Goal: Task Accomplishment & Management: Manage account settings

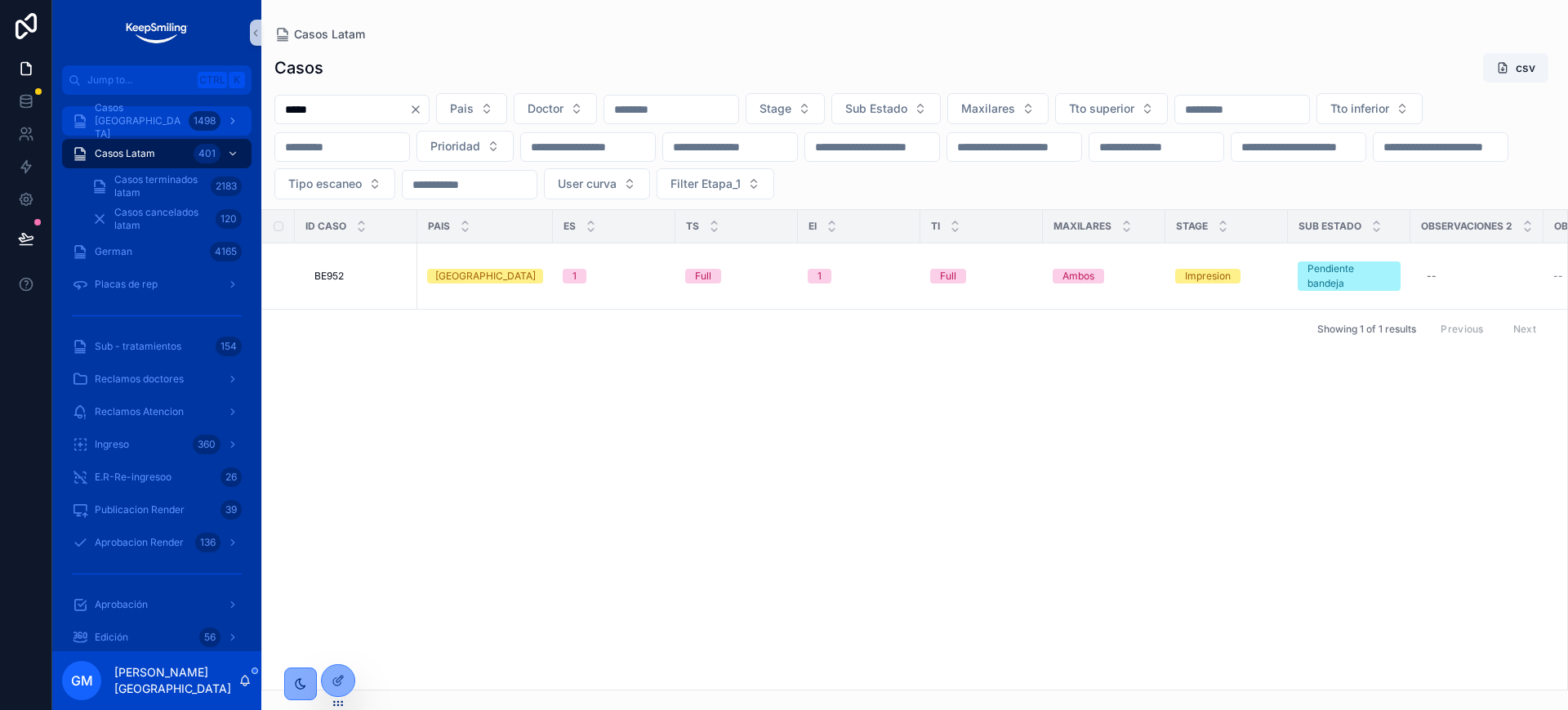
click at [147, 115] on span "Casos [GEOGRAPHIC_DATA]" at bounding box center [138, 121] width 87 height 39
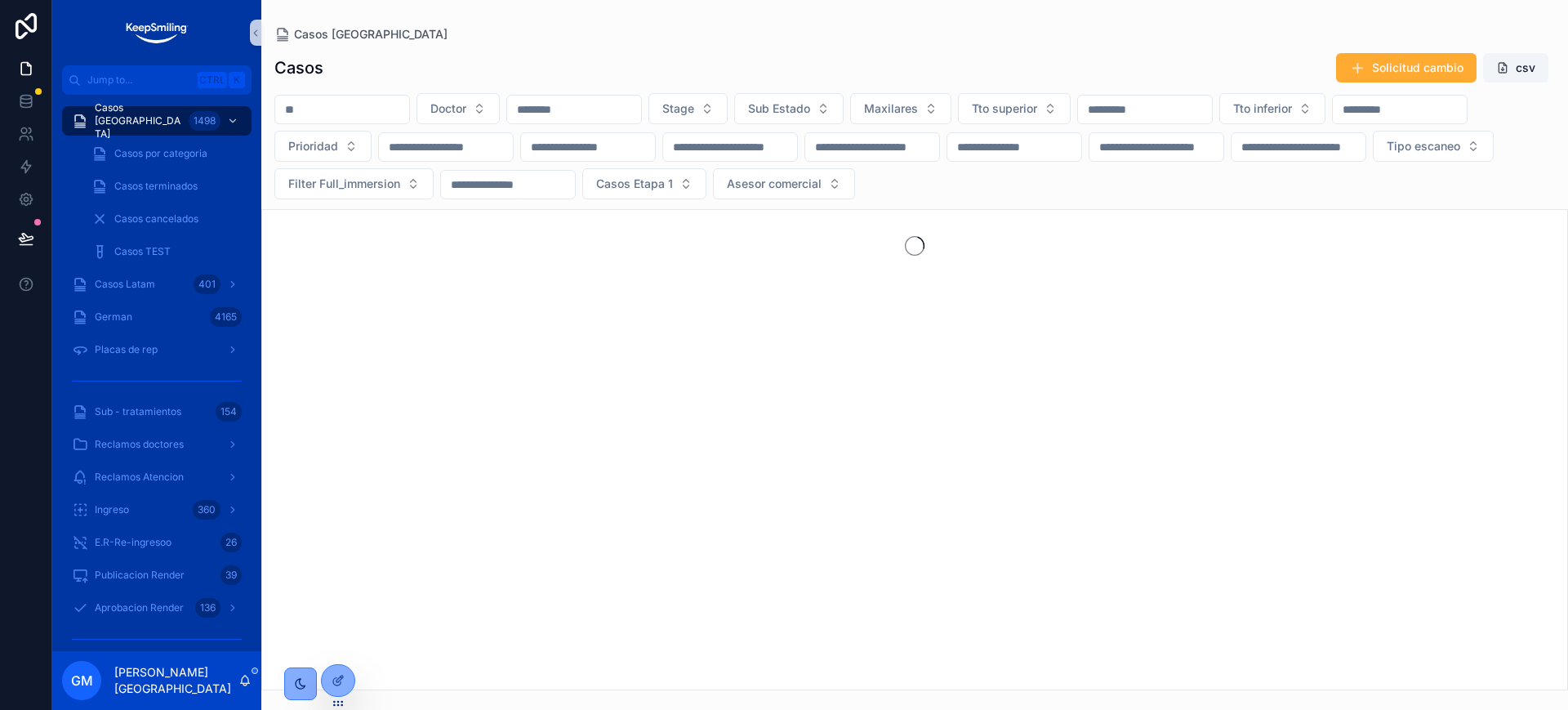
click at [335, 103] on input "scrollable content" at bounding box center [342, 109] width 134 height 23
paste input "*****"
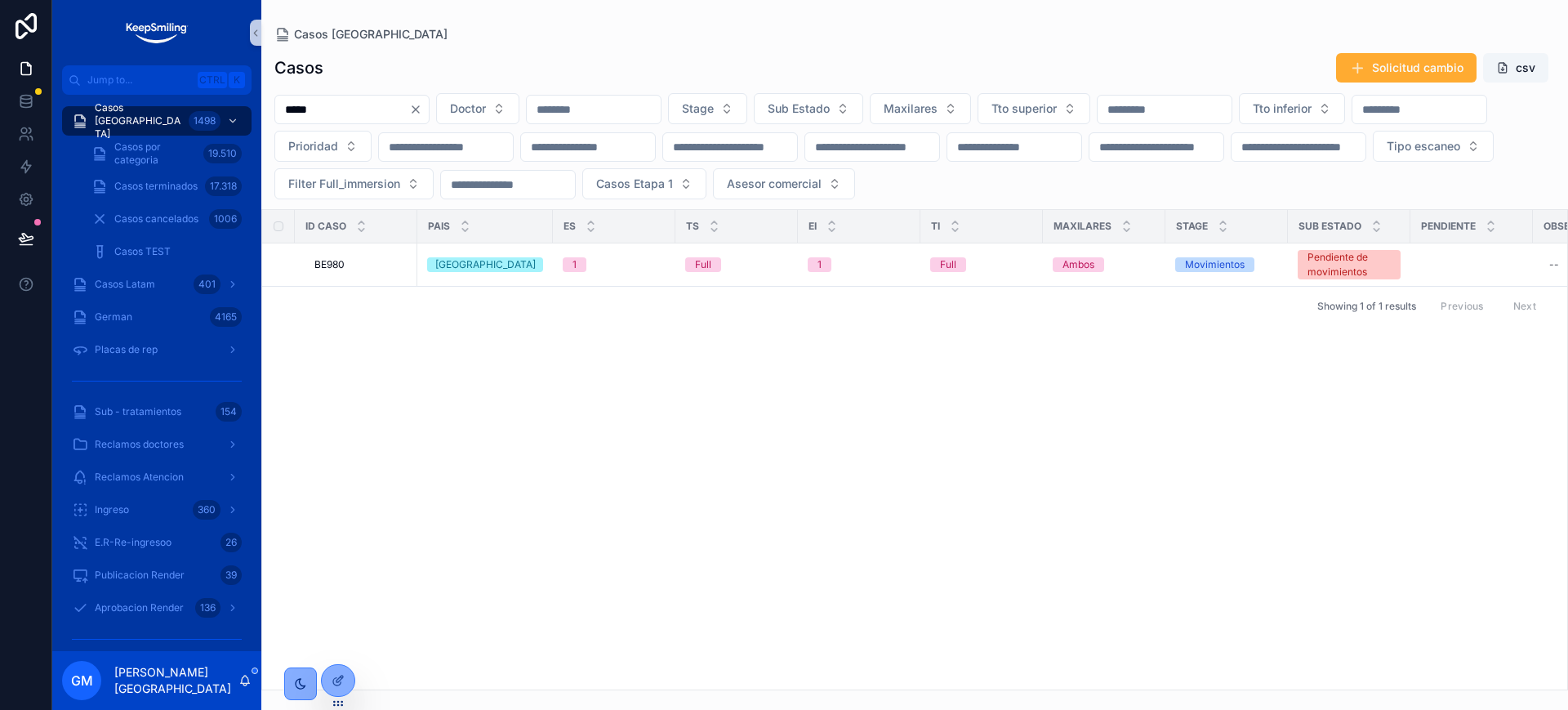
type input "*****"
click at [338, 264] on span "BE980" at bounding box center [330, 264] width 30 height 13
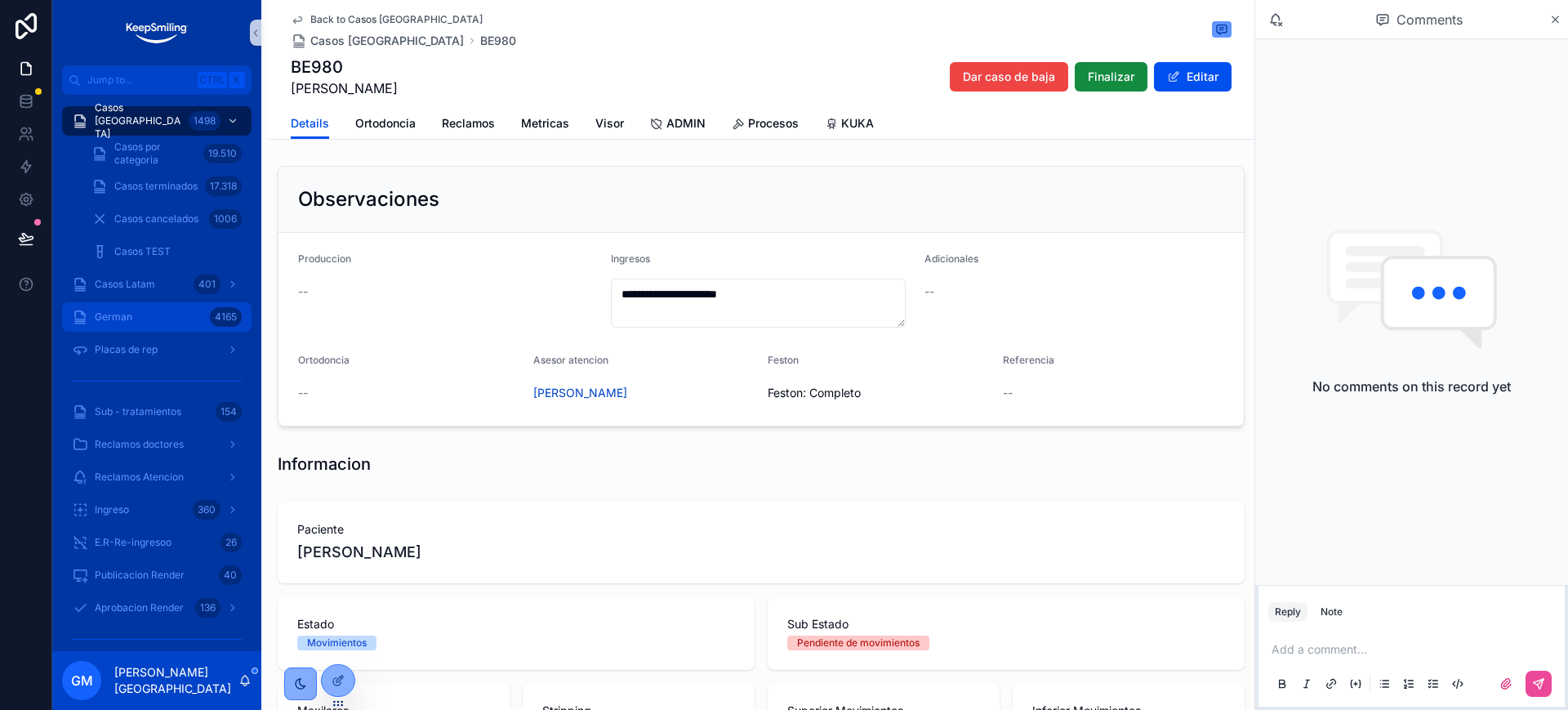
click at [142, 317] on div "German 4165" at bounding box center [157, 316] width 170 height 26
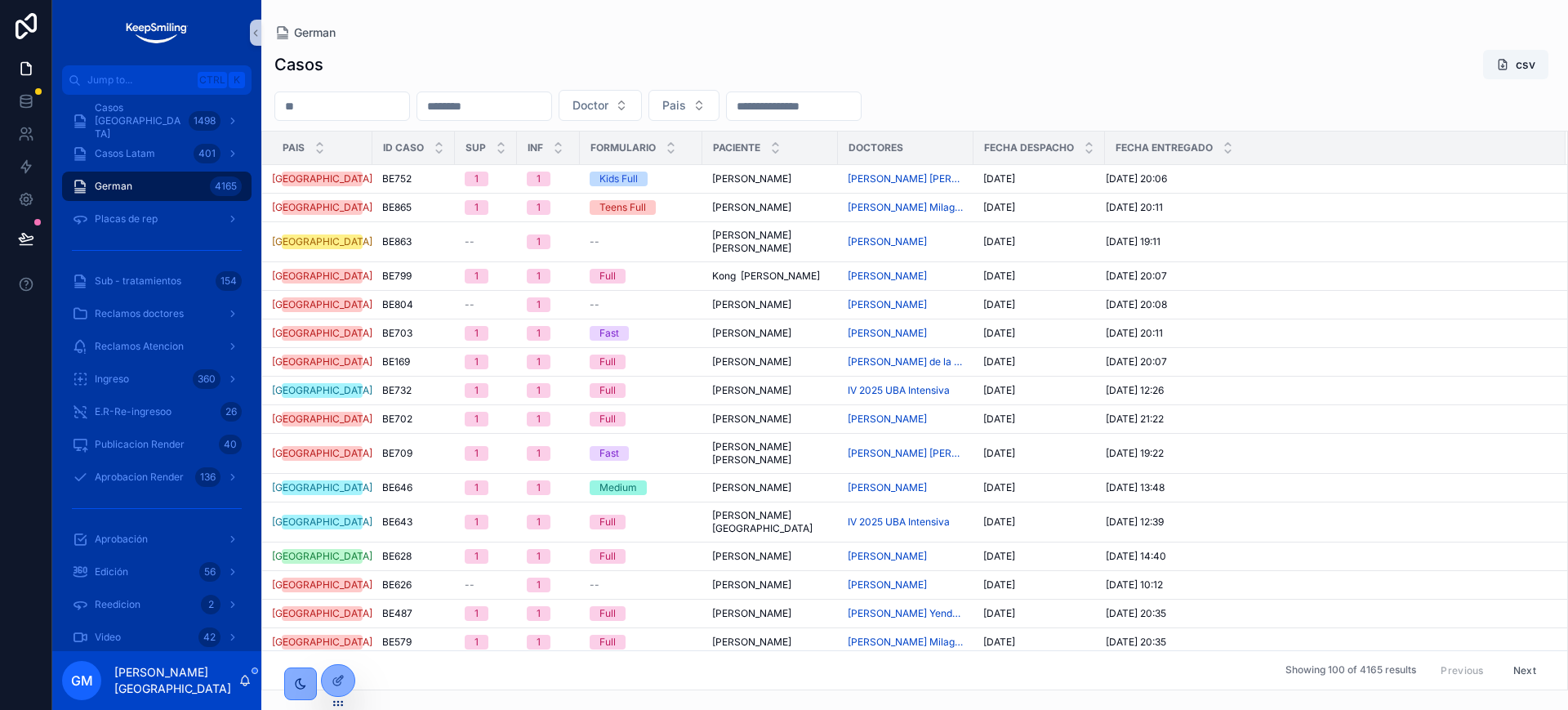
click at [842, 52] on div "Casos csv" at bounding box center [914, 64] width 1280 height 31
click at [844, 104] on input "scrollable content" at bounding box center [794, 106] width 134 height 23
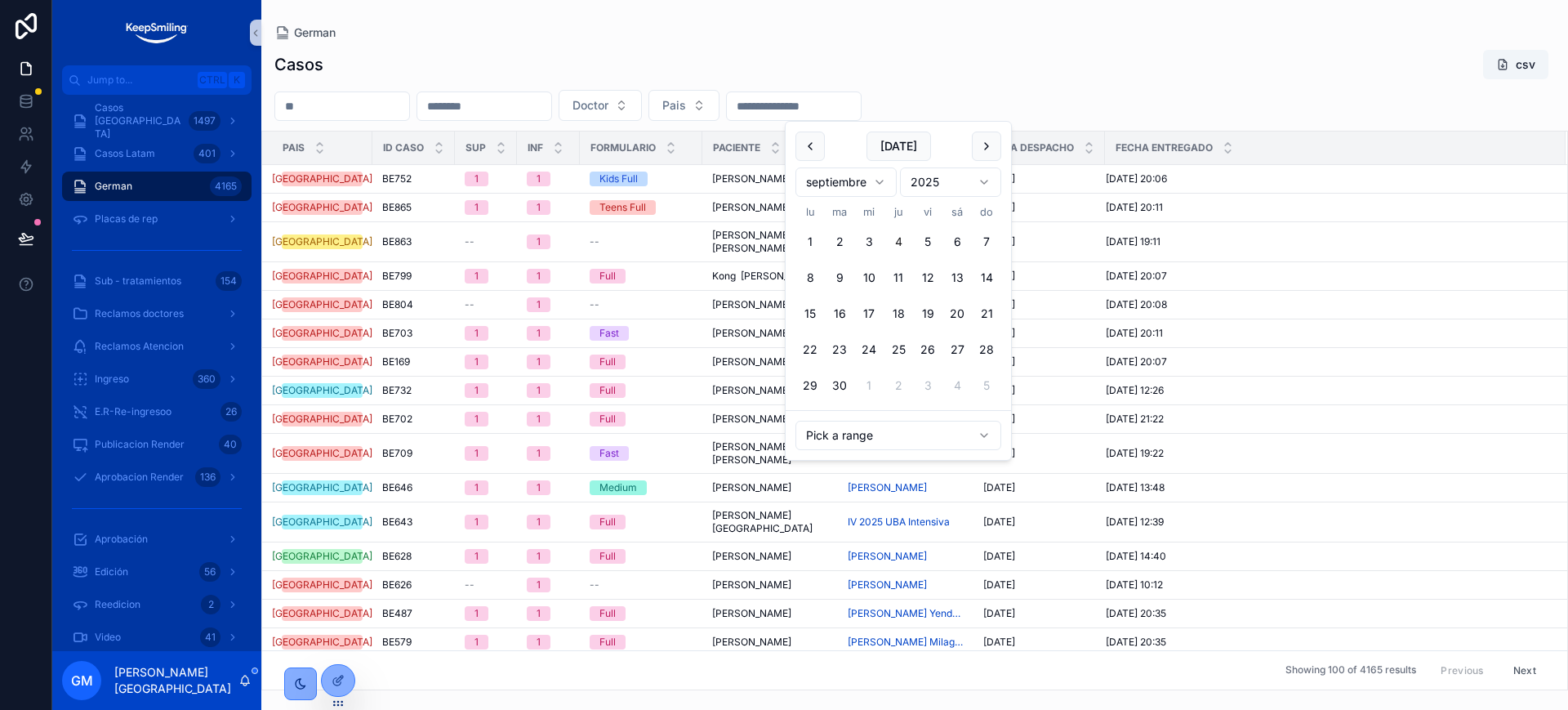
click at [1173, 56] on div "Casos csv" at bounding box center [914, 64] width 1280 height 31
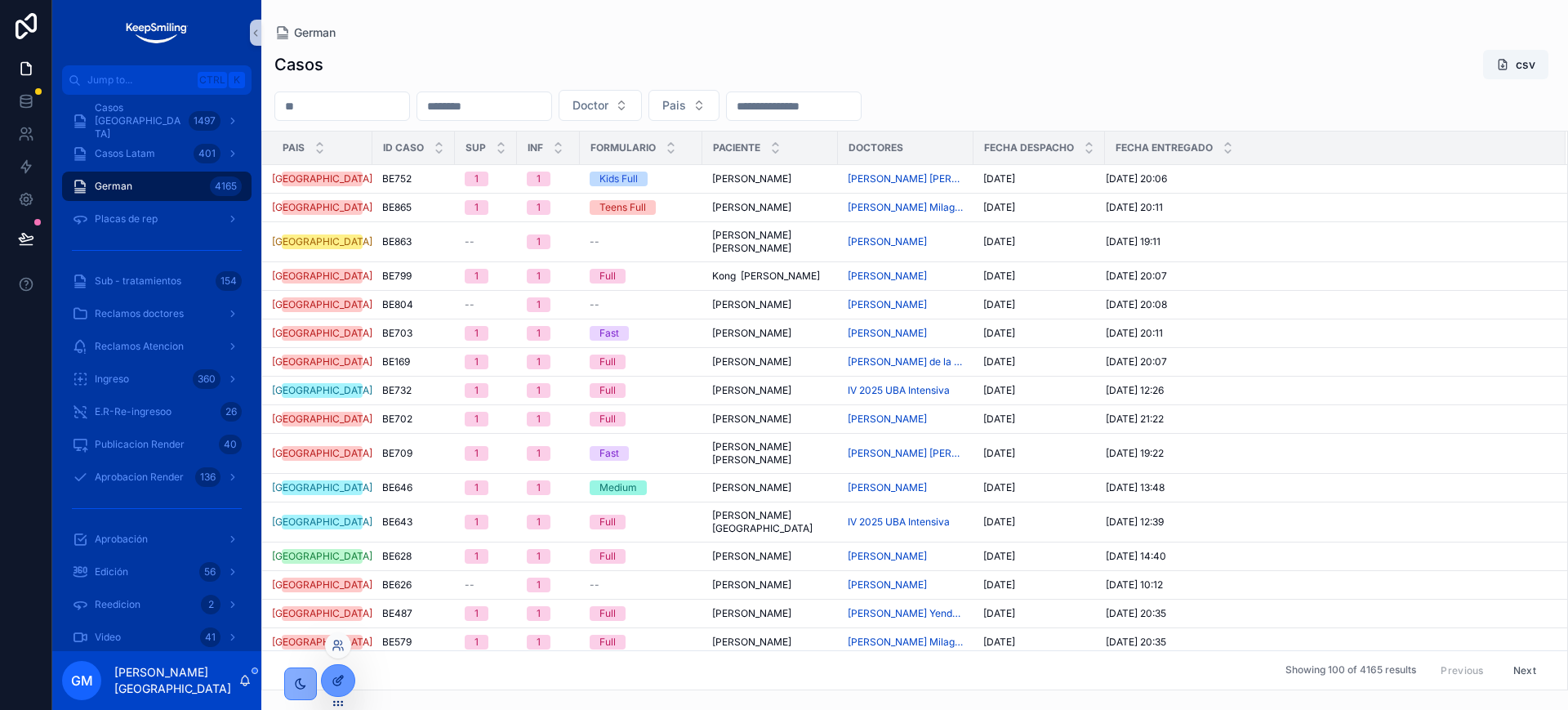
click at [334, 686] on icon at bounding box center [338, 680] width 13 height 13
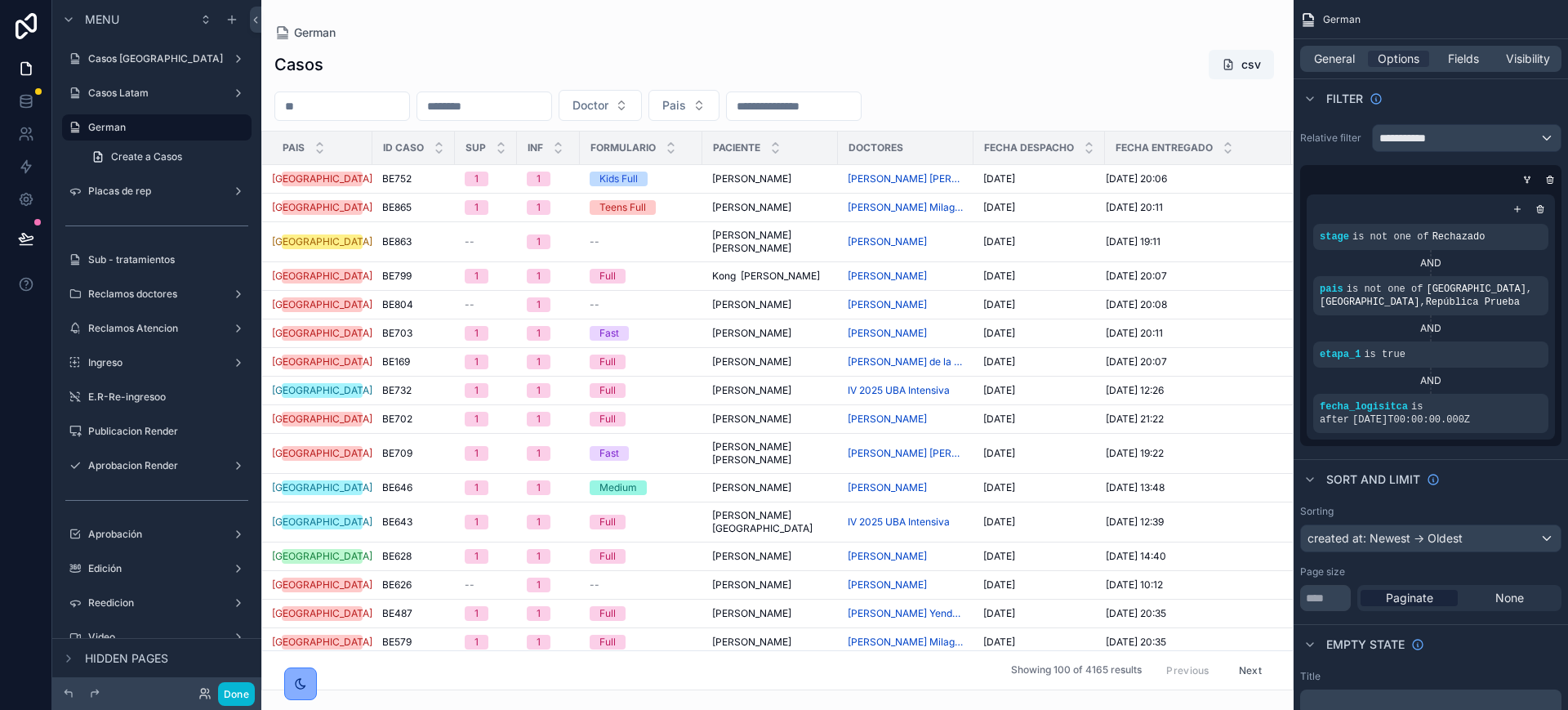
click at [1092, 80] on div "scrollable content" at bounding box center [778, 355] width 1032 height 710
click at [1332, 61] on span "General" at bounding box center [1334, 58] width 41 height 16
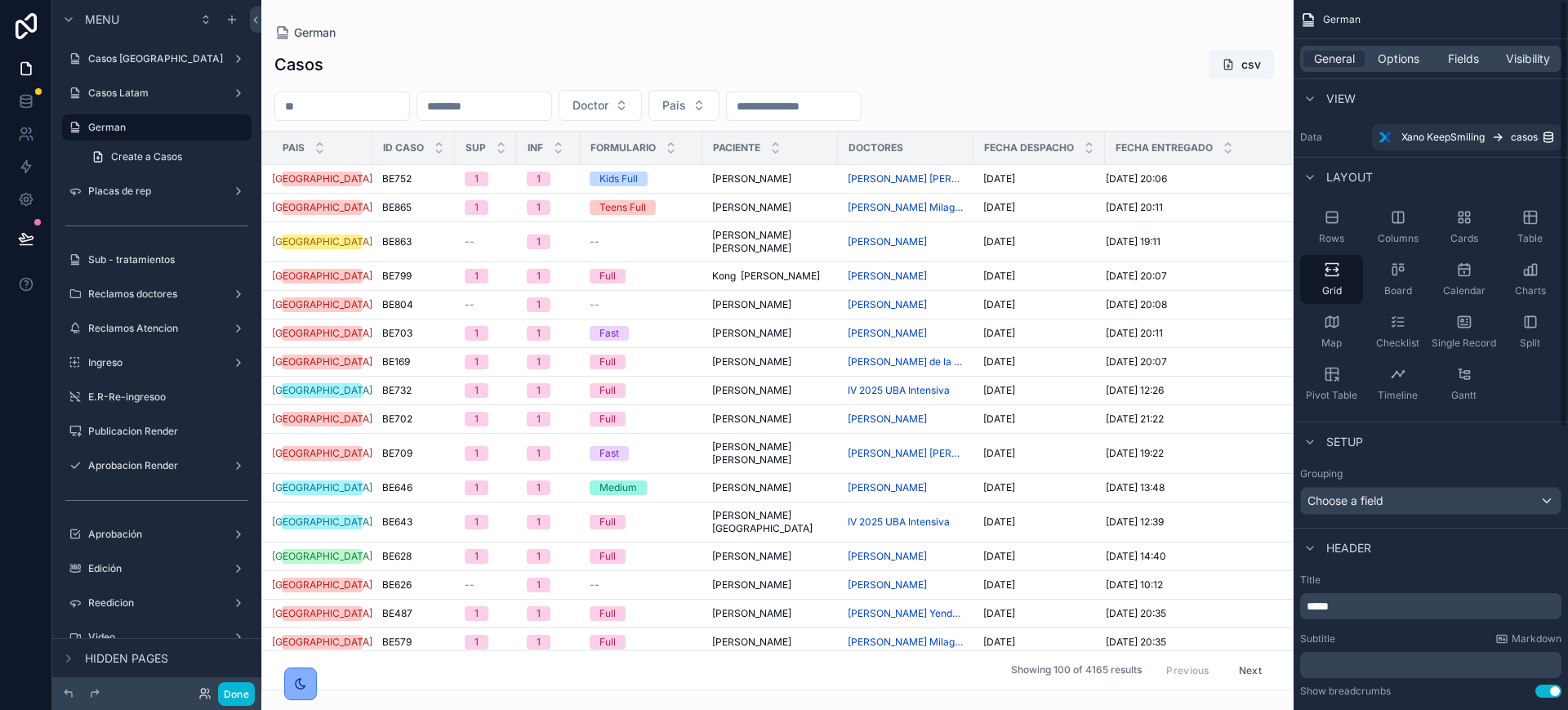
click at [1392, 69] on div "General Options Fields Visibility" at bounding box center [1431, 58] width 261 height 26
click at [1395, 60] on span "Options" at bounding box center [1398, 58] width 41 height 16
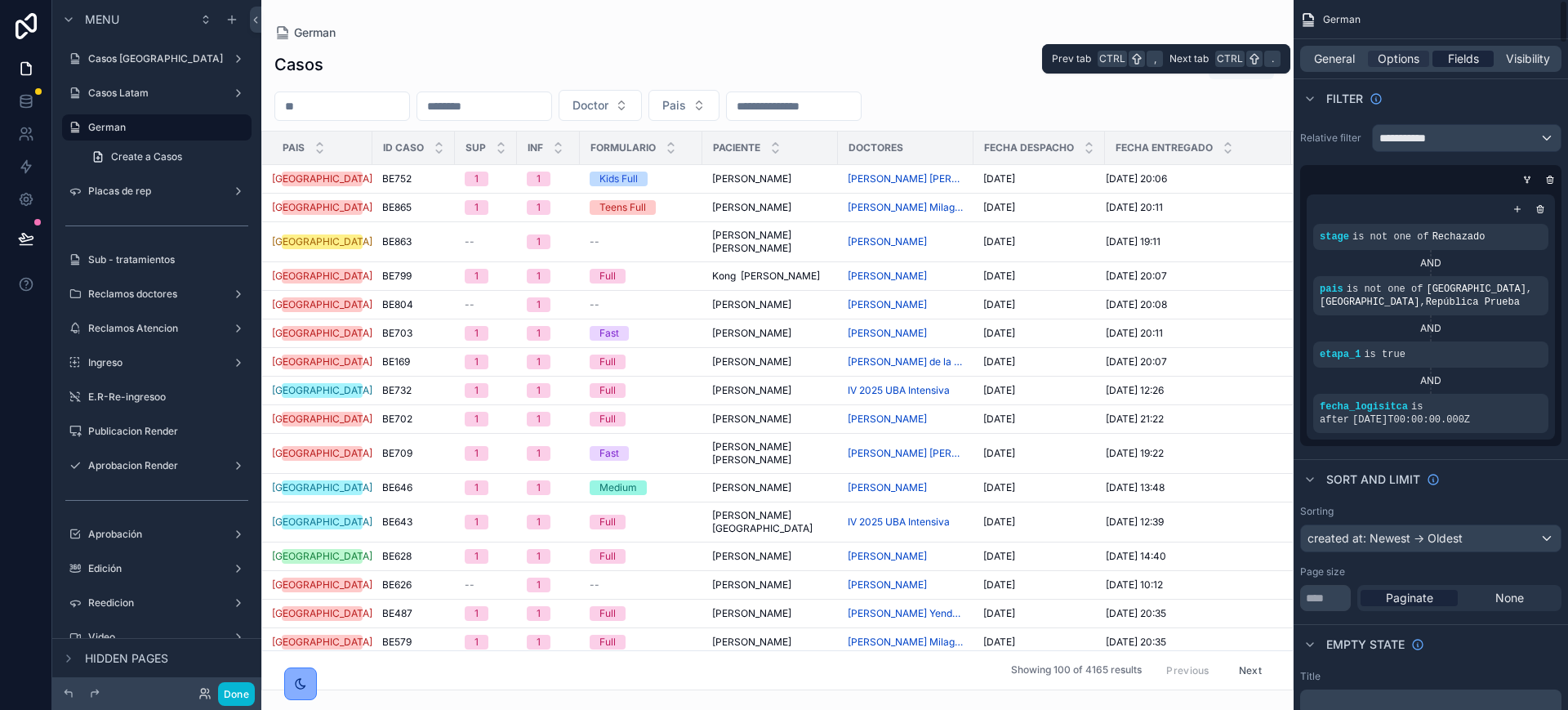
click at [1461, 59] on span "Fields" at bounding box center [1463, 58] width 31 height 16
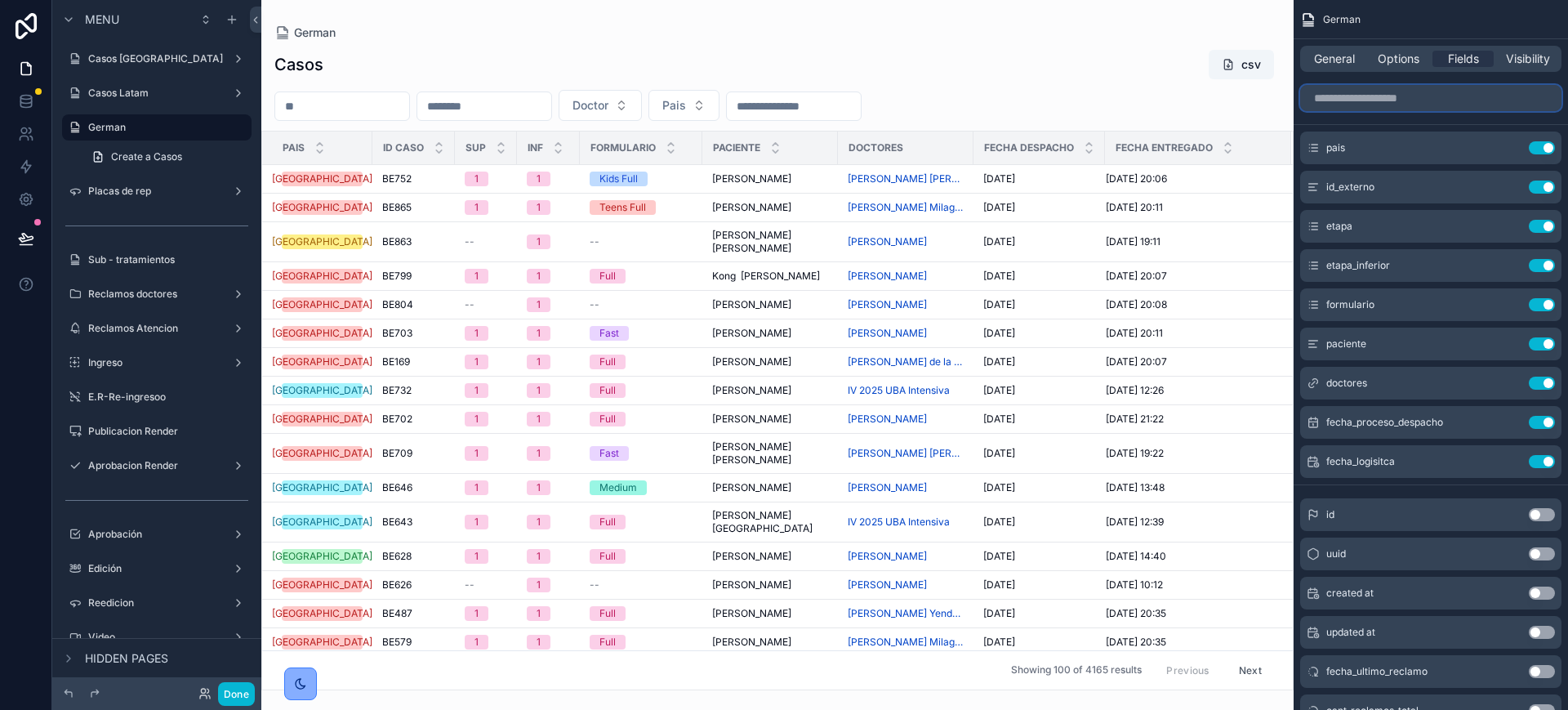
click at [1538, 100] on input "scrollable content" at bounding box center [1431, 97] width 261 height 26
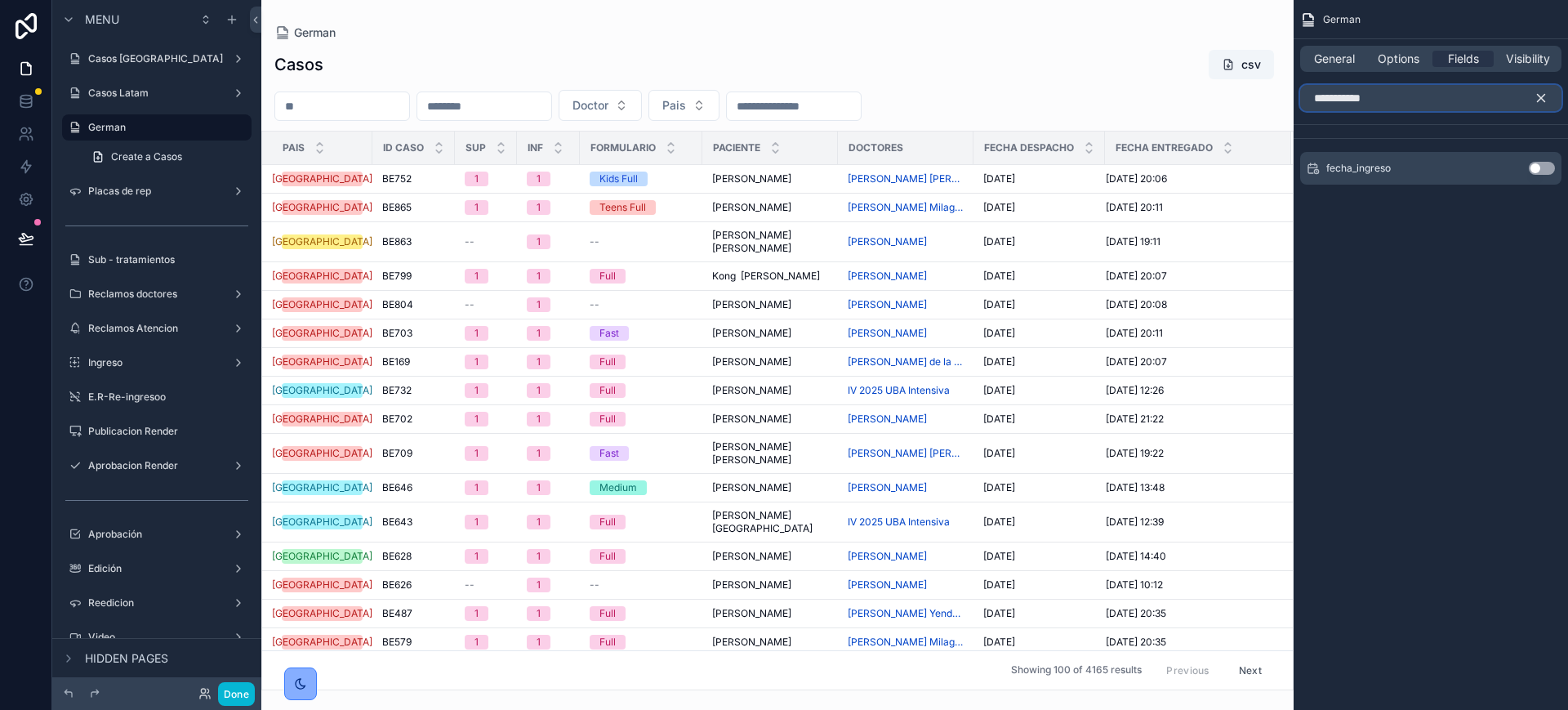
type input "**********"
click at [1538, 170] on button "Use setting" at bounding box center [1542, 168] width 26 height 13
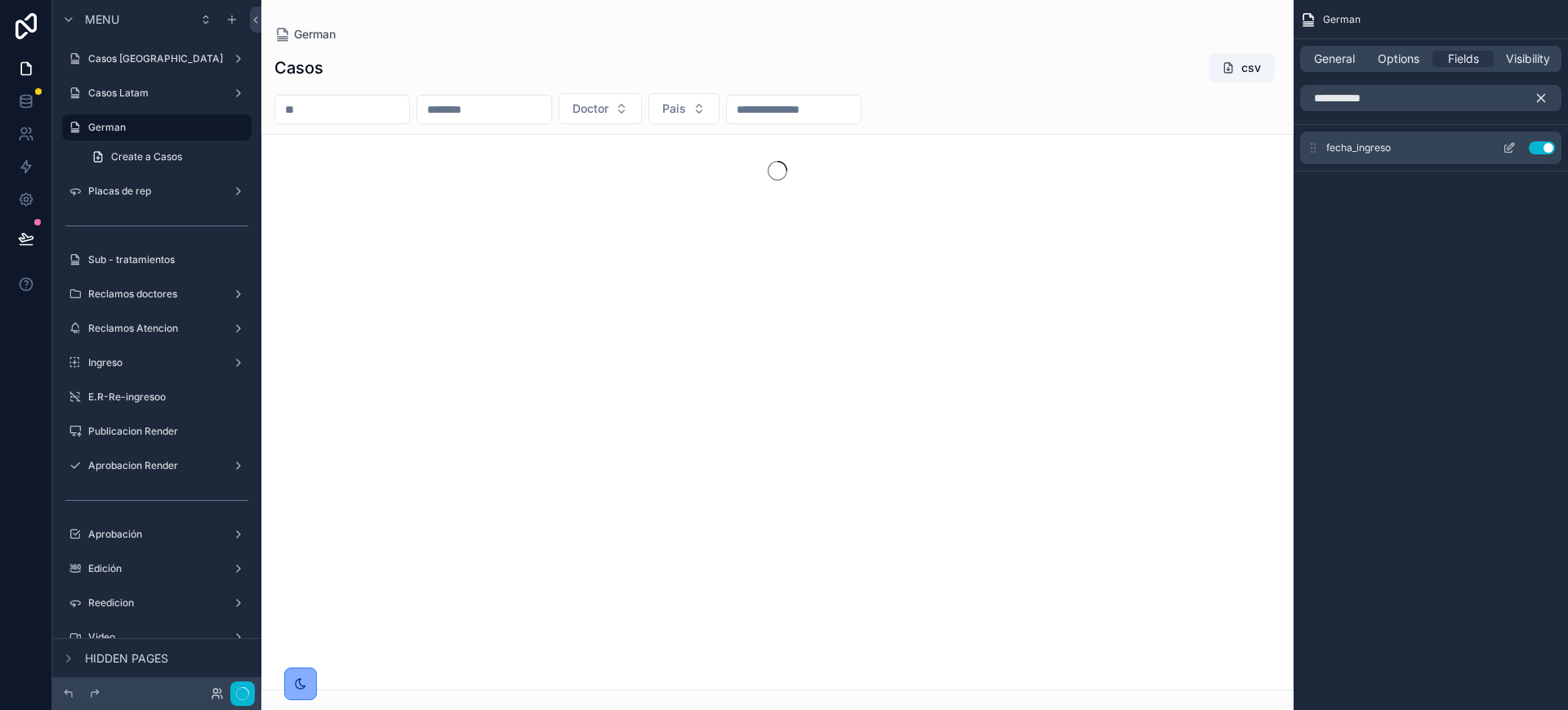
click at [1502, 146] on button "scrollable content" at bounding box center [1509, 147] width 26 height 13
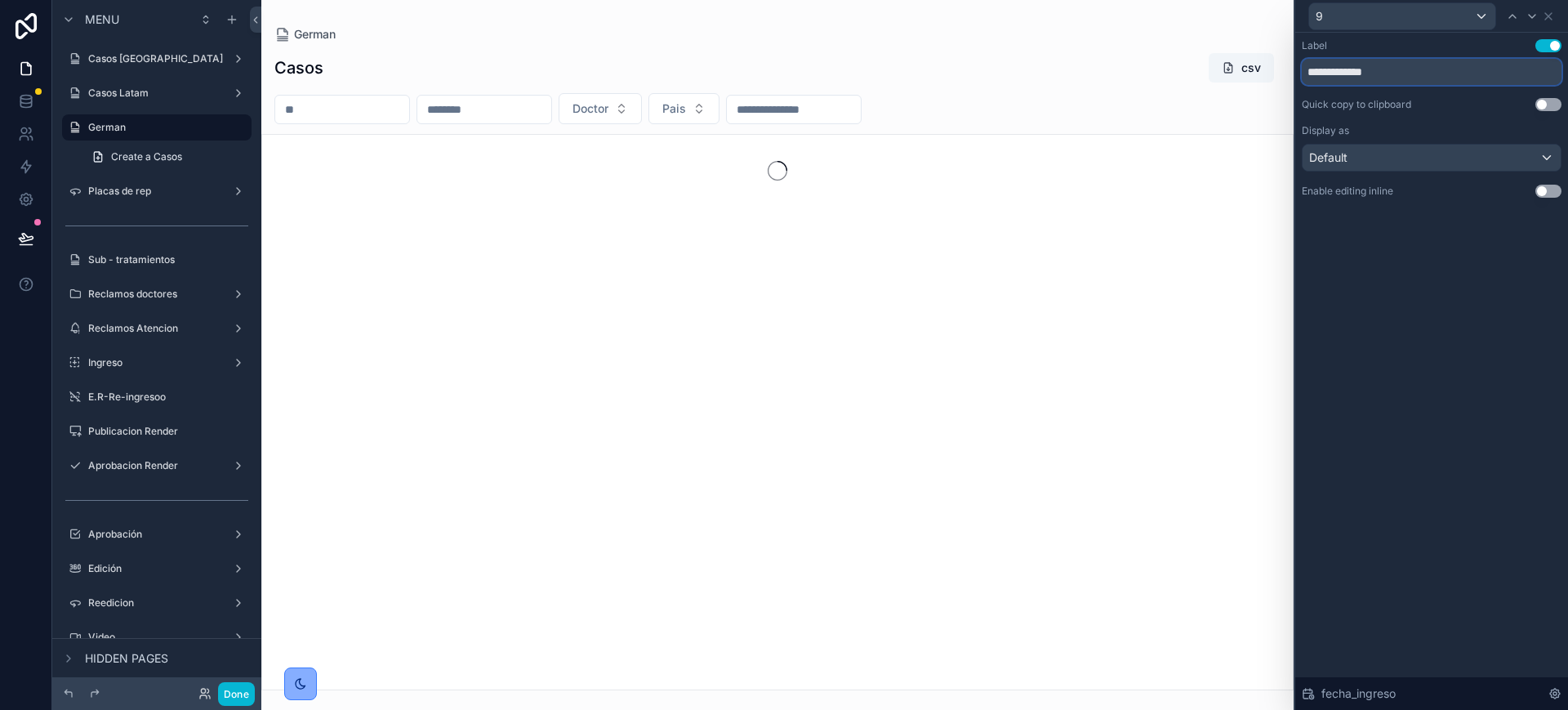
click at [1347, 66] on input "**********" at bounding box center [1432, 71] width 260 height 26
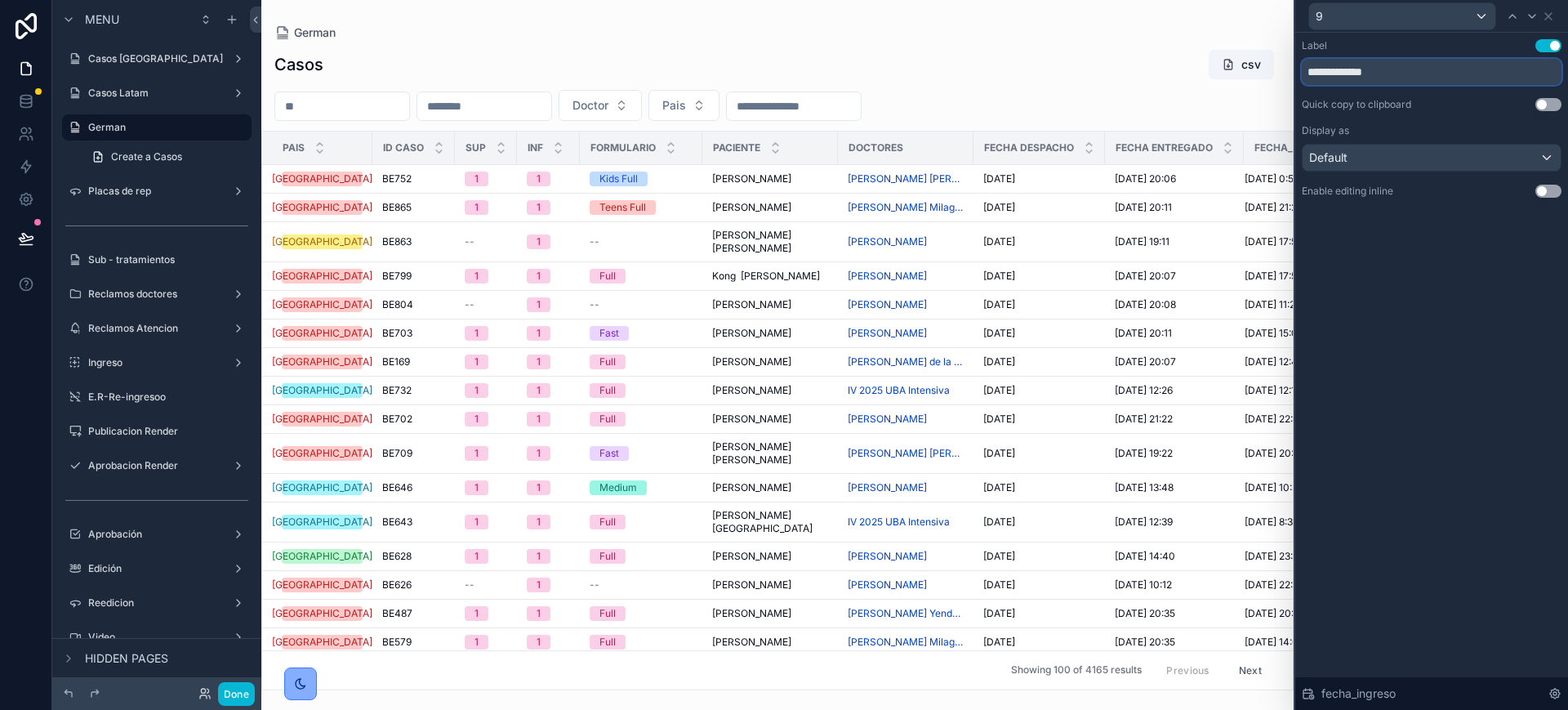
type input "**********"
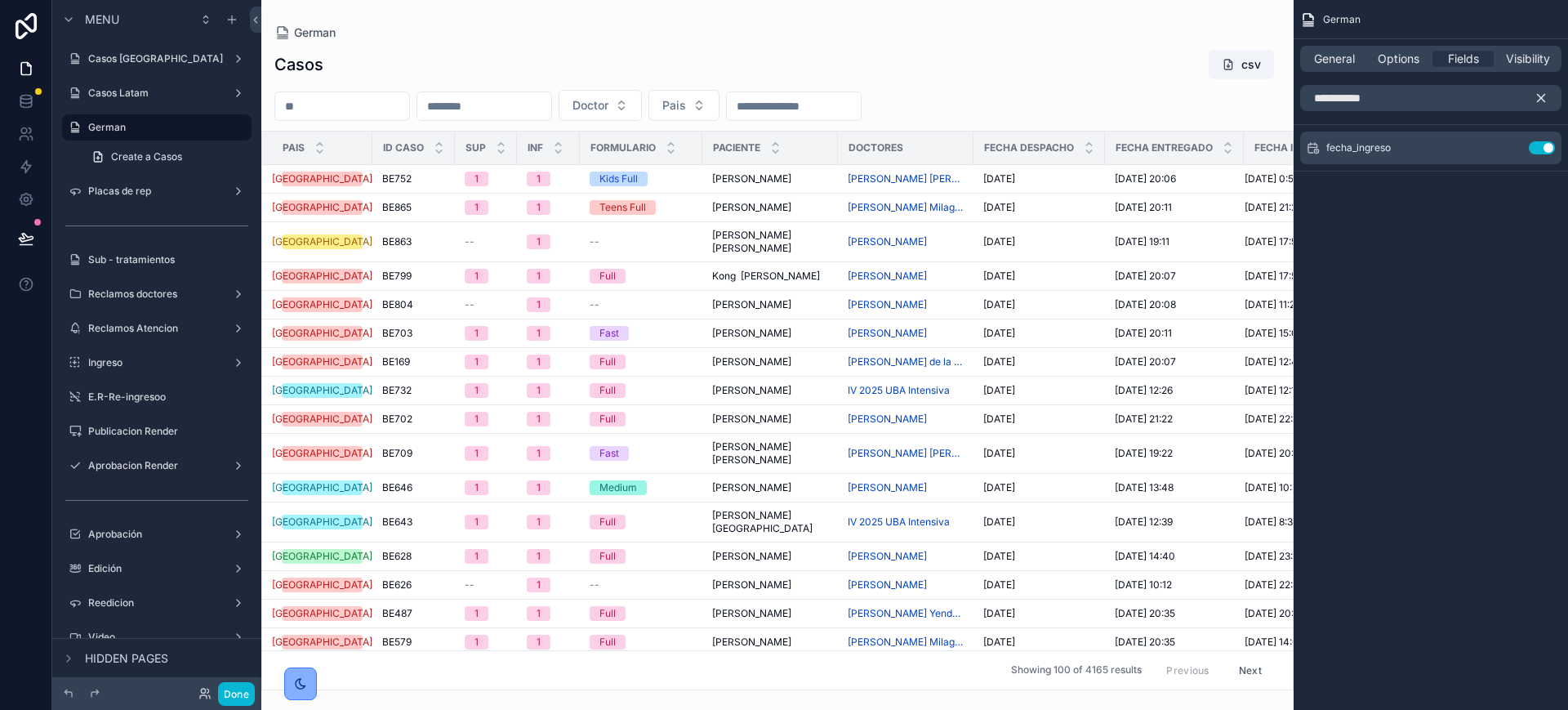
click at [1543, 100] on icon "scrollable content" at bounding box center [1541, 98] width 8 height 8
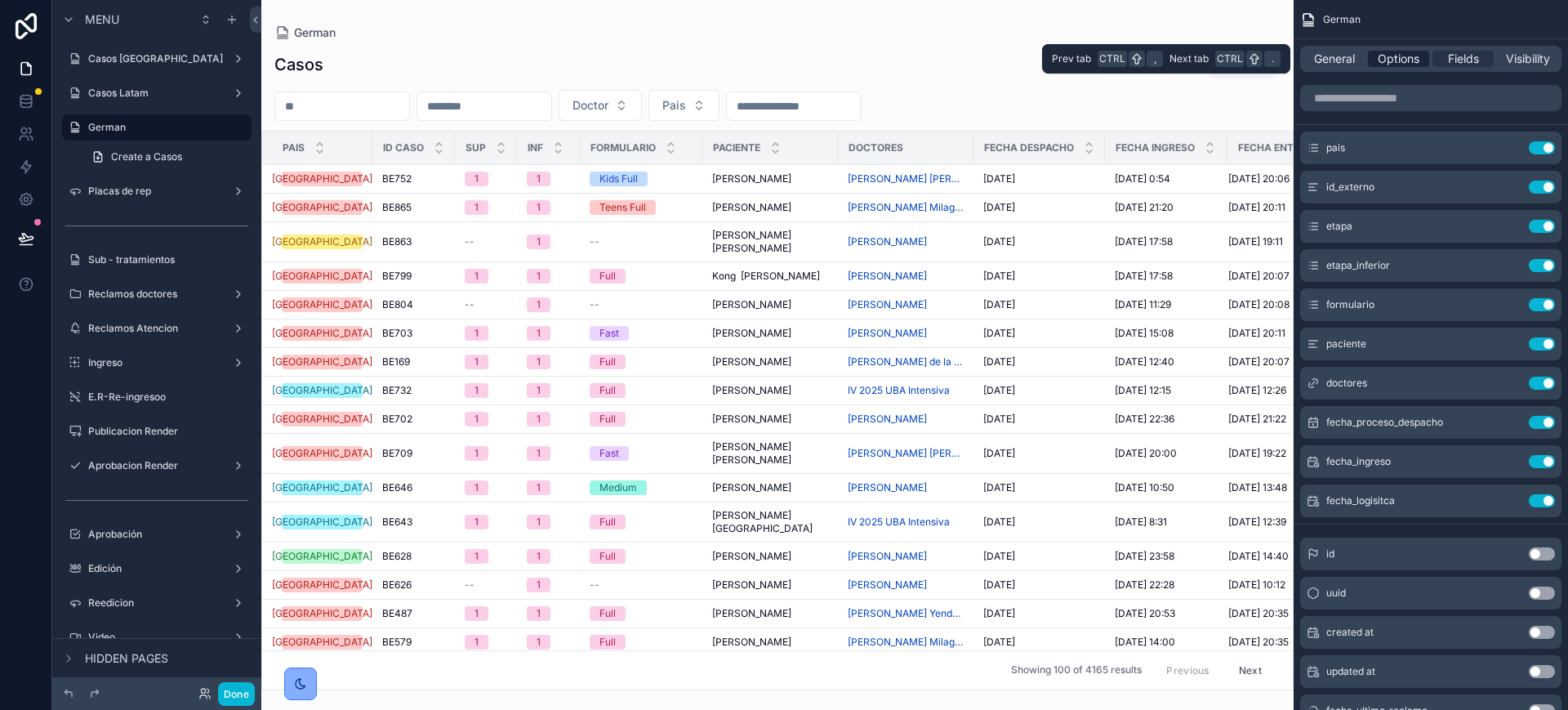
click at [1404, 64] on span "Options" at bounding box center [1398, 58] width 41 height 16
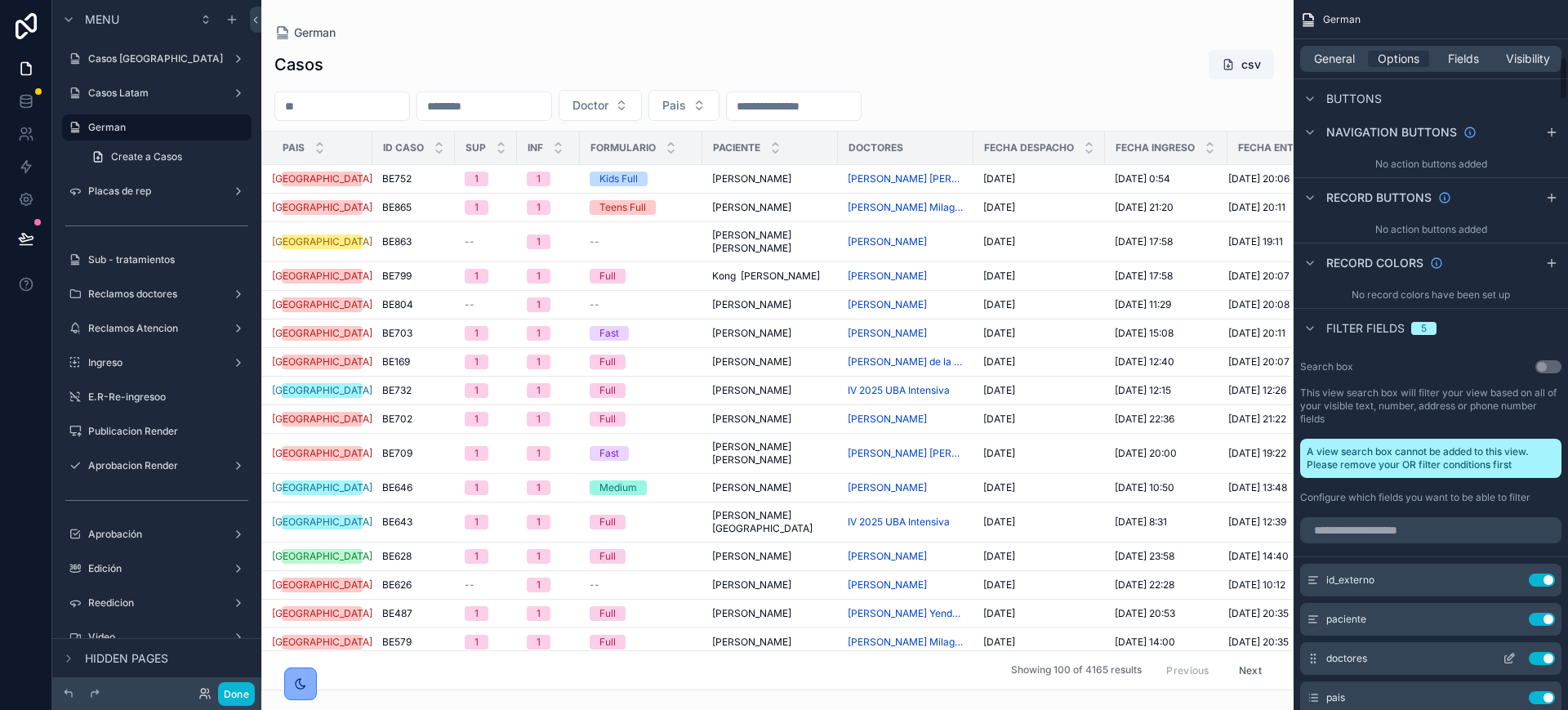
scroll to position [1021, 0]
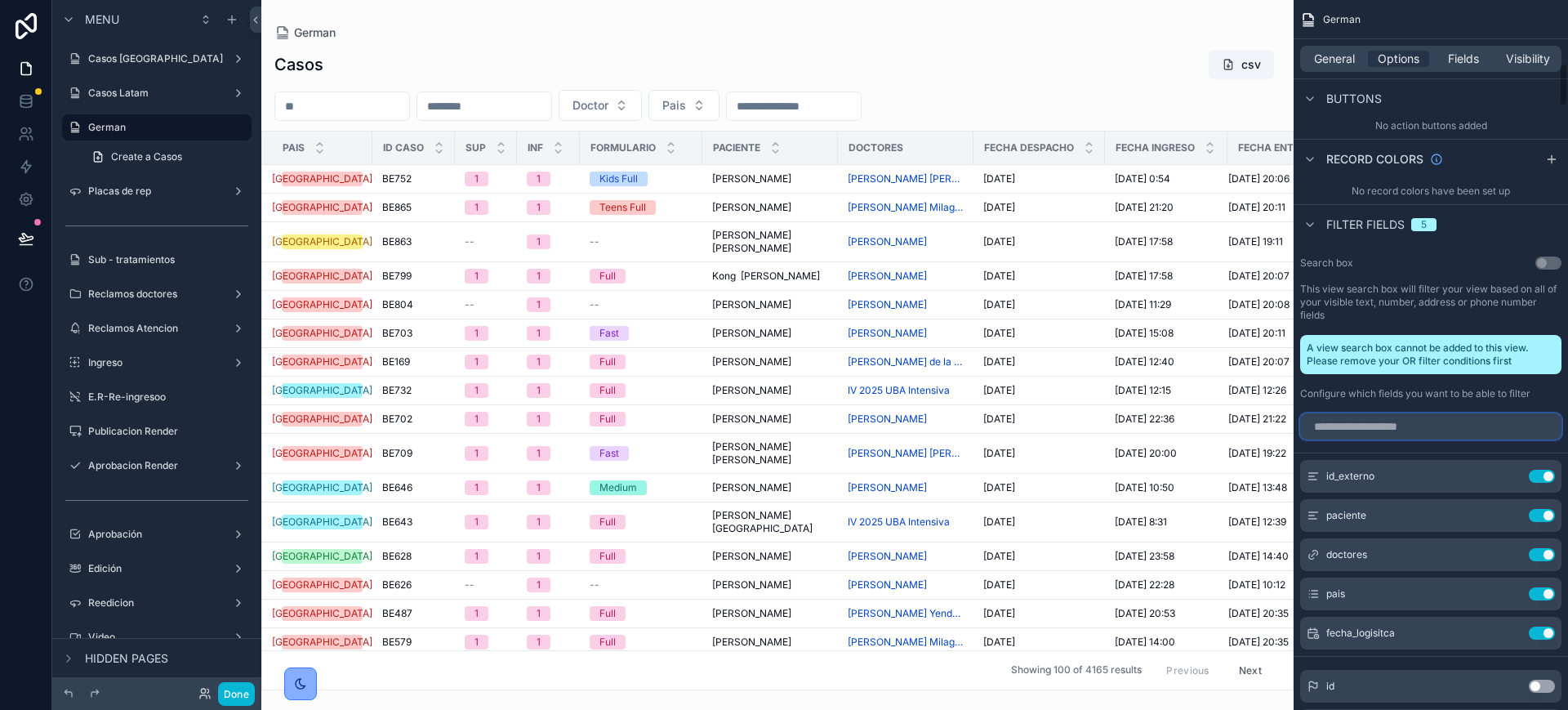
click at [1356, 429] on input "scrollable content" at bounding box center [1431, 426] width 261 height 26
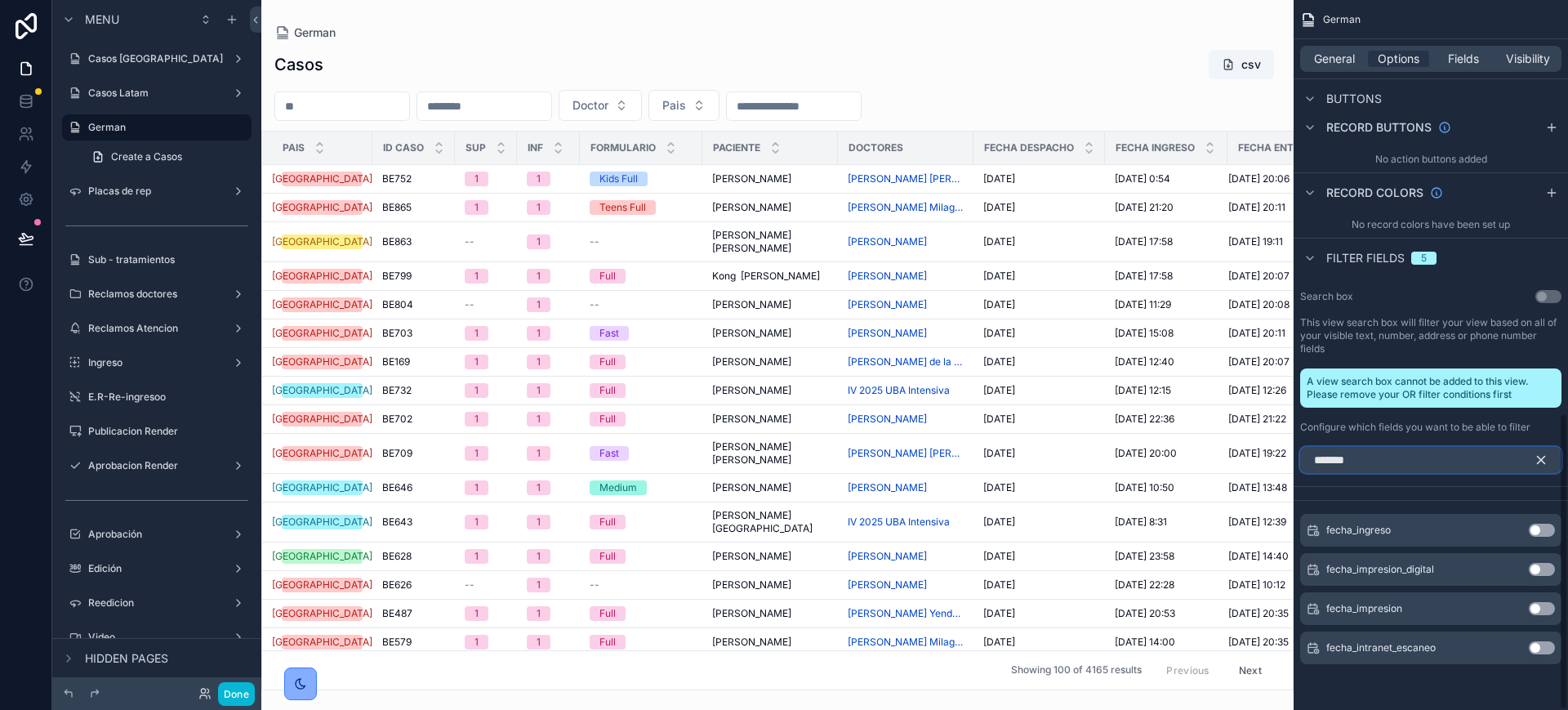
scroll to position [909, 0]
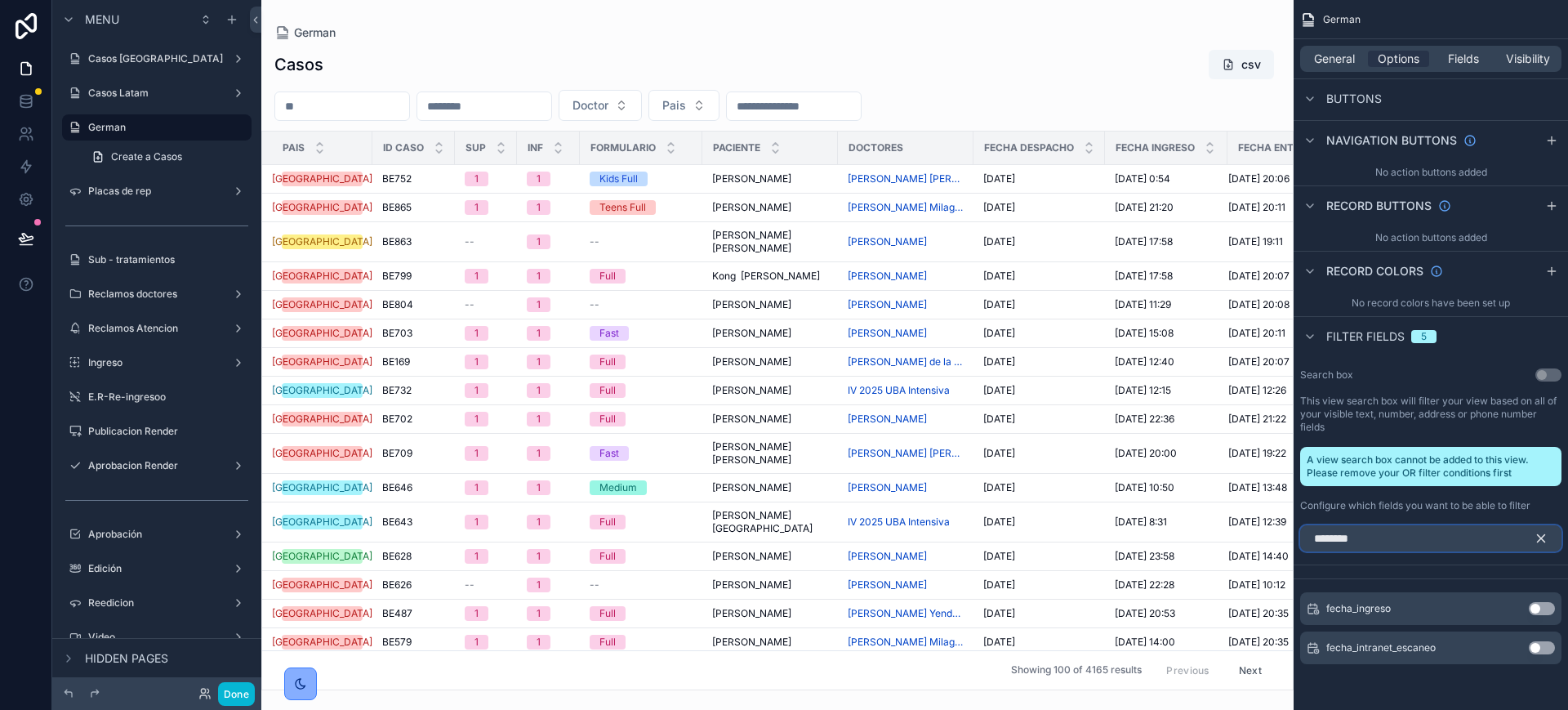
type input "********"
click at [1550, 607] on button "Use setting" at bounding box center [1542, 608] width 26 height 13
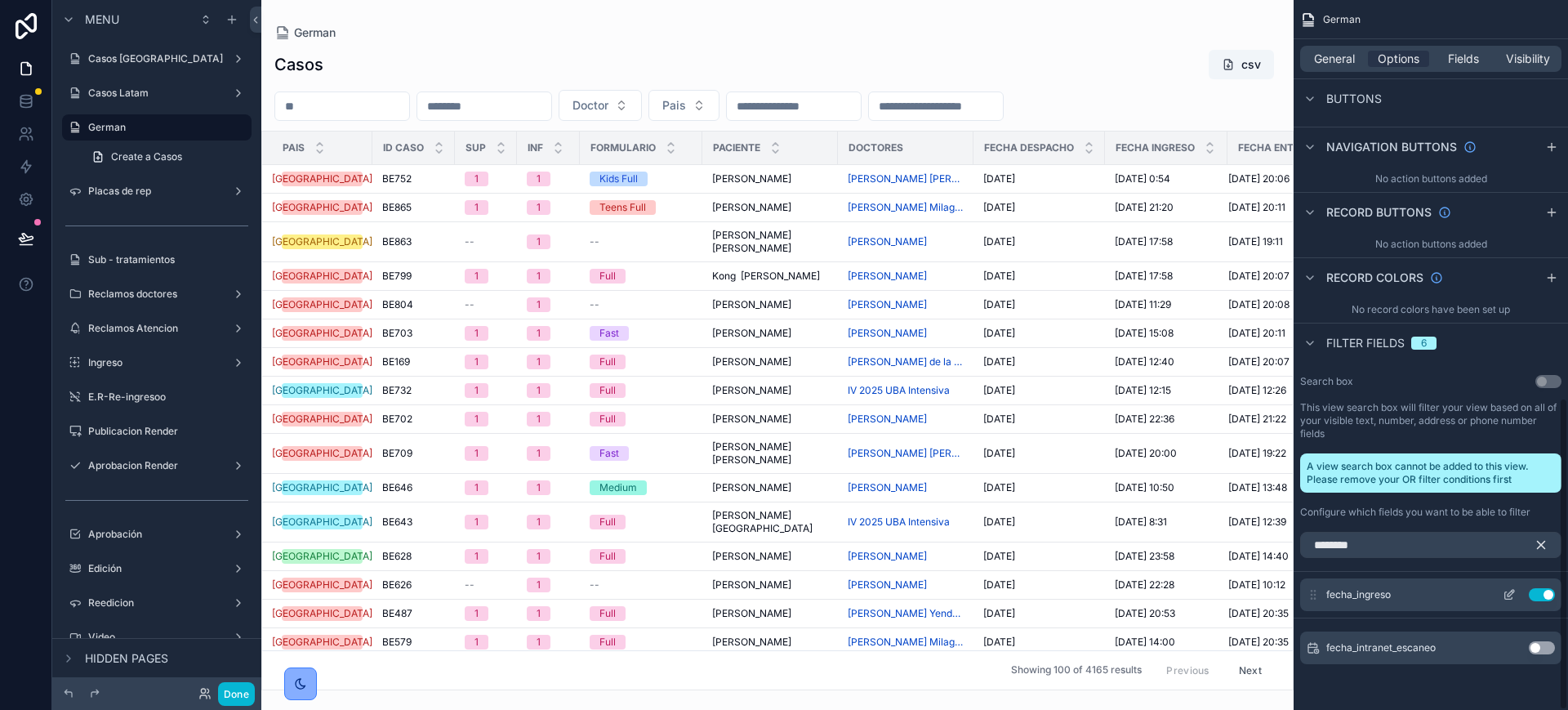
scroll to position [903, 0]
click at [1504, 592] on icon "scrollable content" at bounding box center [1509, 594] width 13 height 13
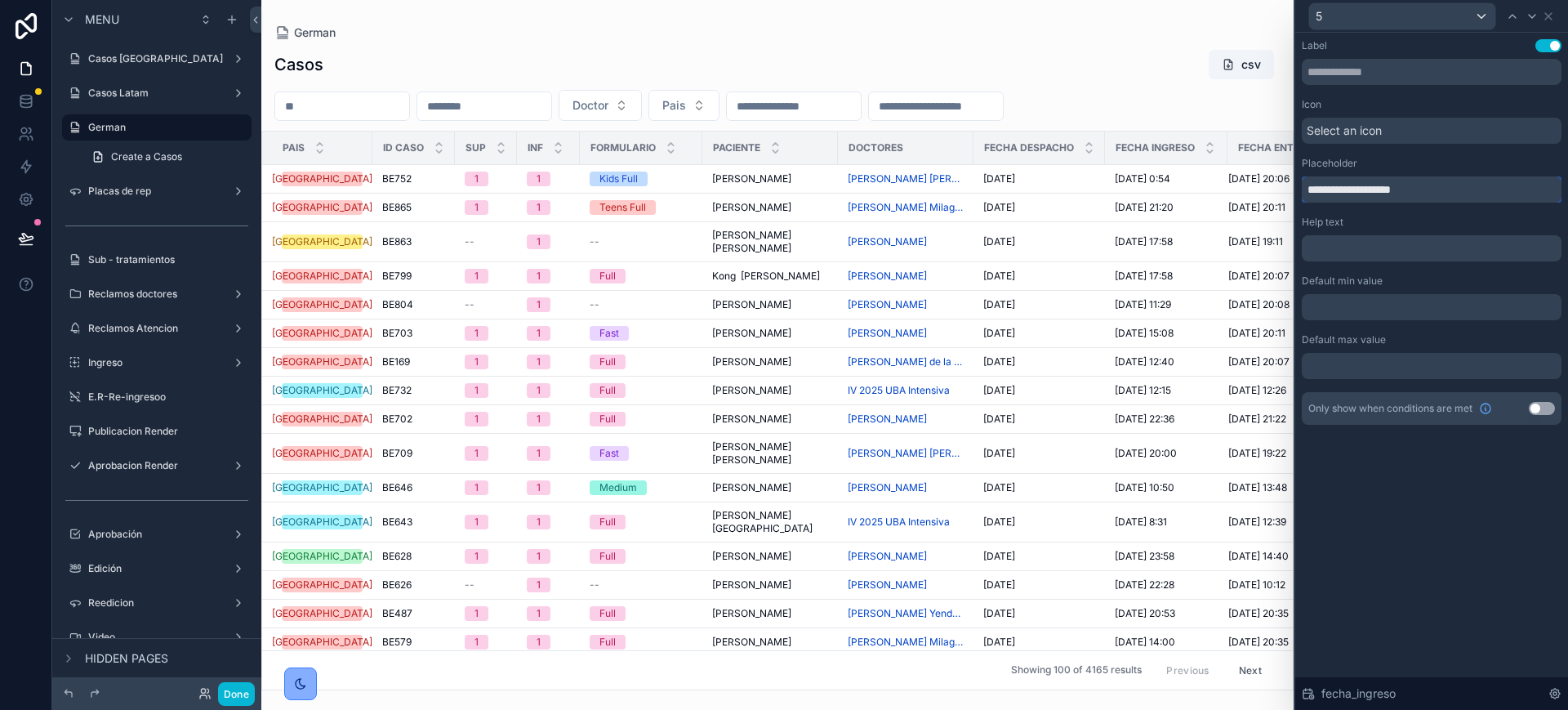
click at [1373, 188] on input "**********" at bounding box center [1432, 189] width 260 height 26
click at [1340, 189] on input "**********" at bounding box center [1432, 189] width 260 height 26
type input "**********"
click at [1549, 16] on icon at bounding box center [1549, 16] width 7 height 7
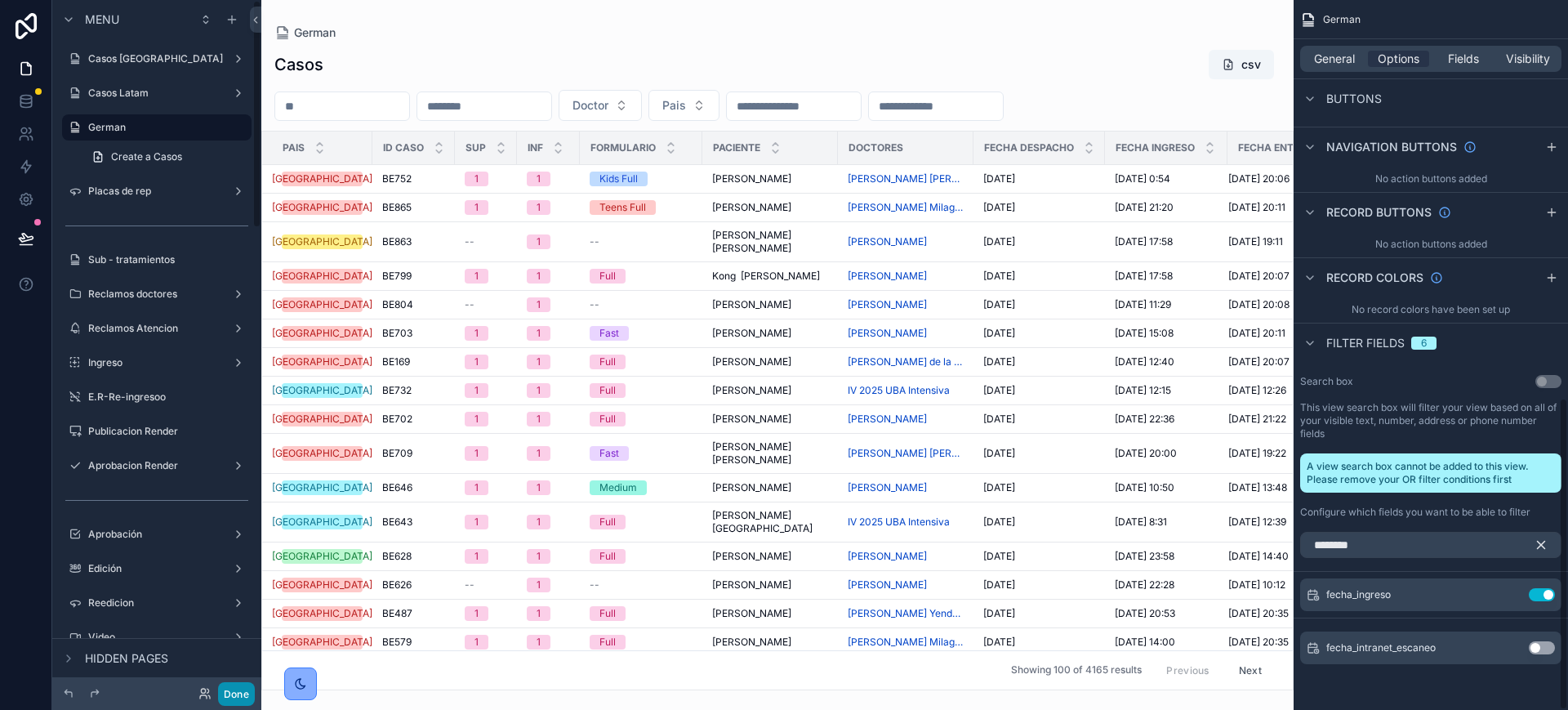
click at [246, 689] on button "Done" at bounding box center [236, 694] width 36 height 24
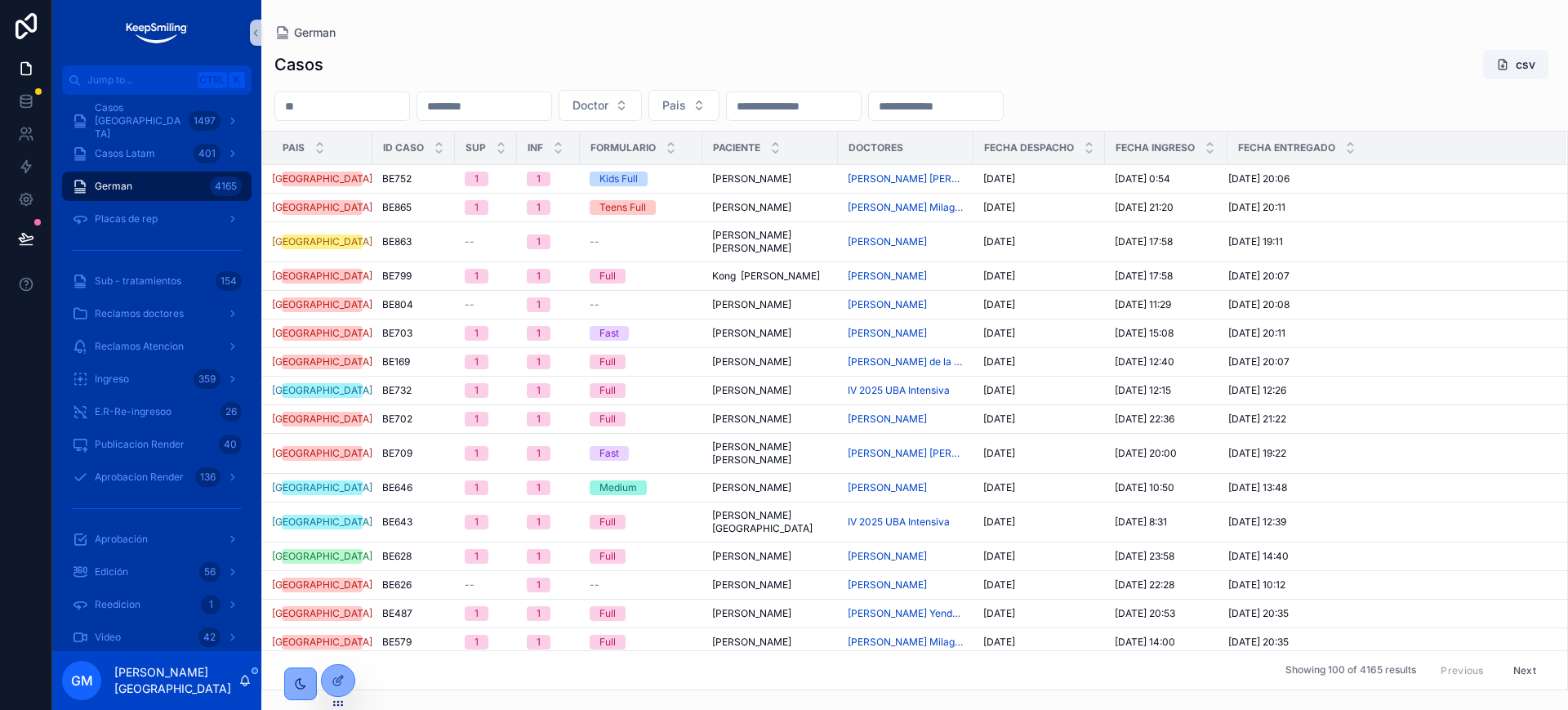
click at [859, 104] on input "scrollable content" at bounding box center [794, 106] width 134 height 23
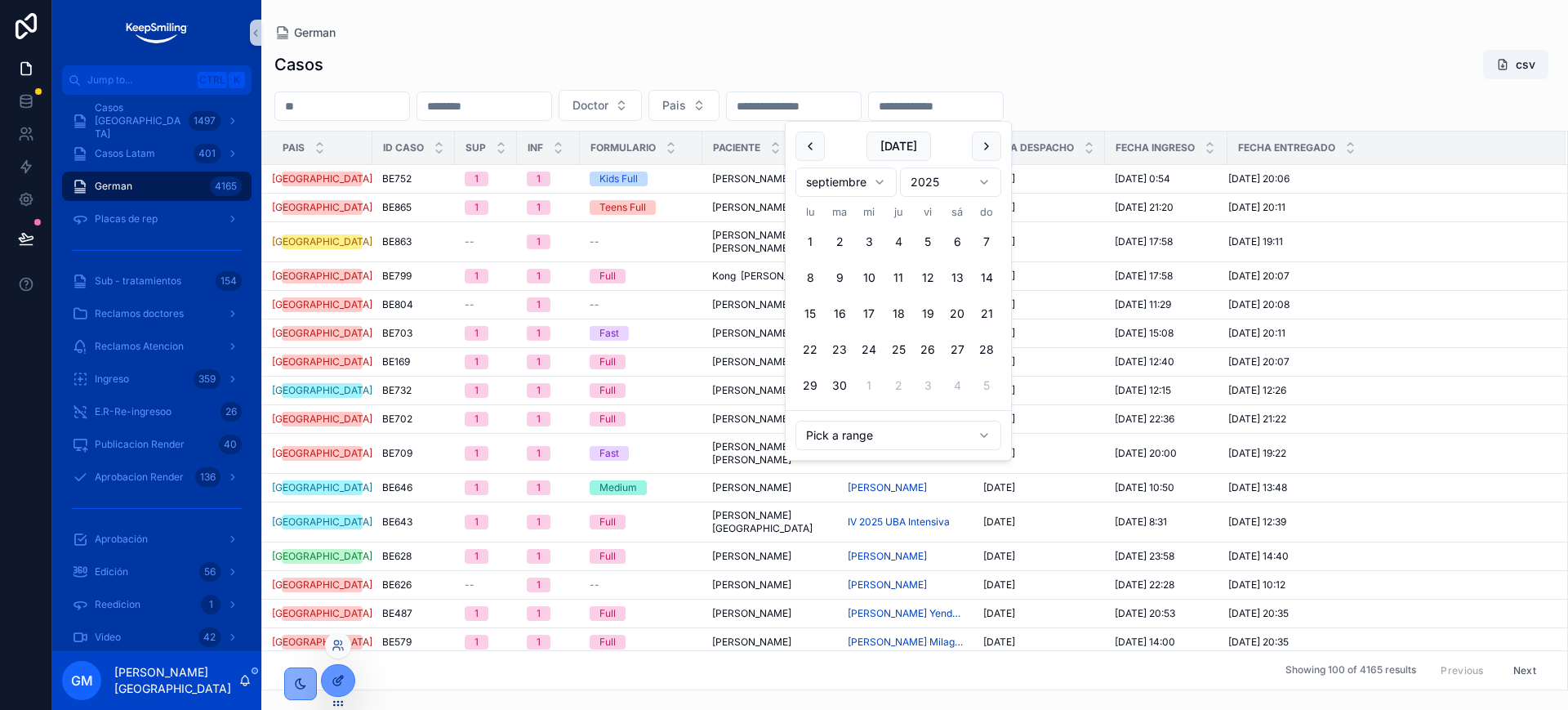
click at [330, 682] on div at bounding box center [338, 680] width 33 height 31
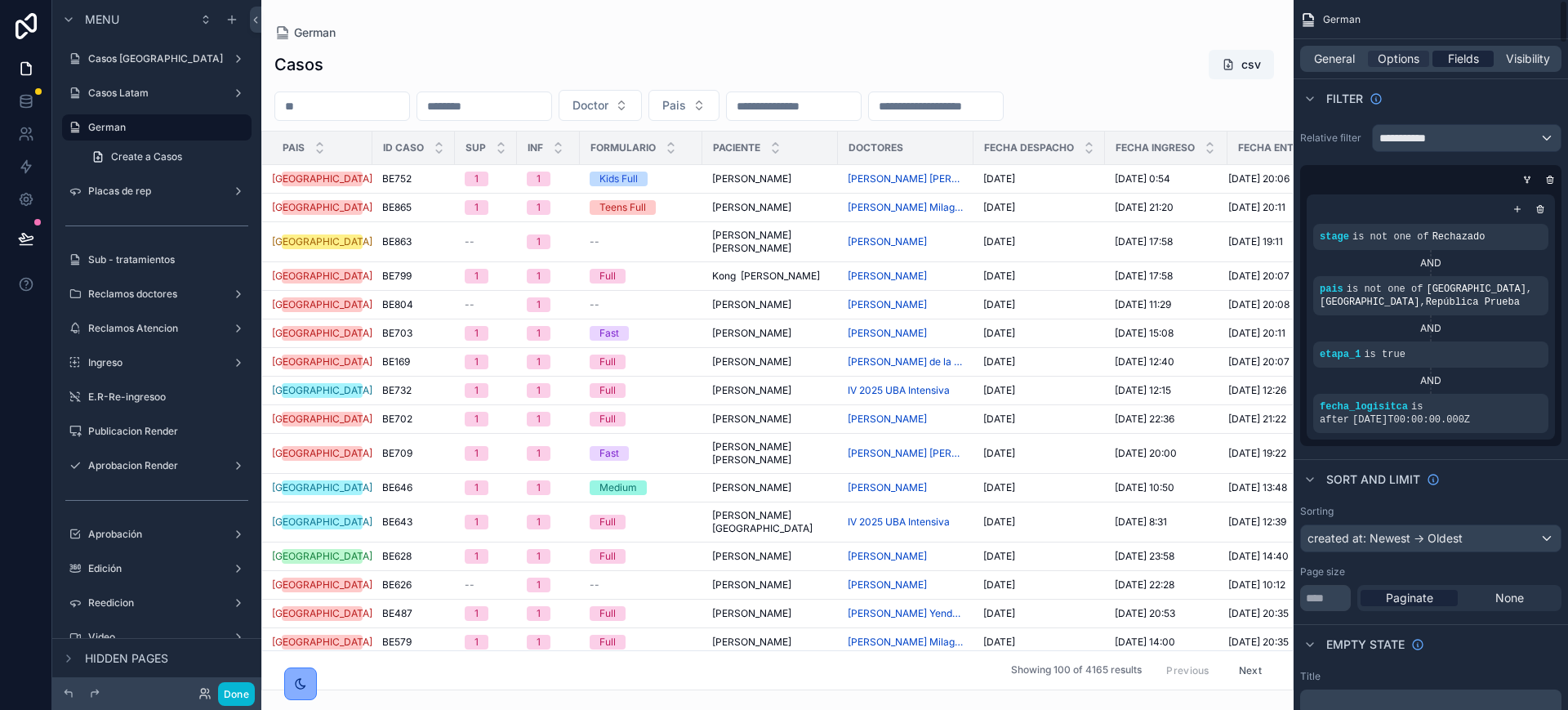
click at [1470, 64] on span "Fields" at bounding box center [1463, 58] width 31 height 16
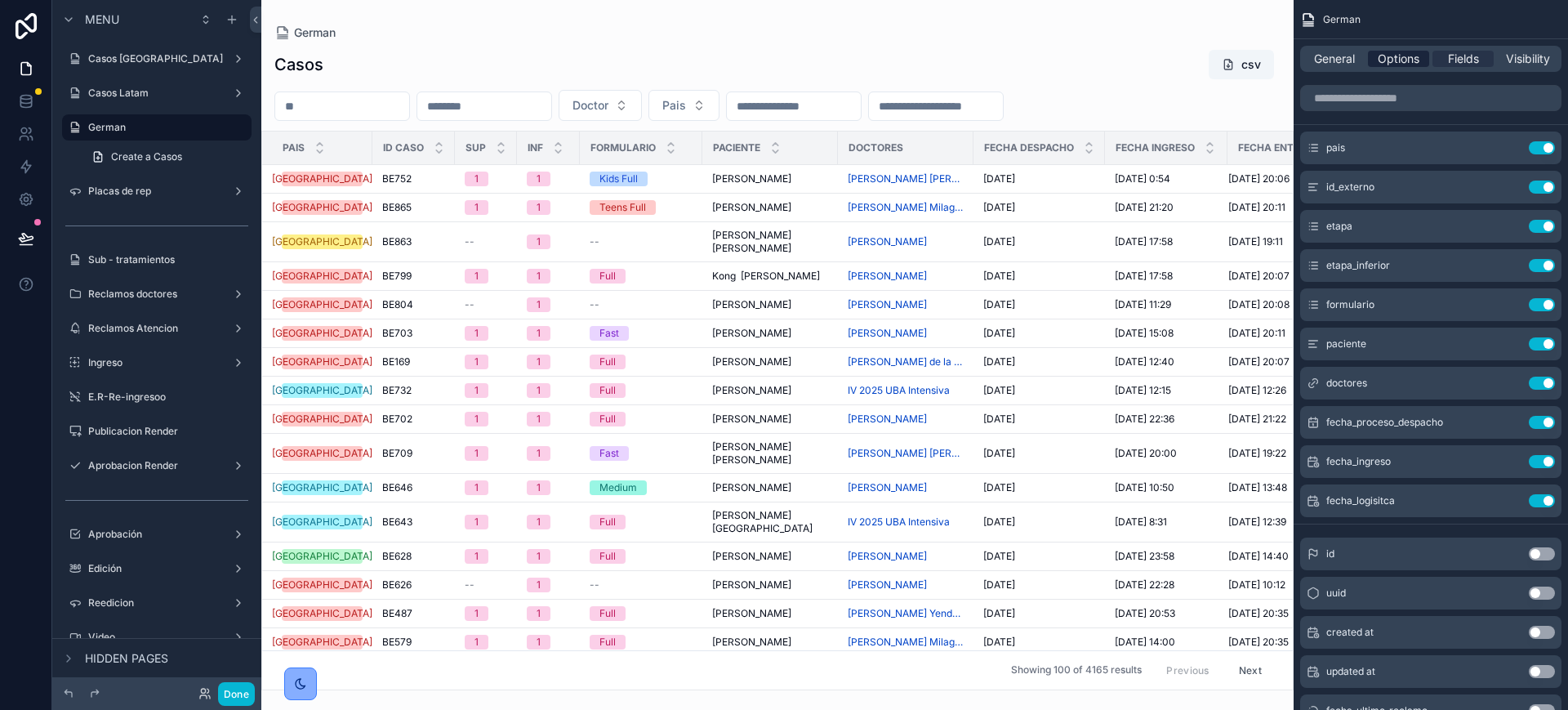
click at [1417, 63] on span "Options" at bounding box center [1398, 58] width 41 height 16
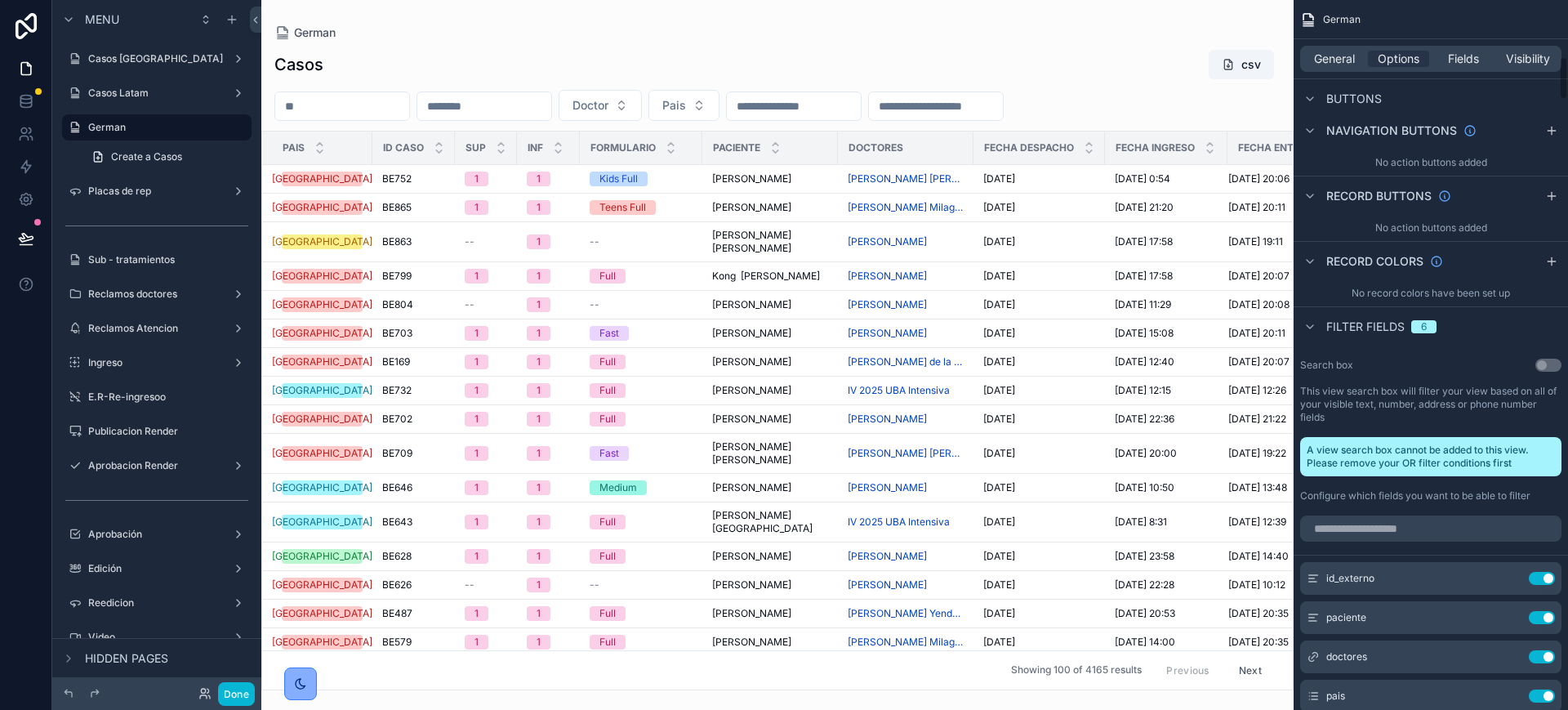
scroll to position [1123, 0]
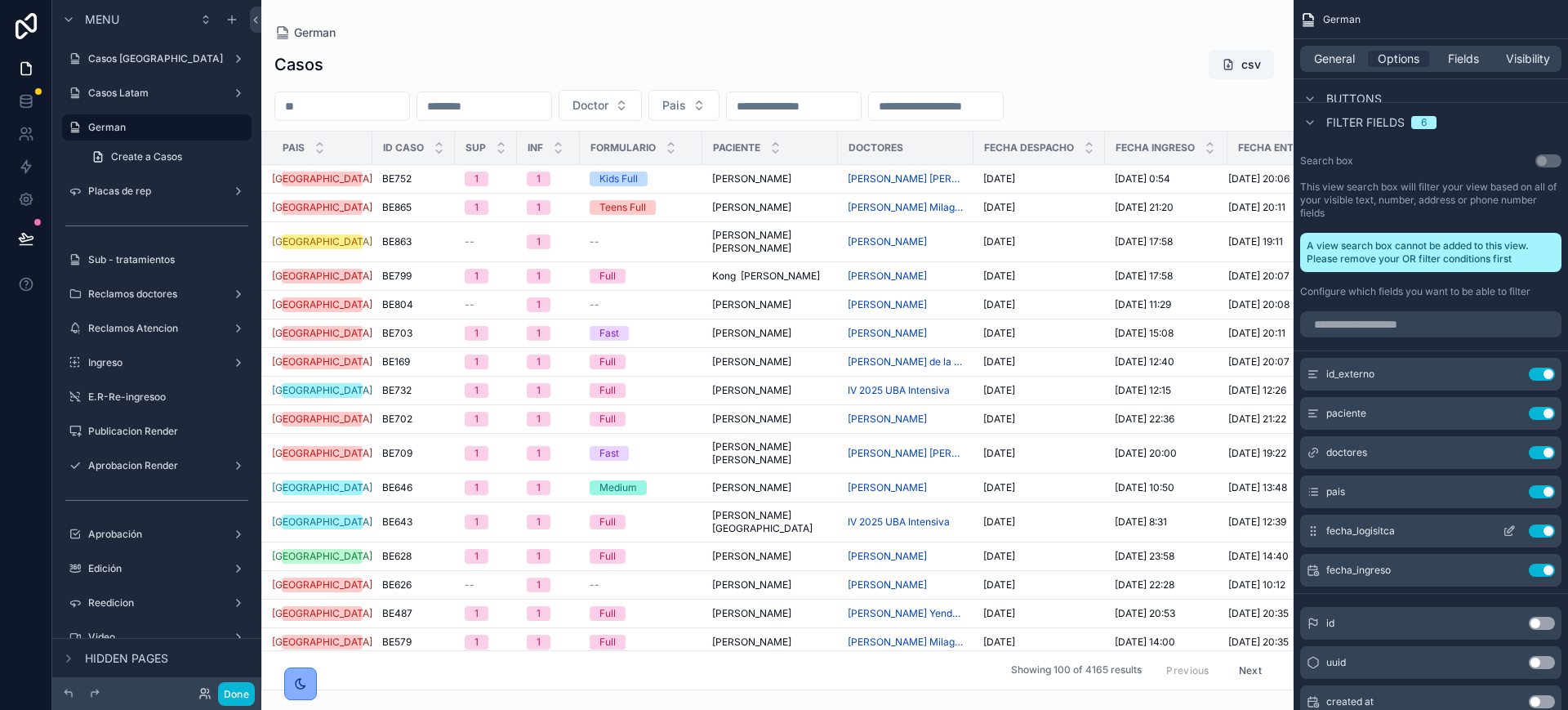
drag, startPoint x: 1511, startPoint y: 564, endPoint x: 1505, endPoint y: 522, distance: 42.4
click at [0, 0] on icon "scrollable content" at bounding box center [0, 0] width 0 height 0
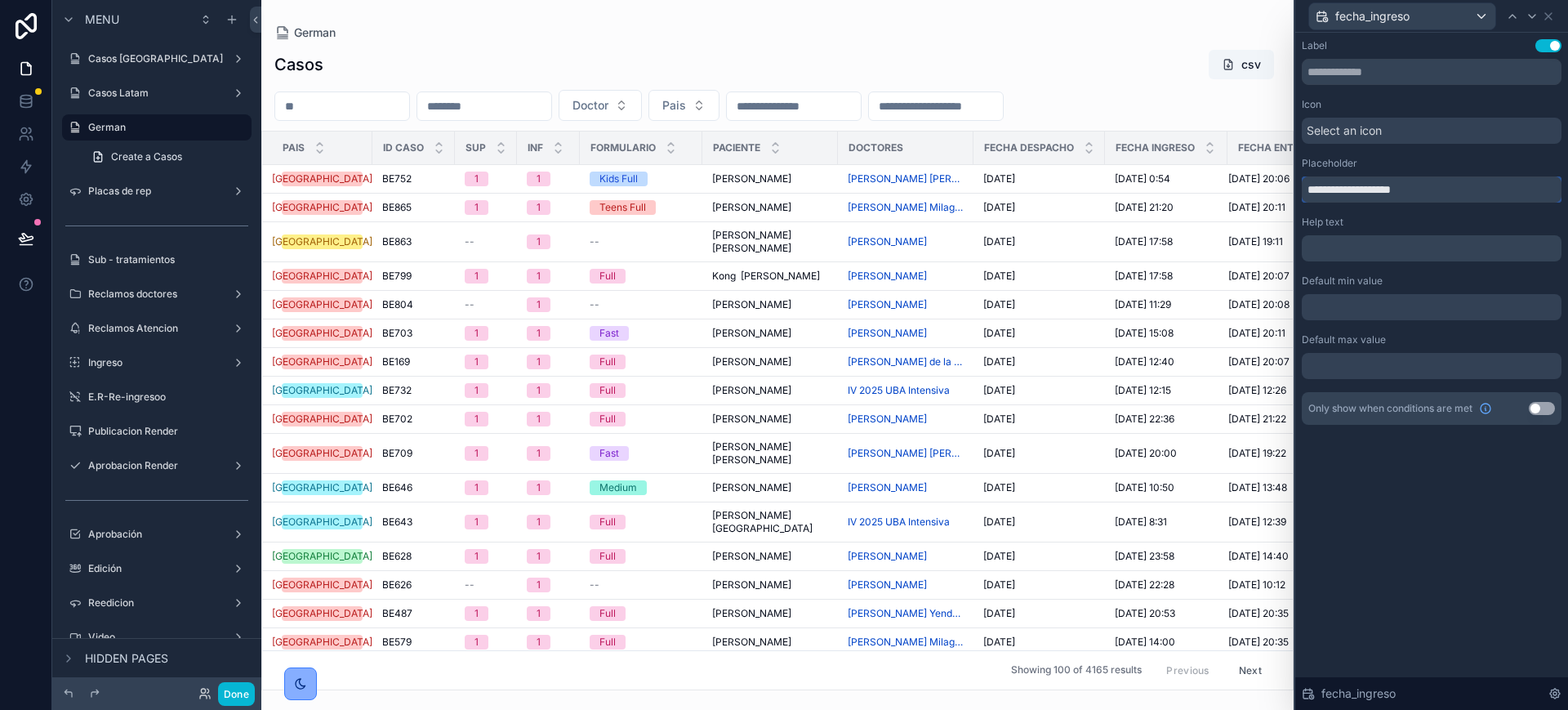
drag, startPoint x: 1337, startPoint y: 185, endPoint x: 1242, endPoint y: 185, distance: 95.0
click at [1245, 185] on div "**********" at bounding box center [784, 355] width 1568 height 710
type input "**********"
click at [1549, 18] on icon at bounding box center [1548, 16] width 13 height 13
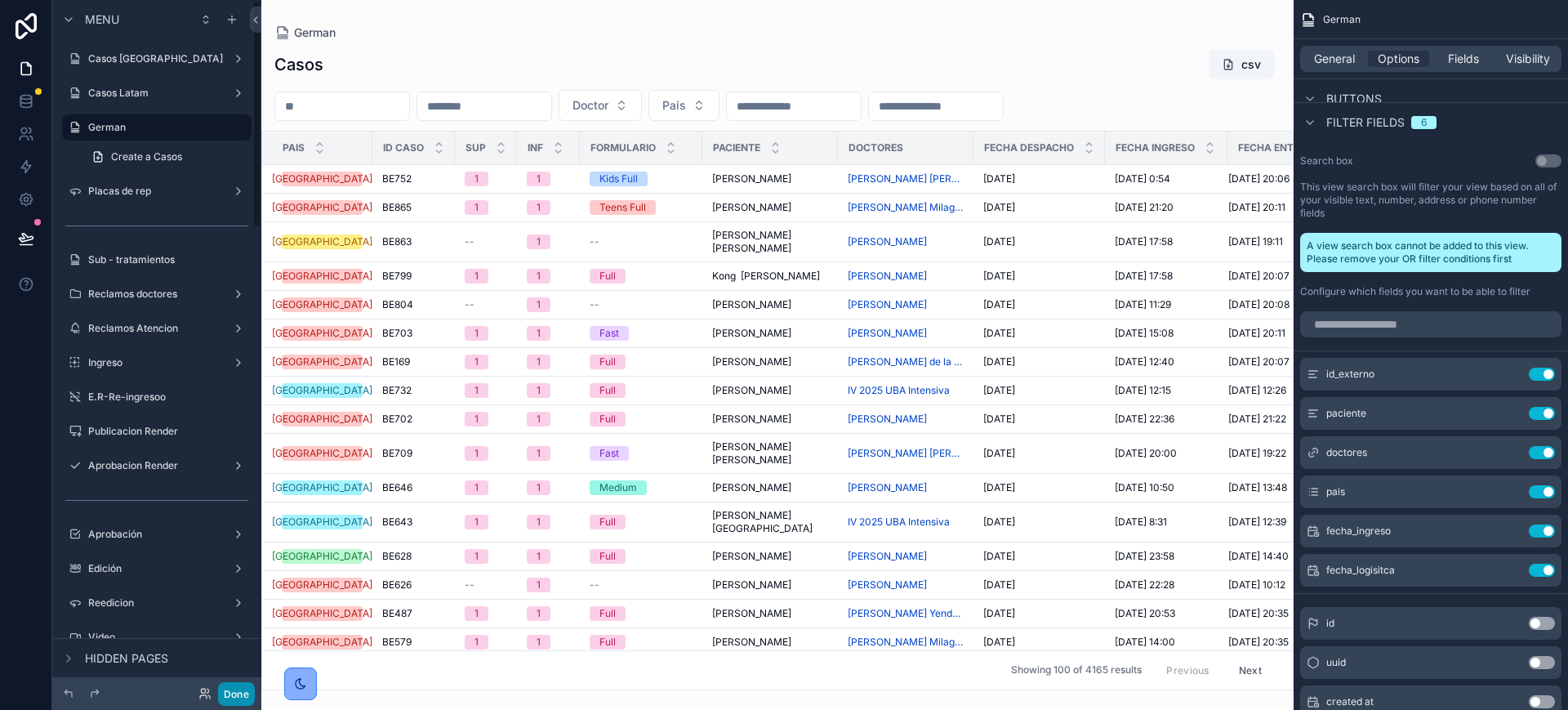
click at [234, 699] on button "Done" at bounding box center [236, 694] width 36 height 24
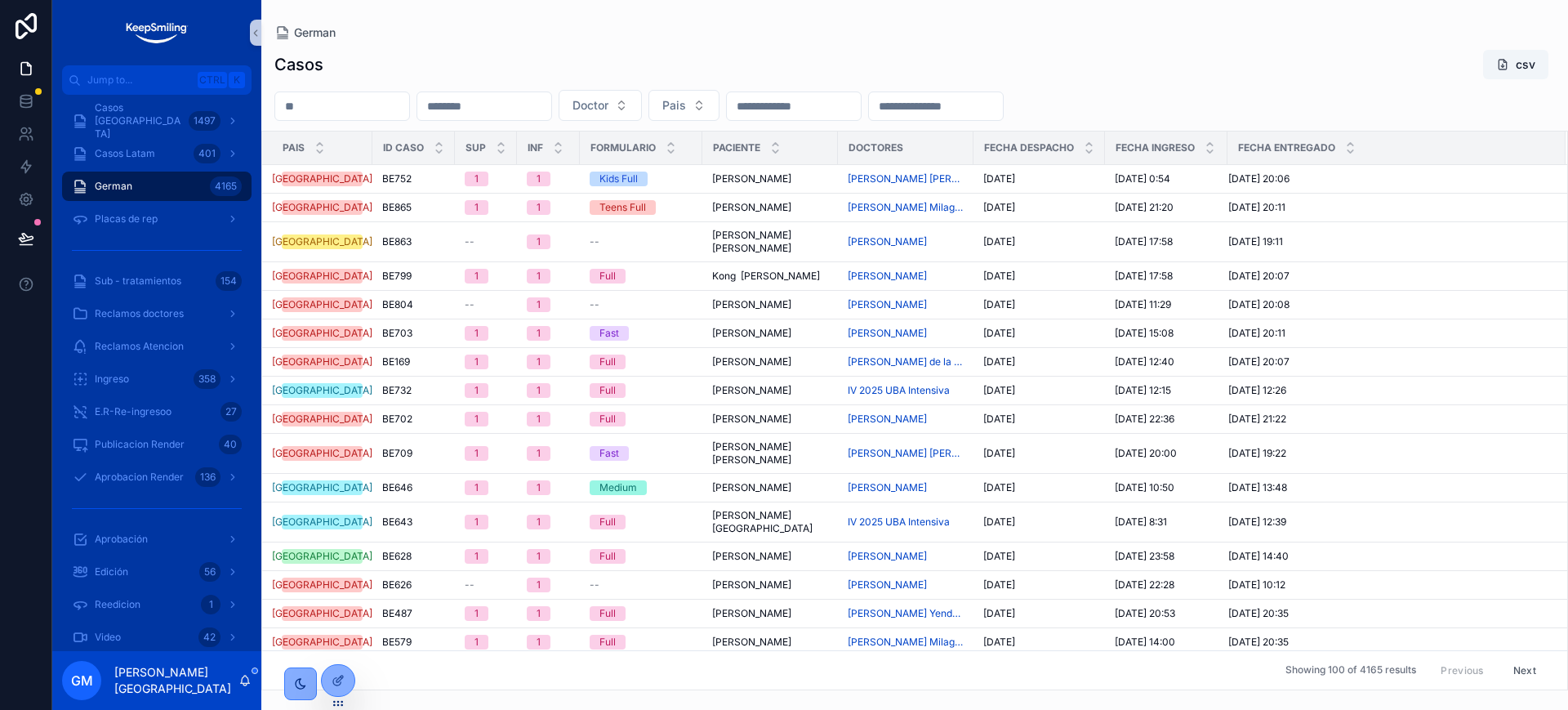
click at [895, 90] on div "Doctor Pais" at bounding box center [915, 105] width 1307 height 31
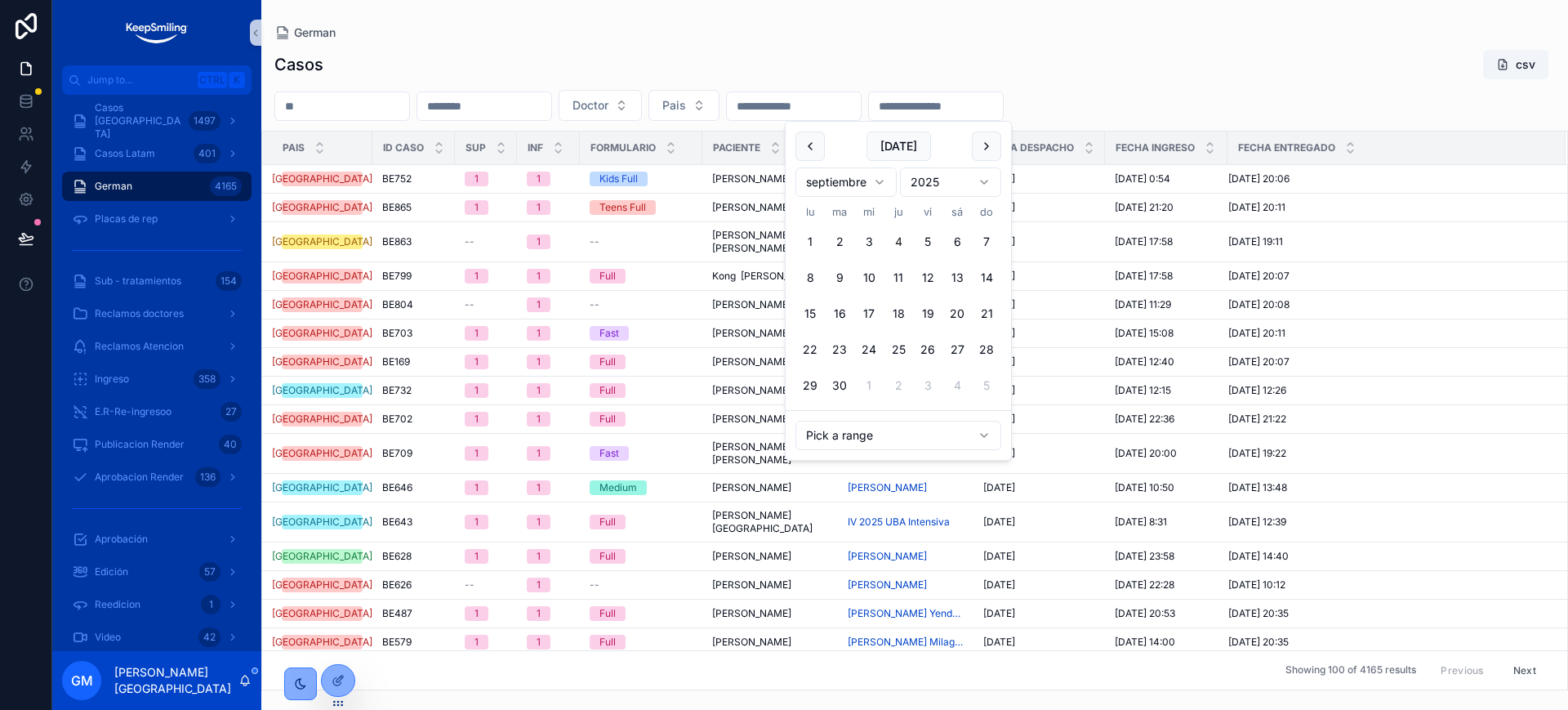
click at [861, 109] on input "scrollable content" at bounding box center [794, 106] width 134 height 23
click at [865, 180] on html "Jump to... Ctrl K Casos Argentina 1497 Casos Latam 401 German 4165 Placas de re…" at bounding box center [784, 355] width 1568 height 710
click at [867, 239] on button "1" at bounding box center [869, 241] width 30 height 30
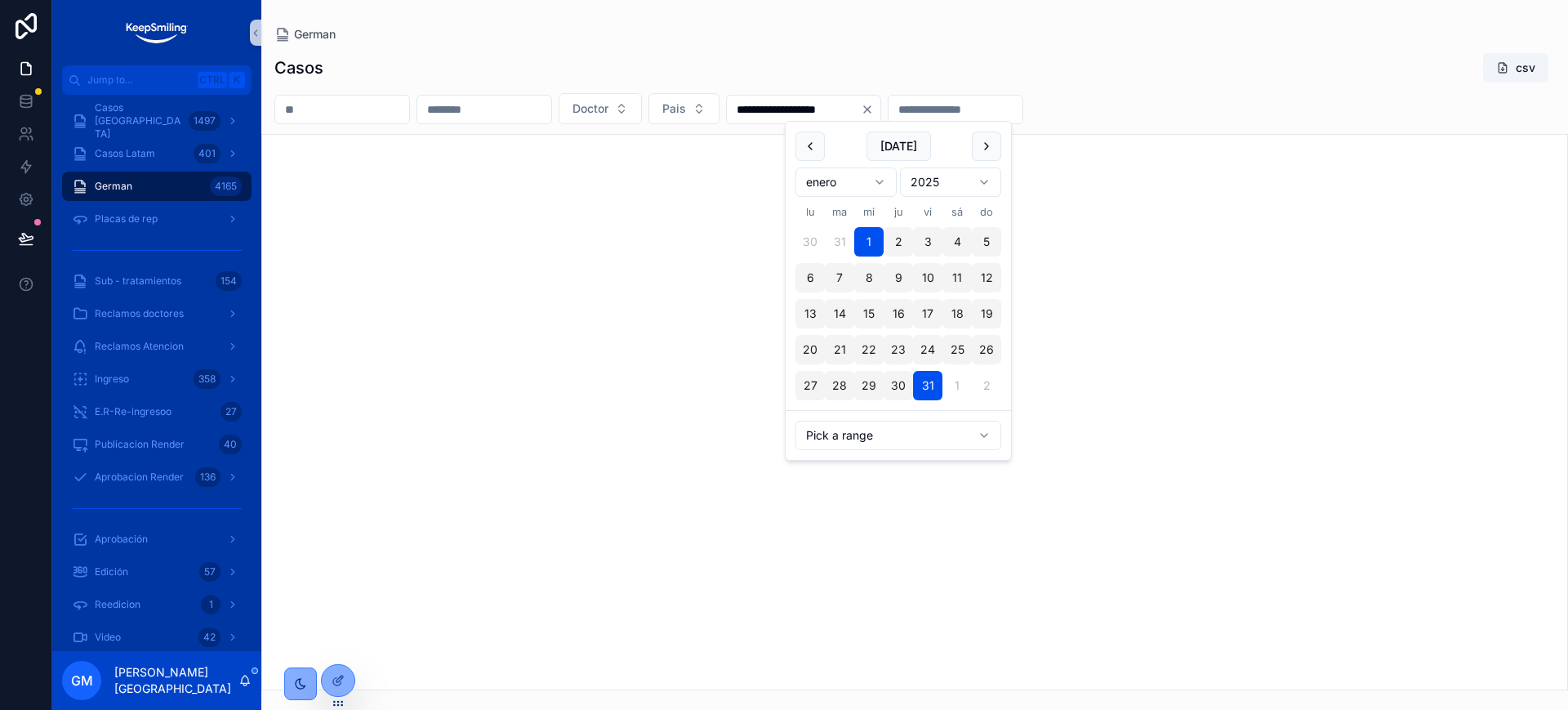
type input "**********"
click at [999, 50] on div "**********" at bounding box center [915, 366] width 1307 height 647
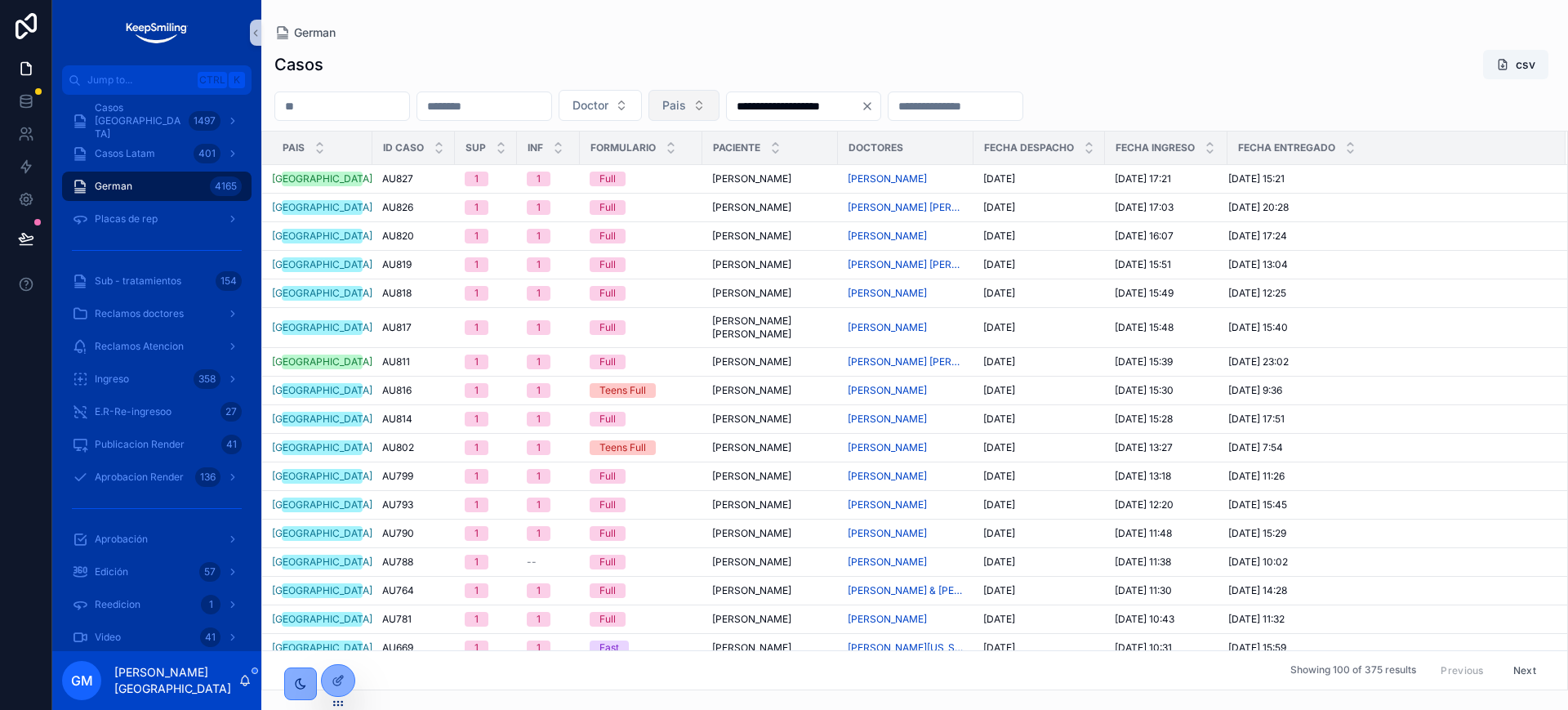
click at [686, 101] on span "Pais" at bounding box center [674, 105] width 24 height 16
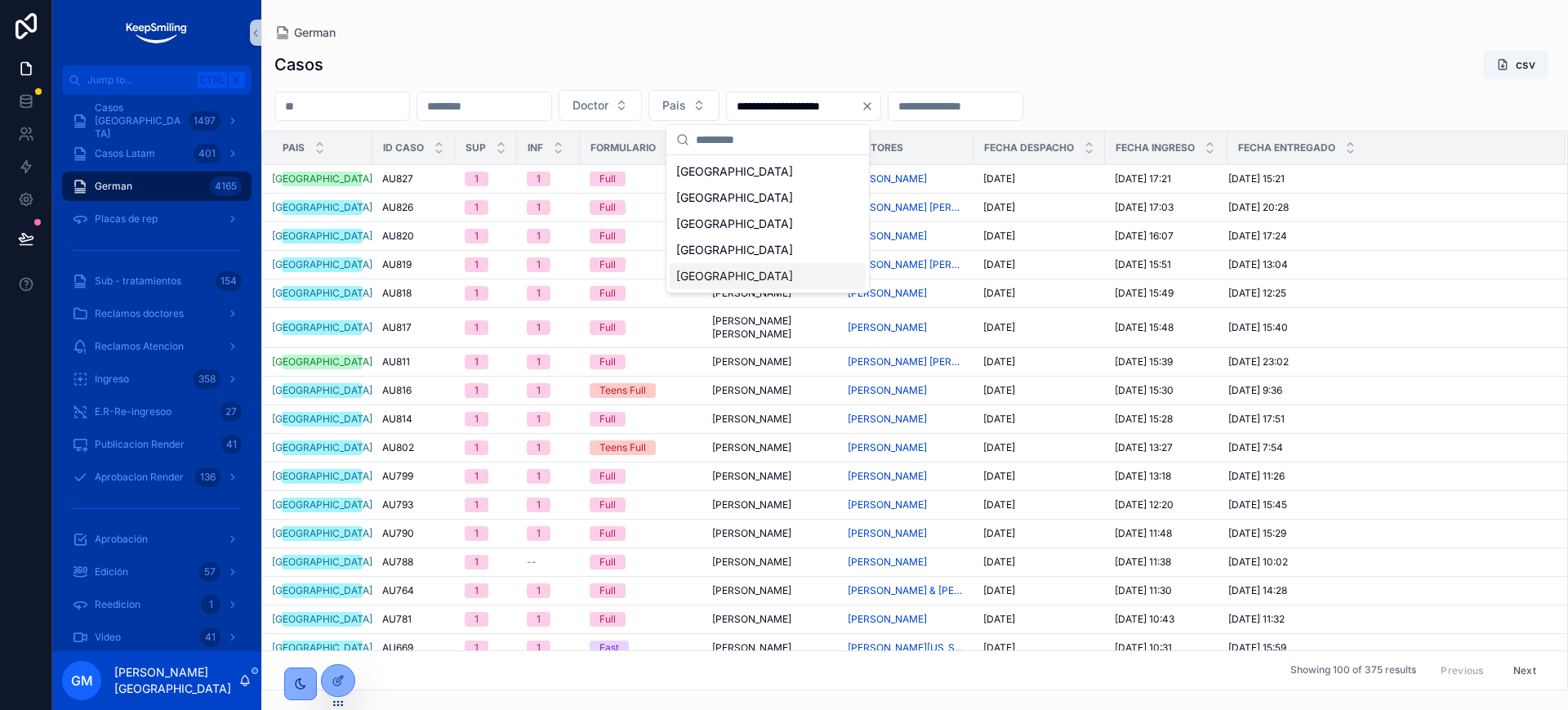
click at [745, 286] on div "Peru" at bounding box center [767, 276] width 196 height 26
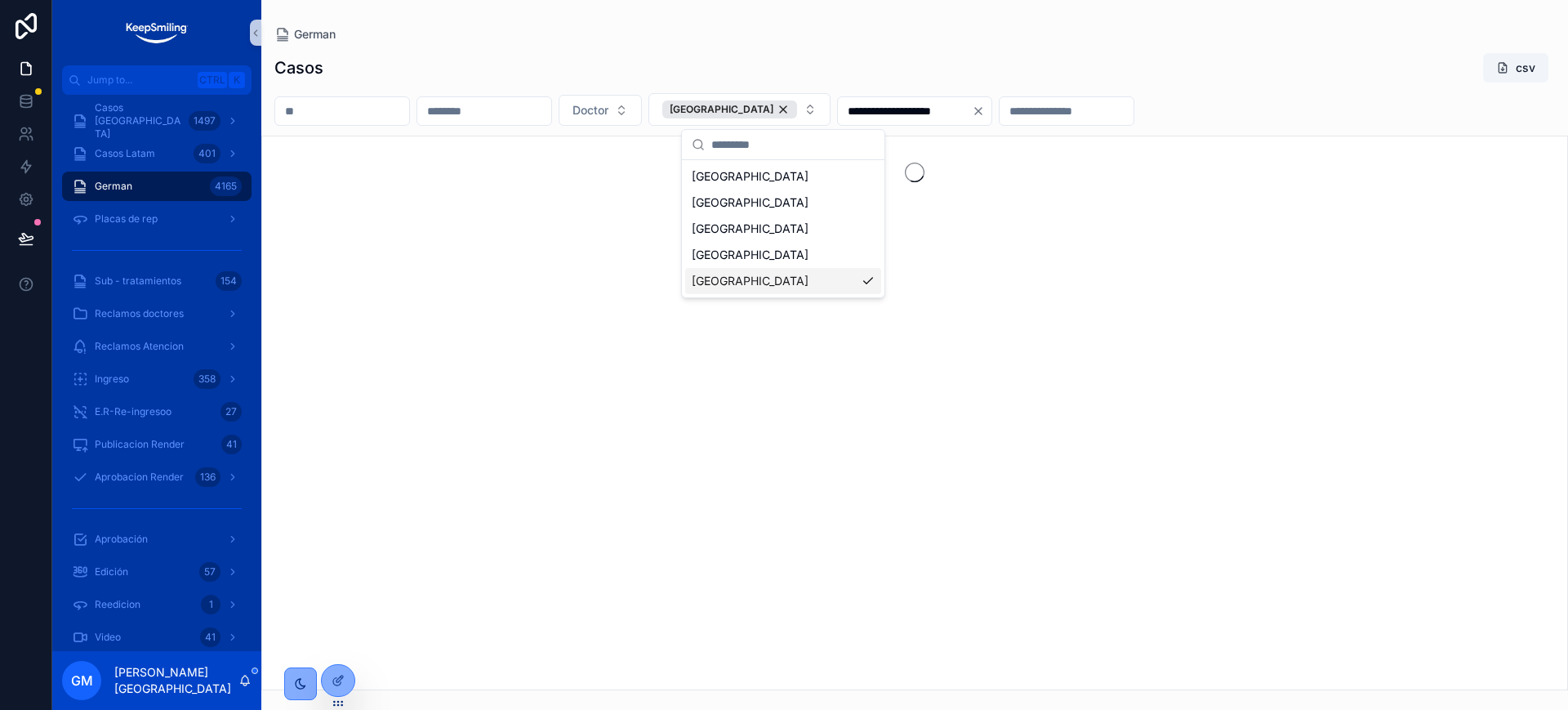
click at [1142, 44] on div "**********" at bounding box center [915, 366] width 1307 height 647
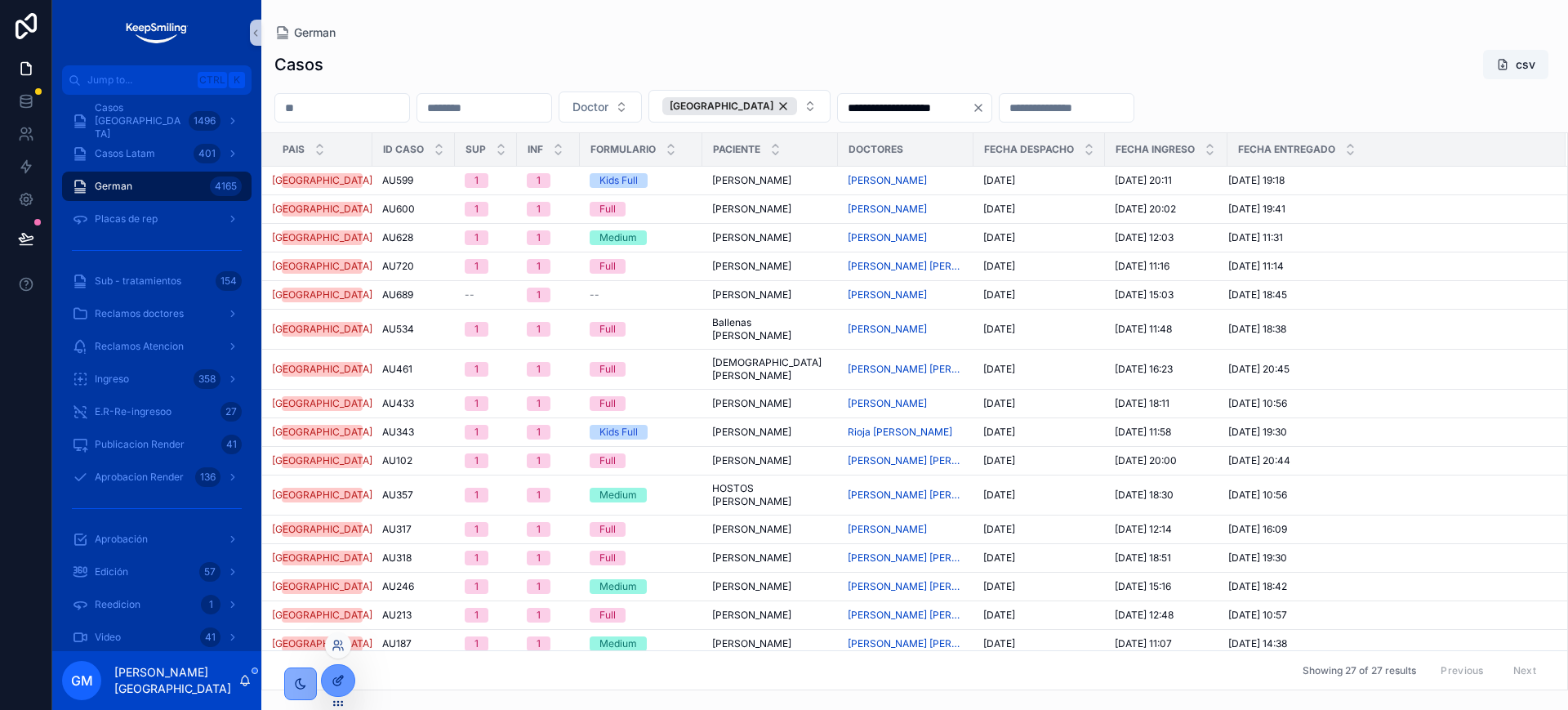
click at [348, 686] on div at bounding box center [338, 680] width 33 height 31
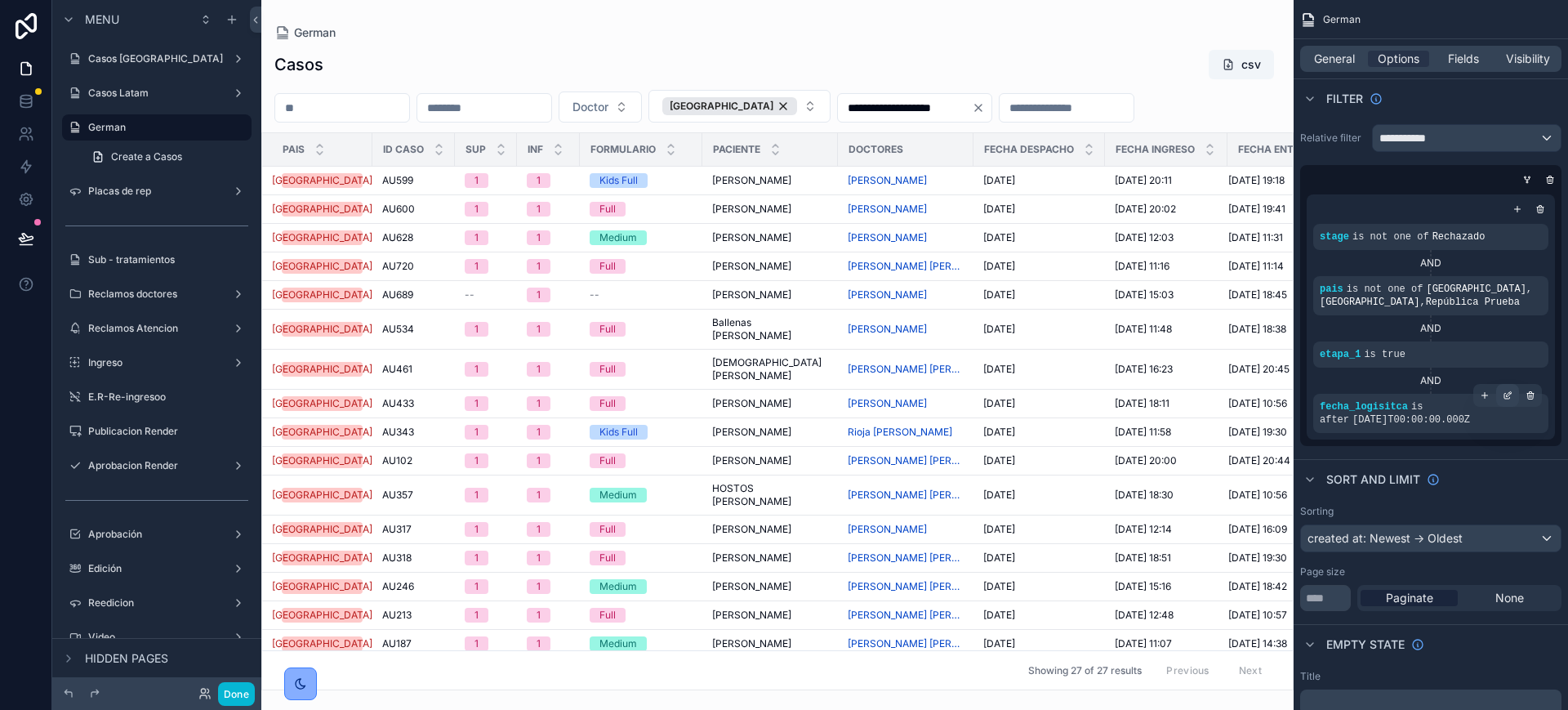
click at [1514, 394] on div "scrollable content" at bounding box center [1507, 395] width 23 height 23
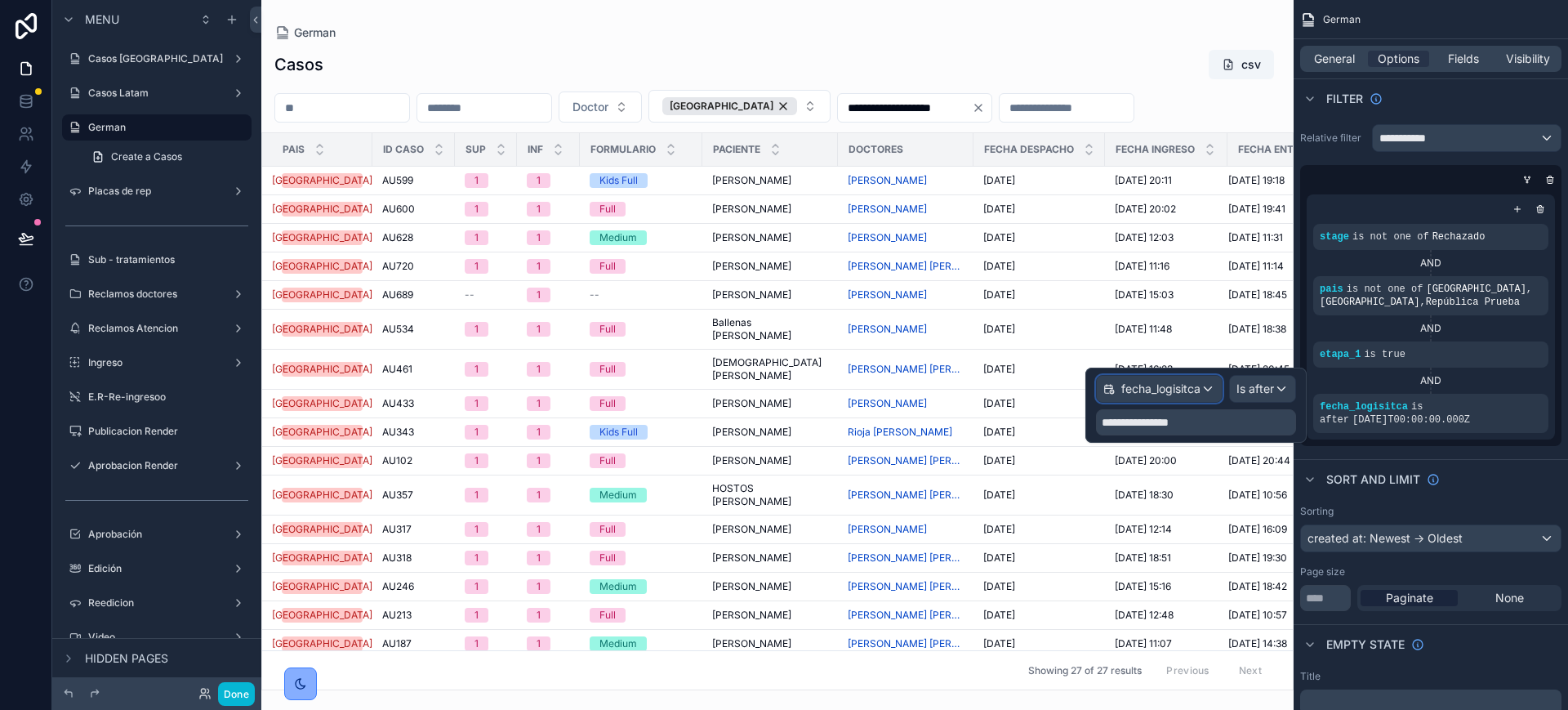
click at [1211, 388] on div "fecha_logisitca" at bounding box center [1159, 388] width 125 height 26
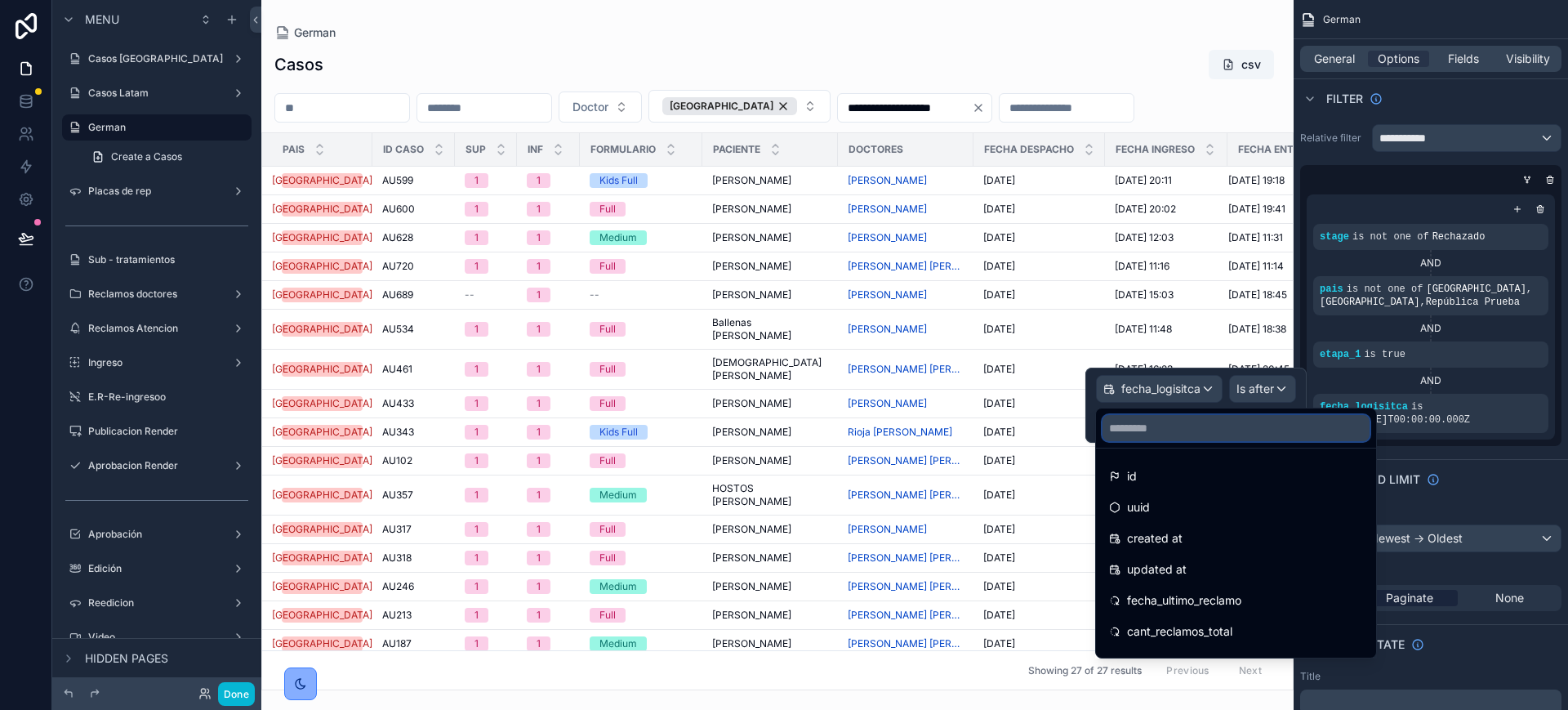
click at [1197, 424] on input "text" at bounding box center [1236, 427] width 267 height 26
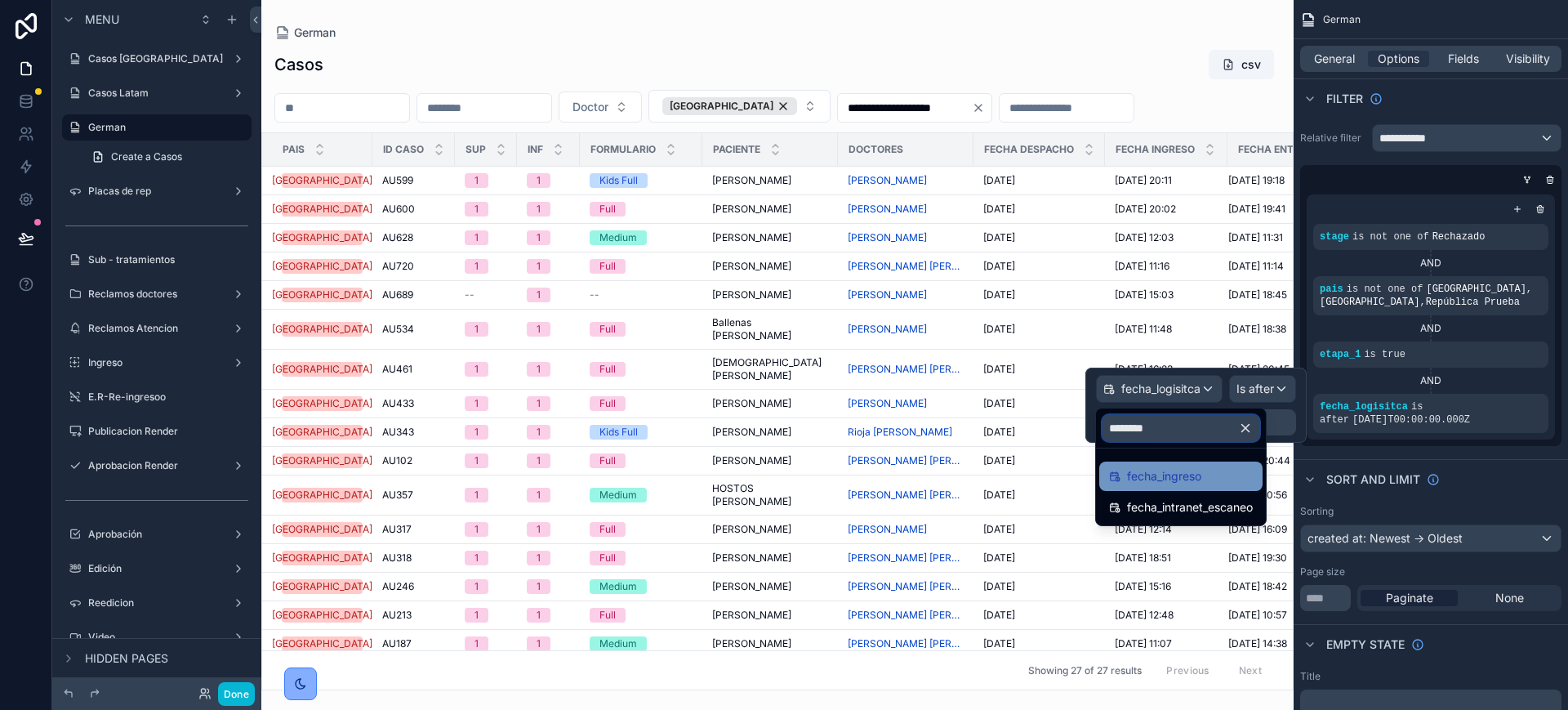
type input "********"
click at [1191, 482] on span "fecha_ingreso" at bounding box center [1164, 476] width 74 height 19
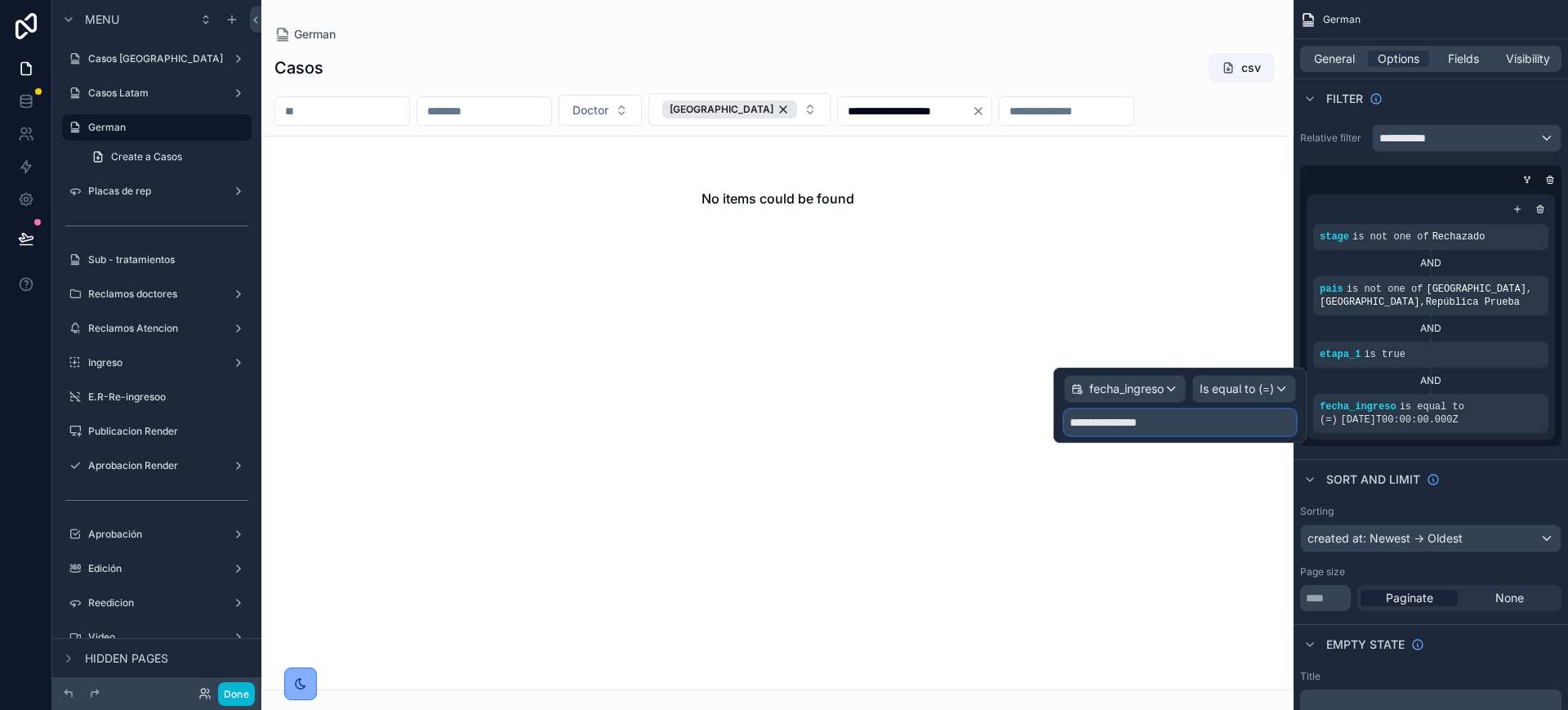
click at [1272, 413] on input "**********" at bounding box center [1180, 422] width 232 height 26
select select "****"
select select "**"
click at [1161, 421] on input "**********" at bounding box center [1180, 422] width 232 height 26
select select "****"
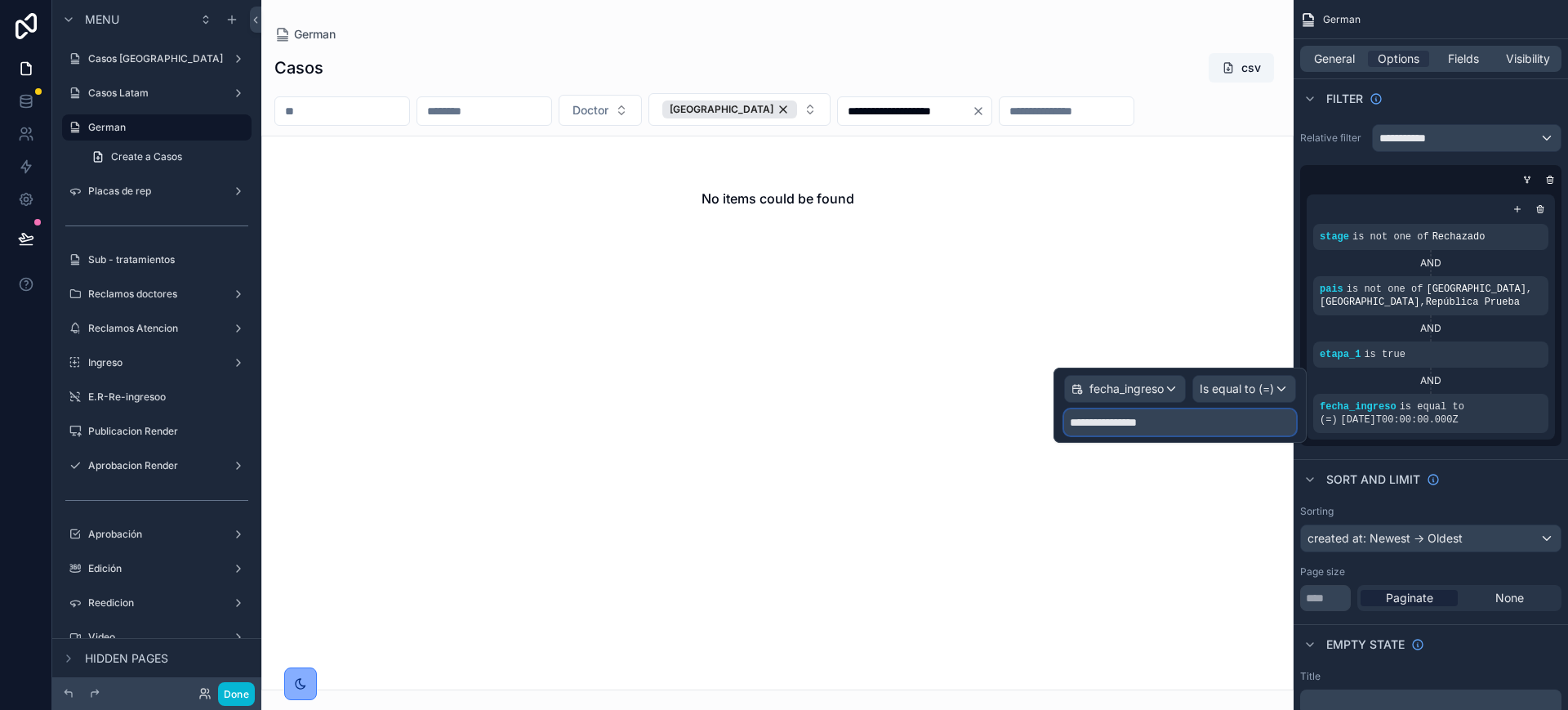
select select "**"
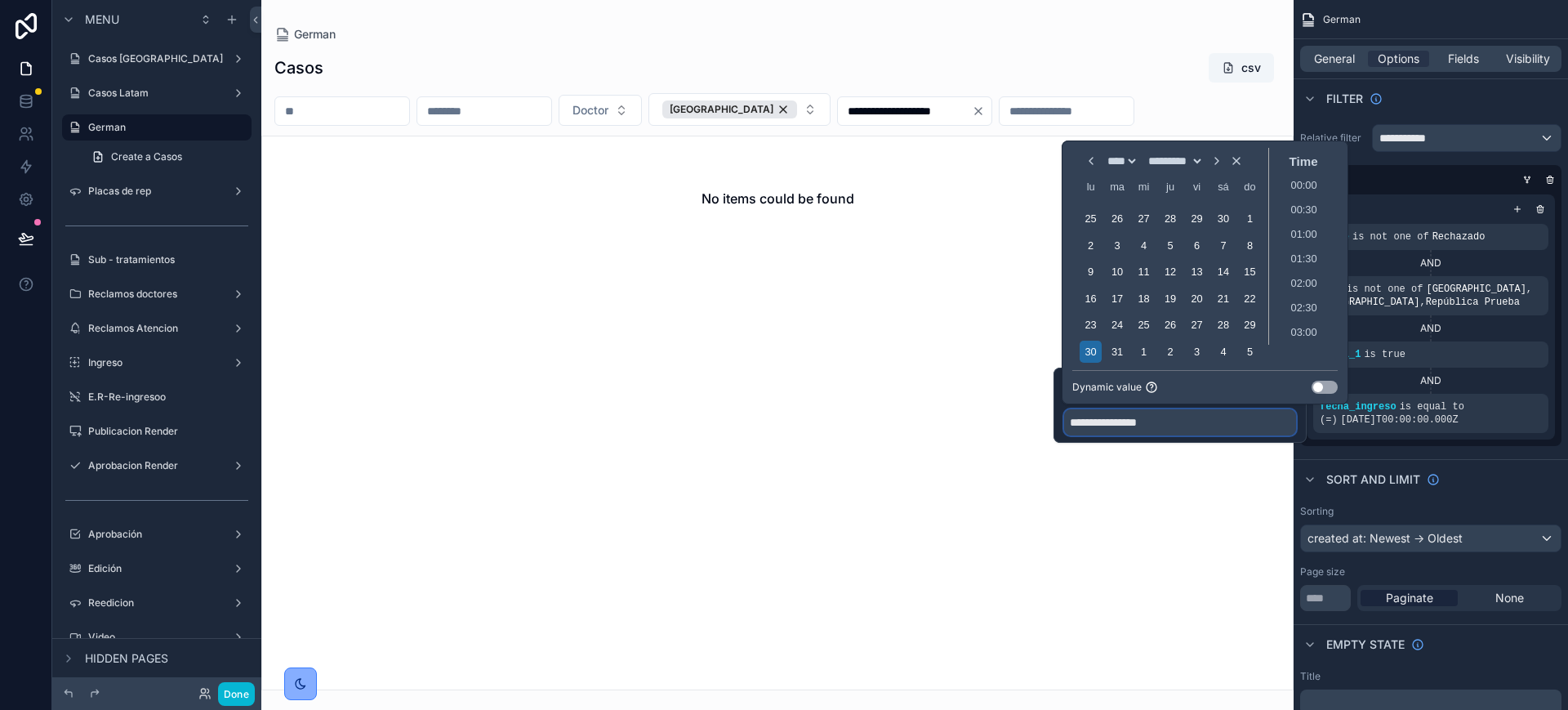
scroll to position [944, 0]
click at [1245, 430] on input "**********" at bounding box center [1180, 422] width 232 height 26
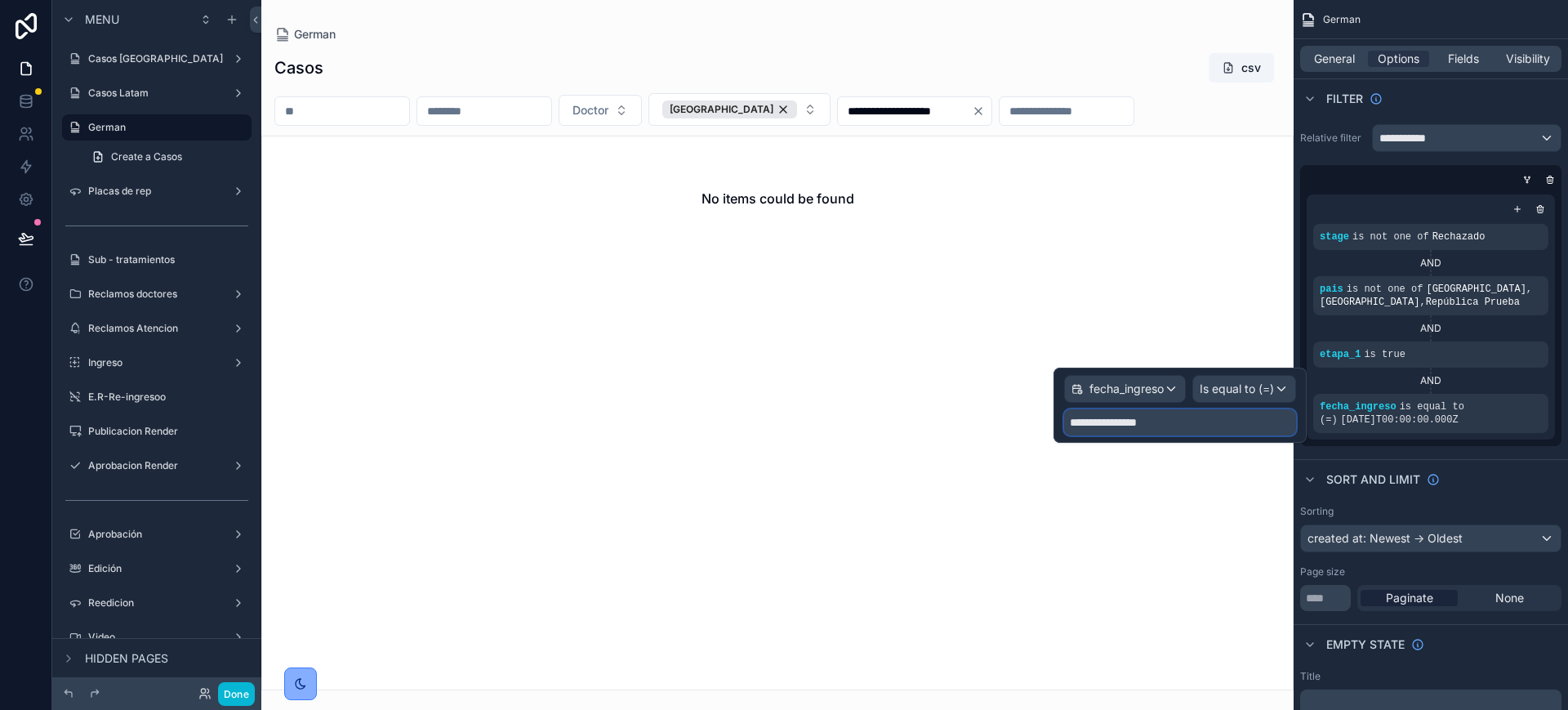
select select "****"
select select "**"
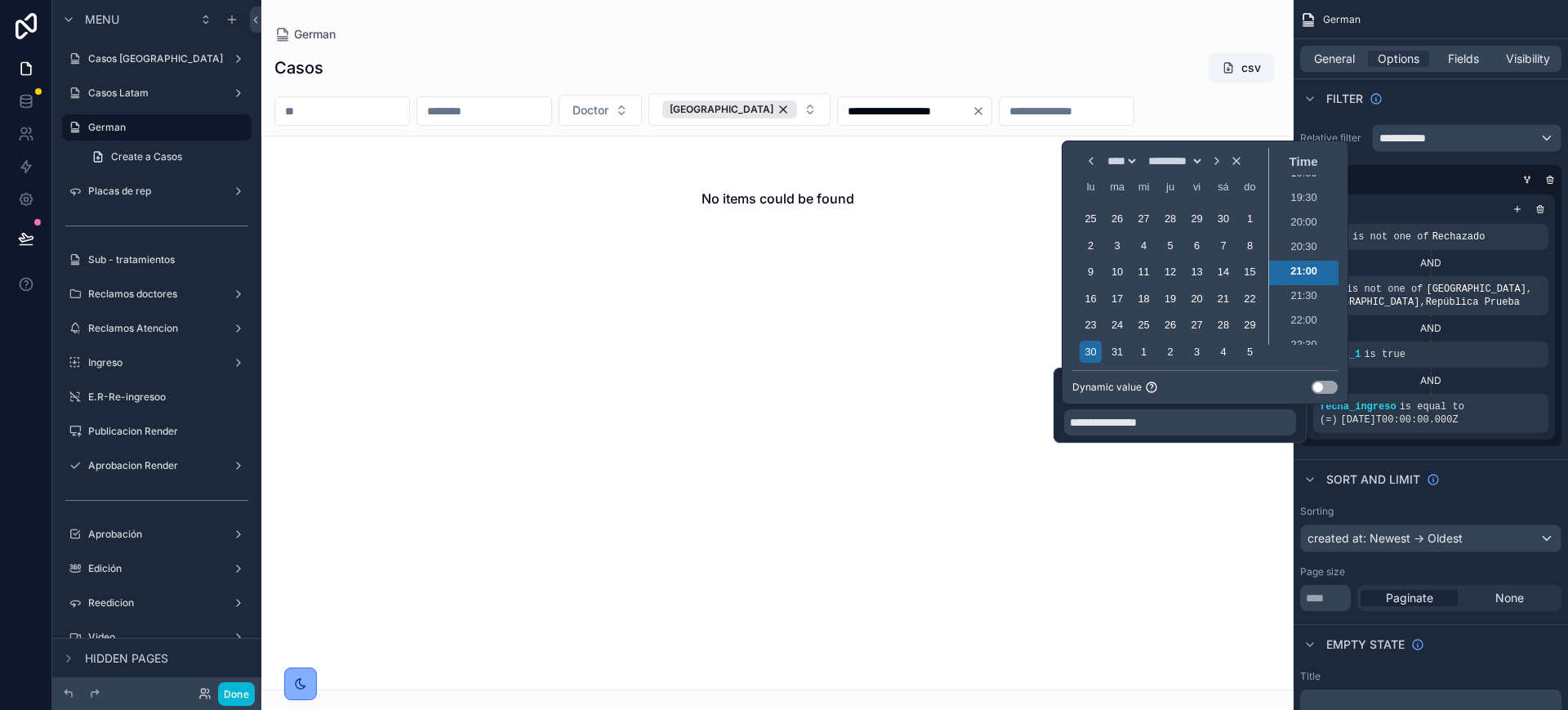
click at [1300, 421] on div "**********" at bounding box center [1180, 405] width 253 height 75
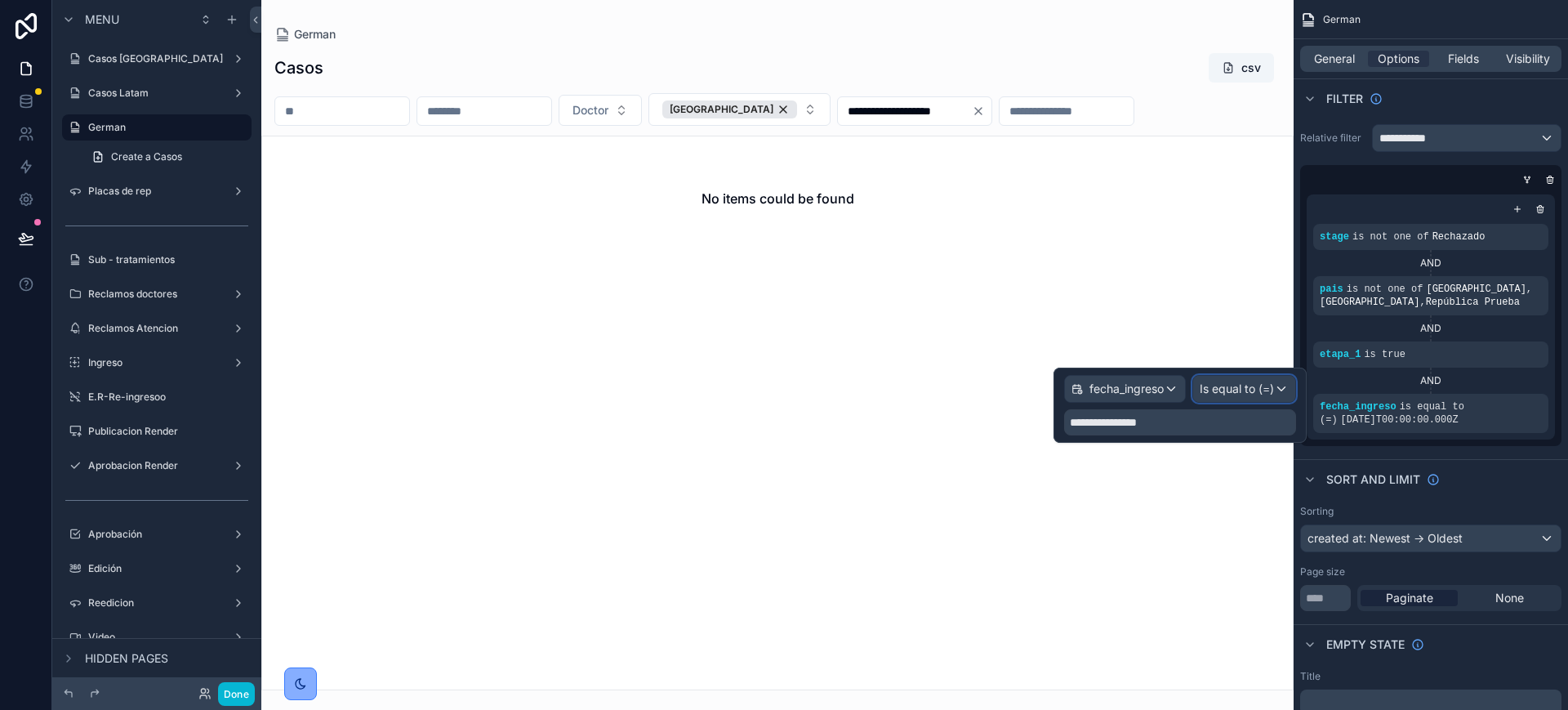
click at [1289, 392] on div "Is equal to (=)" at bounding box center [1244, 388] width 102 height 26
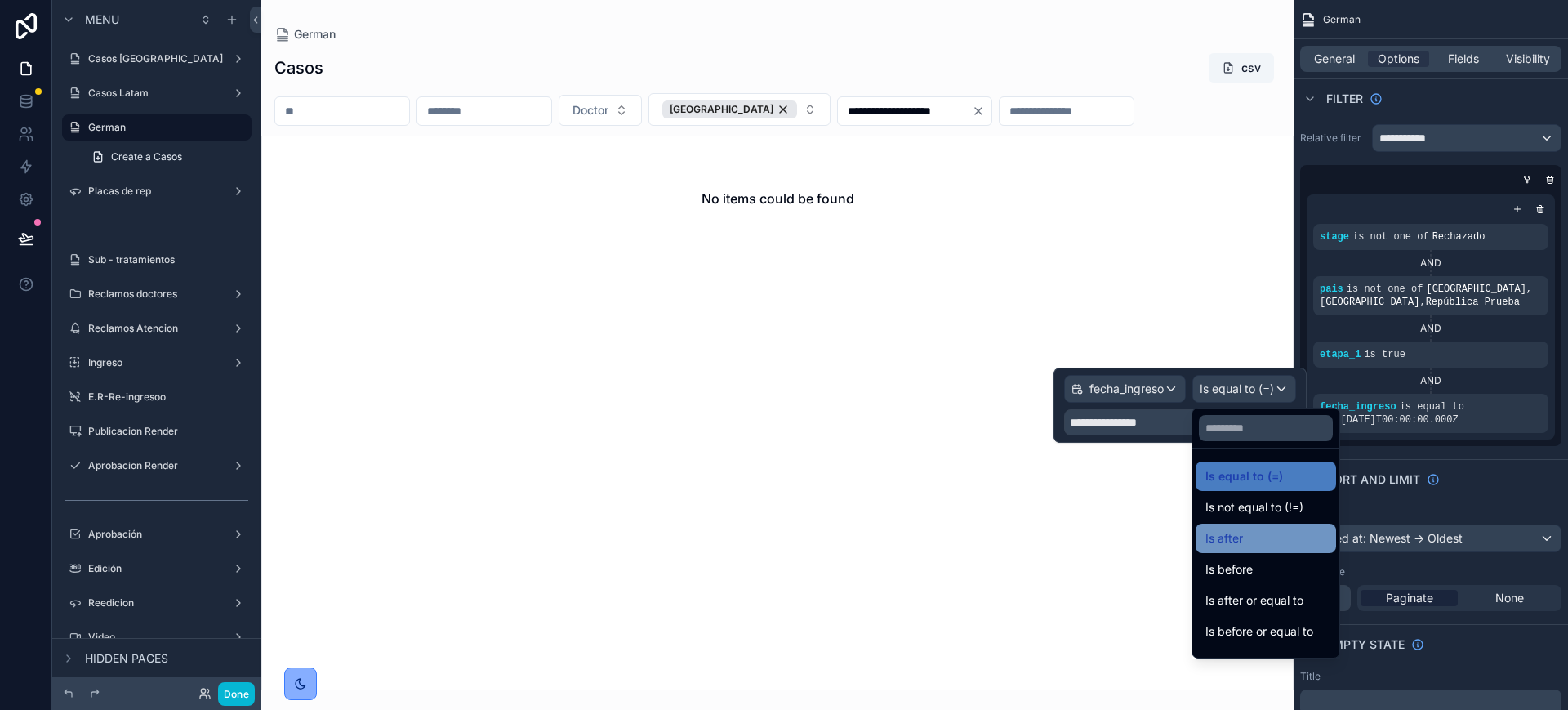
drag, startPoint x: 1281, startPoint y: 534, endPoint x: 1186, endPoint y: 427, distance: 143.1
click at [1280, 533] on div "Is after" at bounding box center [1266, 537] width 121 height 19
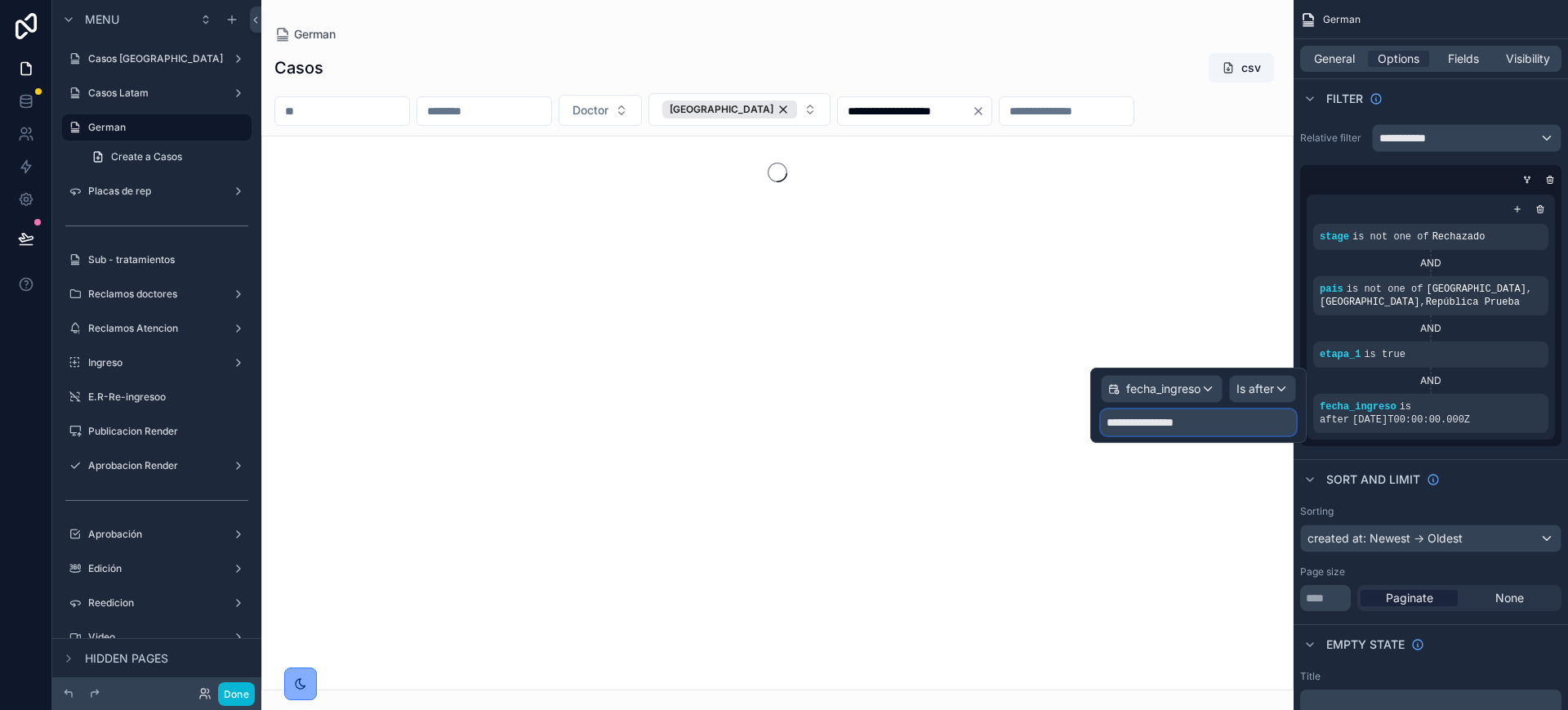
click at [1184, 421] on input "**********" at bounding box center [1198, 422] width 195 height 26
select select "****"
select select "**"
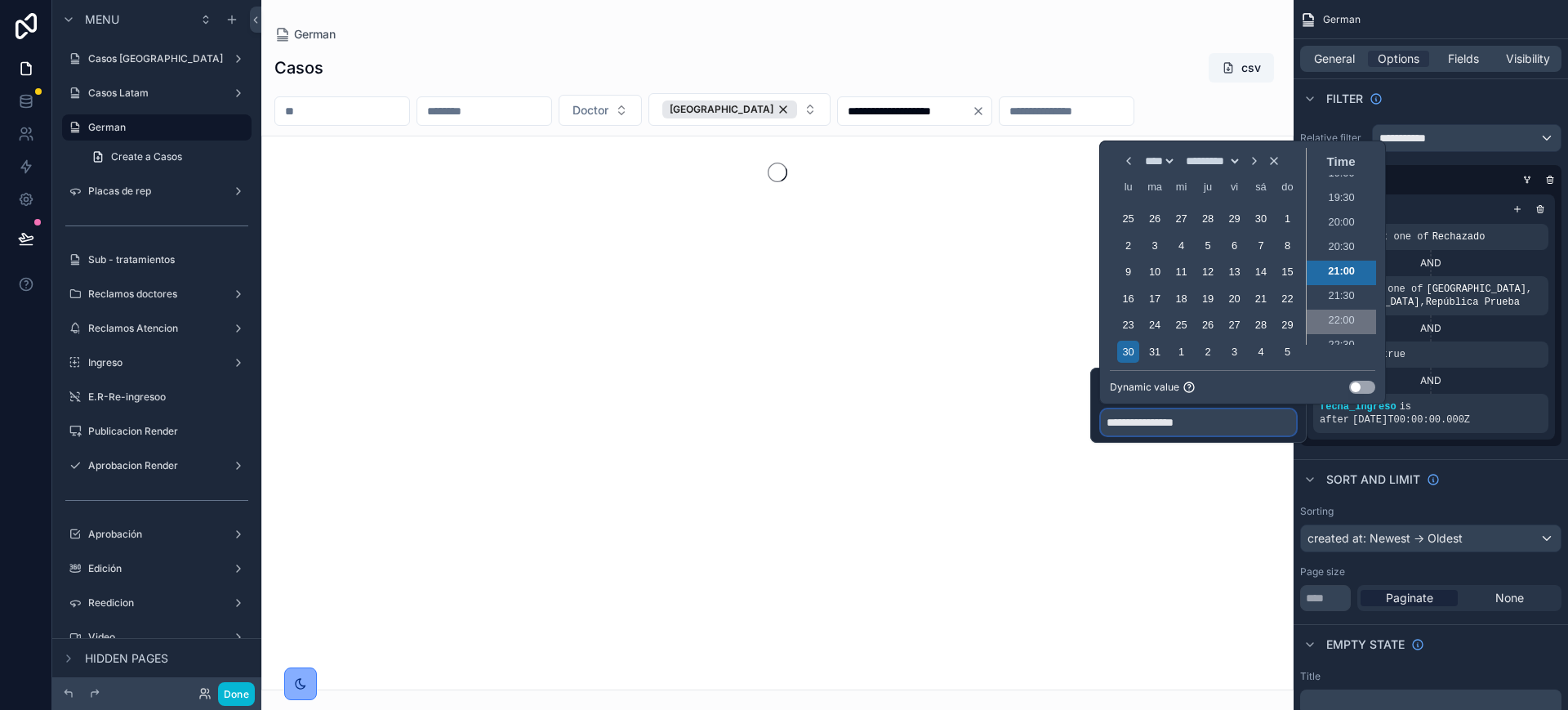
scroll to position [1005, 0]
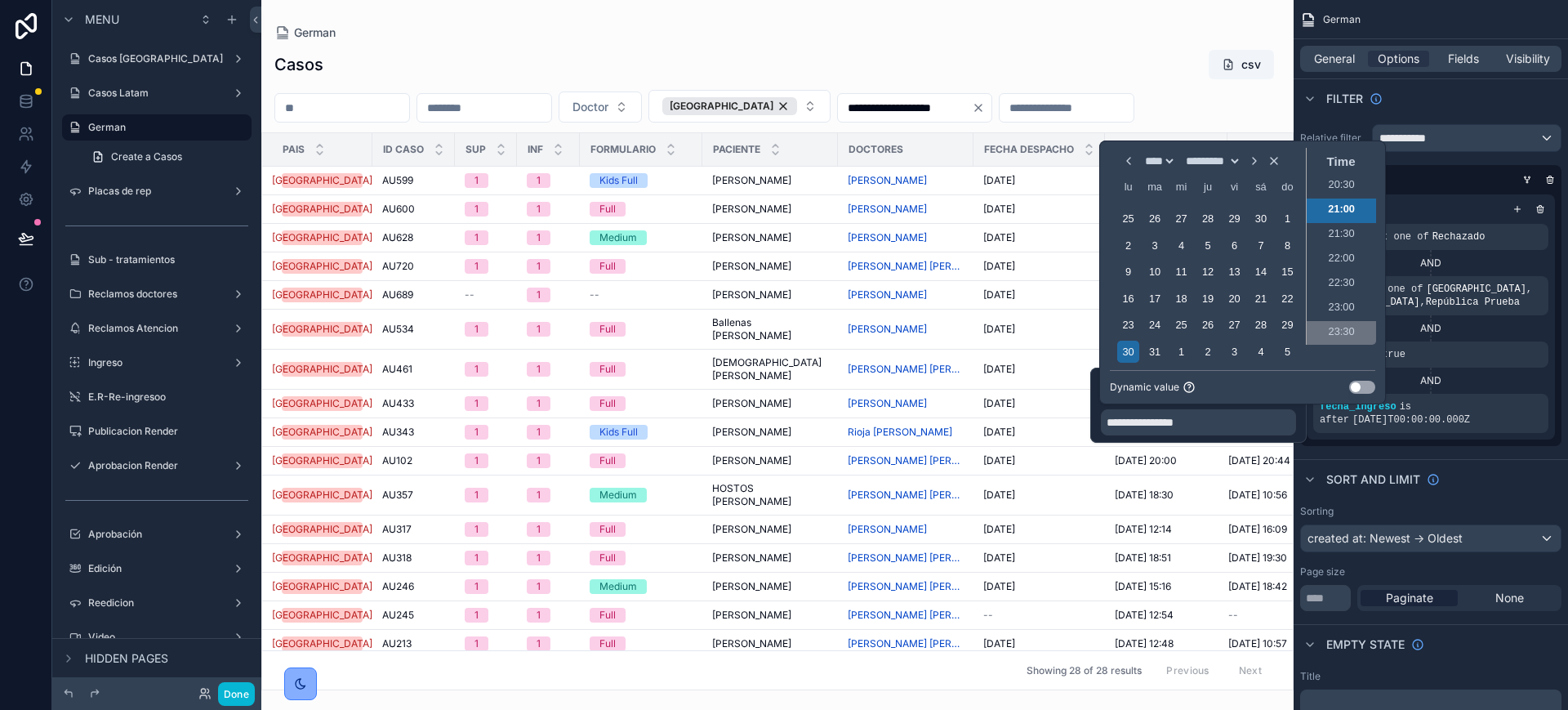
click at [1341, 332] on li "23:30" at bounding box center [1341, 333] width 69 height 25
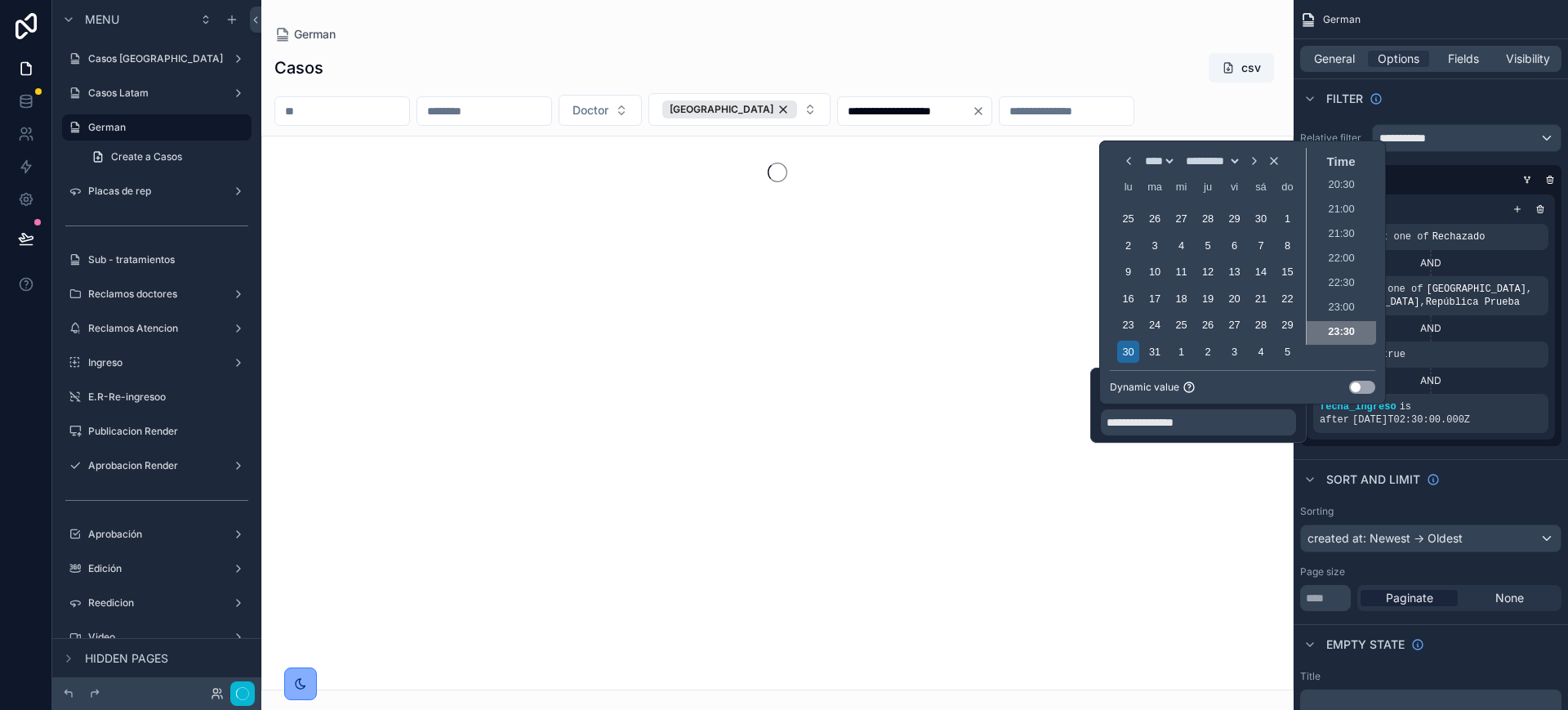
type input "**********"
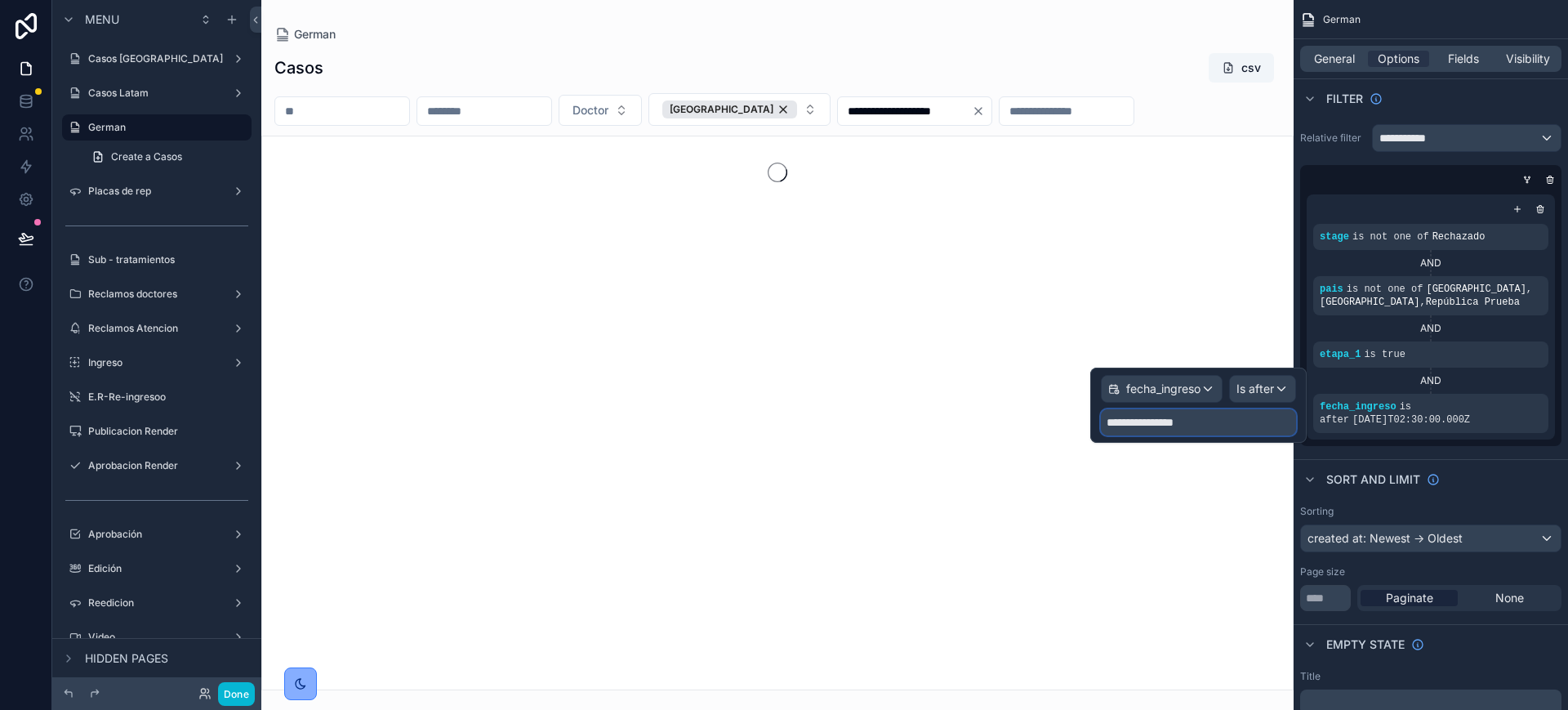
click at [1133, 421] on input "**********" at bounding box center [1198, 422] width 195 height 26
select select "****"
select select "**"
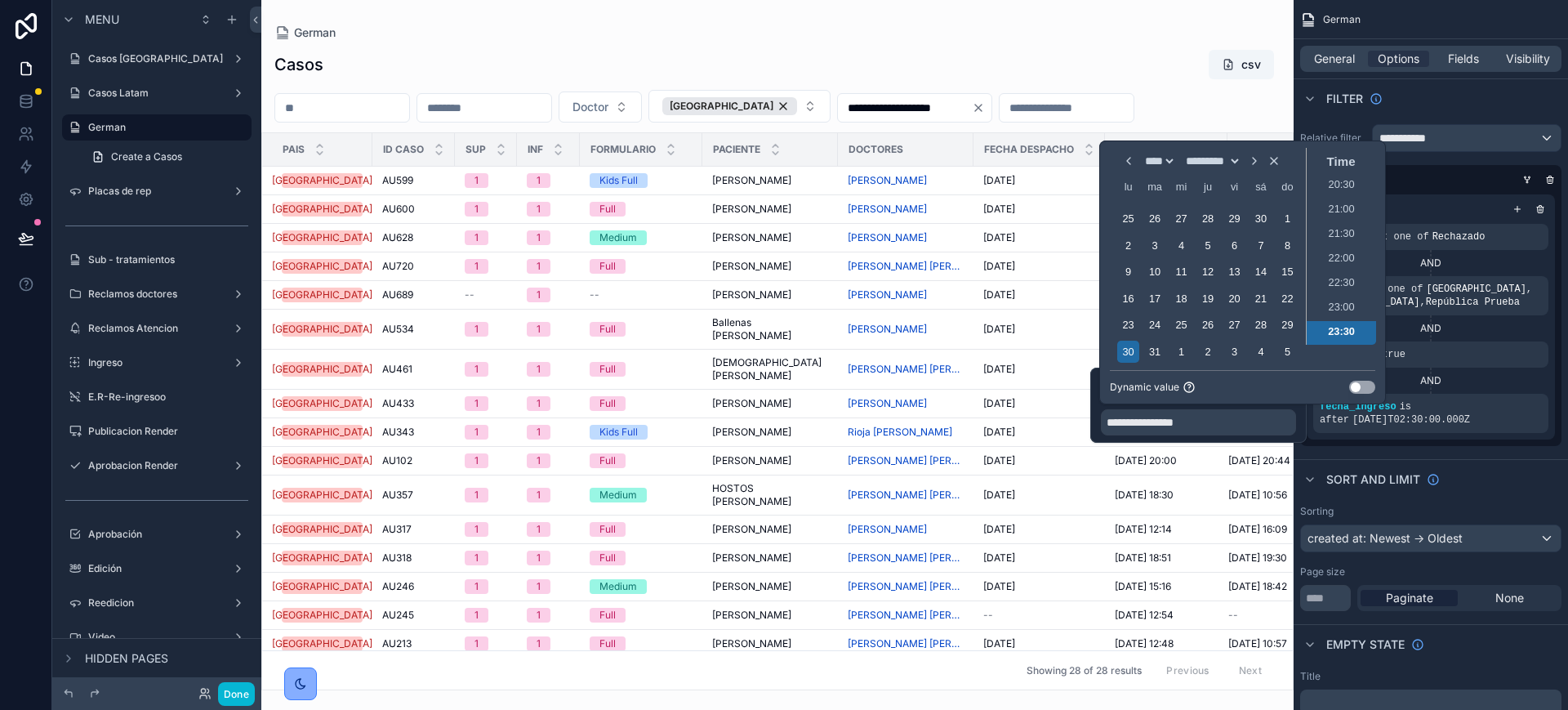
click at [1163, 159] on select "**** **** **** **** **** **** **** **** **** **** **** **** **** **** **** ****…" at bounding box center [1158, 160] width 35 height 13
select select "****"
click at [1142, 168] on select "**** **** **** **** **** **** **** **** **** **** **** **** **** **** **** ****…" at bounding box center [1158, 160] width 35 height 13
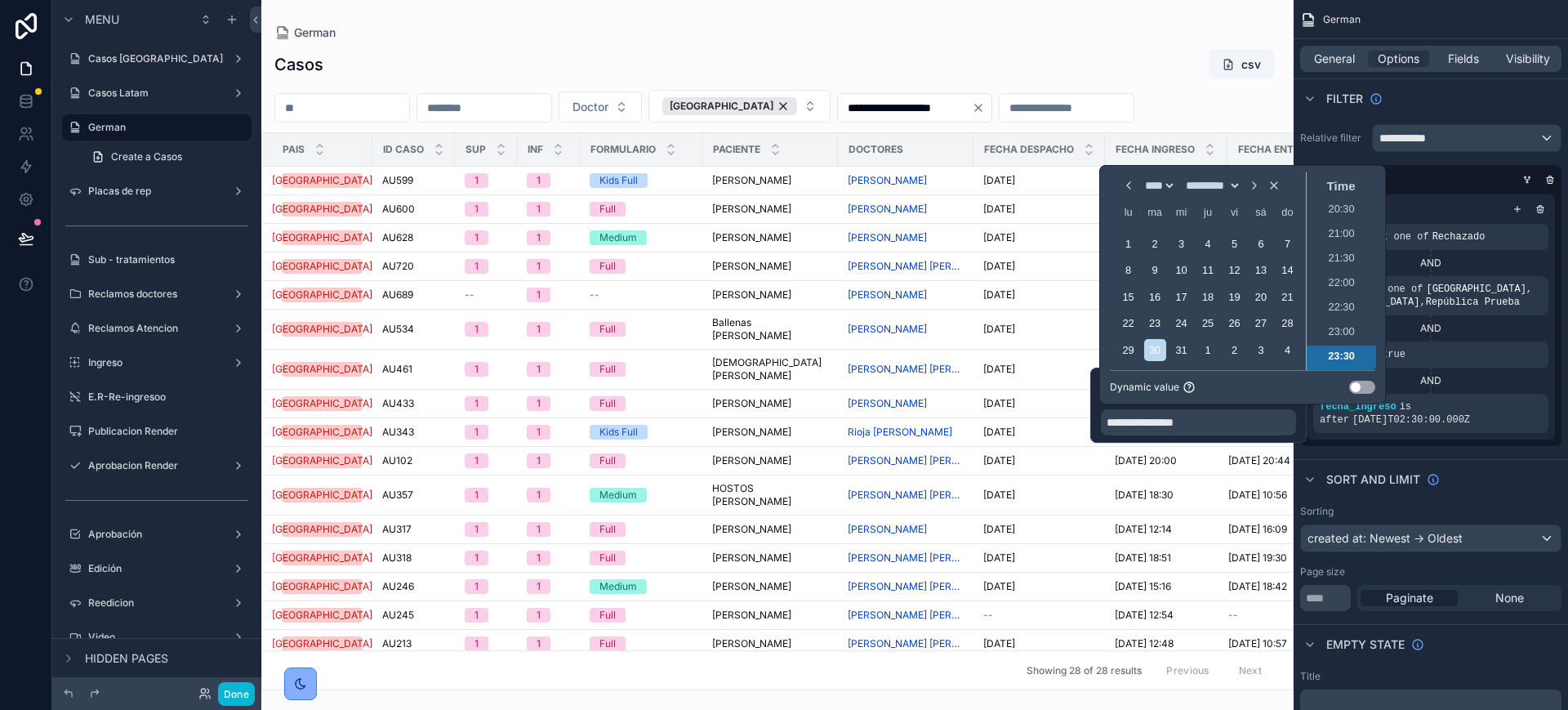
click at [1215, 191] on select "**********" at bounding box center [1212, 184] width 58 height 13
select select "*"
click at [1183, 179] on select "**********" at bounding box center [1212, 184] width 58 height 13
click at [1178, 241] on div "1" at bounding box center [1181, 244] width 22 height 22
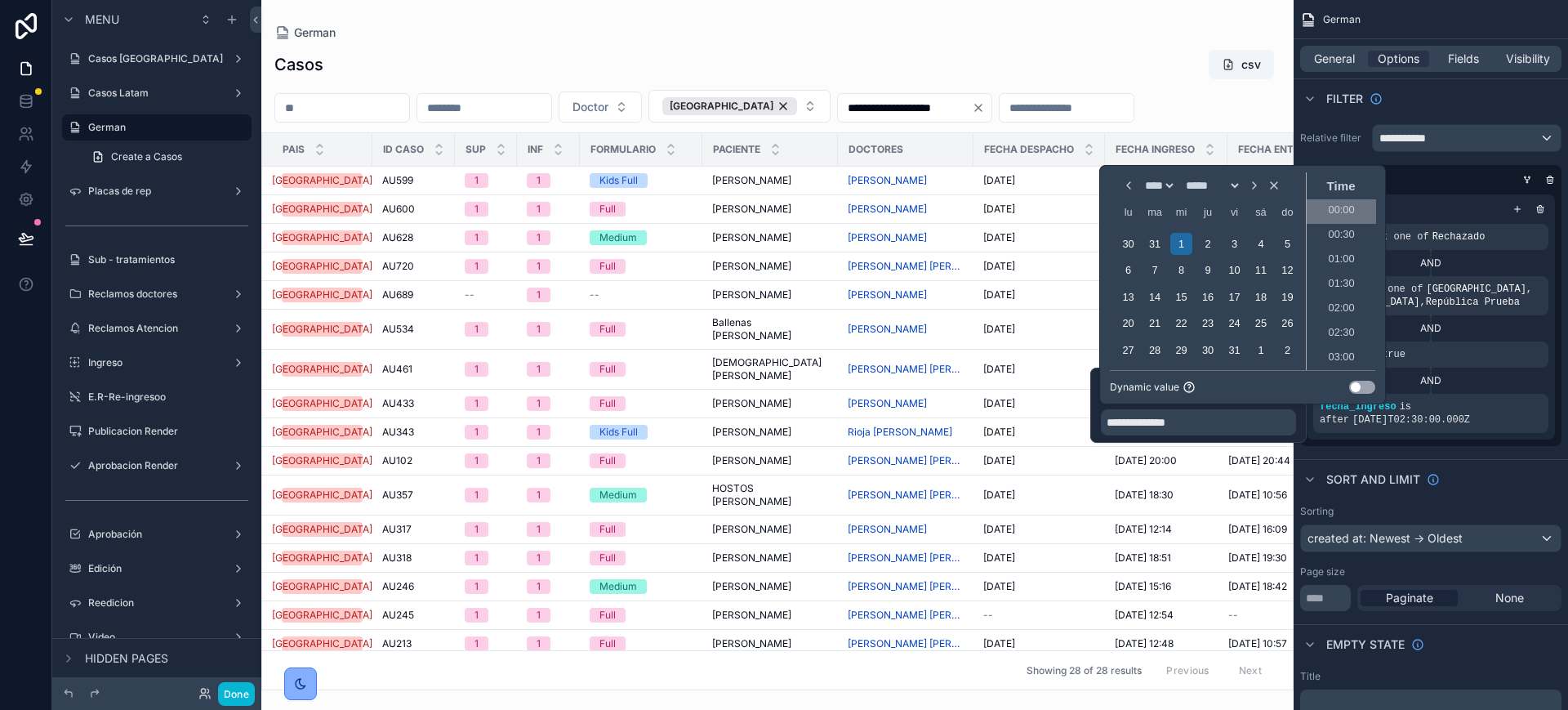
click at [1334, 220] on li "00:00" at bounding box center [1341, 212] width 69 height 25
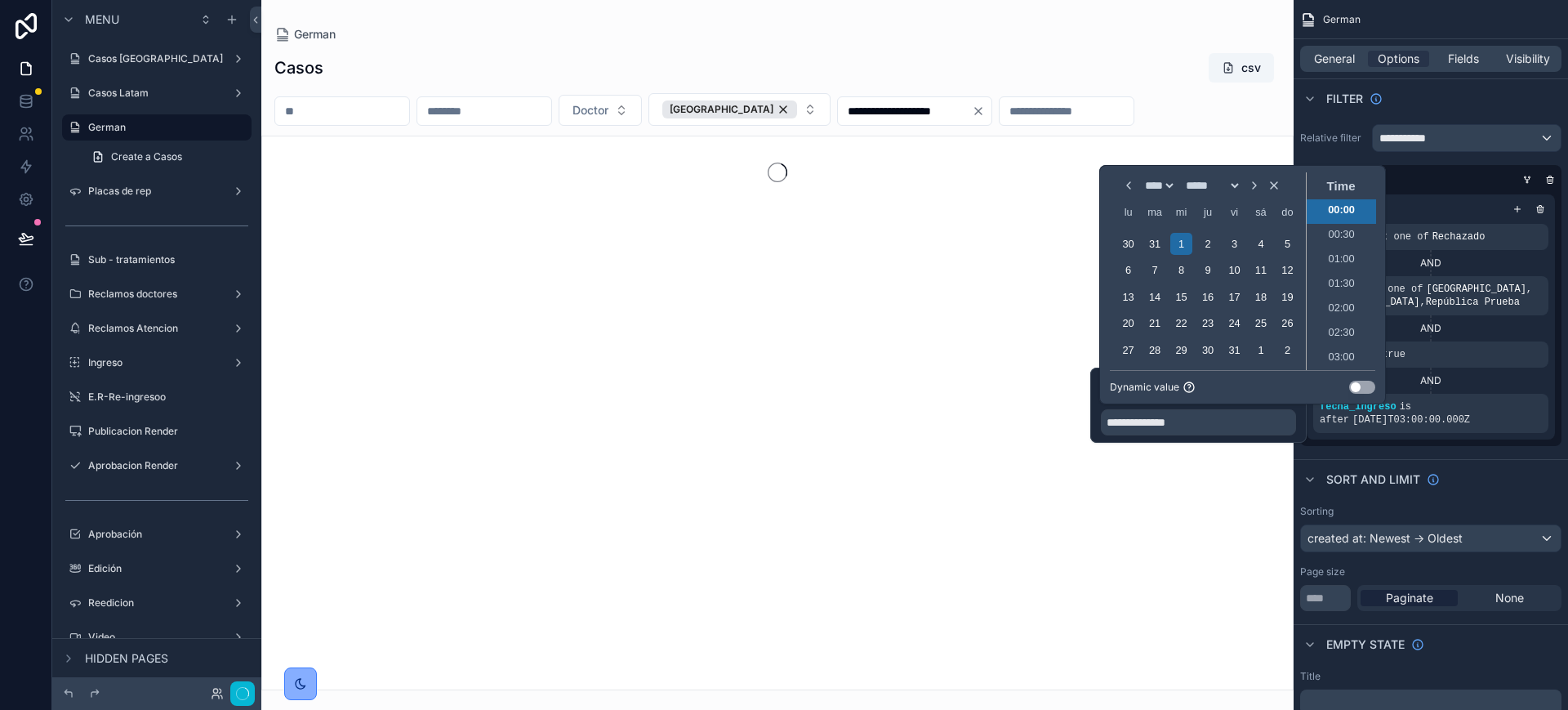
type input "**********"
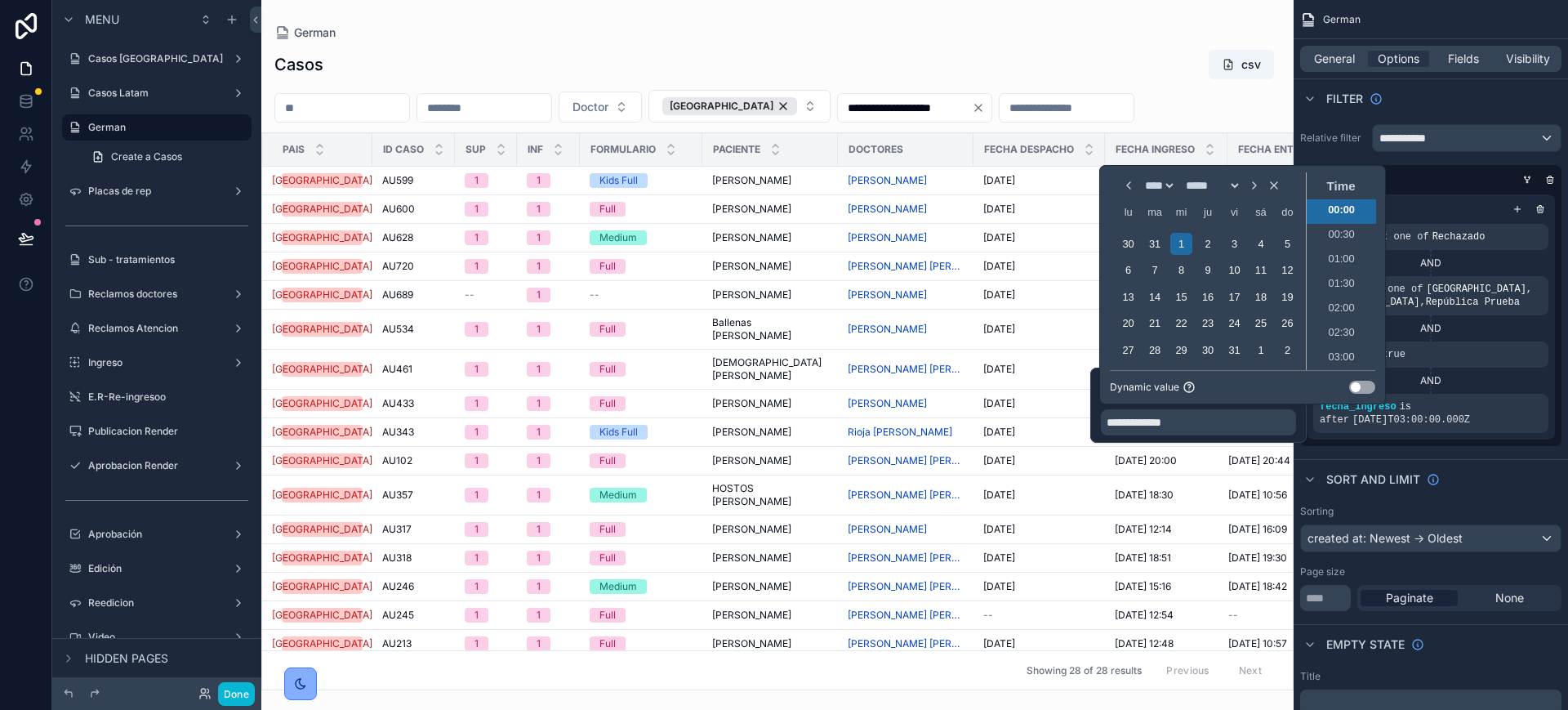
click at [1466, 448] on div "**********" at bounding box center [1431, 285] width 274 height 335
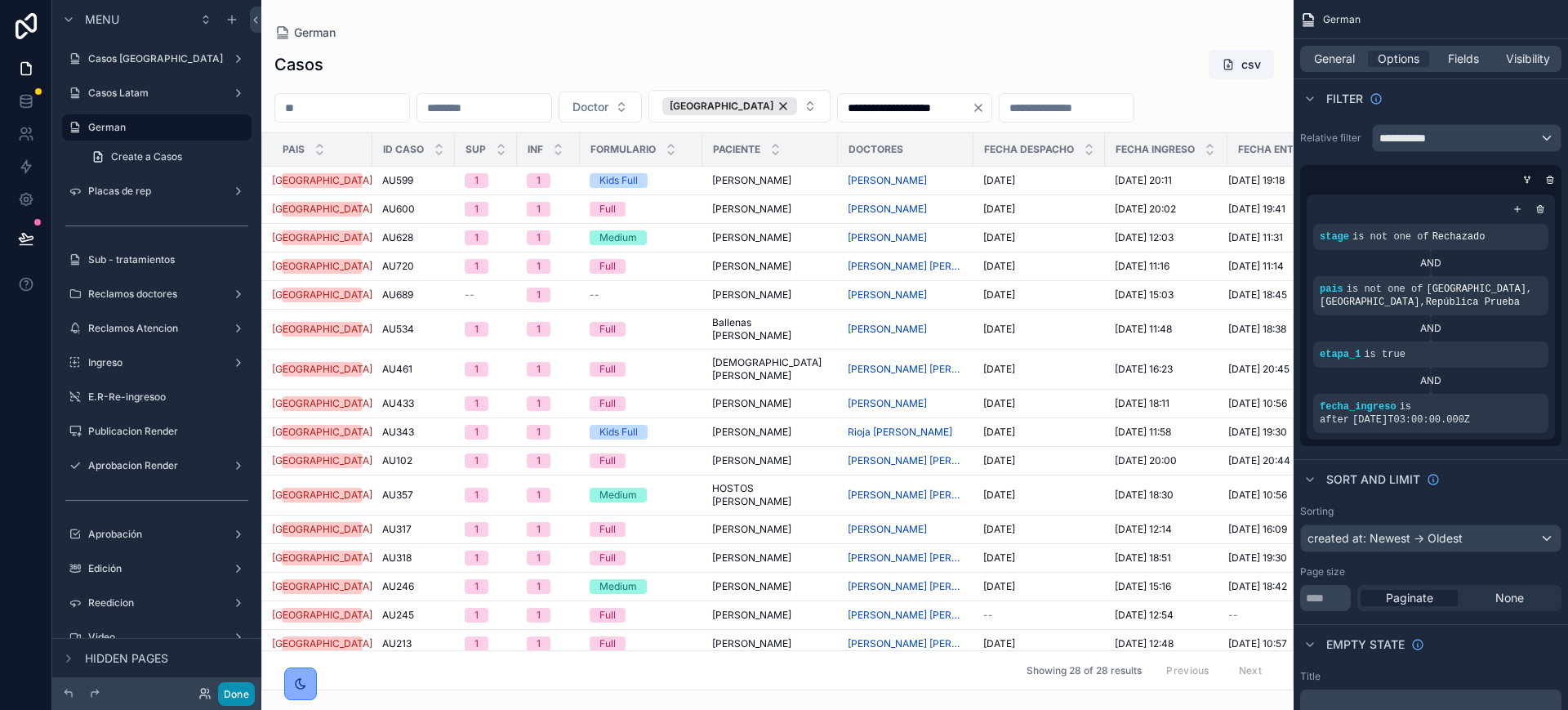
click at [239, 691] on button "Done" at bounding box center [236, 694] width 36 height 24
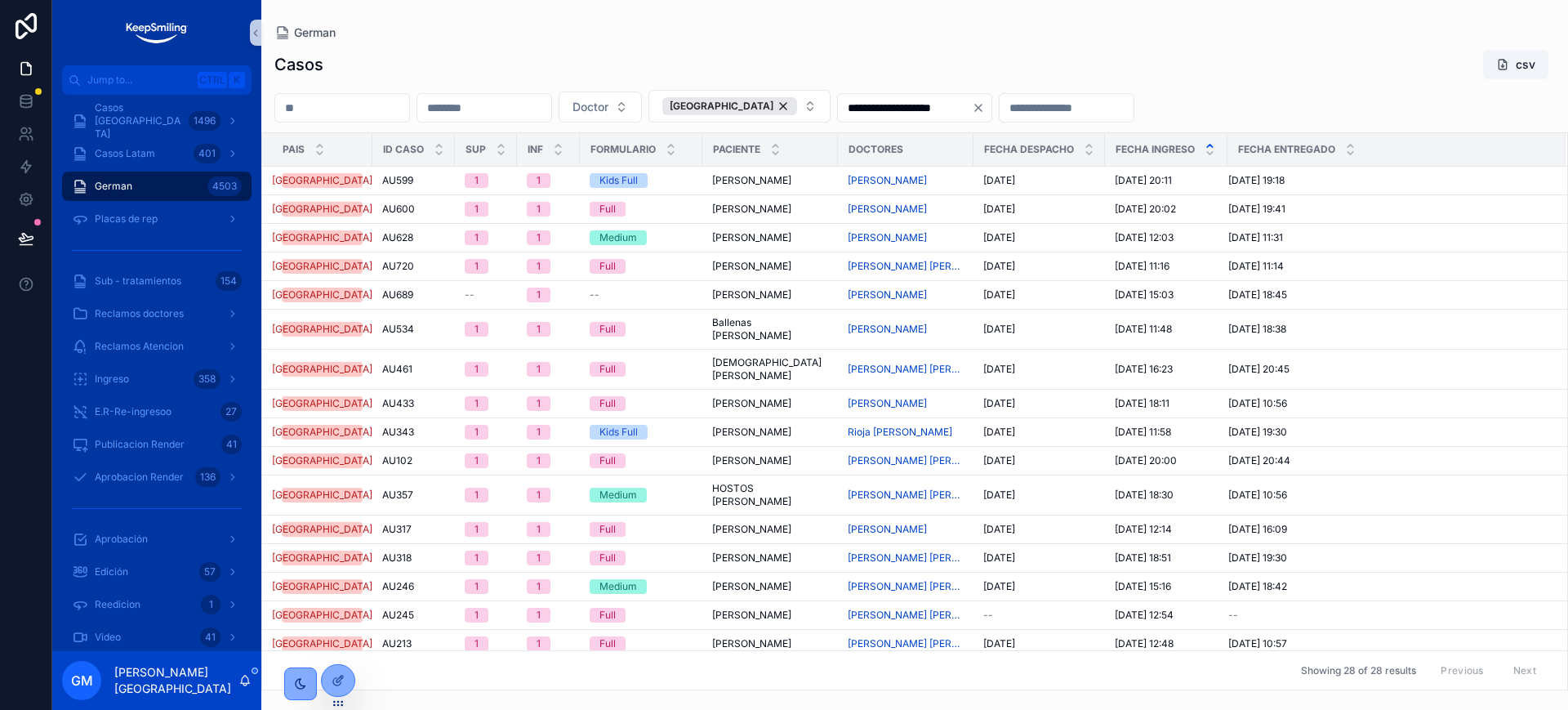
click at [1208, 145] on icon "scrollable content" at bounding box center [1210, 146] width 6 height 3
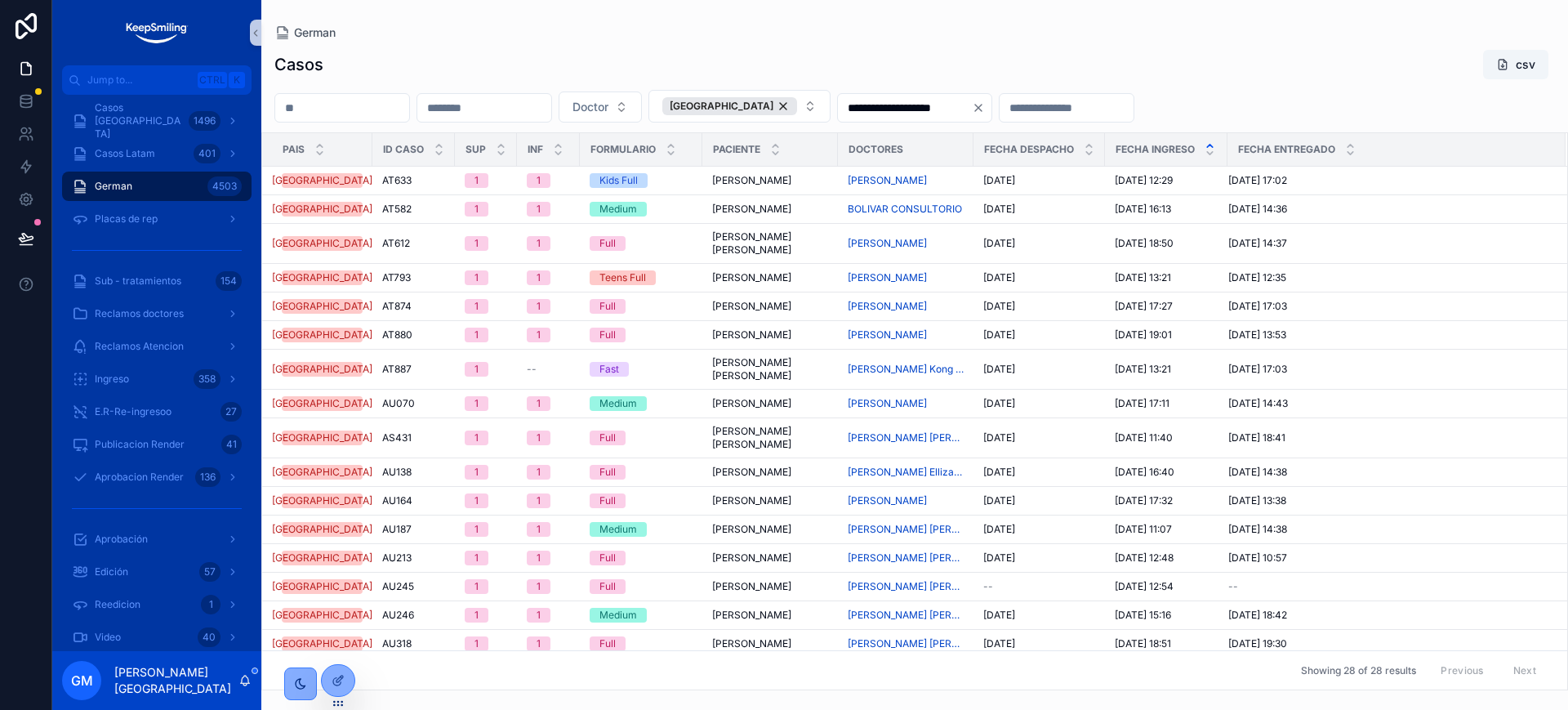
click at [992, 104] on button "Clear" at bounding box center [982, 107] width 19 height 13
click at [786, 103] on div "Peru" at bounding box center [729, 106] width 135 height 18
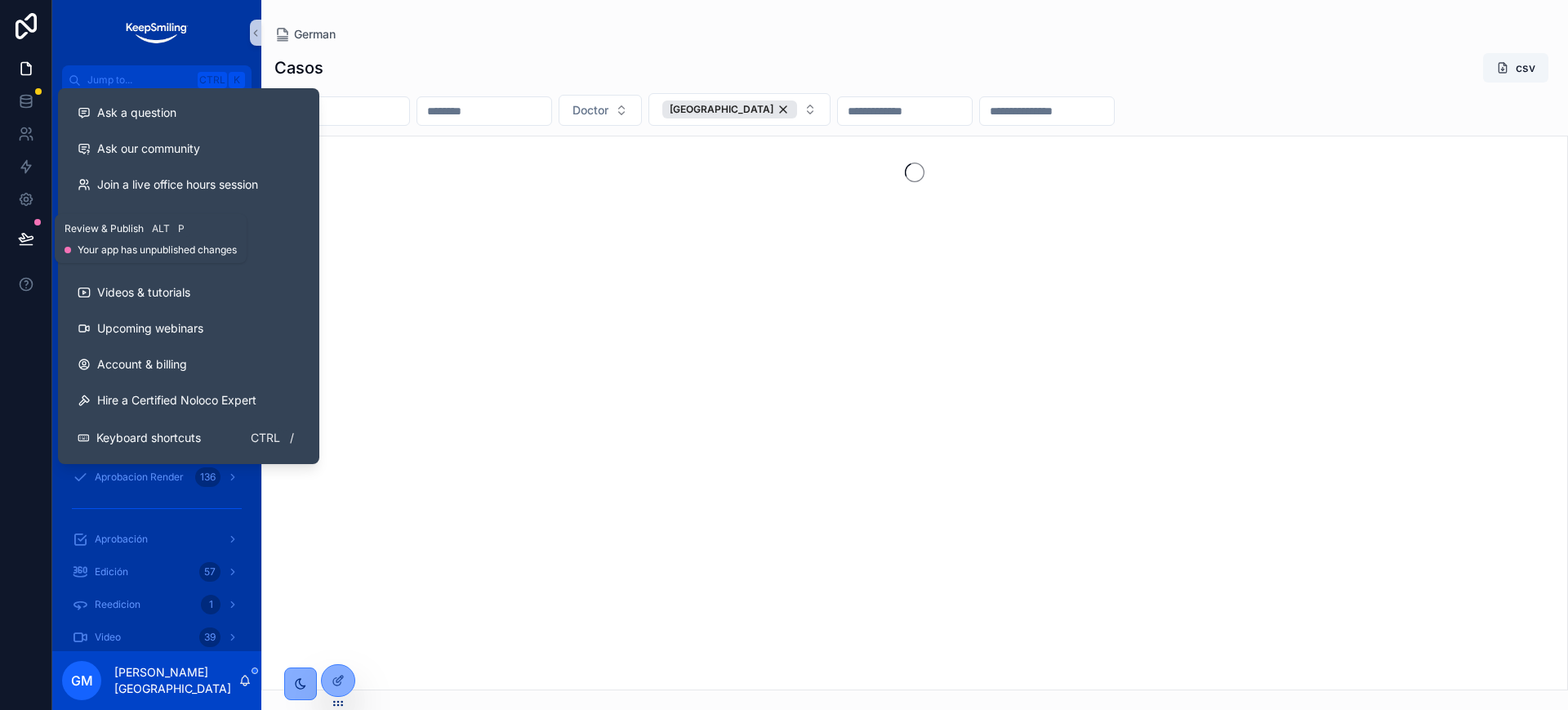
click at [25, 223] on button at bounding box center [26, 239] width 36 height 46
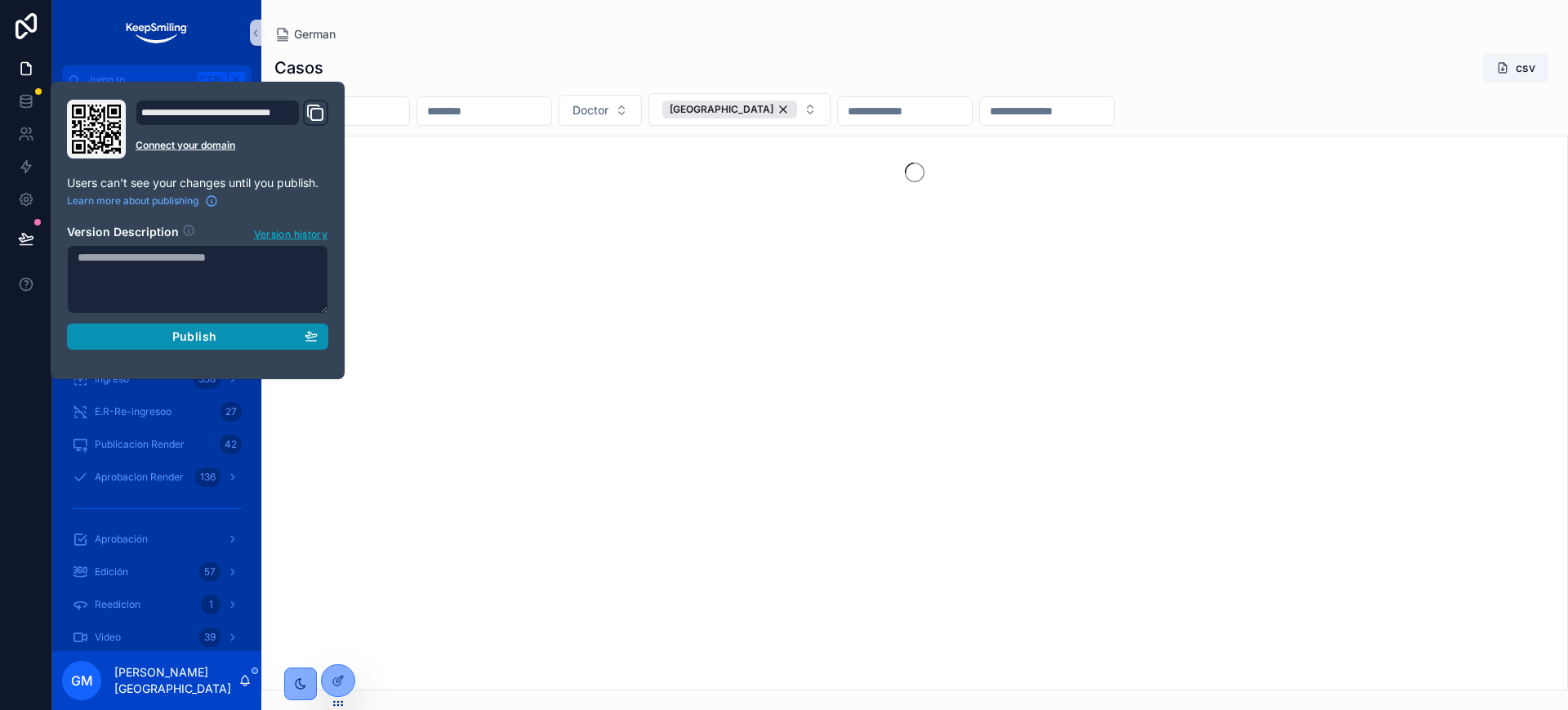
click at [196, 323] on button "Publish" at bounding box center [197, 336] width 261 height 26
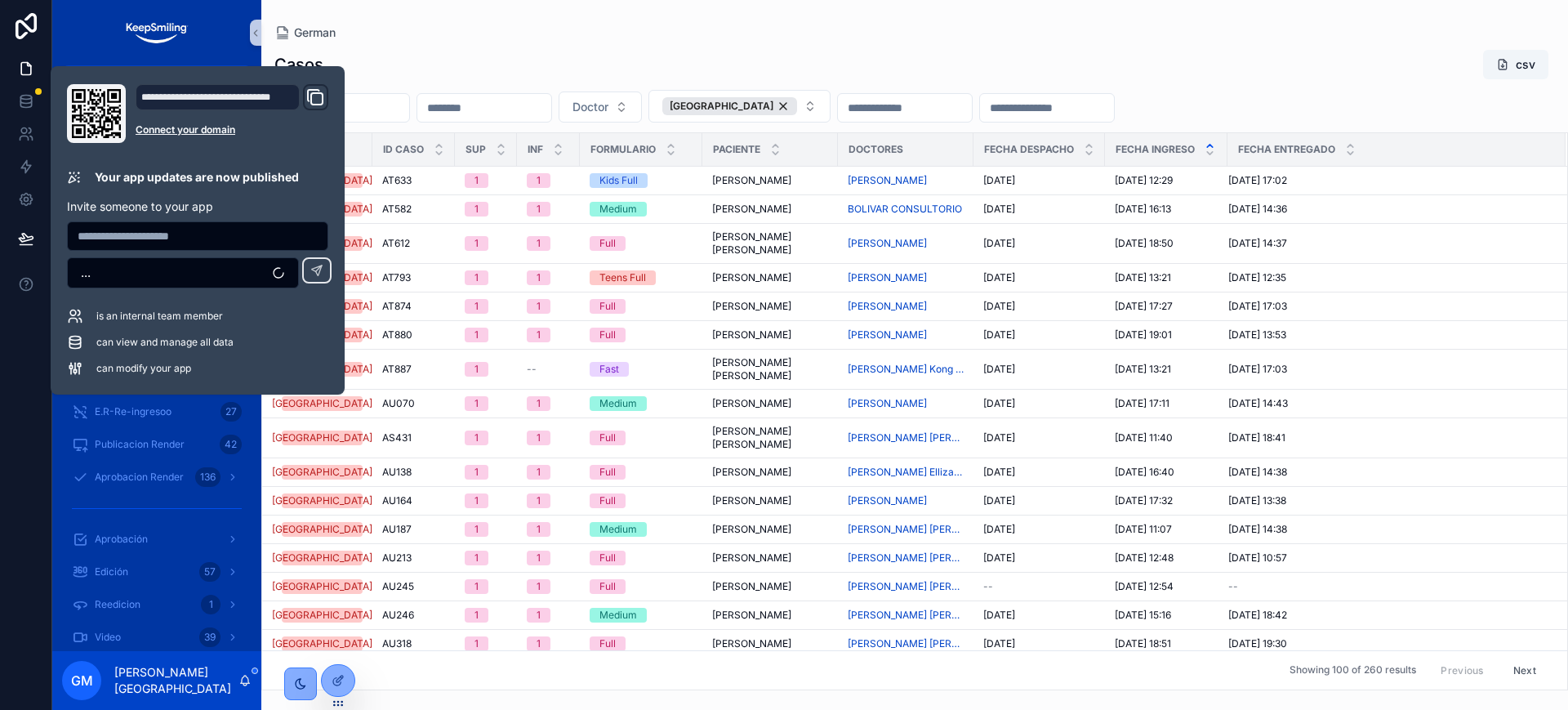
click at [784, 102] on div "Peru" at bounding box center [729, 106] width 135 height 18
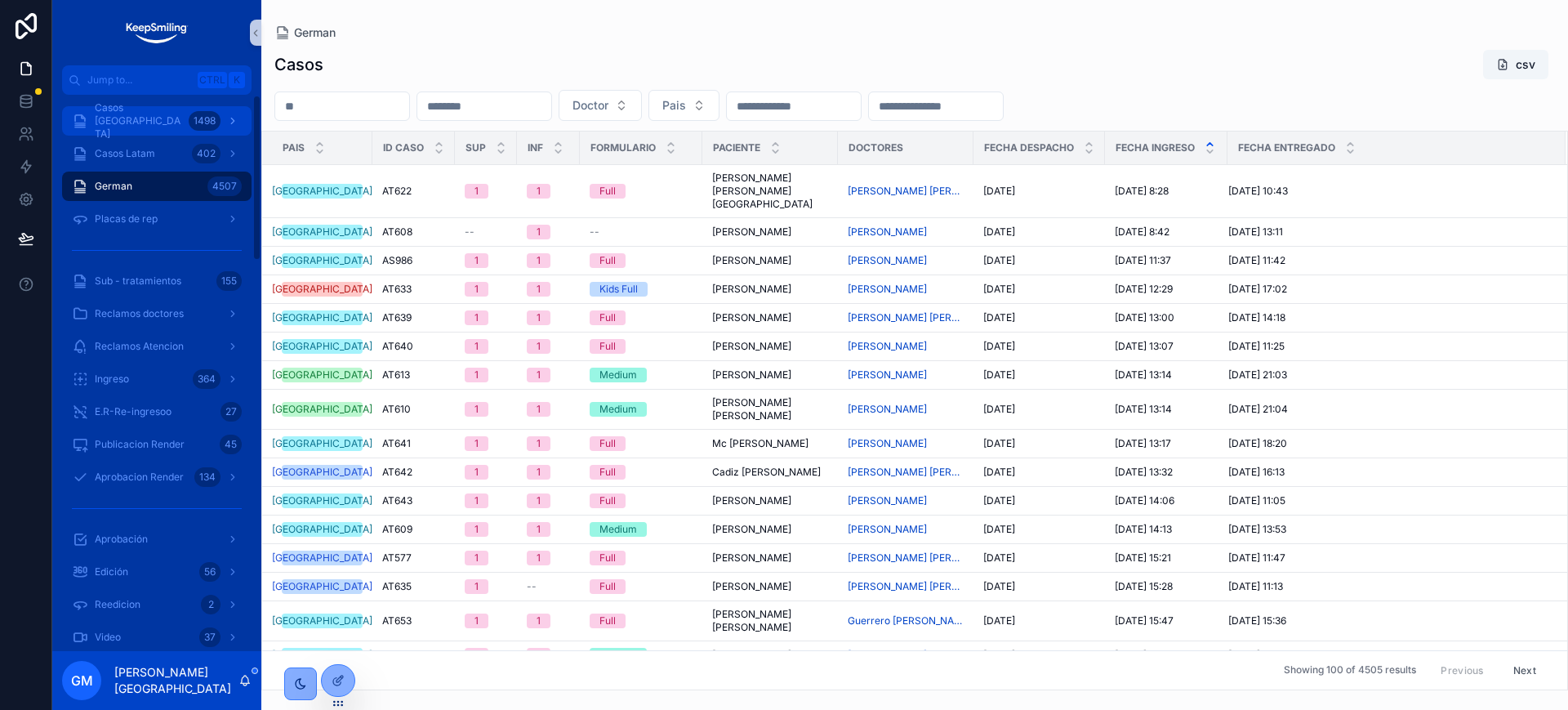
click at [164, 131] on div "Casos Argentina 1498" at bounding box center [157, 120] width 170 height 26
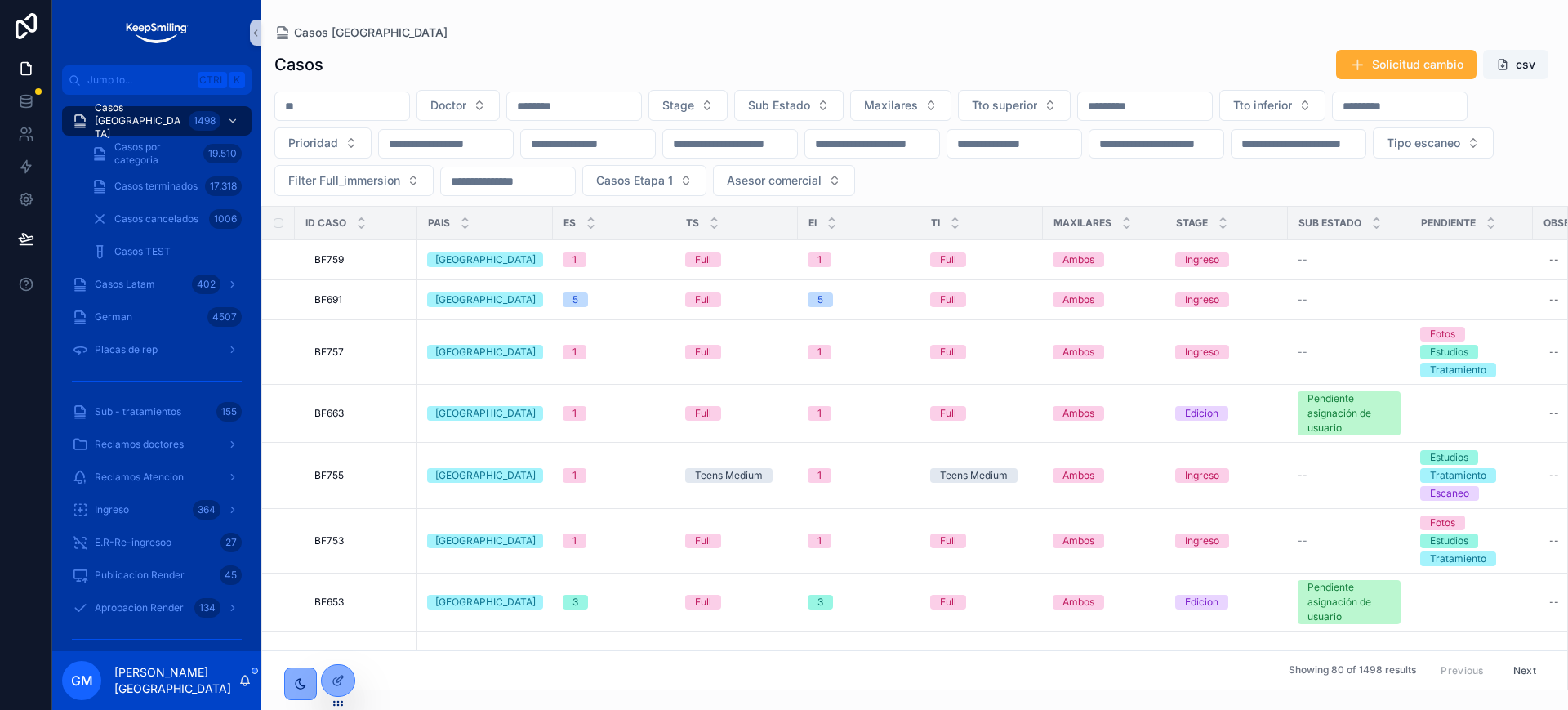
click at [383, 113] on input "scrollable content" at bounding box center [342, 106] width 134 height 23
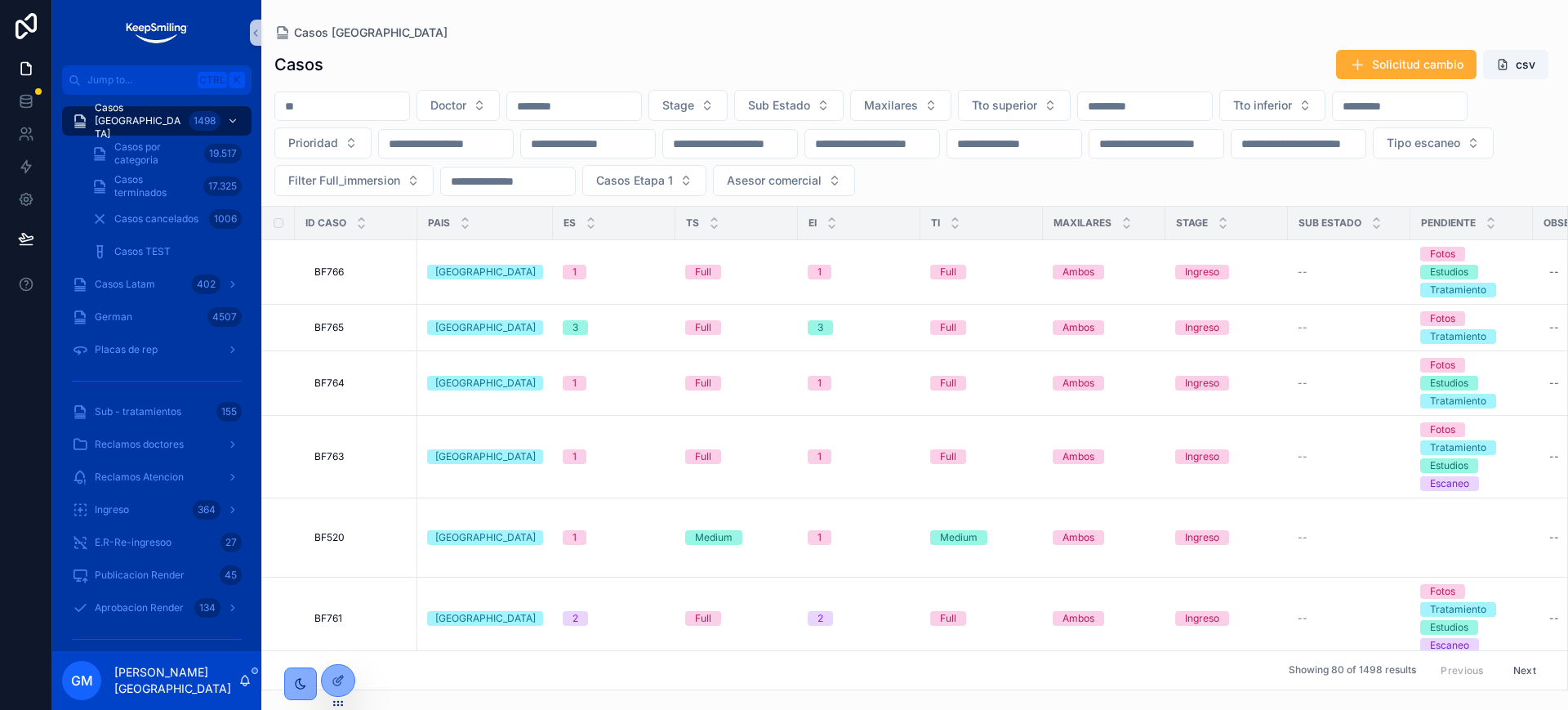
click at [327, 106] on input "scrollable content" at bounding box center [342, 106] width 134 height 23
click at [330, 102] on input "scrollable content" at bounding box center [342, 106] width 134 height 23
paste input "*****"
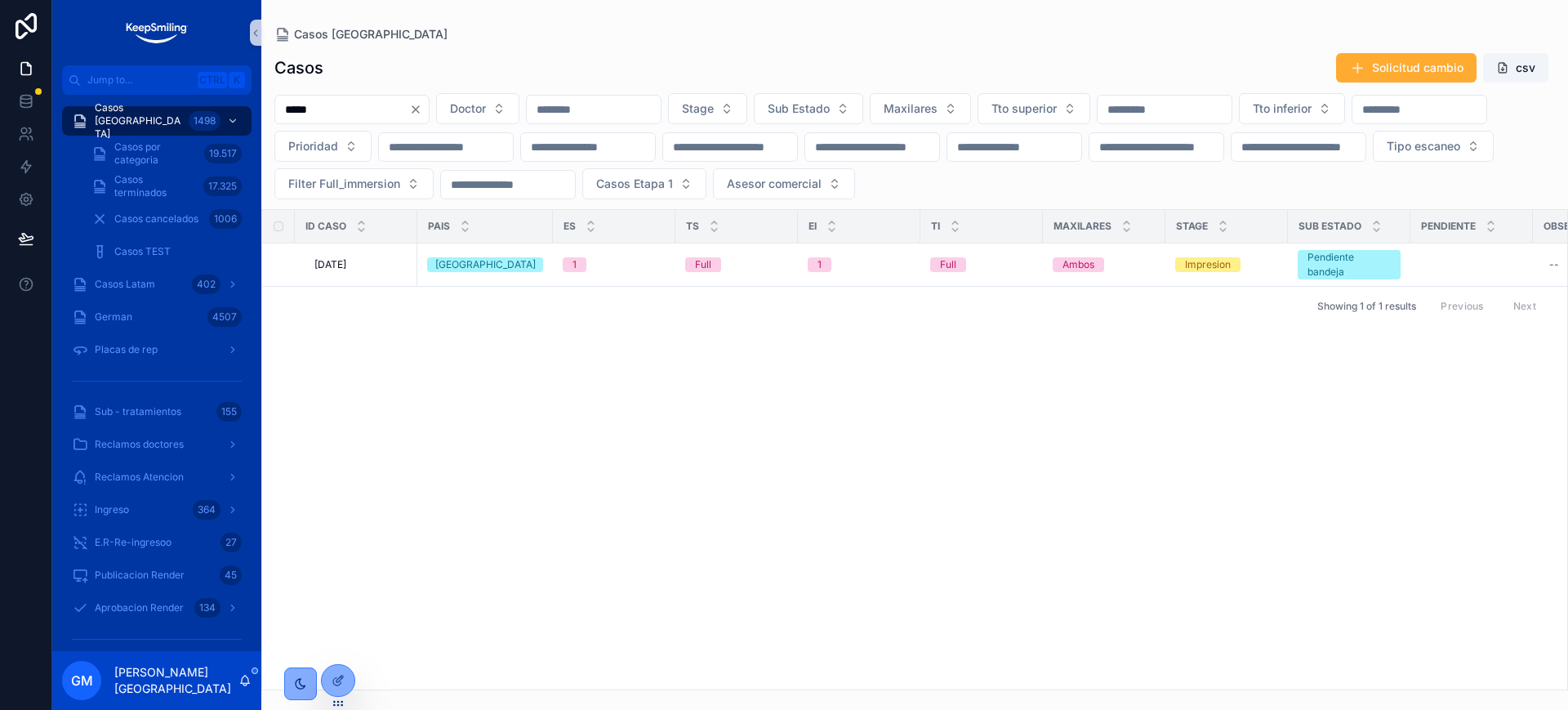
type input "*****"
click at [337, 267] on span "BC714" at bounding box center [331, 264] width 32 height 13
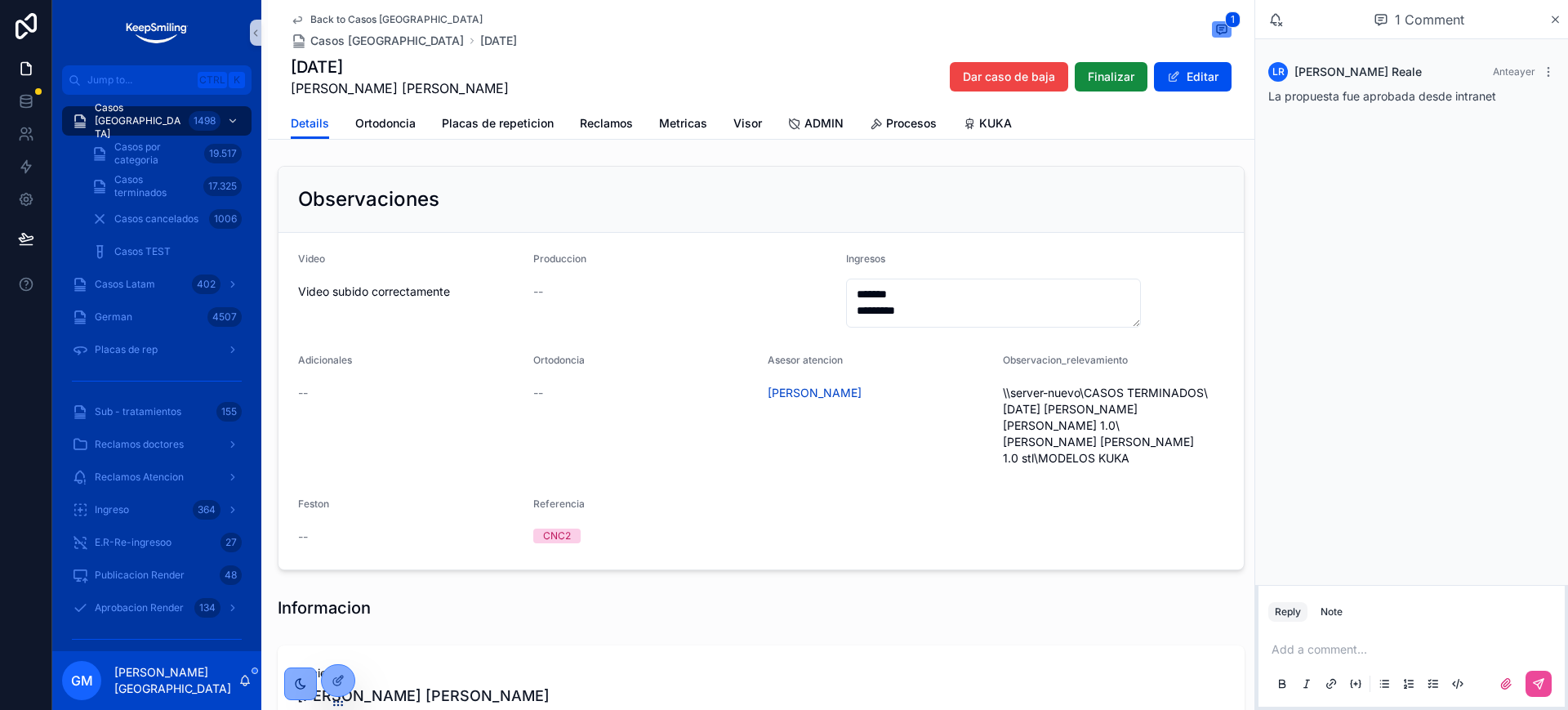
scroll to position [102, 0]
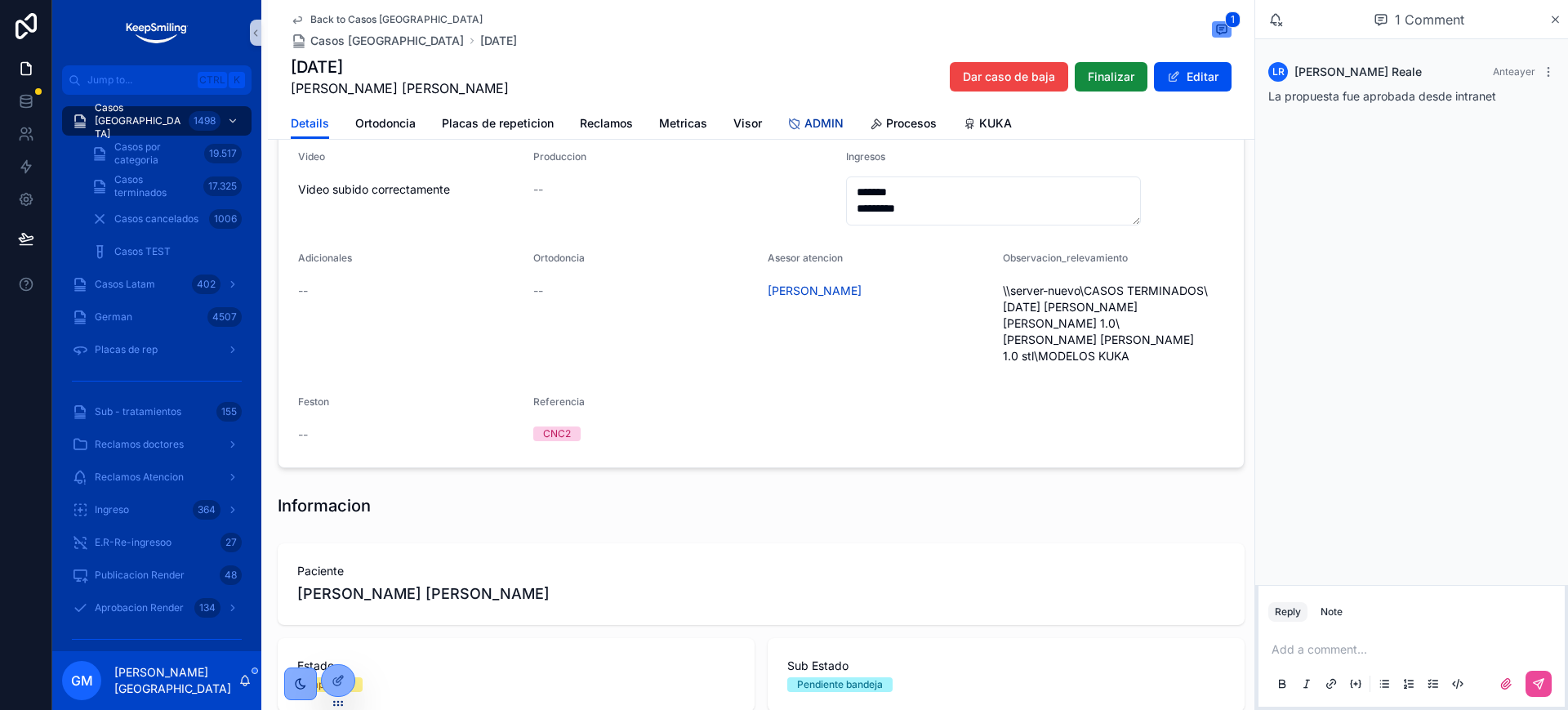
click at [805, 122] on span "ADMIN" at bounding box center [824, 123] width 39 height 16
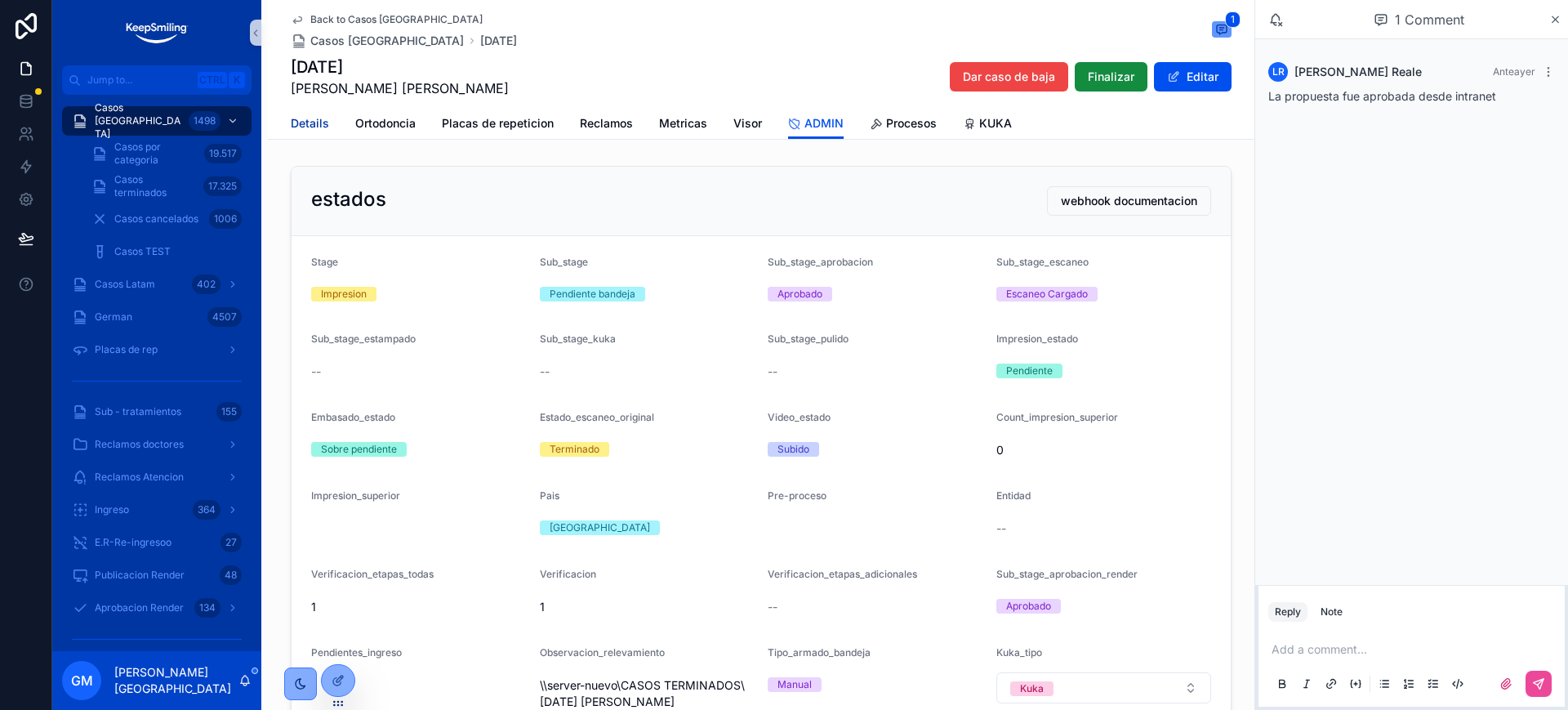
click at [291, 125] on span "Details" at bounding box center [310, 123] width 38 height 16
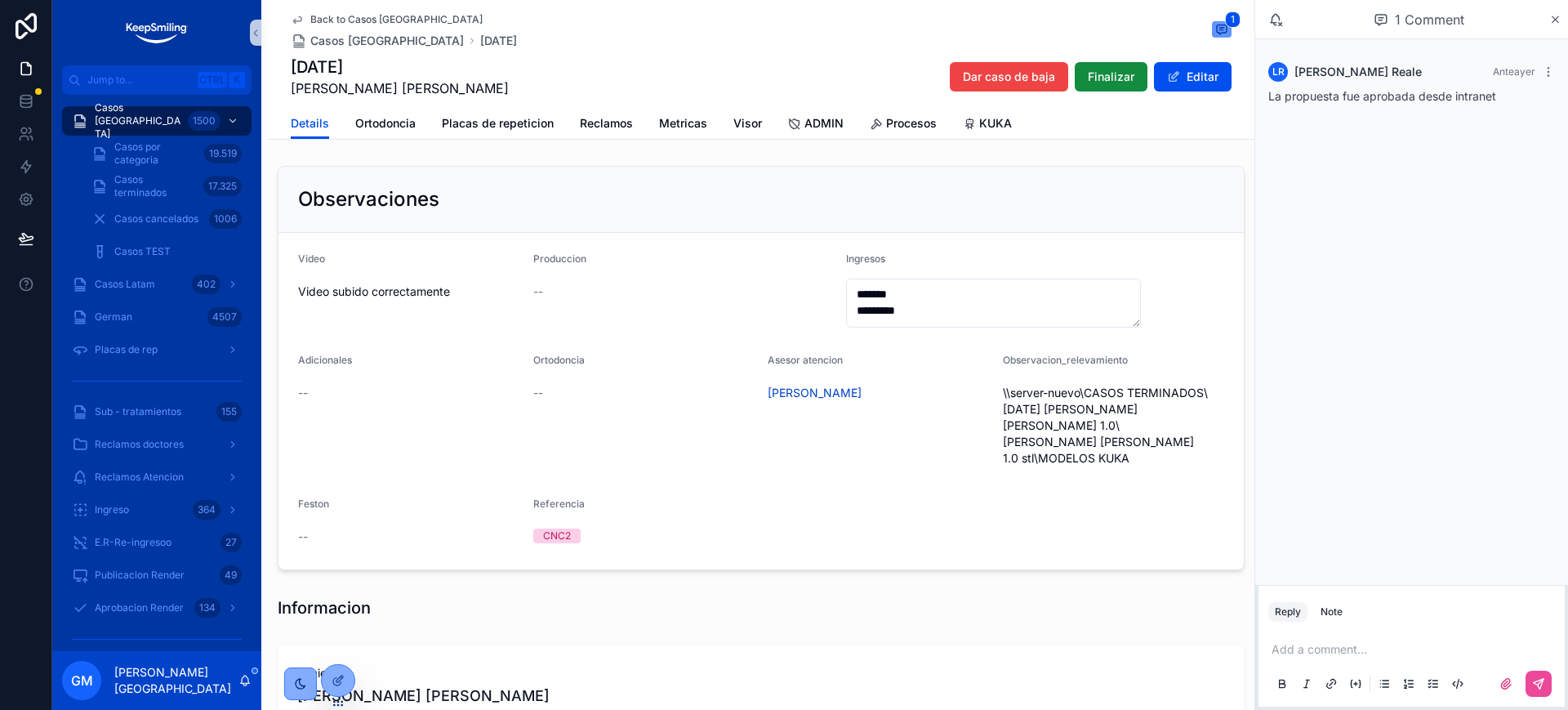
click at [340, 17] on span "Back to Casos Argentina" at bounding box center [397, 19] width 173 height 13
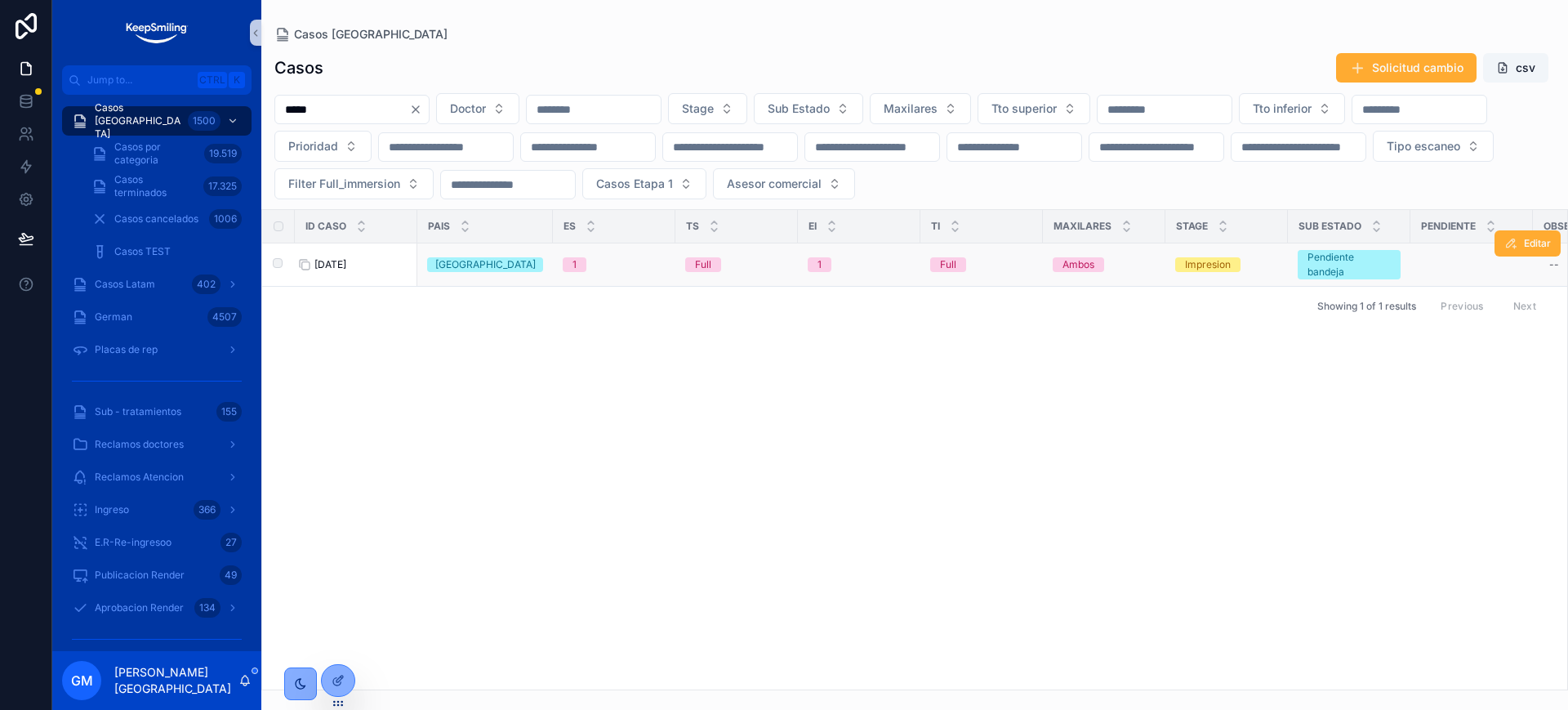
click at [340, 258] on span "BC714" at bounding box center [331, 264] width 32 height 13
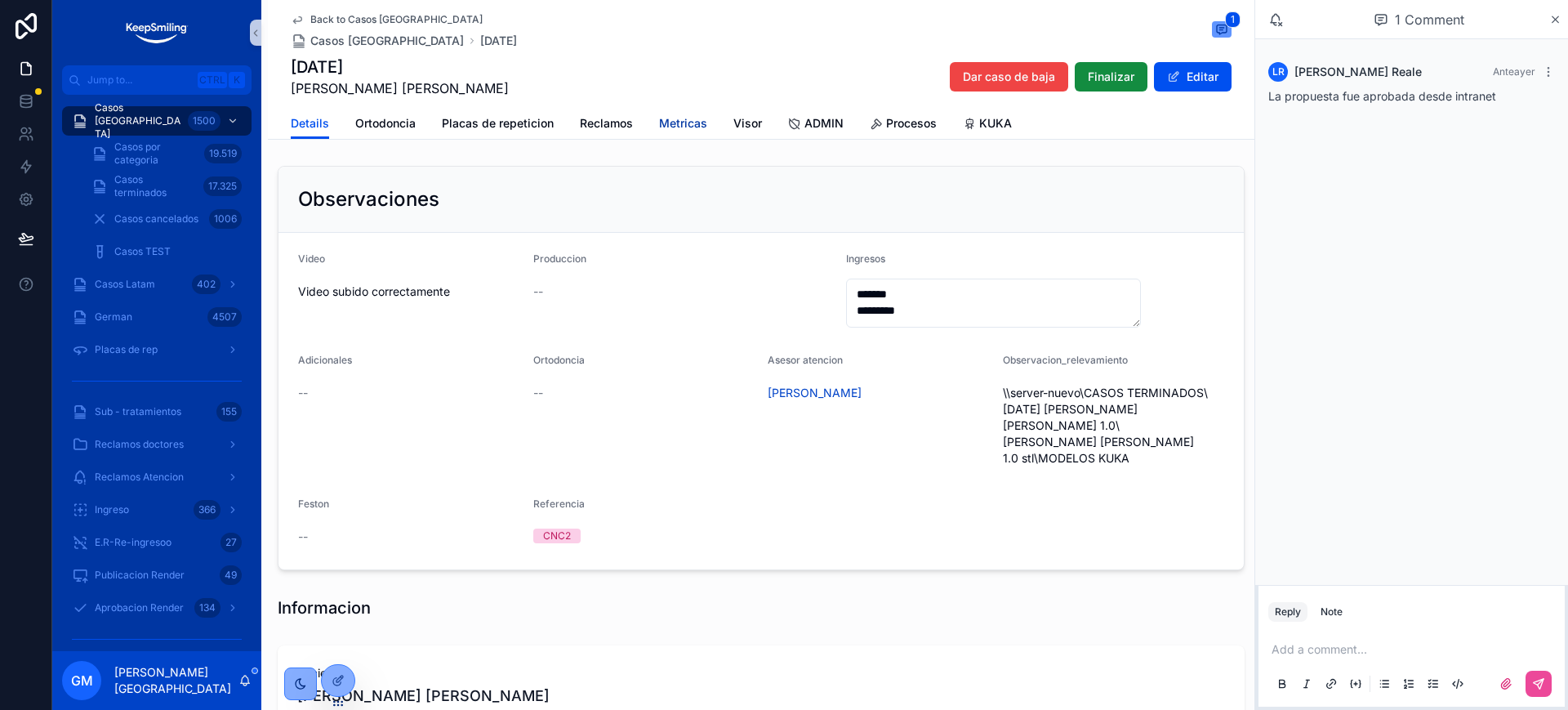
click at [685, 121] on span "Metricas" at bounding box center [683, 123] width 48 height 16
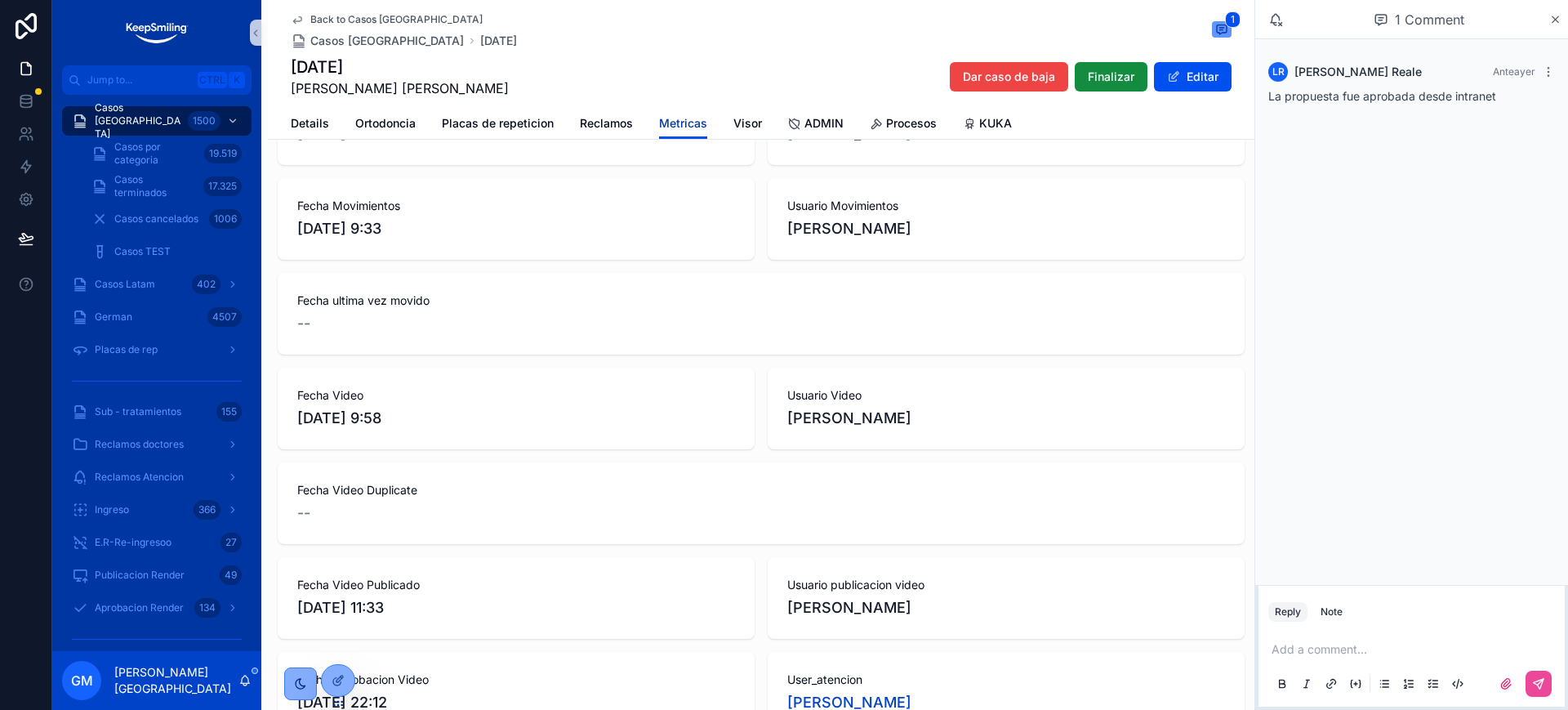
scroll to position [715, 0]
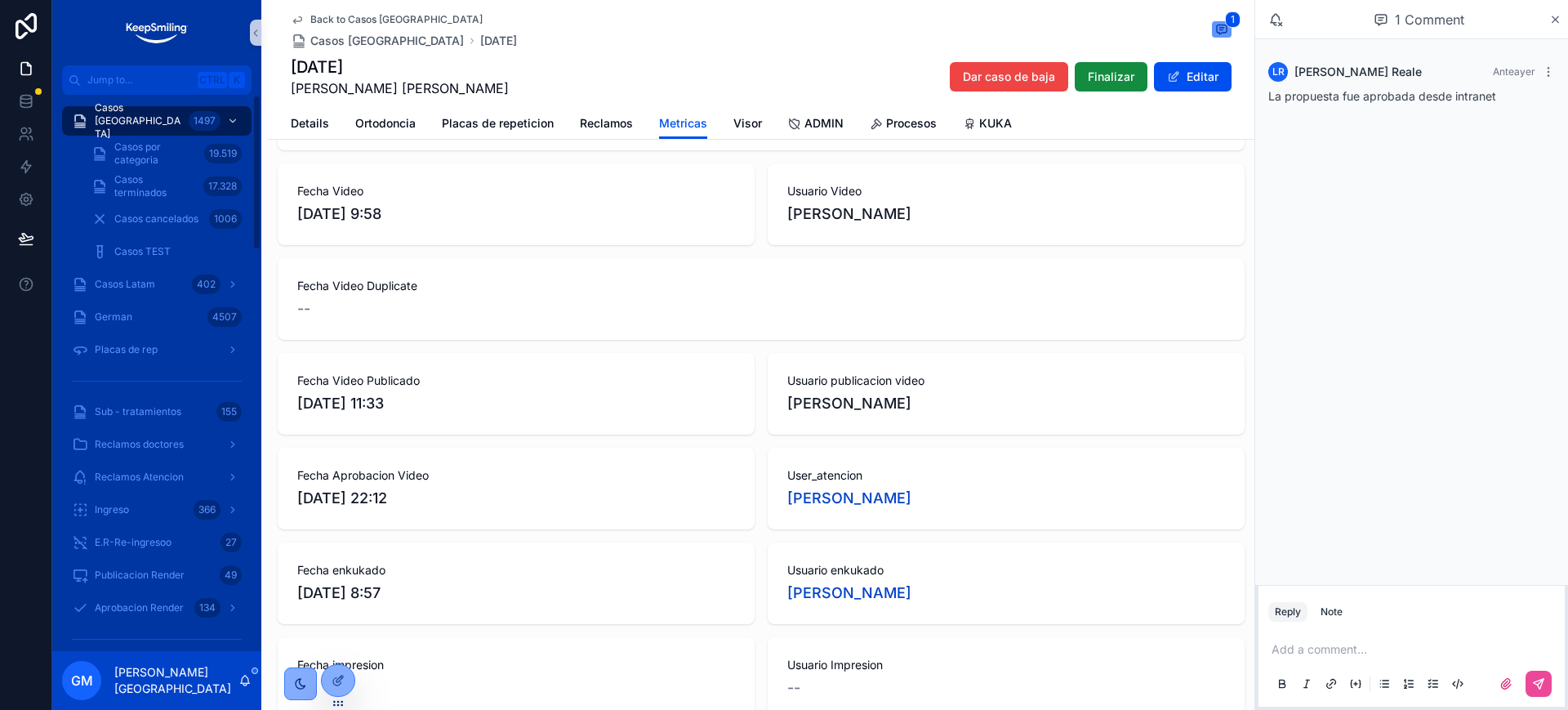
drag, startPoint x: 341, startPoint y: 12, endPoint x: 206, endPoint y: 102, distance: 162.2
click at [342, 13] on span "Back to Casos Argentina" at bounding box center [397, 19] width 173 height 13
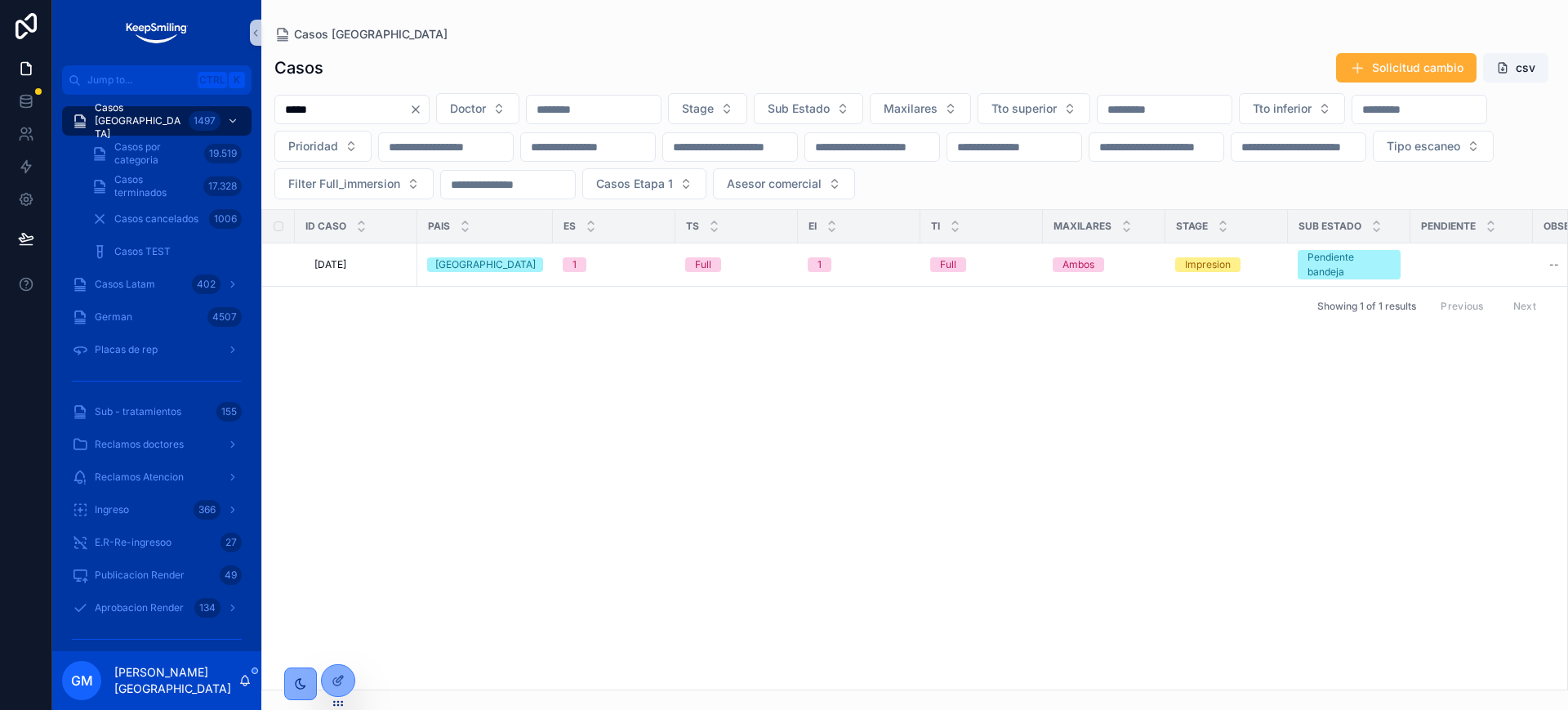
click at [429, 106] on button "Clear" at bounding box center [419, 109] width 19 height 13
click at [377, 106] on input "*****" at bounding box center [342, 109] width 134 height 23
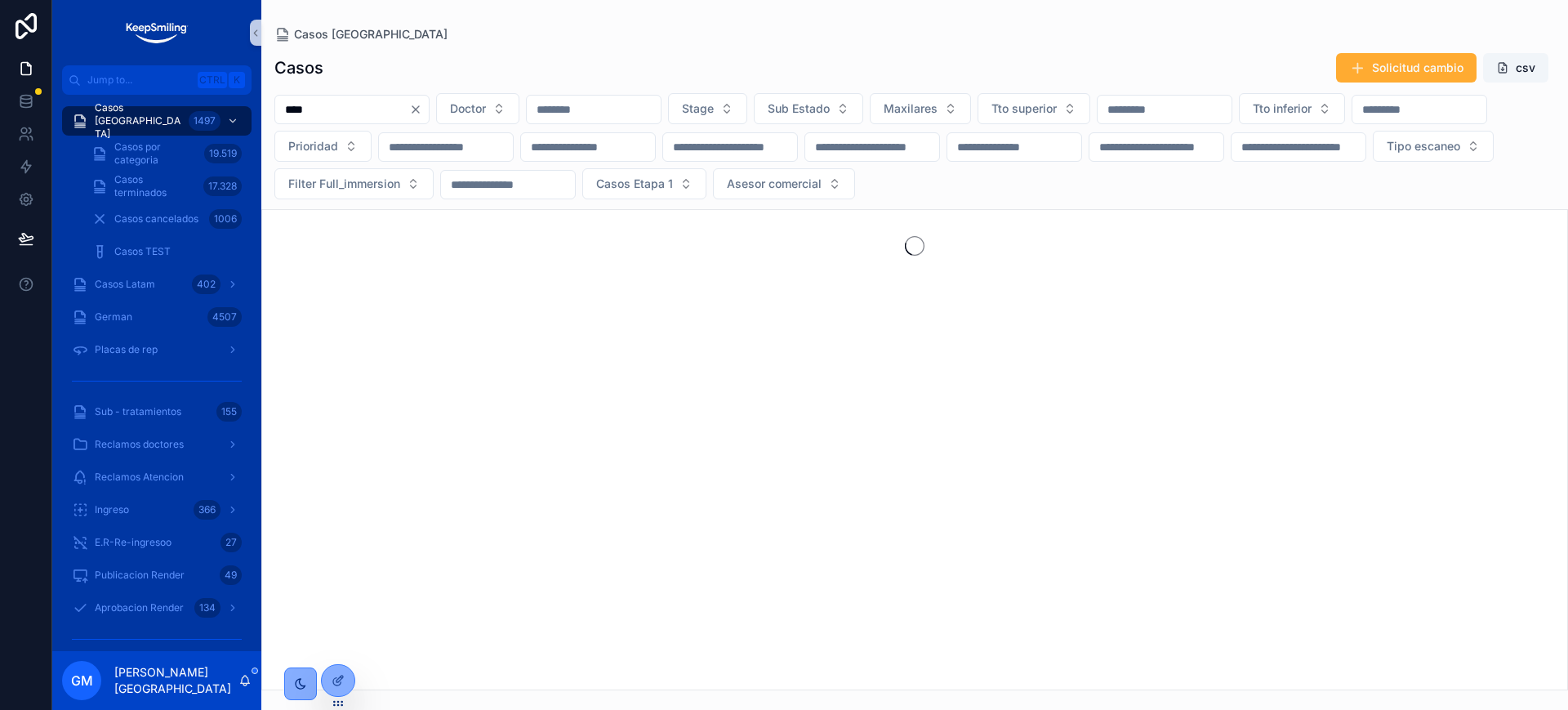
type input "*****"
click at [308, 109] on input "*****" at bounding box center [342, 109] width 134 height 23
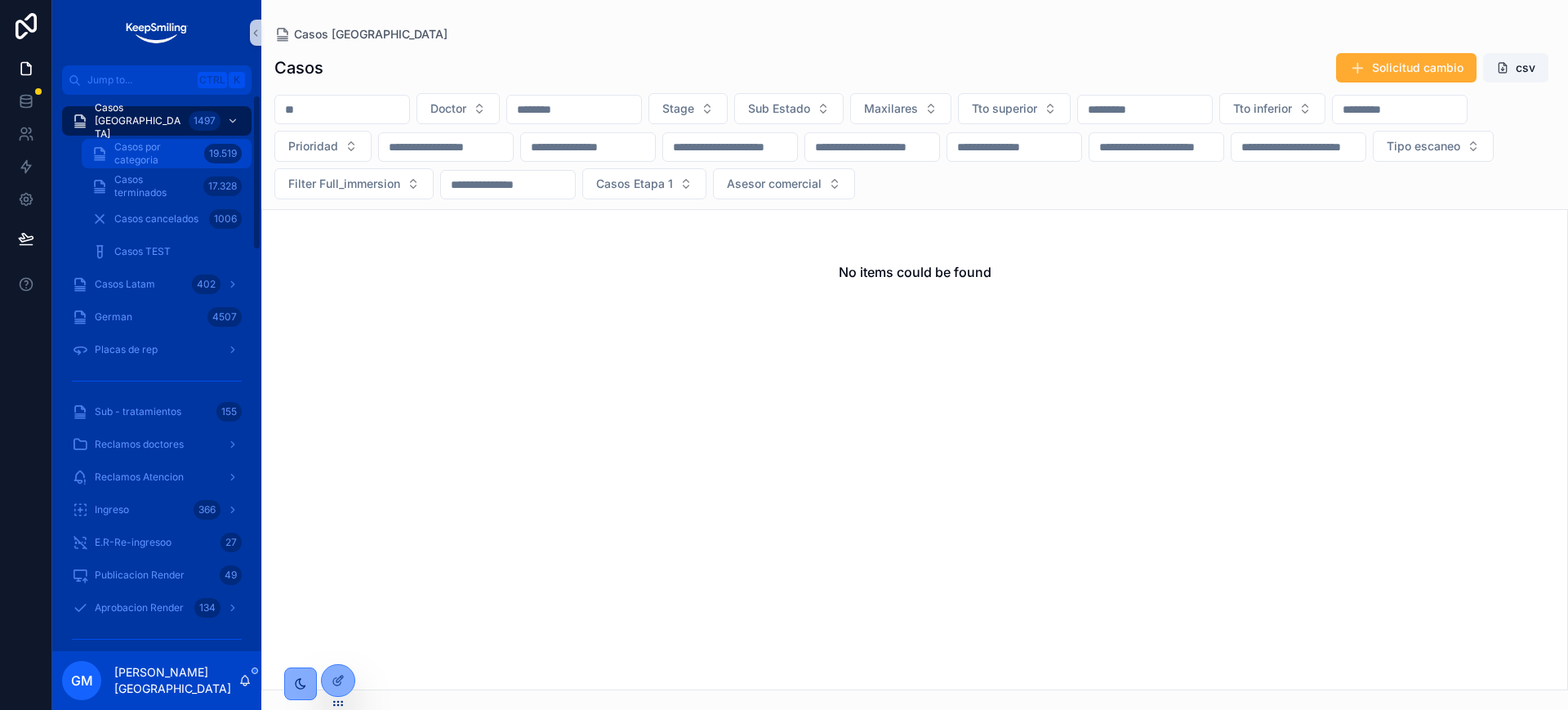
click at [145, 162] on span "Casos por categoria" at bounding box center [156, 153] width 83 height 26
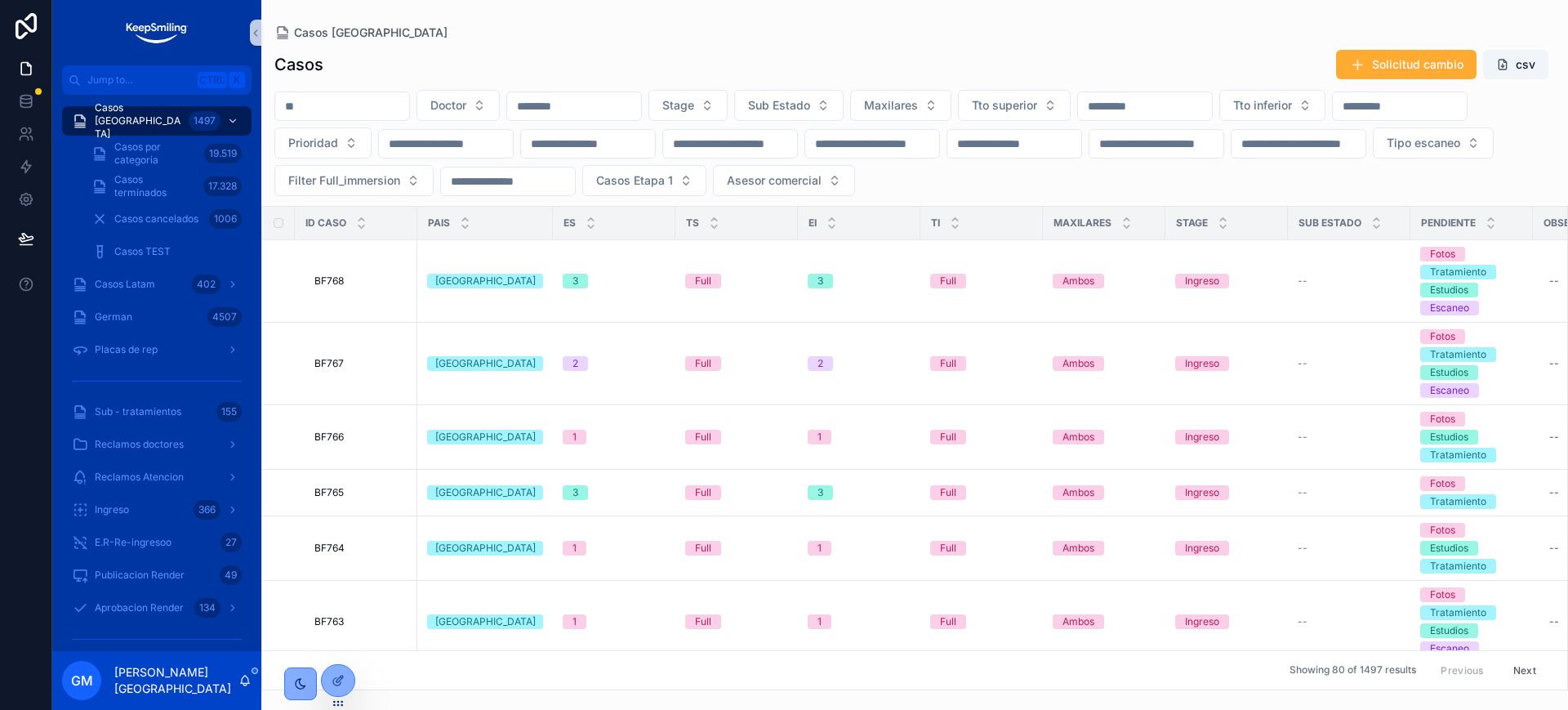
drag, startPoint x: 145, startPoint y: 162, endPoint x: 302, endPoint y: 105, distance: 167.0
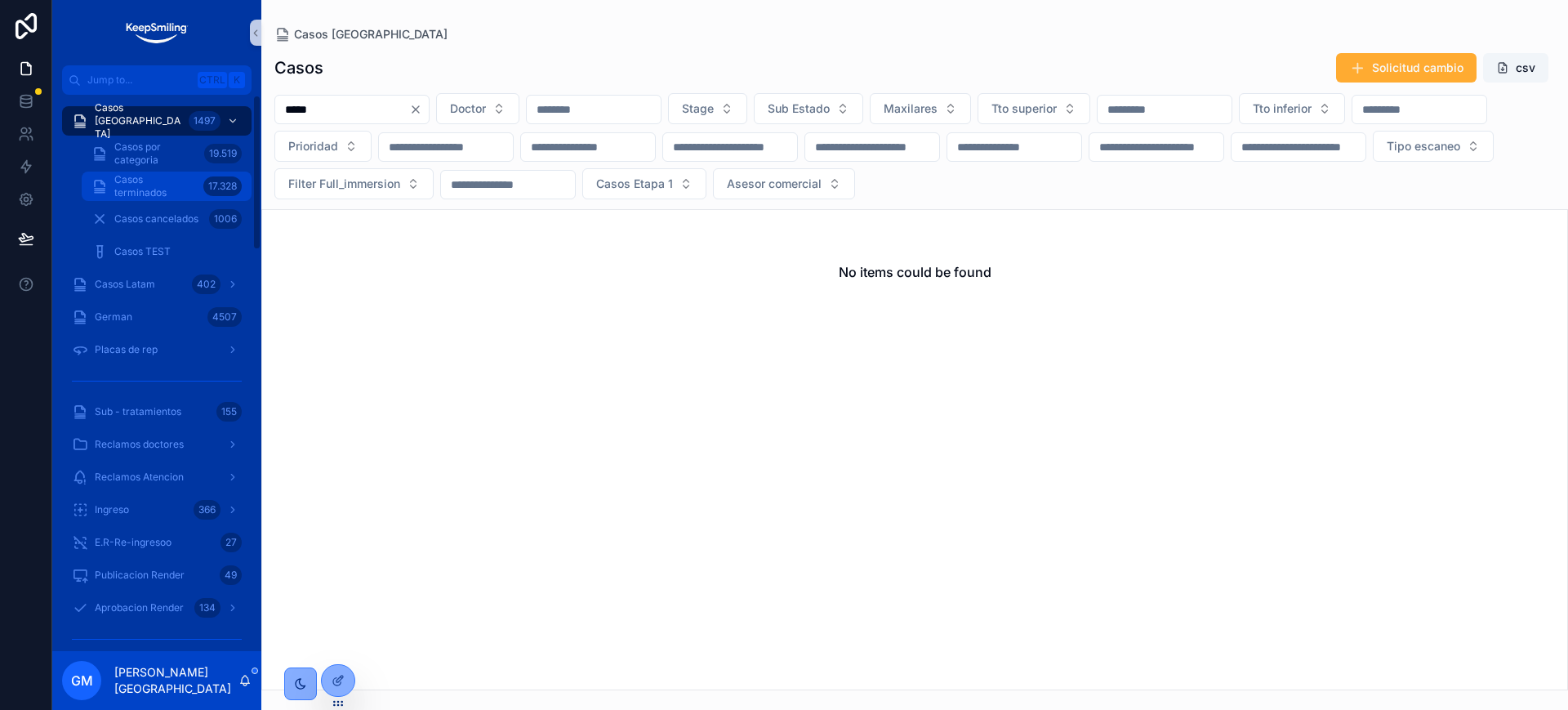
type input "*****"
click at [125, 172] on link "Casos terminados 17.328" at bounding box center [167, 186] width 170 height 30
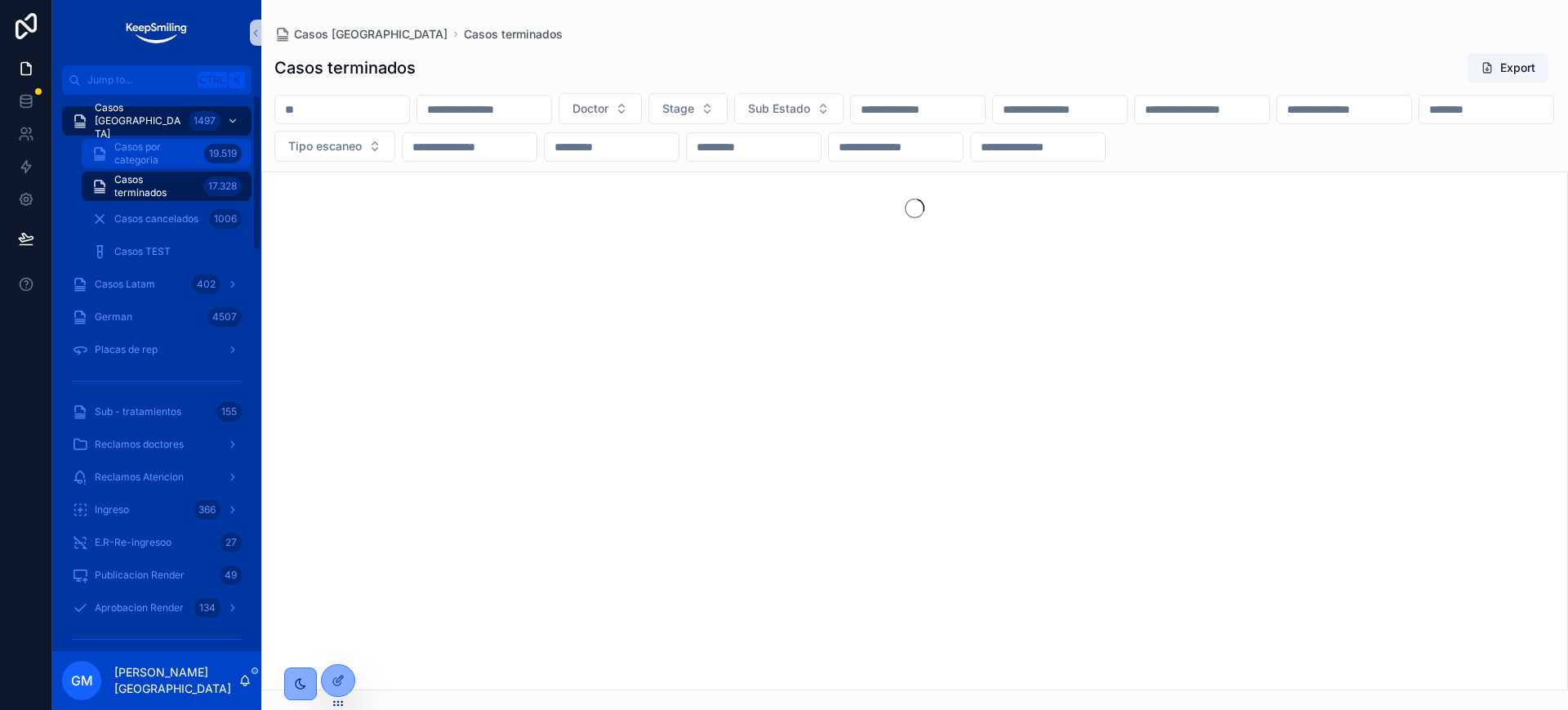
click at [128, 154] on span "Casos por categoria" at bounding box center [156, 153] width 83 height 26
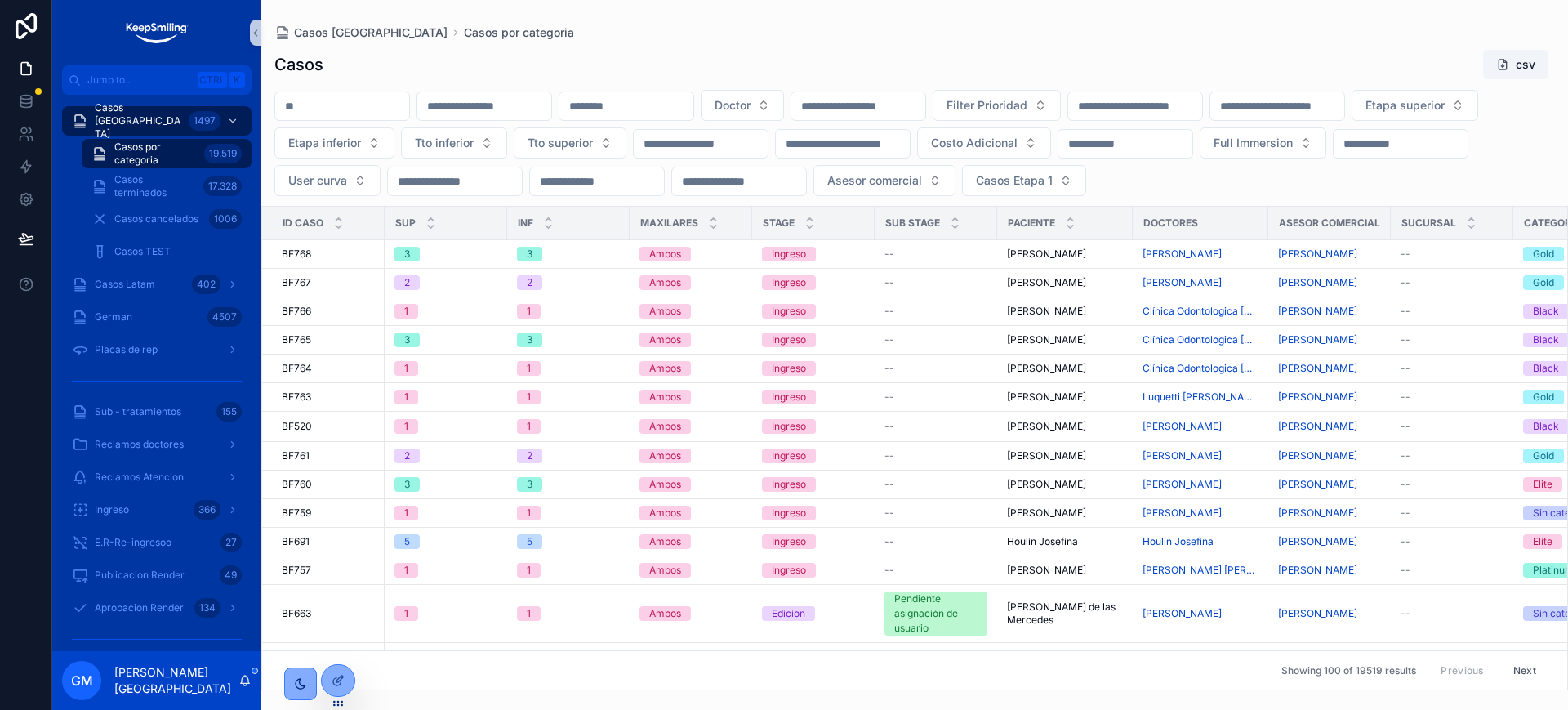
click at [128, 154] on span "Casos por categoria" at bounding box center [156, 153] width 83 height 26
click at [334, 106] on input "scrollable content" at bounding box center [342, 106] width 134 height 23
paste input "*****"
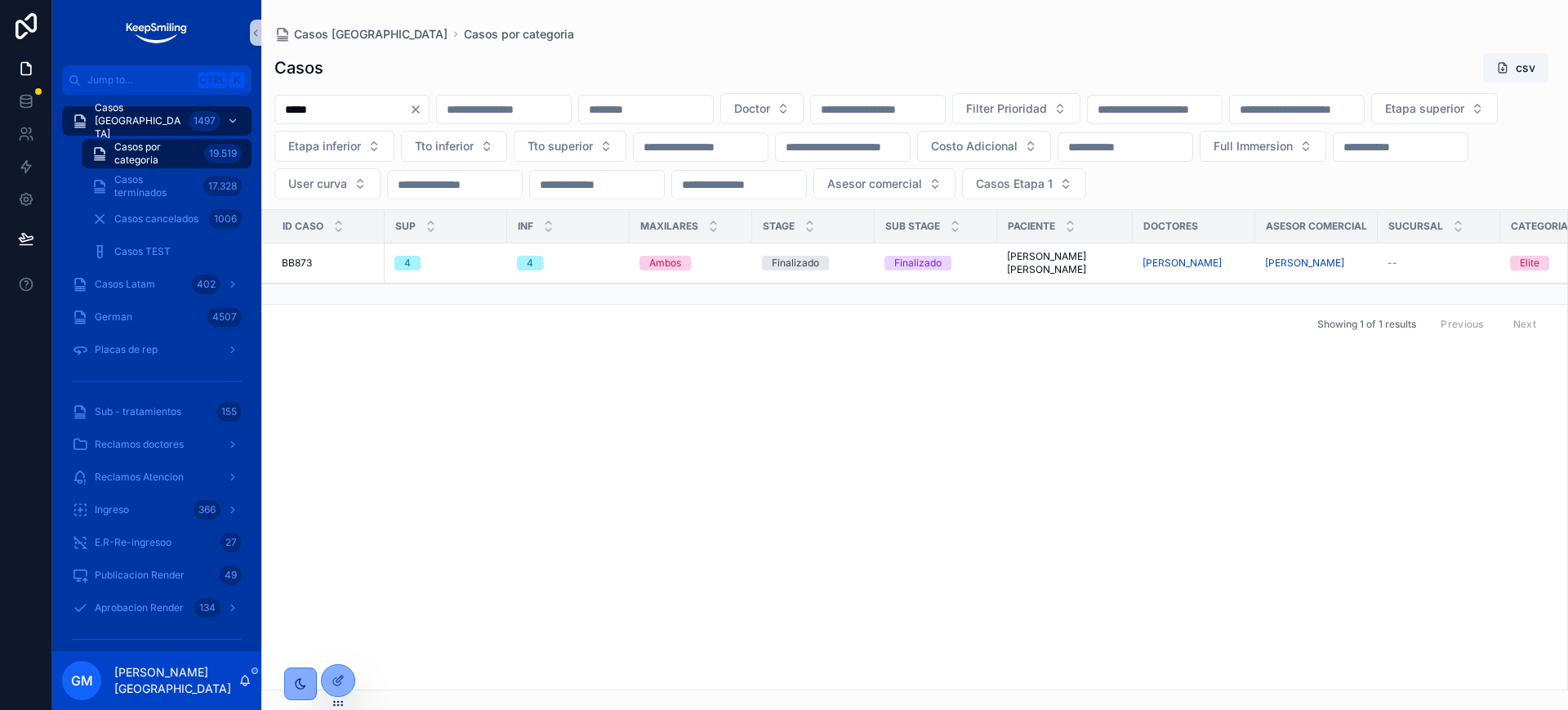
type input "*****"
click at [303, 270] on span "BB873" at bounding box center [297, 262] width 30 height 13
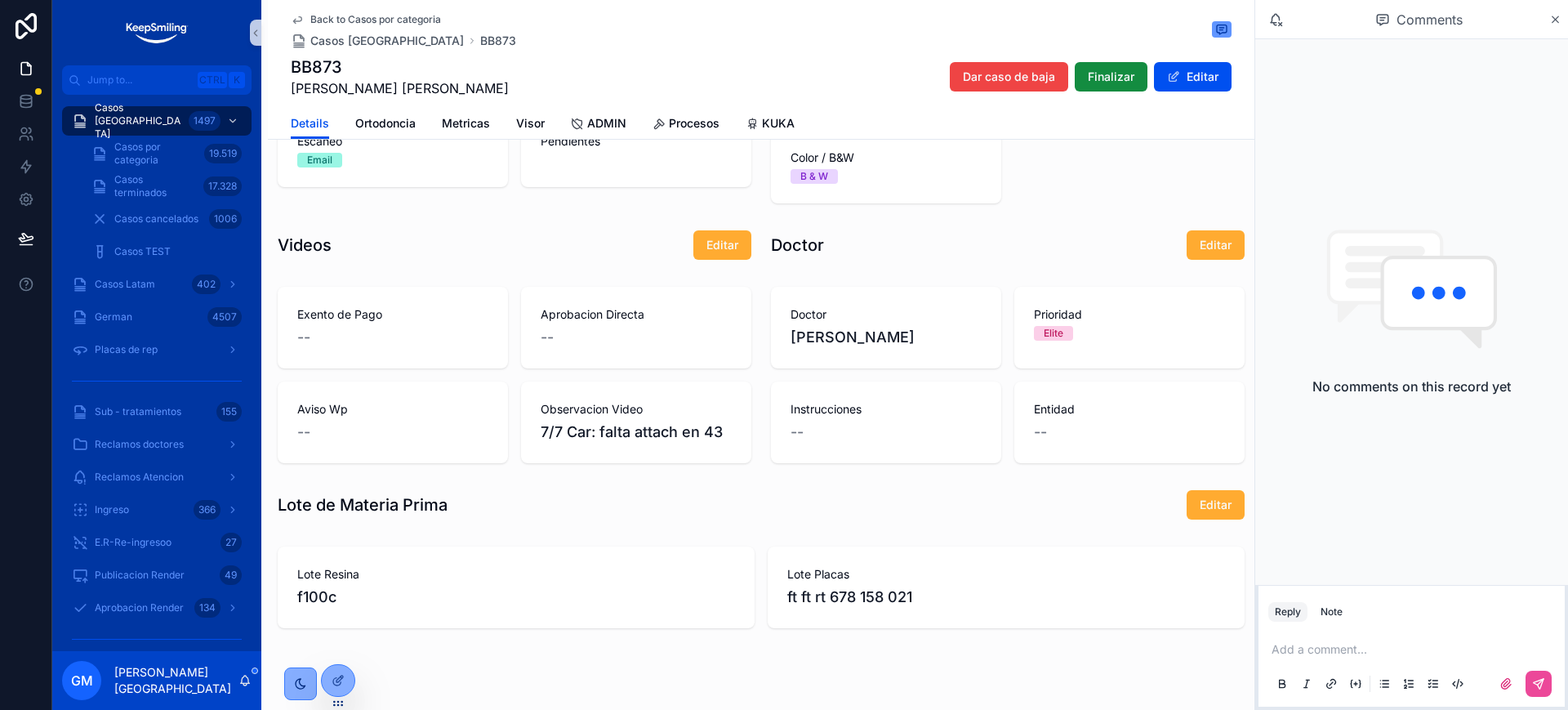
scroll to position [1159, 0]
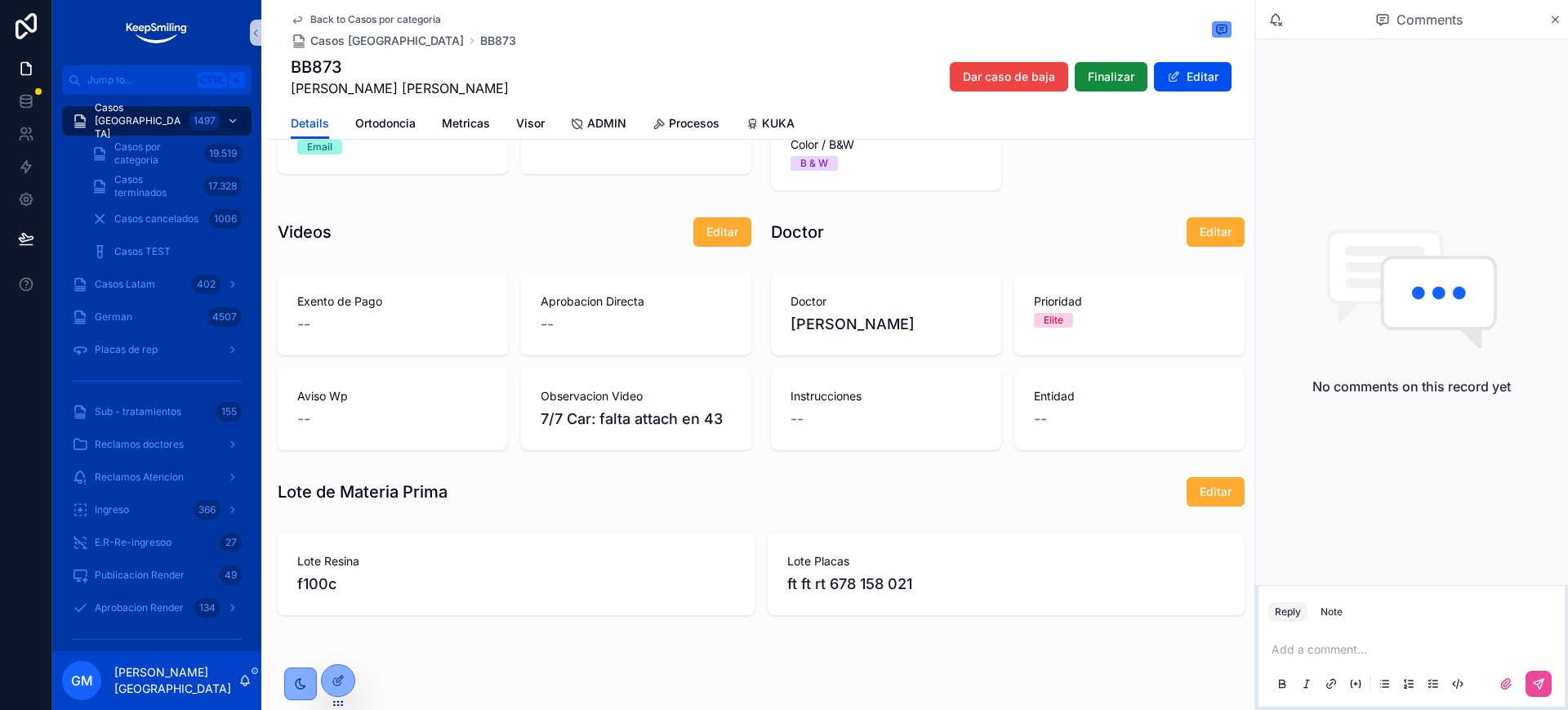
click at [553, 128] on div "Details Ortodoncia Metricas Visor ADMIN Procesos KUKA" at bounding box center [762, 123] width 941 height 31
click at [590, 125] on span "ADMIN" at bounding box center [607, 123] width 39 height 16
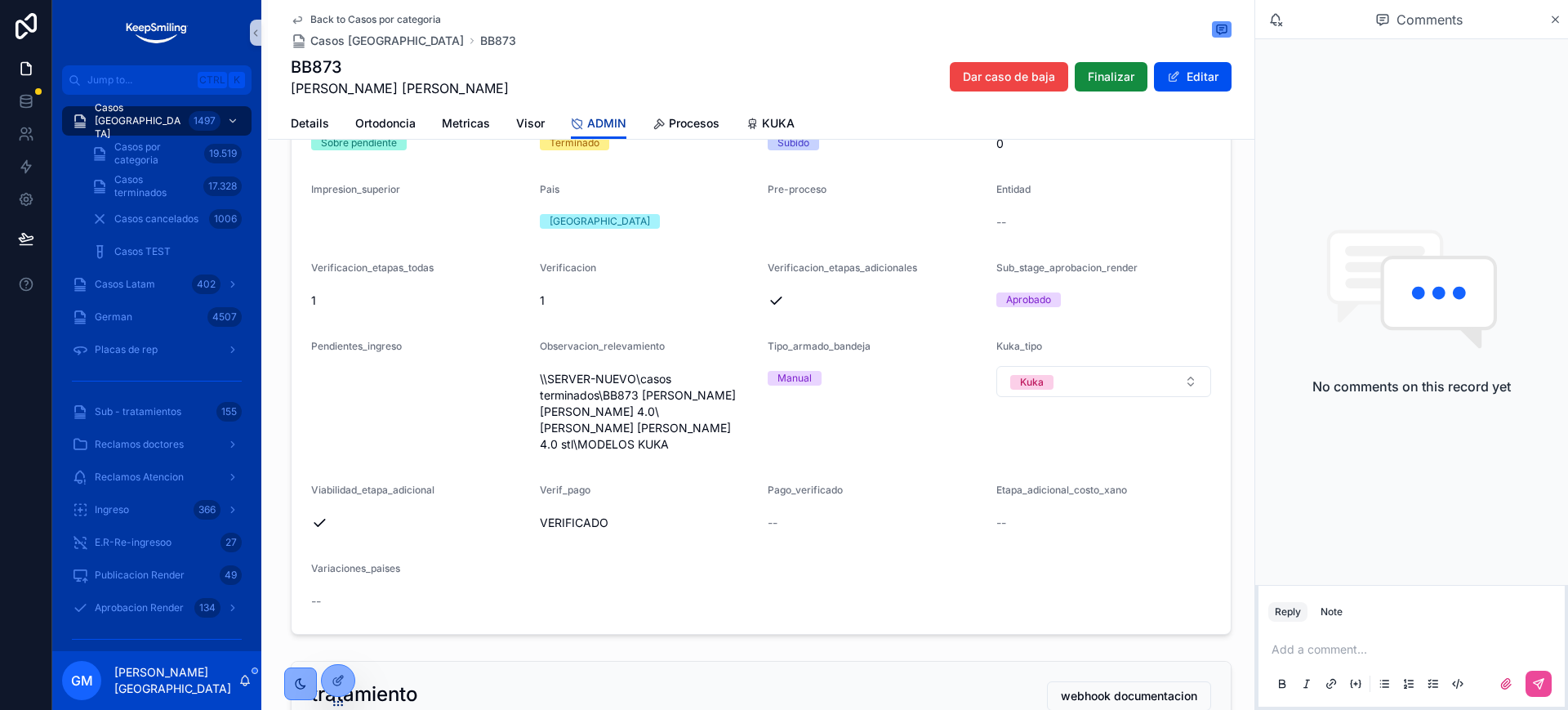
scroll to position [510, 0]
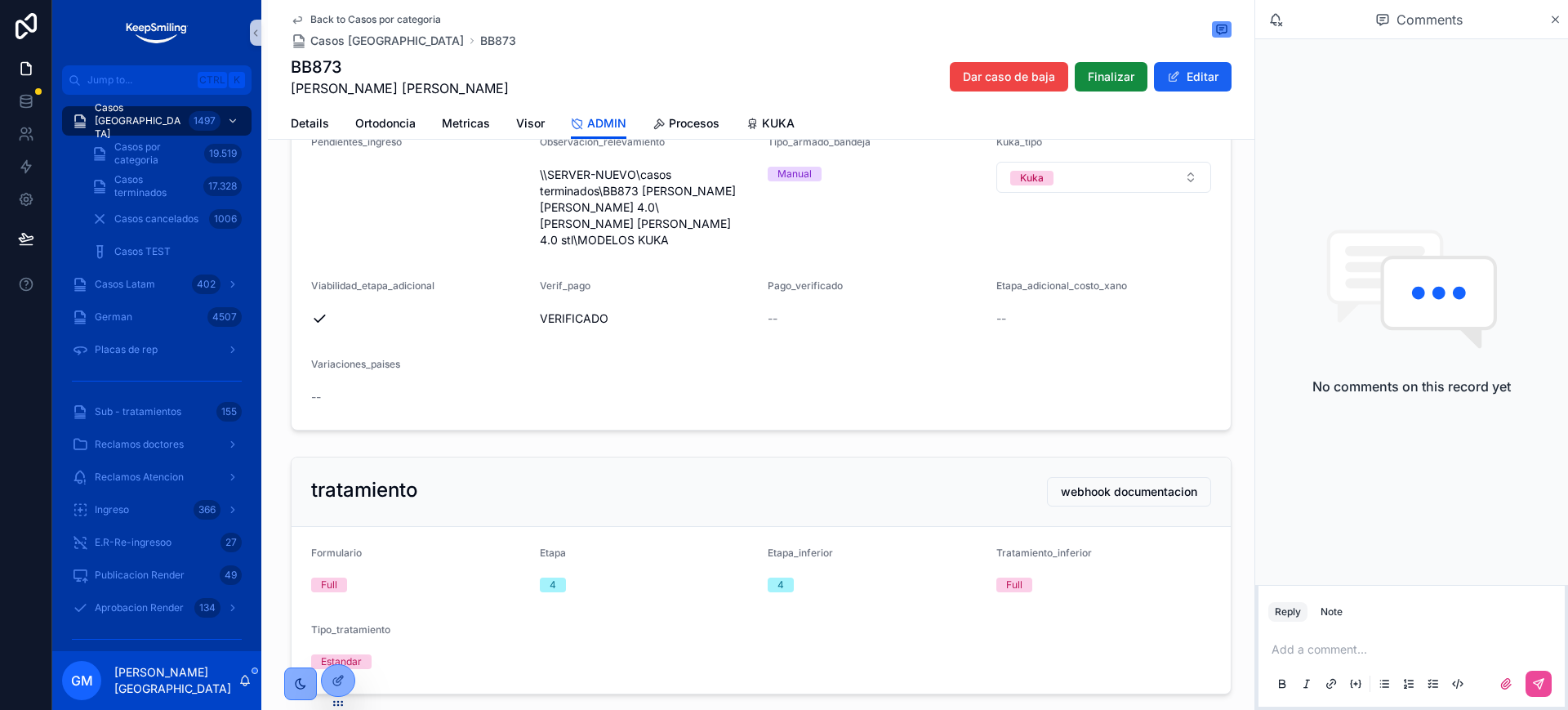
click at [1193, 69] on button "Editar" at bounding box center [1193, 76] width 78 height 30
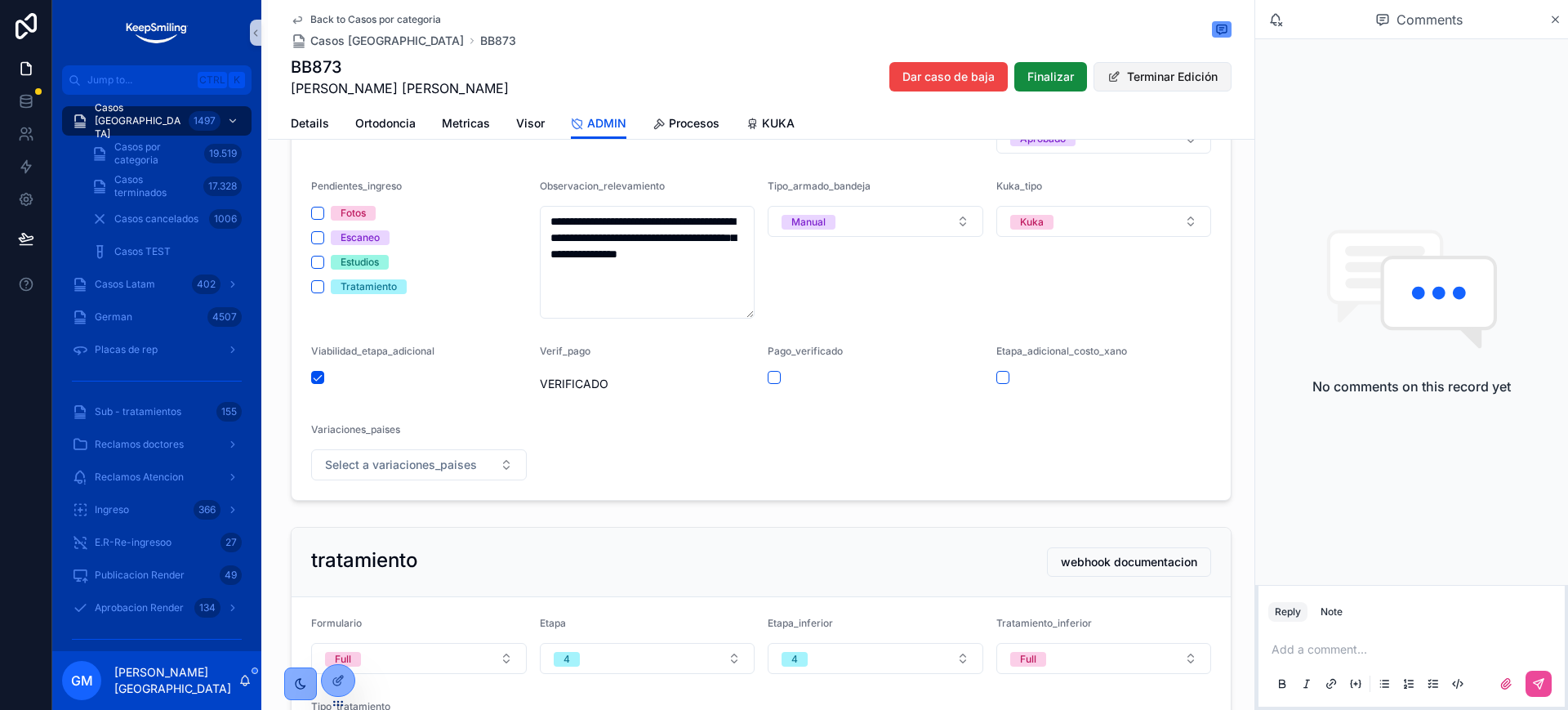
scroll to position [527, 0]
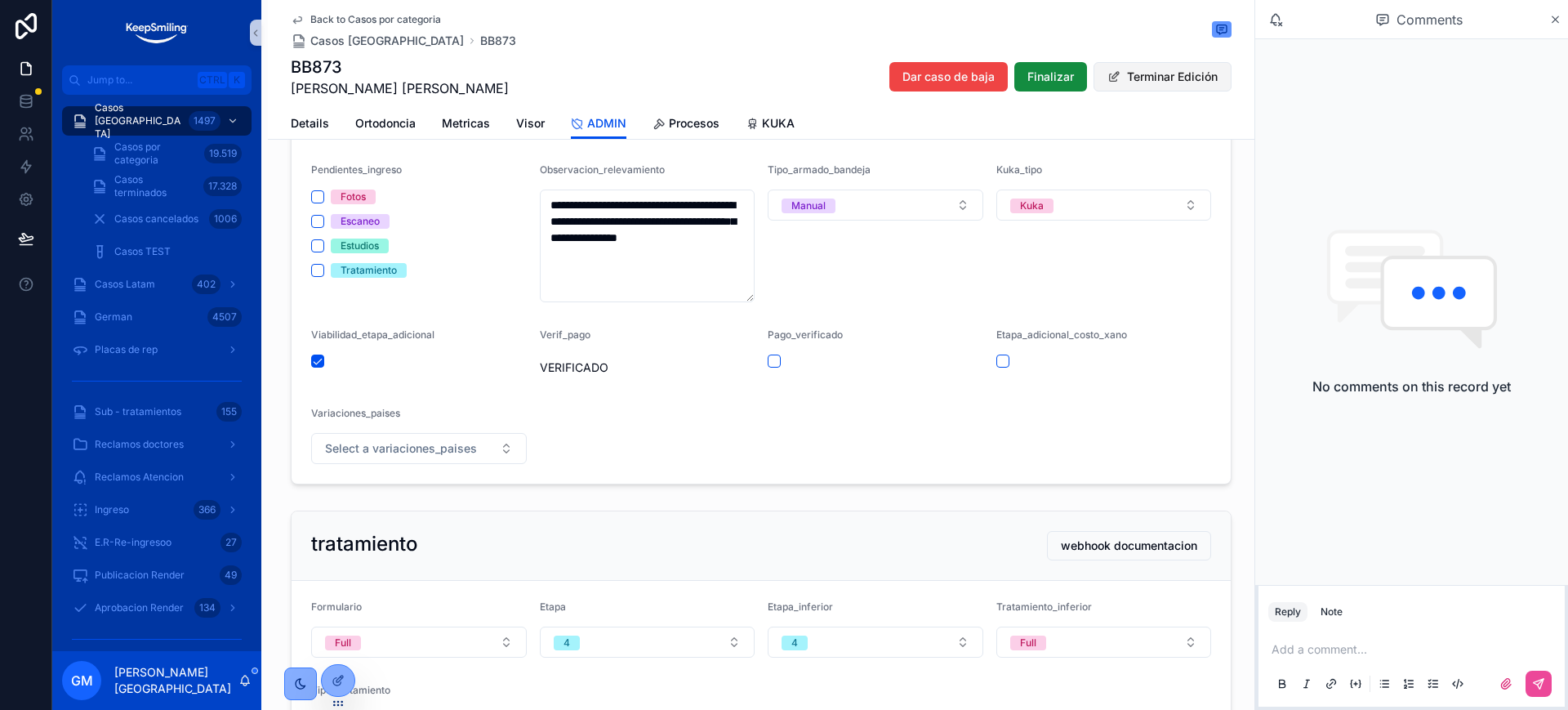
drag, startPoint x: 1193, startPoint y: 68, endPoint x: 1011, endPoint y: 364, distance: 347.5
click at [1011, 364] on div "scrollable content" at bounding box center [1104, 361] width 216 height 13
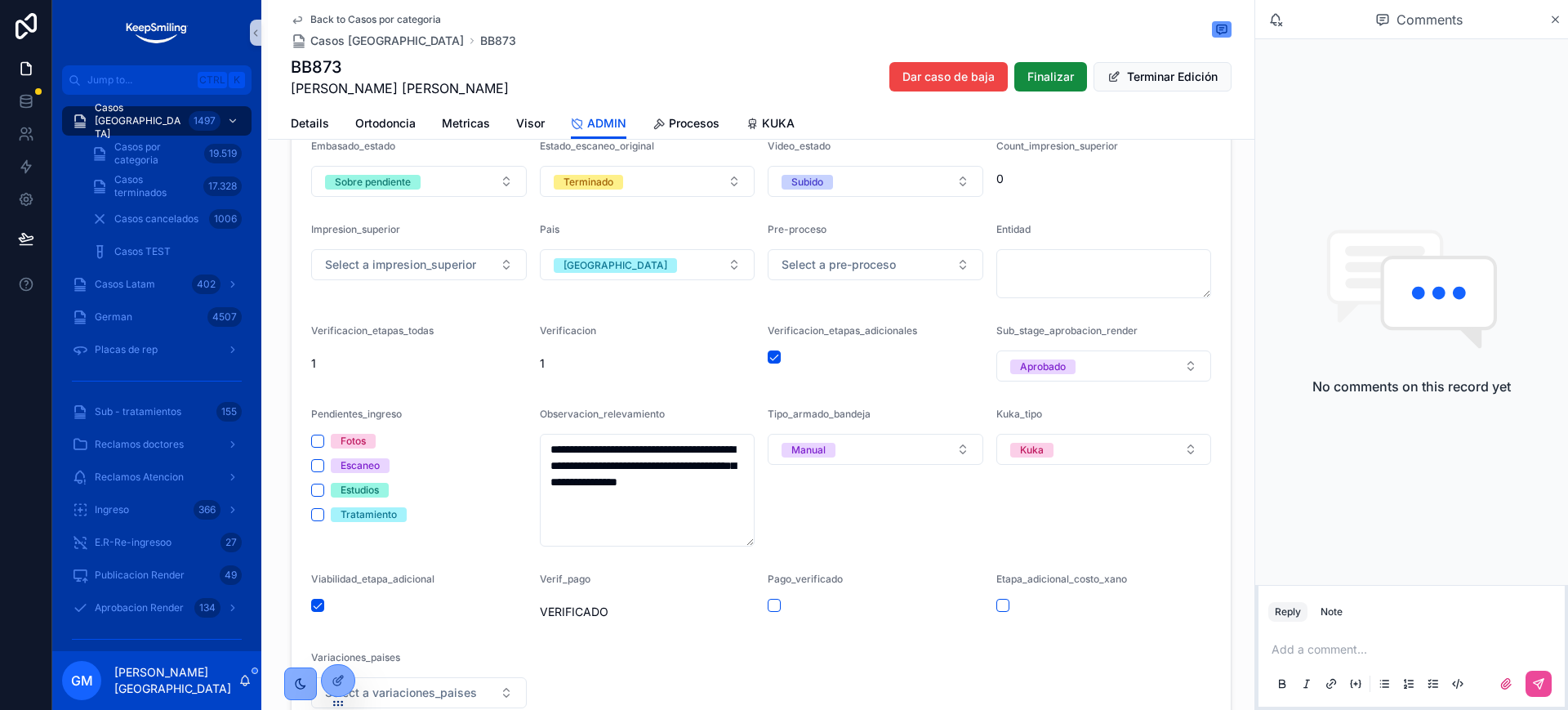
scroll to position [221, 0]
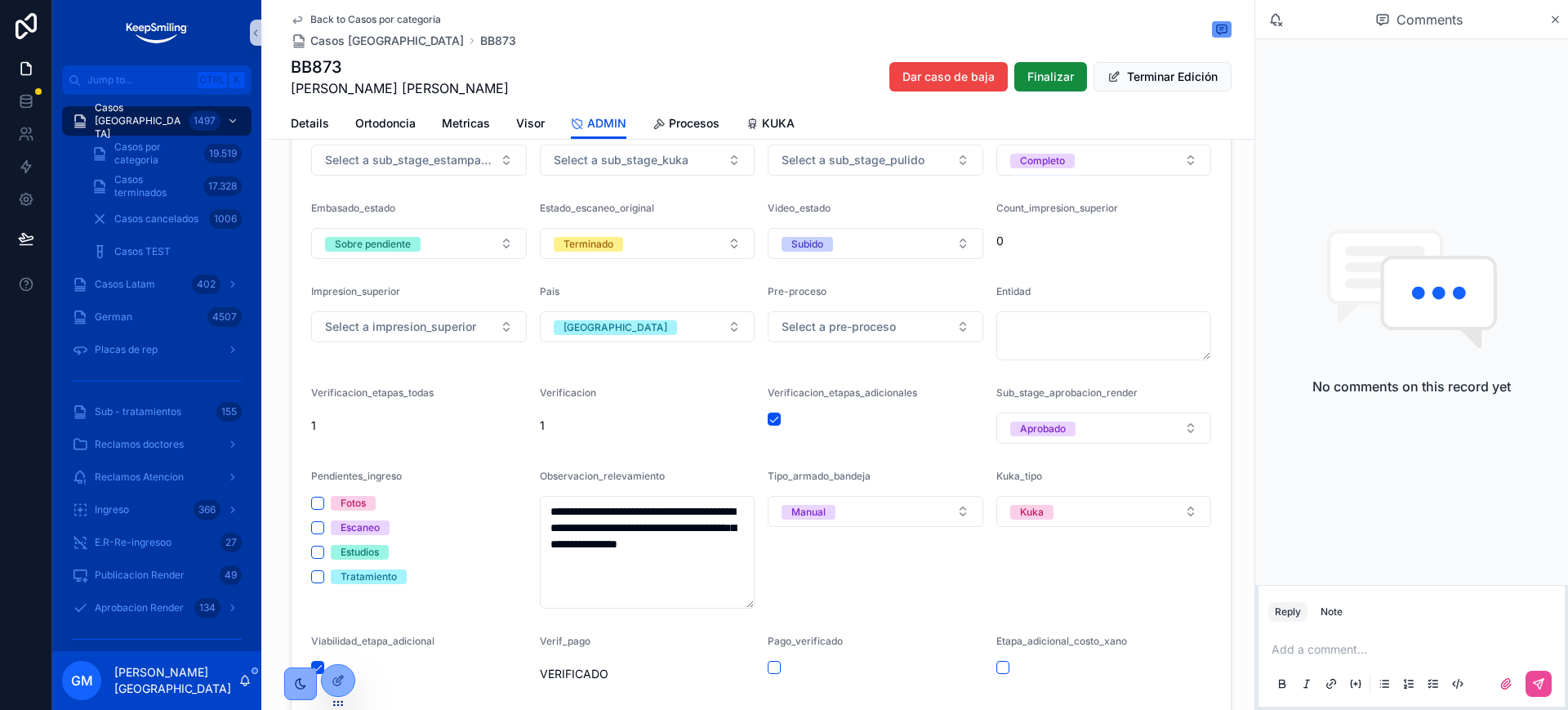
click at [1067, 269] on form "**********" at bounding box center [762, 402] width 939 height 774
click at [1125, 79] on button "Terminar Edición" at bounding box center [1162, 76] width 138 height 30
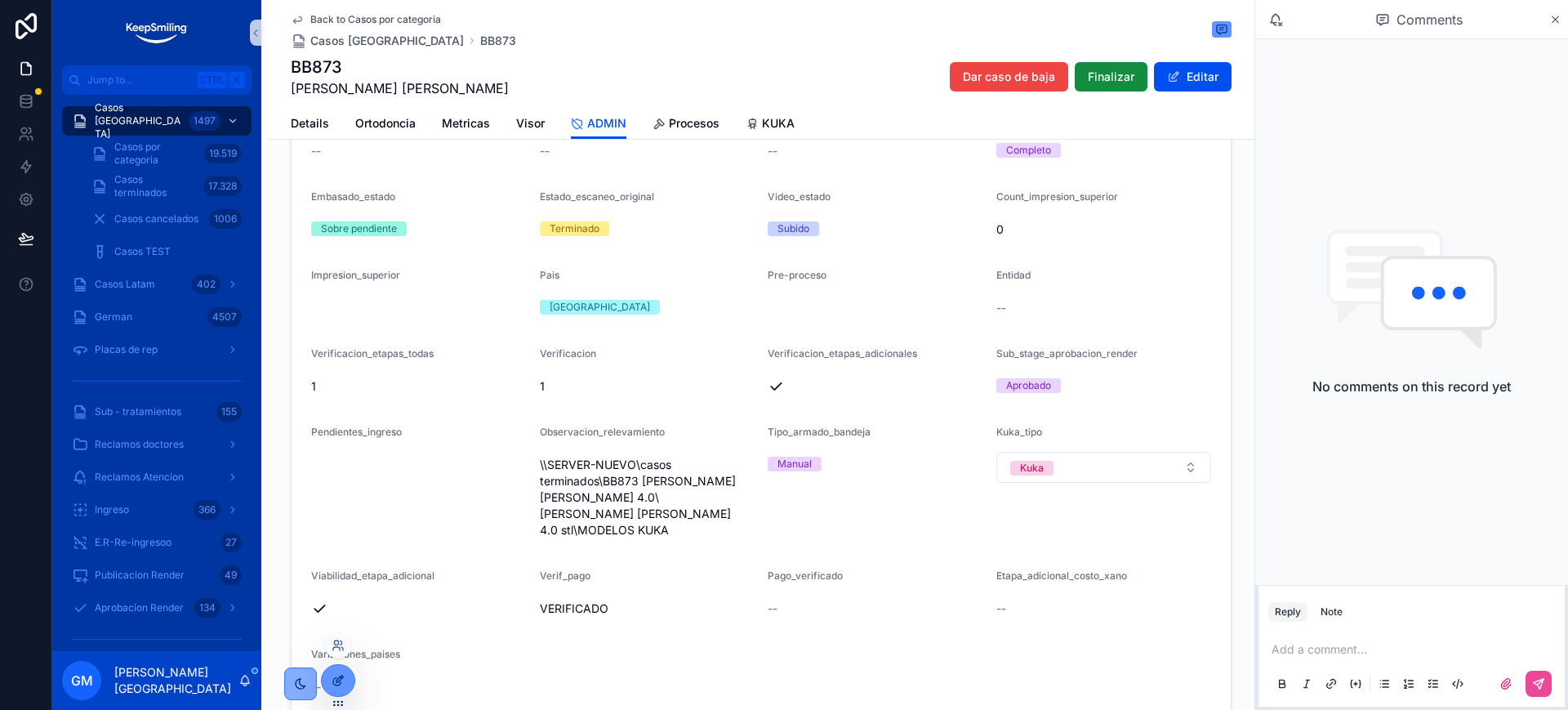
click at [336, 684] on icon at bounding box center [338, 680] width 13 height 13
click at [21, 109] on link at bounding box center [25, 101] width 52 height 33
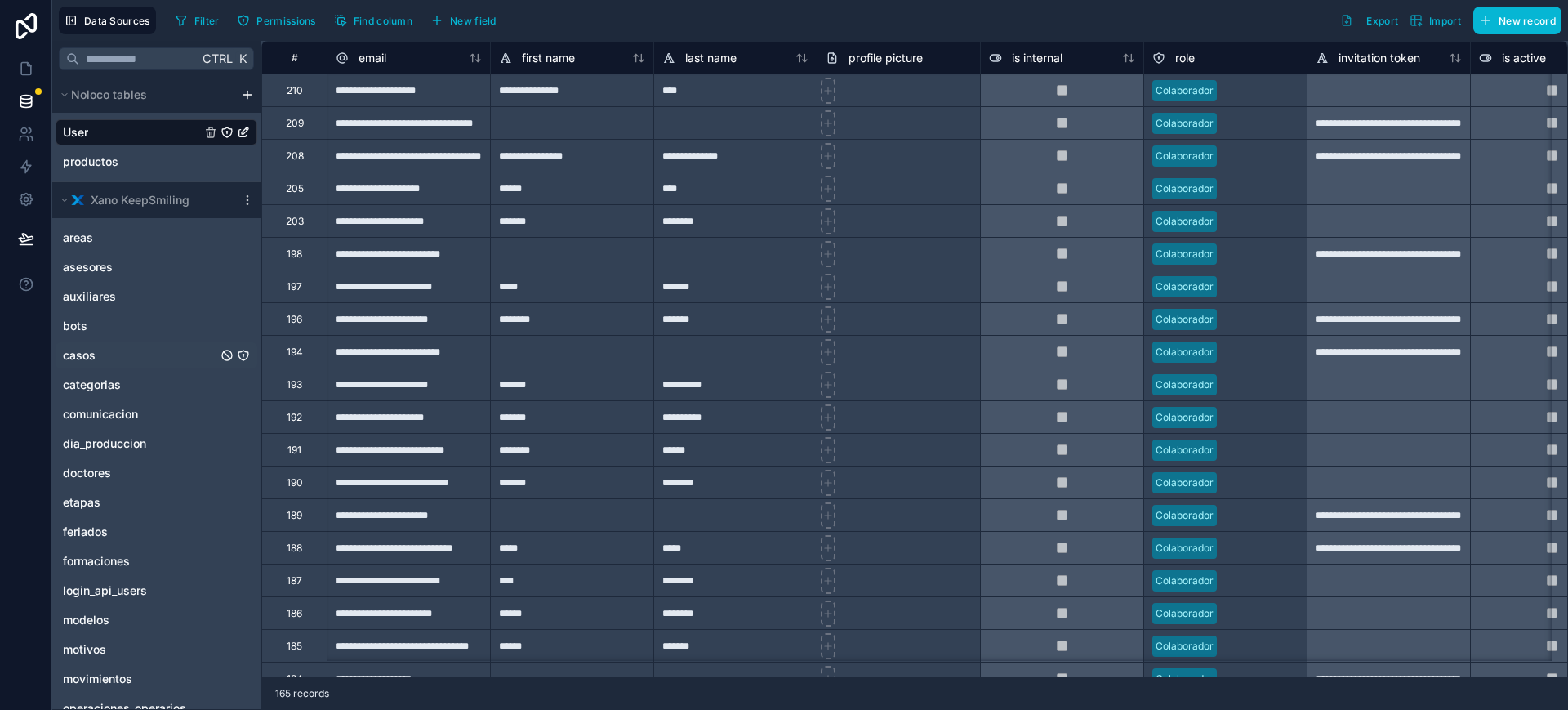
click at [92, 362] on span "casos" at bounding box center [79, 355] width 33 height 16
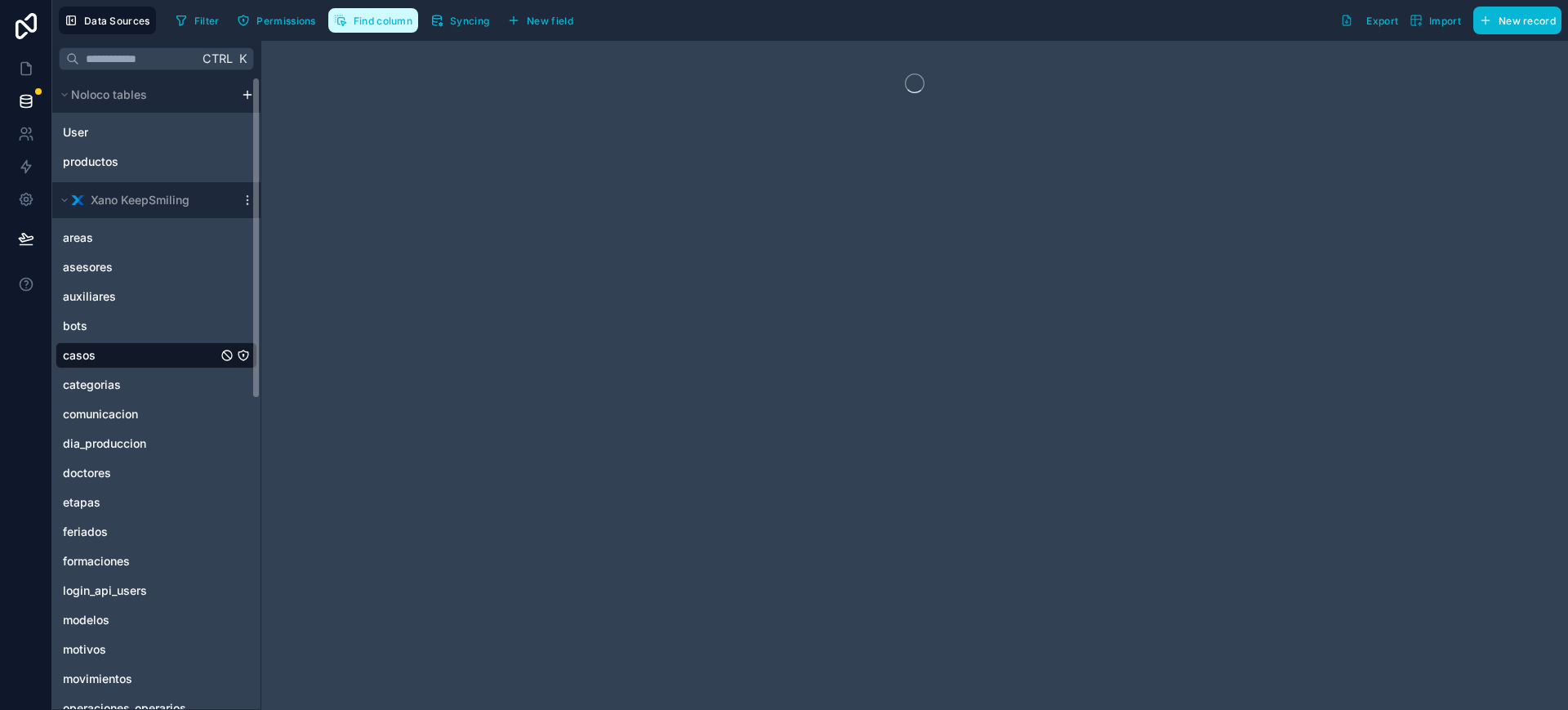
click at [350, 22] on button "Find column" at bounding box center [373, 20] width 90 height 25
click at [0, 0] on input "scrollable content" at bounding box center [0, 0] width 0 height 0
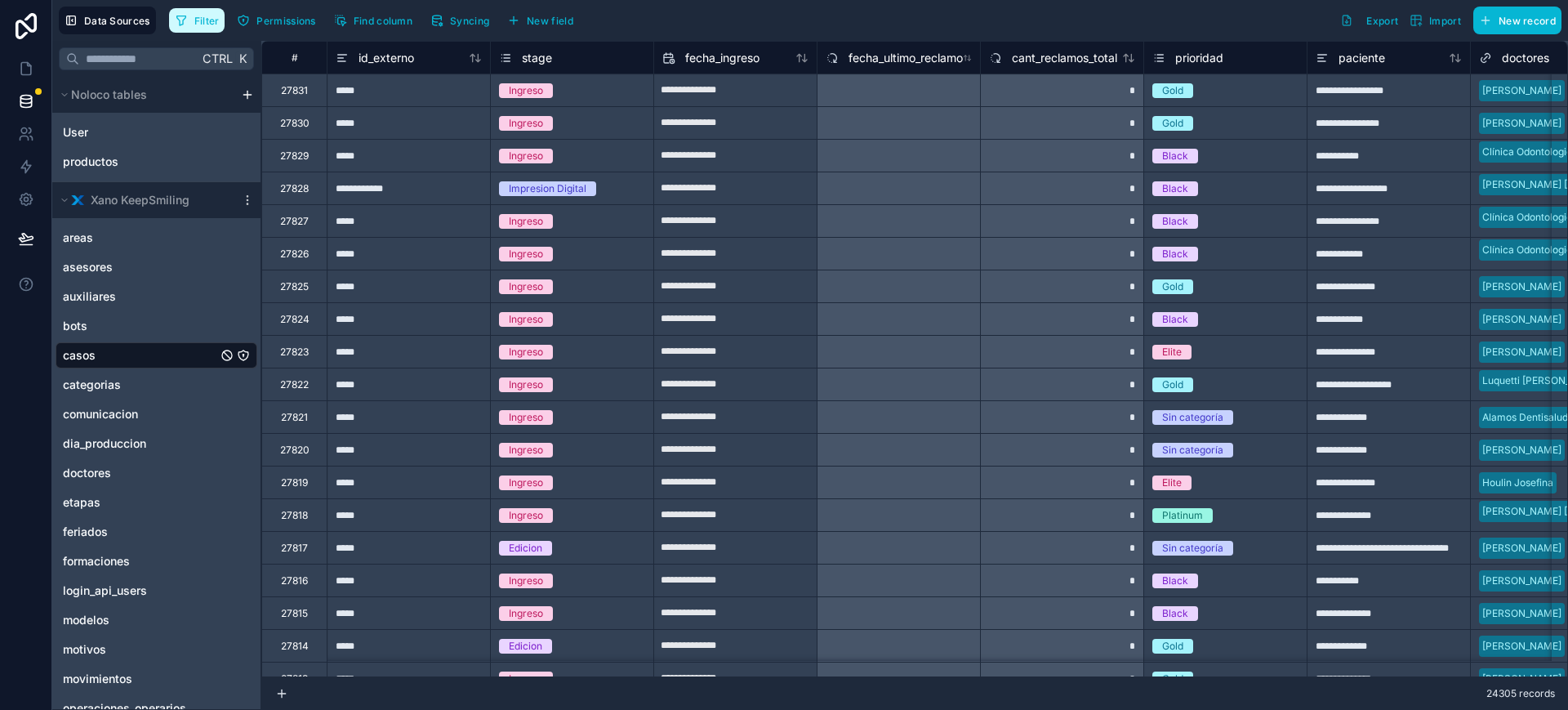
click at [181, 16] on icon "button" at bounding box center [181, 19] width 13 height 13
click at [189, 16] on button "Filter" at bounding box center [197, 20] width 57 height 25
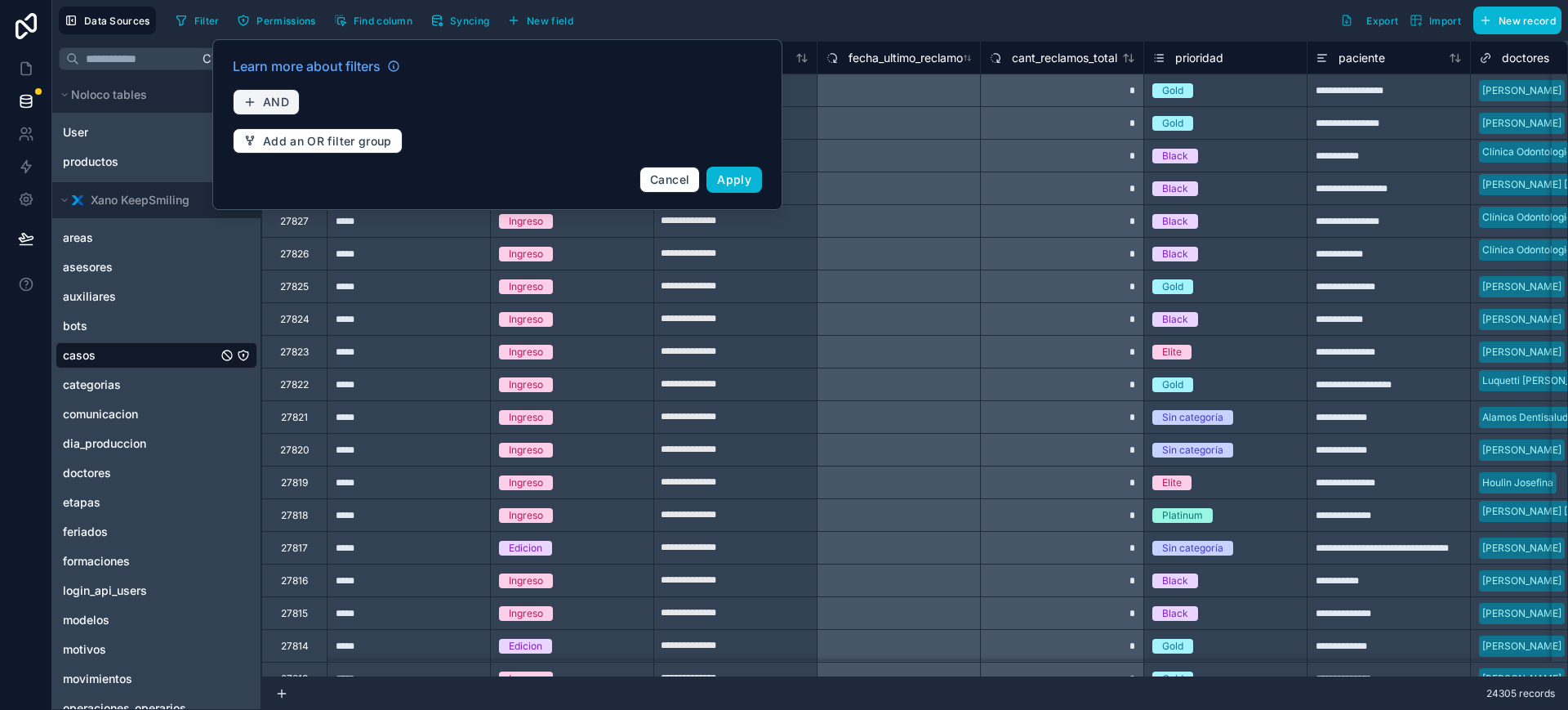
click at [261, 95] on button "AND" at bounding box center [266, 102] width 67 height 26
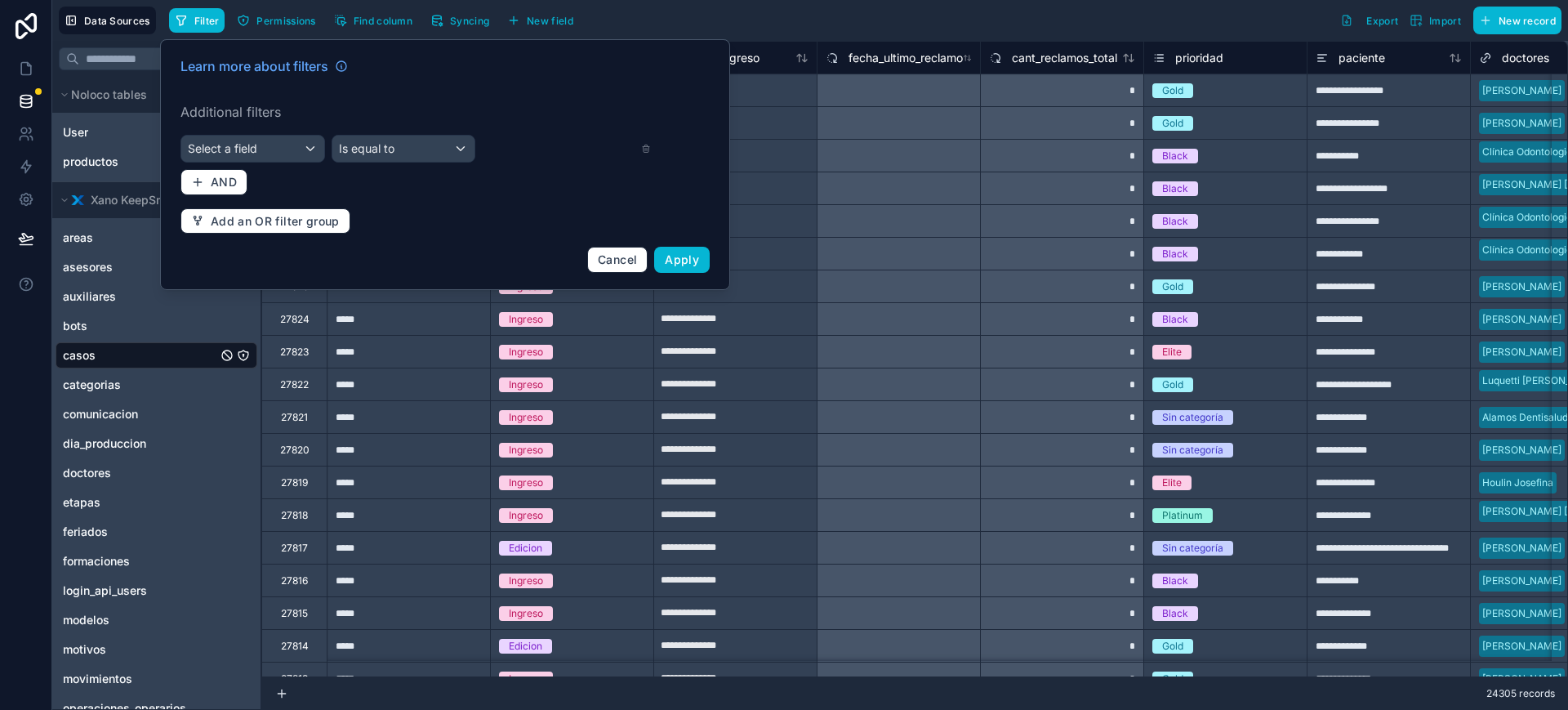
drag, startPoint x: 202, startPoint y: 129, endPoint x: 213, endPoint y: 140, distance: 15.6
click at [203, 129] on div "Learn more about filters Additional filters Select a field Is equal to AND Add …" at bounding box center [445, 164] width 549 height 236
click at [216, 143] on span "Select a field" at bounding box center [223, 148] width 69 height 14
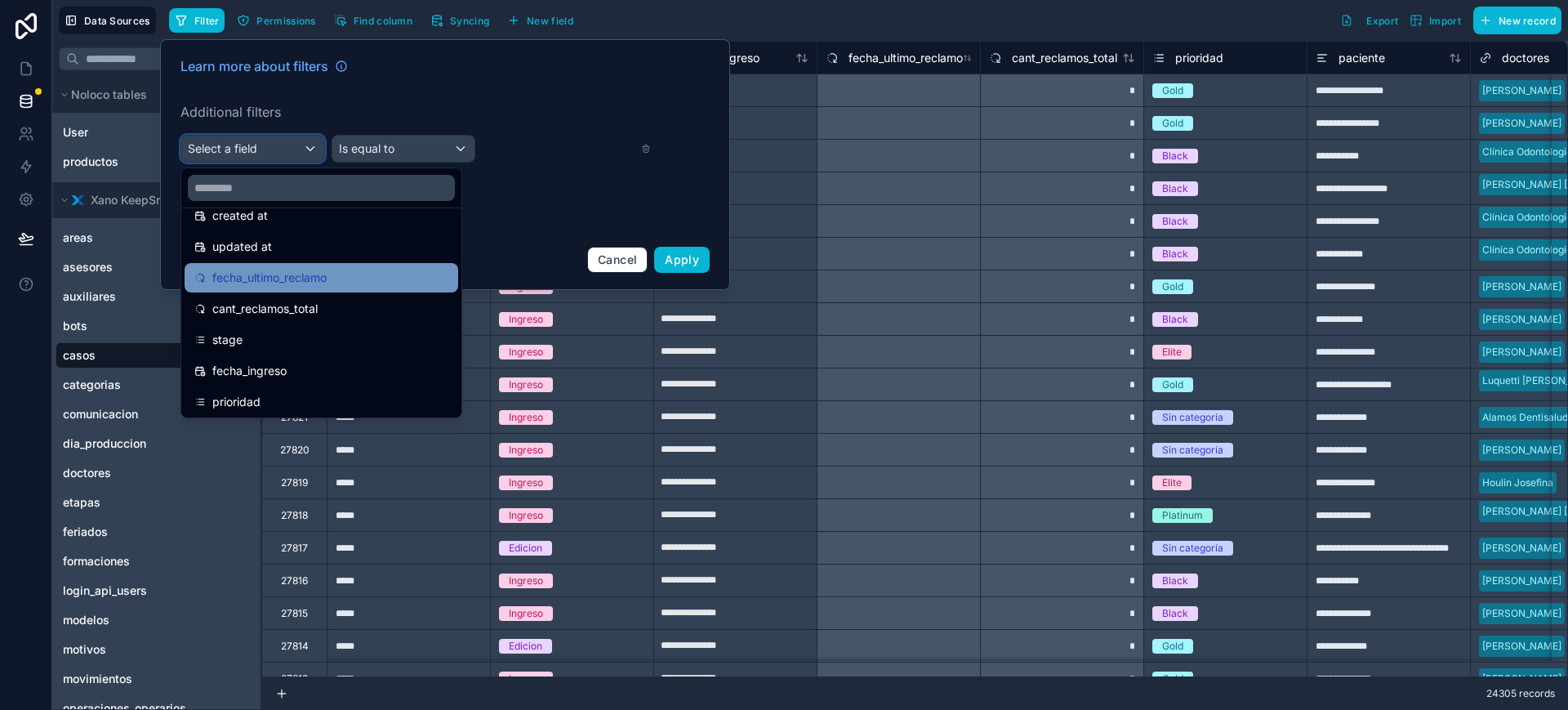
scroll to position [204, 0]
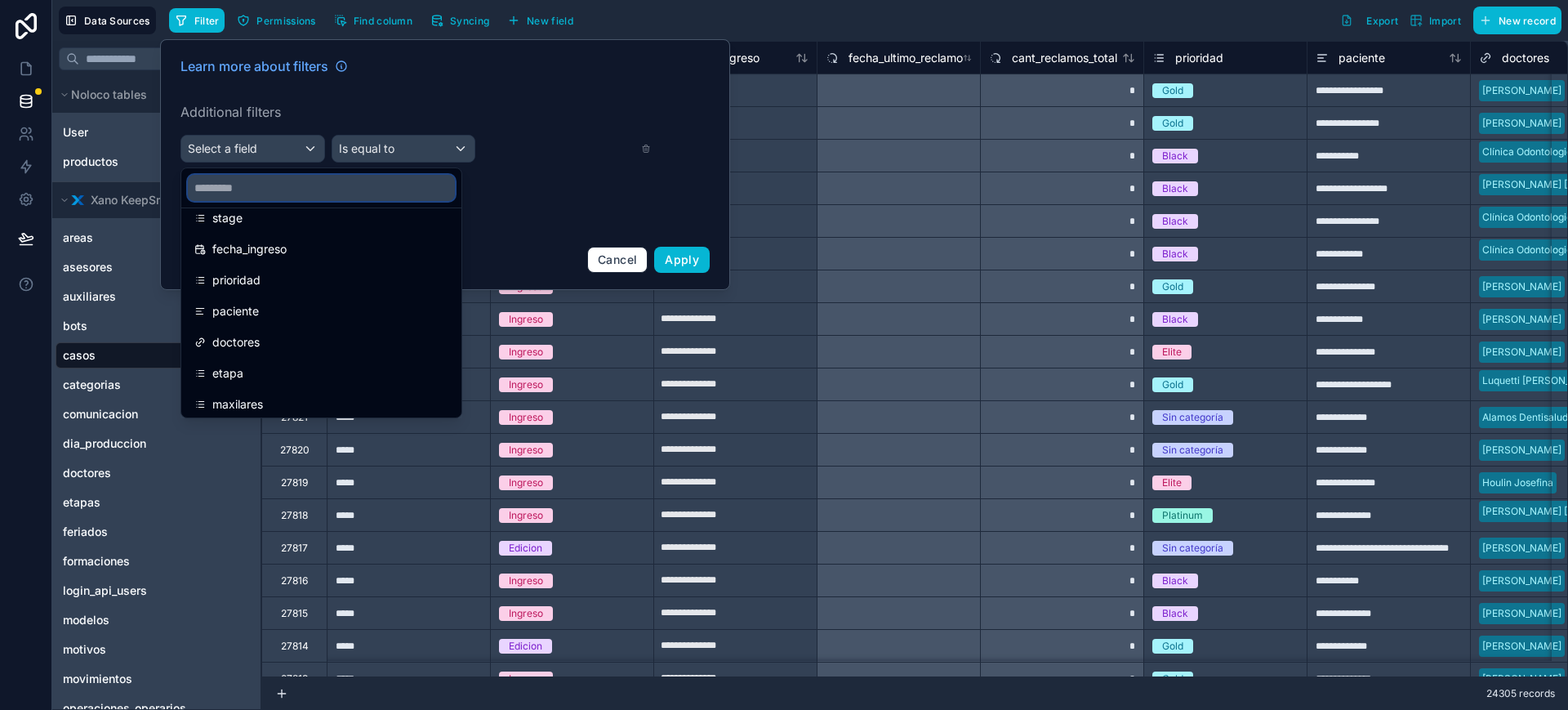
click at [275, 184] on input "text" at bounding box center [322, 188] width 267 height 26
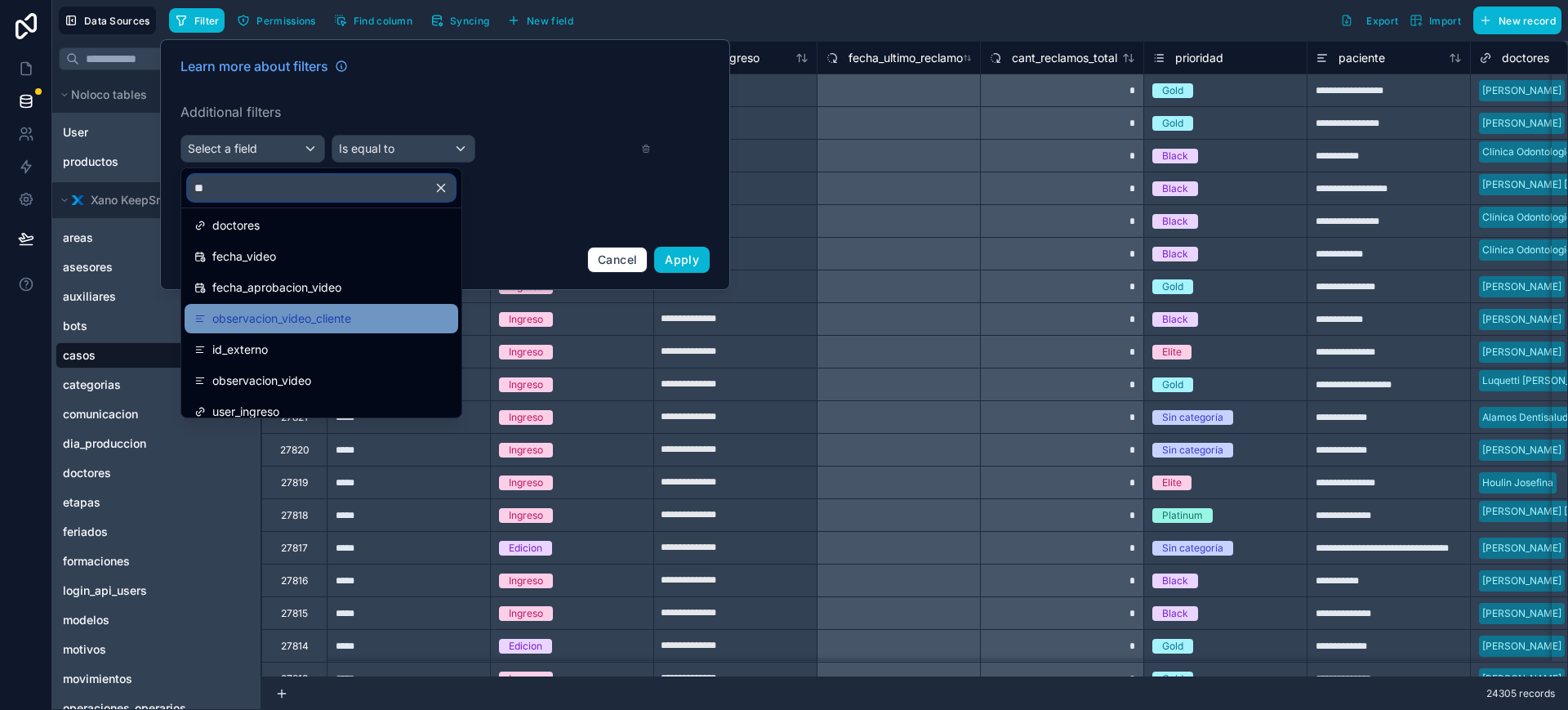
scroll to position [102, 0]
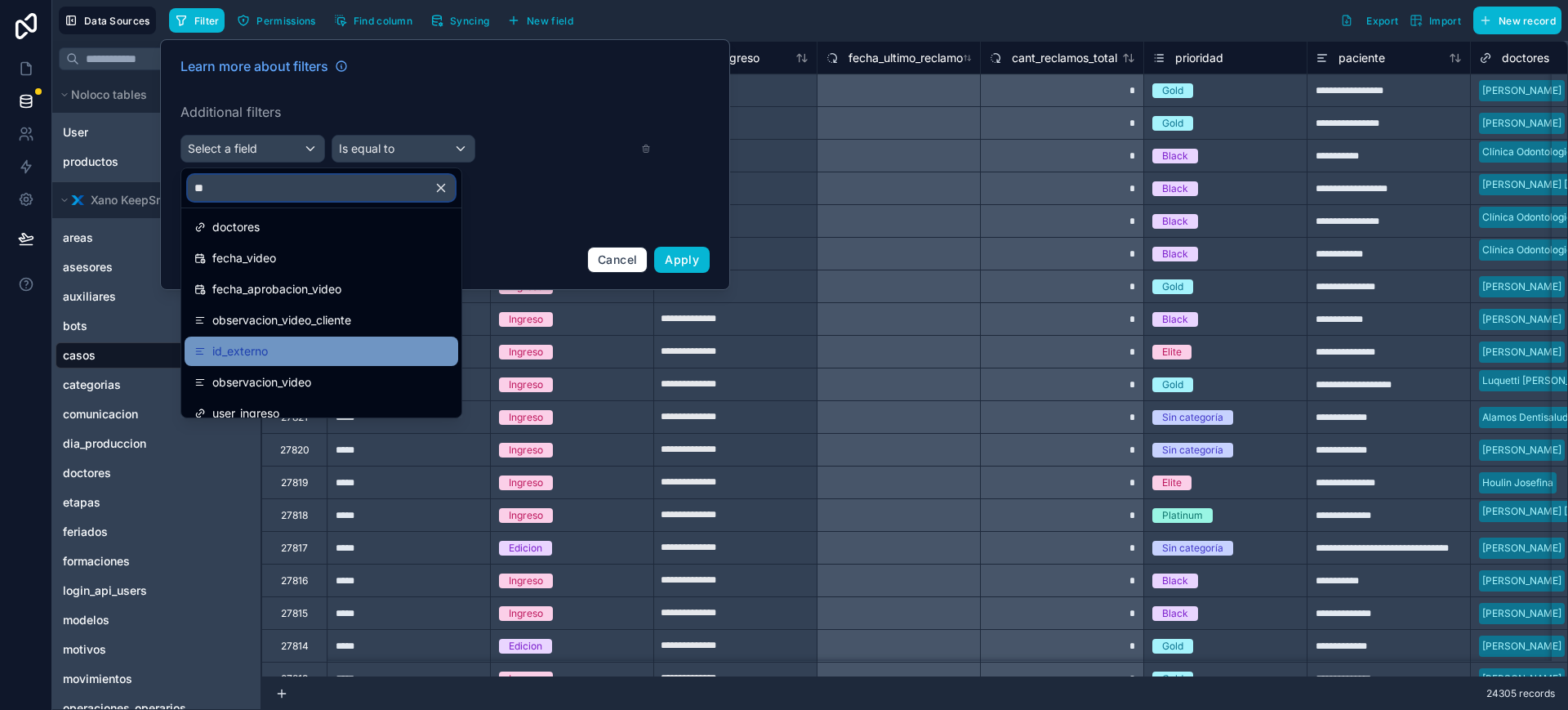
type input "**"
click at [288, 344] on div "id_externo" at bounding box center [322, 350] width 254 height 19
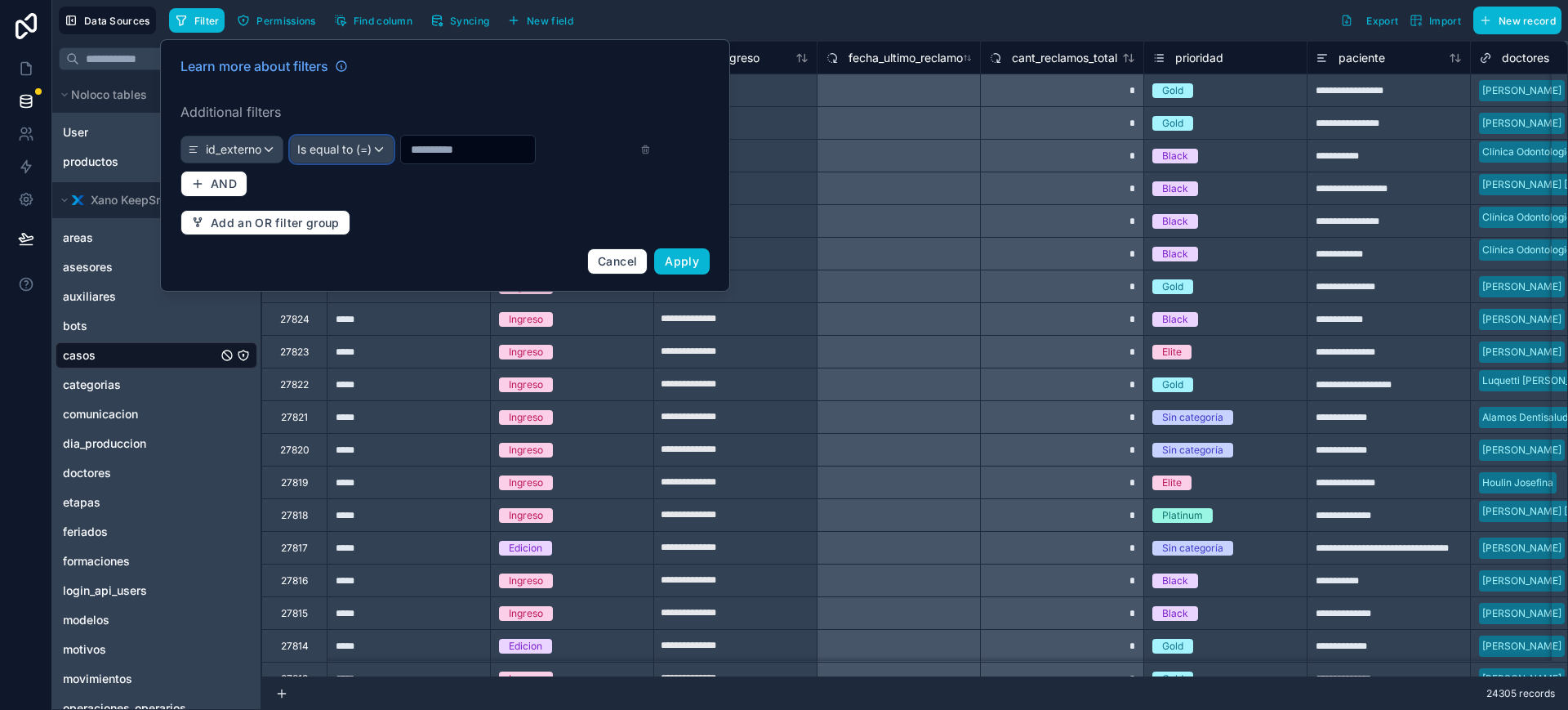
click at [374, 140] on div "Is equal to (=)" at bounding box center [342, 149] width 102 height 26
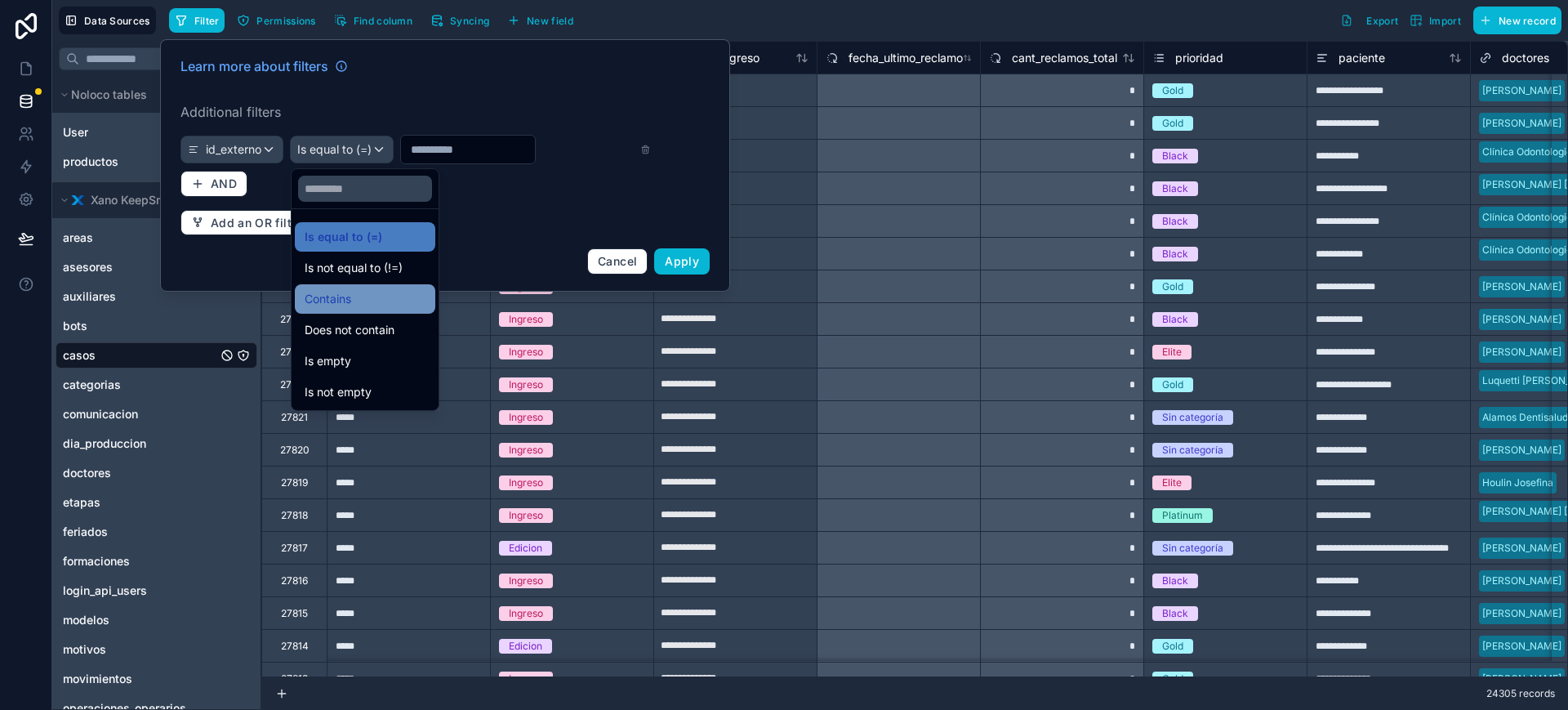
click at [371, 295] on div "Contains" at bounding box center [365, 299] width 121 height 19
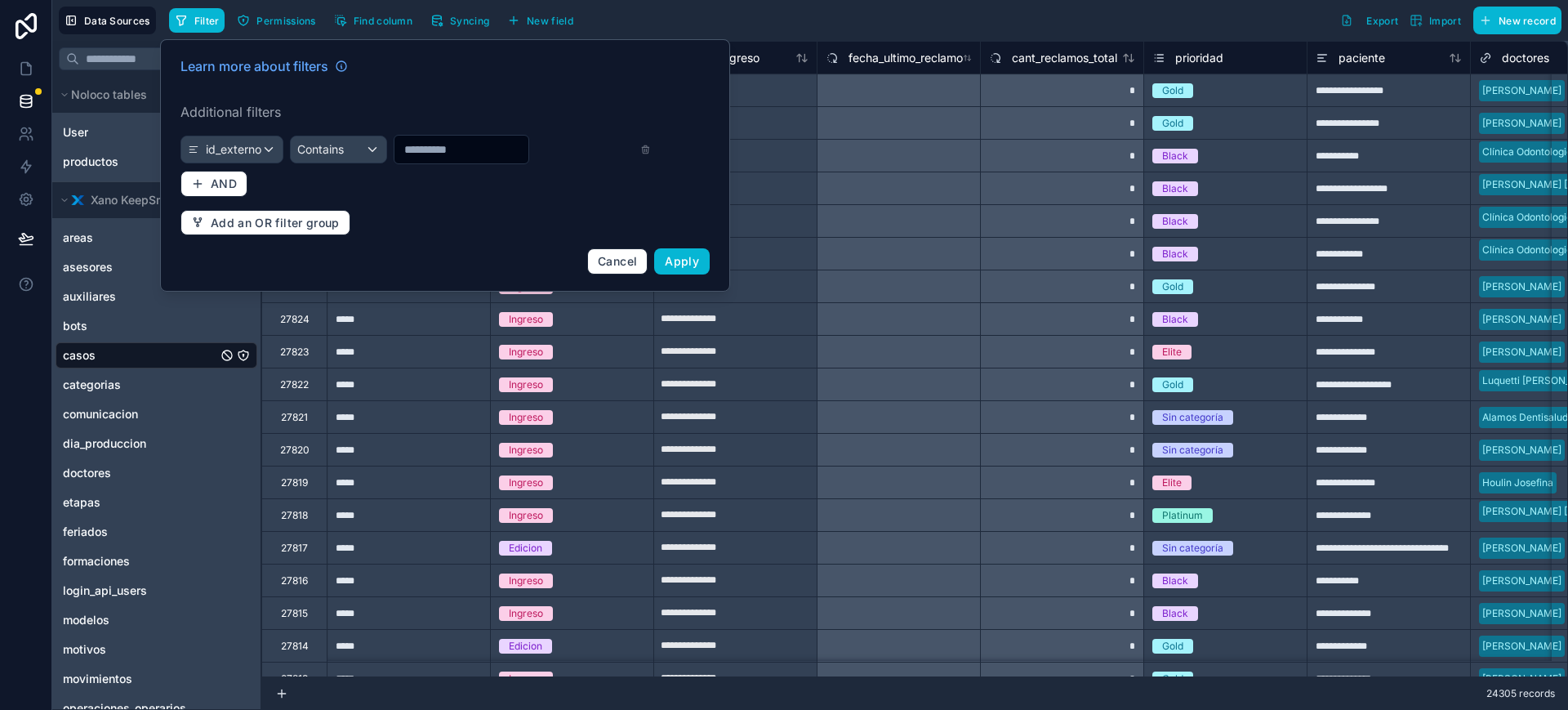
click at [488, 157] on input "text" at bounding box center [461, 149] width 134 height 23
paste input "*****"
type input "*****"
click at [700, 266] on button "Apply" at bounding box center [682, 261] width 56 height 26
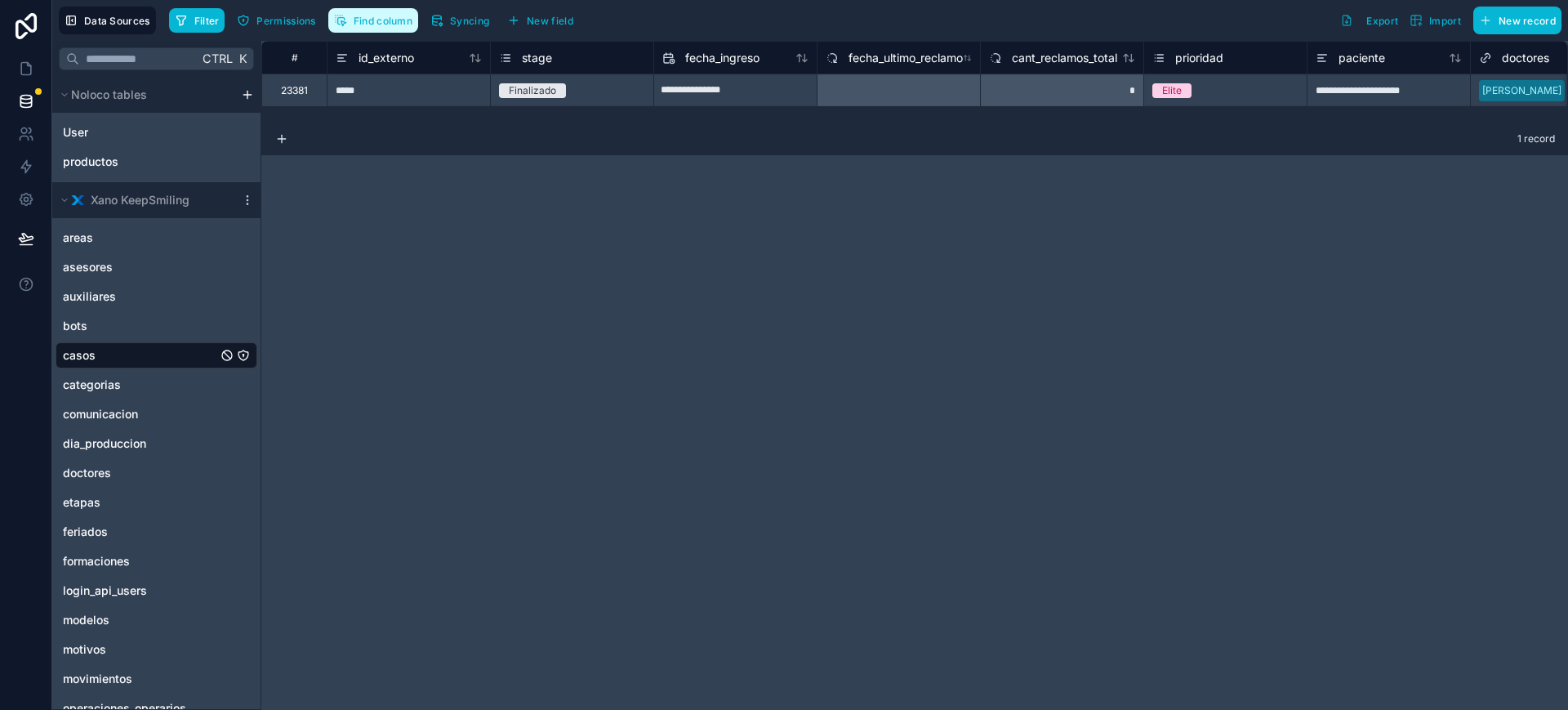
click at [374, 21] on span "Find column" at bounding box center [382, 20] width 58 height 12
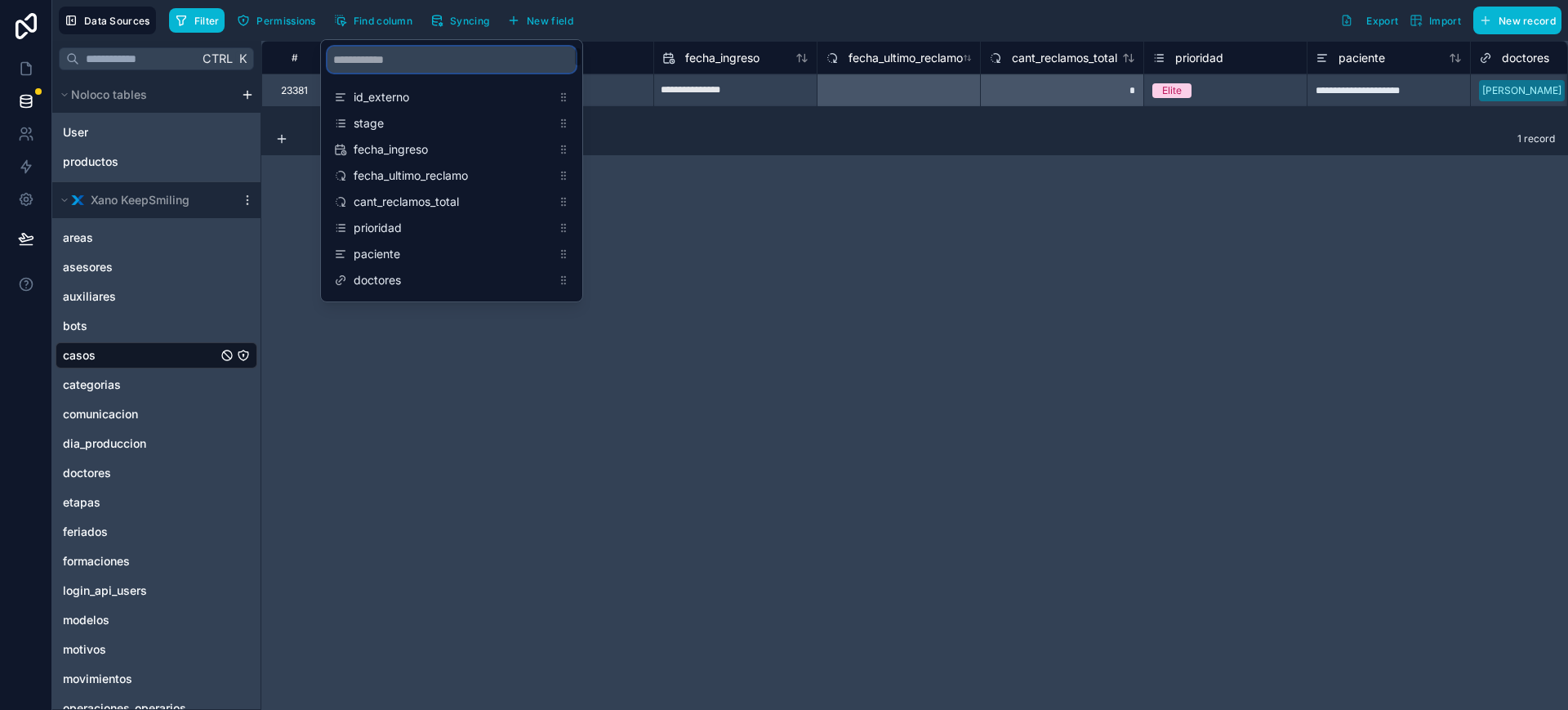
click at [371, 65] on input "scrollable content" at bounding box center [451, 59] width 248 height 26
type input "*****"
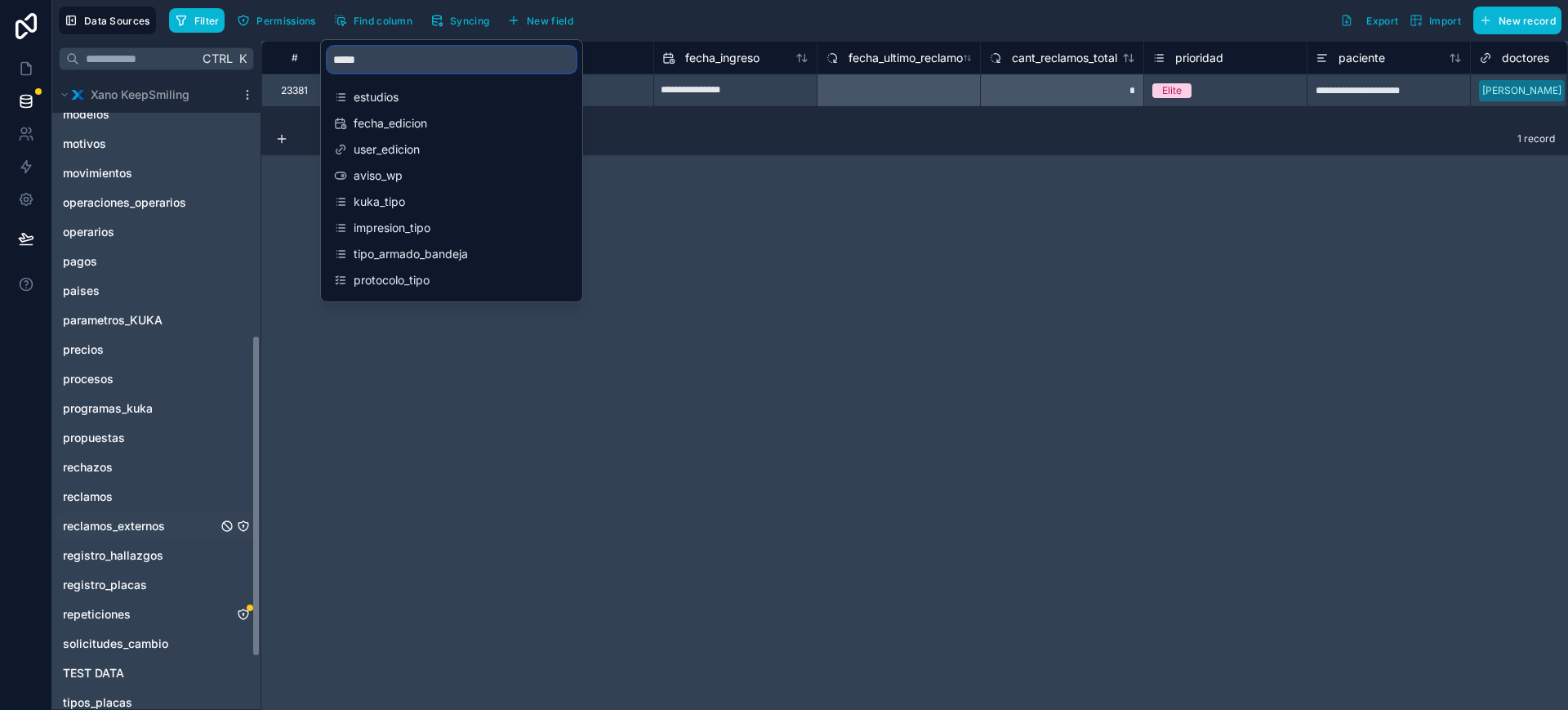
scroll to position [608, 0]
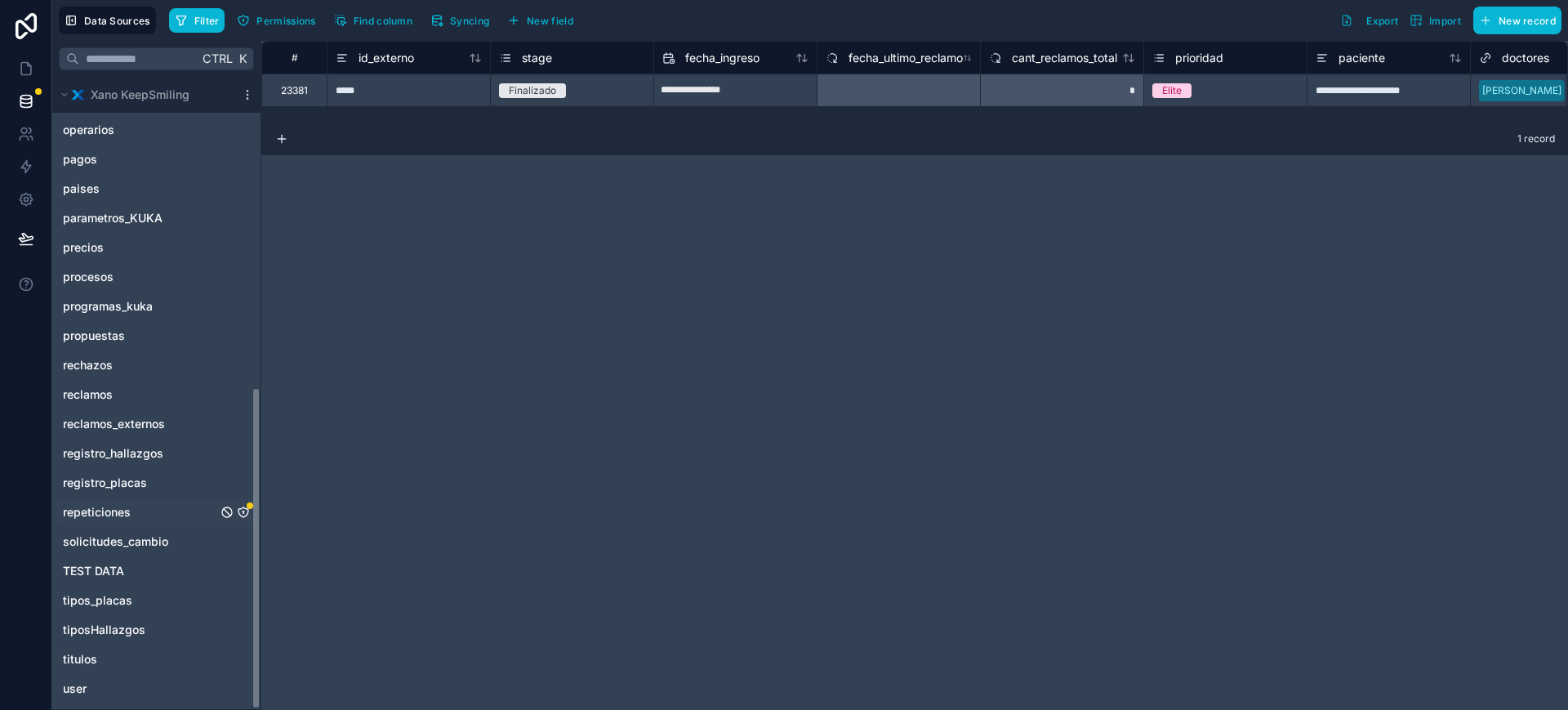
click at [125, 515] on span "repeticiones" at bounding box center [96, 512] width 68 height 16
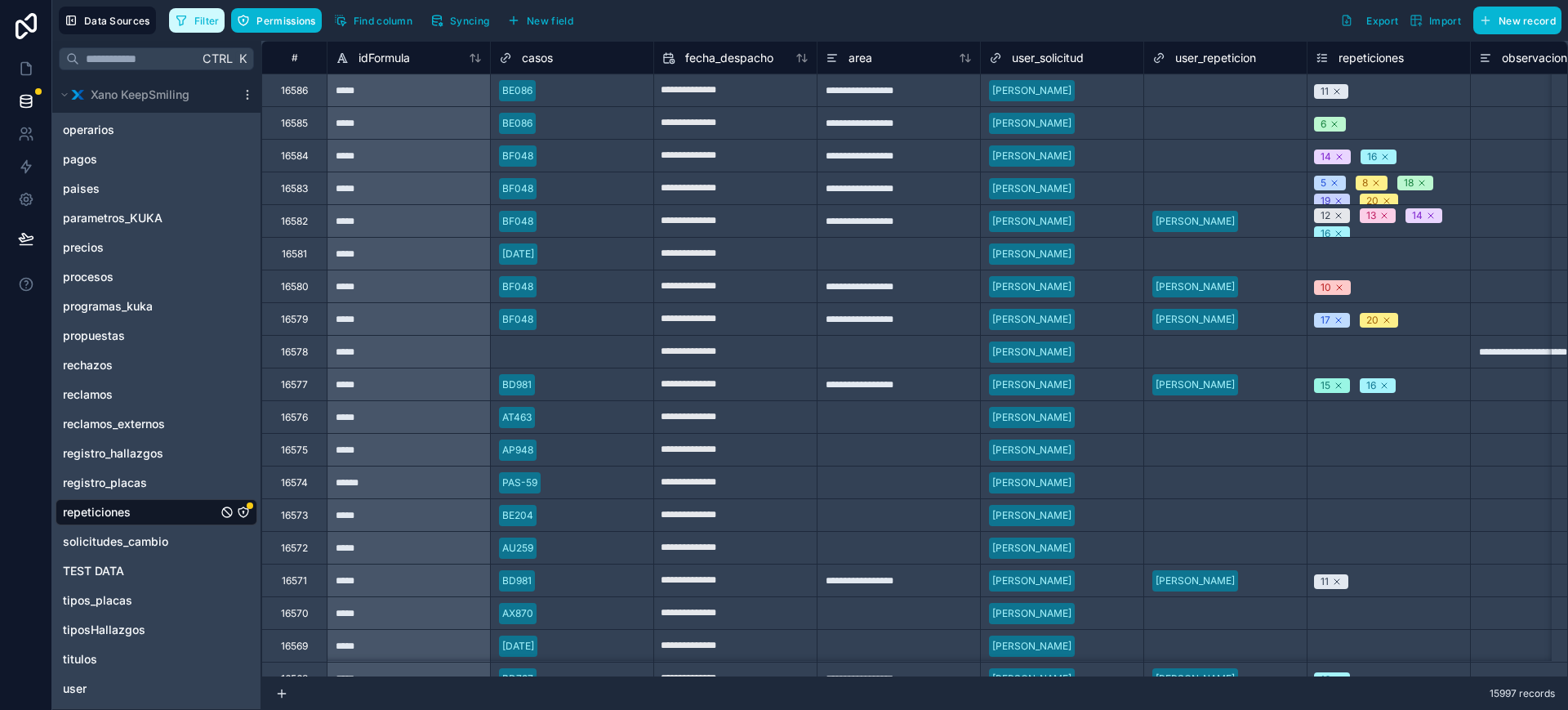
click at [188, 14] on button "Filter" at bounding box center [197, 20] width 57 height 25
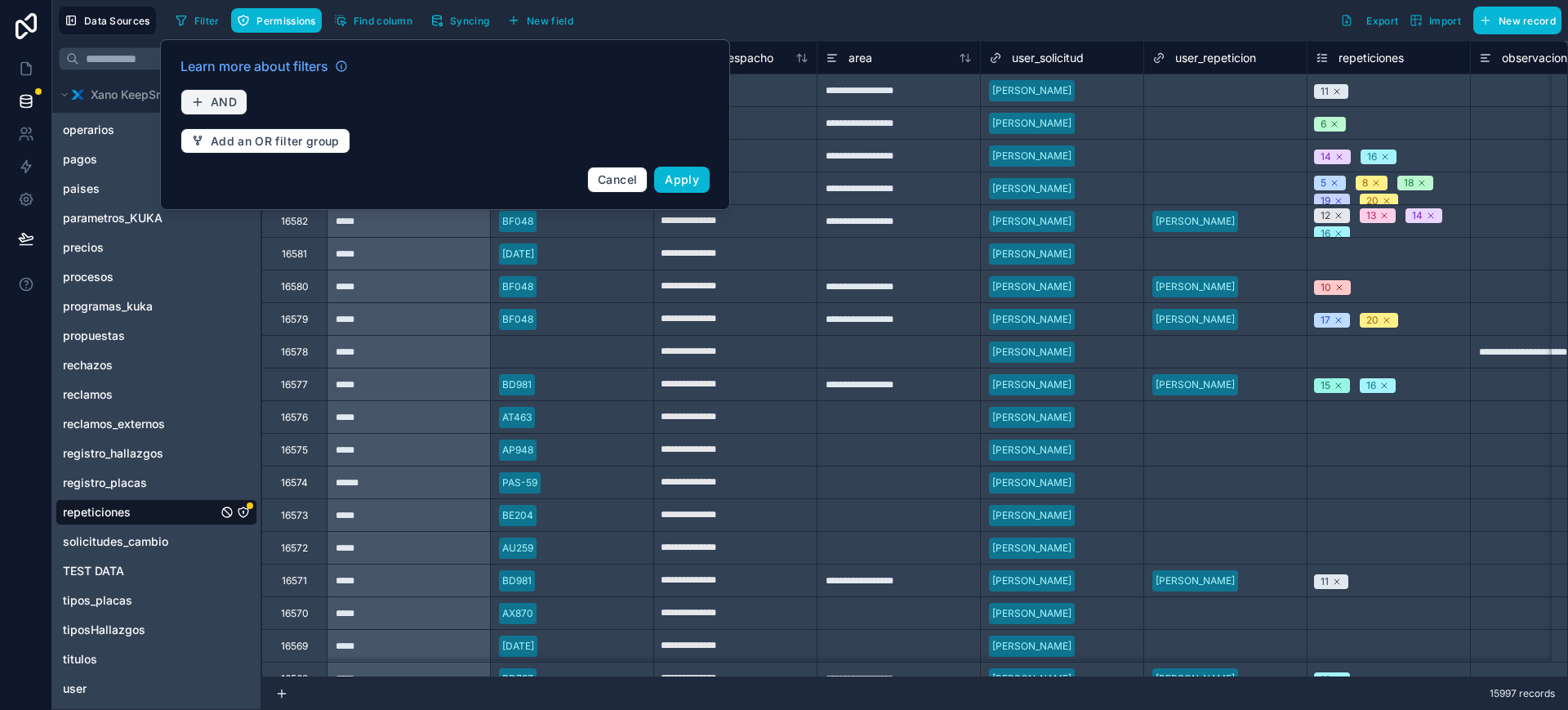
click at [246, 106] on button "AND" at bounding box center [213, 102] width 67 height 26
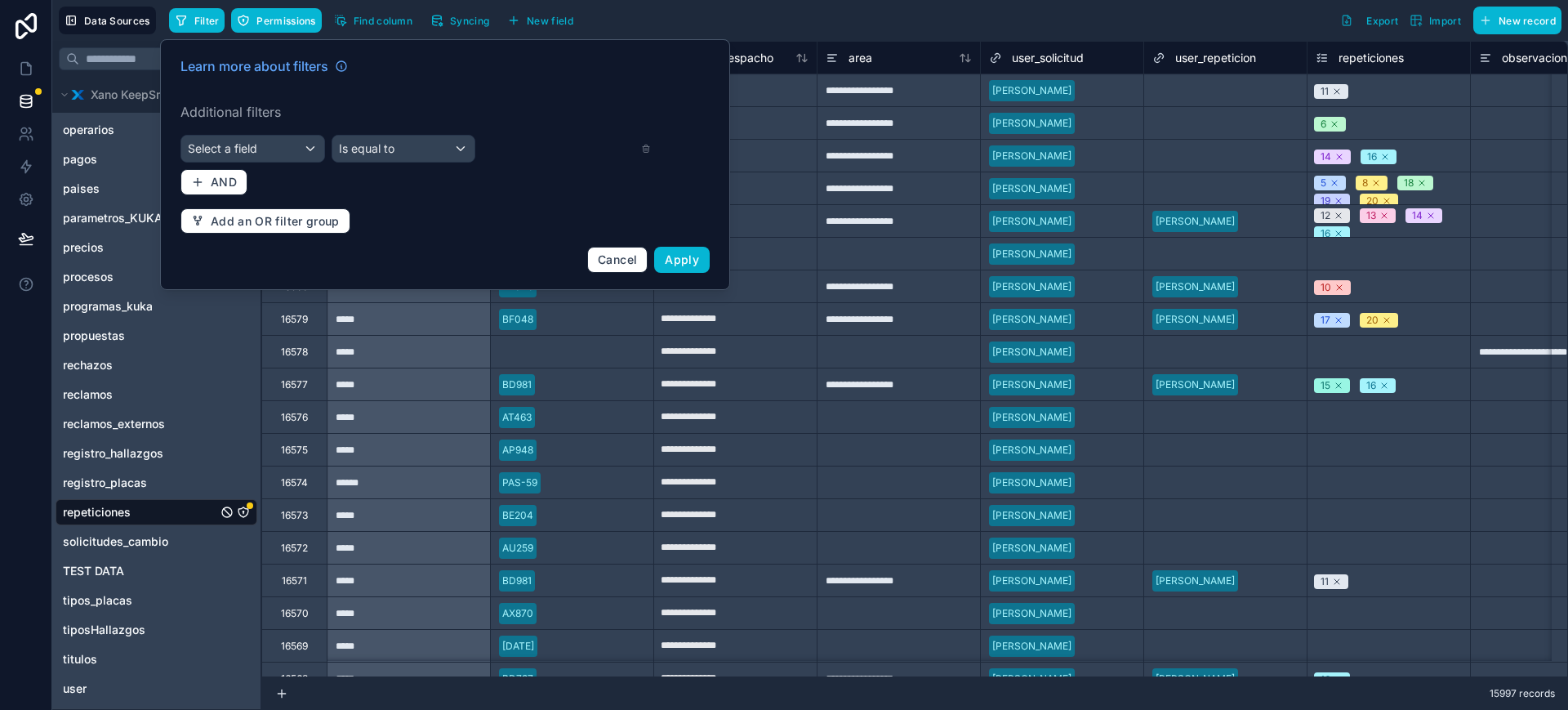
click at [250, 132] on div "Learn more about filters Additional filters Select a field Is equal to AND Add …" at bounding box center [445, 164] width 549 height 236
click at [252, 139] on div "Select a field" at bounding box center [252, 148] width 143 height 26
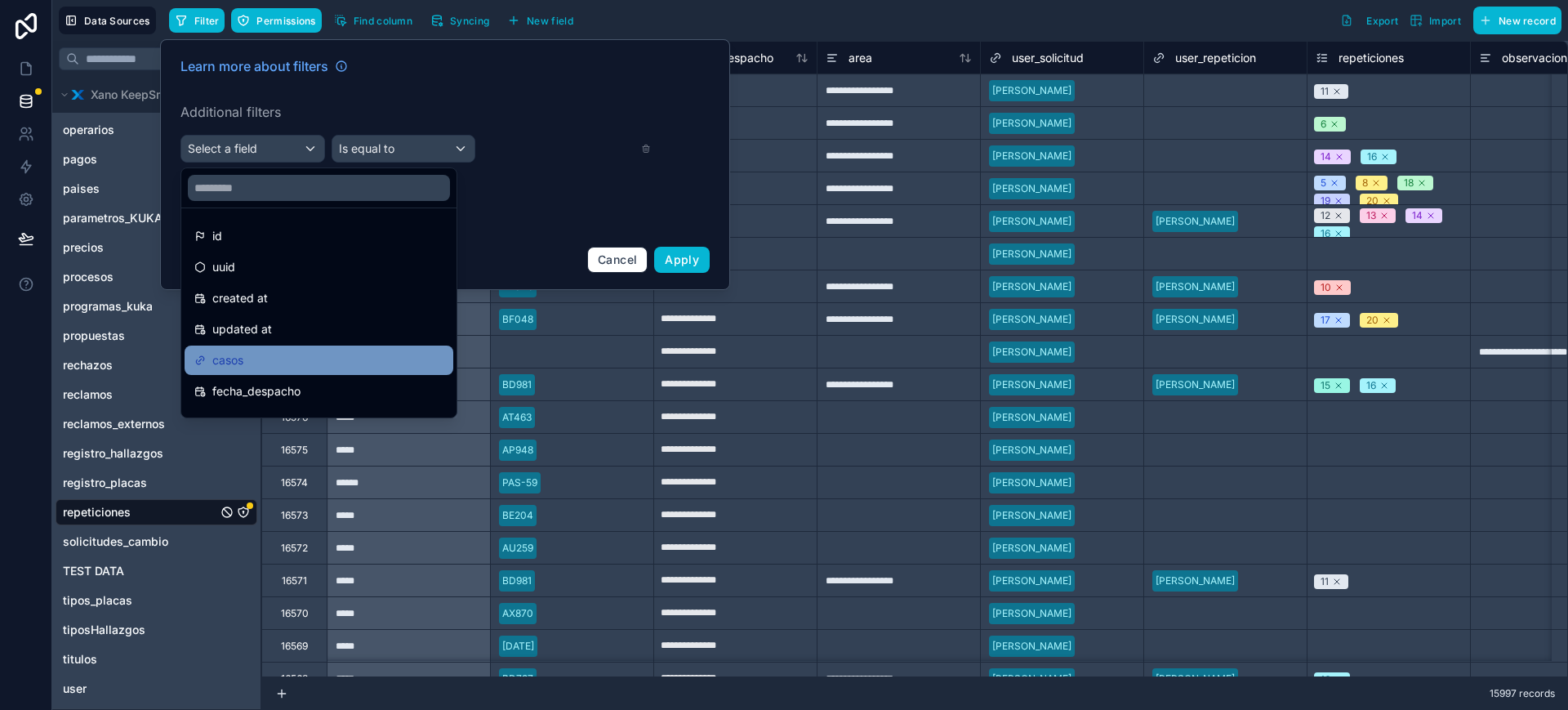
click at [261, 370] on div "casos" at bounding box center [319, 360] width 269 height 30
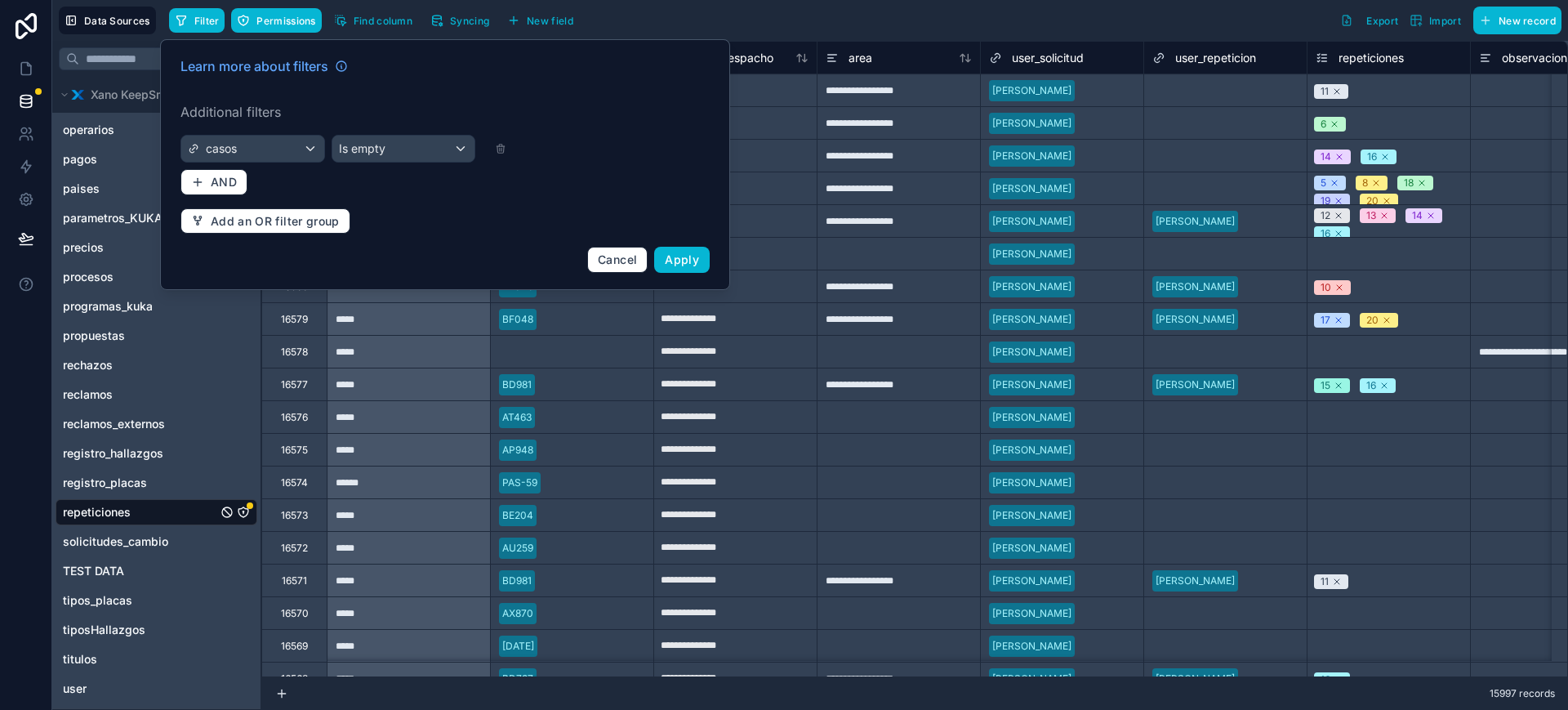
click at [481, 143] on div at bounding box center [566, 149] width 169 height 12
click at [465, 151] on div "Is empty" at bounding box center [404, 148] width 143 height 26
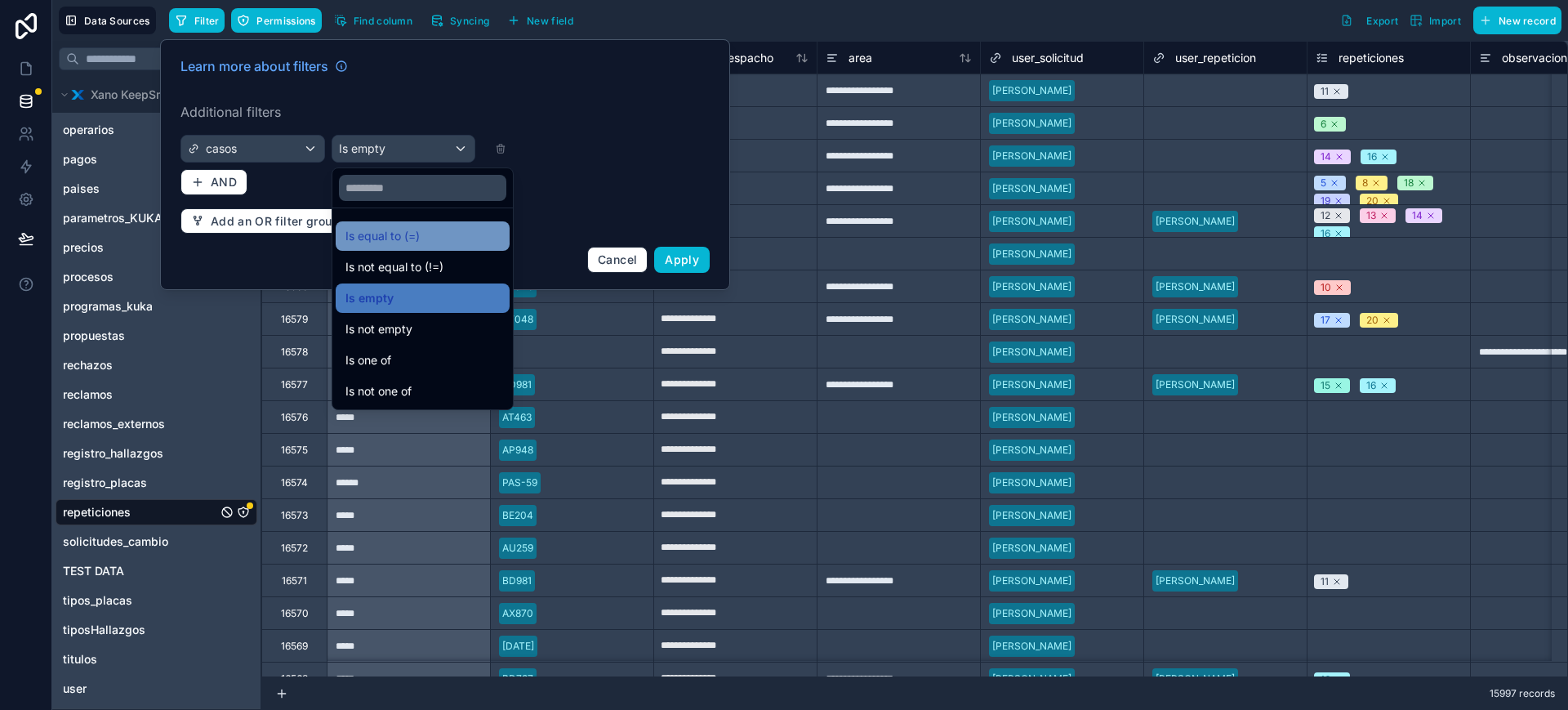
click at [426, 233] on div "Is equal to (=)" at bounding box center [422, 235] width 154 height 19
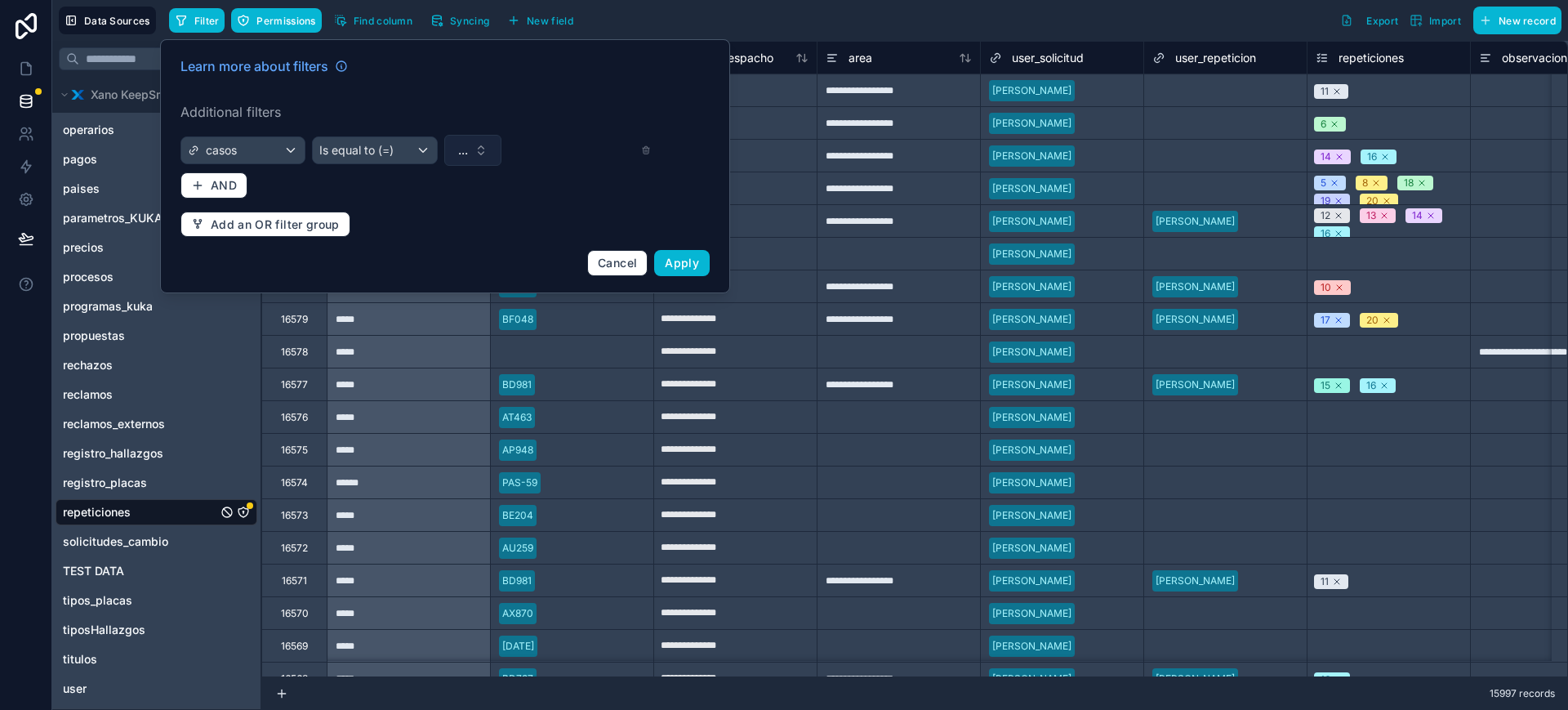
click at [489, 148] on button "..." at bounding box center [473, 150] width 58 height 31
click at [479, 194] on input "text" at bounding box center [482, 184] width 163 height 30
type input "*****"
click at [475, 223] on div "BB873" at bounding box center [473, 216] width 196 height 26
click at [690, 261] on span "Apply" at bounding box center [682, 262] width 35 height 14
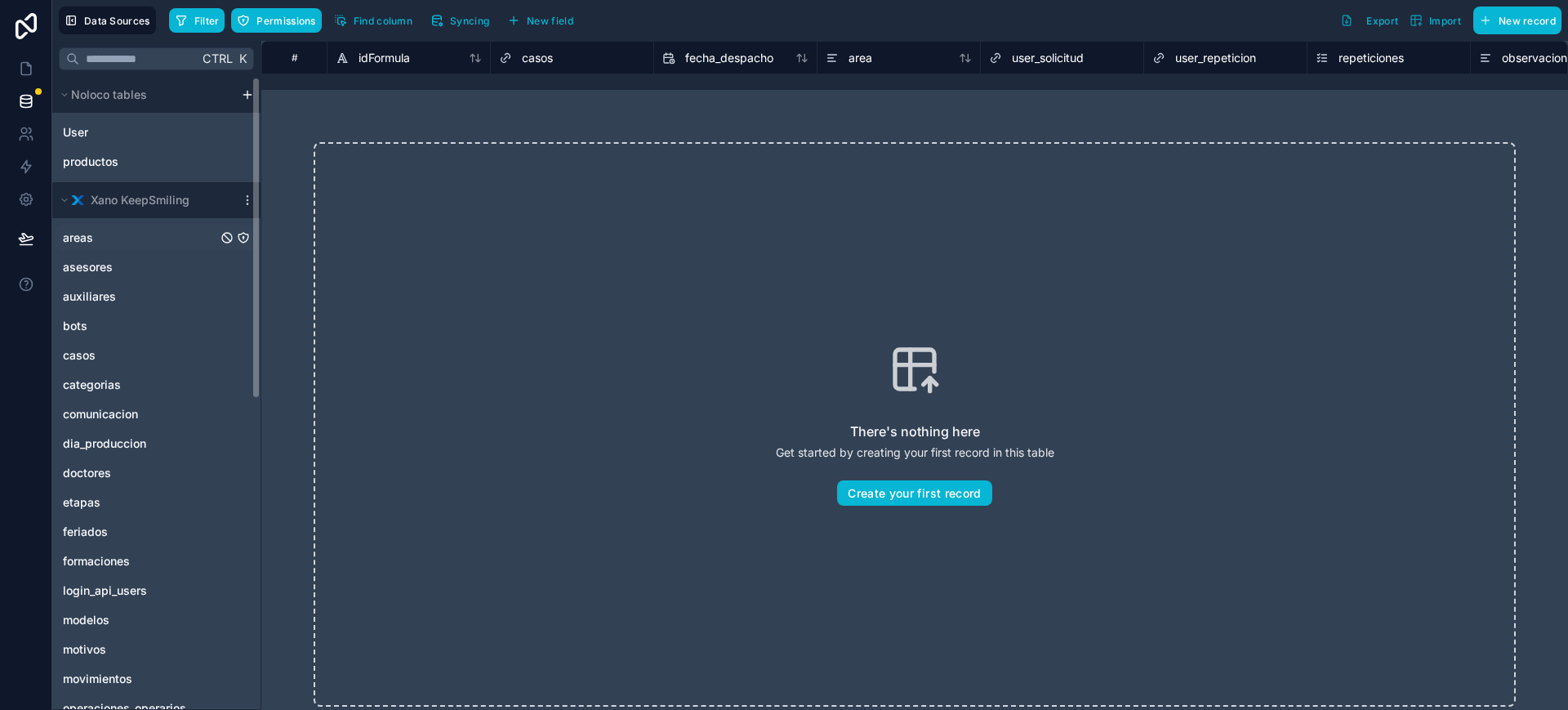
click at [113, 250] on div "areas" at bounding box center [157, 237] width 201 height 26
click at [13, 63] on link at bounding box center [25, 69] width 52 height 33
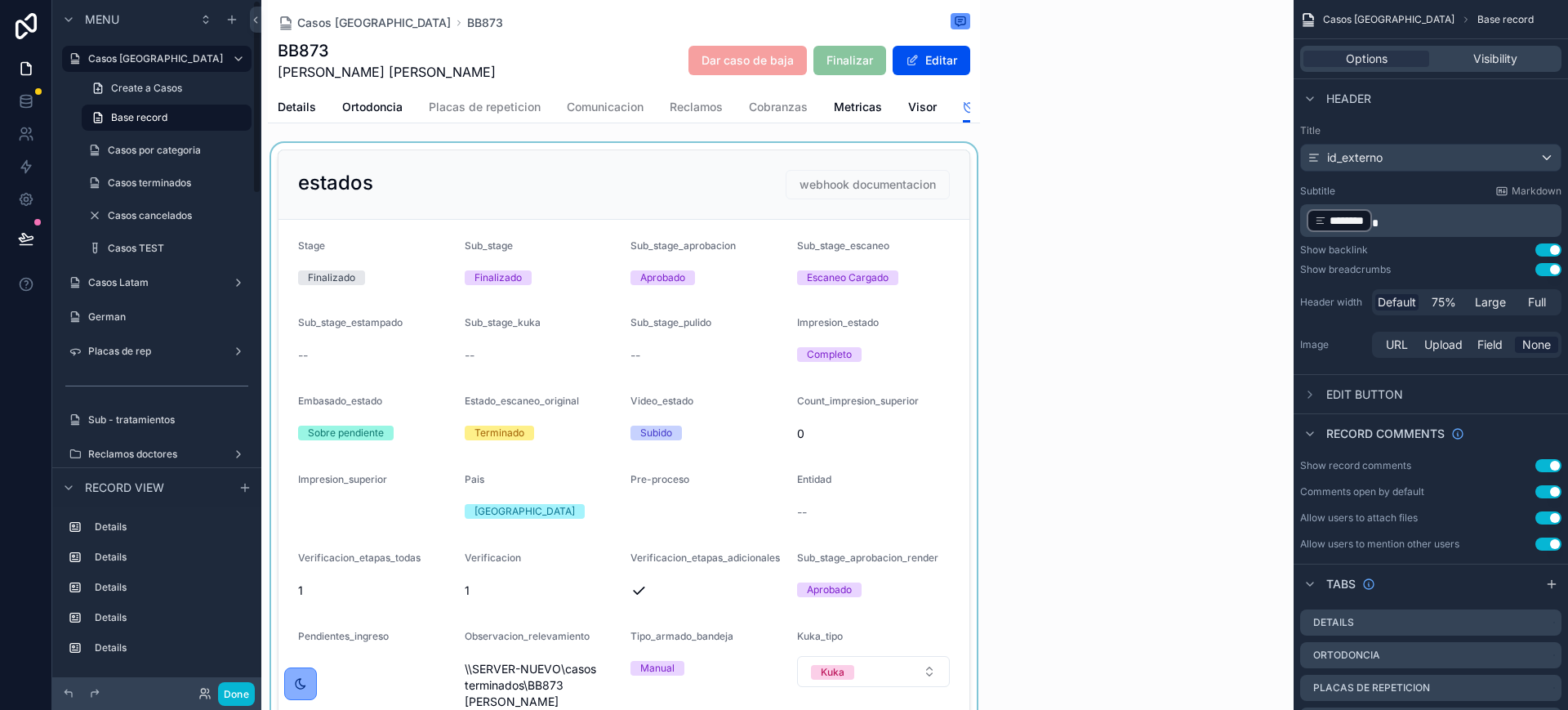
click at [707, 355] on div "scrollable content" at bounding box center [624, 553] width 712 height 821
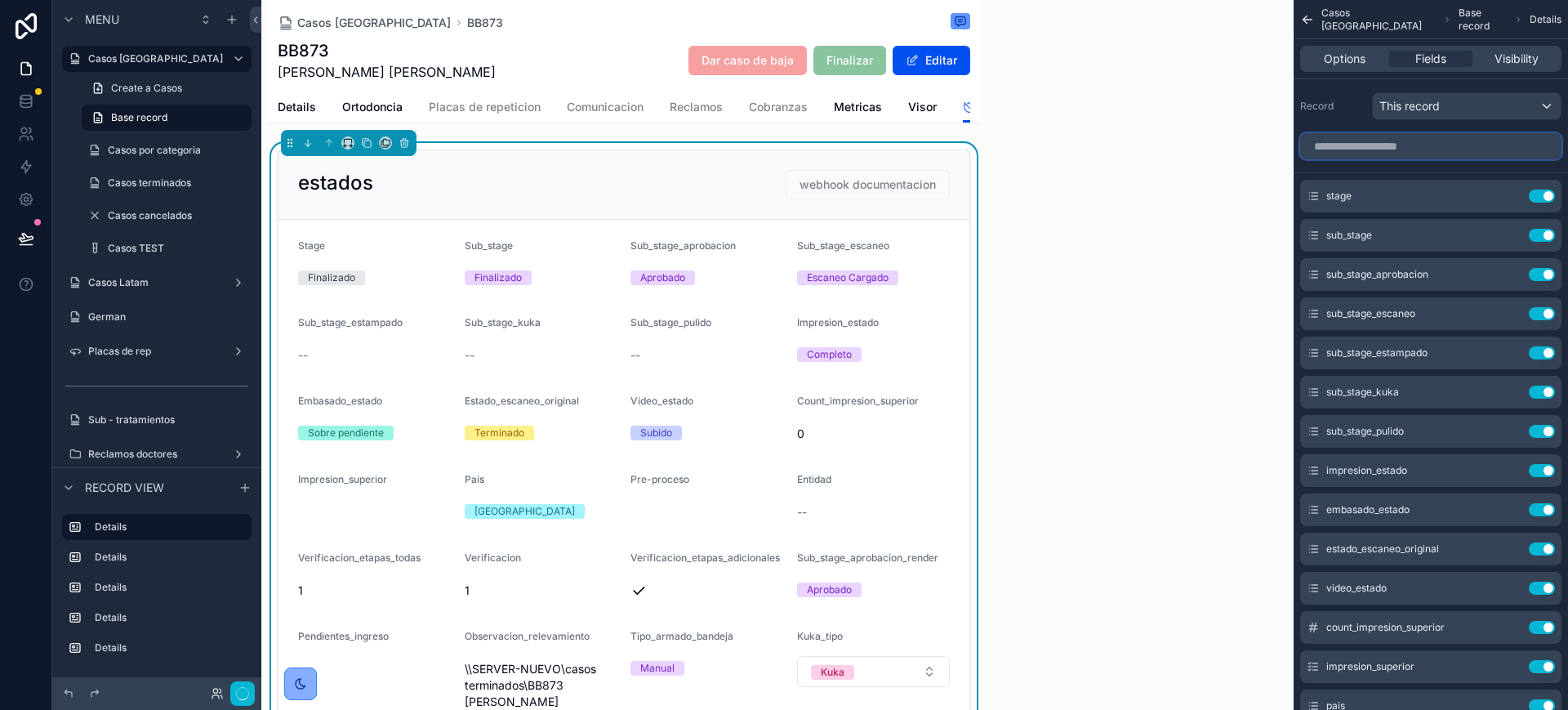
scroll to position [510, 0]
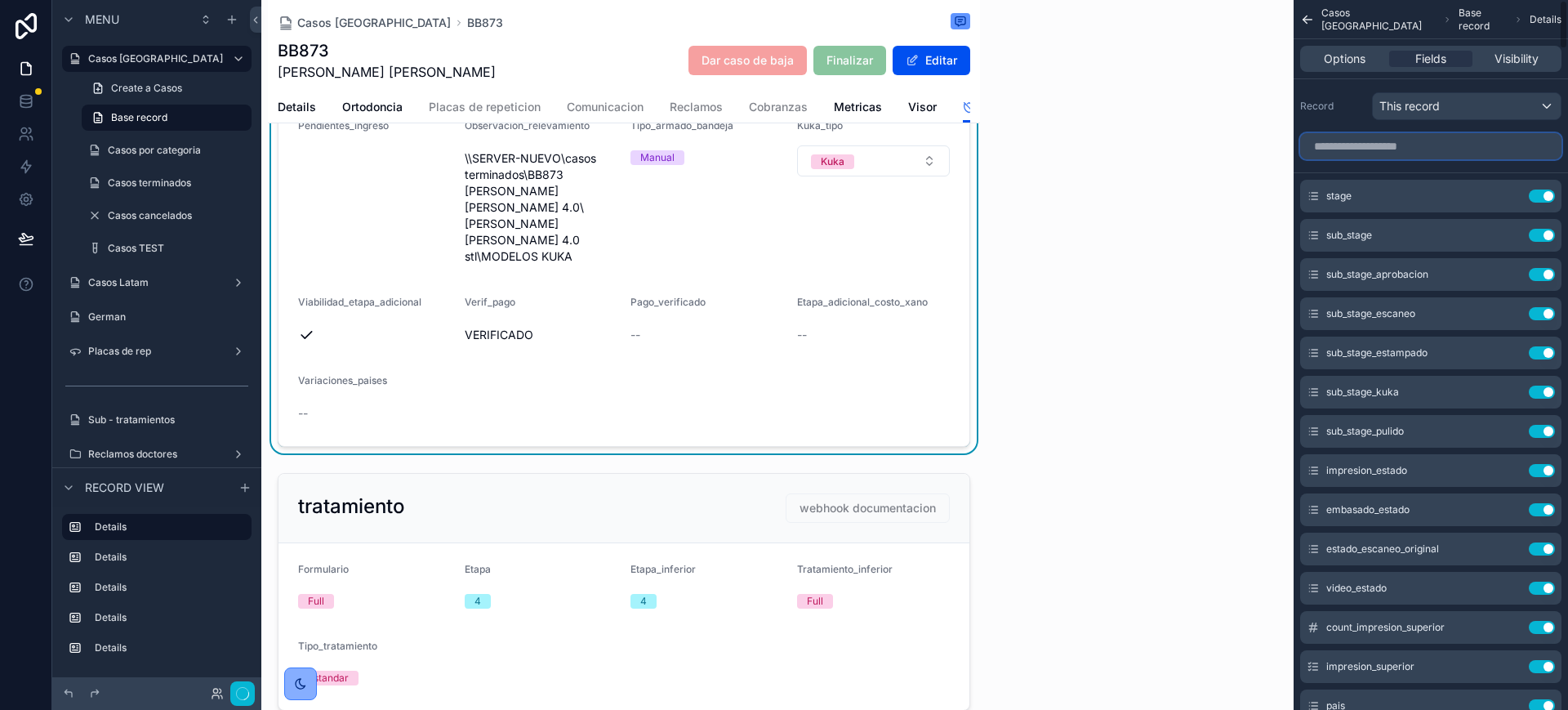
click at [1424, 143] on input "scrollable content" at bounding box center [1431, 146] width 261 height 26
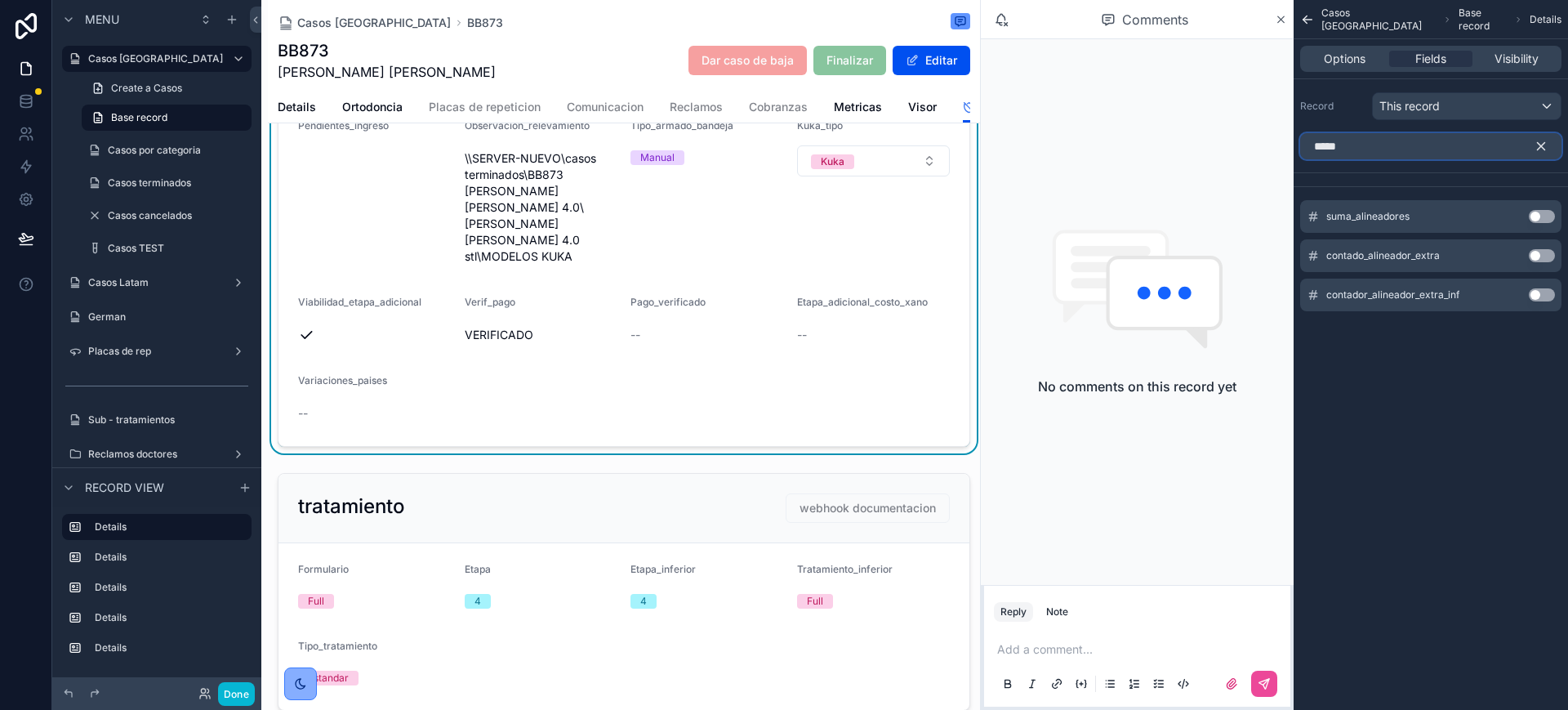
type input "******"
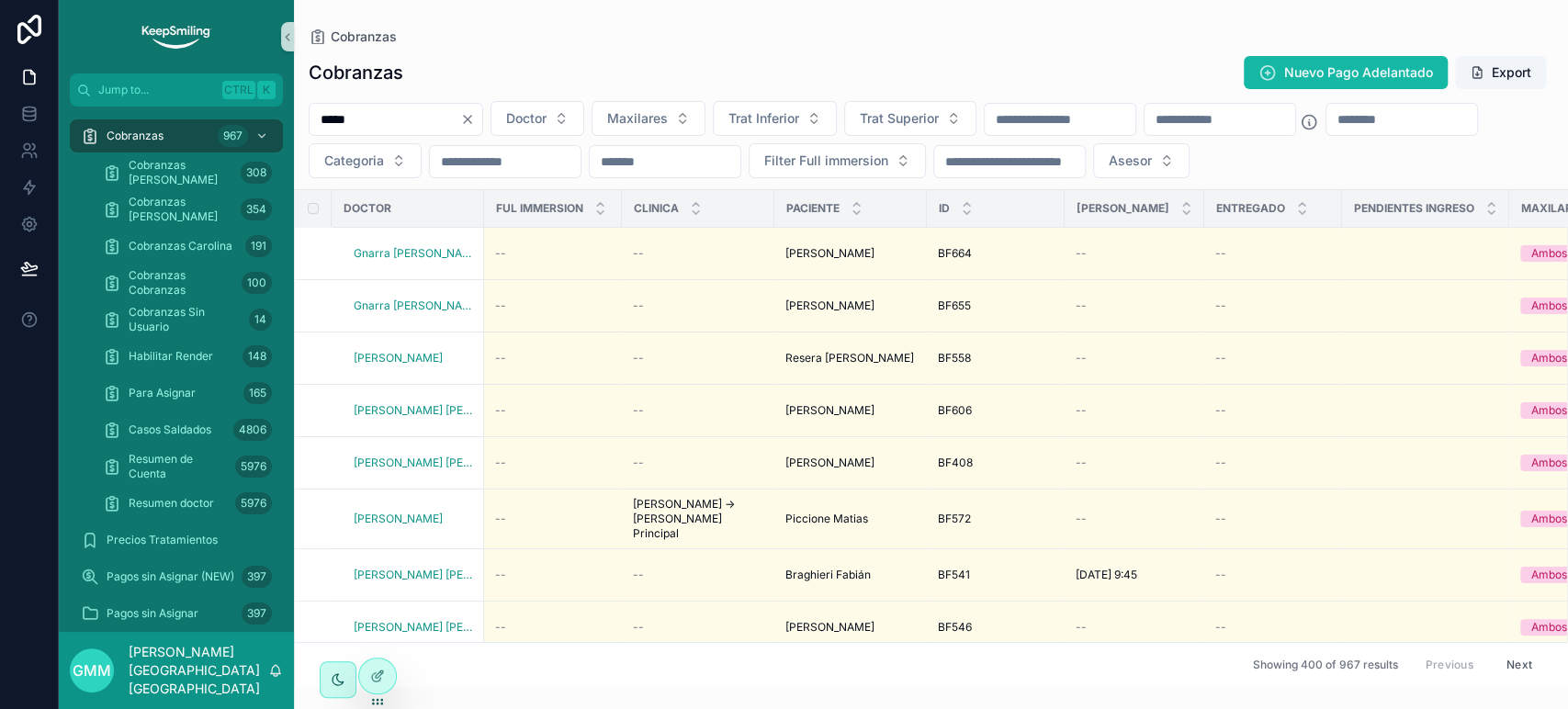
type input "*****"
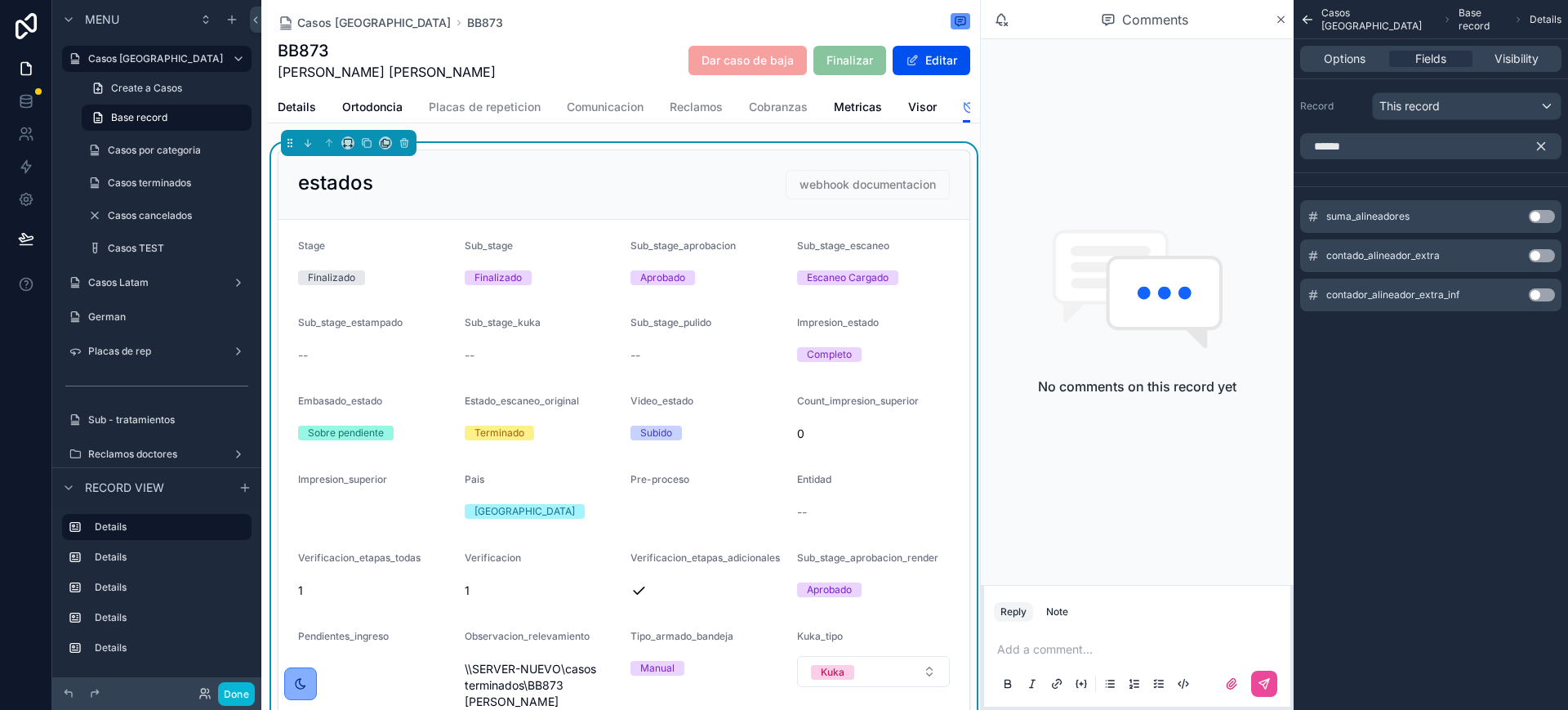
scroll to position [510, 0]
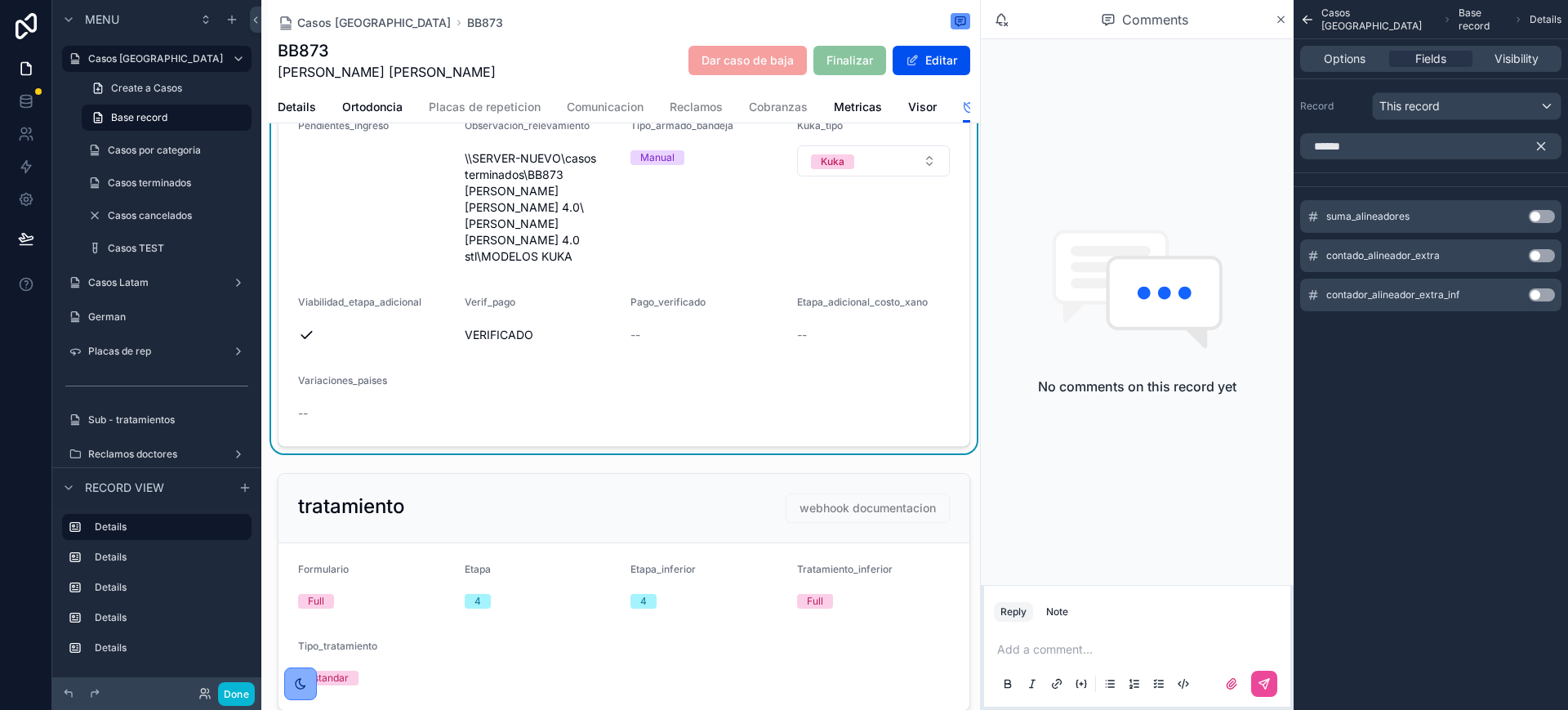
type input "******"
click at [1543, 264] on div "contado_alineador_extra Use setting" at bounding box center [1431, 256] width 261 height 33
click at [1543, 255] on button "Use setting" at bounding box center [1542, 255] width 26 height 13
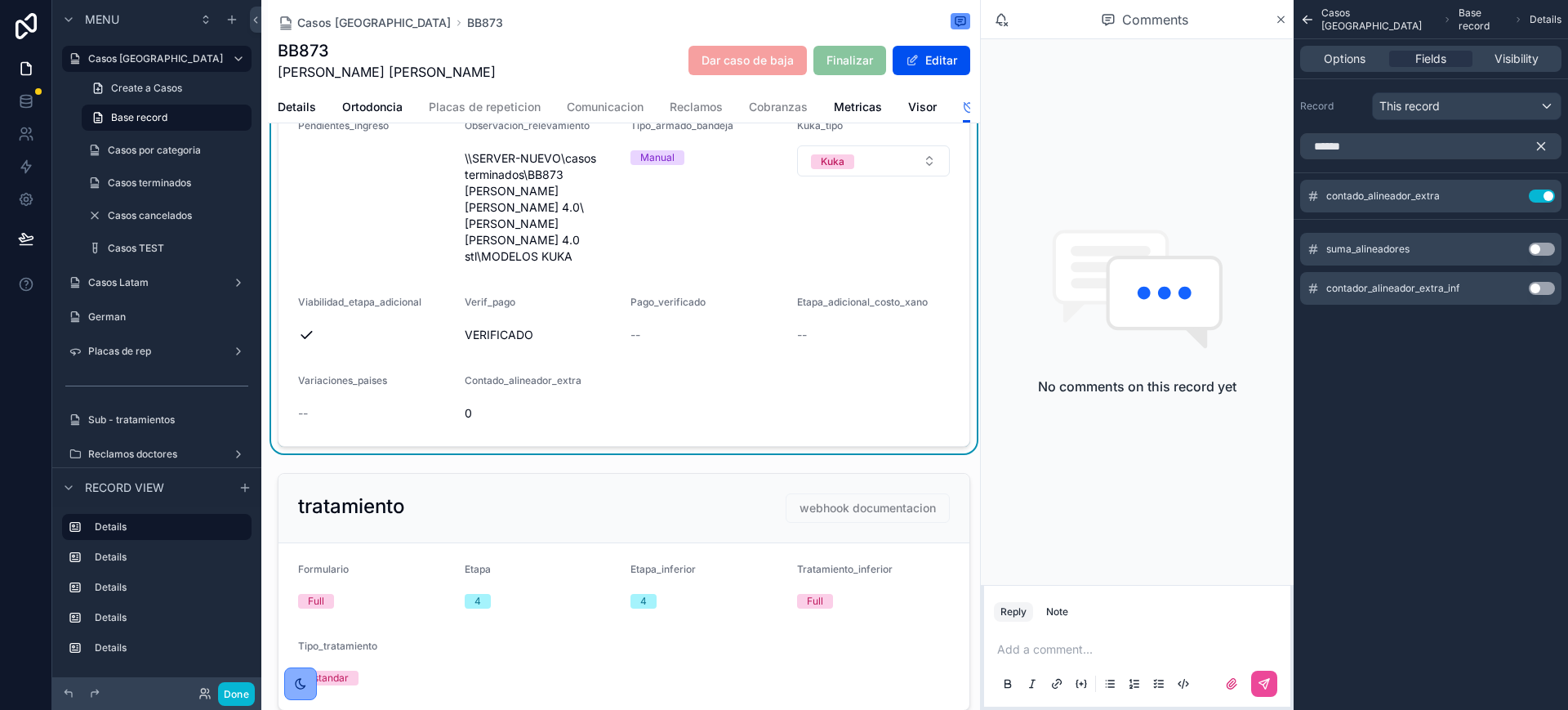
click at [1548, 289] on button "Use setting" at bounding box center [1542, 288] width 26 height 13
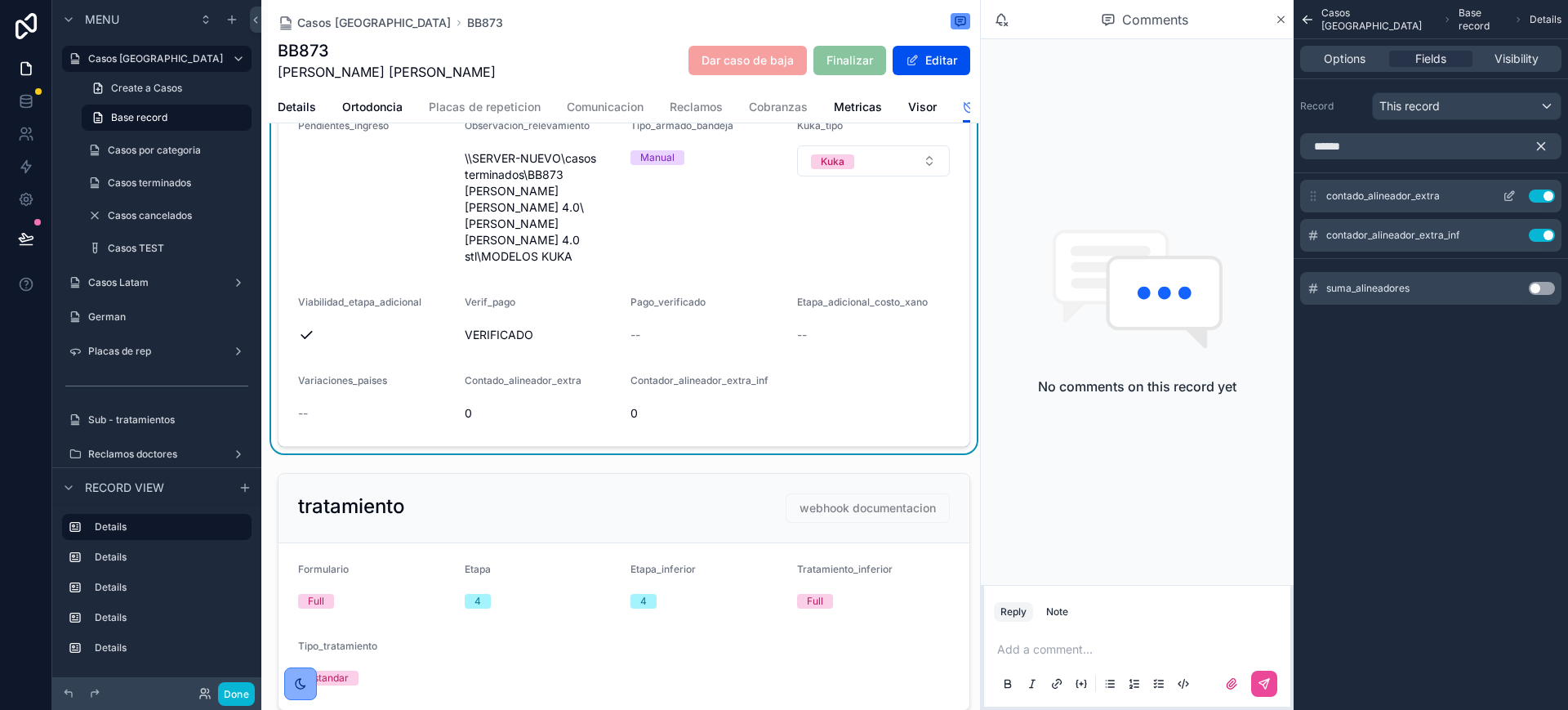
click at [1549, 194] on button "Use setting" at bounding box center [1542, 195] width 26 height 13
click at [1549, 272] on div "suma_alineadores Use setting" at bounding box center [1431, 288] width 261 height 33
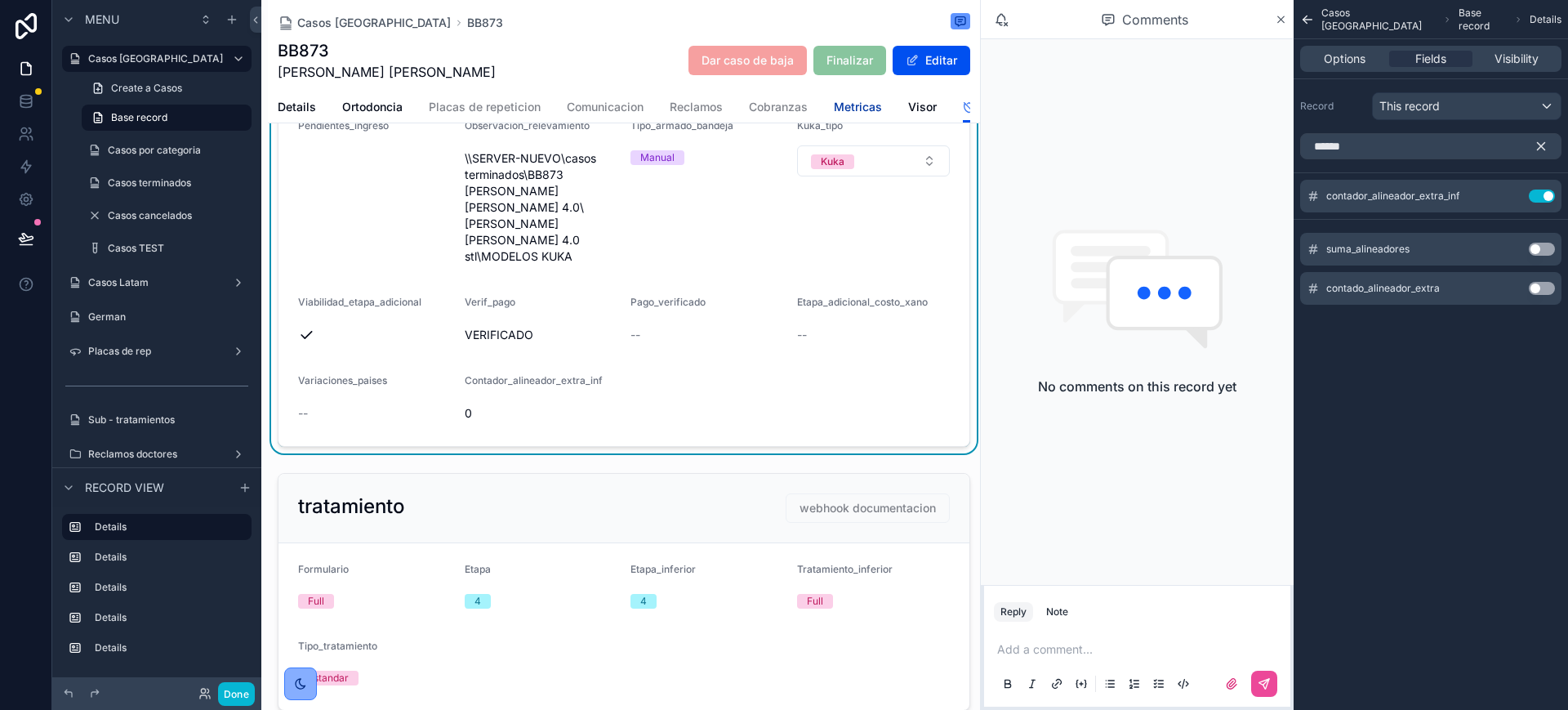
drag, startPoint x: 870, startPoint y: 110, endPoint x: 903, endPoint y: 109, distance: 33.0
click at [871, 110] on span "Metricas" at bounding box center [857, 107] width 48 height 16
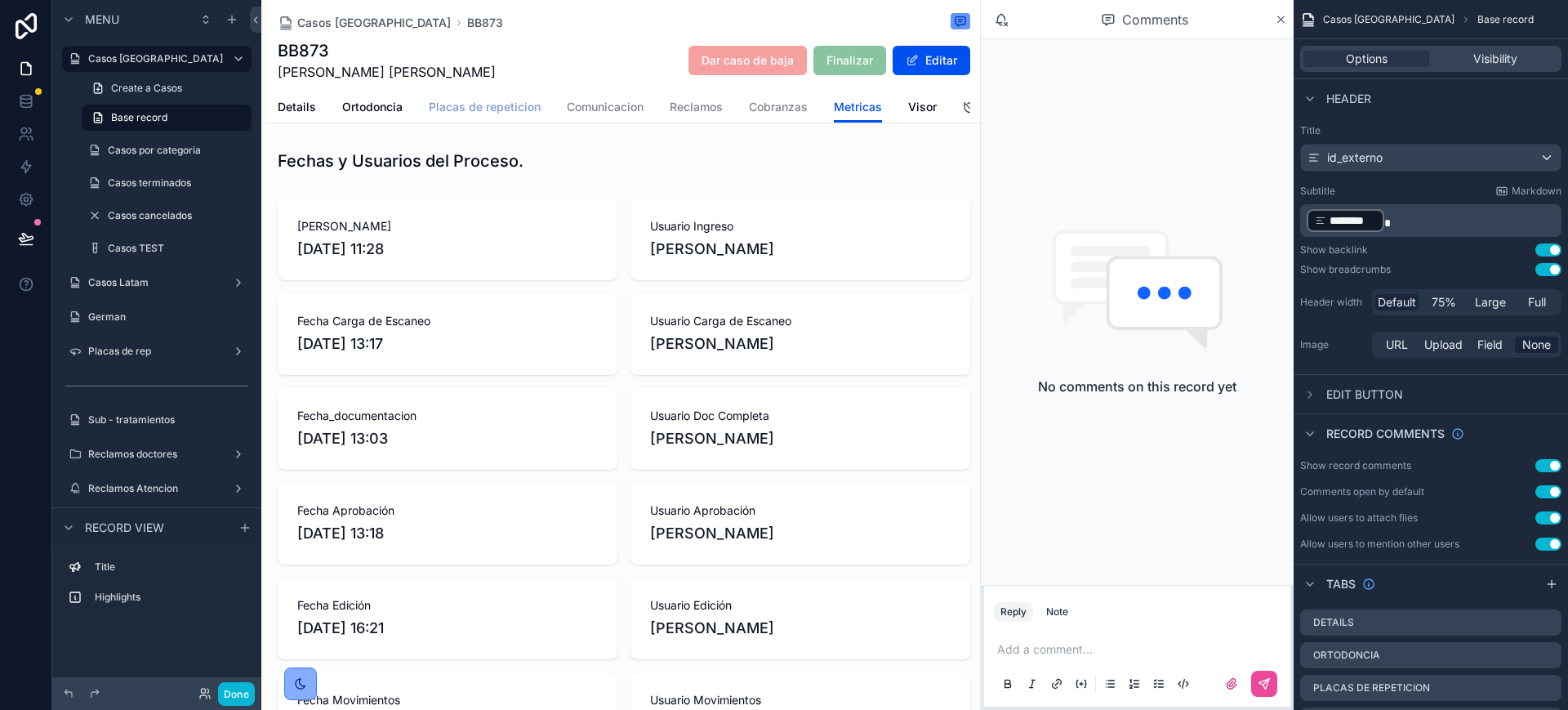
click at [517, 106] on span "Placas de repeticion" at bounding box center [485, 107] width 112 height 16
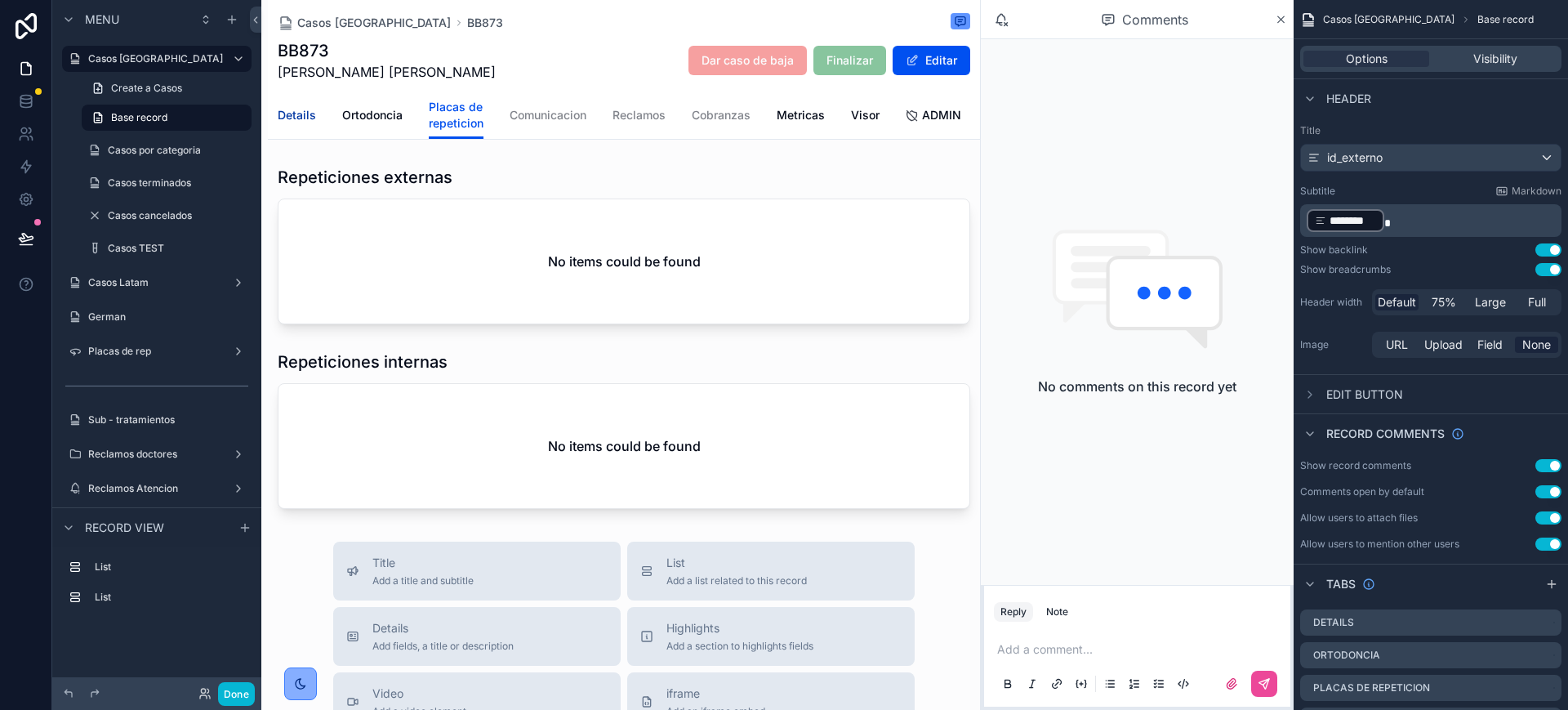
click at [298, 117] on span "Details" at bounding box center [296, 114] width 38 height 16
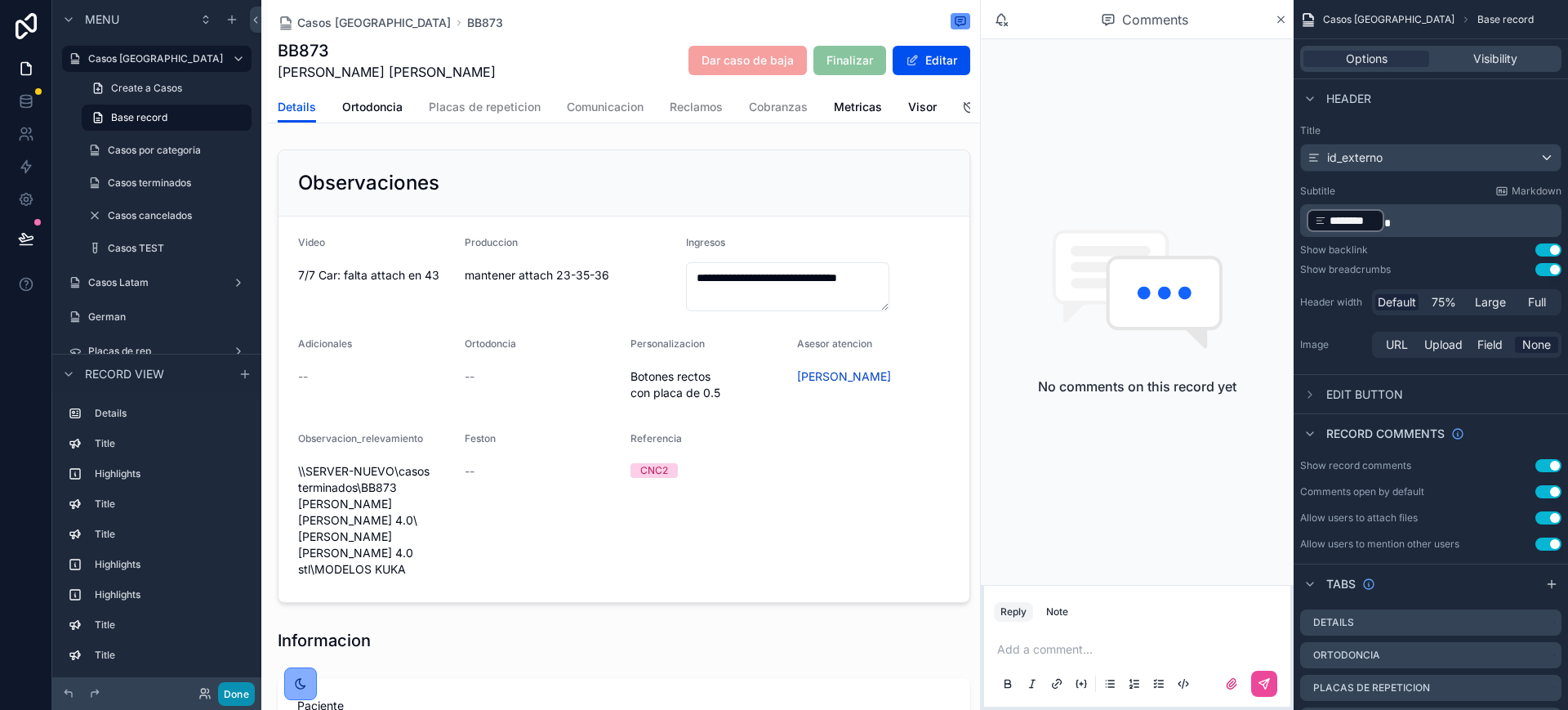
click at [229, 691] on button "Done" at bounding box center [236, 694] width 36 height 24
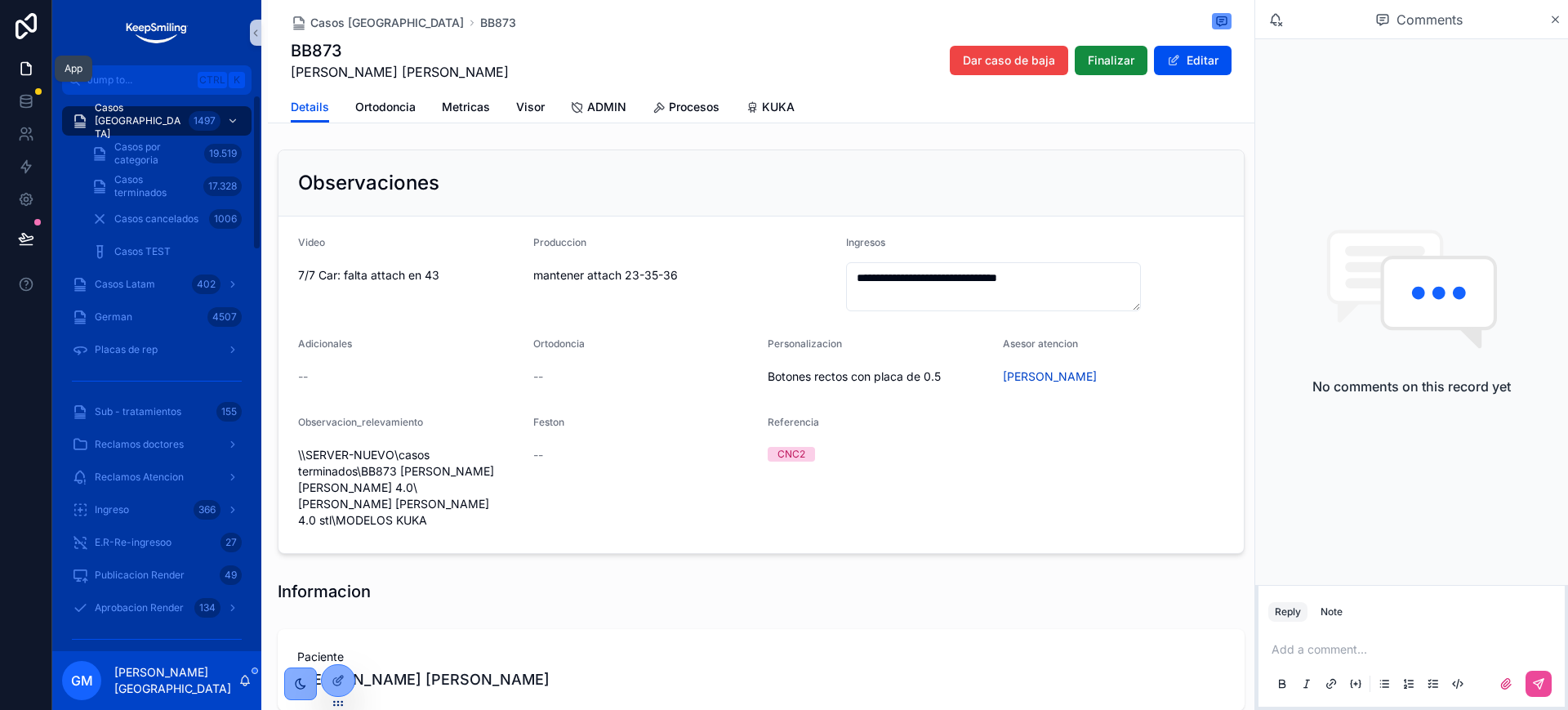
click at [35, 75] on link at bounding box center [25, 69] width 52 height 33
click at [149, 105] on div "Casos Argentina 1497 Casos por categoria 19.519 Casos terminados 17.328 Casos c…" at bounding box center [157, 186] width 209 height 163
click at [145, 117] on span "Casos [GEOGRAPHIC_DATA]" at bounding box center [138, 121] width 87 height 39
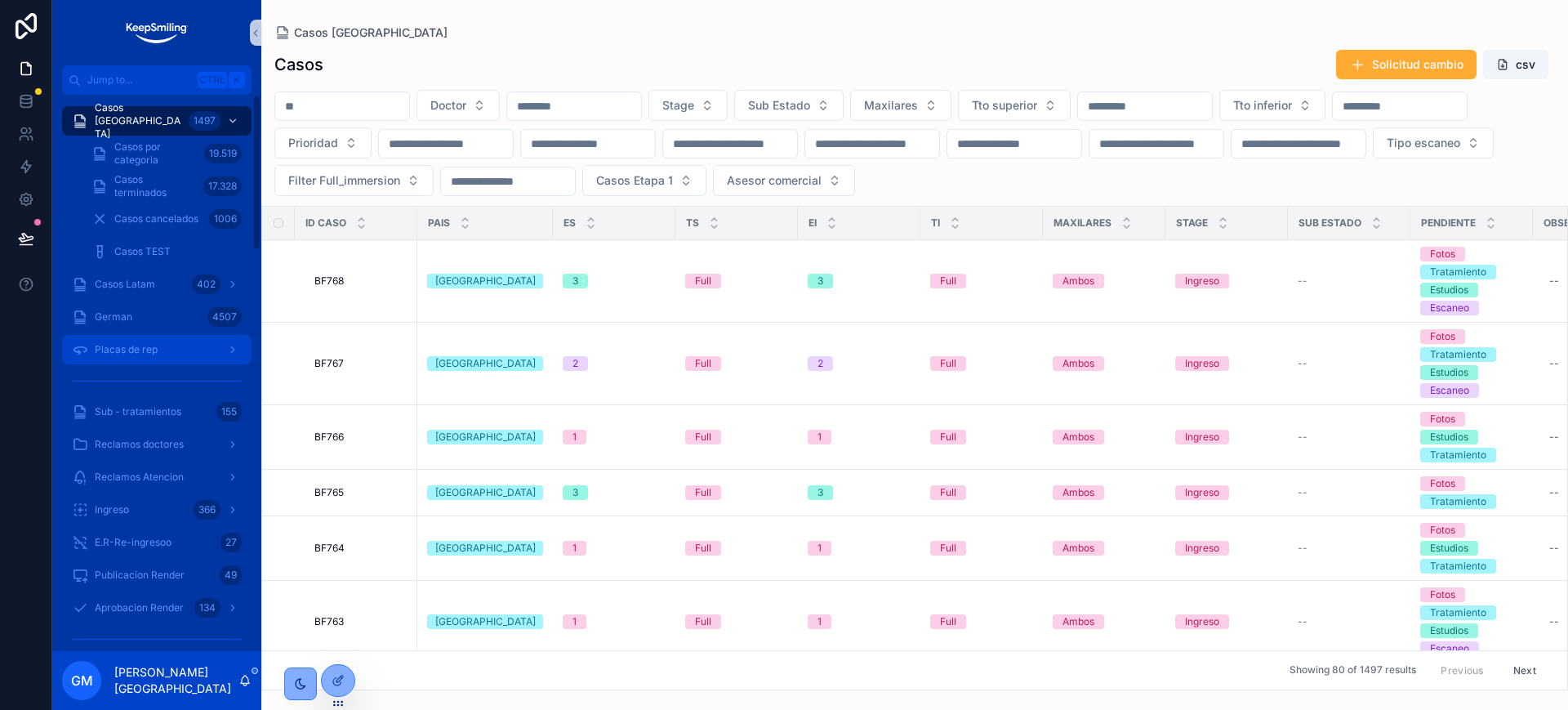
drag, startPoint x: 127, startPoint y: 344, endPoint x: 313, endPoint y: 153, distance: 266.6
click at [128, 345] on span "Placas de rep" at bounding box center [126, 349] width 63 height 13
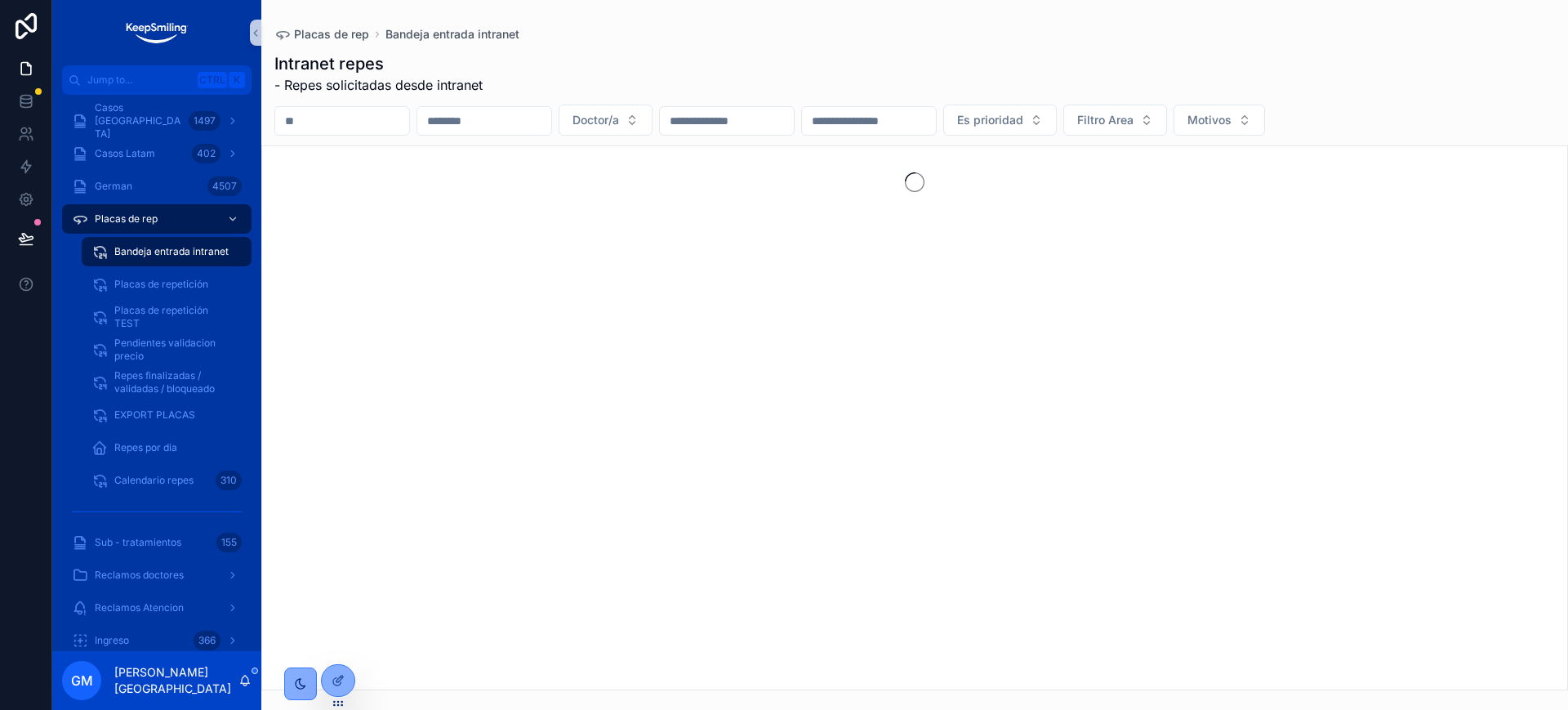
click at [351, 121] on input "scrollable content" at bounding box center [342, 120] width 134 height 23
paste input "*****"
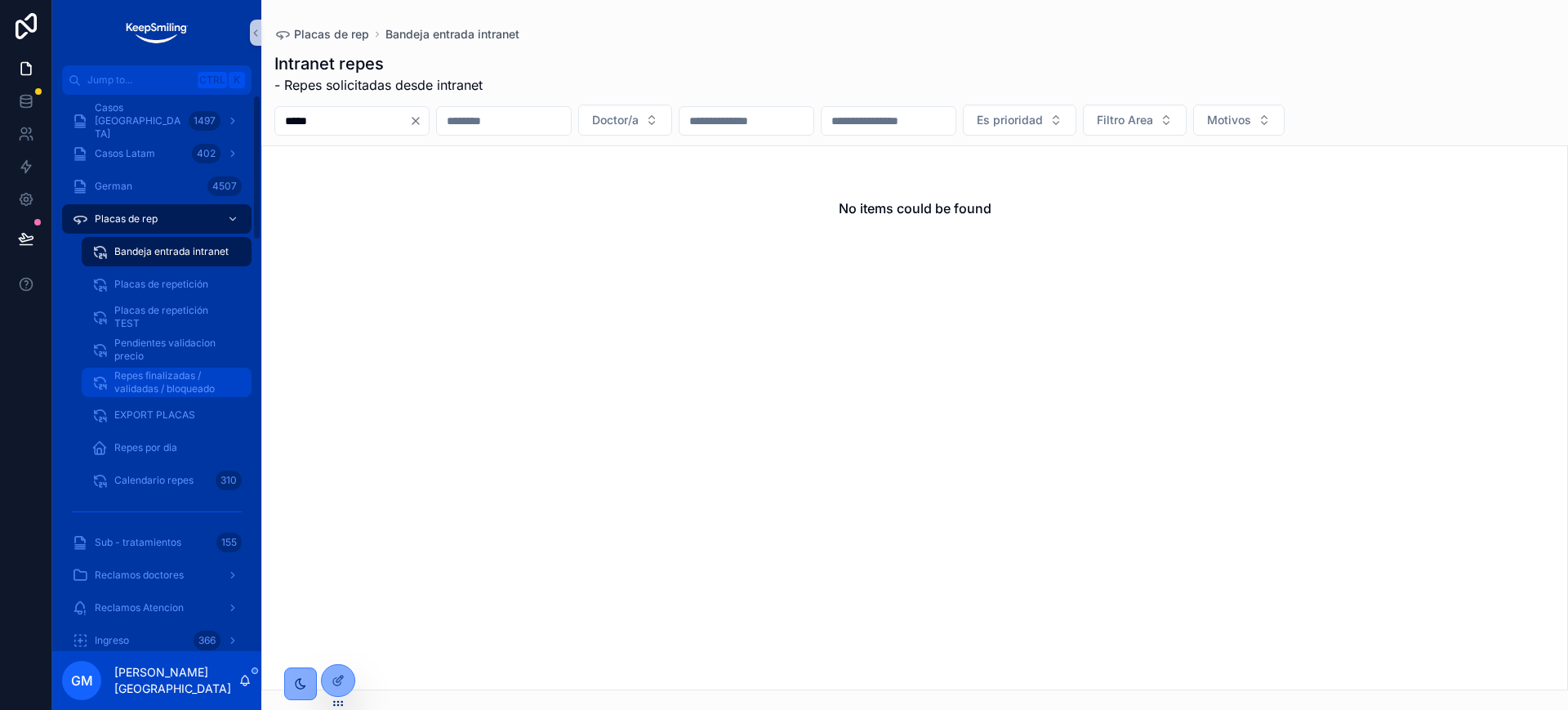
type input "*****"
click at [155, 391] on span "Repes finalizadas / validadas / bloqueado" at bounding box center [174, 382] width 121 height 26
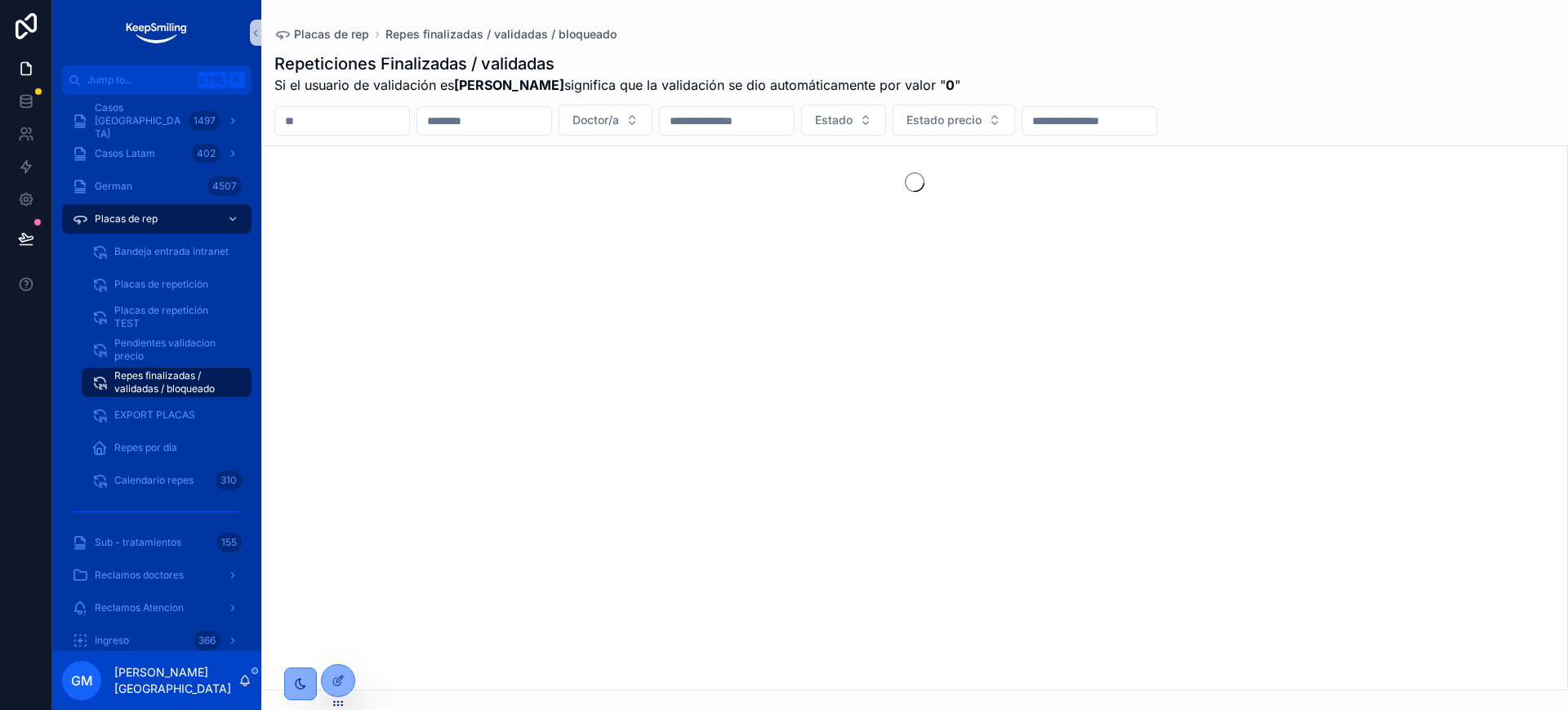
click at [355, 131] on div "scrollable content" at bounding box center [342, 120] width 135 height 30
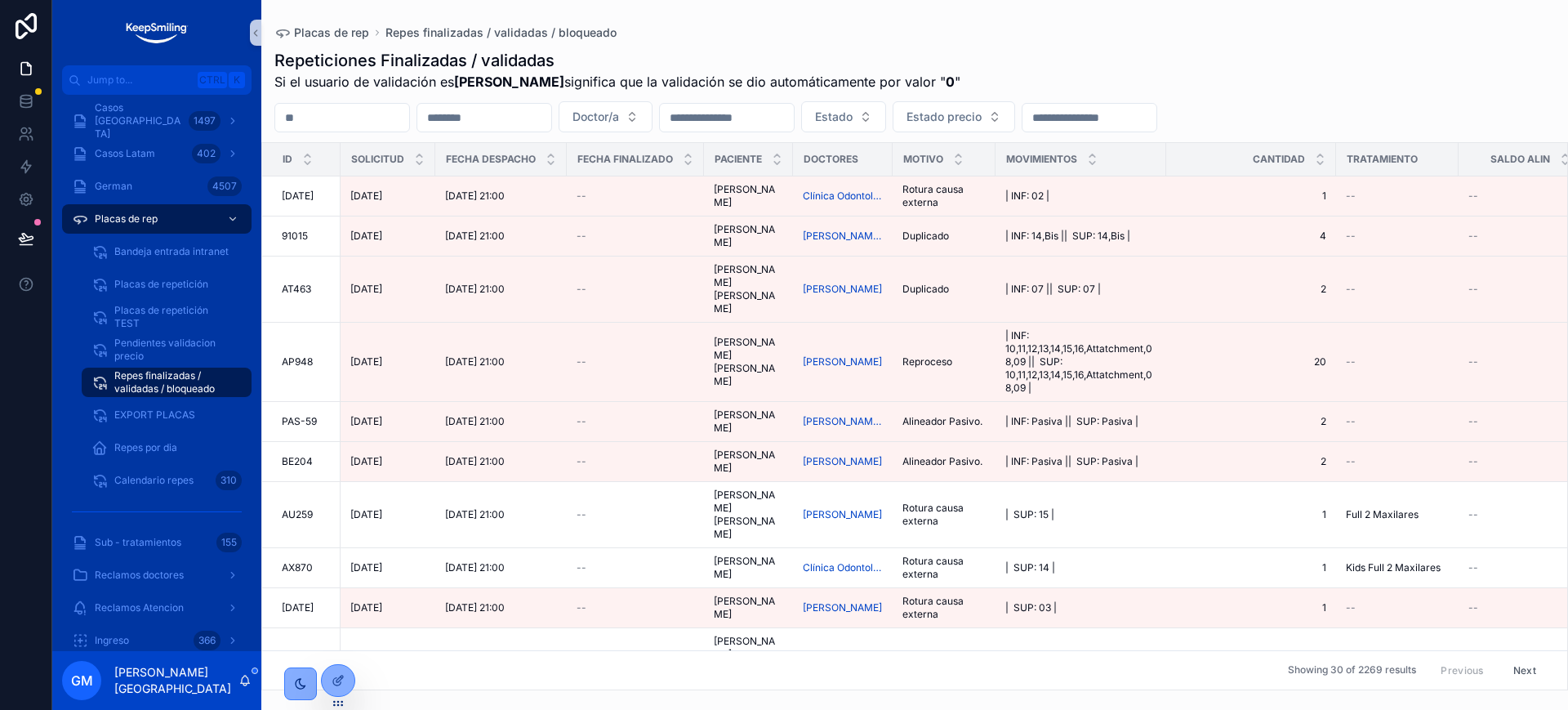
click at [355, 125] on input "scrollable content" at bounding box center [342, 117] width 134 height 23
paste input "*****"
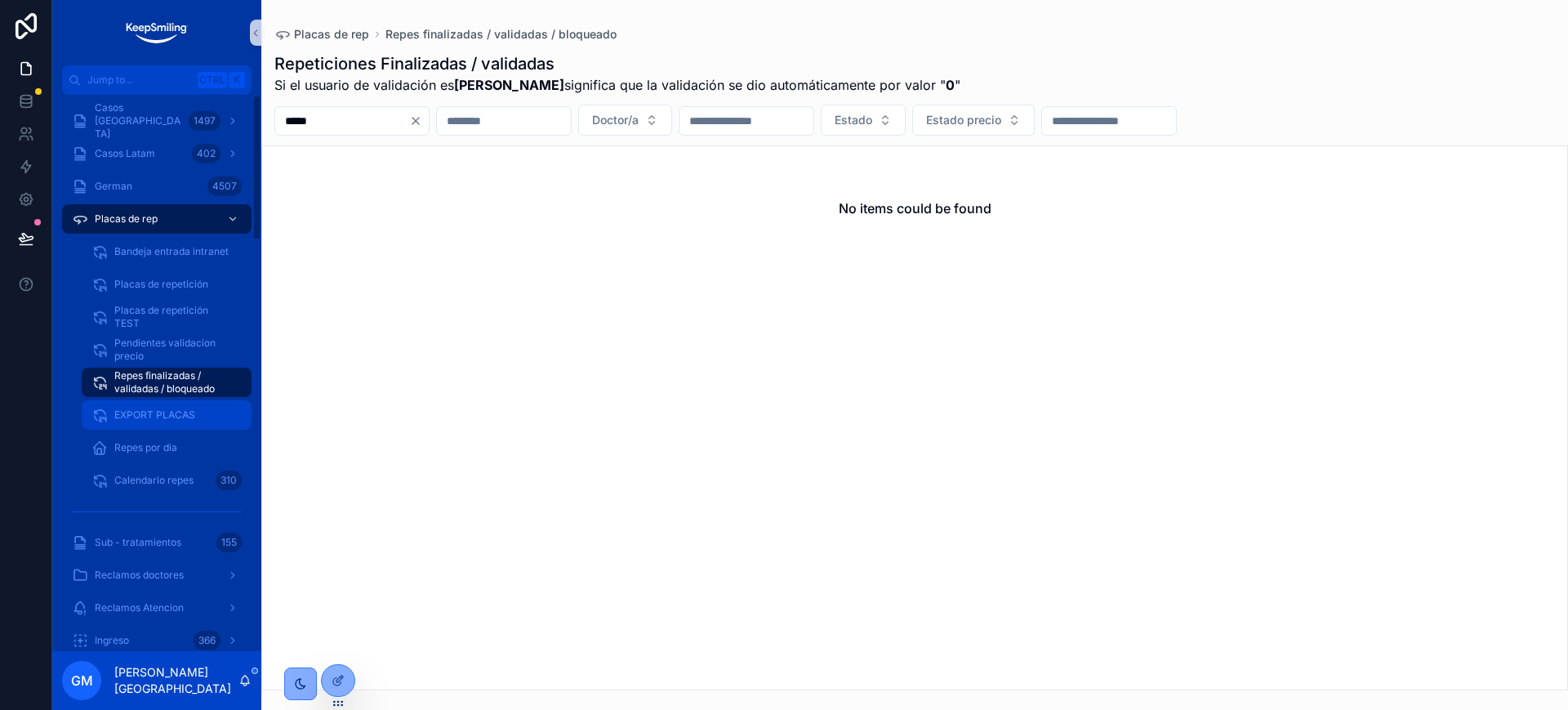
type input "*****"
click at [119, 415] on span "EXPORT PLACAS" at bounding box center [155, 415] width 81 height 13
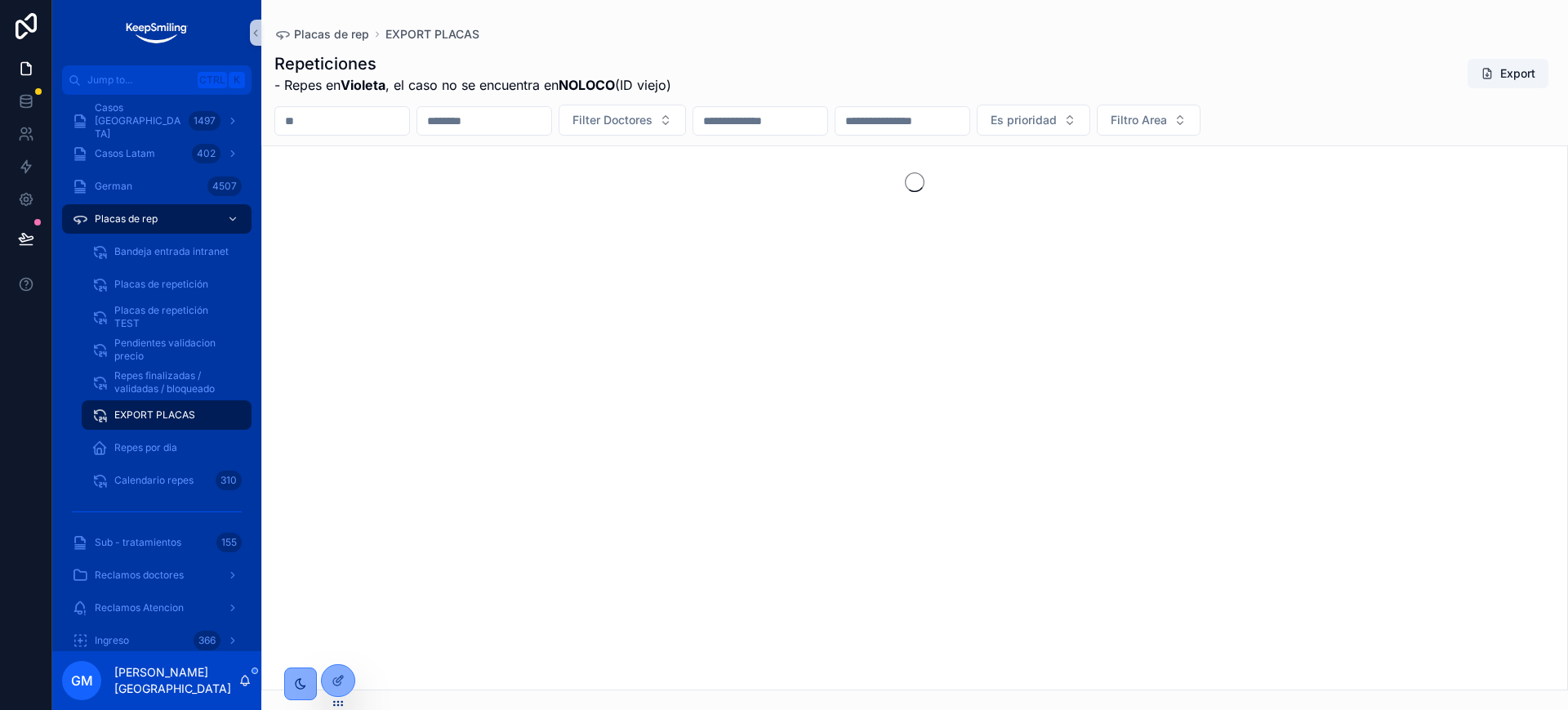
click at [387, 136] on div "Repeticiones - Repes en Violeta , el caso no se encuentra en NOLOCO (ID viejo) …" at bounding box center [915, 366] width 1307 height 647
drag, startPoint x: 387, startPoint y: 122, endPoint x: 381, endPoint y: 129, distance: 9.2
click at [387, 122] on input "scrollable content" at bounding box center [342, 120] width 134 height 23
paste input "*****"
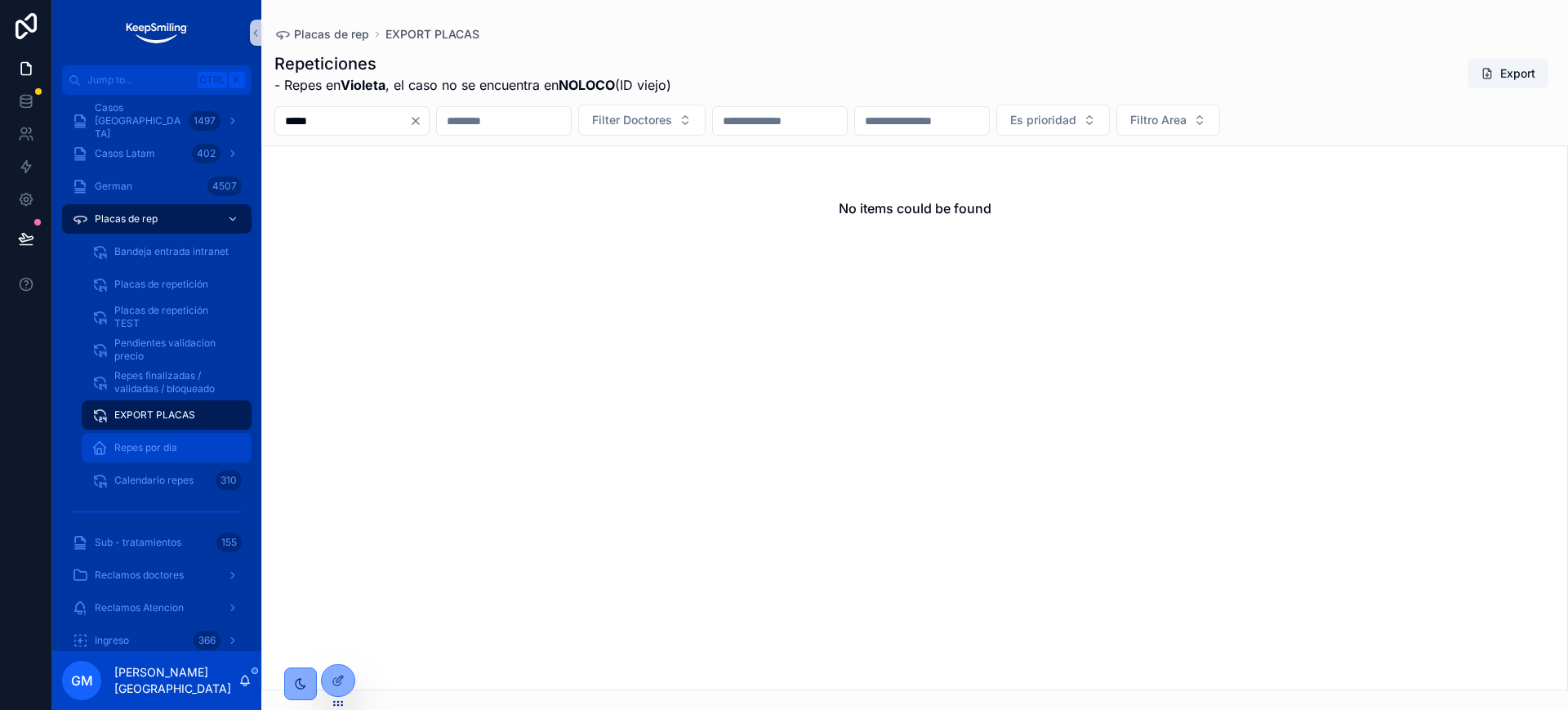
type input "*****"
click at [147, 446] on span "Repes por dia" at bounding box center [146, 447] width 63 height 13
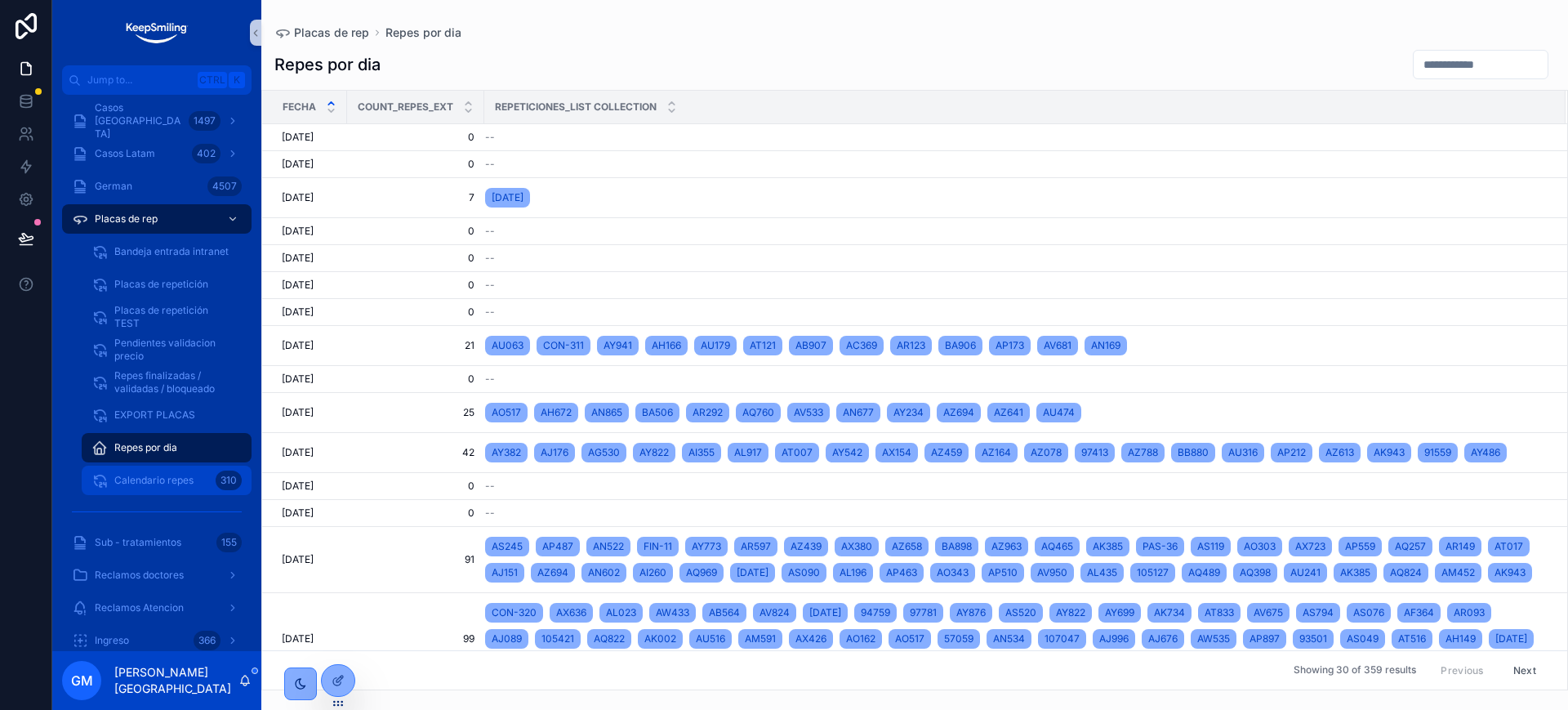
click at [135, 477] on span "Calendario repes" at bounding box center [154, 480] width 80 height 13
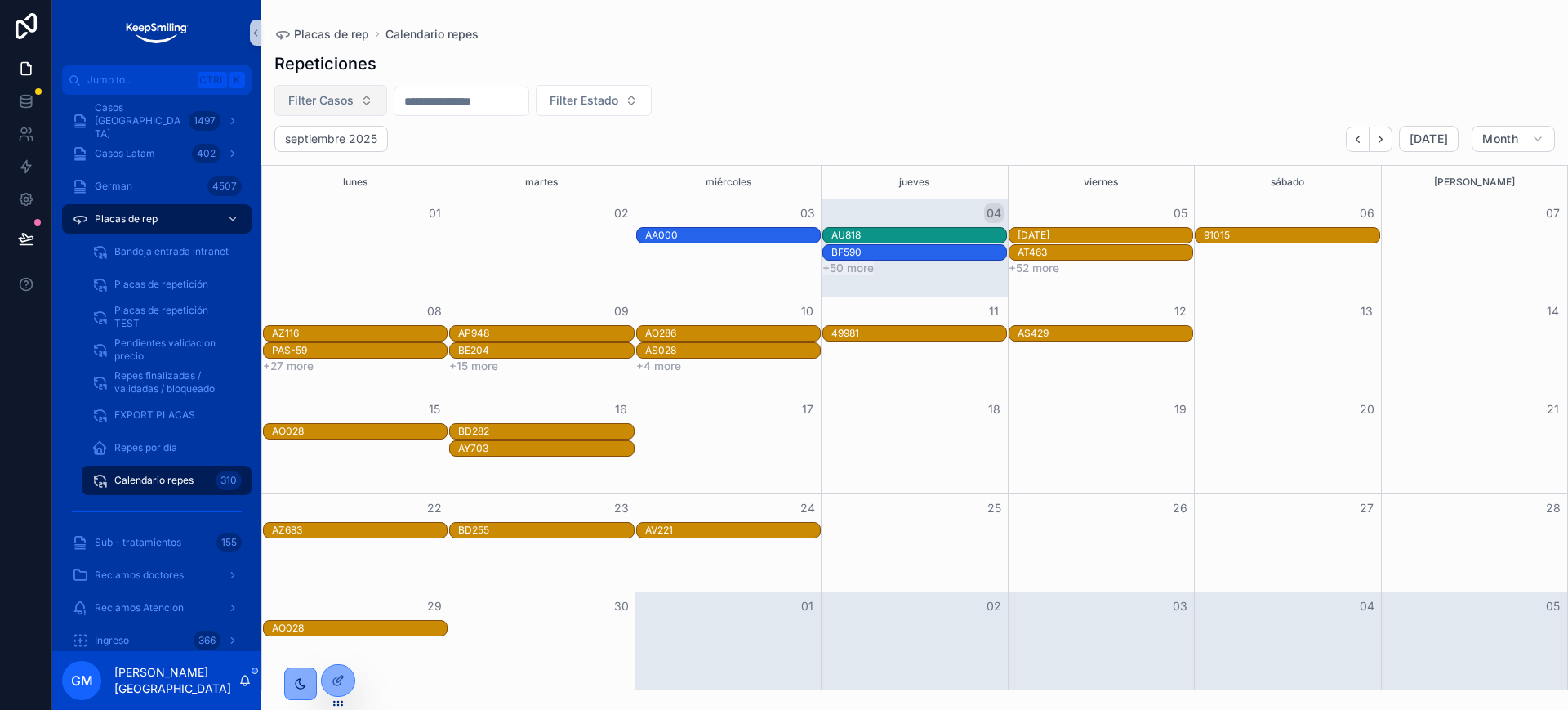
click at [334, 105] on span "Filter Casos" at bounding box center [321, 100] width 65 height 16
type input "*****"
click at [321, 170] on div "BB873" at bounding box center [331, 166] width 196 height 26
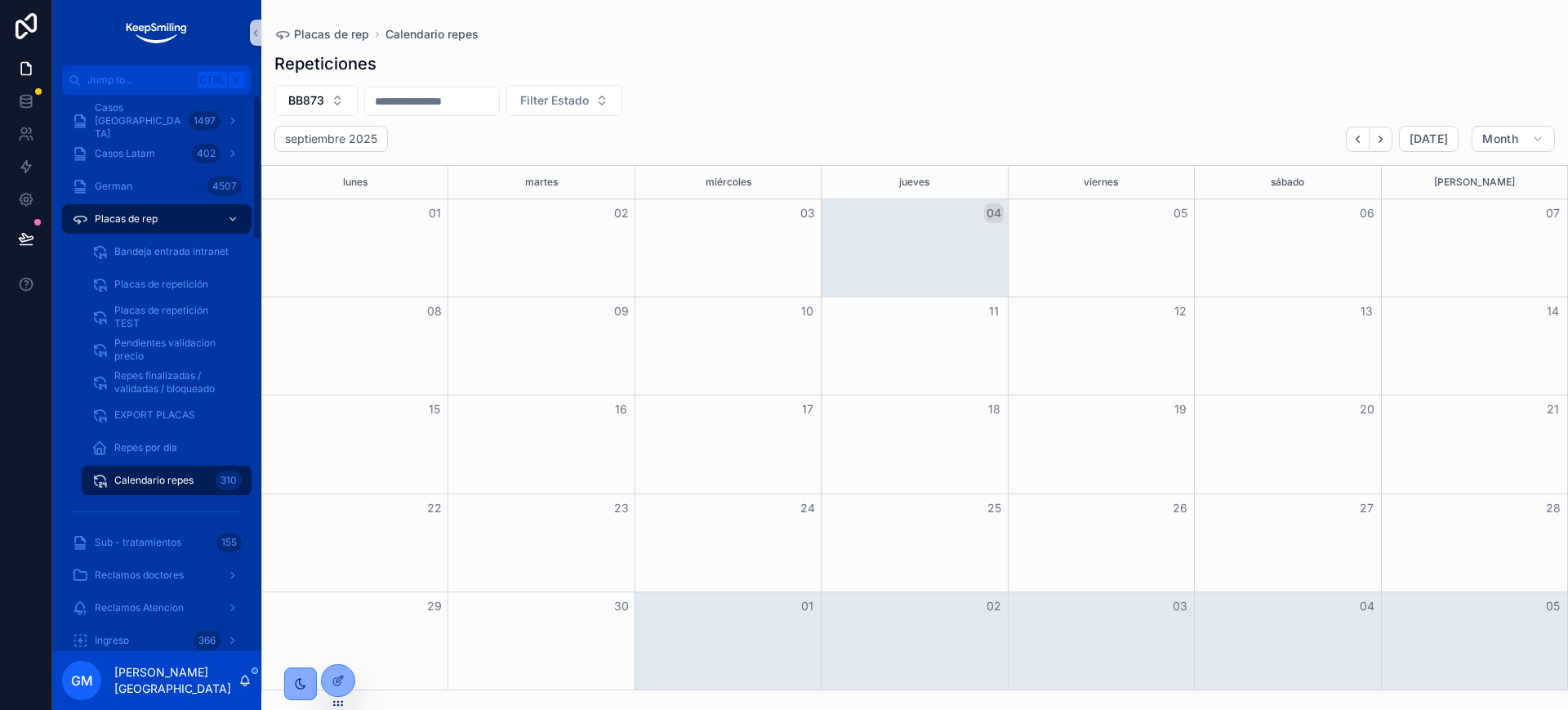
click at [333, 120] on div "Repeticiones BB873 Filter Estado septiembre 2025 Today Month lunes martes miérc…" at bounding box center [915, 366] width 1307 height 647
click at [337, 107] on button "BB873" at bounding box center [316, 100] width 83 height 31
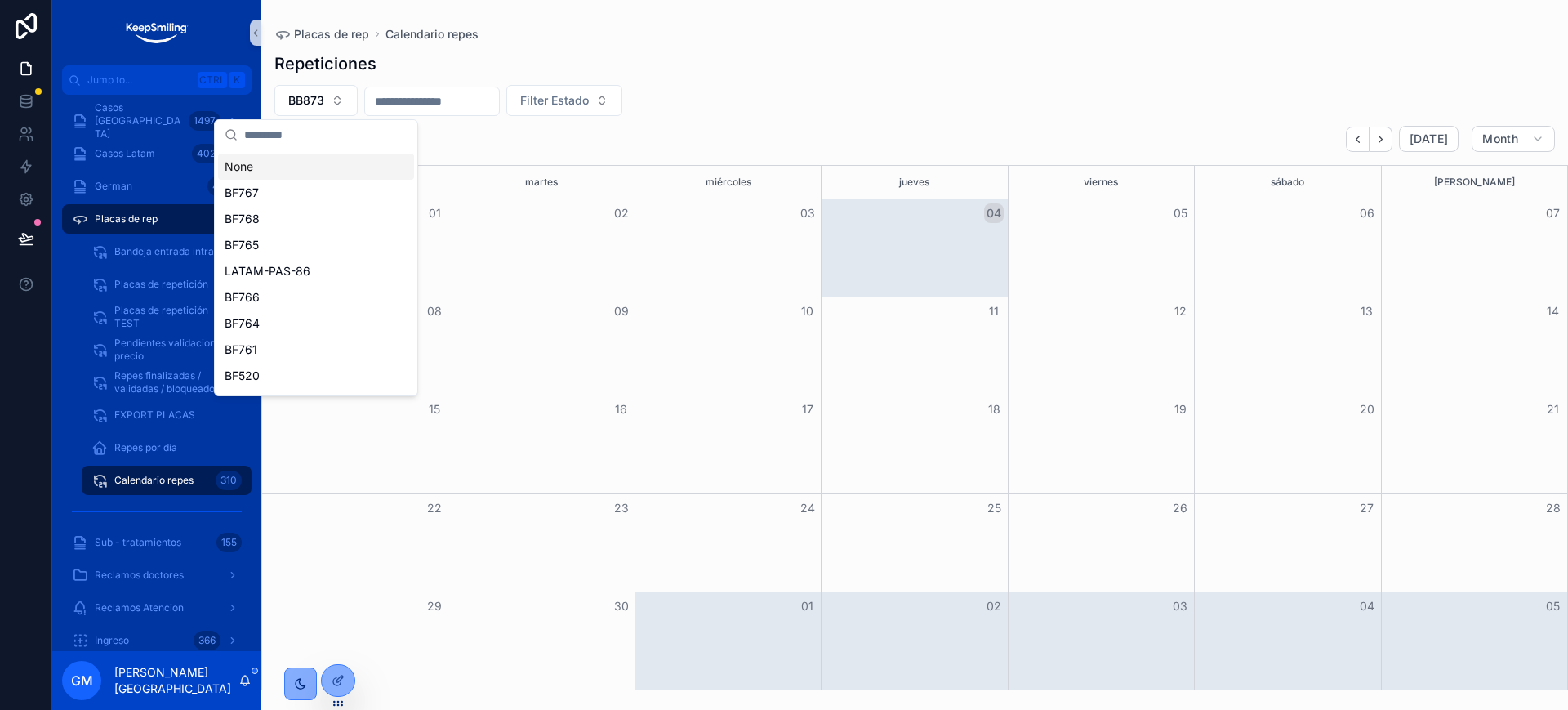
click at [331, 170] on div "None" at bounding box center [316, 166] width 196 height 26
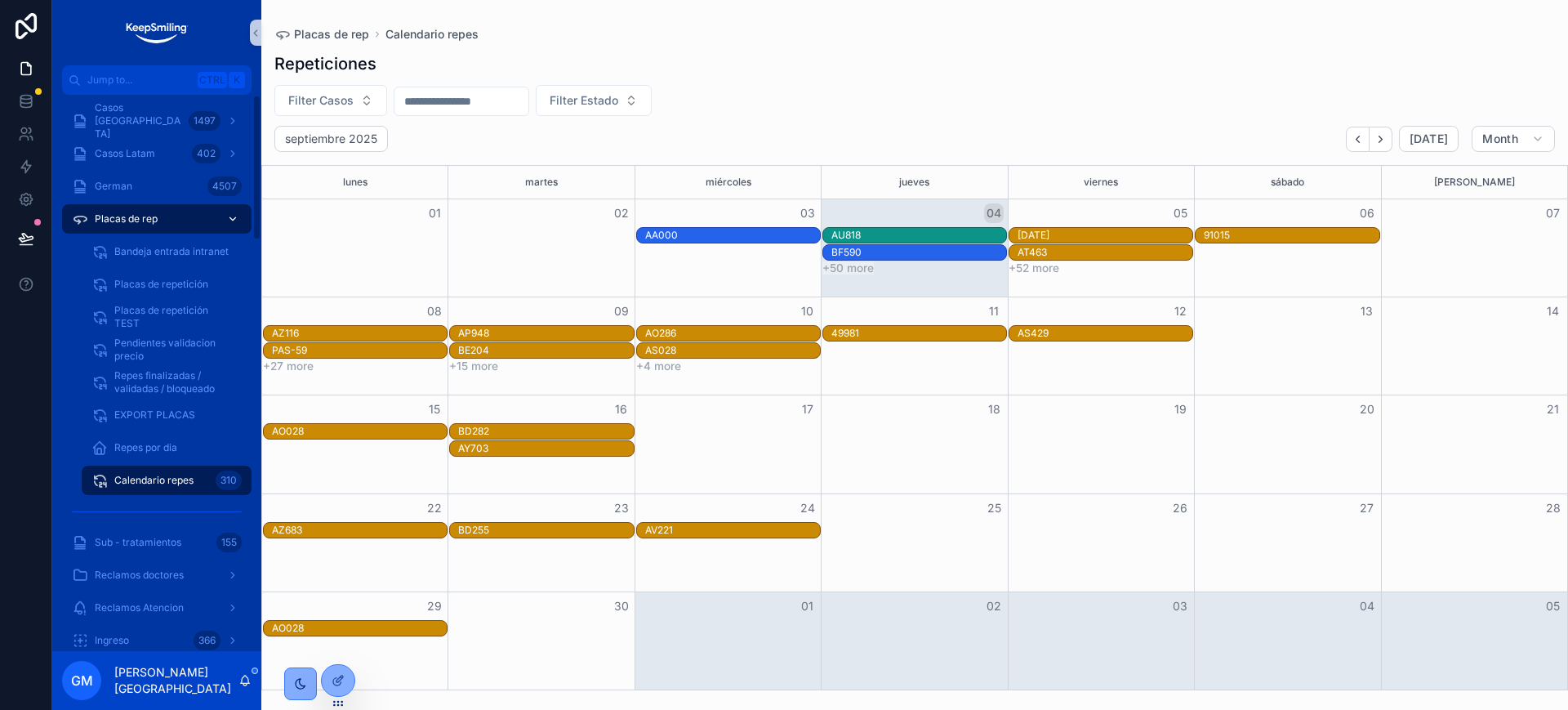
click at [172, 211] on div "Placas de rep" at bounding box center [157, 218] width 170 height 26
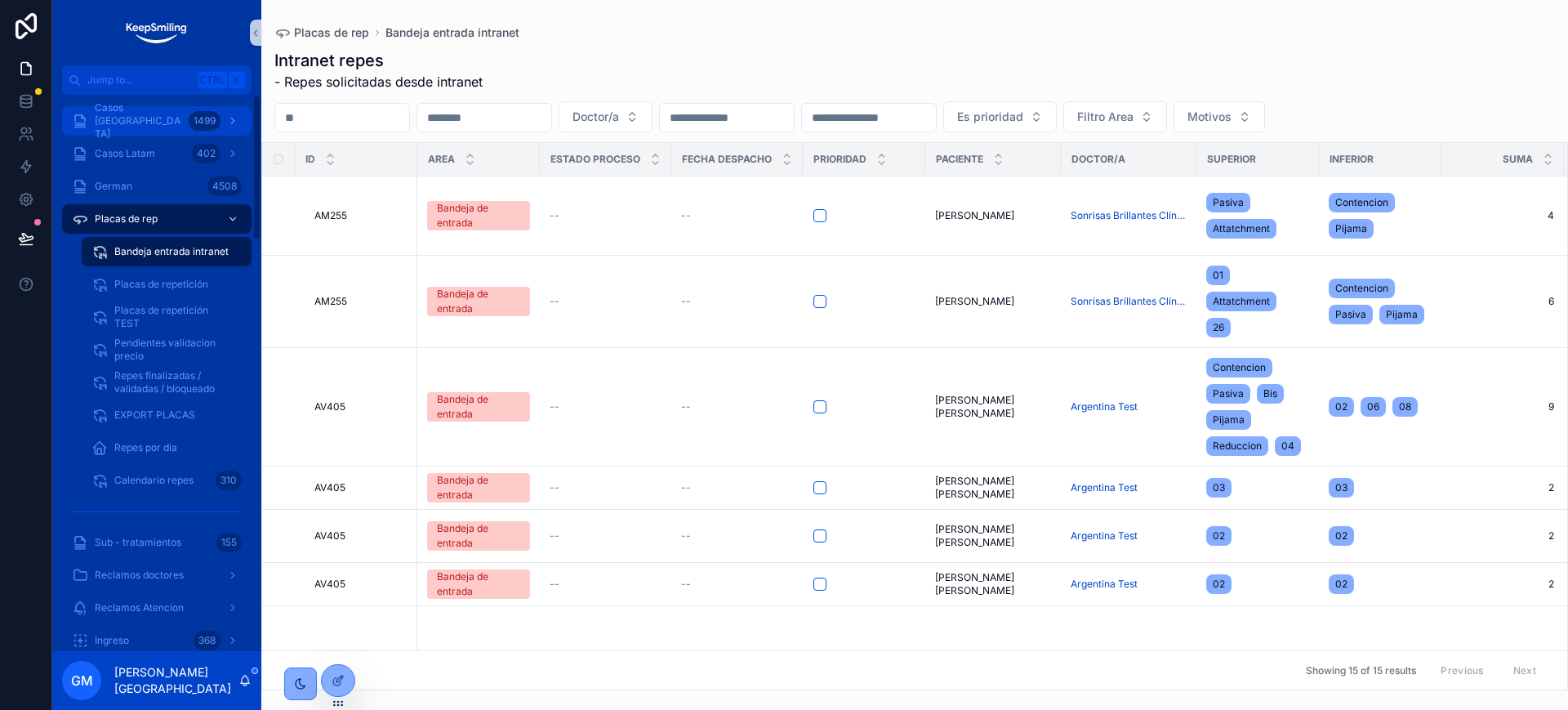
click at [196, 126] on div "1499" at bounding box center [205, 120] width 32 height 19
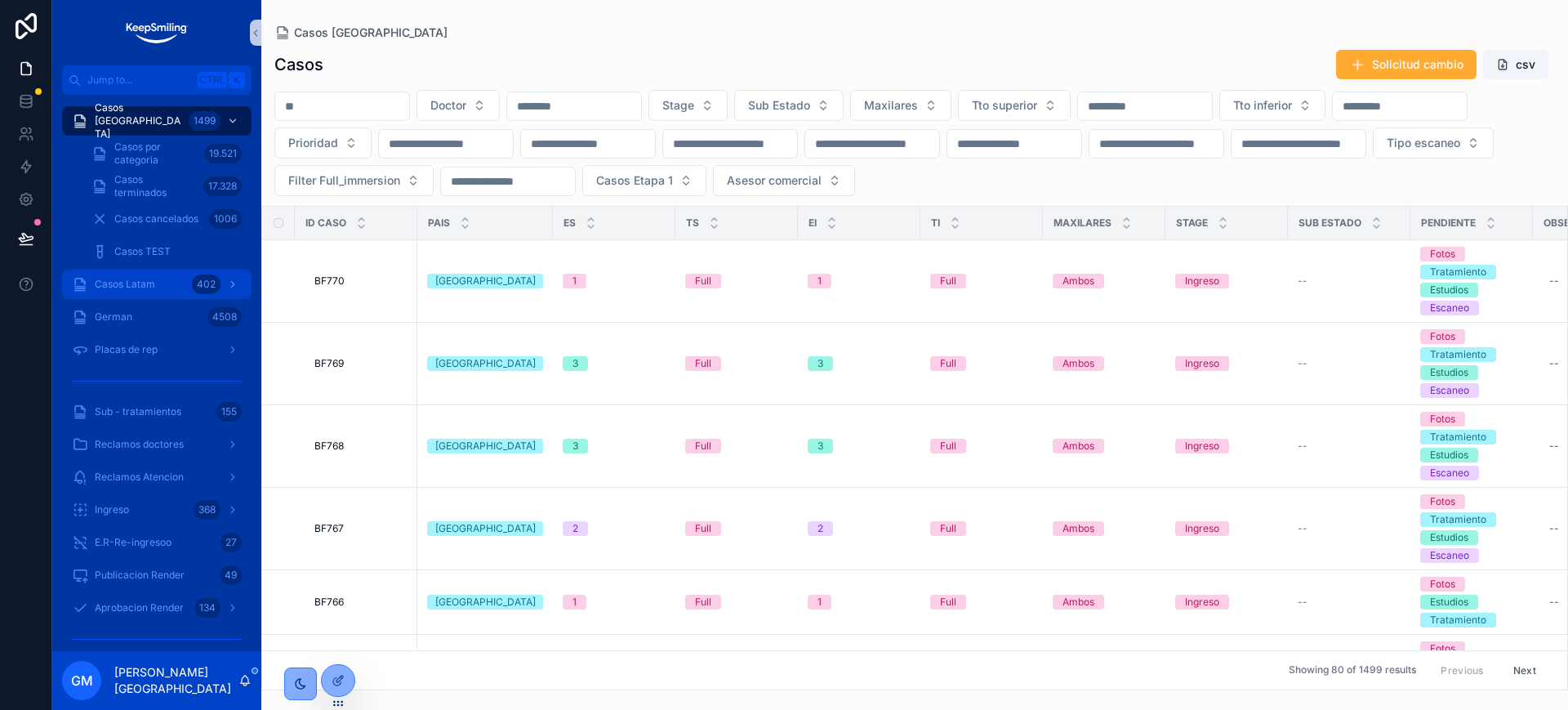
click at [129, 285] on span "Casos Latam" at bounding box center [124, 283] width 60 height 13
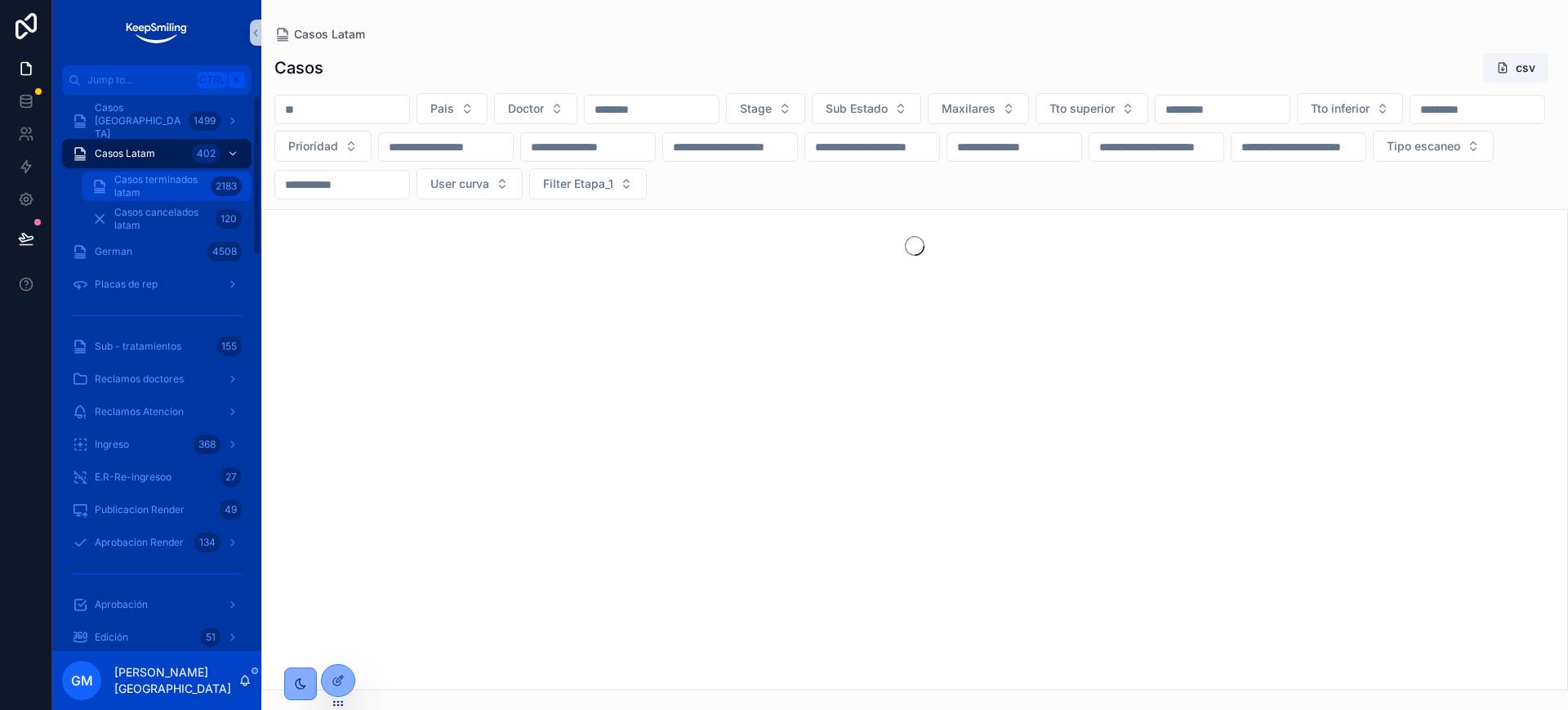
click at [211, 183] on div "2183" at bounding box center [226, 185] width 31 height 19
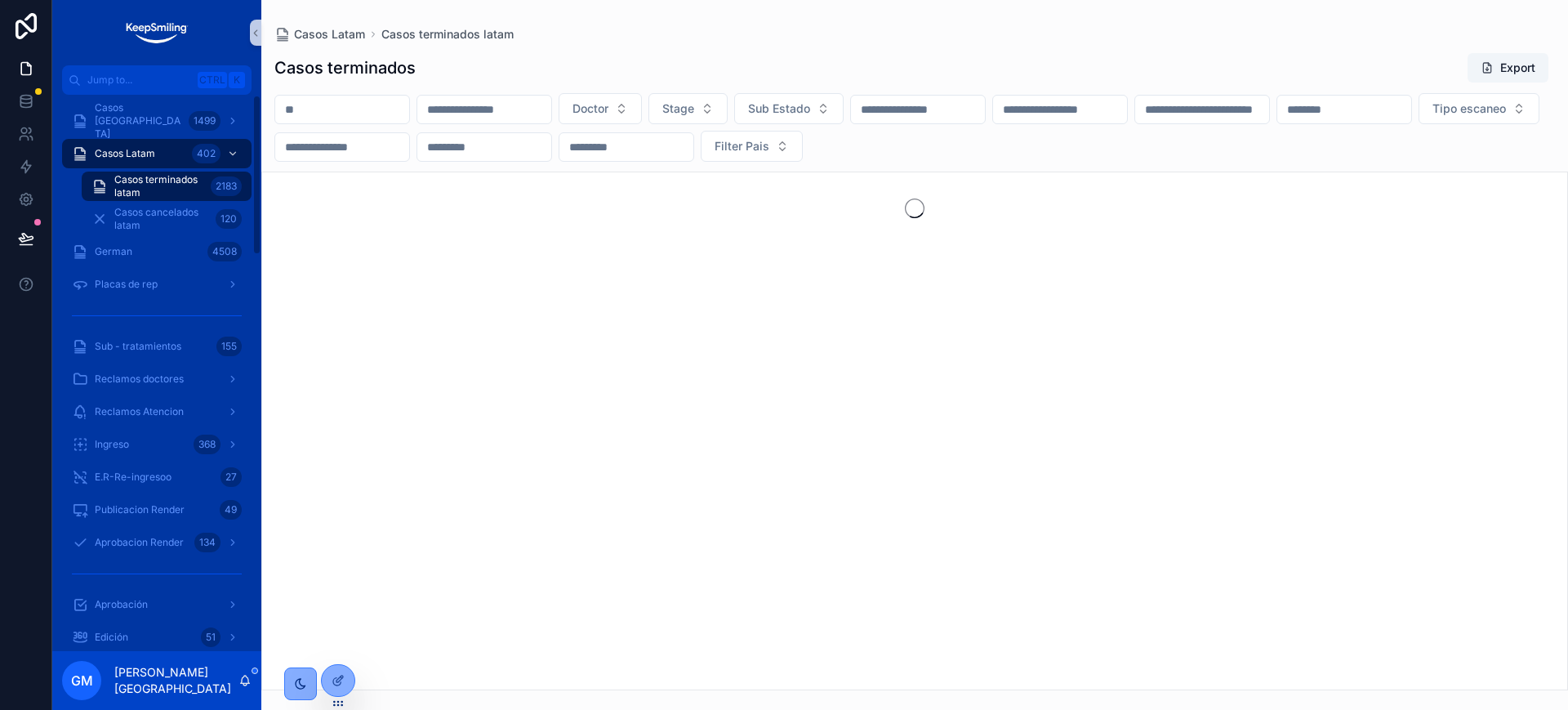
drag, startPoint x: 211, startPoint y: 183, endPoint x: 338, endPoint y: 114, distance: 144.5
click at [338, 114] on input "scrollable content" at bounding box center [342, 109] width 134 height 23
paste input "*****"
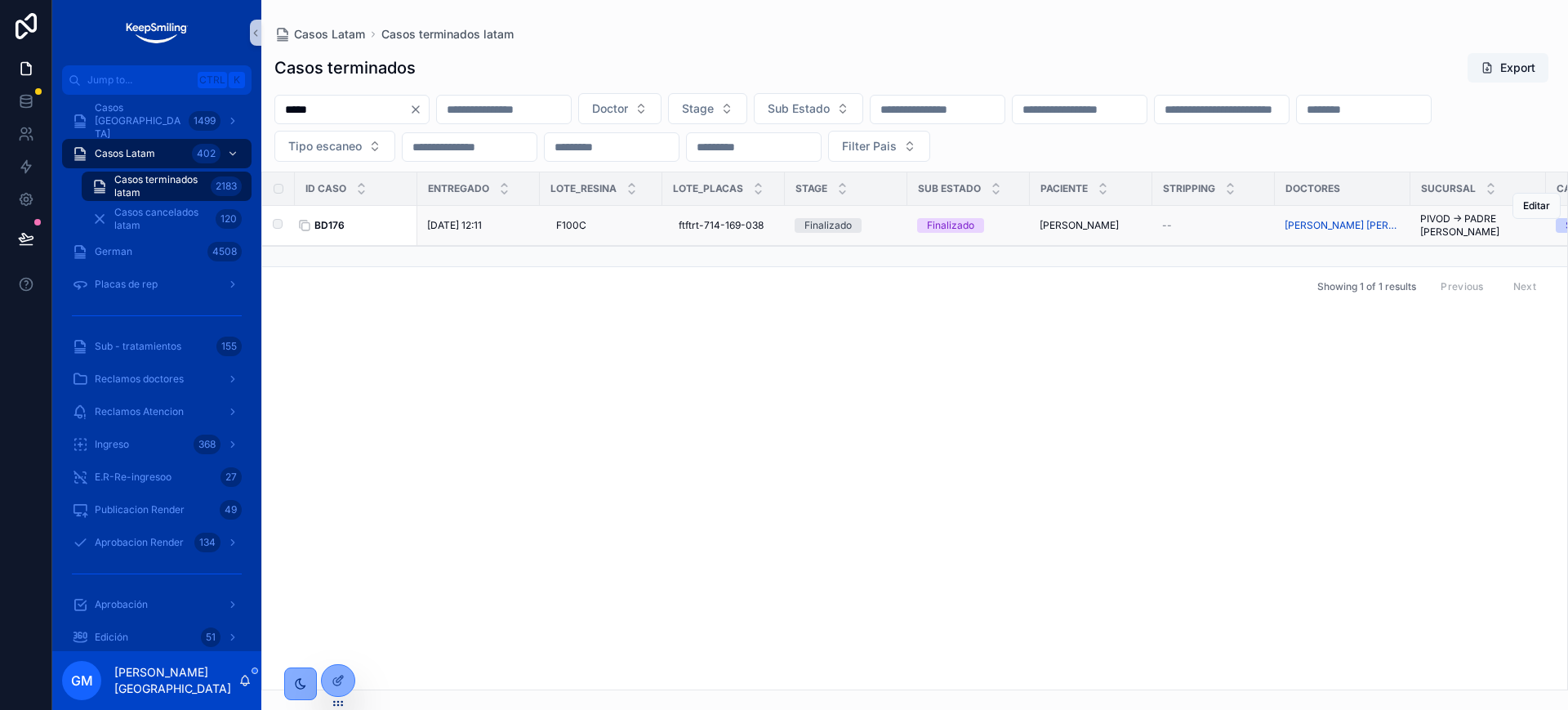
type input "*****"
click at [337, 226] on strong "BD176" at bounding box center [330, 225] width 30 height 12
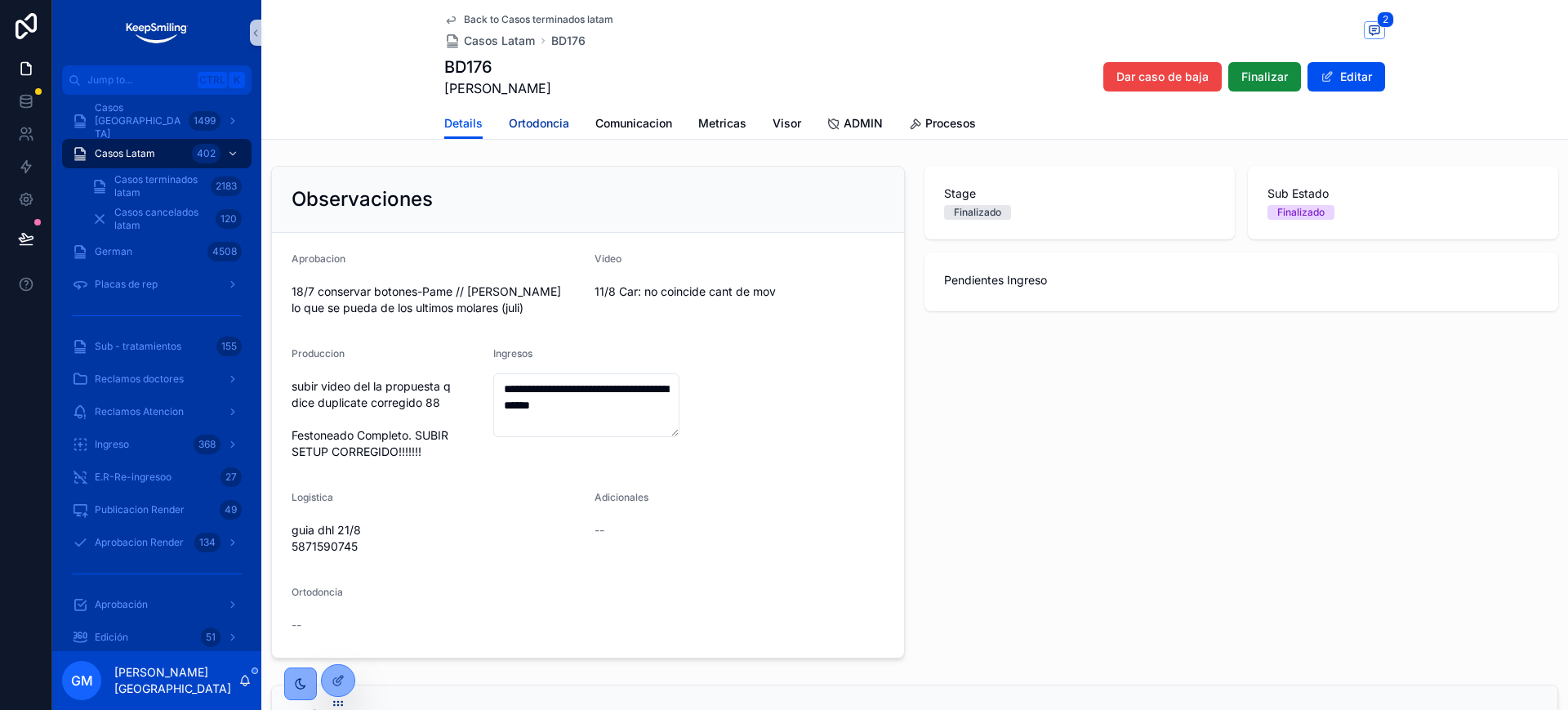
click at [541, 128] on span "Ortodoncia" at bounding box center [538, 123] width 60 height 16
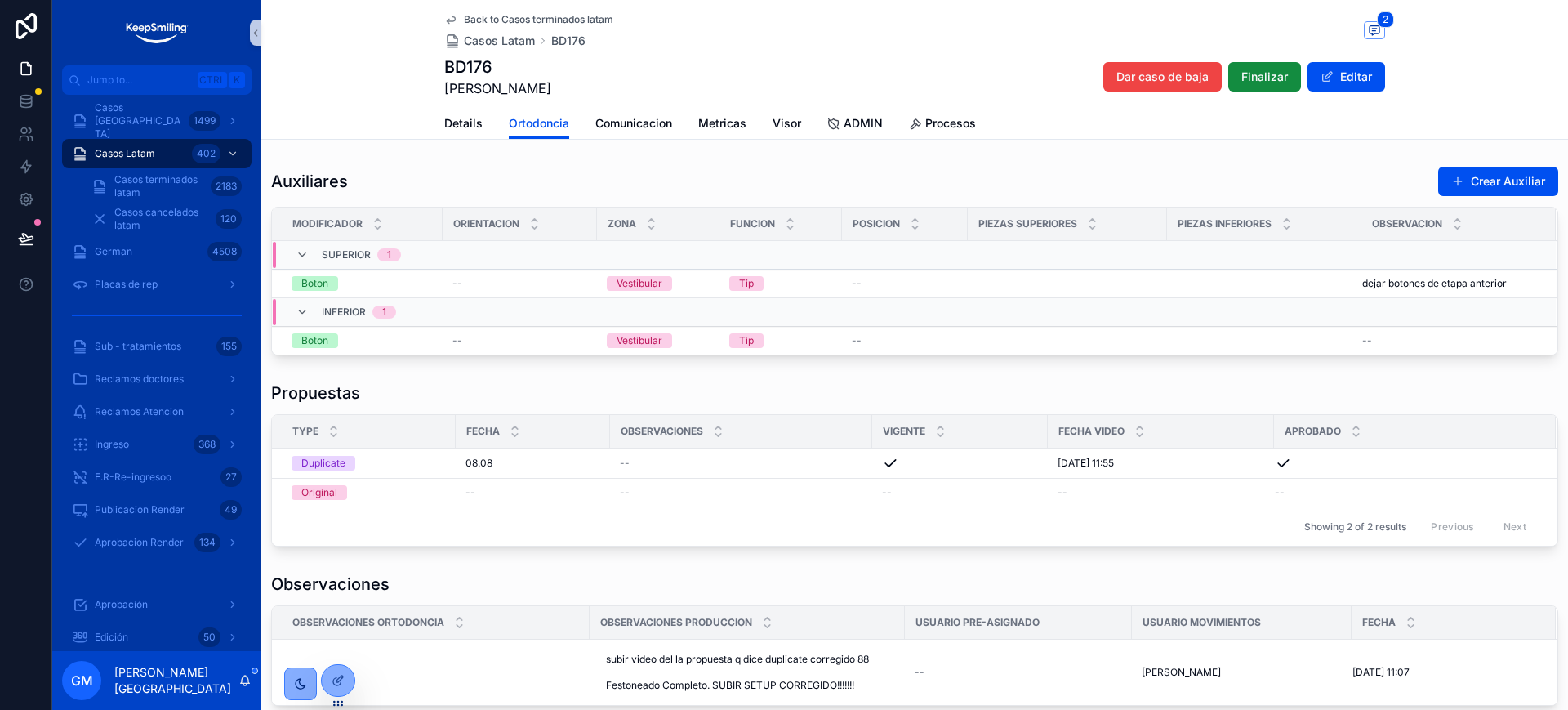
click at [494, 14] on span "Back to Casos terminados latam" at bounding box center [538, 19] width 150 height 13
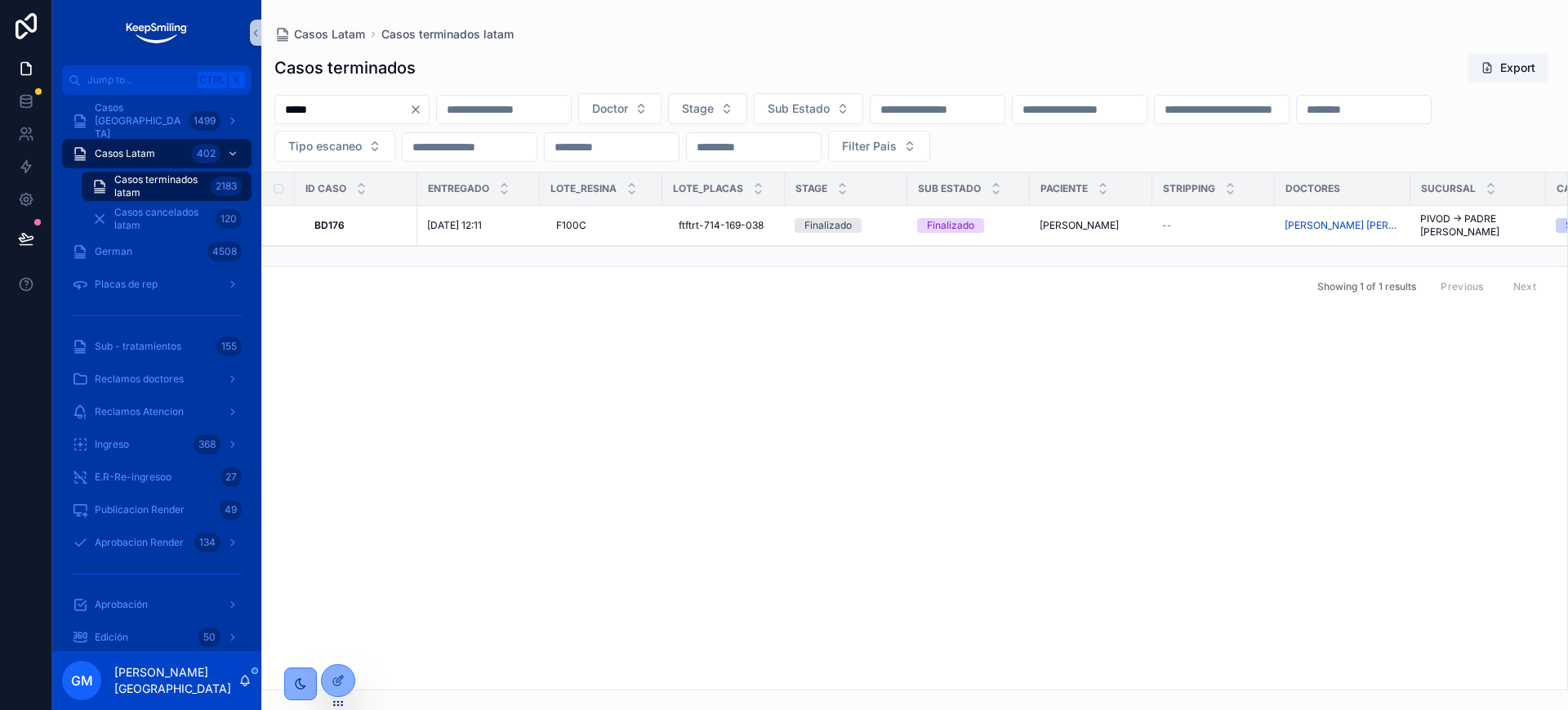
drag, startPoint x: 320, startPoint y: 113, endPoint x: 245, endPoint y: 99, distance: 76.3
click at [245, 99] on div "Jump to... Ctrl K Casos Argentina 1499 Casos Latam 402 Casos terminados latam 2…" at bounding box center [810, 355] width 1516 height 710
paste input "scrollable content"
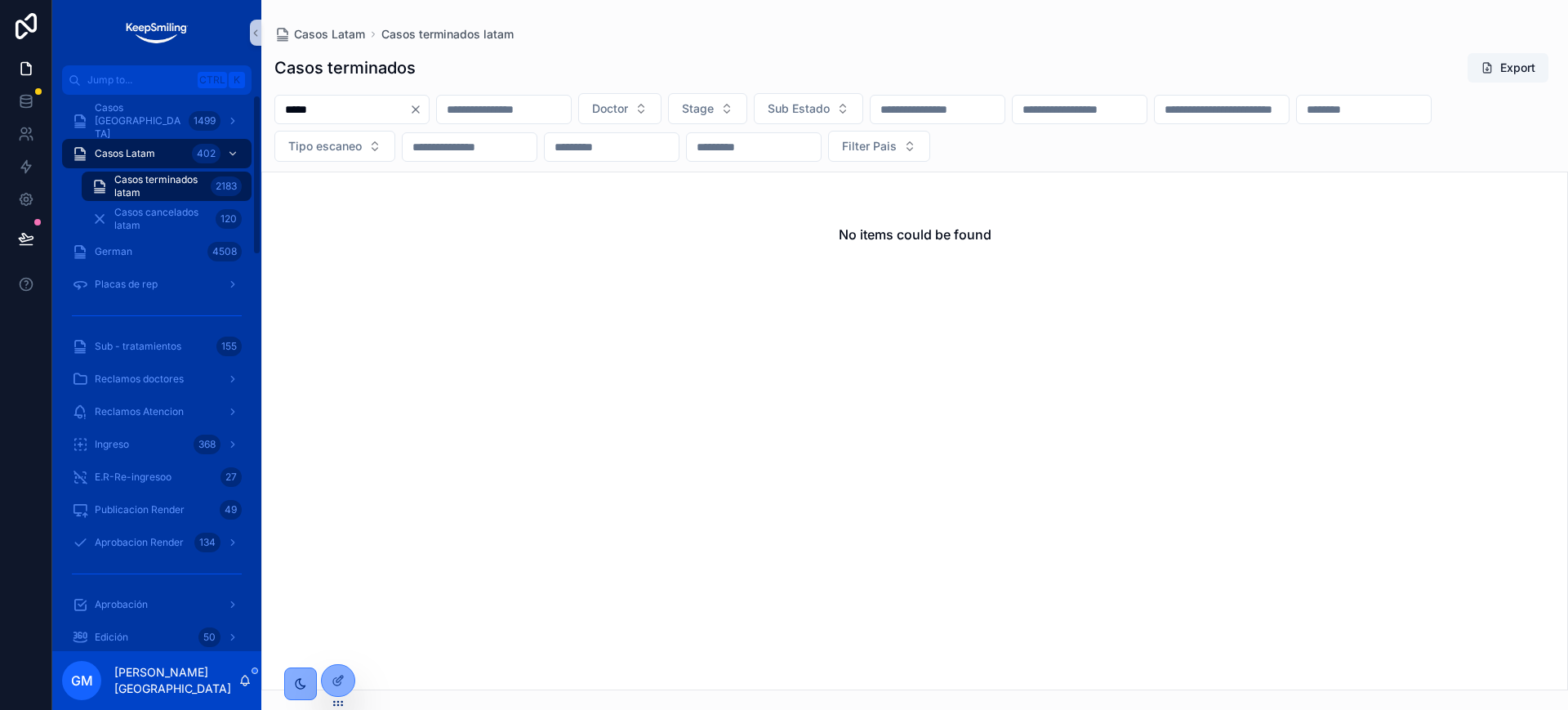
type input "*****"
click at [162, 193] on span "Casos terminados latam" at bounding box center [159, 186] width 90 height 26
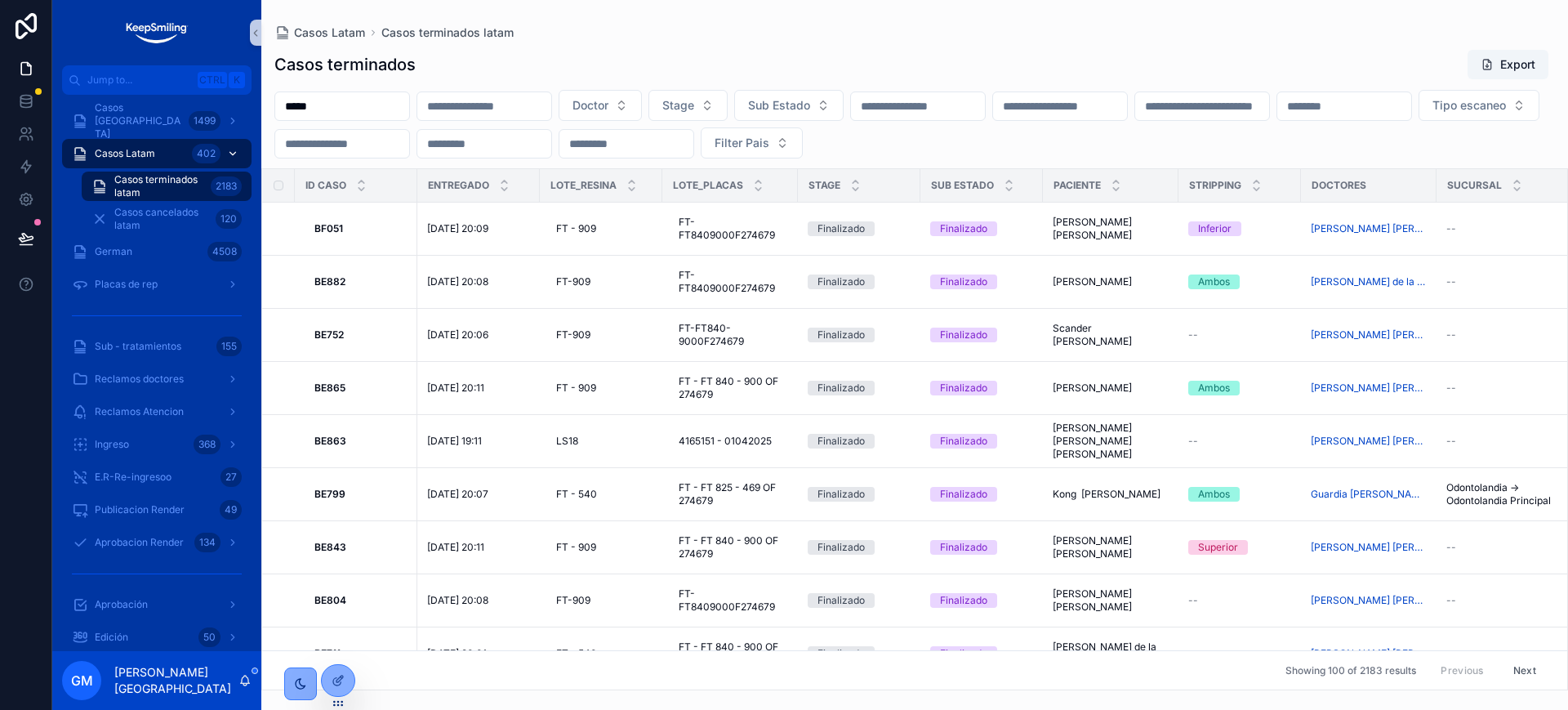
click at [170, 151] on div "Casos Latam 402" at bounding box center [157, 153] width 170 height 26
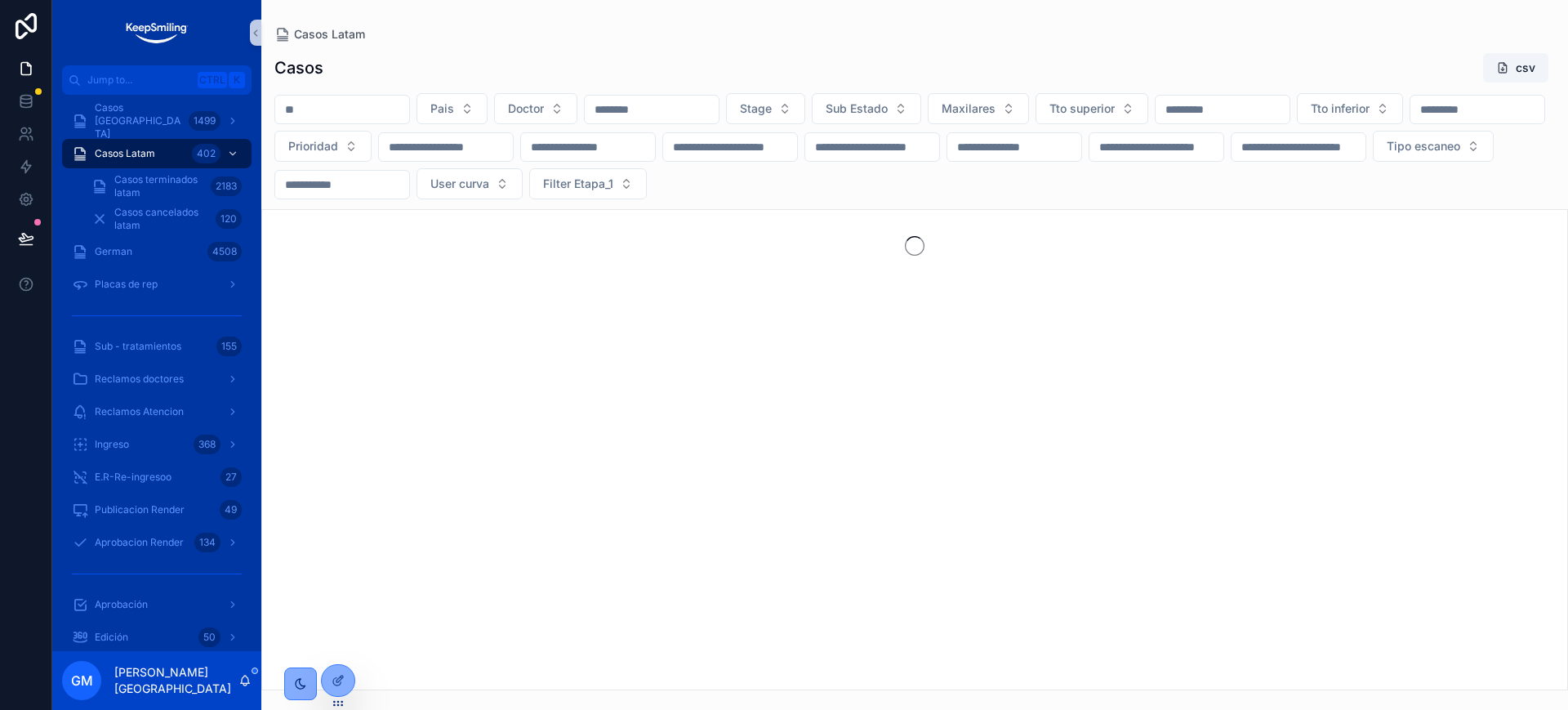
click at [325, 114] on input "scrollable content" at bounding box center [342, 109] width 134 height 23
paste input "*****"
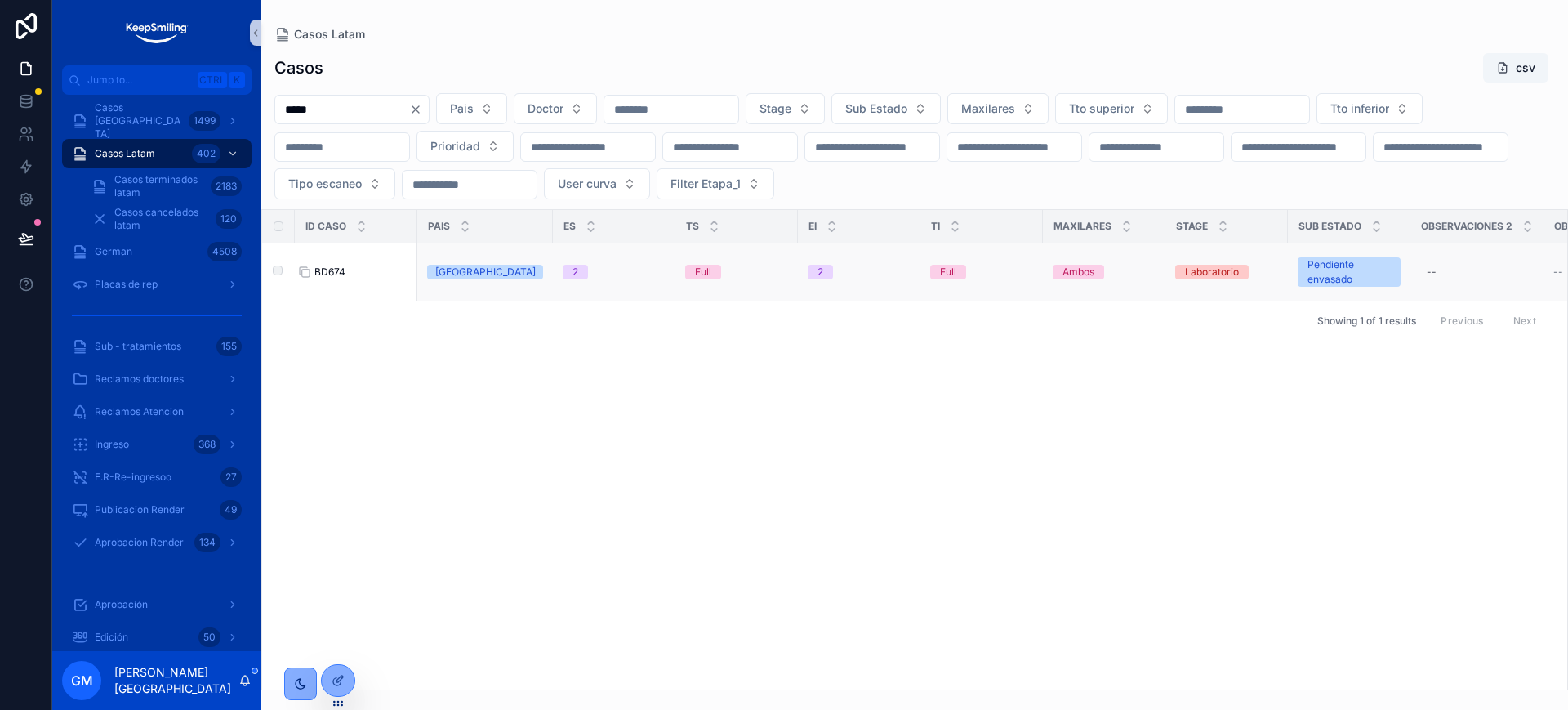
type input "*****"
click at [338, 266] on span "BD674" at bounding box center [330, 272] width 31 height 13
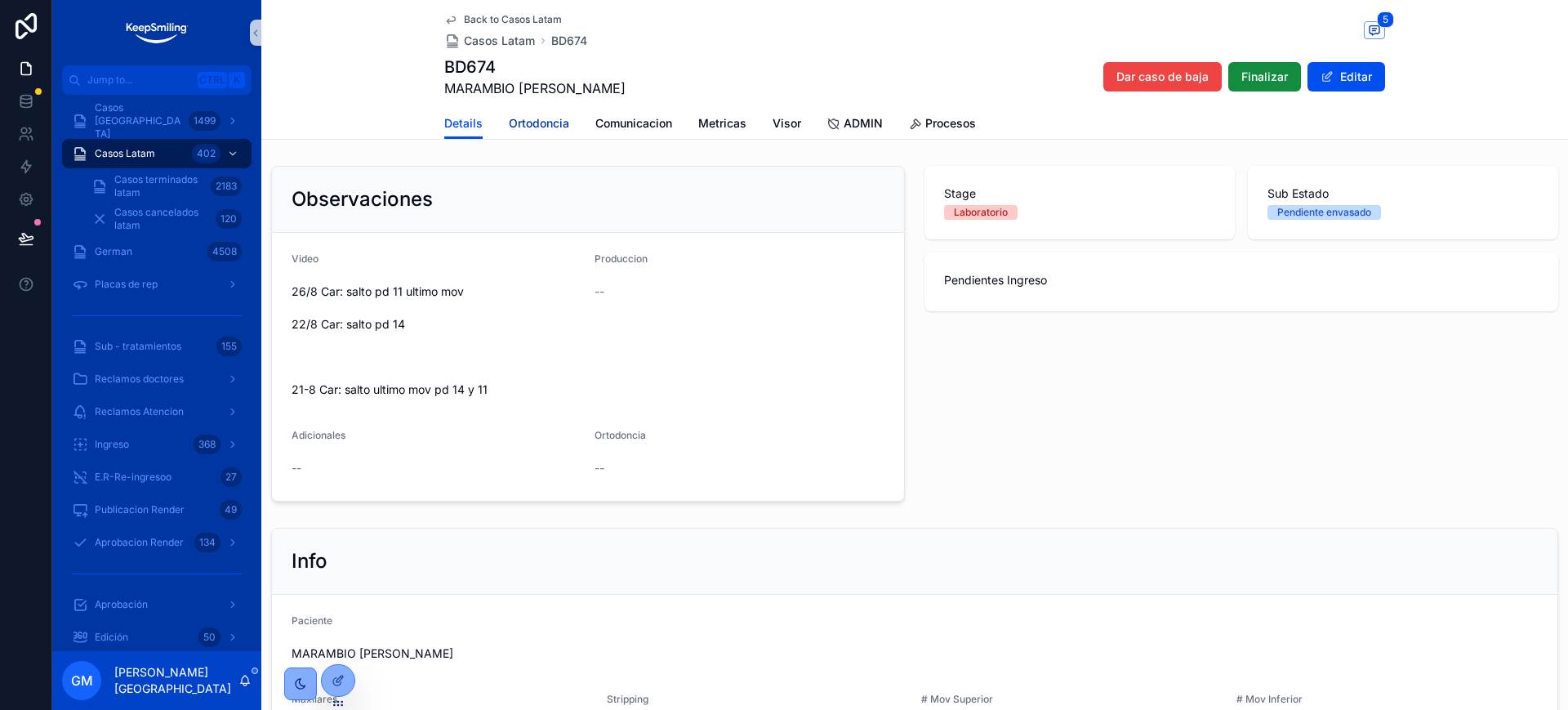
click at [521, 112] on link "Ortodoncia" at bounding box center [538, 124] width 60 height 33
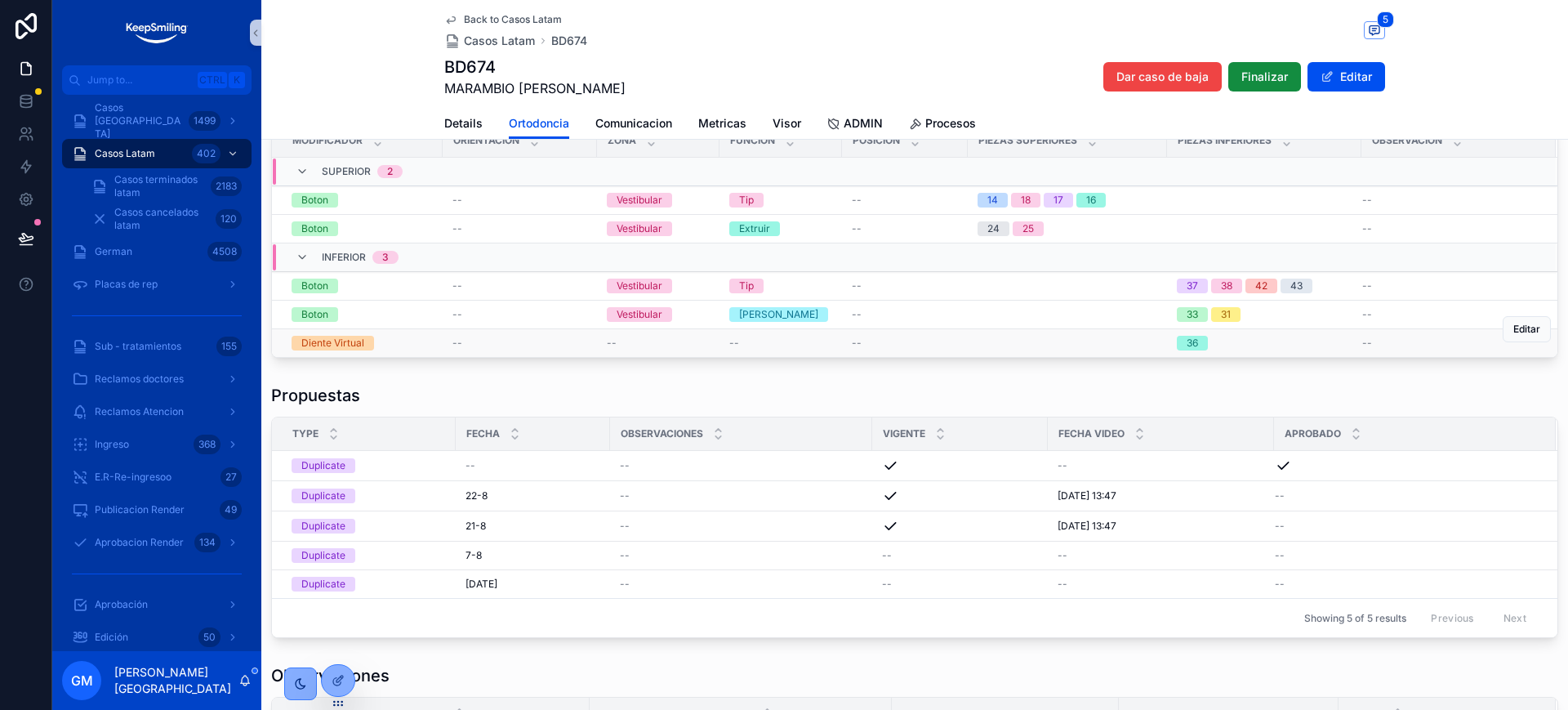
scroll to position [204, 0]
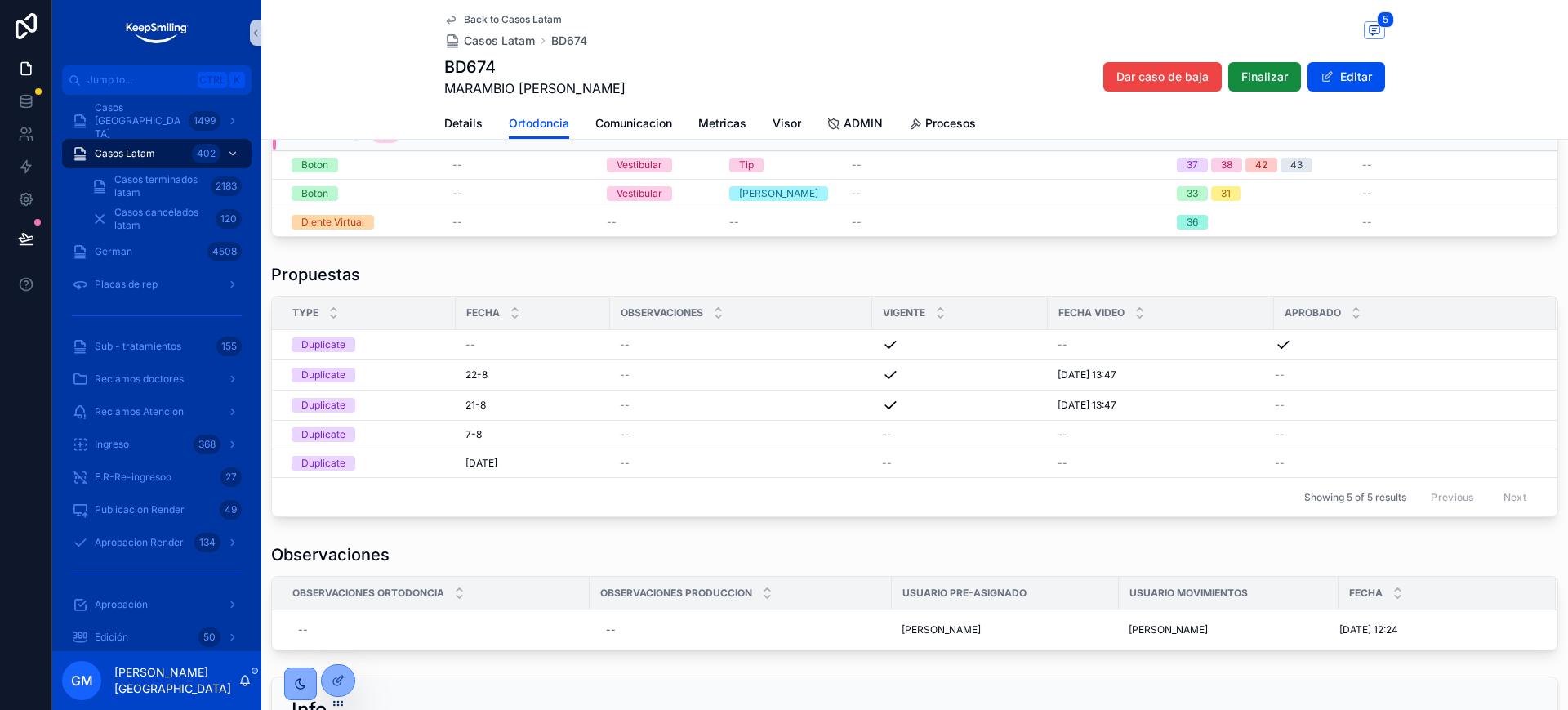
click at [417, 266] on div "Propuestas" at bounding box center [914, 274] width 1287 height 23
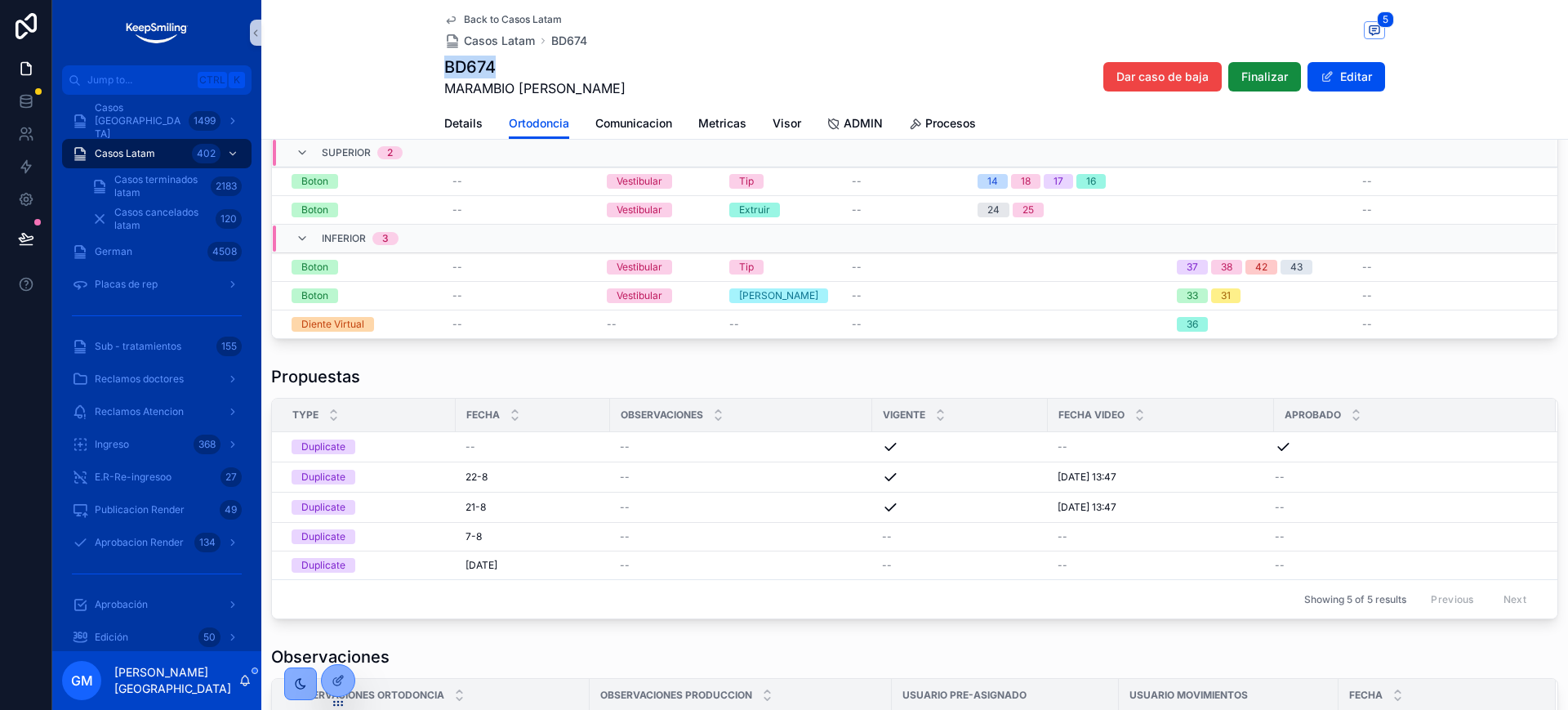
drag, startPoint x: 432, startPoint y: 62, endPoint x: 499, endPoint y: 64, distance: 67.0
click at [499, 64] on div "Back to Casos Latam Casos Latam BD674 5 BD674 MARAMBIO JOFRE JORGE Dar caso de …" at bounding box center [915, 69] width 1307 height 140
copy h1 "BD674"
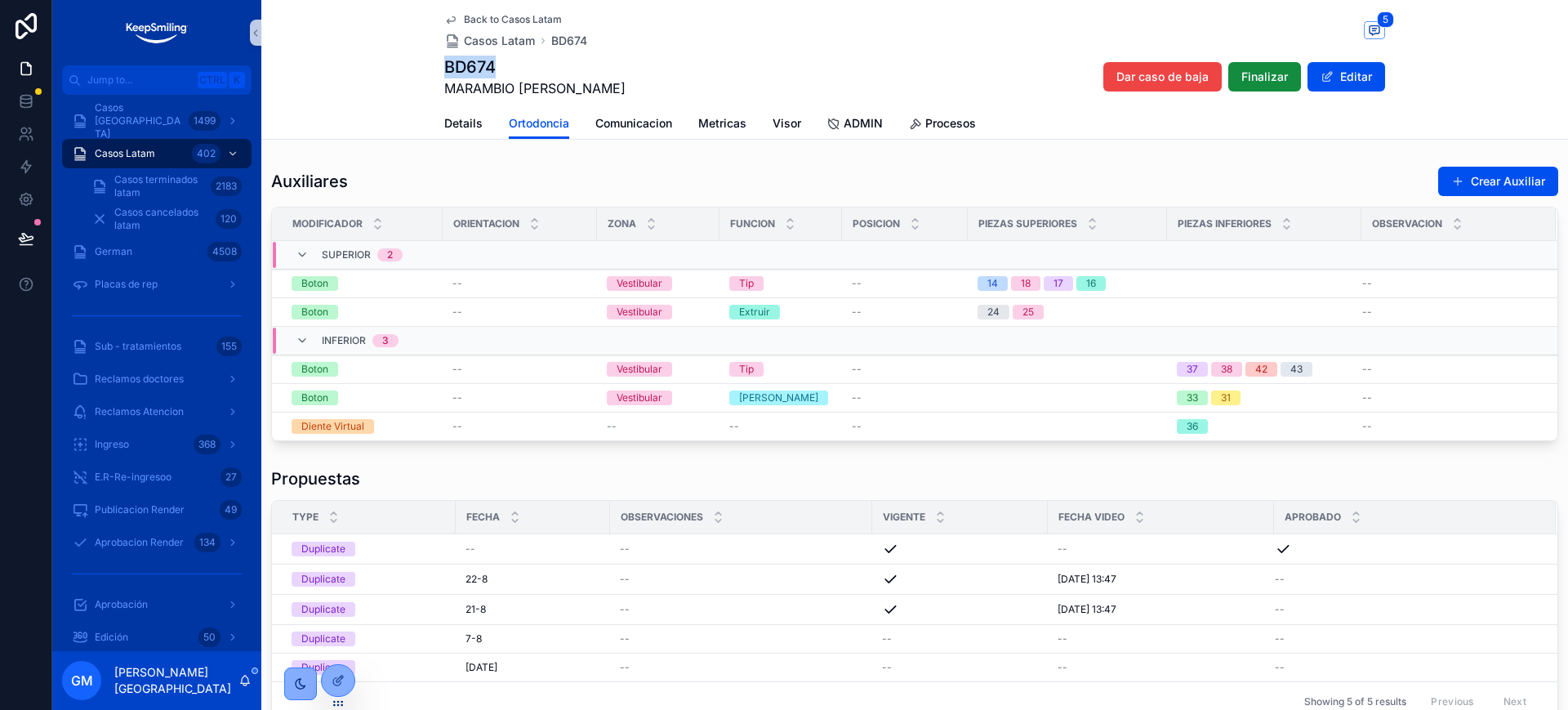
click at [486, 18] on span "Back to Casos Latam" at bounding box center [513, 19] width 98 height 13
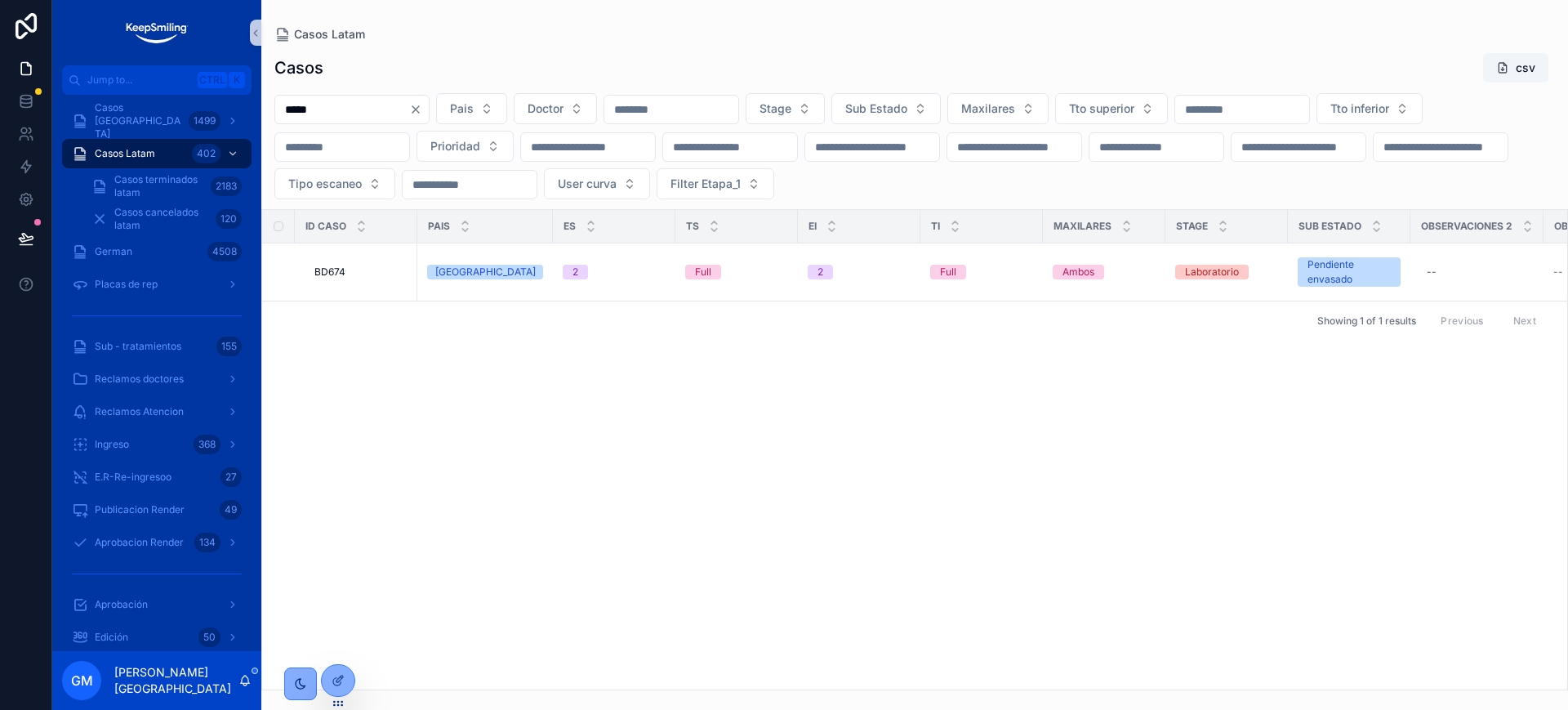
click at [315, 108] on input "*****" at bounding box center [342, 109] width 134 height 23
paste input "scrollable content"
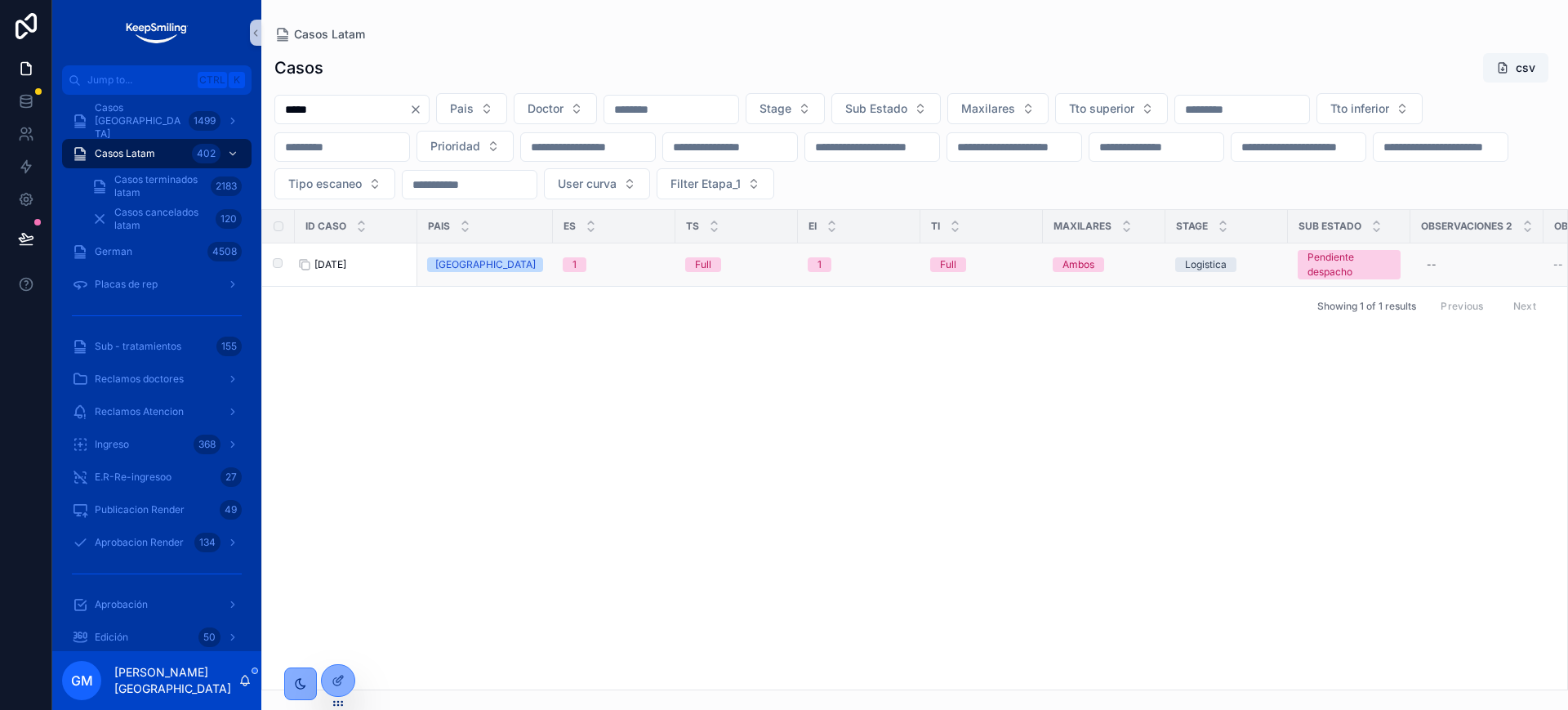
type input "*****"
click at [343, 266] on span "BC908" at bounding box center [331, 264] width 32 height 13
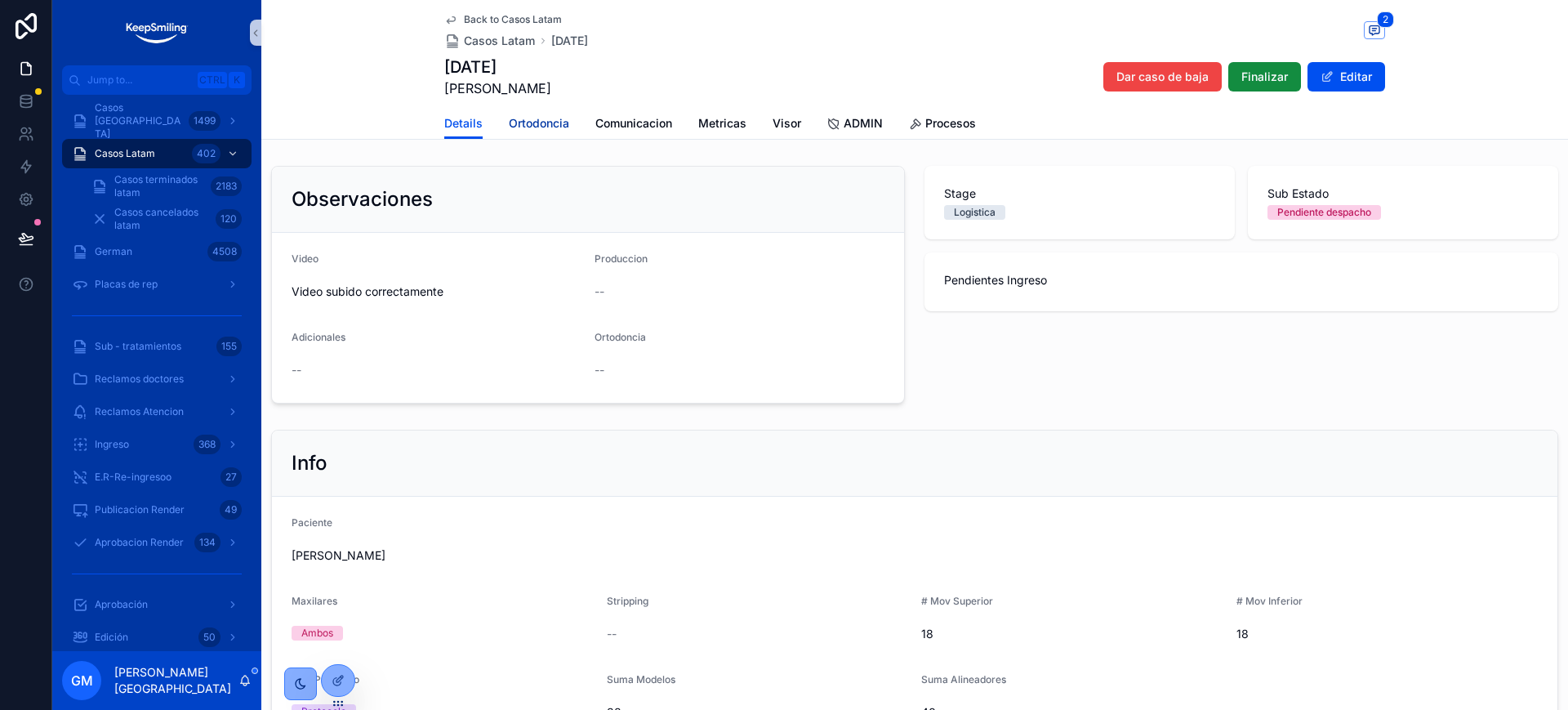
click at [539, 116] on span "Ortodoncia" at bounding box center [538, 123] width 60 height 16
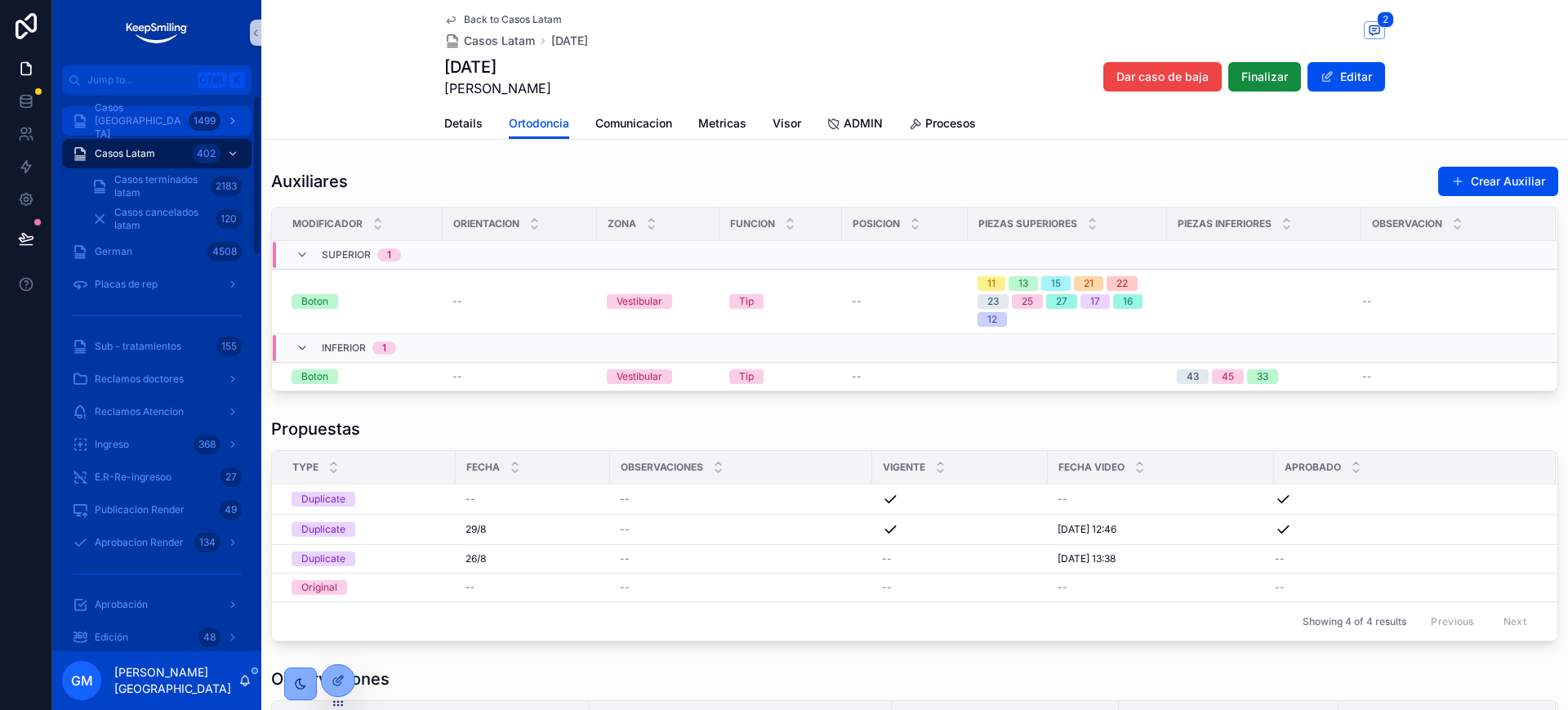
click at [169, 116] on span "Casos [GEOGRAPHIC_DATA]" at bounding box center [138, 121] width 87 height 39
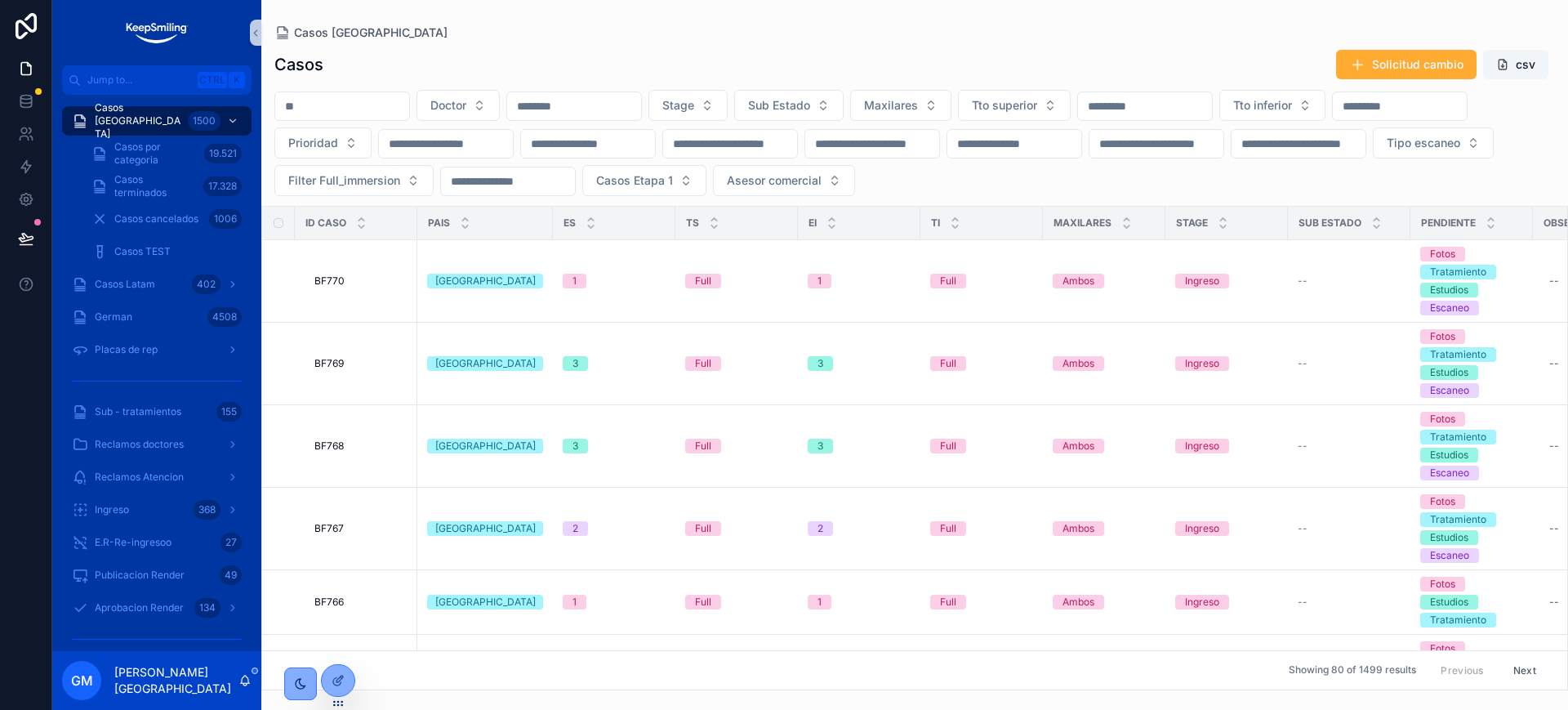
click at [370, 113] on input "scrollable content" at bounding box center [342, 106] width 134 height 23
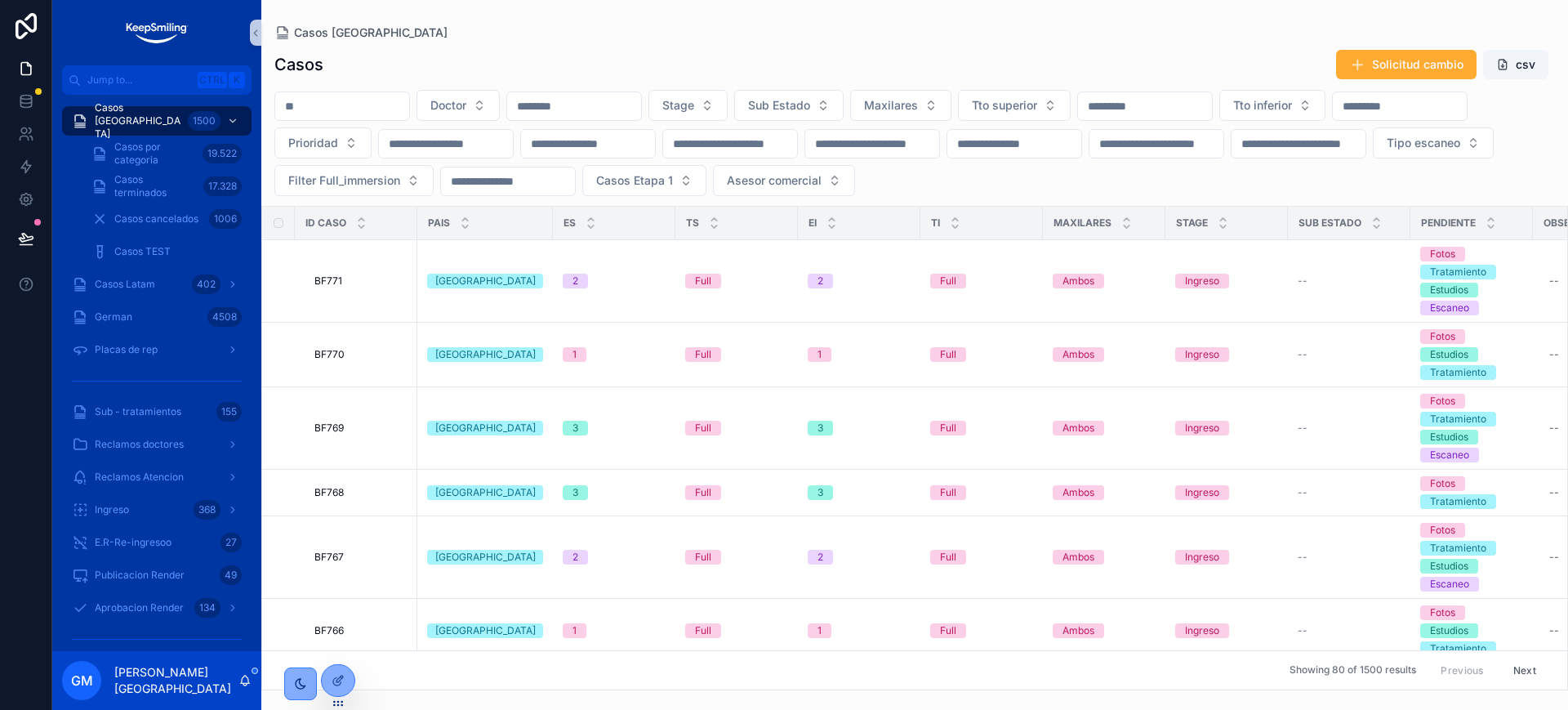
paste input "*****"
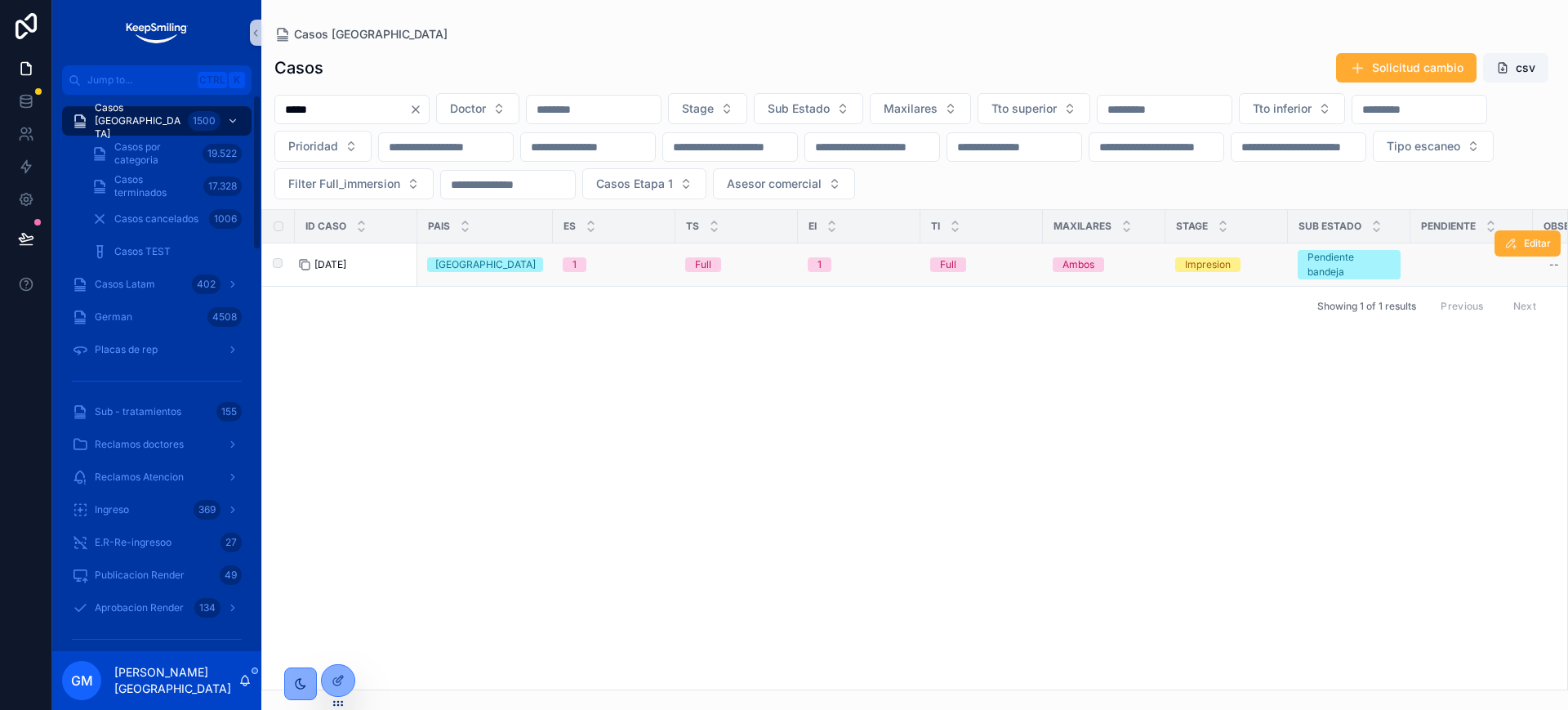
type input "*****"
click at [318, 258] on div "scrollable content" at bounding box center [311, 264] width 26 height 13
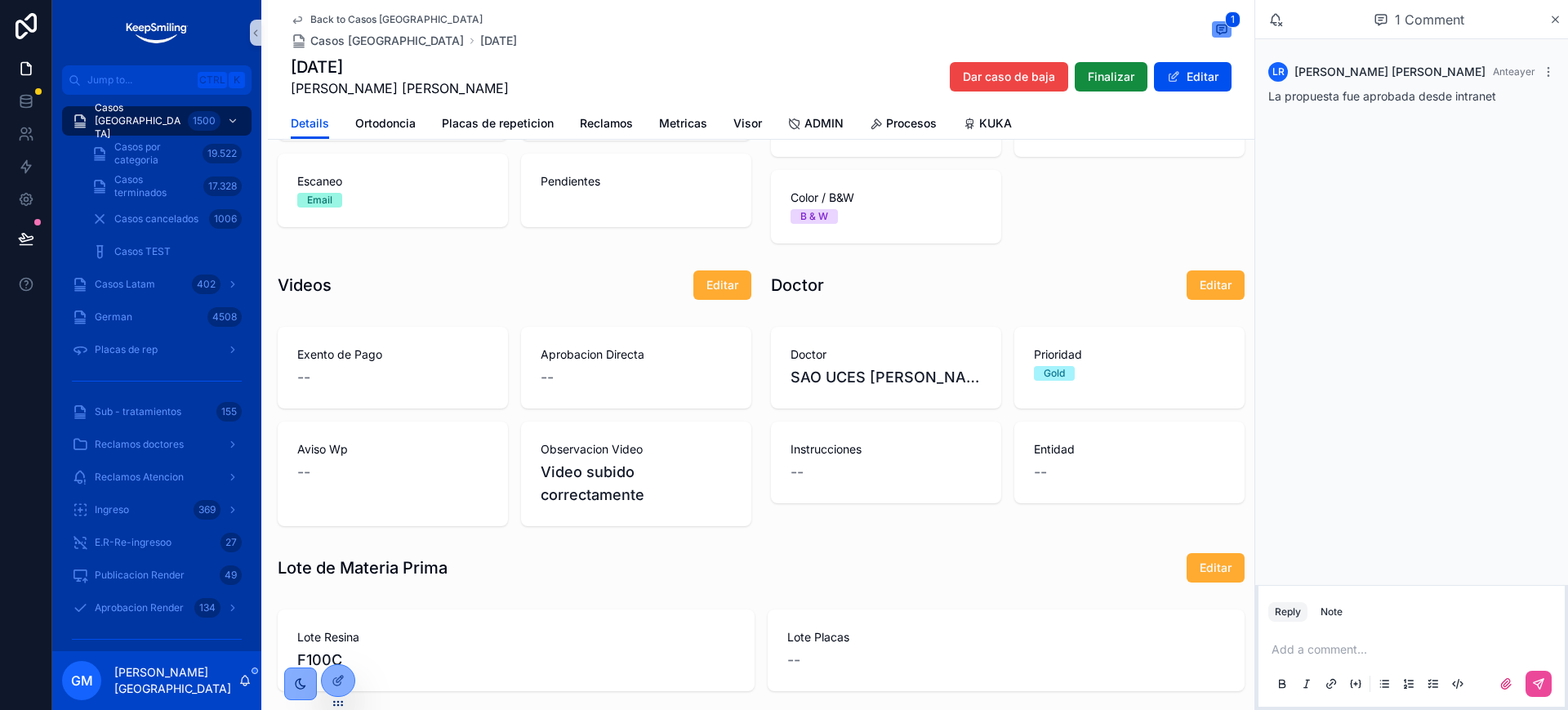
scroll to position [1182, 0]
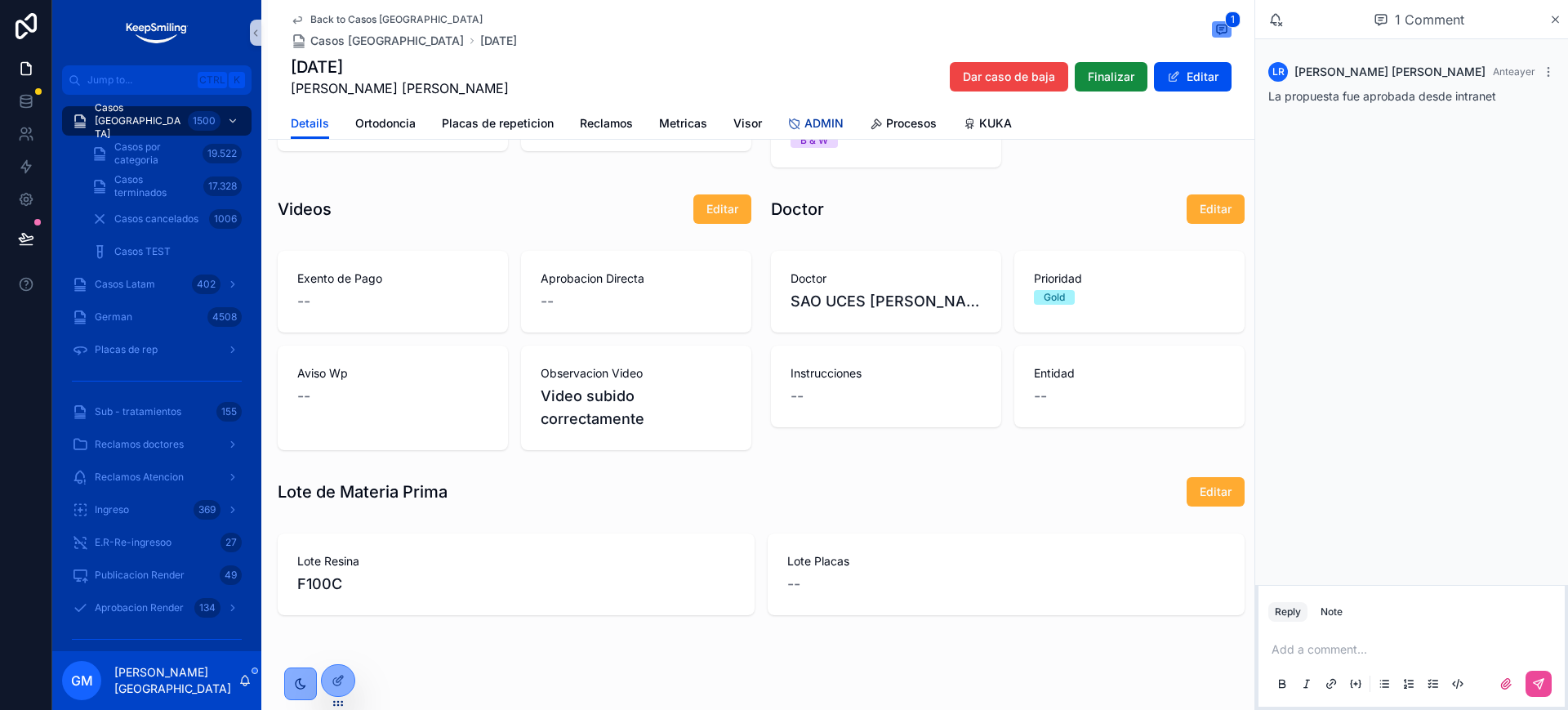
click at [826, 124] on span "ADMIN" at bounding box center [824, 123] width 39 height 16
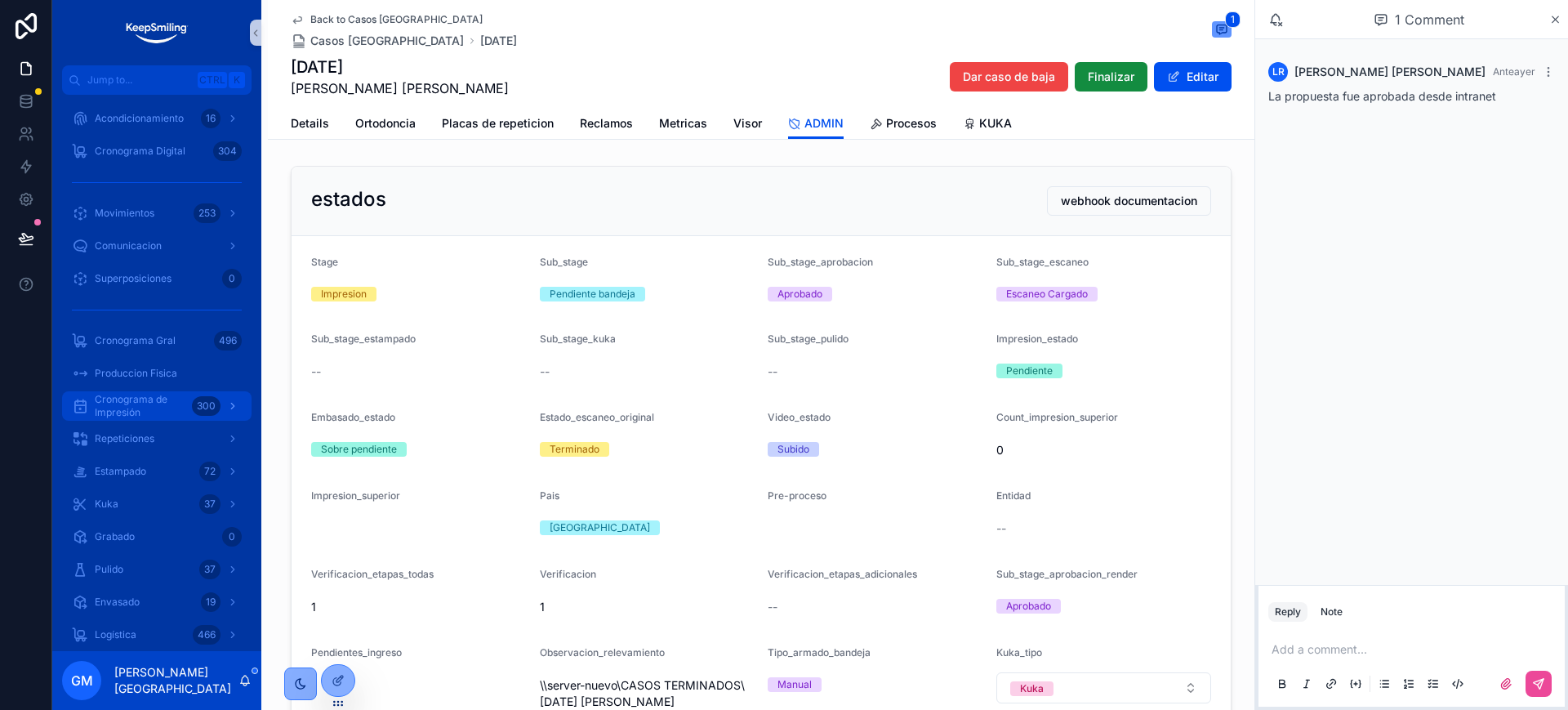
click at [169, 405] on span "Cronograma de Impresión" at bounding box center [140, 405] width 91 height 26
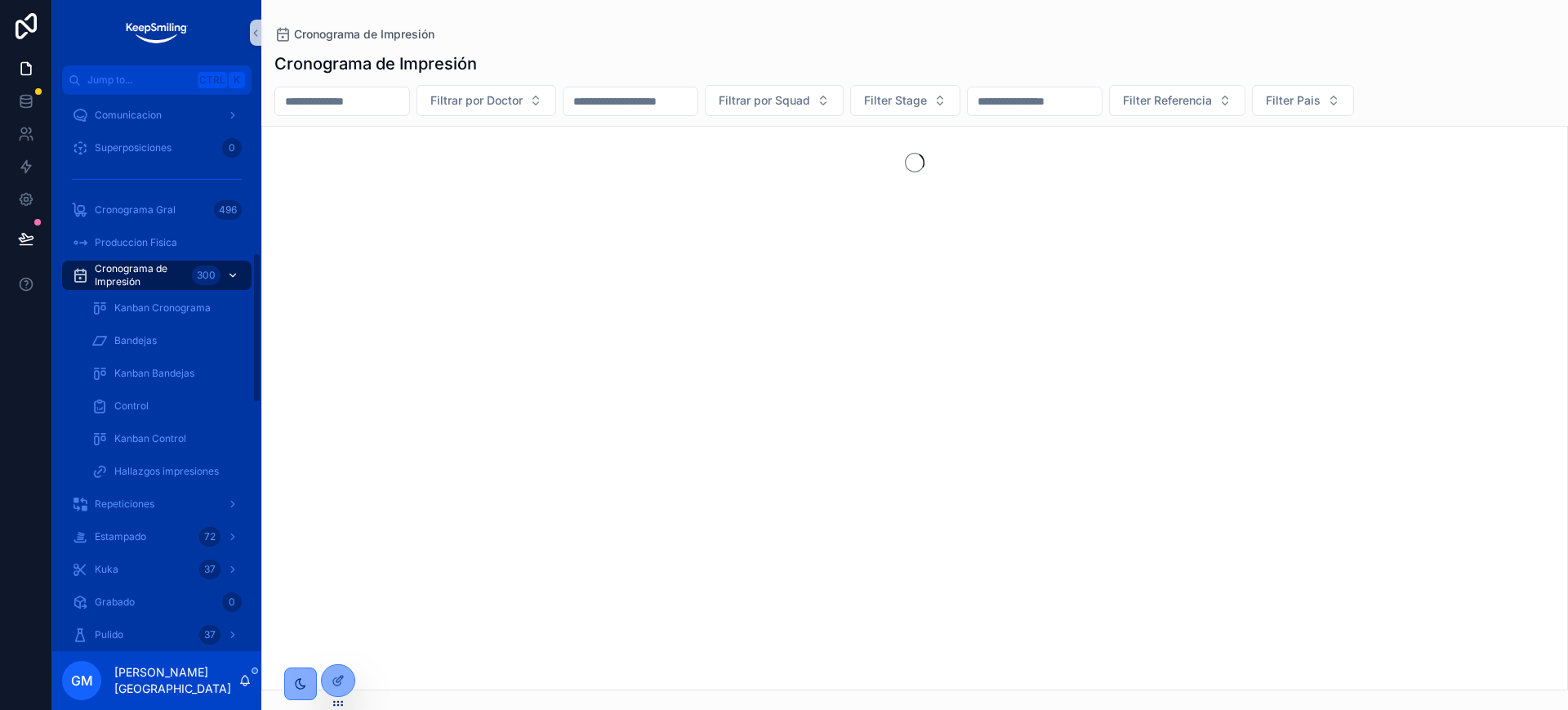
scroll to position [584, 0]
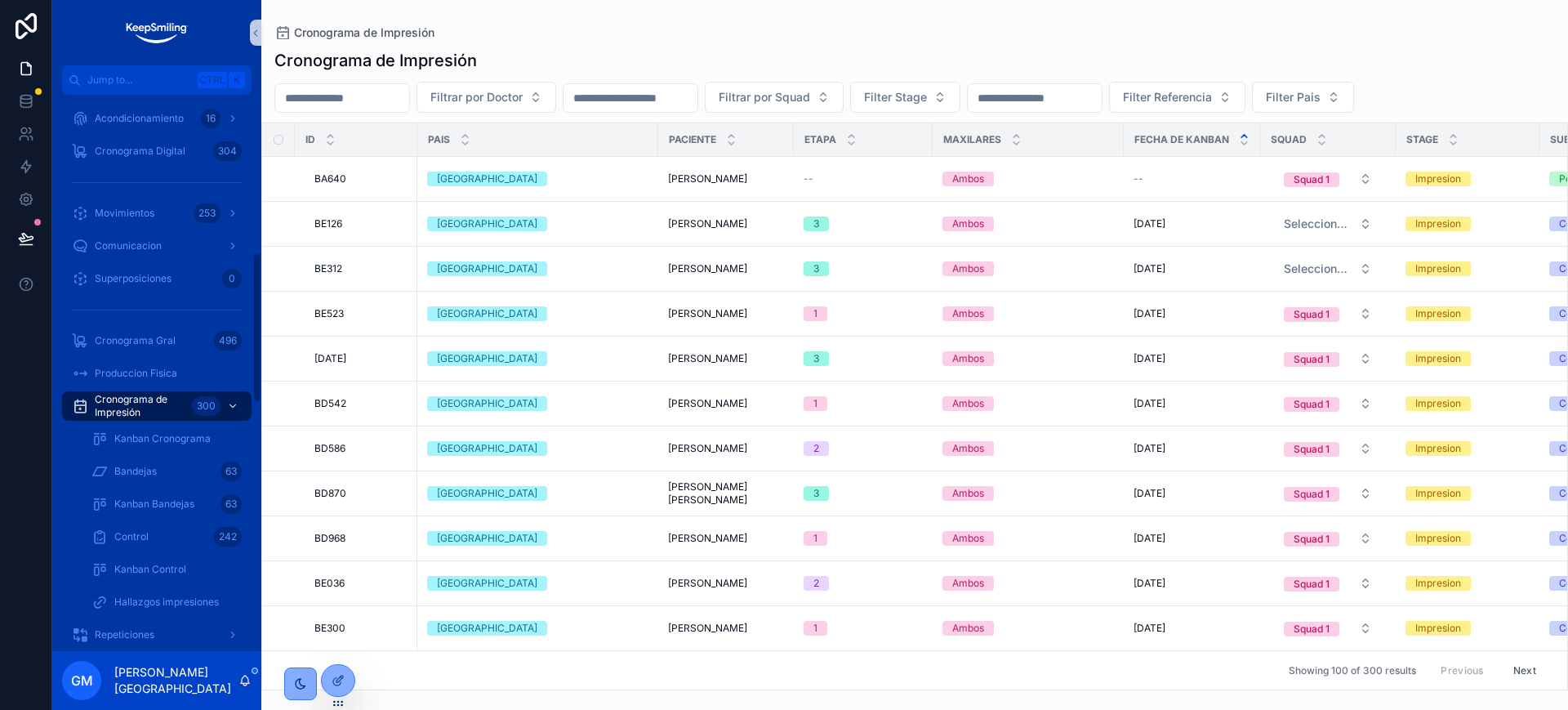
click at [410, 94] on input "scrollable content" at bounding box center [342, 97] width 134 height 23
paste input "*****"
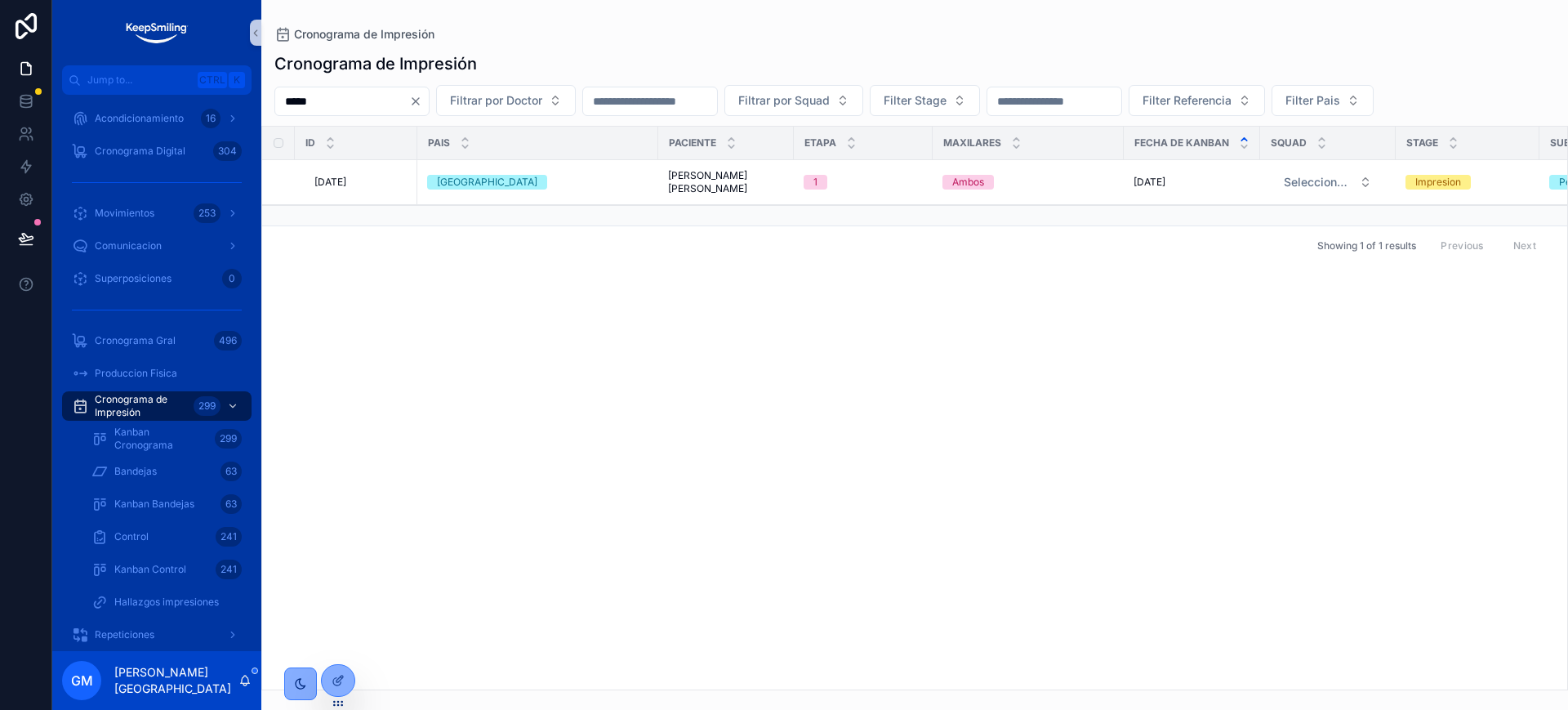
type input "*****"
click at [317, 372] on div "ID Pais Paciente Etapa Maxilares Fecha de Kanban Squad Stage Sub Estado # Model…" at bounding box center [915, 408] width 1305 height 563
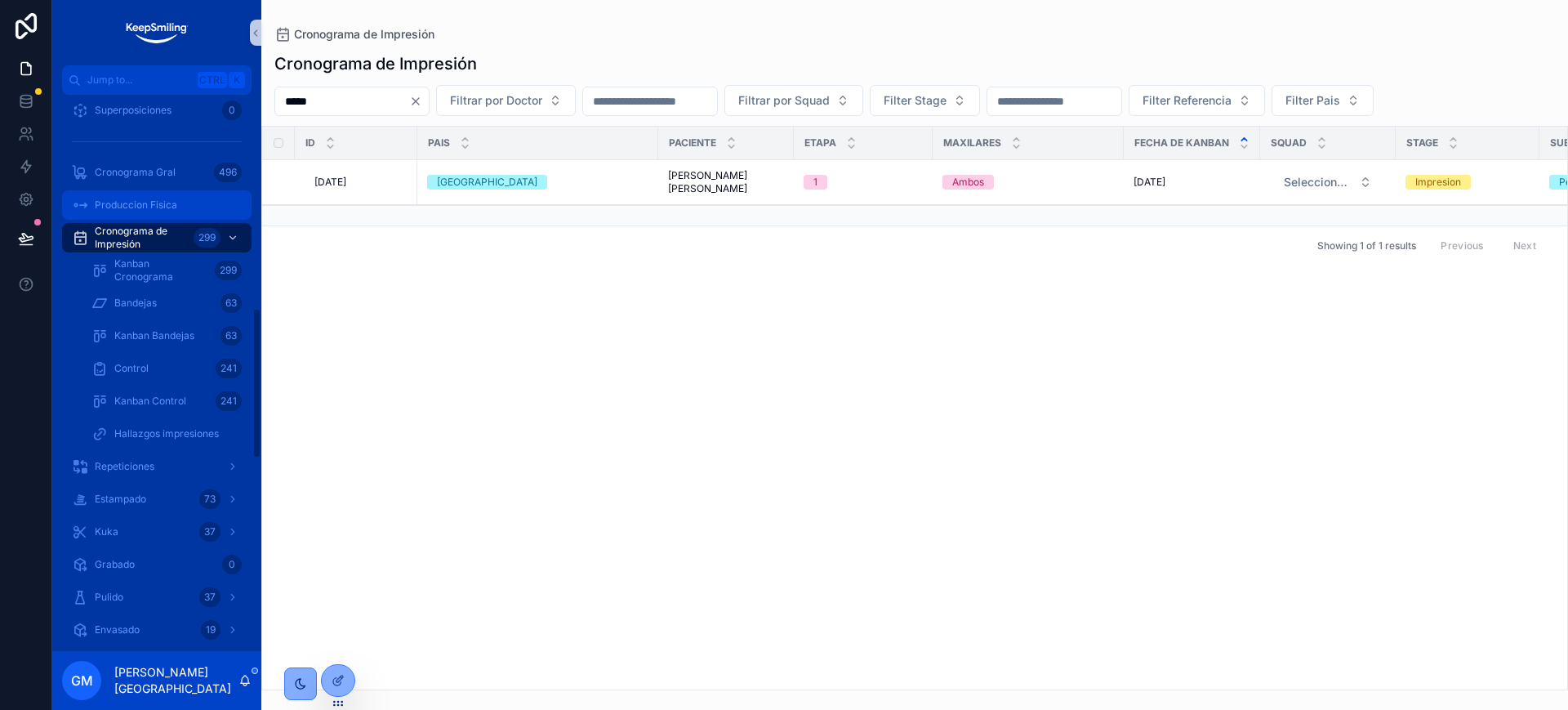
scroll to position [788, 0]
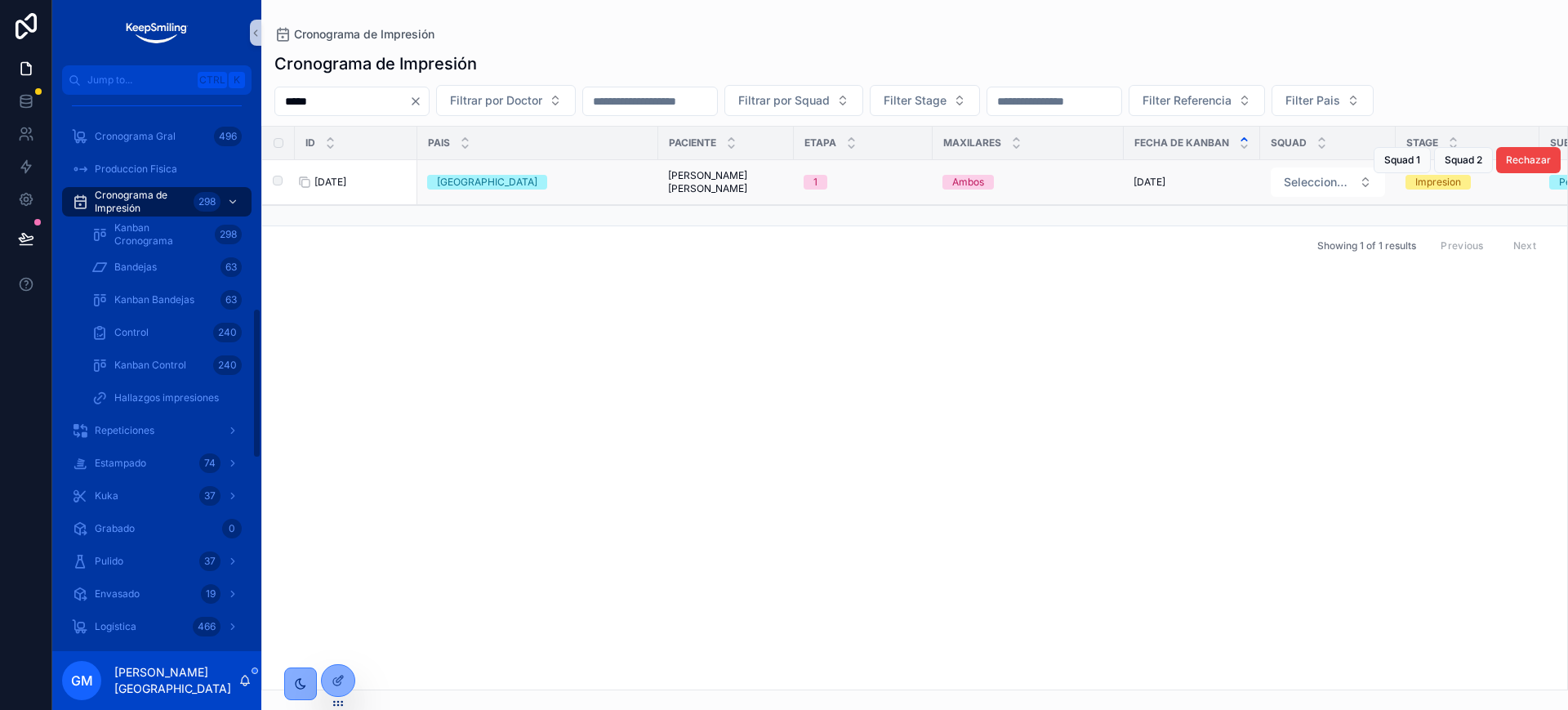
click at [340, 180] on span "BC714" at bounding box center [331, 182] width 32 height 13
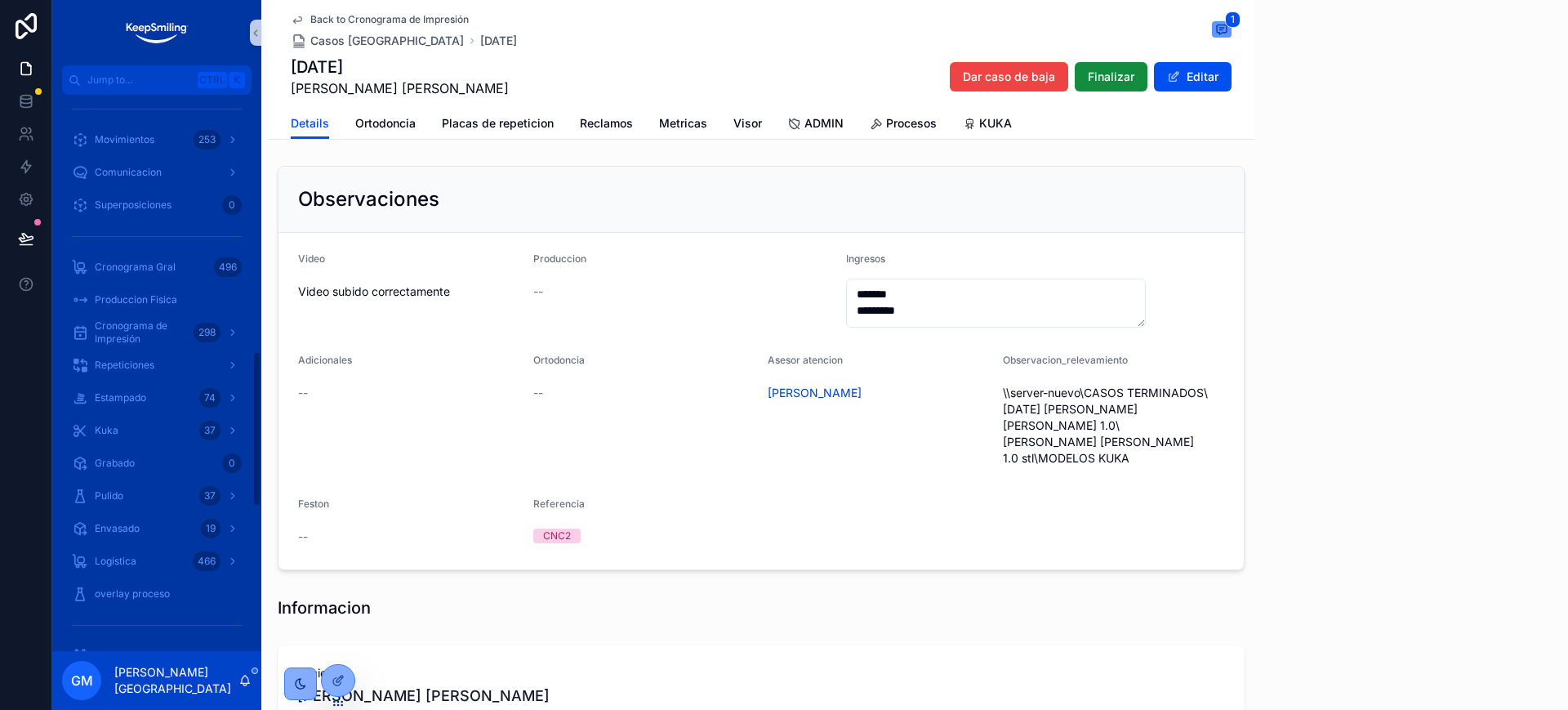
scroll to position [919, 0]
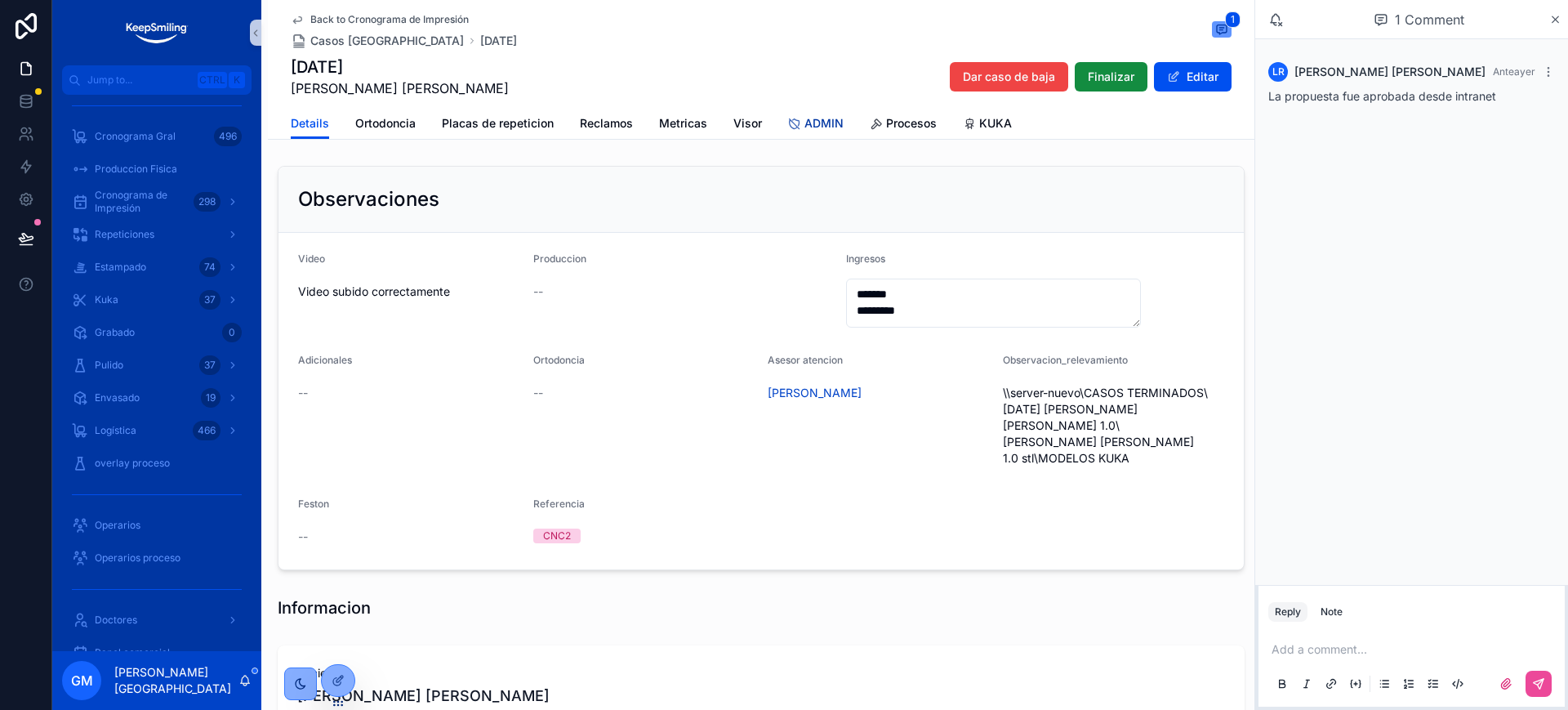
click at [828, 119] on span "ADMIN" at bounding box center [824, 123] width 39 height 16
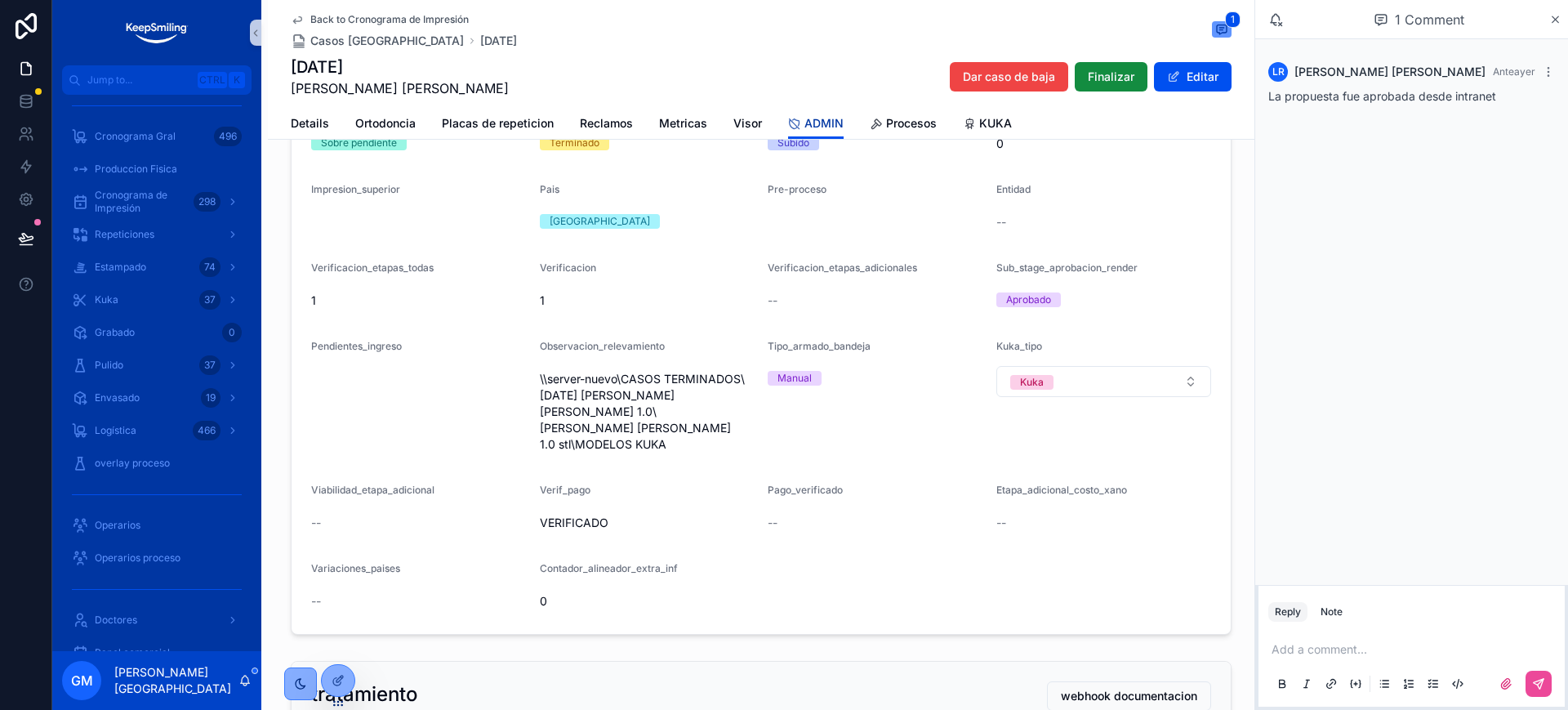
scroll to position [204, 0]
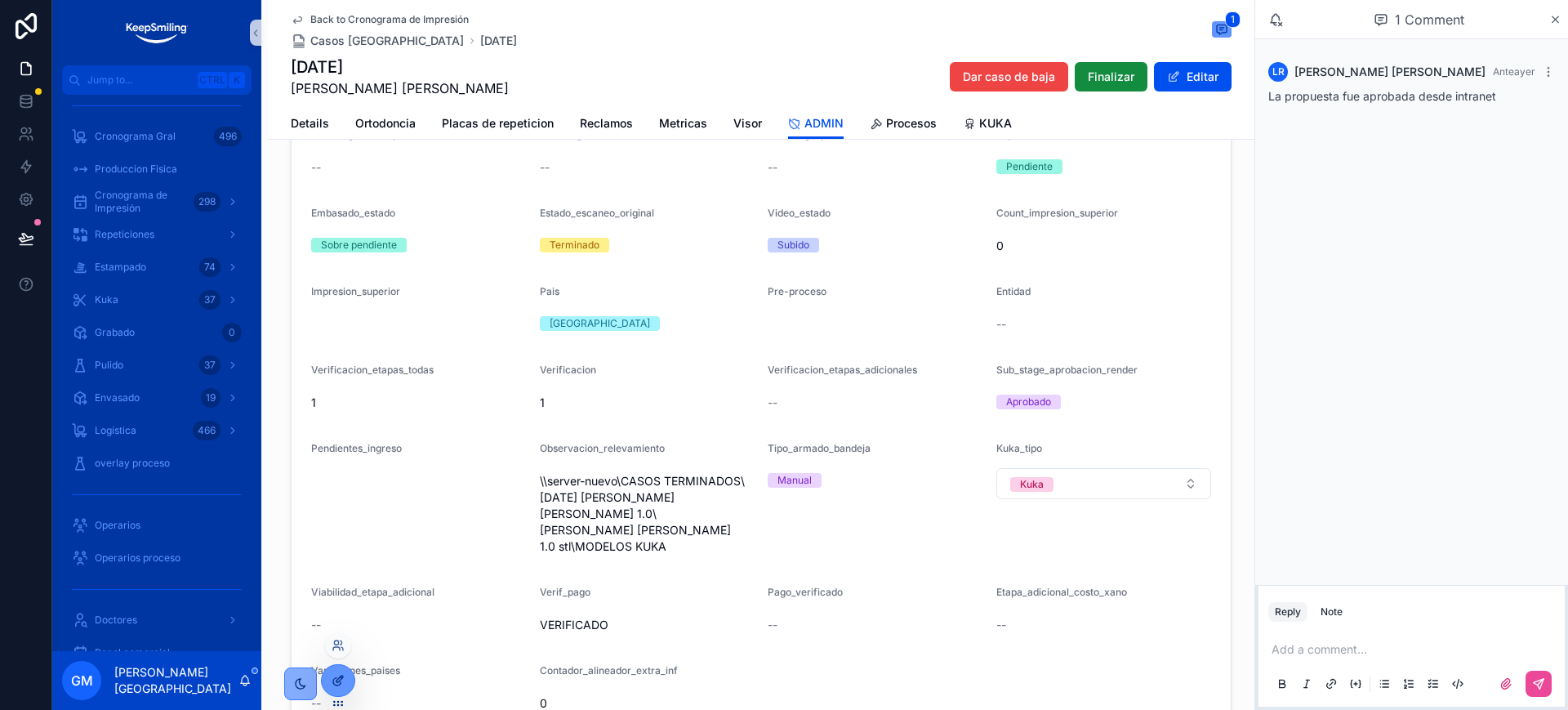
click at [345, 679] on div at bounding box center [338, 680] width 33 height 31
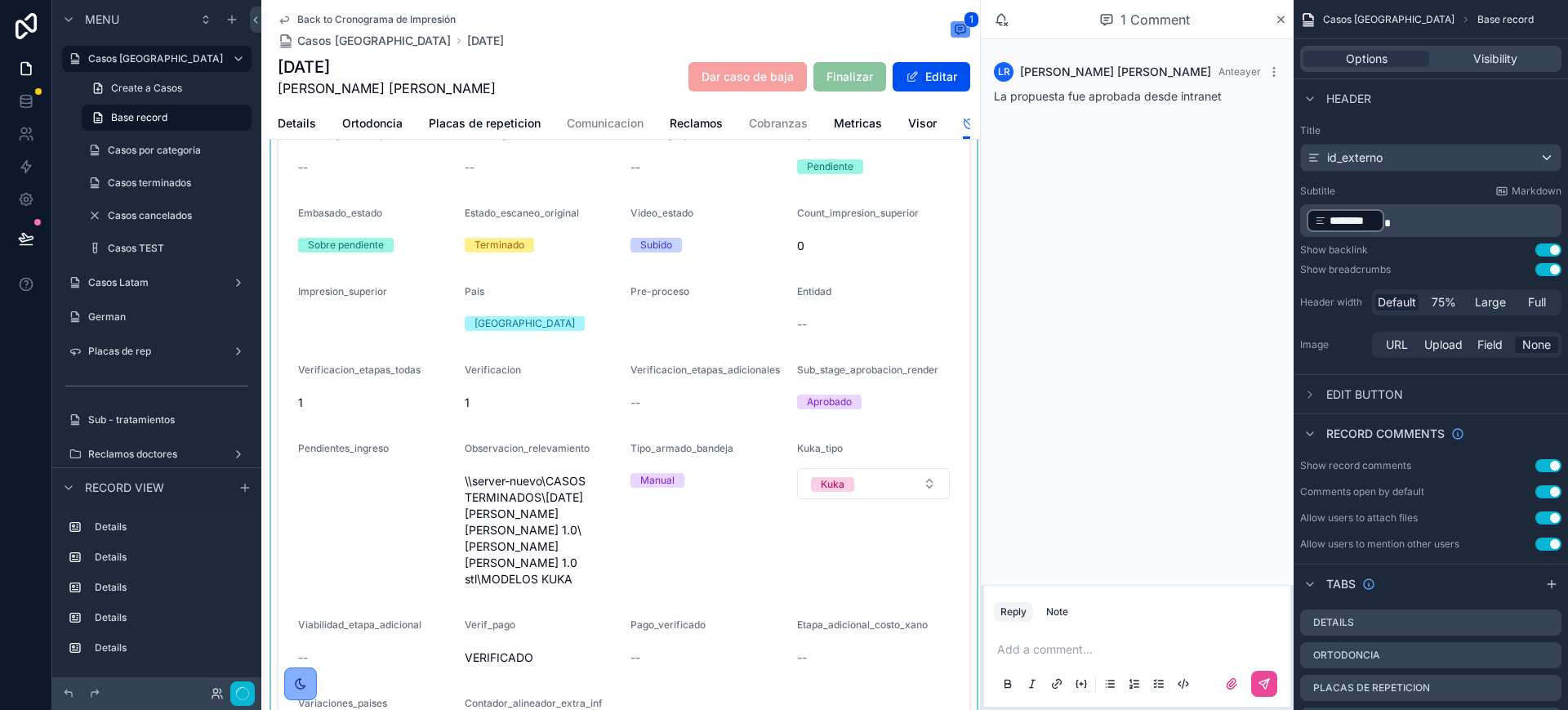
click at [845, 598] on div "scrollable content" at bounding box center [624, 366] width 712 height 821
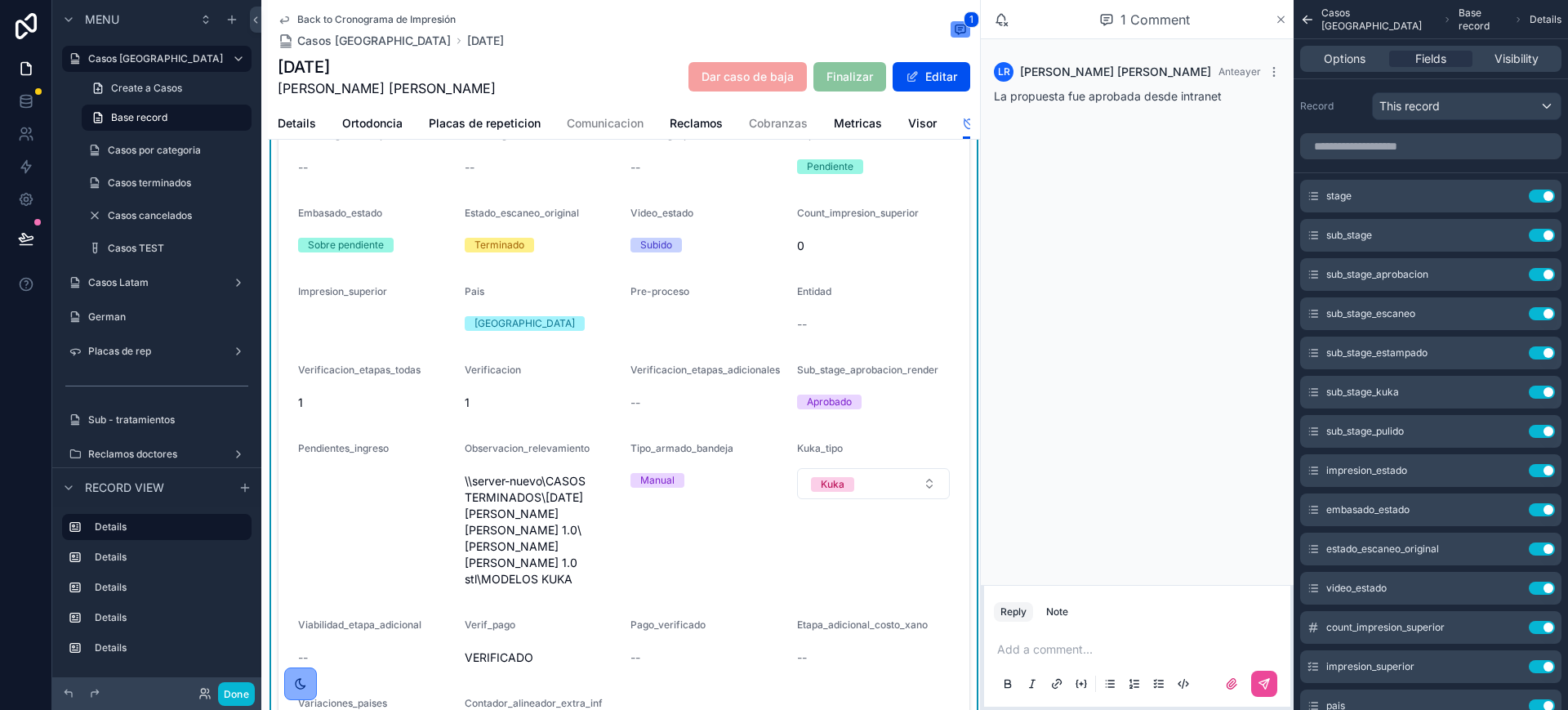
click at [1285, 13] on icon "scrollable content" at bounding box center [1281, 19] width 12 height 13
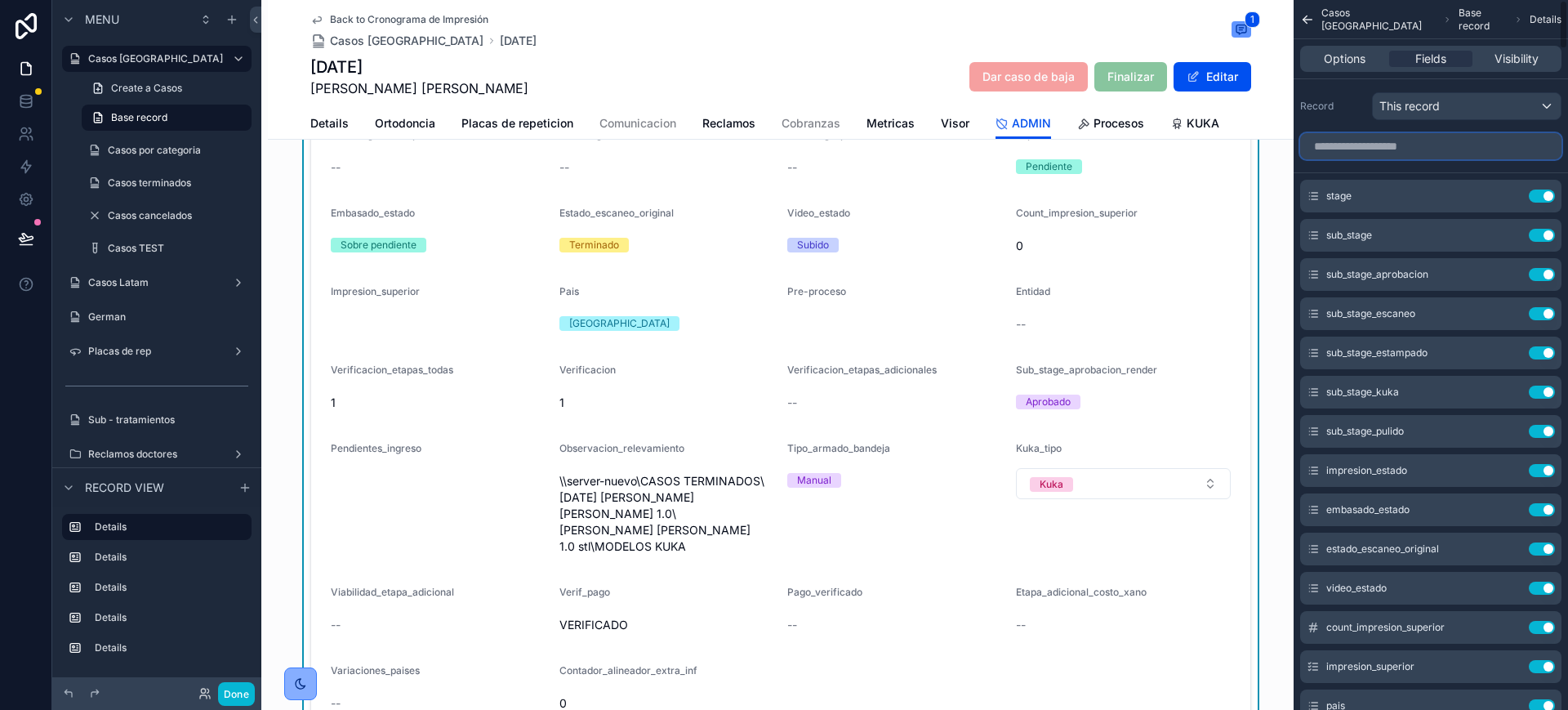
click at [1372, 150] on input "scrollable content" at bounding box center [1431, 146] width 261 height 26
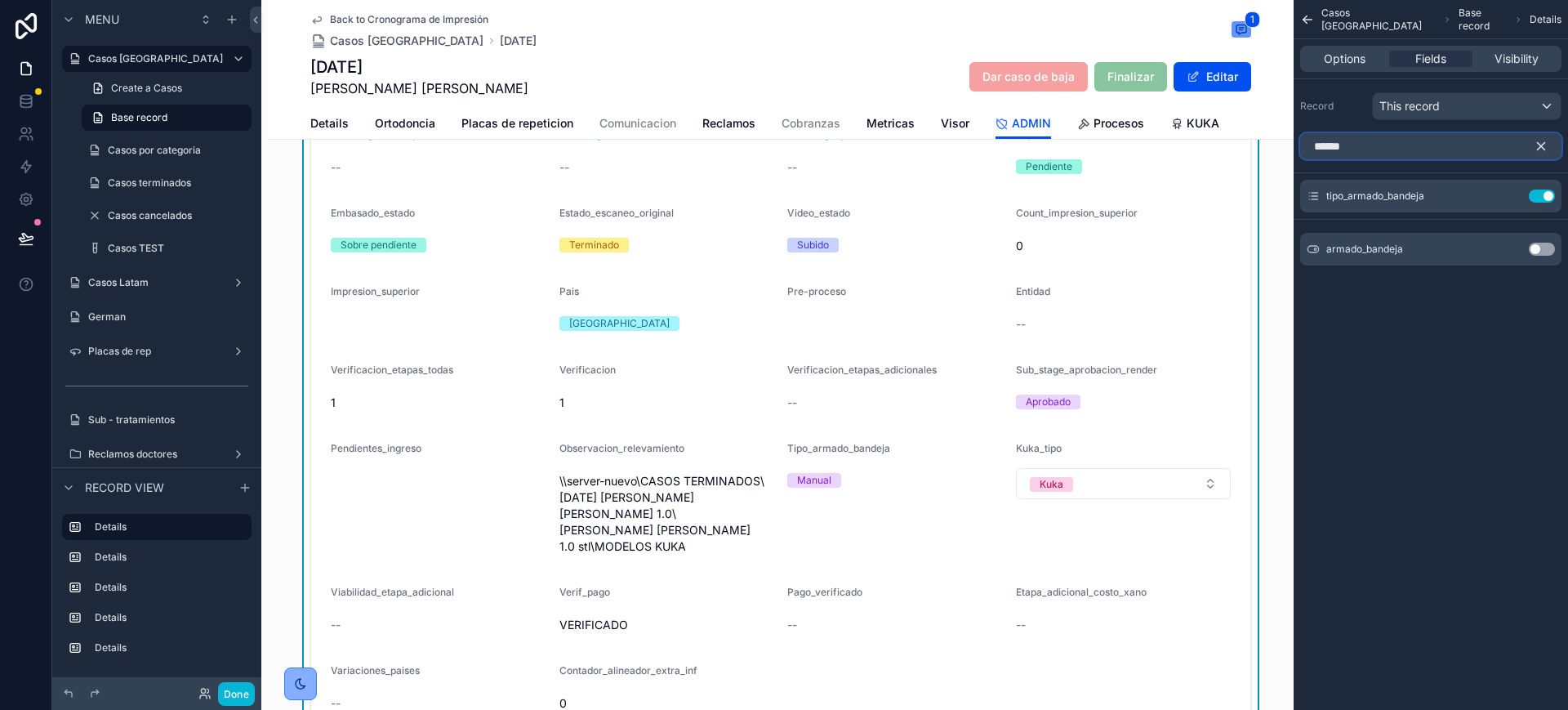
type input "******"
click at [1538, 247] on button "Use setting" at bounding box center [1542, 249] width 26 height 13
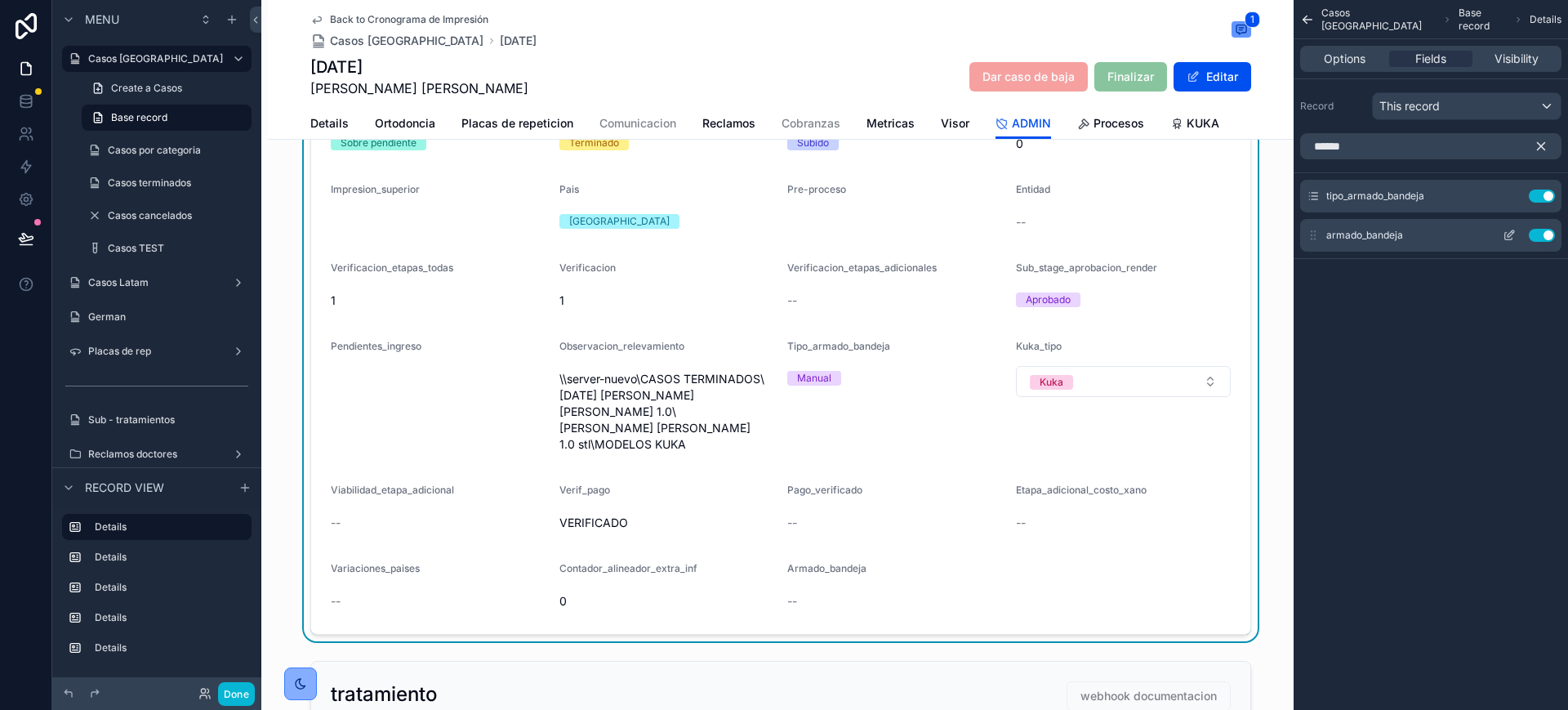
click at [1510, 234] on icon "scrollable content" at bounding box center [1509, 234] width 13 height 13
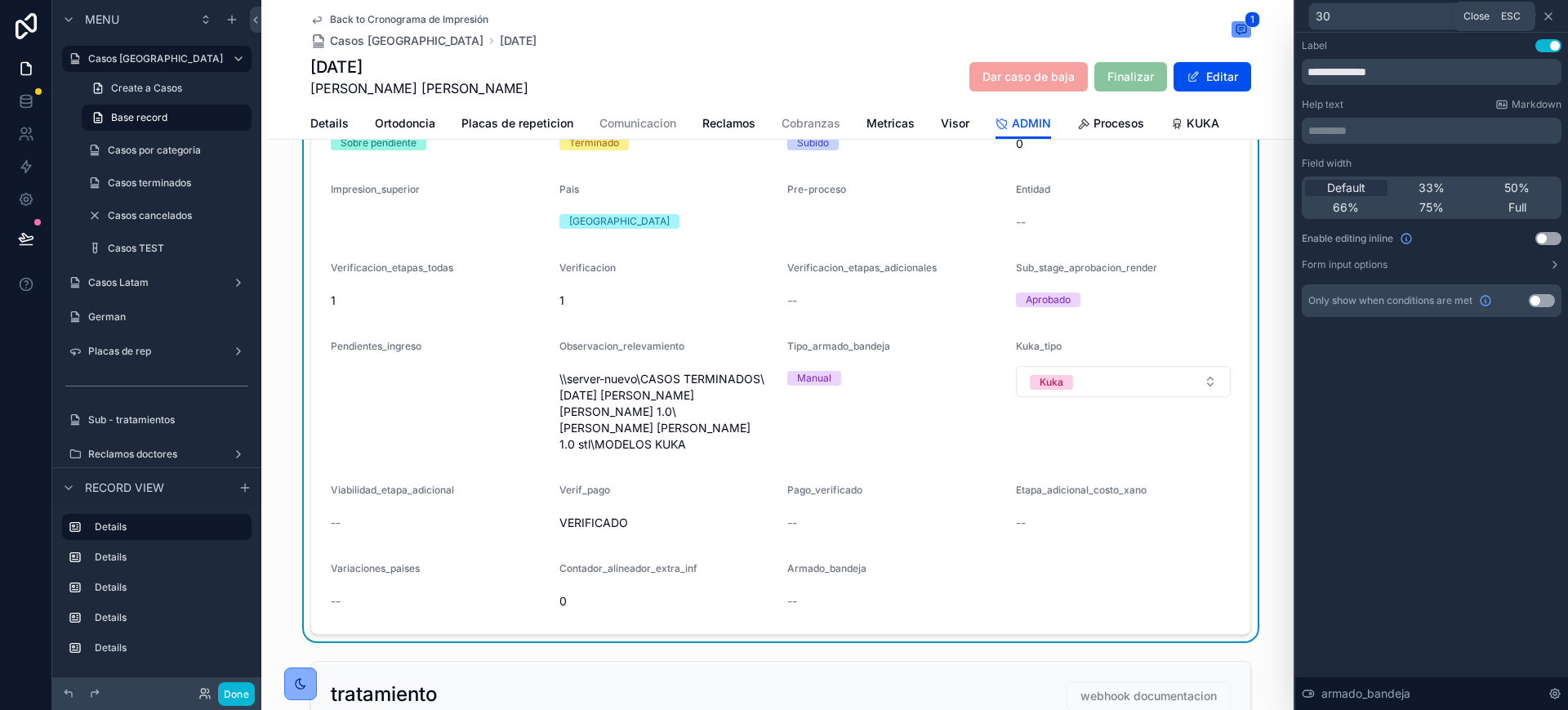
click at [1548, 14] on icon at bounding box center [1549, 16] width 7 height 7
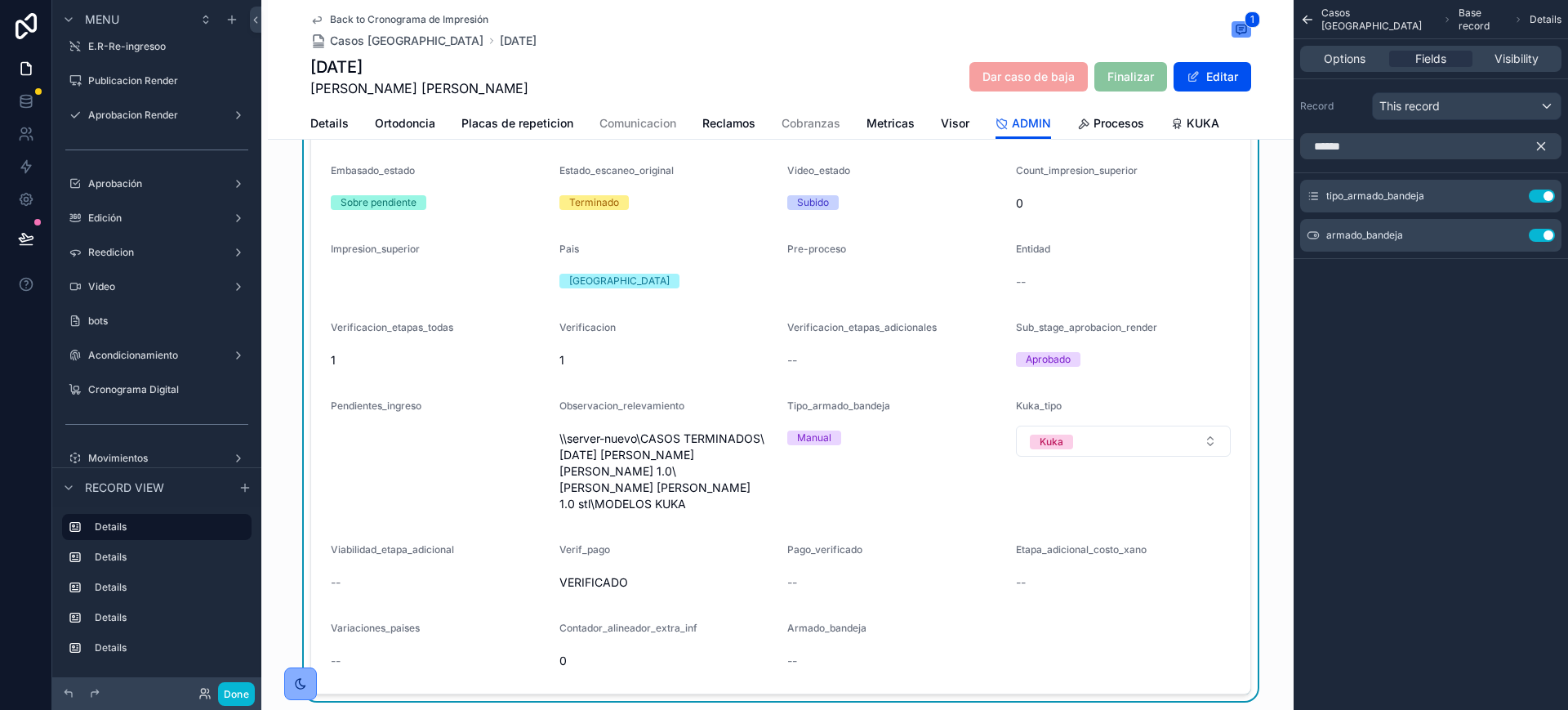
scroll to position [204, 0]
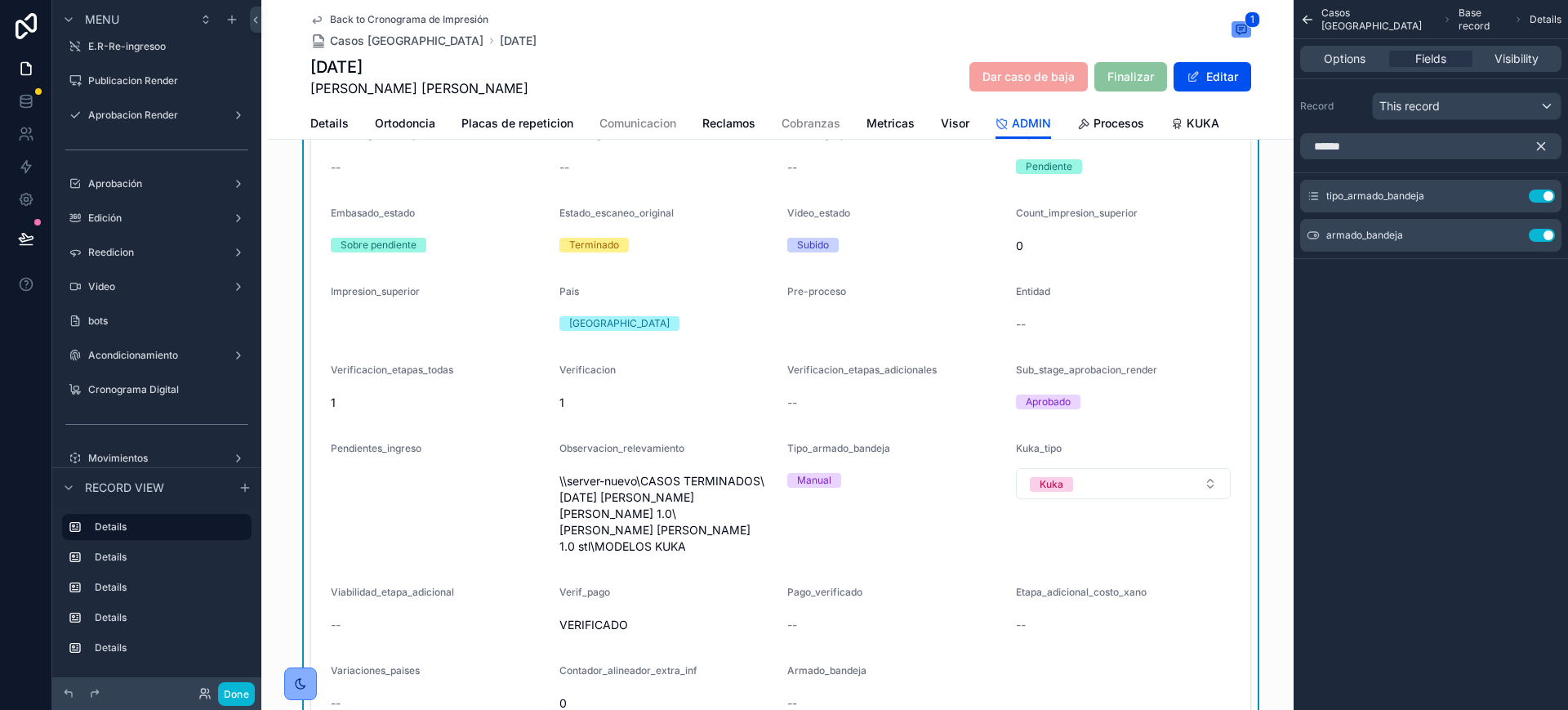
click at [369, 11] on div "Back to Cronograma de Impresión Casos Argentina BC714 1 BC714 Martinez Maria Ce…" at bounding box center [781, 53] width 941 height 107
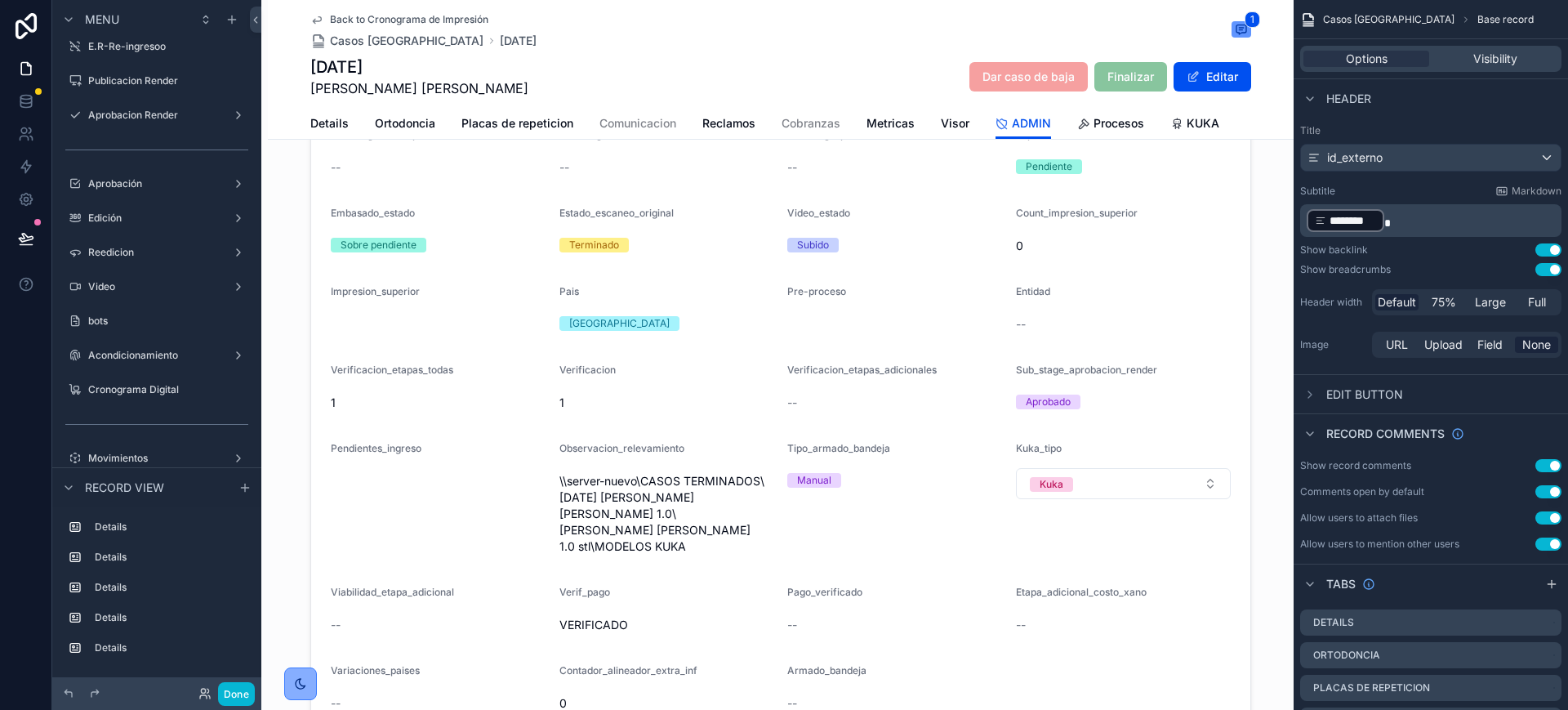
click at [368, 14] on span "Back to Cronograma de Impresión" at bounding box center [409, 19] width 158 height 13
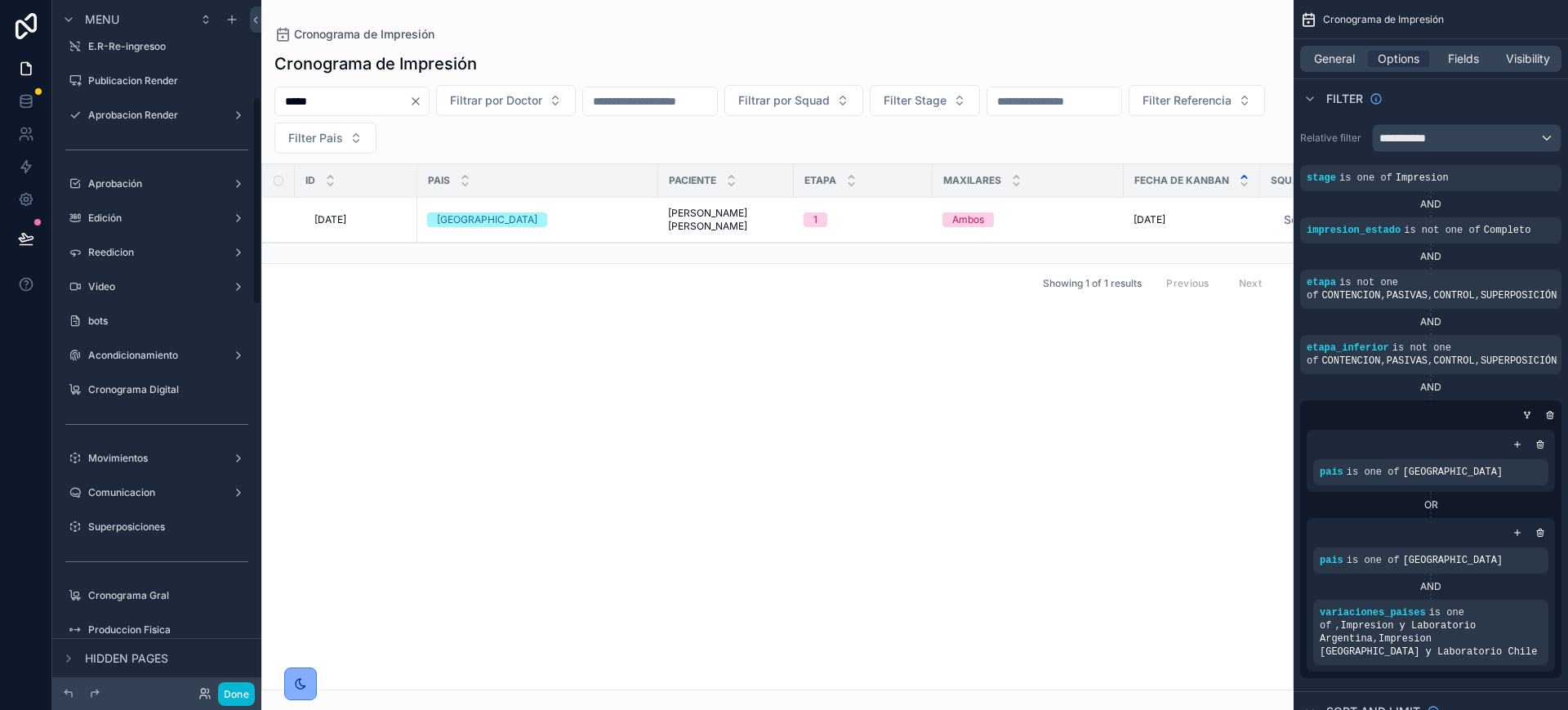
click at [267, 93] on div "scrollable content" at bounding box center [778, 355] width 1032 height 710
click at [304, 106] on input "*****" at bounding box center [342, 101] width 134 height 23
drag, startPoint x: 267, startPoint y: 93, endPoint x: 305, endPoint y: 106, distance: 40.2
click at [305, 106] on input "*****" at bounding box center [342, 101] width 134 height 23
paste input "scrollable content"
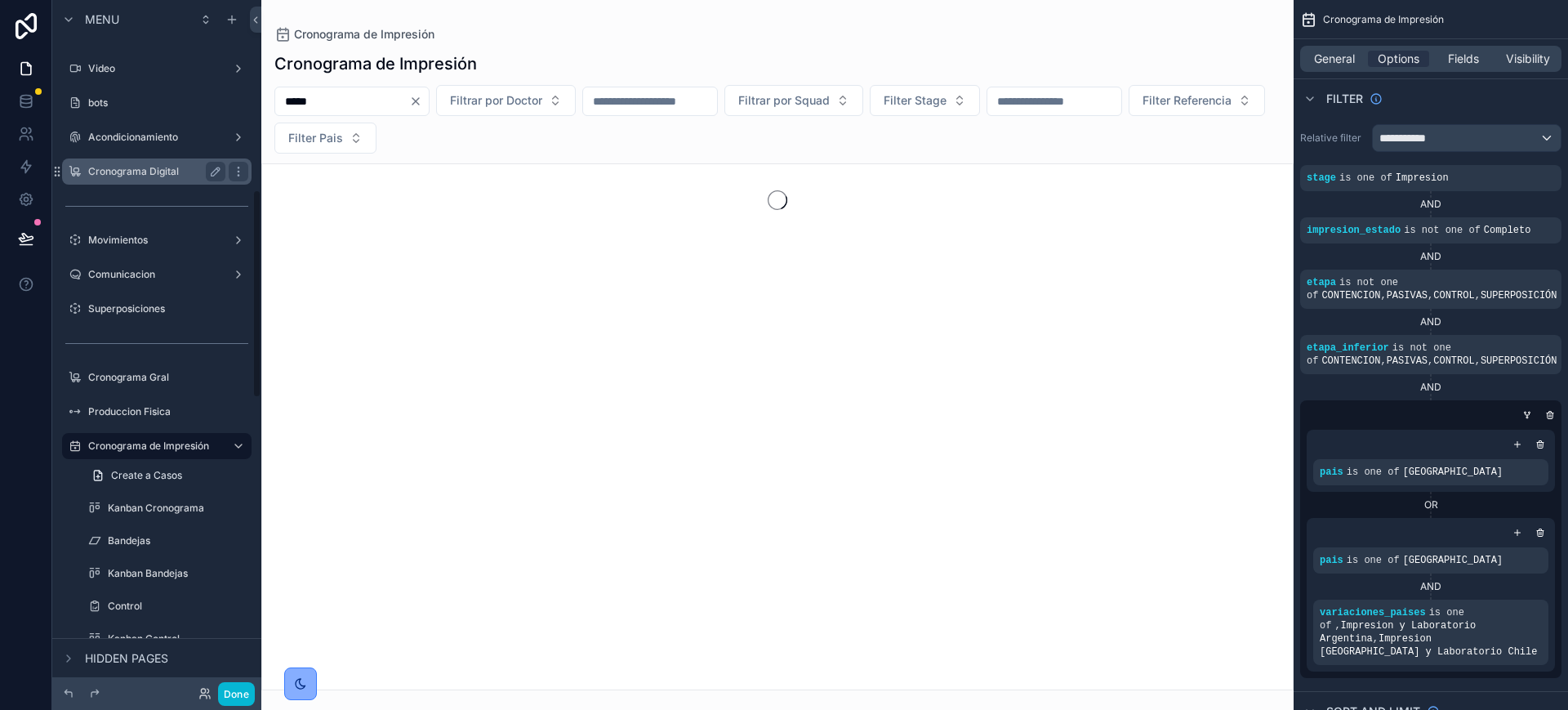
scroll to position [627, 0]
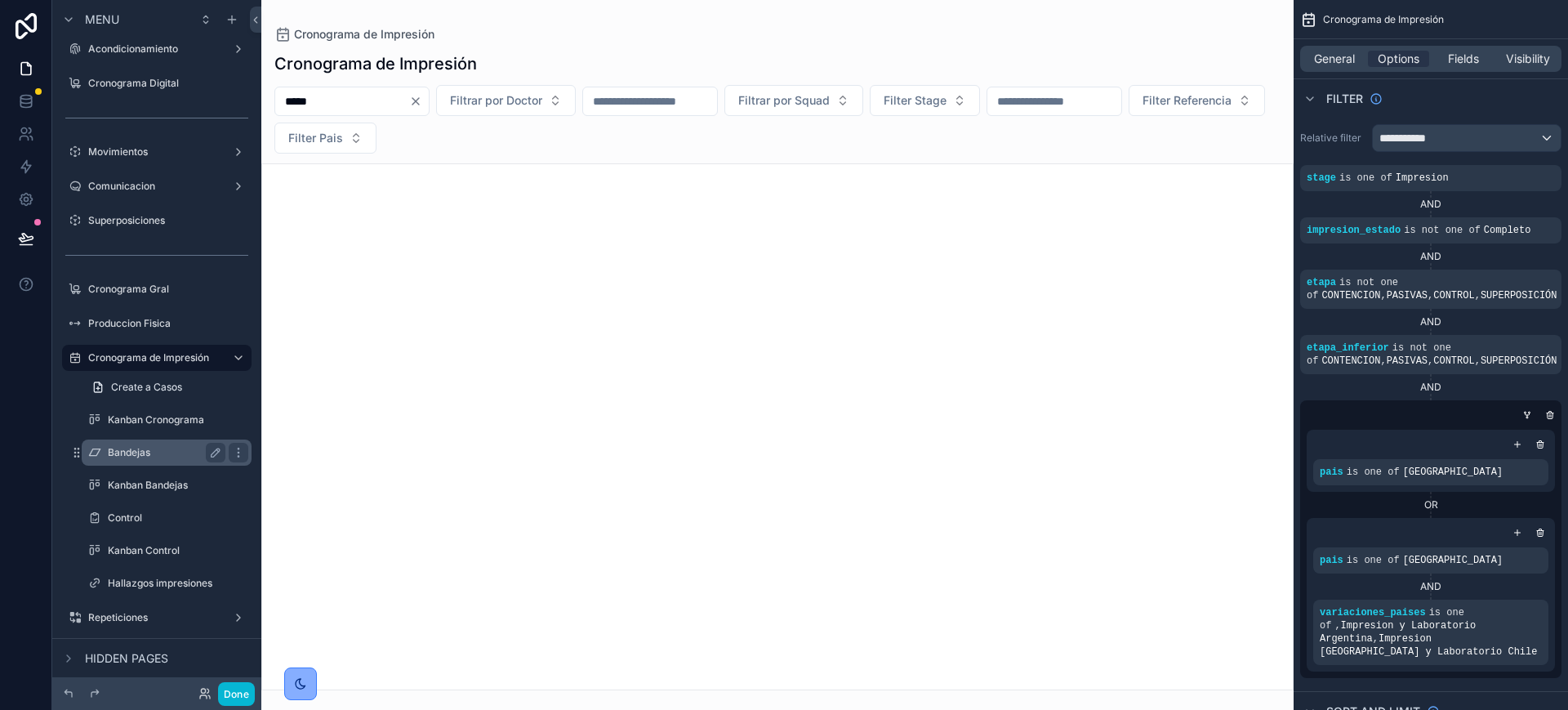
type input "*****"
click at [158, 458] on label "Bandejas" at bounding box center [162, 452] width 111 height 13
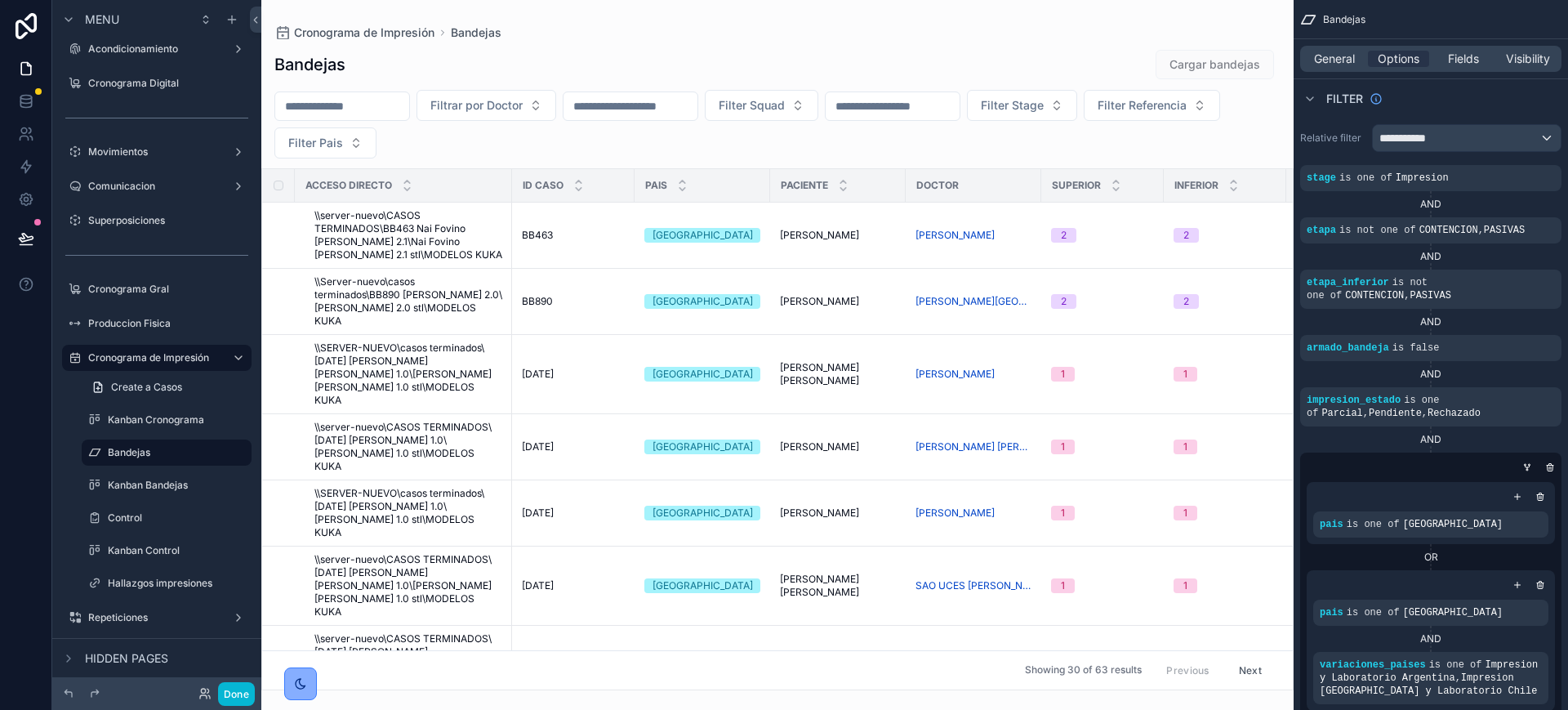
click at [332, 105] on div "scrollable content" at bounding box center [778, 355] width 1032 height 710
type input "*****"
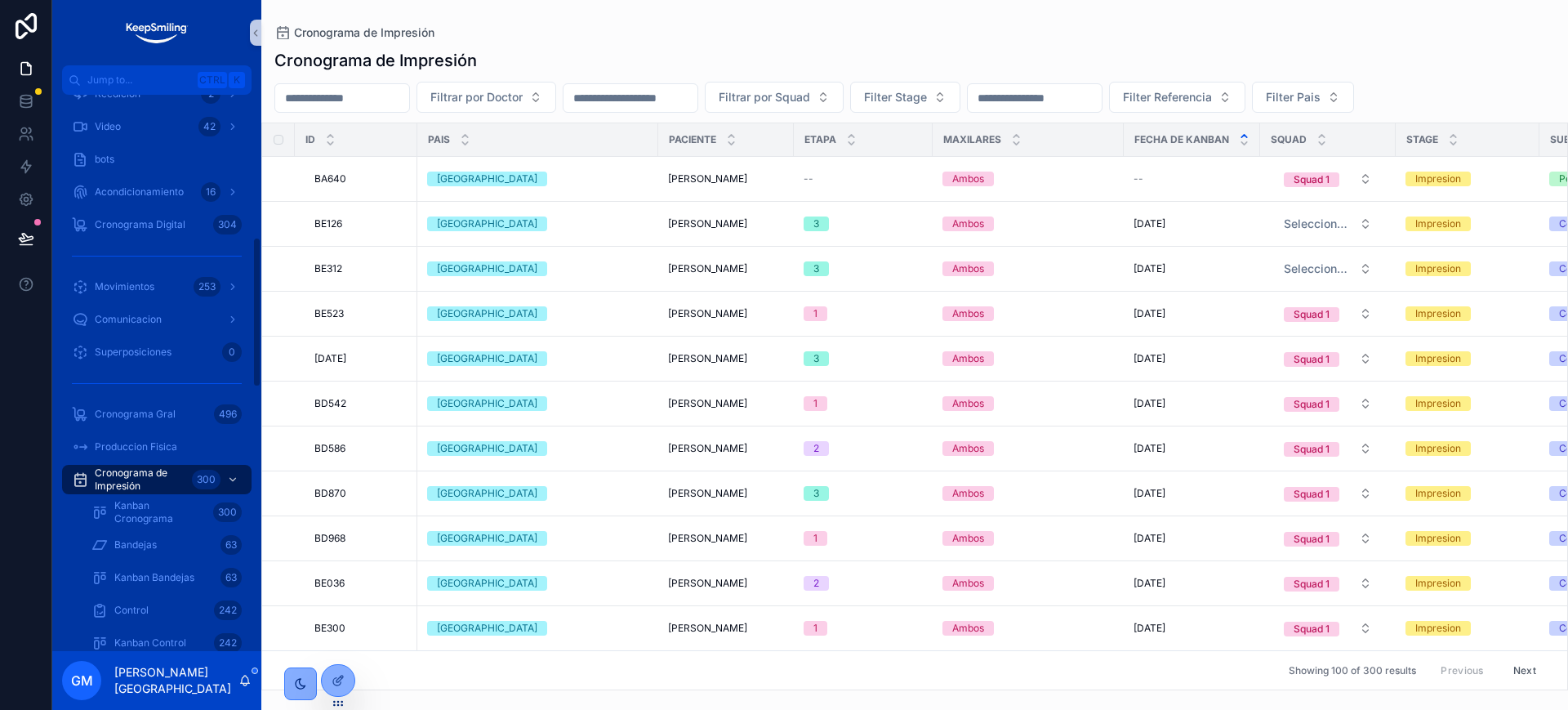
scroll to position [613, 0]
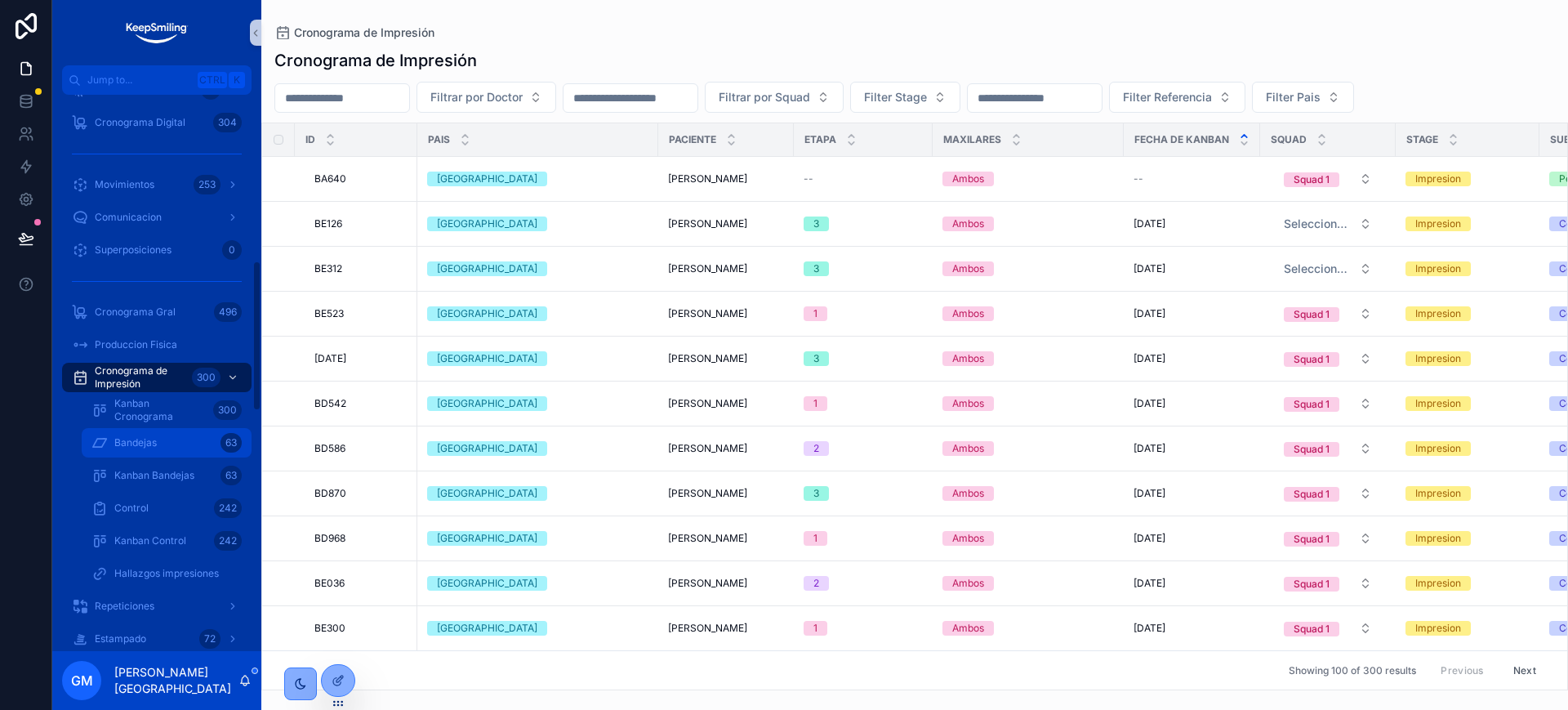
click at [134, 442] on span "Bandejas" at bounding box center [135, 442] width 42 height 13
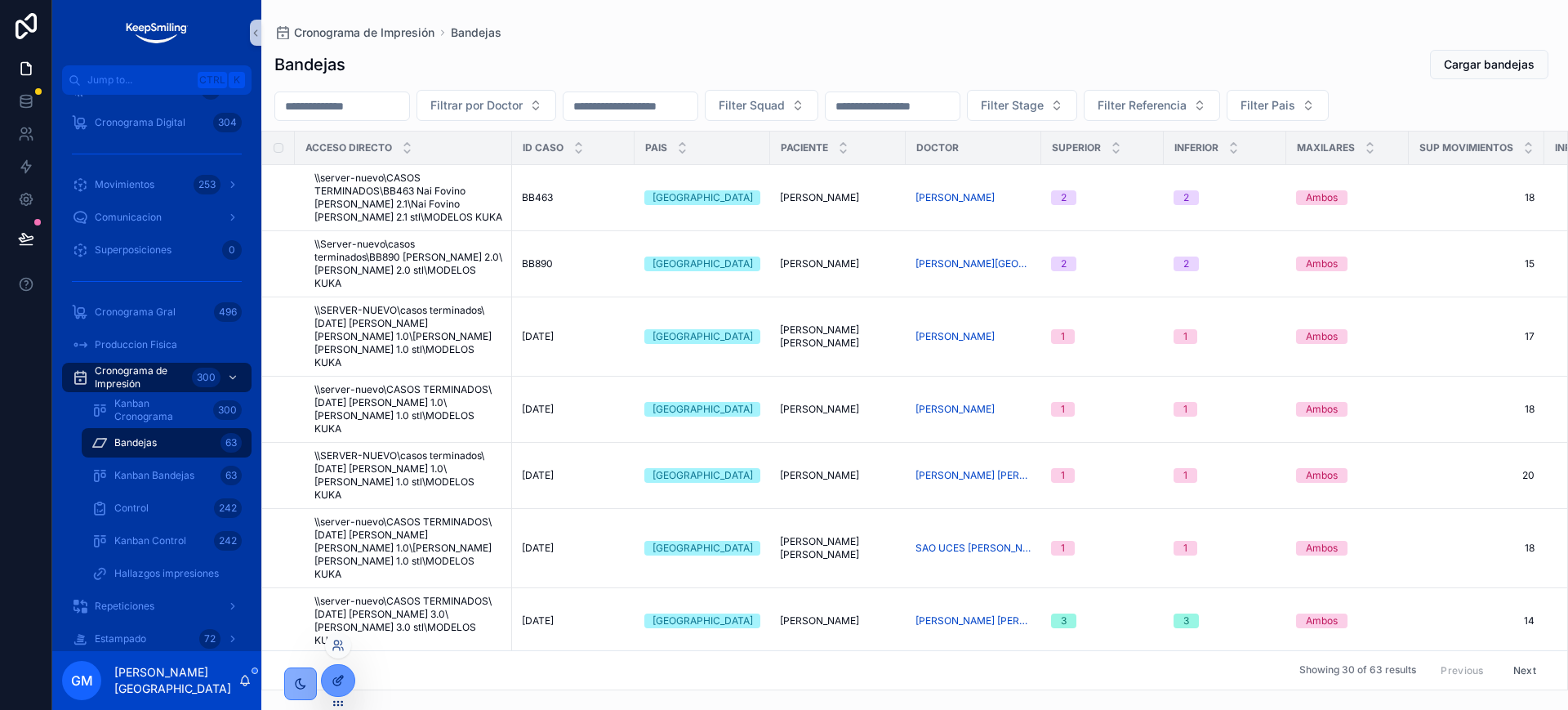
click at [338, 680] on icon at bounding box center [338, 680] width 13 height 13
click at [150, 387] on span "Cronograma de Impresión" at bounding box center [140, 377] width 91 height 26
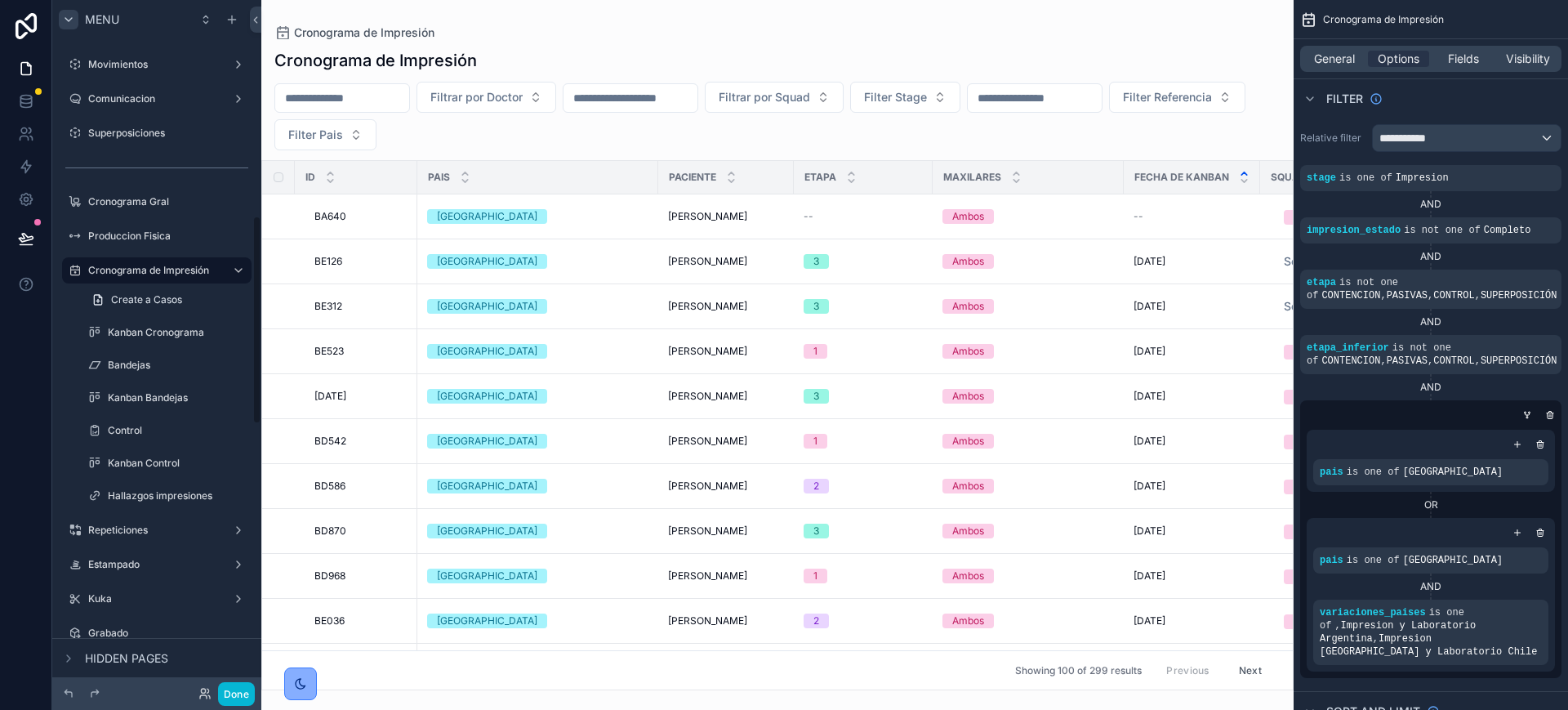
drag, startPoint x: 133, startPoint y: 361, endPoint x: 68, endPoint y: 14, distance: 353.0
click at [133, 361] on label "Bandejas" at bounding box center [178, 365] width 140 height 13
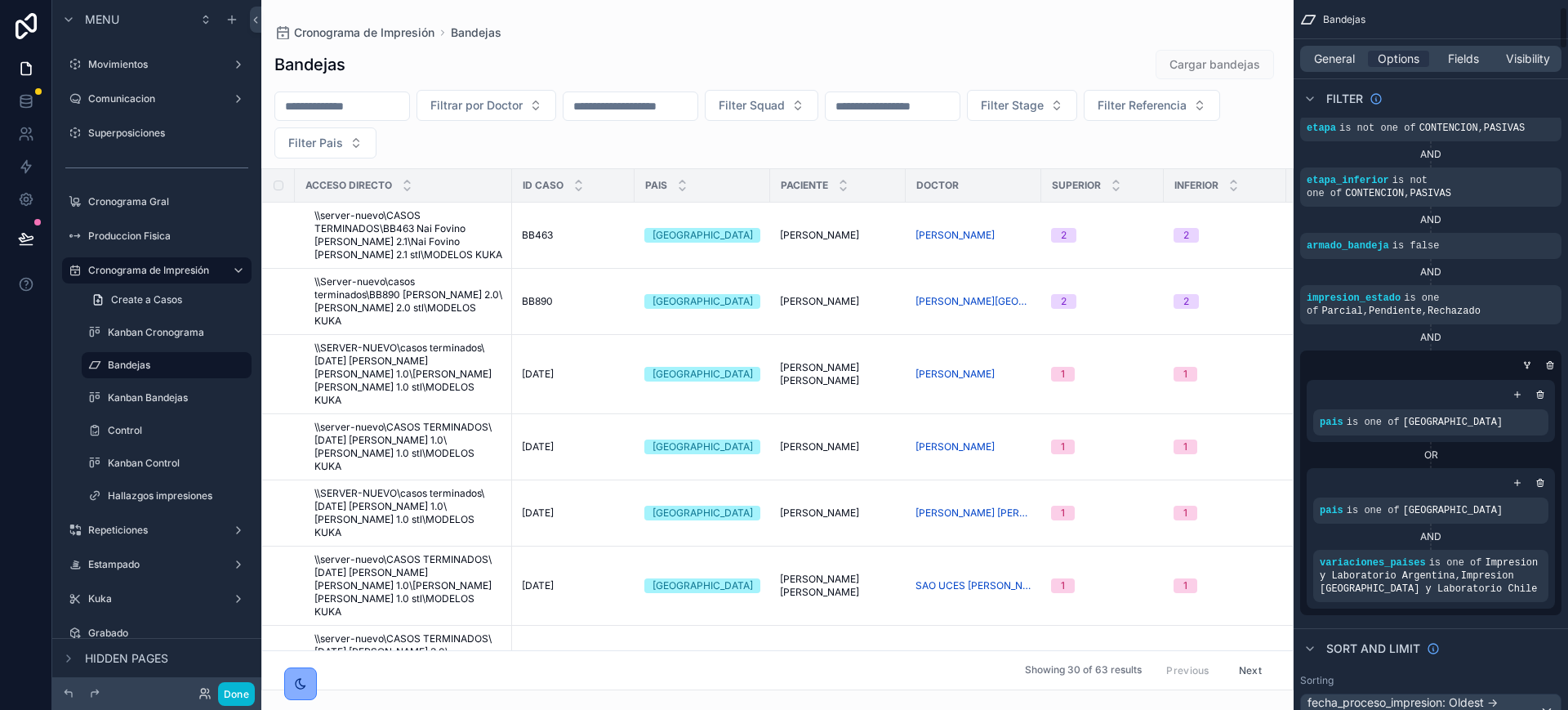
scroll to position [204, 0]
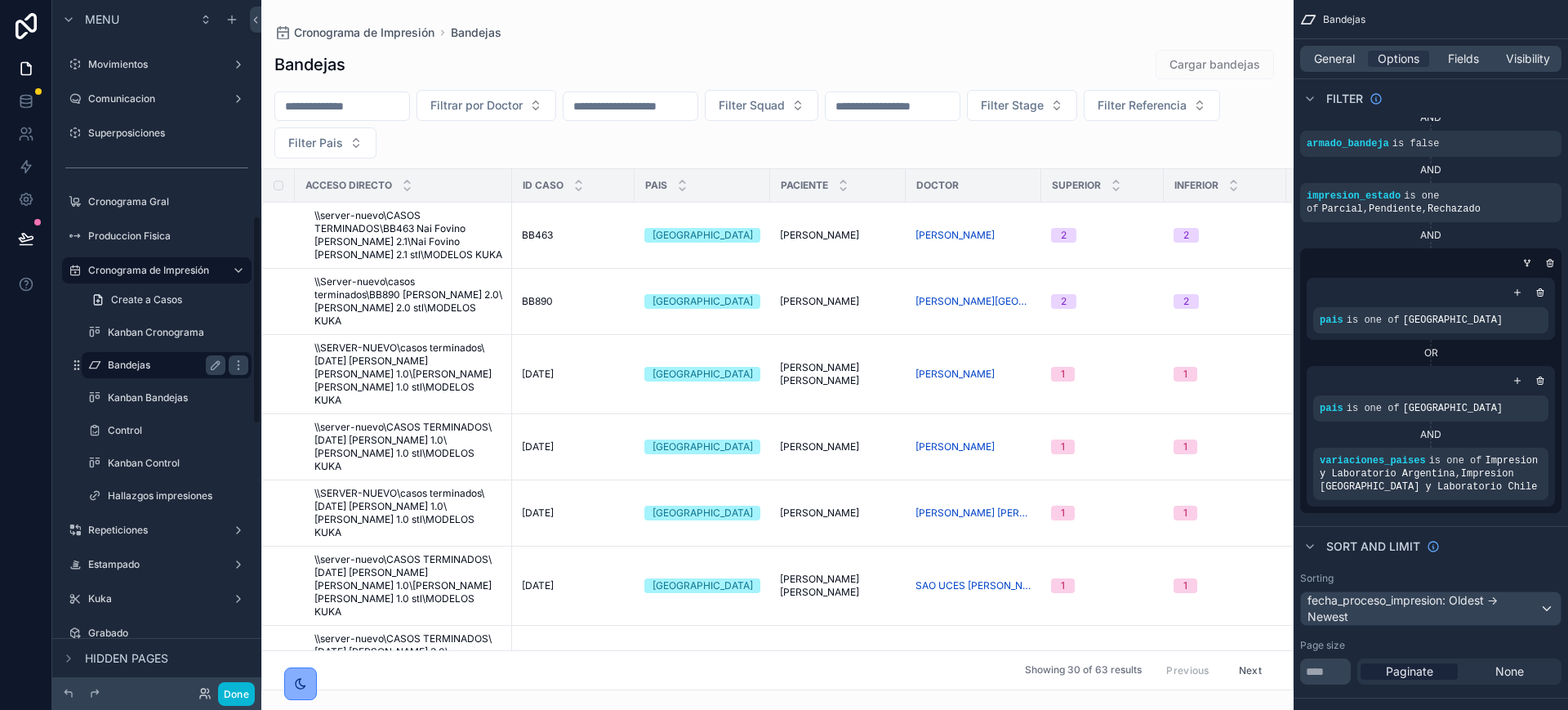
click at [174, 363] on label "Bandejas" at bounding box center [162, 365] width 111 height 13
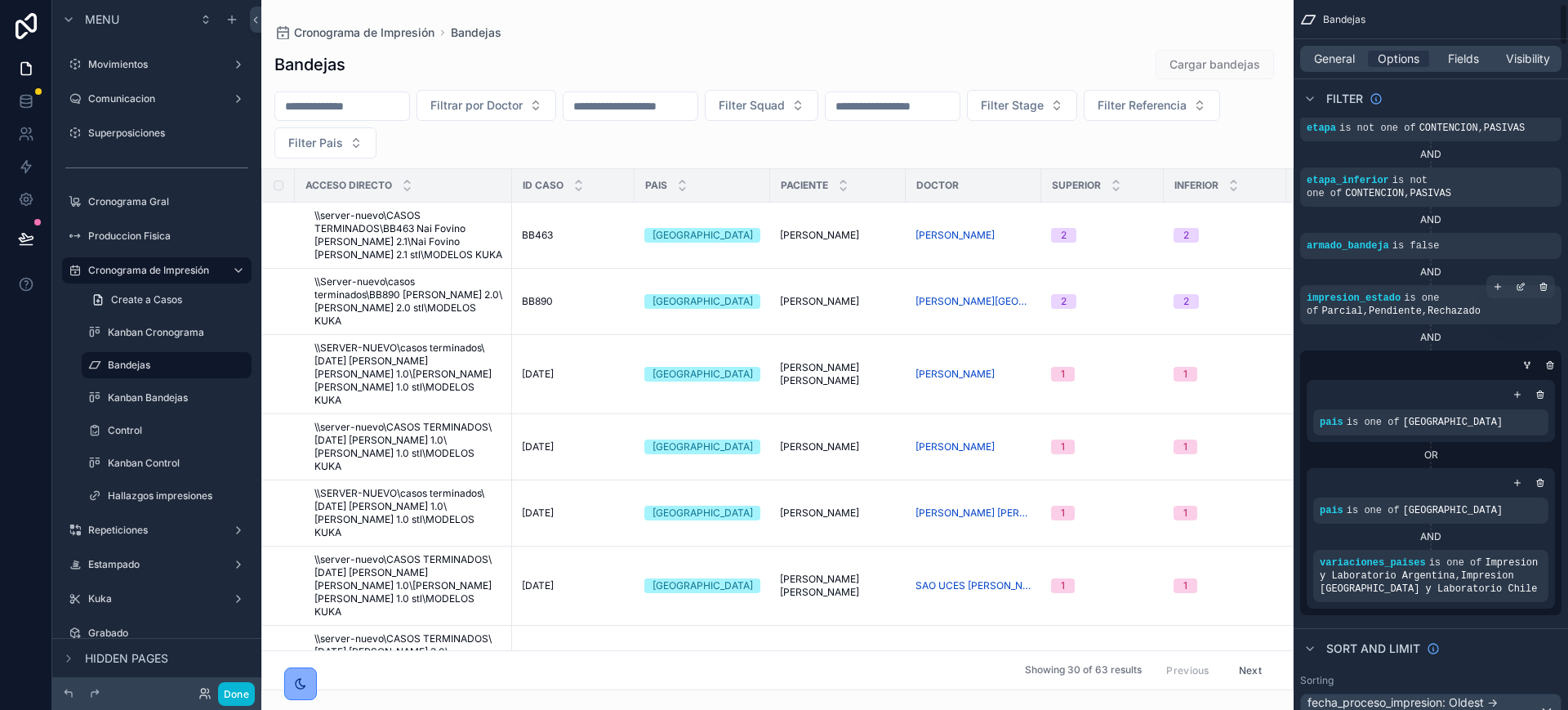
scroll to position [0, 0]
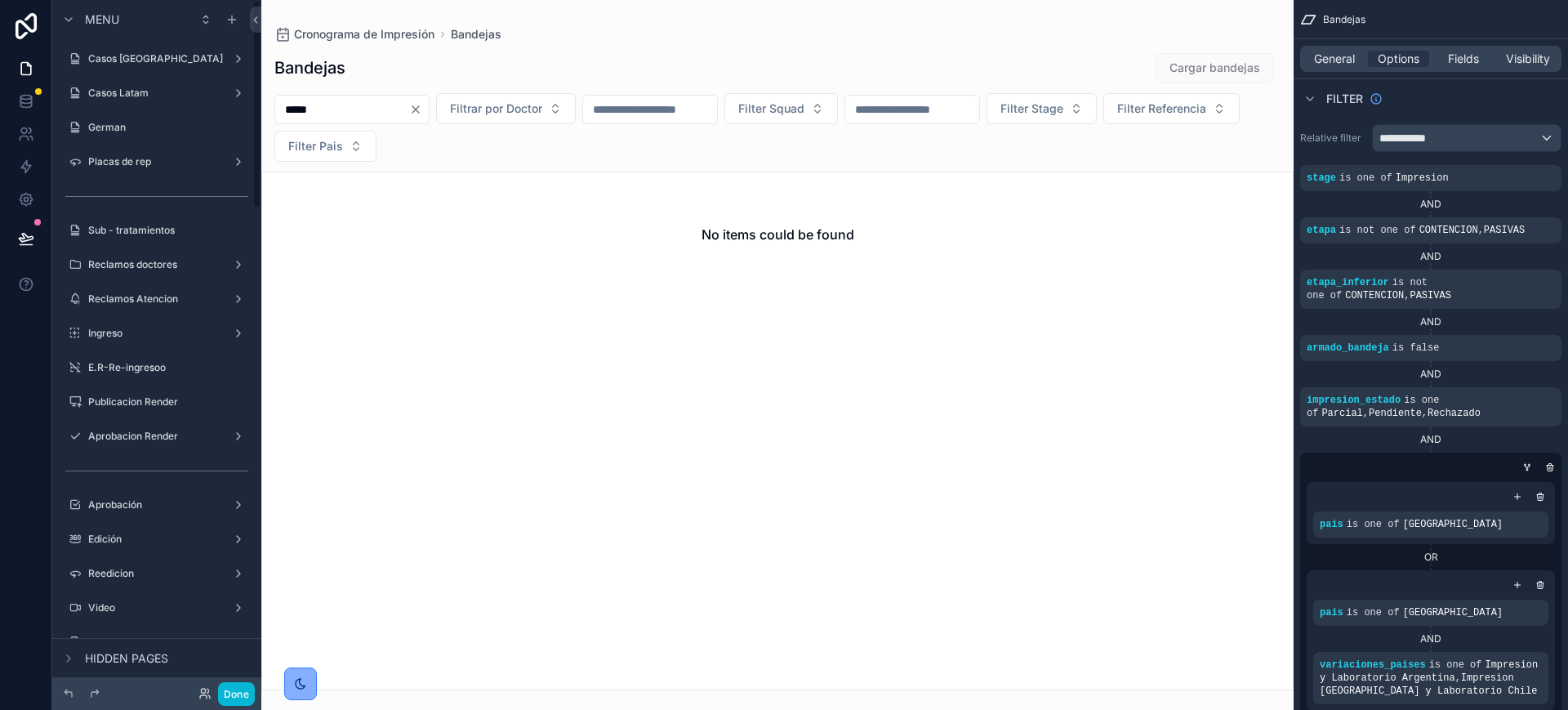
click at [162, 58] on label "Casos [GEOGRAPHIC_DATA]" at bounding box center [157, 58] width 137 height 13
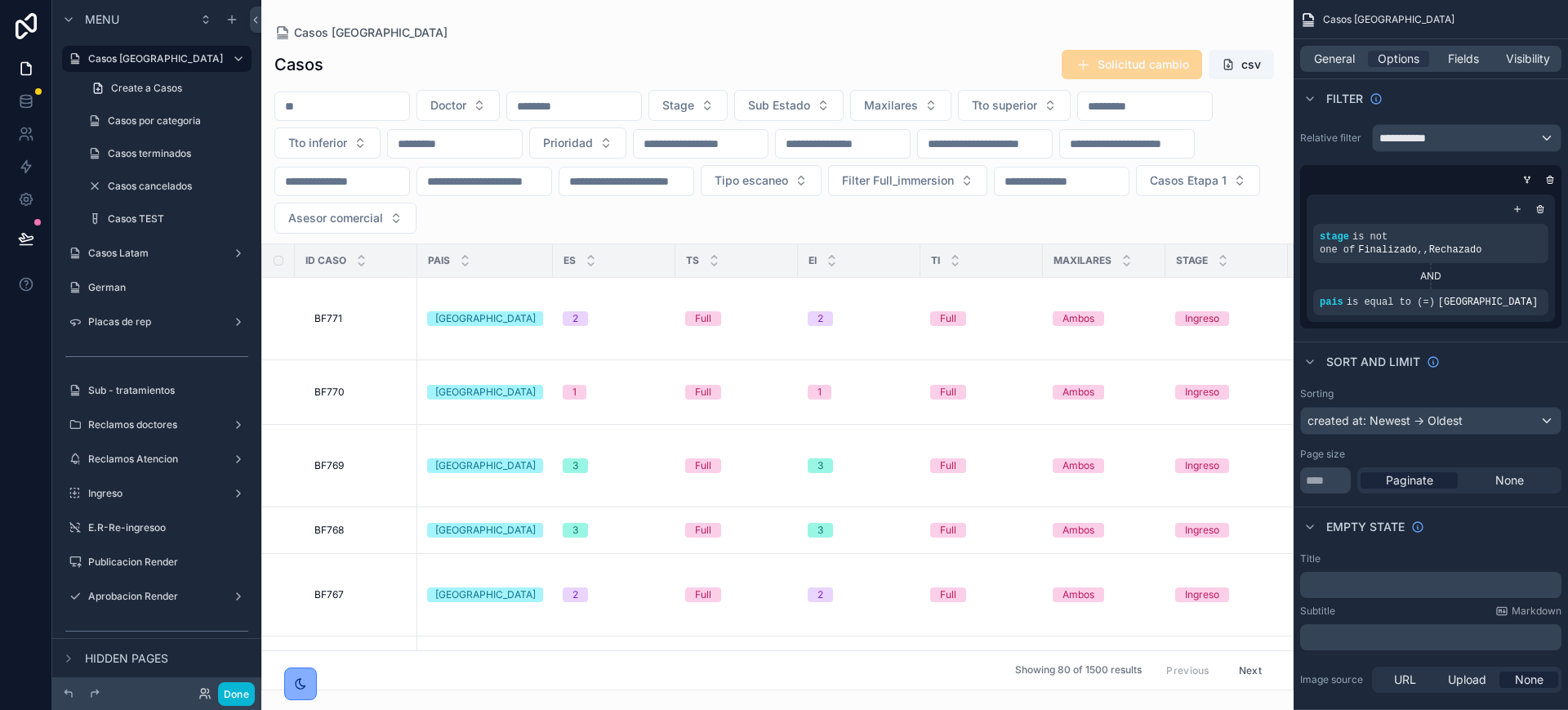
click at [351, 110] on div "scrollable content" at bounding box center [778, 355] width 1032 height 710
click at [288, 107] on input "scrollable content" at bounding box center [342, 106] width 134 height 23
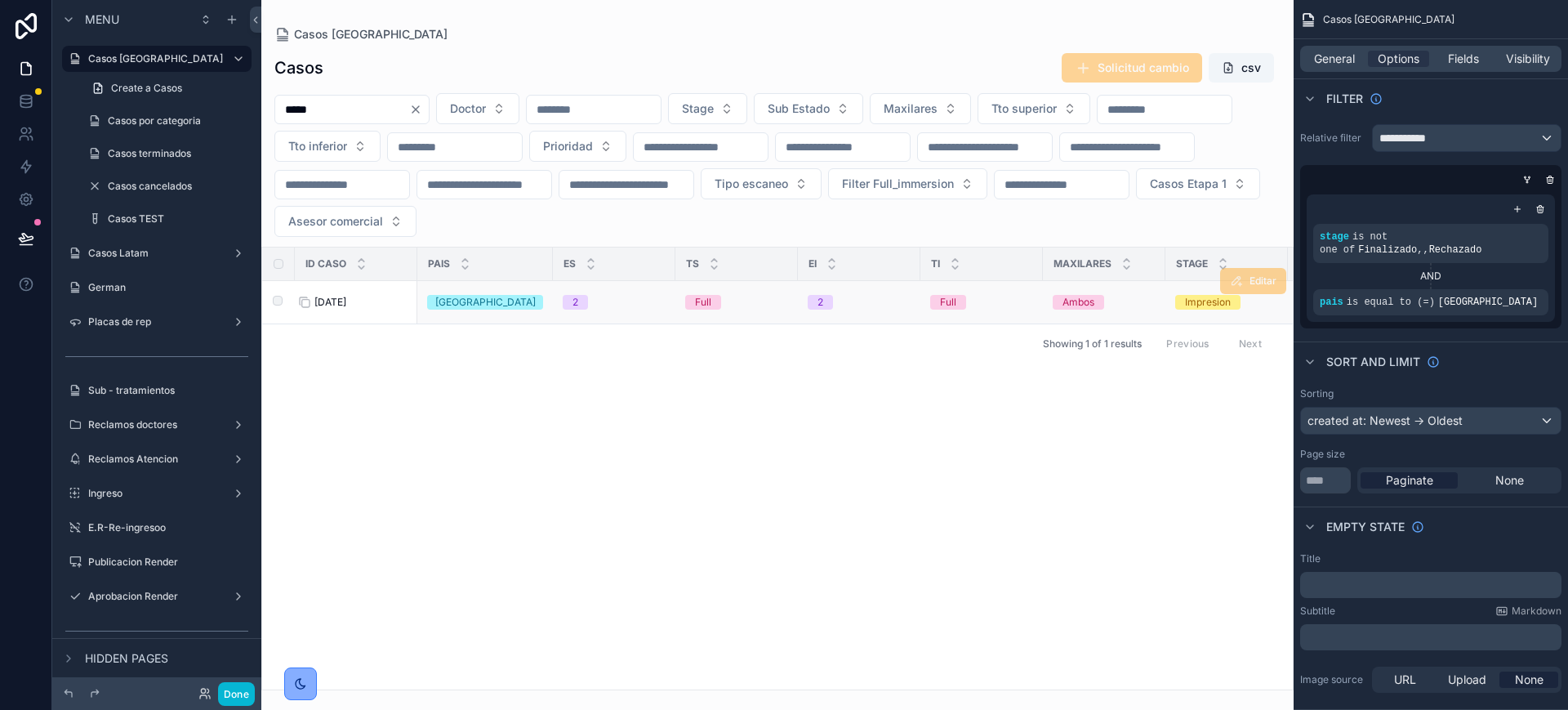
type input "*****"
click at [324, 297] on span "[DATE]" at bounding box center [331, 301] width 32 height 13
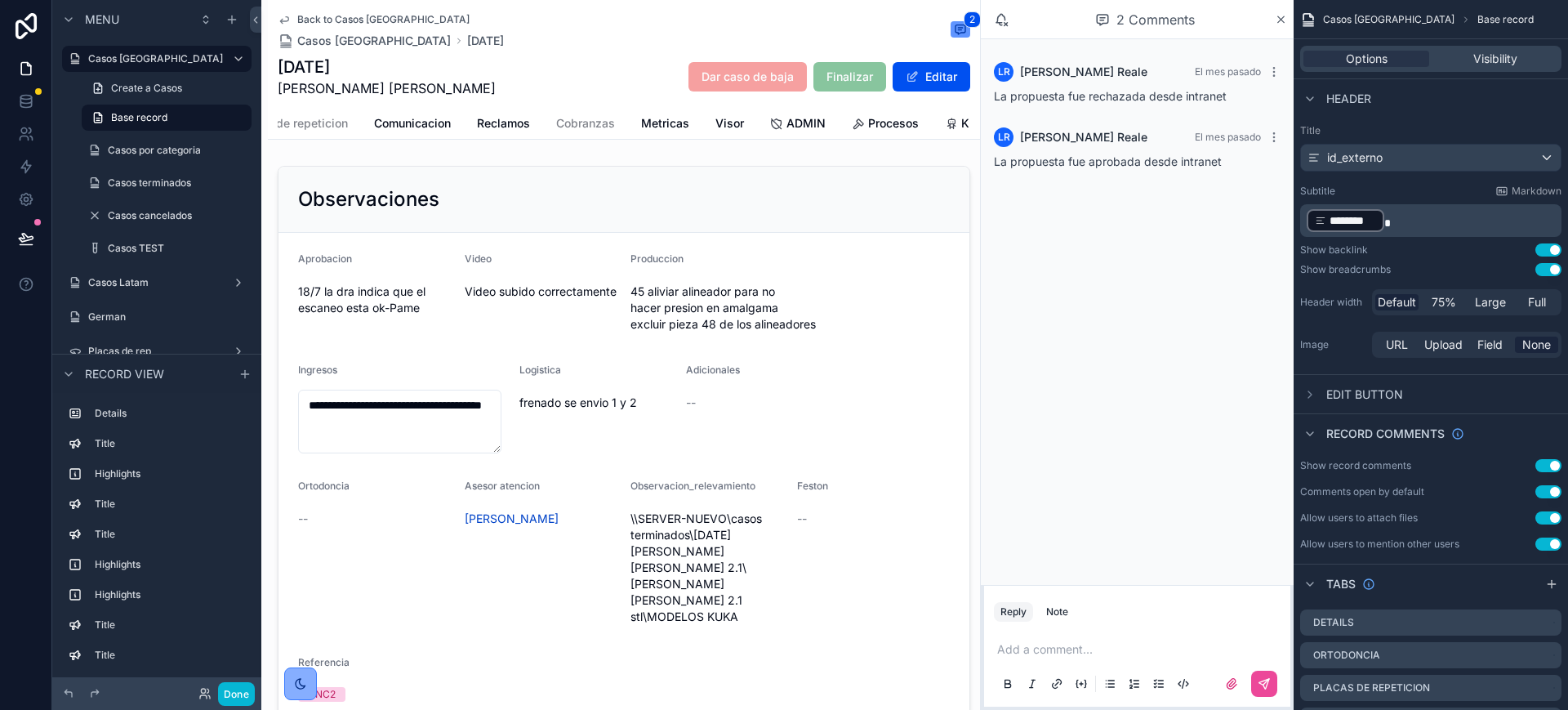
scroll to position [0, 223]
click at [762, 129] on span "ADMIN" at bounding box center [782, 123] width 39 height 16
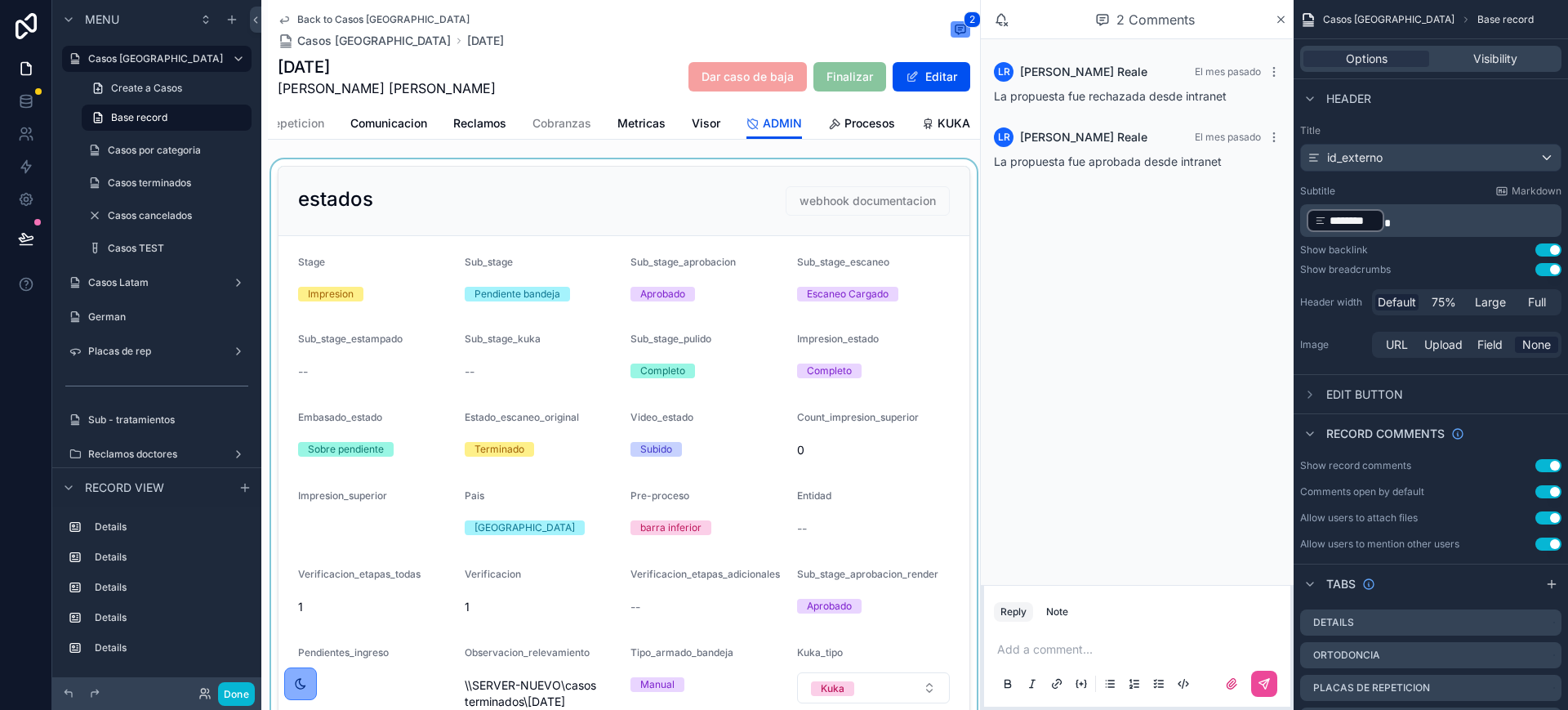
click at [900, 384] on div "scrollable content" at bounding box center [624, 570] width 712 height 821
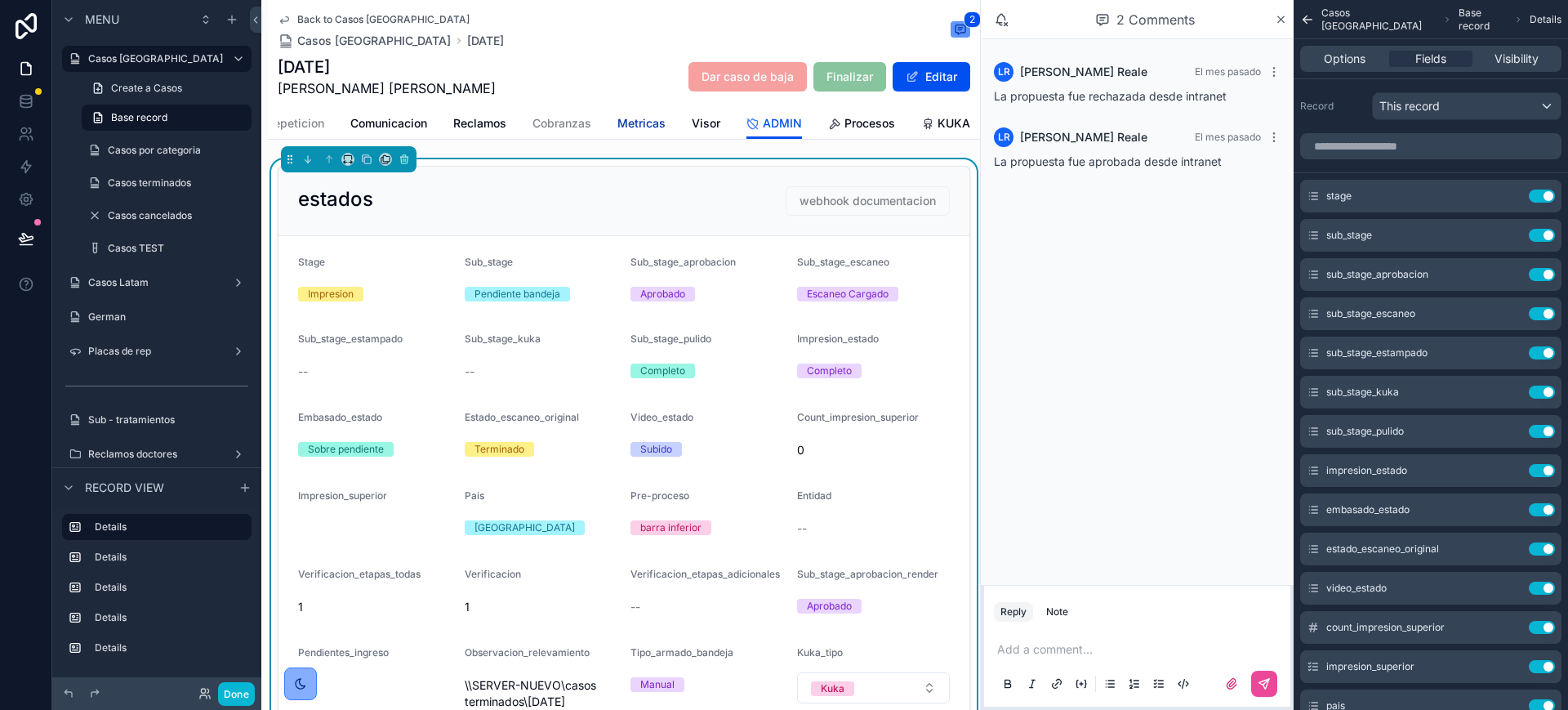
click at [632, 121] on span "Metricas" at bounding box center [641, 123] width 48 height 16
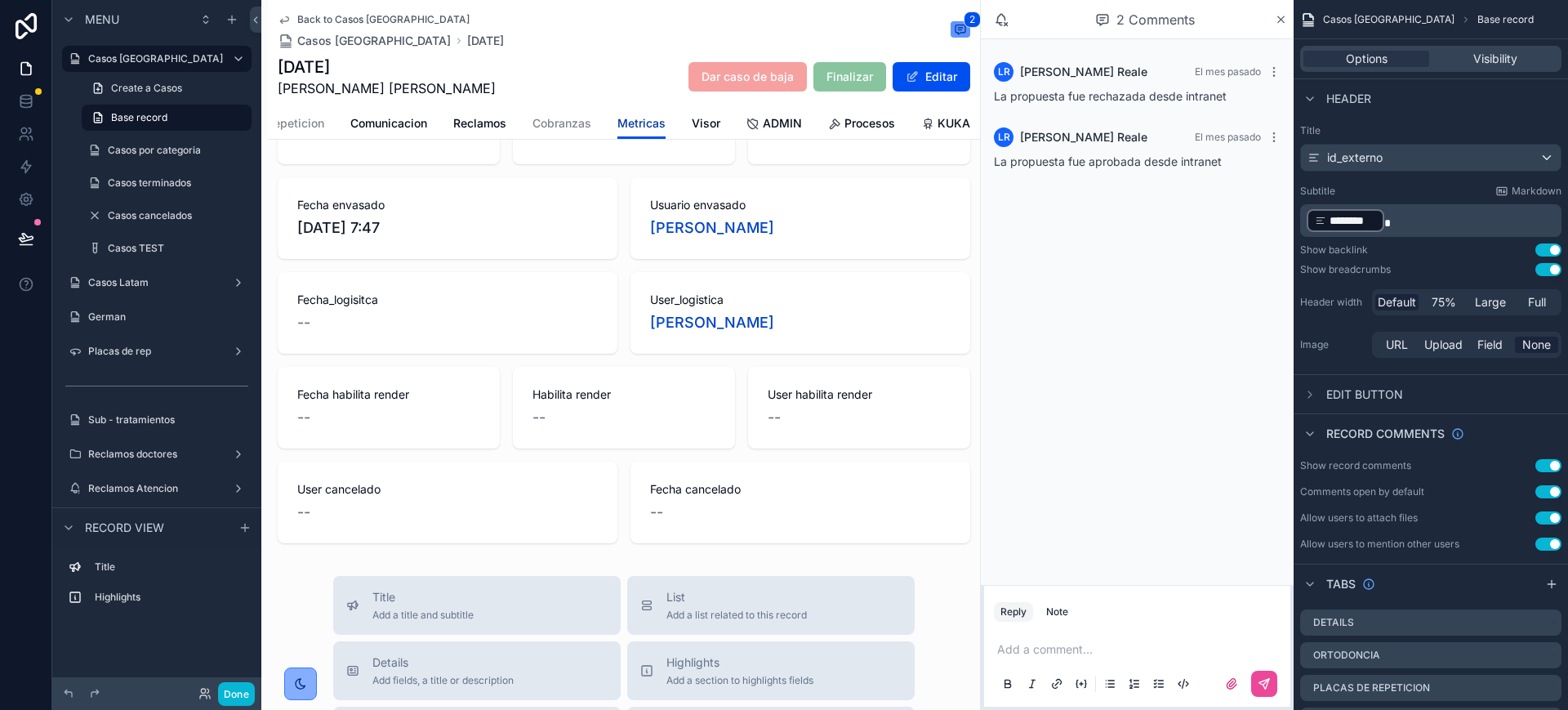
scroll to position [1429, 0]
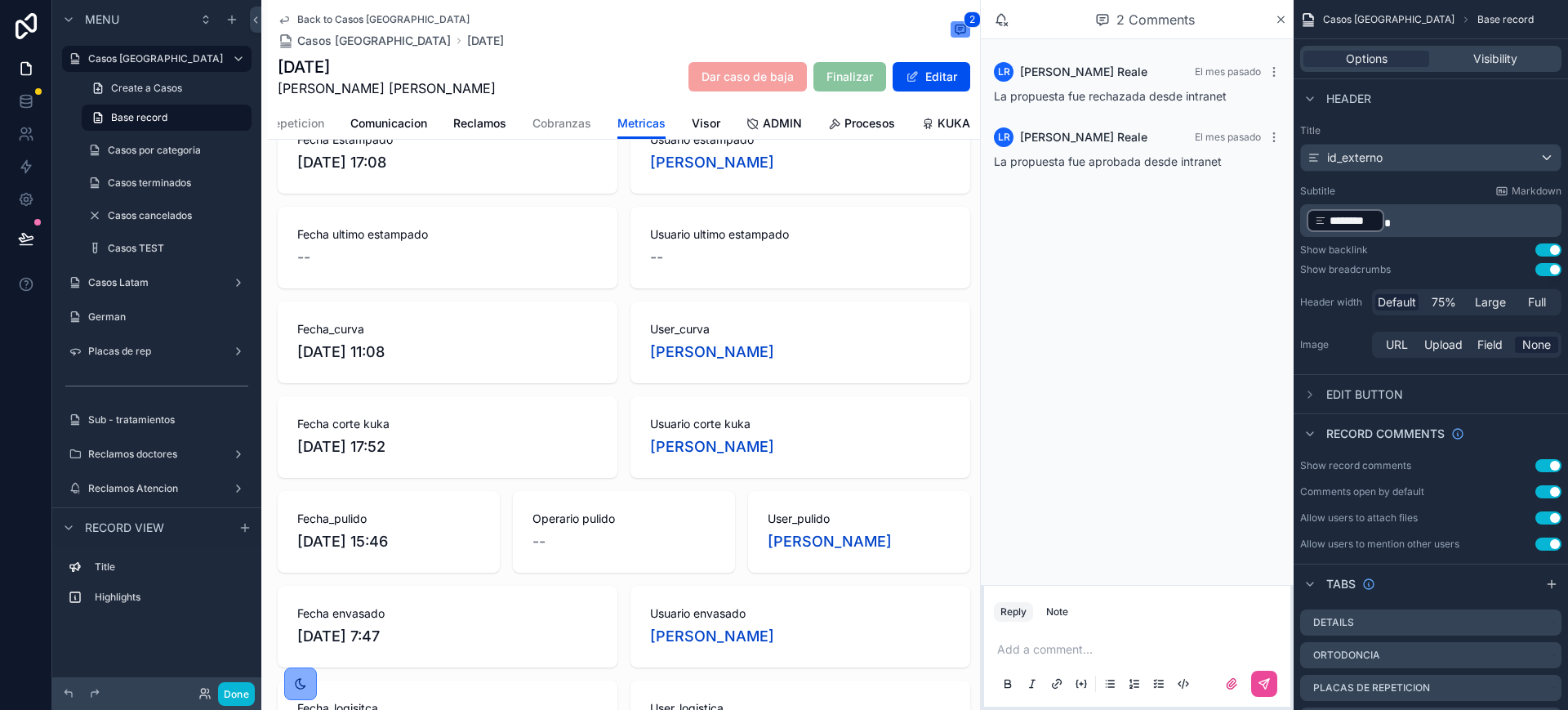
click at [373, 15] on span "Back to Casos [GEOGRAPHIC_DATA]" at bounding box center [383, 19] width 173 height 13
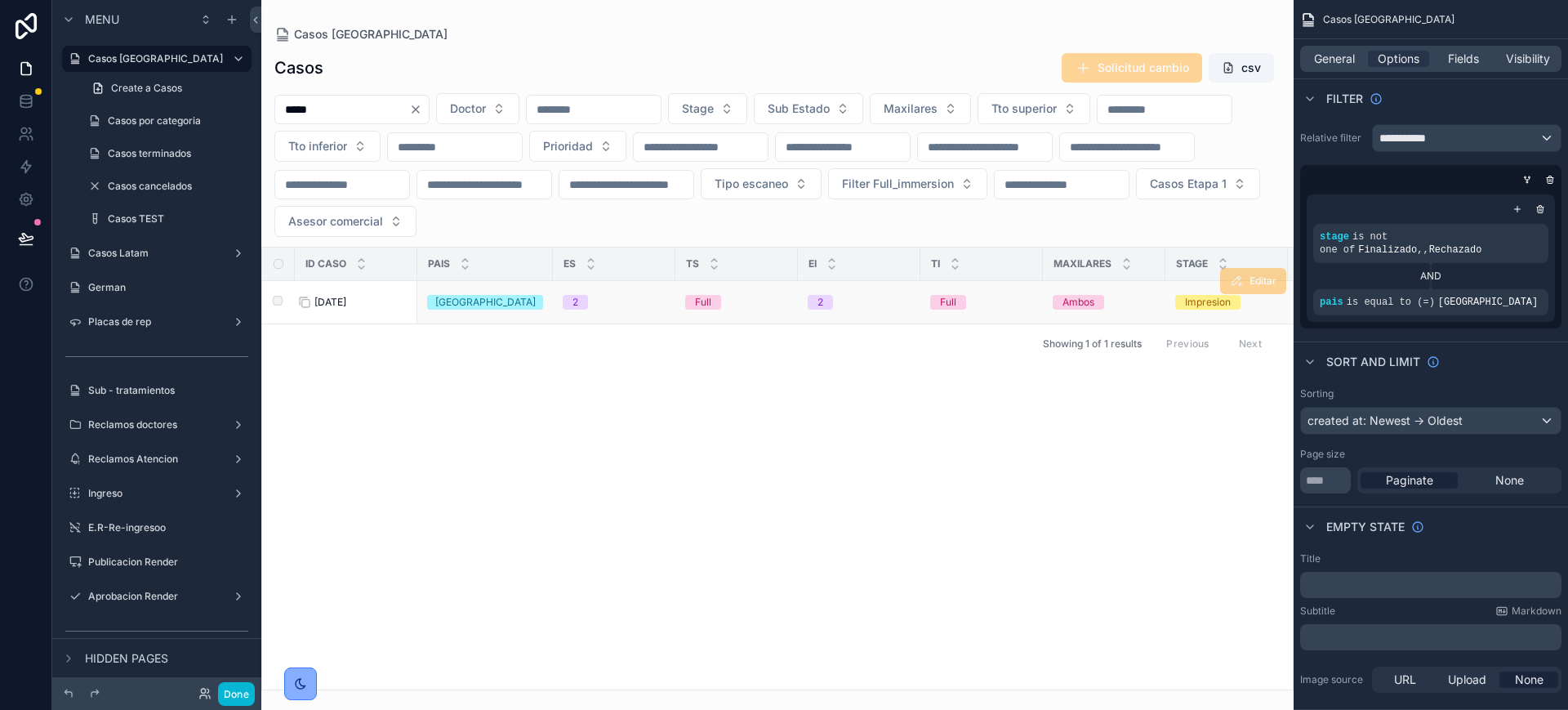
click at [338, 300] on span "[DATE]" at bounding box center [331, 301] width 32 height 13
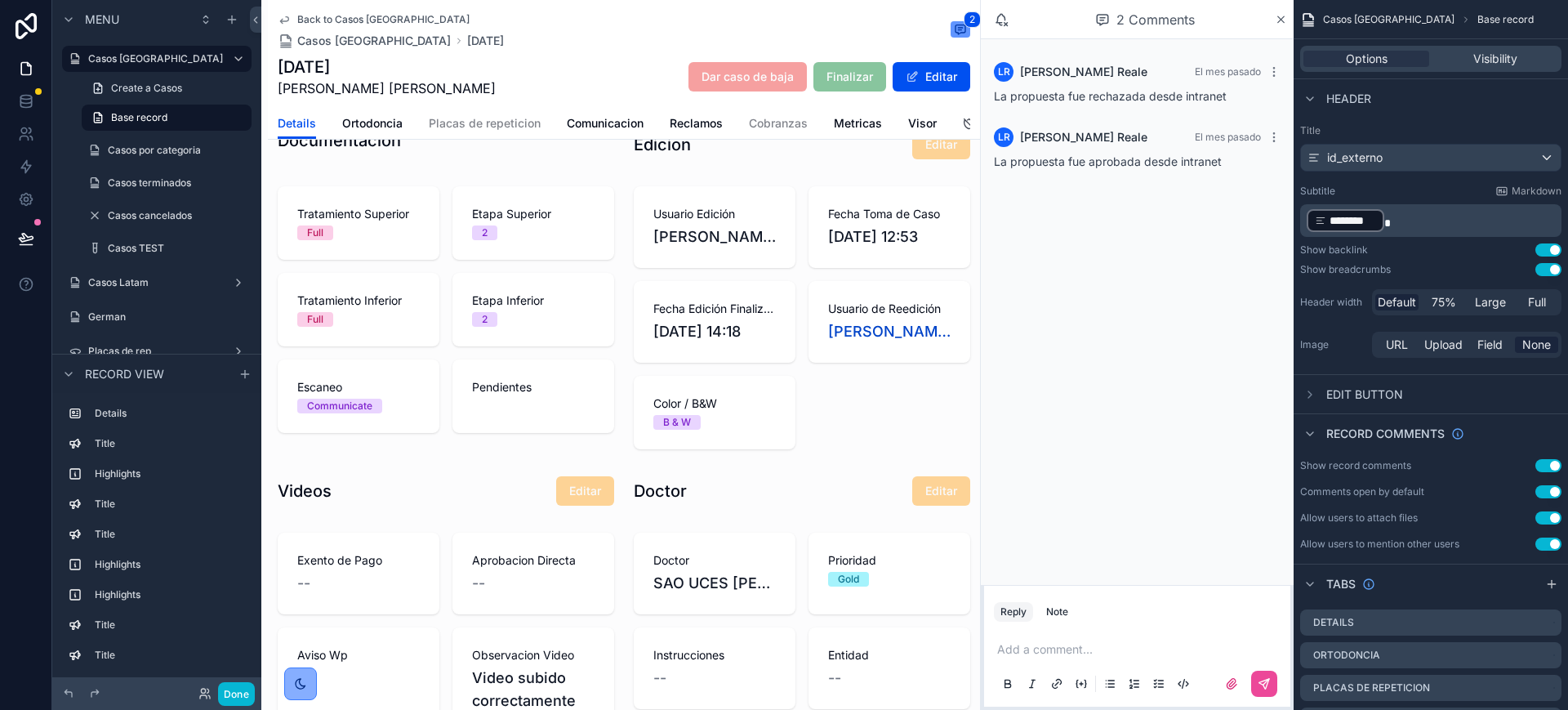
scroll to position [1021, 0]
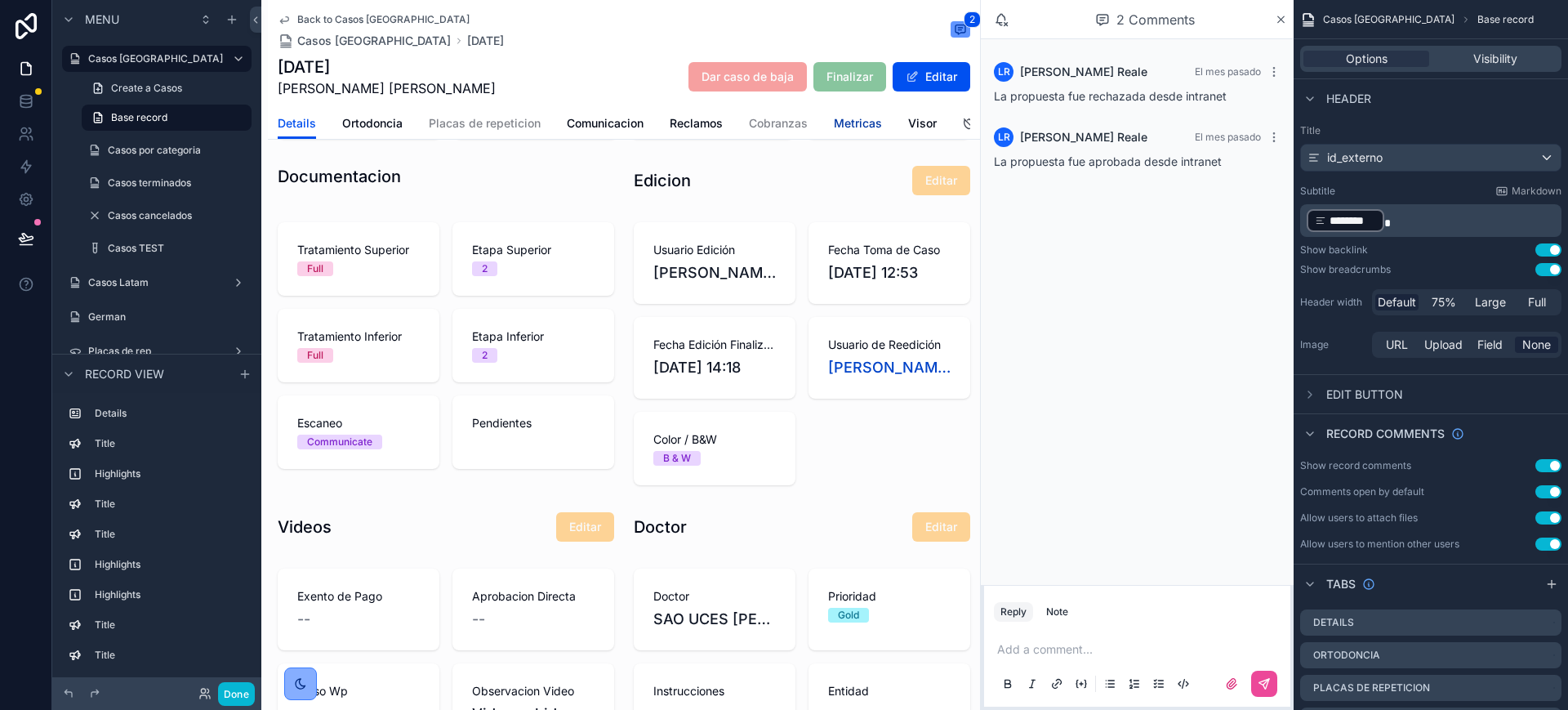
click at [842, 125] on span "Metricas" at bounding box center [857, 123] width 48 height 16
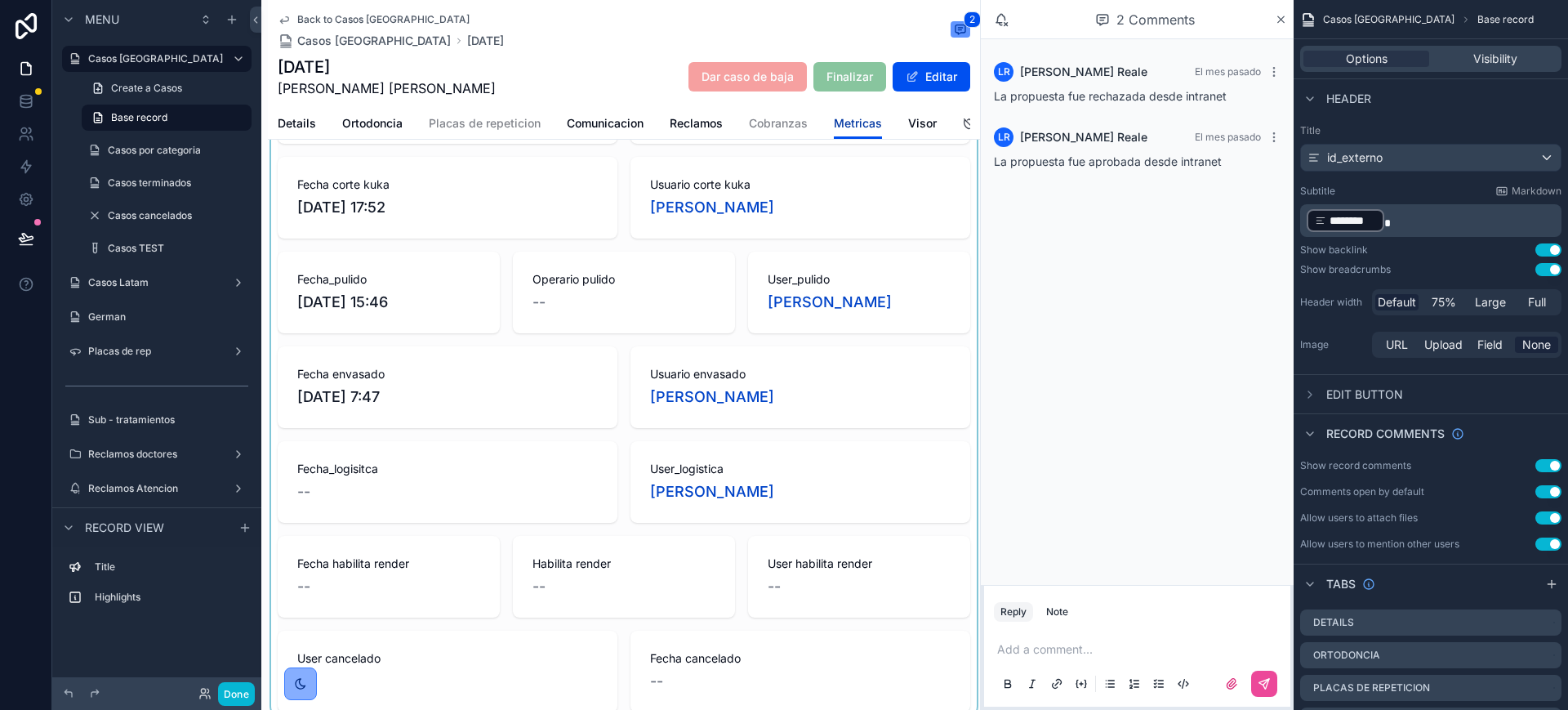
scroll to position [1633, 0]
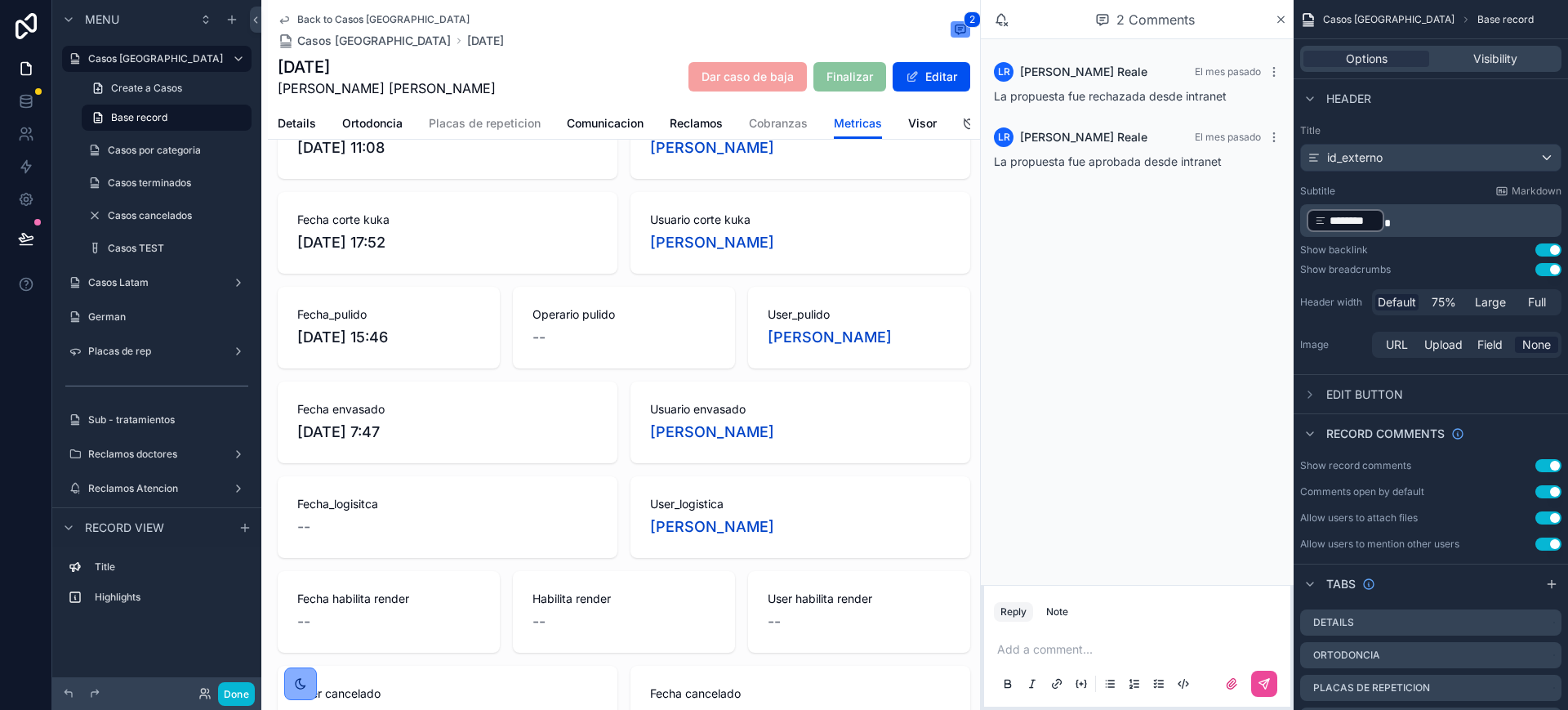
click at [340, 16] on span "Back to Casos Argentina" at bounding box center [383, 19] width 173 height 13
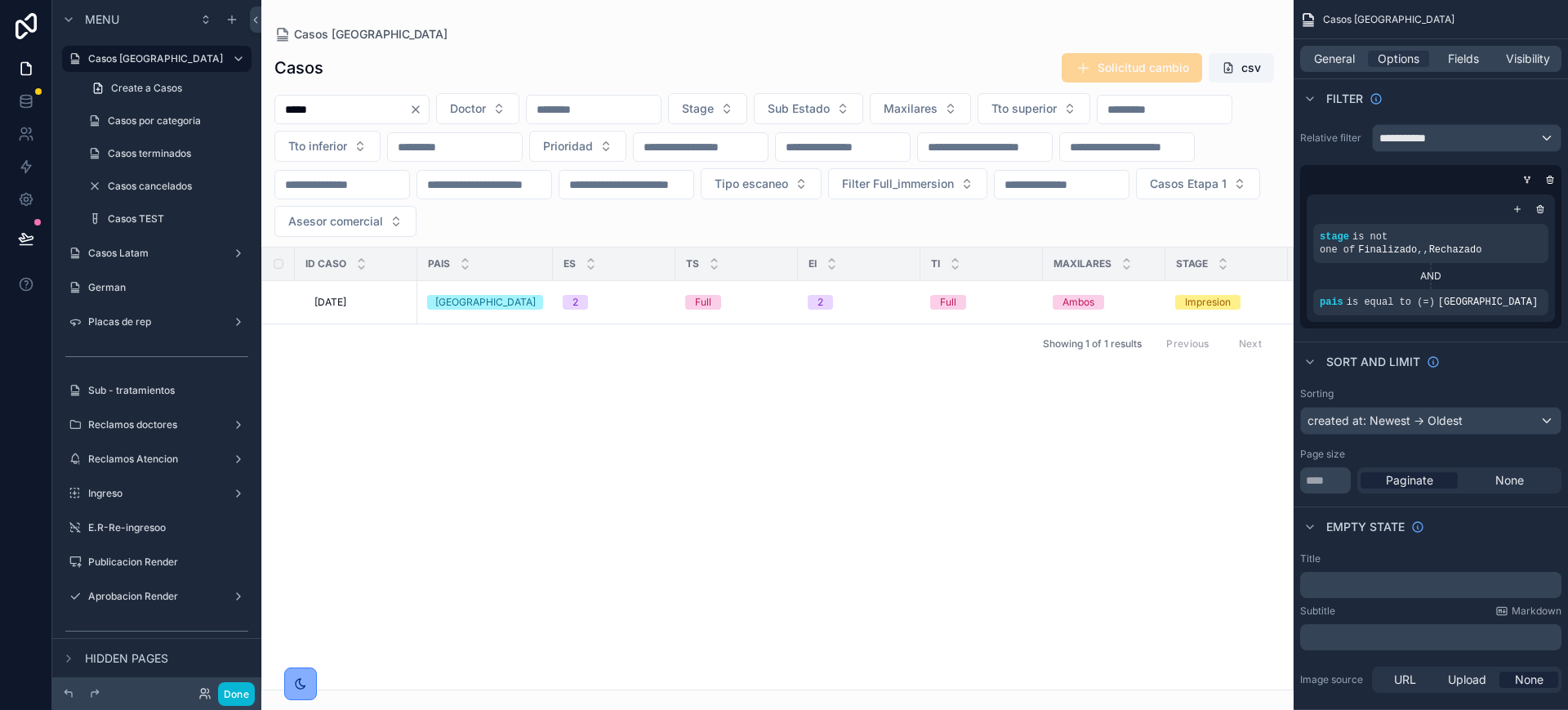
click at [398, 118] on input "*****" at bounding box center [342, 109] width 134 height 23
paste input "scrollable content"
type input "*****"
click at [346, 300] on div "BC714 BC714" at bounding box center [361, 301] width 93 height 13
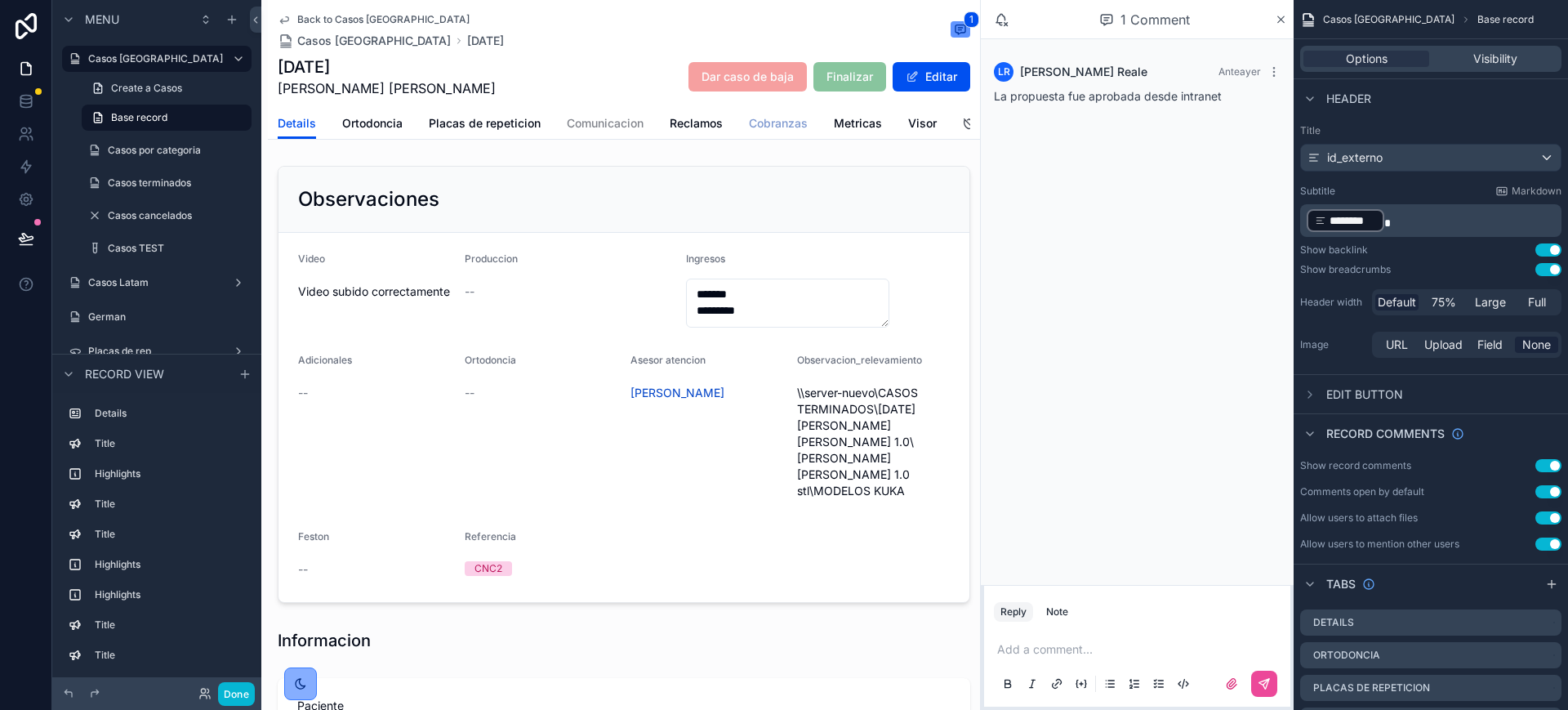
click at [780, 129] on span "Cobranzas" at bounding box center [778, 123] width 58 height 16
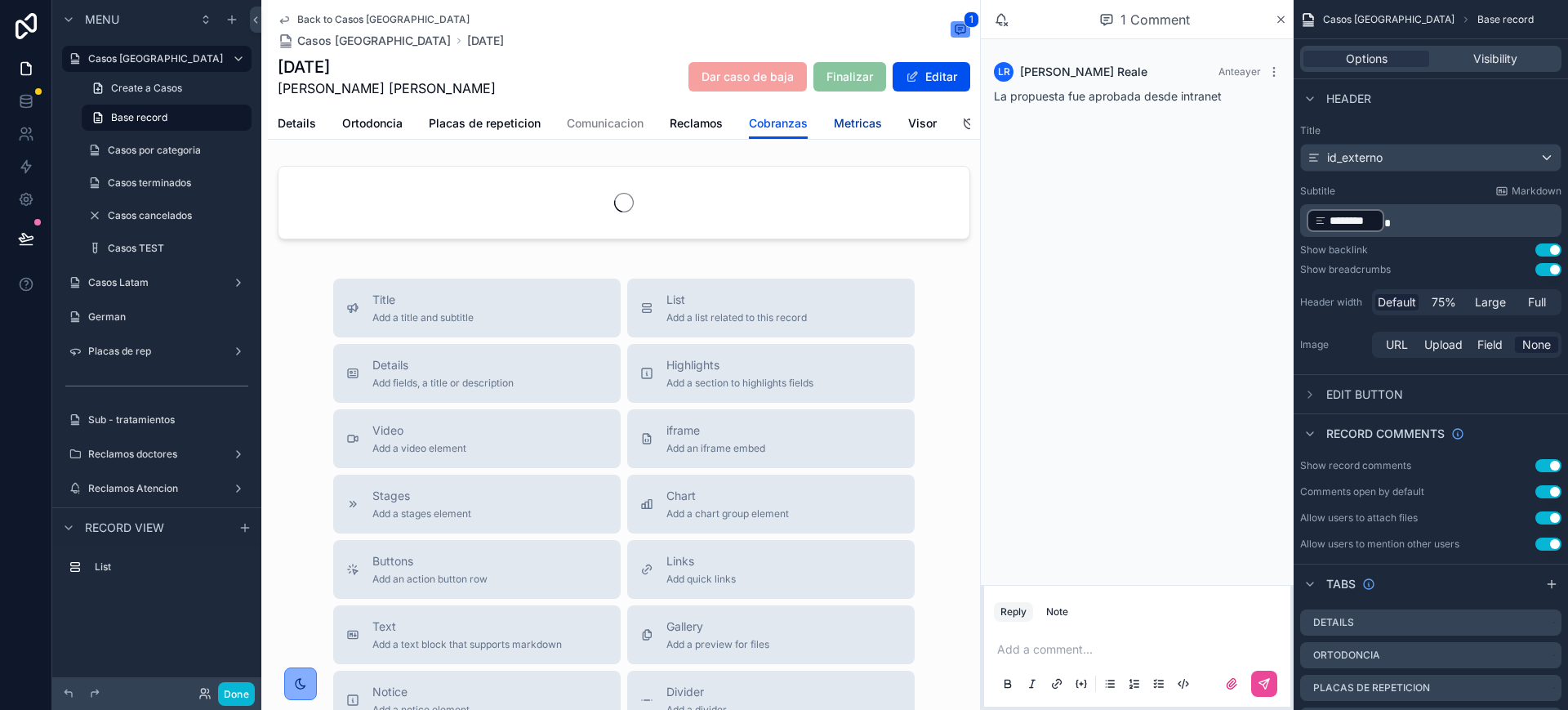
click at [865, 116] on span "Metricas" at bounding box center [857, 123] width 48 height 16
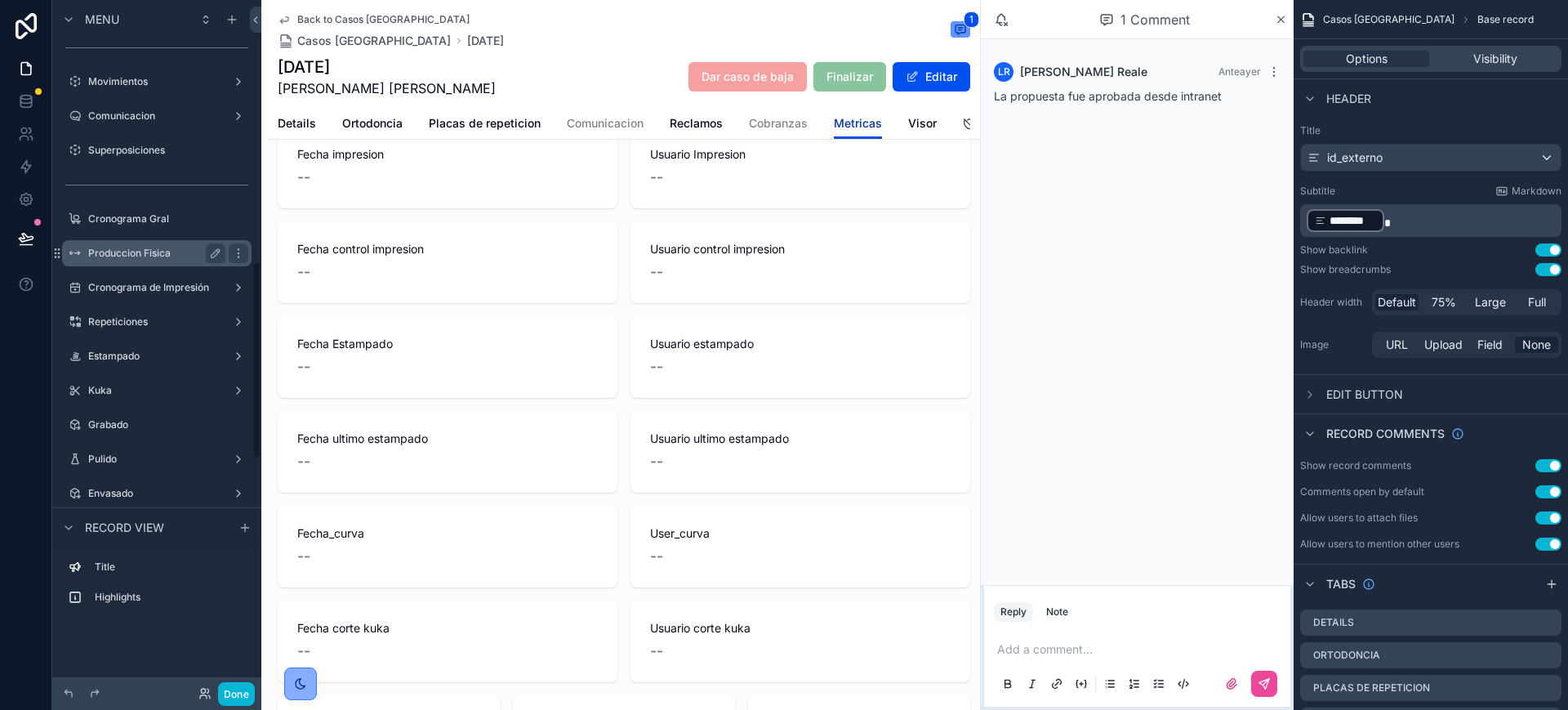
scroll to position [919, 0]
click at [146, 256] on label "Cronograma de Impresión" at bounding box center [153, 255] width 130 height 13
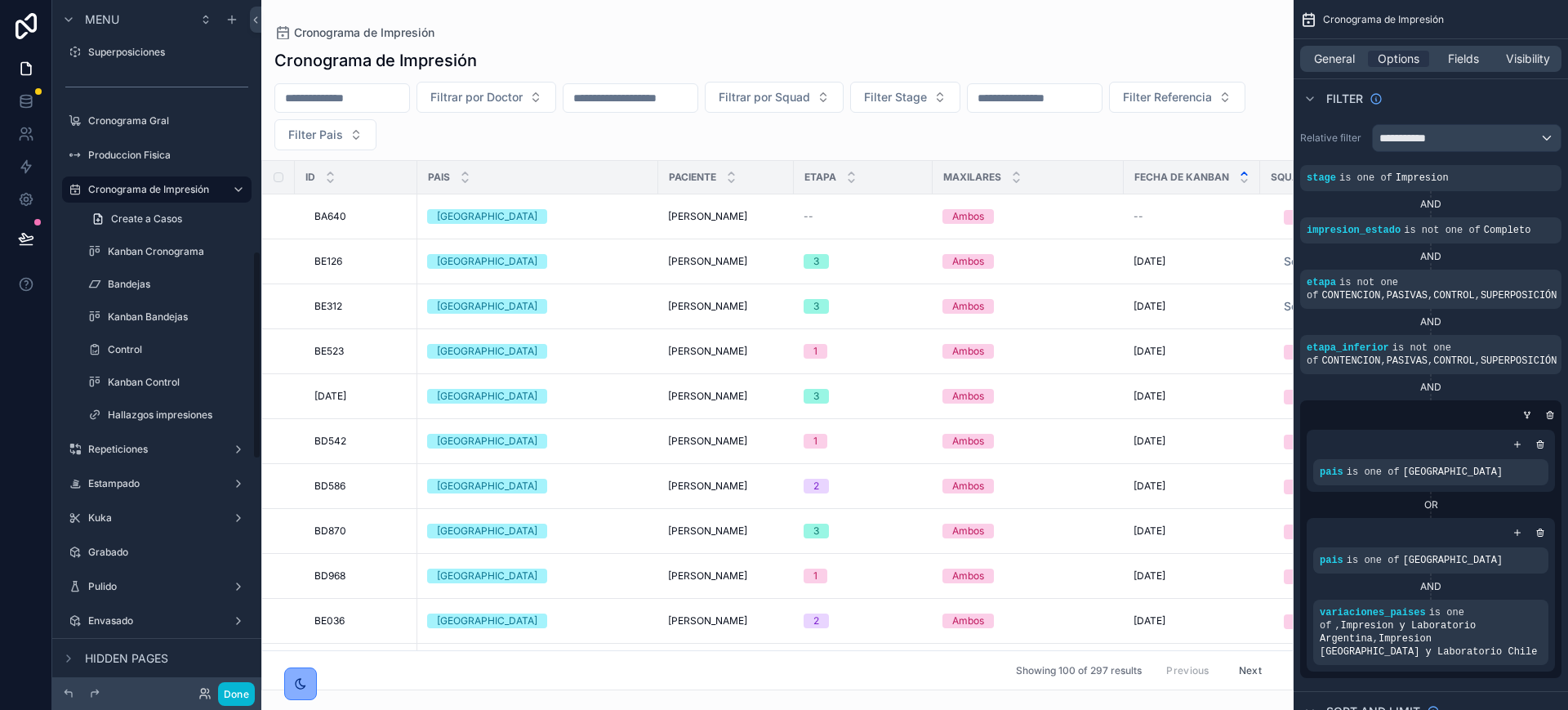
scroll to position [832, 0]
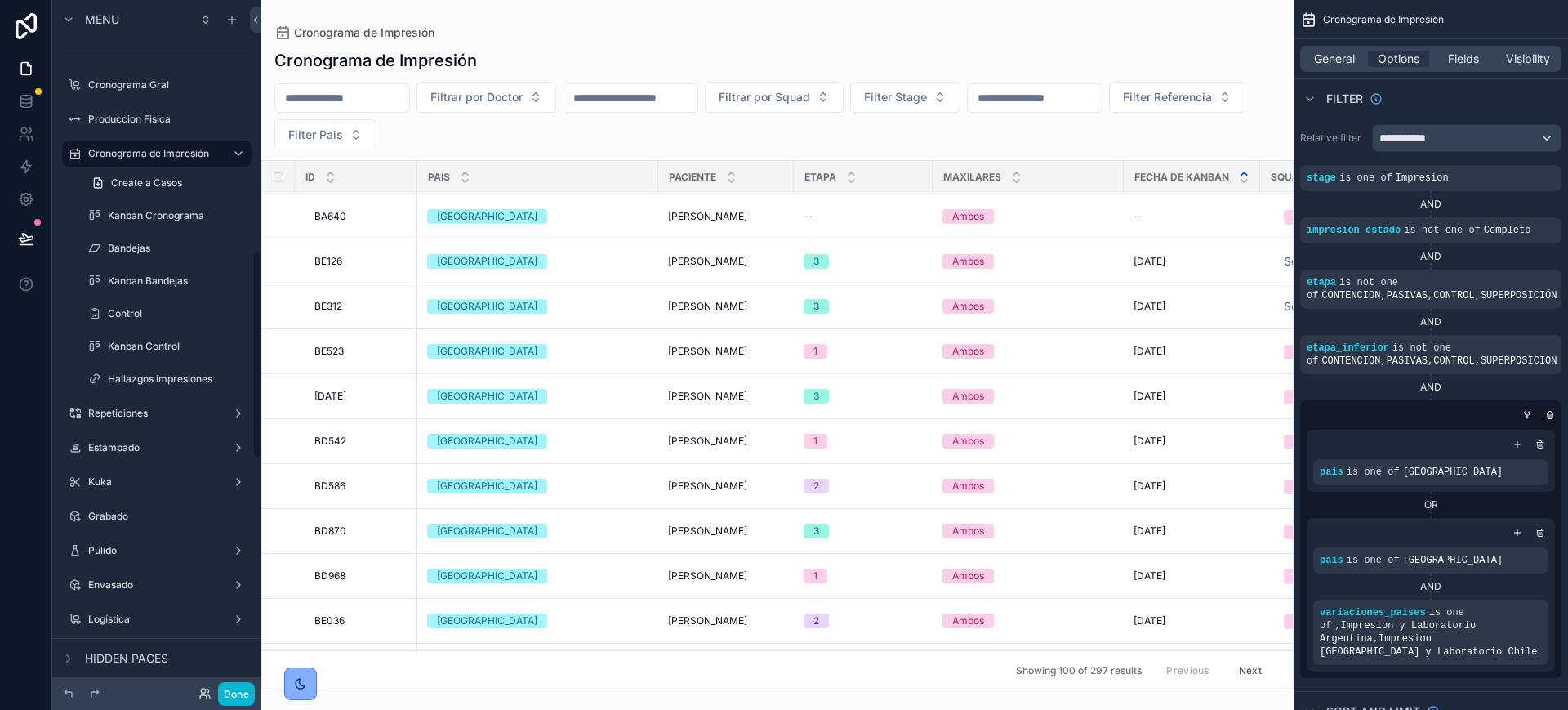
click at [403, 100] on div "scrollable content" at bounding box center [778, 355] width 1032 height 710
click at [403, 100] on input "scrollable content" at bounding box center [342, 97] width 134 height 23
paste input "*****"
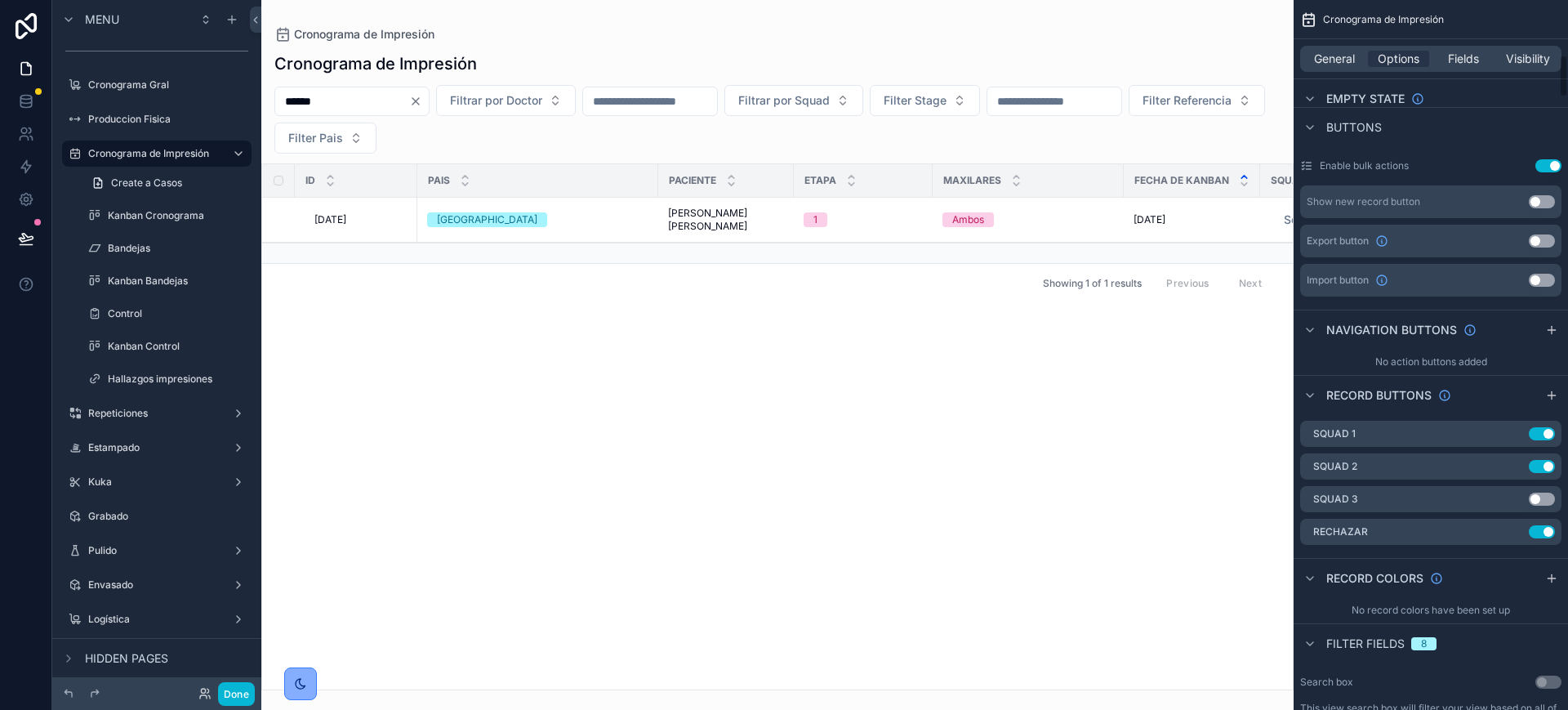
scroll to position [1021, 0]
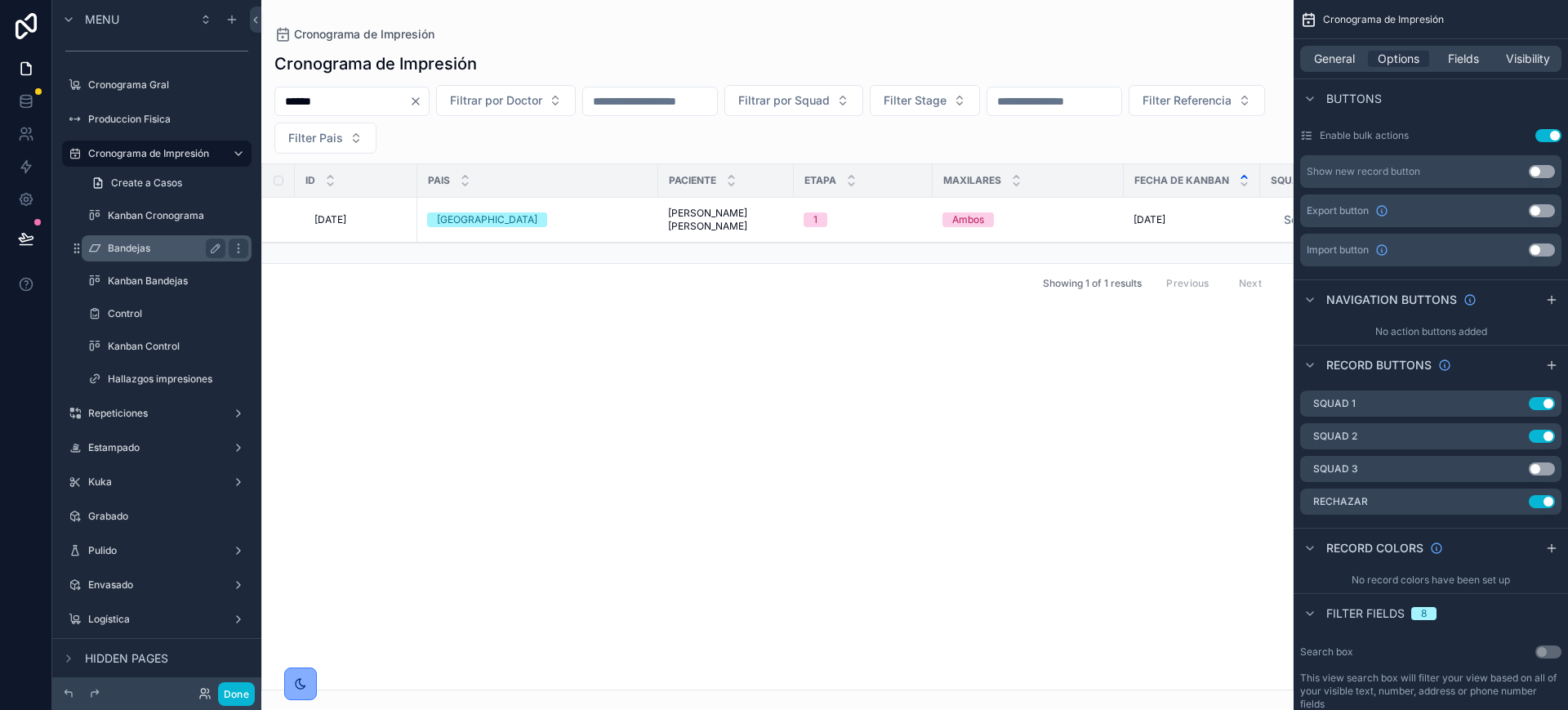
type input "*****"
click at [125, 239] on div "Bandejas" at bounding box center [166, 248] width 118 height 19
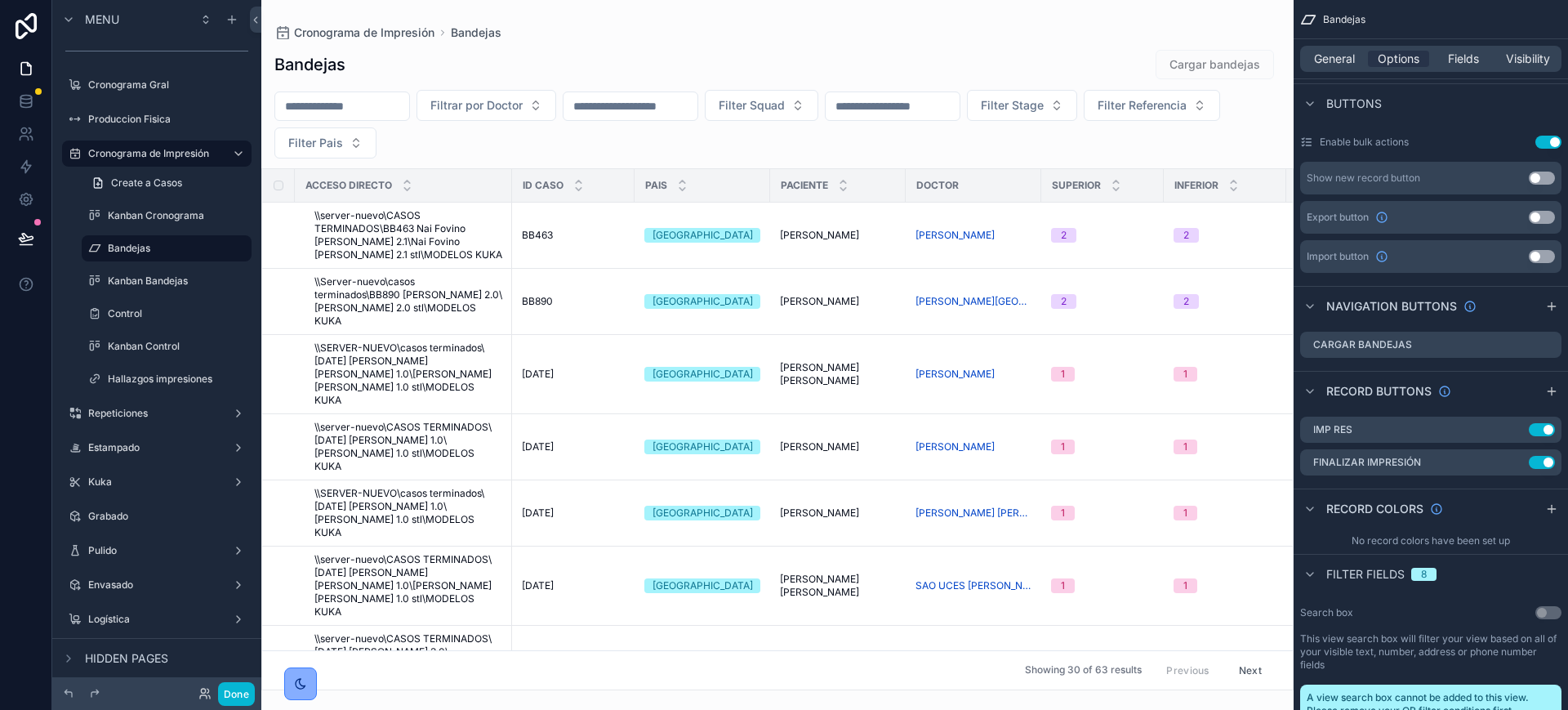
click at [367, 115] on div "scrollable content" at bounding box center [778, 355] width 1032 height 710
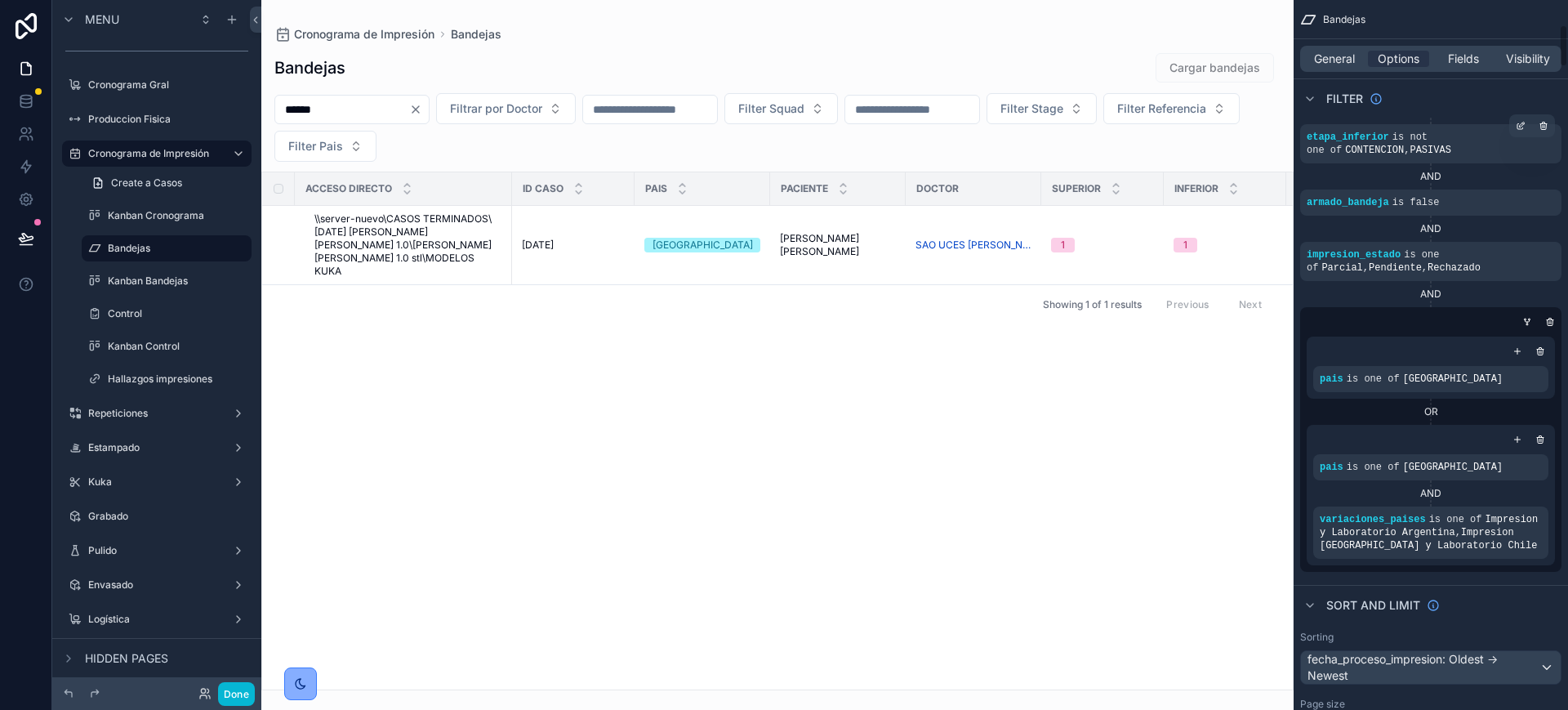
scroll to position [102, 0]
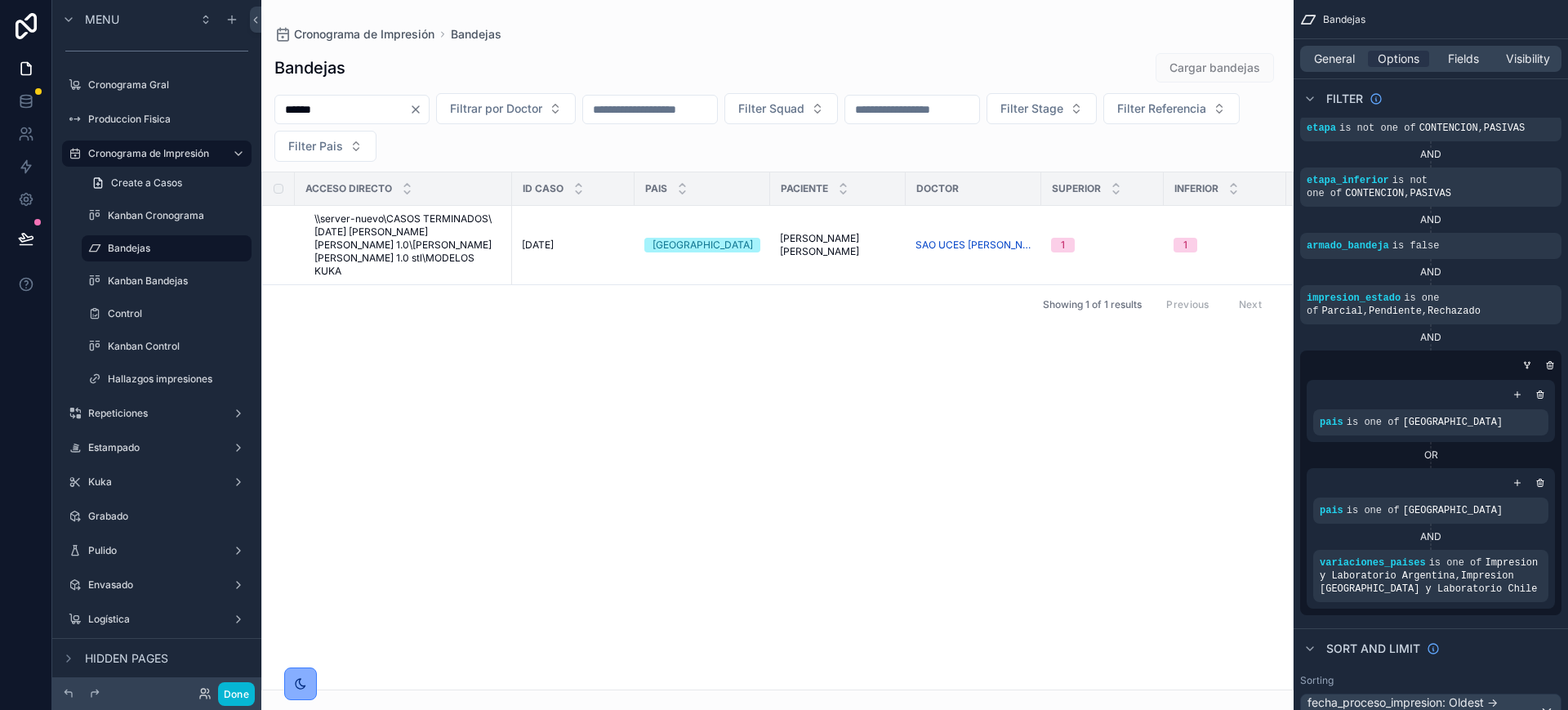
type input "*****"
click at [247, 696] on button "Done" at bounding box center [236, 694] width 36 height 24
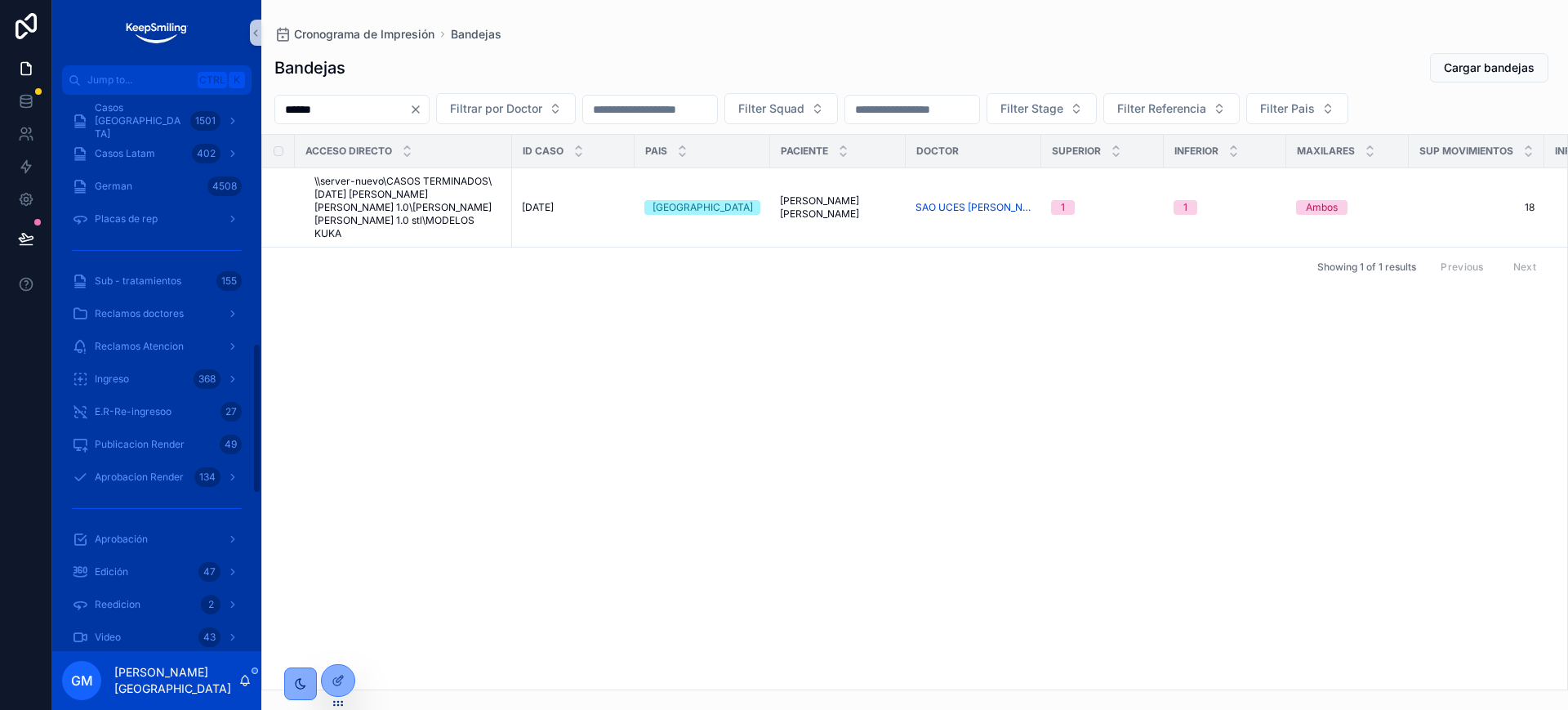
click at [429, 113] on button "Clear" at bounding box center [419, 109] width 19 height 13
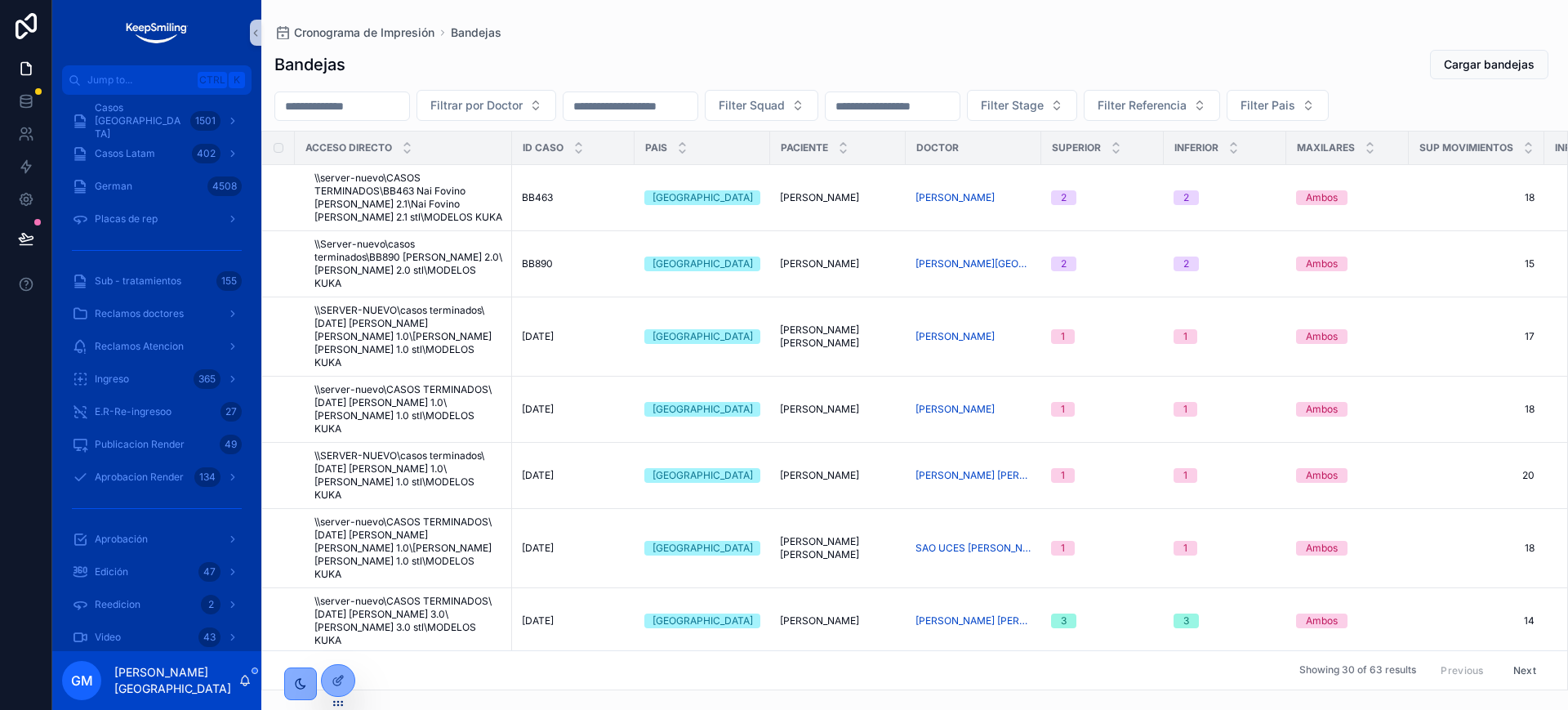
click at [1391, 49] on div "Bandejas Cargar bandejas" at bounding box center [914, 64] width 1280 height 31
click at [598, 63] on div "Bandejas Cargar bandejas" at bounding box center [914, 64] width 1280 height 31
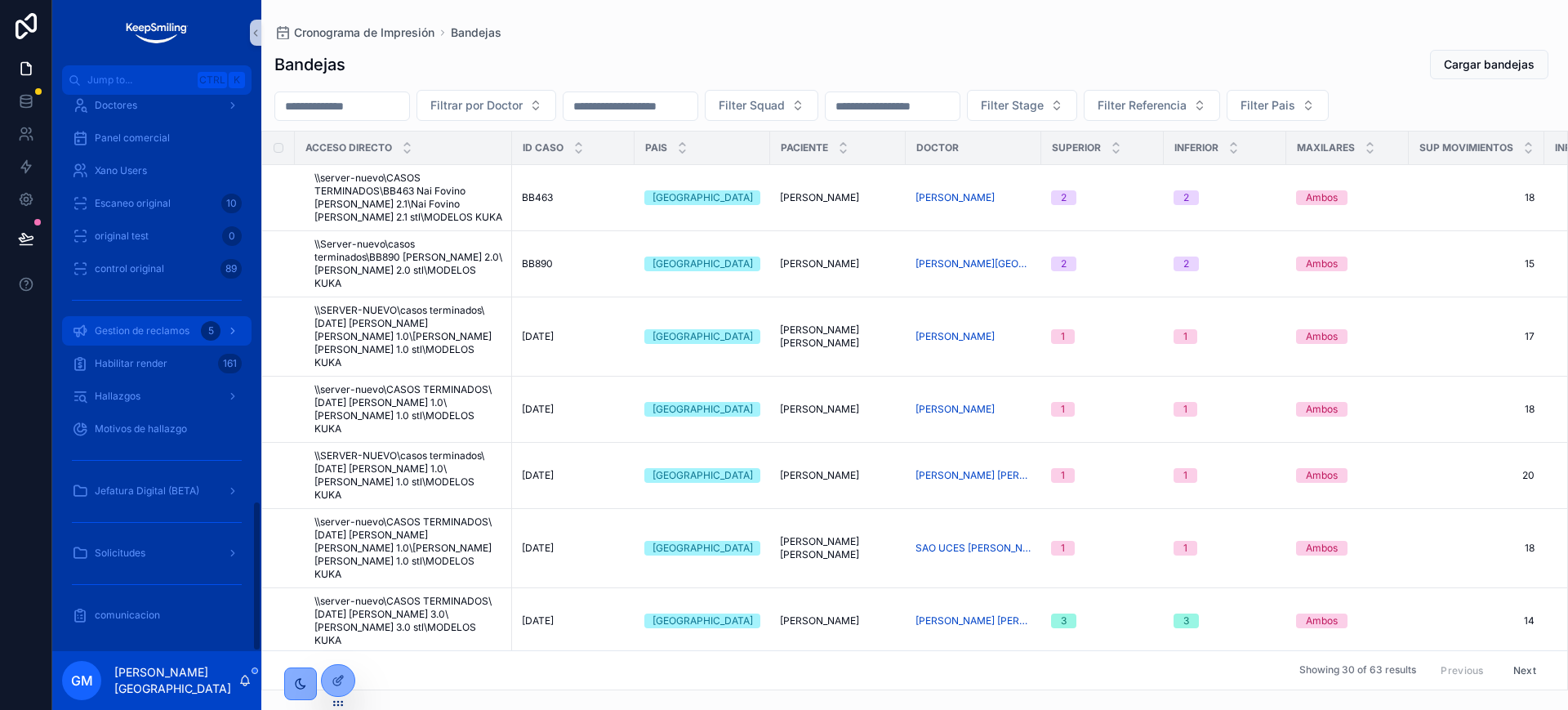
click at [212, 326] on div "5" at bounding box center [210, 330] width 19 height 19
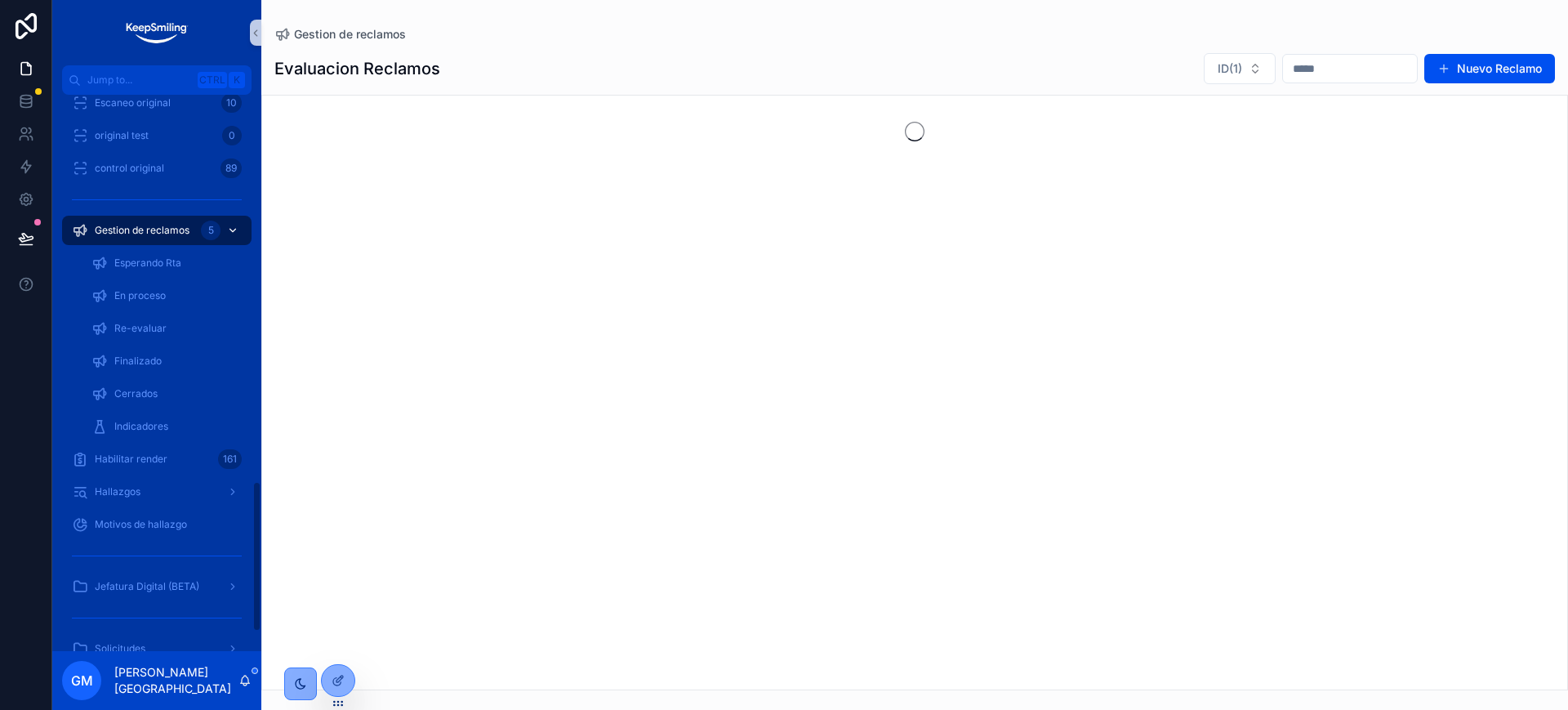
scroll to position [1499, 0]
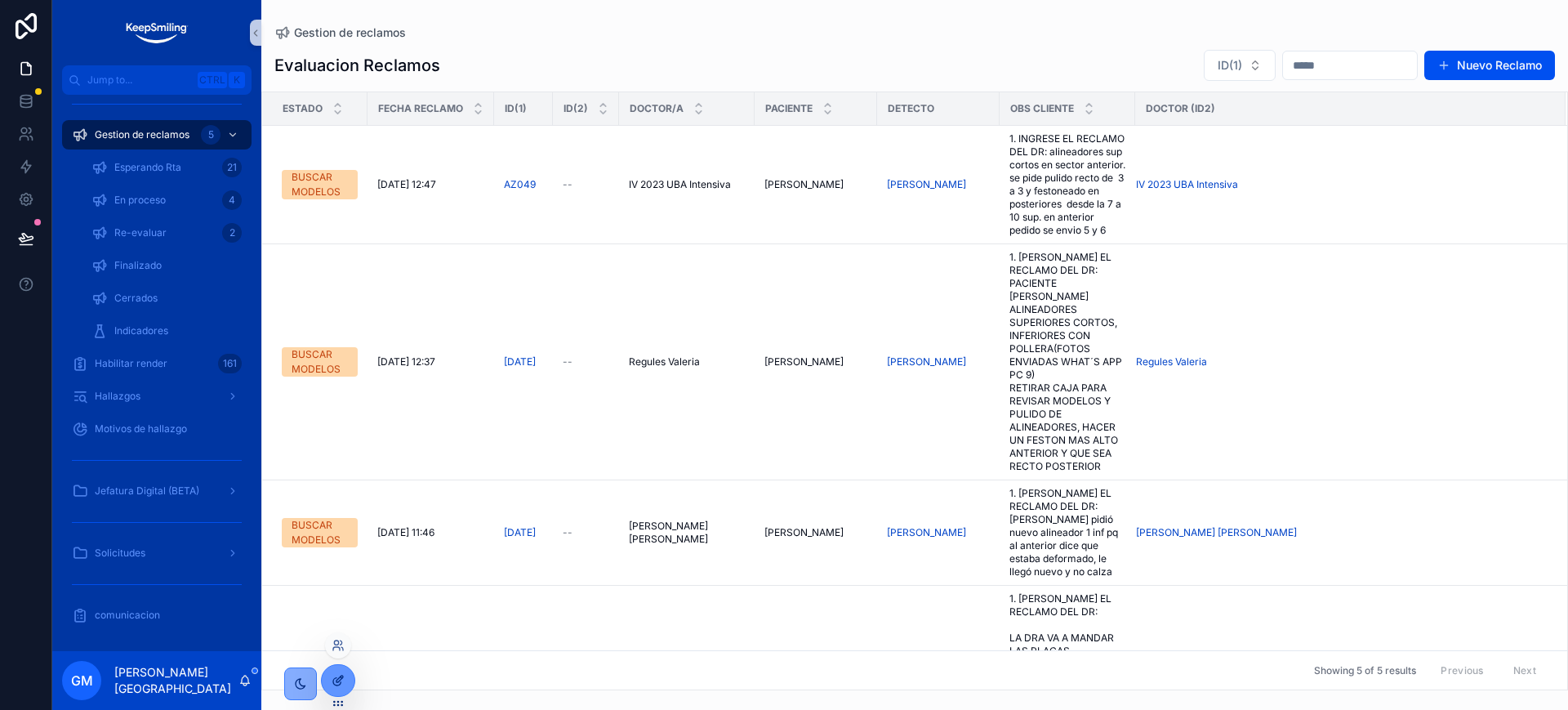
click at [347, 691] on div at bounding box center [338, 680] width 33 height 31
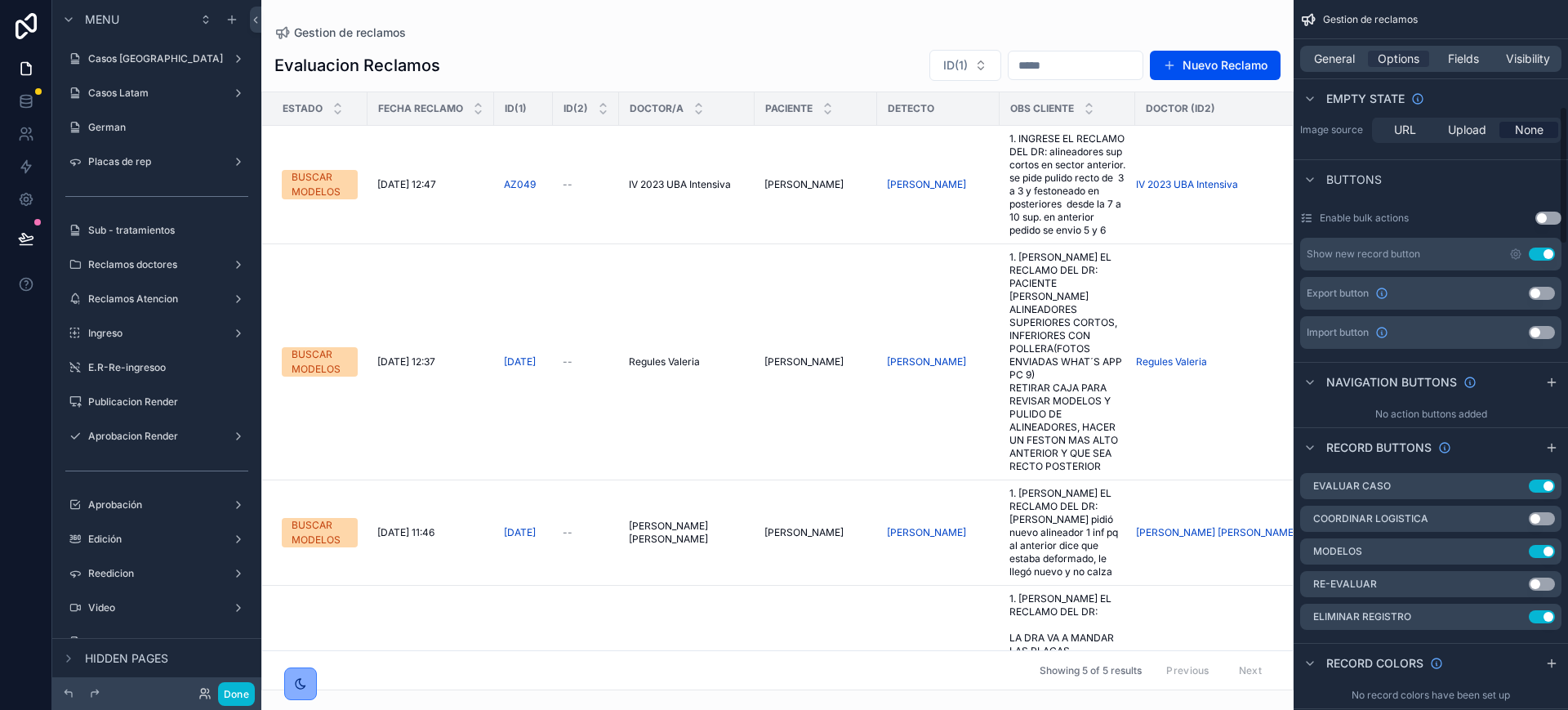
scroll to position [613, 0]
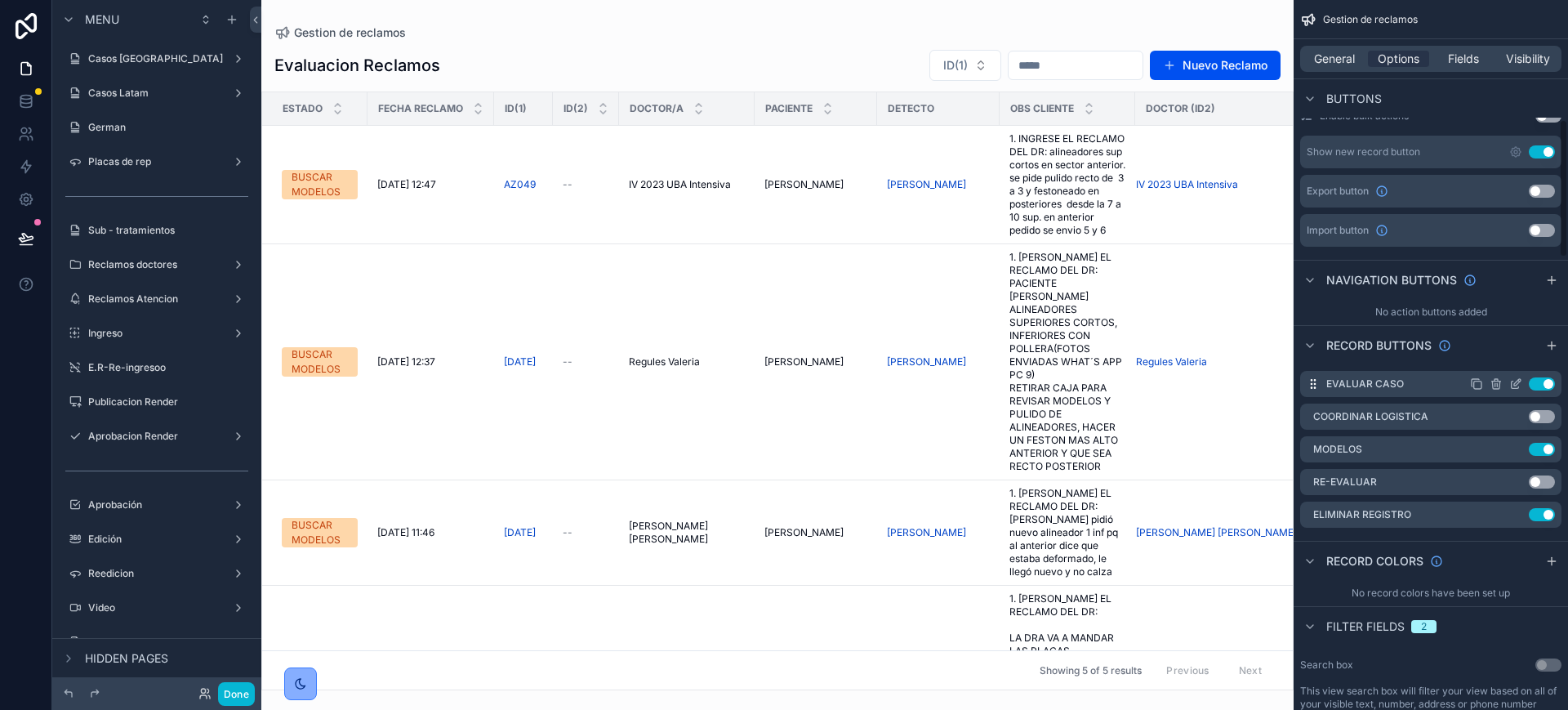
click at [1512, 383] on icon "scrollable content" at bounding box center [1516, 385] width 8 height 8
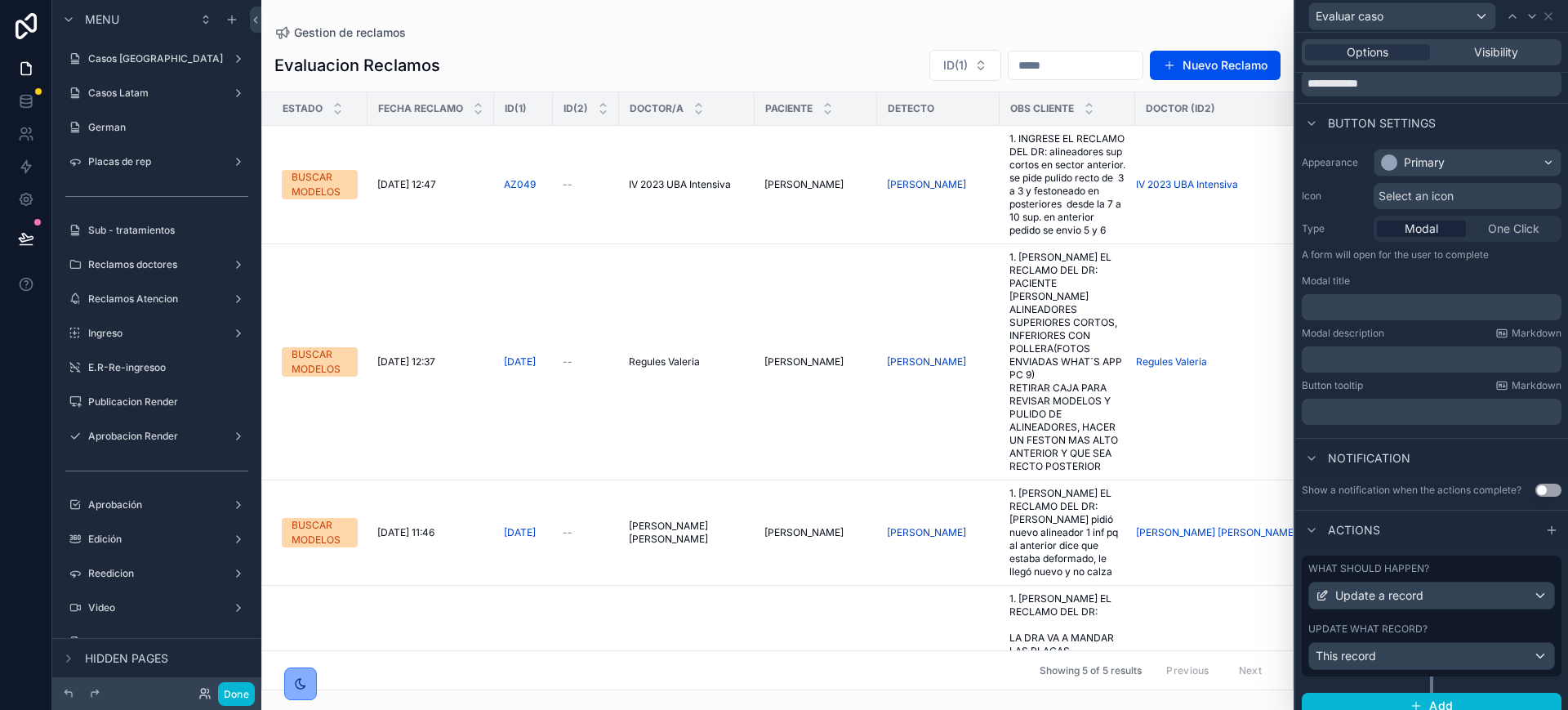
scroll to position [90, 0]
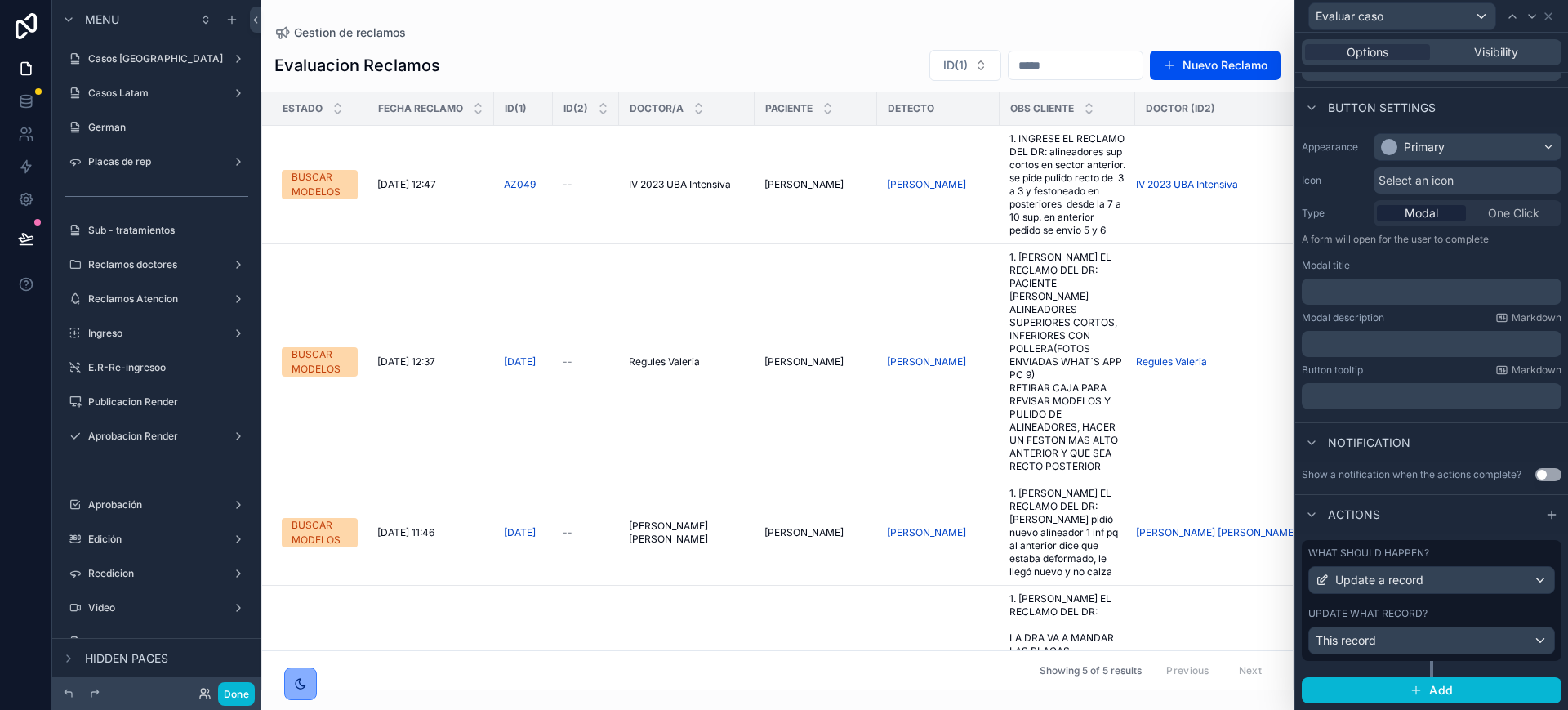
click at [1437, 600] on div "What should happen? Update a record Update what record? This record" at bounding box center [1432, 600] width 260 height 121
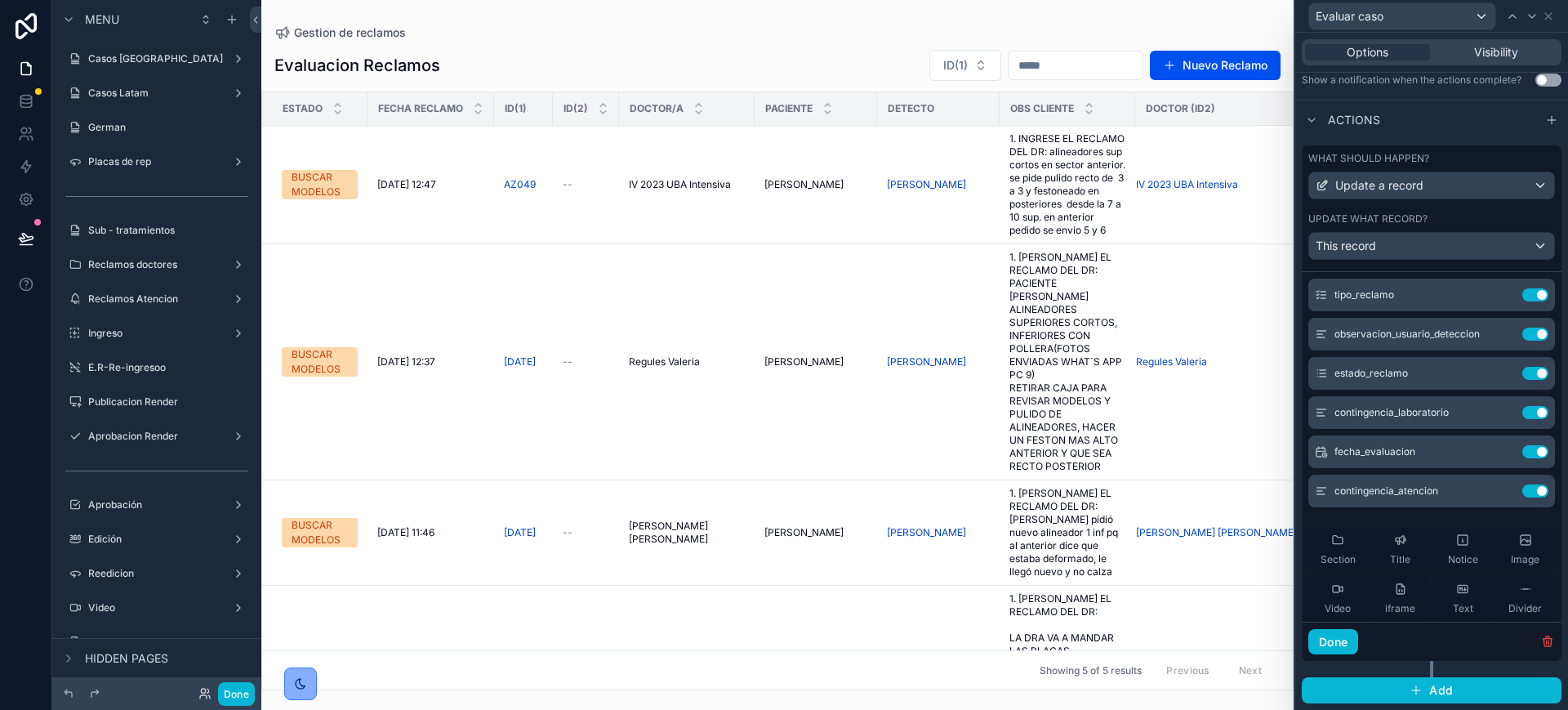
scroll to position [0, 0]
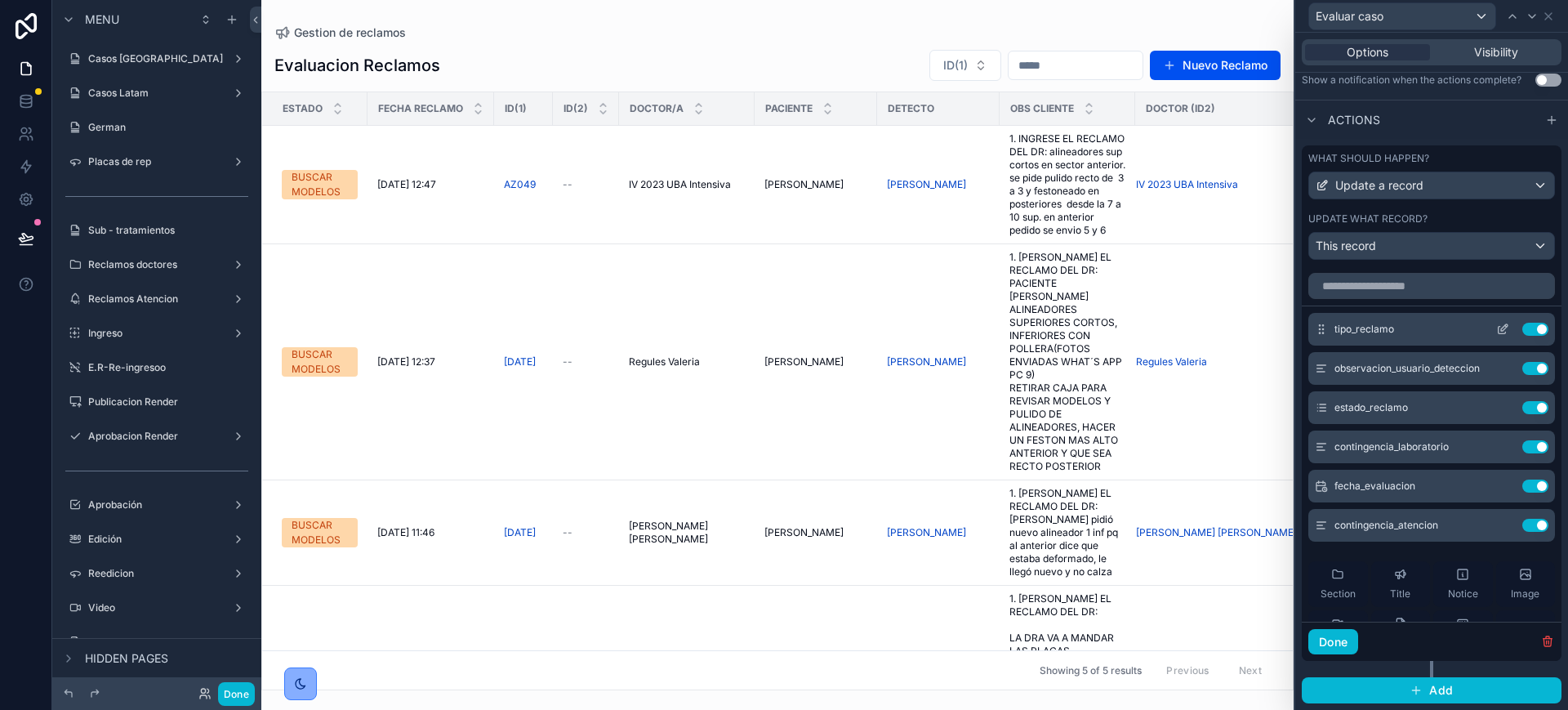
click at [1496, 323] on icon at bounding box center [1502, 328] width 13 height 13
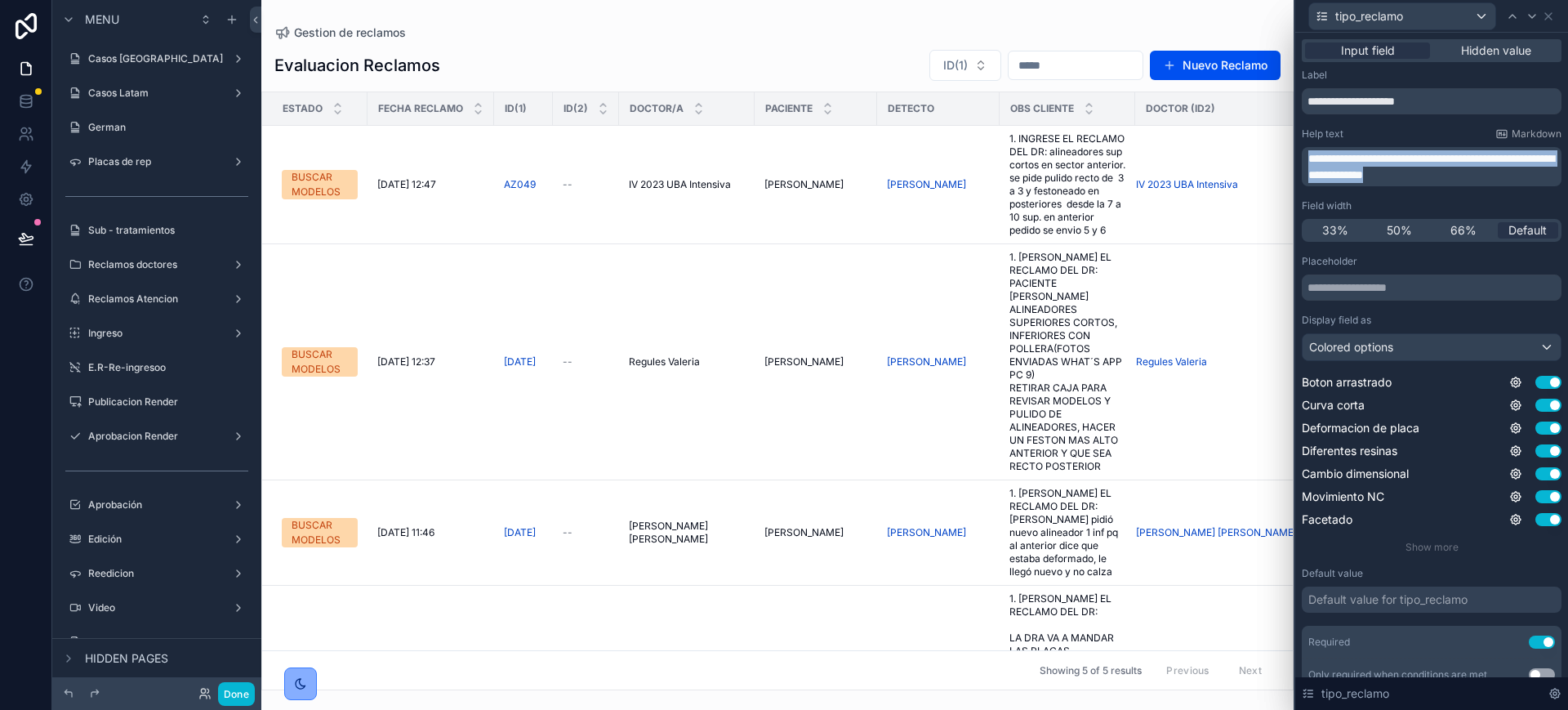
drag, startPoint x: 1486, startPoint y: 176, endPoint x: 1302, endPoint y: 157, distance: 185.0
click at [1302, 157] on div "**********" at bounding box center [1432, 167] width 260 height 39
copy span "**********"
click at [1531, 19] on icon at bounding box center [1532, 16] width 13 height 13
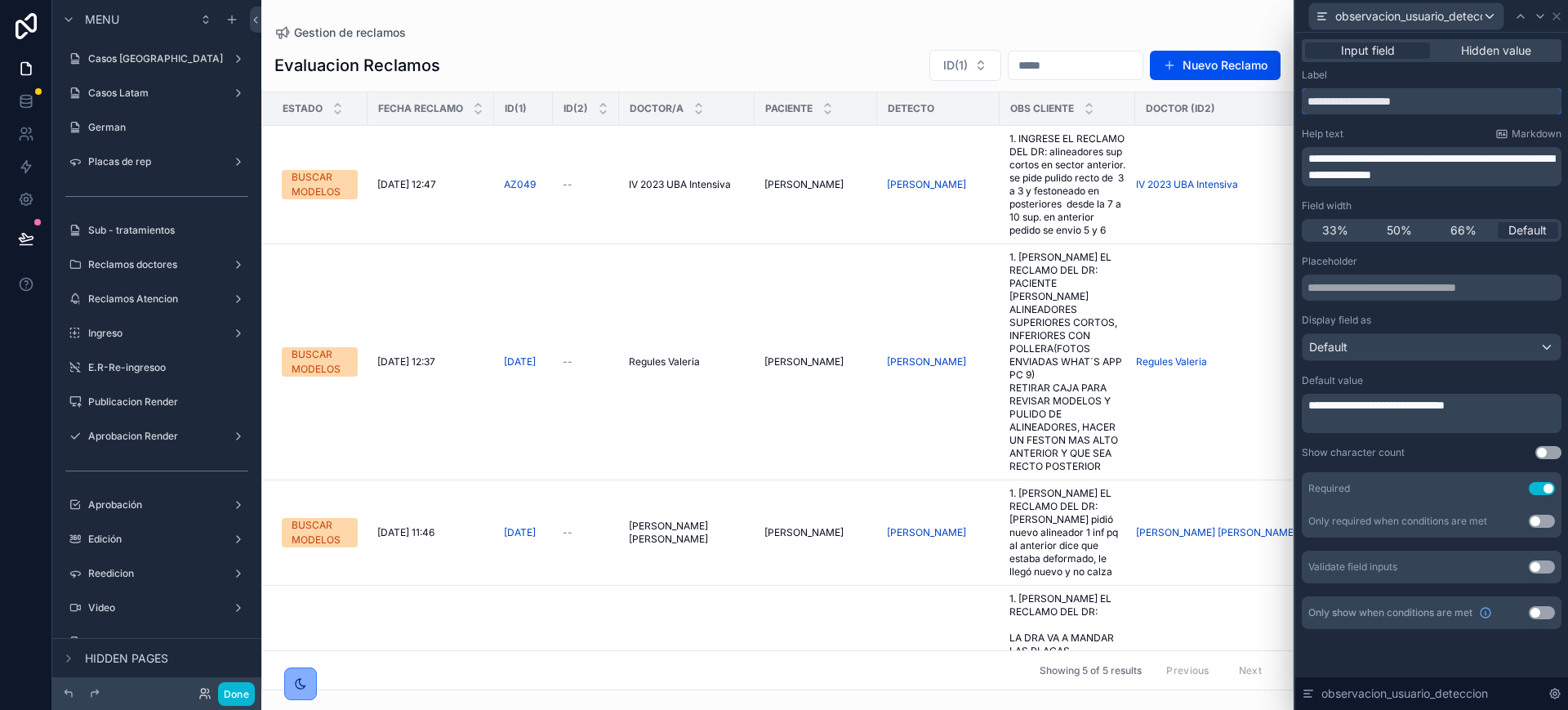
drag, startPoint x: 1440, startPoint y: 97, endPoint x: 1282, endPoint y: 95, distance: 158.0
click at [1282, 95] on div "**********" at bounding box center [784, 355] width 1568 height 710
drag, startPoint x: 1481, startPoint y: 178, endPoint x: 1295, endPoint y: 158, distance: 187.1
click at [1295, 158] on div "**********" at bounding box center [1431, 355] width 274 height 710
copy span "**********"
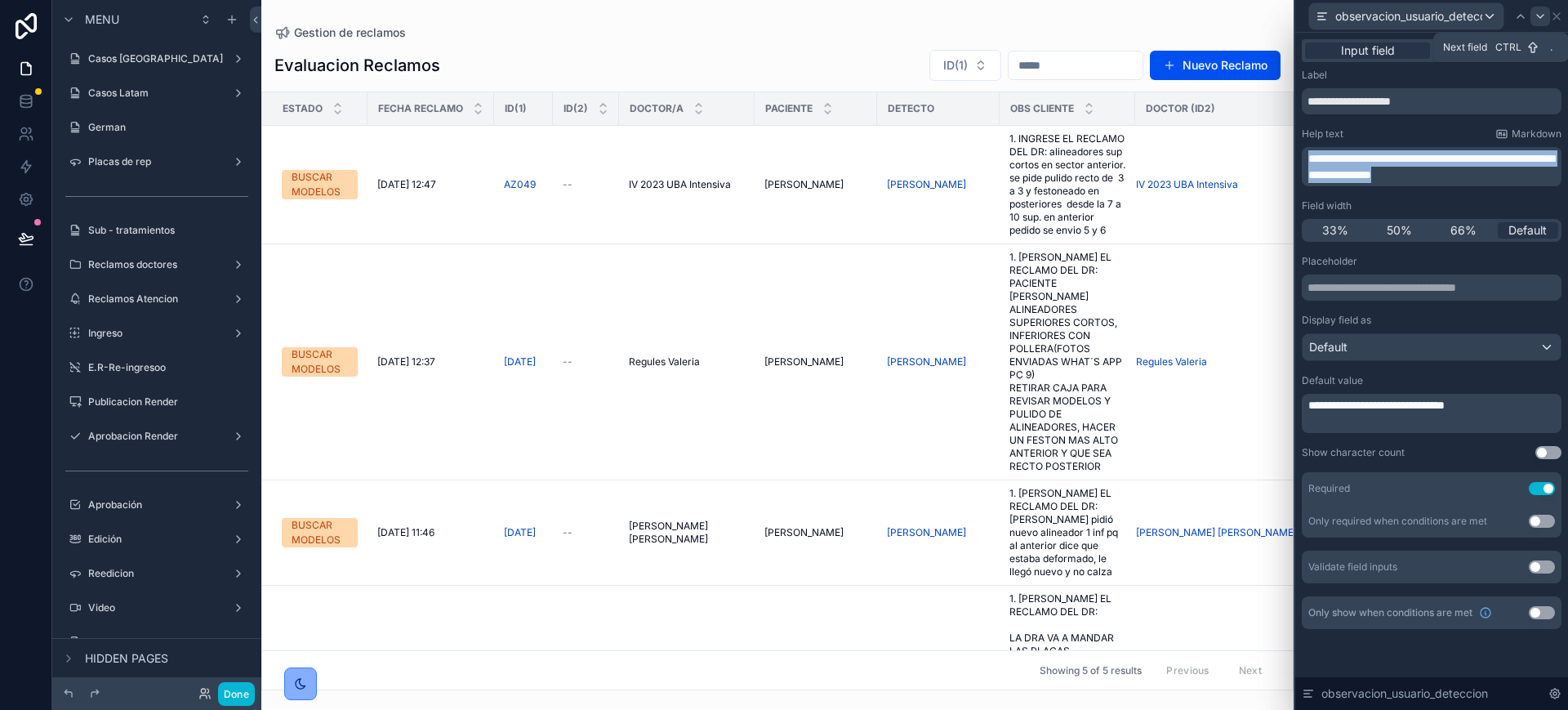
click at [1537, 20] on icon at bounding box center [1540, 16] width 13 height 13
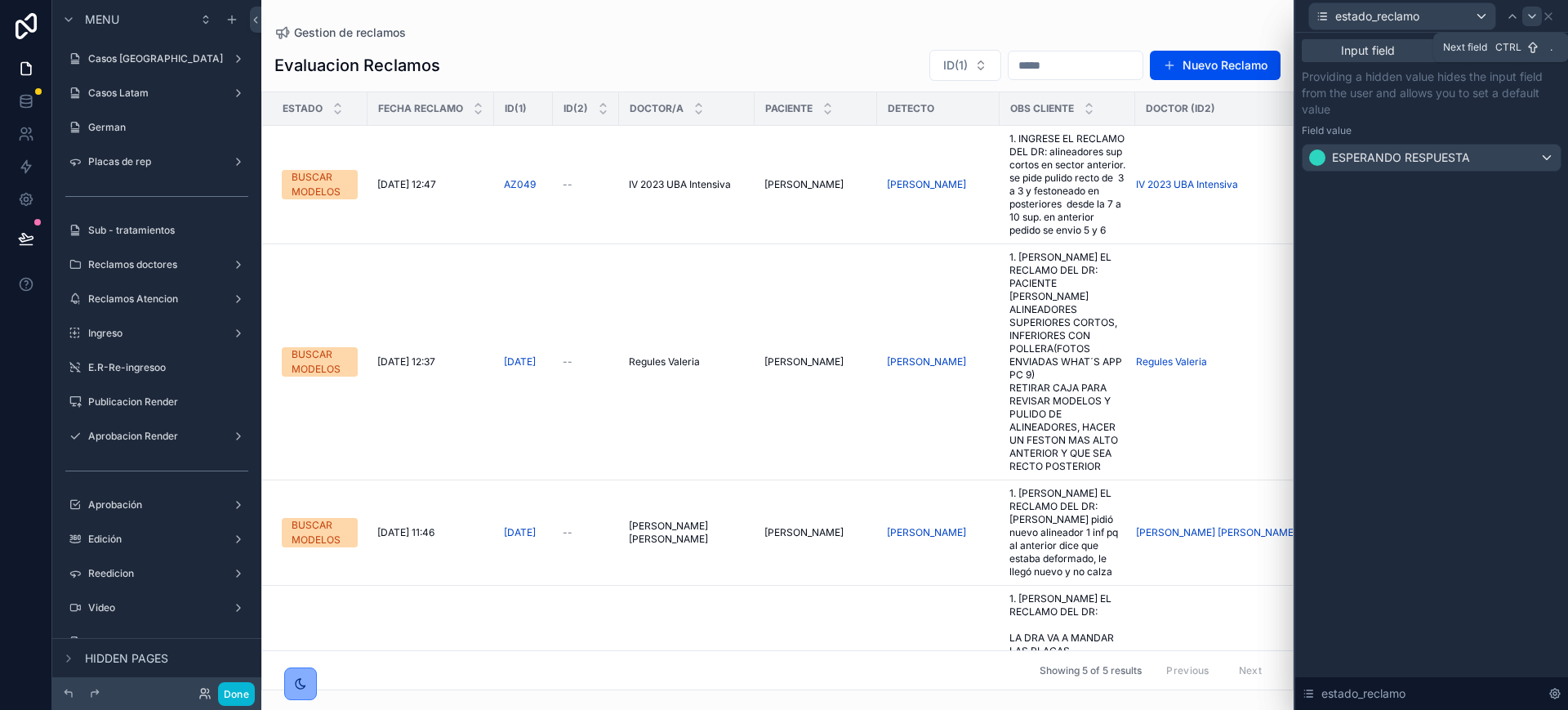
click at [1530, 17] on icon at bounding box center [1532, 16] width 13 height 13
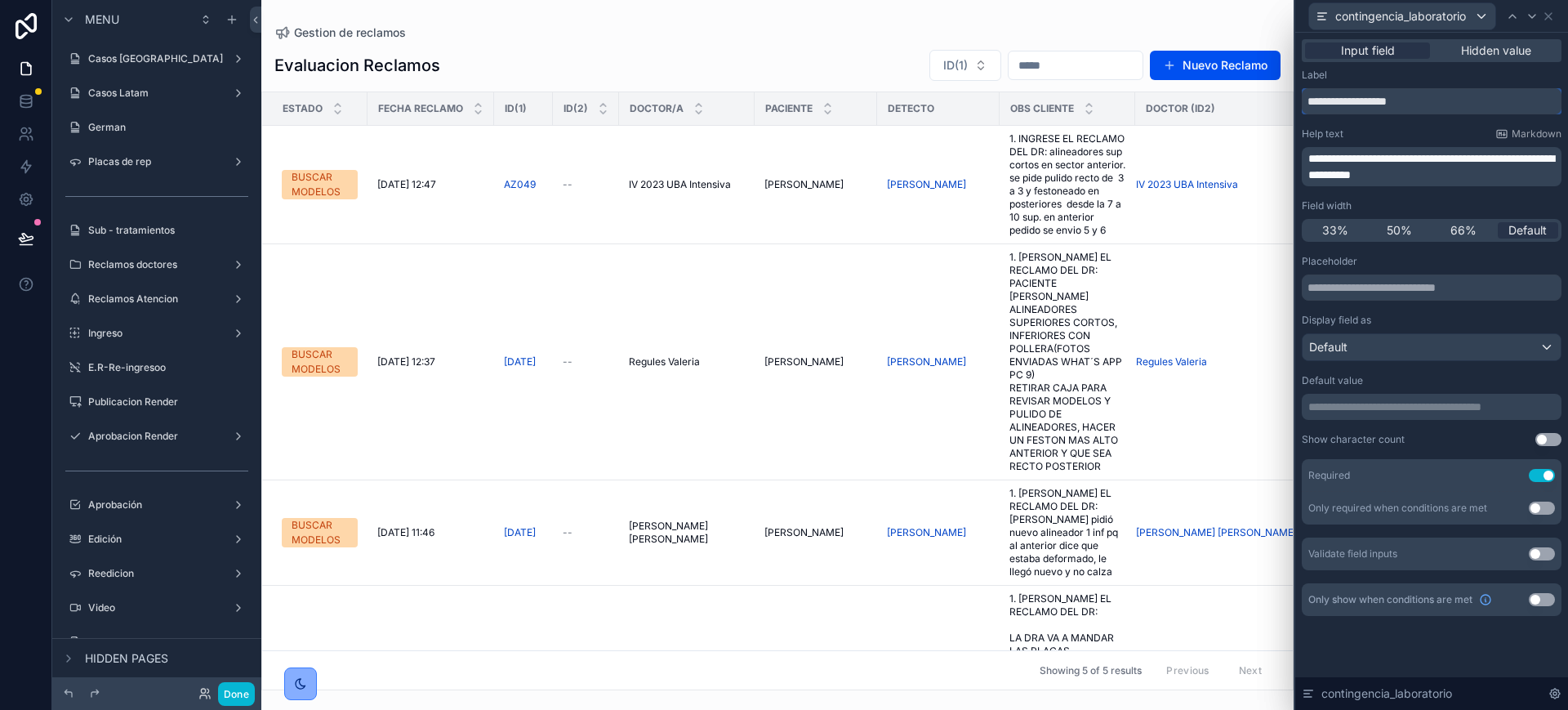
drag, startPoint x: 1428, startPoint y: 96, endPoint x: 1247, endPoint y: 93, distance: 181.0
click at [1247, 93] on div "**********" at bounding box center [784, 355] width 1568 height 710
click at [1464, 164] on span "**********" at bounding box center [1431, 166] width 246 height 28
drag, startPoint x: 1466, startPoint y: 176, endPoint x: 1295, endPoint y: 152, distance: 172.7
click at [1547, 18] on icon at bounding box center [1548, 16] width 13 height 13
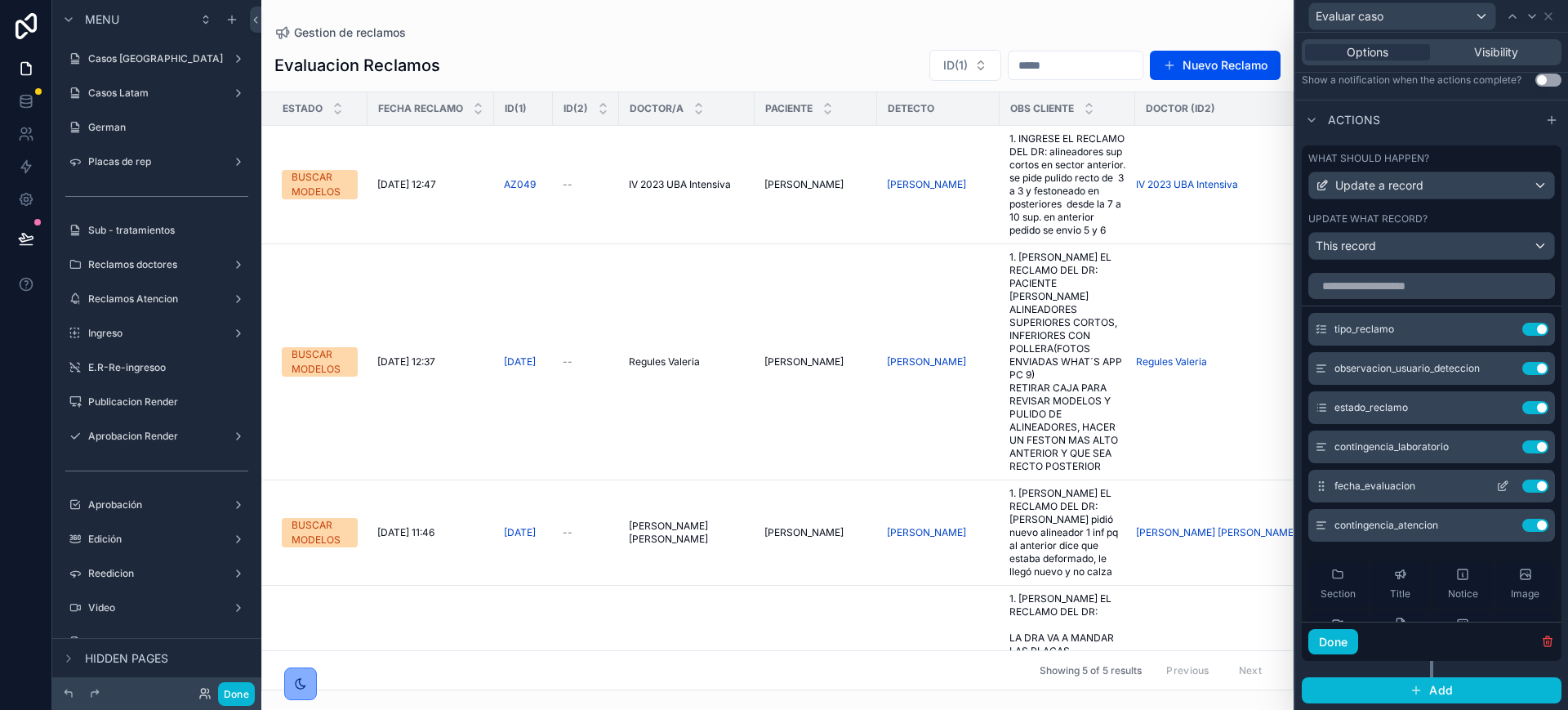
click at [1496, 484] on icon at bounding box center [1502, 486] width 13 height 13
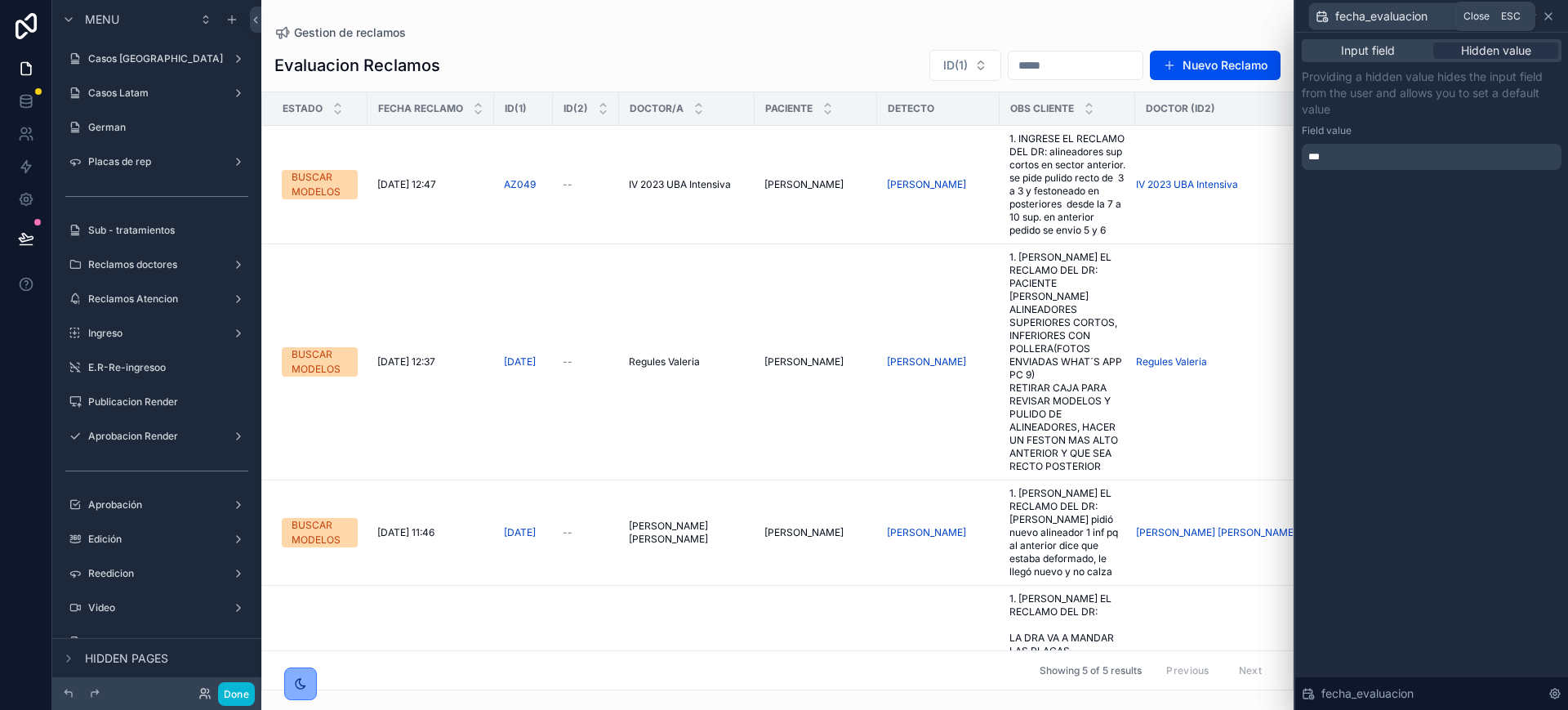
click at [1551, 16] on icon at bounding box center [1548, 16] width 13 height 13
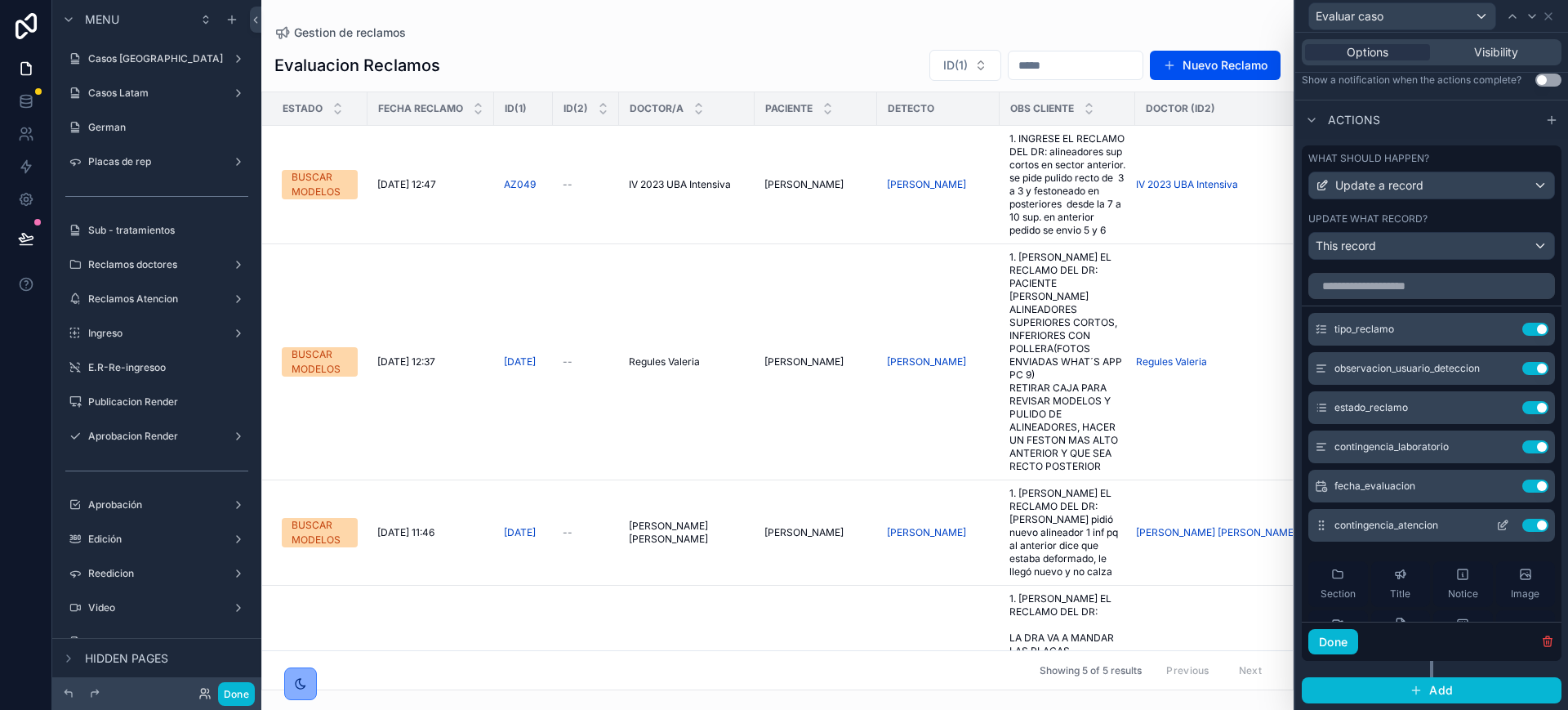
click at [1501, 520] on icon at bounding box center [1505, 524] width 7 height 7
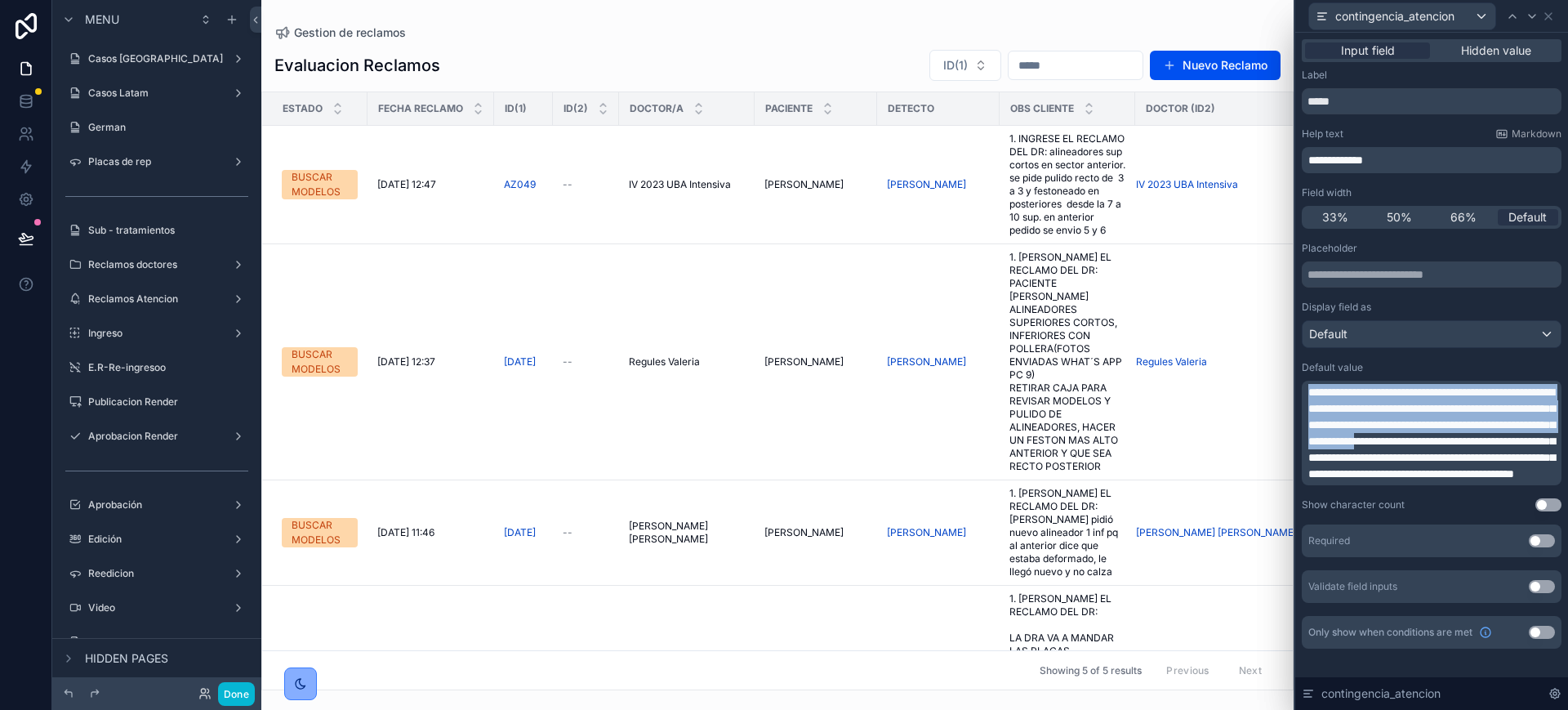
drag, startPoint x: 1308, startPoint y: 391, endPoint x: 1573, endPoint y: 458, distance: 273.3
click at [1567, 458] on html "**********" at bounding box center [784, 355] width 1568 height 710
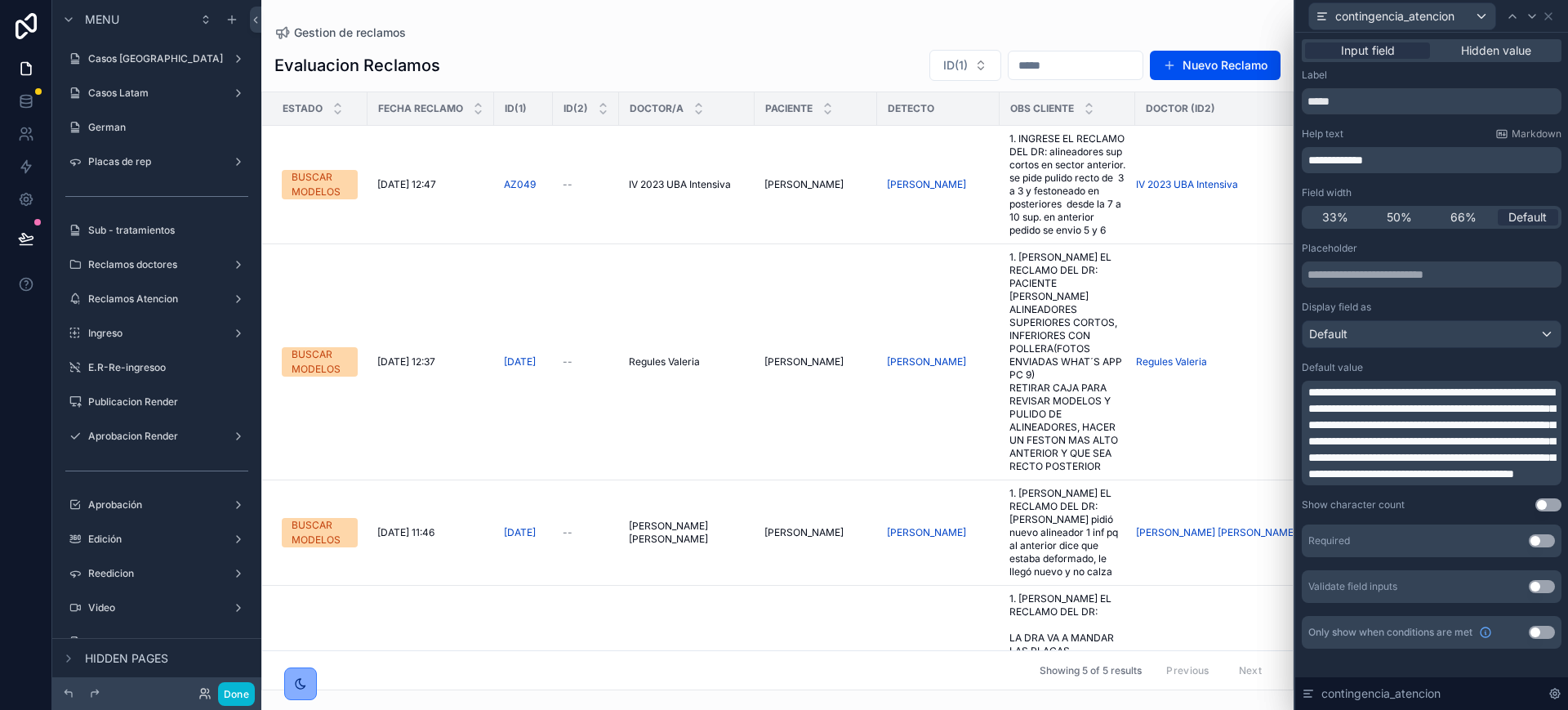
click at [1547, 458] on div "**********" at bounding box center [1432, 361] width 272 height 655
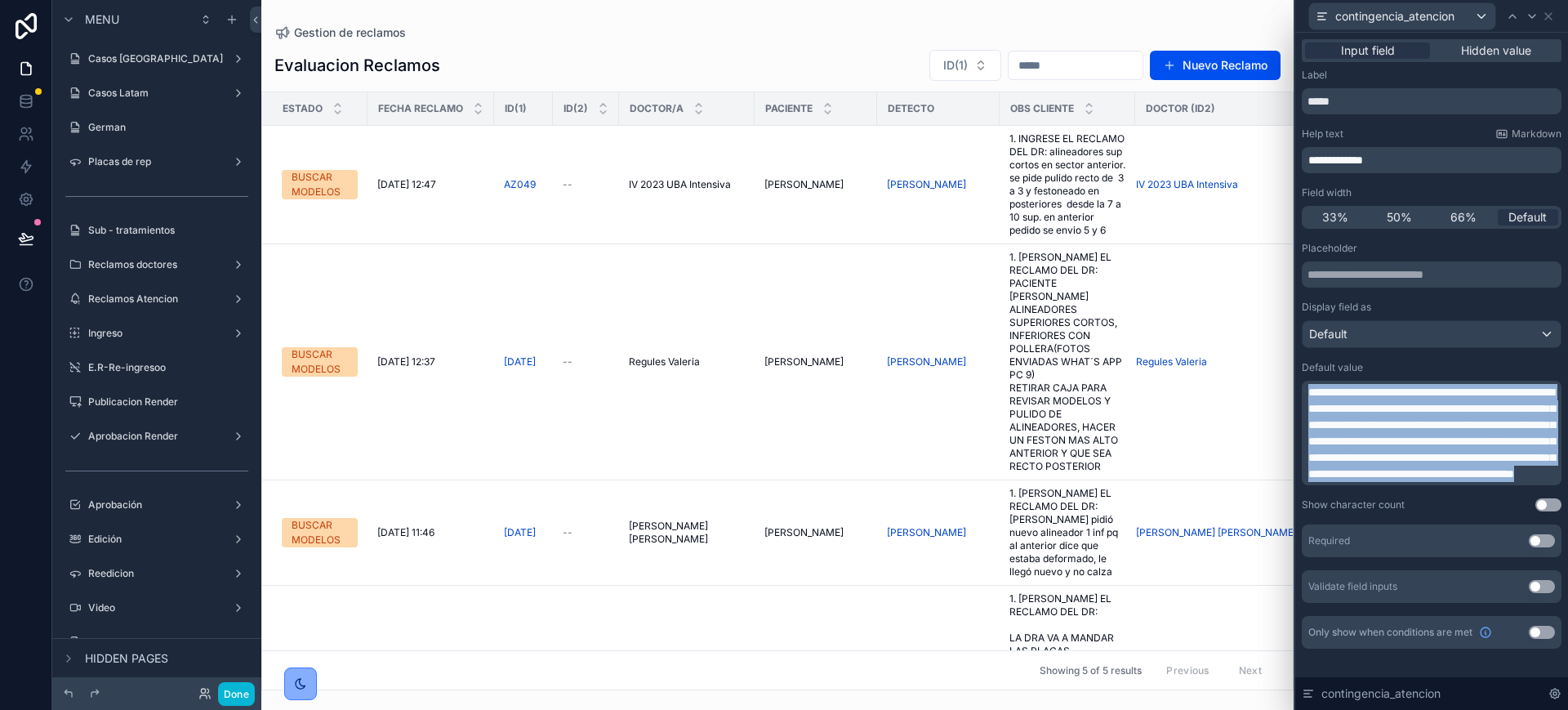
drag, startPoint x: 1538, startPoint y: 528, endPoint x: 1304, endPoint y: 383, distance: 275.3
click at [1304, 383] on div "**********" at bounding box center [1432, 433] width 260 height 105
copy span "**********"
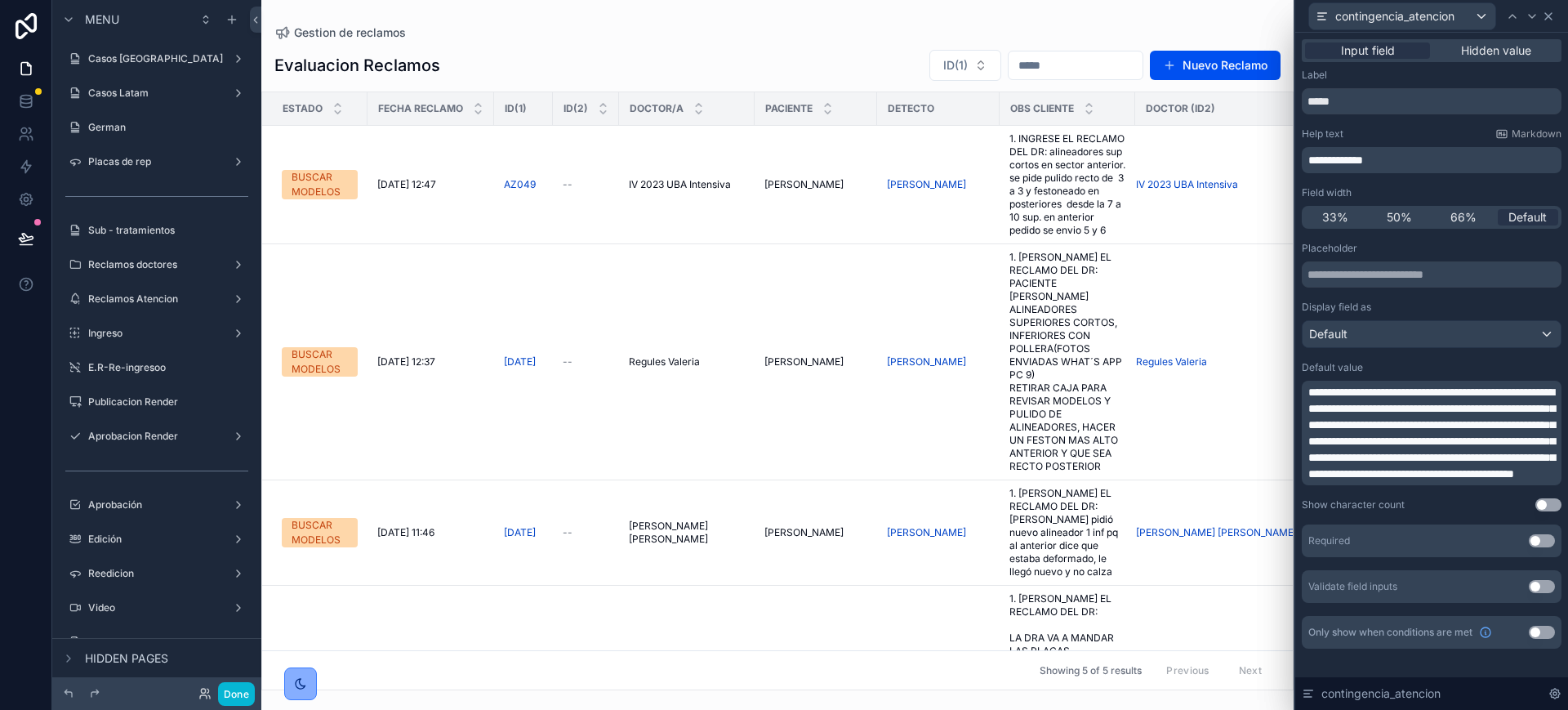
click at [1553, 19] on icon at bounding box center [1548, 16] width 13 height 13
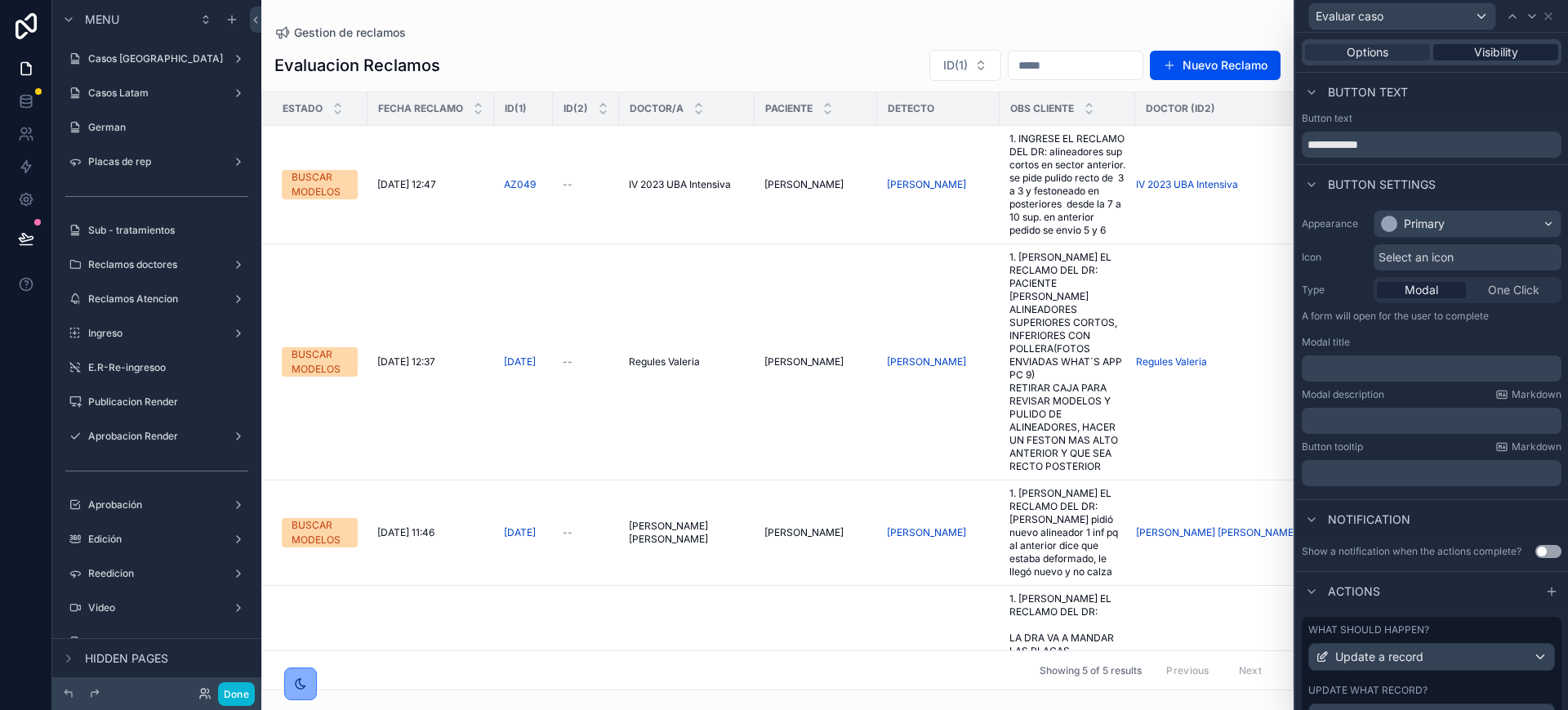
click at [1484, 54] on span "Visibility" at bounding box center [1496, 52] width 44 height 16
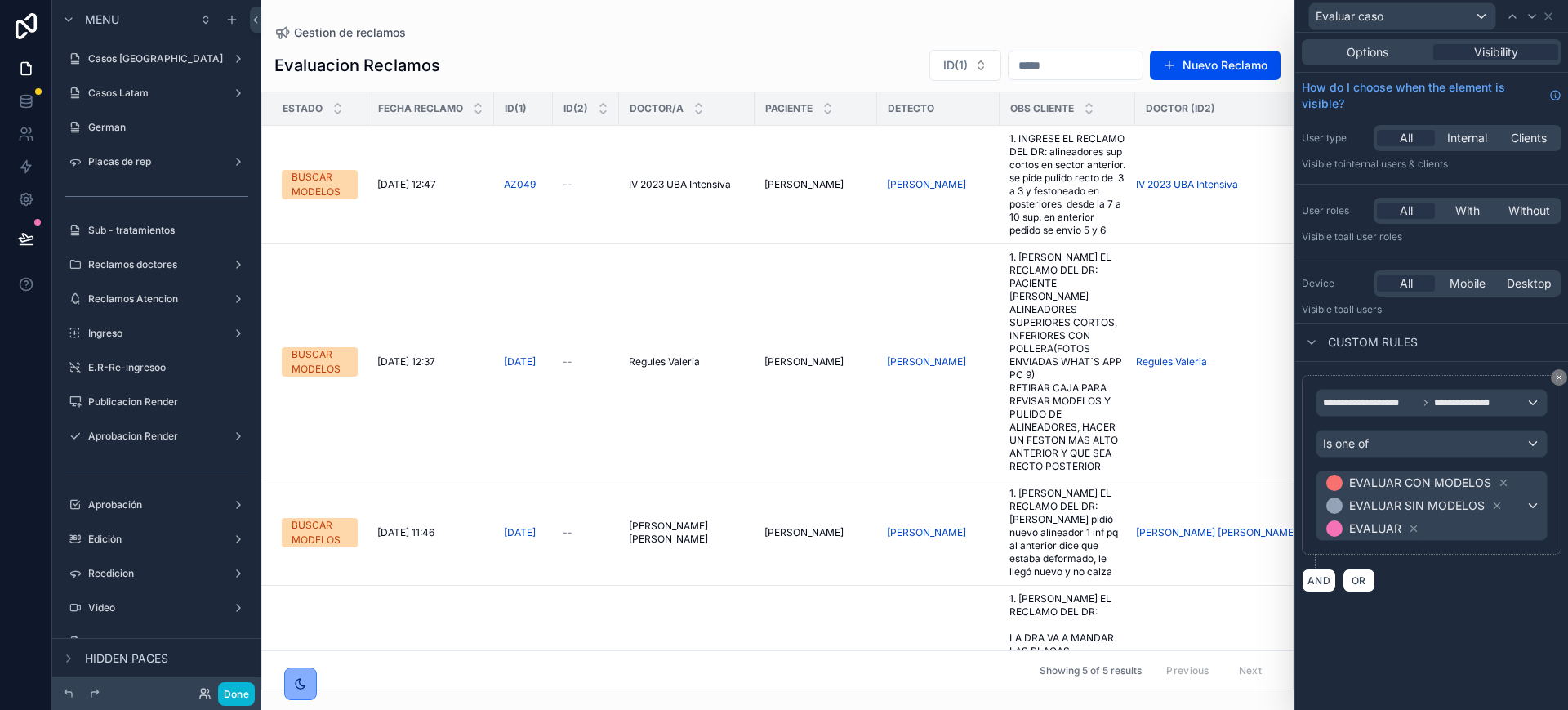
click at [1546, 24] on div "Evaluar caso" at bounding box center [1432, 16] width 260 height 32
click at [1547, 19] on icon at bounding box center [1548, 16] width 13 height 13
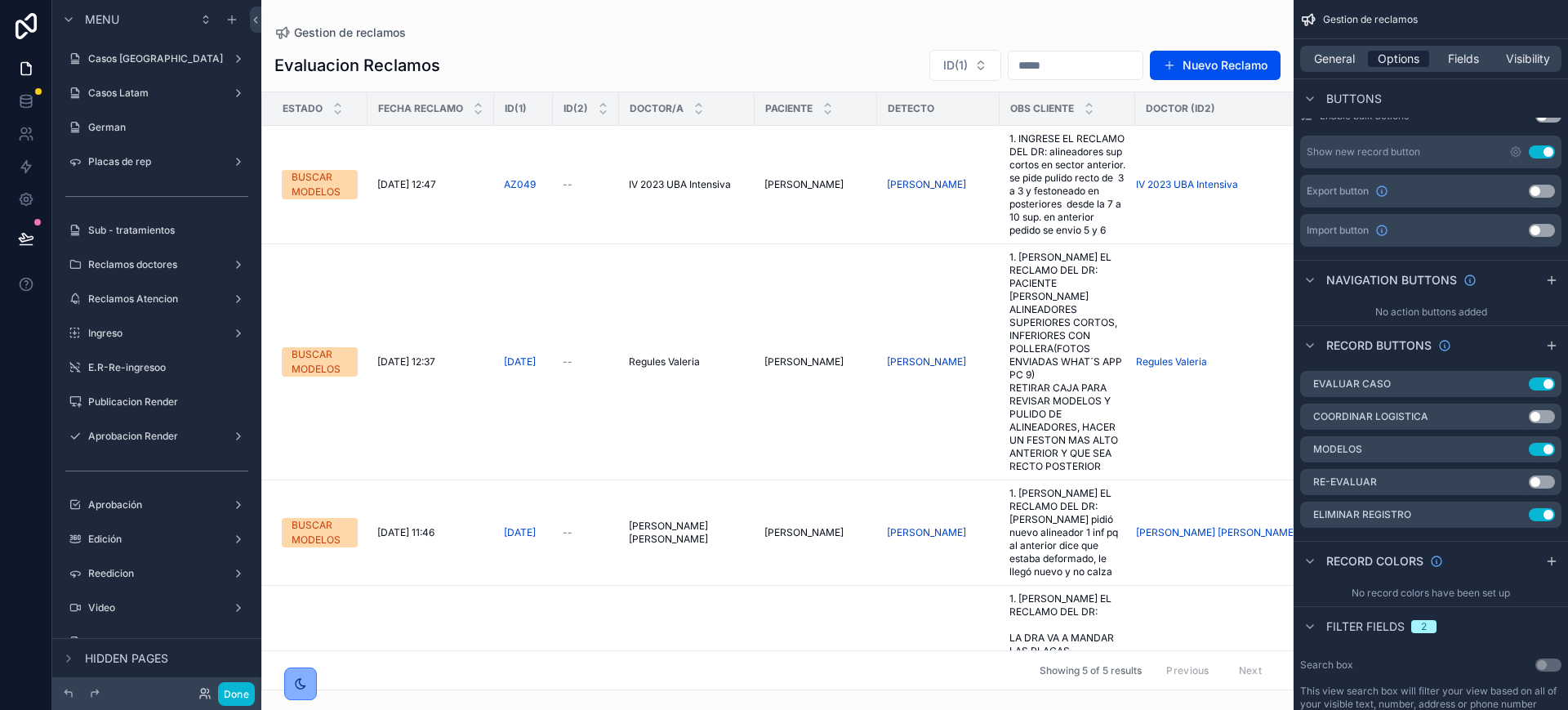
click at [1384, 60] on span "Options" at bounding box center [1398, 58] width 41 height 16
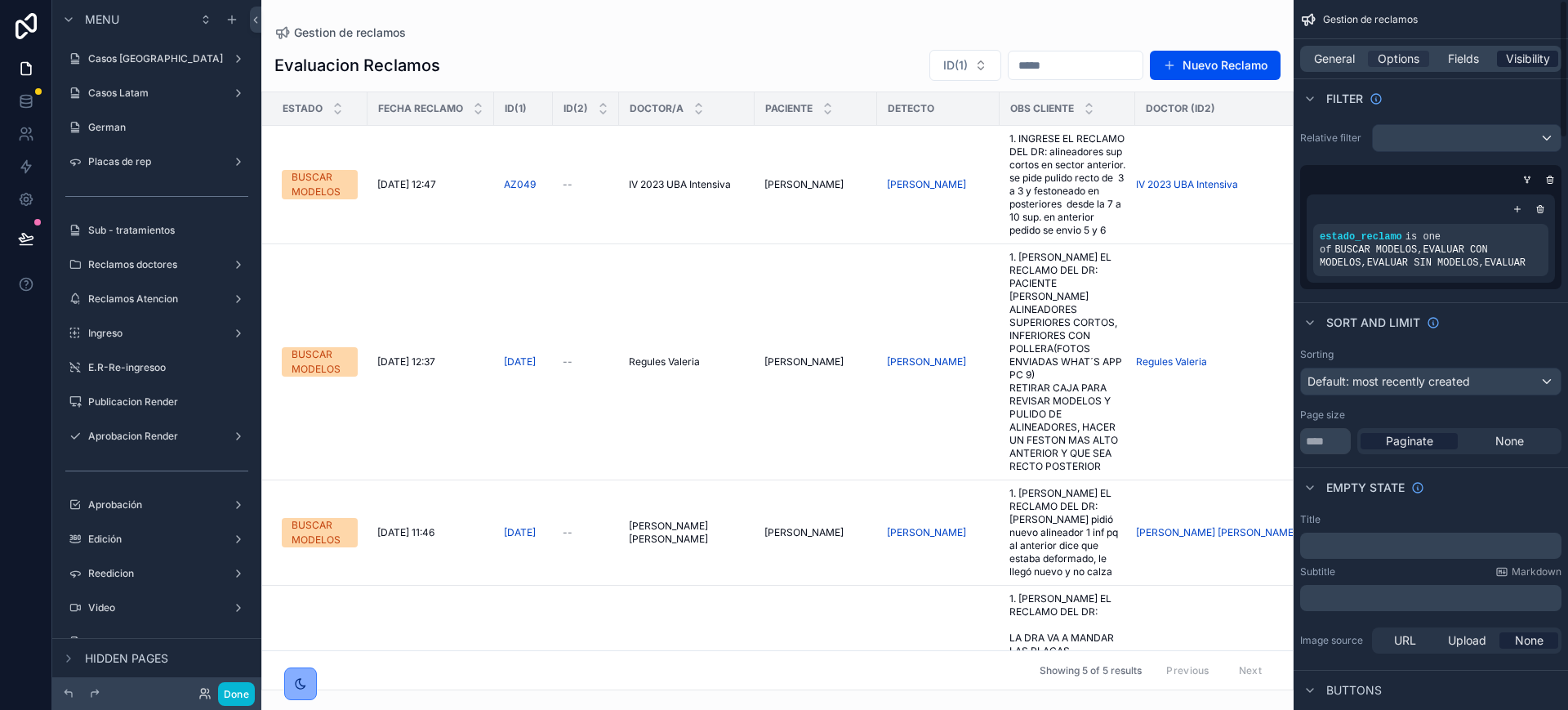
drag, startPoint x: 1536, startPoint y: 70, endPoint x: 1534, endPoint y: 60, distance: 10.2
click at [1536, 70] on div "General Options Fields Visibility" at bounding box center [1431, 58] width 261 height 26
click at [1531, 53] on span "Visibility" at bounding box center [1528, 58] width 44 height 16
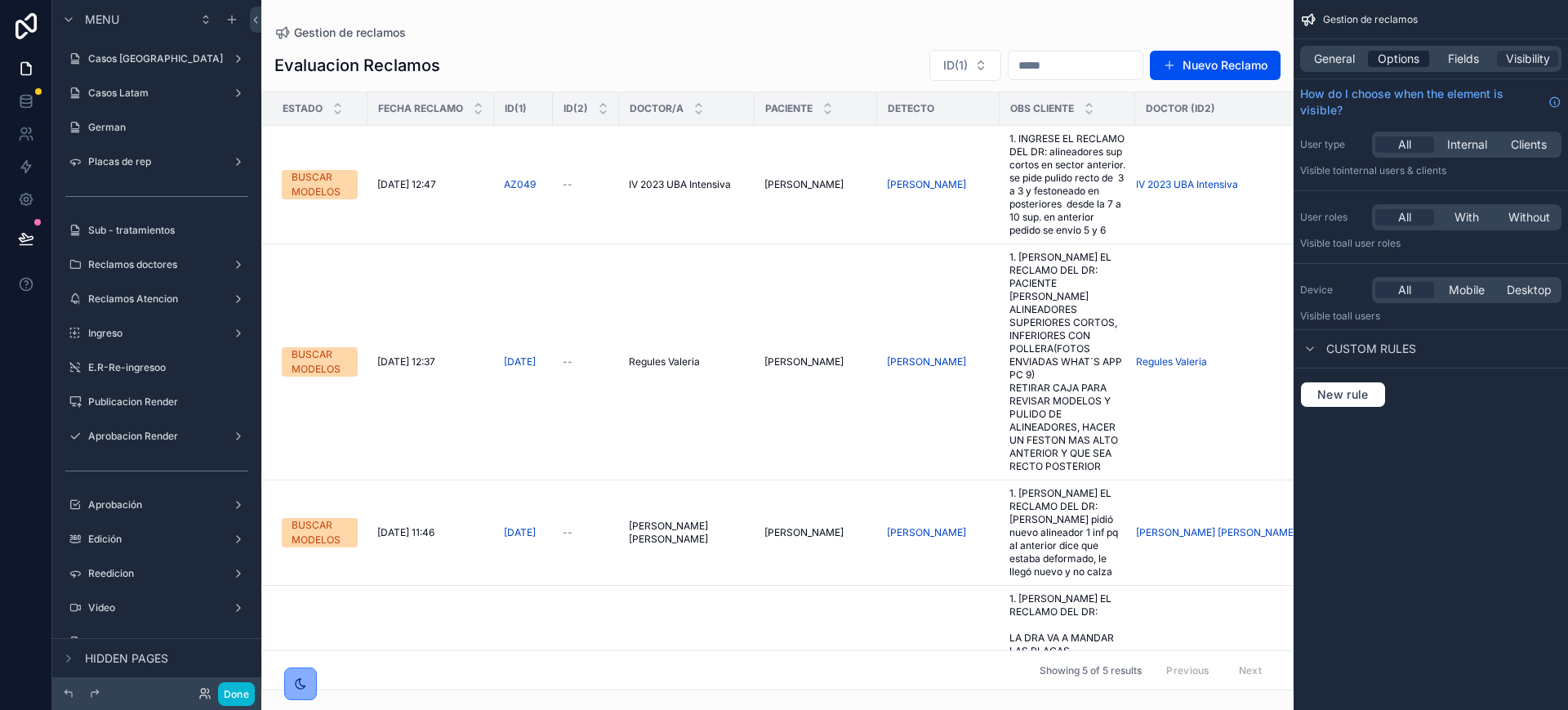
click at [1380, 58] on span "Options" at bounding box center [1398, 58] width 41 height 16
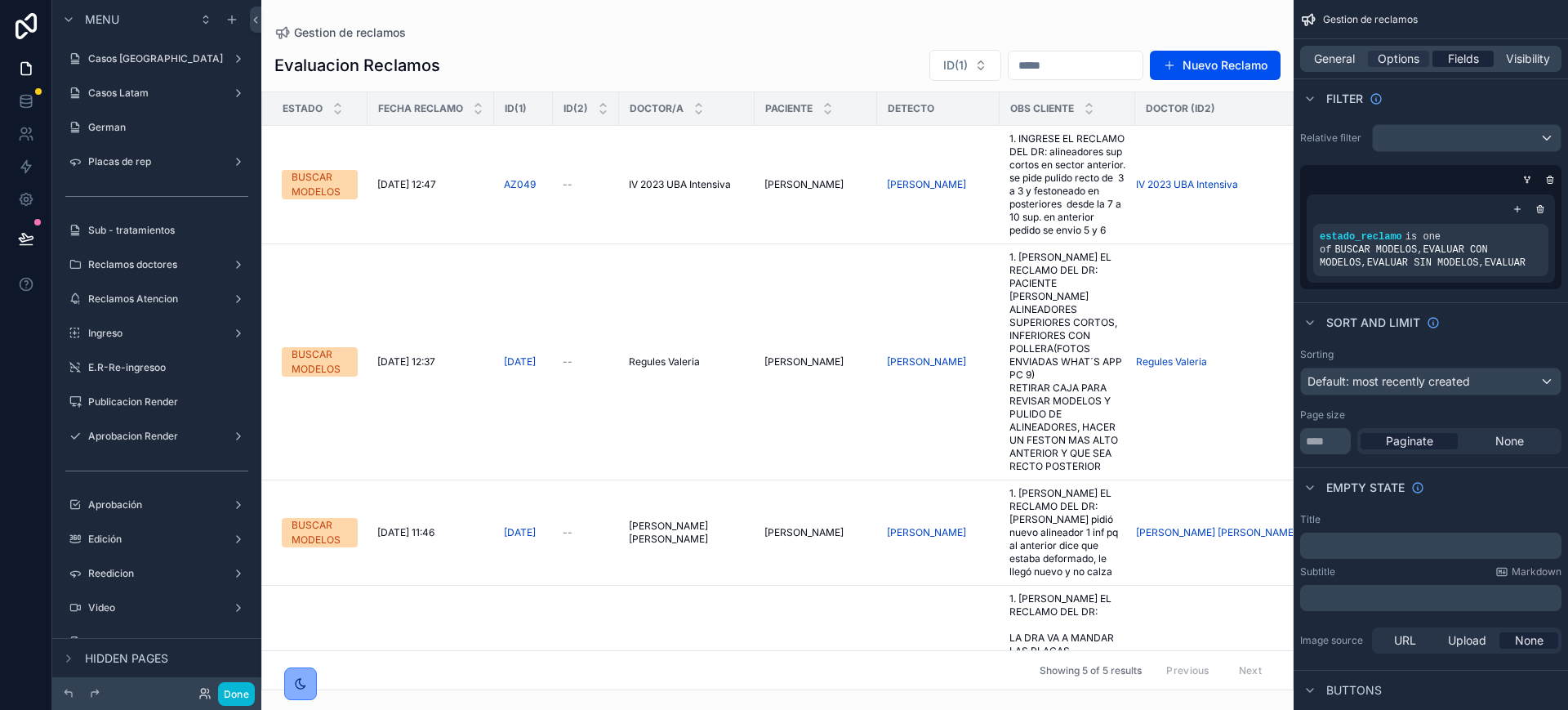
click at [1461, 62] on span "Fields" at bounding box center [1463, 58] width 31 height 16
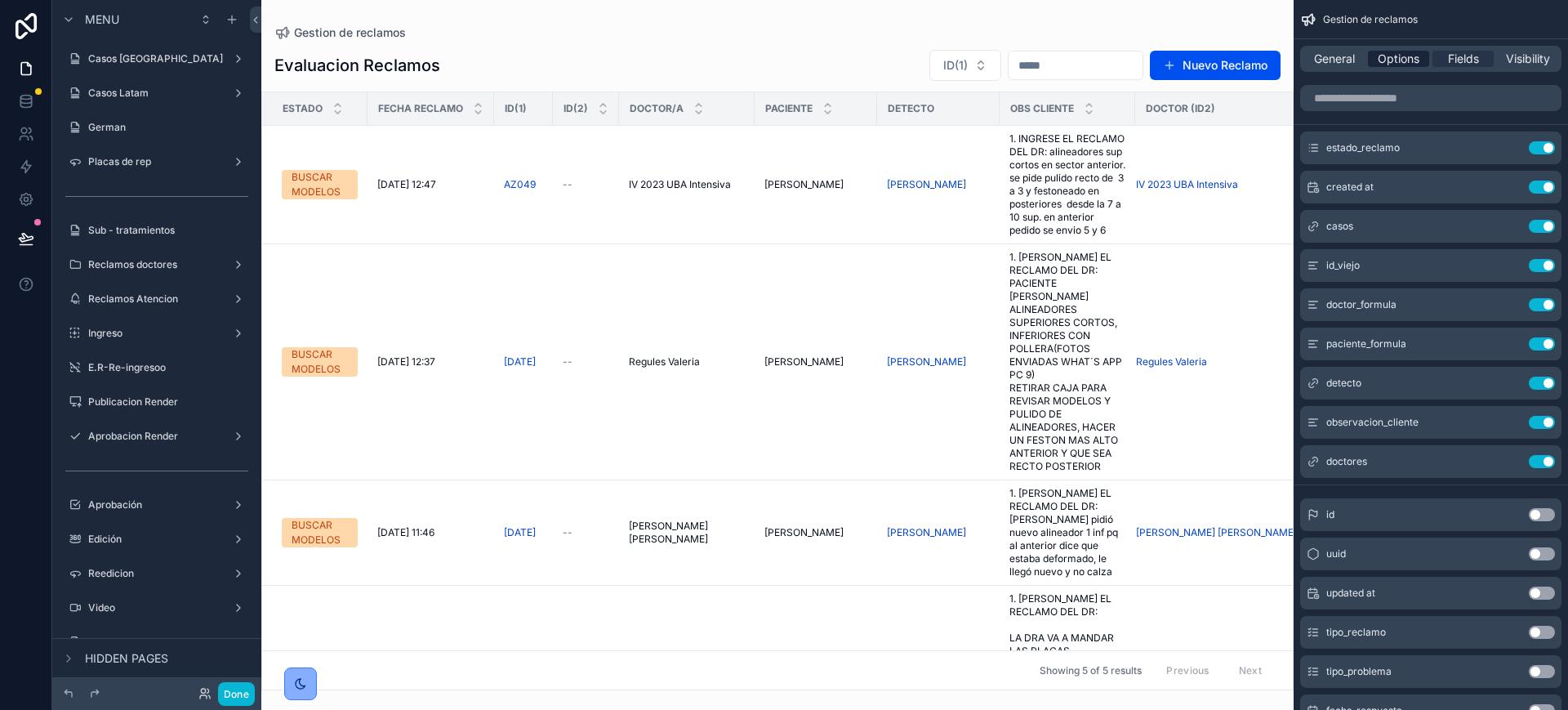
click at [1397, 65] on span "Options" at bounding box center [1398, 58] width 41 height 16
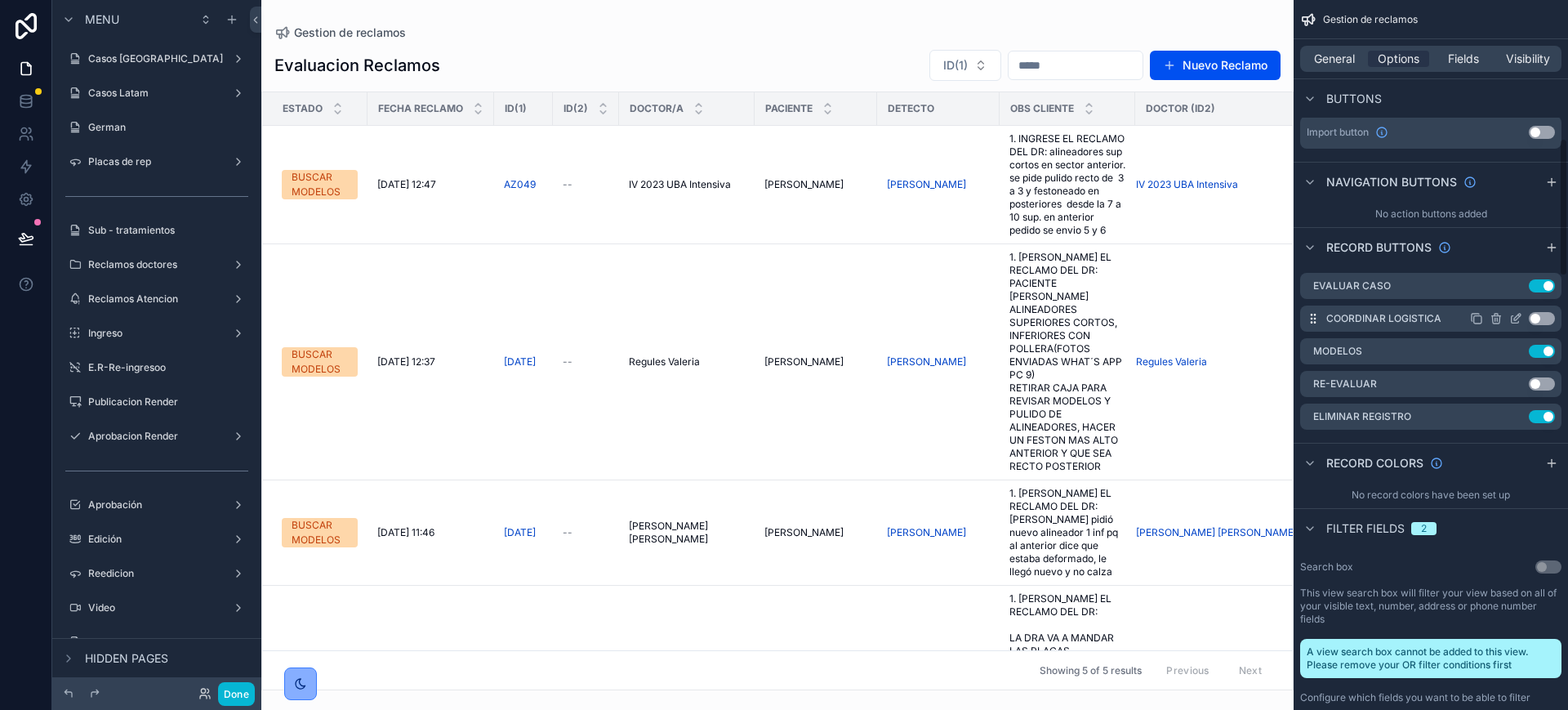
scroll to position [715, 0]
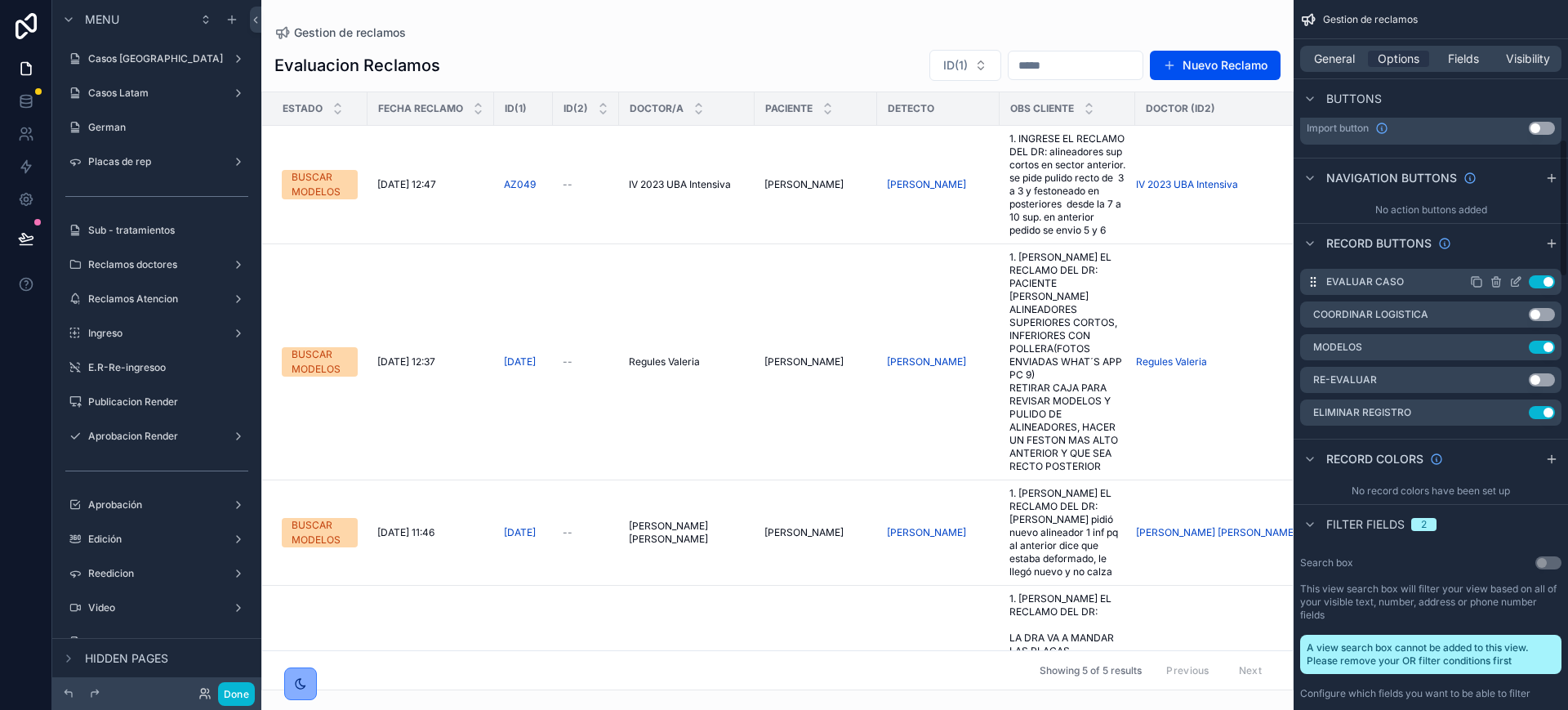
click at [1519, 287] on icon "scrollable content" at bounding box center [1516, 281] width 13 height 13
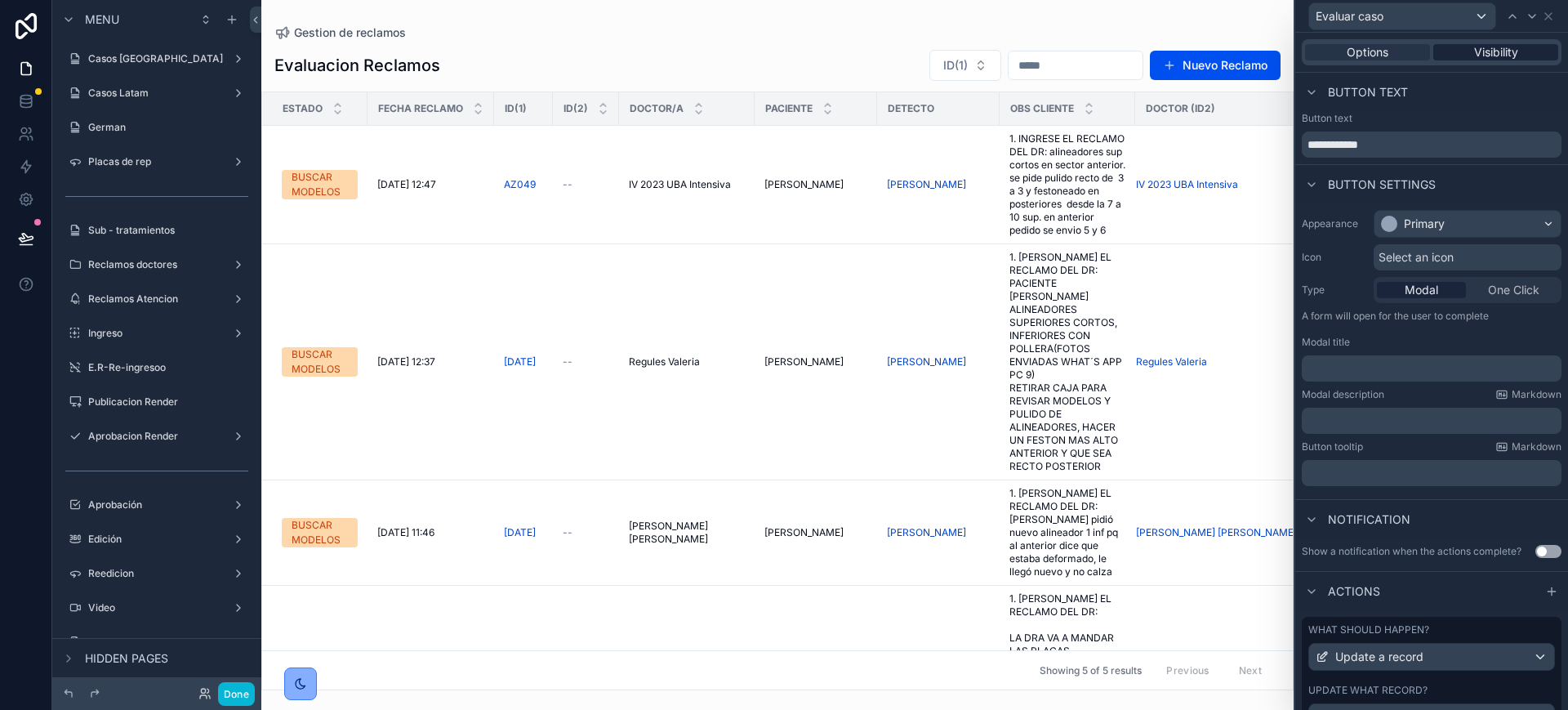
click at [1483, 52] on span "Visibility" at bounding box center [1496, 52] width 44 height 16
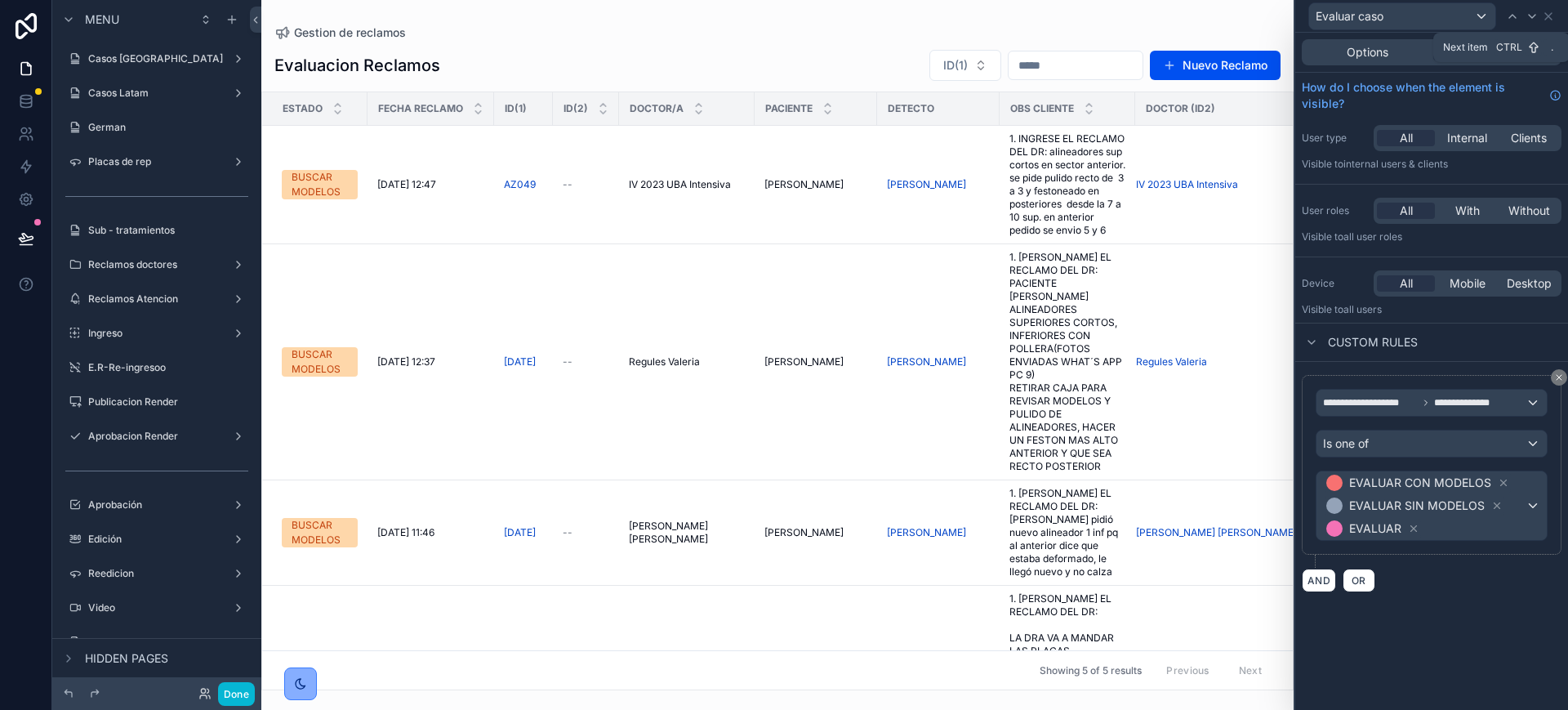
click at [1525, 14] on div at bounding box center [1532, 16] width 19 height 19
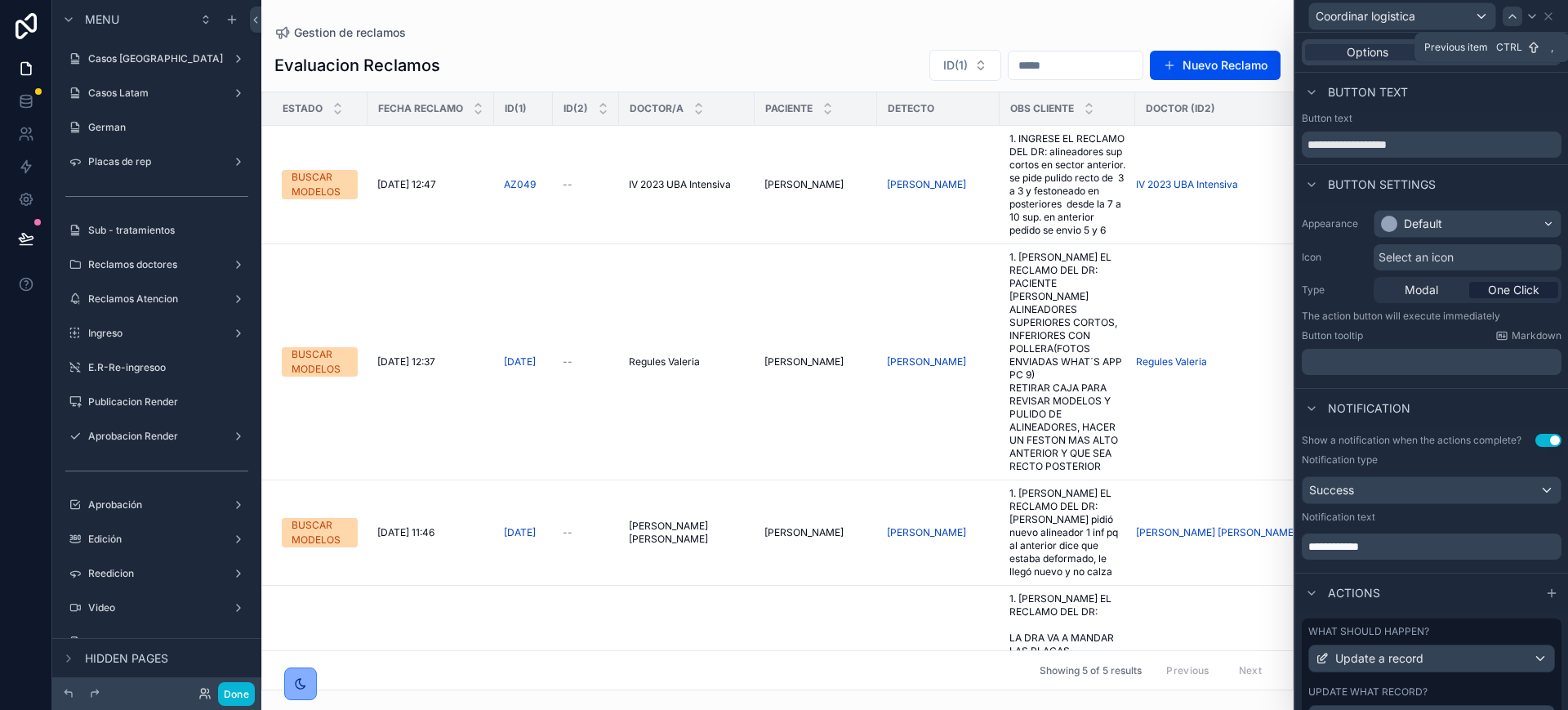
click at [1514, 14] on icon at bounding box center [1513, 16] width 7 height 3
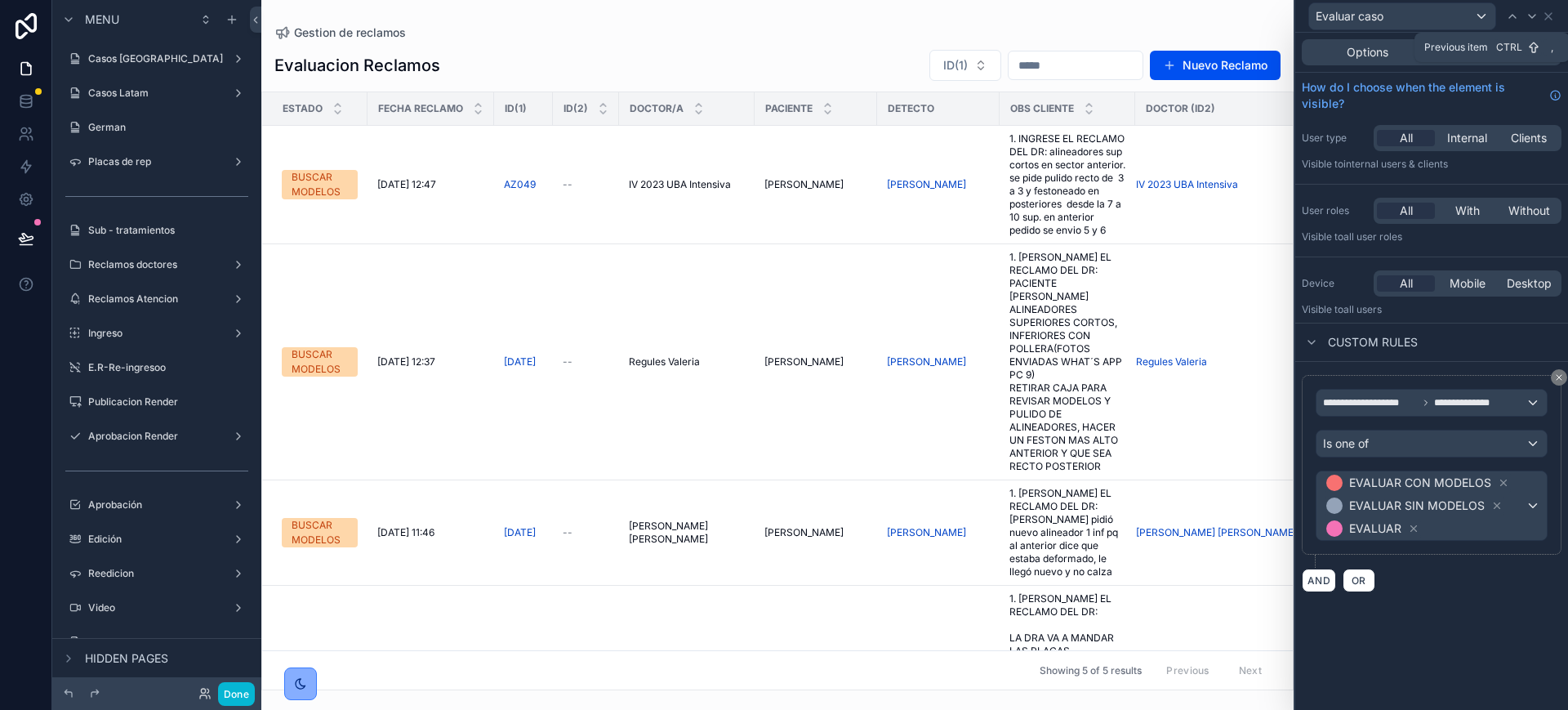
click at [1514, 14] on icon at bounding box center [1513, 16] width 7 height 3
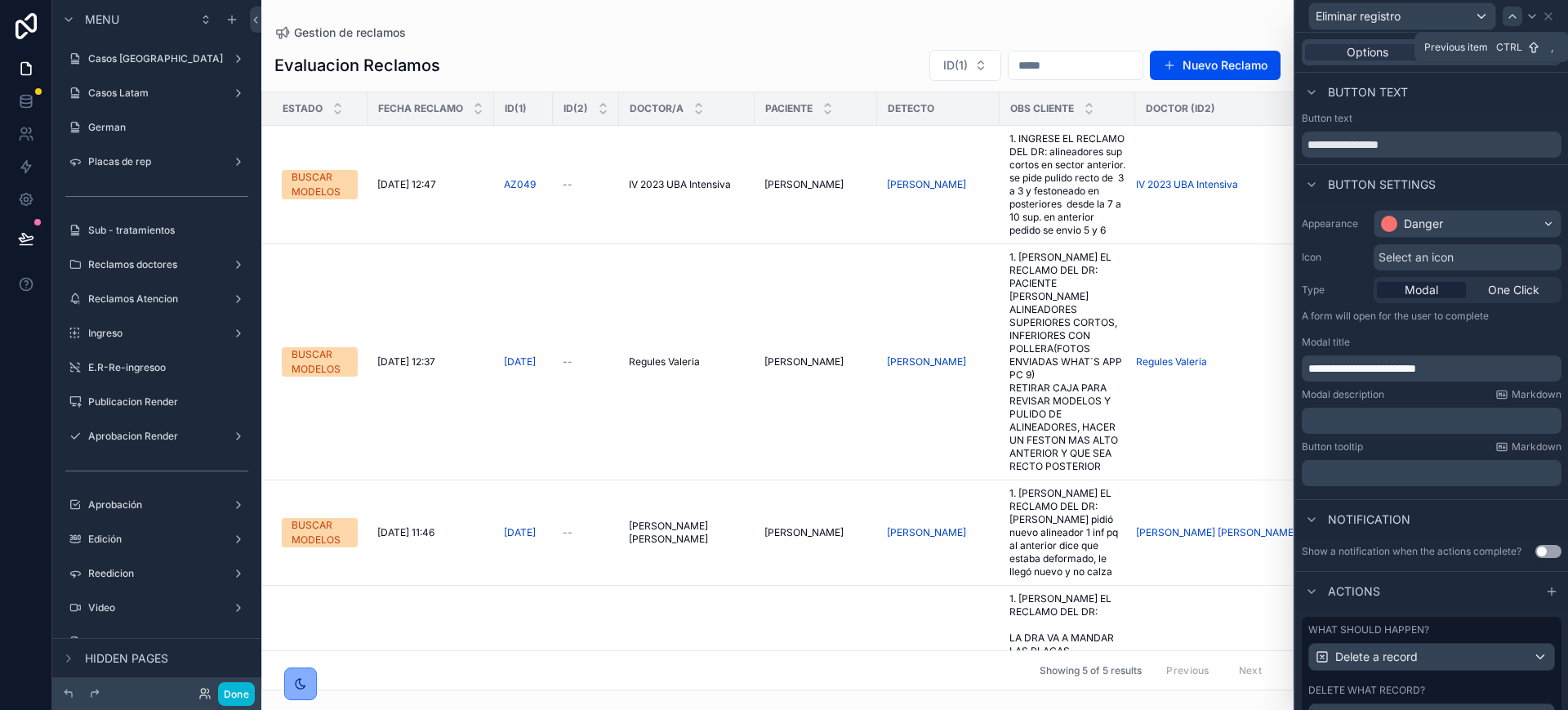
click at [1505, 19] on div at bounding box center [1512, 16] width 19 height 19
click at [1549, 14] on icon at bounding box center [1549, 16] width 7 height 7
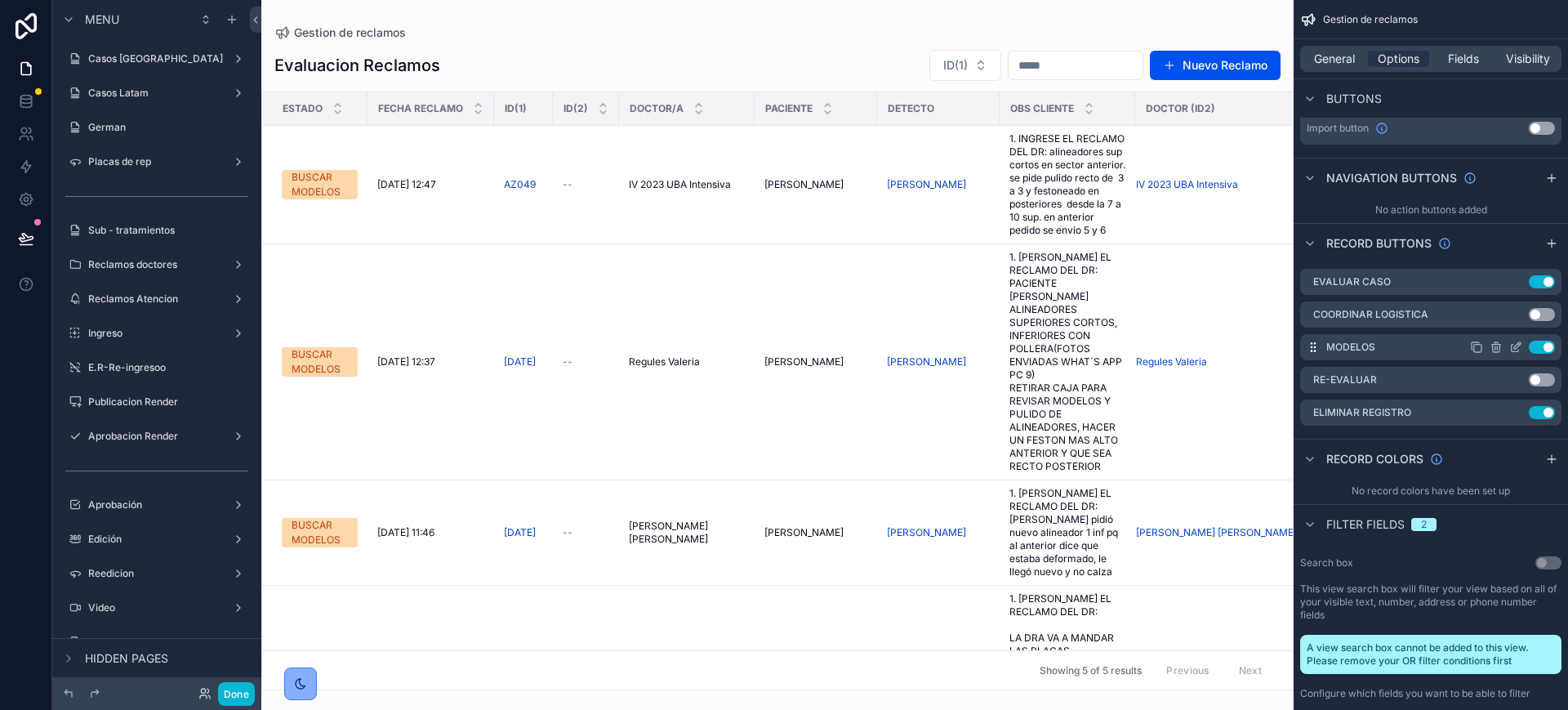
click at [1520, 347] on icon "scrollable content" at bounding box center [1516, 346] width 13 height 13
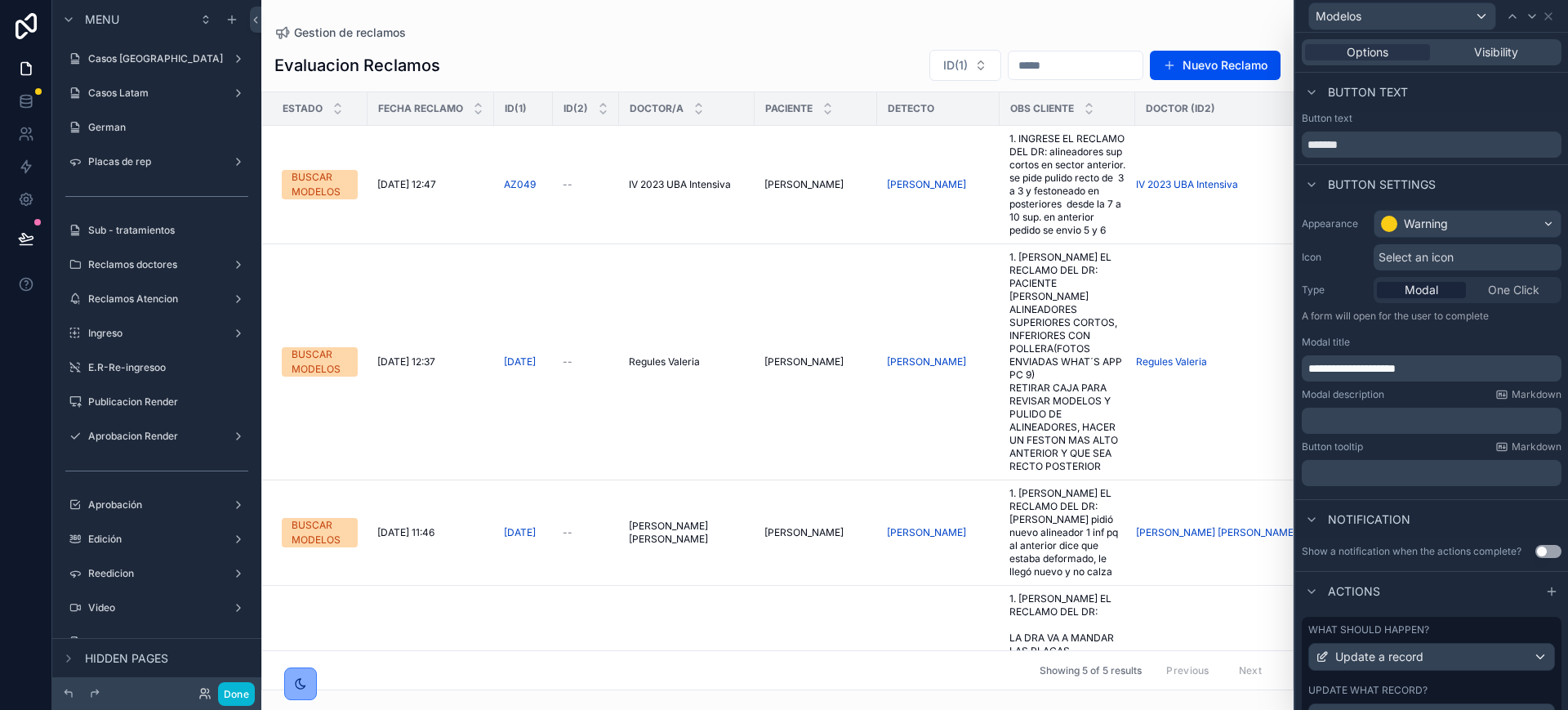
click at [1487, 67] on div "Options Visibility" at bounding box center [1432, 52] width 272 height 39
click at [1489, 58] on span "Visibility" at bounding box center [1496, 52] width 44 height 16
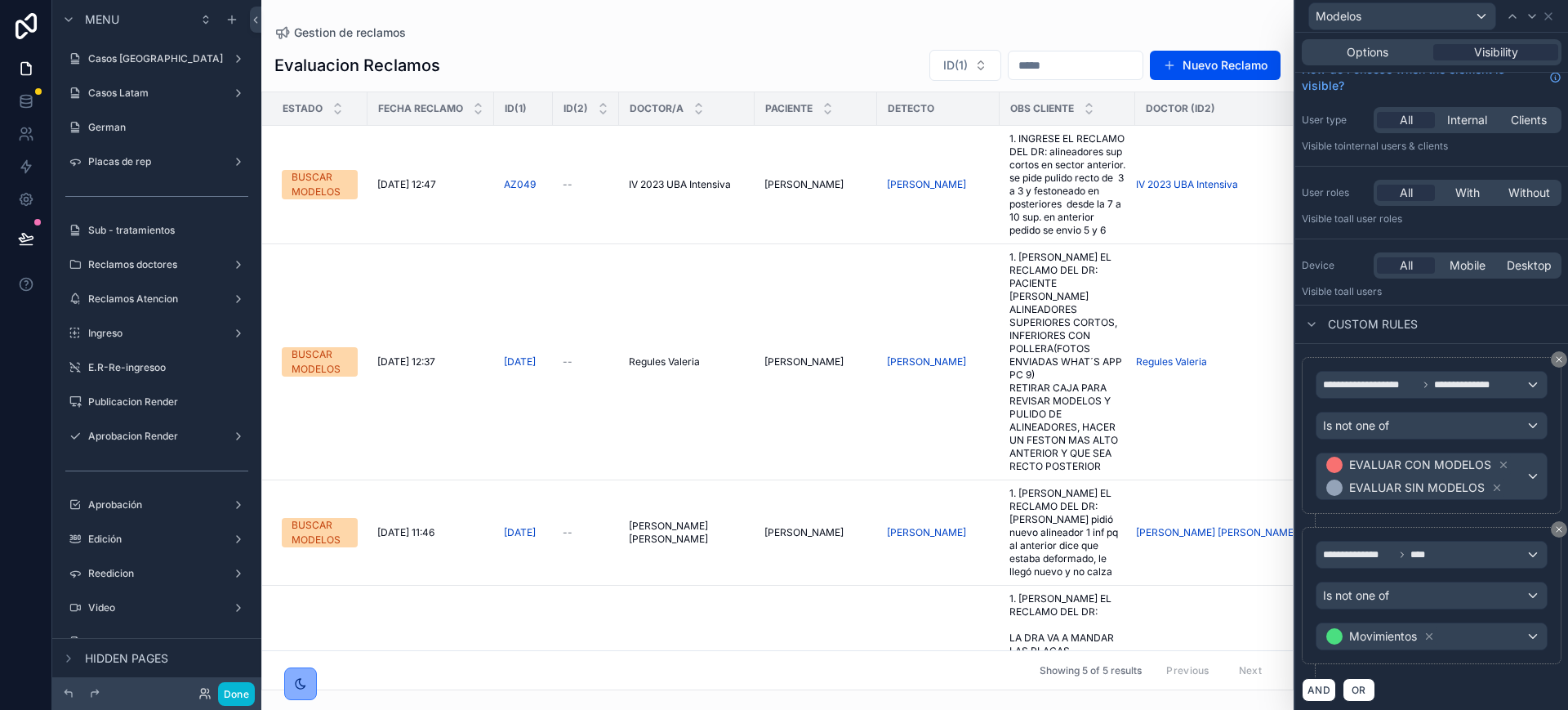
scroll to position [23, 0]
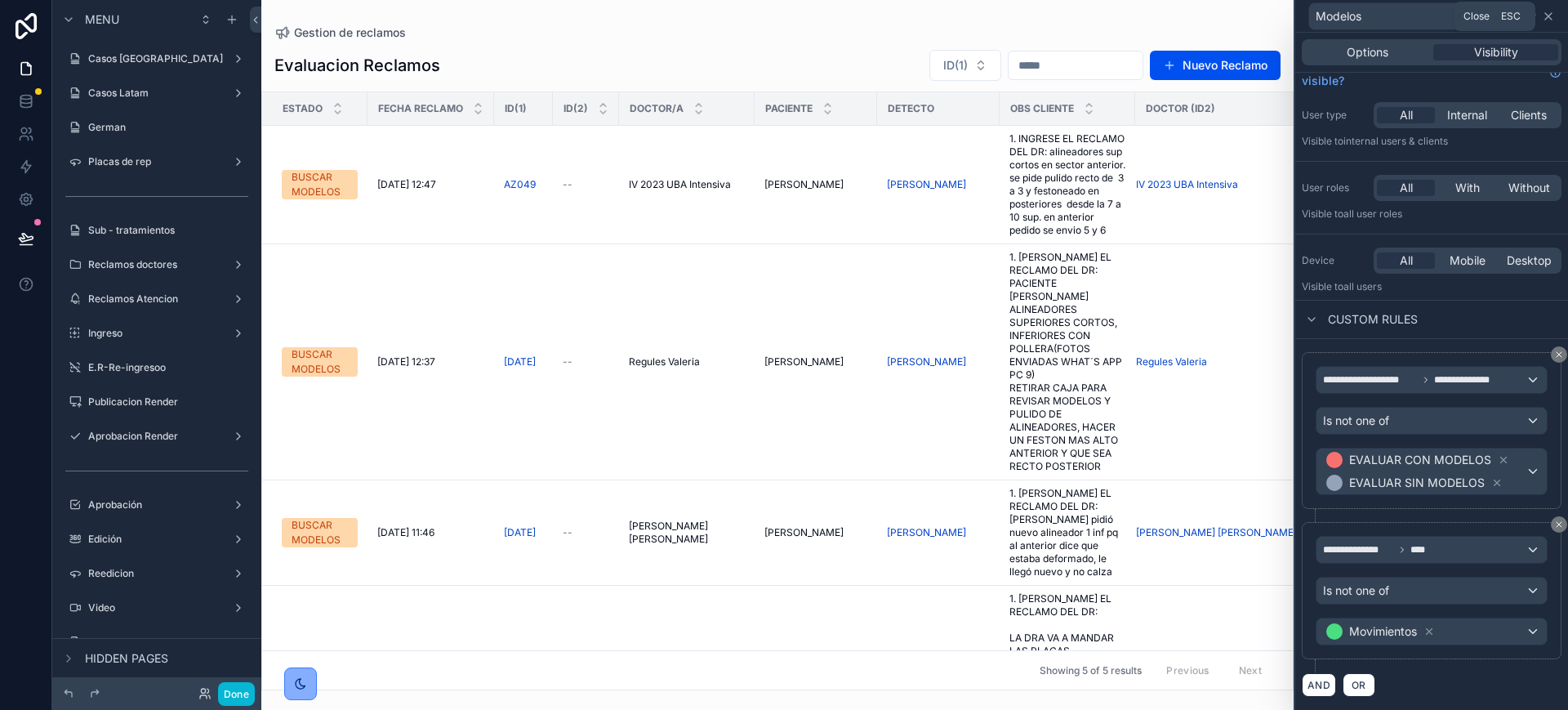
click at [1544, 14] on icon at bounding box center [1548, 16] width 13 height 13
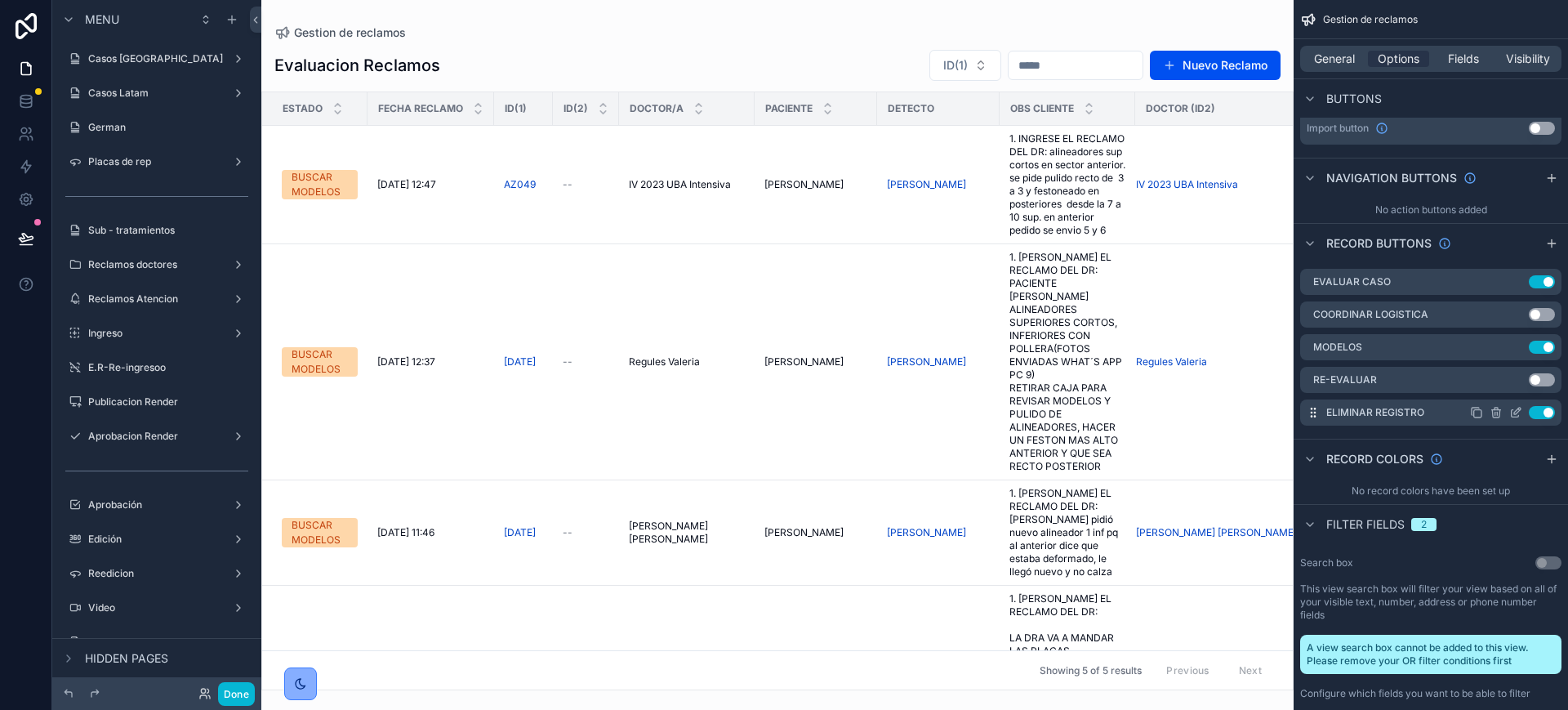
click at [1517, 407] on icon "scrollable content" at bounding box center [1516, 412] width 13 height 13
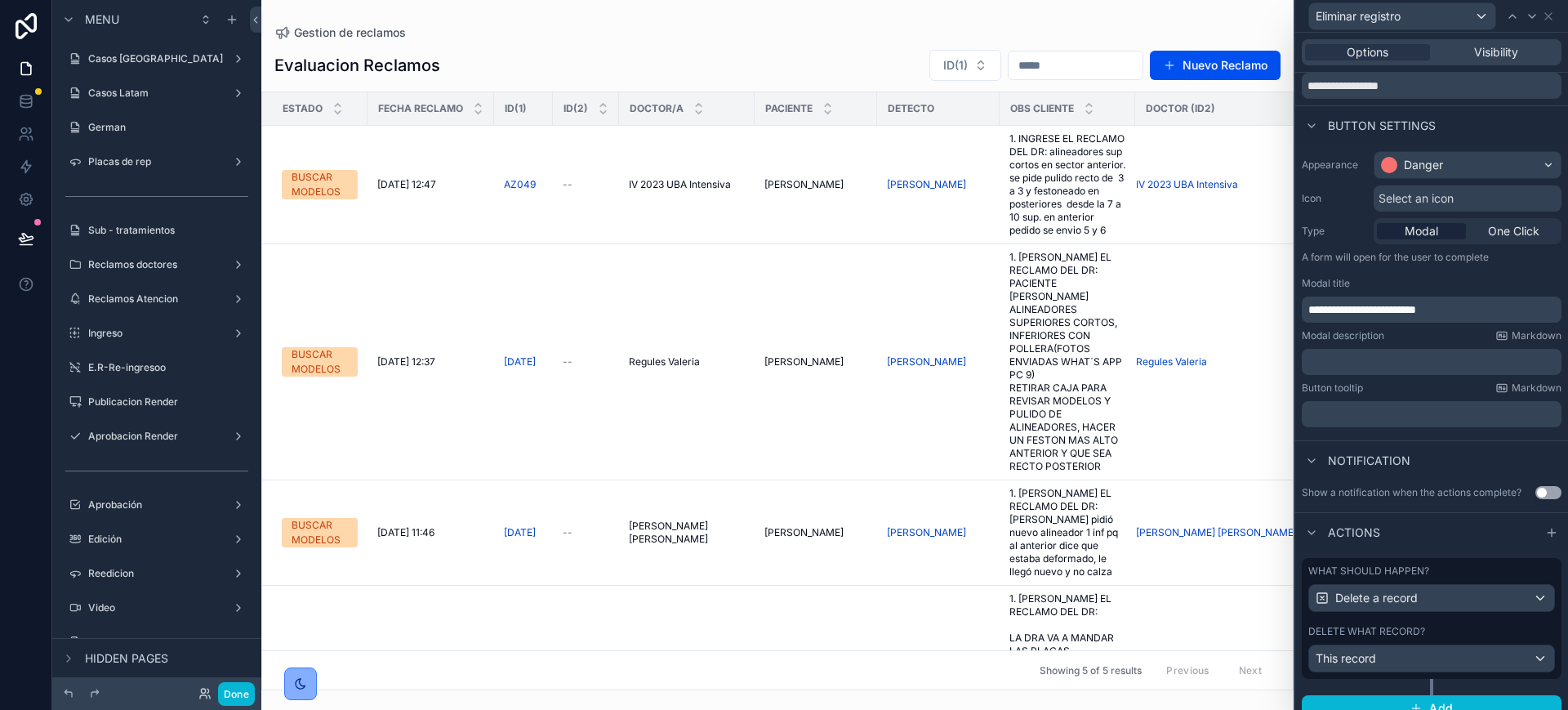
scroll to position [90, 0]
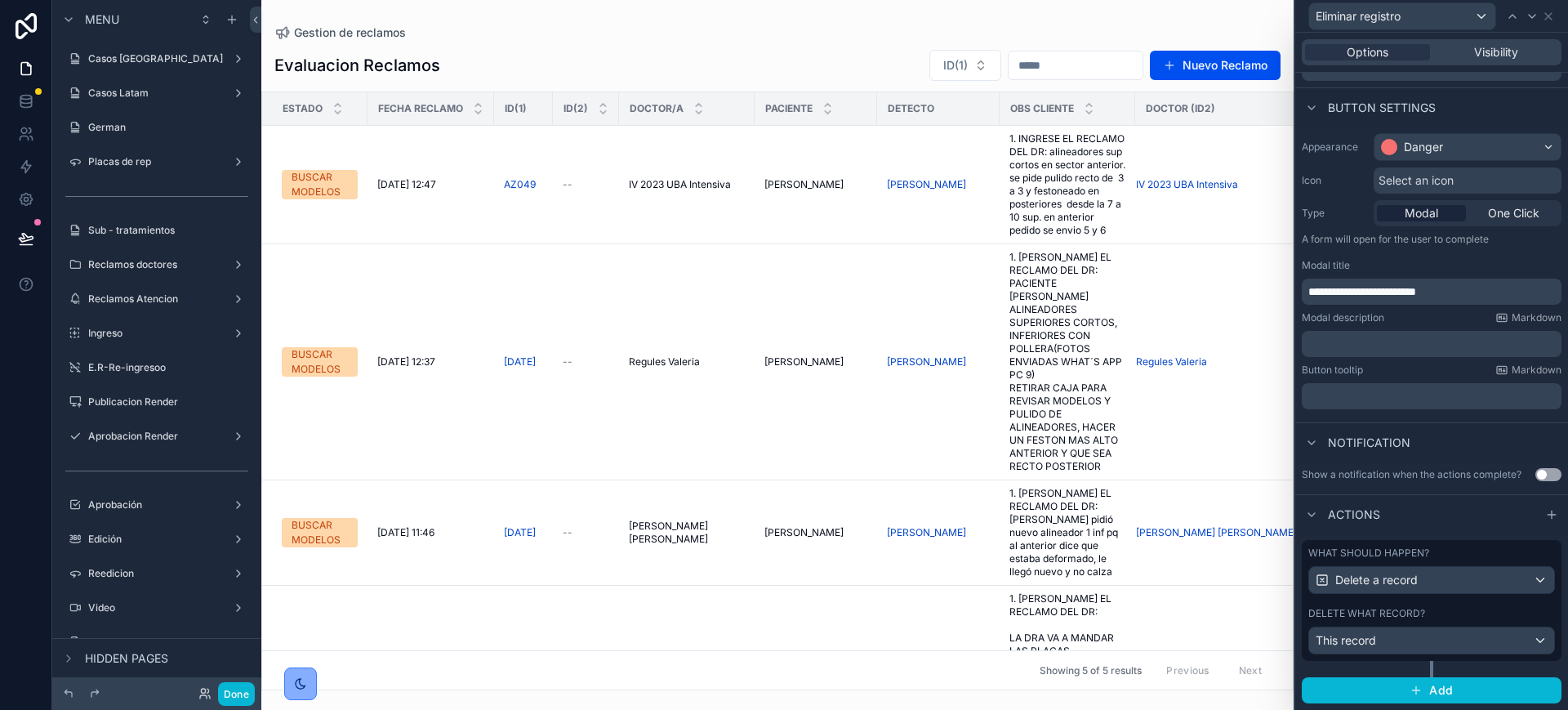
click at [1461, 608] on div "Delete what record?" at bounding box center [1431, 613] width 246 height 13
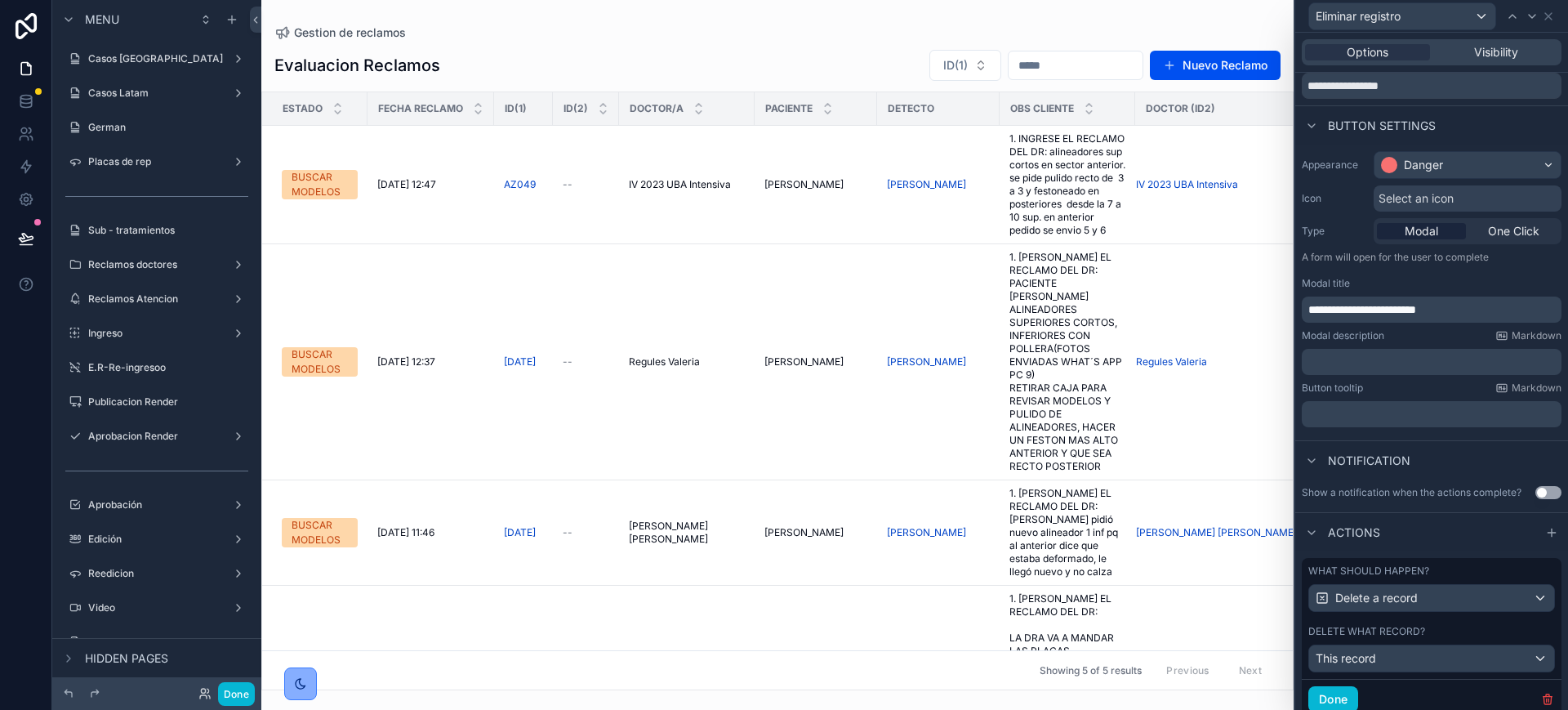
scroll to position [27, 0]
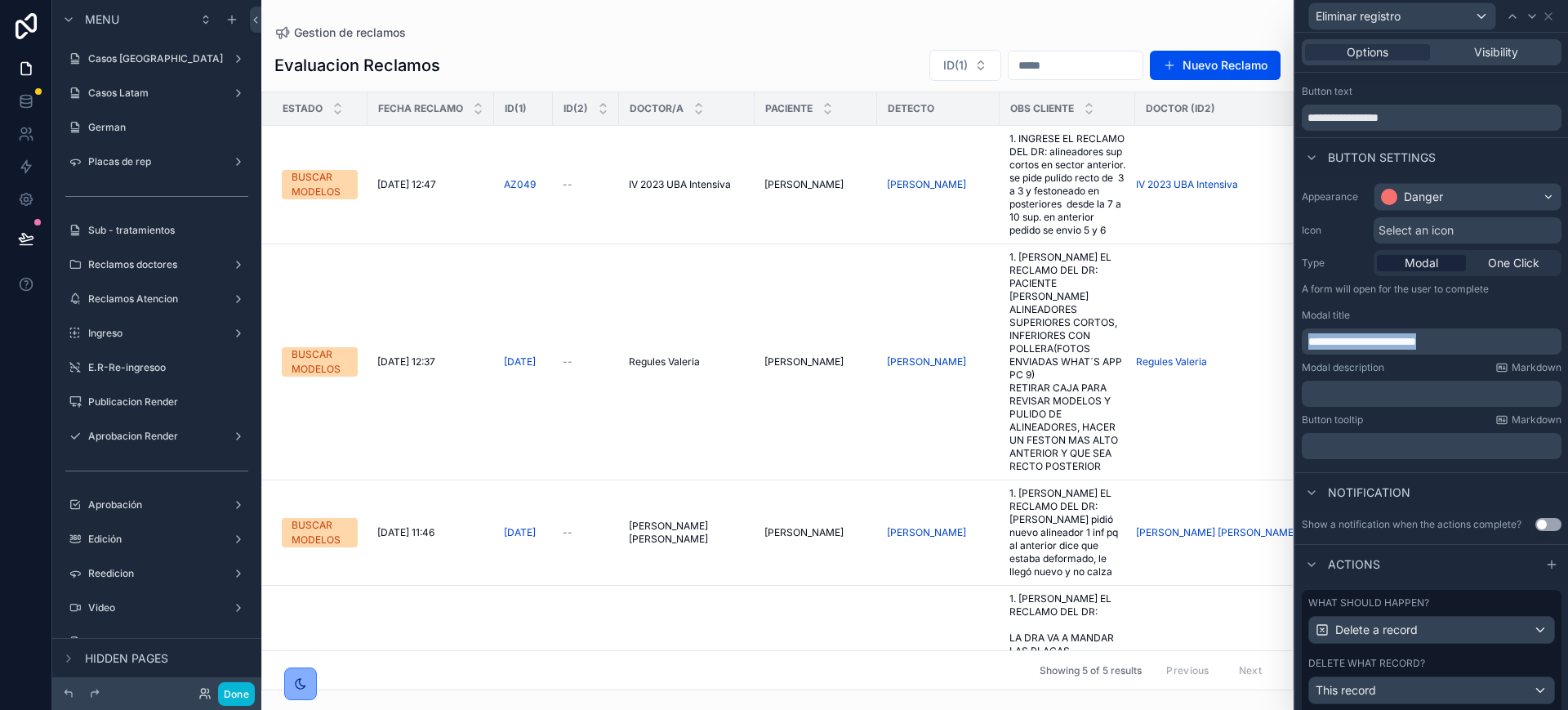
drag, startPoint x: 1492, startPoint y: 333, endPoint x: 1295, endPoint y: 327, distance: 197.1
click at [1295, 327] on div "**********" at bounding box center [1431, 355] width 274 height 710
copy span "**********"
click at [1549, 24] on div "Eliminar registro" at bounding box center [1432, 16] width 260 height 32
click at [1553, 14] on icon at bounding box center [1548, 16] width 13 height 13
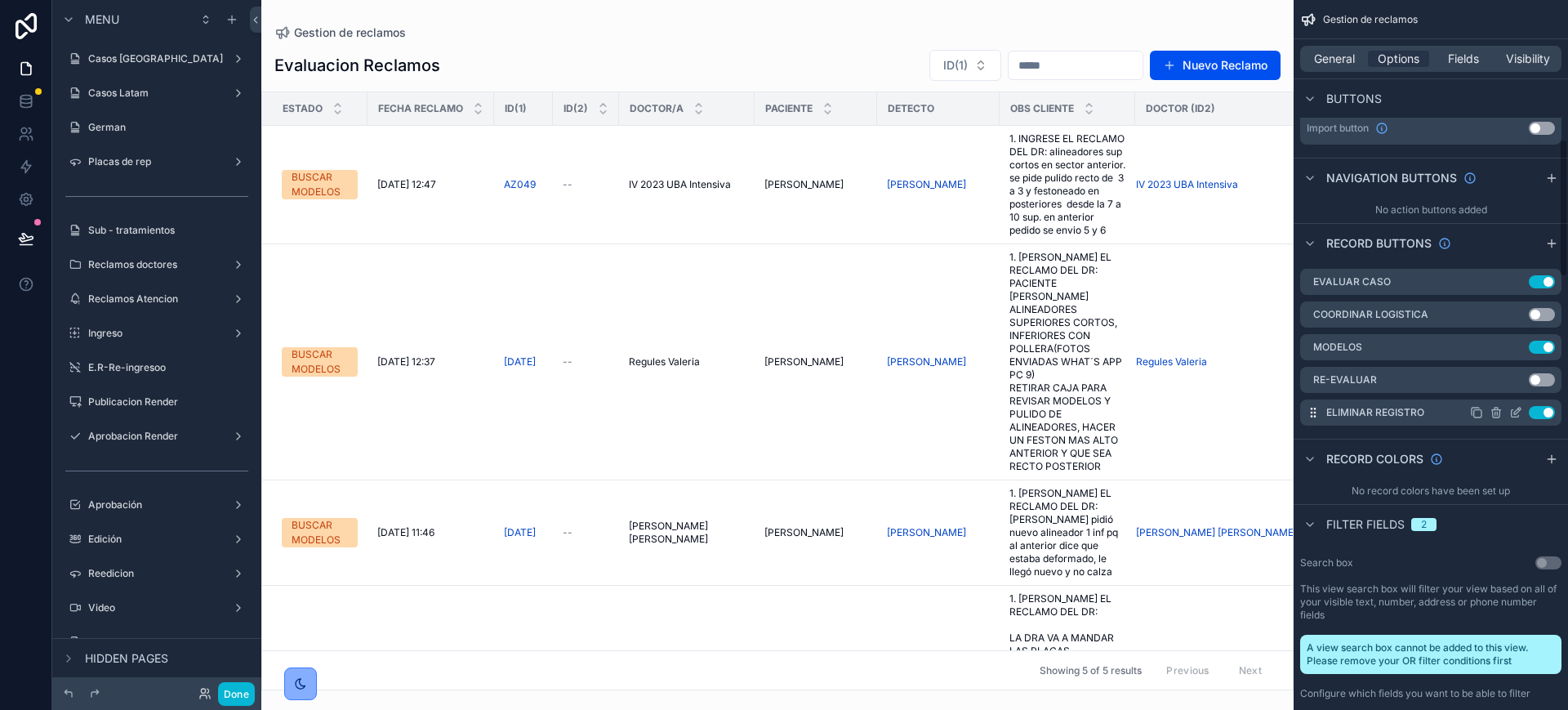
click at [1516, 411] on icon "scrollable content" at bounding box center [1516, 412] width 13 height 13
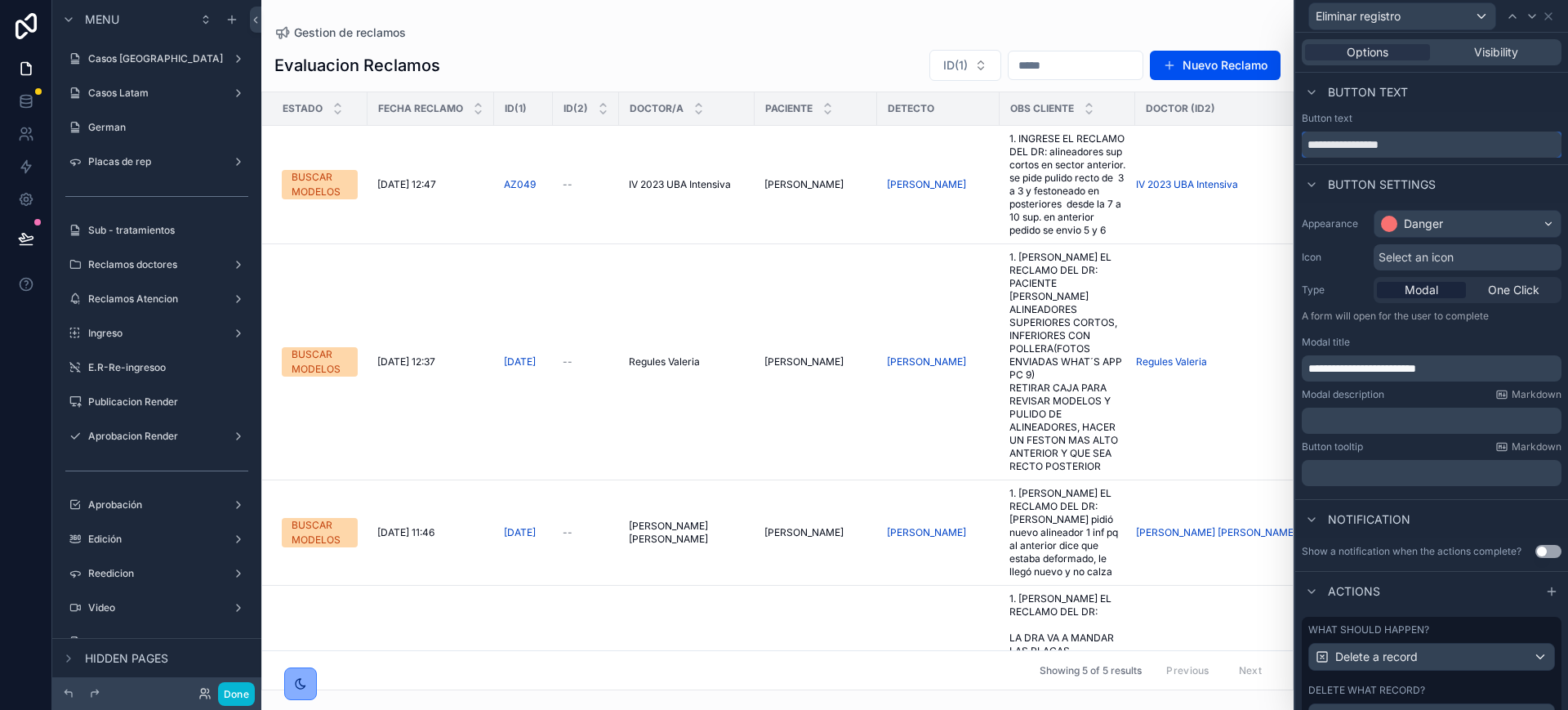
drag, startPoint x: 1368, startPoint y: 141, endPoint x: 1242, endPoint y: 141, distance: 126.0
click at [1245, 141] on div "**********" at bounding box center [784, 355] width 1568 height 710
click at [1549, 19] on icon at bounding box center [1548, 16] width 13 height 13
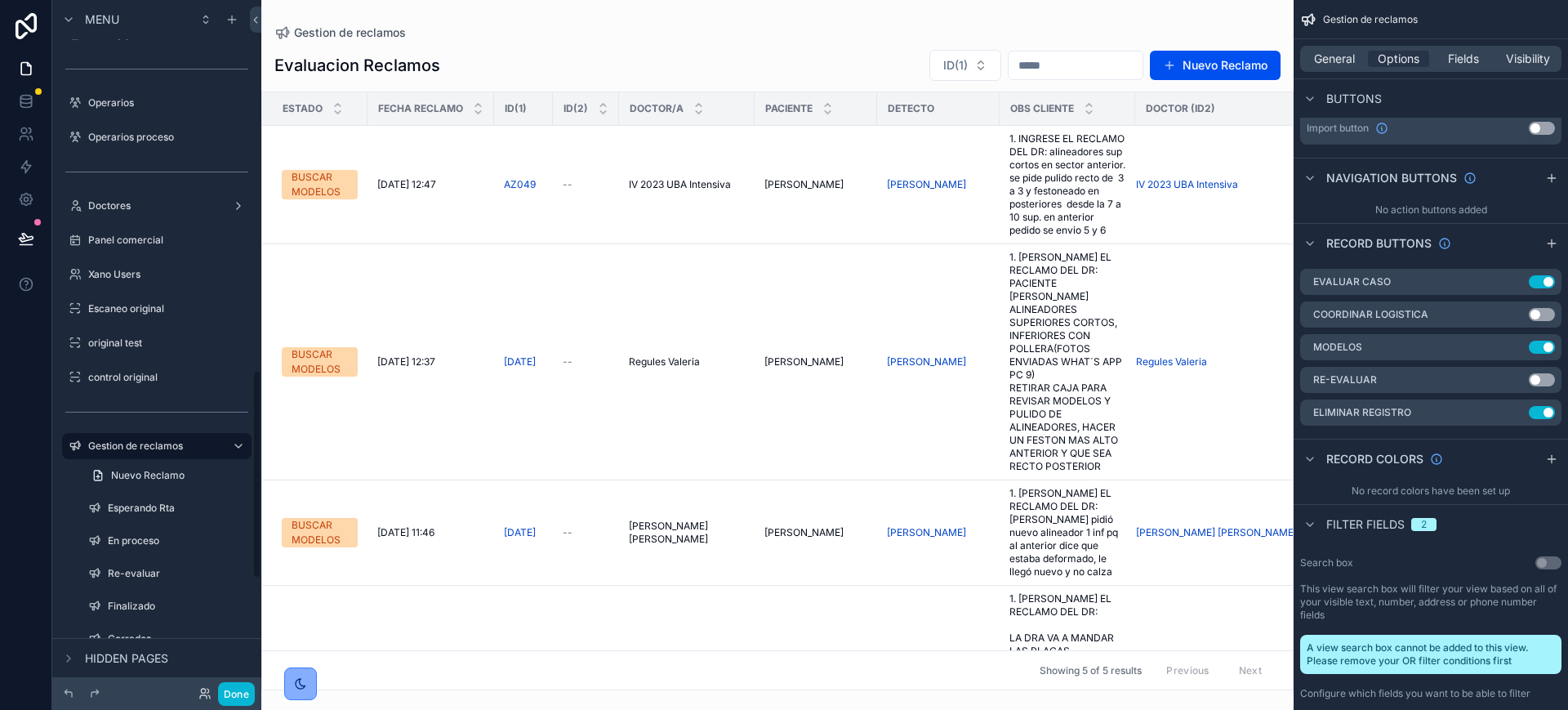
scroll to position [1429, 0]
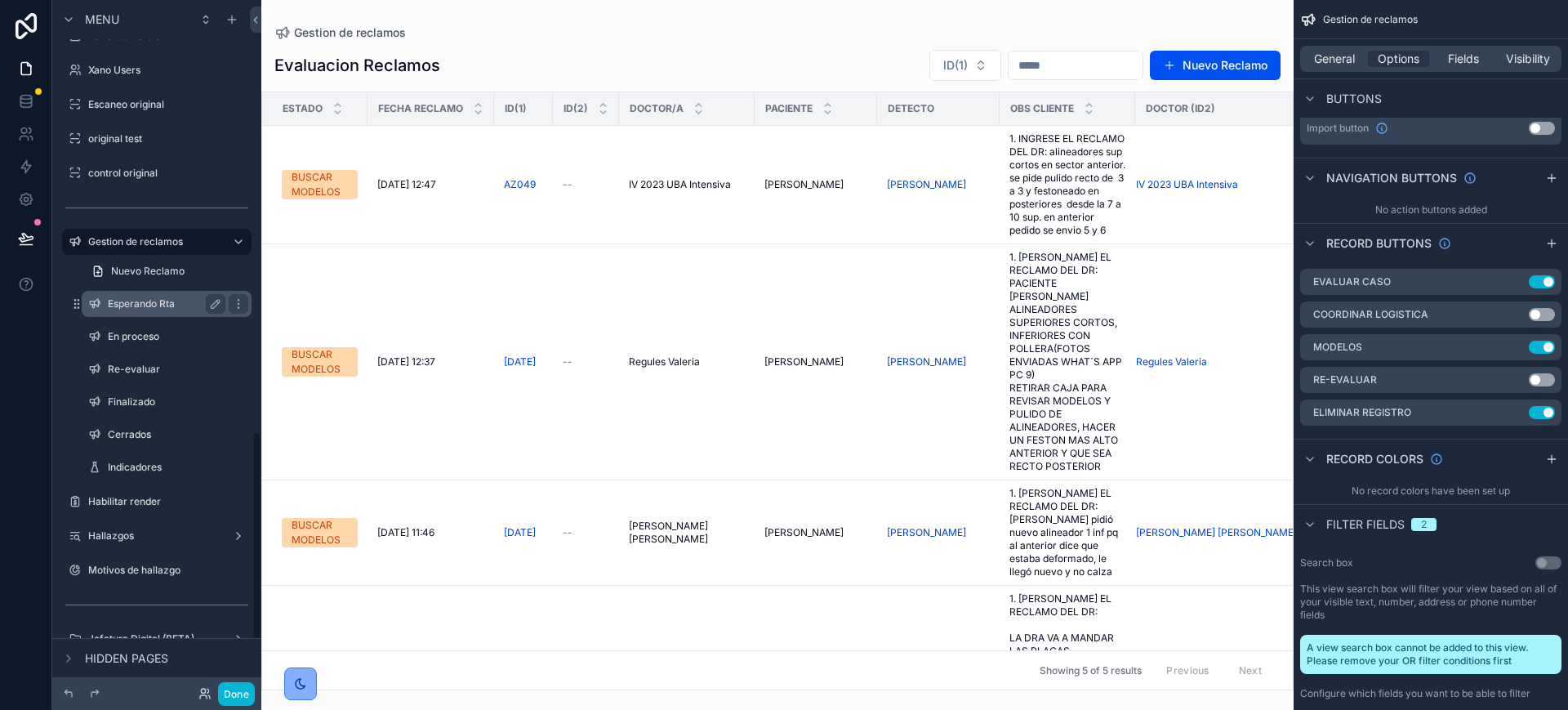
click at [139, 315] on div "Esperando Rta" at bounding box center [166, 304] width 163 height 26
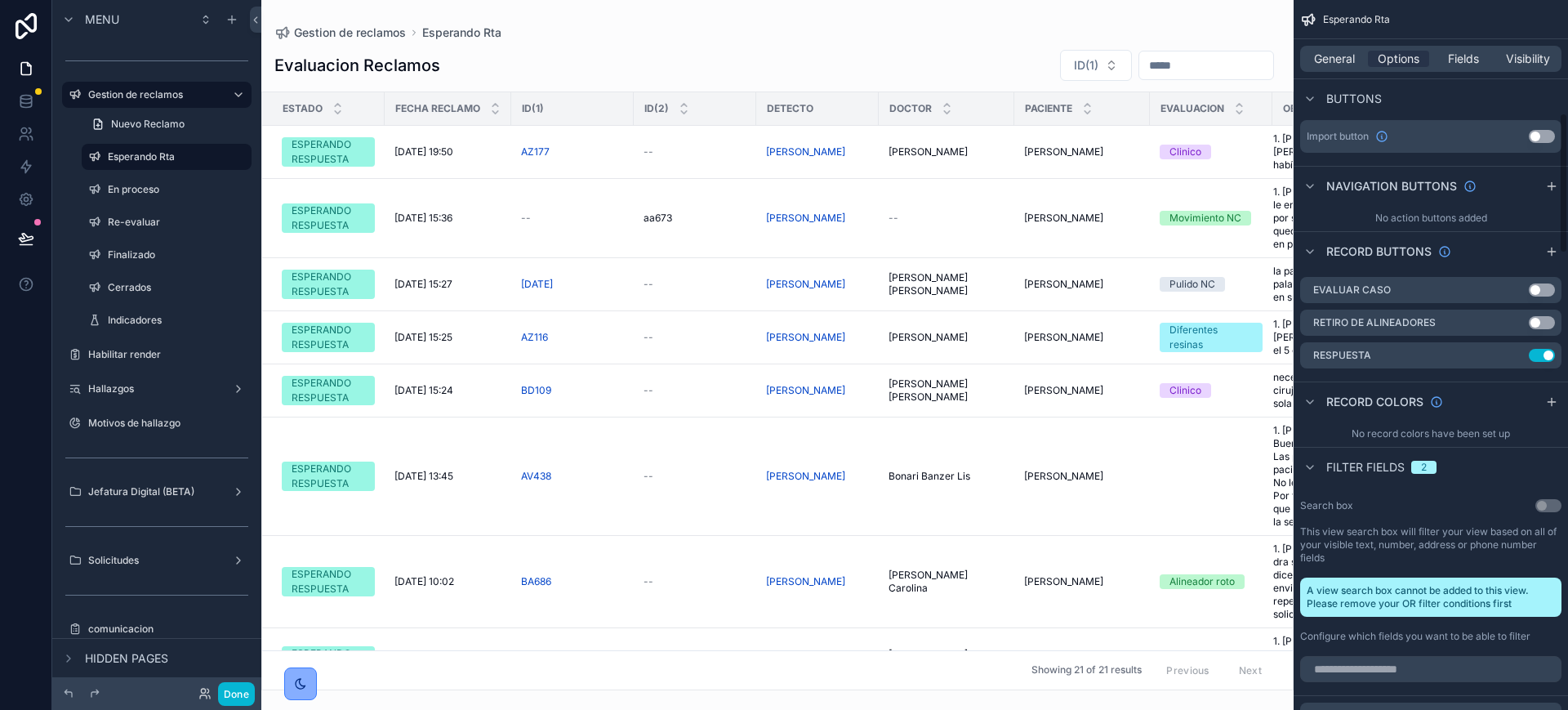
scroll to position [715, 0]
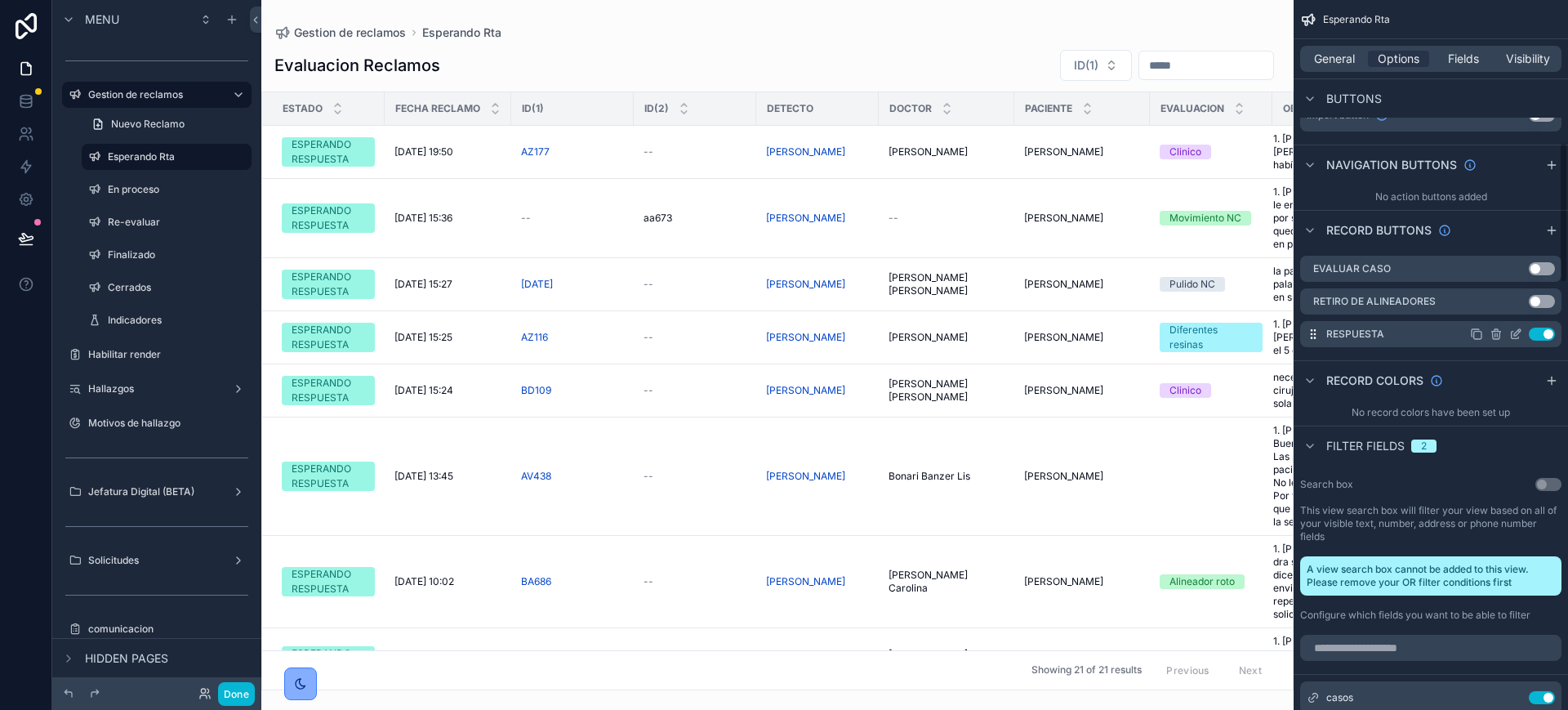
click at [1518, 339] on icon "scrollable content" at bounding box center [1516, 333] width 13 height 13
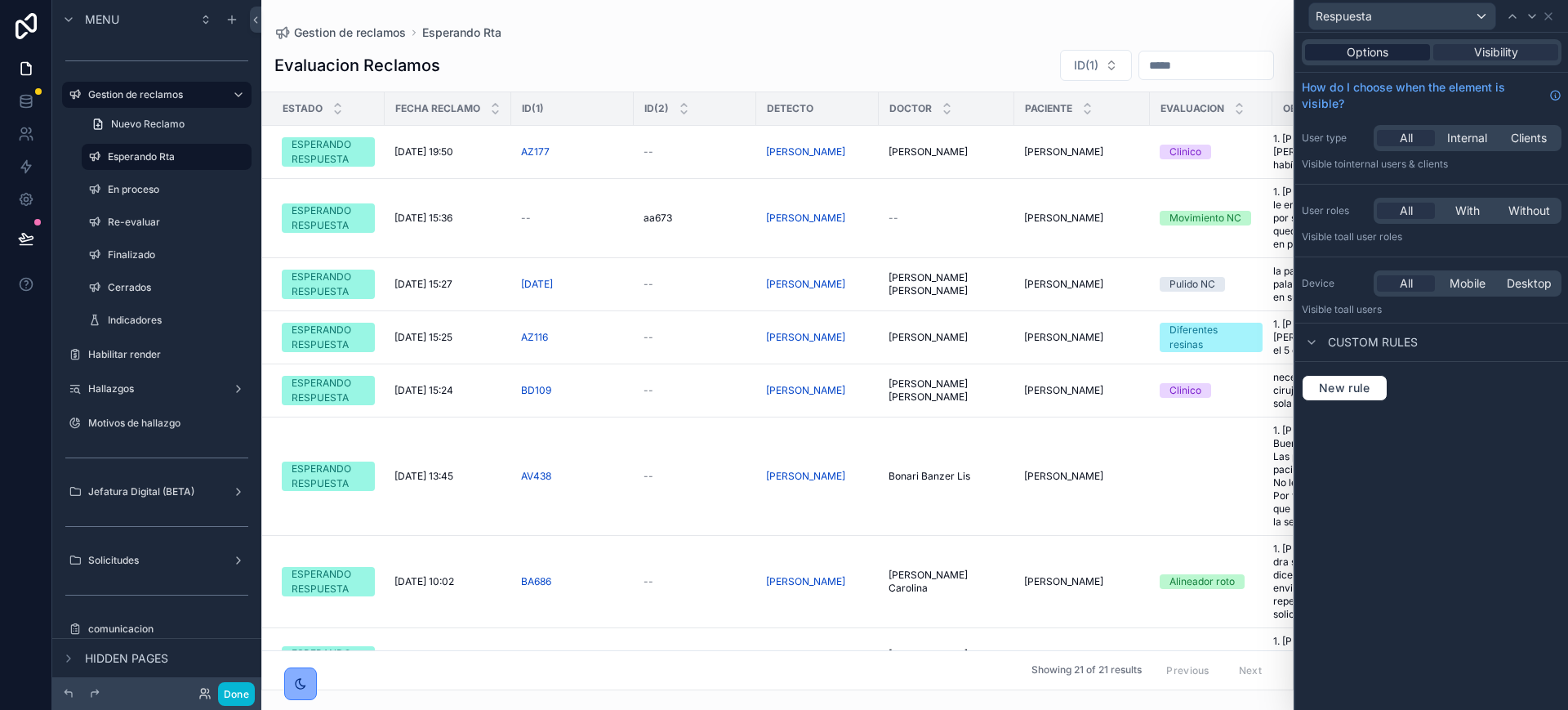
click at [1381, 58] on span "Options" at bounding box center [1367, 52] width 41 height 16
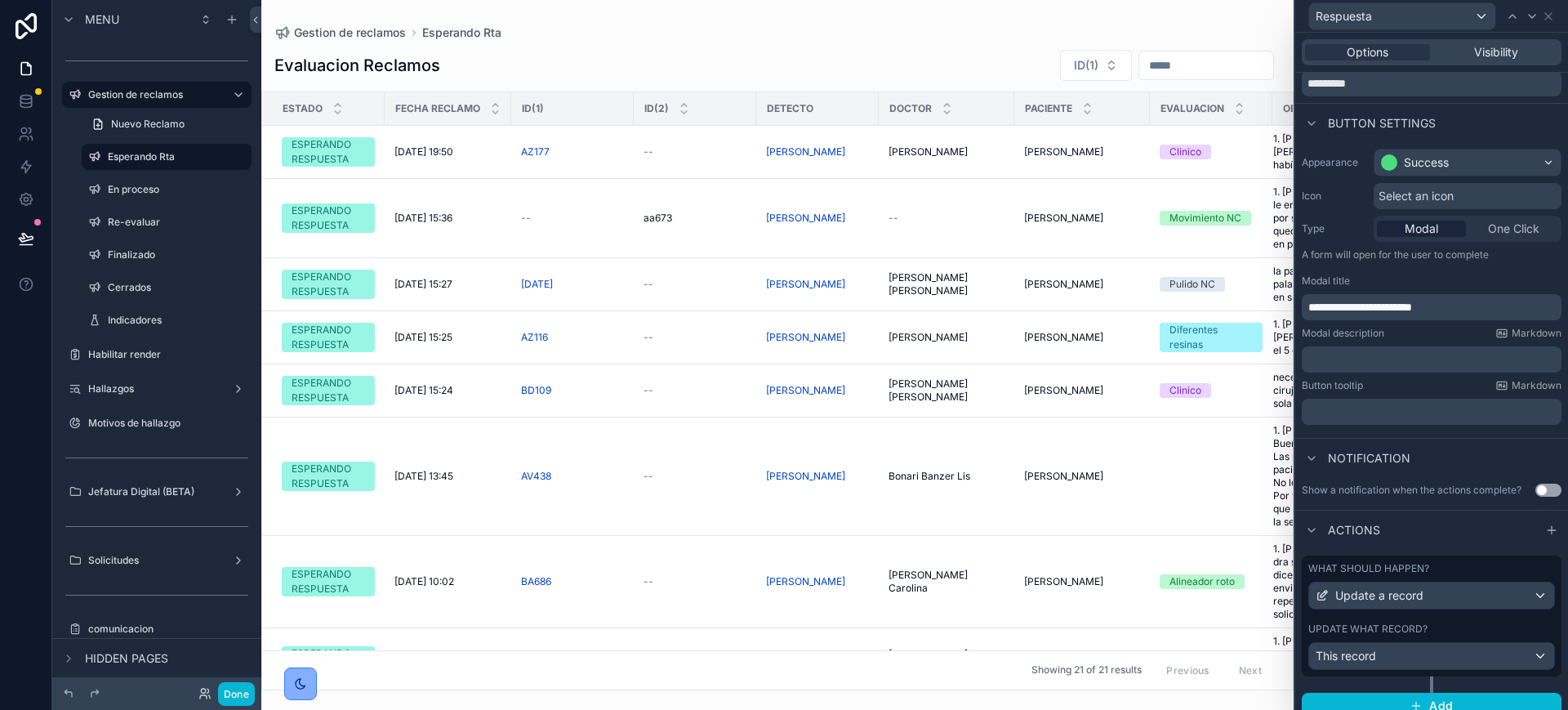
scroll to position [90, 0]
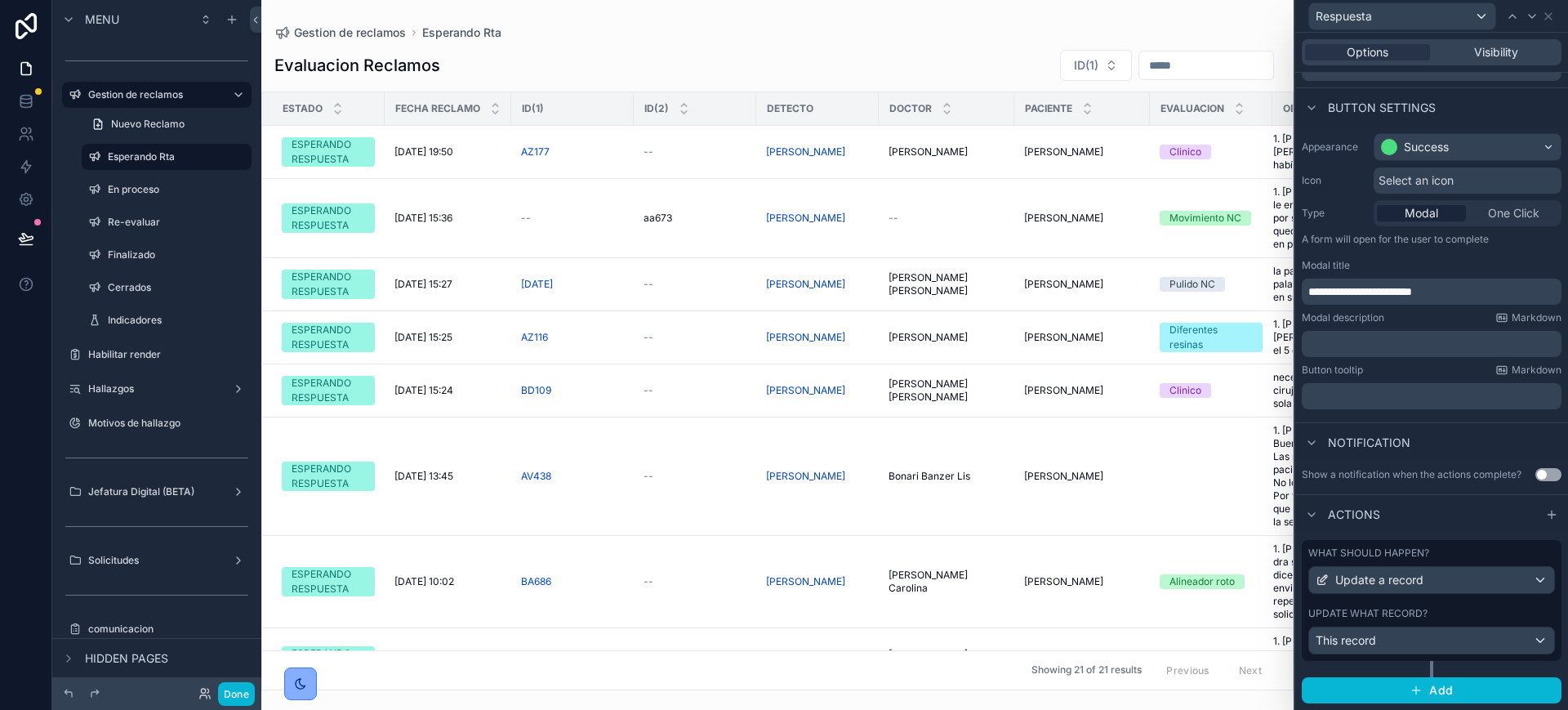
click at [1423, 607] on label "Update what record?" at bounding box center [1367, 613] width 119 height 13
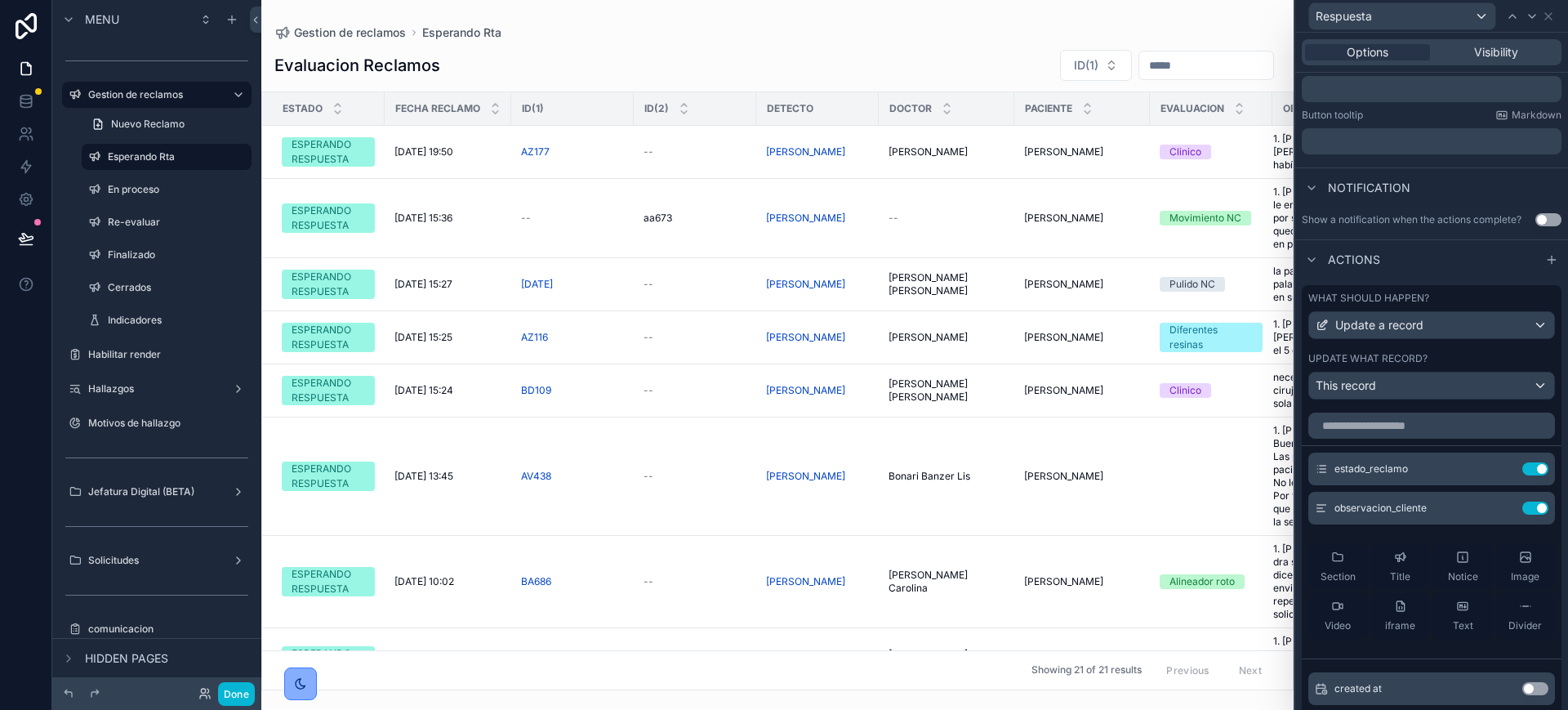
scroll to position [396, 0]
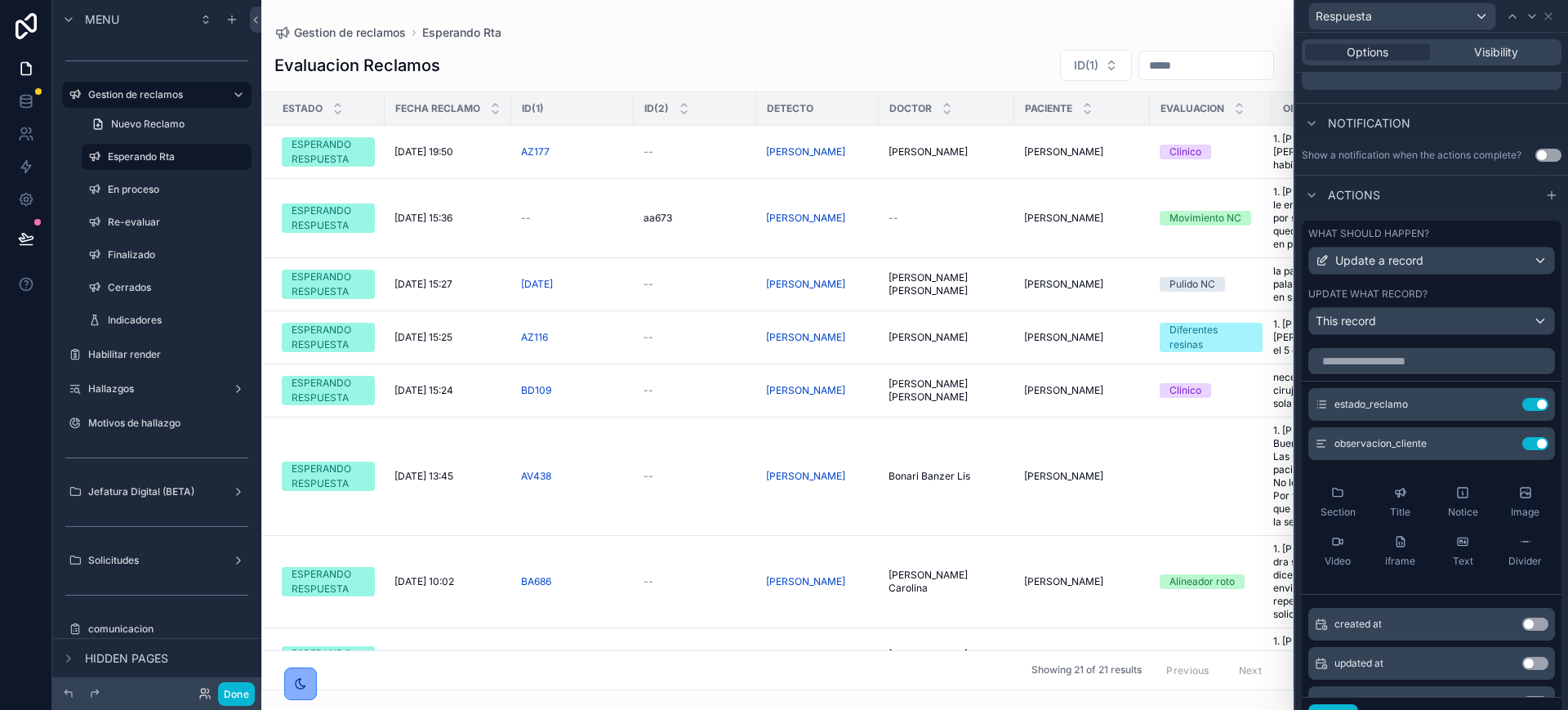
click at [0, 0] on icon at bounding box center [0, 0] width 0 height 0
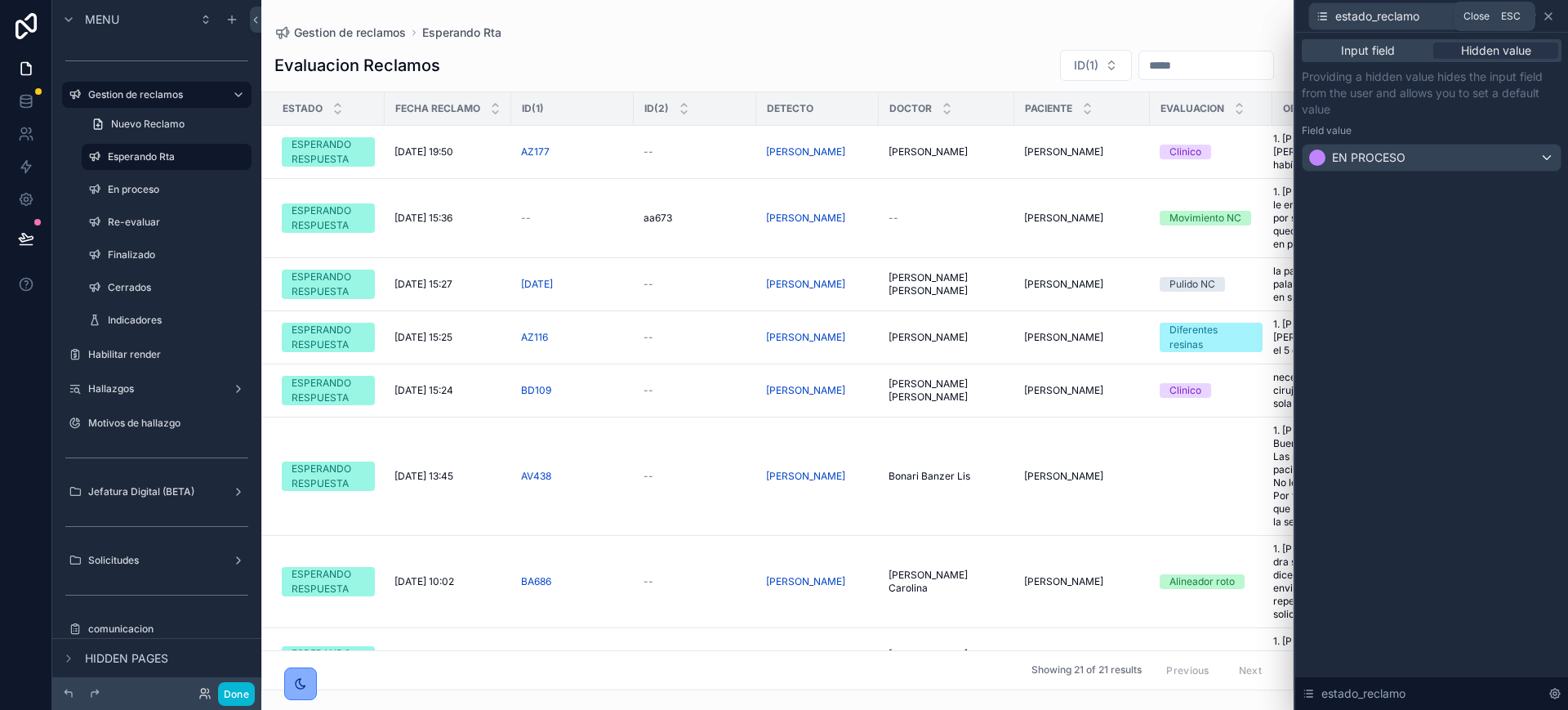
click at [1547, 10] on icon at bounding box center [1548, 16] width 13 height 13
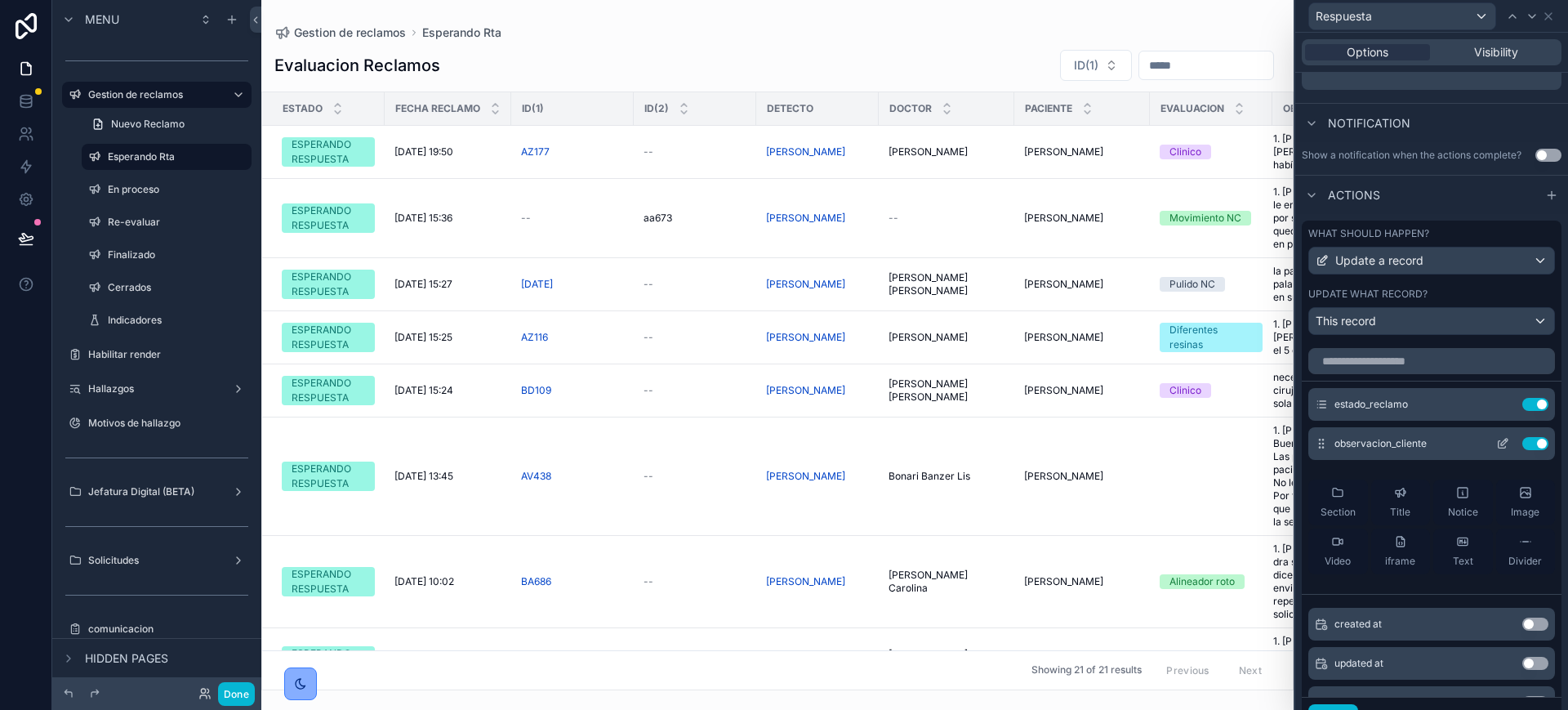
click at [1499, 449] on icon at bounding box center [1502, 444] width 8 height 8
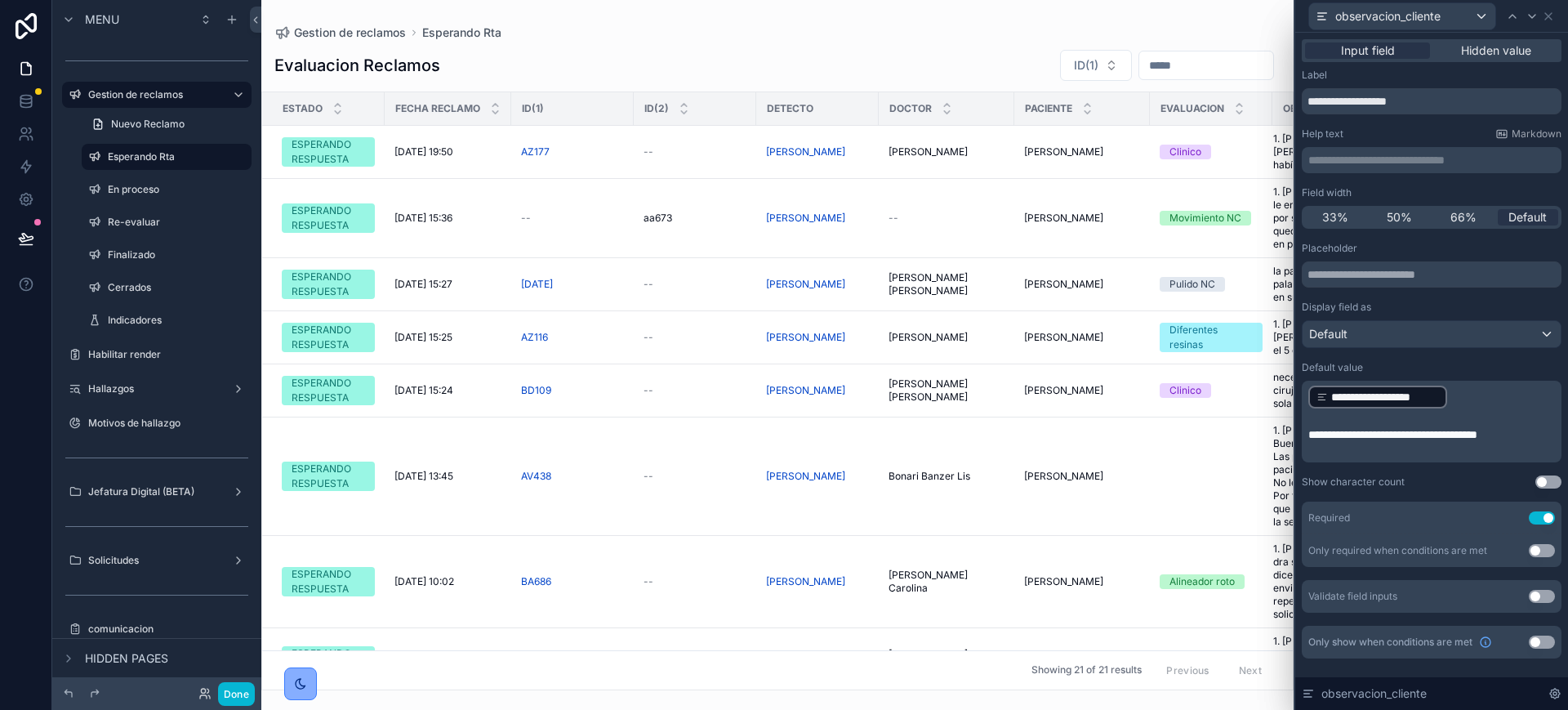
scroll to position [4, 0]
drag, startPoint x: 1418, startPoint y: 449, endPoint x: 1303, endPoint y: 432, distance: 116.2
click at [1303, 432] on div "**********" at bounding box center [1432, 421] width 260 height 82
copy span "**********"
click at [1550, 16] on icon at bounding box center [1549, 16] width 7 height 7
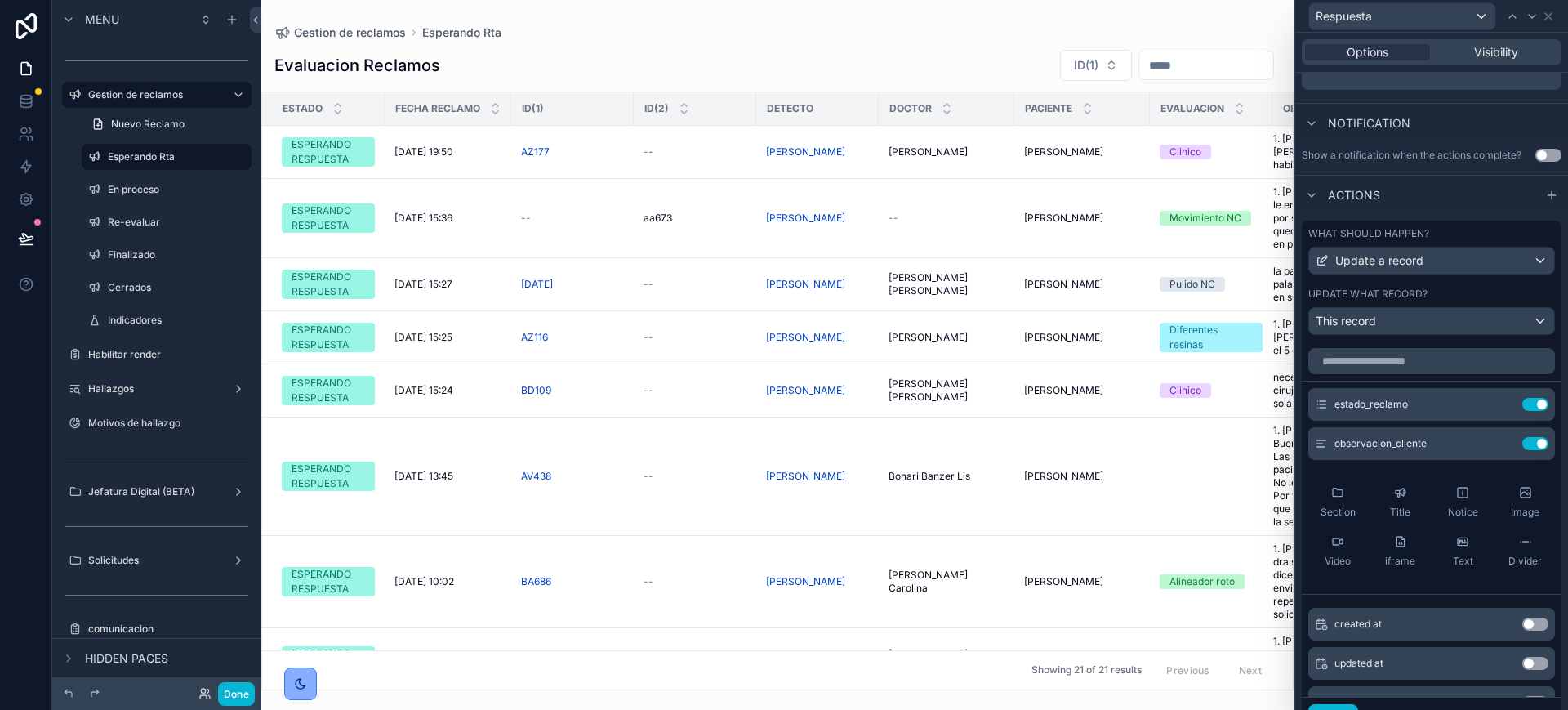
scroll to position [0, 0]
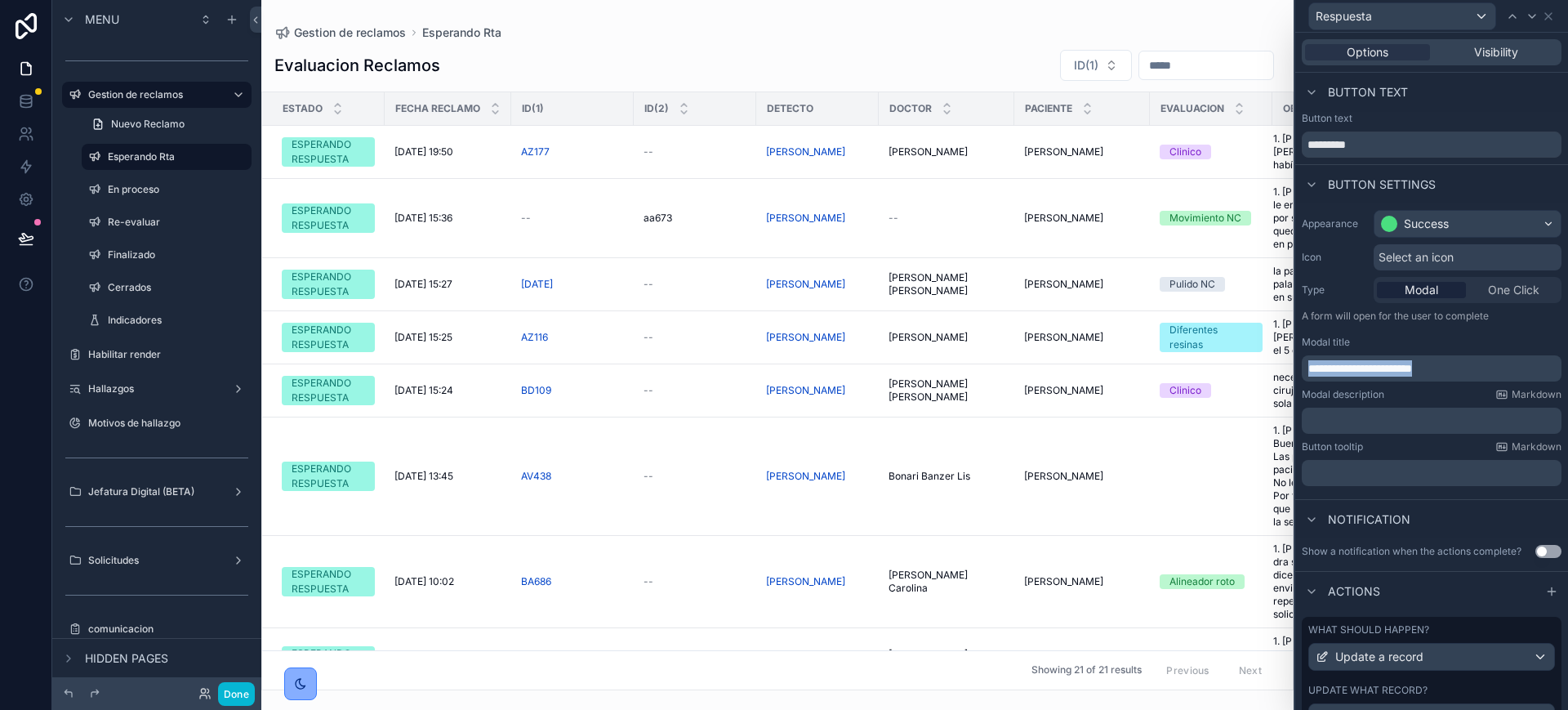
drag, startPoint x: 1472, startPoint y: 371, endPoint x: 1308, endPoint y: 365, distance: 164.1
click at [1308, 365] on p "**********" at bounding box center [1433, 368] width 250 height 16
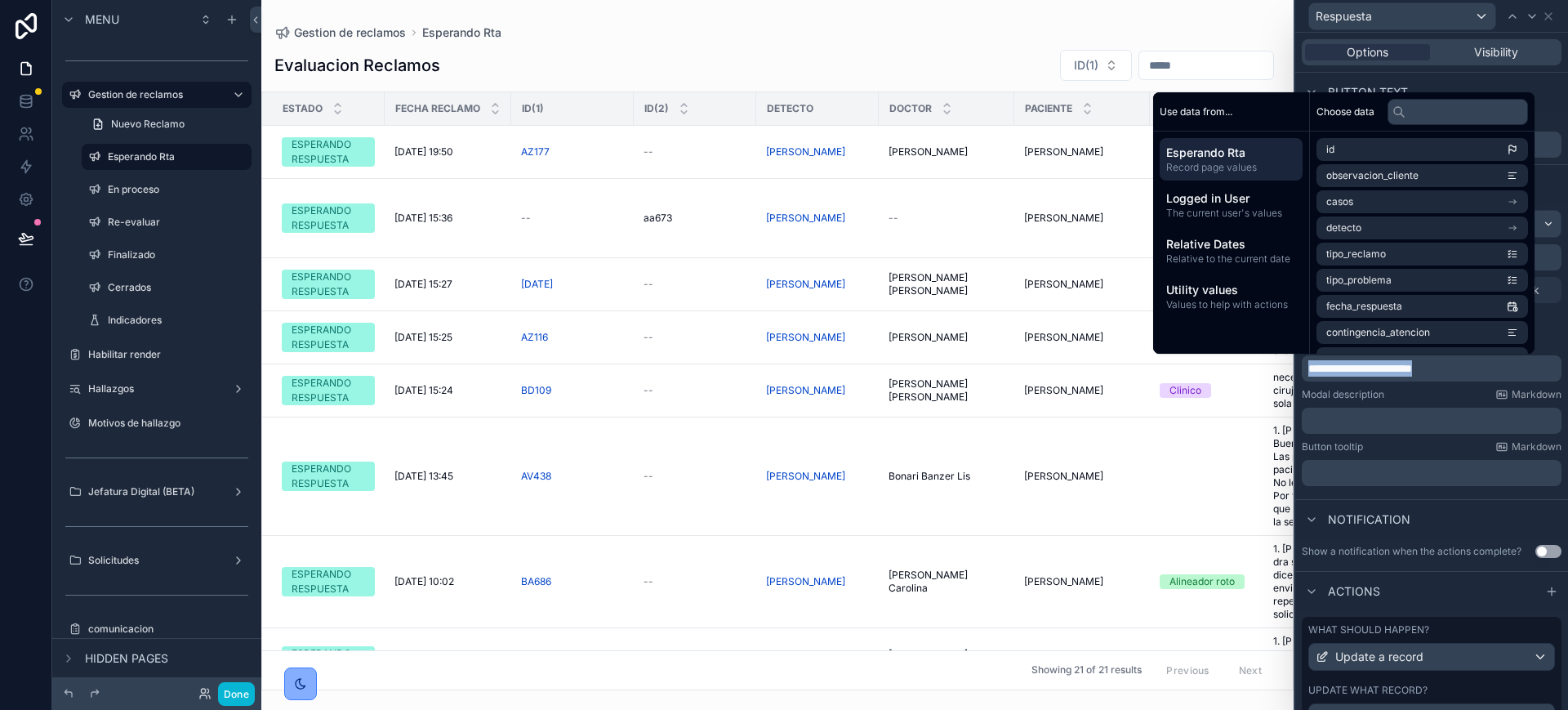
copy span "**********"
click at [1478, 535] on div "Notification" at bounding box center [1432, 519] width 272 height 39
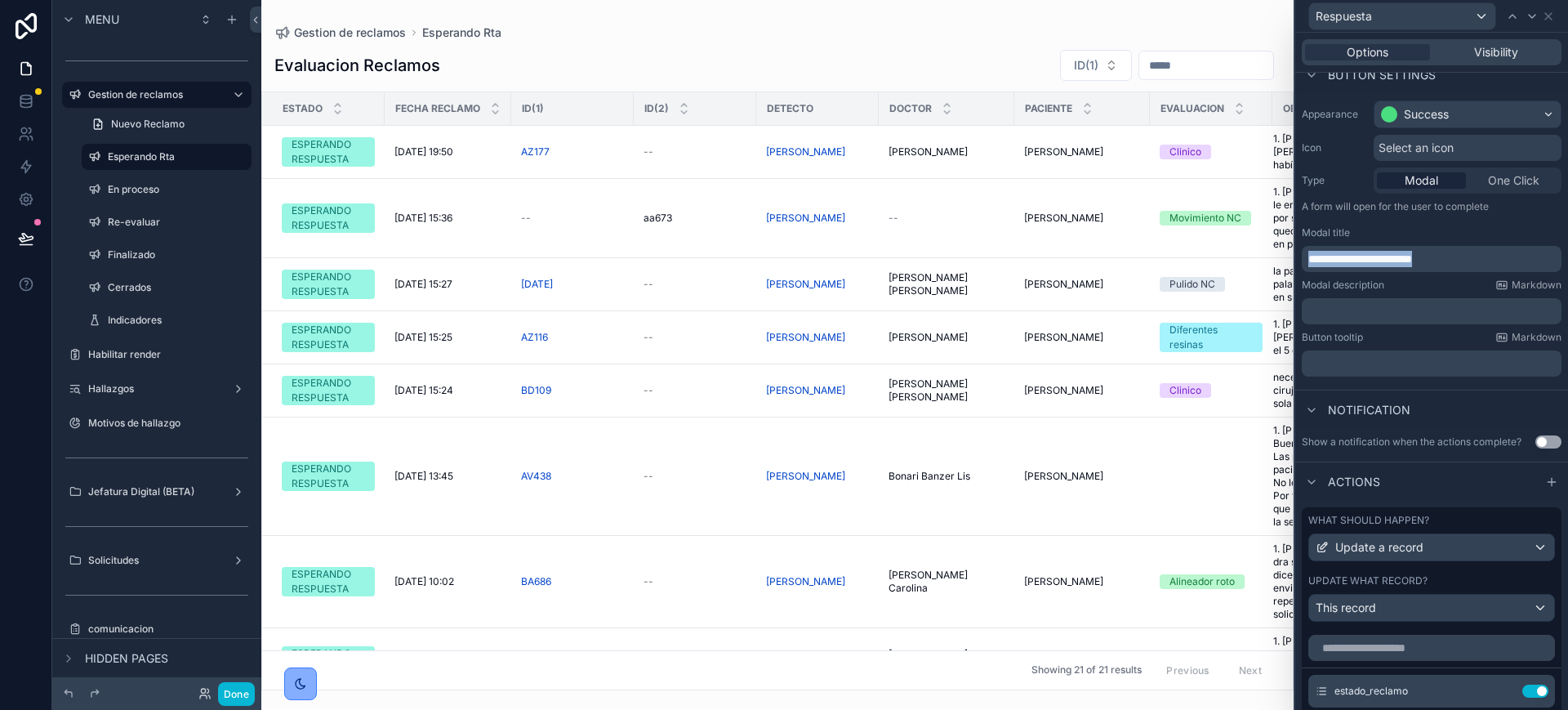
scroll to position [306, 0]
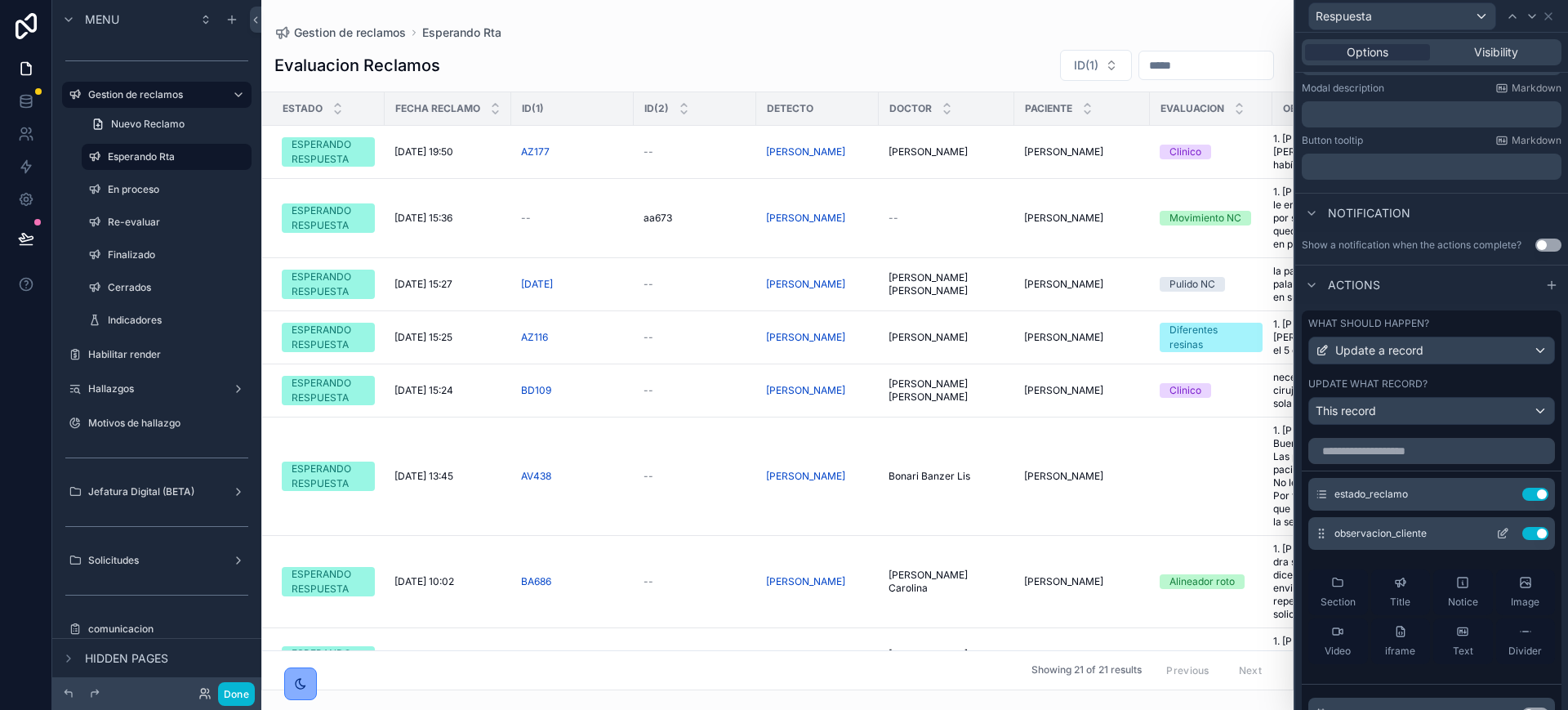
click at [1501, 535] on icon at bounding box center [1505, 531] width 7 height 7
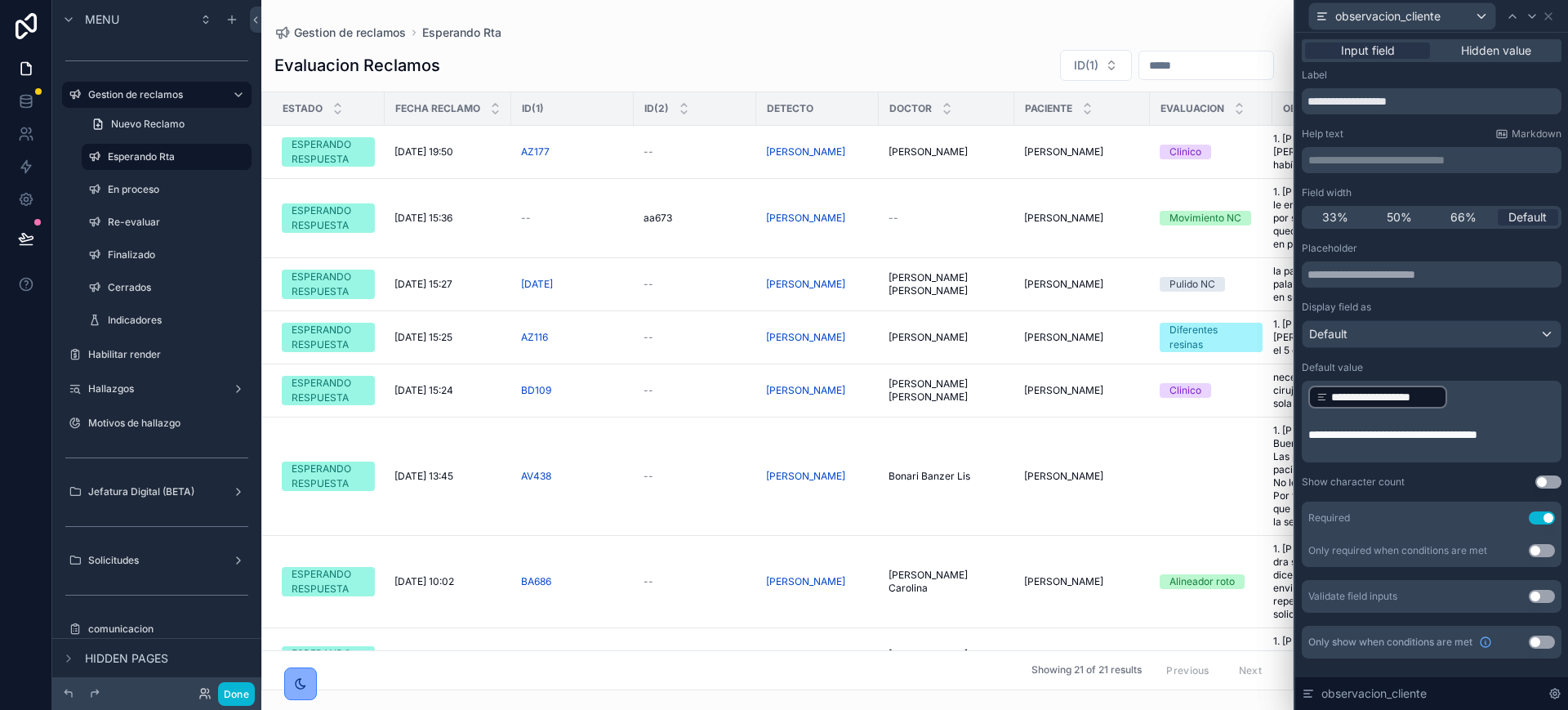
scroll to position [0, 0]
click at [1547, 18] on icon at bounding box center [1548, 16] width 13 height 13
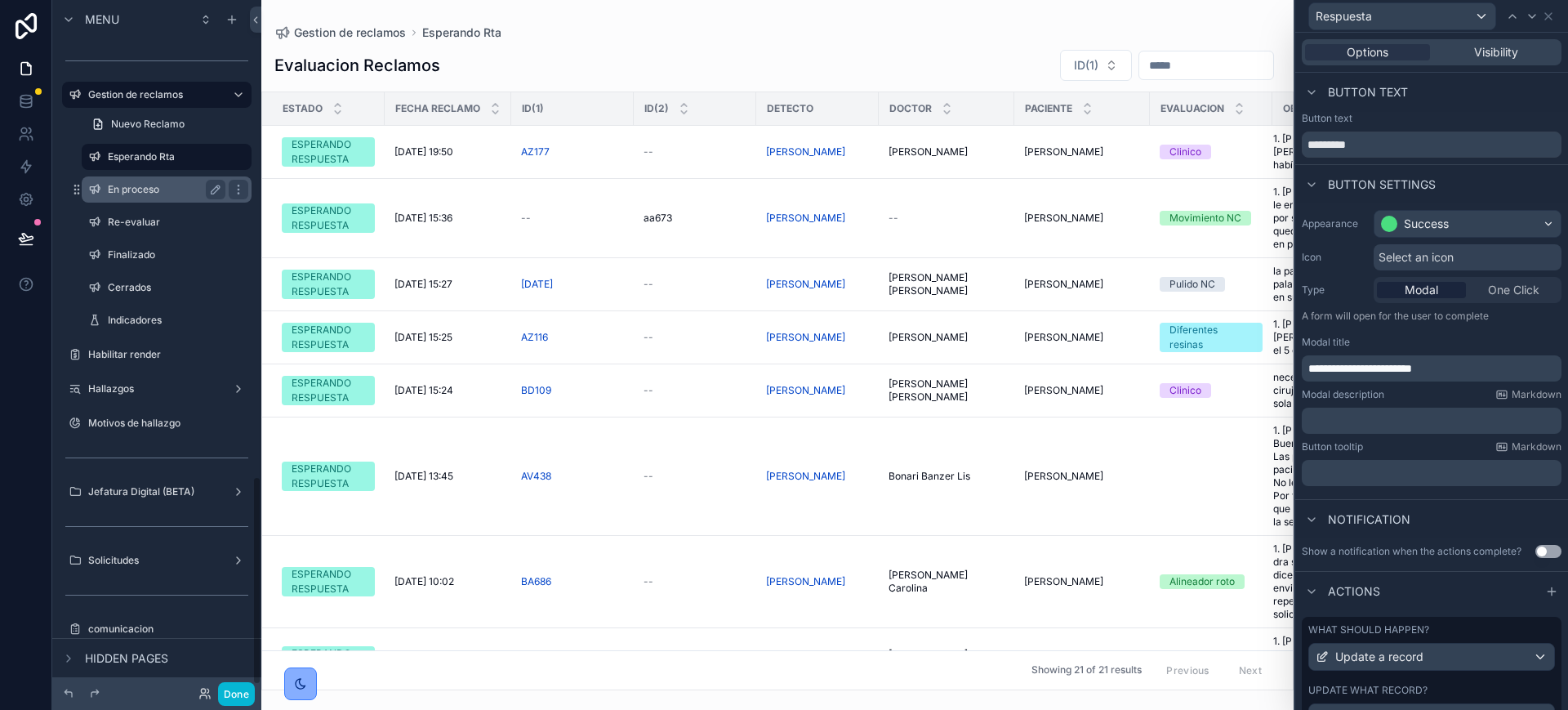
click at [133, 197] on div "En proceso" at bounding box center [166, 189] width 118 height 19
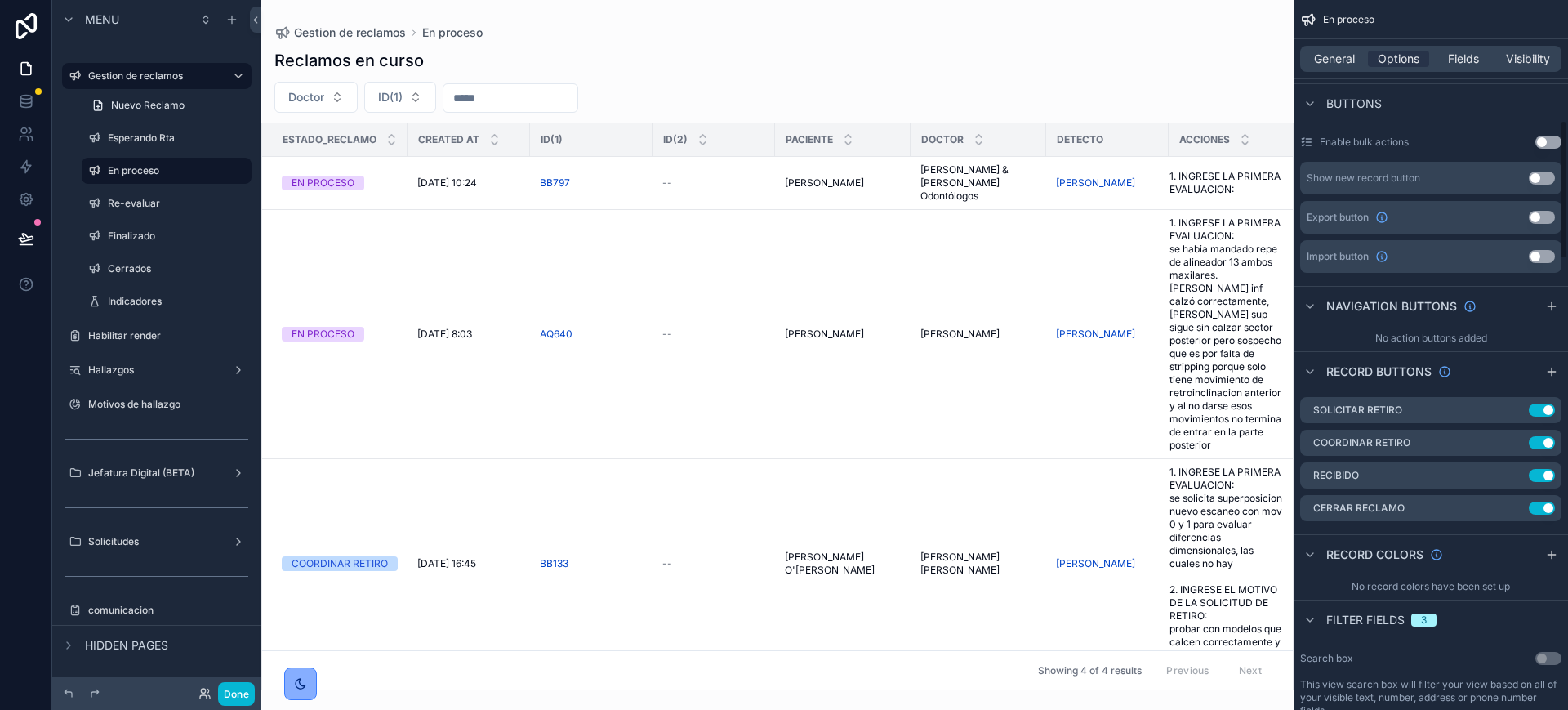
scroll to position [613, 0]
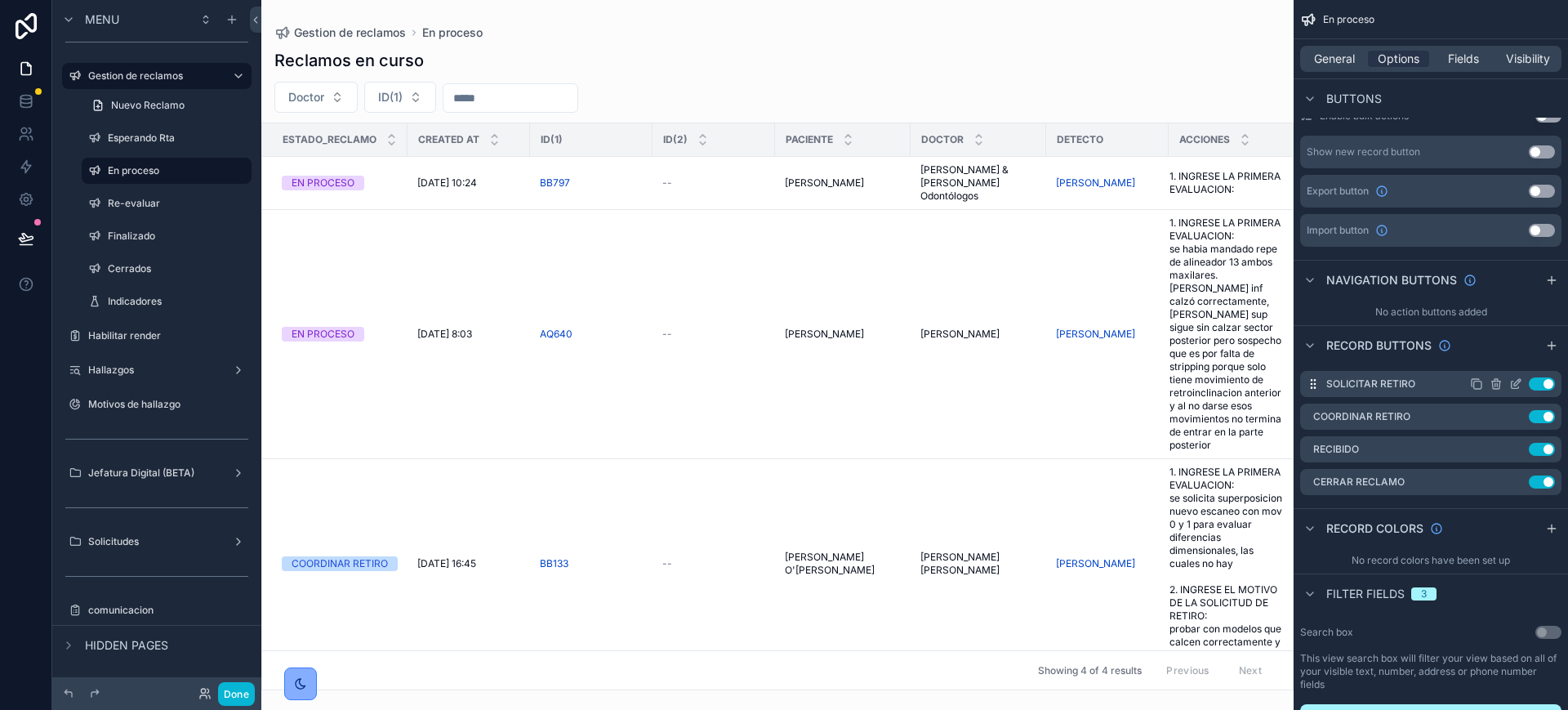
click at [1517, 383] on icon "scrollable content" at bounding box center [1516, 383] width 13 height 13
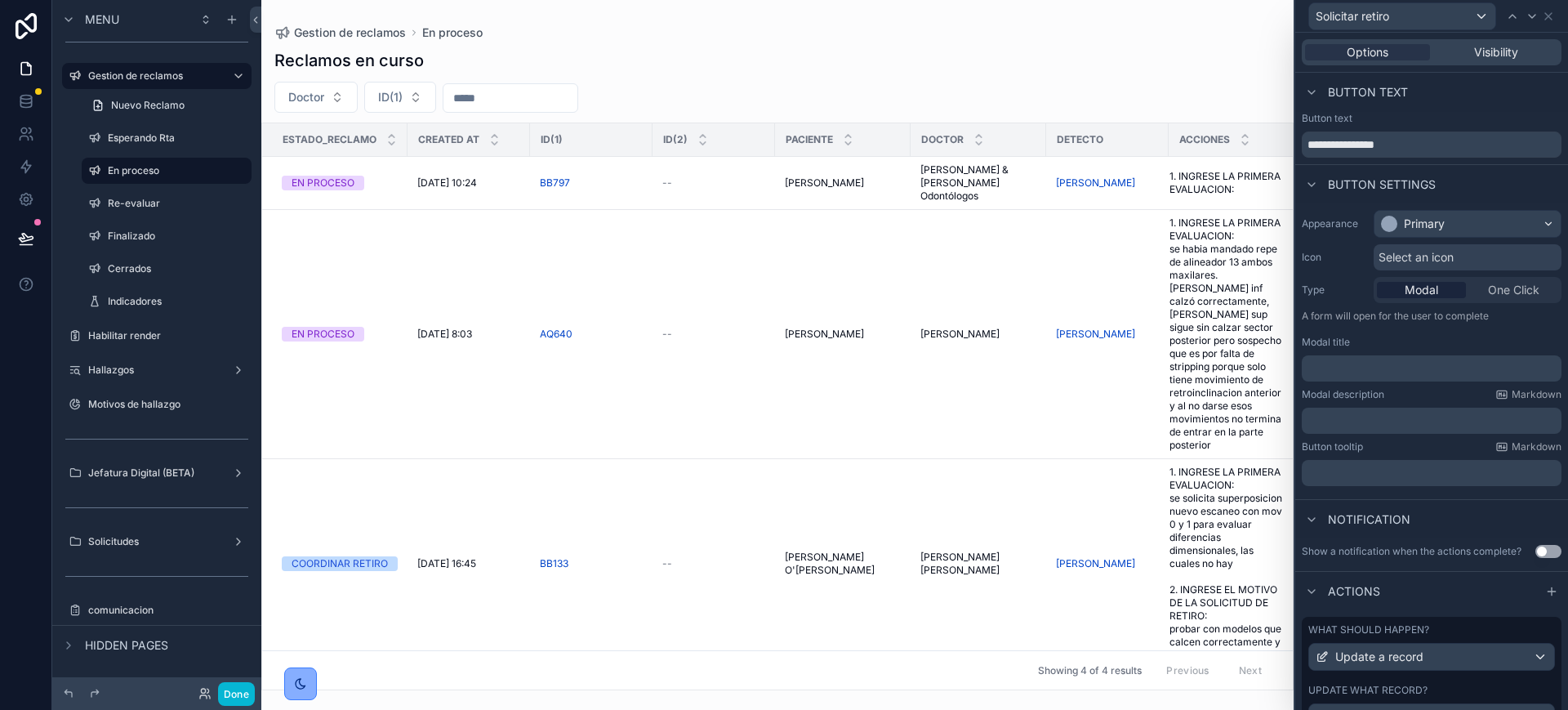
scroll to position [90, 0]
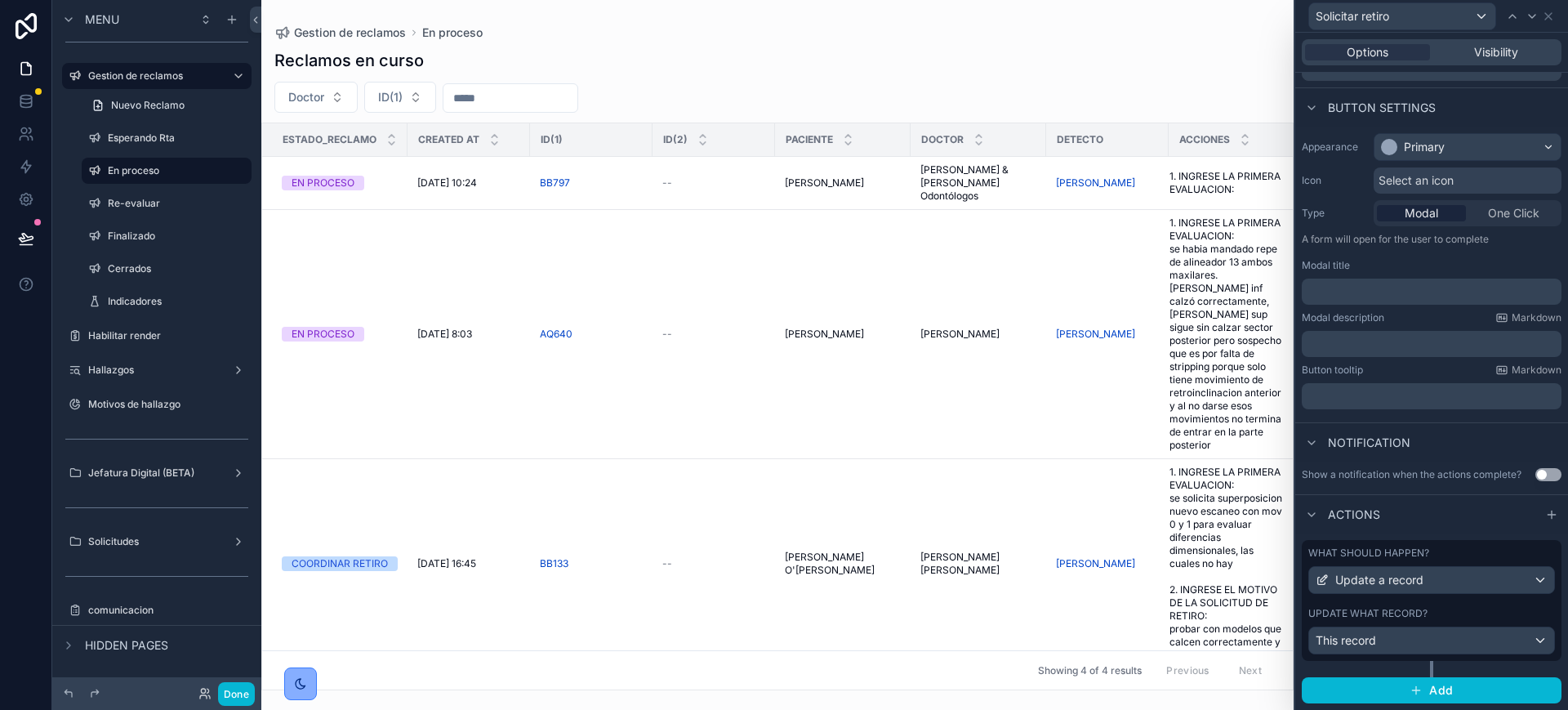
click at [1401, 614] on label "Update what record?" at bounding box center [1367, 613] width 119 height 13
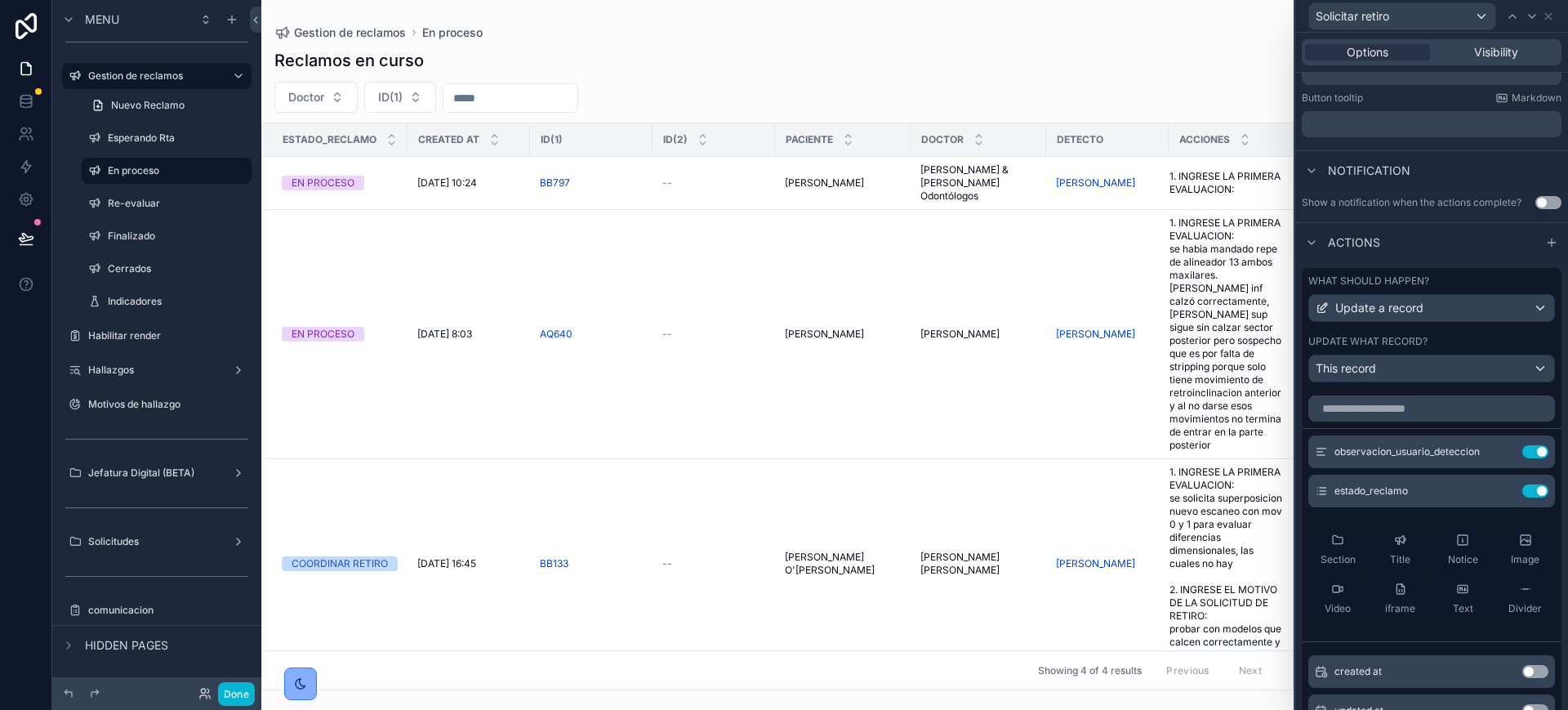
scroll to position [396, 0]
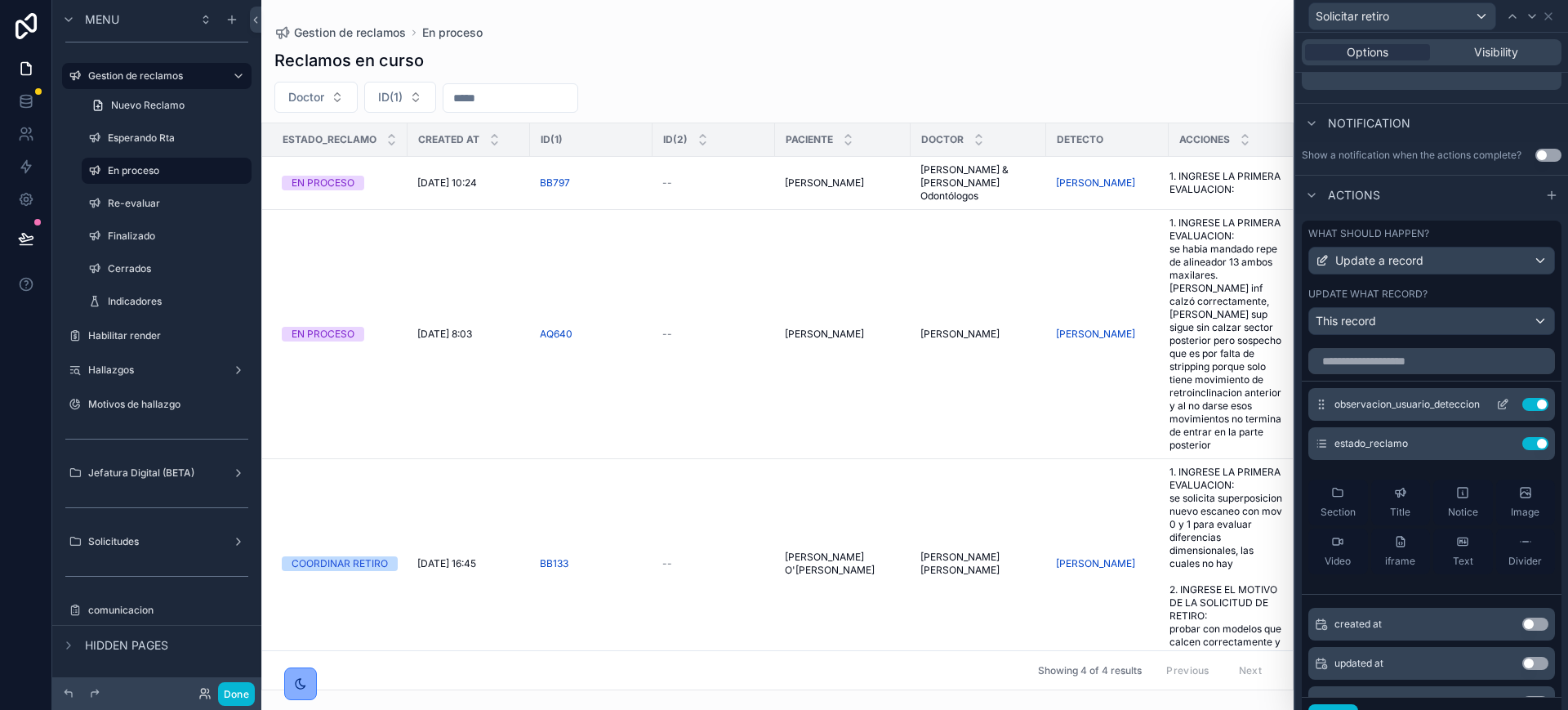
click at [1499, 410] on icon at bounding box center [1502, 405] width 8 height 8
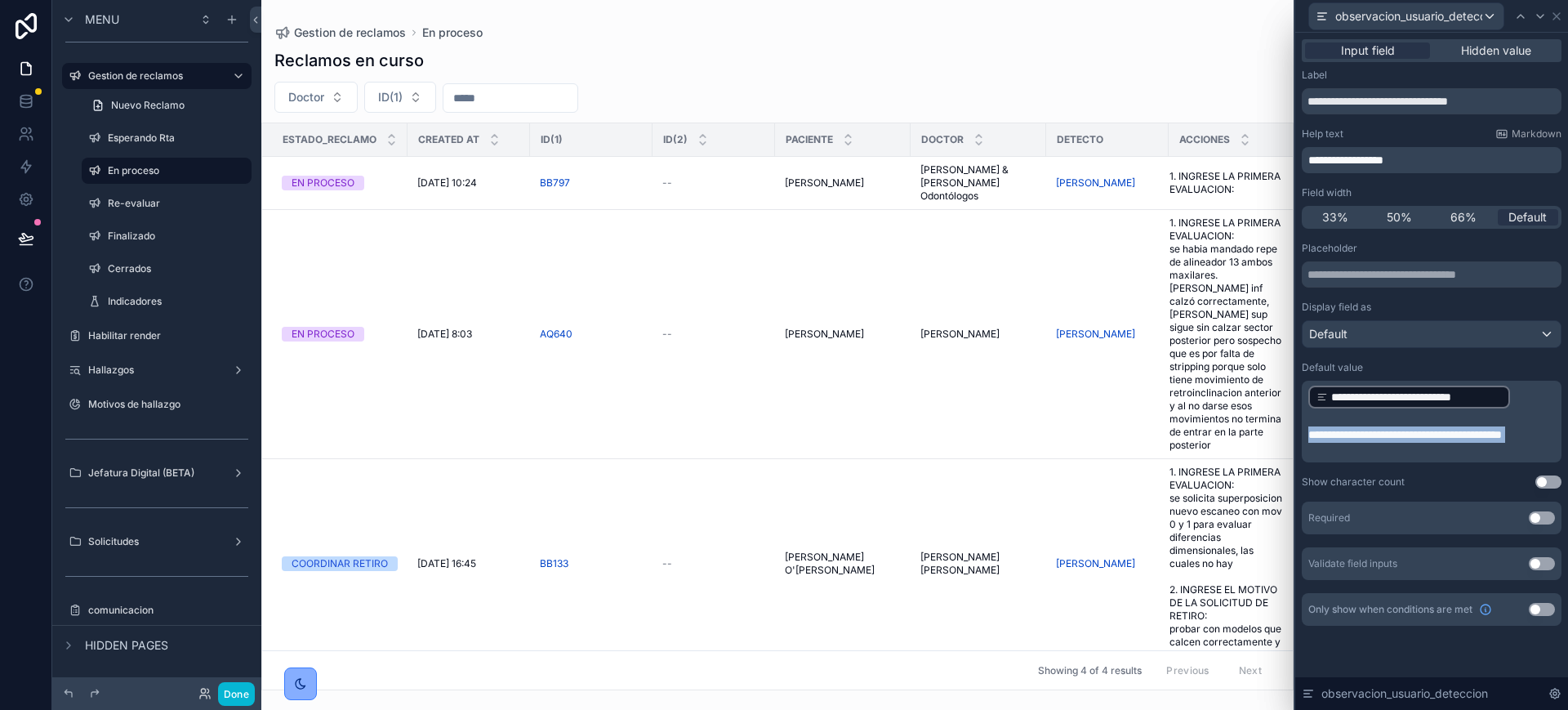
drag, startPoint x: 1375, startPoint y: 461, endPoint x: 1309, endPoint y: 436, distance: 70.6
click at [1309, 436] on div "**********" at bounding box center [1433, 421] width 250 height 75
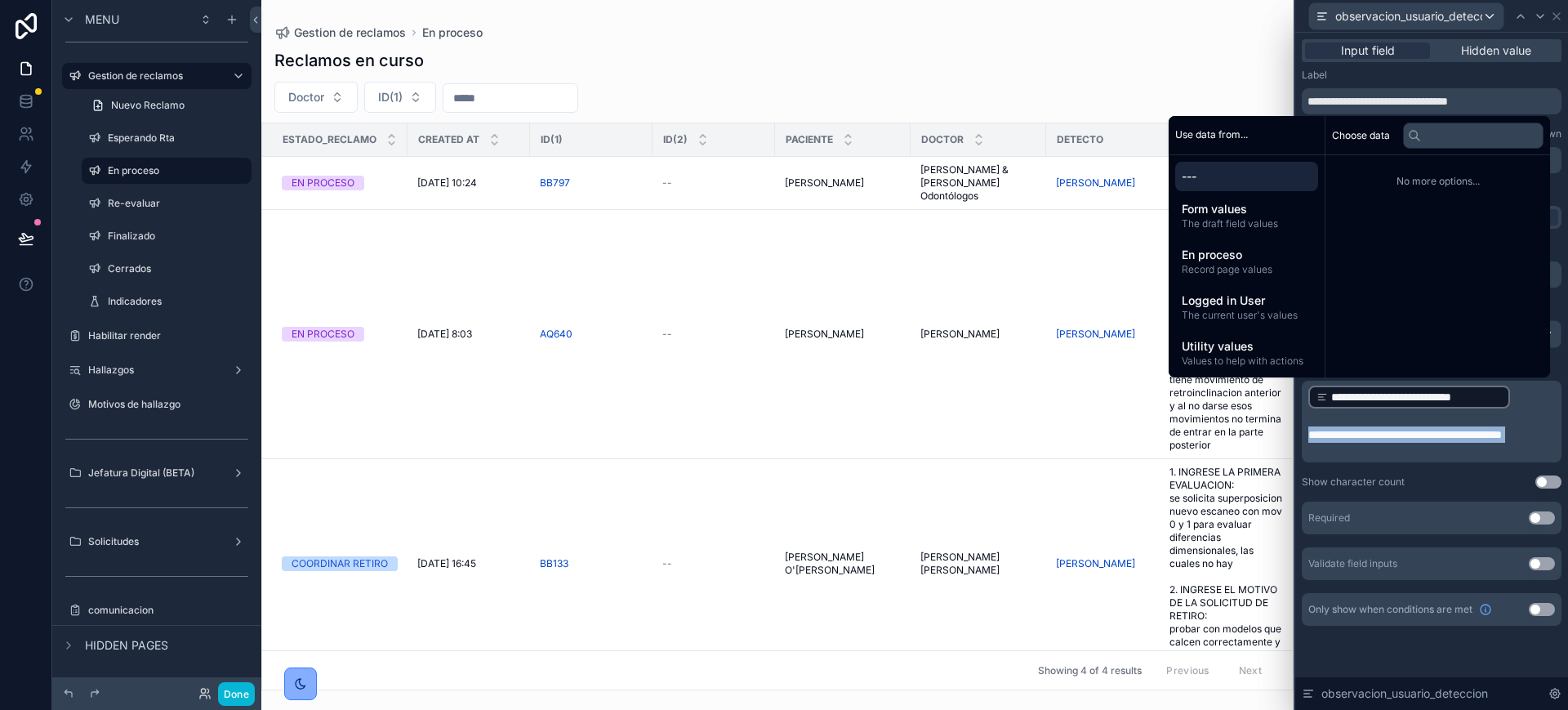
copy div "**********"
click at [1538, 15] on icon at bounding box center [1541, 16] width 7 height 3
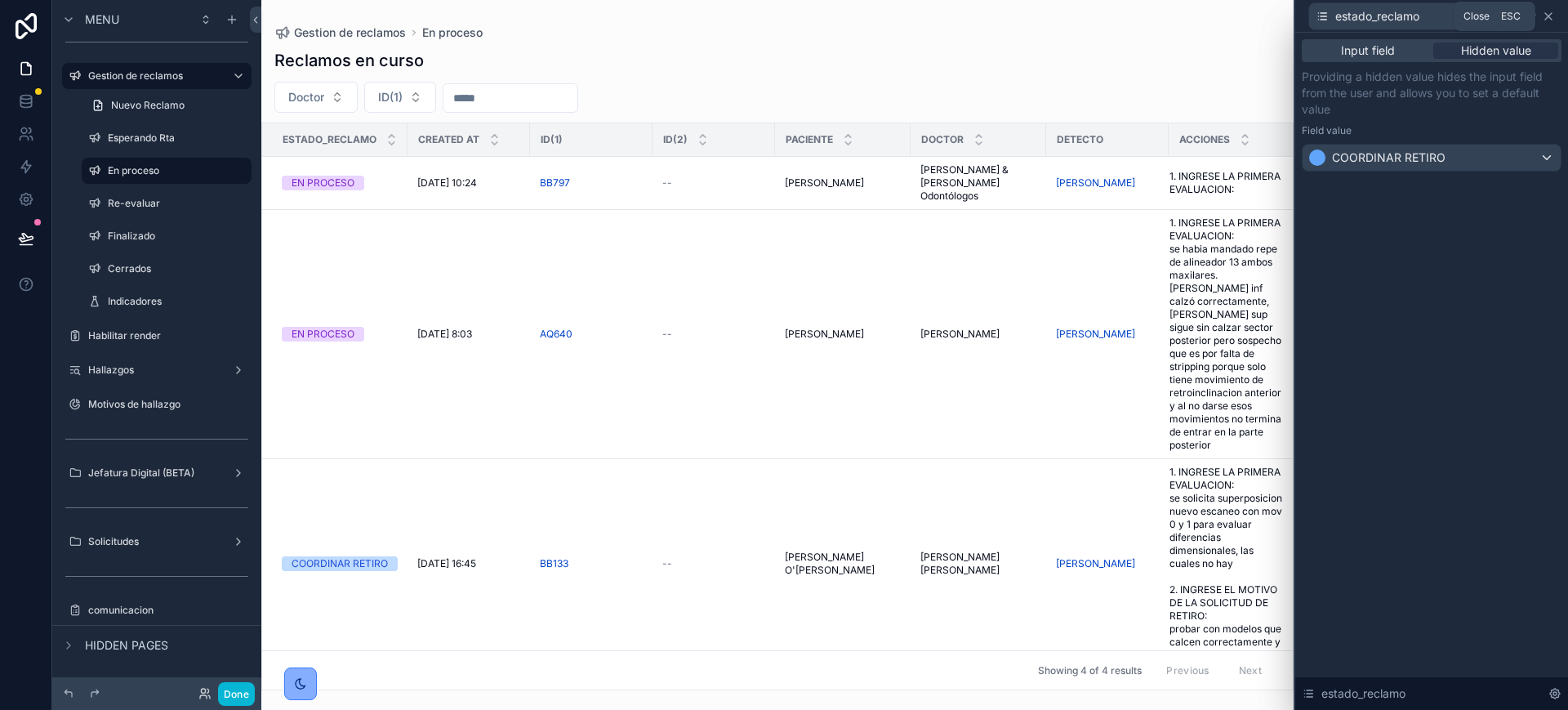
click at [1552, 11] on icon at bounding box center [1548, 16] width 13 height 13
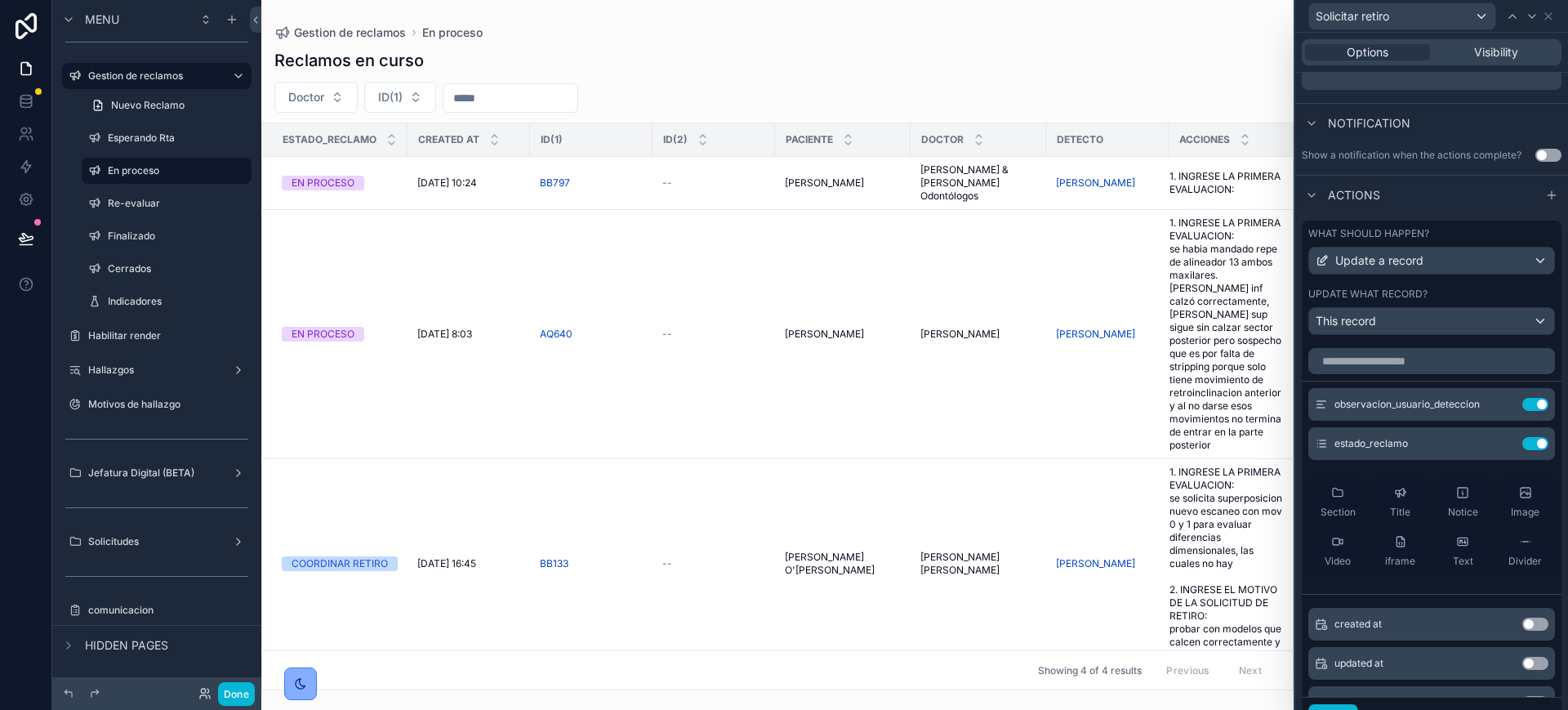
scroll to position [0, 0]
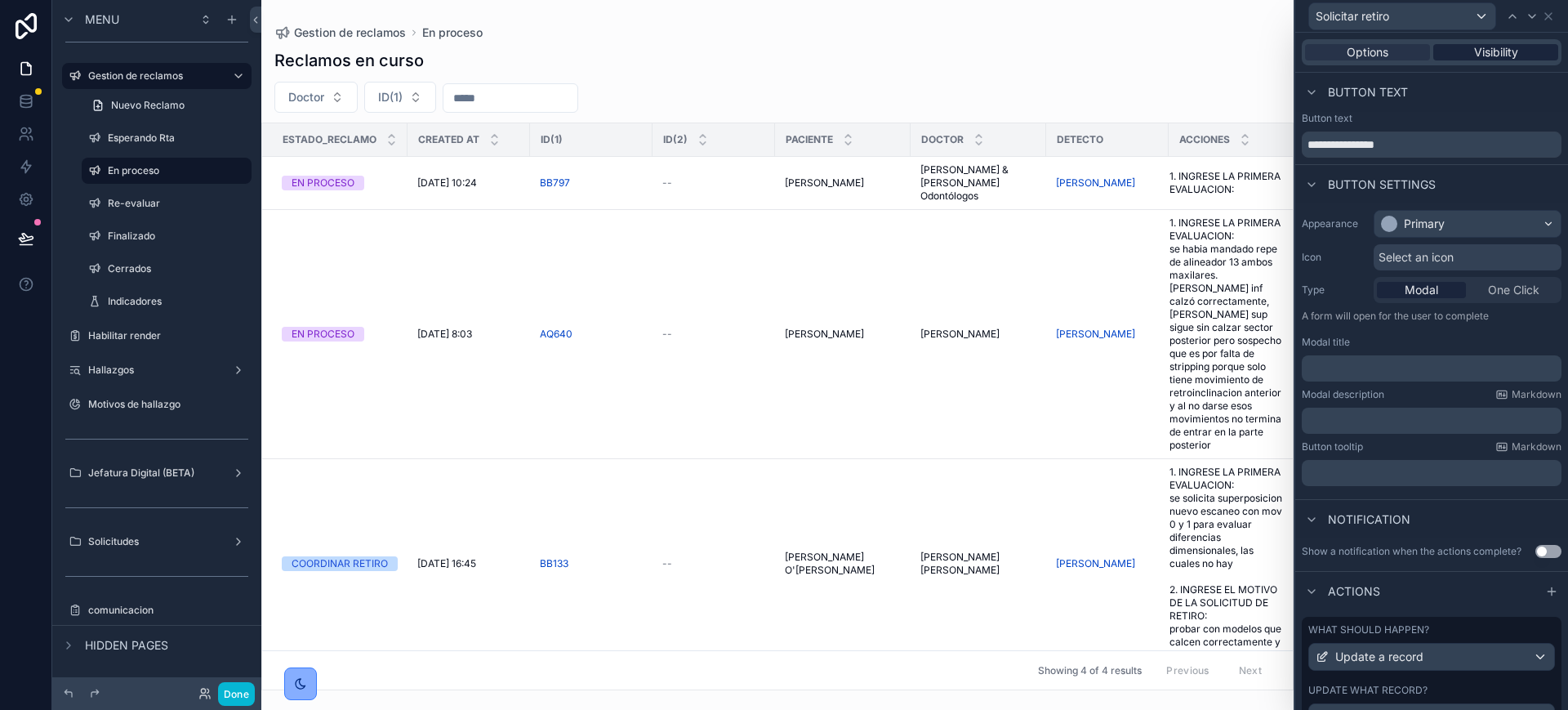
click at [1492, 55] on span "Visibility" at bounding box center [1496, 52] width 44 height 16
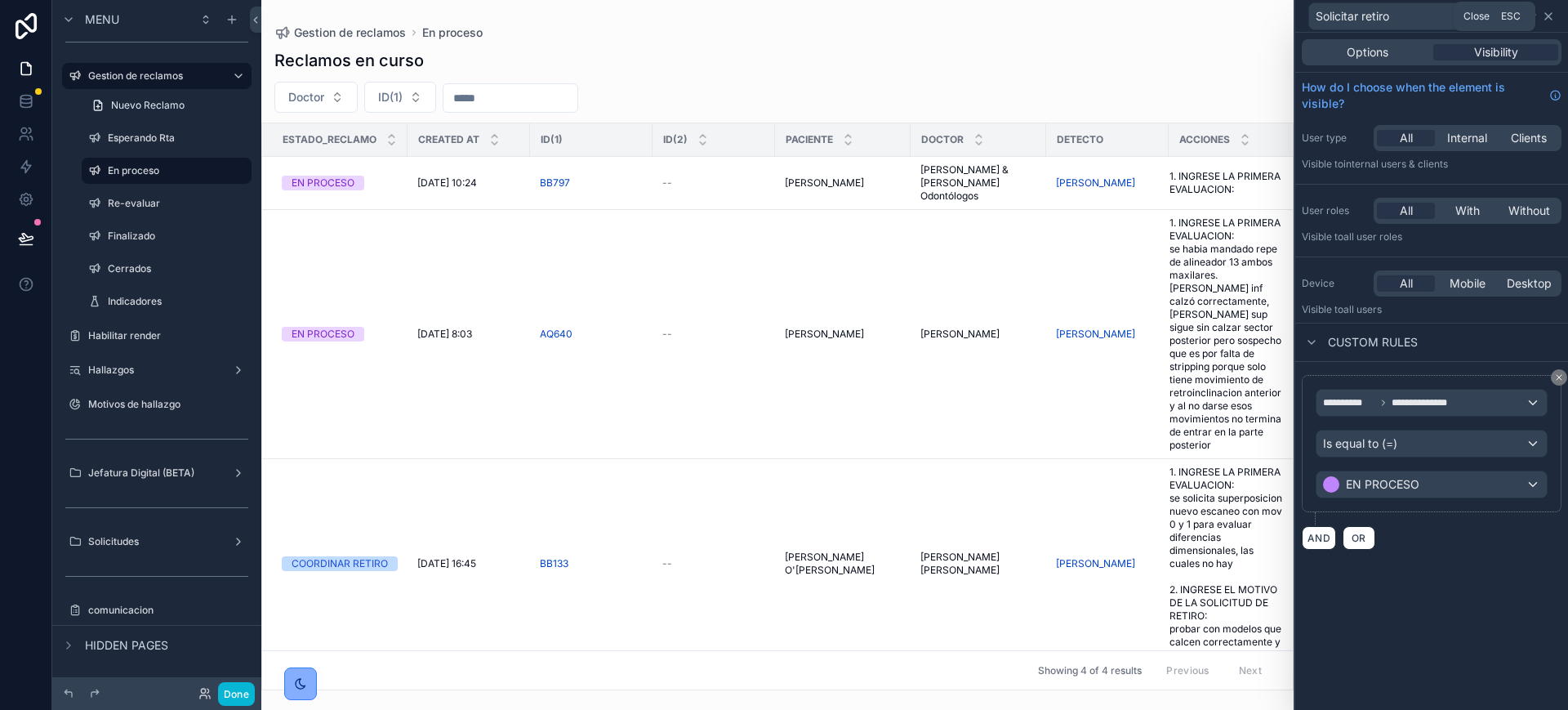
click at [1549, 14] on icon at bounding box center [1549, 16] width 7 height 7
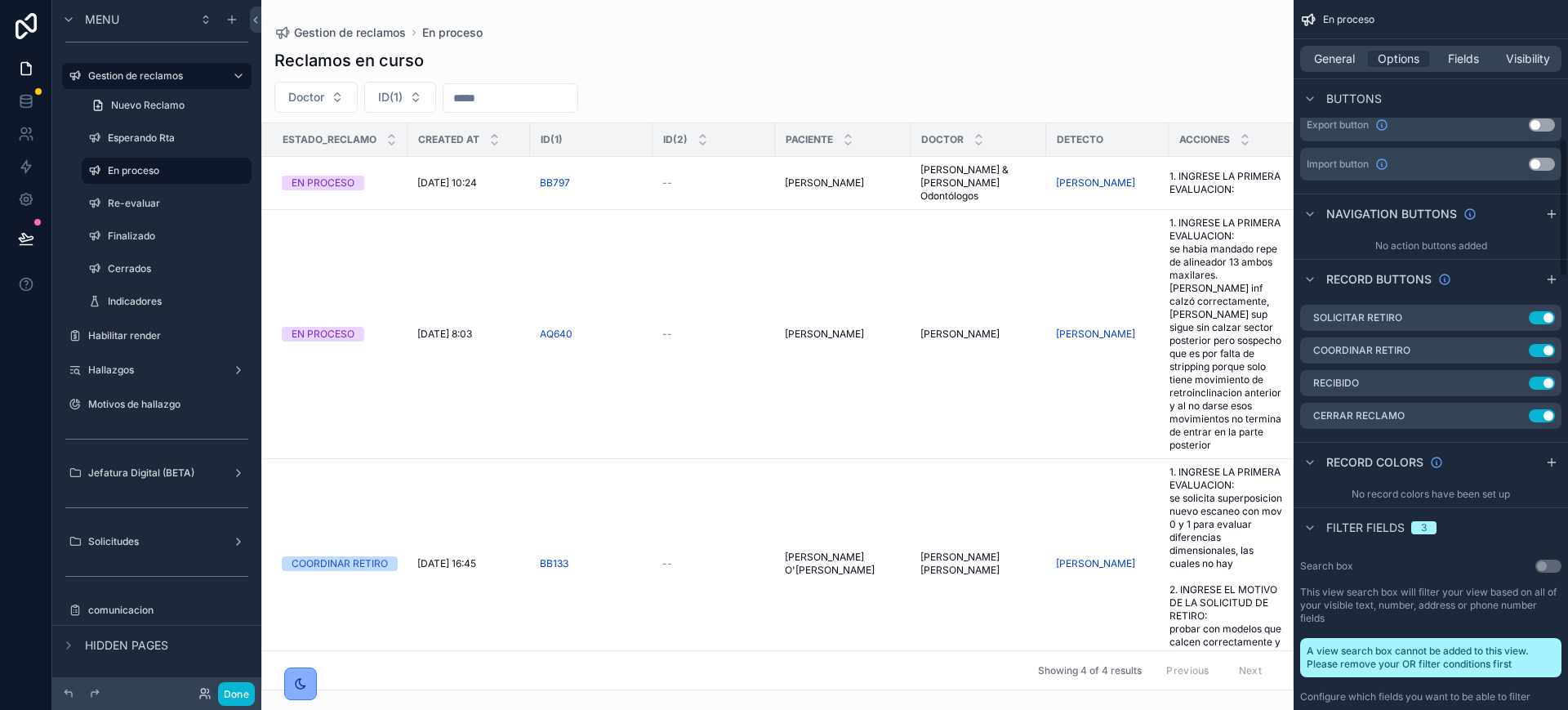
scroll to position [715, 0]
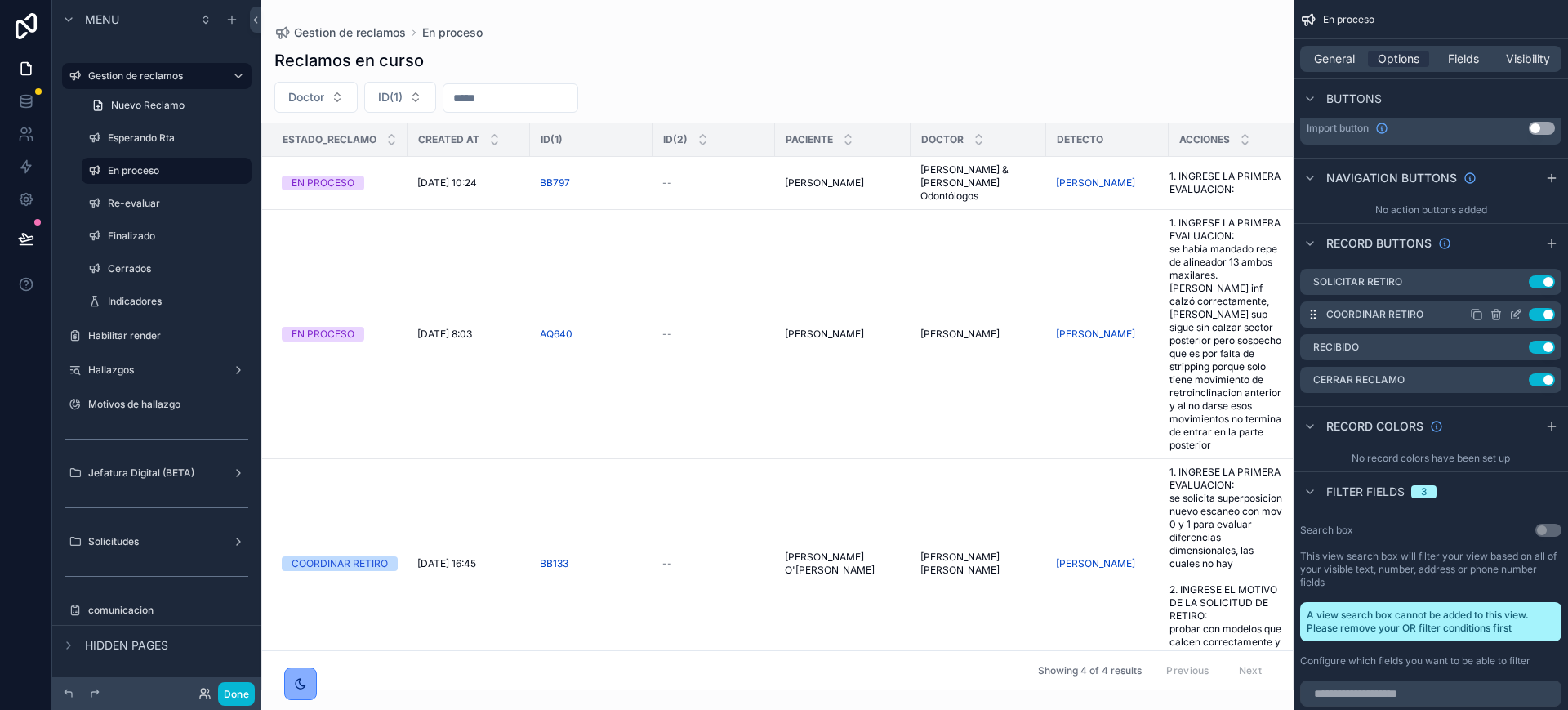
click at [1516, 311] on icon "scrollable content" at bounding box center [1516, 314] width 13 height 13
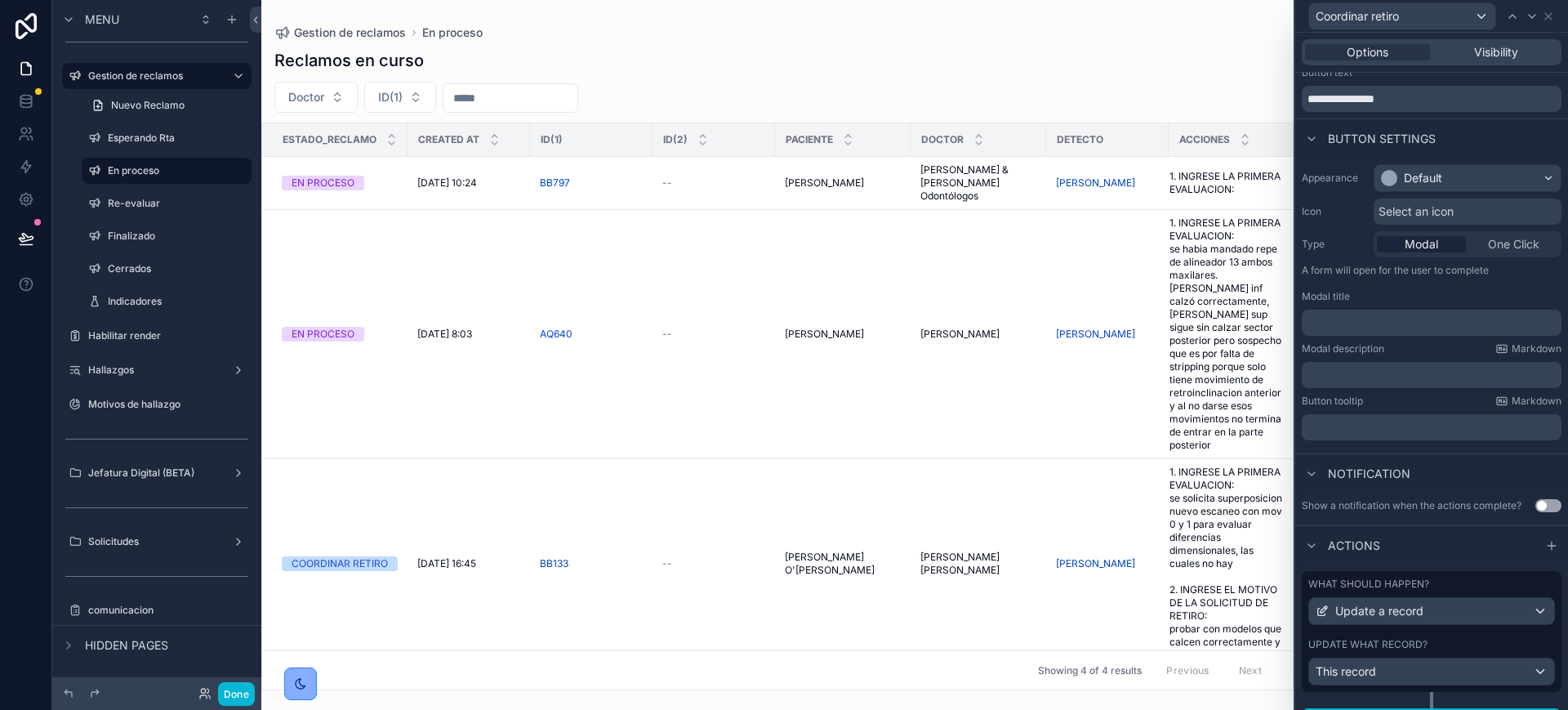
scroll to position [90, 0]
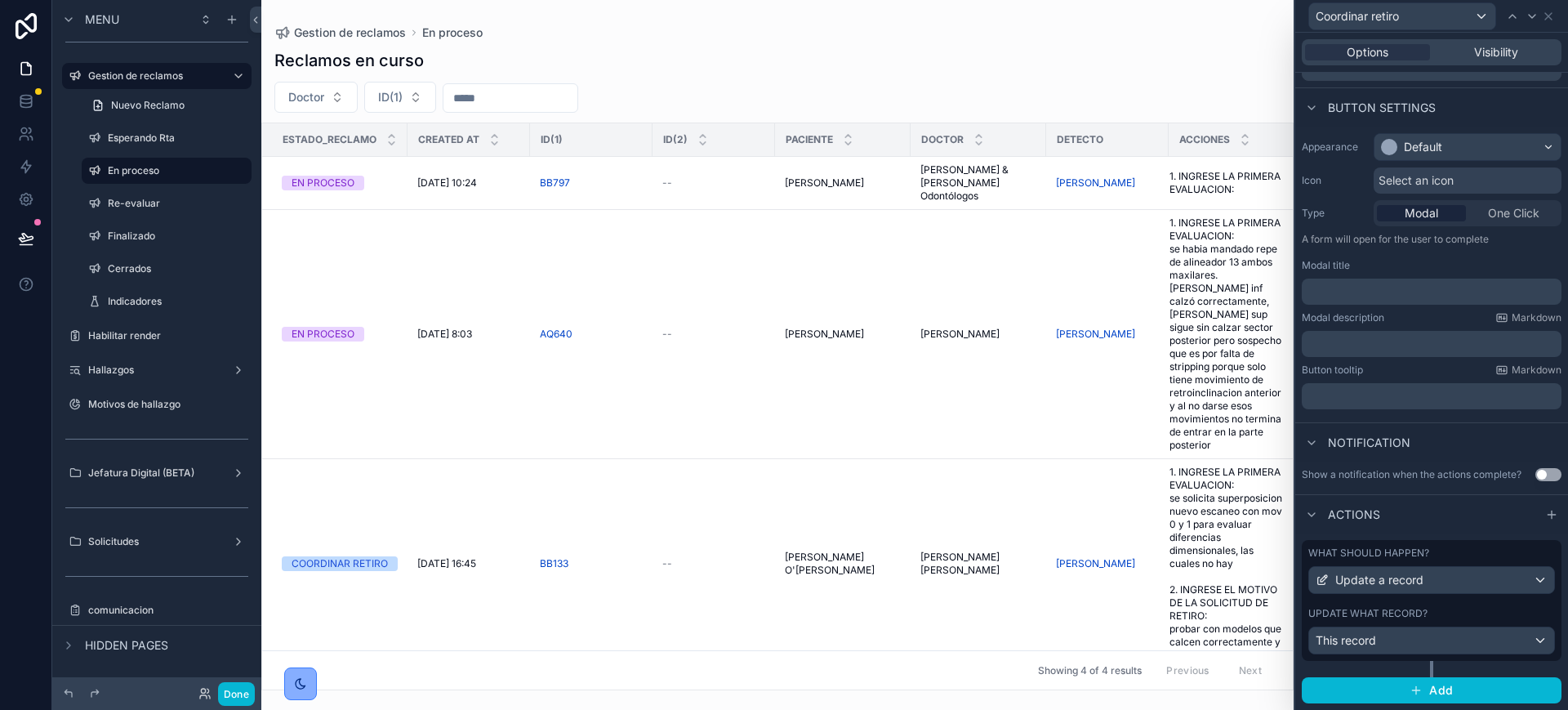
click at [1455, 619] on div "Update what record?" at bounding box center [1431, 613] width 246 height 13
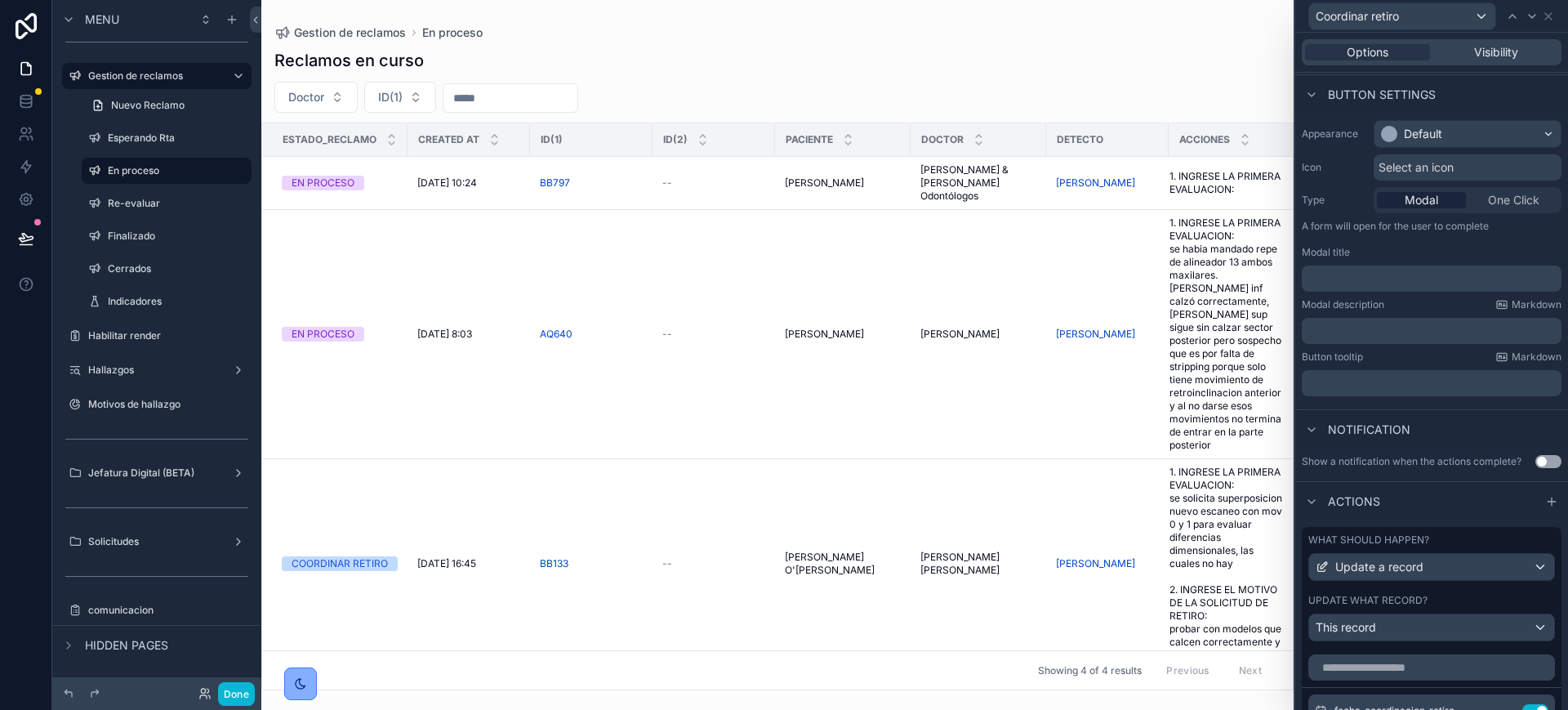
scroll to position [484, 0]
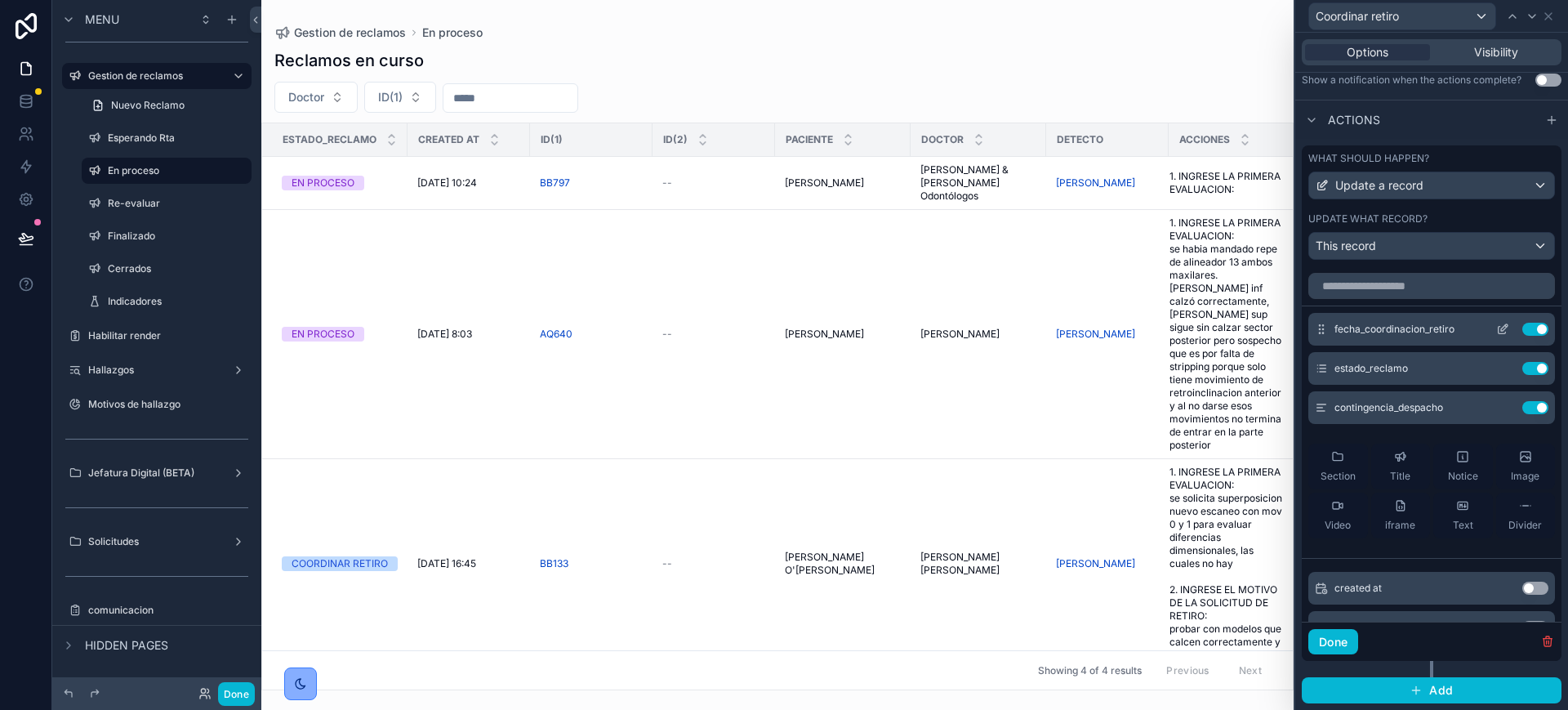
click at [1505, 325] on icon at bounding box center [1506, 326] width 2 height 2
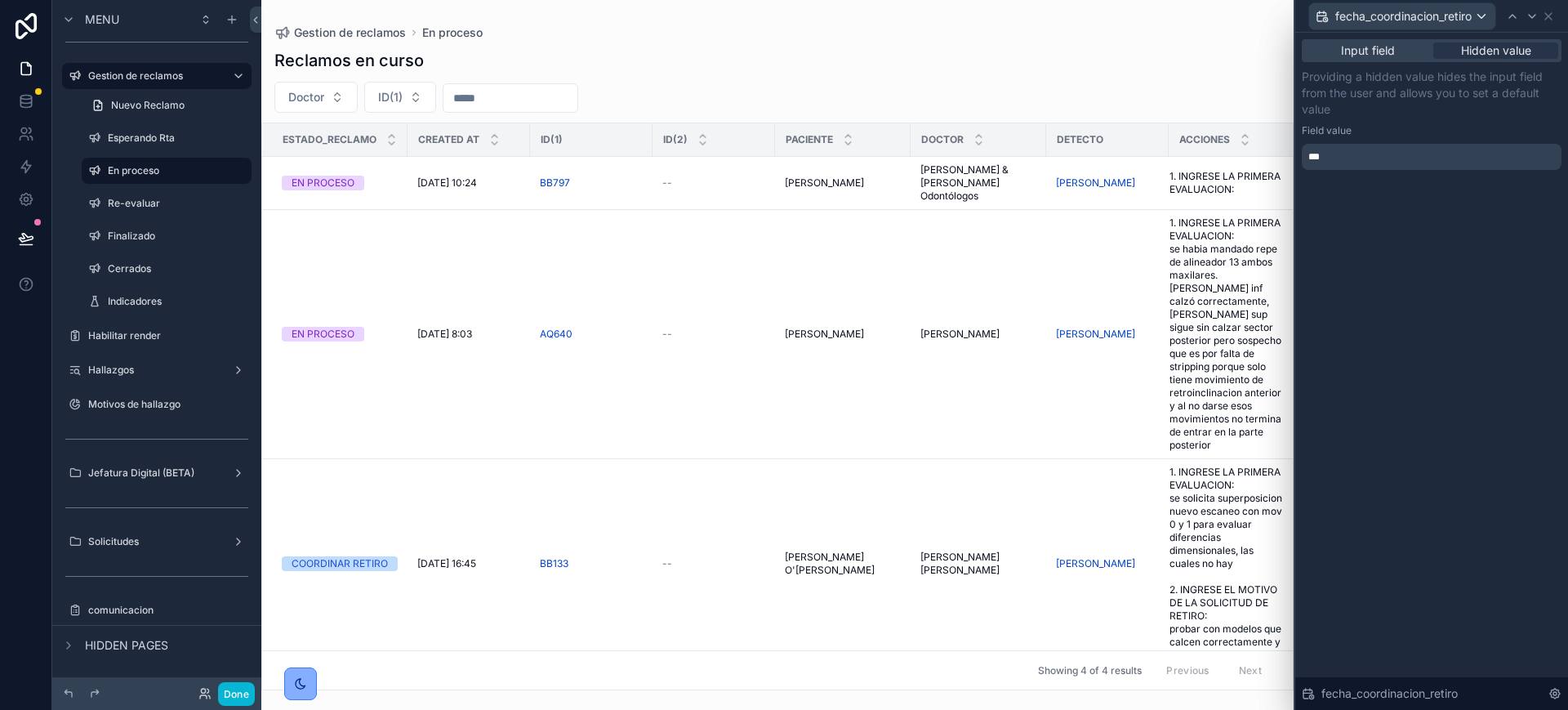
click at [1535, 27] on div "fecha_coordinacion_retiro" at bounding box center [1425, 16] width 234 height 28
click at [1534, 17] on icon at bounding box center [1532, 16] width 13 height 13
click at [1533, 17] on icon at bounding box center [1532, 16] width 13 height 13
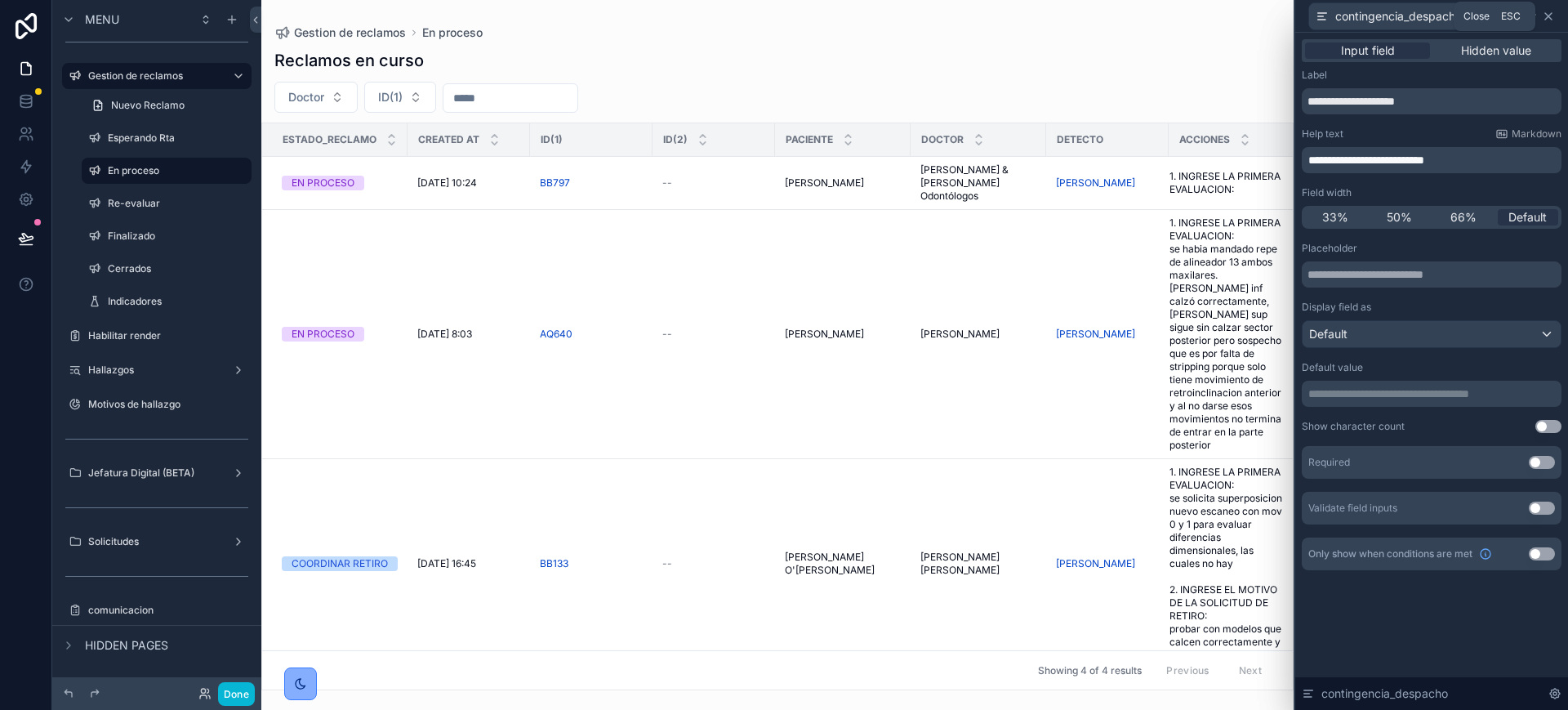
click at [1546, 13] on icon at bounding box center [1549, 16] width 7 height 7
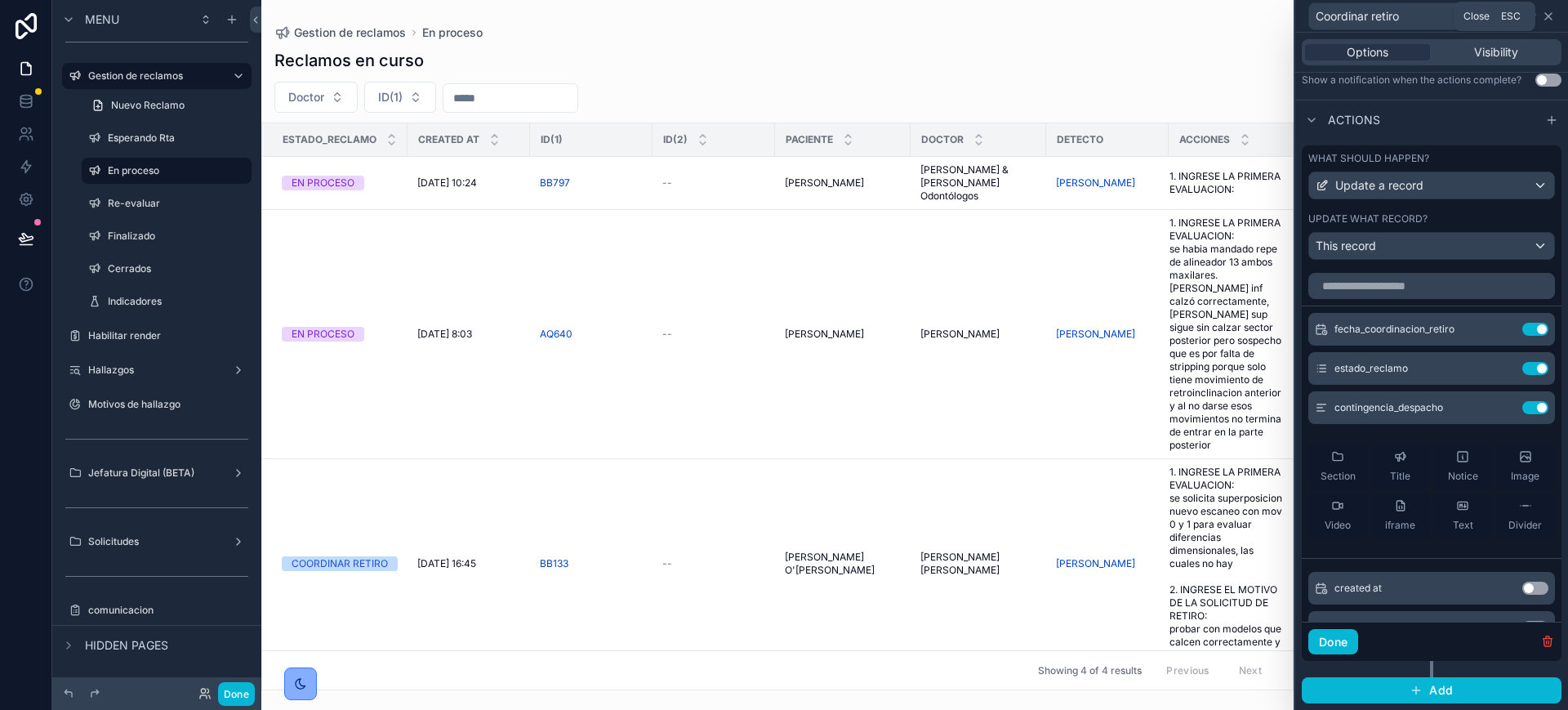
click at [1546, 12] on icon at bounding box center [1548, 16] width 13 height 13
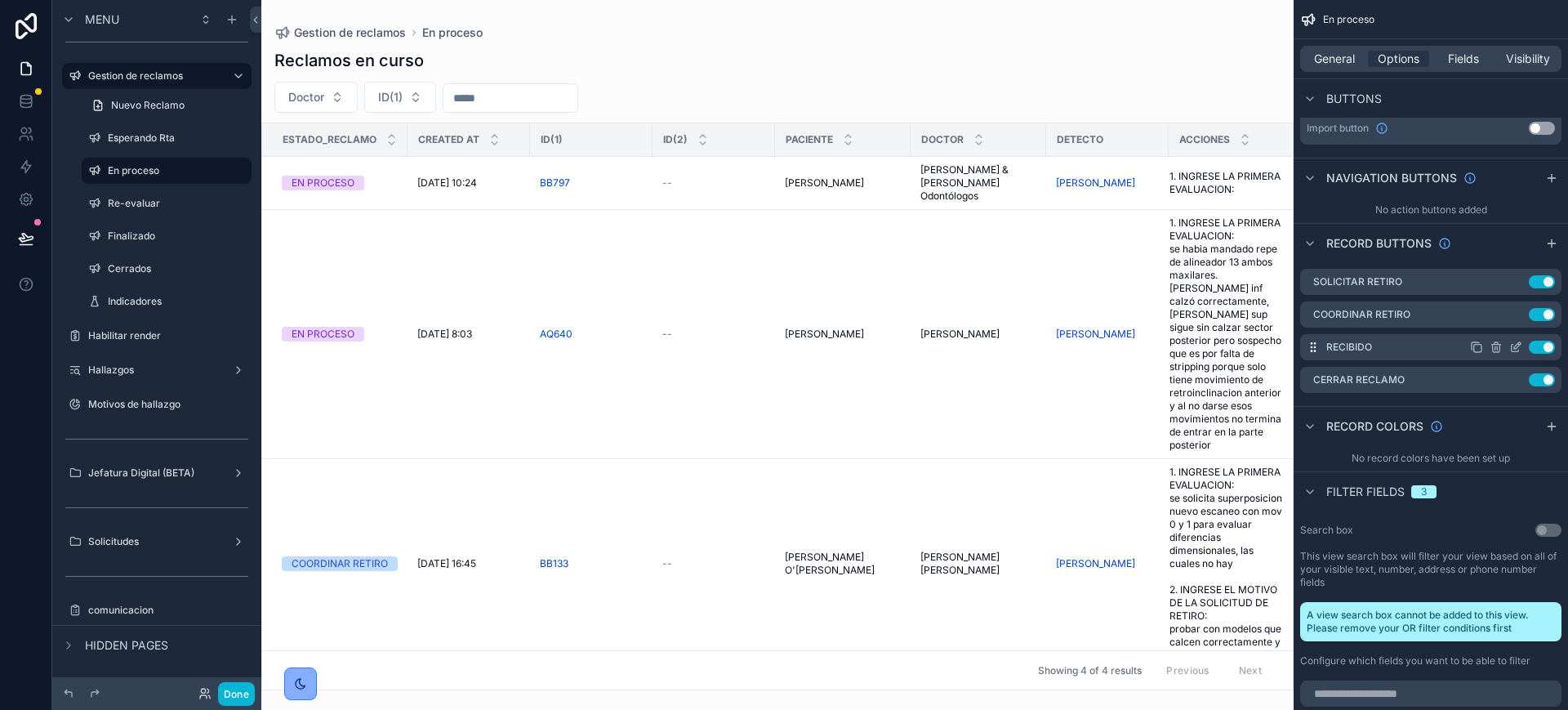
click at [1514, 342] on icon "scrollable content" at bounding box center [1516, 346] width 13 height 13
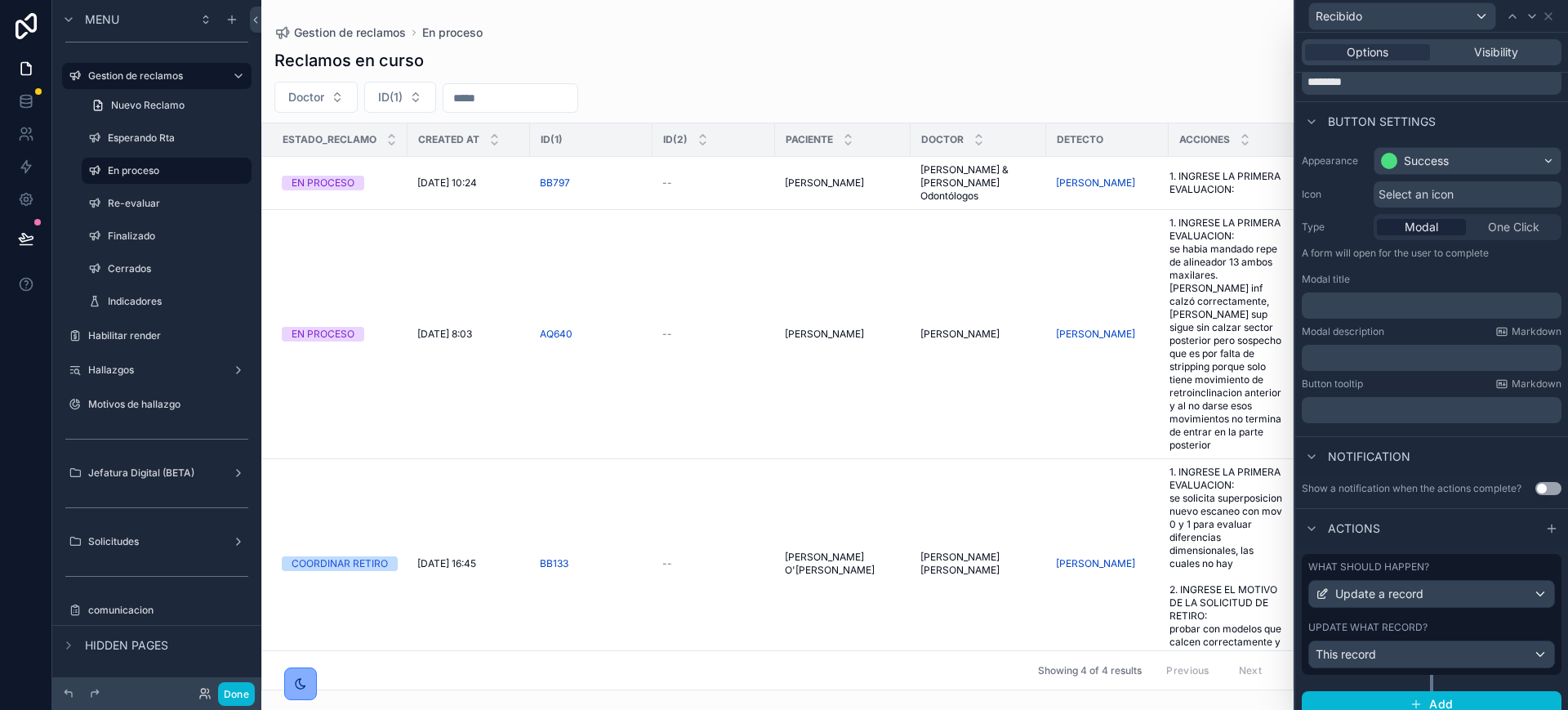
scroll to position [90, 0]
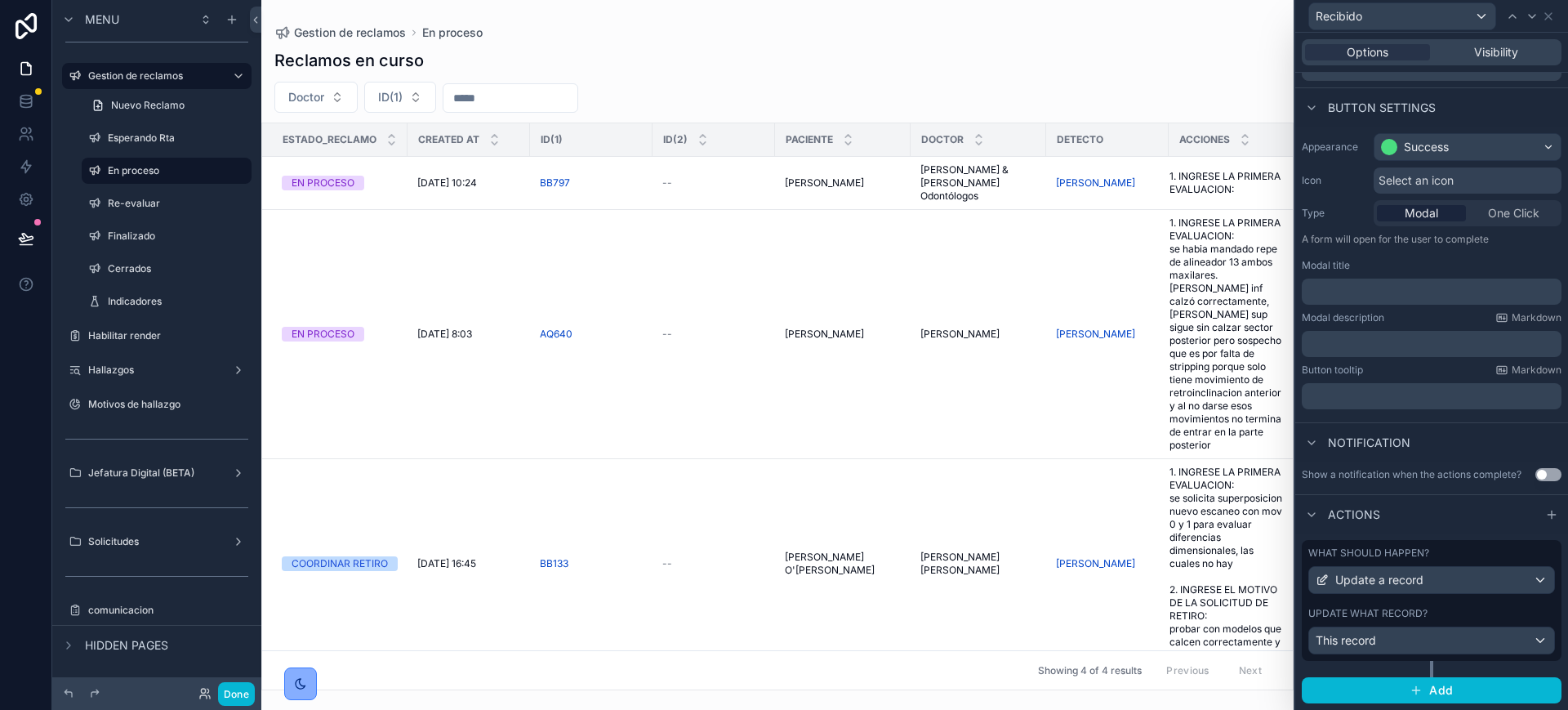
drag, startPoint x: 1418, startPoint y: 607, endPoint x: 1403, endPoint y: 371, distance: 236.5
click at [1417, 607] on label "Update what record?" at bounding box center [1367, 613] width 119 height 13
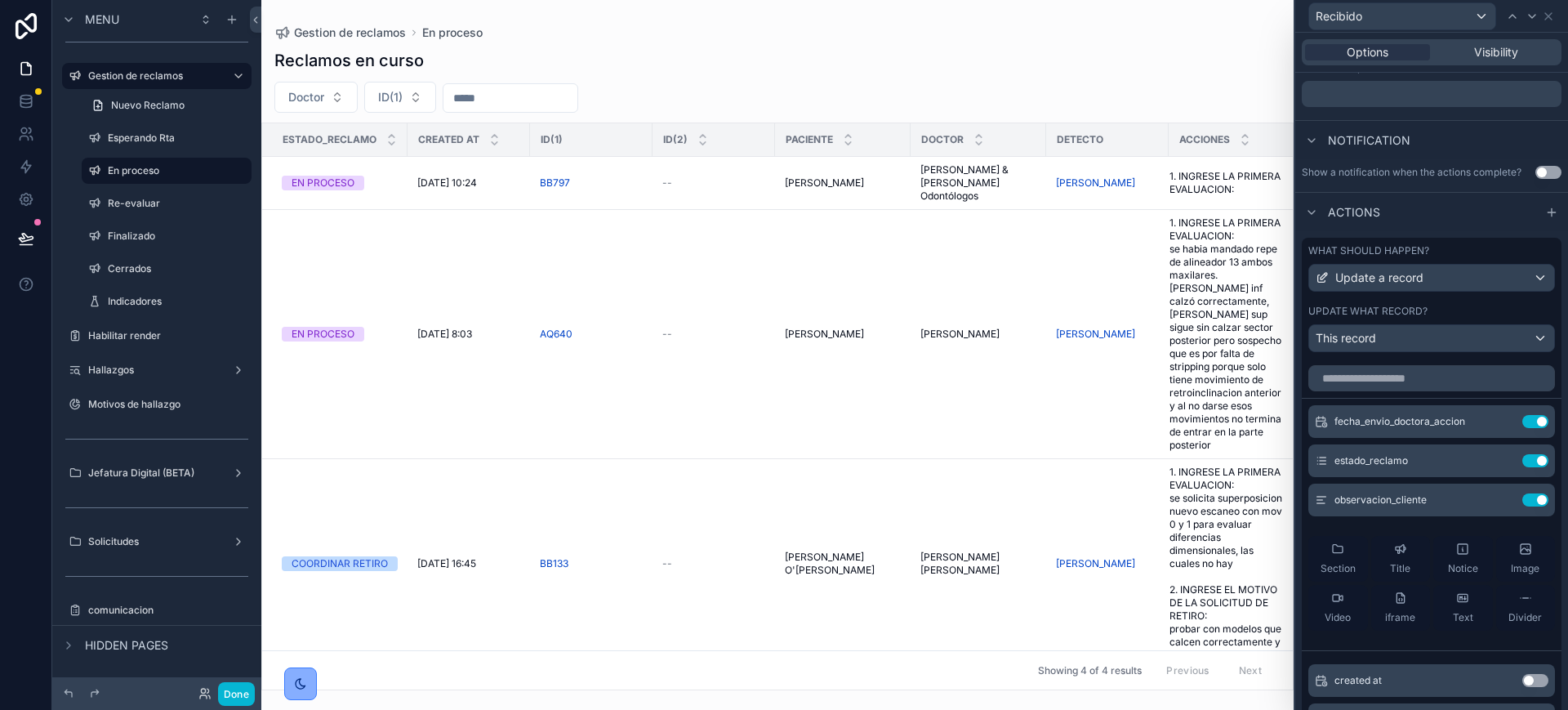
scroll to position [396, 0]
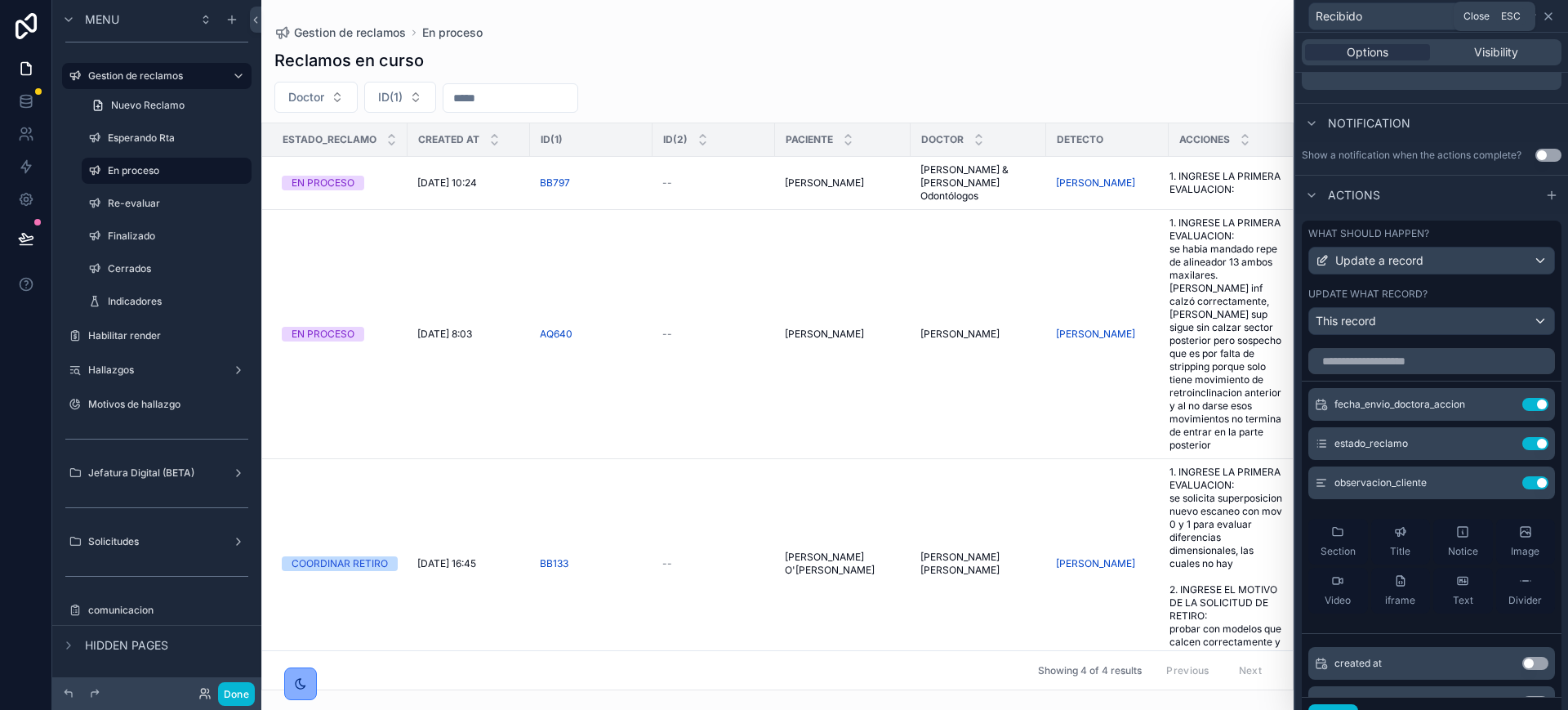
click at [1549, 14] on icon at bounding box center [1548, 16] width 13 height 13
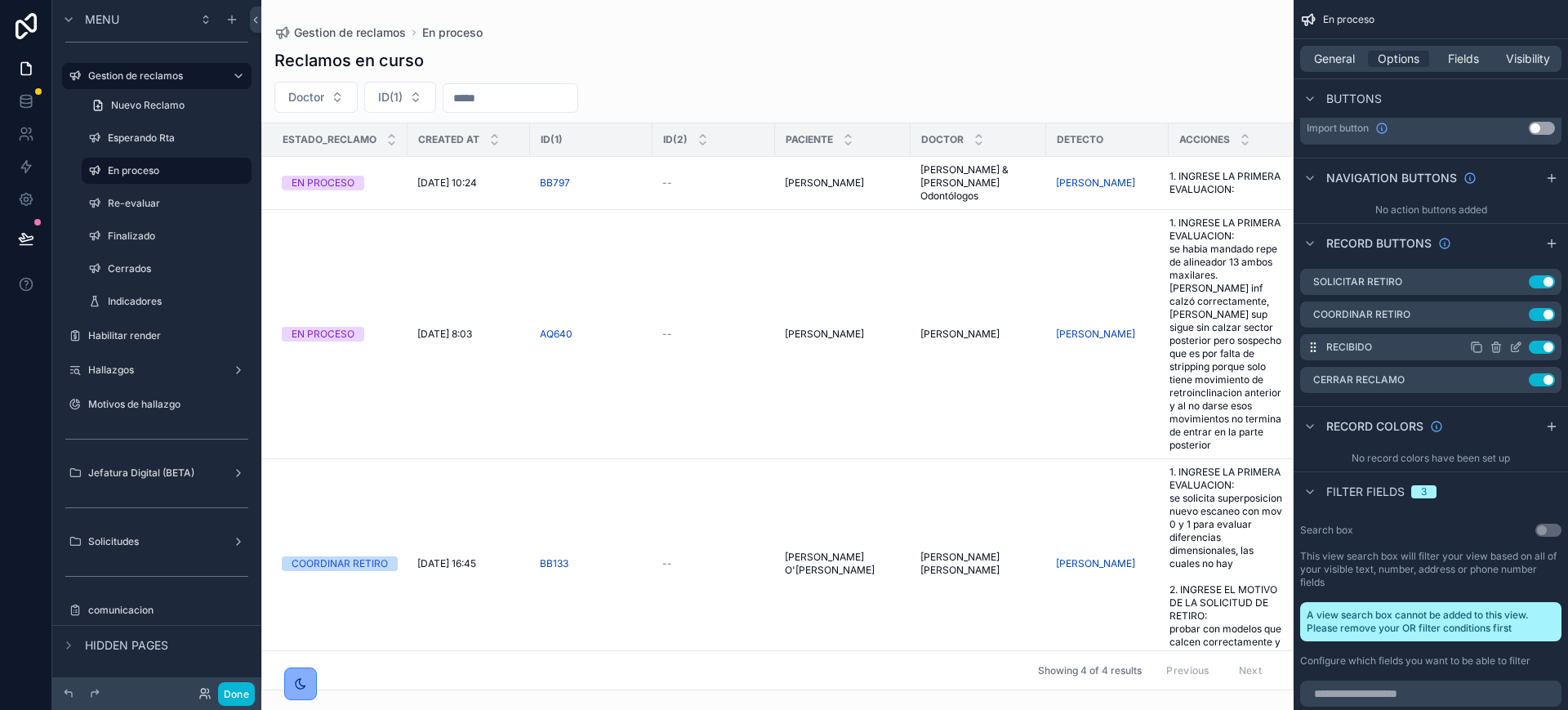
click at [1514, 349] on icon "scrollable content" at bounding box center [1516, 346] width 13 height 13
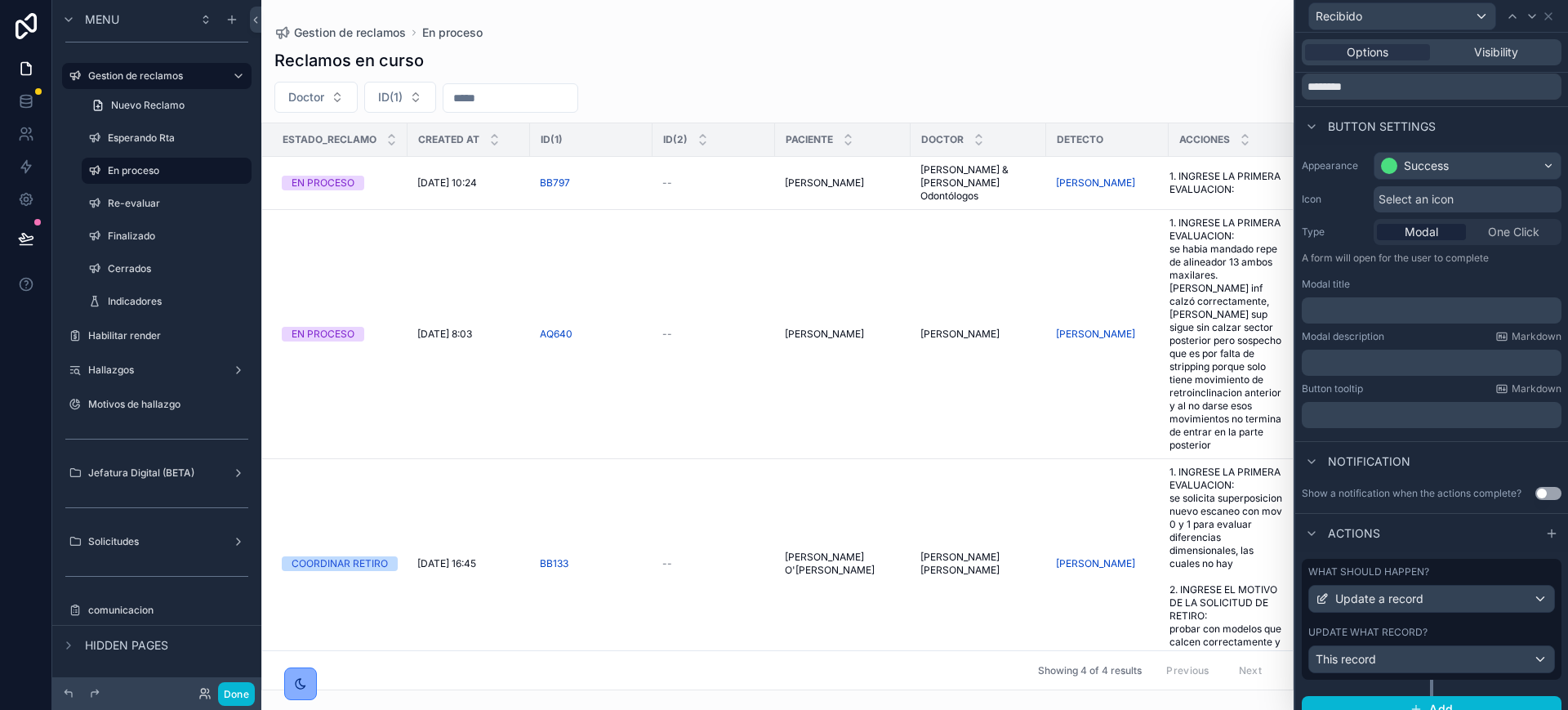
scroll to position [90, 0]
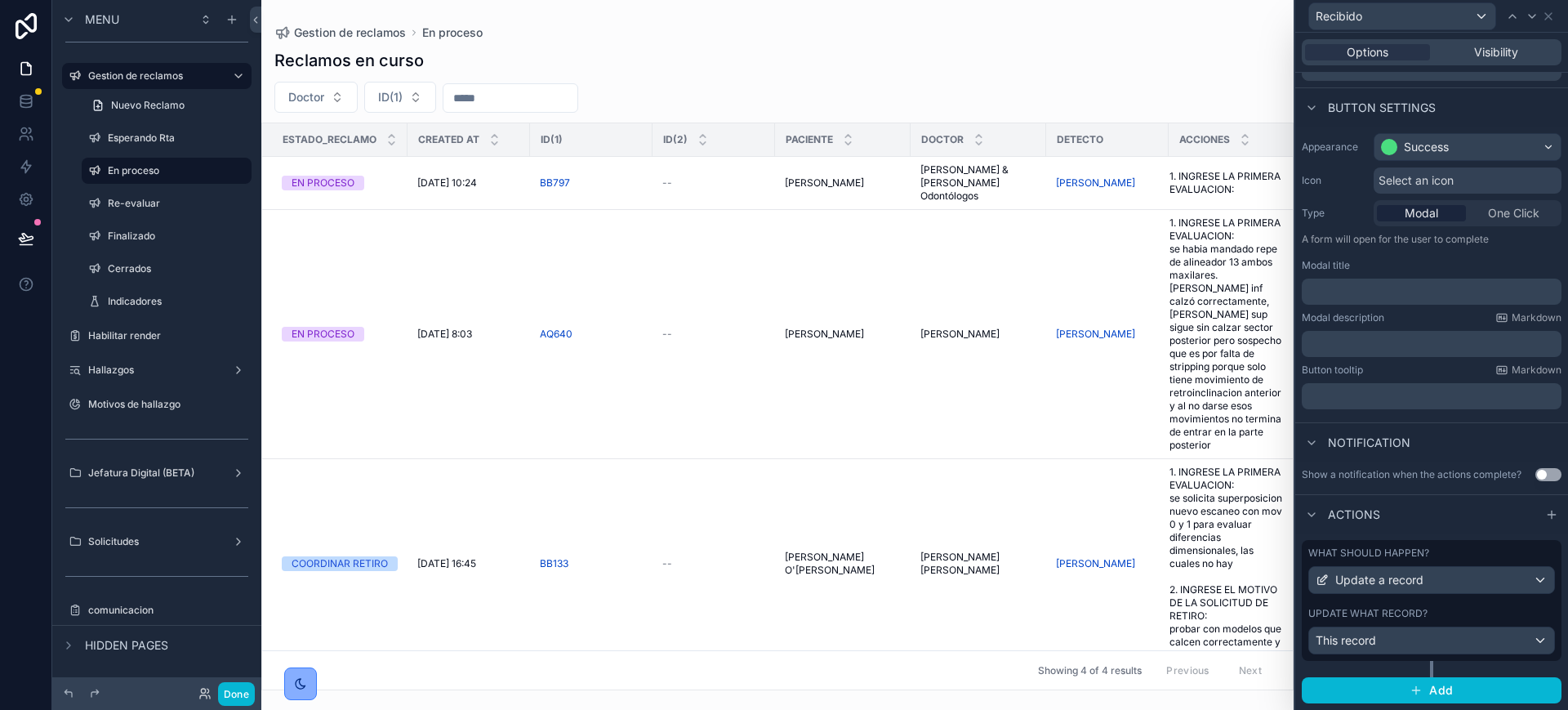
drag, startPoint x: 1422, startPoint y: 616, endPoint x: 1425, endPoint y: 606, distance: 10.4
click at [1422, 615] on label "Update what record?" at bounding box center [1367, 613] width 119 height 13
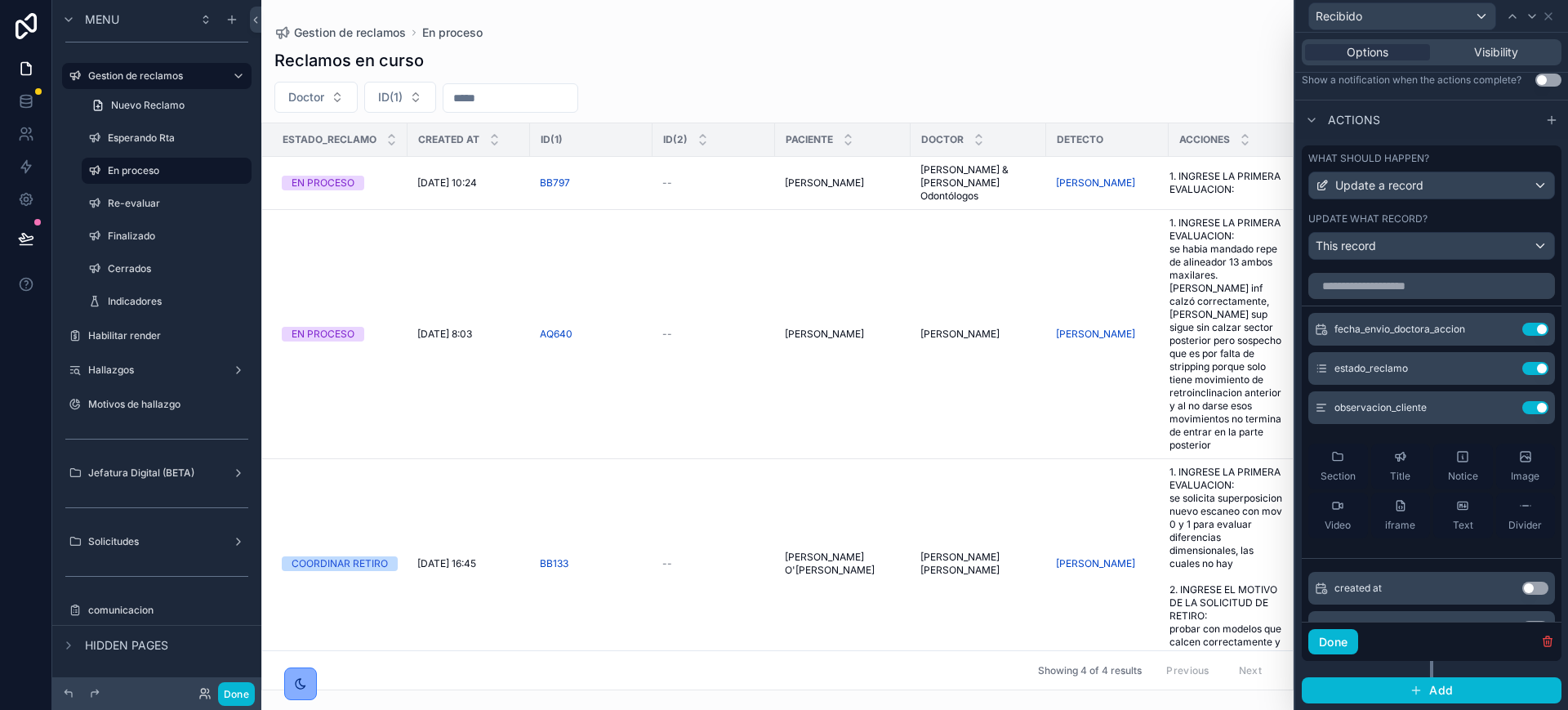
scroll to position [484, 0]
click at [1496, 409] on icon at bounding box center [1502, 407] width 13 height 13
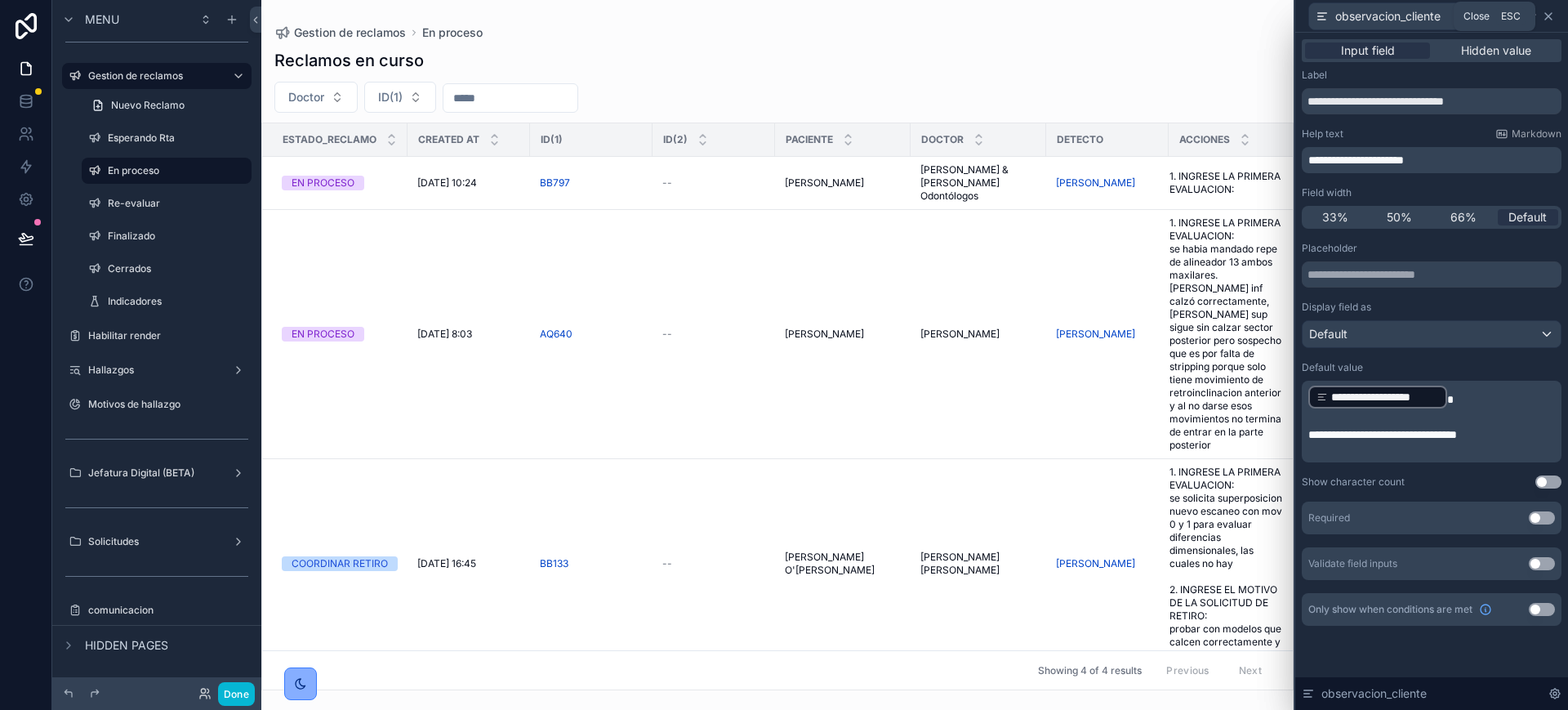
click at [1552, 14] on icon at bounding box center [1548, 16] width 13 height 13
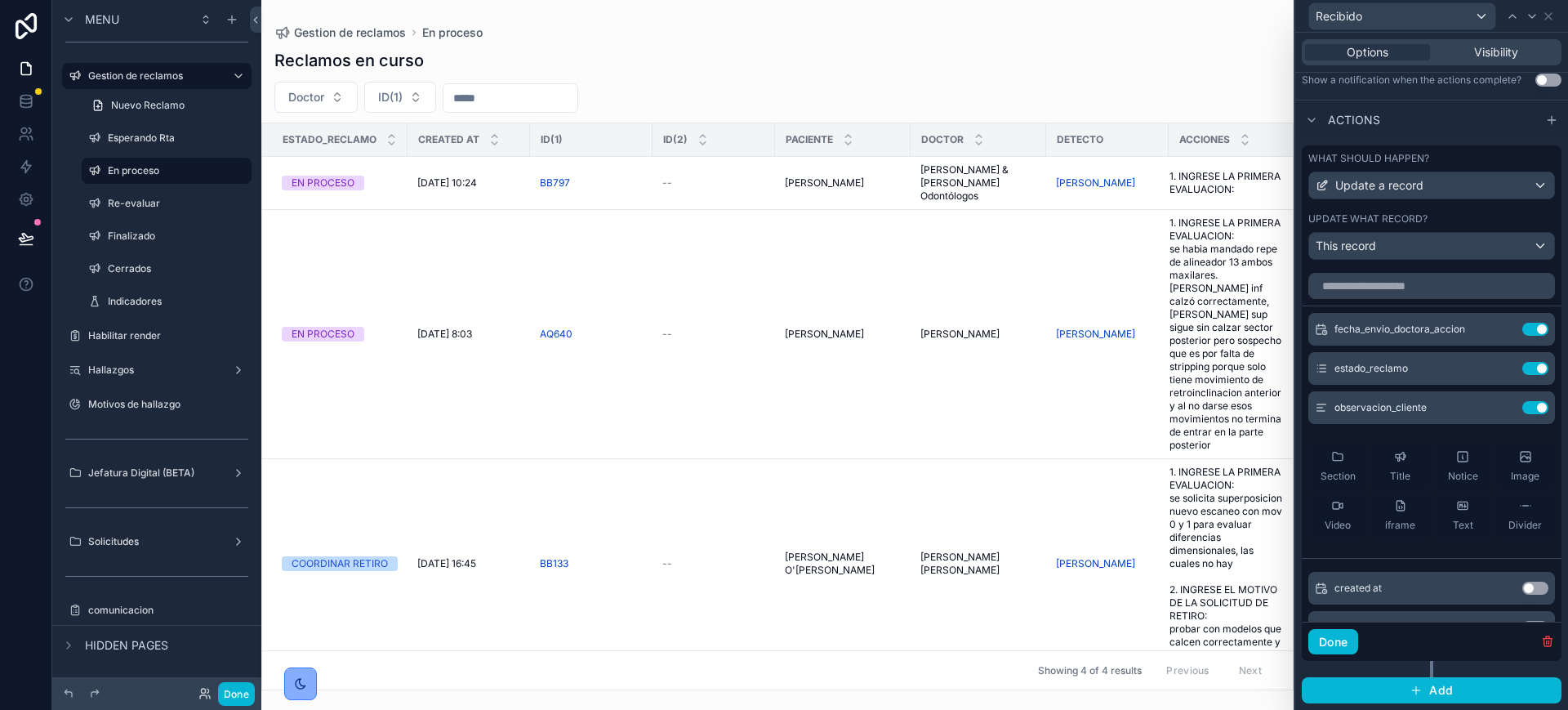
click at [1510, 62] on div "Options Visibility" at bounding box center [1432, 52] width 260 height 26
click at [1509, 52] on div "Visibility" at bounding box center [1496, 52] width 125 height 16
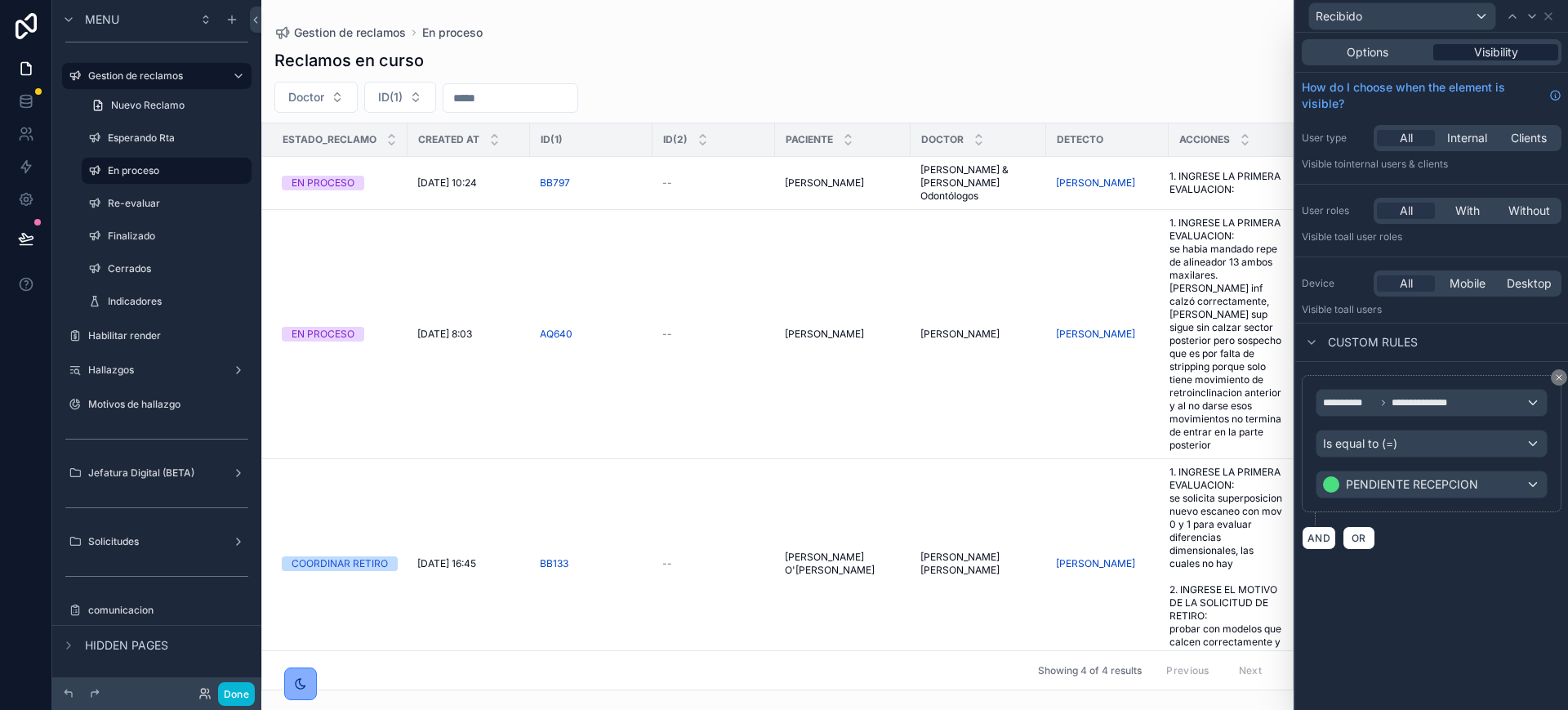
scroll to position [0, 0]
click at [1552, 19] on icon at bounding box center [1549, 16] width 7 height 7
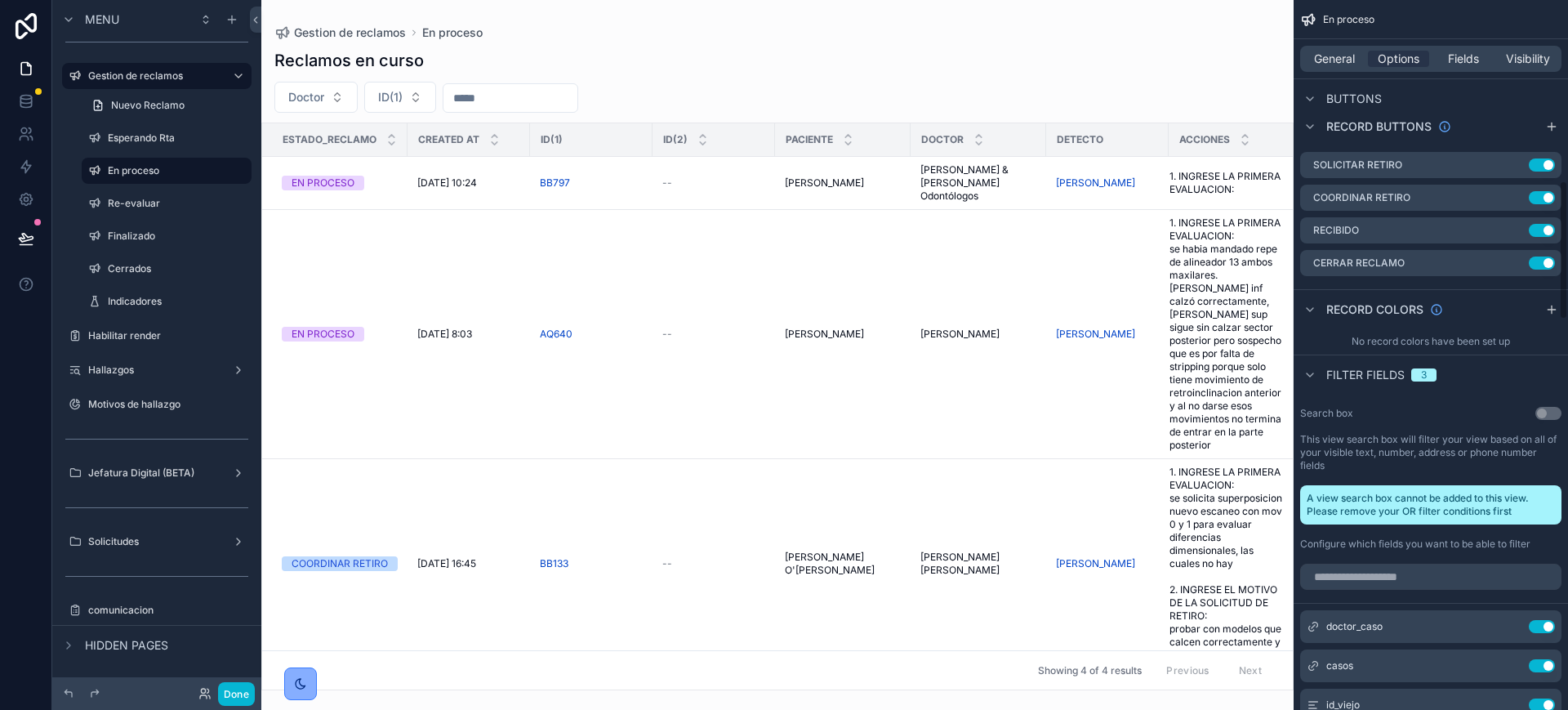
scroll to position [919, 0]
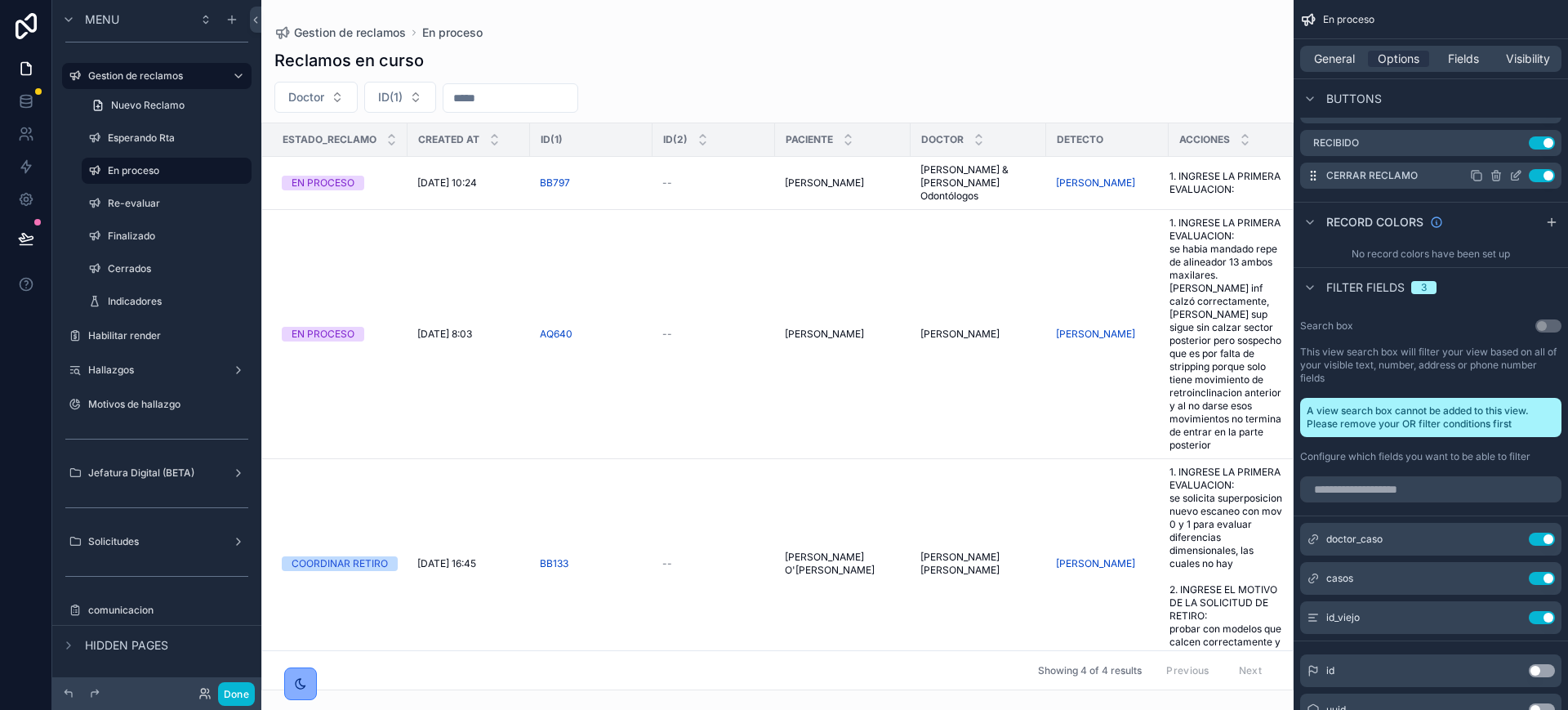
click at [1515, 174] on icon "scrollable content" at bounding box center [1517, 174] width 7 height 7
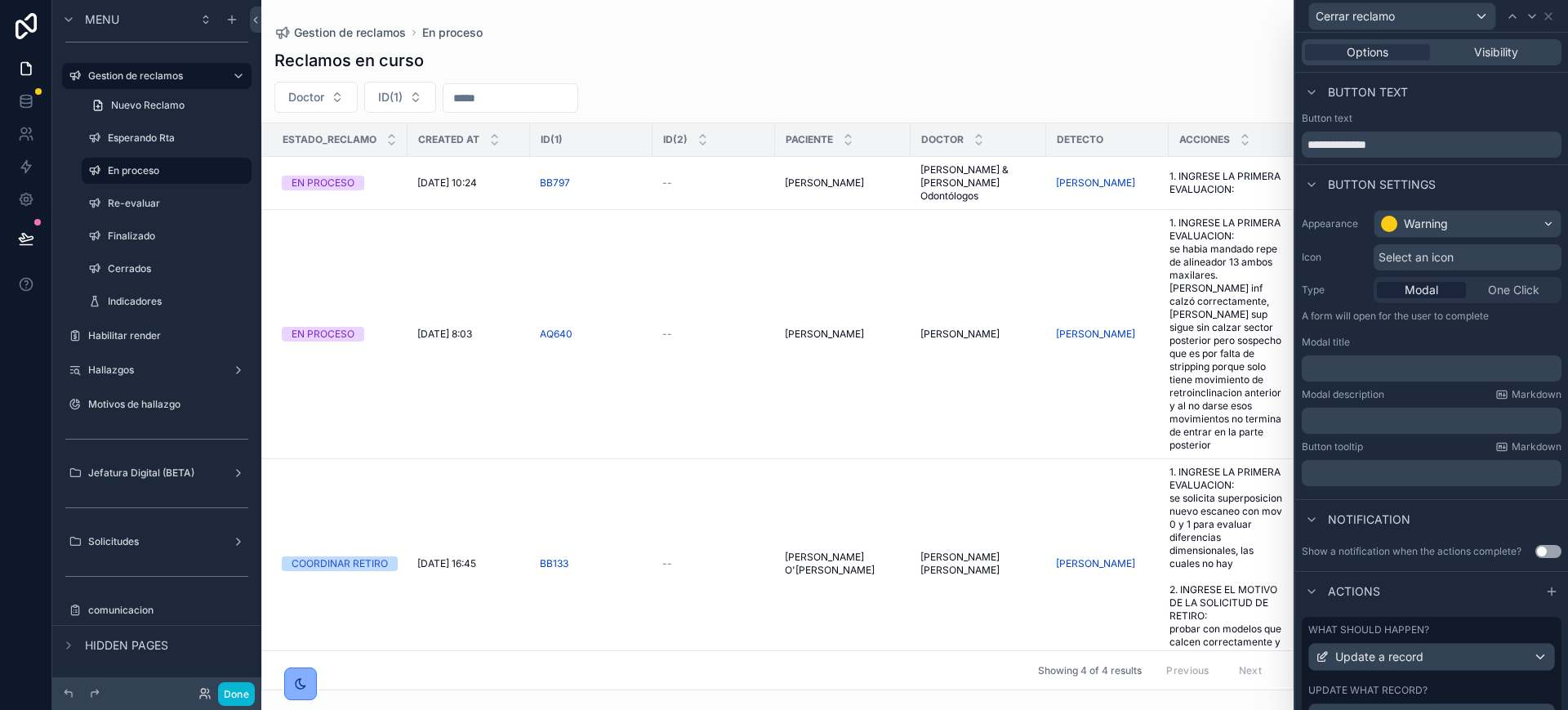
scroll to position [90, 0]
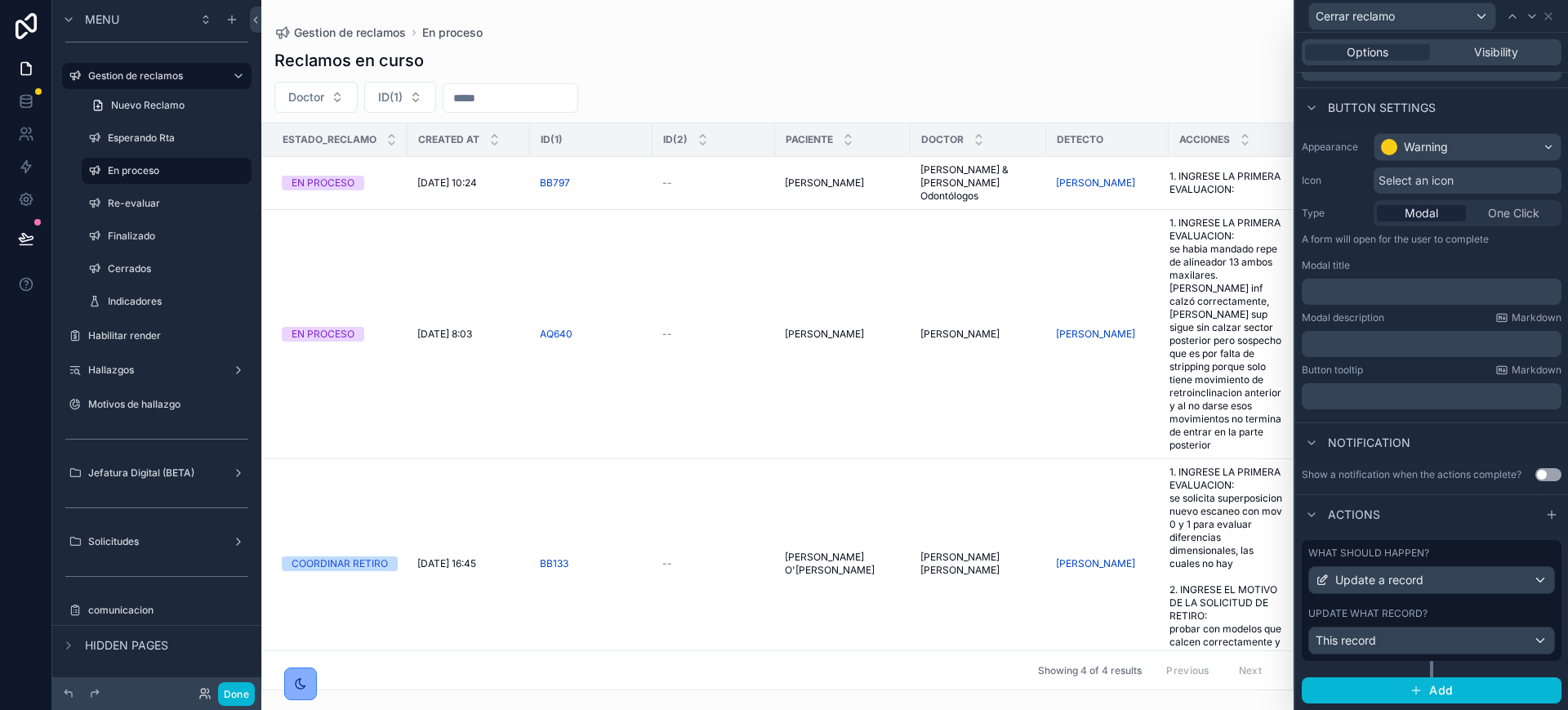
click at [1371, 613] on label "Update what record?" at bounding box center [1367, 613] width 119 height 13
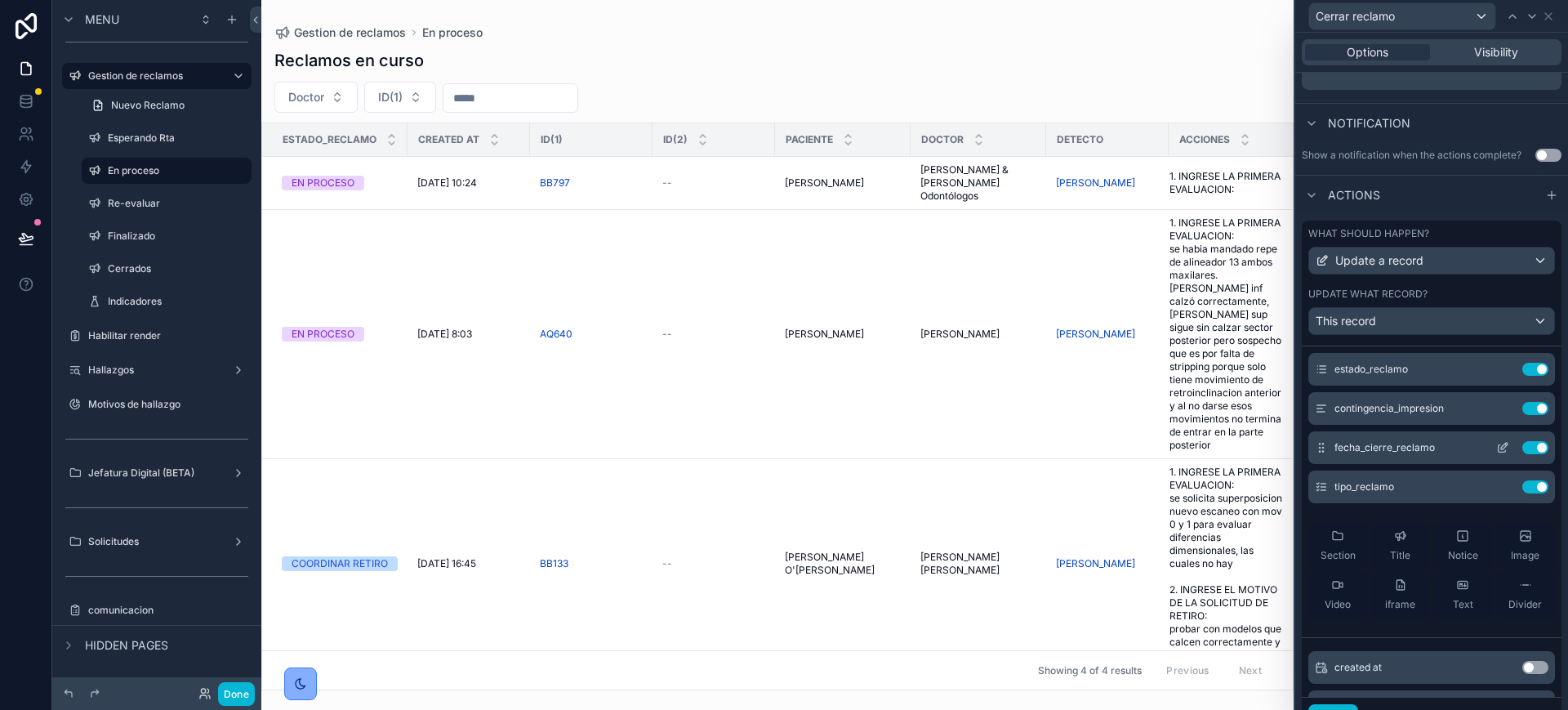
scroll to position [0, 0]
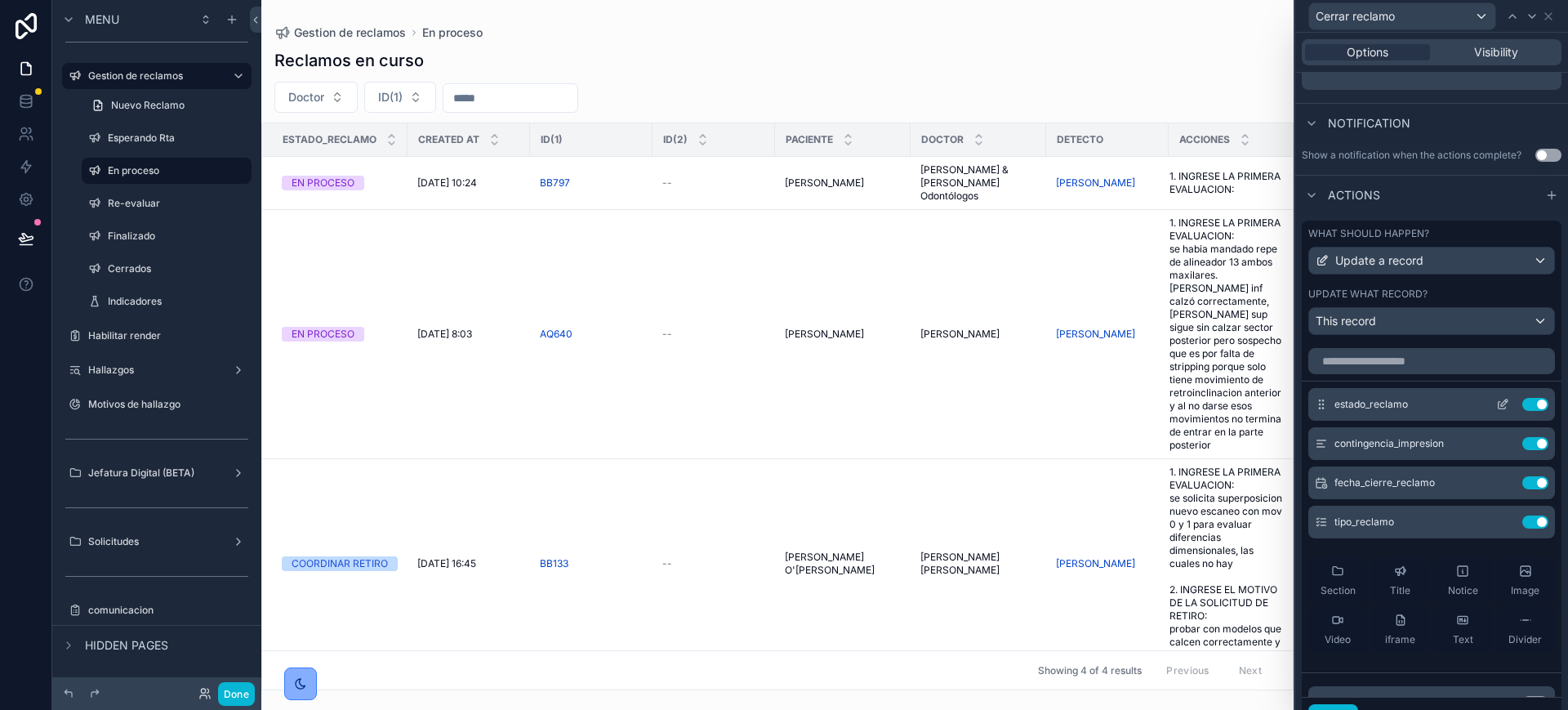
click at [1505, 402] on icon at bounding box center [1506, 401] width 2 height 2
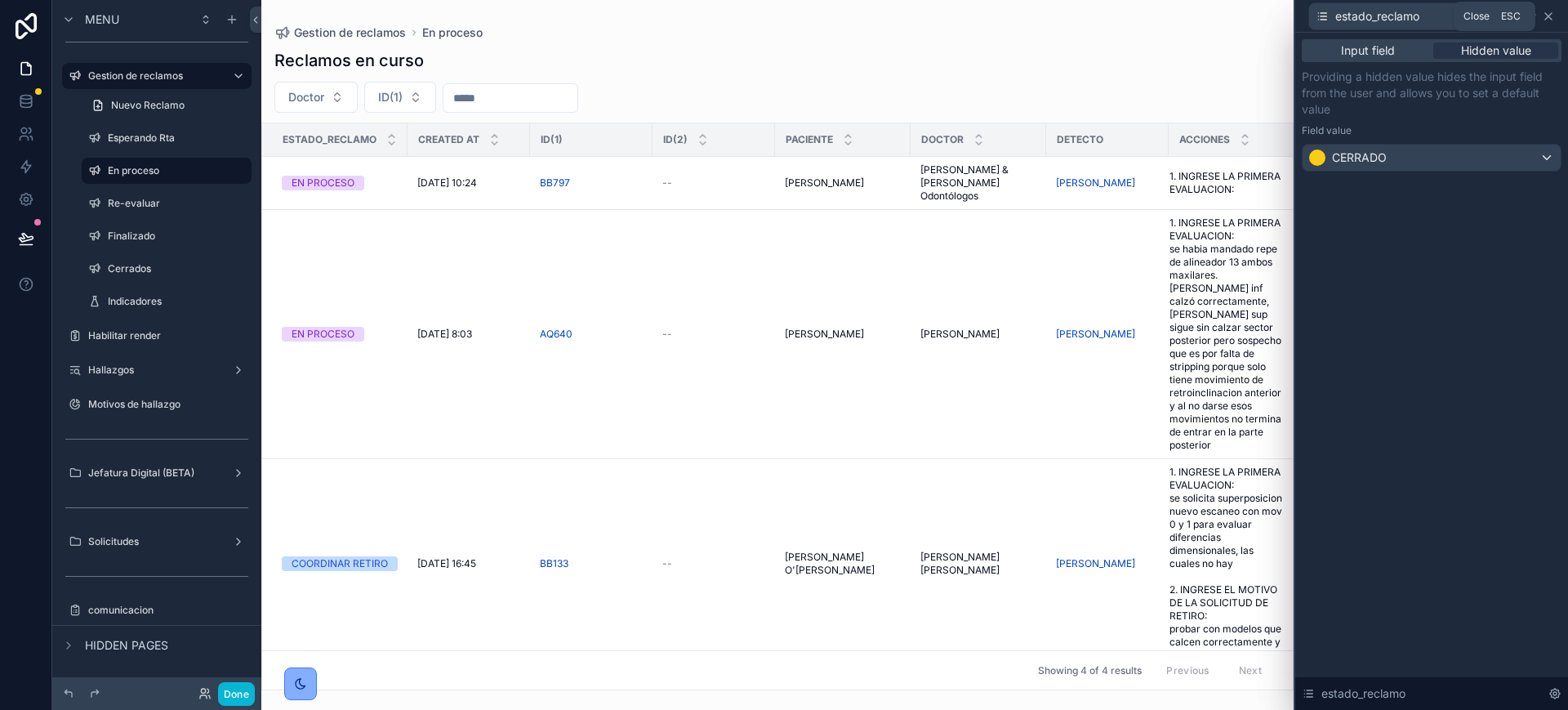
click at [1549, 17] on icon at bounding box center [1548, 16] width 13 height 13
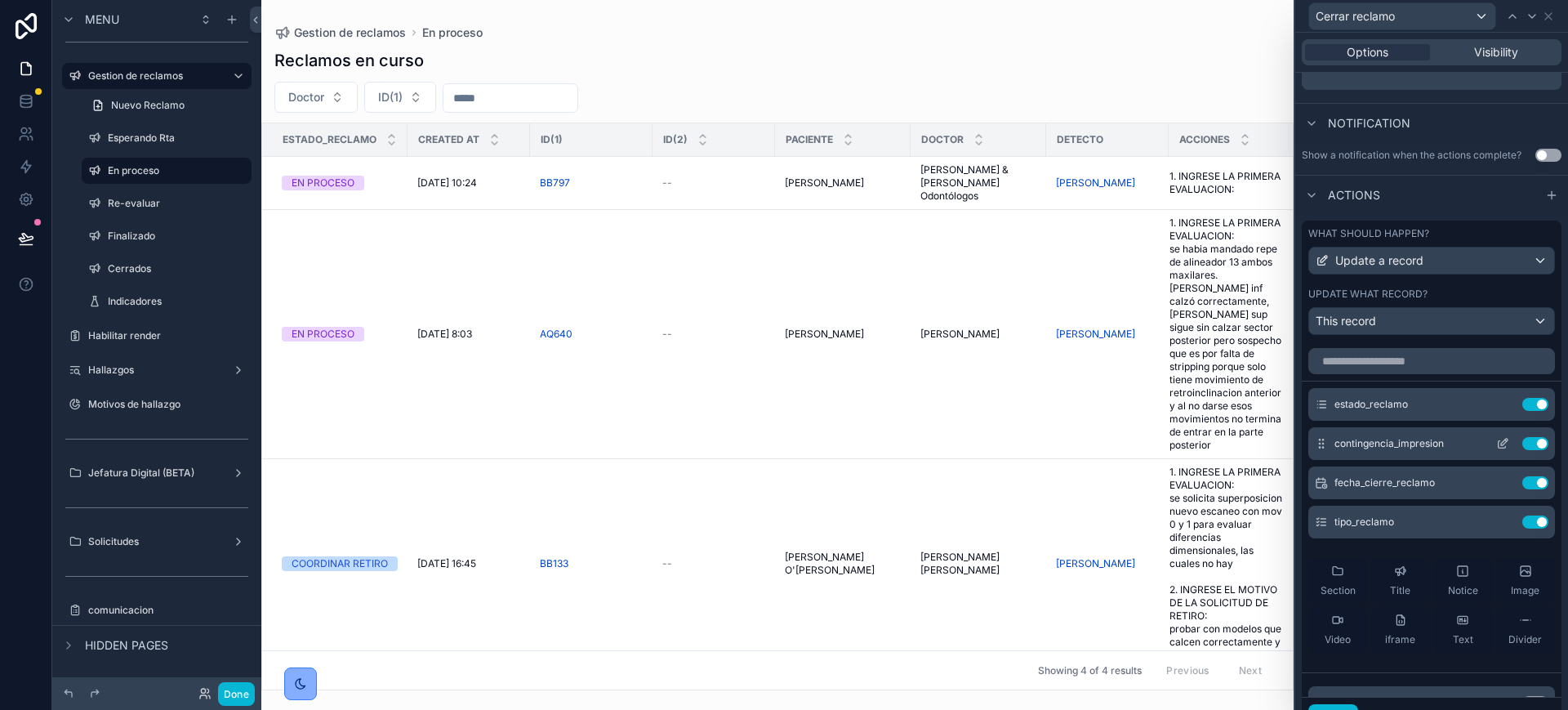
click at [1505, 441] on icon at bounding box center [1506, 440] width 2 height 2
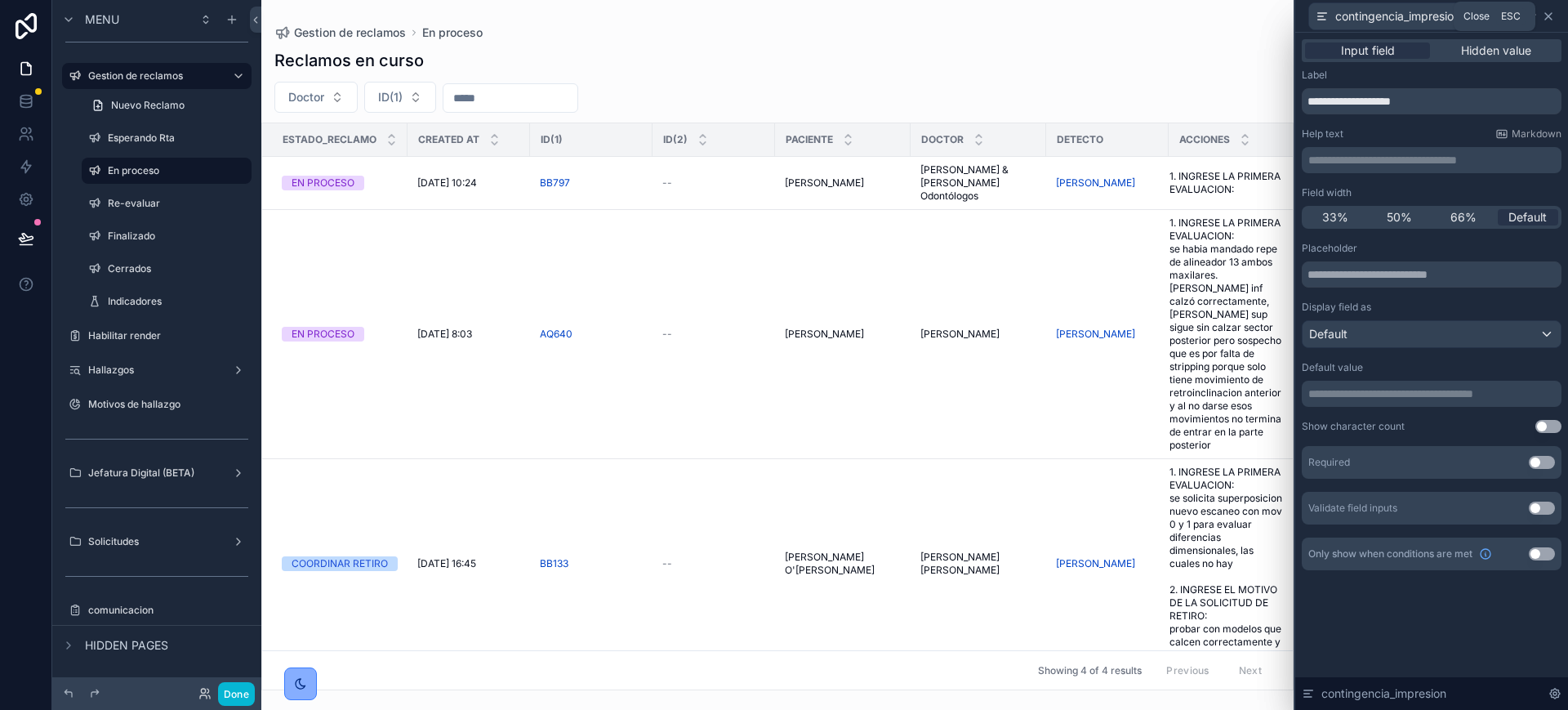
click at [1546, 16] on icon at bounding box center [1548, 16] width 13 height 13
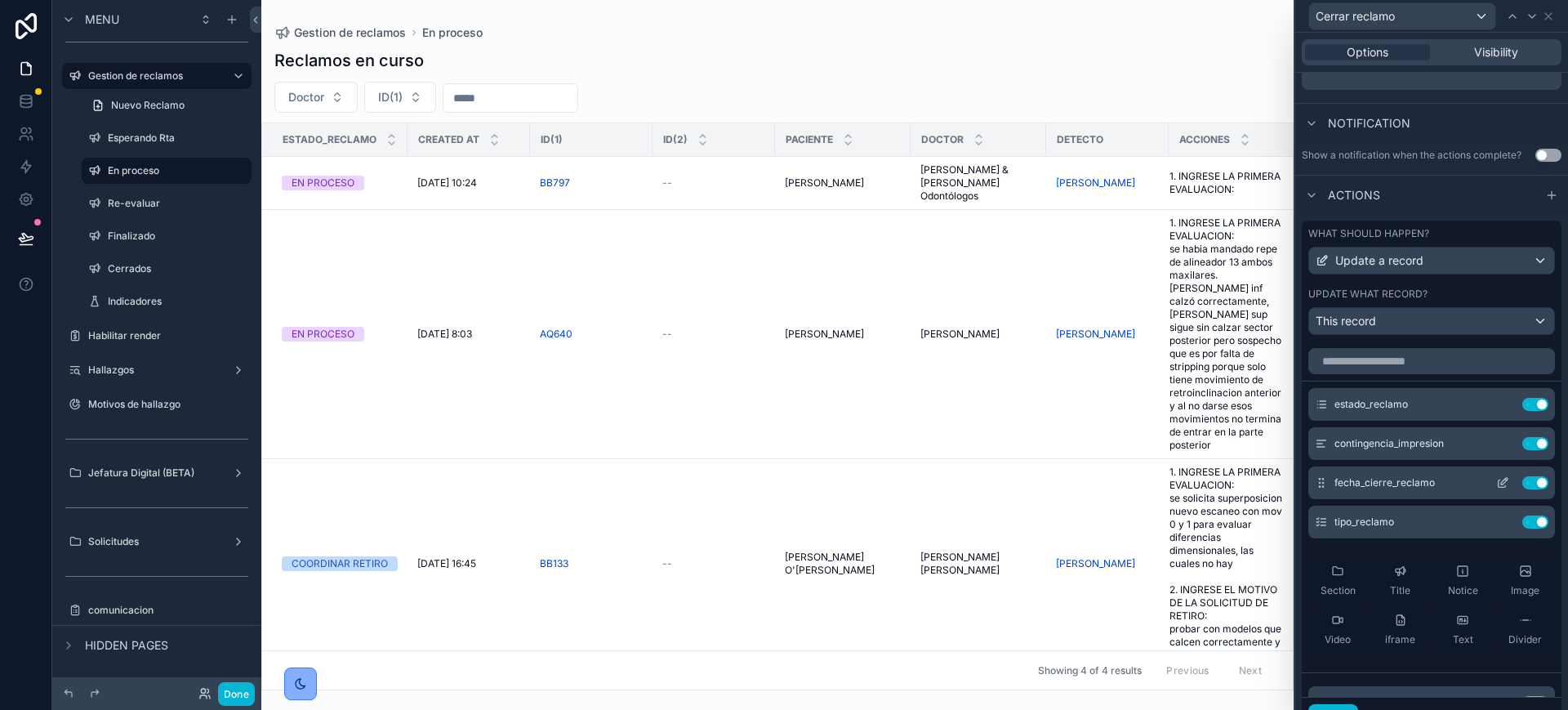
click at [1496, 489] on icon at bounding box center [1502, 482] width 13 height 13
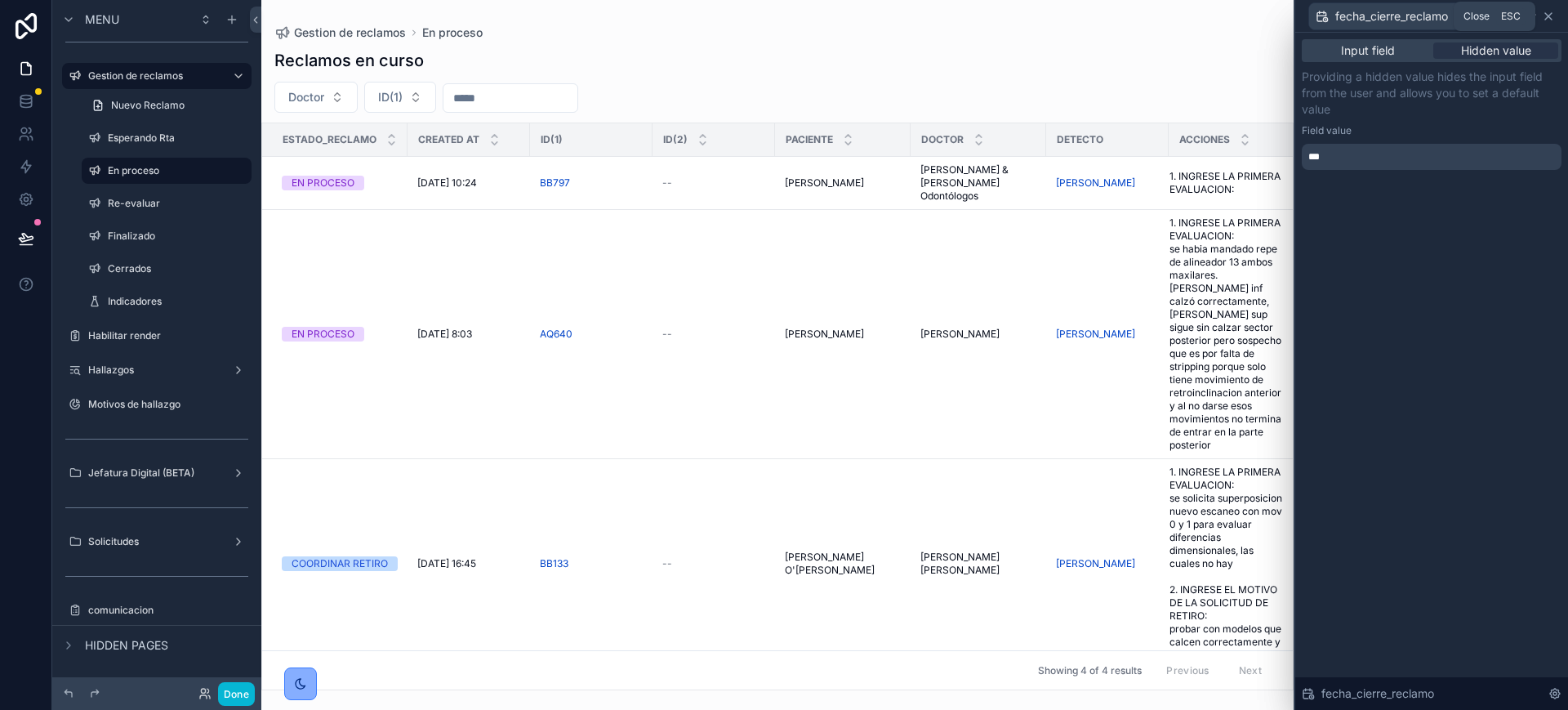
click at [1549, 21] on icon at bounding box center [1548, 16] width 13 height 13
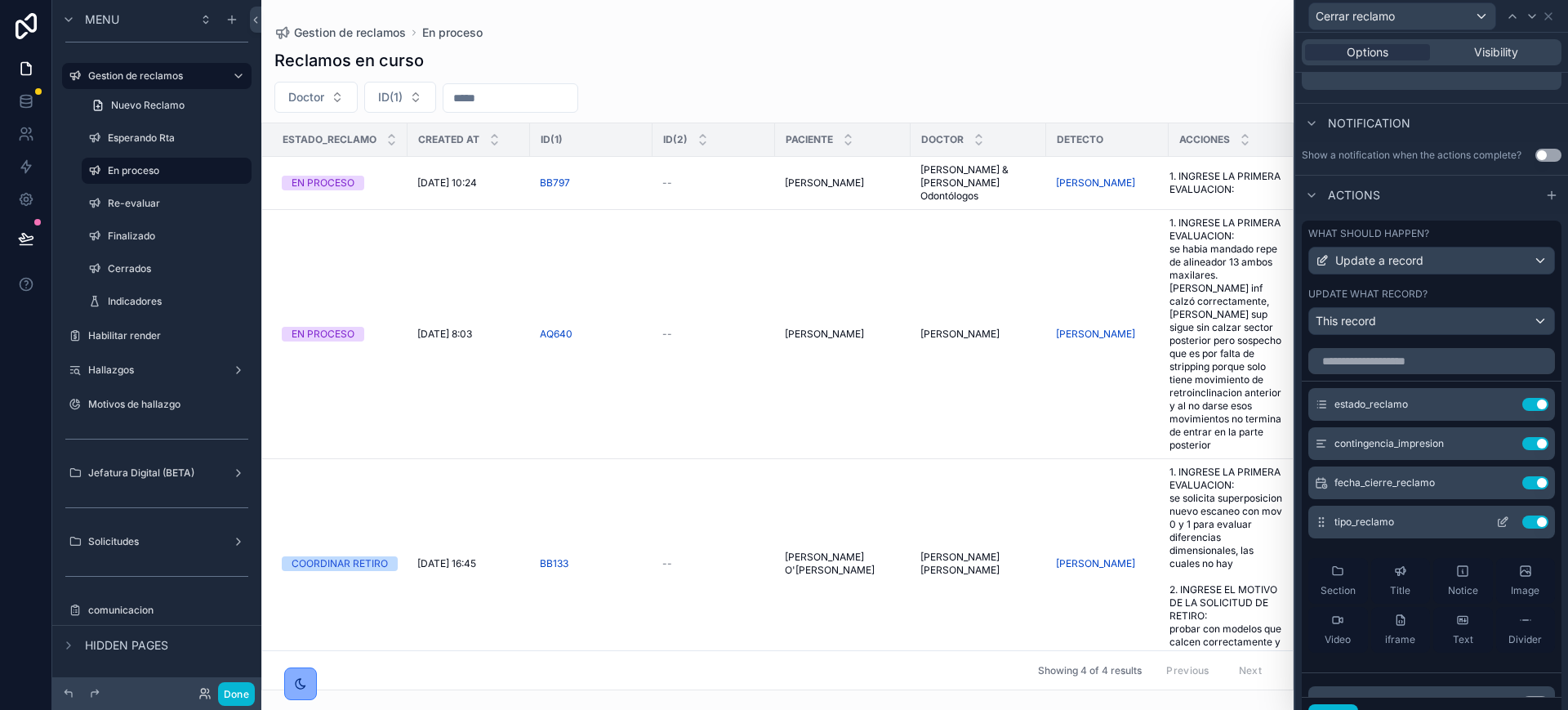
click at [1496, 528] on icon at bounding box center [1502, 521] width 13 height 13
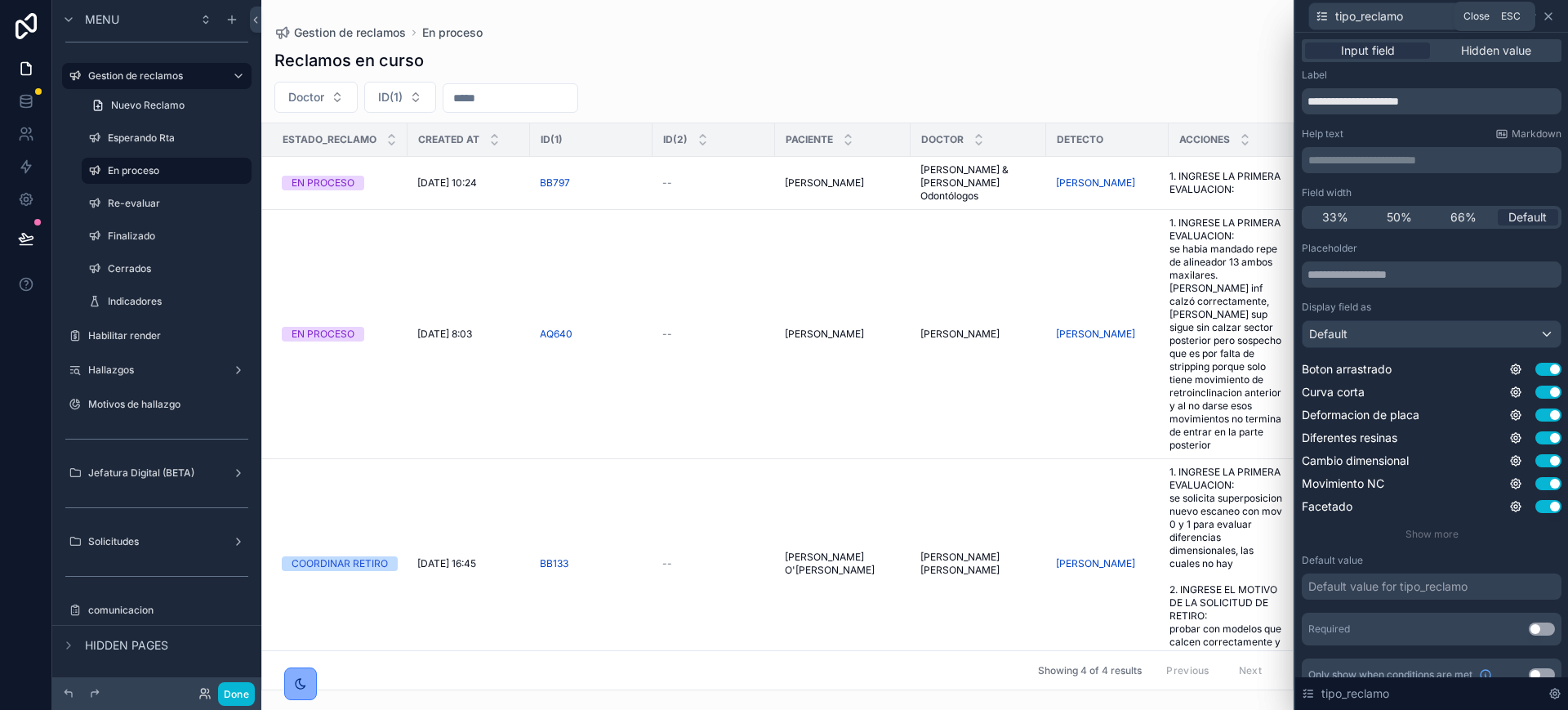
click at [1548, 13] on icon at bounding box center [1548, 16] width 13 height 13
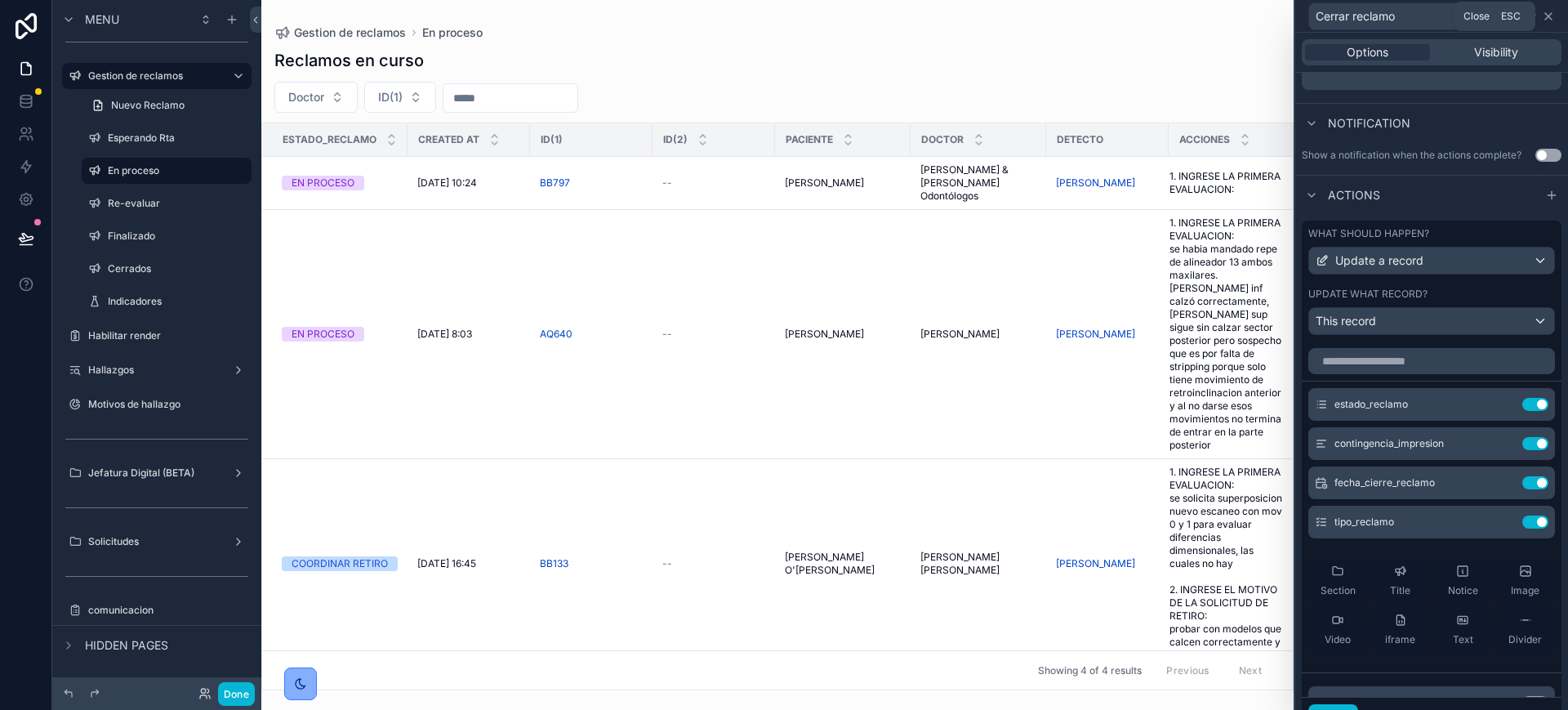
click at [1549, 14] on icon at bounding box center [1549, 16] width 7 height 7
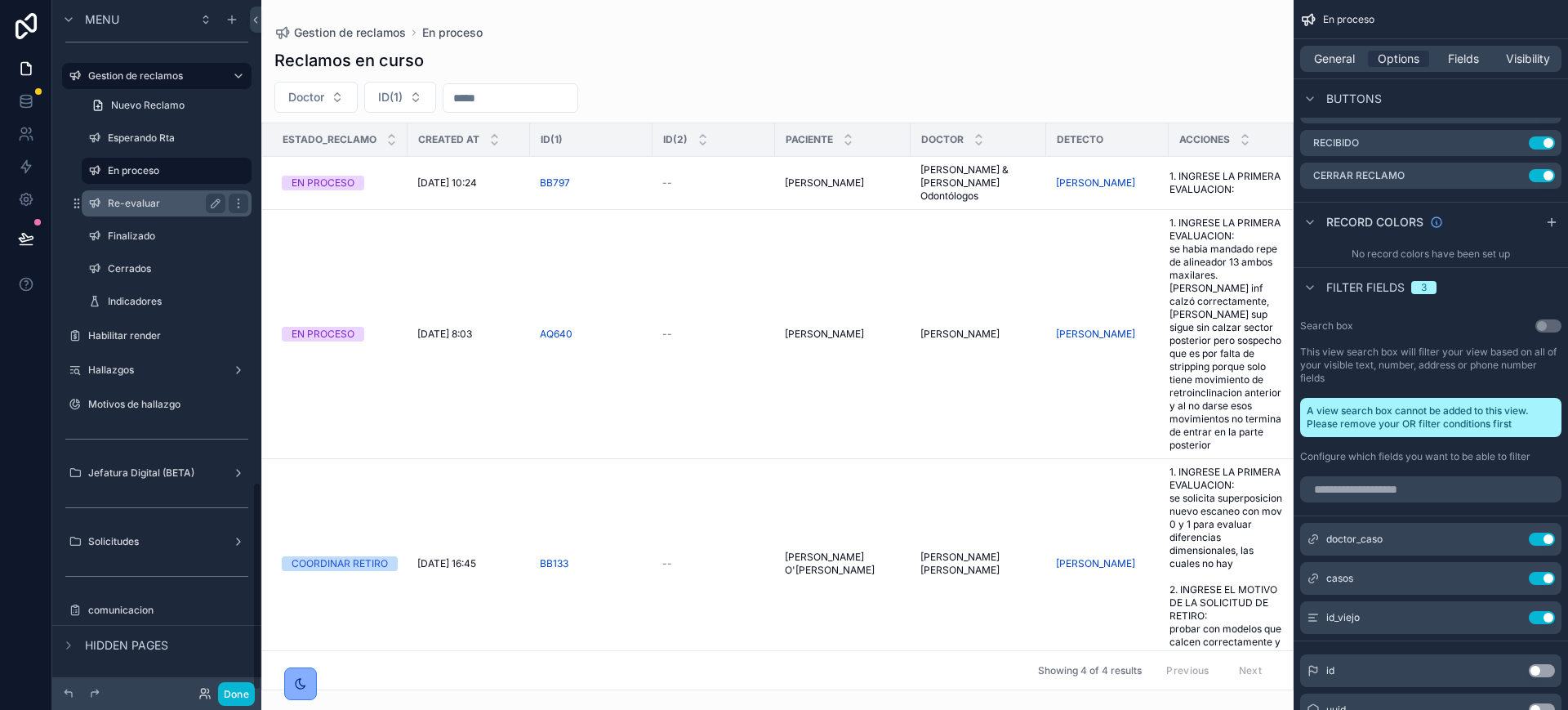
click at [146, 208] on label "Re-evaluar" at bounding box center [162, 203] width 111 height 13
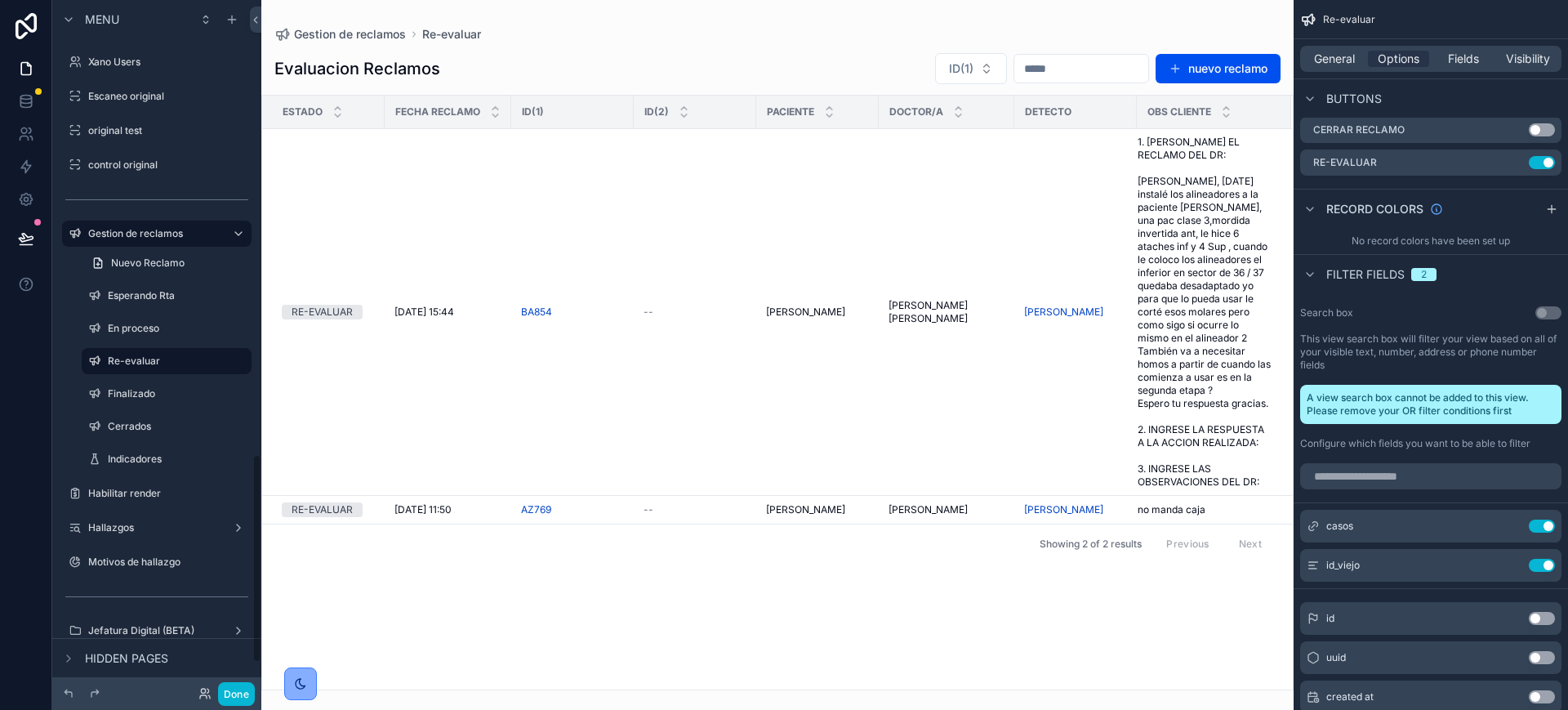
scroll to position [1539, 0]
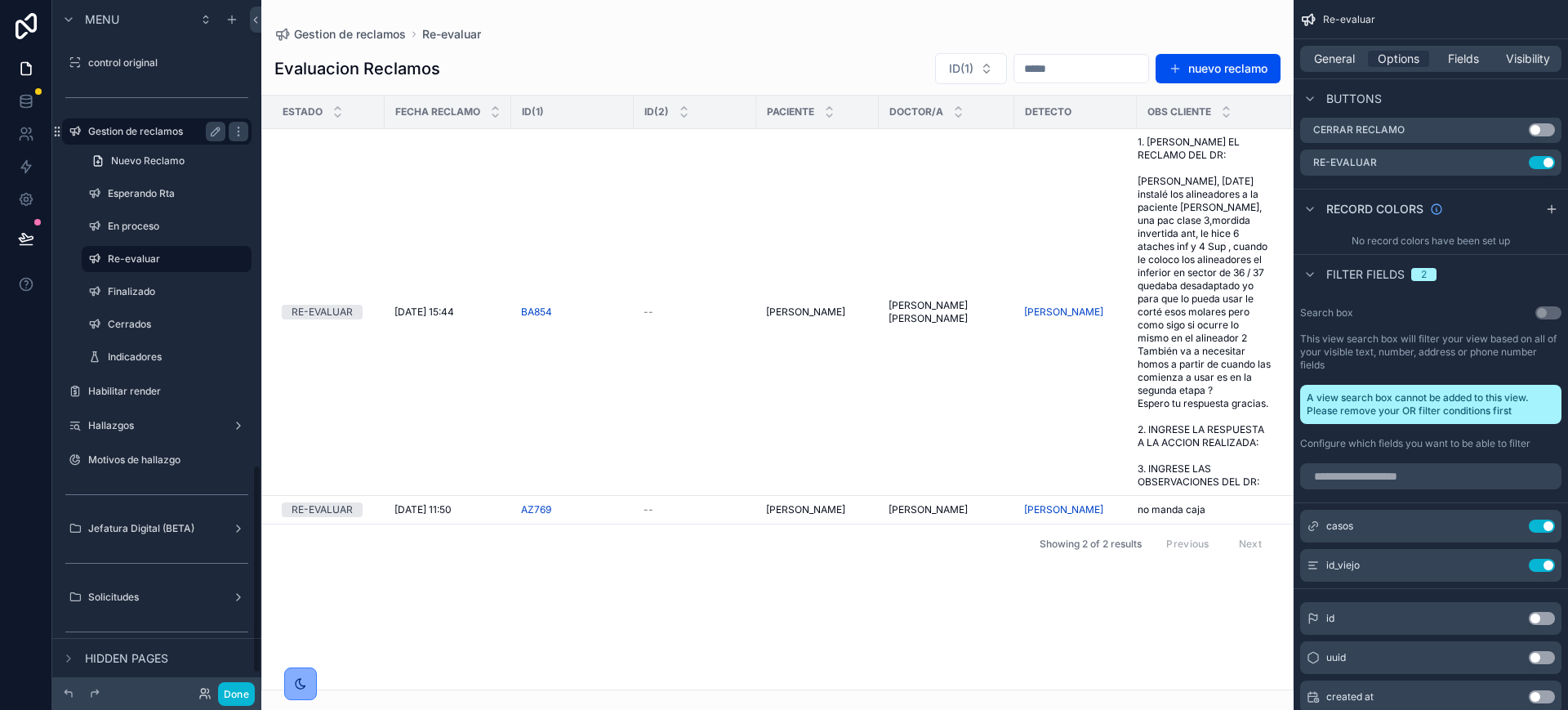
drag, startPoint x: 151, startPoint y: 234, endPoint x: 140, endPoint y: 267, distance: 34.8
click at [151, 233] on div "En proceso" at bounding box center [178, 226] width 140 height 13
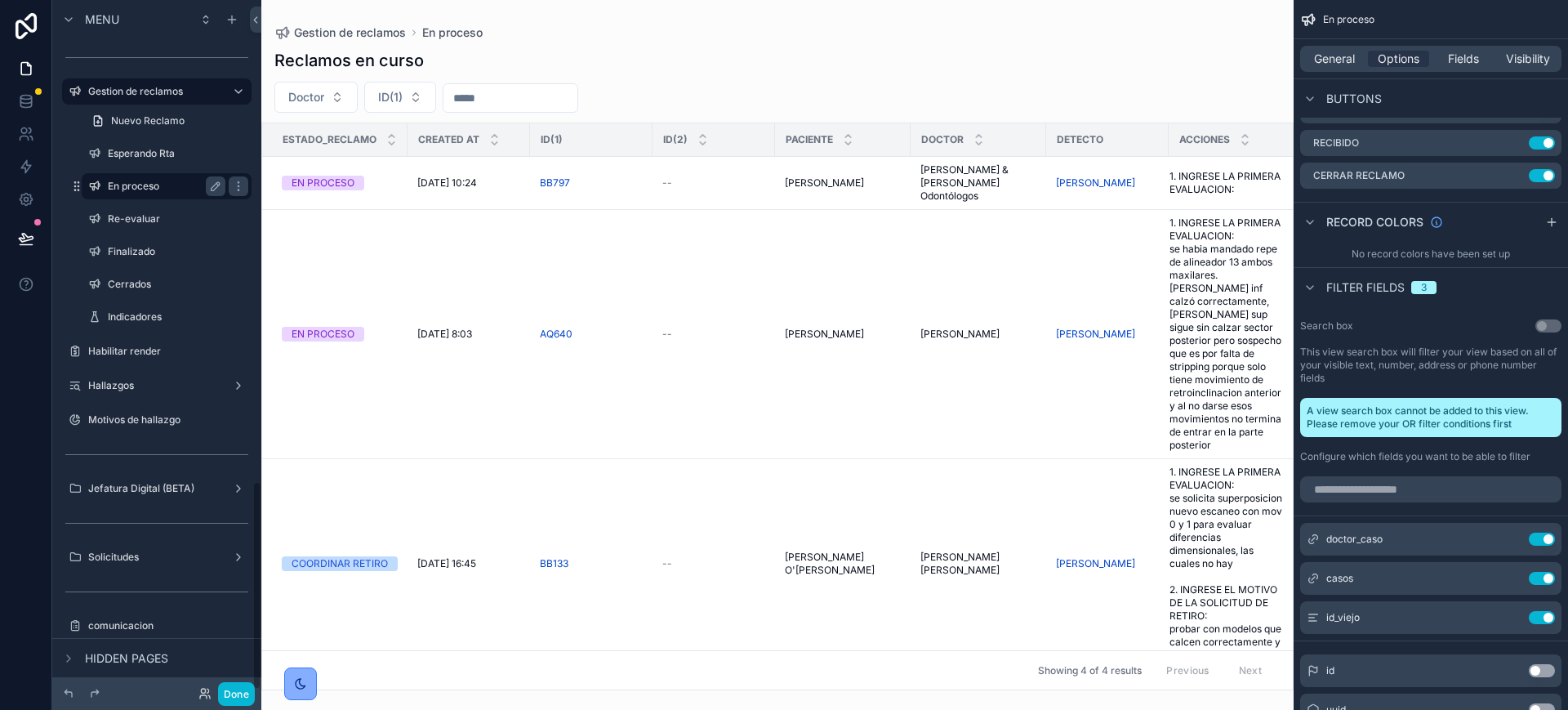
scroll to position [1595, 0]
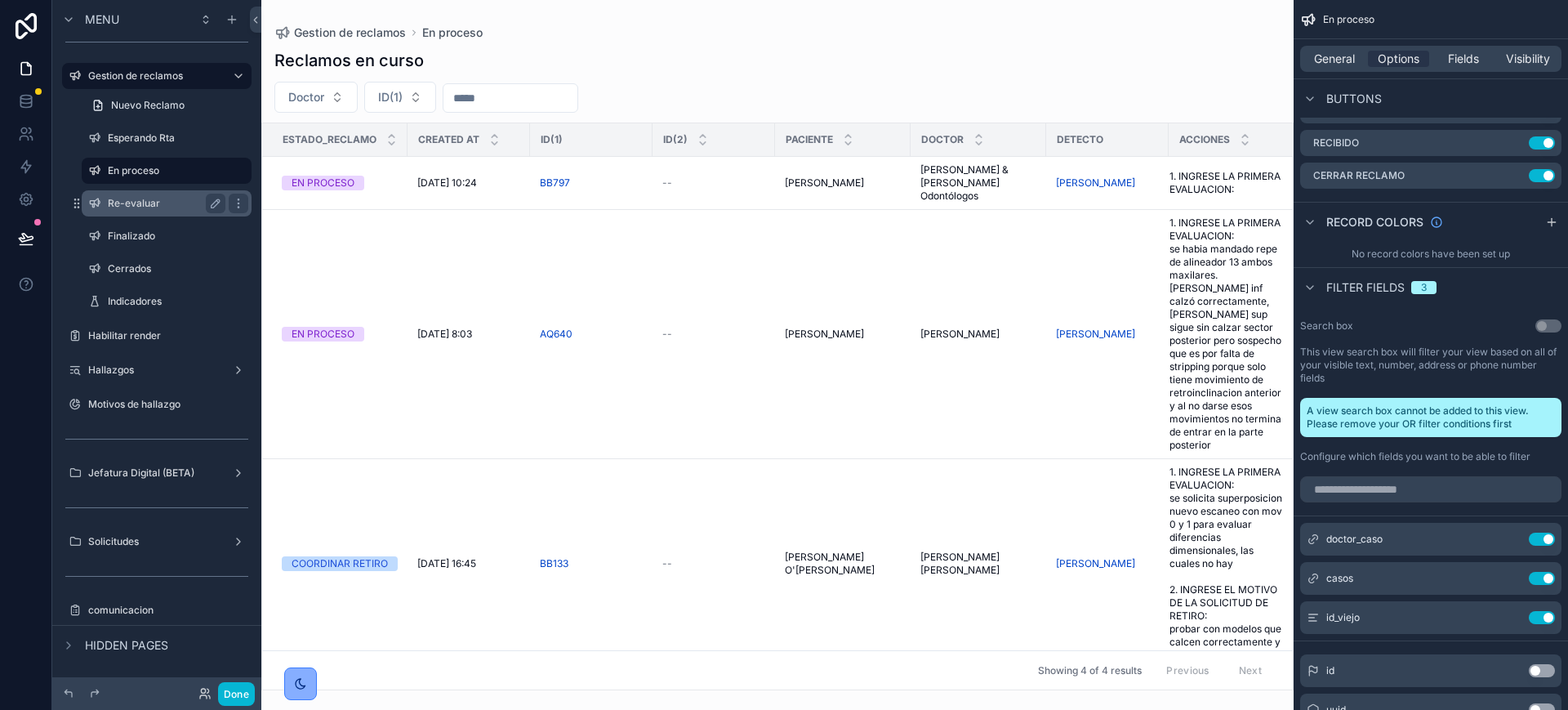
click at [127, 204] on label "Re-evaluar" at bounding box center [162, 203] width 111 height 13
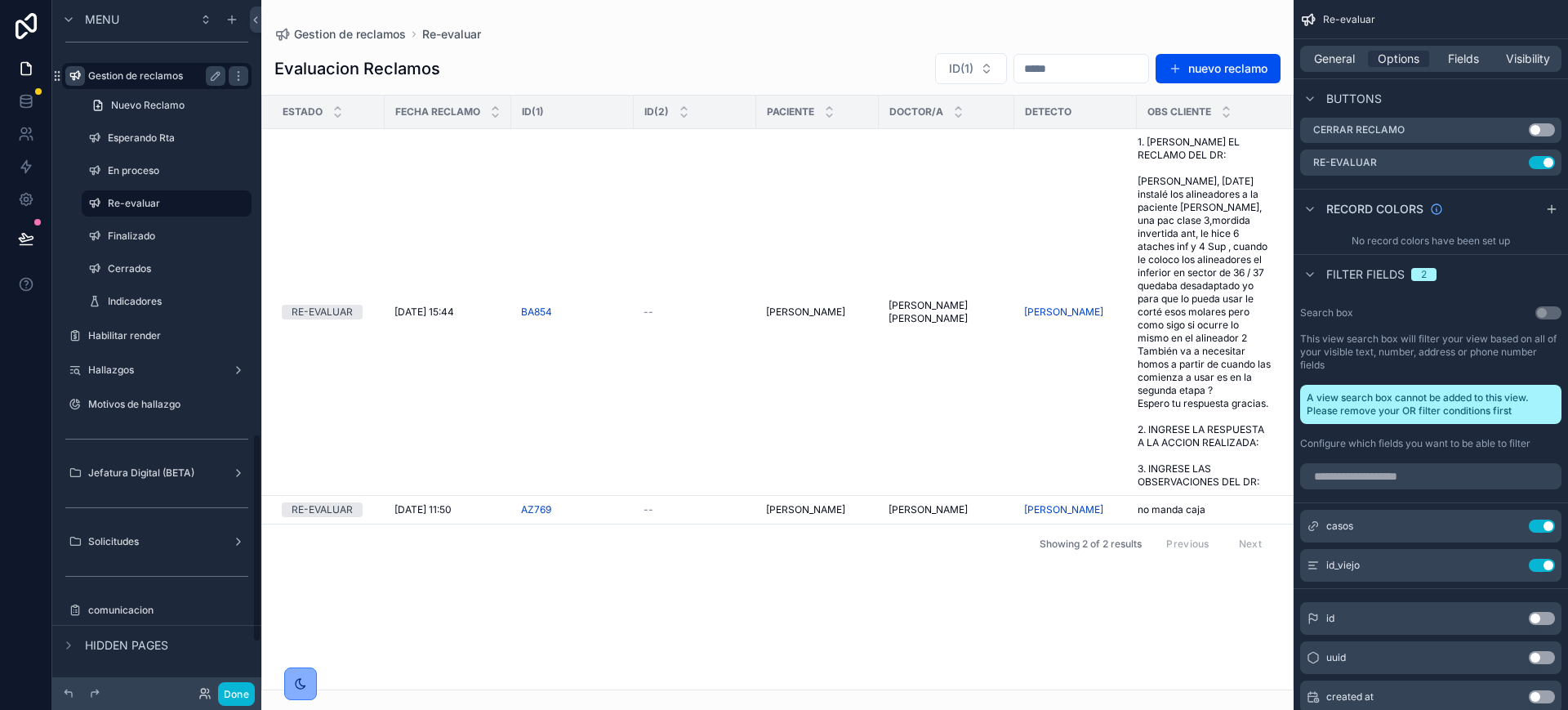
scroll to position [1438, 0]
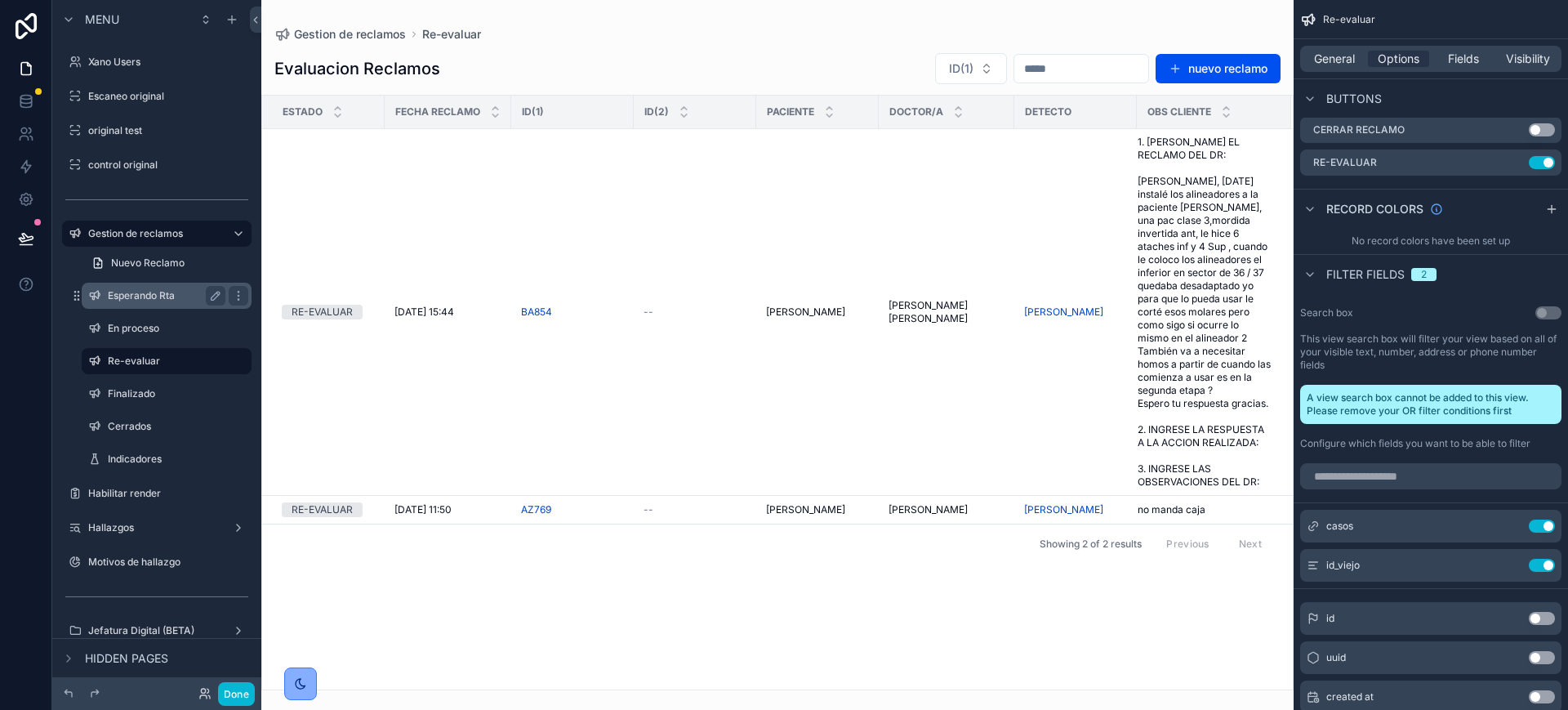
click at [131, 300] on label "Esperando Rta" at bounding box center [162, 295] width 111 height 13
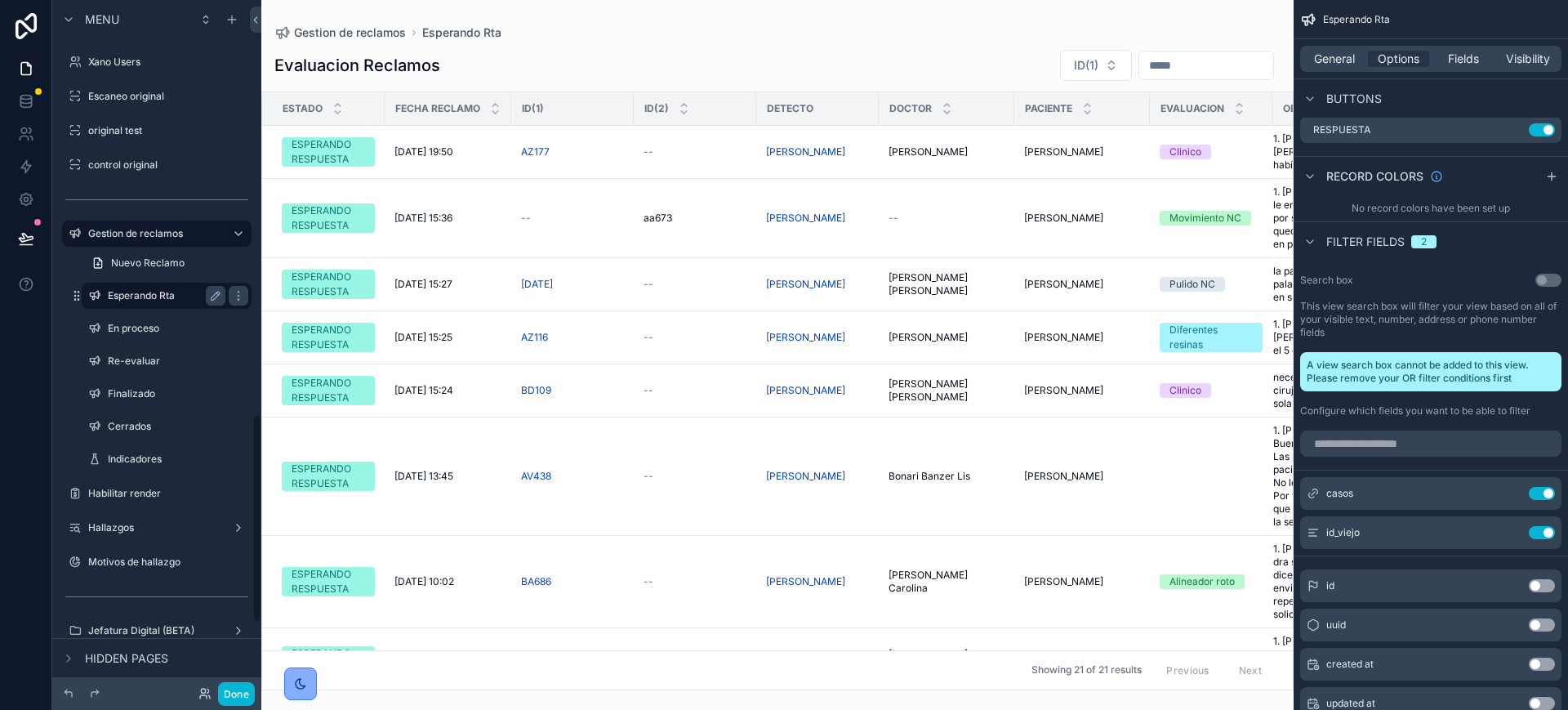
scroll to position [1373, 0]
click at [142, 302] on label "Gestion de reclamos" at bounding box center [153, 299] width 130 height 13
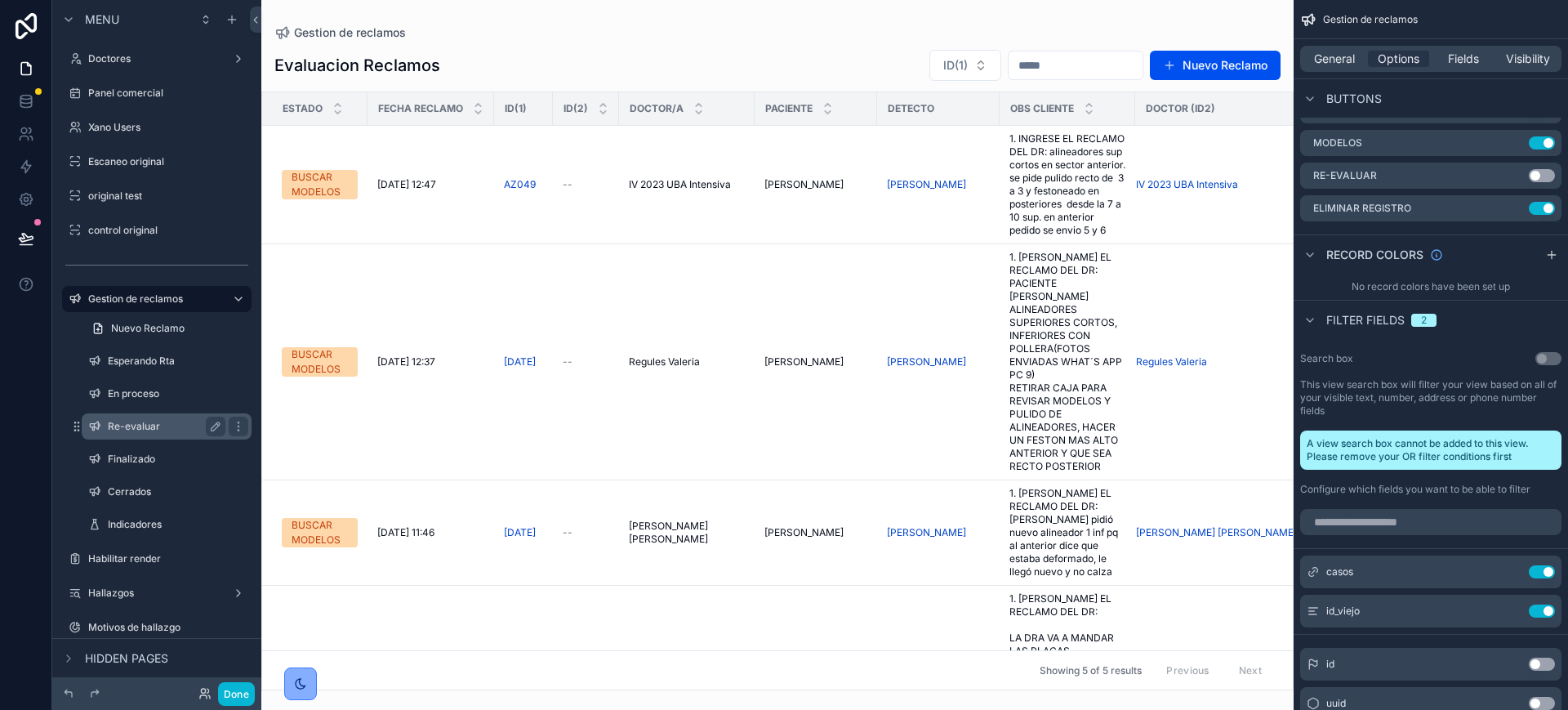
click at [132, 426] on label "Re-evaluar" at bounding box center [162, 426] width 111 height 13
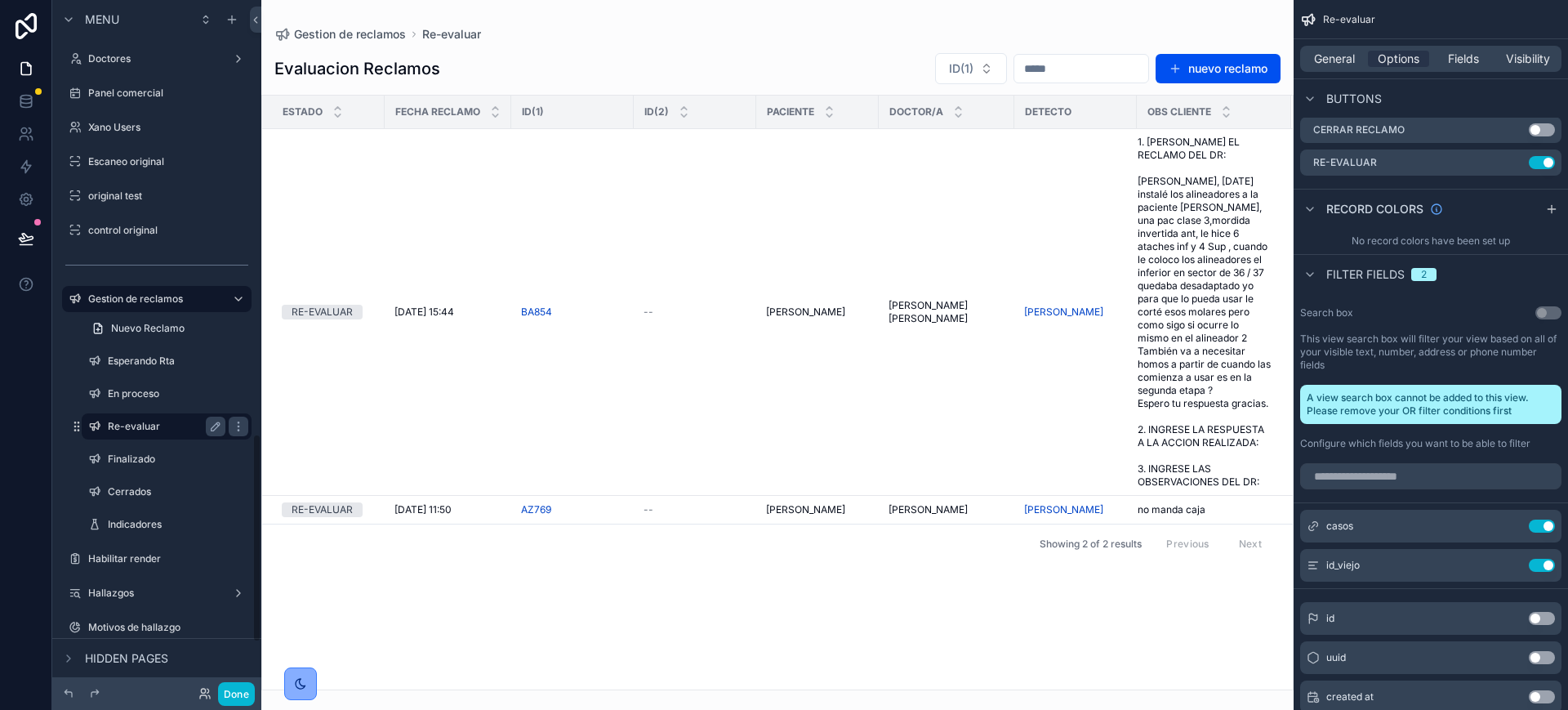
scroll to position [1438, 0]
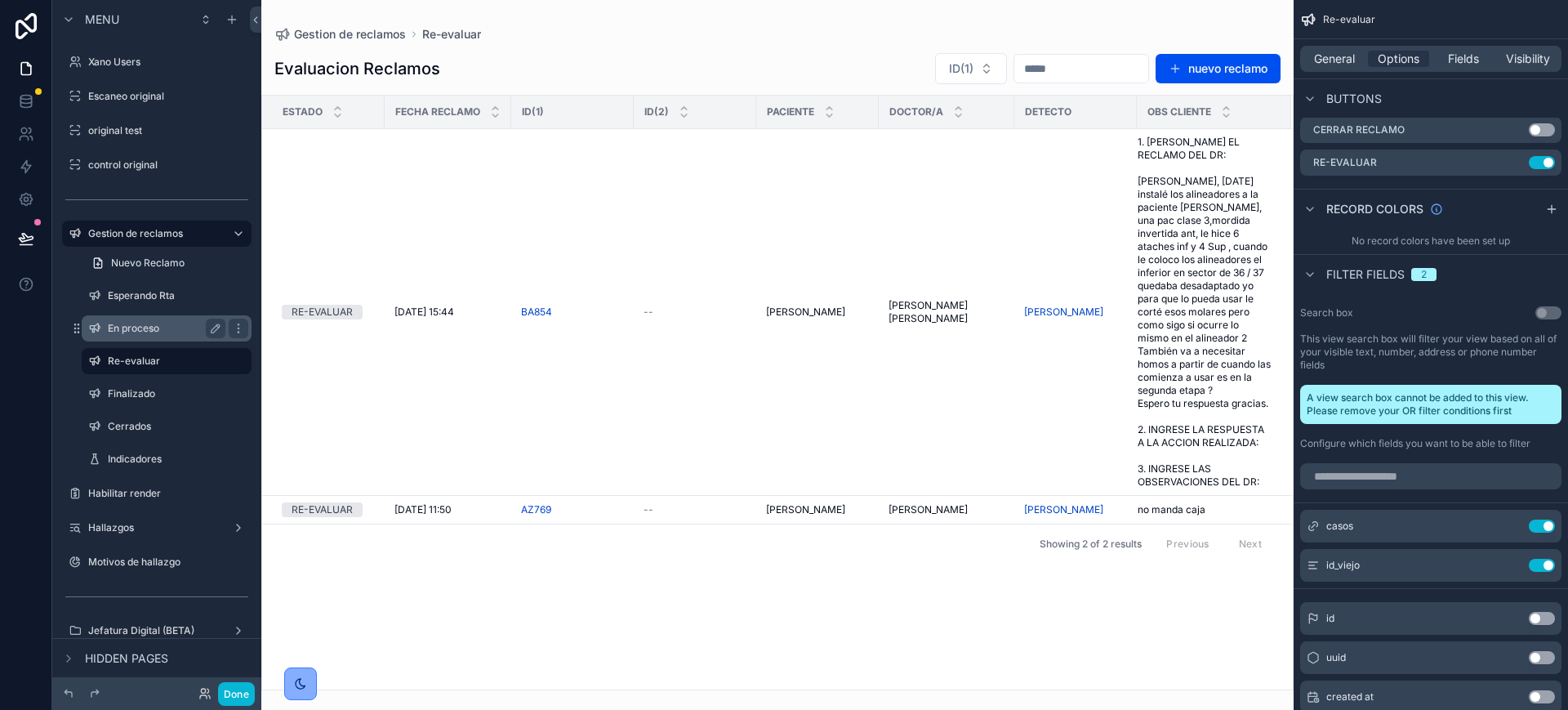
click at [129, 332] on label "En proceso" at bounding box center [162, 327] width 111 height 13
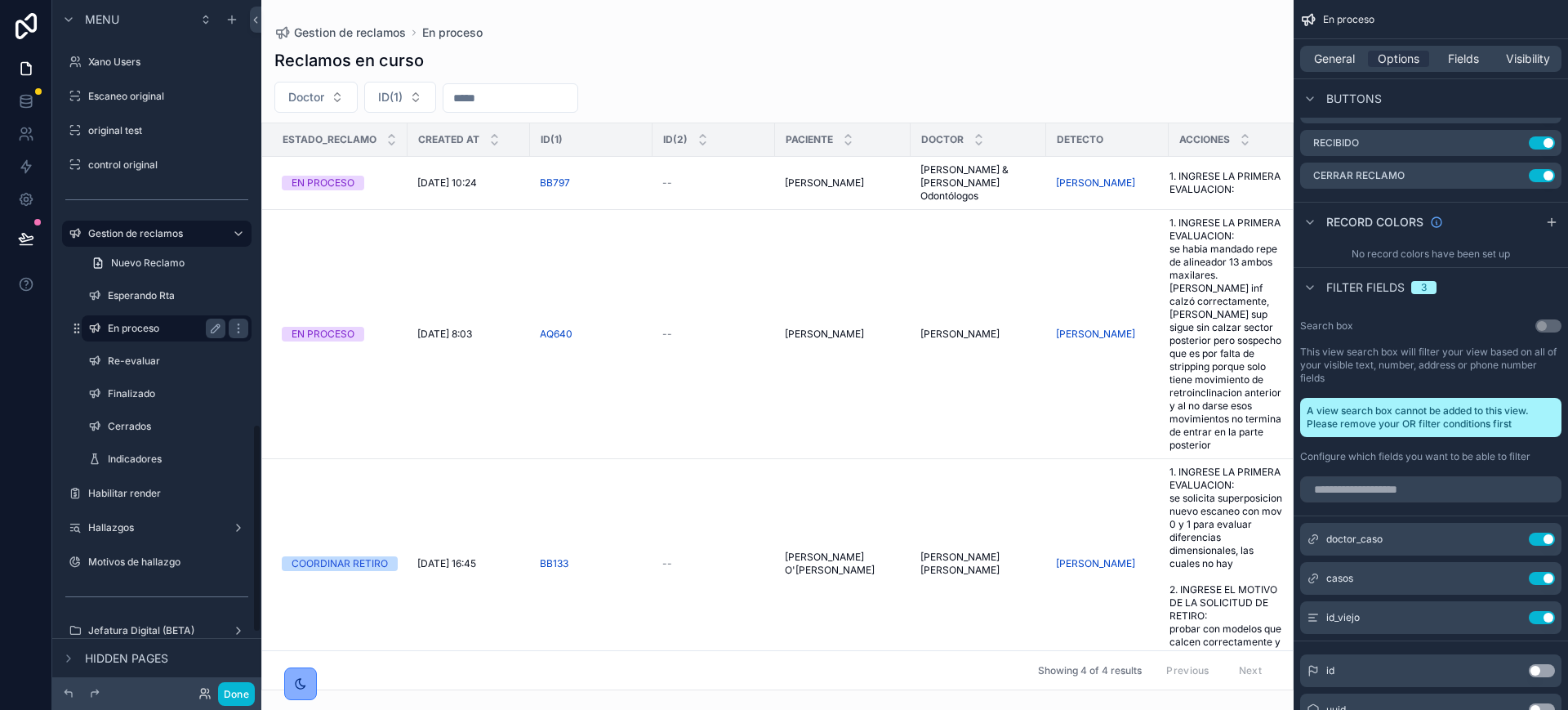
scroll to position [1405, 0]
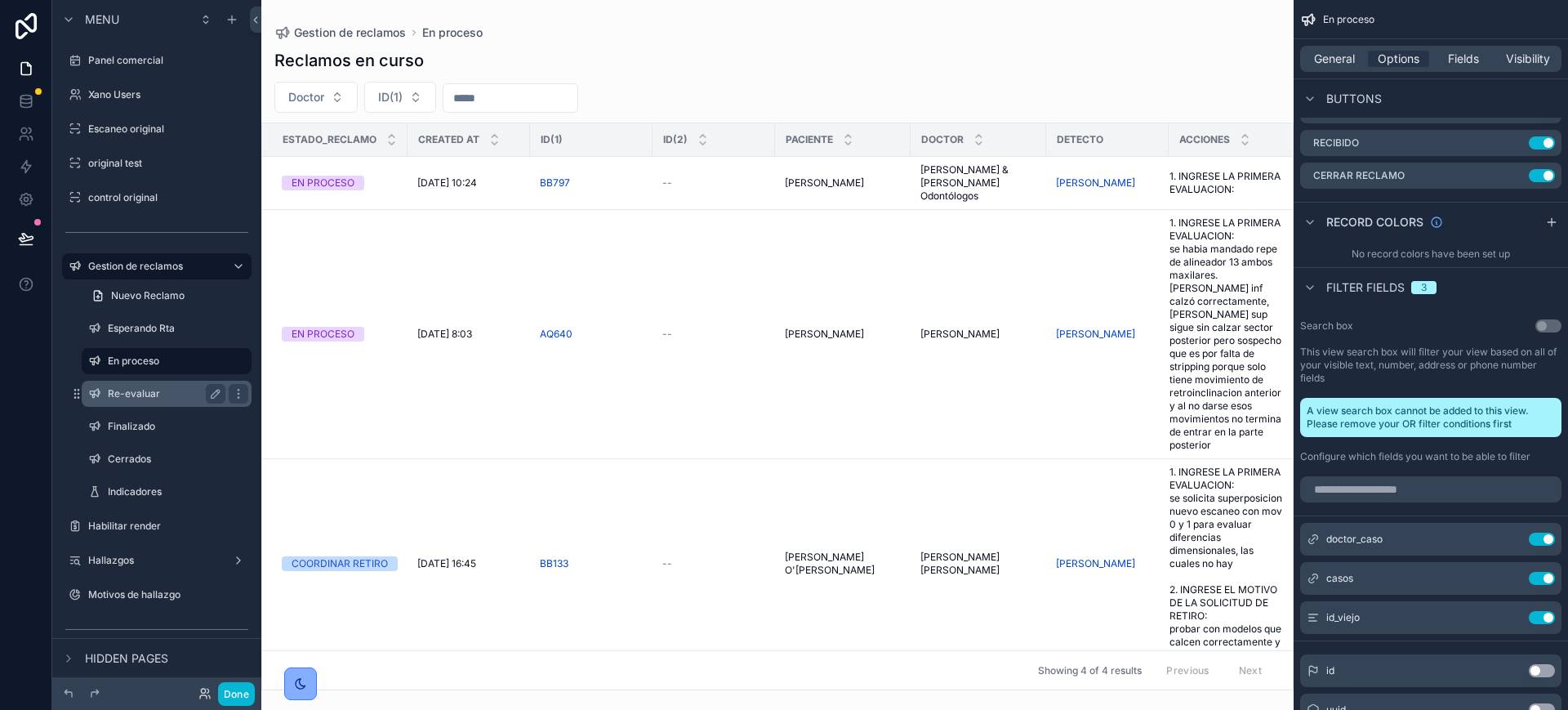
click at [137, 396] on label "Re-evaluar" at bounding box center [162, 394] width 111 height 13
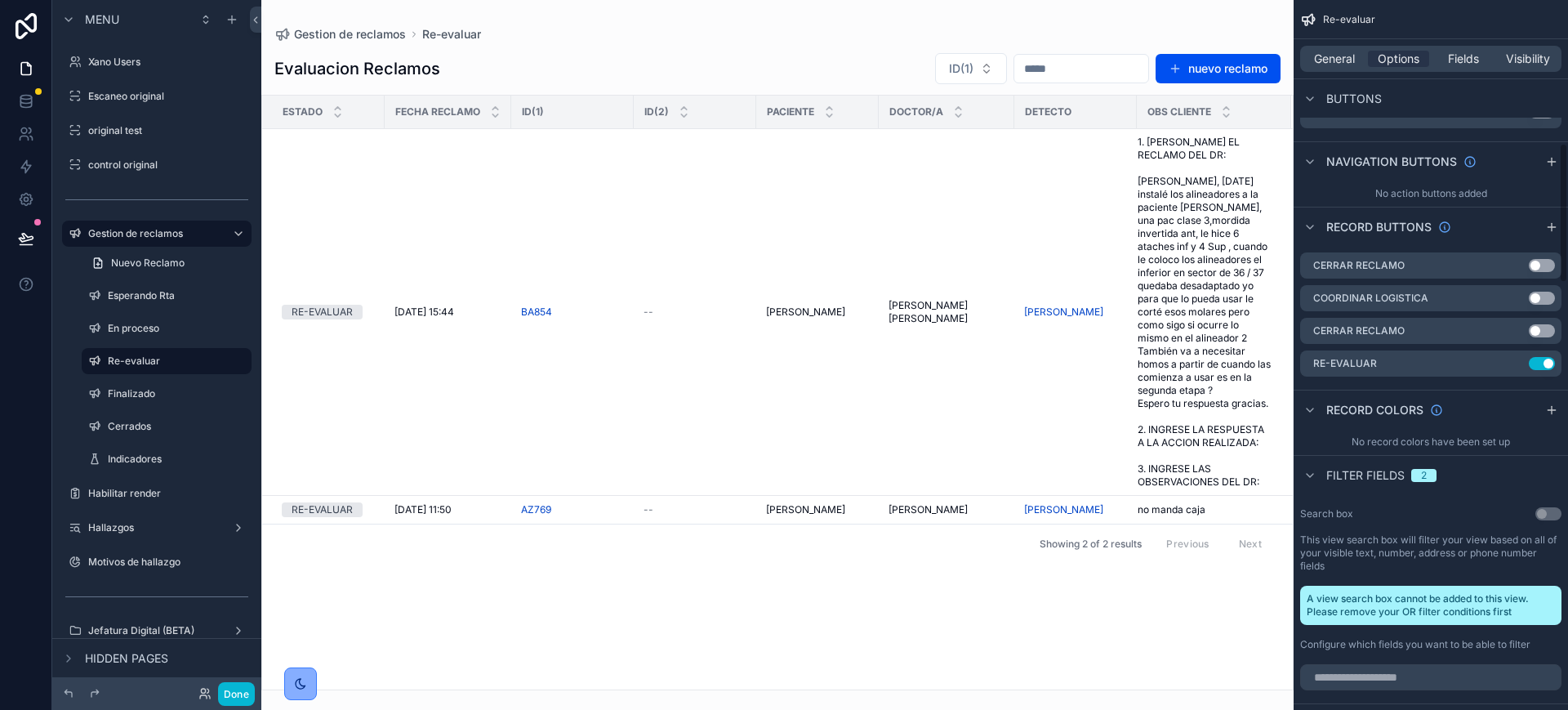
scroll to position [715, 0]
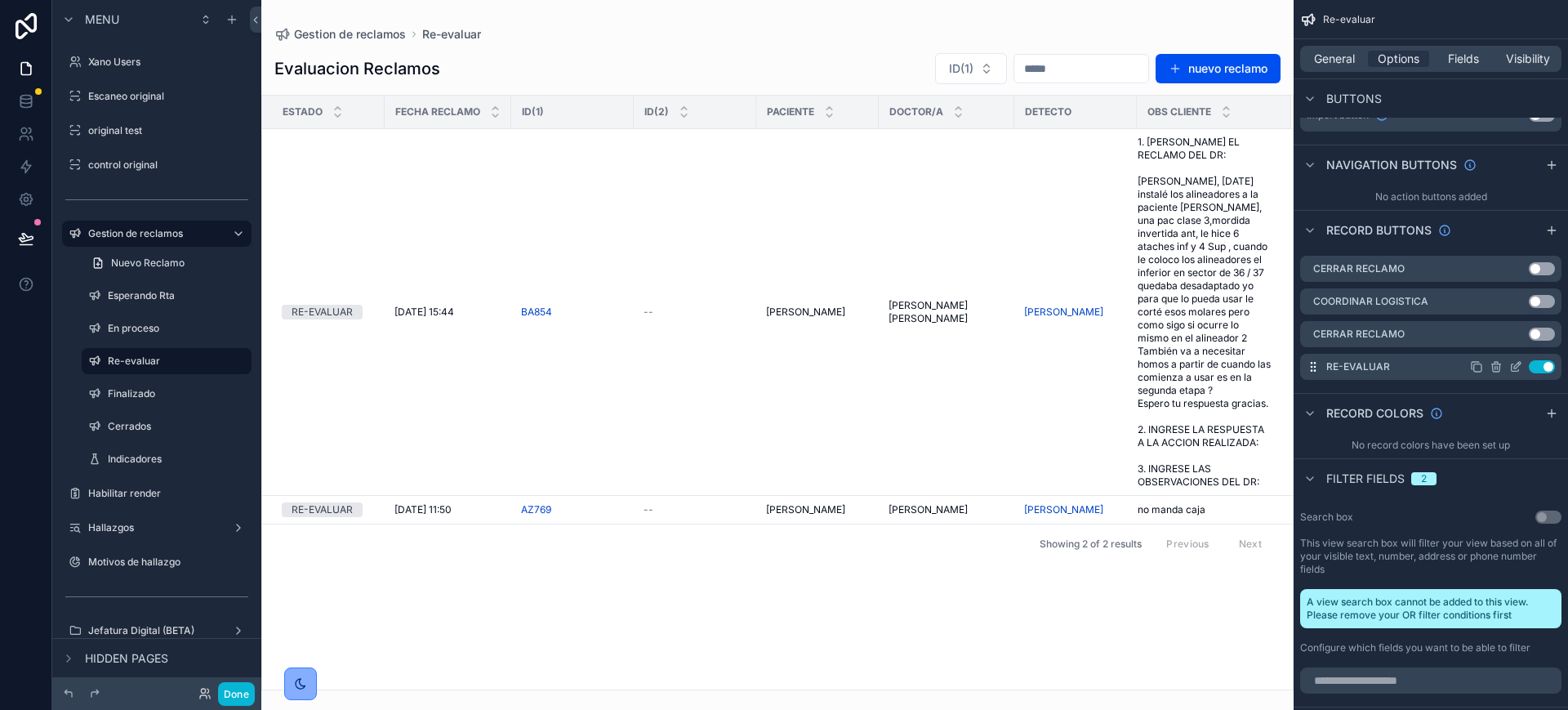
click at [1514, 365] on icon "scrollable content" at bounding box center [1516, 366] width 13 height 13
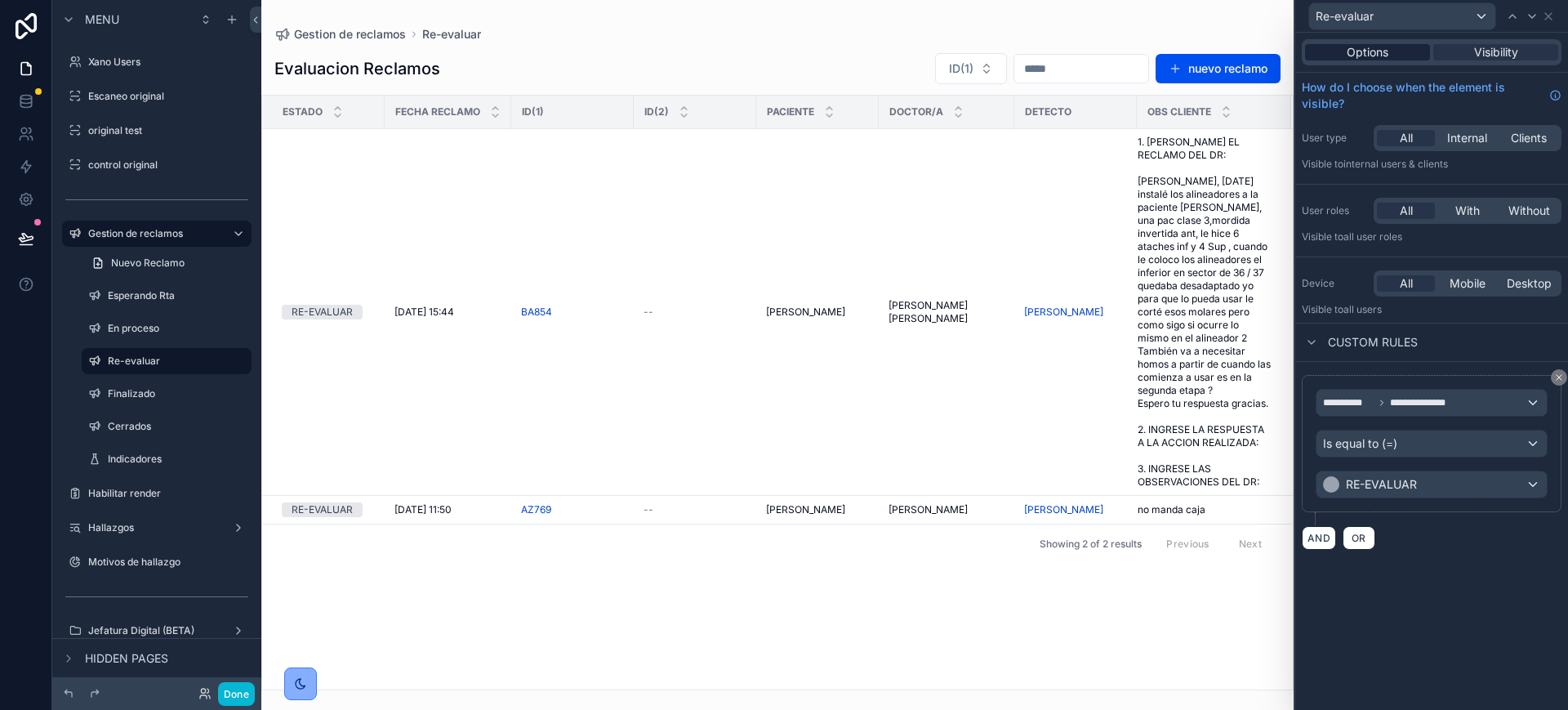
click at [1365, 57] on span "Options" at bounding box center [1367, 52] width 41 height 16
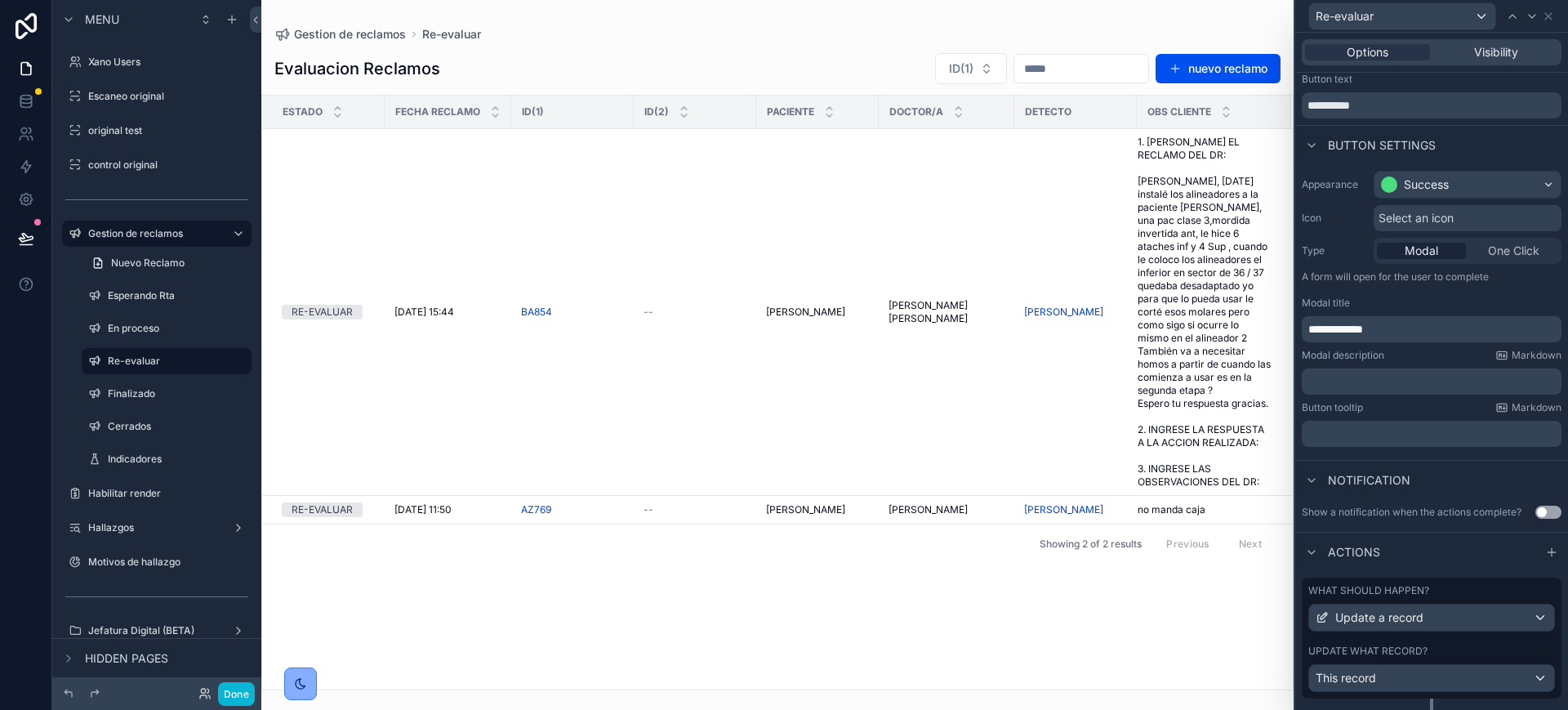
scroll to position [0, 0]
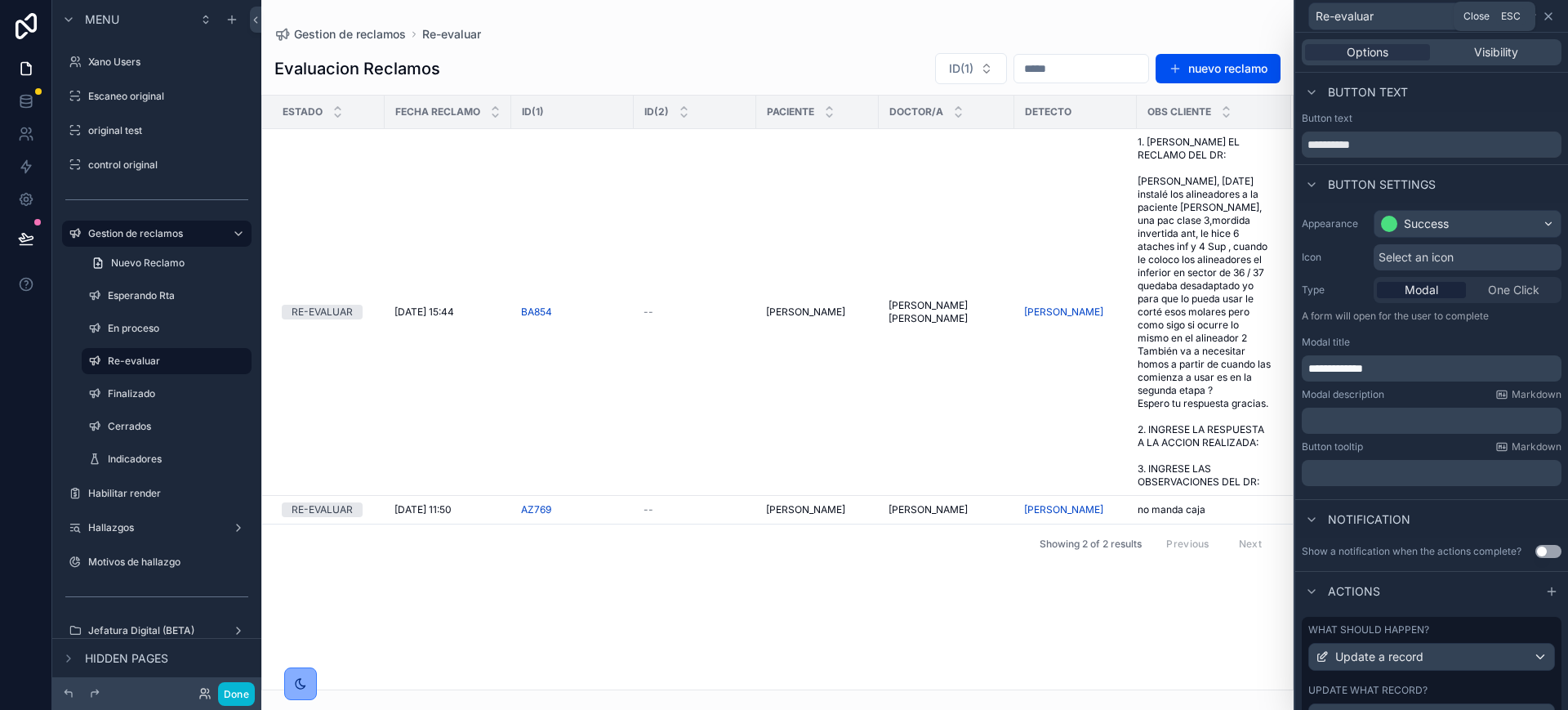
click at [1549, 14] on icon at bounding box center [1549, 16] width 7 height 7
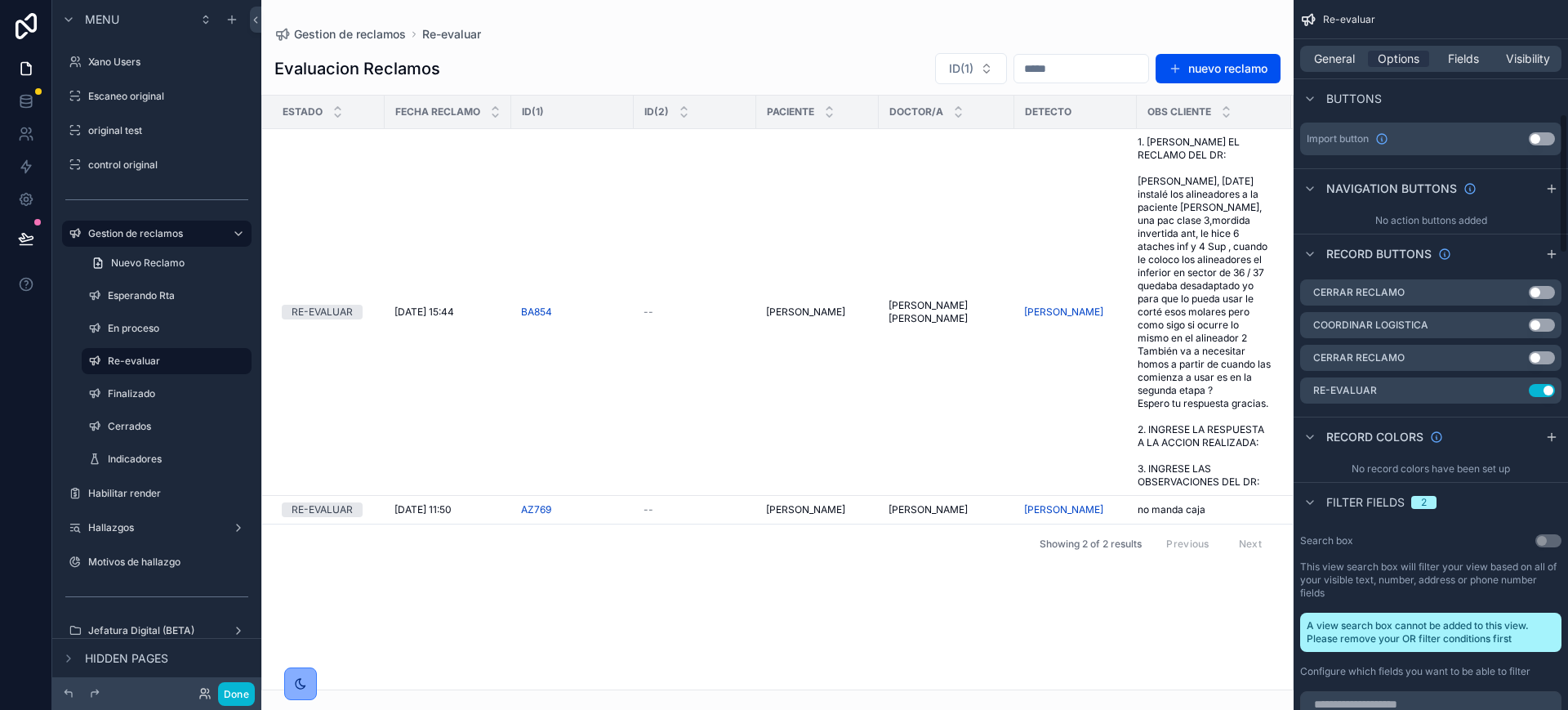
scroll to position [715, 0]
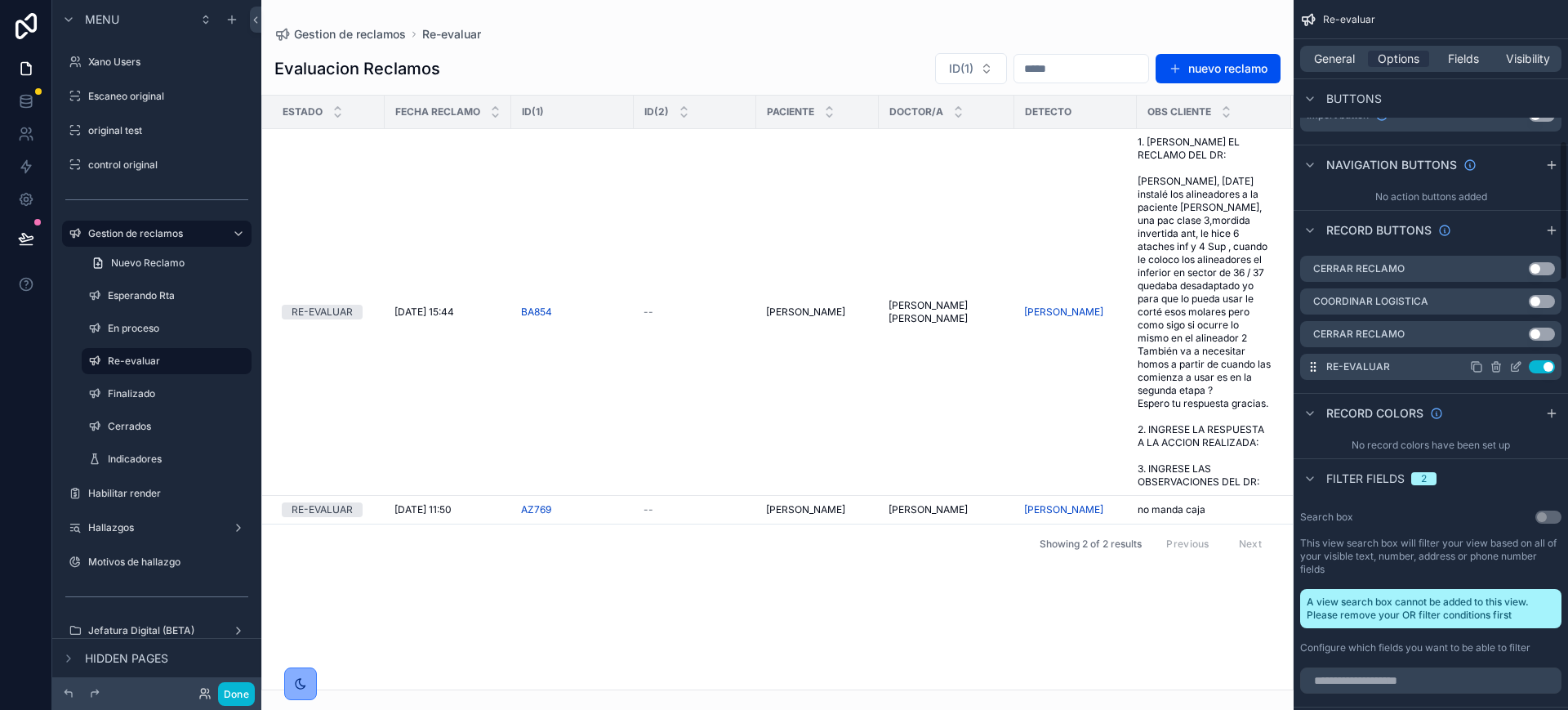
click at [1521, 368] on icon "scrollable content" at bounding box center [1516, 366] width 13 height 13
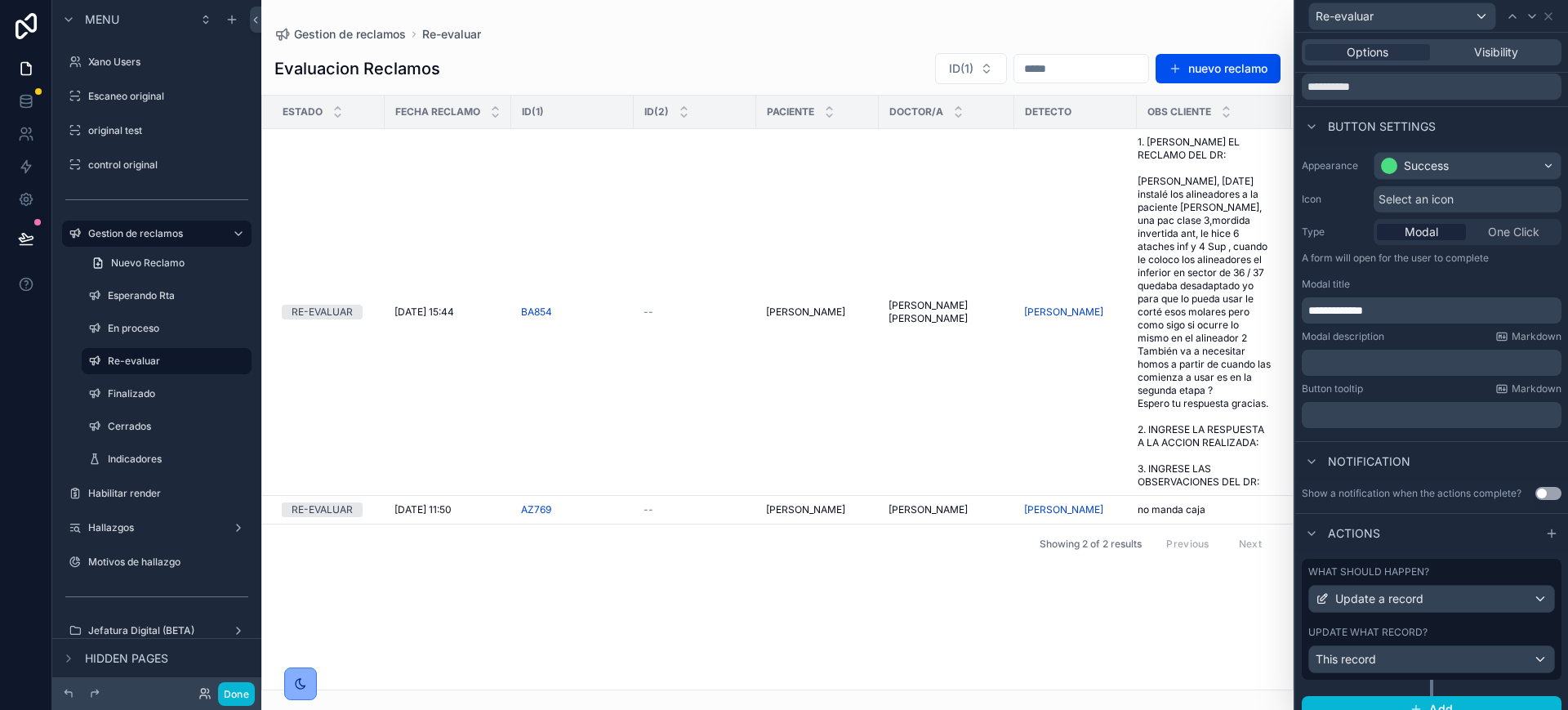
scroll to position [90, 0]
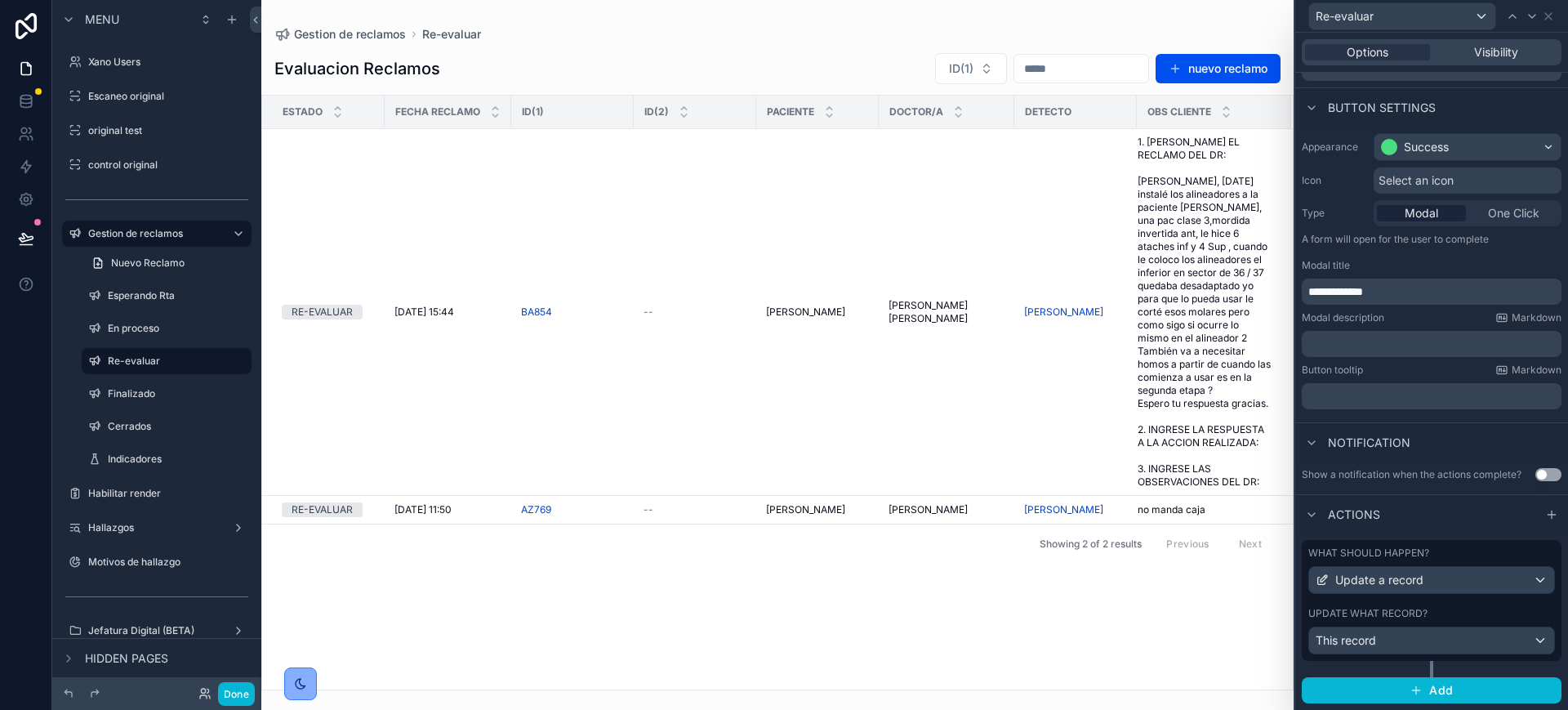
click at [1410, 597] on div "What should happen? Update a record Update what record? This record" at bounding box center [1432, 600] width 260 height 121
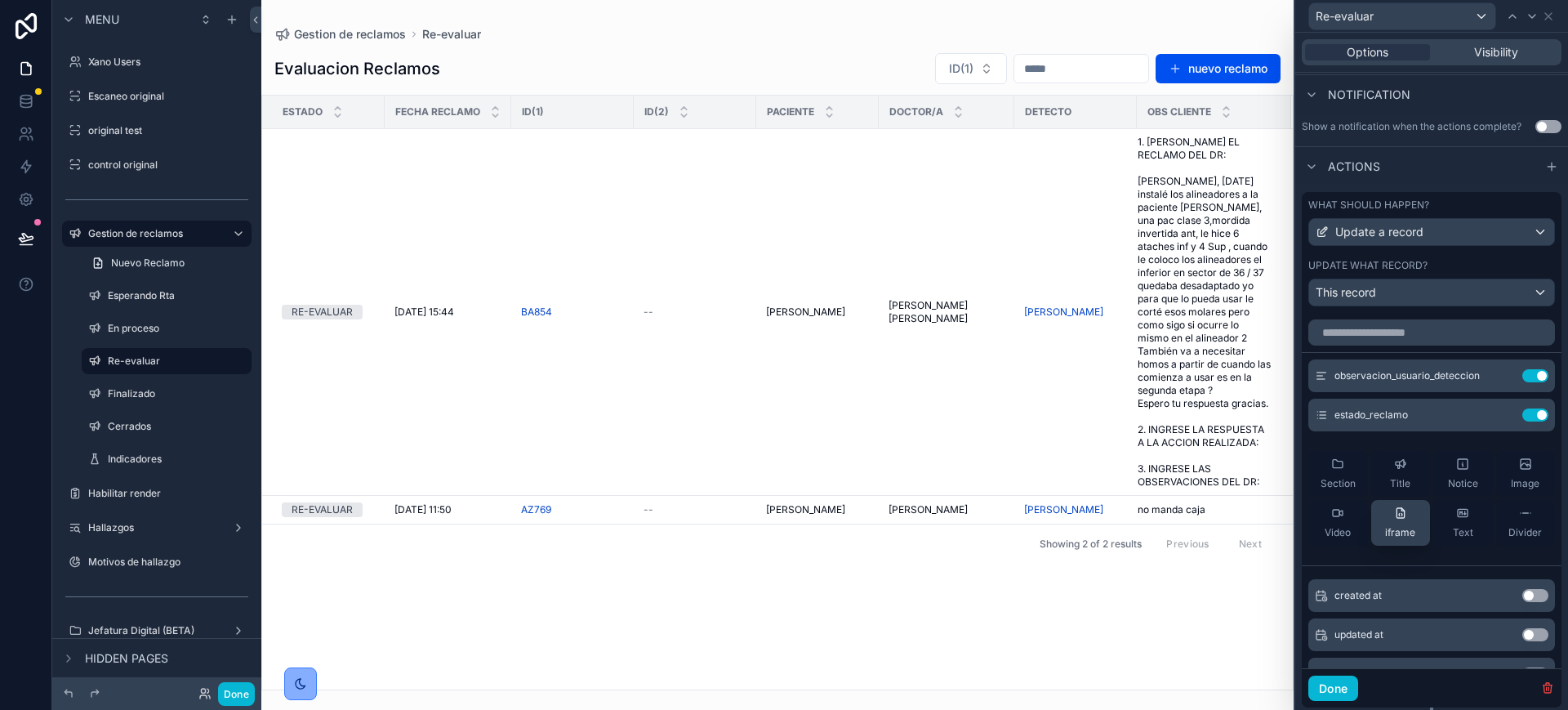
scroll to position [484, 0]
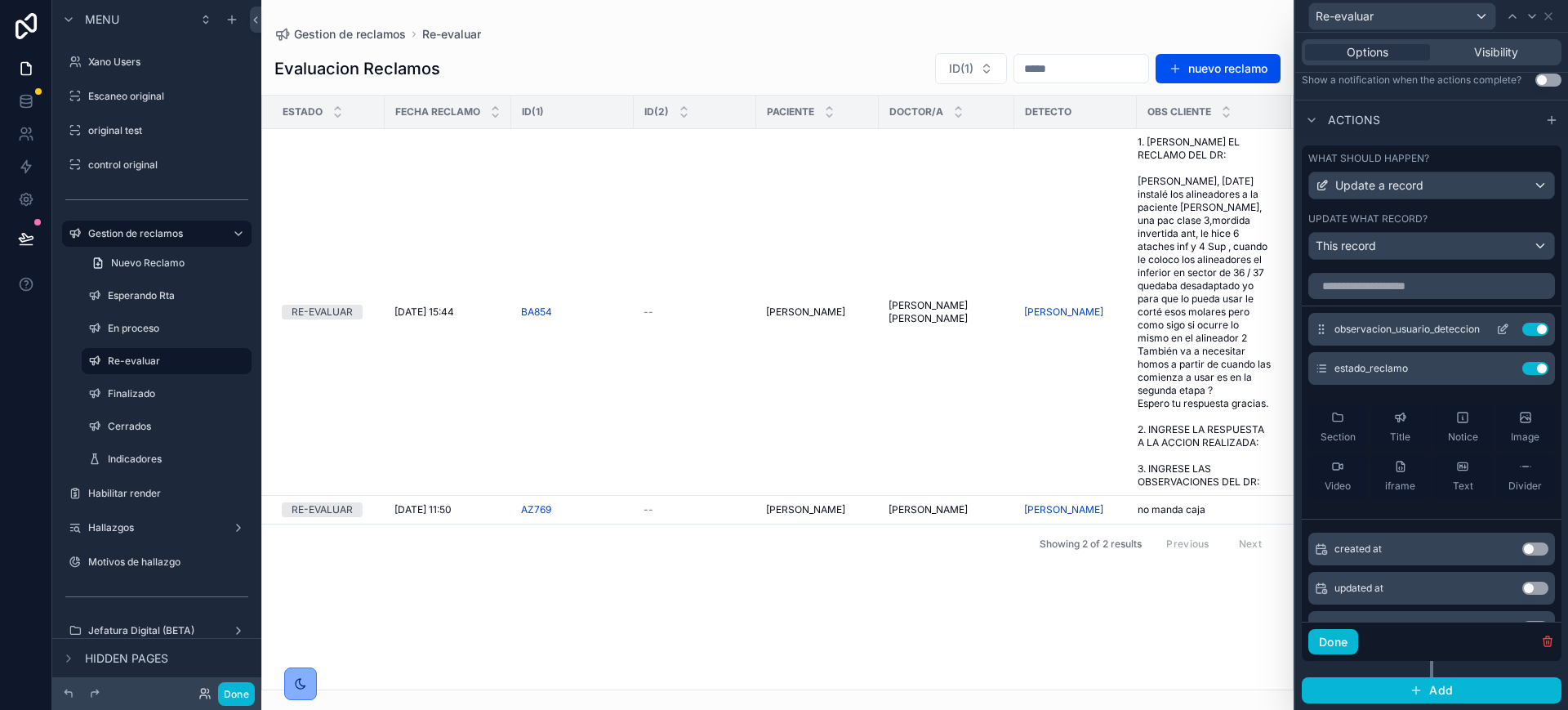
click at [1499, 327] on icon at bounding box center [1502, 330] width 8 height 8
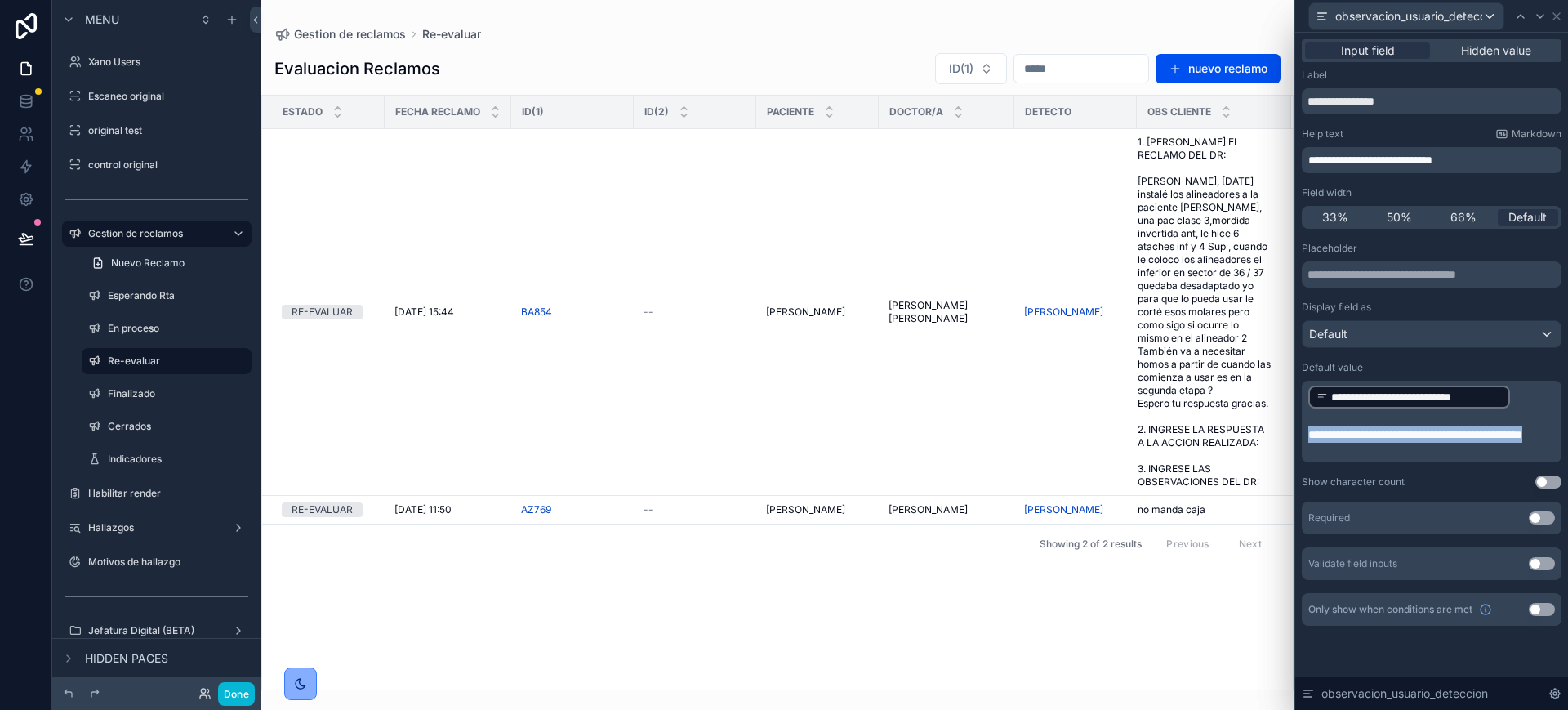
drag, startPoint x: 1417, startPoint y: 452, endPoint x: 1308, endPoint y: 428, distance: 111.6
copy span "**********"
click at [1556, 14] on icon at bounding box center [1557, 16] width 7 height 7
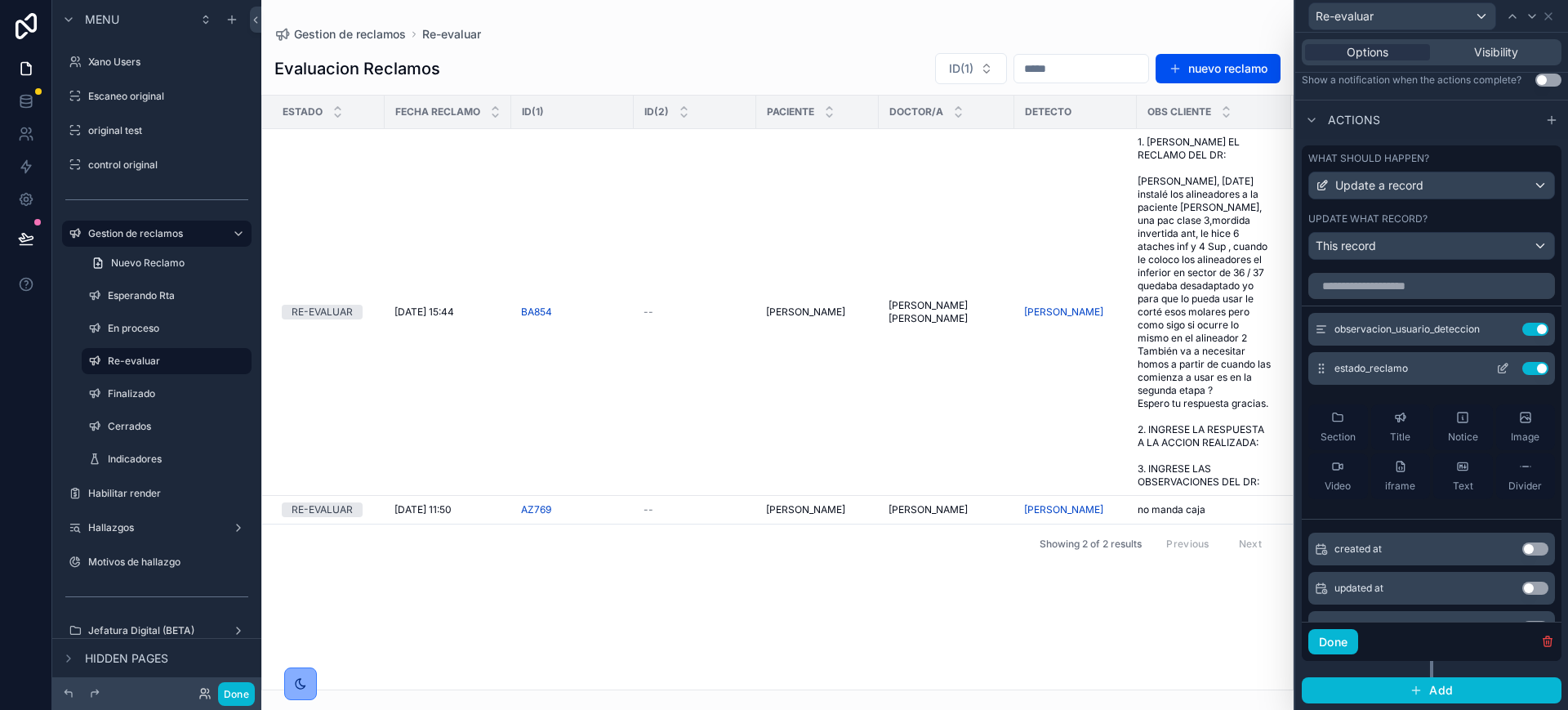
click at [1496, 368] on icon at bounding box center [1502, 368] width 13 height 13
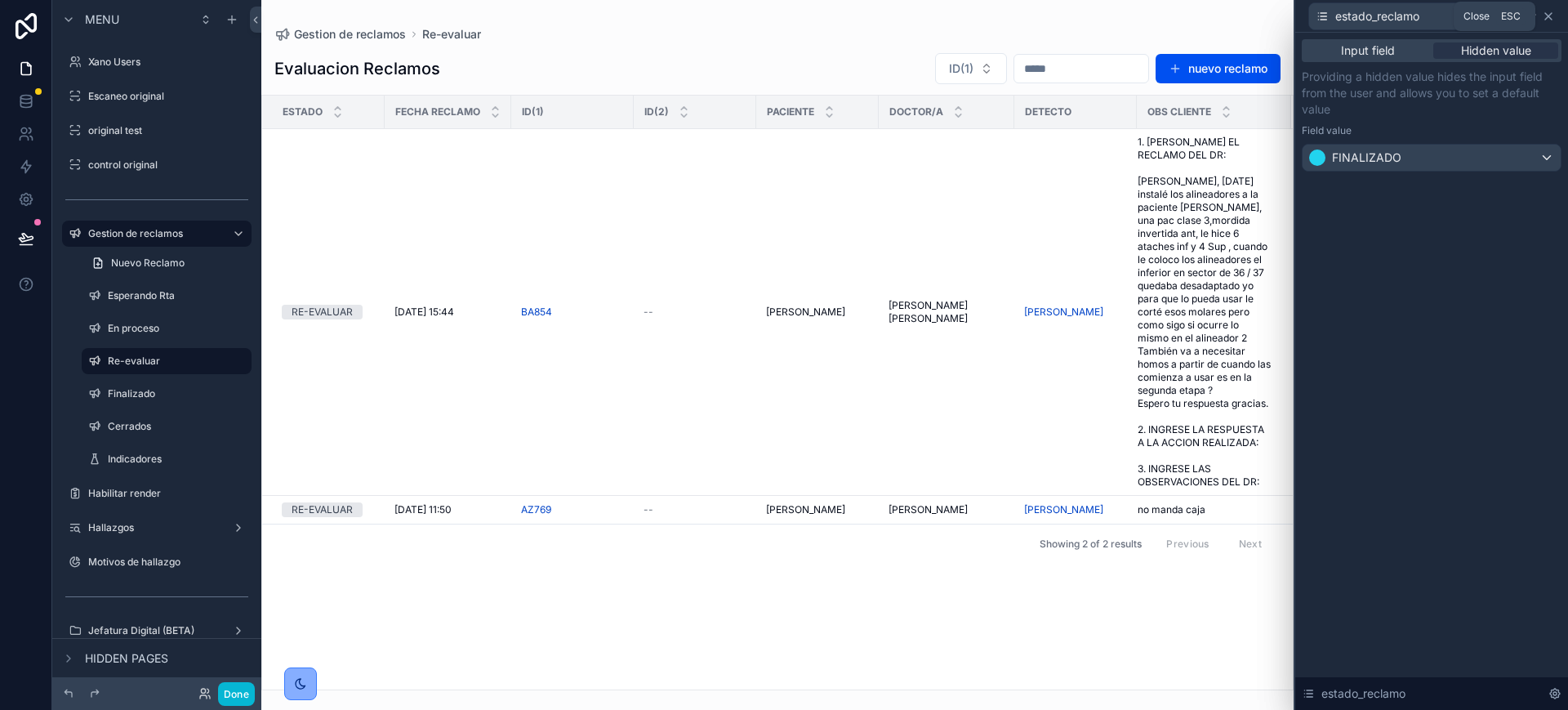
click at [1545, 19] on icon at bounding box center [1548, 16] width 13 height 13
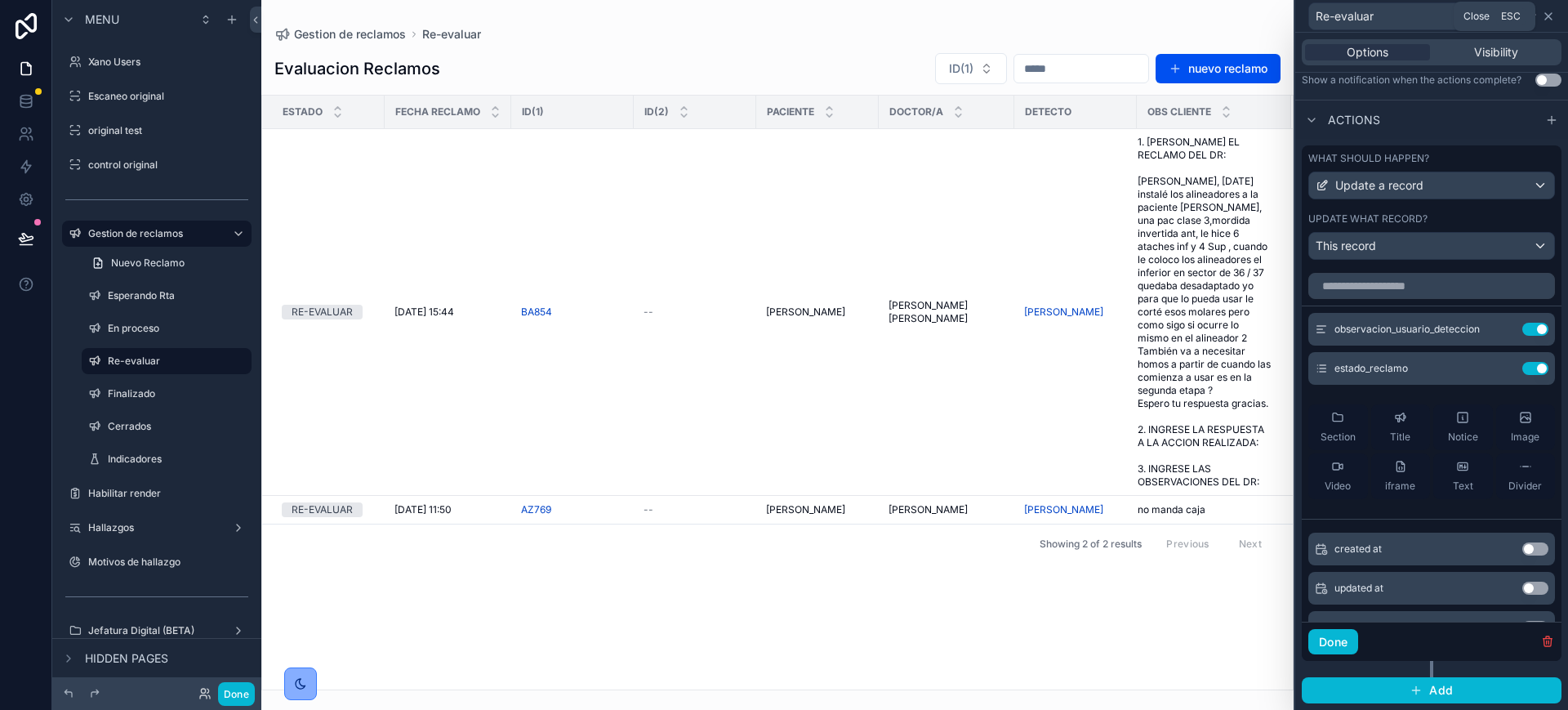
click at [1546, 14] on icon at bounding box center [1548, 16] width 13 height 13
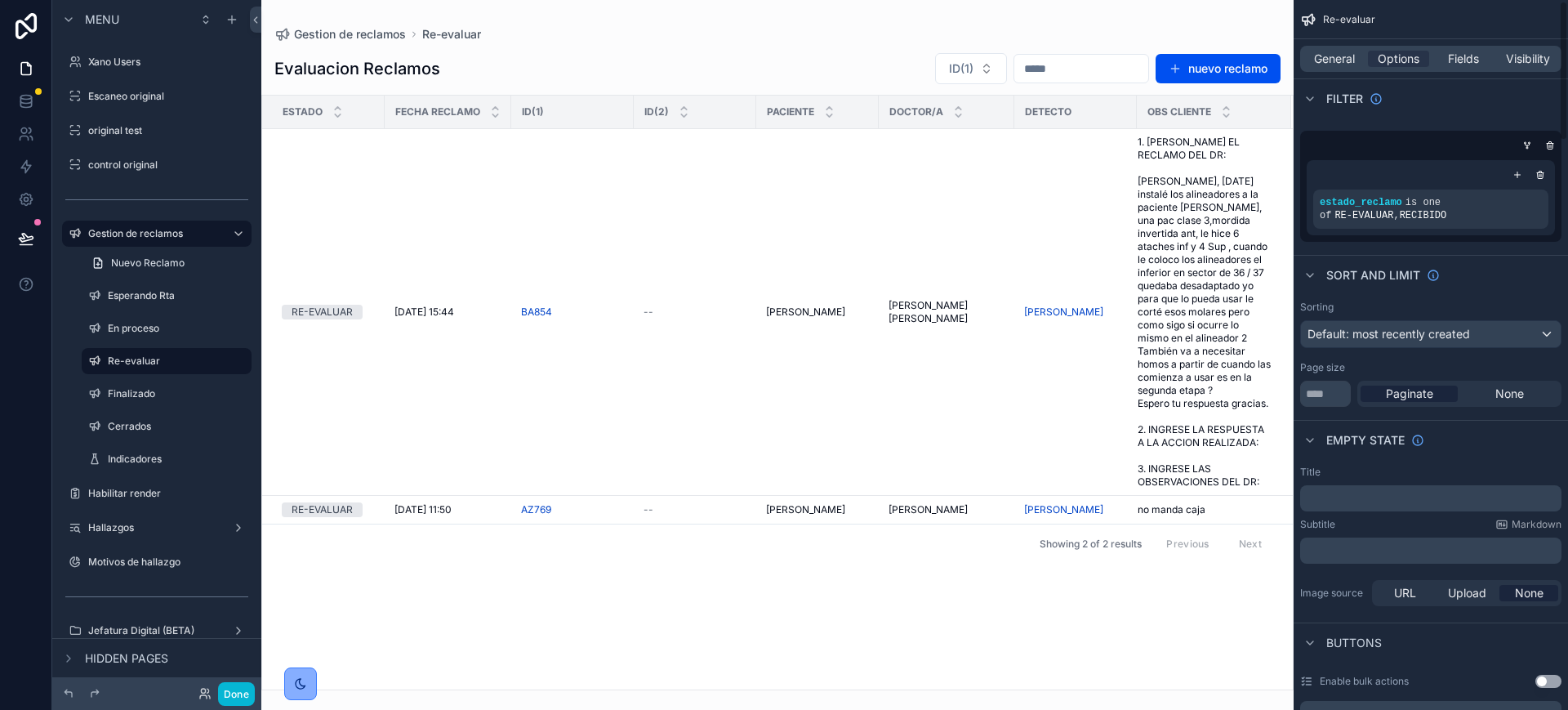
scroll to position [0, 0]
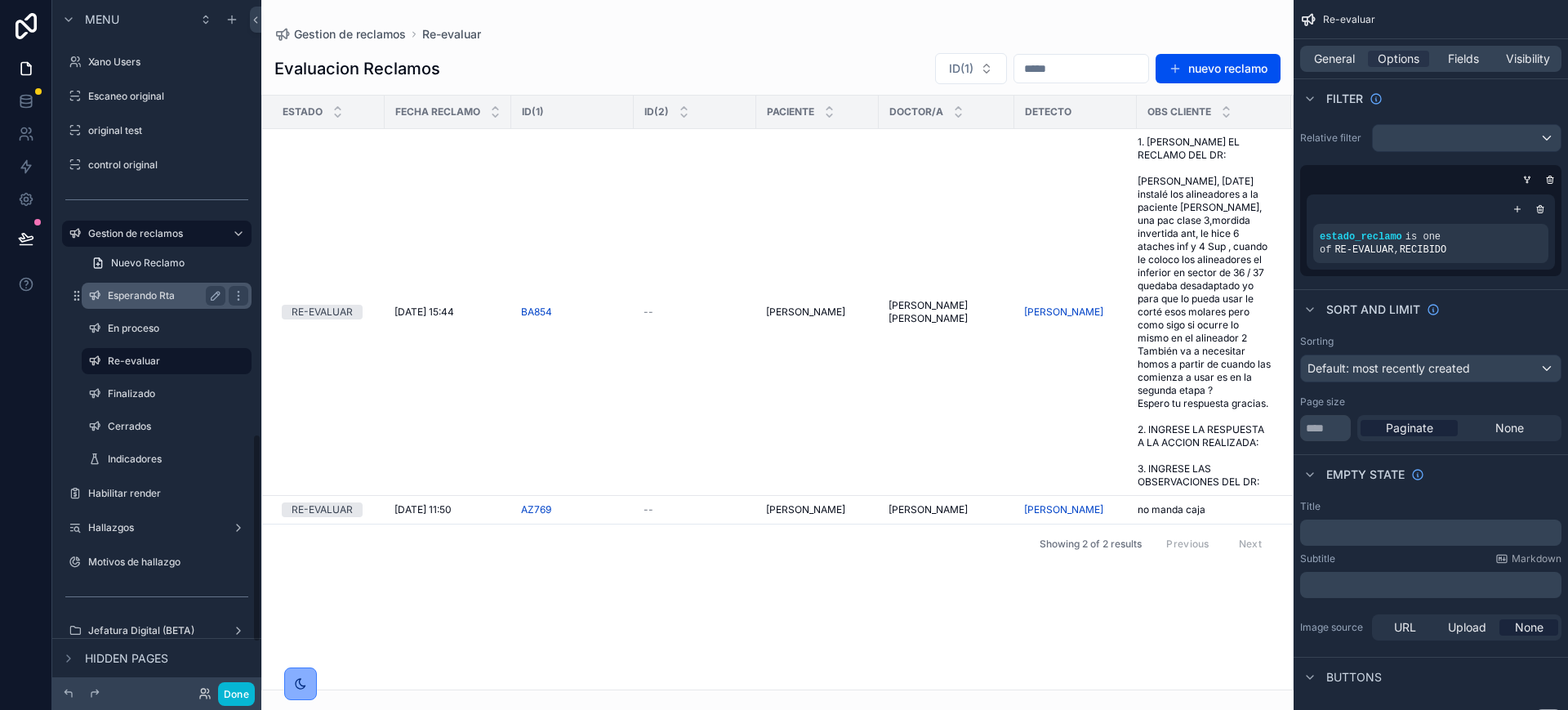
click at [137, 301] on label "Esperando Rta" at bounding box center [162, 295] width 111 height 13
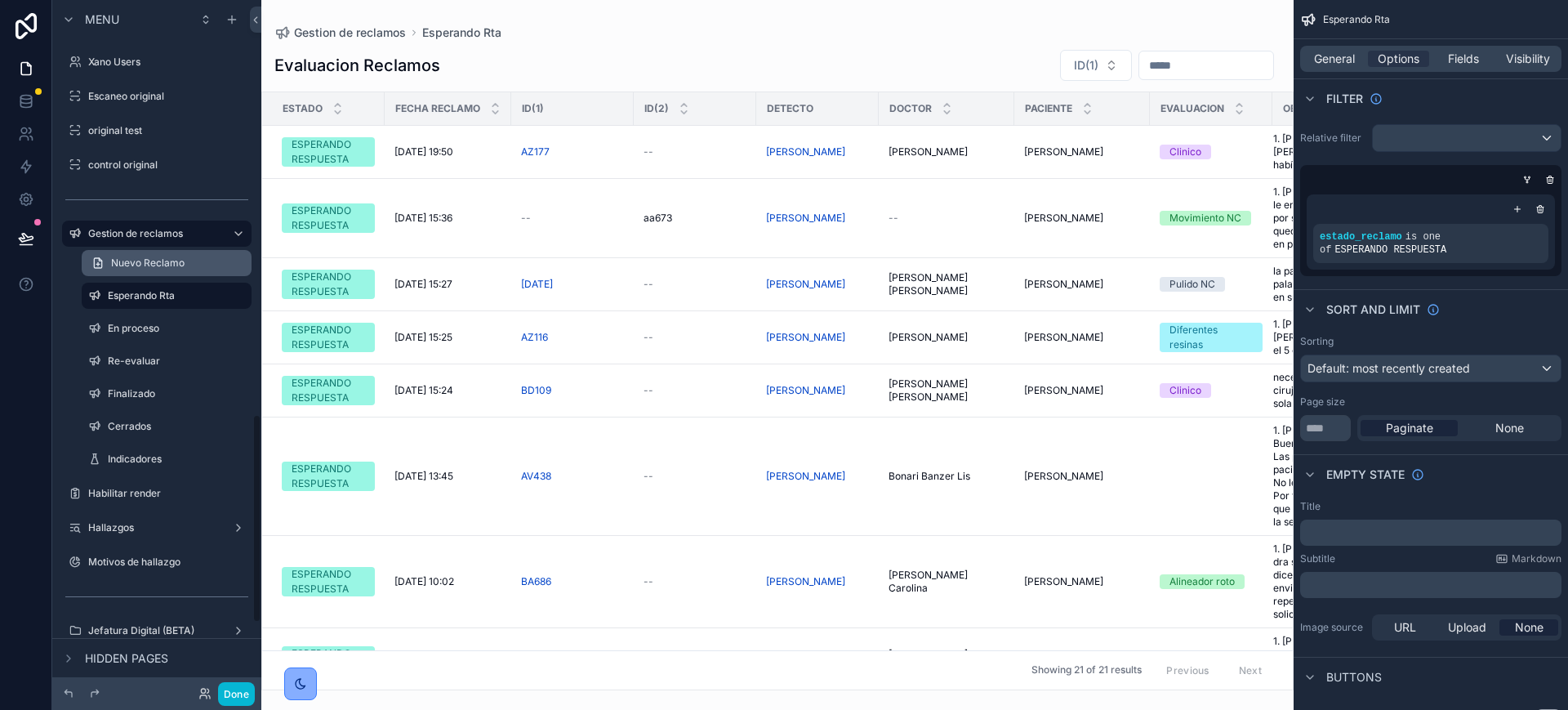
scroll to position [1373, 0]
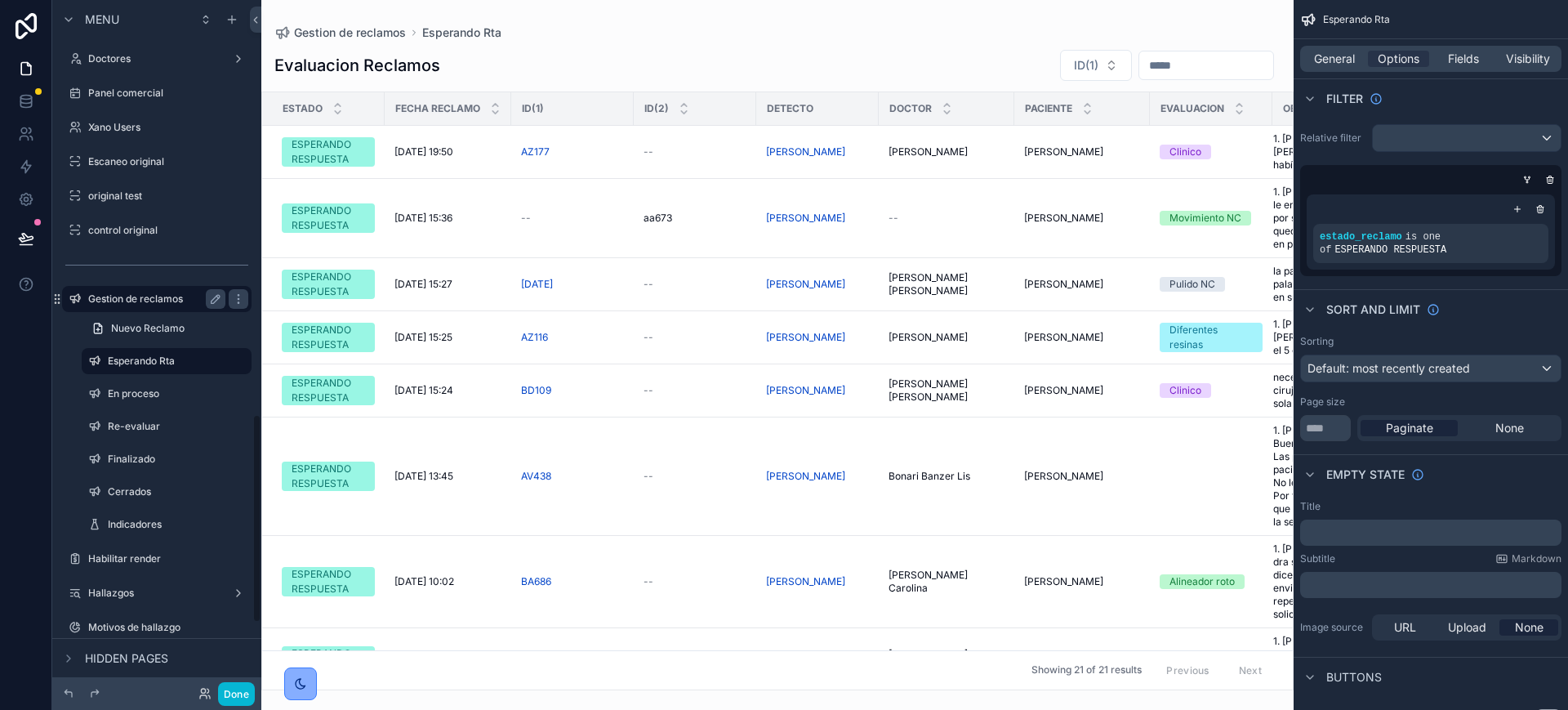
click at [121, 303] on label "Gestion de reclamos" at bounding box center [153, 299] width 130 height 13
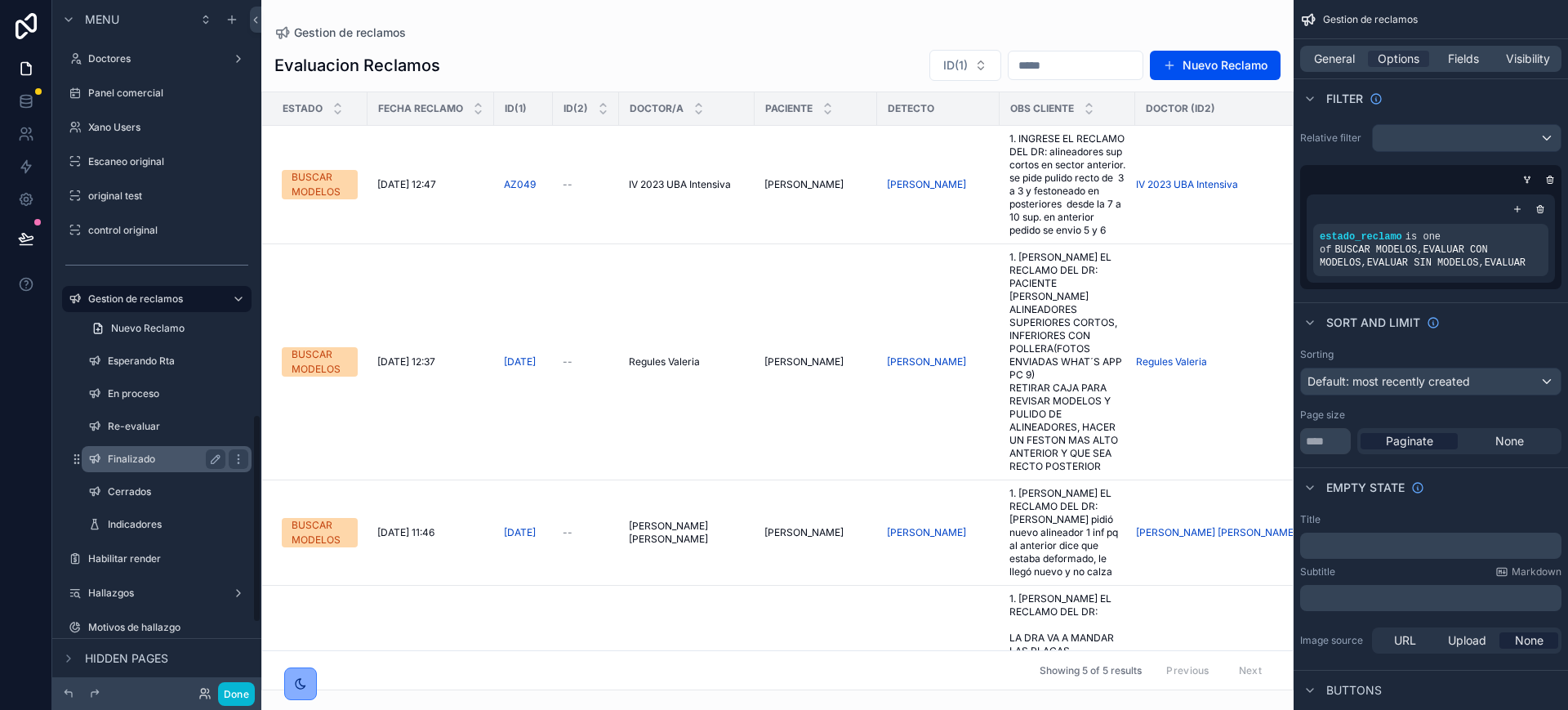
click at [138, 457] on label "Finalizado" at bounding box center [162, 459] width 111 height 13
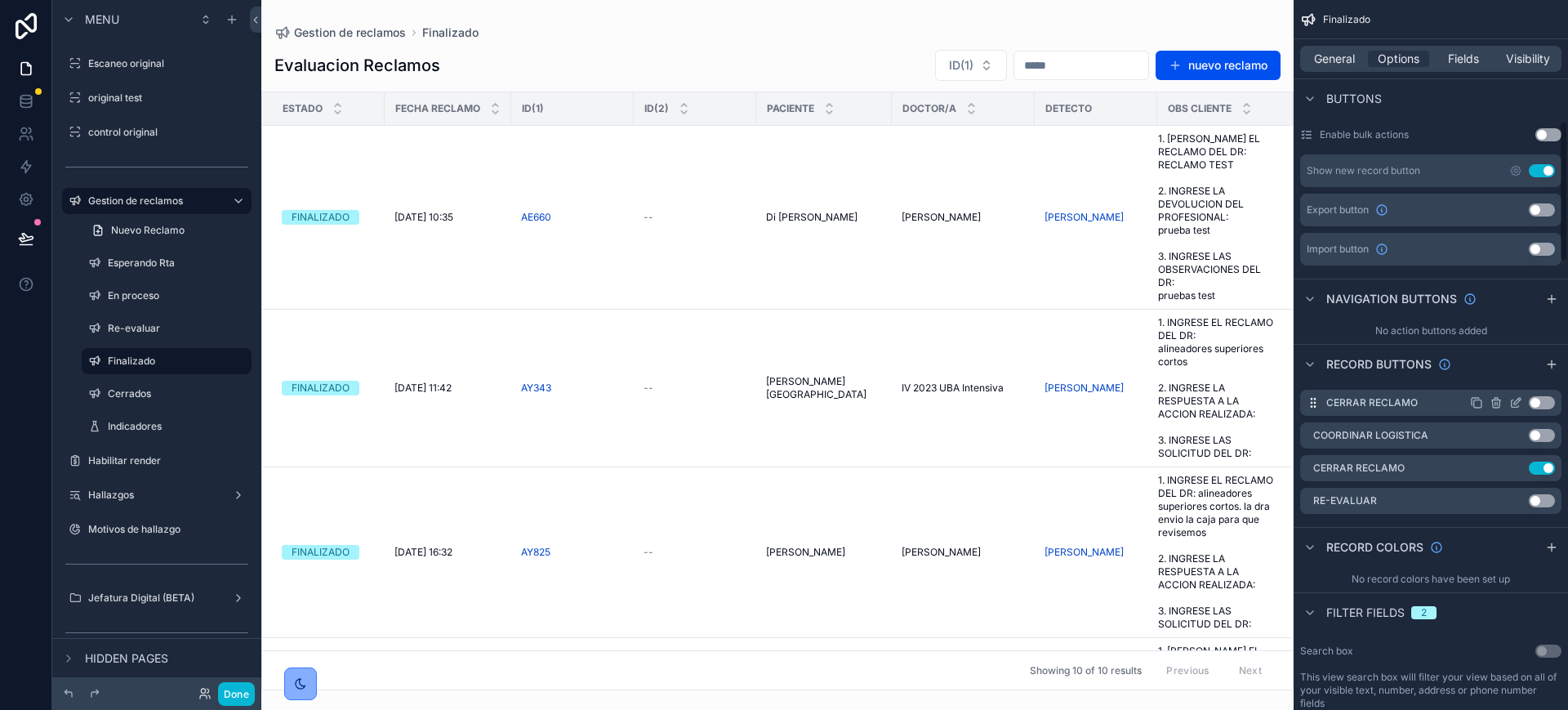
scroll to position [613, 0]
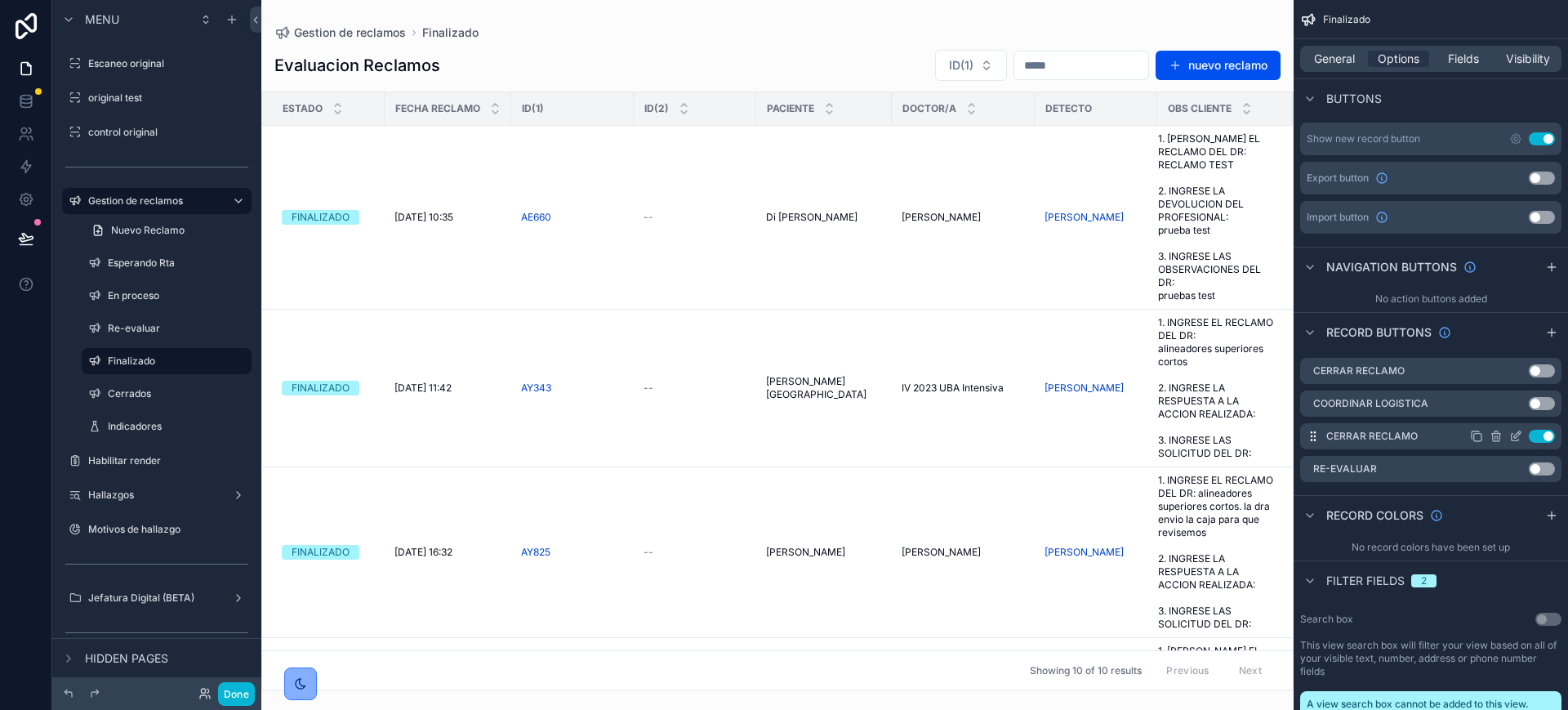
click at [1520, 430] on icon "scrollable content" at bounding box center [1516, 436] width 13 height 13
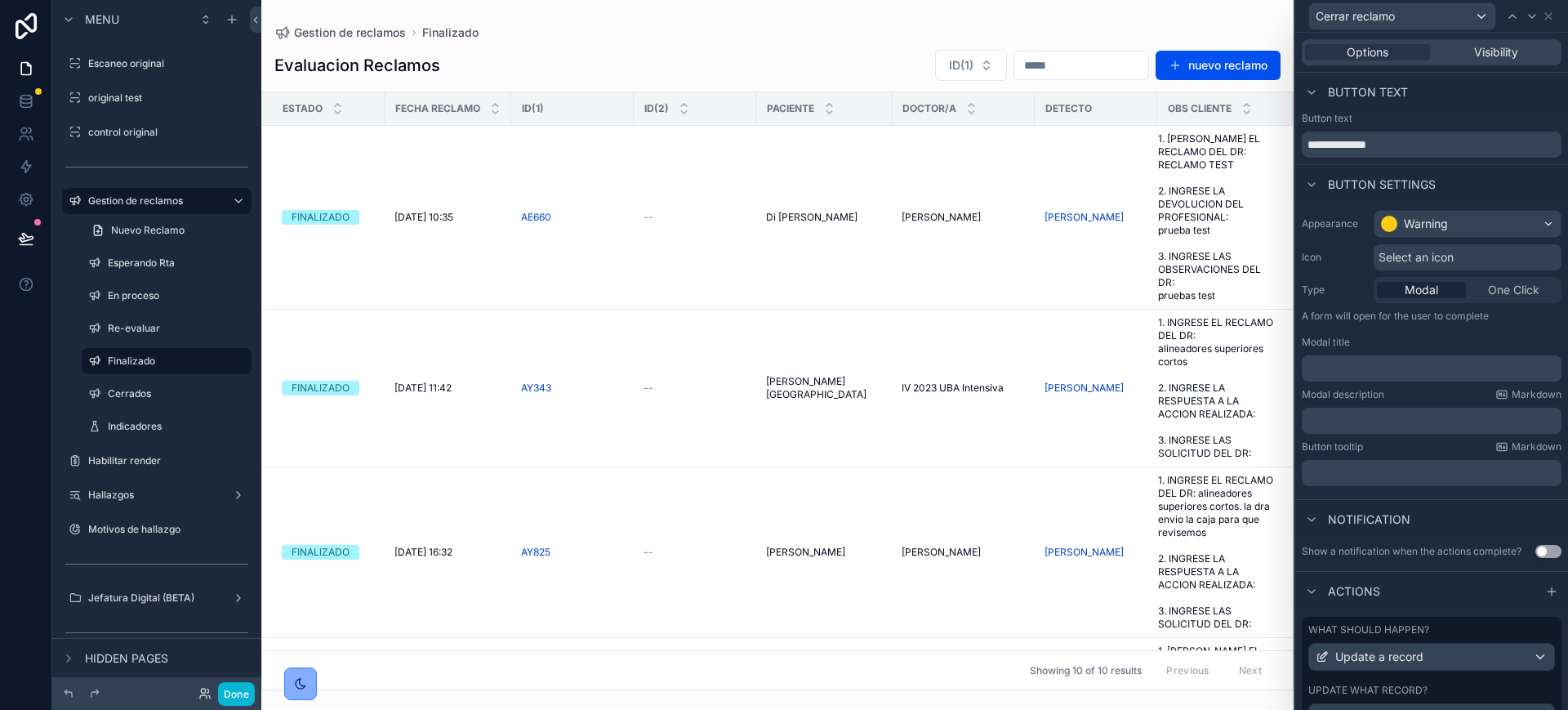
scroll to position [90, 0]
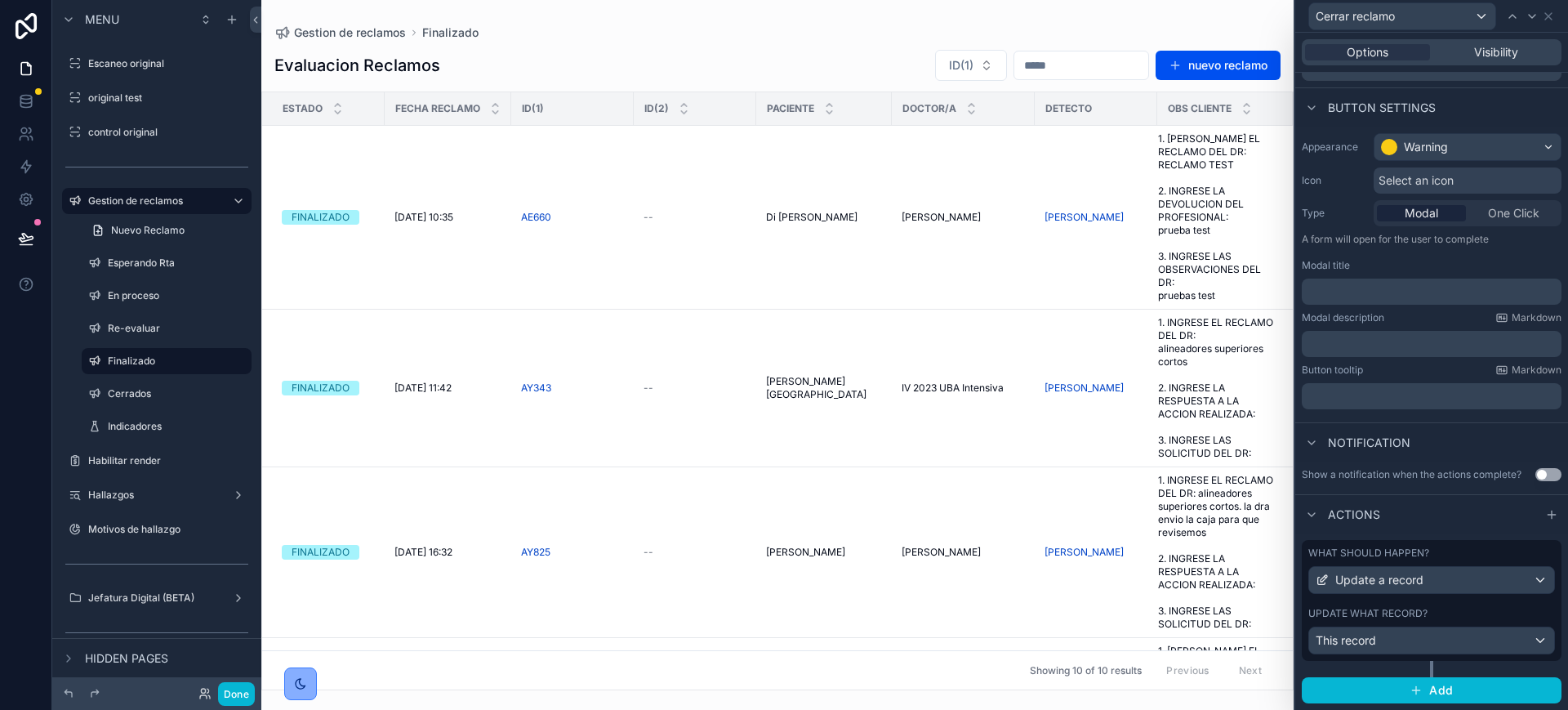
click at [1411, 614] on label "Update what record?" at bounding box center [1367, 613] width 119 height 13
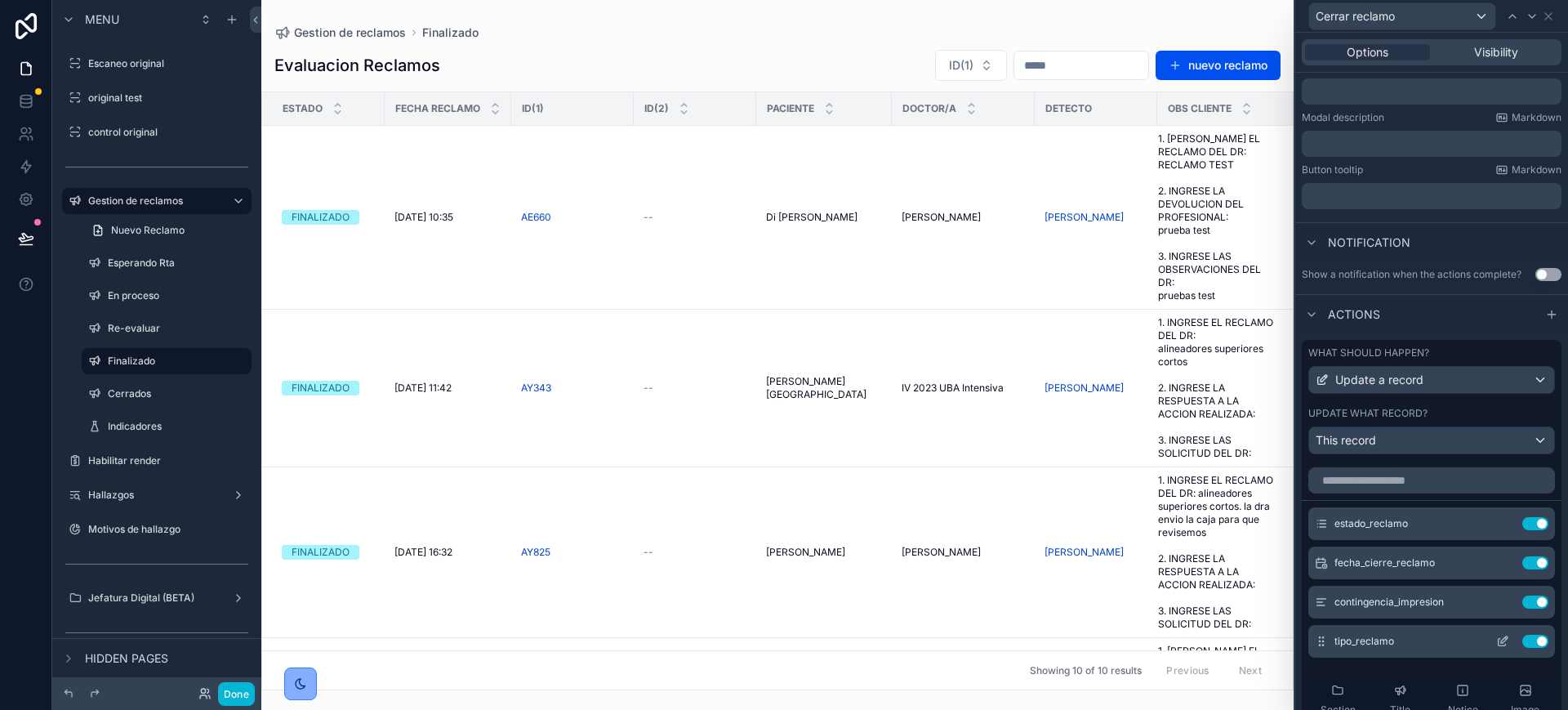
scroll to position [484, 0]
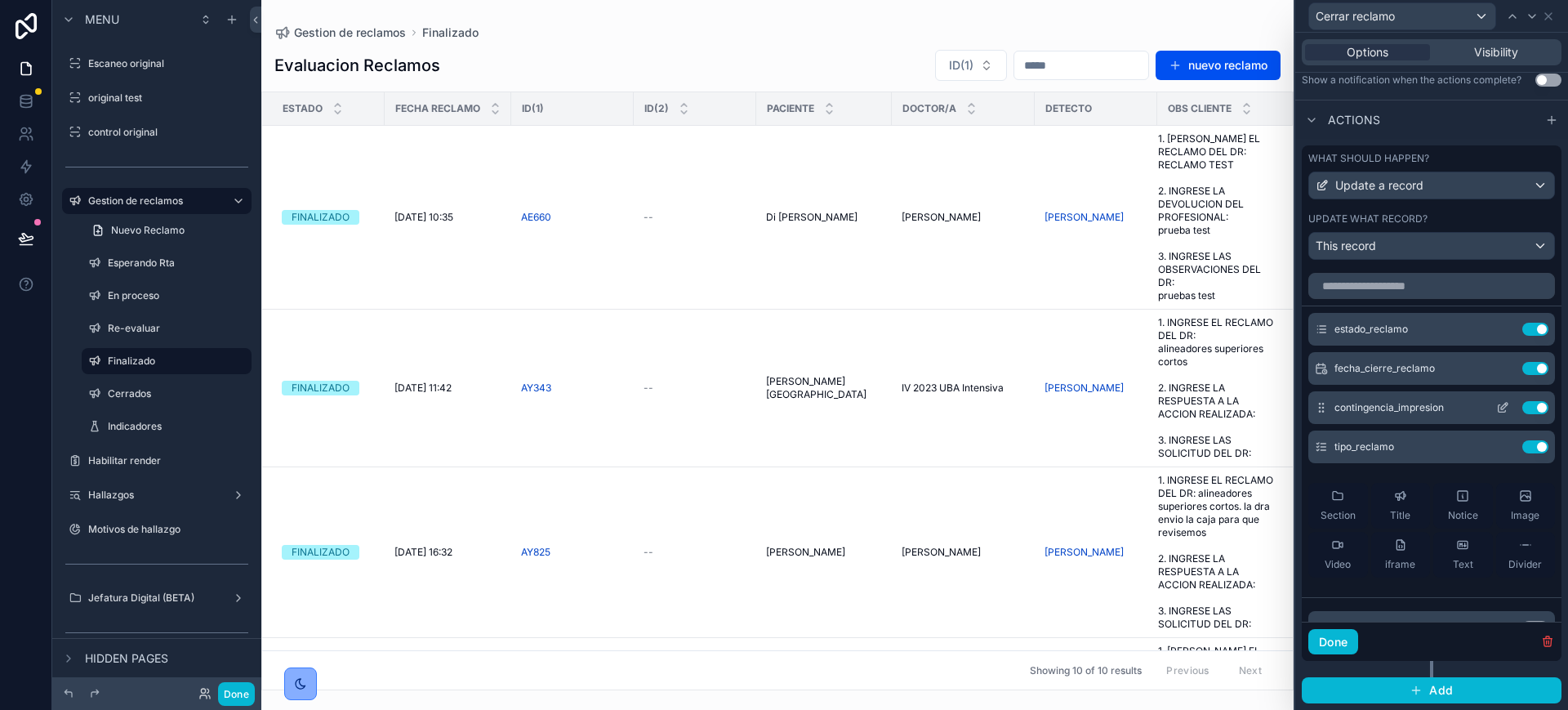
click at [1501, 407] on icon at bounding box center [1505, 406] width 7 height 7
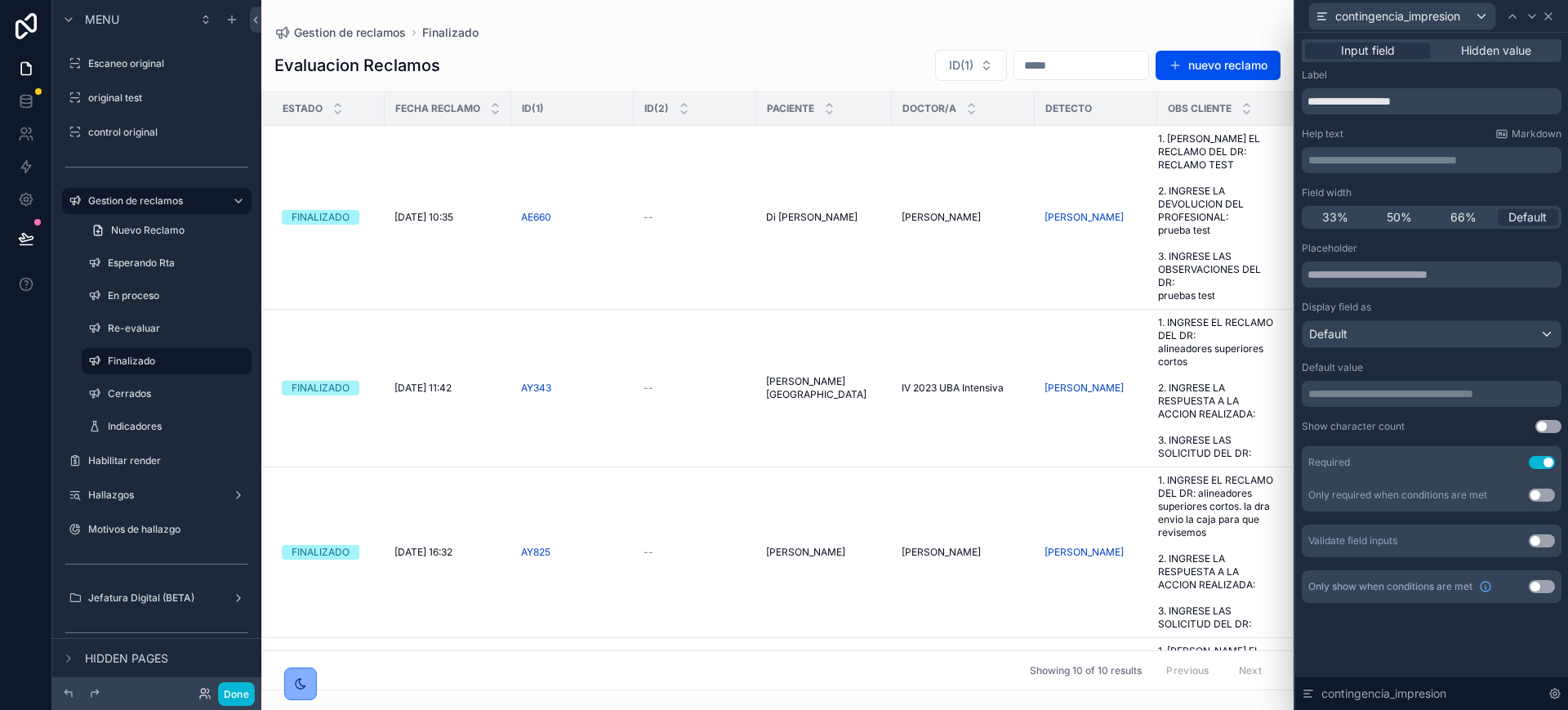
click at [1548, 18] on icon at bounding box center [1548, 16] width 13 height 13
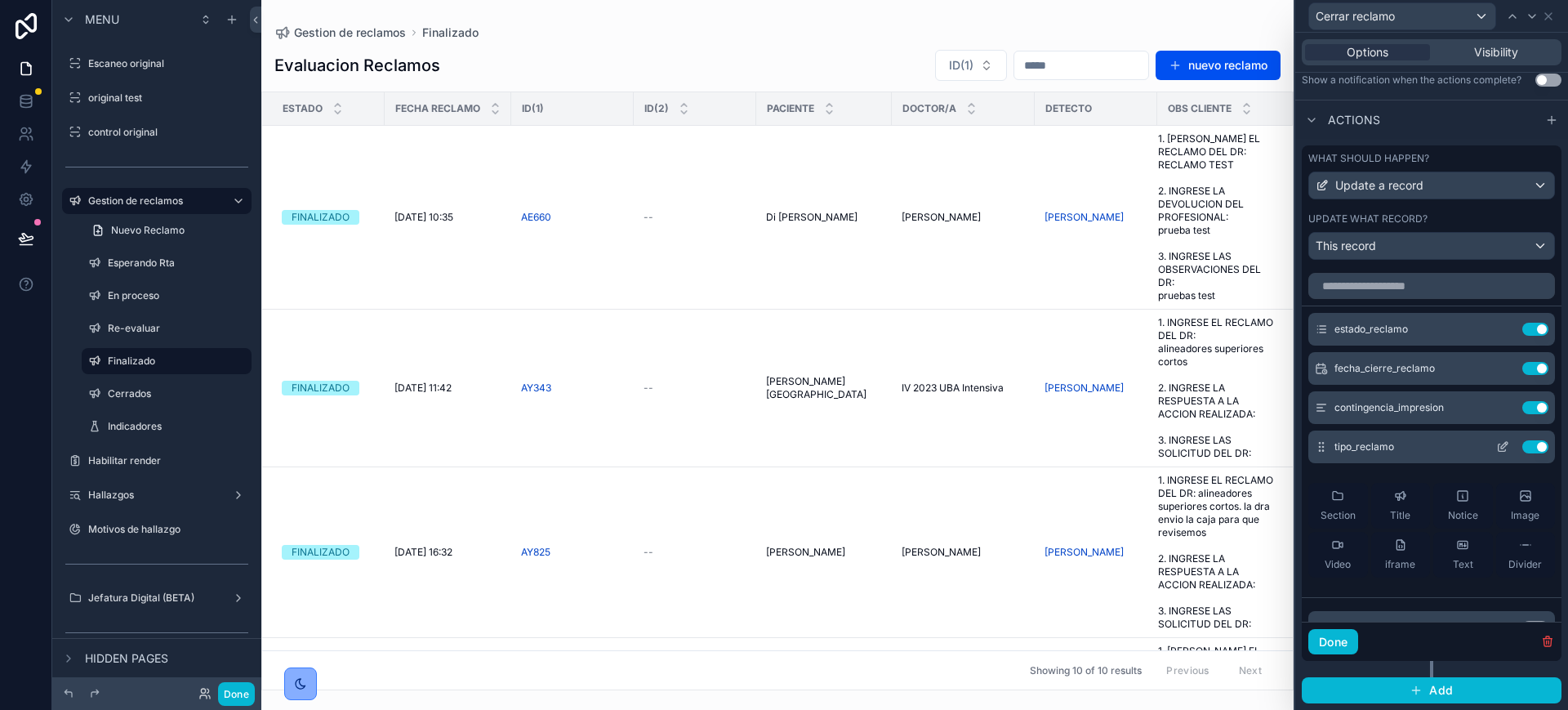
click at [1496, 449] on icon at bounding box center [1502, 446] width 13 height 13
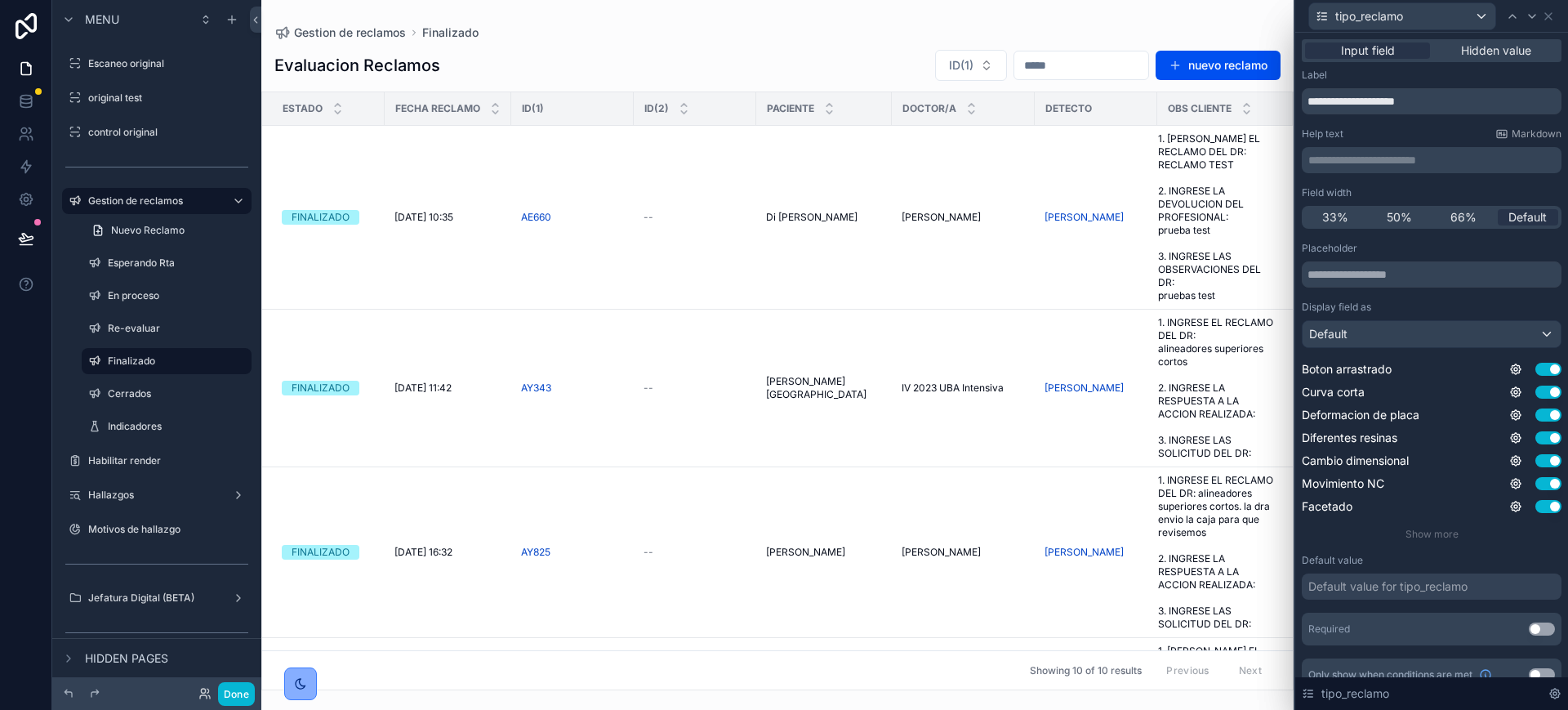
click at [1558, 18] on div "tipo_reclamo" at bounding box center [1432, 16] width 260 height 32
click at [1556, 18] on div "tipo_reclamo" at bounding box center [1432, 16] width 260 height 32
click at [246, 696] on button "Done" at bounding box center [236, 694] width 36 height 24
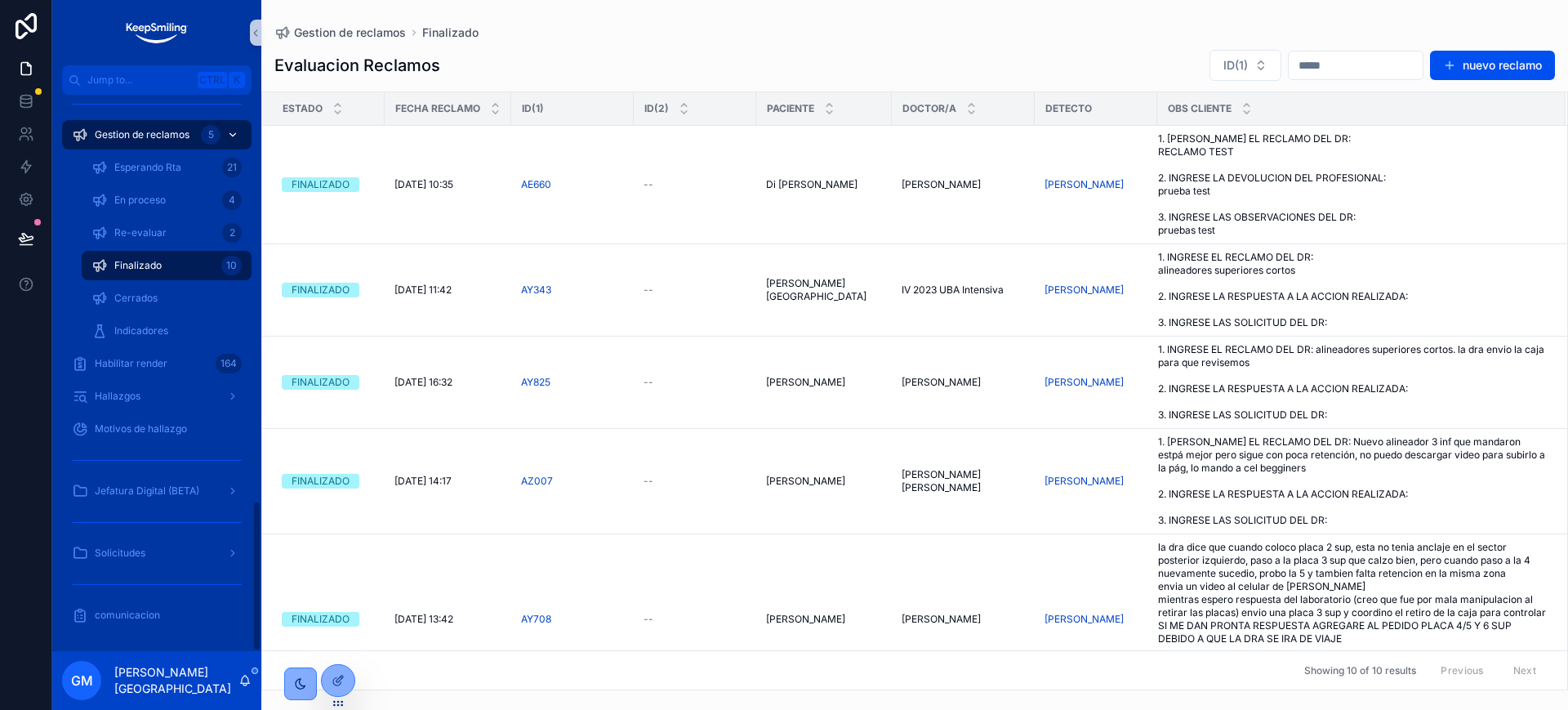
click at [169, 140] on span "Gestion de reclamos" at bounding box center [142, 135] width 95 height 13
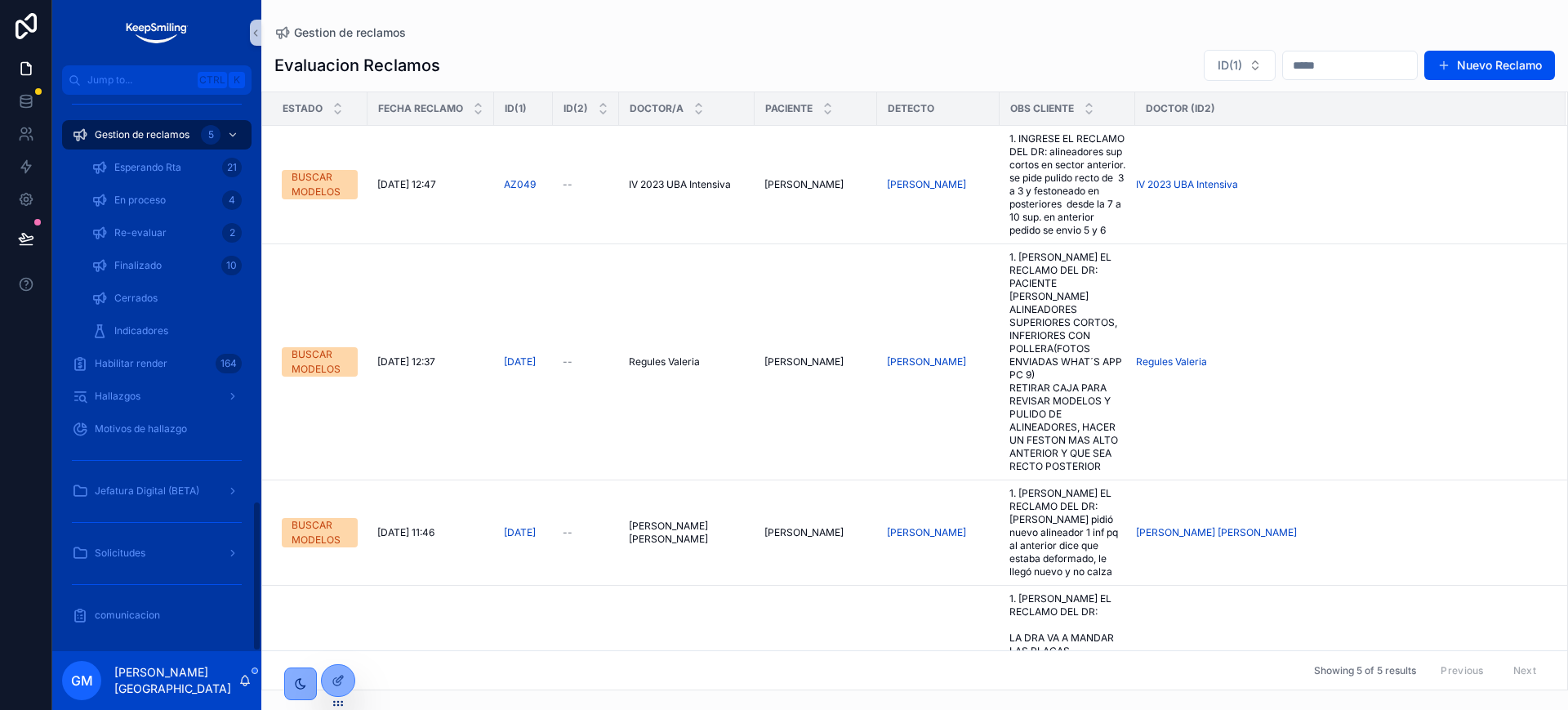
click at [178, 184] on div "En proceso 4" at bounding box center [167, 200] width 190 height 33
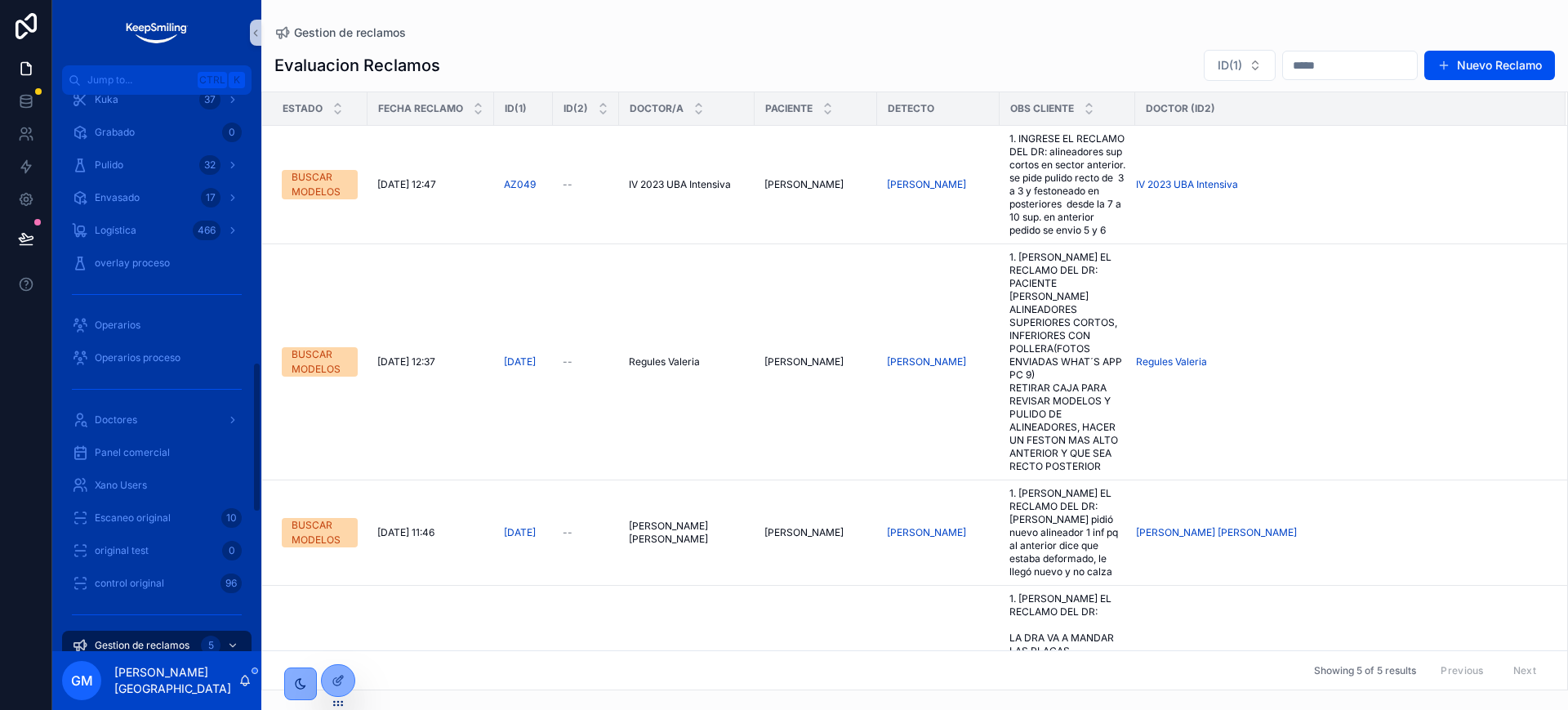
scroll to position [1295, 0]
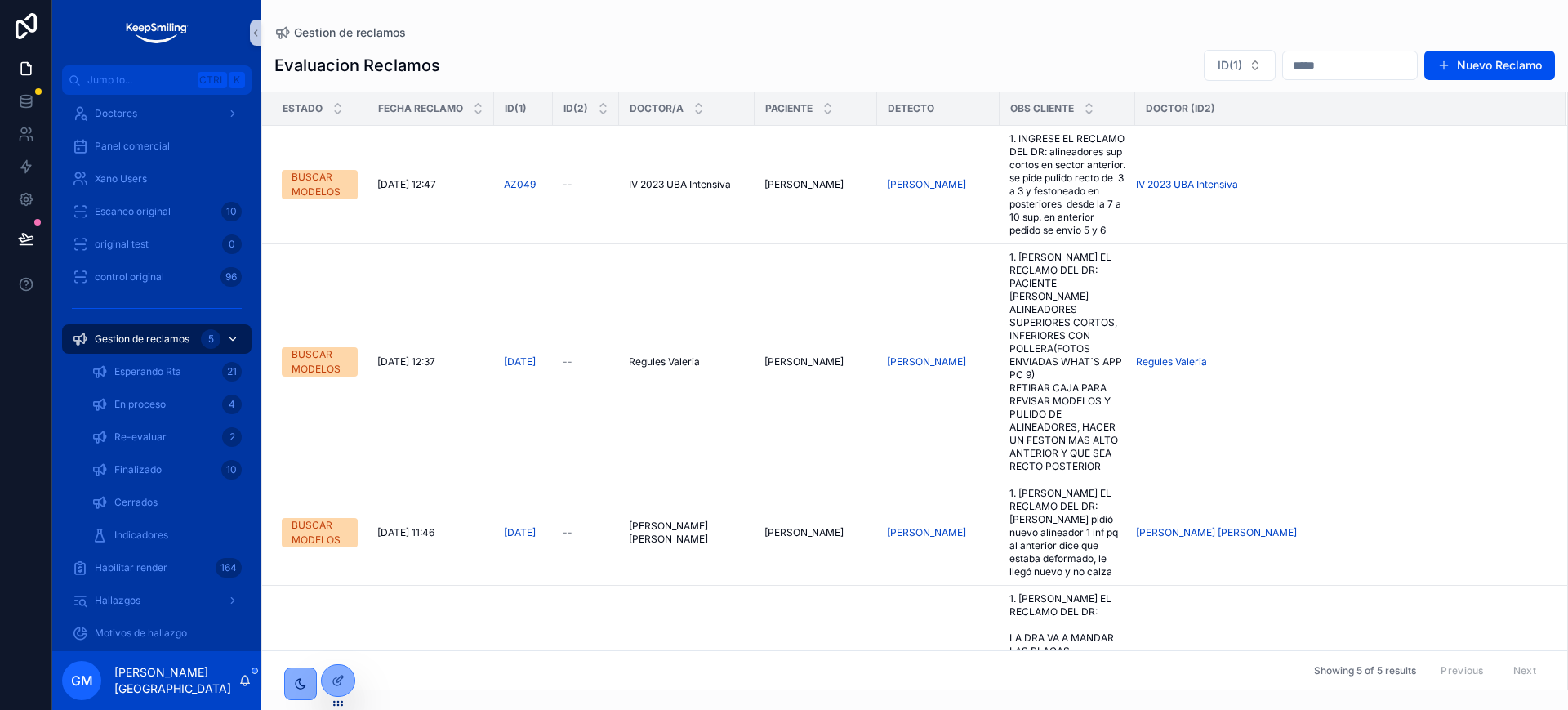
click at [146, 345] on div "Gestion de reclamos 5" at bounding box center [157, 338] width 170 height 26
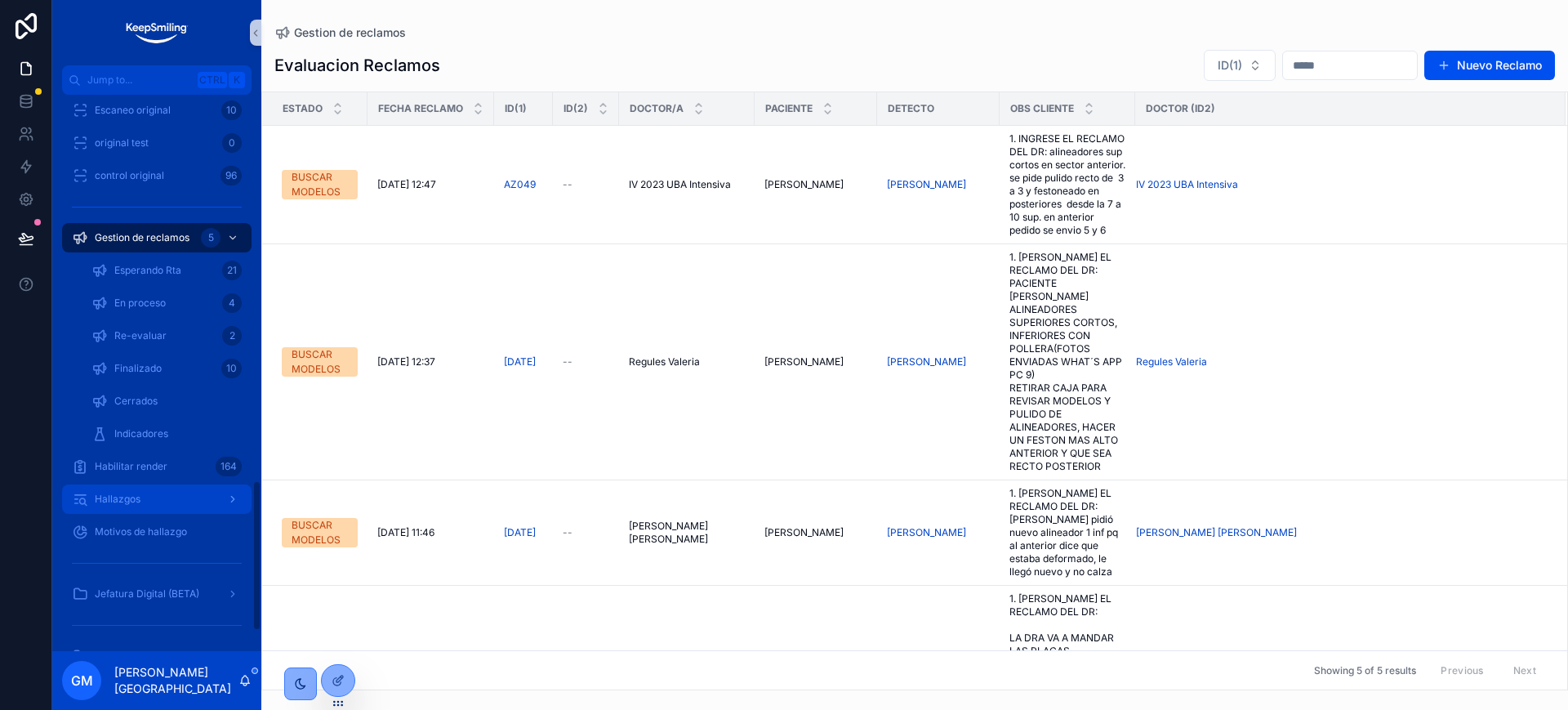
scroll to position [1499, 0]
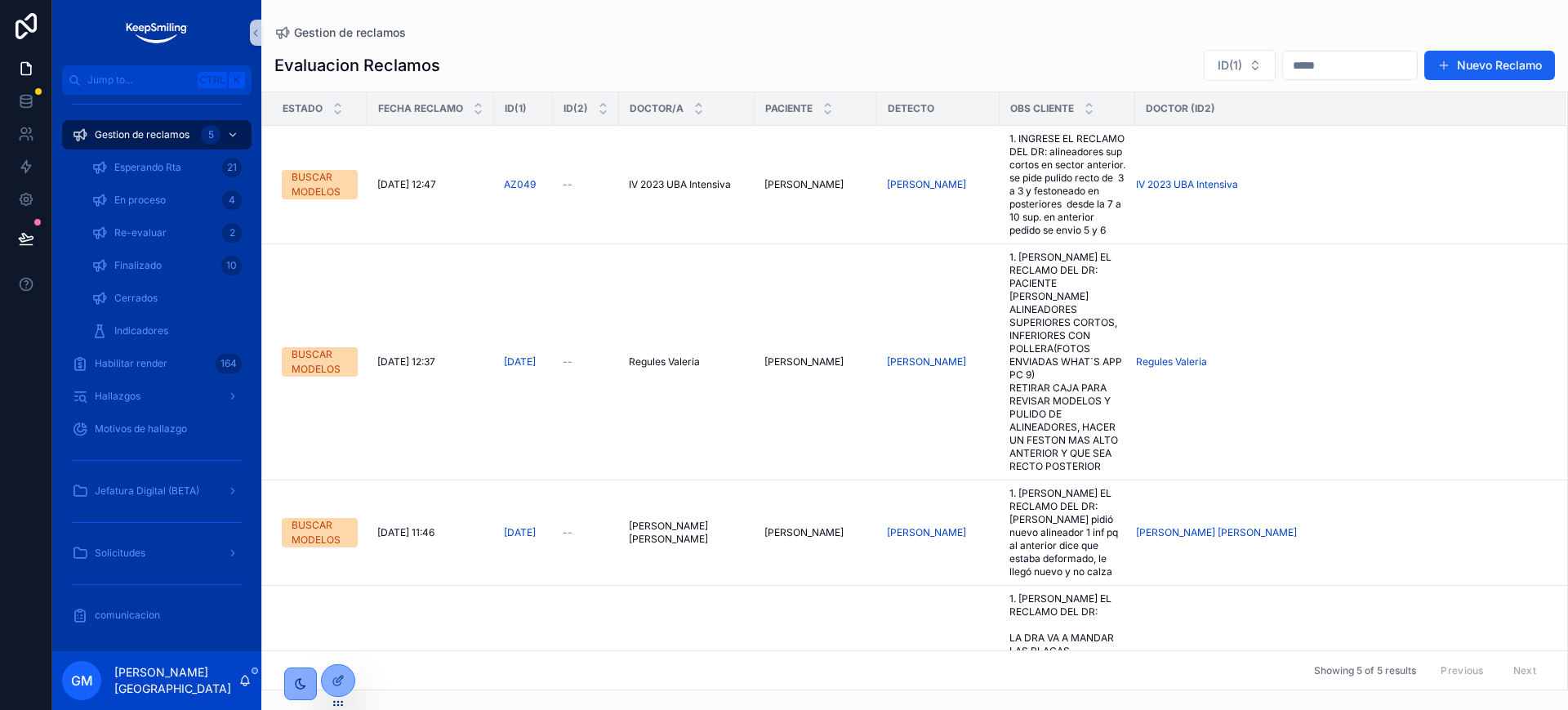
click at [1535, 67] on button "Nuevo Reclamo" at bounding box center [1489, 65] width 130 height 30
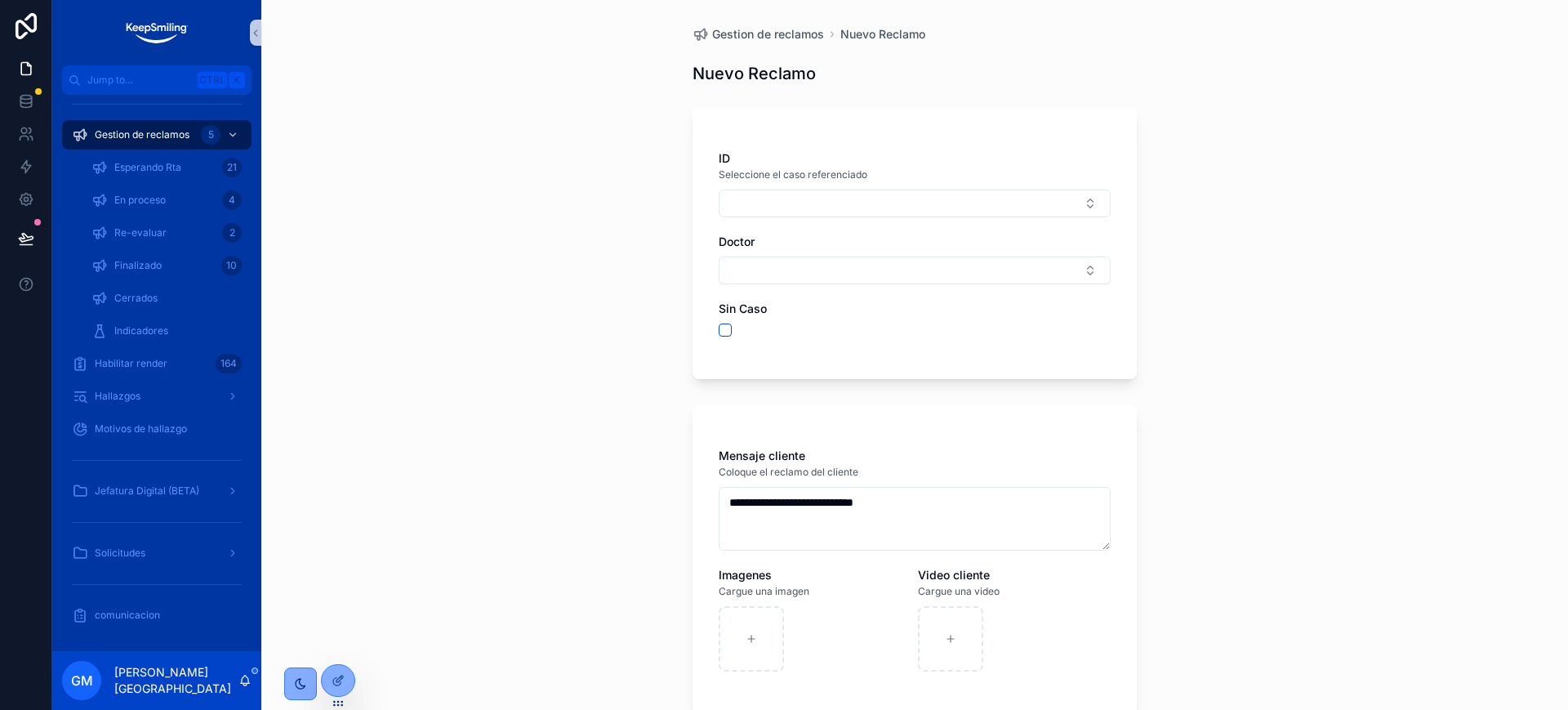
click at [718, 338] on div "ID Seleccione el caso referenciado Doctor Sin Caso" at bounding box center [914, 251] width 392 height 202
click at [719, 326] on button "scrollable content" at bounding box center [724, 329] width 13 height 13
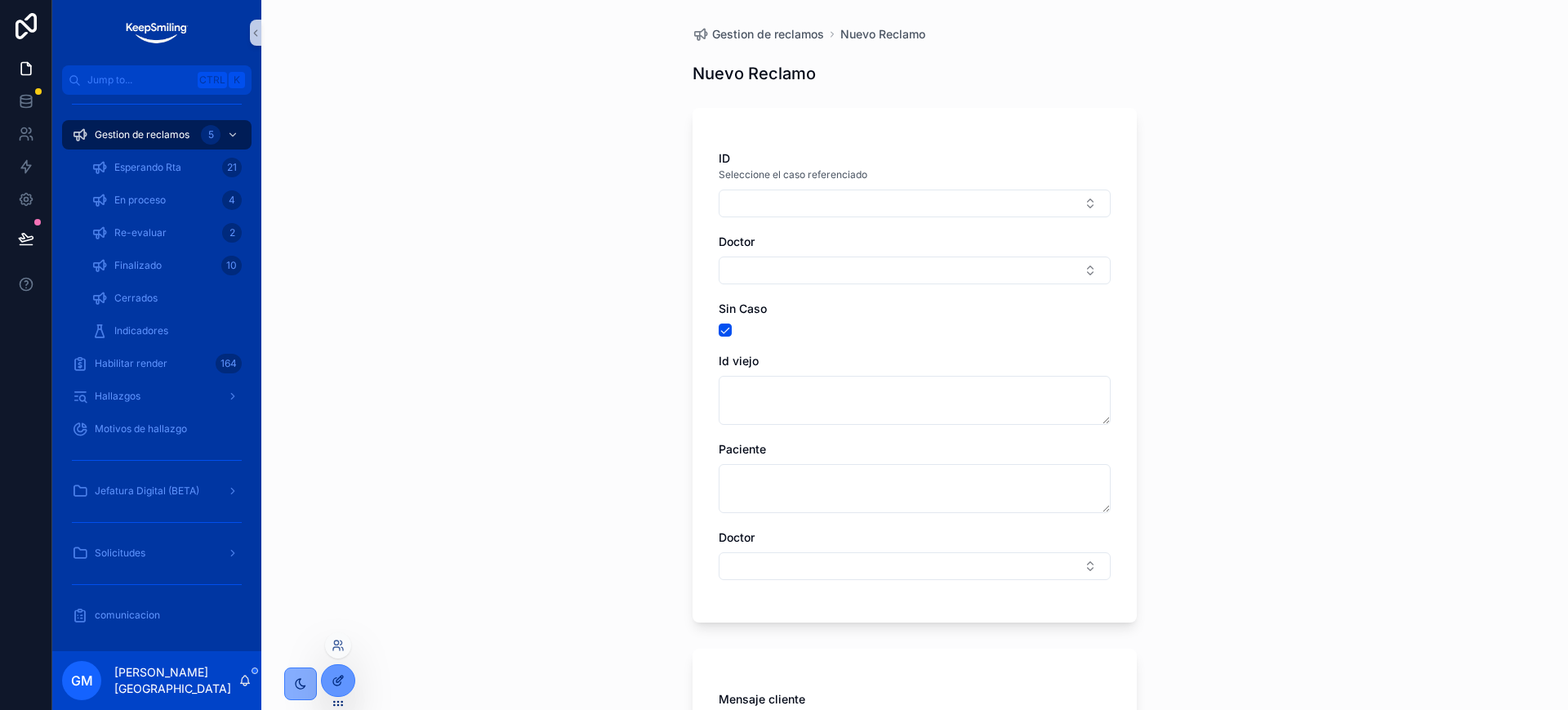
click at [332, 671] on div at bounding box center [338, 680] width 33 height 31
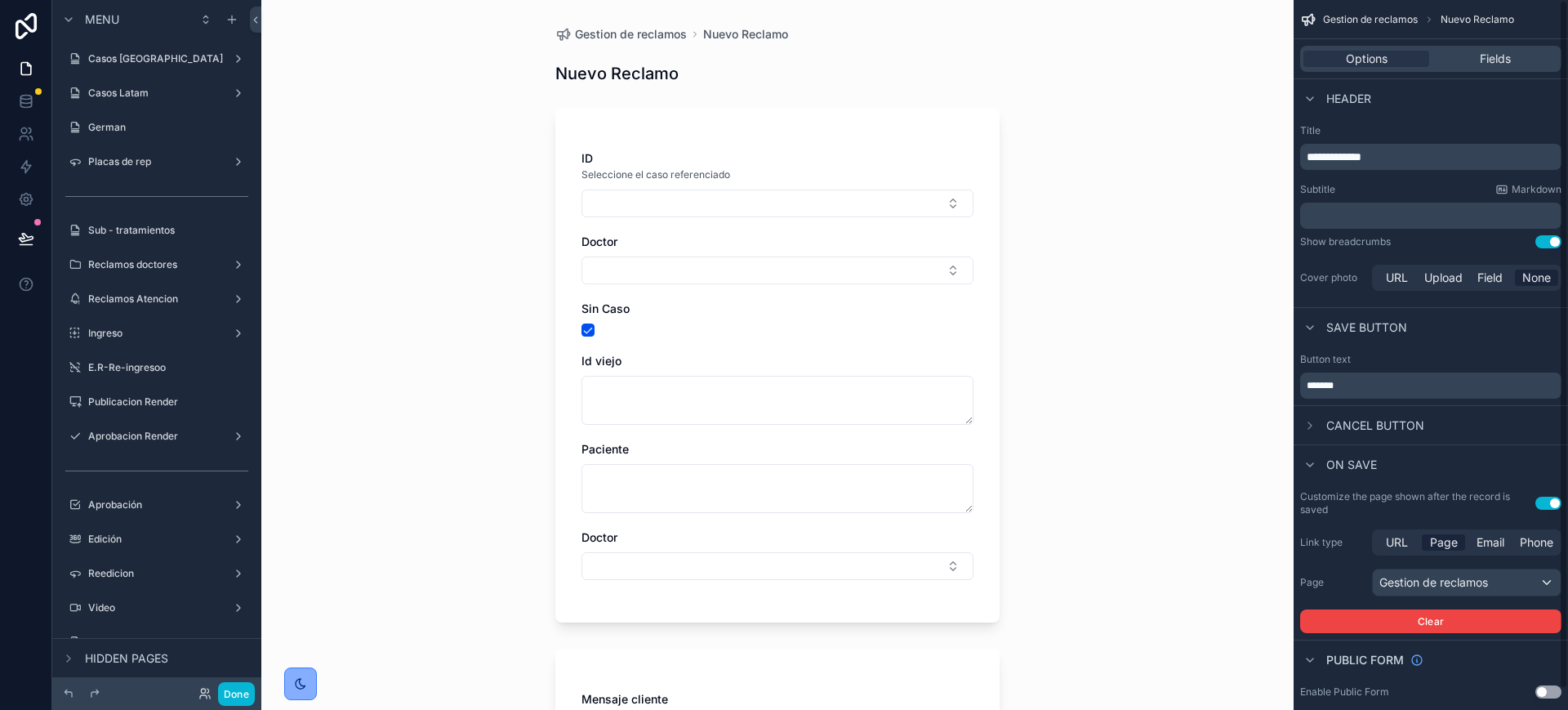
click at [857, 316] on div "Sin Caso" at bounding box center [777, 318] width 392 height 36
click at [1475, 56] on div "Fields" at bounding box center [1495, 58] width 126 height 16
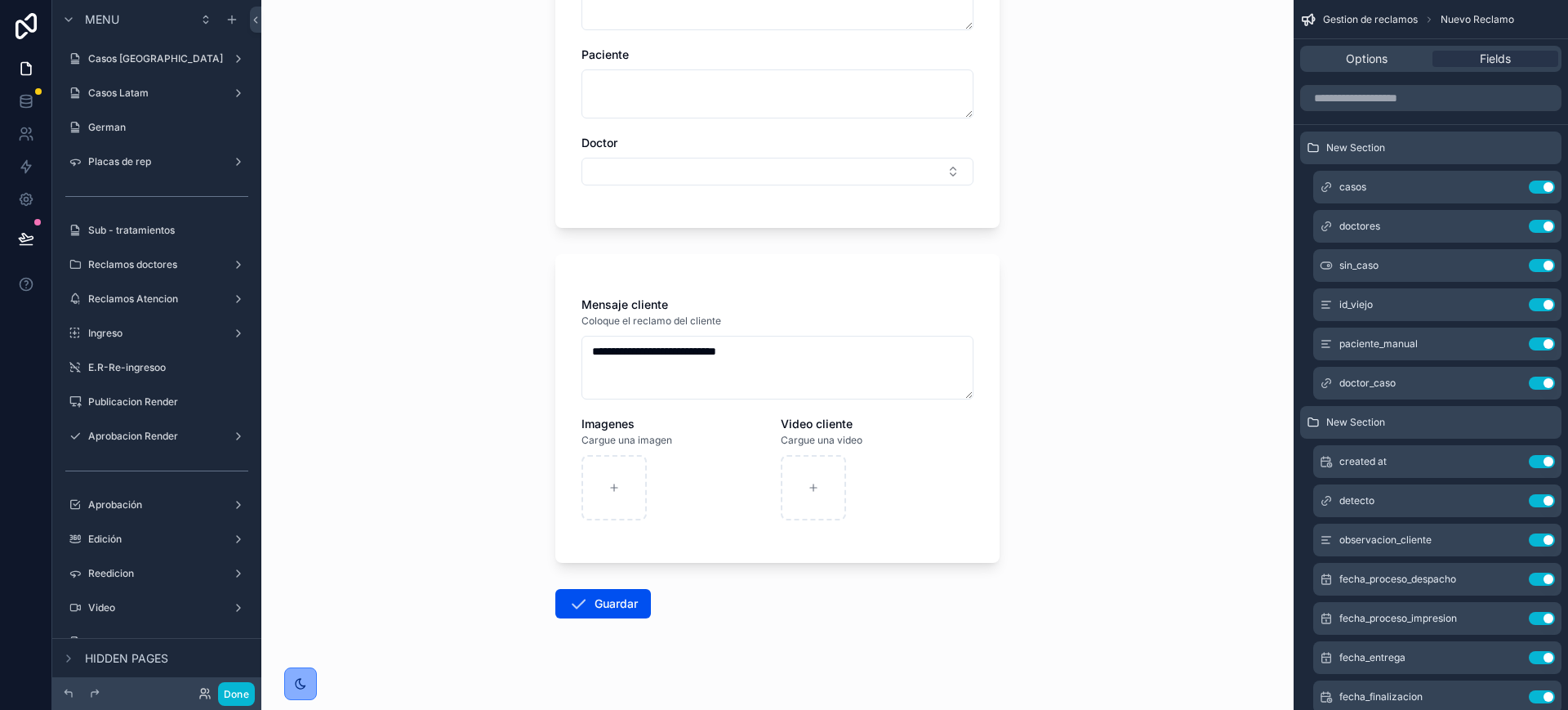
scroll to position [408, 0]
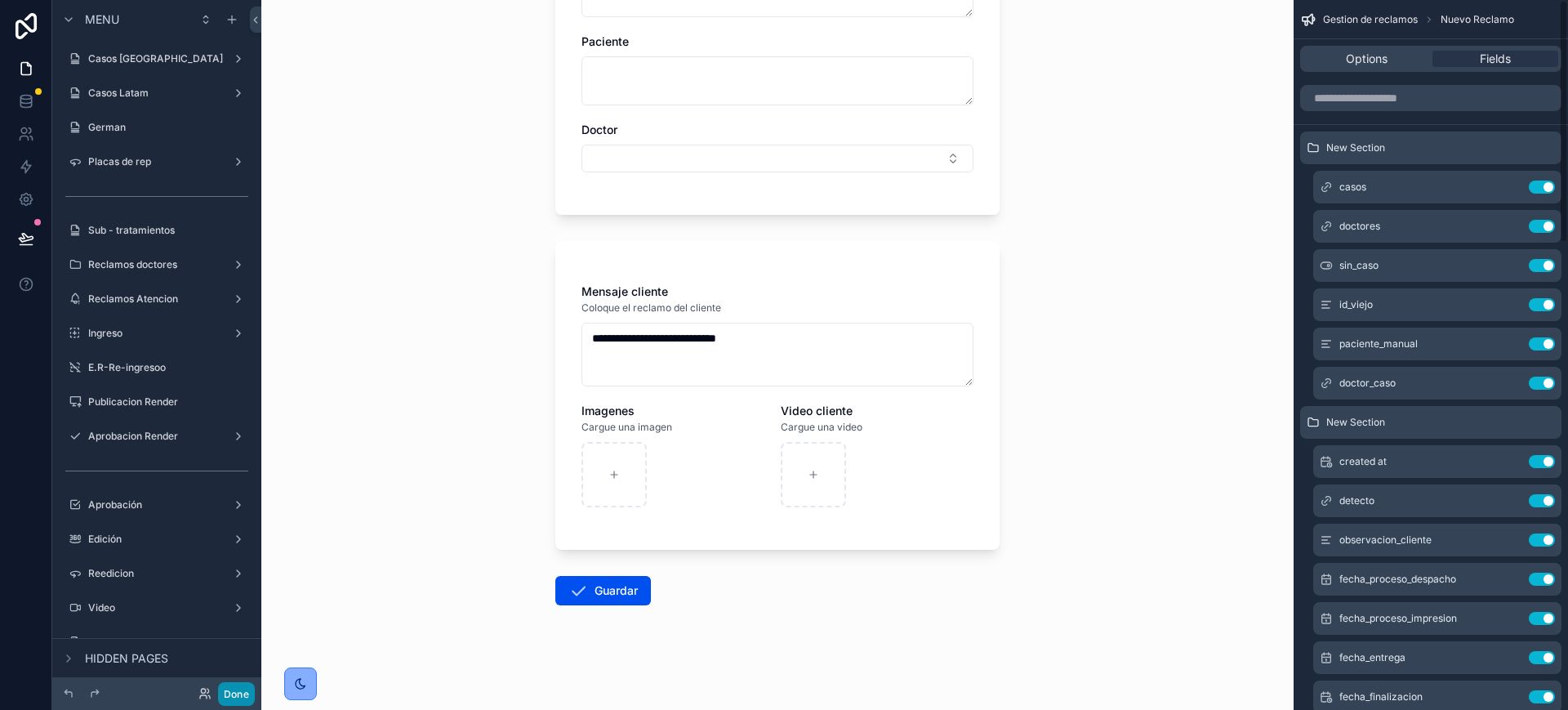
drag, startPoint x: 239, startPoint y: 685, endPoint x: 418, endPoint y: 427, distance: 314.0
click at [239, 685] on button "Done" at bounding box center [236, 694] width 36 height 24
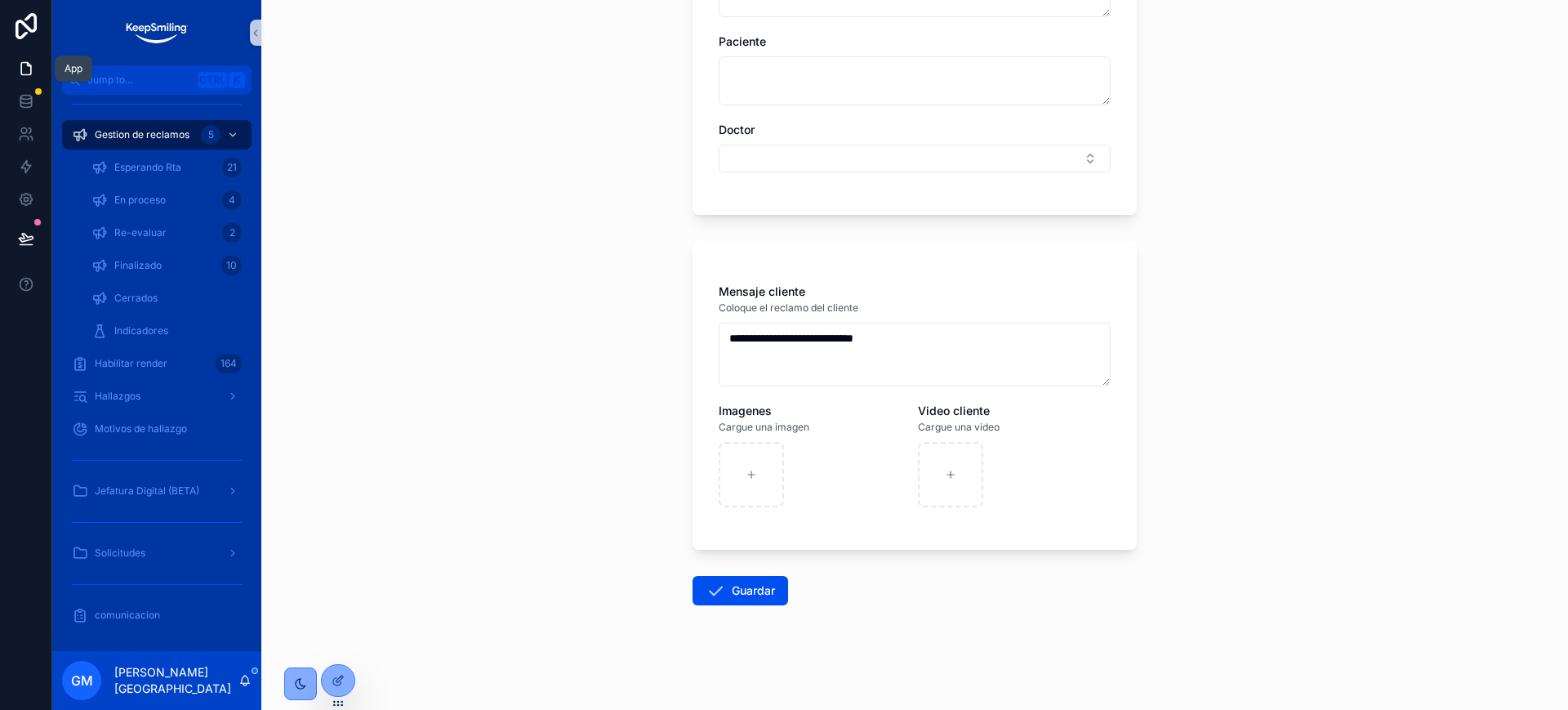
drag, startPoint x: 32, startPoint y: 73, endPoint x: 130, endPoint y: 96, distance: 100.7
click at [32, 73] on icon at bounding box center [25, 68] width 16 height 16
click at [150, 179] on div "Esperando Rta 21" at bounding box center [167, 167] width 151 height 26
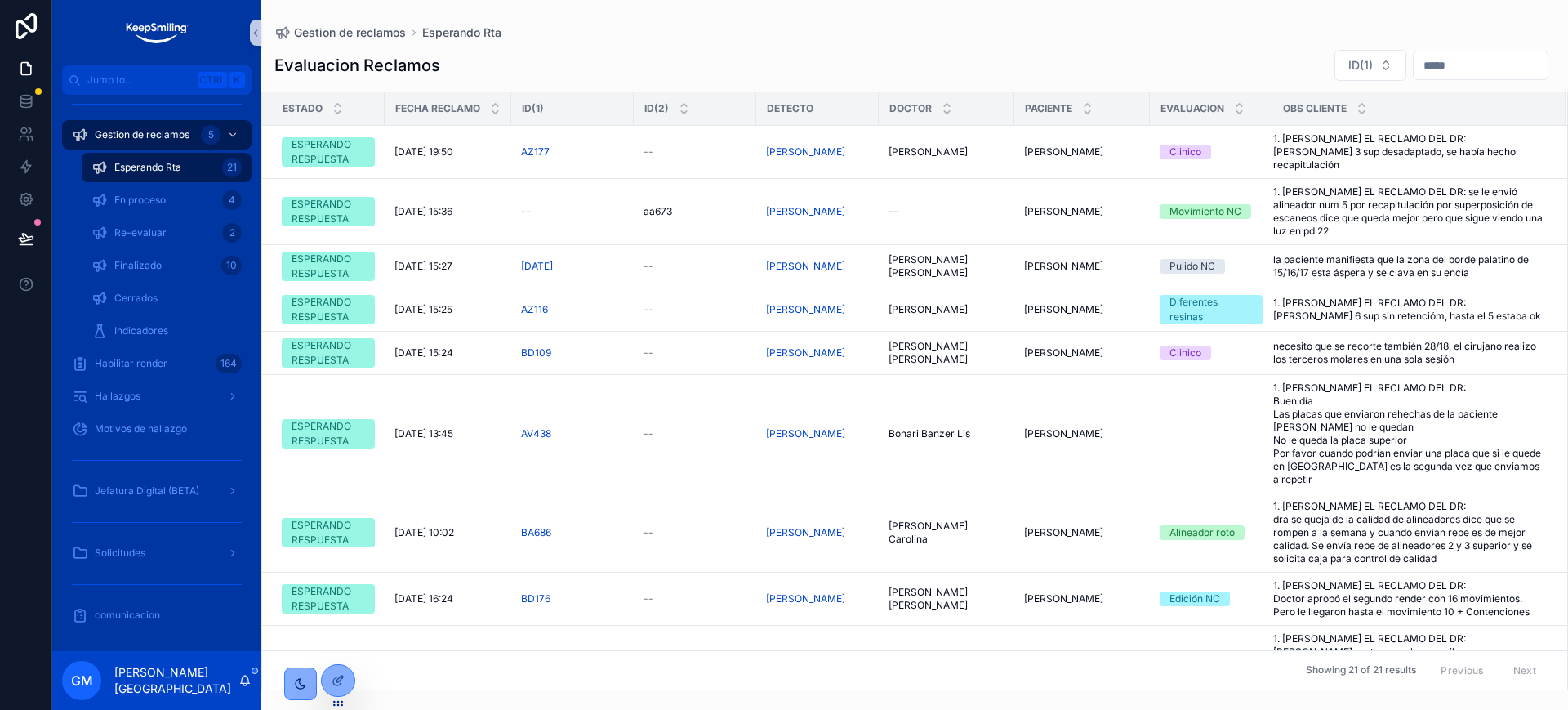
click at [147, 151] on div "Esperando Rta 21" at bounding box center [167, 168] width 190 height 33
click at [143, 204] on span "En proceso" at bounding box center [140, 200] width 52 height 13
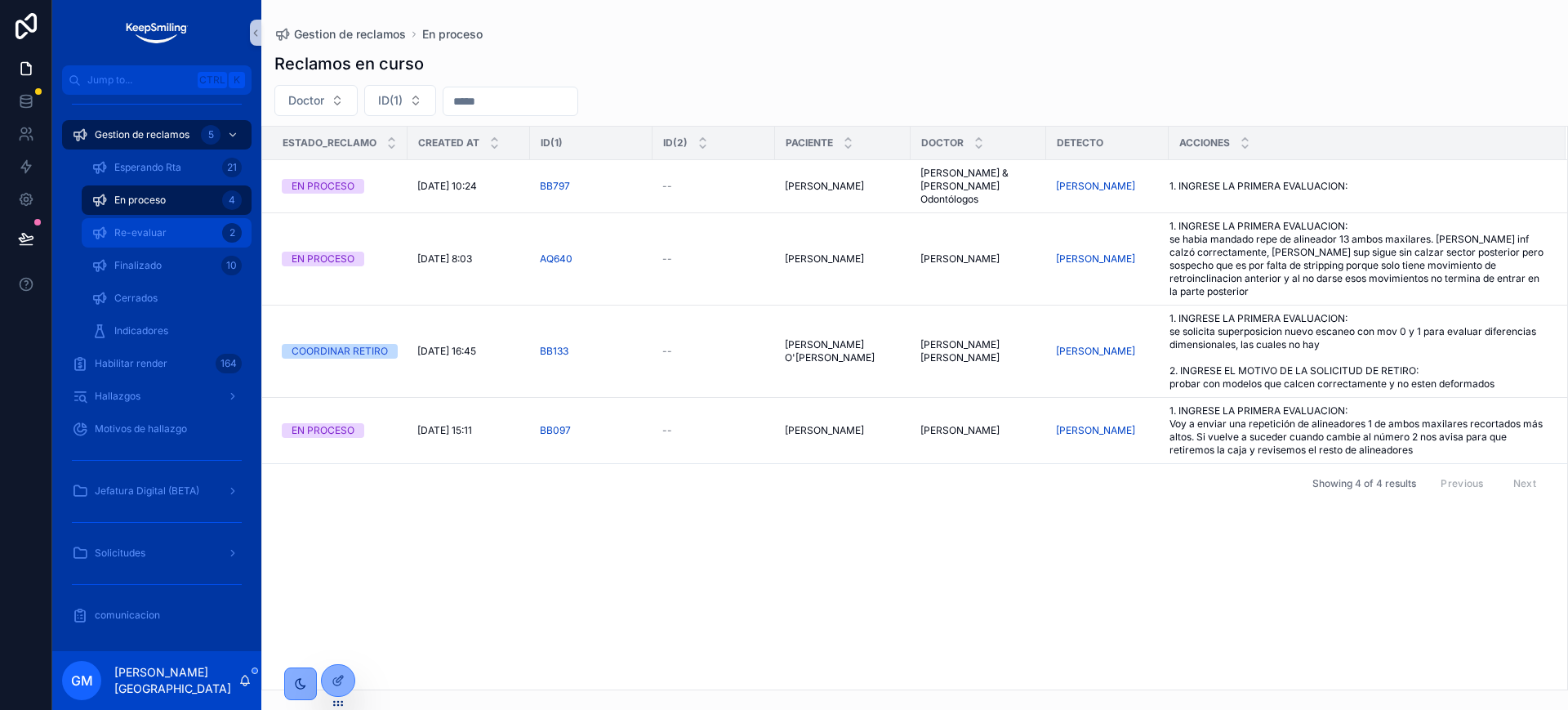
click at [148, 220] on div "Re-evaluar 2" at bounding box center [167, 233] width 151 height 26
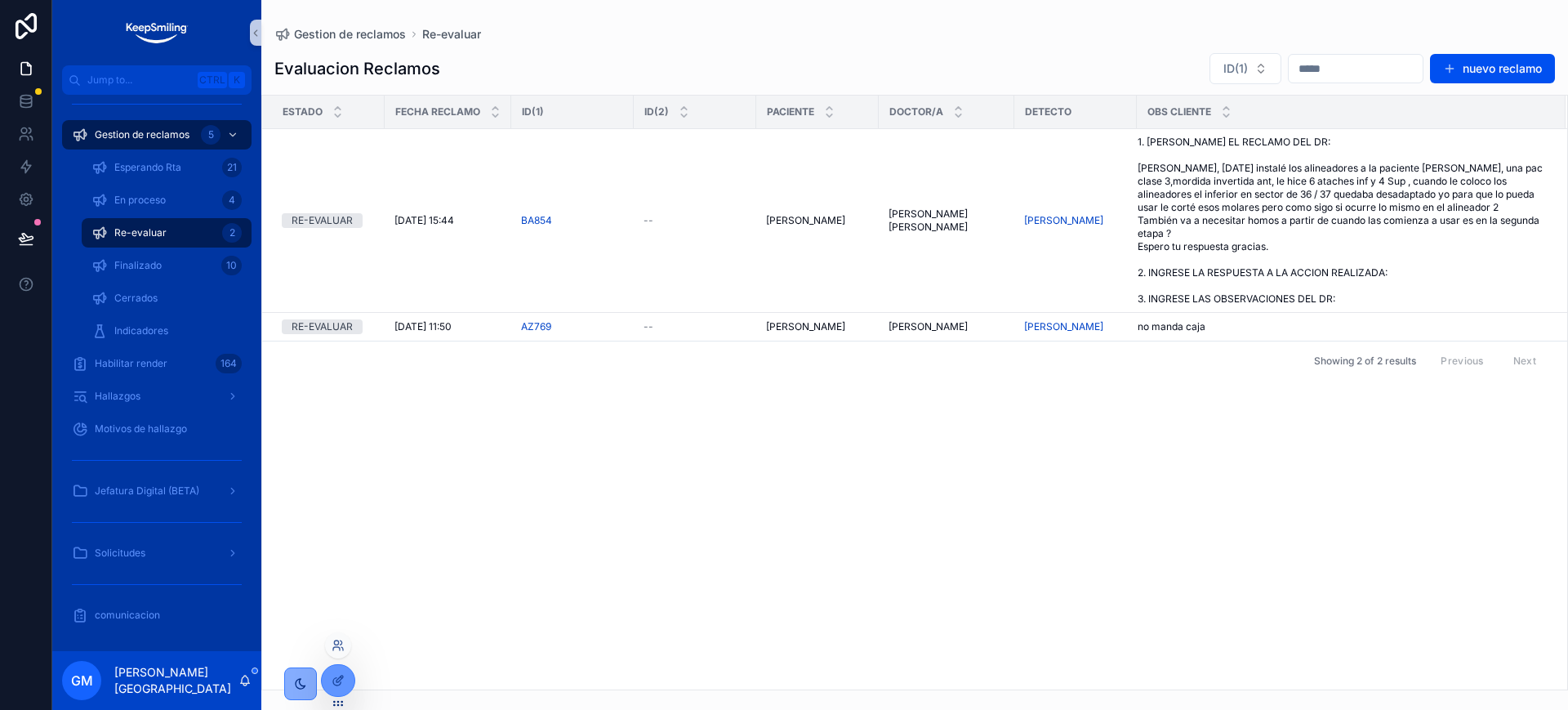
click at [349, 692] on div at bounding box center [338, 680] width 35 height 33
click at [336, 691] on div at bounding box center [338, 680] width 33 height 31
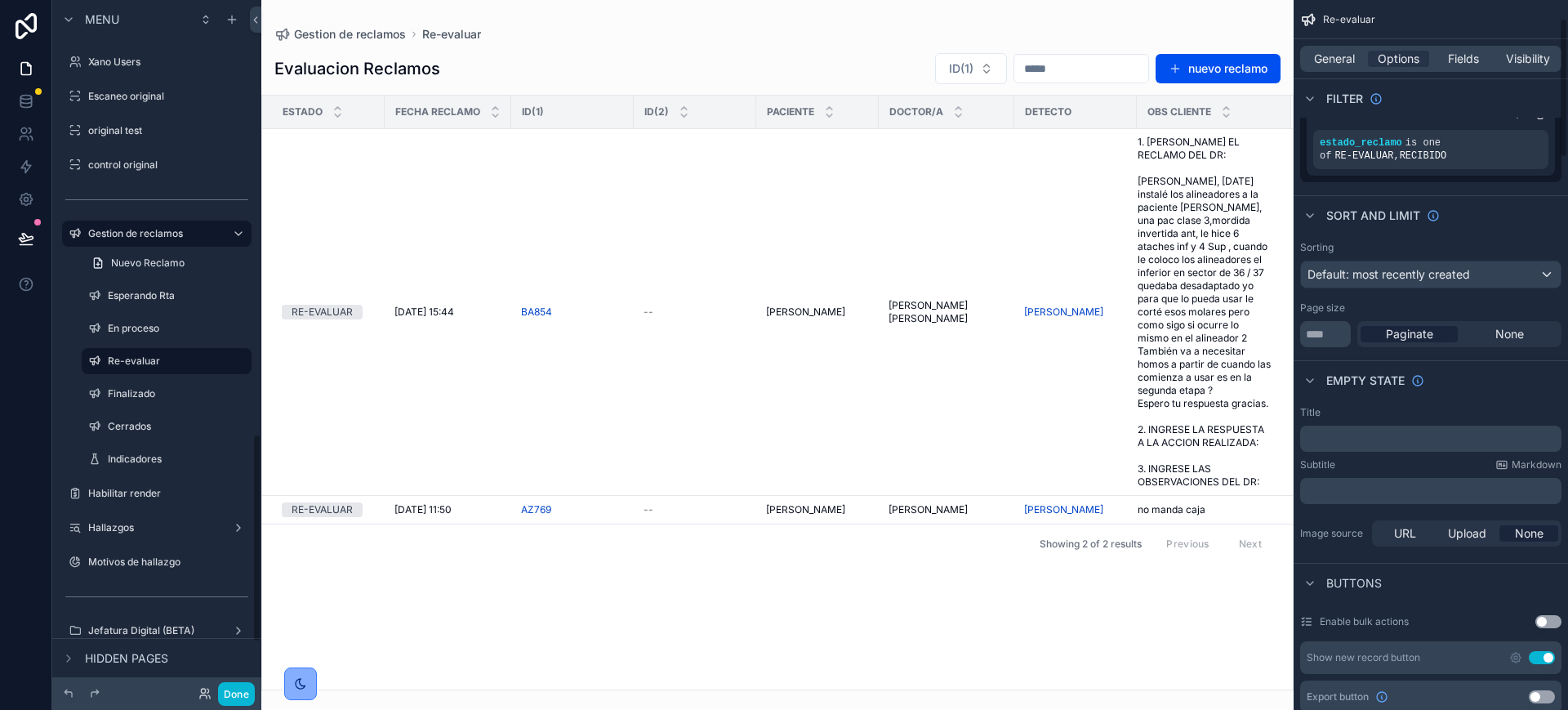
scroll to position [204, 0]
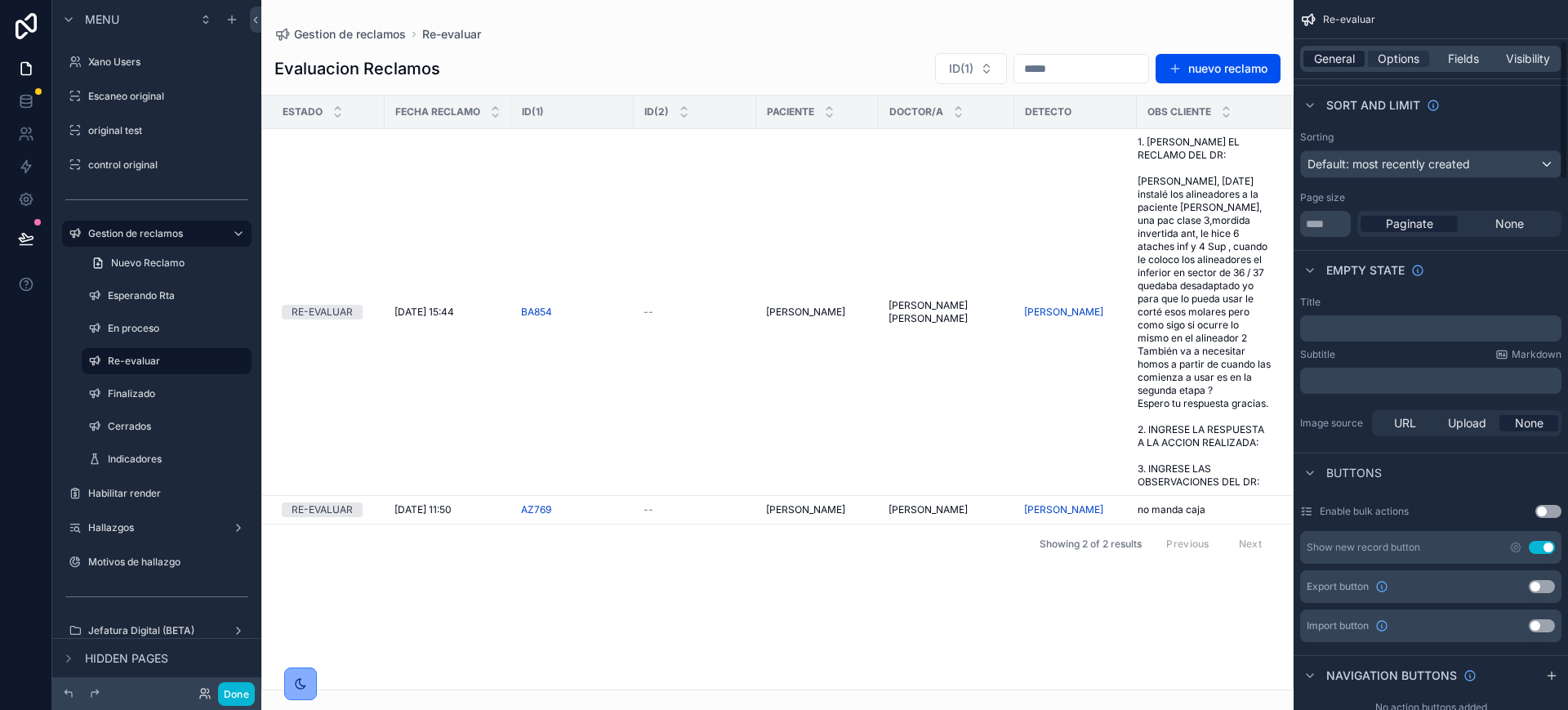
click at [1344, 58] on span "General" at bounding box center [1334, 58] width 41 height 16
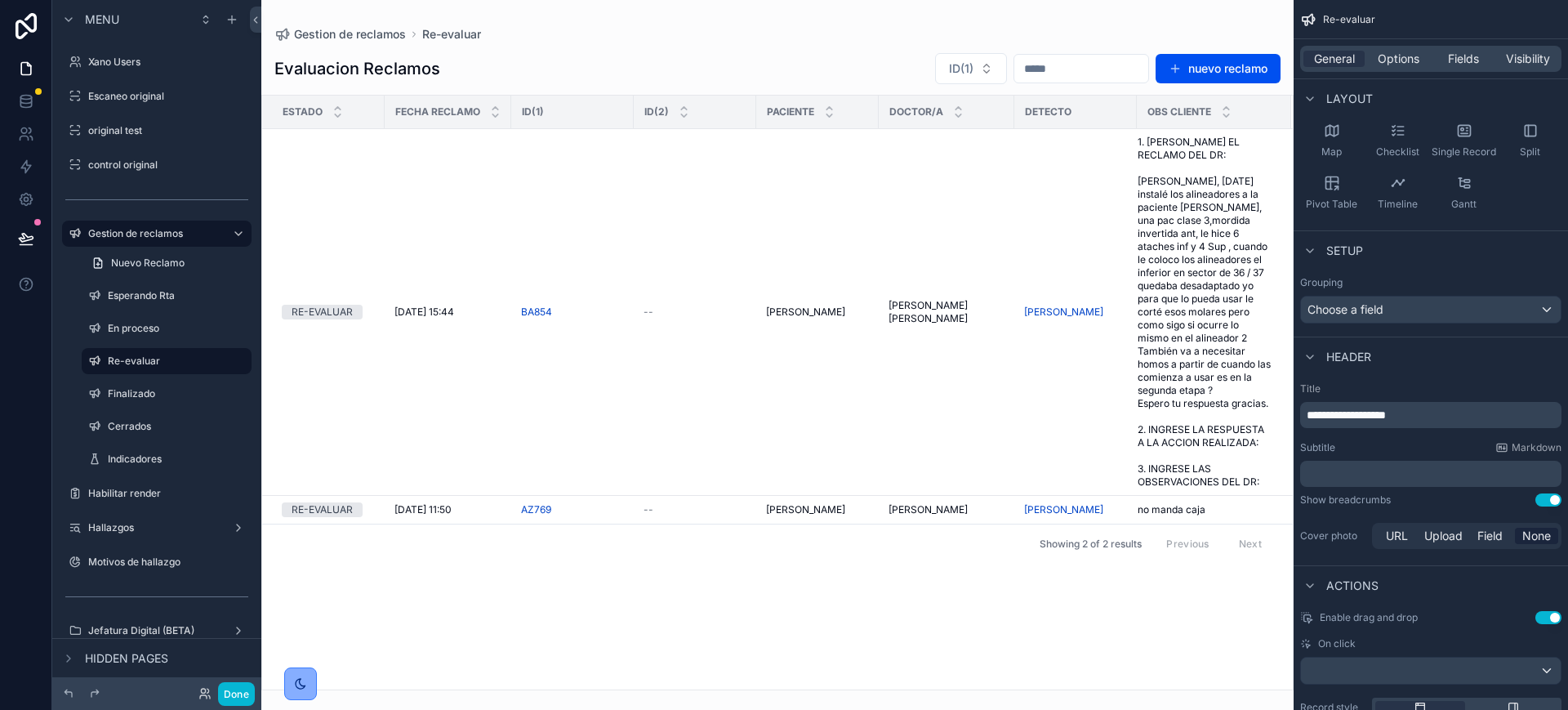
click at [1337, 417] on span "**********" at bounding box center [1346, 416] width 80 height 12
drag, startPoint x: 1361, startPoint y: 414, endPoint x: 1299, endPoint y: 420, distance: 62.3
click at [1299, 420] on div "**********" at bounding box center [1431, 467] width 274 height 183
click at [146, 388] on label "Finalizado" at bounding box center [162, 394] width 111 height 13
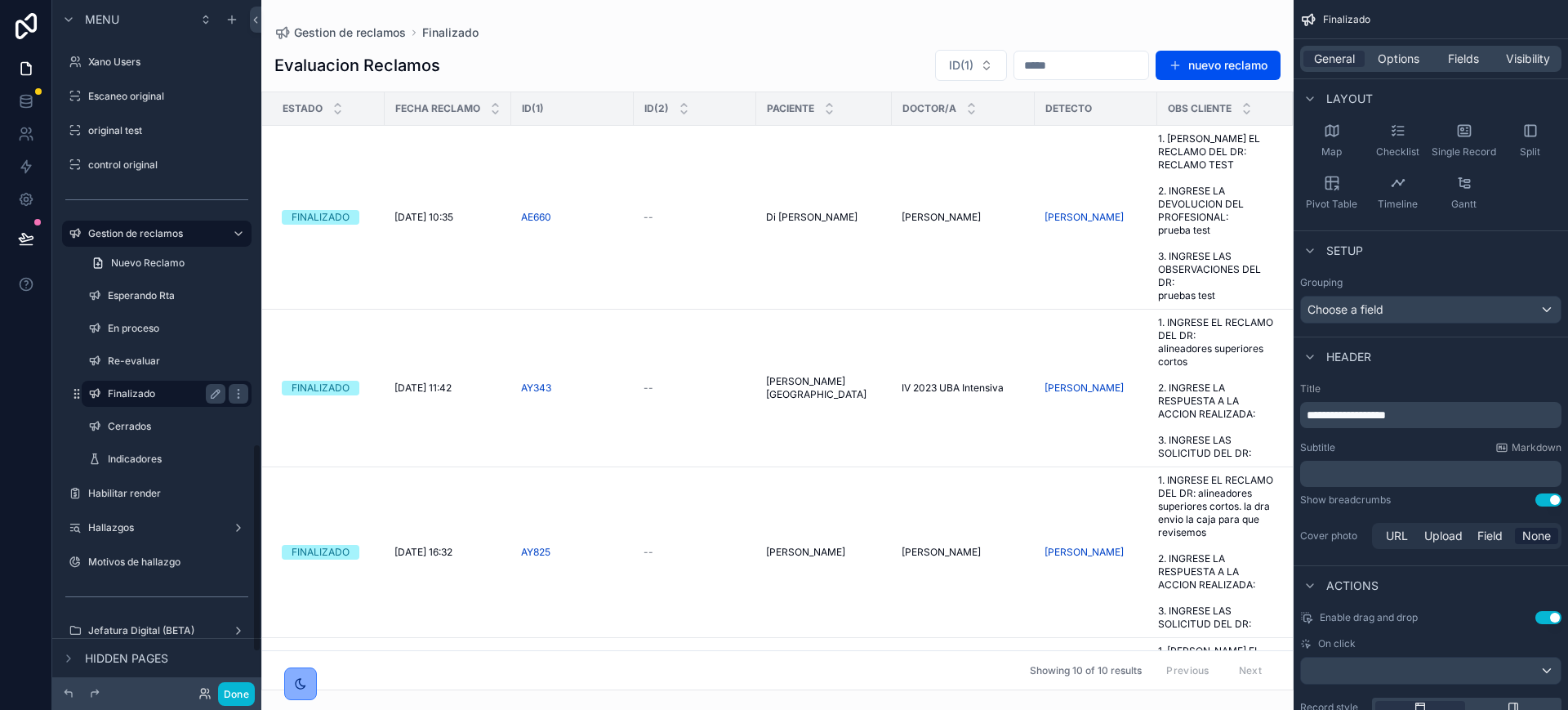
scroll to position [1470, 0]
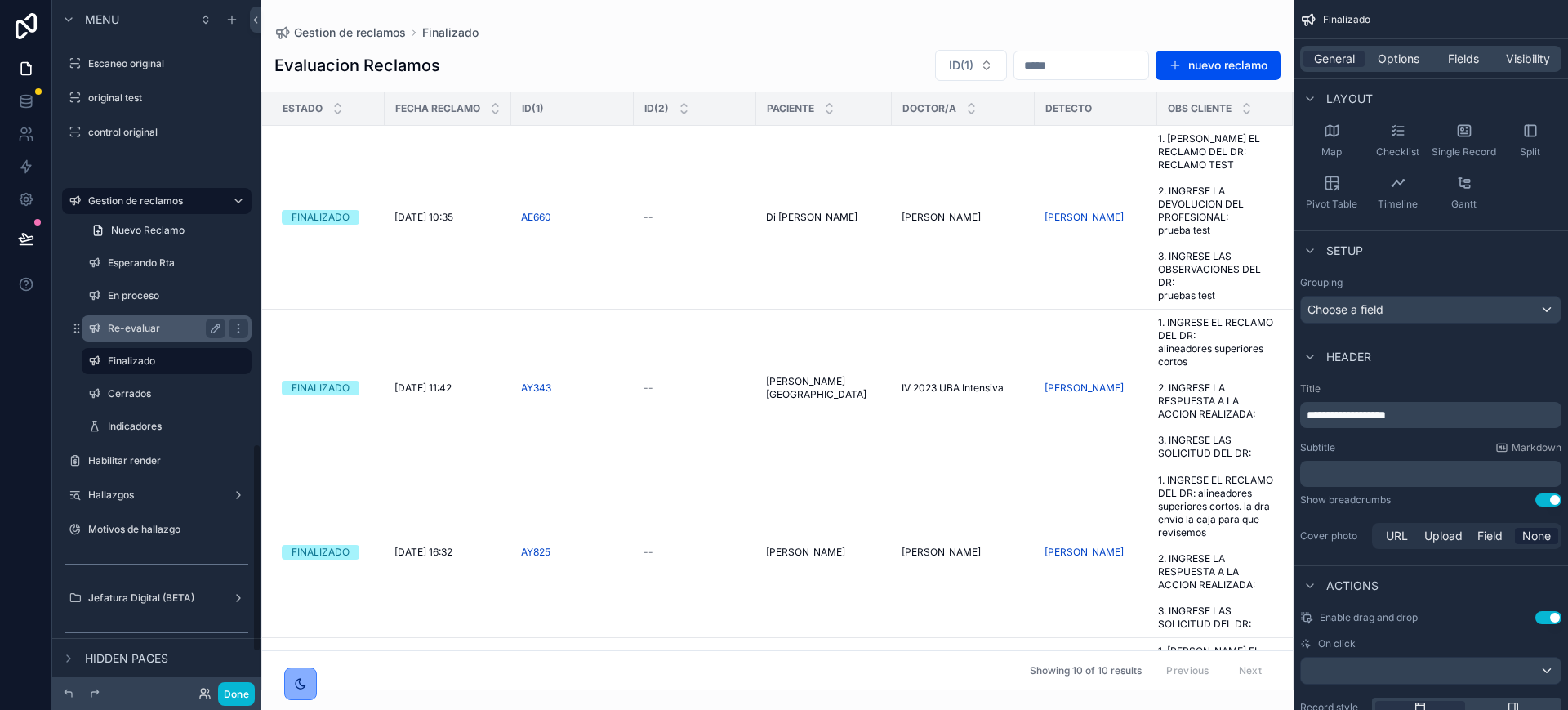
click at [133, 330] on label "Re-evaluar" at bounding box center [162, 327] width 111 height 13
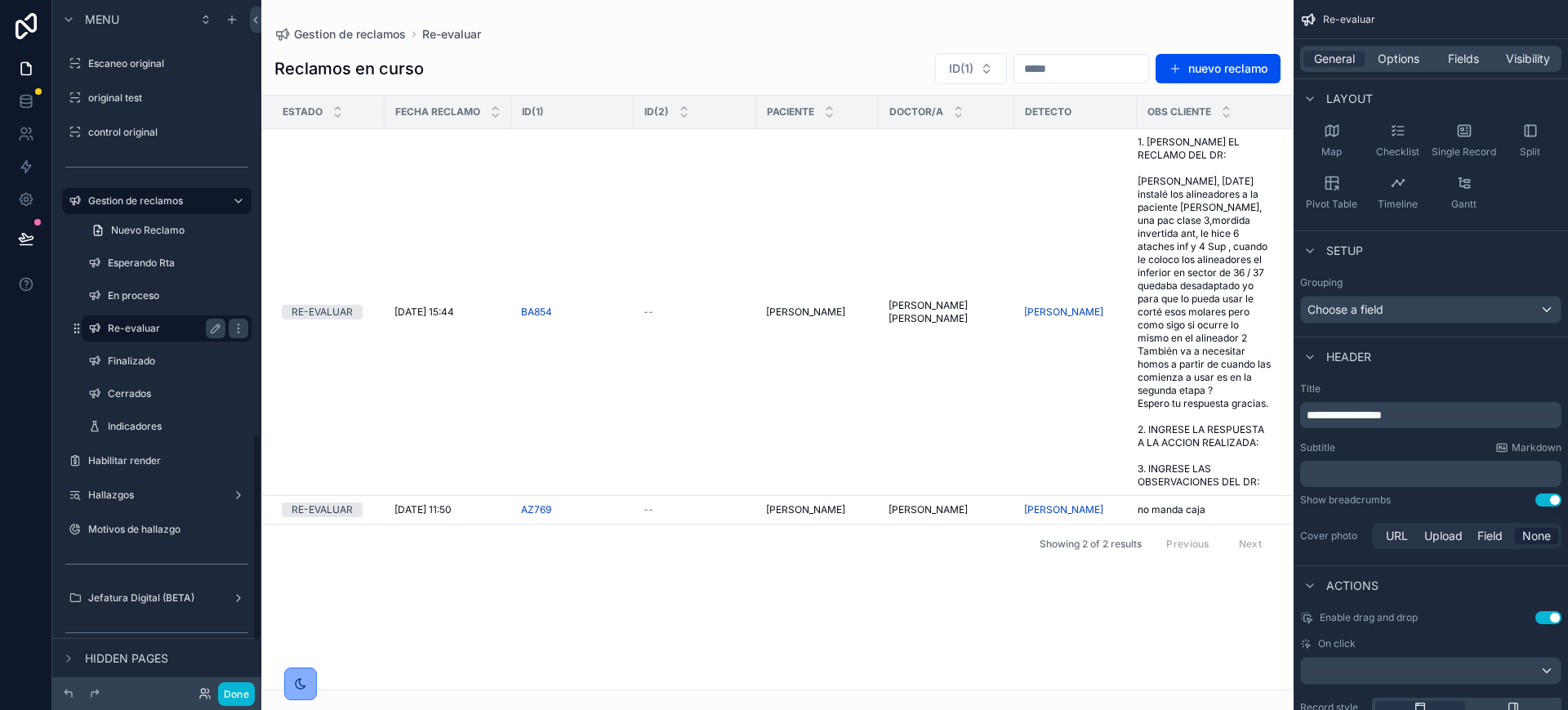
scroll to position [1438, 0]
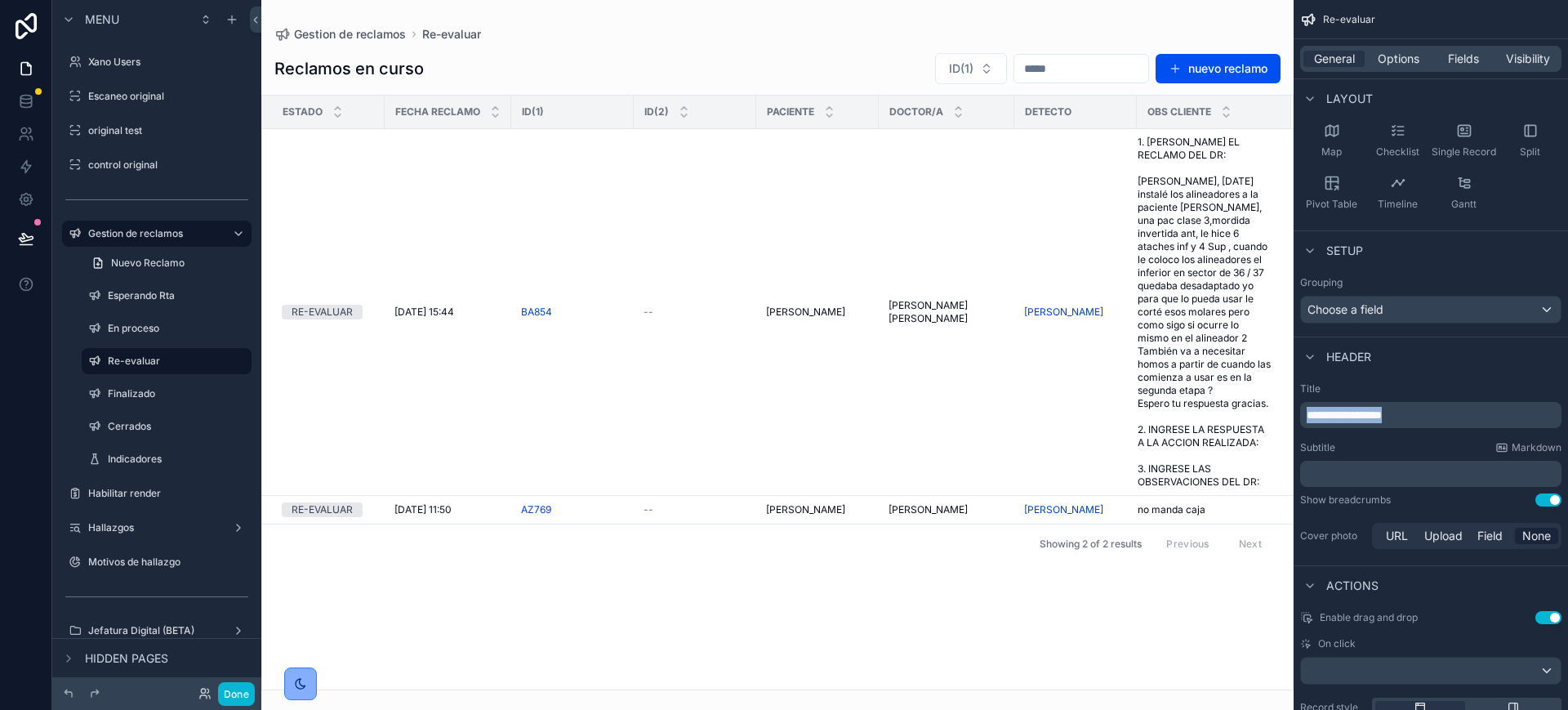
drag, startPoint x: 1420, startPoint y: 415, endPoint x: 1263, endPoint y: 405, distance: 157.3
click at [1278, 411] on div "Jump to... Ctrl K Casos Argentina 1512 Casos Latam 403 German 4514 Placas de re…" at bounding box center [915, 355] width 1307 height 710
copy span "**********"
click at [156, 392] on label "Finalizado" at bounding box center [162, 394] width 111 height 13
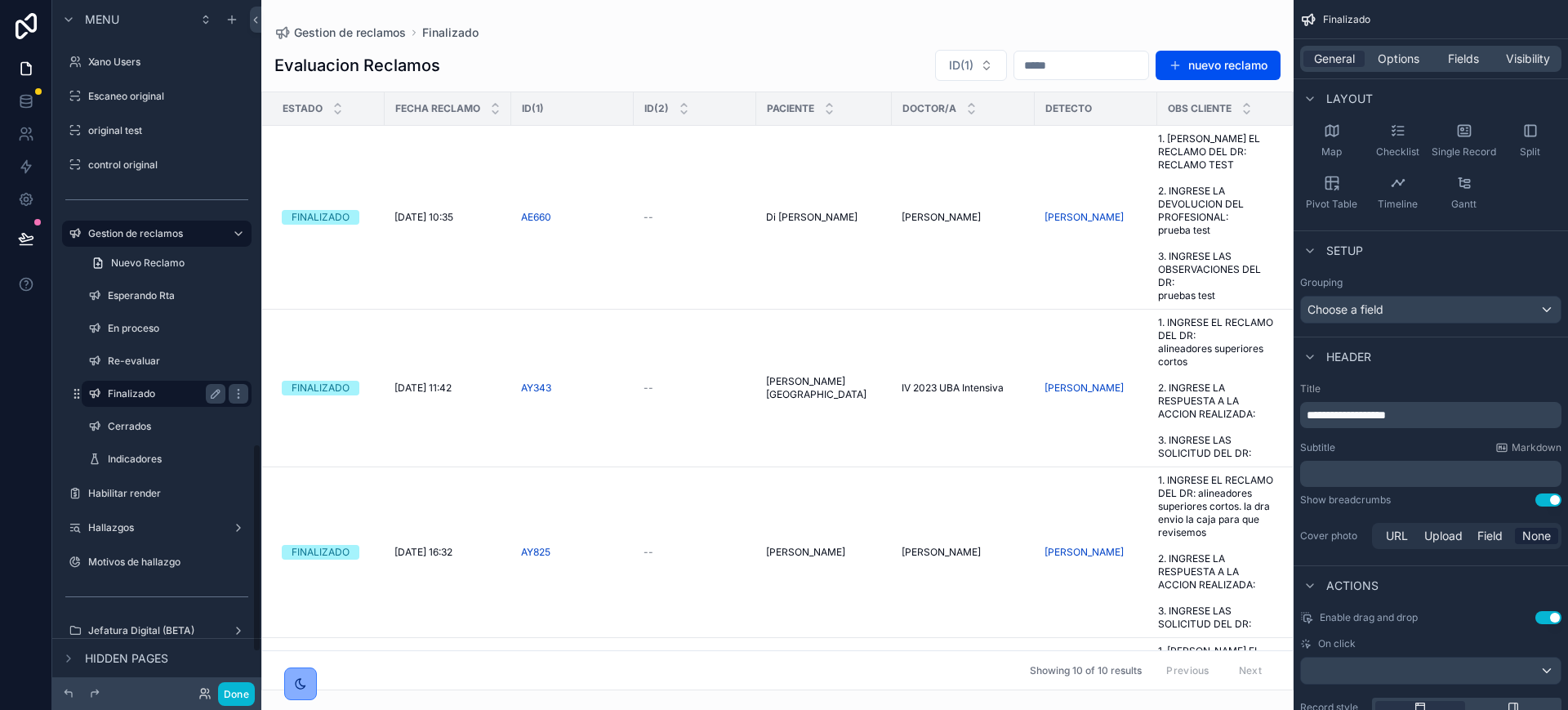
scroll to position [1470, 0]
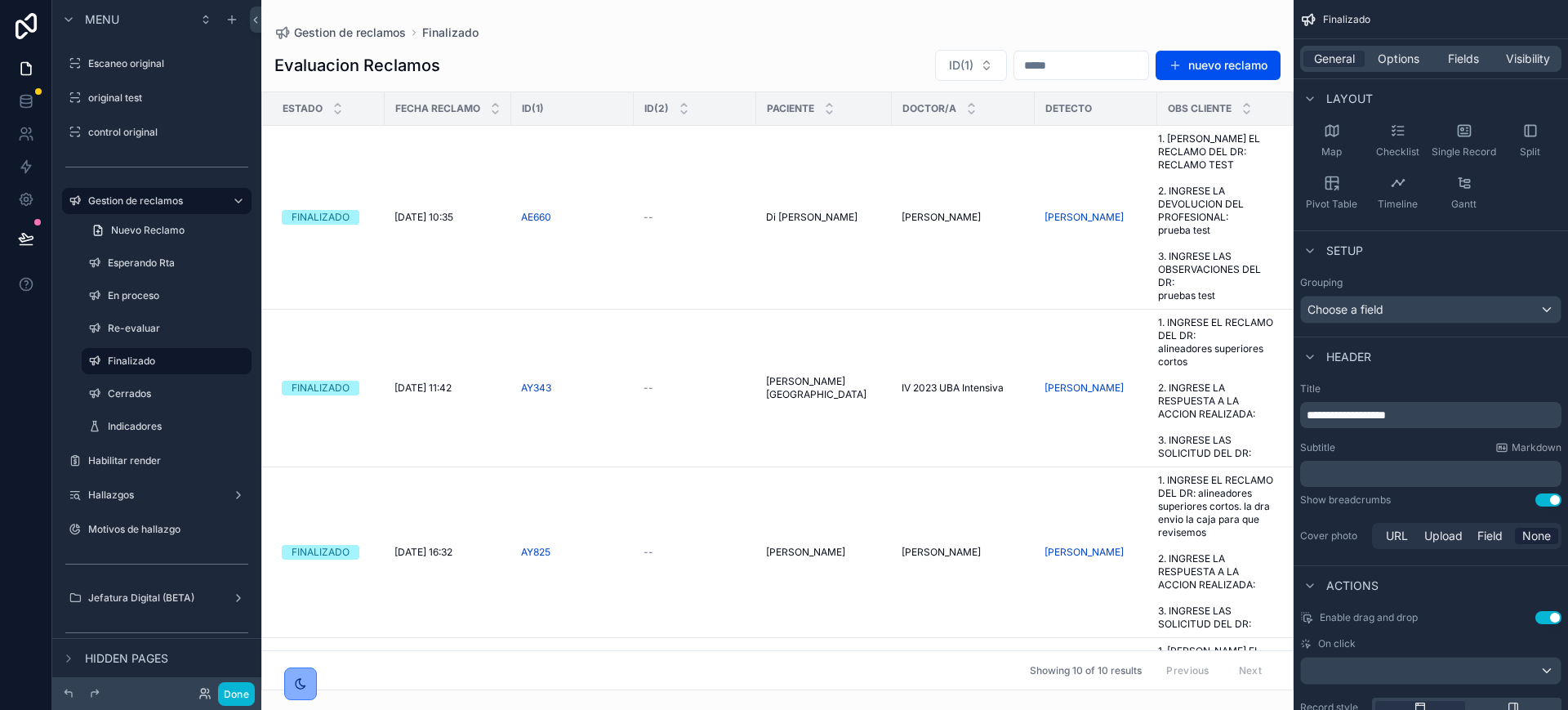
drag, startPoint x: 1266, startPoint y: 410, endPoint x: 1239, endPoint y: 393, distance: 31.9
drag, startPoint x: 1430, startPoint y: 416, endPoint x: 1268, endPoint y: 412, distance: 162.0
click at [1268, 412] on div "Jump to... Ctrl K Casos Argentina 1512 Casos Latam 403 German 4514 Placas de re…" at bounding box center [915, 355] width 1307 height 710
drag, startPoint x: 1367, startPoint y: 412, endPoint x: 1474, endPoint y: 411, distance: 107.0
click at [1474, 411] on p "**********" at bounding box center [1432, 415] width 251 height 16
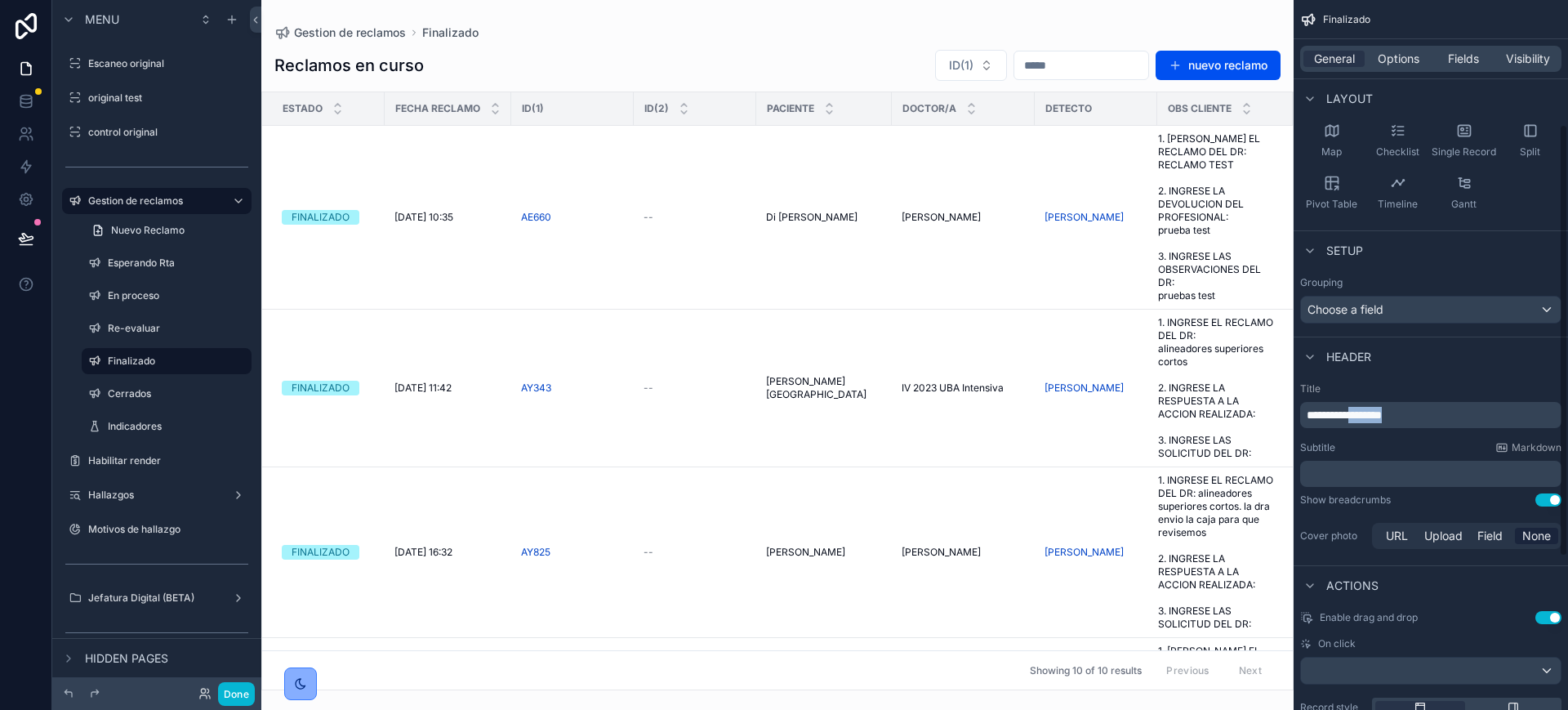
click at [1397, 435] on div "**********" at bounding box center [1431, 467] width 274 height 183
click at [1415, 413] on p "**********" at bounding box center [1432, 415] width 251 height 16
drag, startPoint x: 1414, startPoint y: 413, endPoint x: 1368, endPoint y: 413, distance: 46.0
click at [1368, 413] on p "**********" at bounding box center [1432, 415] width 251 height 16
click at [1368, 413] on span "**********" at bounding box center [1350, 416] width 87 height 12
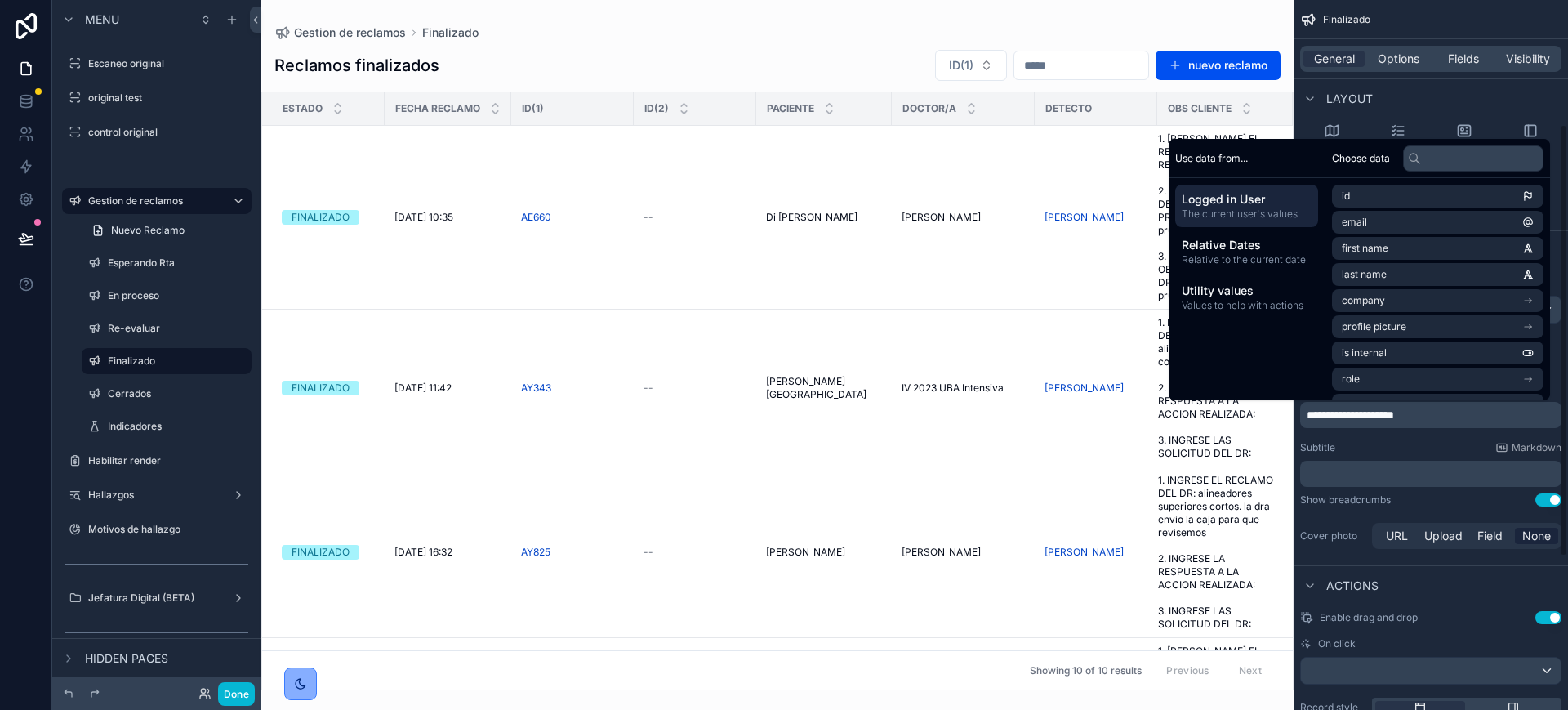
click at [1361, 414] on span "**********" at bounding box center [1350, 416] width 87 height 12
click at [233, 705] on div "Done" at bounding box center [157, 693] width 209 height 33
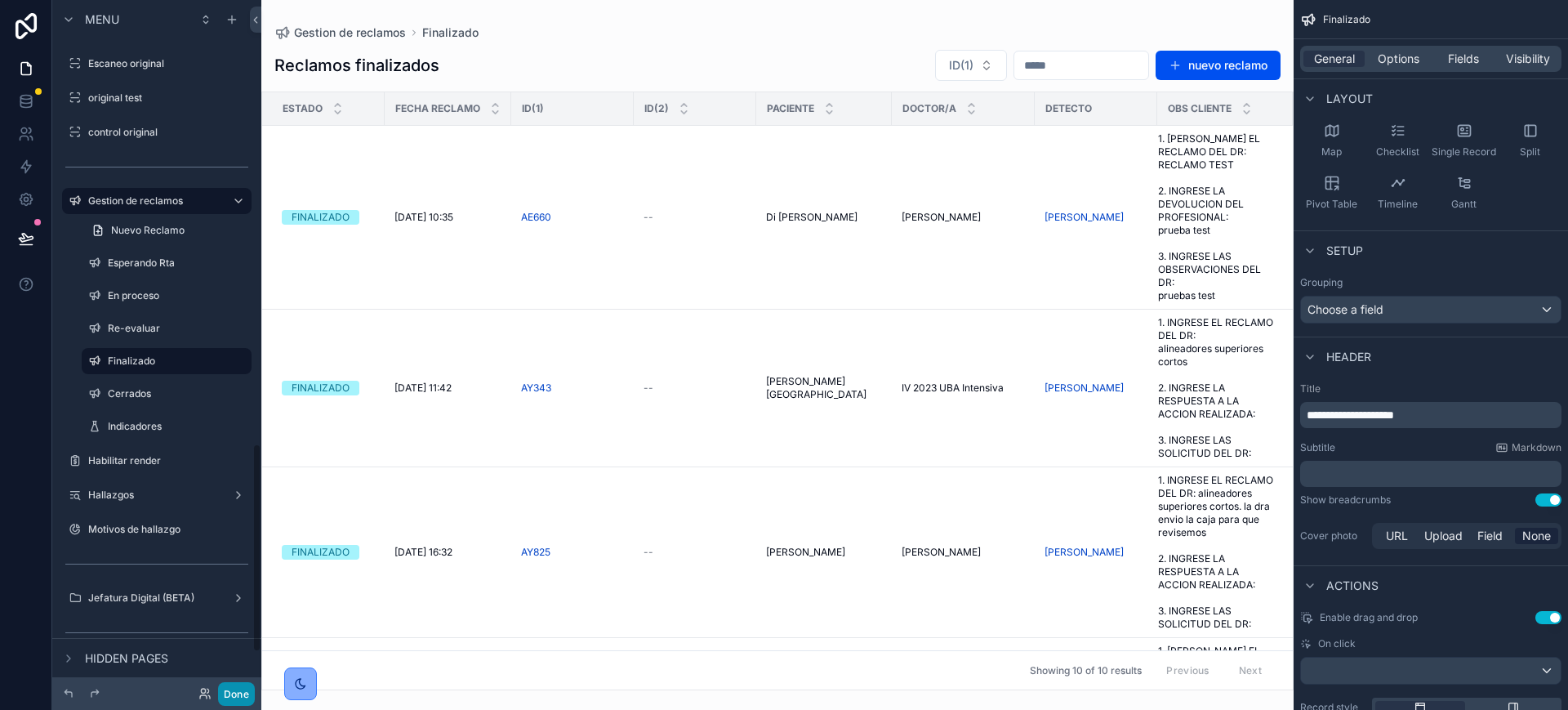
click at [233, 694] on button "Done" at bounding box center [236, 694] width 36 height 24
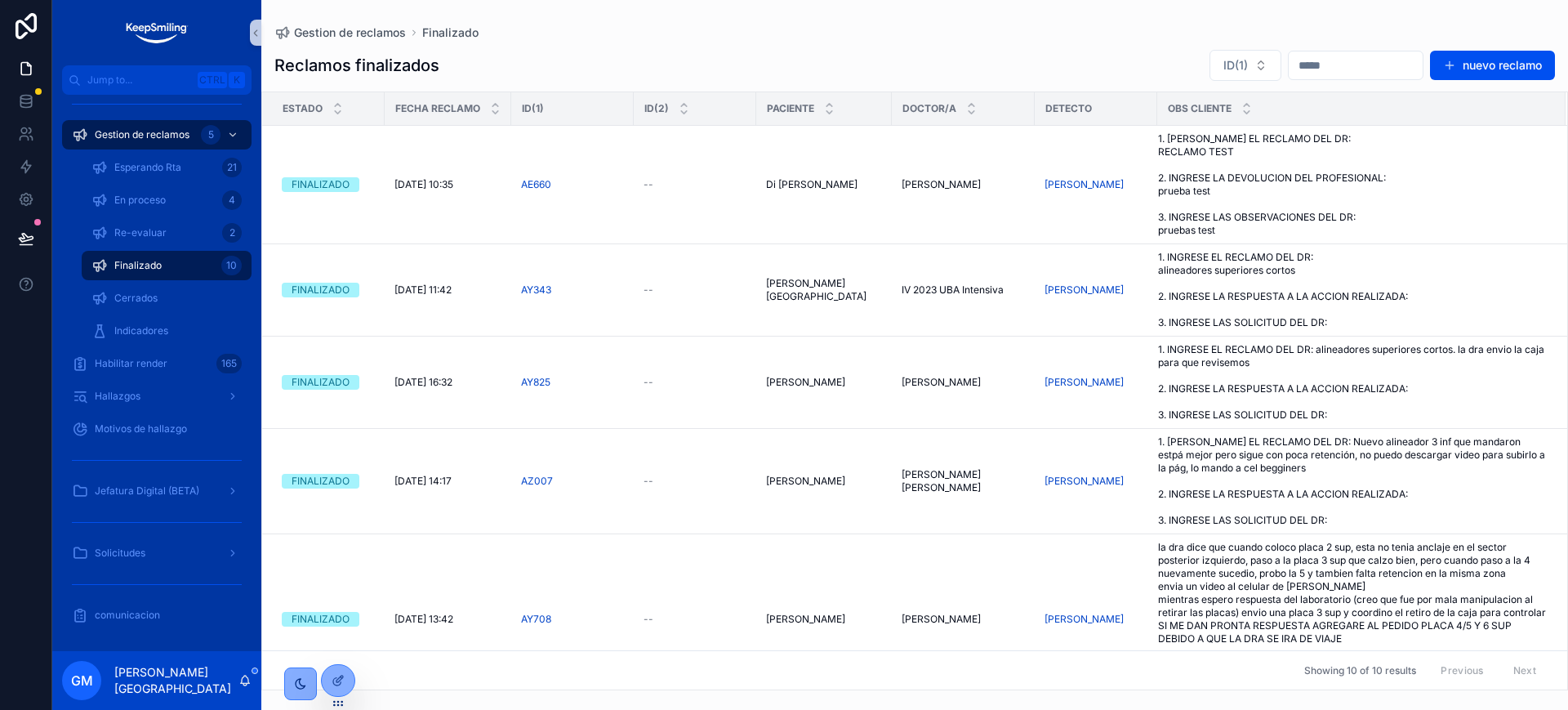
click at [970, 45] on div "Reclamos finalizados ID(1) nuevo reclamo Estado Fecha reclamo ID(1) ID(2) Pacie…" at bounding box center [915, 364] width 1307 height 651
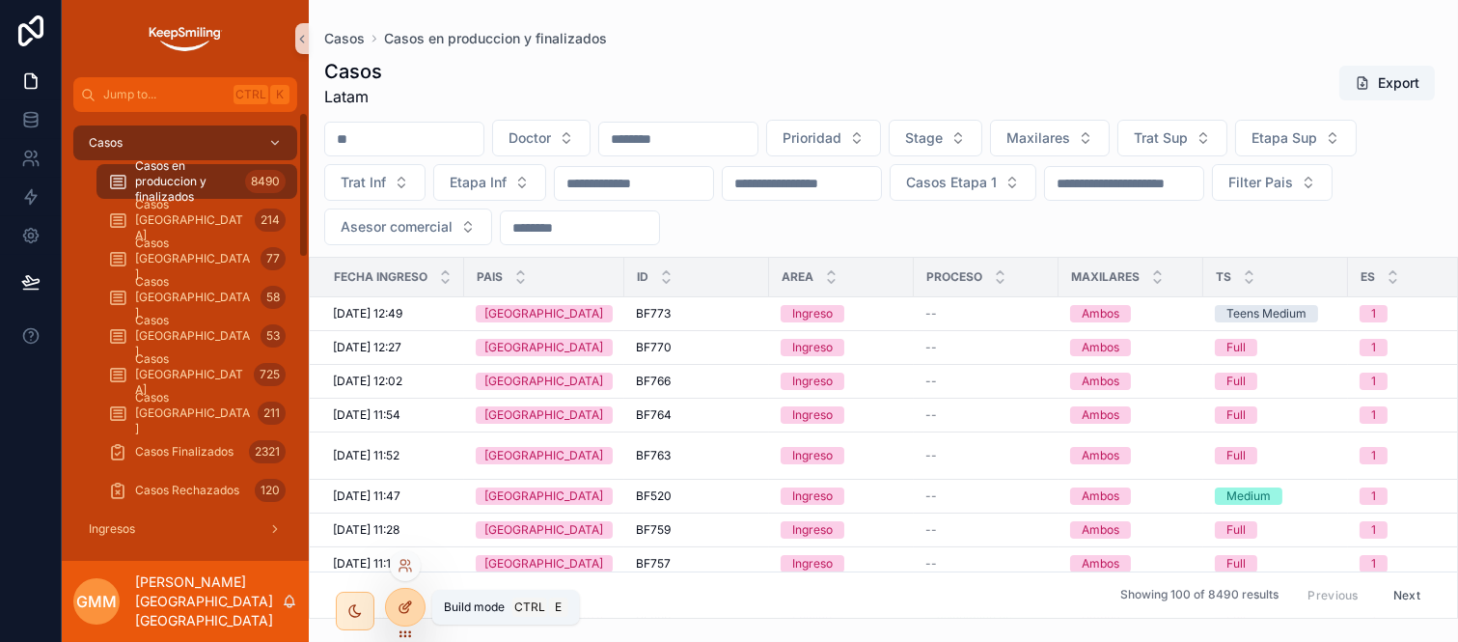
click at [421, 599] on div at bounding box center [405, 607] width 39 height 37
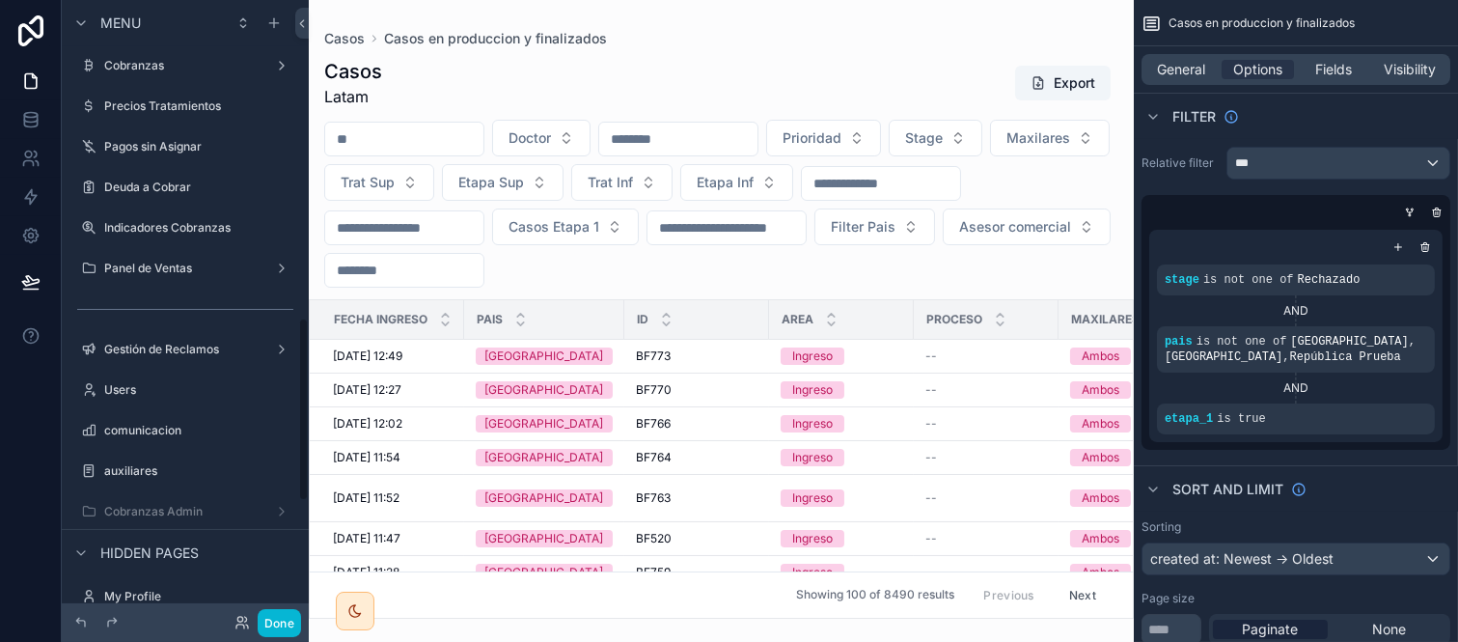
scroll to position [1072, 0]
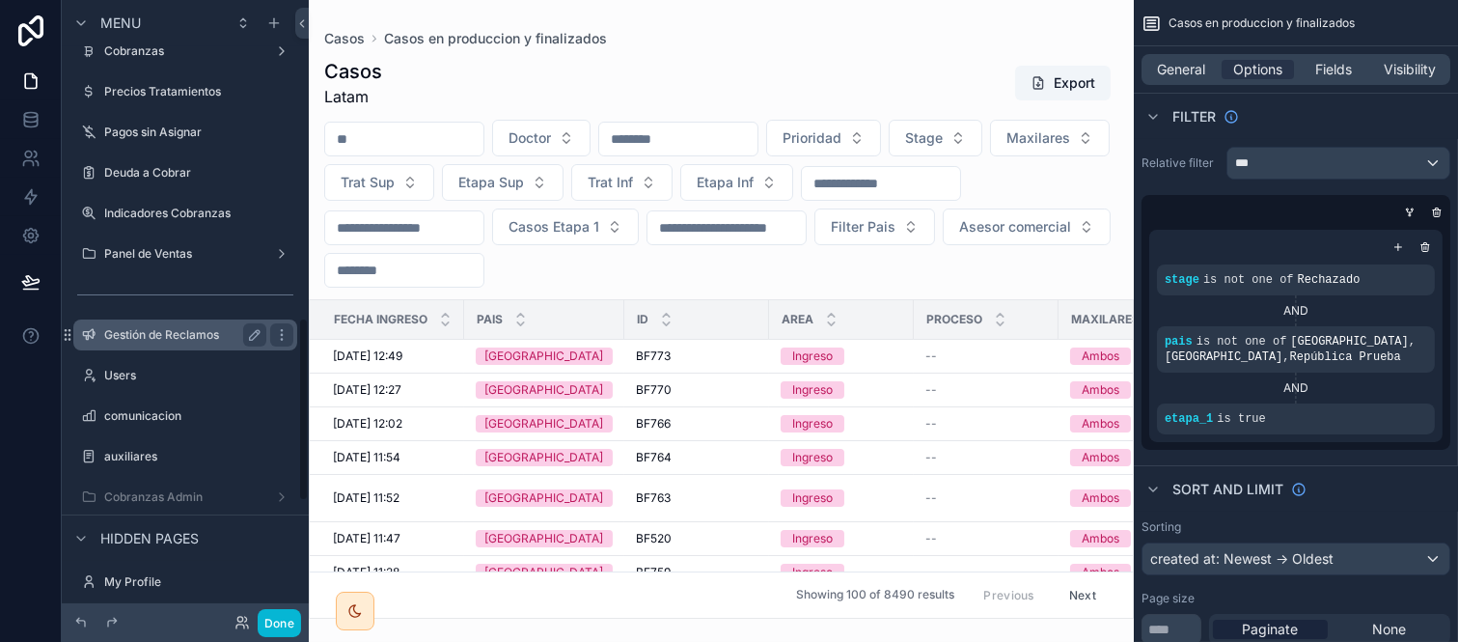
click at [196, 336] on label "Gestión de Reclamos" at bounding box center [181, 334] width 154 height 15
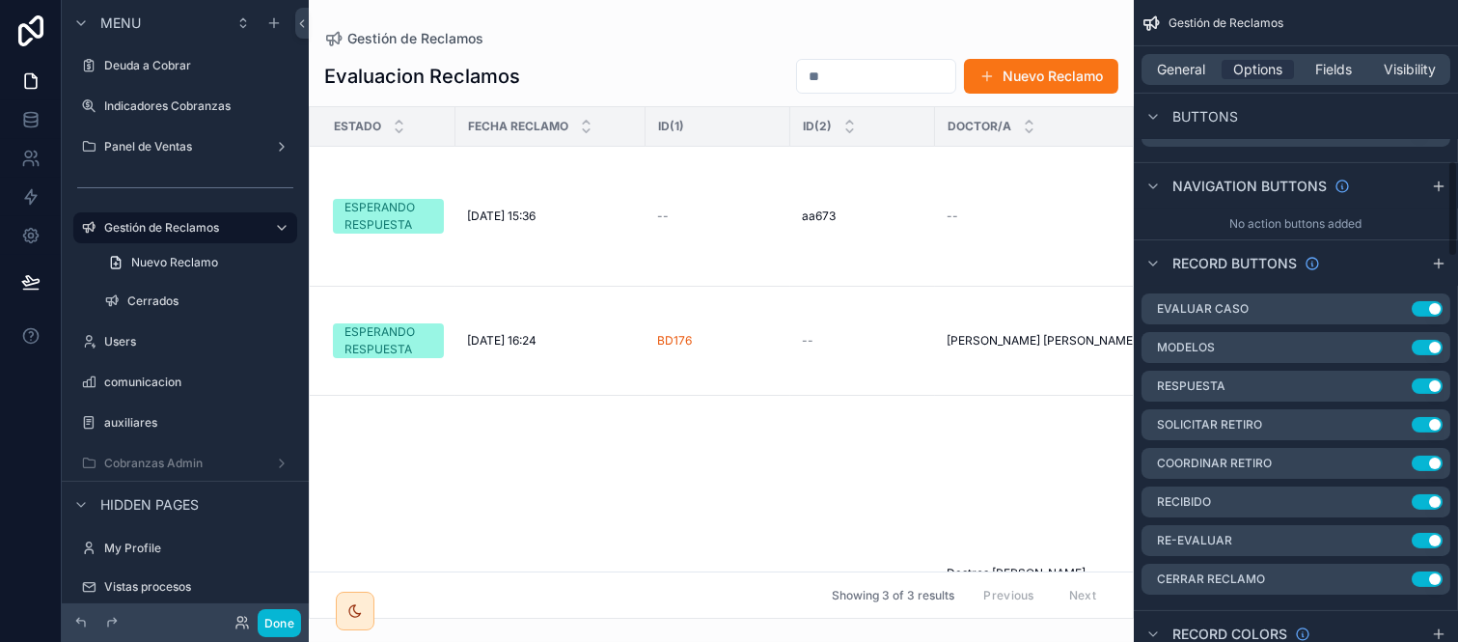
scroll to position [1072, 0]
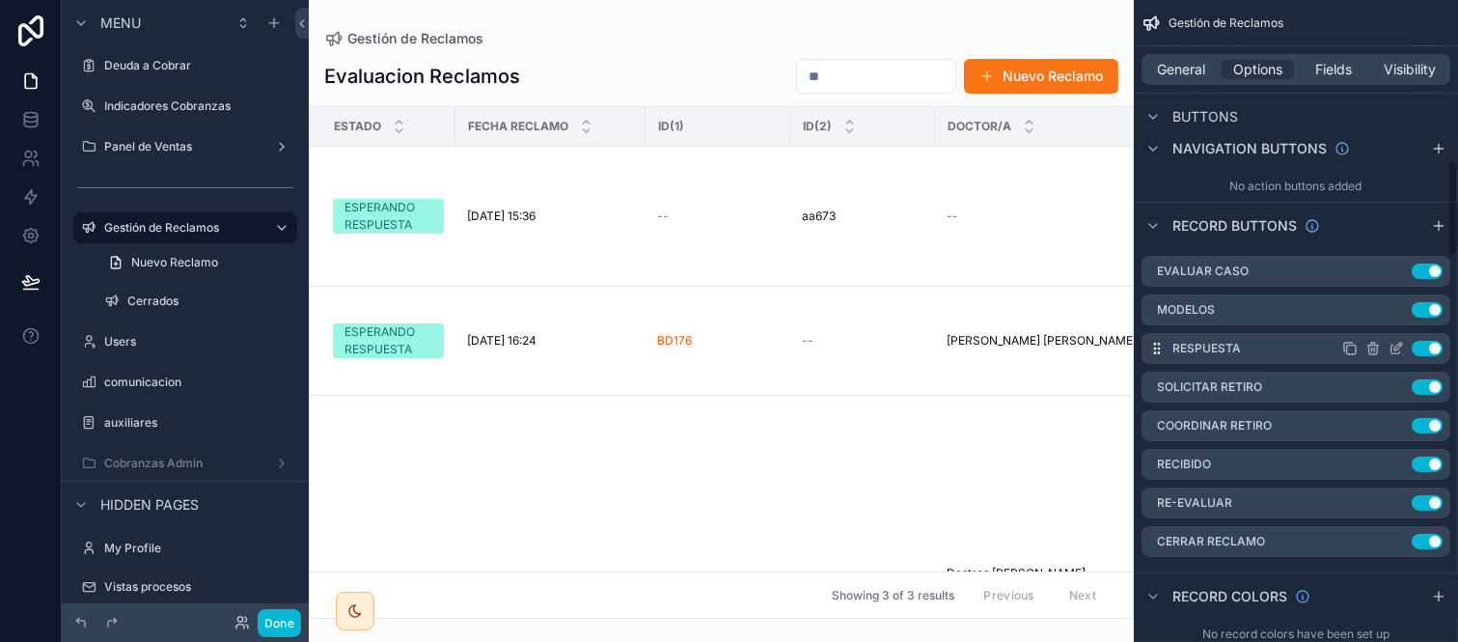
click at [1429, 341] on button "Use setting" at bounding box center [1427, 348] width 31 height 15
click at [1434, 379] on button "Use setting" at bounding box center [1427, 386] width 31 height 15
click at [1435, 418] on button "Use setting" at bounding box center [1427, 425] width 31 height 15
click at [1434, 457] on button "Use setting" at bounding box center [1427, 464] width 31 height 15
click at [1430, 495] on button "Use setting" at bounding box center [1427, 502] width 31 height 15
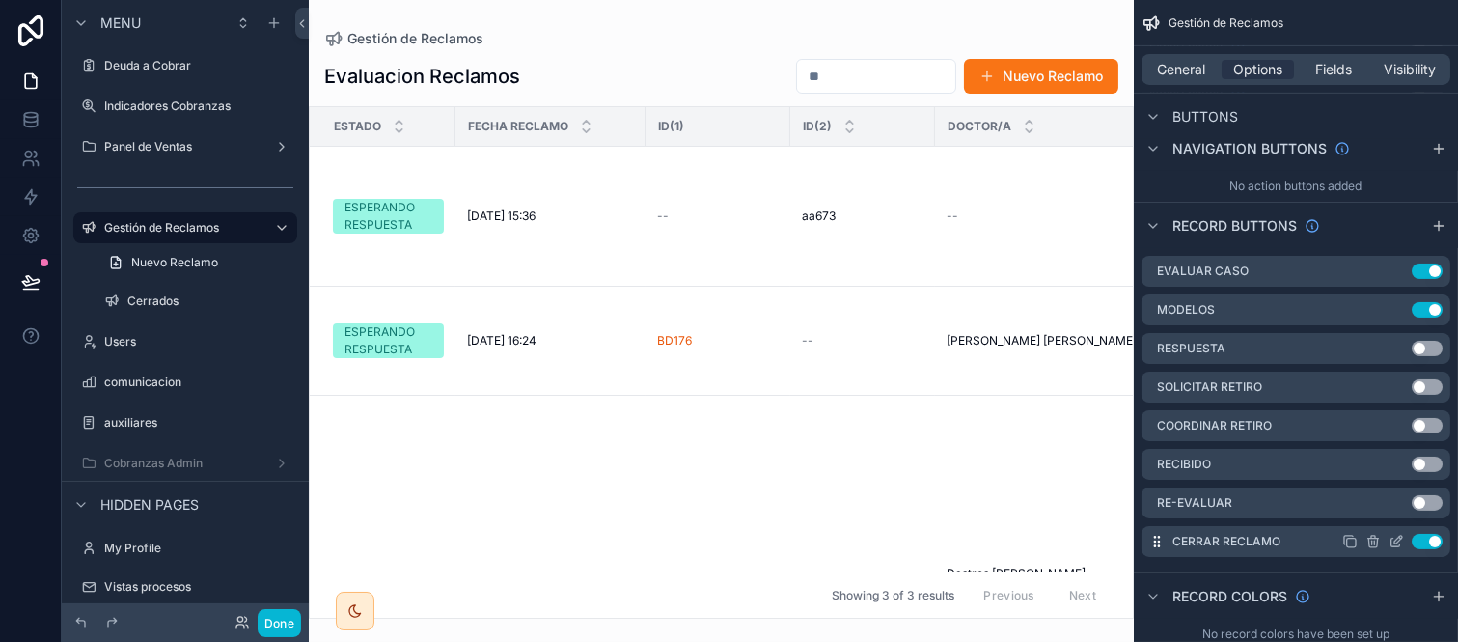
click at [1436, 534] on button "Use setting" at bounding box center [1427, 541] width 31 height 15
click at [1396, 263] on icon "scrollable content" at bounding box center [1396, 270] width 15 height 15
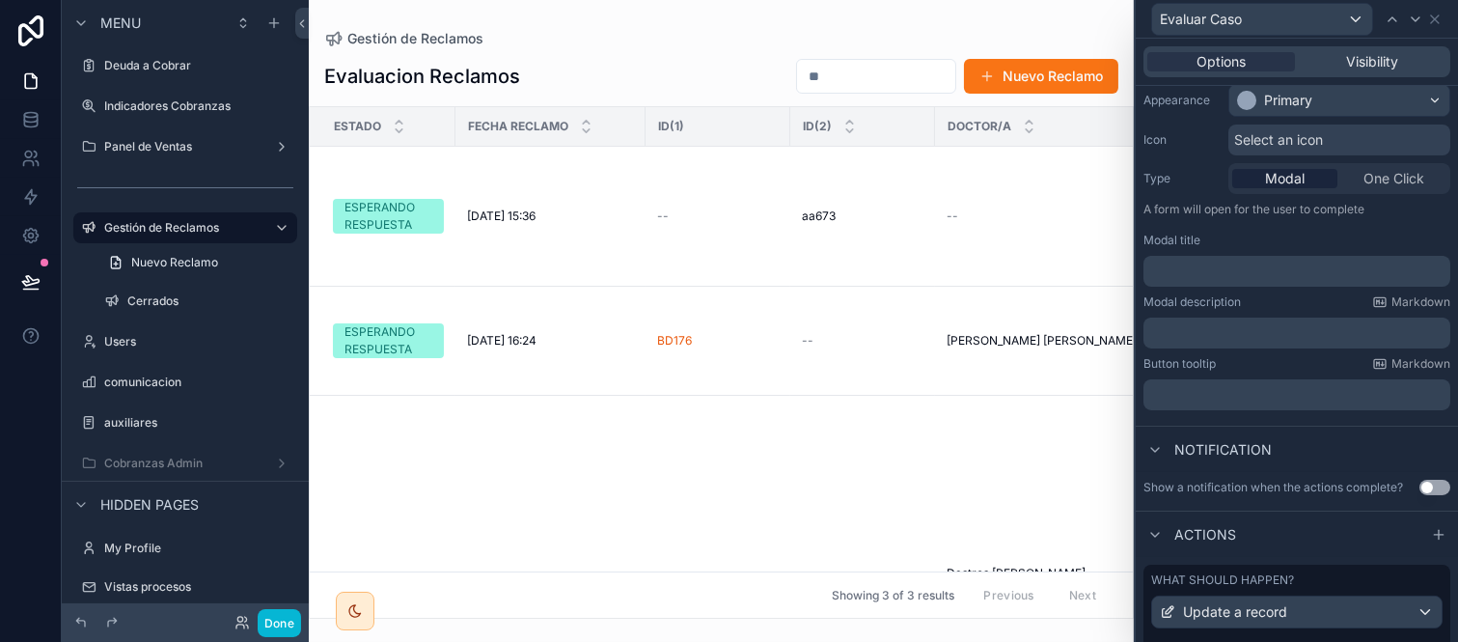
scroll to position [302, 0]
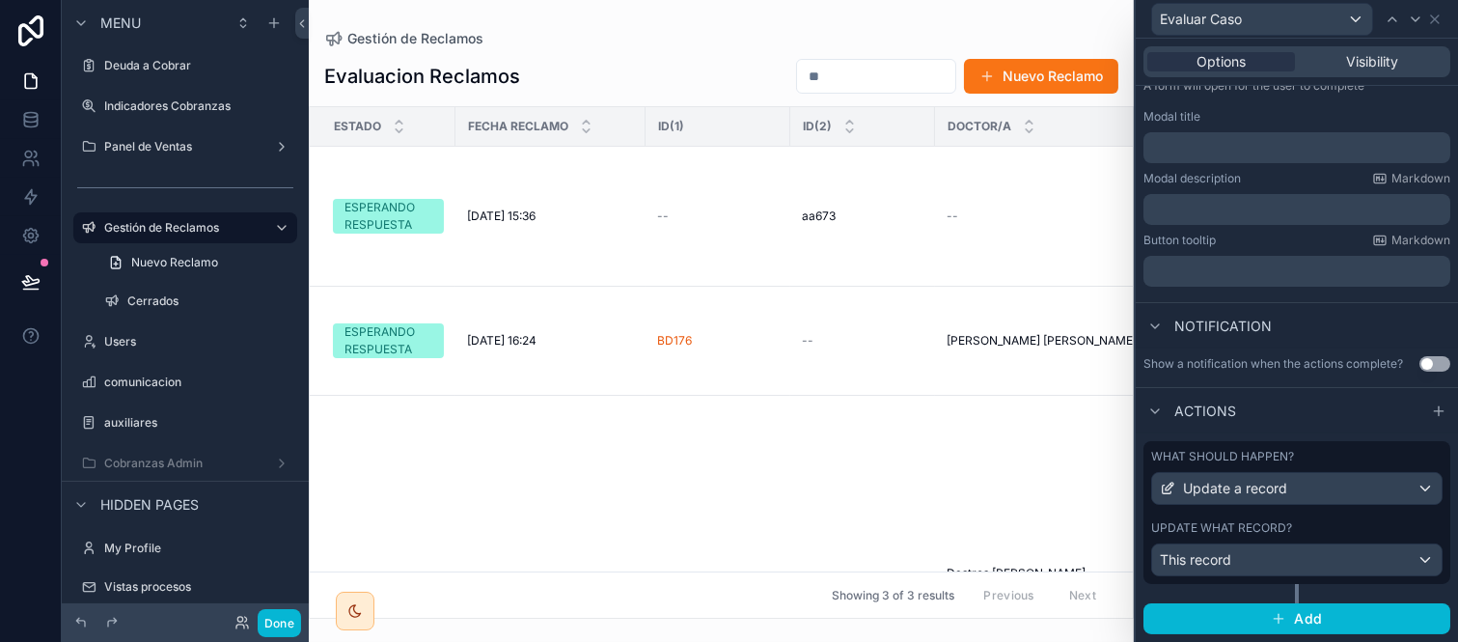
click at [1256, 537] on div "Update what record? This record" at bounding box center [1296, 548] width 291 height 56
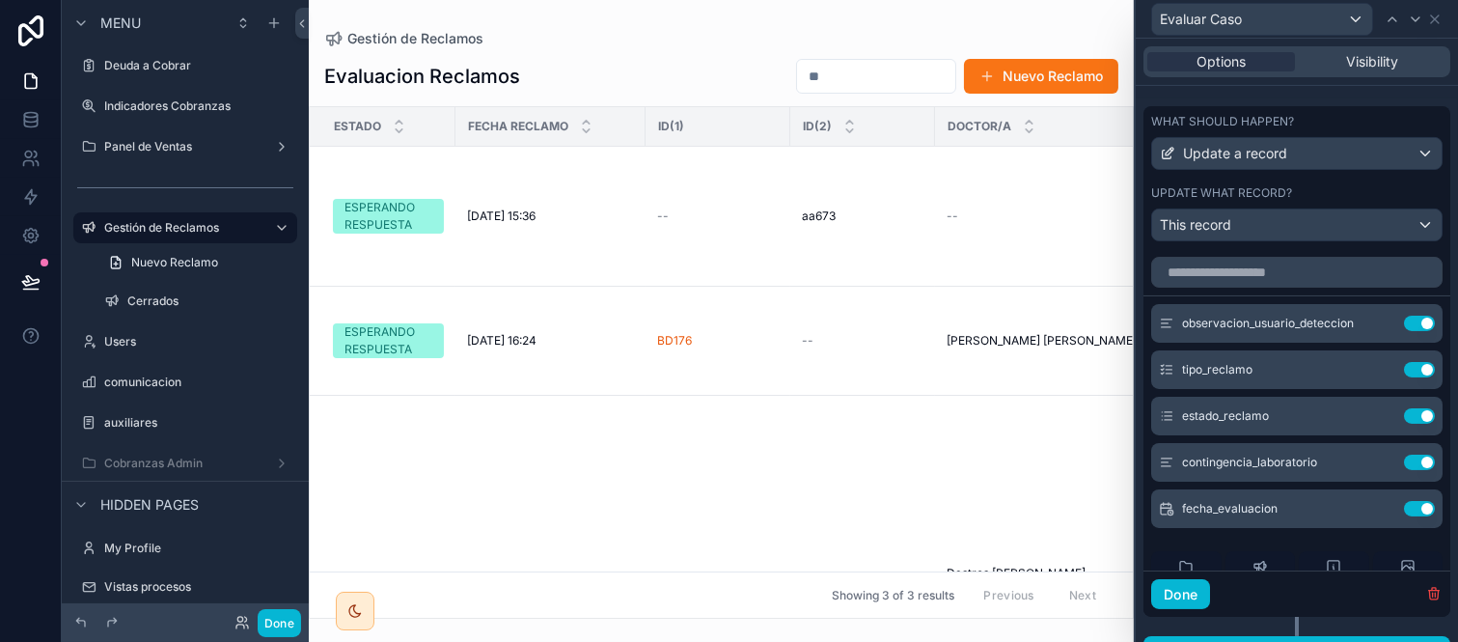
scroll to position [624, 0]
click at [1373, 376] on icon at bounding box center [1380, 368] width 15 height 15
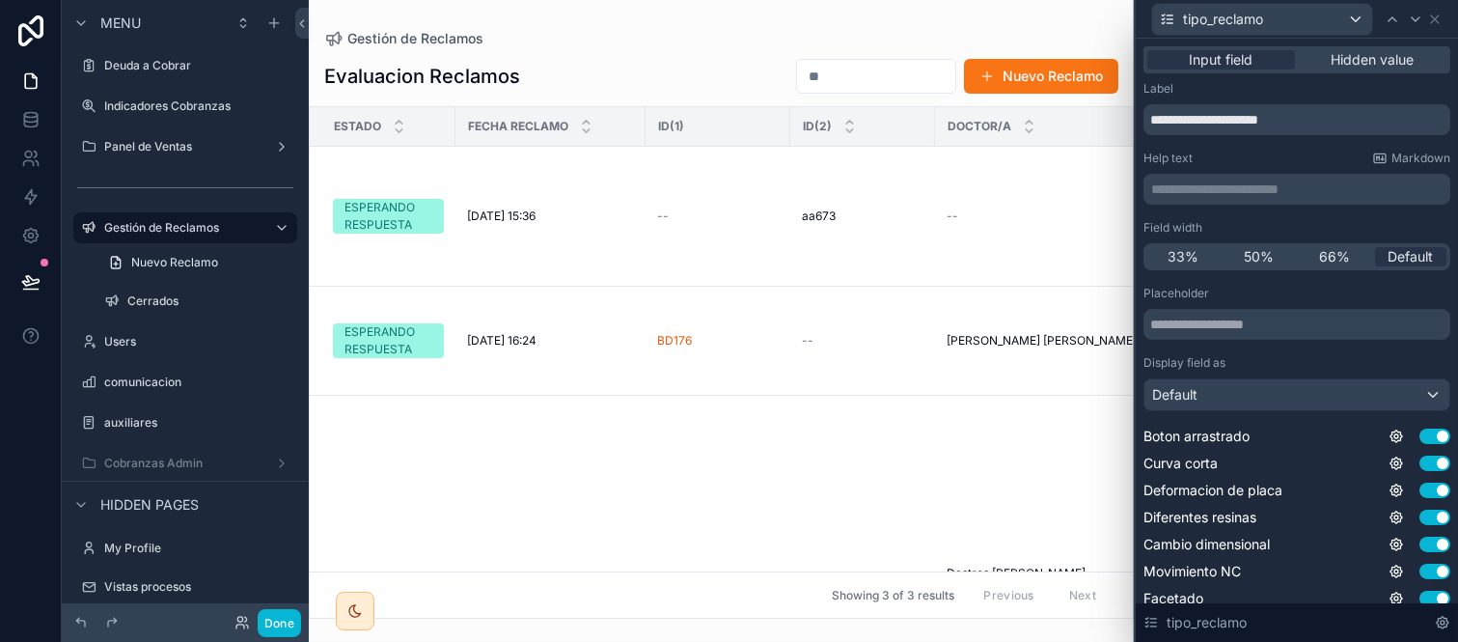
click at [1262, 180] on p "**********" at bounding box center [1298, 189] width 295 height 19
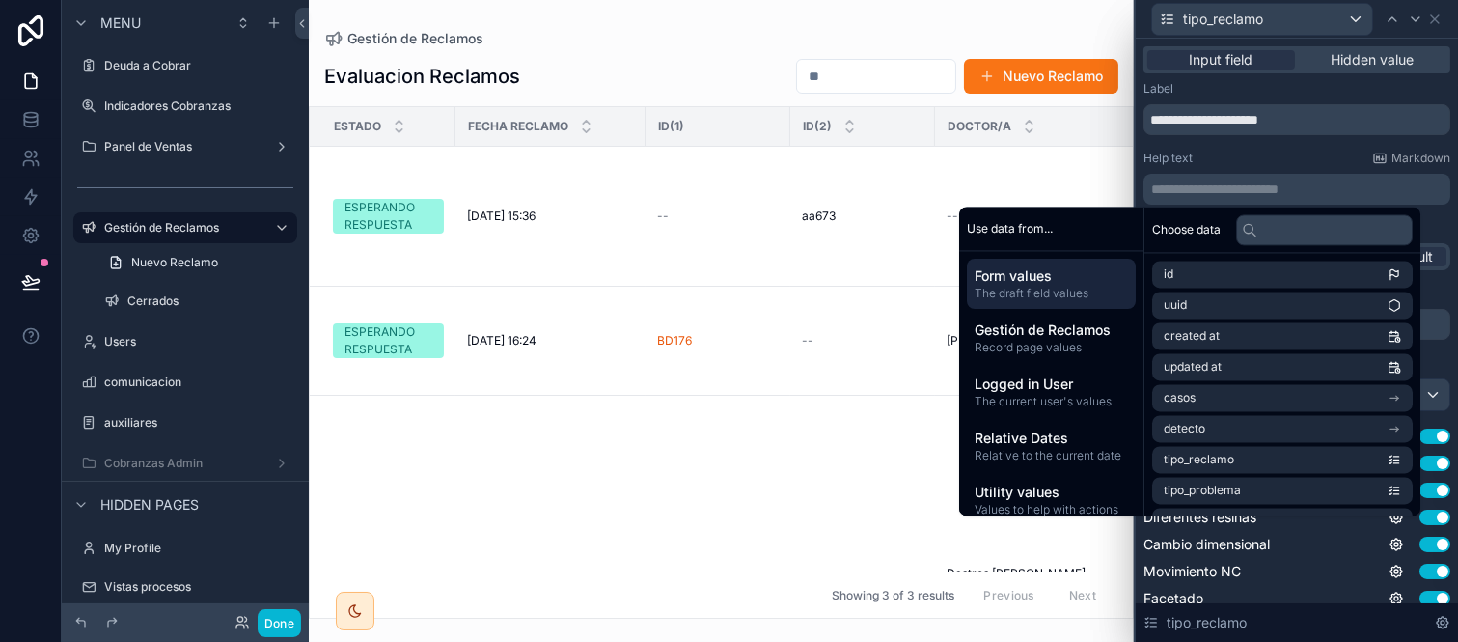
scroll to position [0, 0]
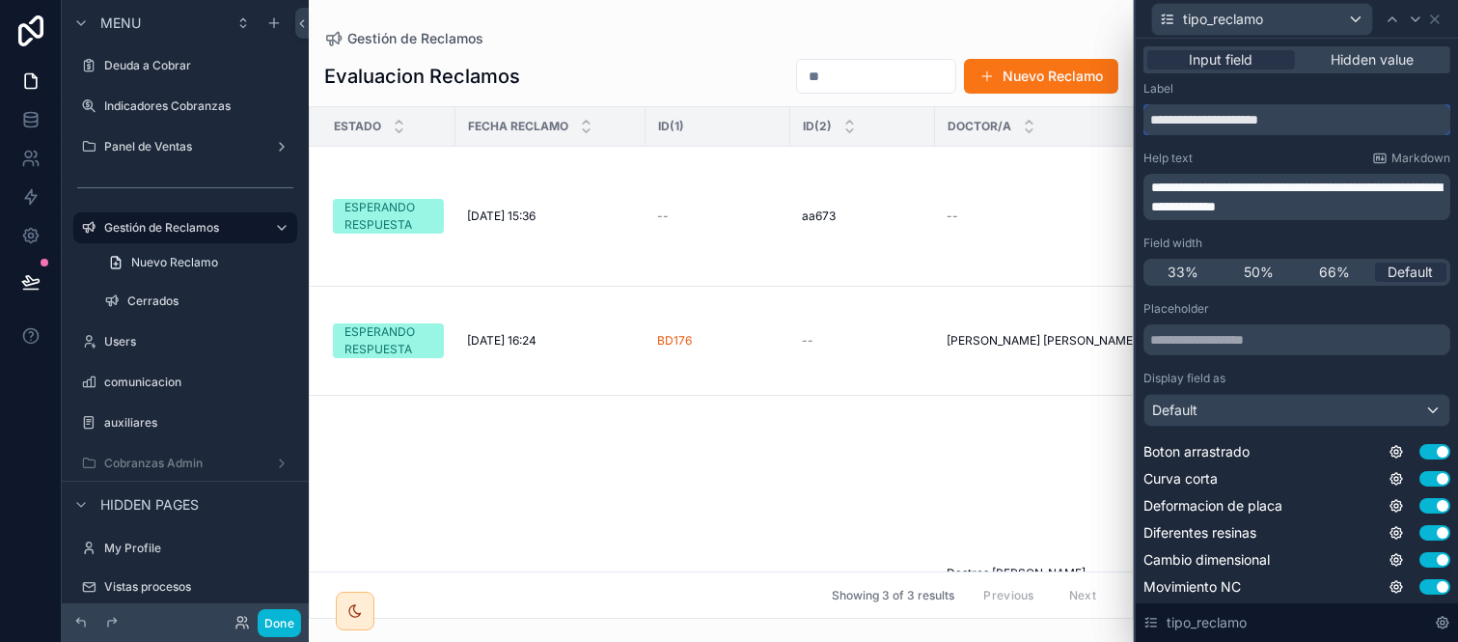
drag, startPoint x: 1340, startPoint y: 118, endPoint x: 1067, endPoint y: 97, distance: 274.0
click at [1067, 97] on div "**********" at bounding box center [729, 321] width 1458 height 642
type input "**********"
click at [1413, 17] on icon at bounding box center [1416, 19] width 8 height 4
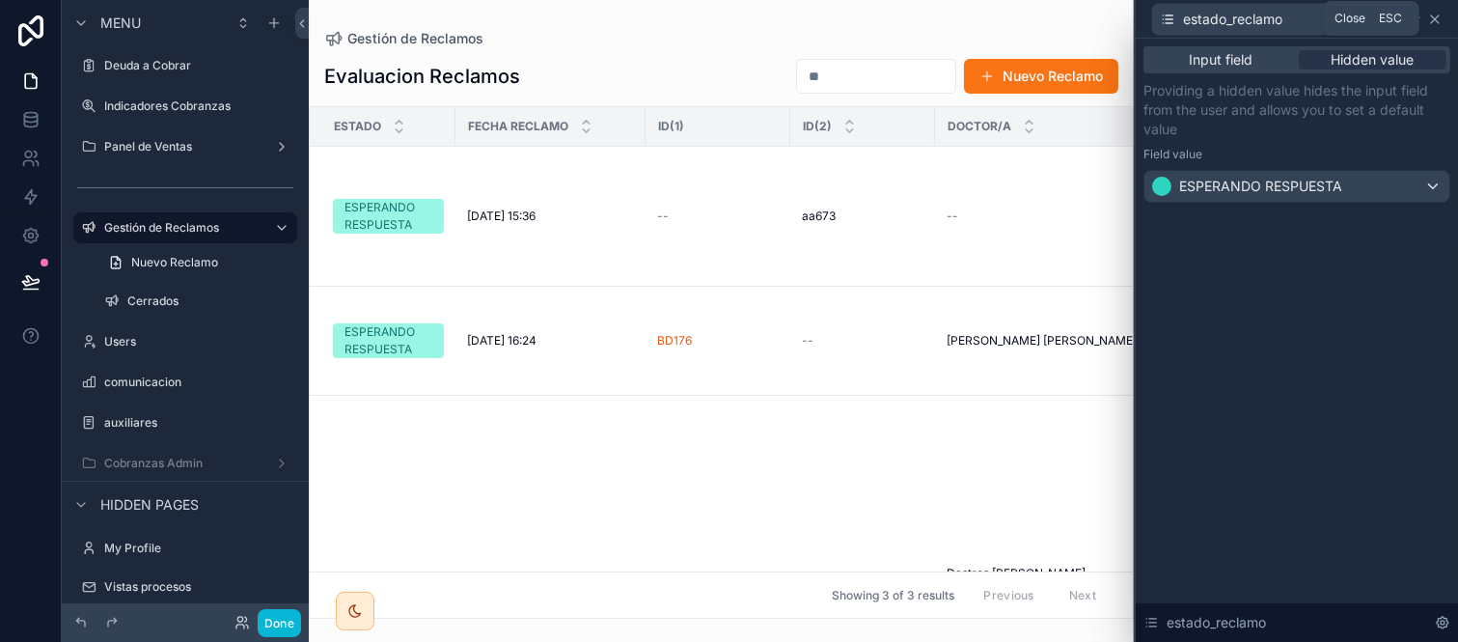
click at [1433, 16] on icon at bounding box center [1435, 19] width 8 height 8
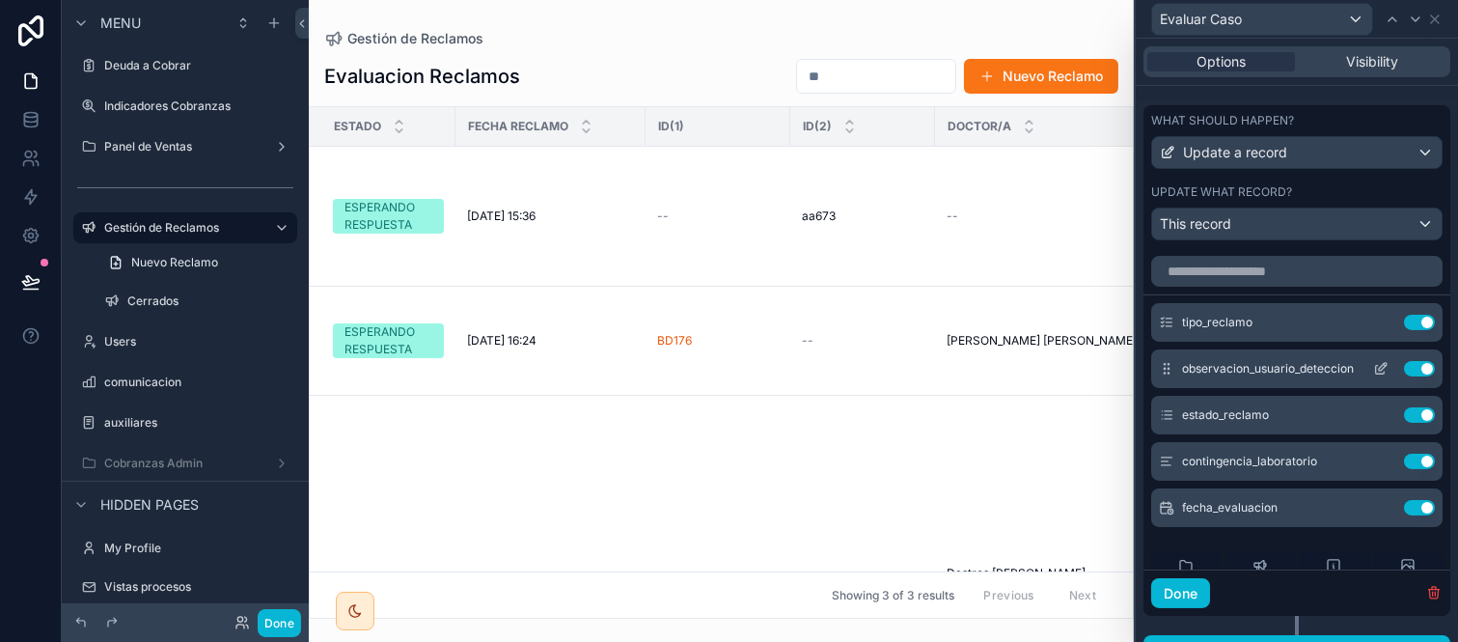
click at [1379, 371] on icon at bounding box center [1383, 367] width 8 height 8
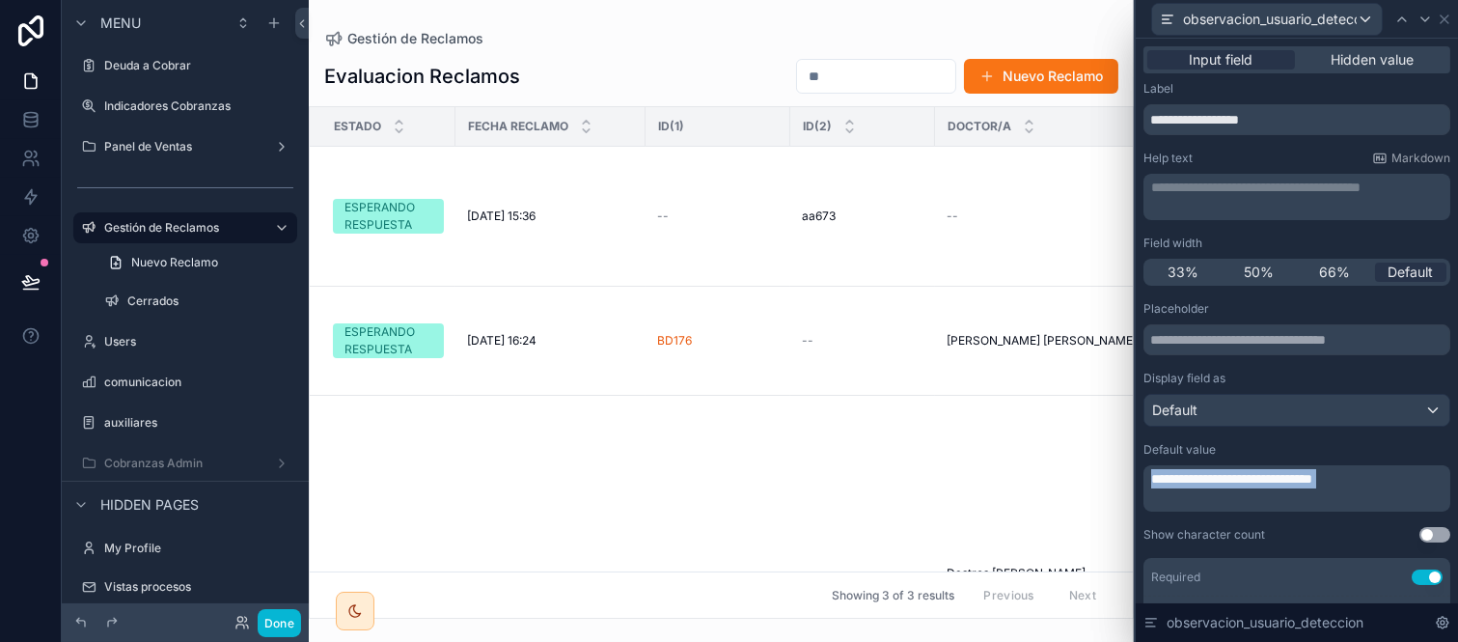
drag, startPoint x: 1272, startPoint y: 497, endPoint x: 1118, endPoint y: 469, distance: 156.9
click at [1118, 469] on div "**********" at bounding box center [729, 321] width 1458 height 642
click at [1230, 175] on div "**********" at bounding box center [1297, 197] width 307 height 46
click at [1227, 193] on p "**********" at bounding box center [1298, 187] width 295 height 19
drag, startPoint x: 1296, startPoint y: 121, endPoint x: 1063, endPoint y: 110, distance: 233.8
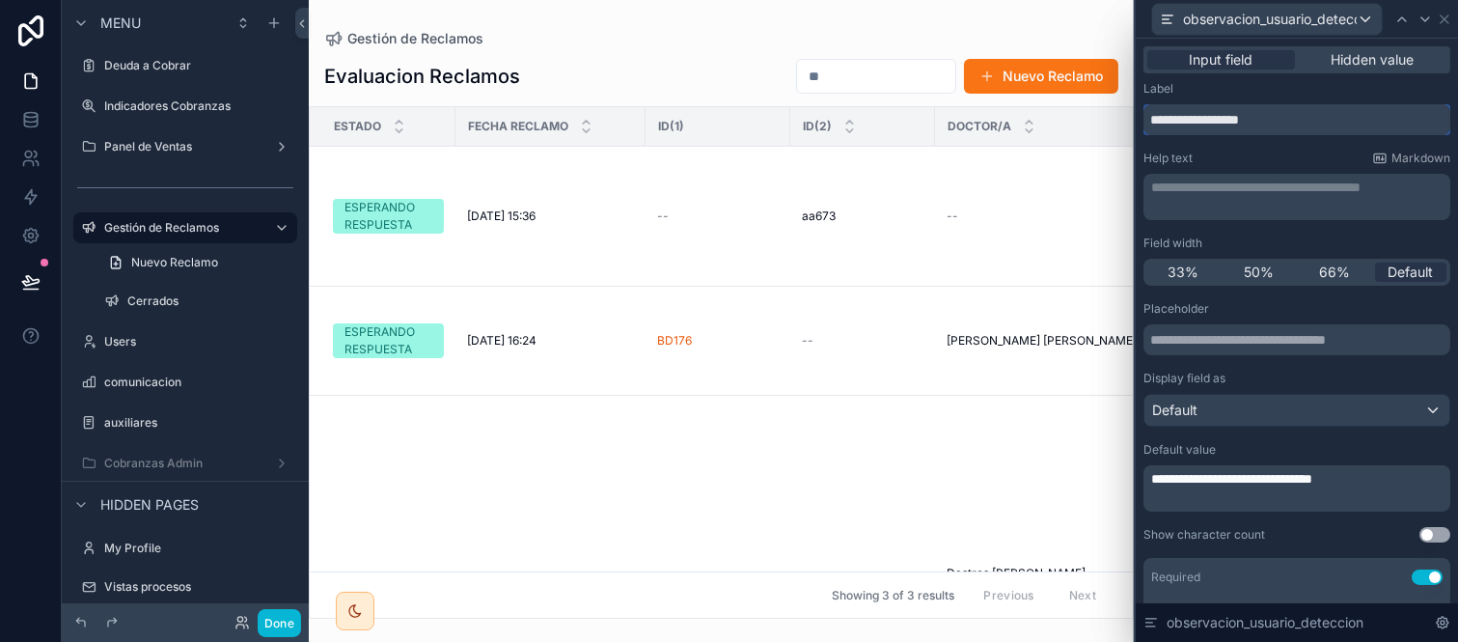
click at [1063, 110] on div "**********" at bounding box center [729, 321] width 1458 height 642
paste input "**"
type input "**********"
click at [1258, 191] on p "**********" at bounding box center [1298, 187] width 295 height 19
click at [1197, 156] on div "Help text Markdown" at bounding box center [1297, 158] width 307 height 15
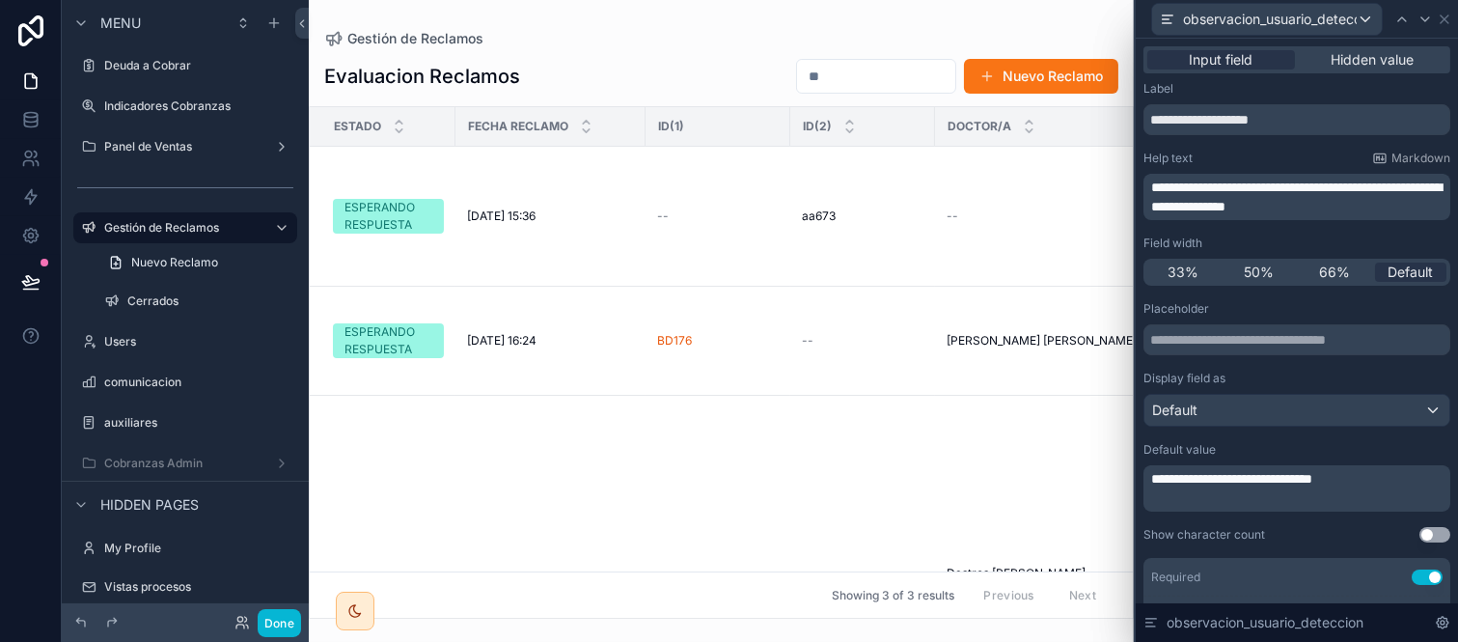
click at [1441, 10] on div "observacion_usuario_deteccion" at bounding box center [1297, 19] width 307 height 38
click at [1445, 21] on icon at bounding box center [1444, 19] width 15 height 15
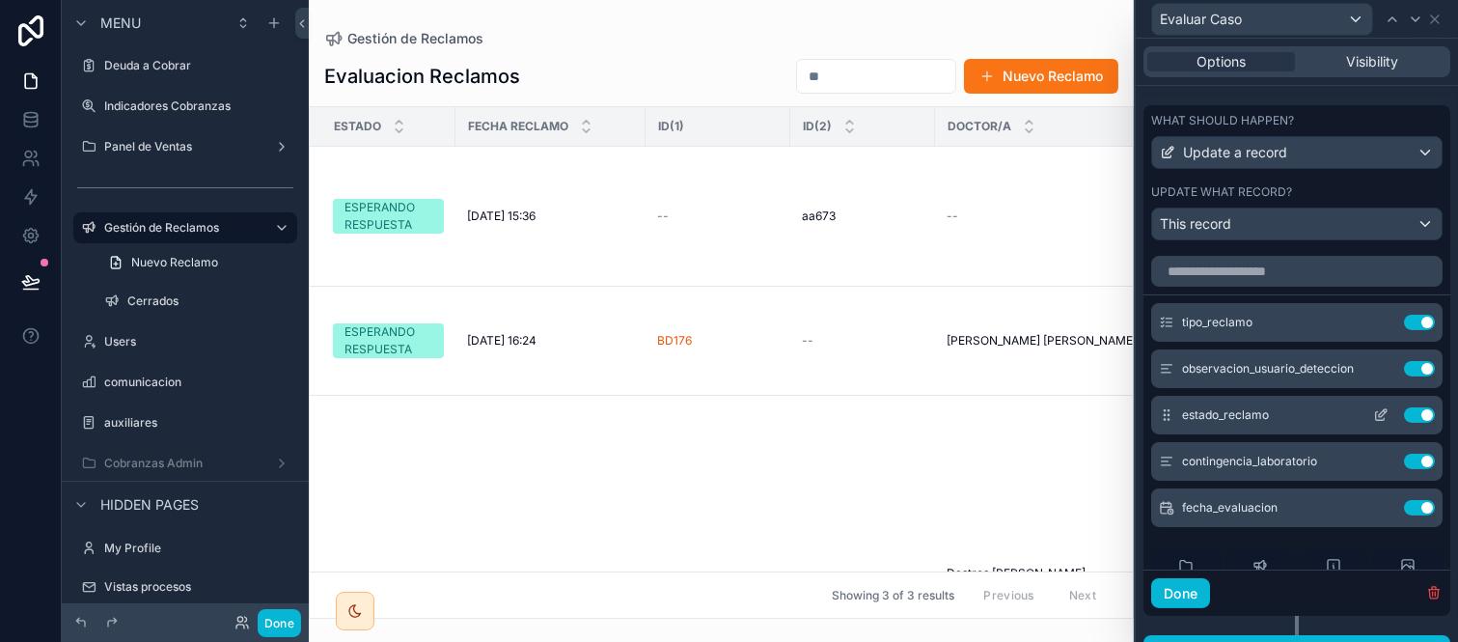
click at [1379, 417] on icon at bounding box center [1383, 413] width 8 height 8
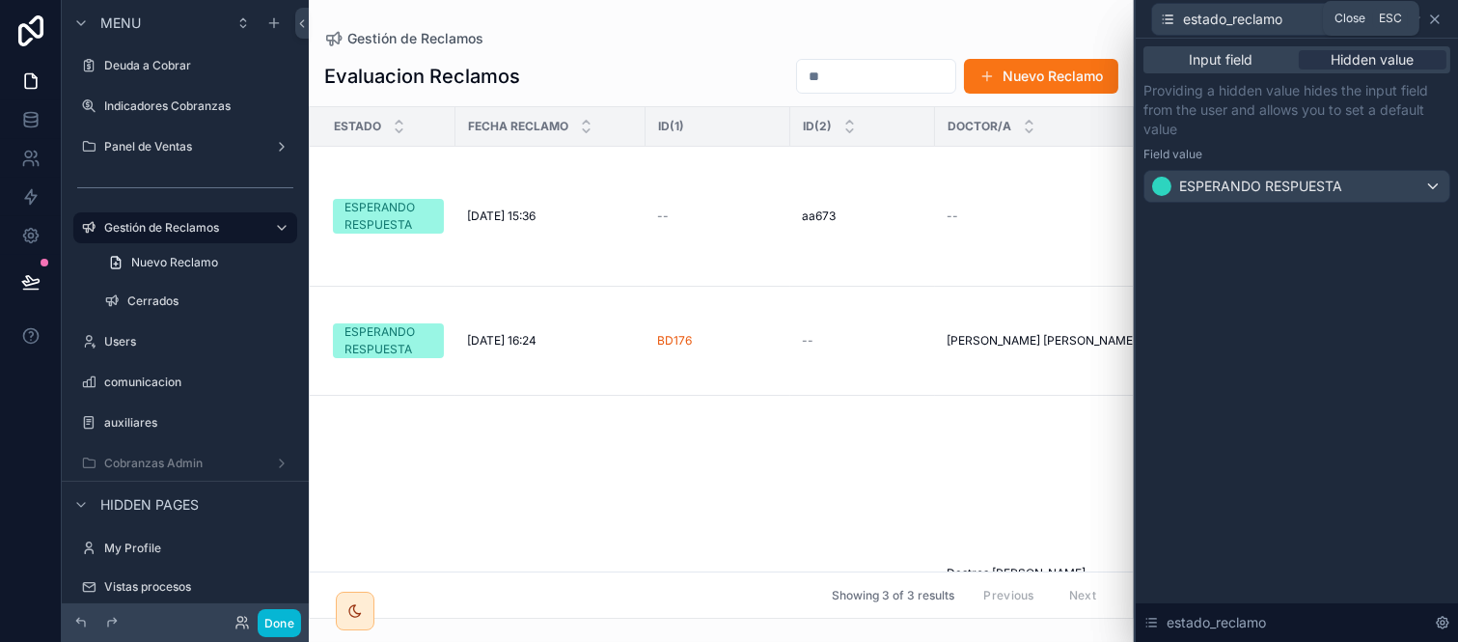
click at [1435, 21] on icon at bounding box center [1435, 19] width 15 height 15
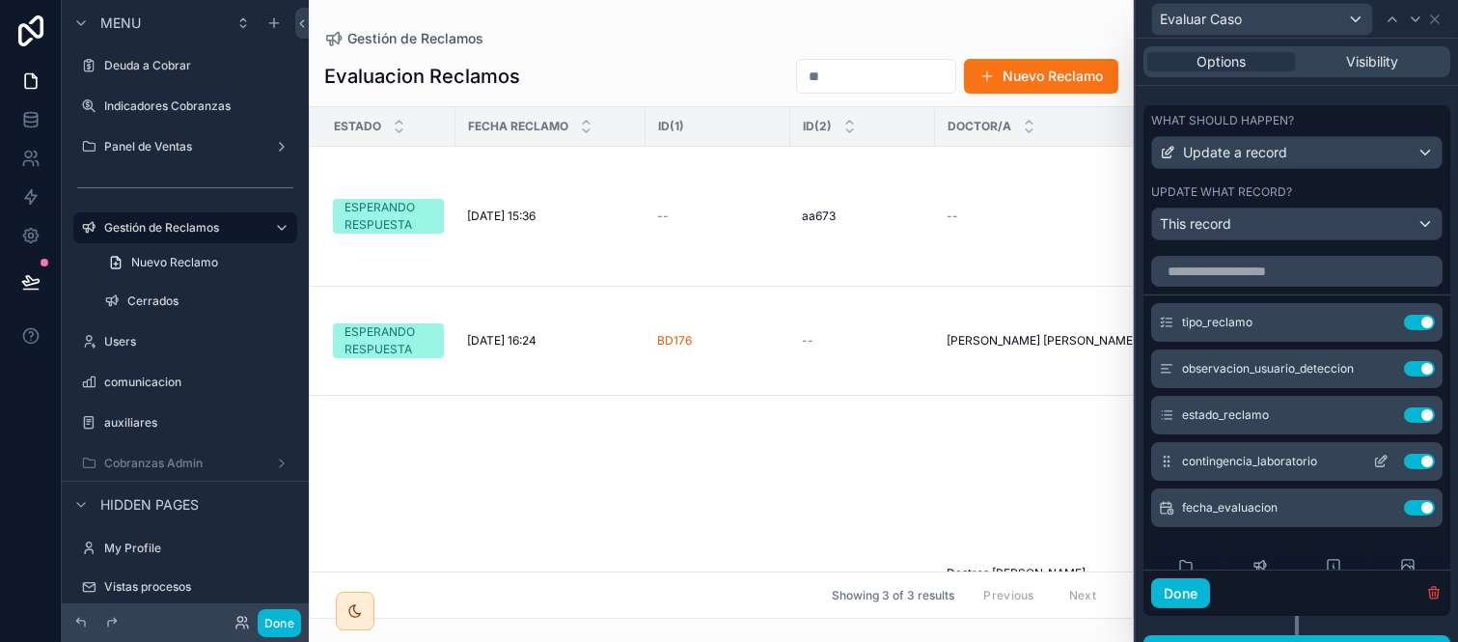
click at [1373, 469] on icon at bounding box center [1380, 461] width 15 height 15
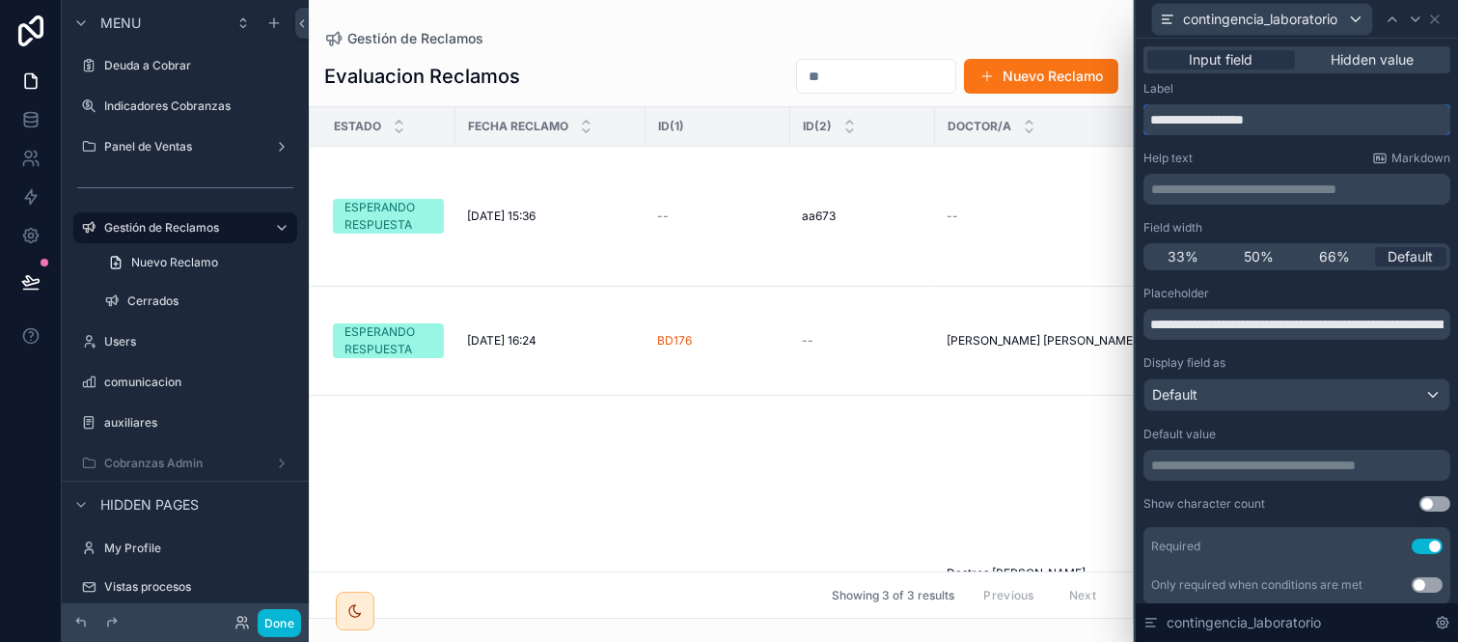
drag, startPoint x: 1290, startPoint y: 122, endPoint x: 995, endPoint y: 94, distance: 296.7
click at [995, 94] on div "**********" at bounding box center [729, 321] width 1458 height 642
click at [1257, 320] on input "**********" at bounding box center [1297, 324] width 307 height 31
click at [1233, 188] on p "**********" at bounding box center [1298, 189] width 295 height 19
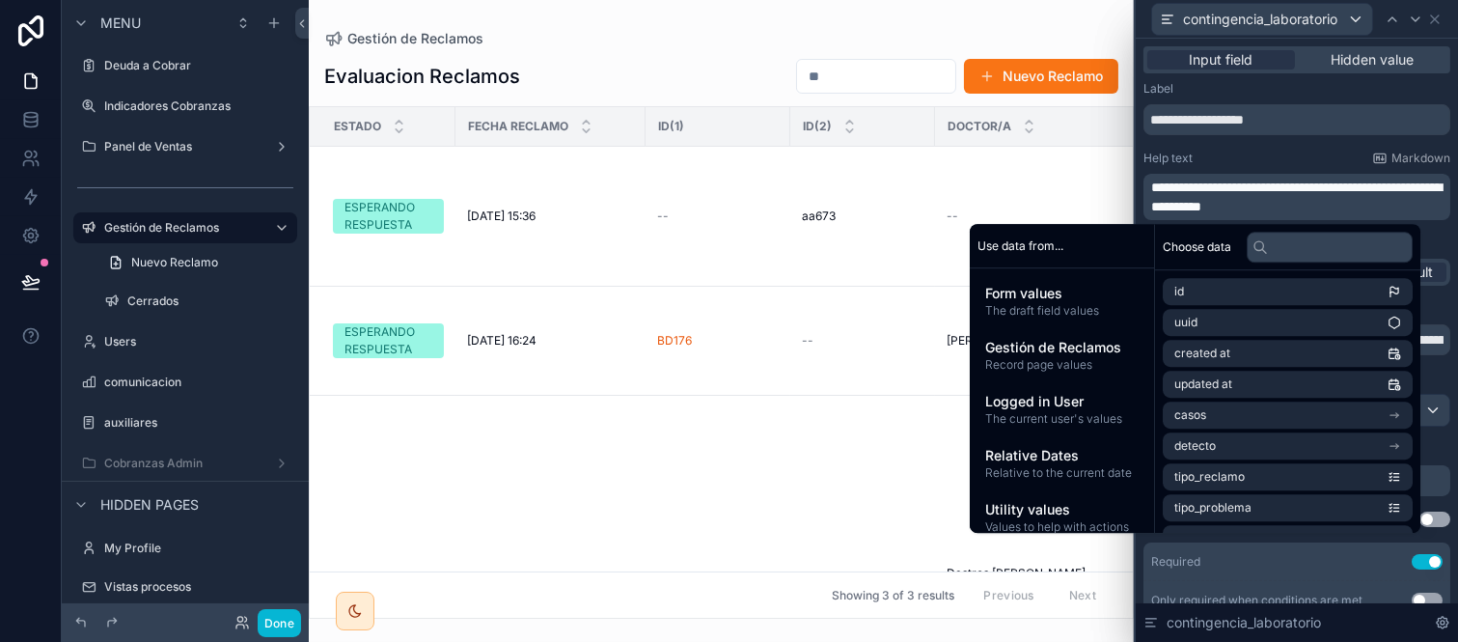
click at [1385, 205] on p "**********" at bounding box center [1298, 197] width 295 height 39
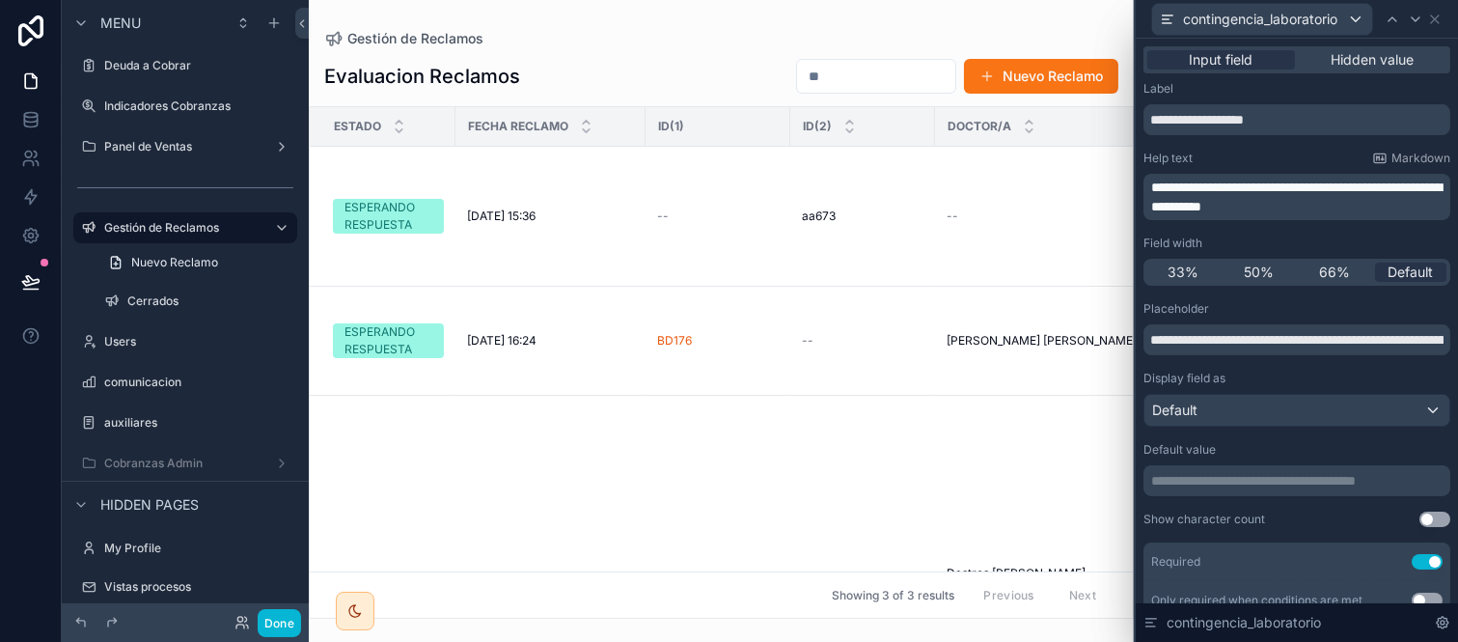
click at [1435, 326] on div "**********" at bounding box center [1297, 406] width 322 height 735
click at [1337, 343] on input "**********" at bounding box center [1297, 339] width 307 height 31
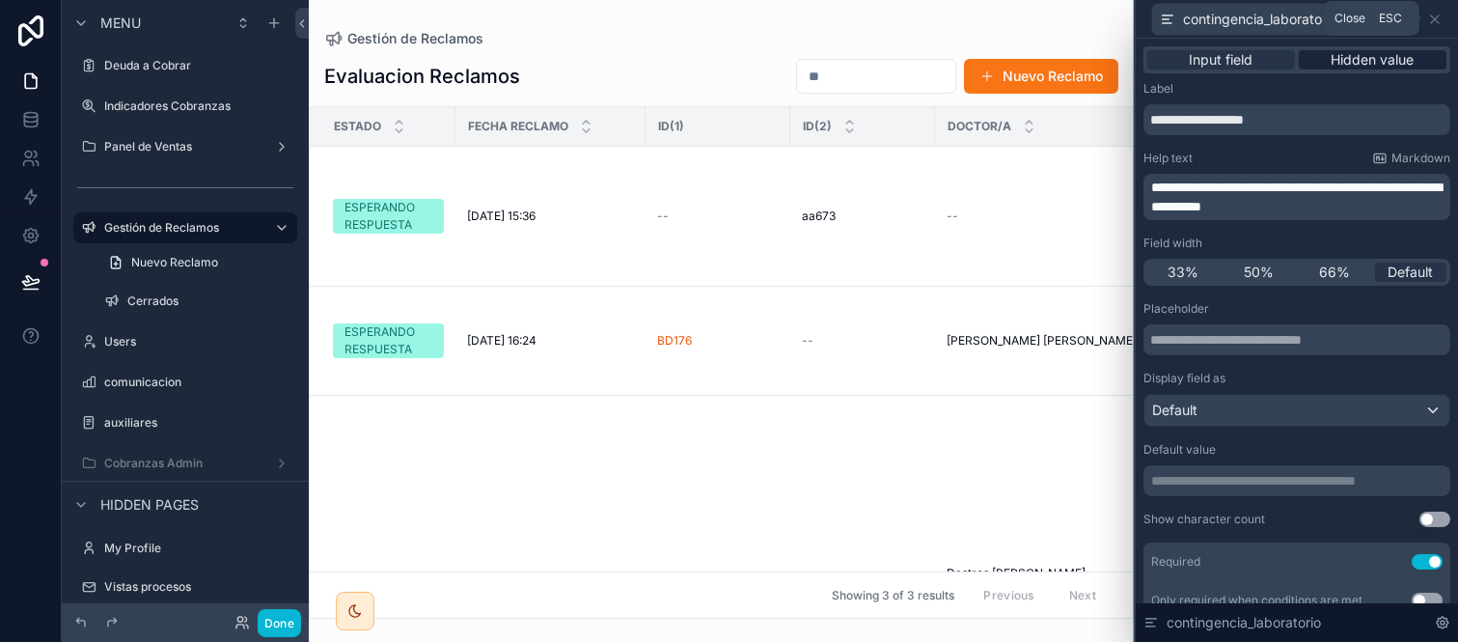
drag, startPoint x: 1433, startPoint y: 12, endPoint x: 1435, endPoint y: 52, distance: 40.6
click at [1433, 12] on icon at bounding box center [1435, 19] width 15 height 15
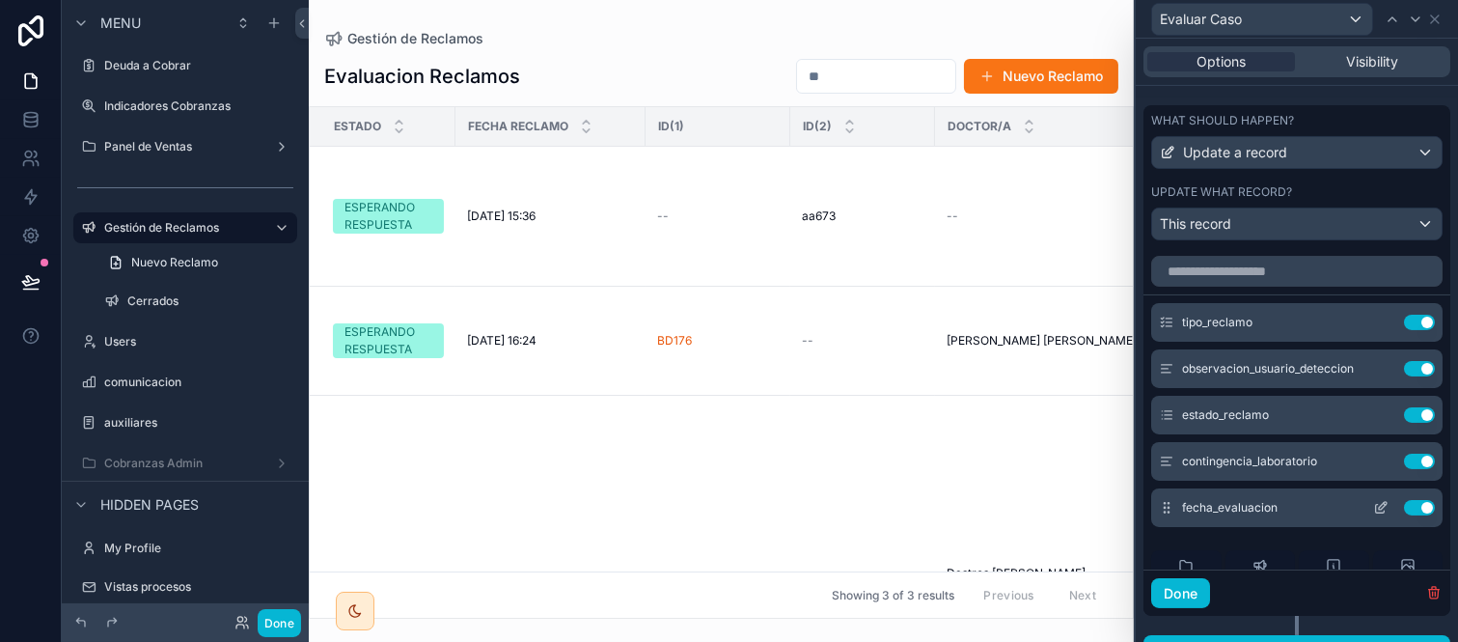
click at [1373, 515] on icon at bounding box center [1380, 507] width 15 height 15
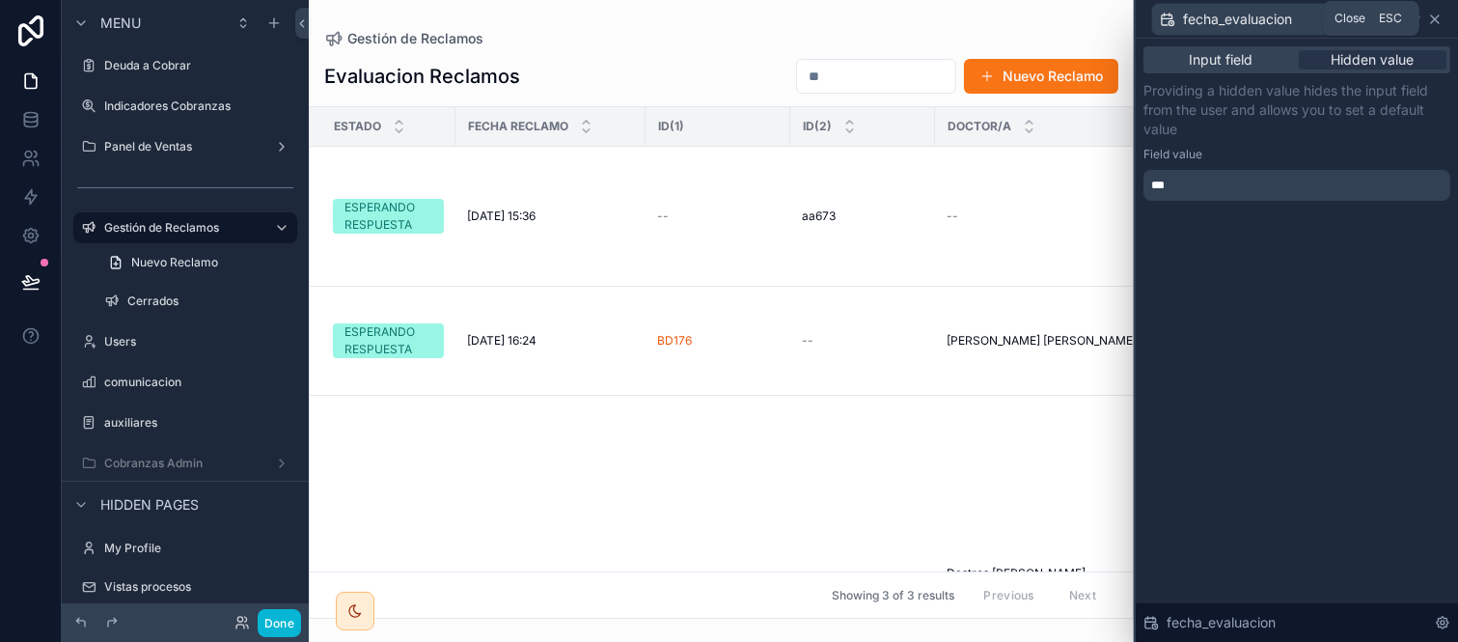
click at [1438, 12] on icon at bounding box center [1435, 19] width 15 height 15
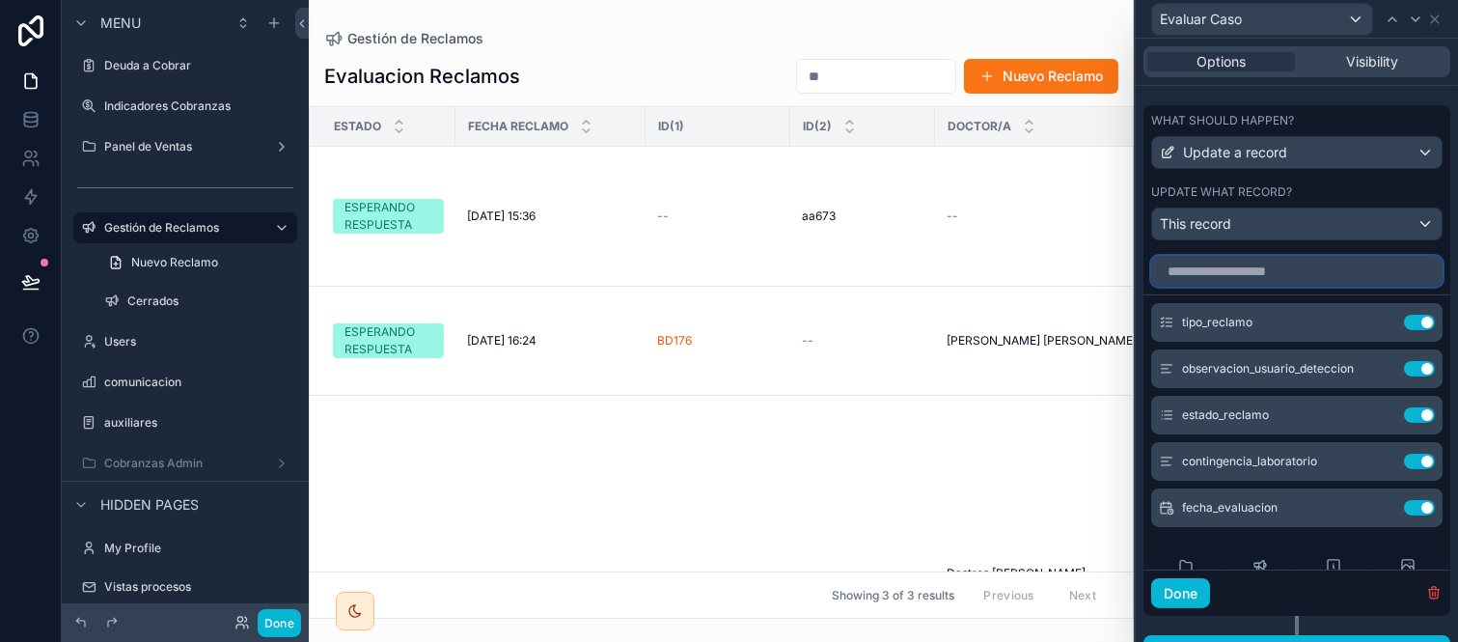
click at [1301, 281] on input "text" at bounding box center [1296, 271] width 291 height 31
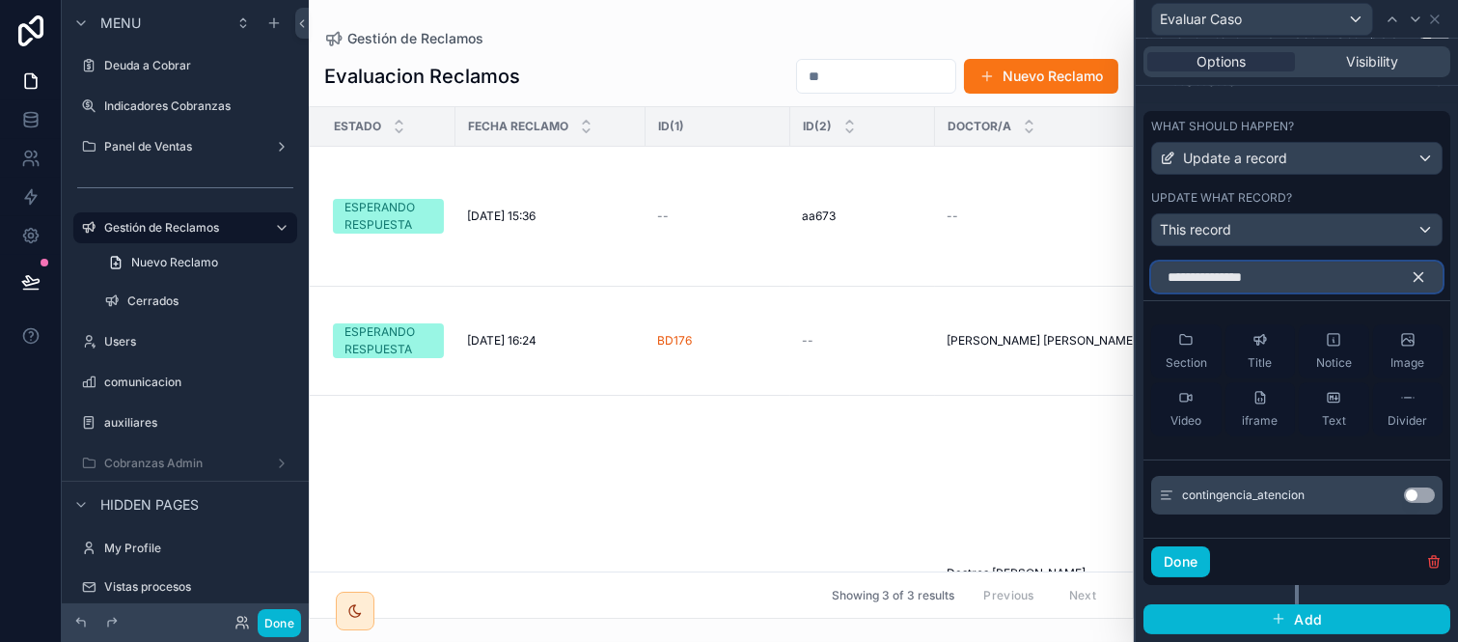
type input "**********"
click at [1417, 498] on div "Use setting" at bounding box center [1419, 494] width 31 height 15
click at [1412, 503] on button "Use setting" at bounding box center [1419, 494] width 31 height 15
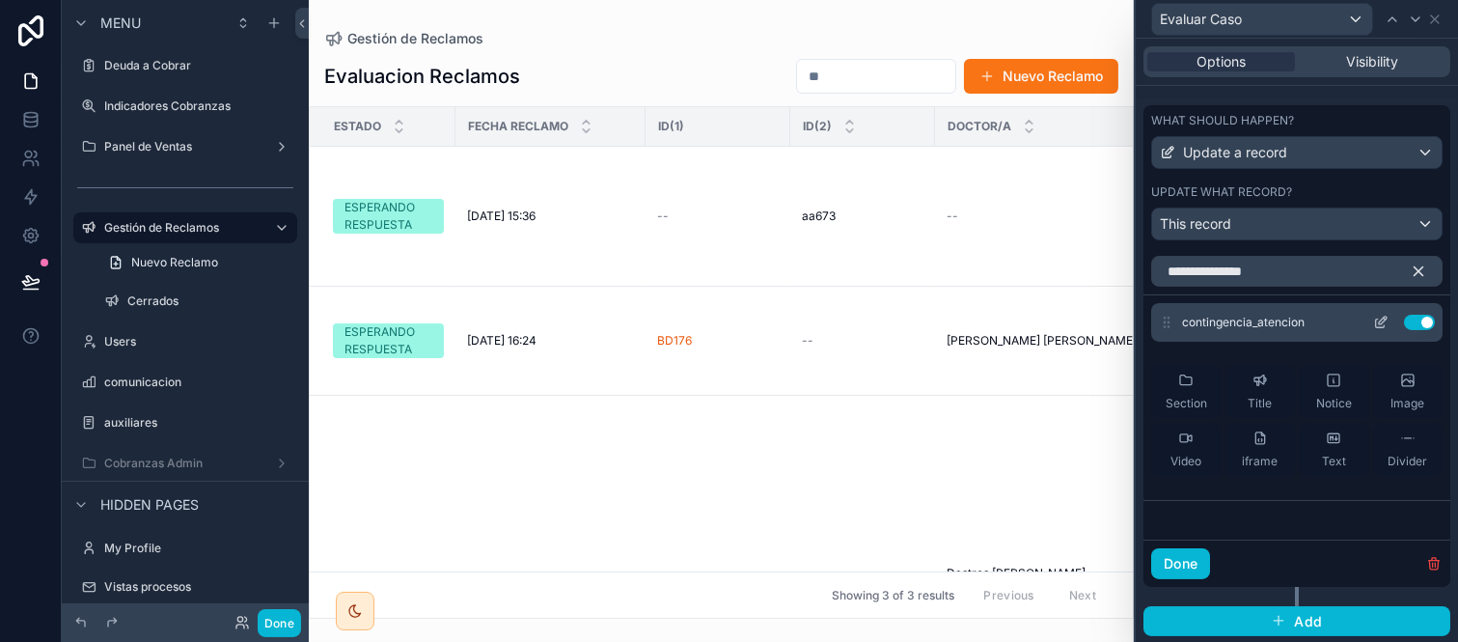
click at [1373, 330] on icon at bounding box center [1380, 322] width 15 height 15
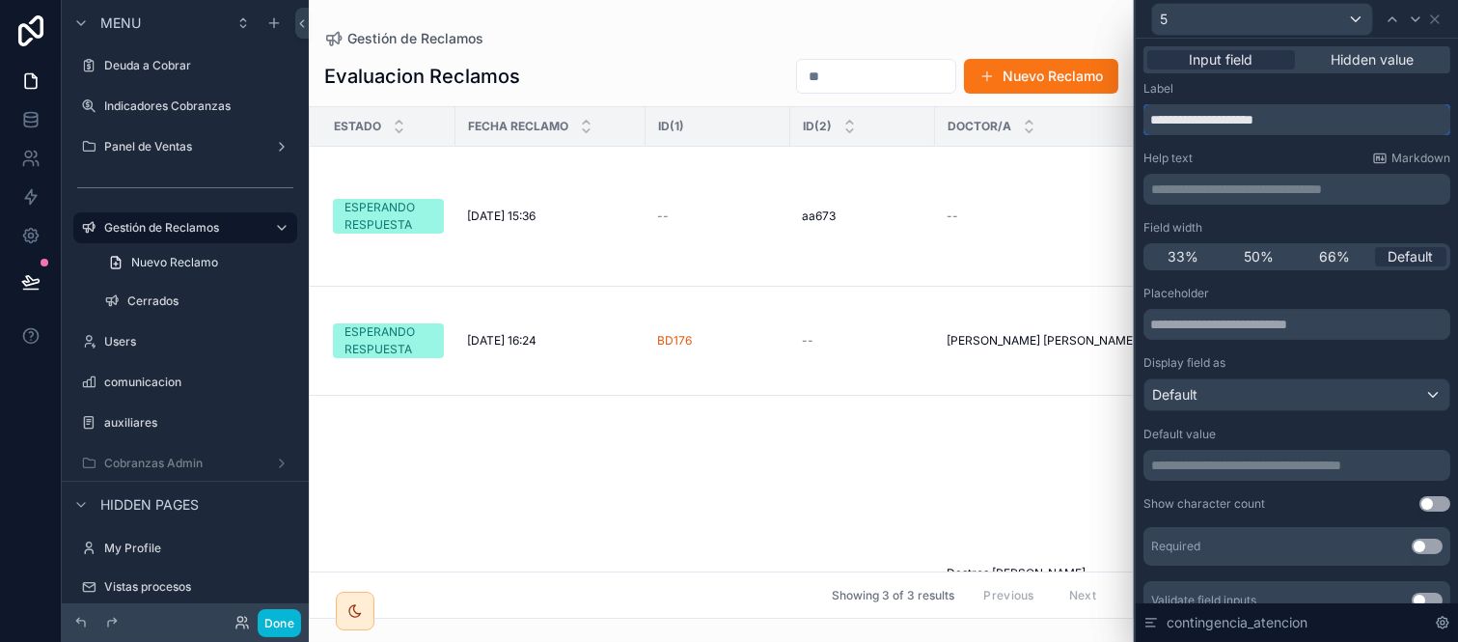
drag, startPoint x: 1338, startPoint y: 122, endPoint x: 1111, endPoint y: 113, distance: 227.0
click at [1111, 113] on div "**********" at bounding box center [729, 321] width 1458 height 642
type input "*****"
click at [1268, 460] on p "**********" at bounding box center [1298, 465] width 295 height 19
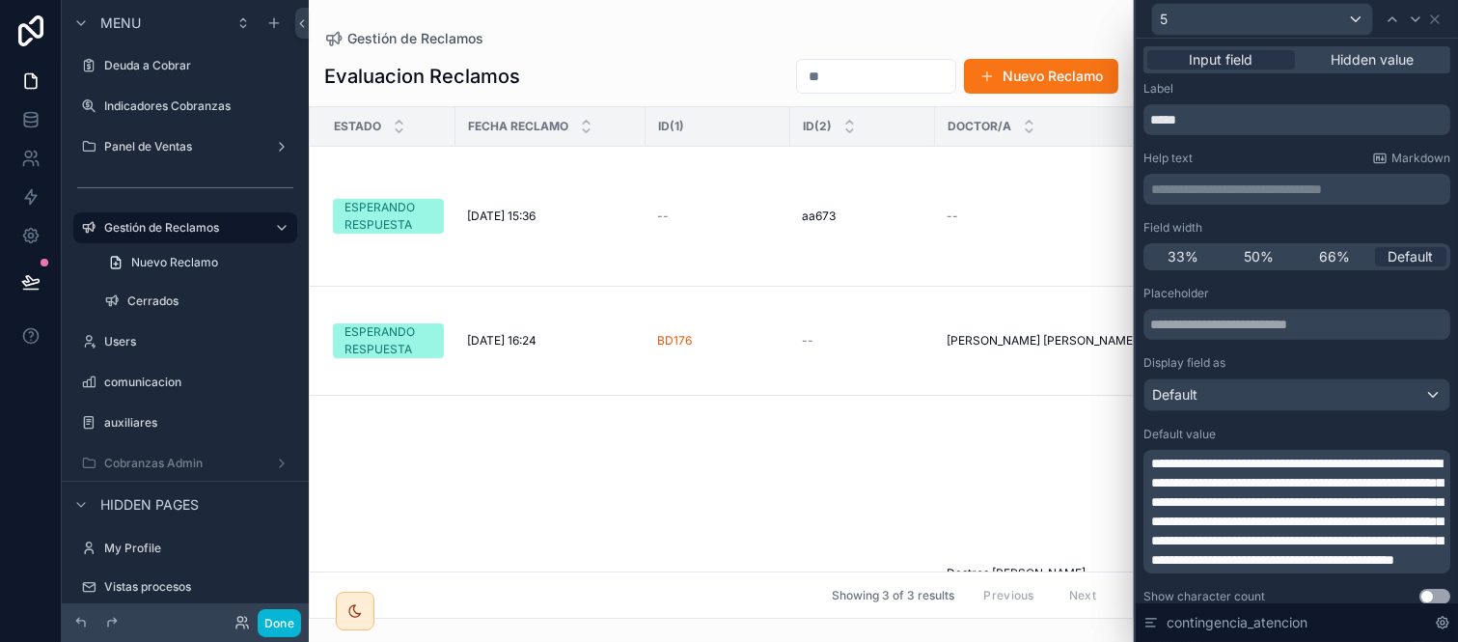
click at [1388, 557] on span "**********" at bounding box center [1296, 512] width 291 height 110
click at [1441, 14] on icon at bounding box center [1435, 19] width 15 height 15
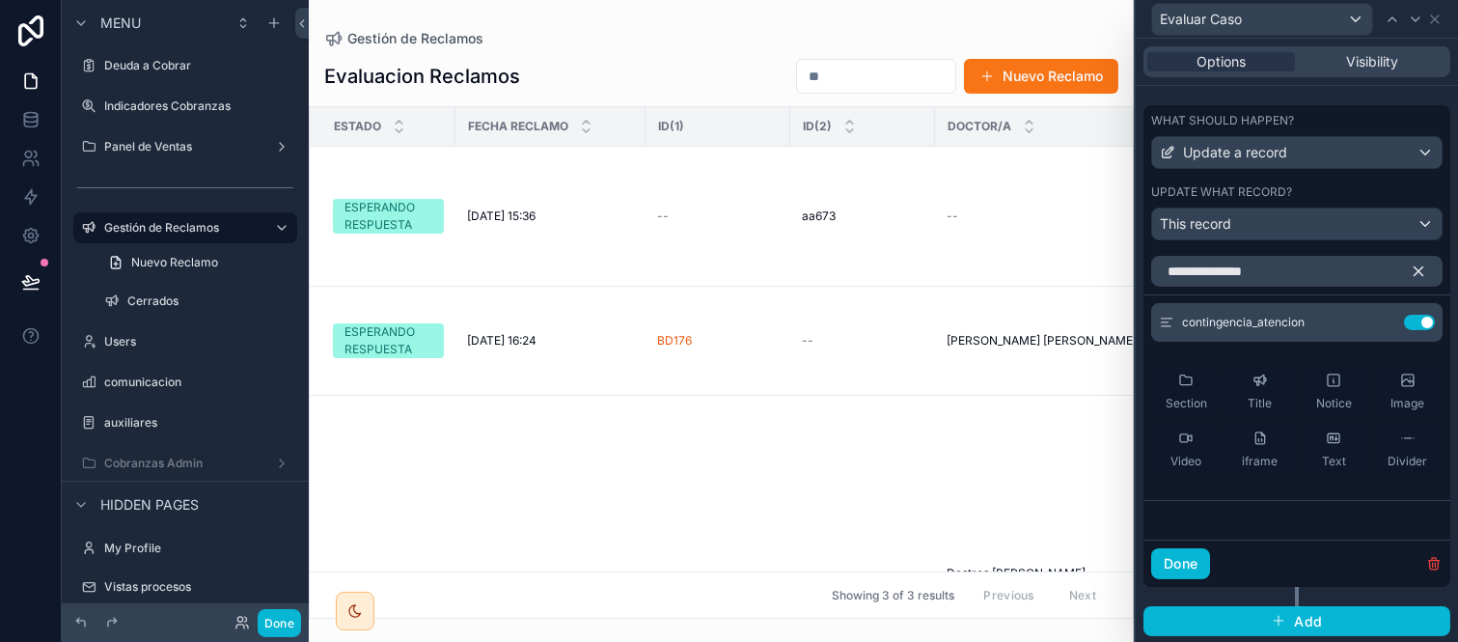
click at [1439, 12] on icon at bounding box center [1435, 19] width 15 height 15
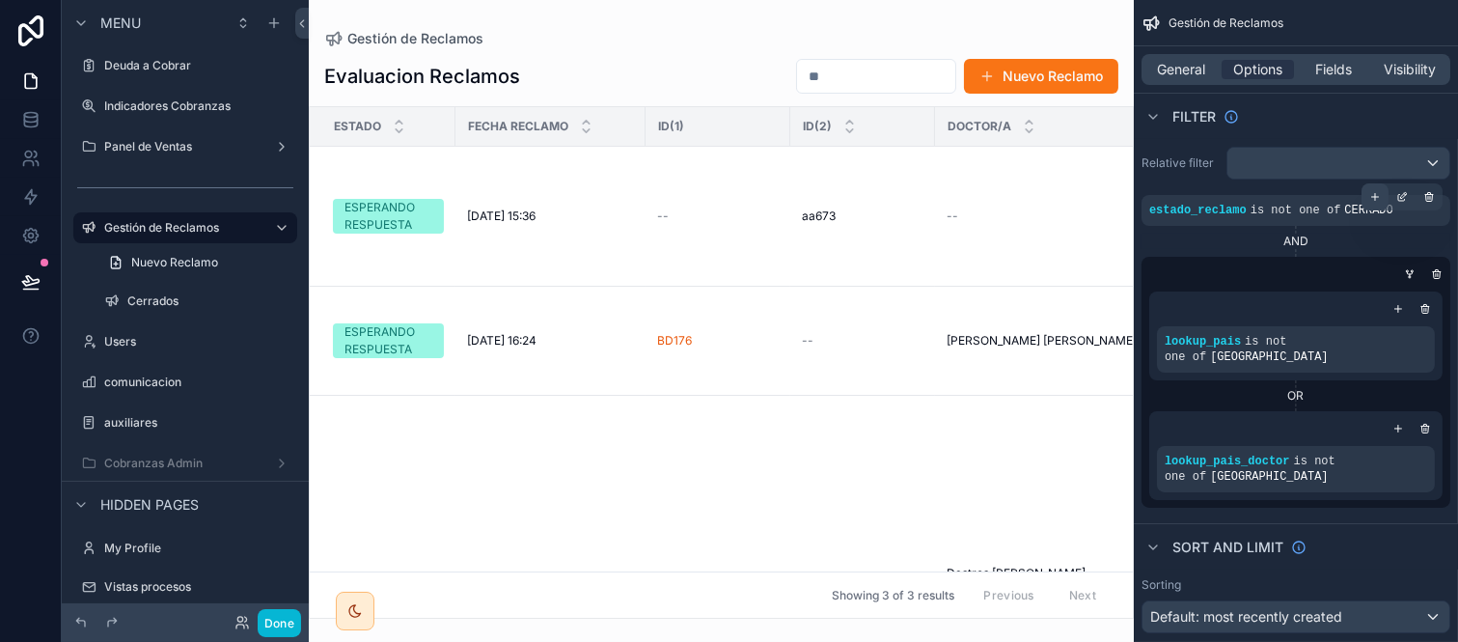
click at [1367, 195] on div "scrollable content" at bounding box center [1375, 196] width 27 height 27
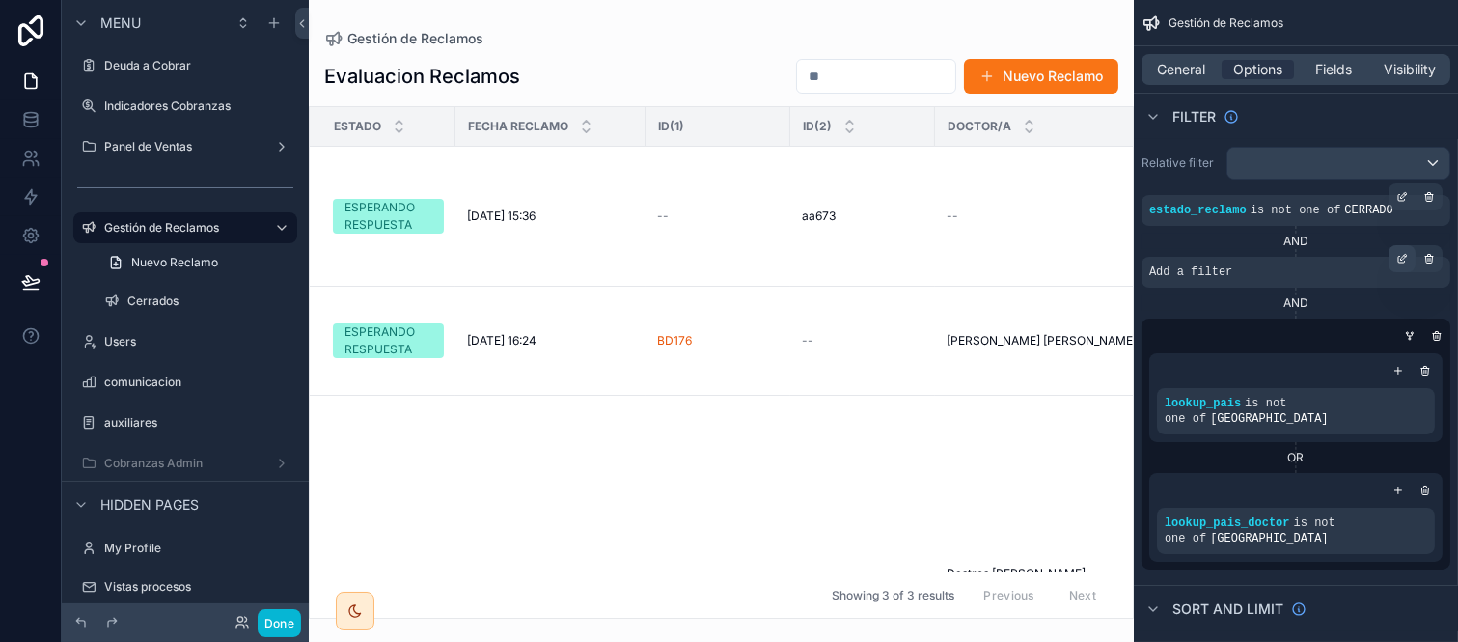
click at [1403, 258] on icon "scrollable content" at bounding box center [1404, 257] width 6 height 6
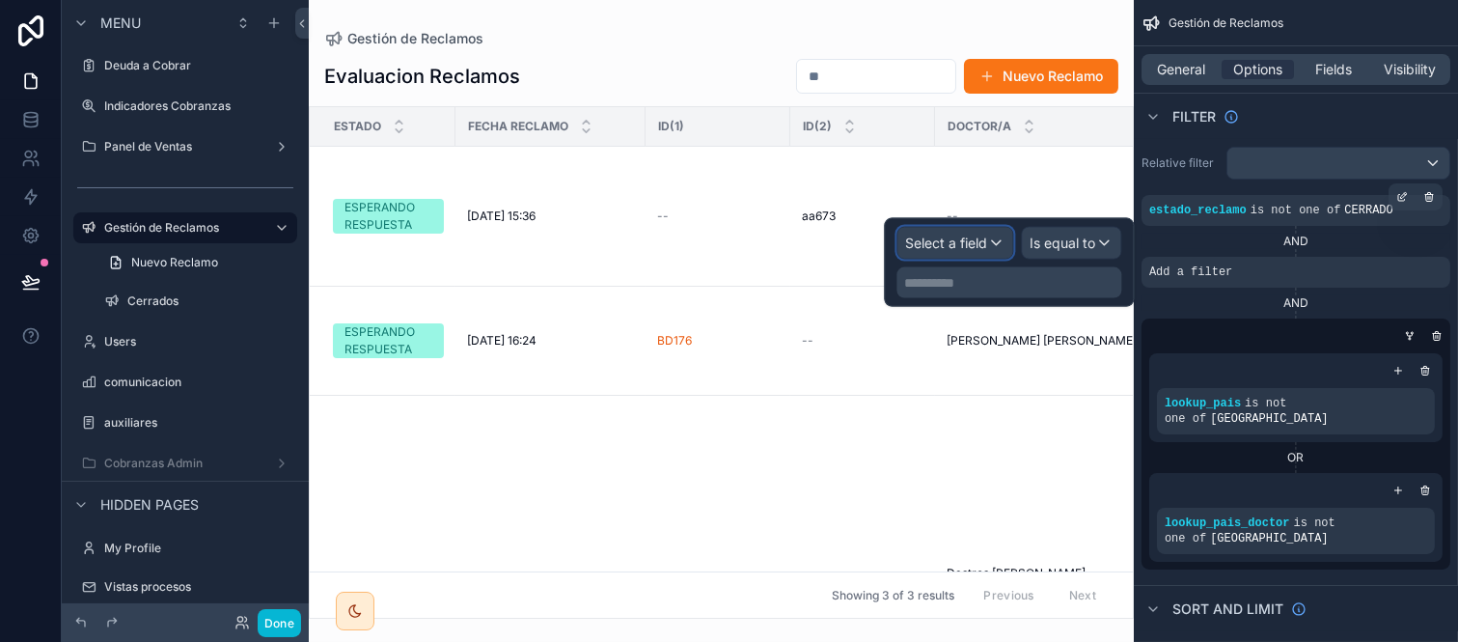
click at [910, 241] on span "Select a field" at bounding box center [946, 243] width 82 height 16
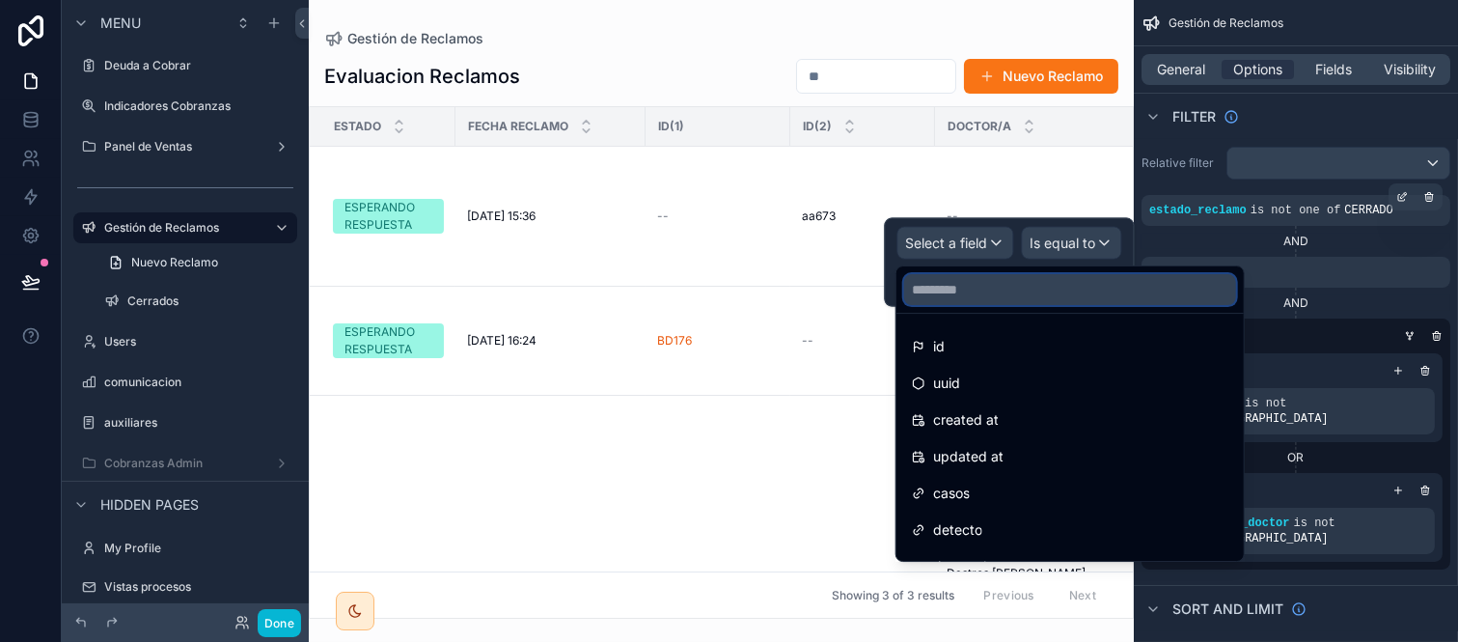
click at [931, 275] on input "text" at bounding box center [1070, 289] width 332 height 31
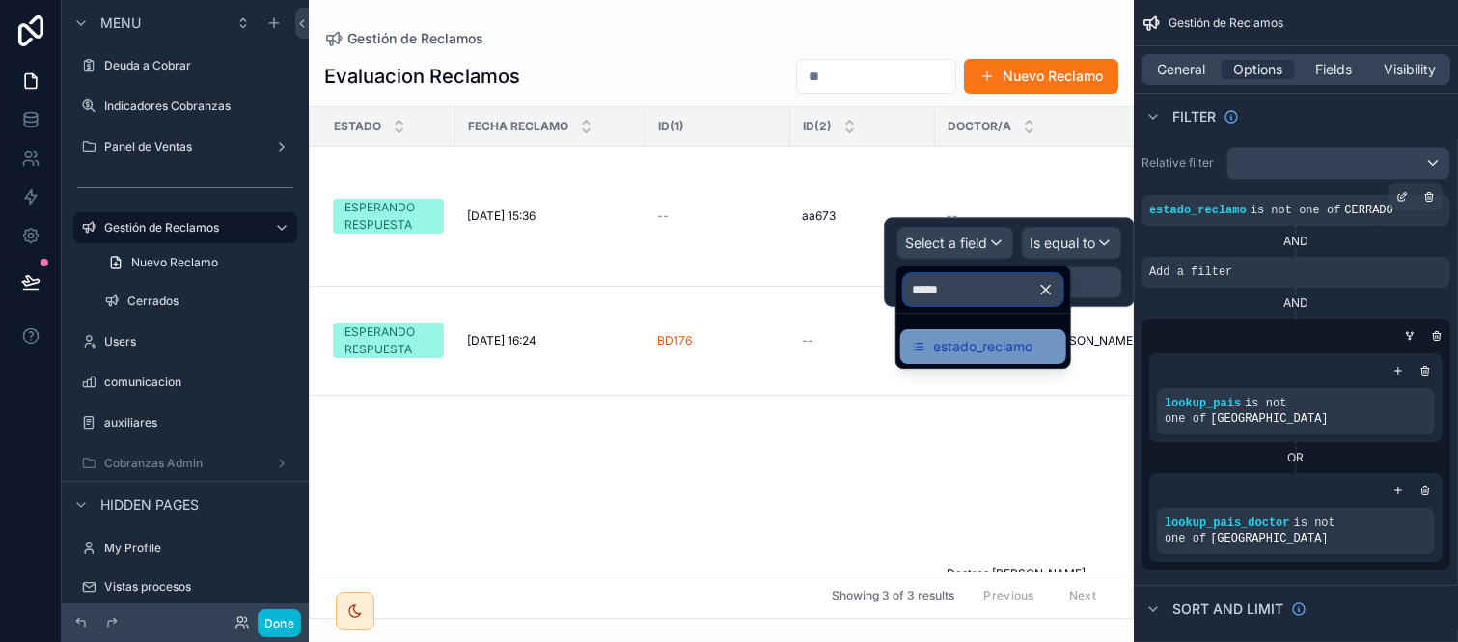
type input "*****"
click at [992, 338] on span "estado_reclamo" at bounding box center [982, 346] width 99 height 23
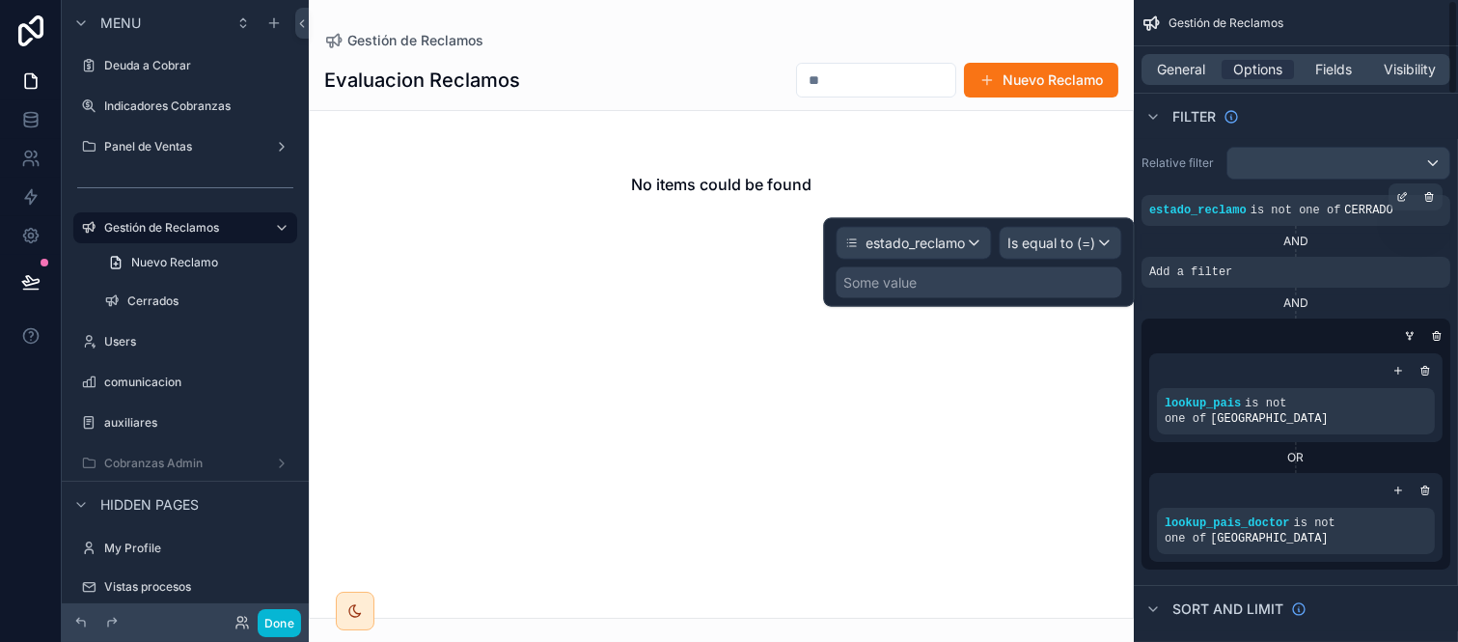
click at [1456, 262] on div "Relative filter estado_reclamo is not one of CERRADO AND Add a filter AND looku…" at bounding box center [1296, 358] width 324 height 438
click at [1436, 252] on div "scrollable content" at bounding box center [1429, 258] width 27 height 27
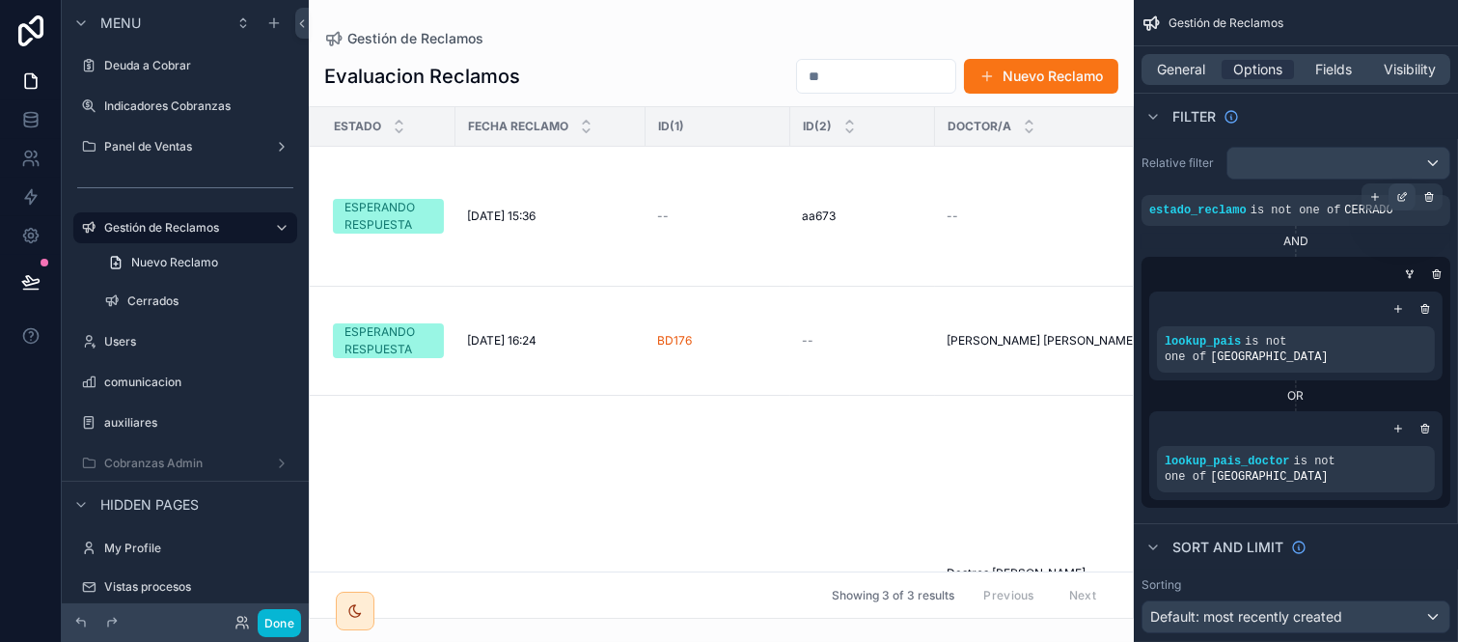
click at [1399, 199] on icon "scrollable content" at bounding box center [1402, 198] width 7 height 7
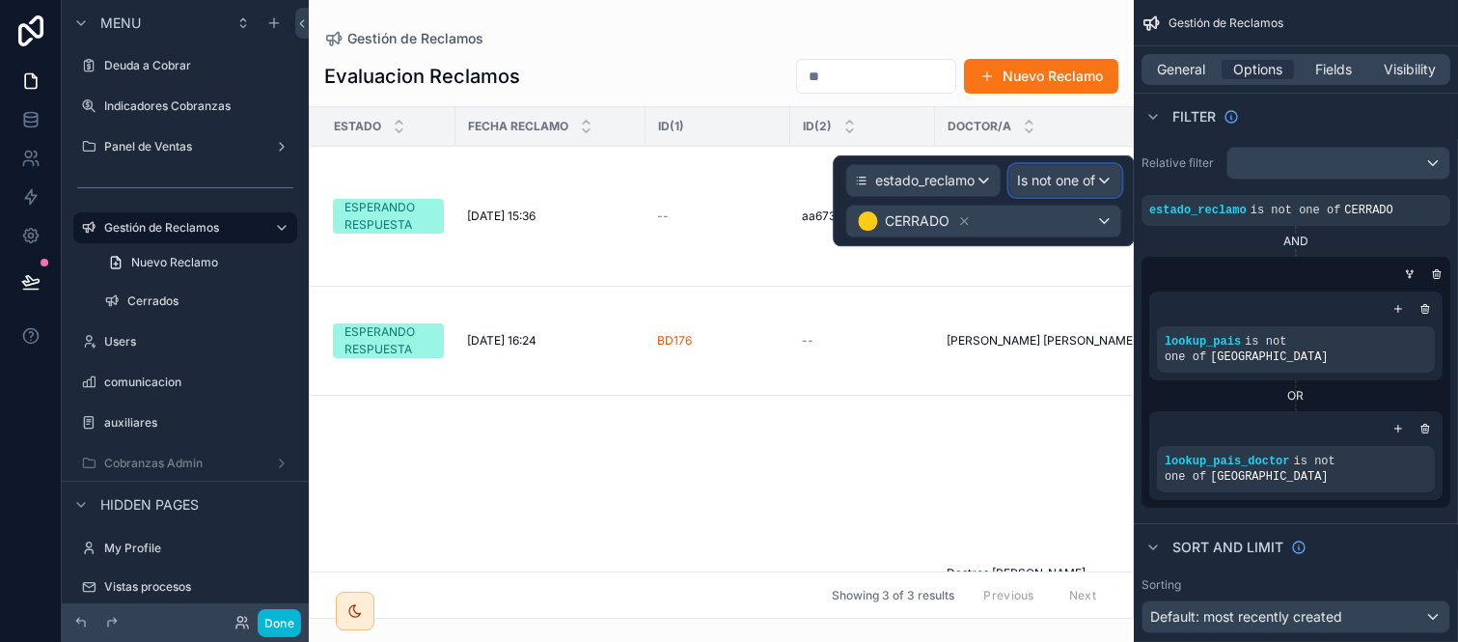
click at [1042, 175] on span "Is not one of" at bounding box center [1056, 180] width 78 height 19
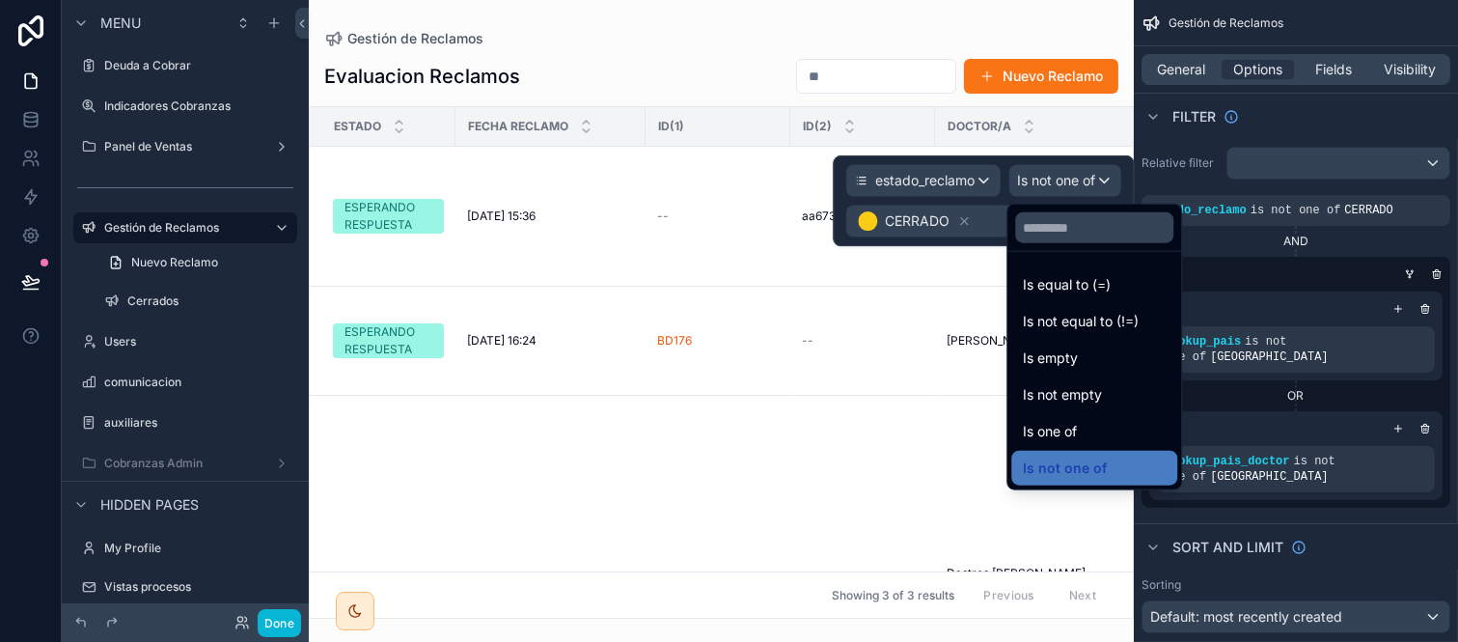
drag, startPoint x: 1068, startPoint y: 422, endPoint x: 1011, endPoint y: 213, distance: 216.4
click at [1068, 423] on span "Is one of" at bounding box center [1050, 431] width 54 height 23
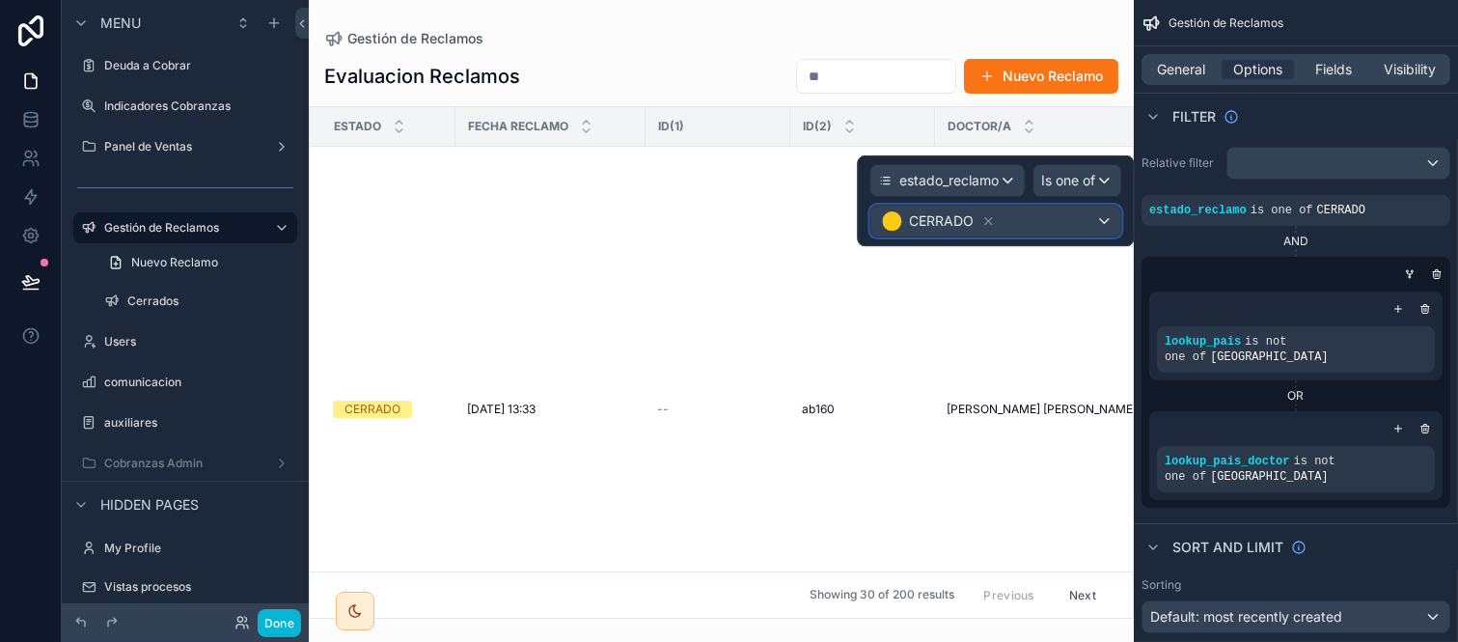
click at [976, 223] on div "CERRADO" at bounding box center [938, 220] width 117 height 23
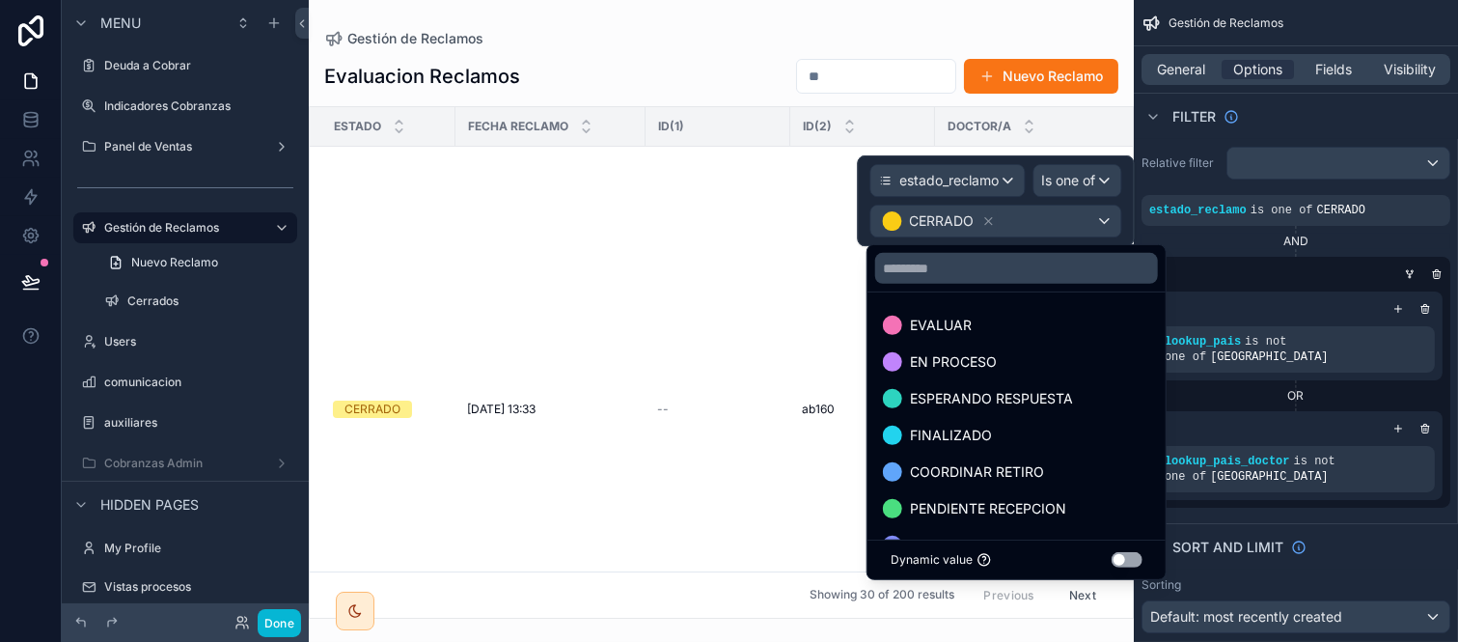
click at [985, 222] on div at bounding box center [995, 200] width 277 height 91
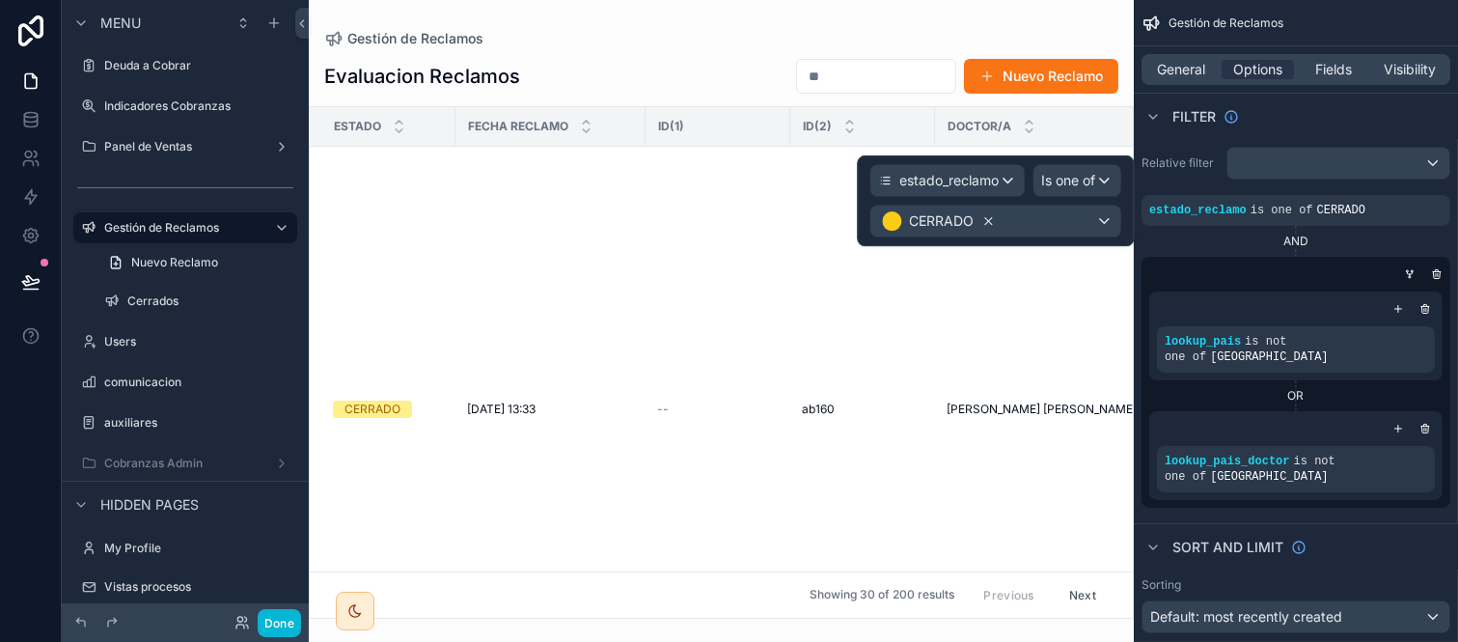
click at [986, 219] on icon at bounding box center [988, 221] width 7 height 7
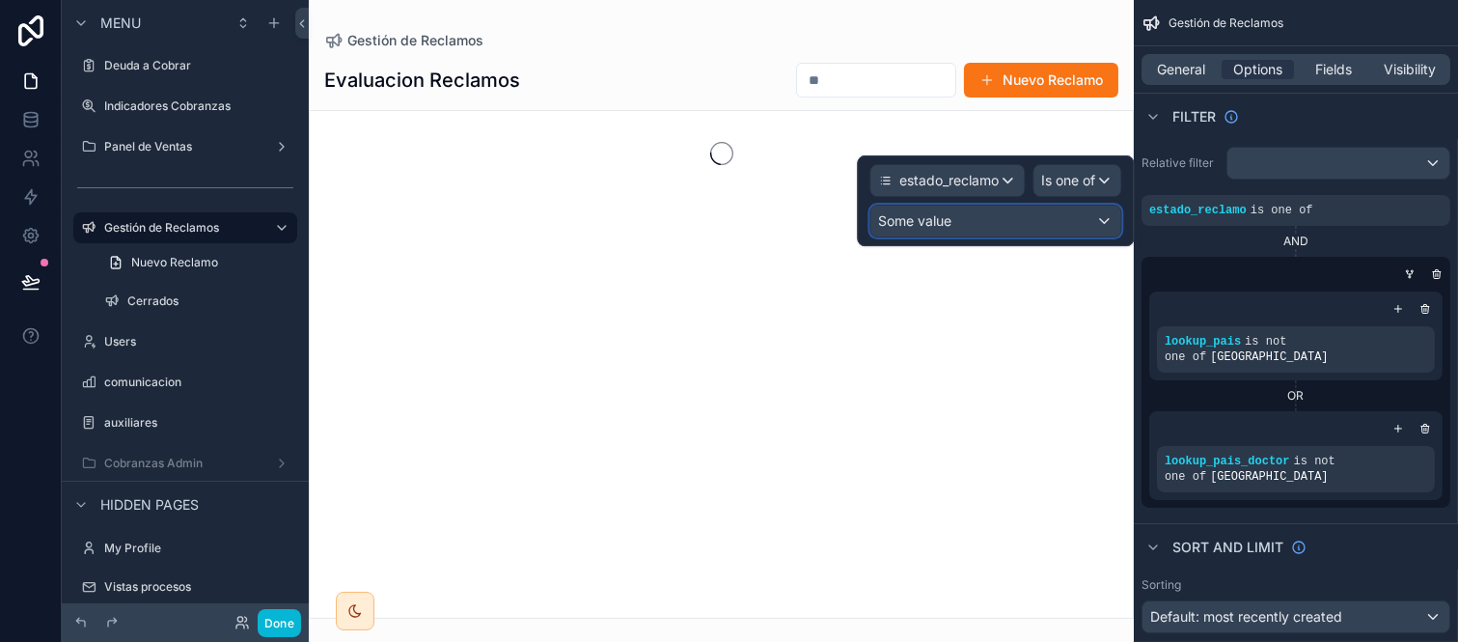
click at [1000, 219] on div "Some value" at bounding box center [996, 221] width 250 height 31
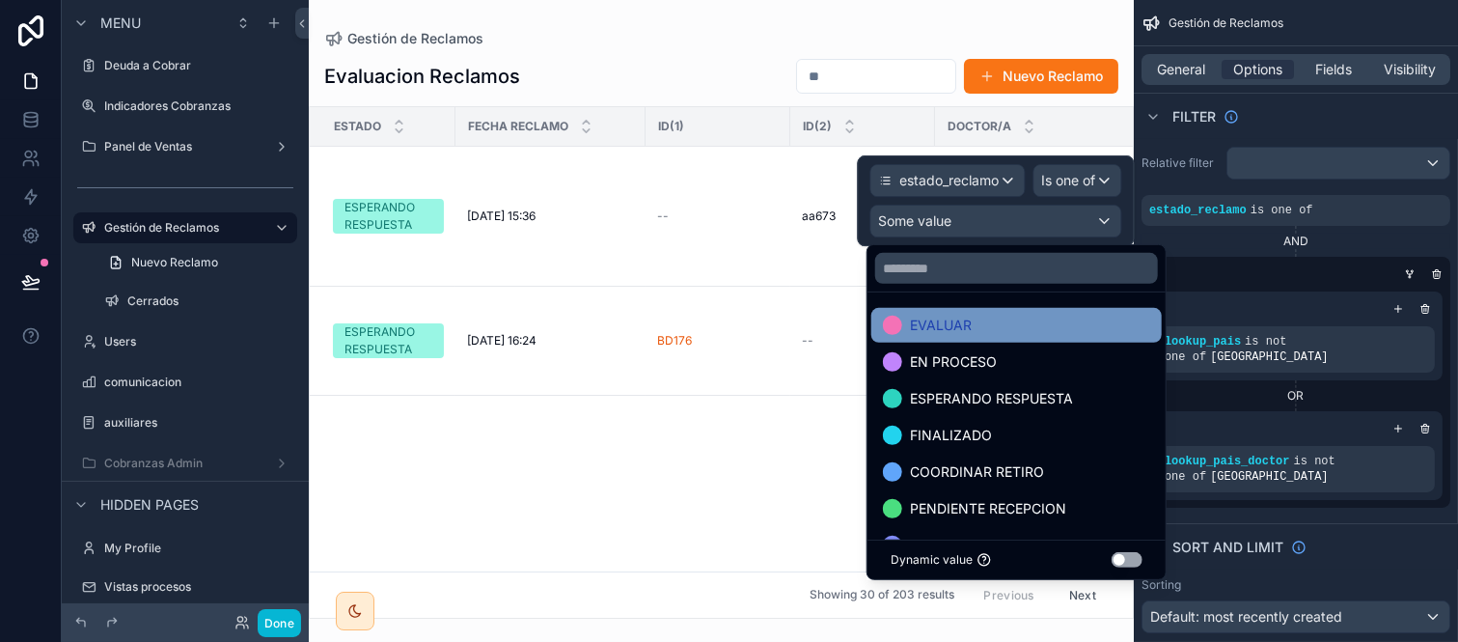
click at [1058, 334] on div "EVALUAR" at bounding box center [1016, 325] width 267 height 23
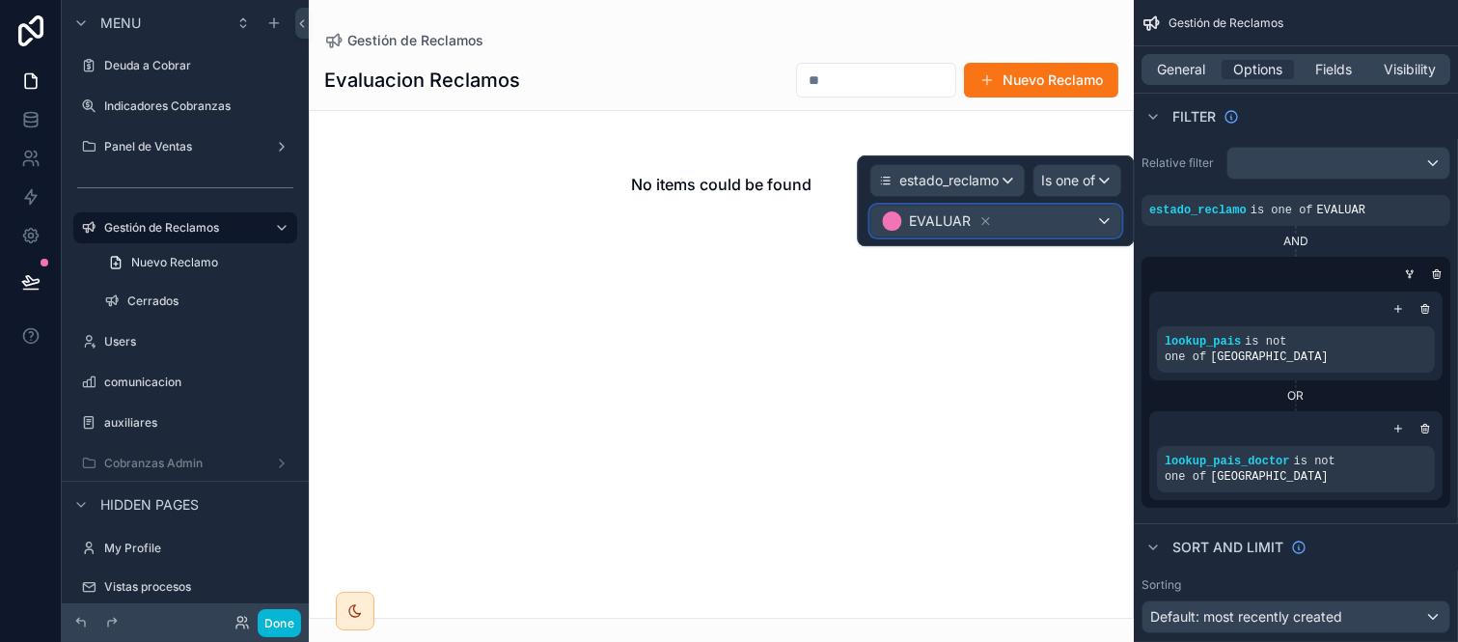
click at [1039, 216] on div "EVALUAR" at bounding box center [996, 221] width 250 height 31
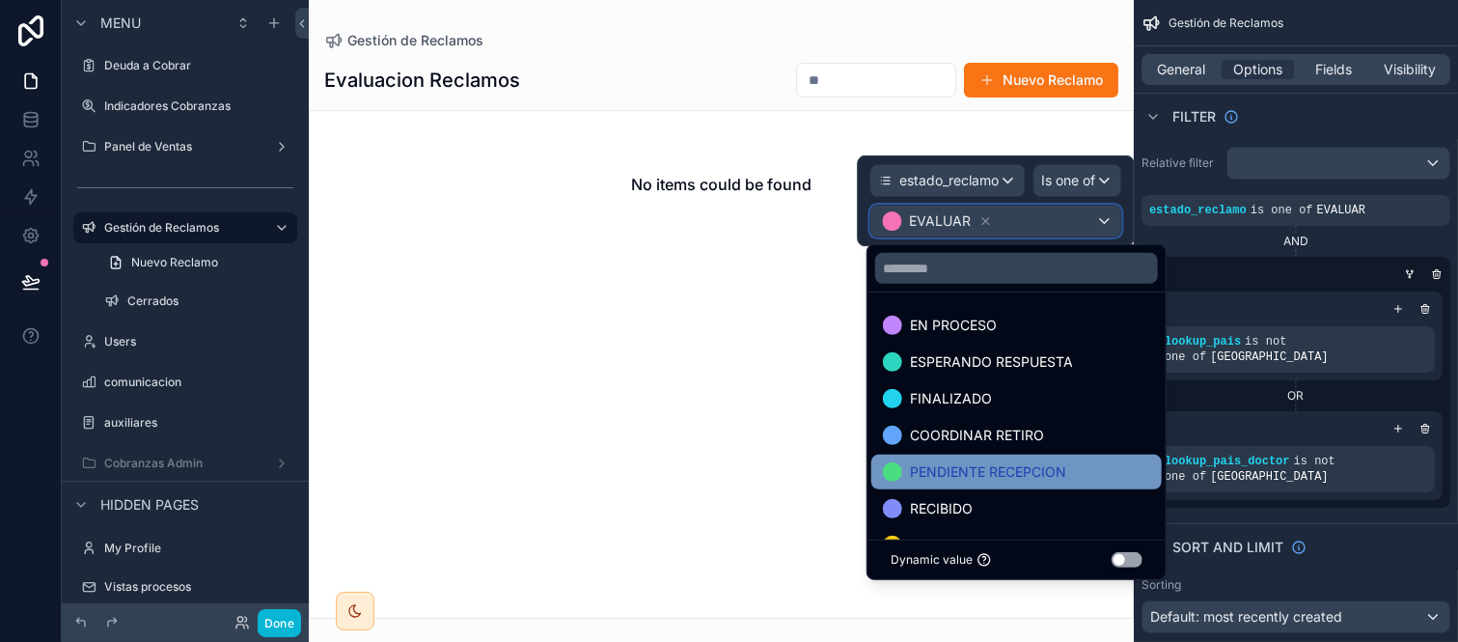
scroll to position [107, 0]
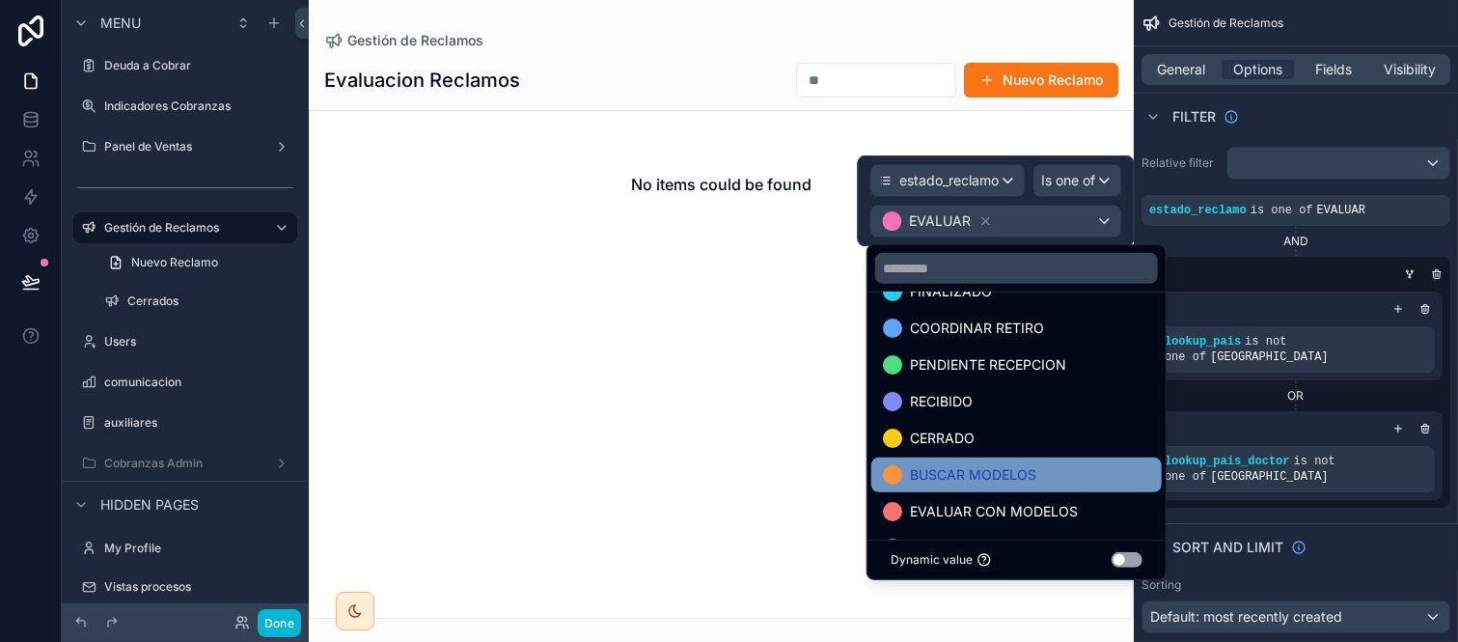
click at [981, 463] on span "BUSCAR MODELOS" at bounding box center [973, 474] width 126 height 23
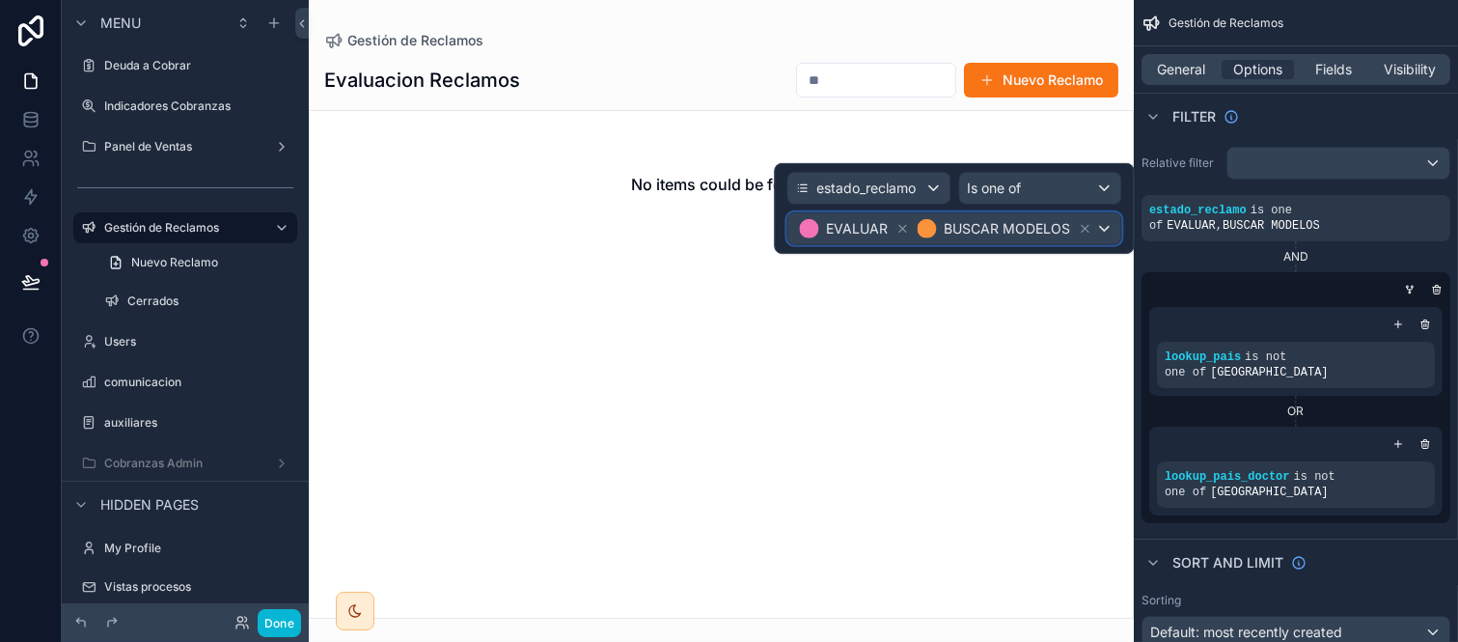
click at [1096, 233] on div "EVALUAR BUSCAR MODELOS" at bounding box center [954, 228] width 333 height 31
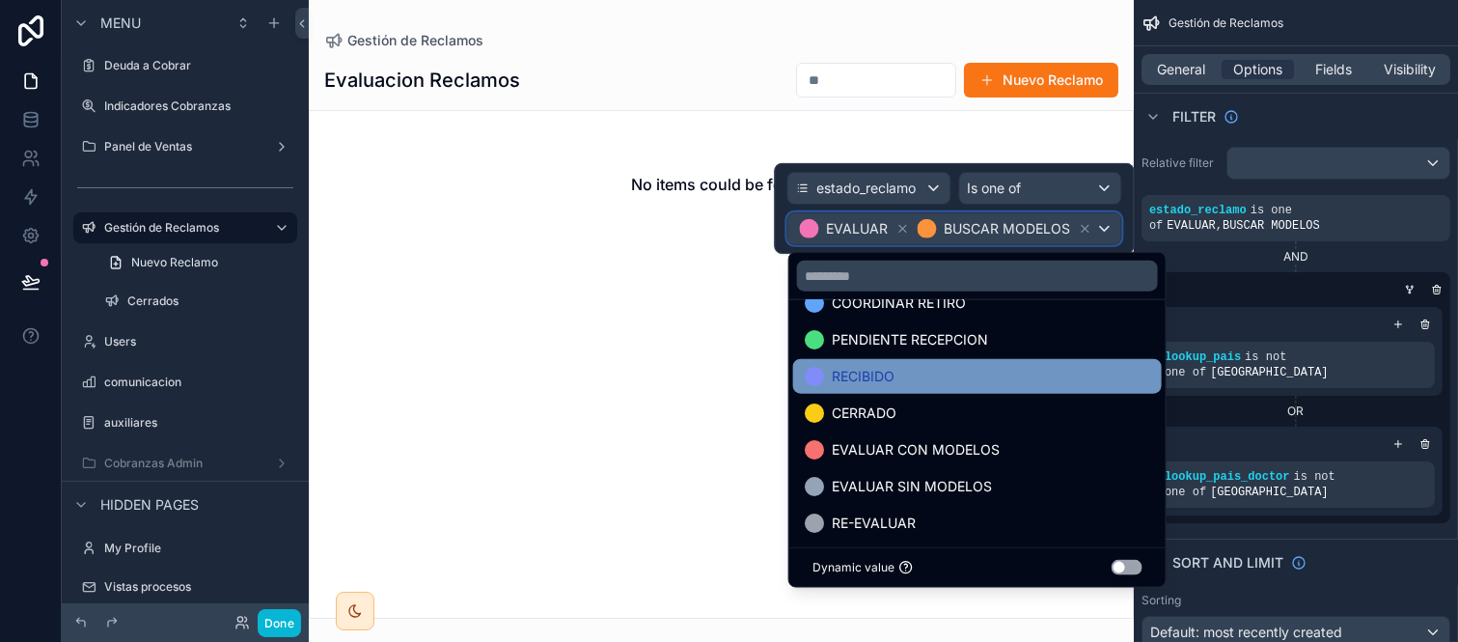
scroll to position [148, 0]
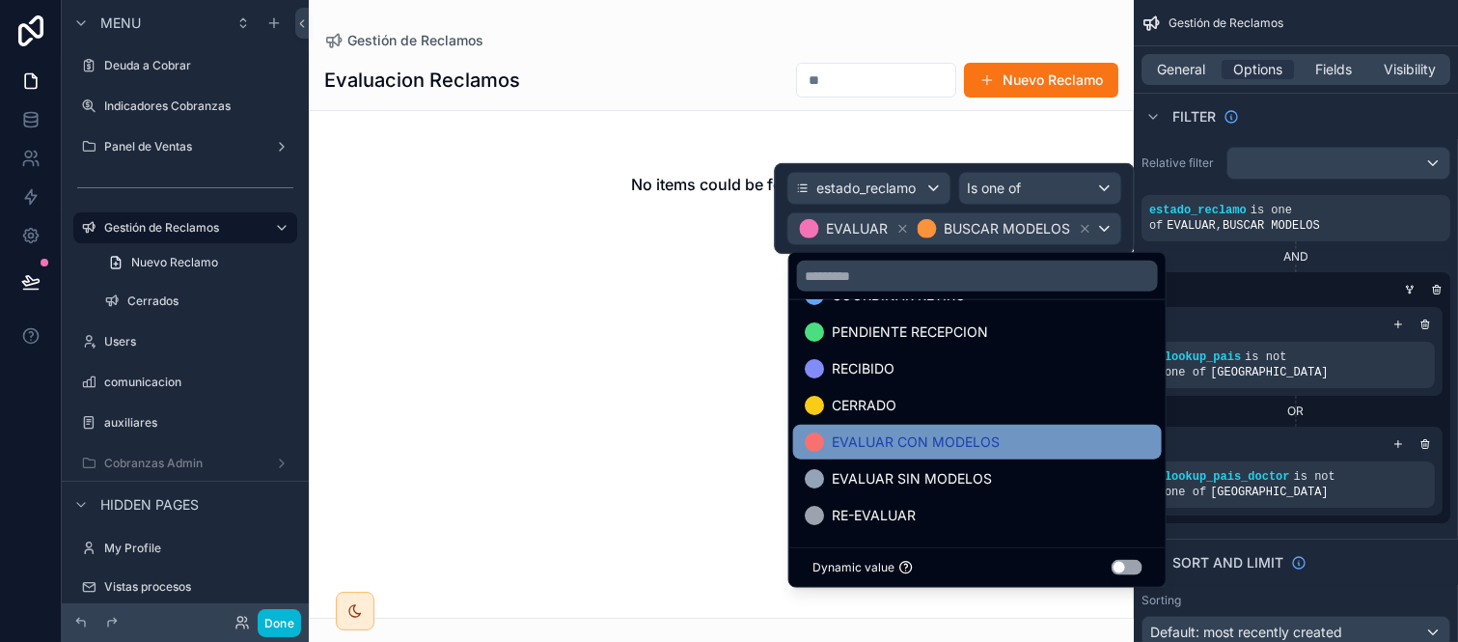
click at [941, 442] on span "EVALUAR CON MODELOS" at bounding box center [916, 441] width 168 height 23
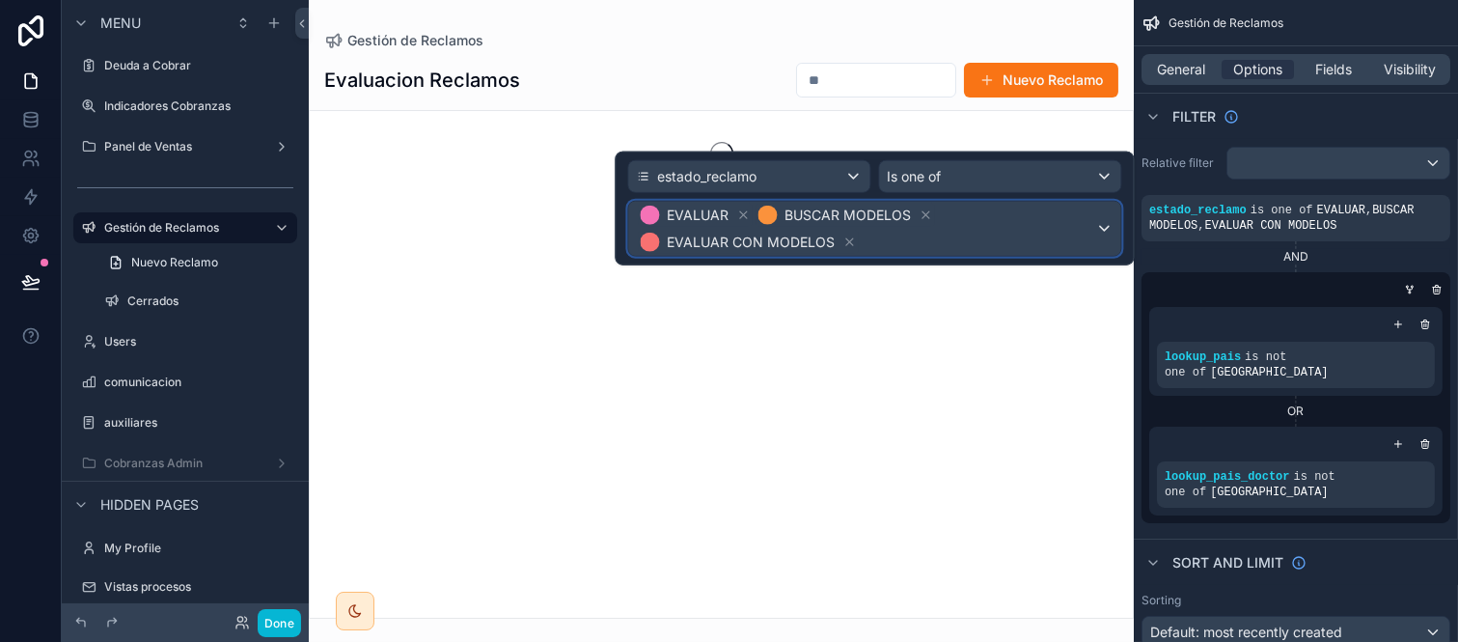
click at [1025, 225] on span "EVALUAR BUSCAR MODELOS EVALUAR CON MODELOS" at bounding box center [865, 229] width 459 height 54
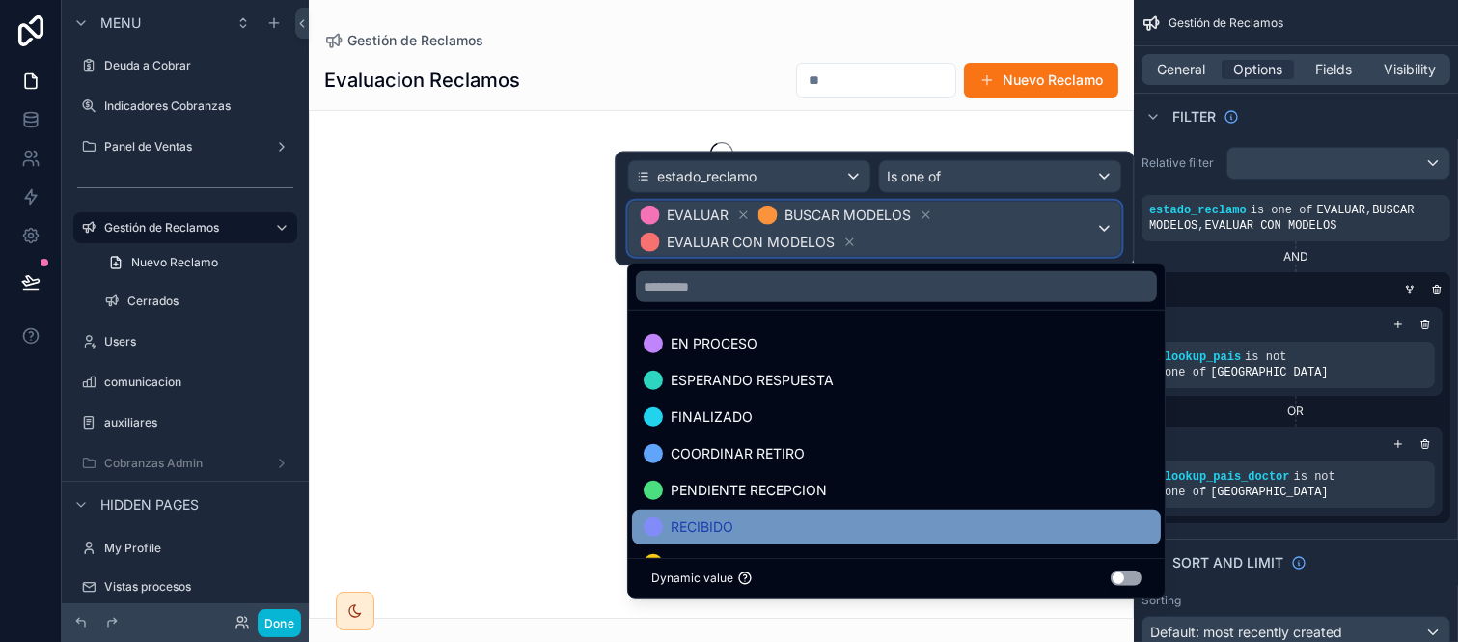
scroll to position [111, 0]
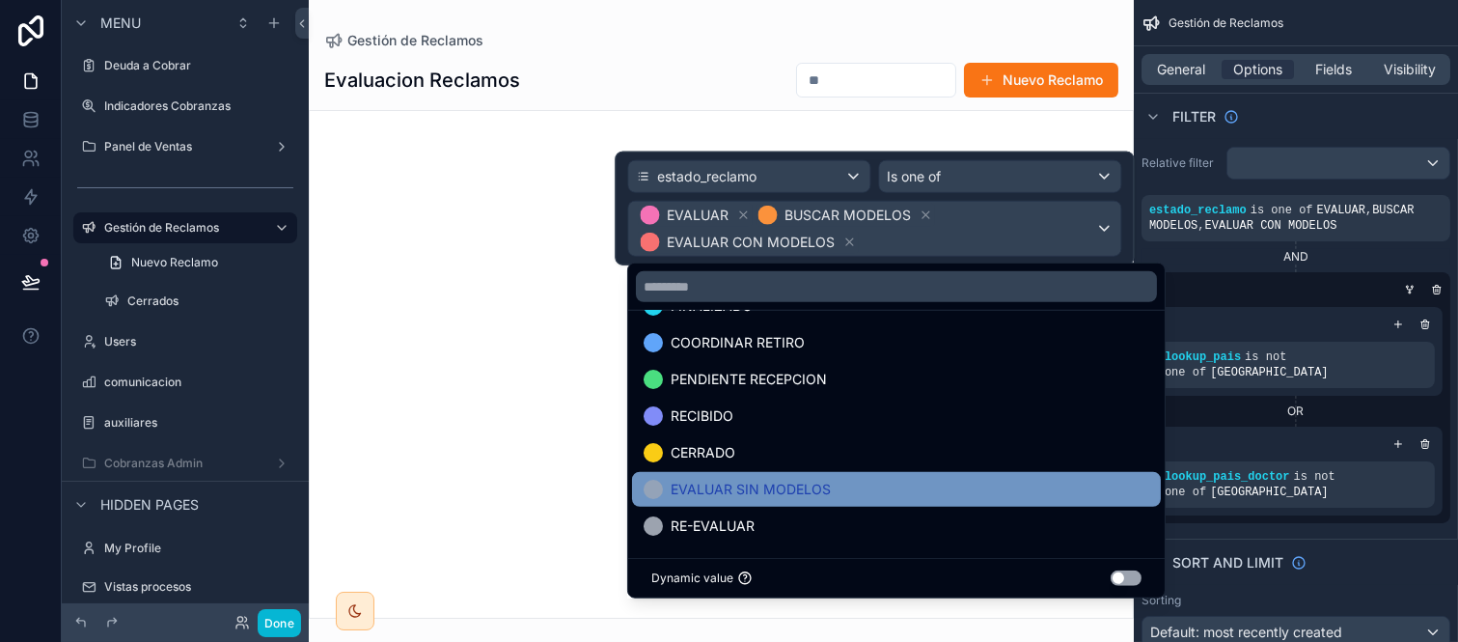
click at [938, 485] on div "EVALUAR SIN MODELOS" at bounding box center [897, 489] width 506 height 23
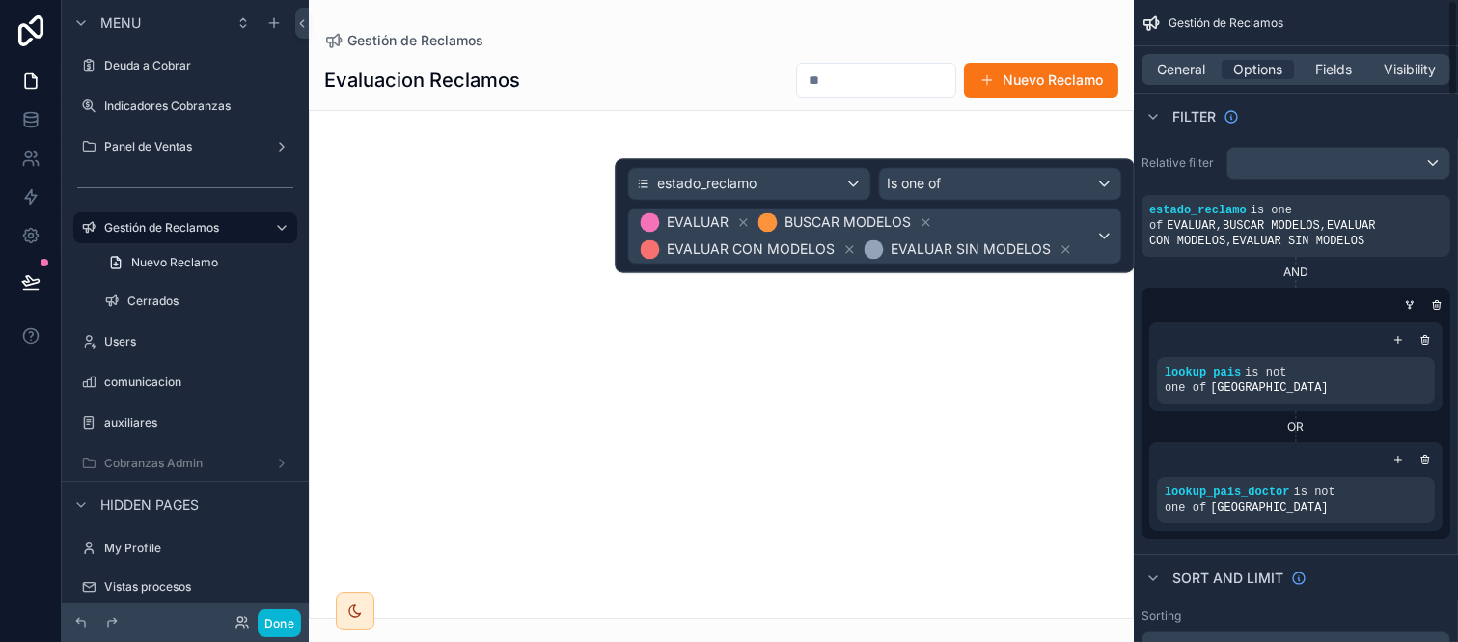
click at [1233, 297] on div "scrollable content" at bounding box center [1292, 304] width 309 height 19
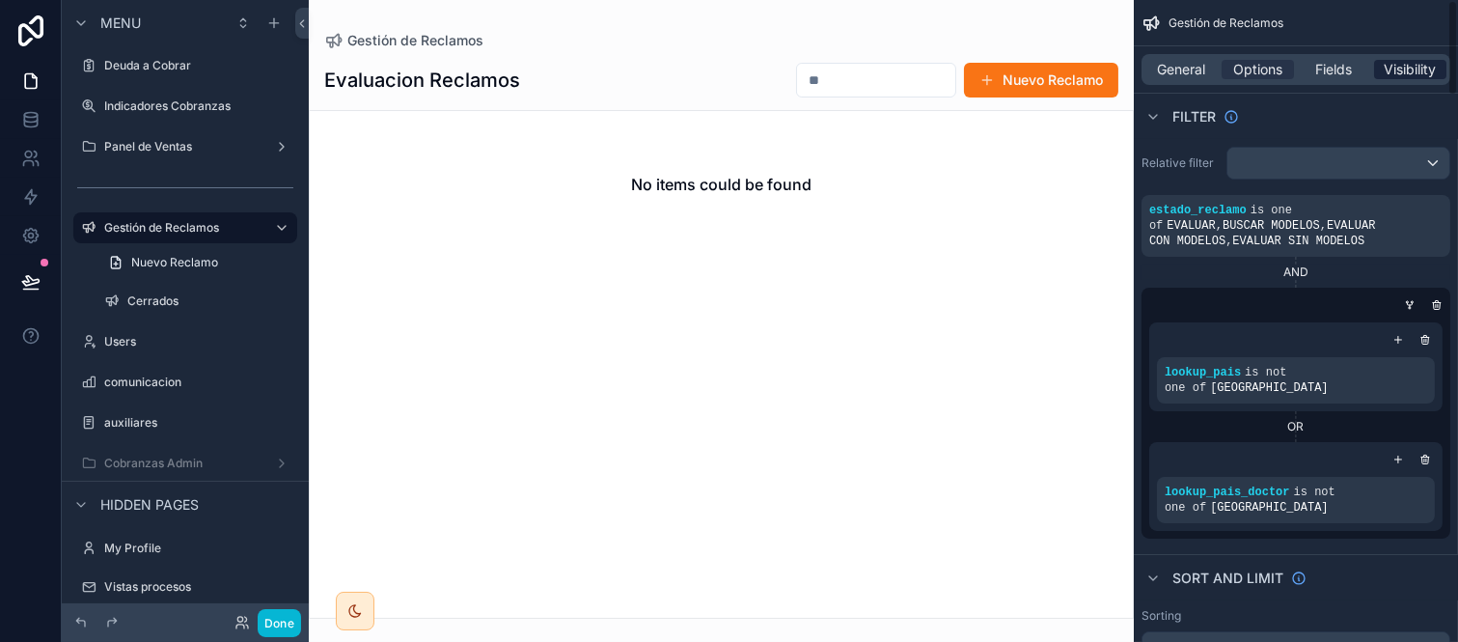
click at [1403, 70] on span "Visibility" at bounding box center [1411, 69] width 52 height 19
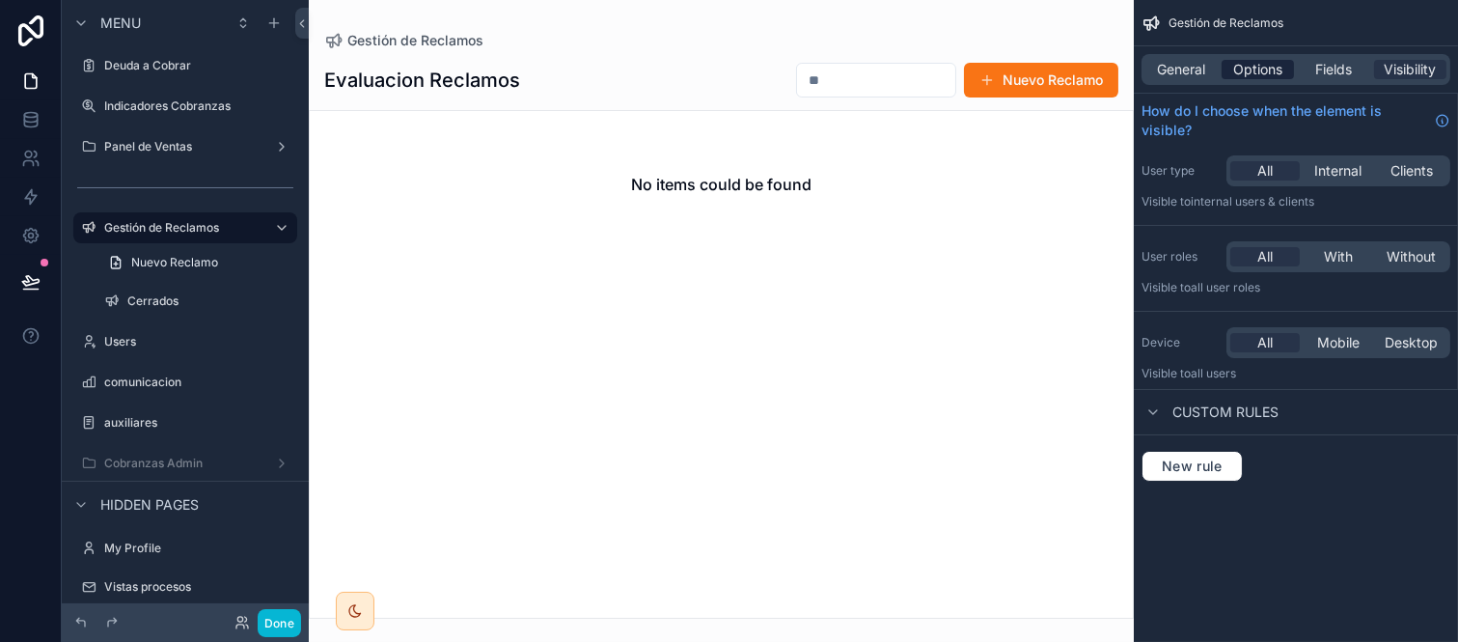
click at [1269, 60] on span "Options" at bounding box center [1258, 69] width 49 height 19
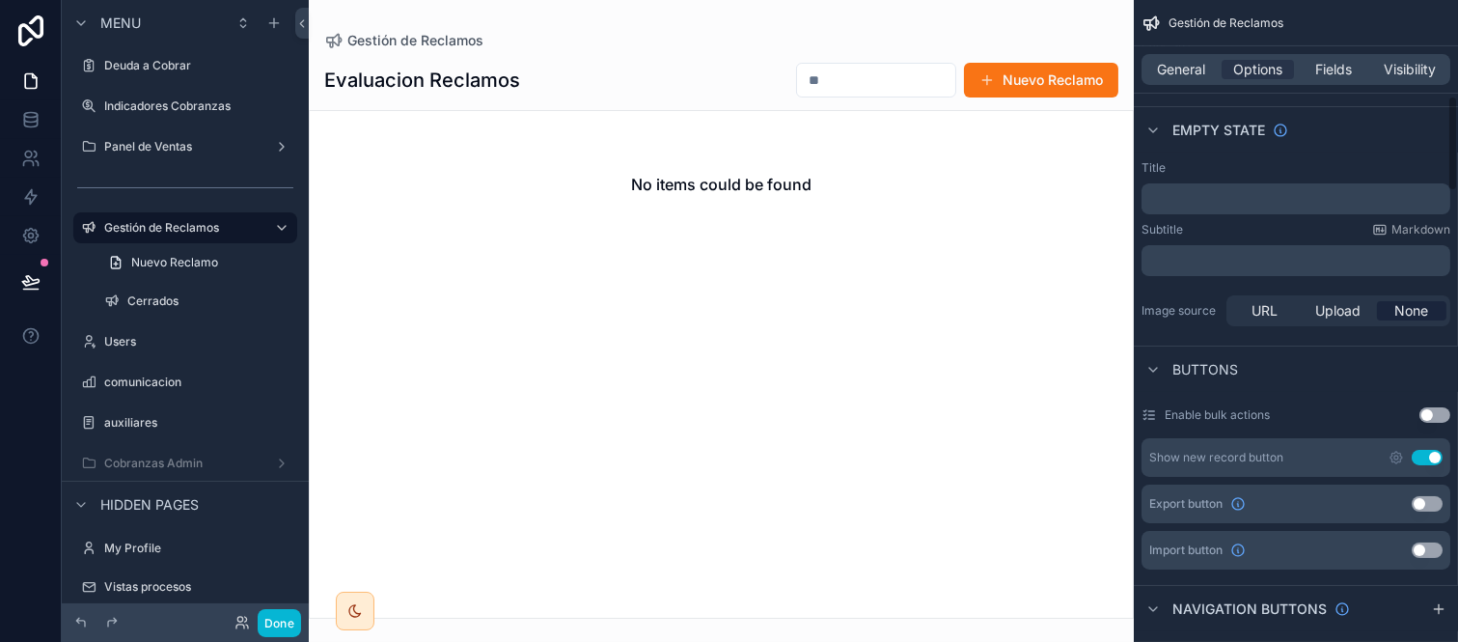
scroll to position [1072, 0]
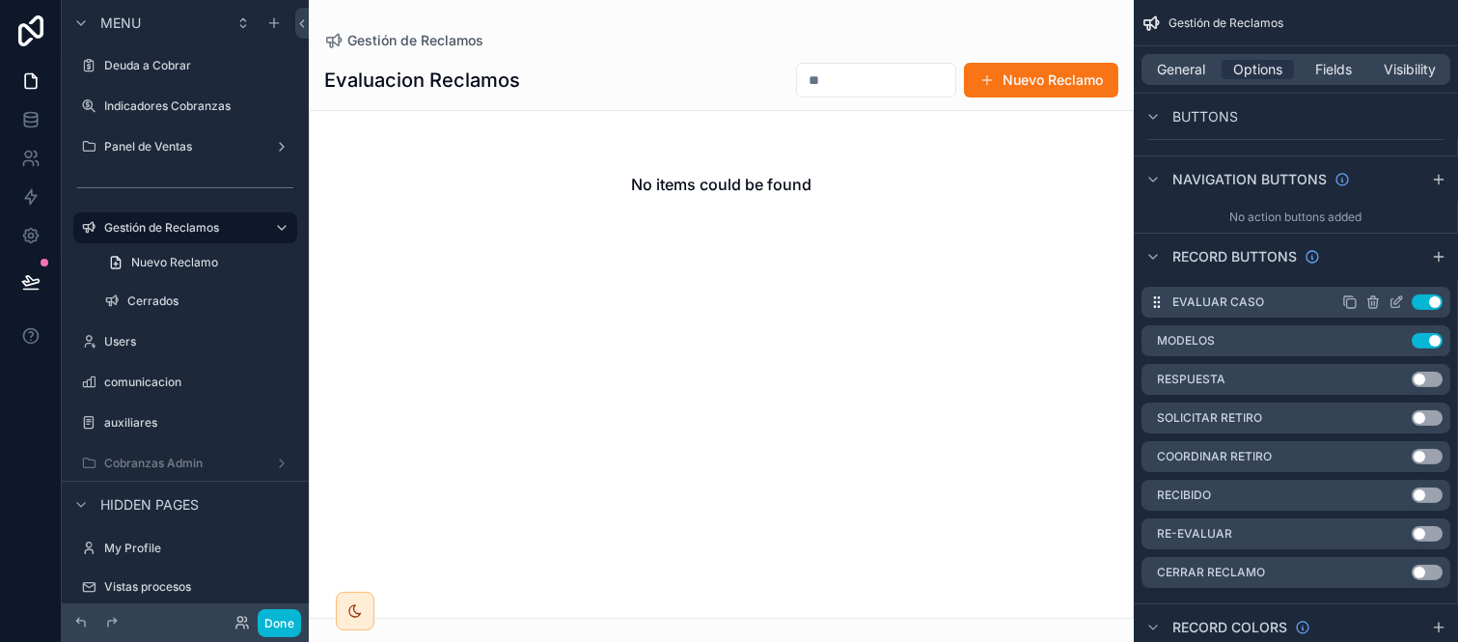
click at [1401, 297] on icon "scrollable content" at bounding box center [1401, 298] width 2 height 2
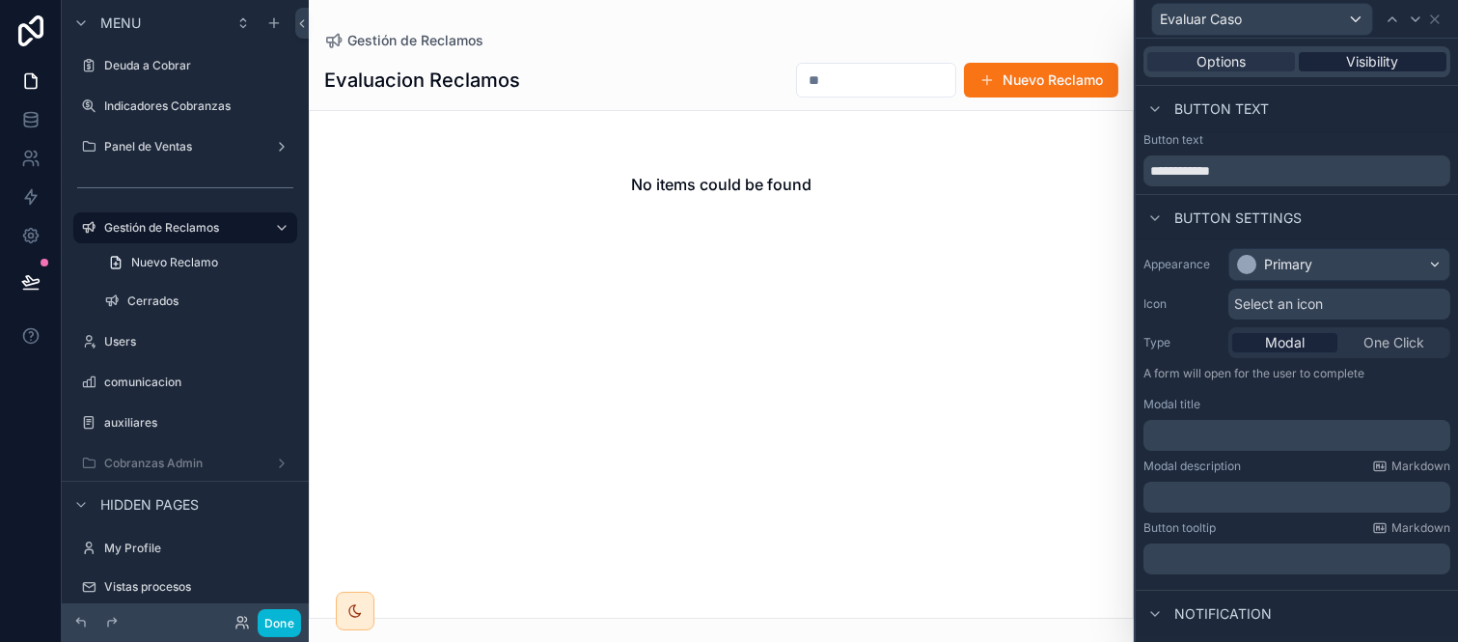
click at [1359, 62] on span "Visibility" at bounding box center [1373, 61] width 52 height 19
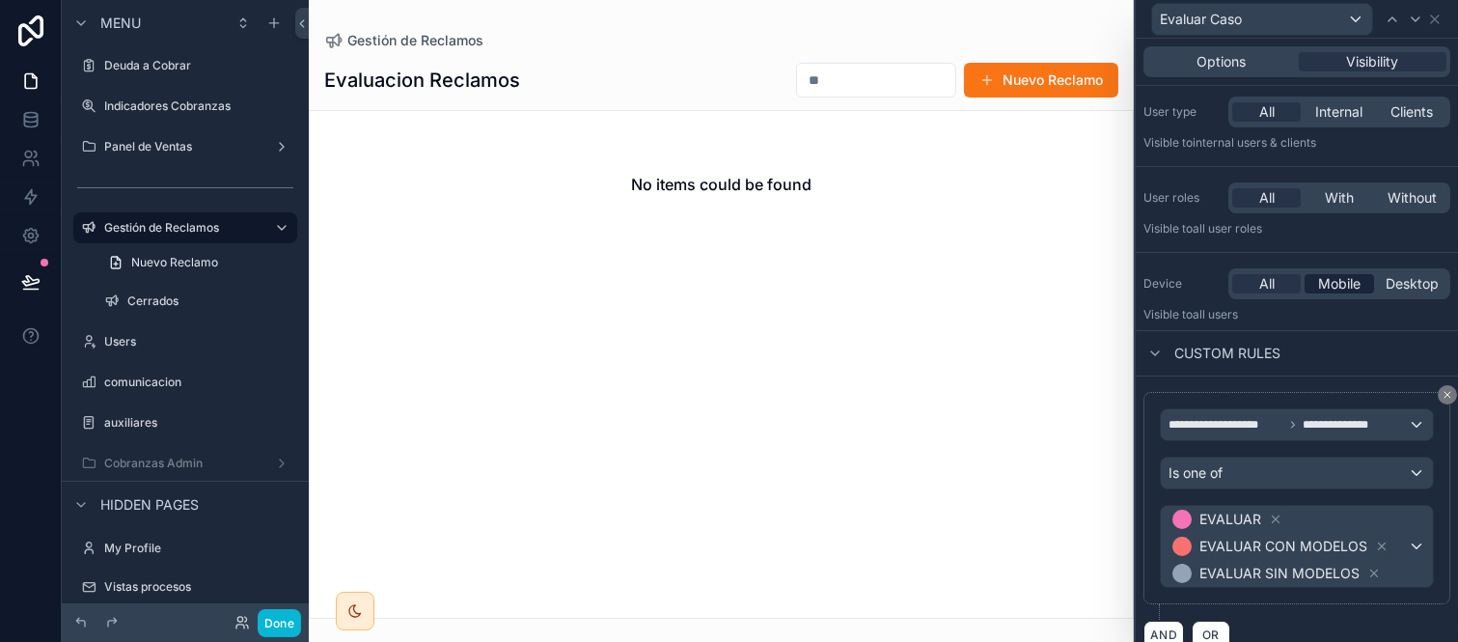
scroll to position [73, 0]
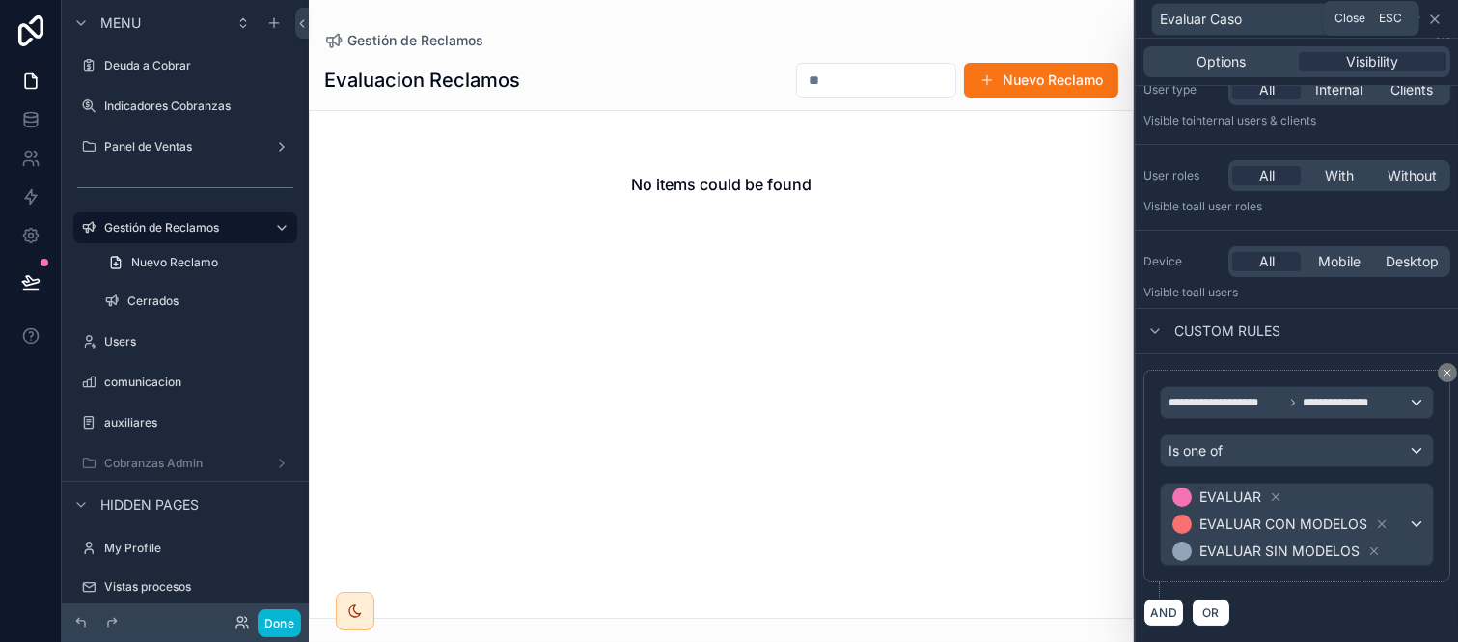
click at [1436, 13] on icon at bounding box center [1435, 19] width 15 height 15
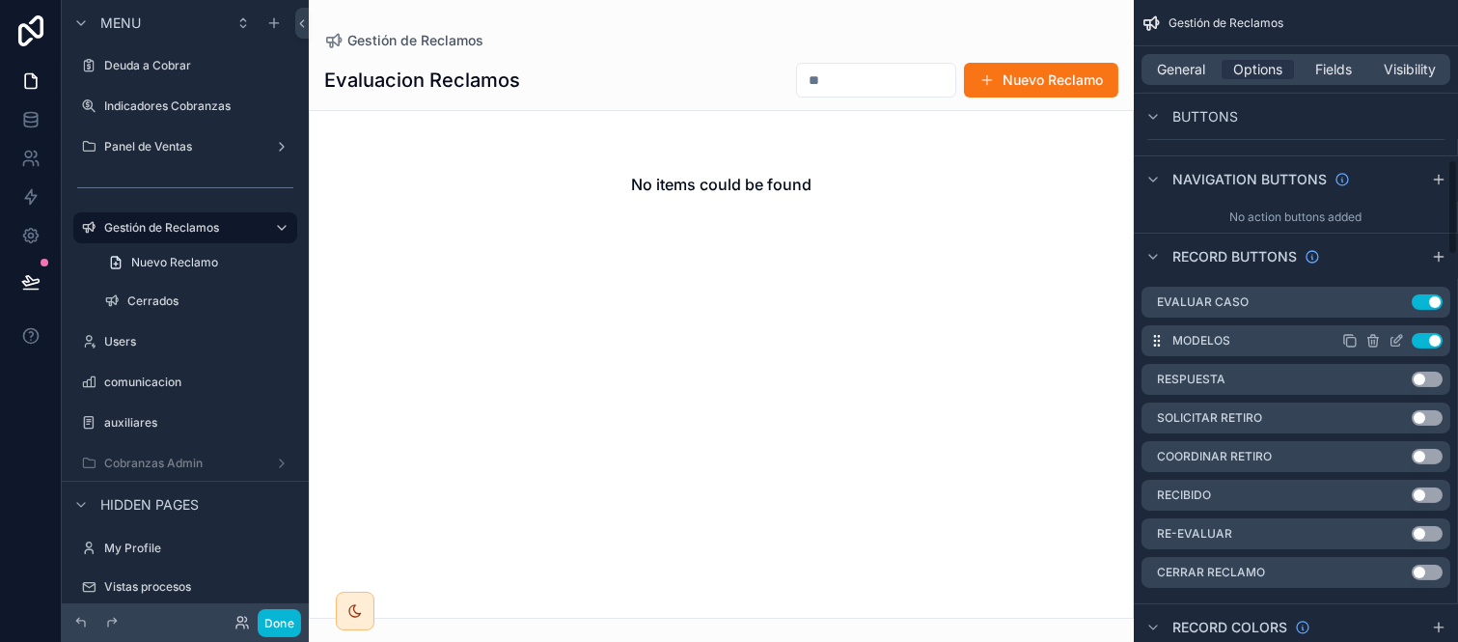
click at [1396, 333] on icon "scrollable content" at bounding box center [1396, 340] width 15 height 15
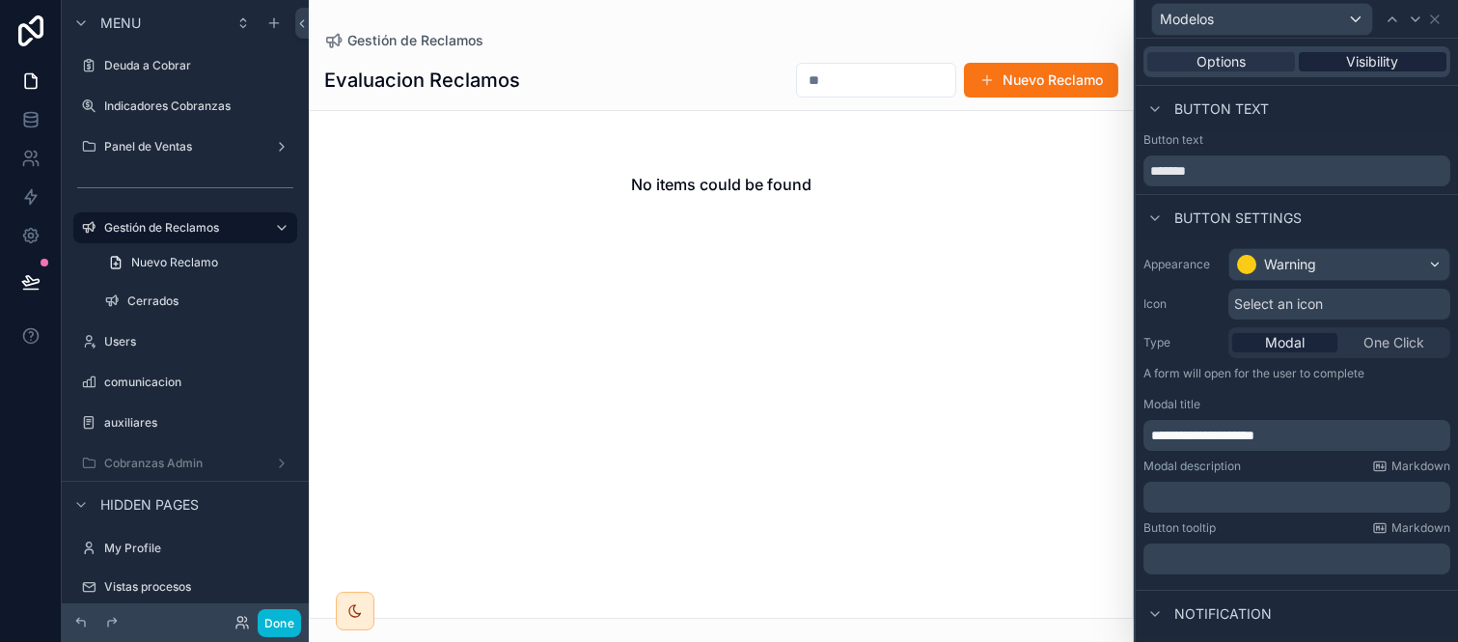
click at [1387, 63] on div "Visibility" at bounding box center [1373, 61] width 148 height 19
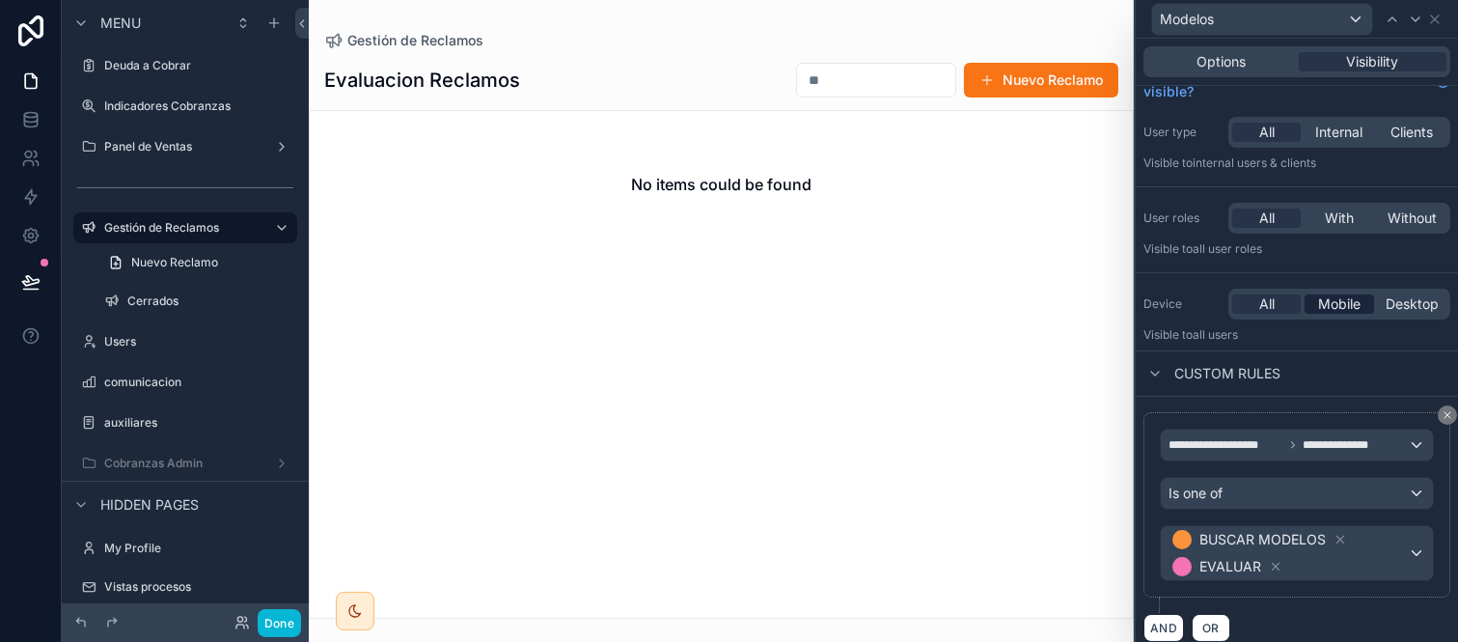
scroll to position [46, 0]
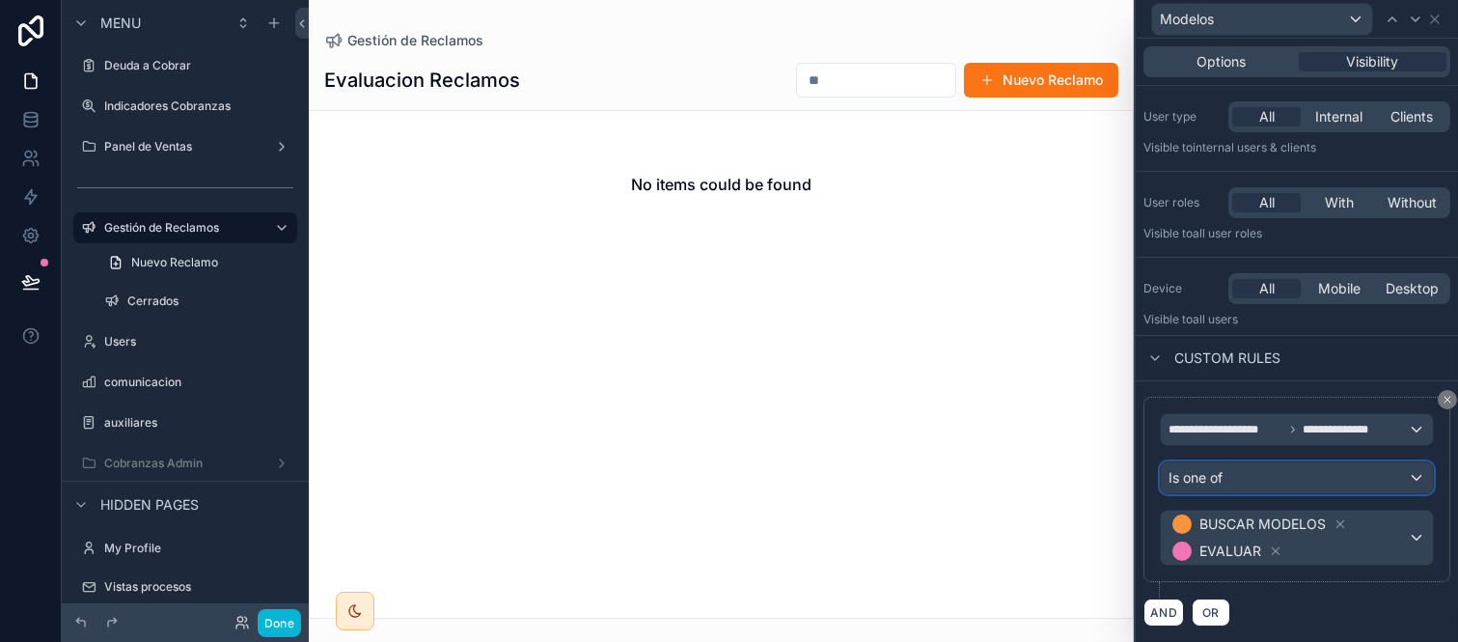
click at [1318, 475] on div "Is one of" at bounding box center [1297, 477] width 272 height 31
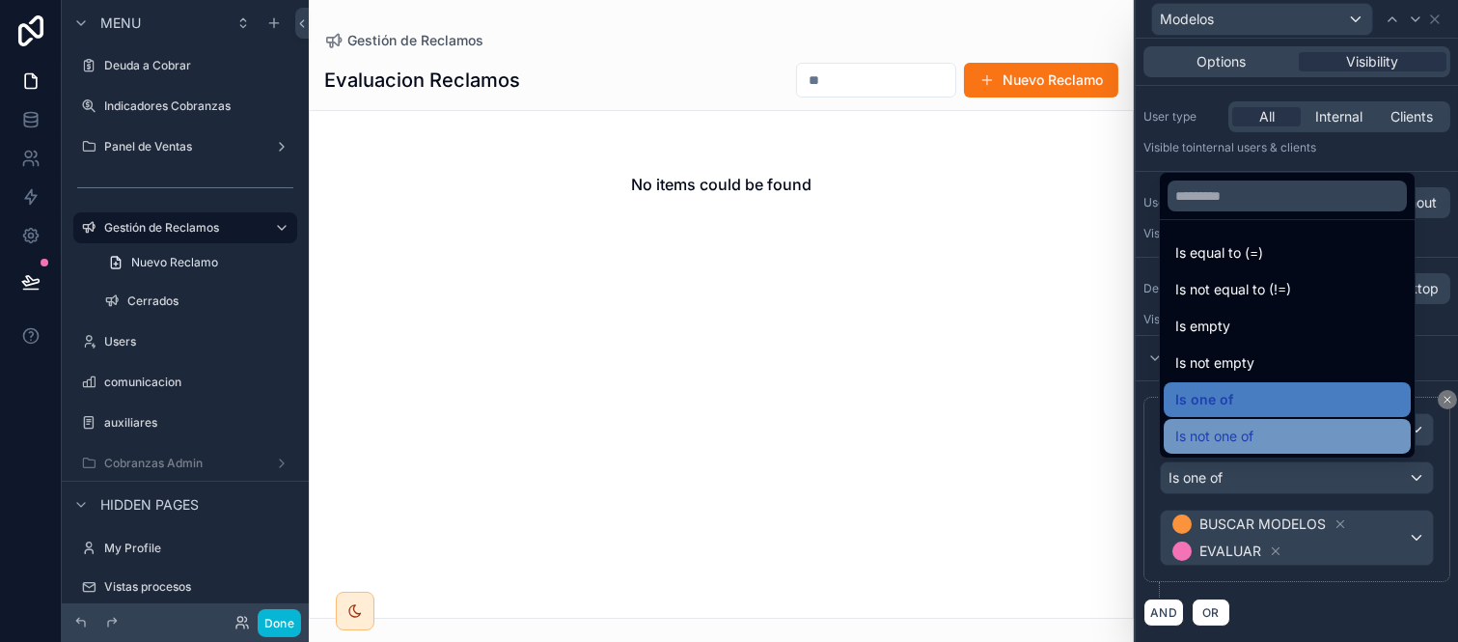
click at [1308, 434] on div "Is not one of" at bounding box center [1288, 436] width 224 height 23
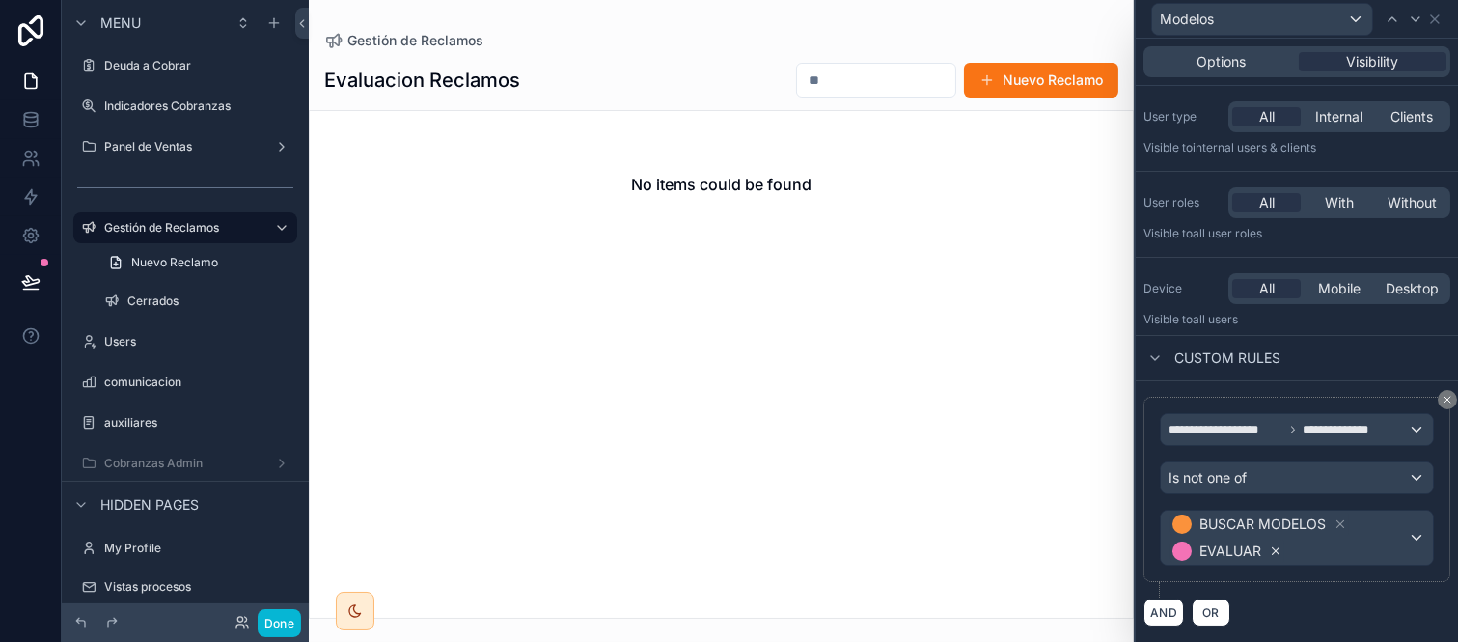
click at [1271, 545] on icon at bounding box center [1276, 551] width 14 height 14
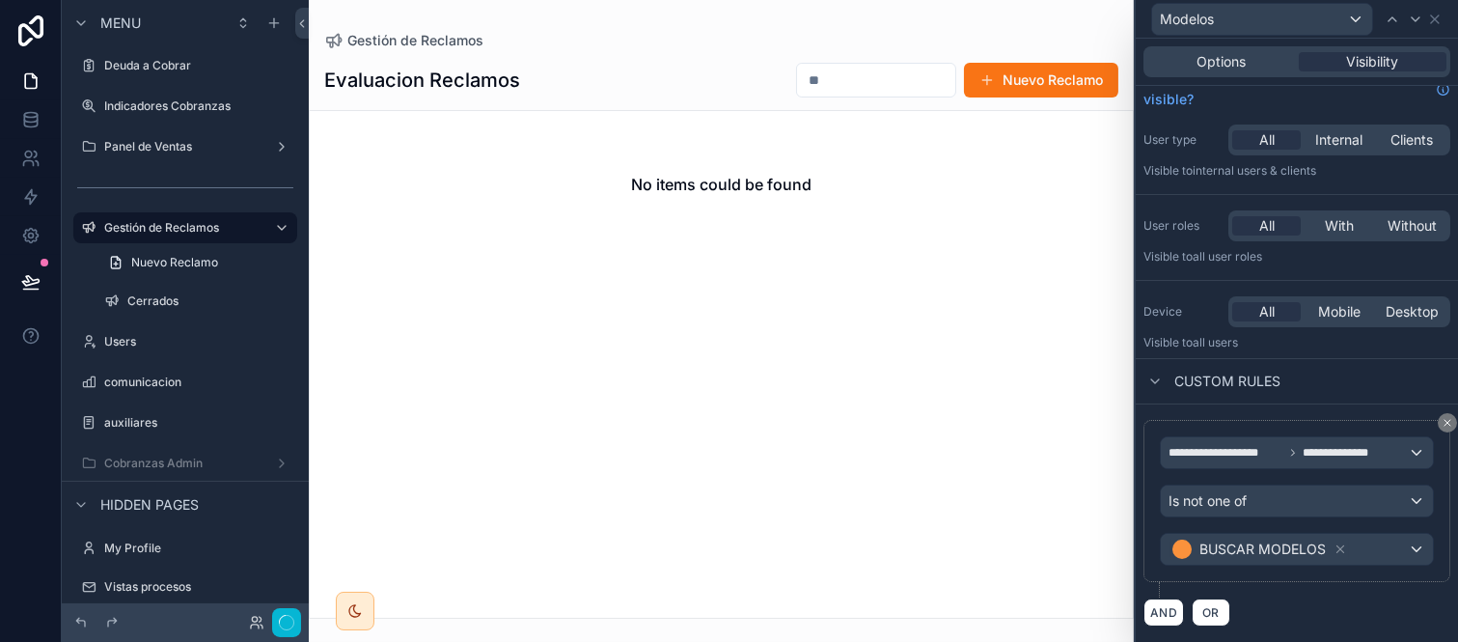
scroll to position [23, 0]
click at [1338, 550] on icon at bounding box center [1341, 549] width 7 height 7
click at [1338, 550] on div "Value" at bounding box center [1297, 549] width 272 height 31
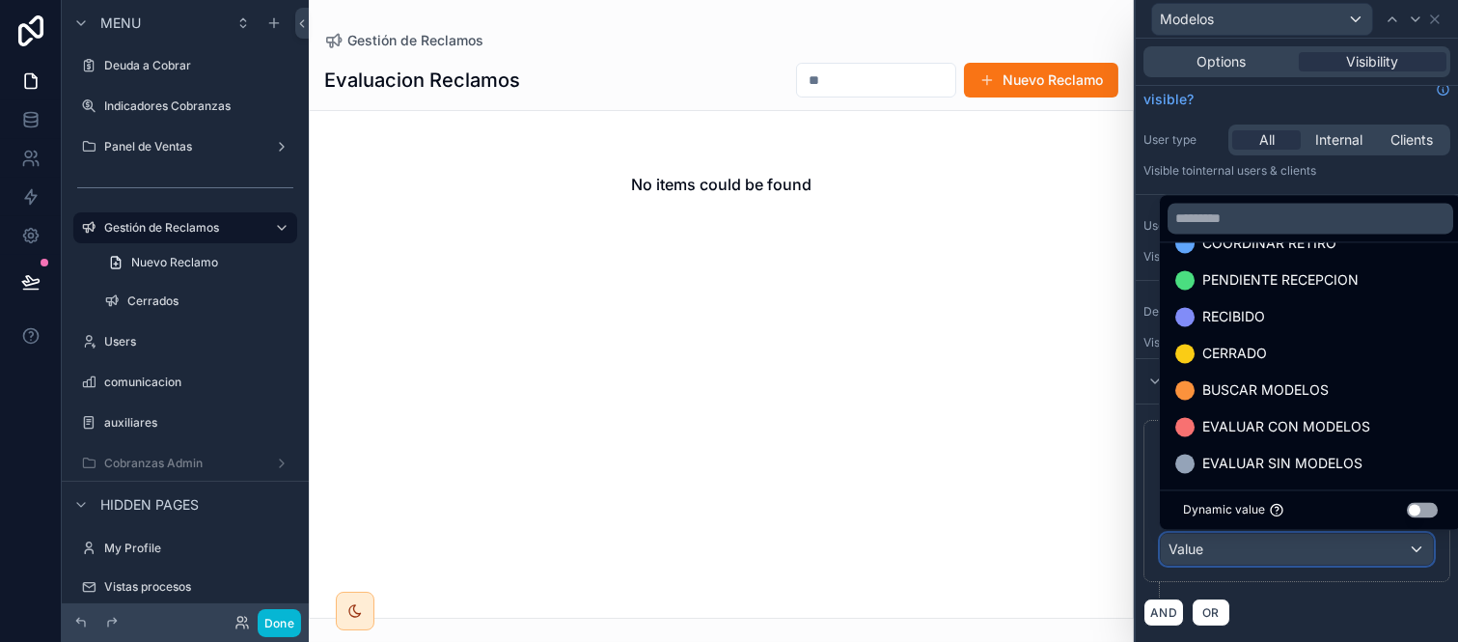
scroll to position [222, 0]
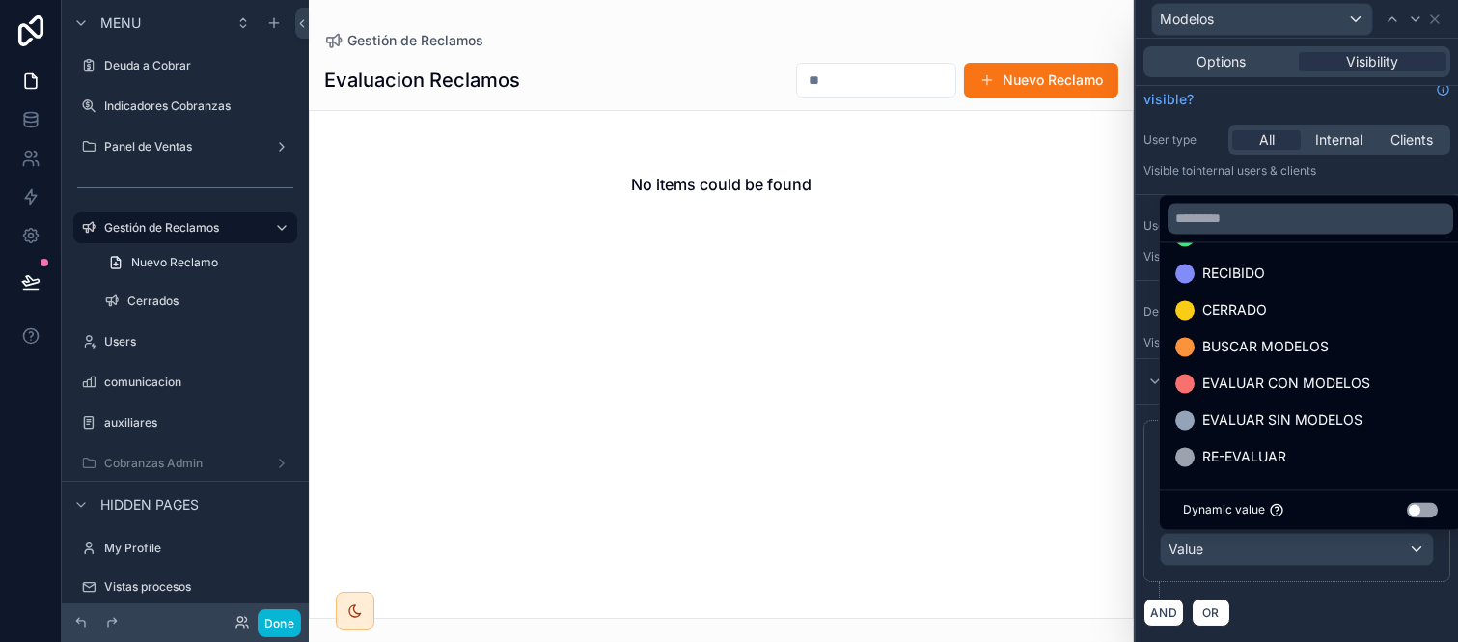
click at [1290, 392] on span "EVALUAR CON MODELOS" at bounding box center [1287, 383] width 168 height 23
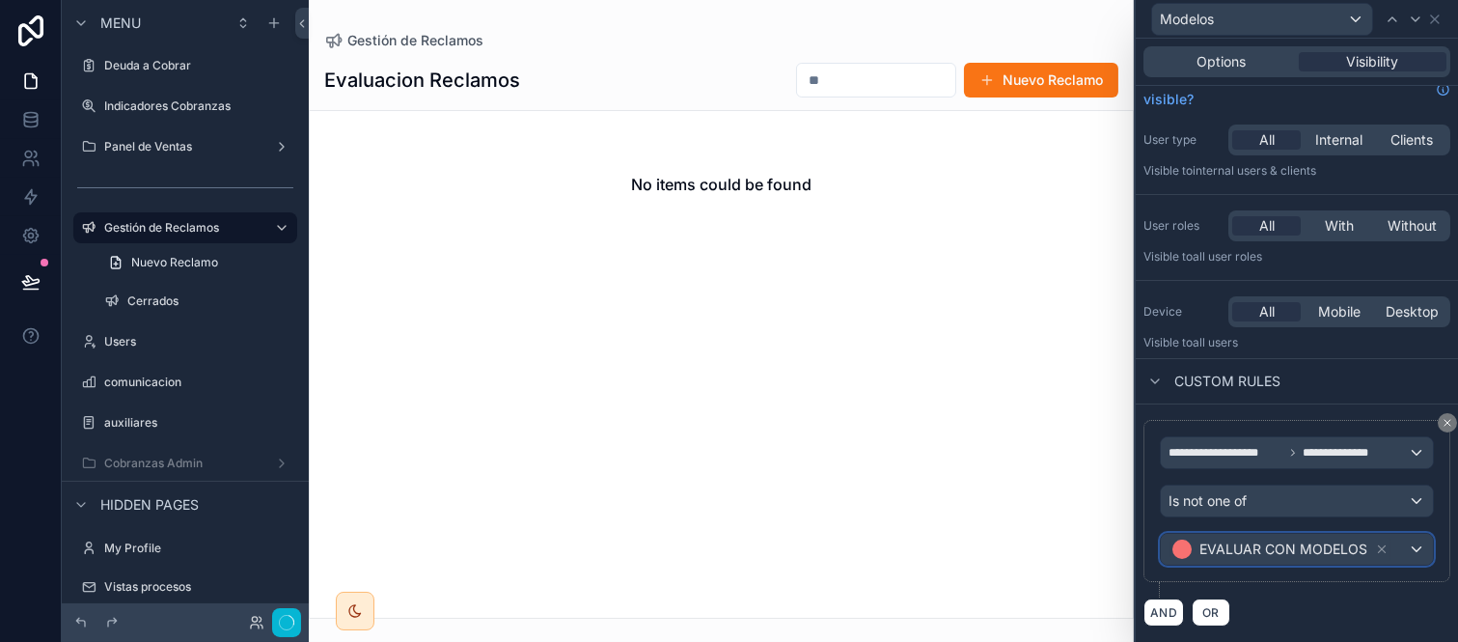
click at [1315, 548] on span "EVALUAR CON MODELOS" at bounding box center [1284, 549] width 168 height 19
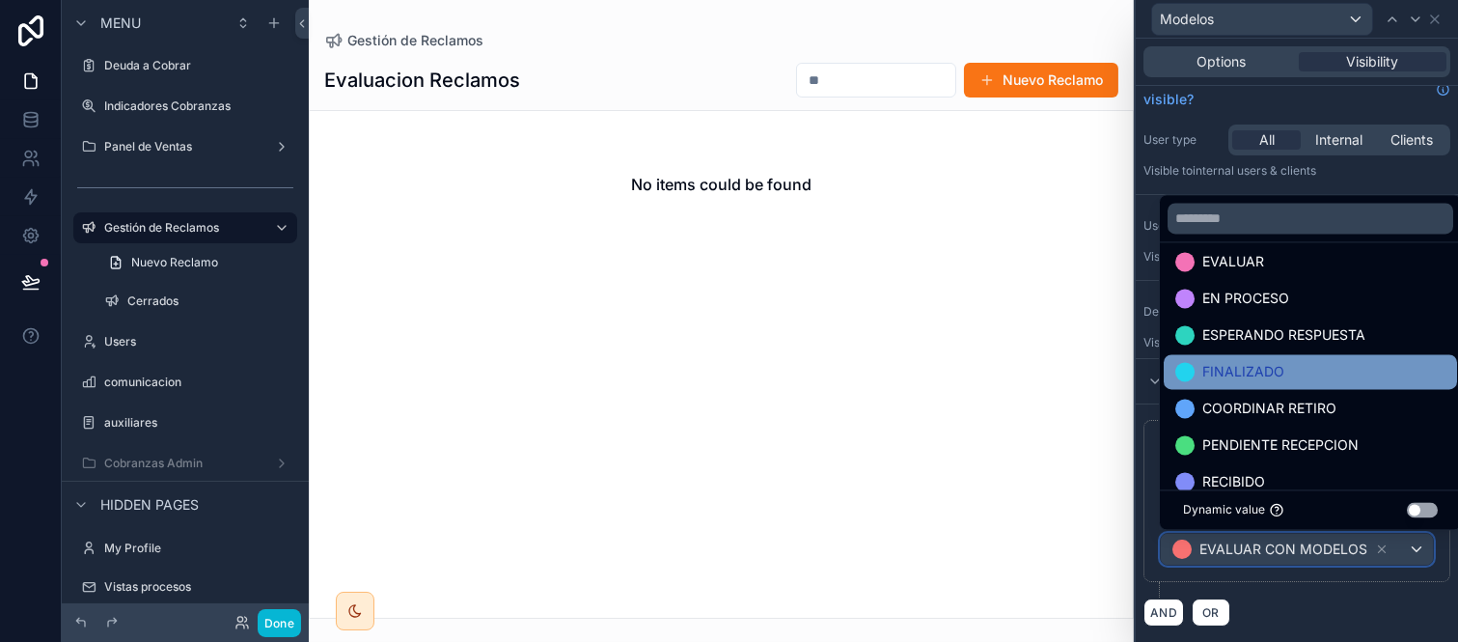
scroll to position [184, 0]
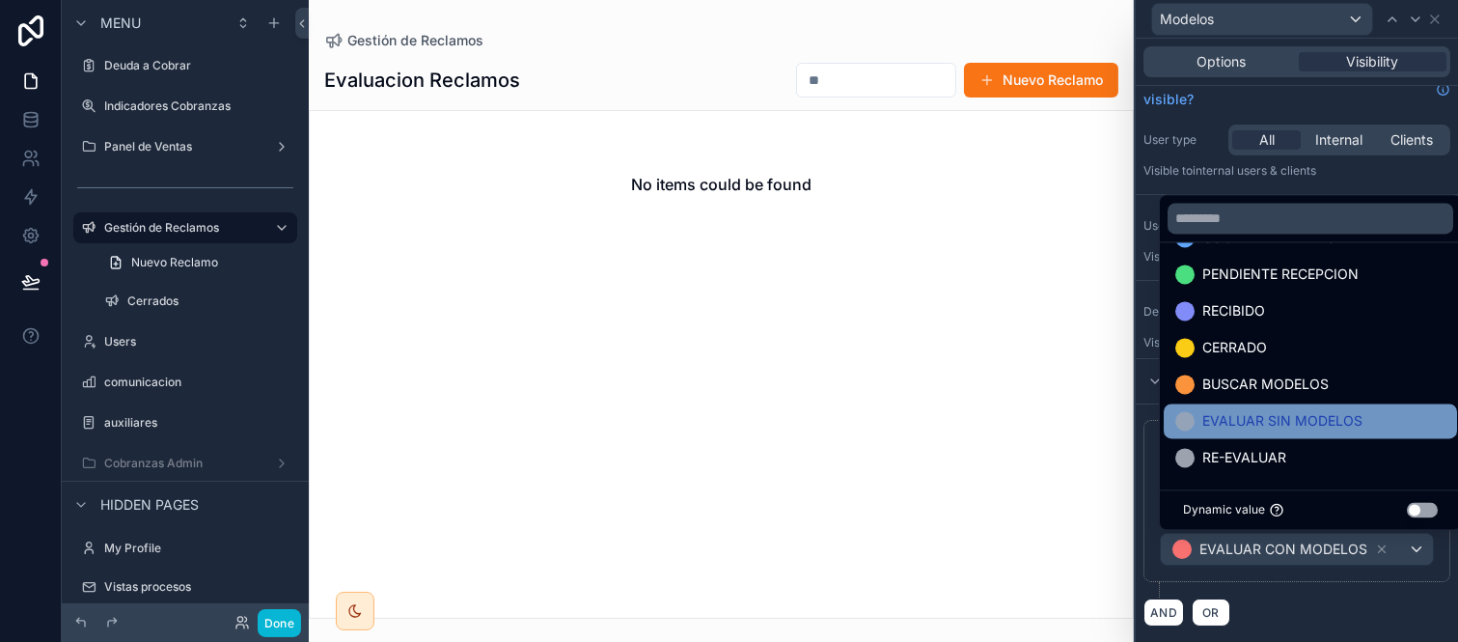
click at [1301, 417] on span "EVALUAR SIN MODELOS" at bounding box center [1283, 420] width 160 height 23
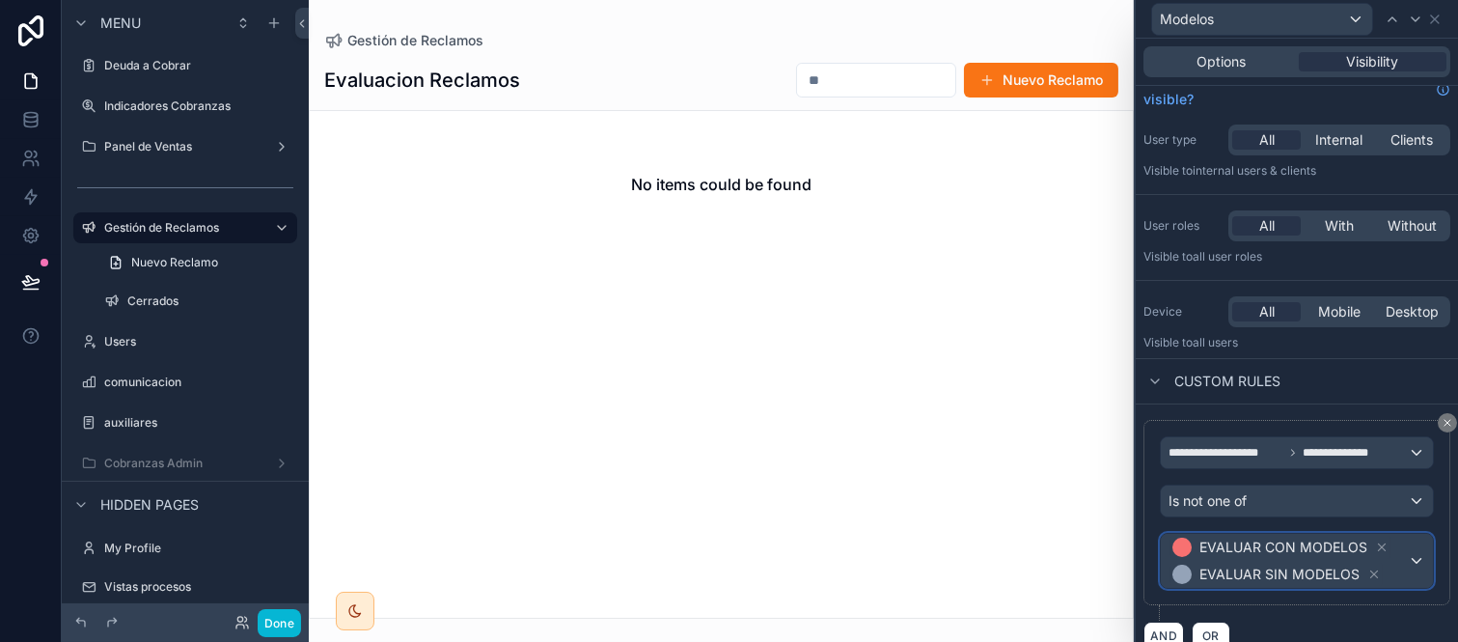
click at [1391, 576] on span "EVALUAR CON MODELOS EVALUAR SIN MODELOS" at bounding box center [1288, 561] width 239 height 54
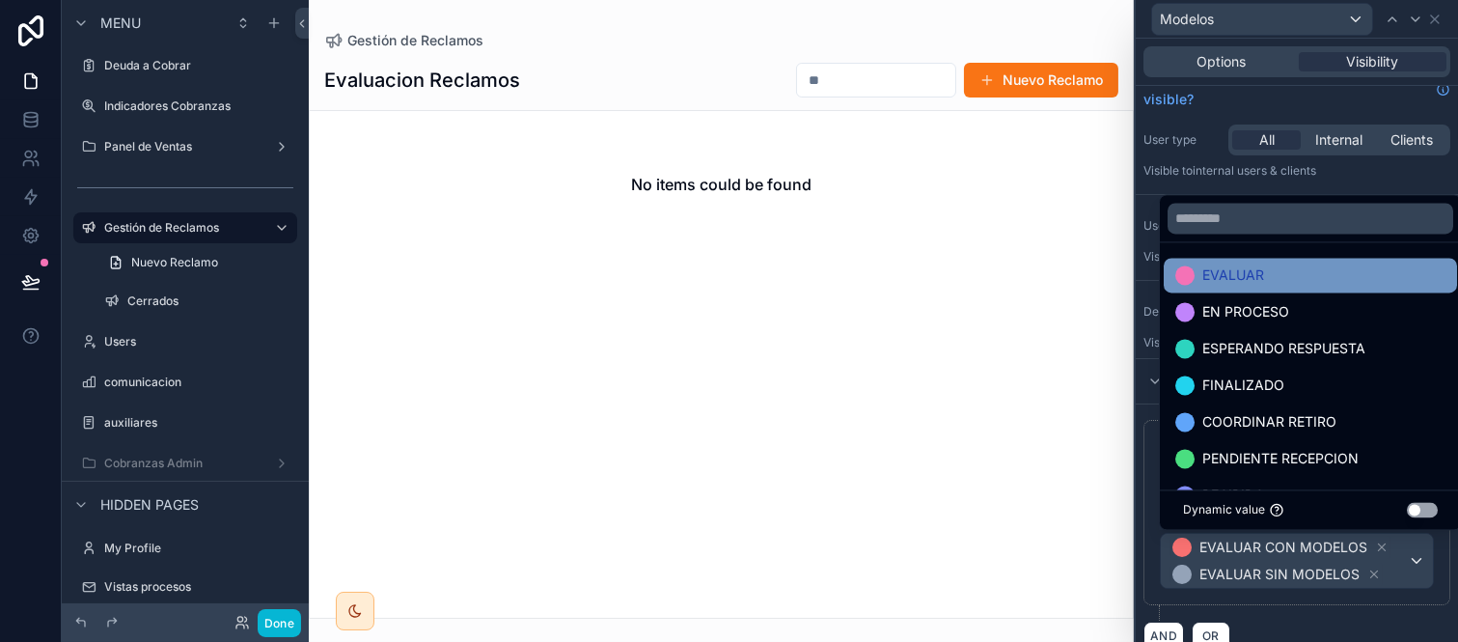
click at [1268, 283] on div "EVALUAR" at bounding box center [1311, 274] width 270 height 23
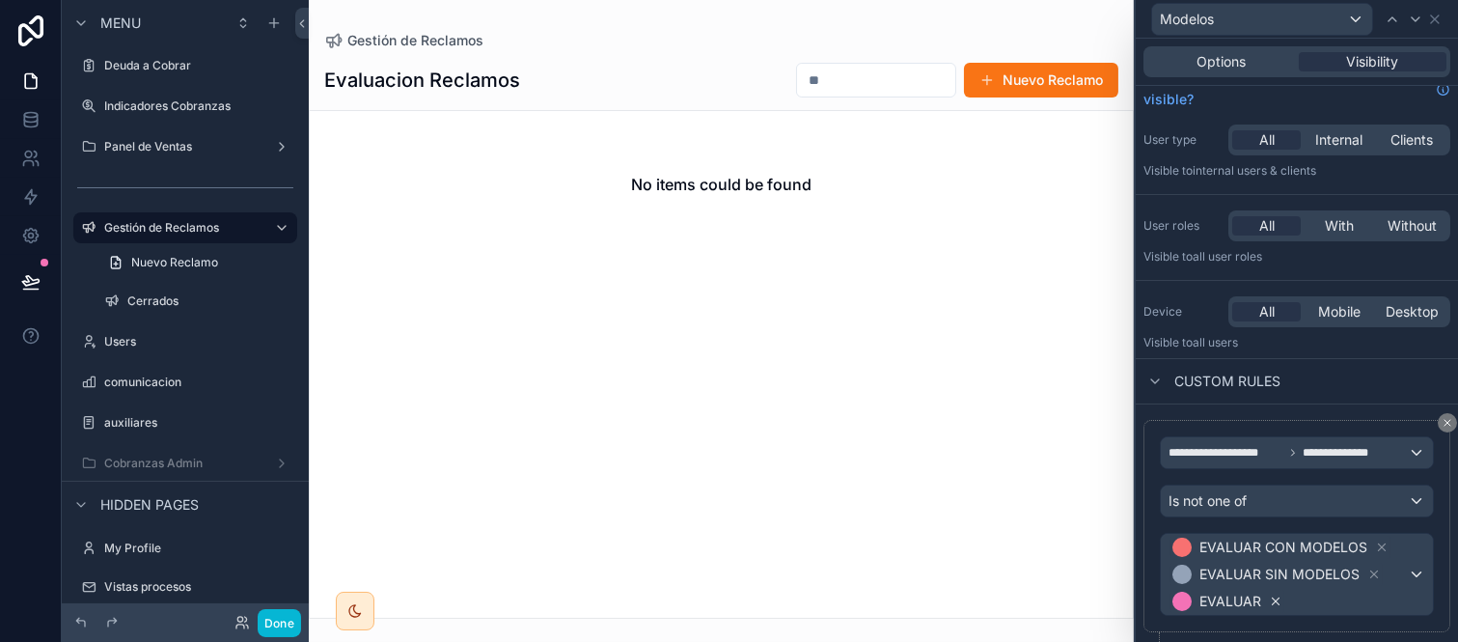
click at [1271, 596] on icon at bounding box center [1276, 602] width 14 height 14
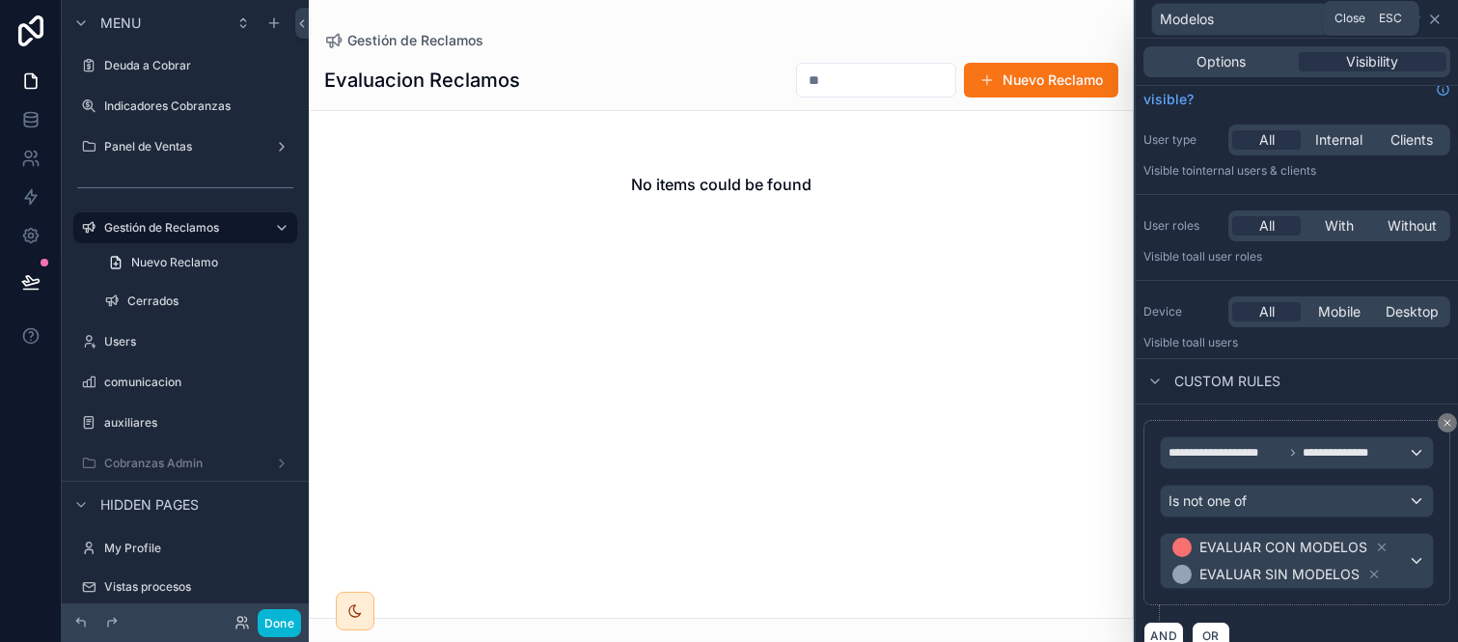
click at [1432, 20] on icon at bounding box center [1435, 19] width 15 height 15
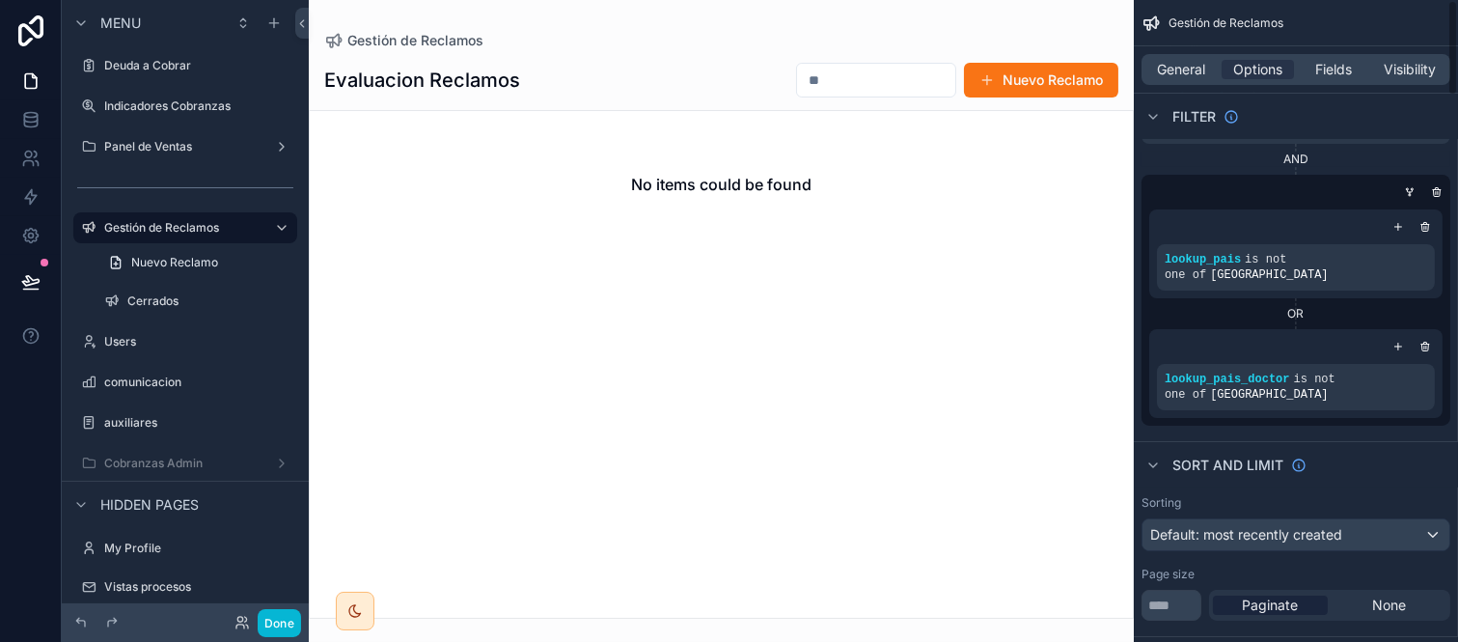
scroll to position [0, 0]
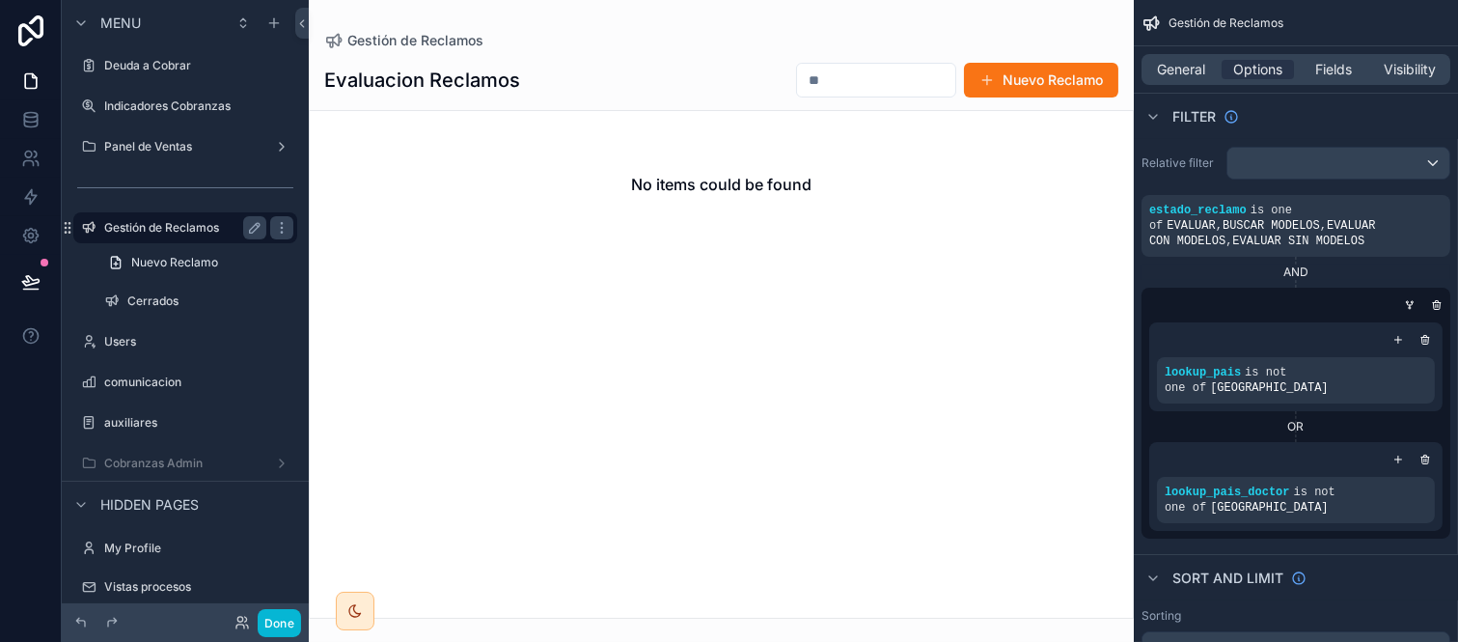
click at [177, 222] on label "Gestión de Reclamos" at bounding box center [181, 227] width 154 height 15
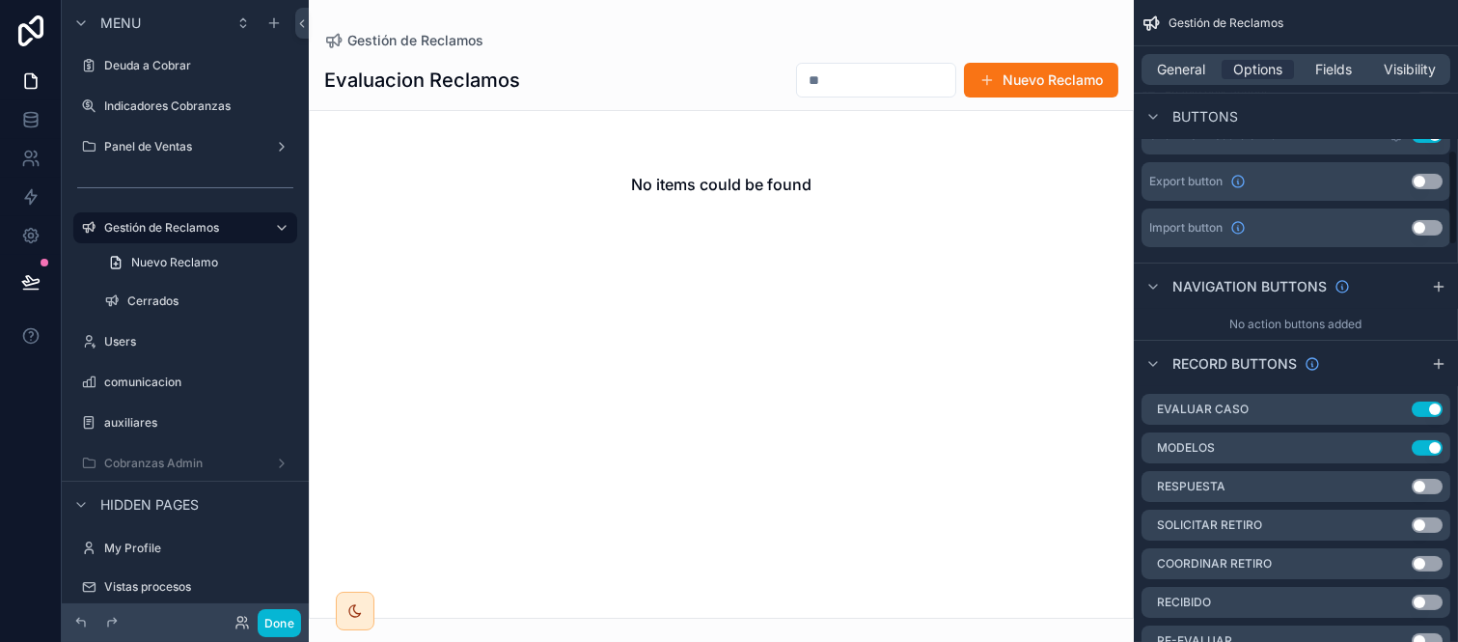
scroll to position [1072, 0]
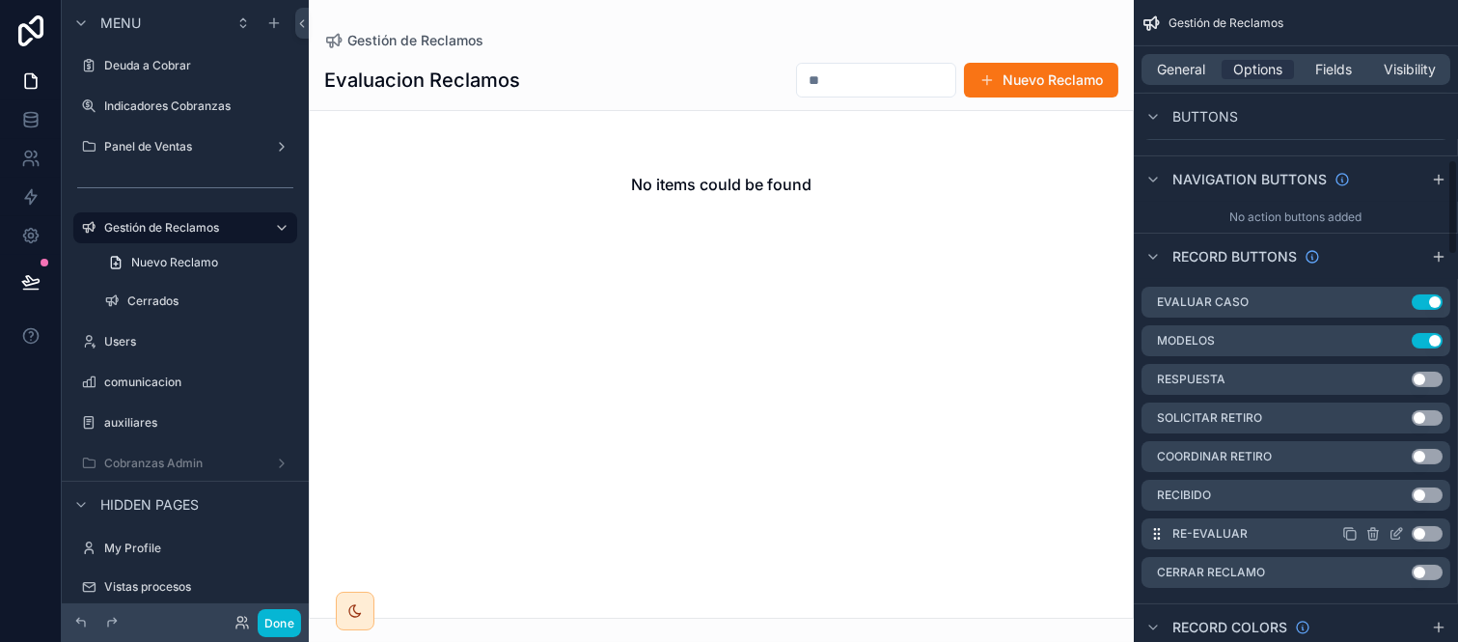
drag, startPoint x: 1440, startPoint y: 224, endPoint x: 1385, endPoint y: 490, distance: 272.0
click at [1440, 249] on icon "scrollable content" at bounding box center [1438, 256] width 15 height 15
click at [1396, 603] on icon "scrollable content" at bounding box center [1396, 610] width 15 height 15
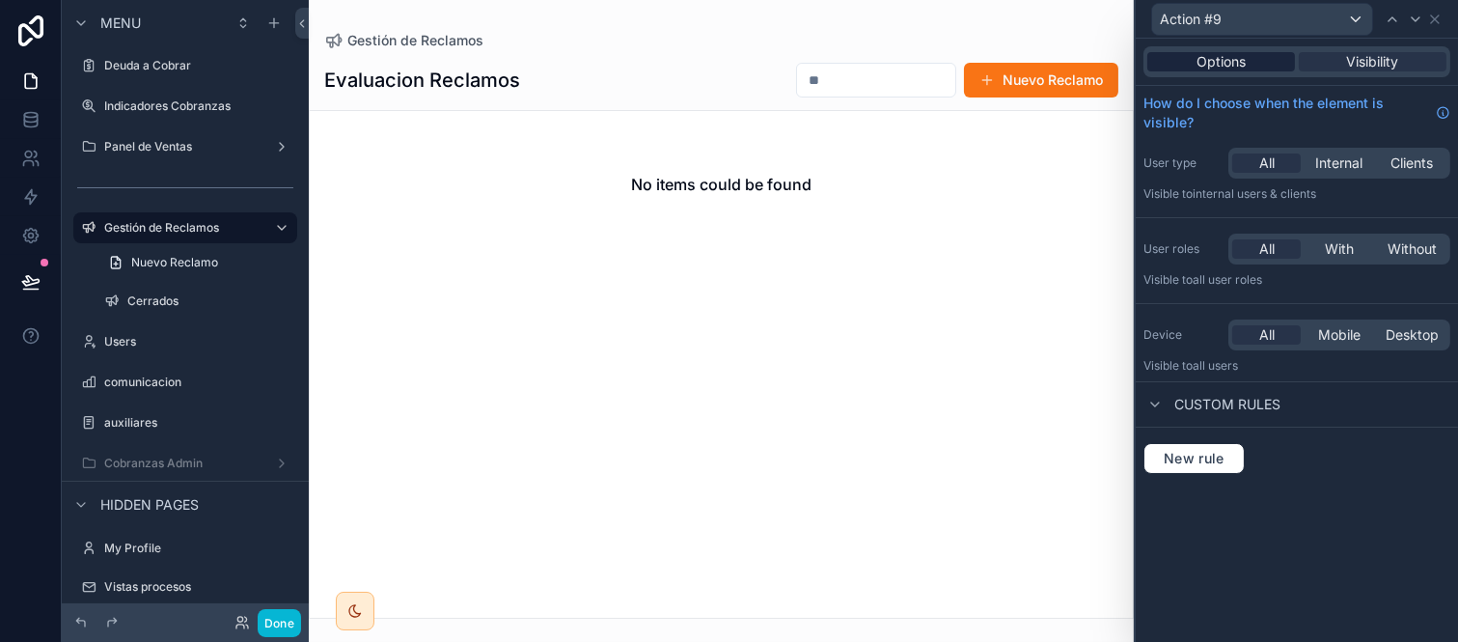
click at [1236, 62] on span "Options" at bounding box center [1221, 61] width 49 height 19
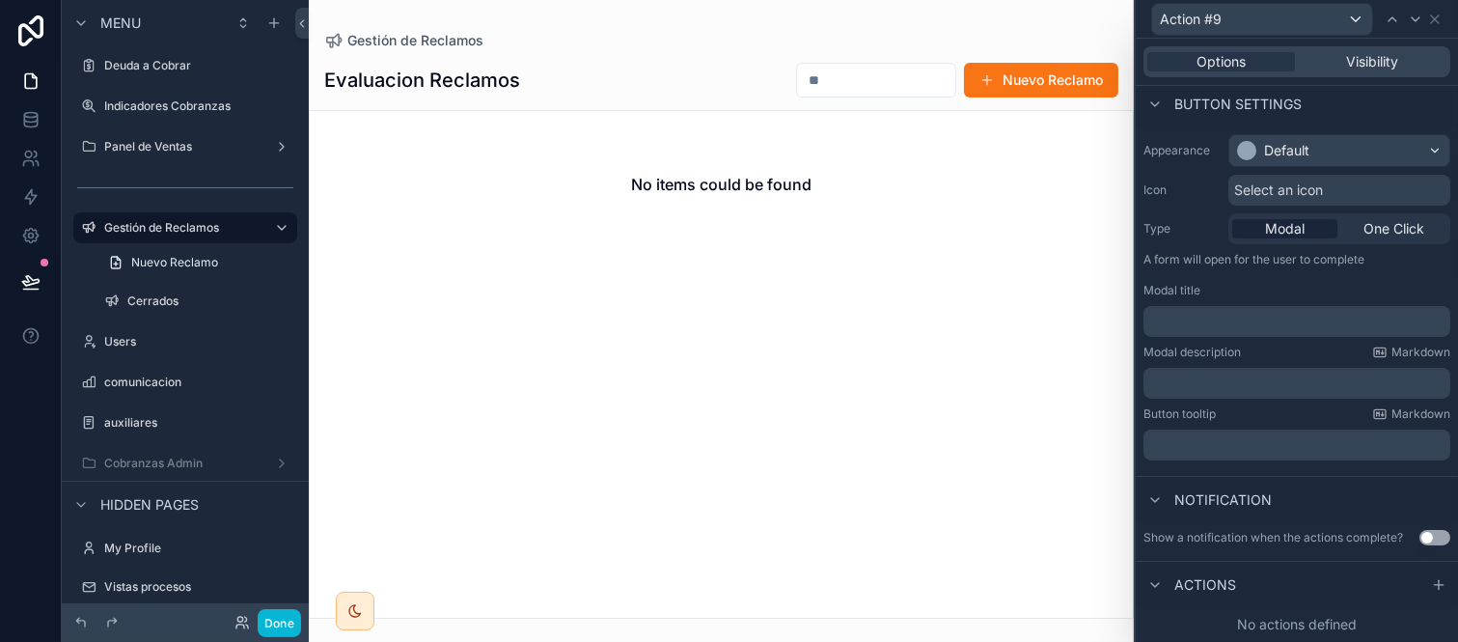
scroll to position [128, 0]
click at [1161, 581] on icon at bounding box center [1155, 584] width 15 height 15
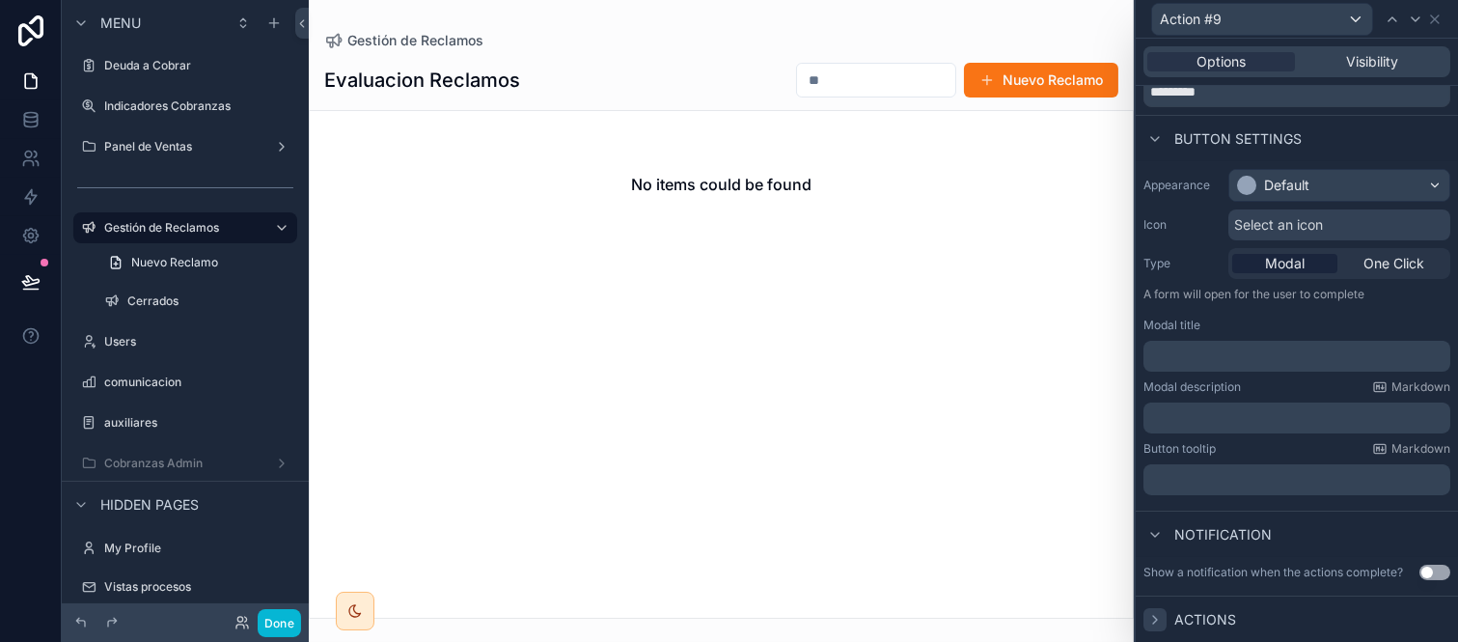
scroll to position [94, 0]
click at [1190, 615] on span "Actions" at bounding box center [1206, 619] width 62 height 19
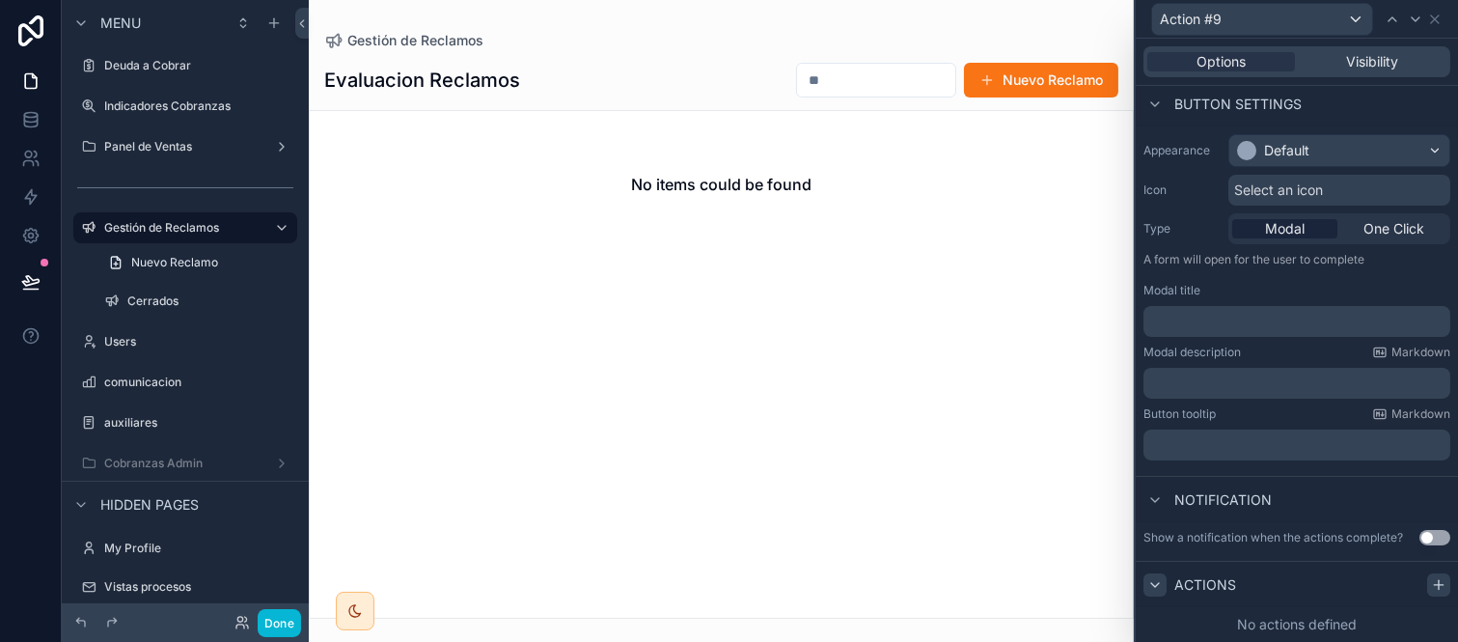
click at [1431, 579] on icon at bounding box center [1438, 584] width 15 height 15
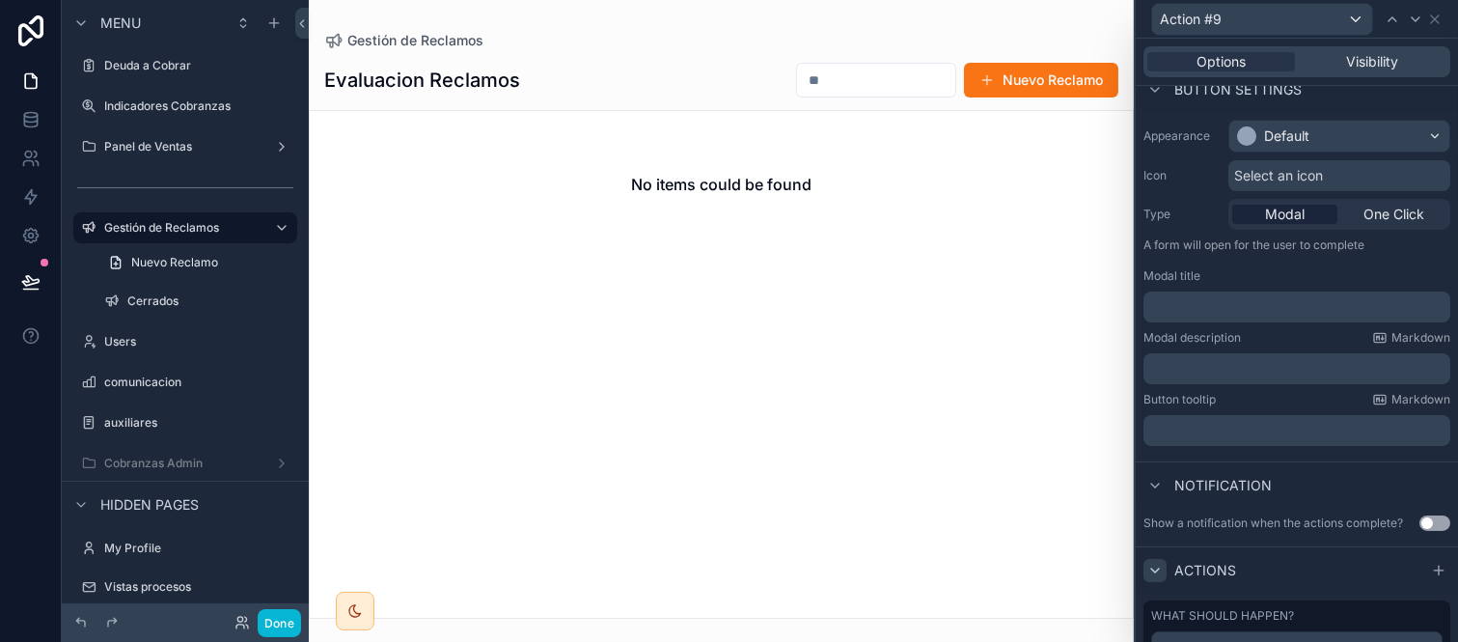
scroll to position [230, 0]
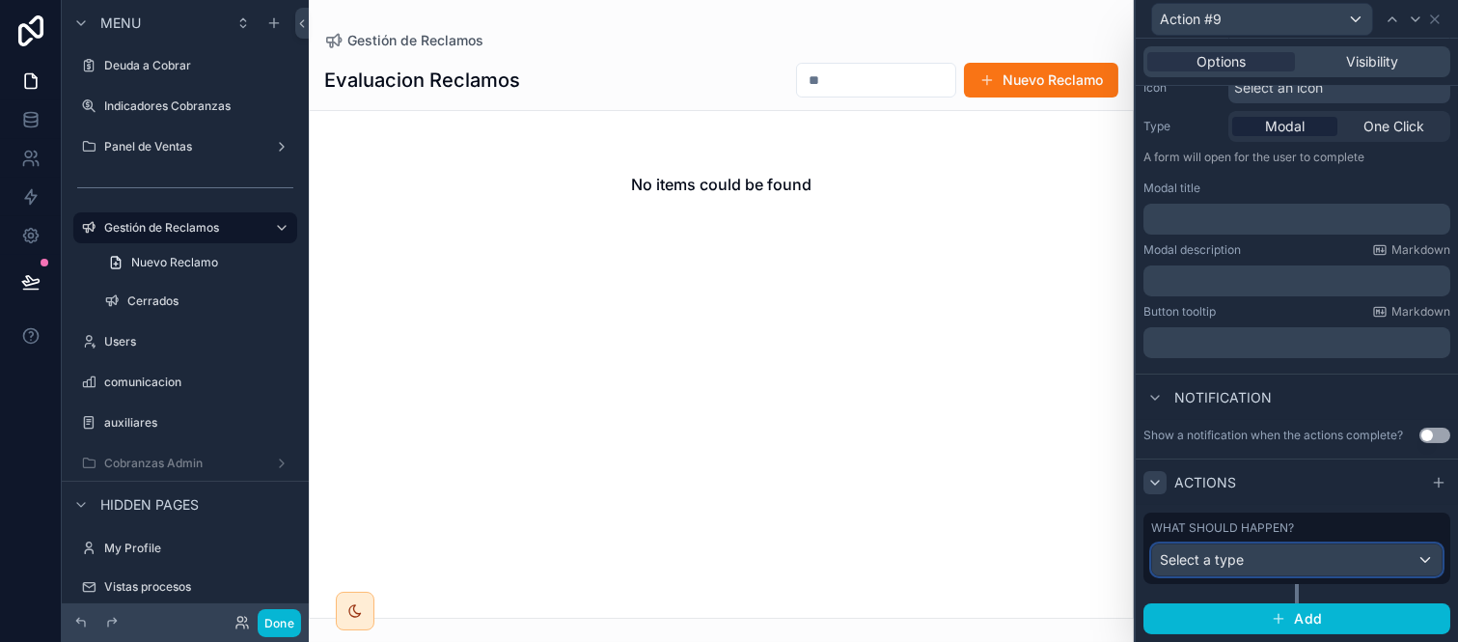
click at [1229, 552] on span "Select a type" at bounding box center [1202, 559] width 84 height 16
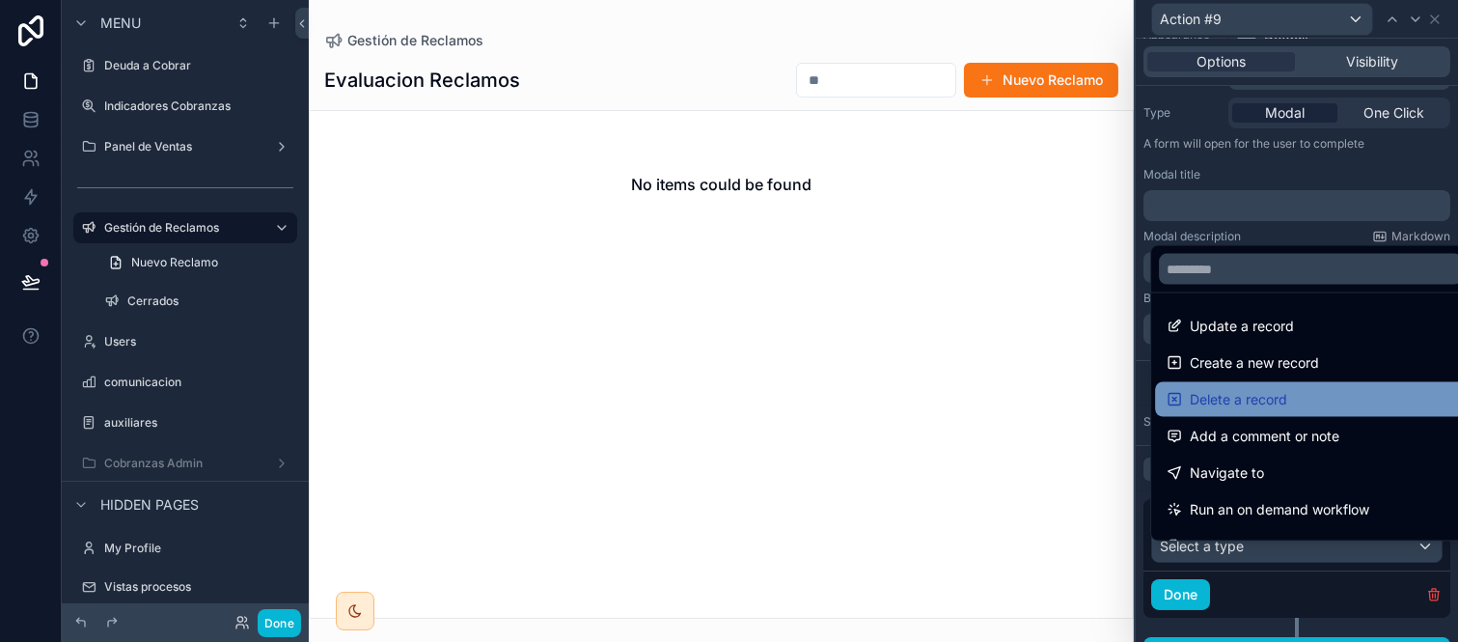
click at [1237, 393] on span "Delete a record" at bounding box center [1238, 399] width 97 height 23
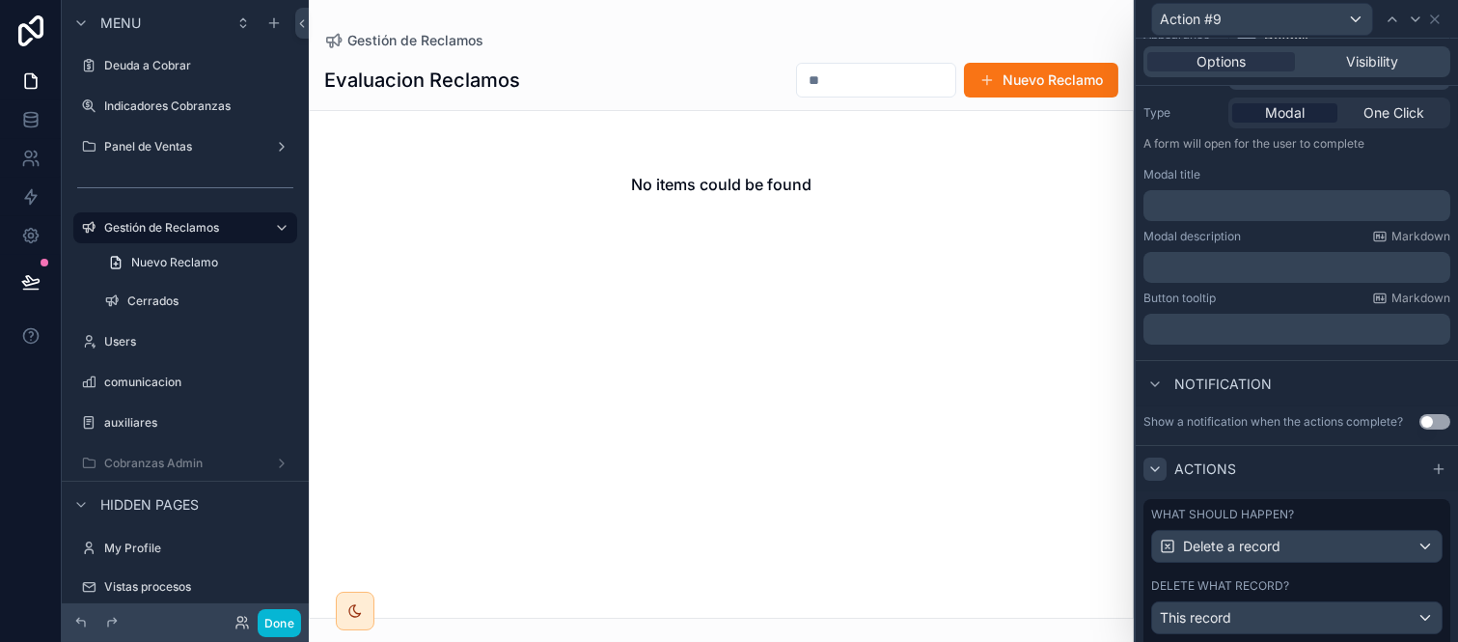
click at [1271, 585] on div "What should happen? Delete a record Delete what record? This record" at bounding box center [1297, 570] width 307 height 143
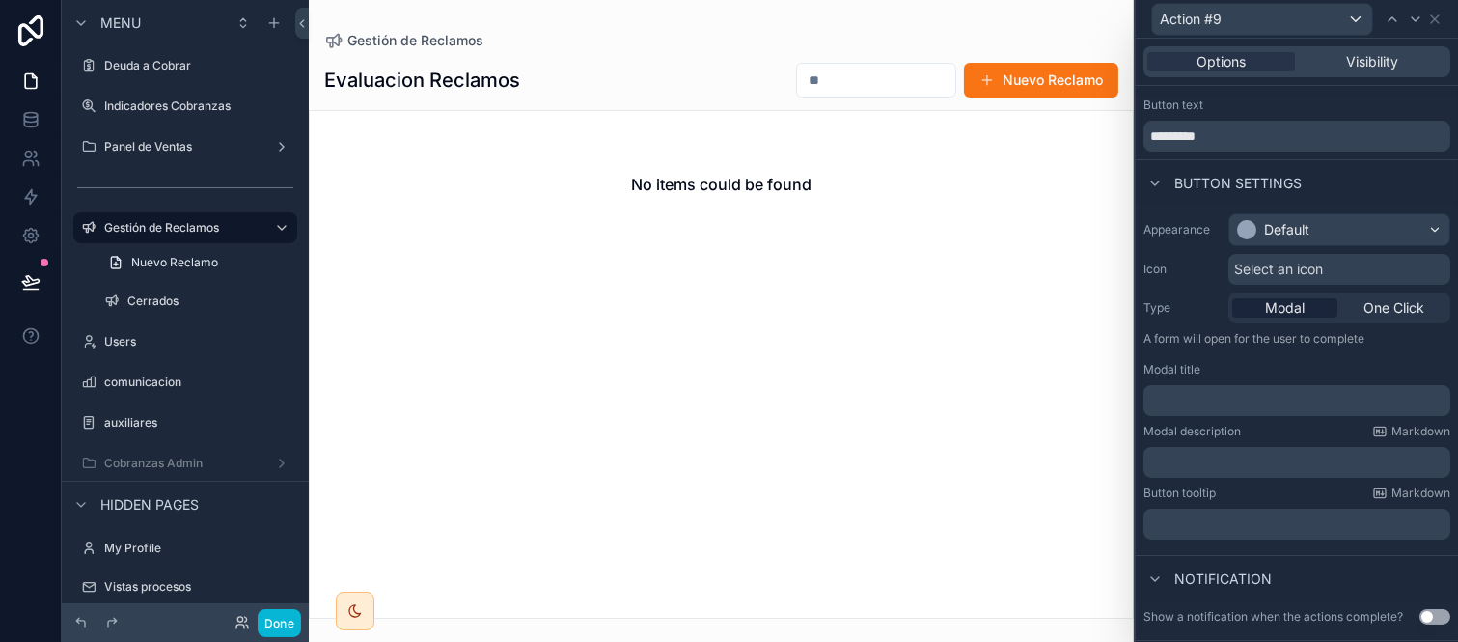
scroll to position [0, 0]
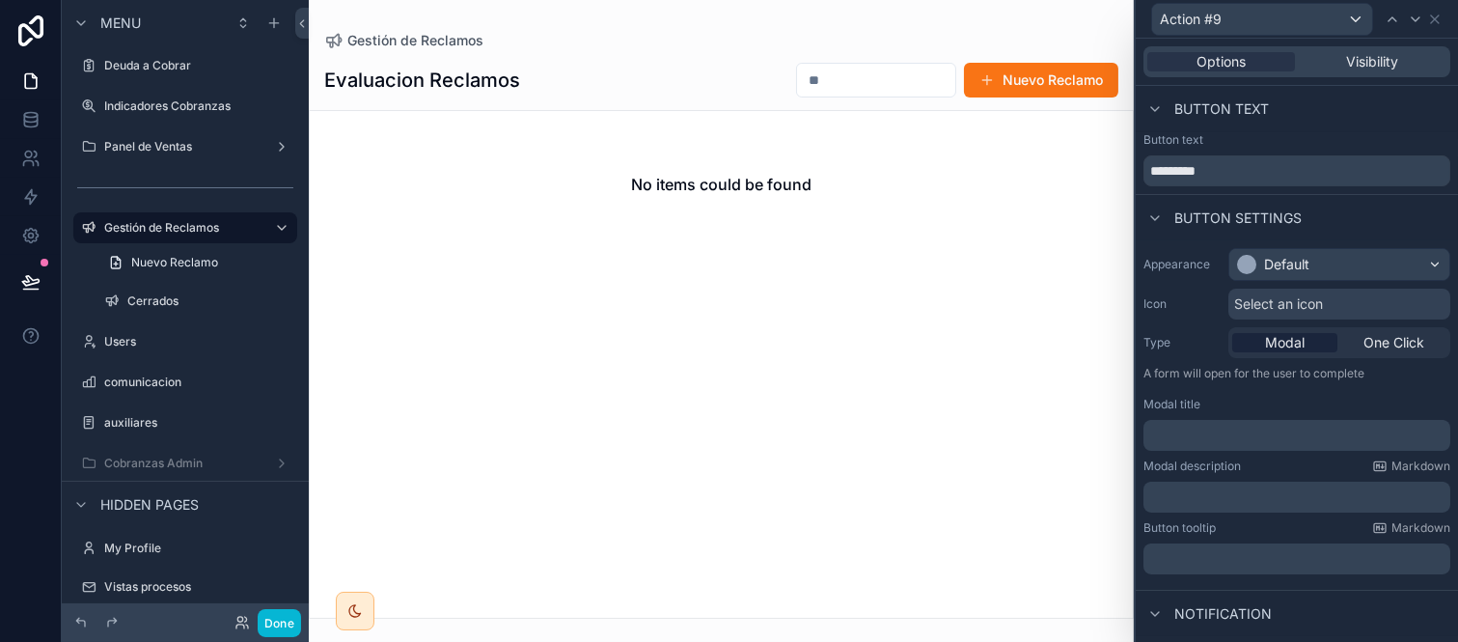
click at [1192, 440] on p "﻿" at bounding box center [1298, 435] width 295 height 19
click at [1262, 454] on div "**********" at bounding box center [1297, 411] width 322 height 342
click at [1354, 241] on div "**********" at bounding box center [1297, 411] width 322 height 342
click at [1364, 263] on div "Default" at bounding box center [1340, 264] width 220 height 31
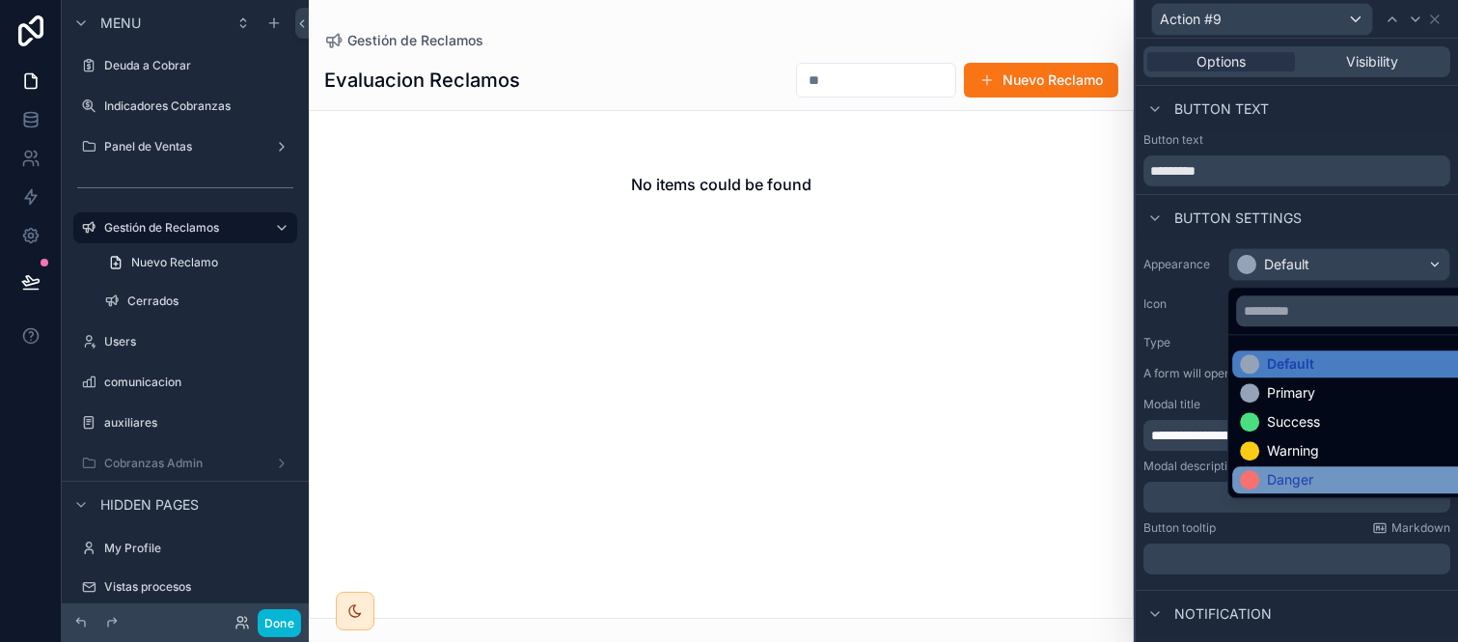
drag, startPoint x: 1294, startPoint y: 490, endPoint x: 1281, endPoint y: 476, distance: 19.8
click at [1293, 490] on div "Danger" at bounding box center [1353, 479] width 241 height 27
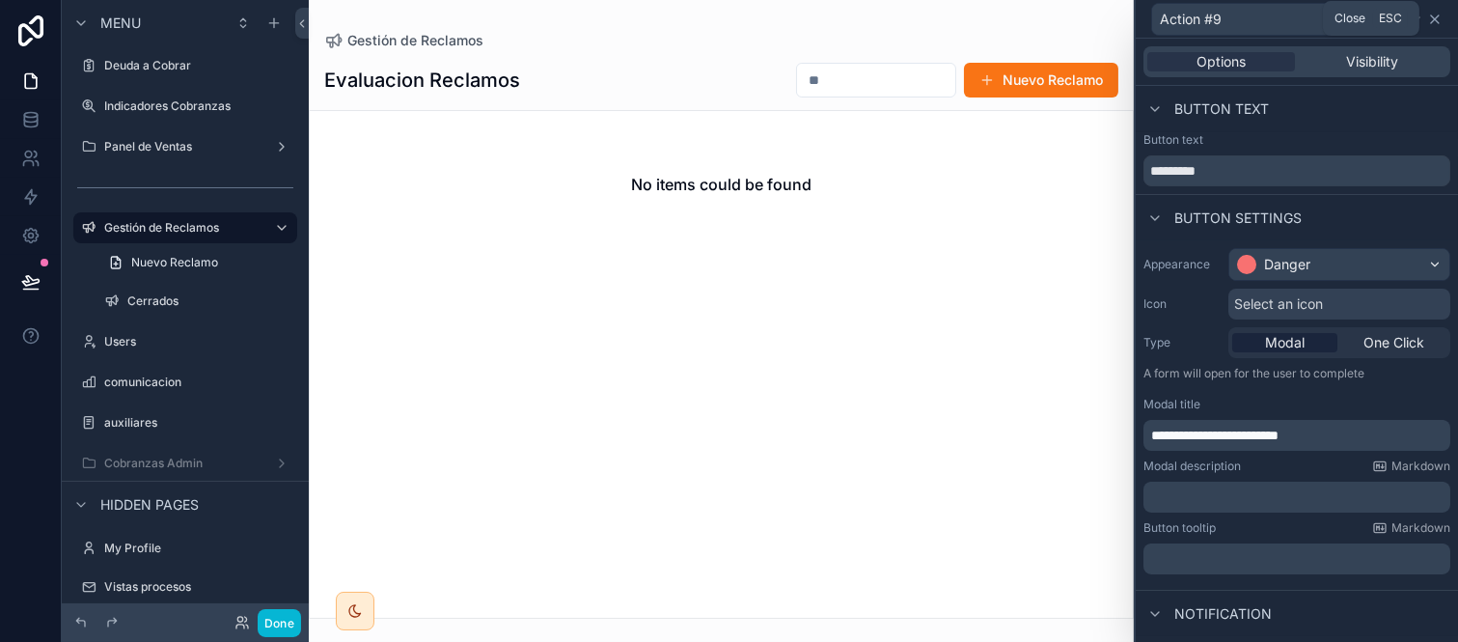
click at [1435, 25] on icon at bounding box center [1435, 19] width 15 height 15
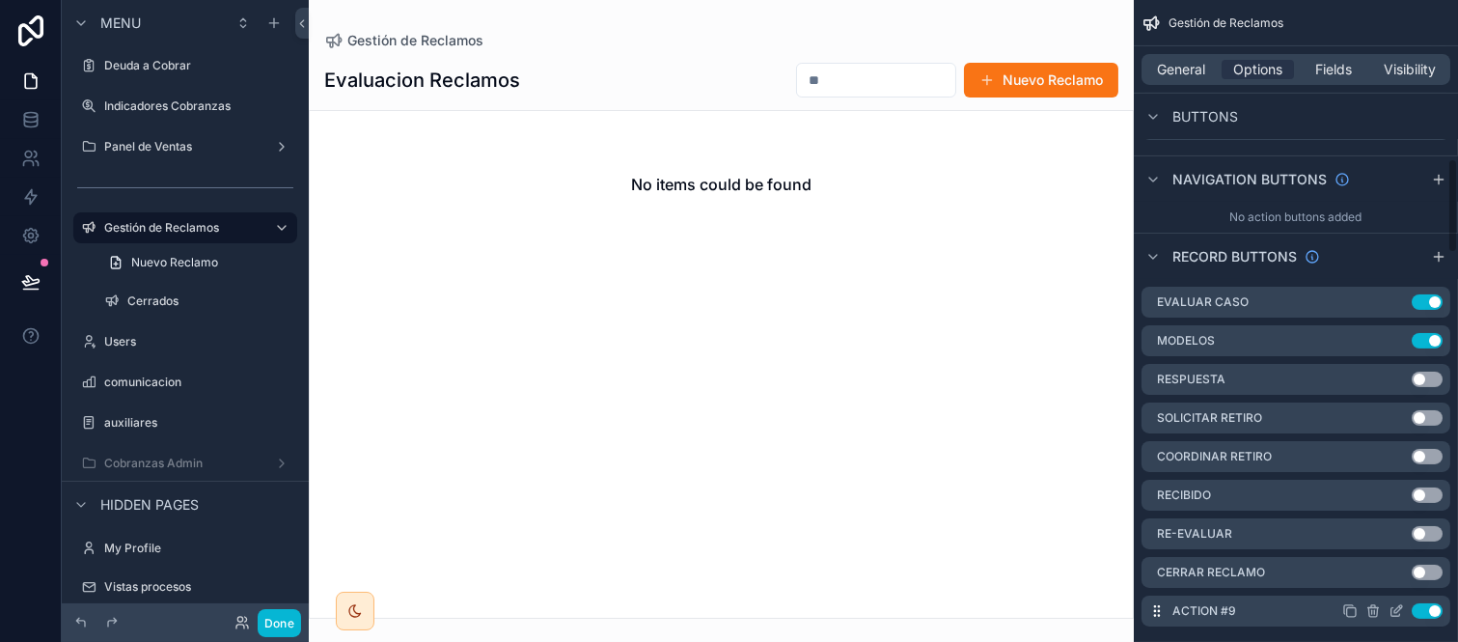
click at [1396, 603] on icon "scrollable content" at bounding box center [1396, 610] width 15 height 15
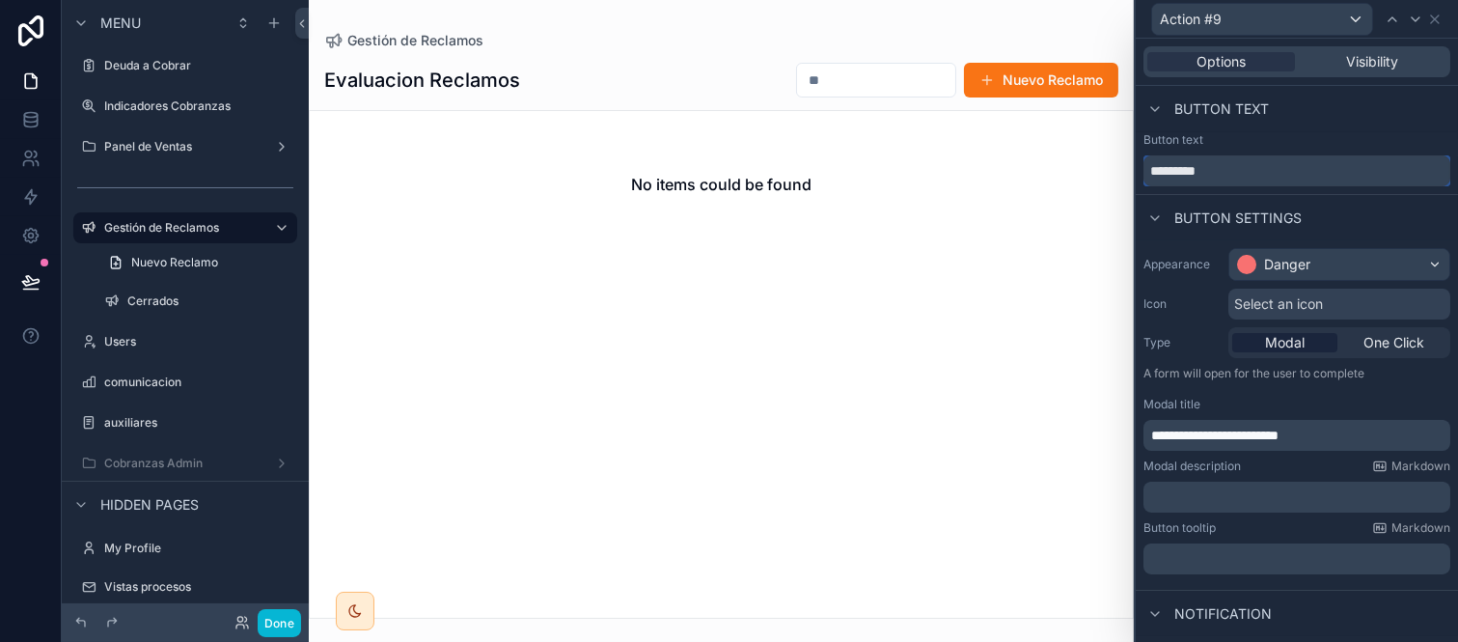
paste input "********"
drag, startPoint x: 1220, startPoint y: 167, endPoint x: 1060, endPoint y: 150, distance: 161.2
click at [1060, 150] on div "**********" at bounding box center [729, 321] width 1458 height 642
type input "**********"
click at [1430, 13] on icon at bounding box center [1435, 19] width 15 height 15
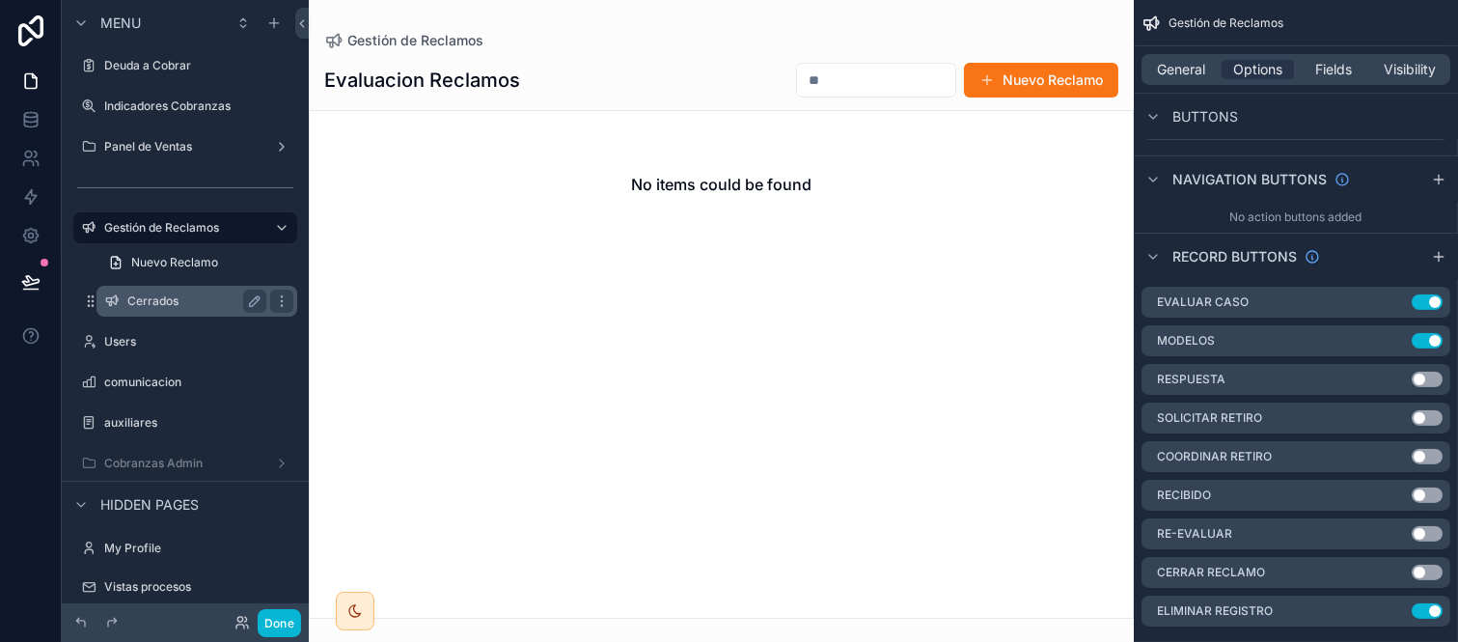
click at [161, 293] on label "Cerrados" at bounding box center [192, 300] width 131 height 15
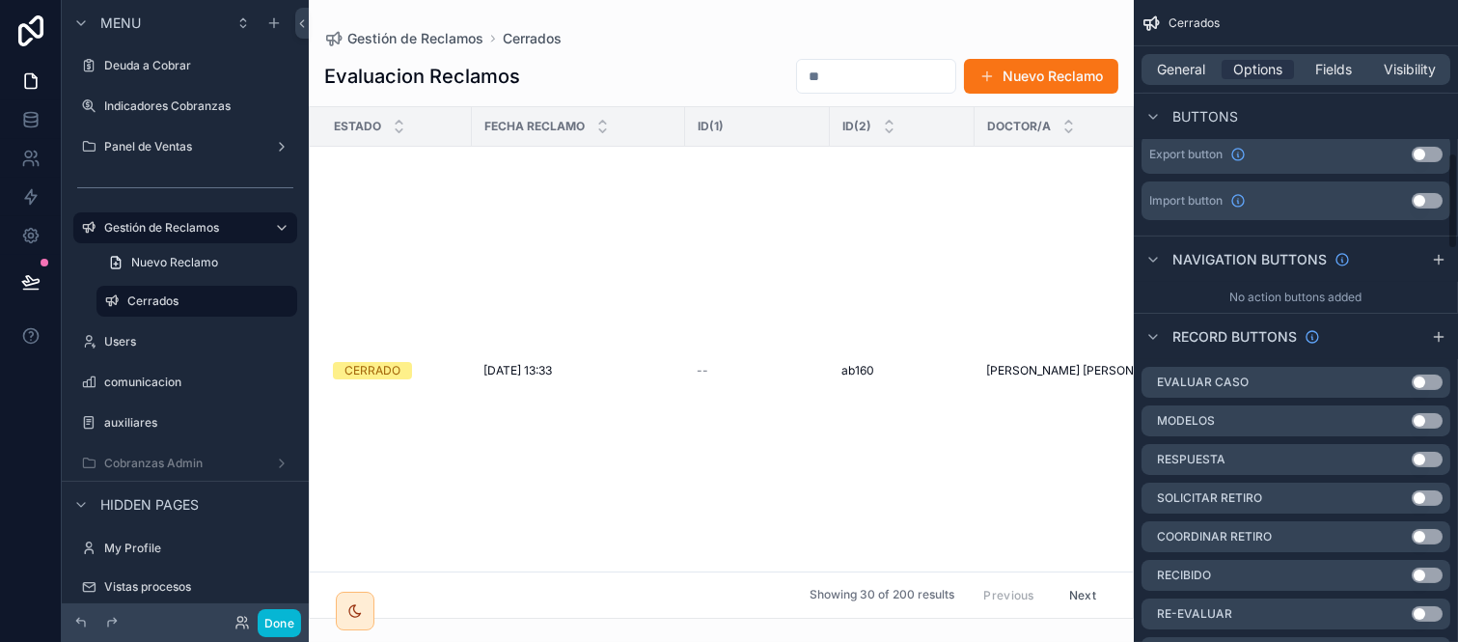
scroll to position [857, 0]
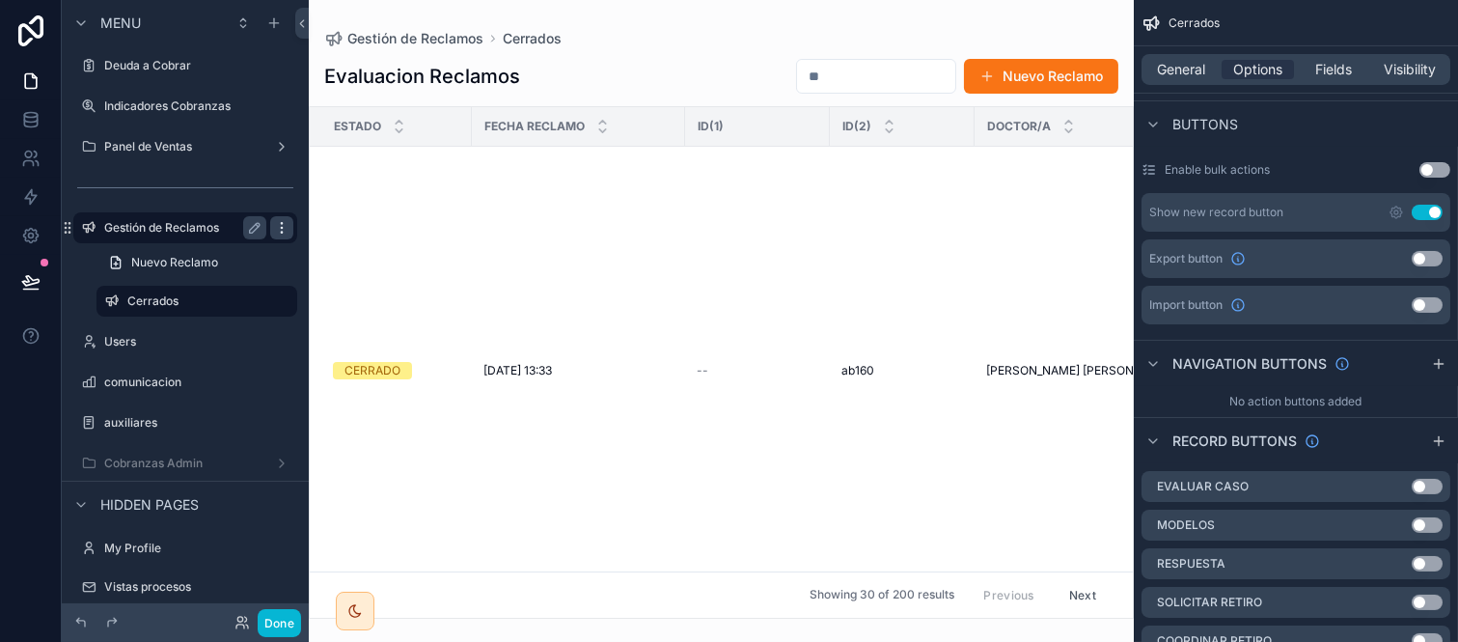
click at [287, 225] on icon "scrollable content" at bounding box center [281, 227] width 15 height 15
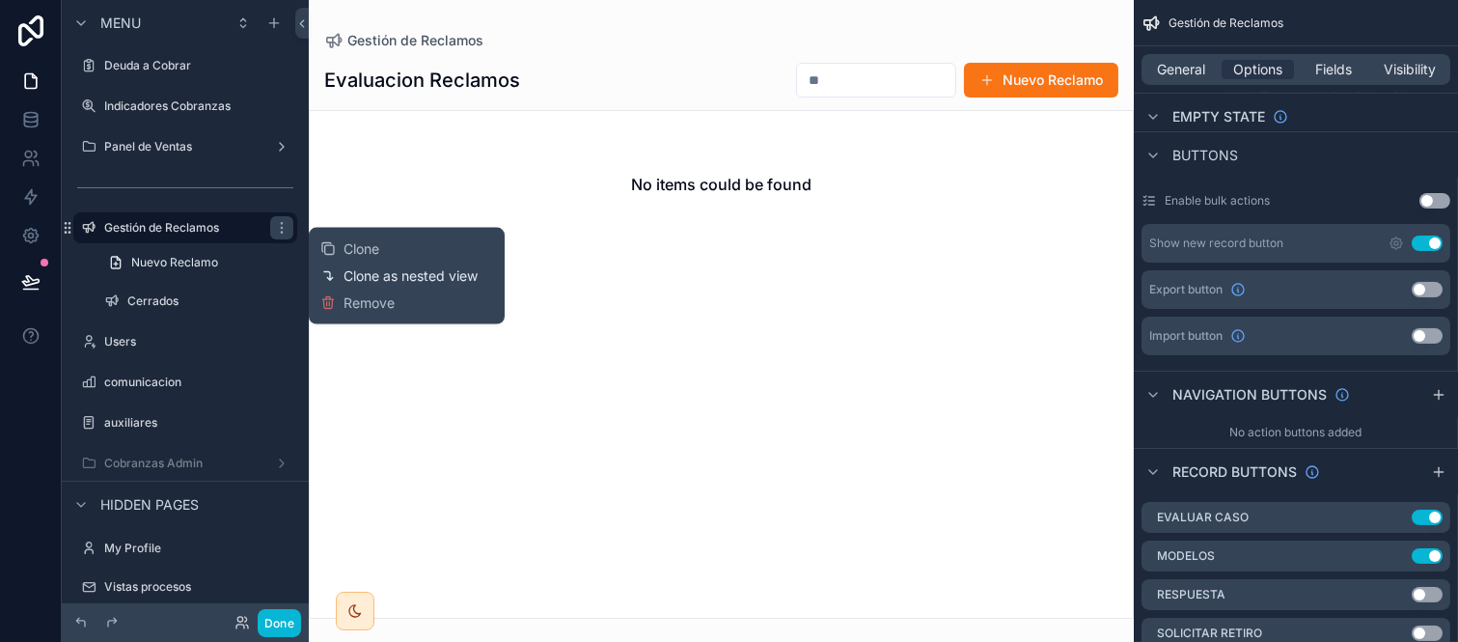
click at [379, 270] on span "Clone as nested view" at bounding box center [411, 275] width 134 height 19
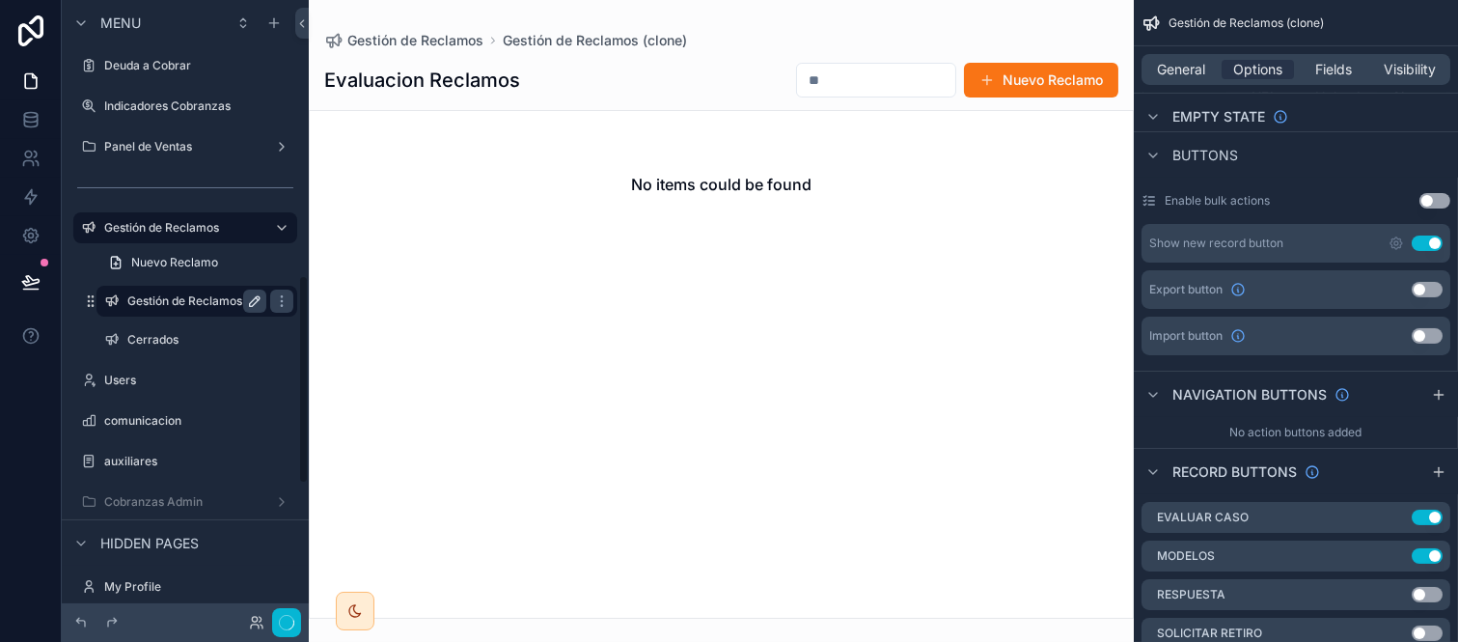
click at [247, 293] on icon "scrollable content" at bounding box center [254, 300] width 15 height 15
click at [130, 292] on input "**********" at bounding box center [181, 301] width 108 height 23
type input "*"
click at [176, 299] on input "scrollable content" at bounding box center [181, 301] width 108 height 23
type input "**********"
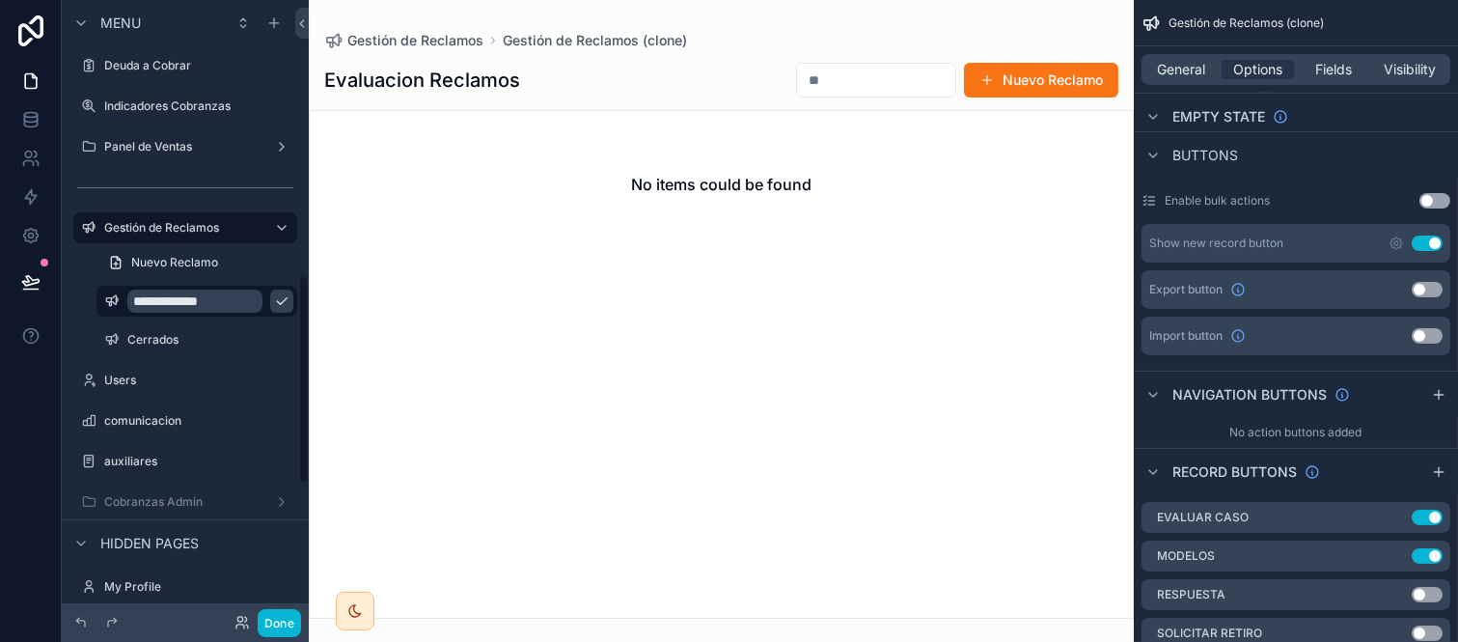
click at [274, 297] on icon "scrollable content" at bounding box center [281, 300] width 15 height 15
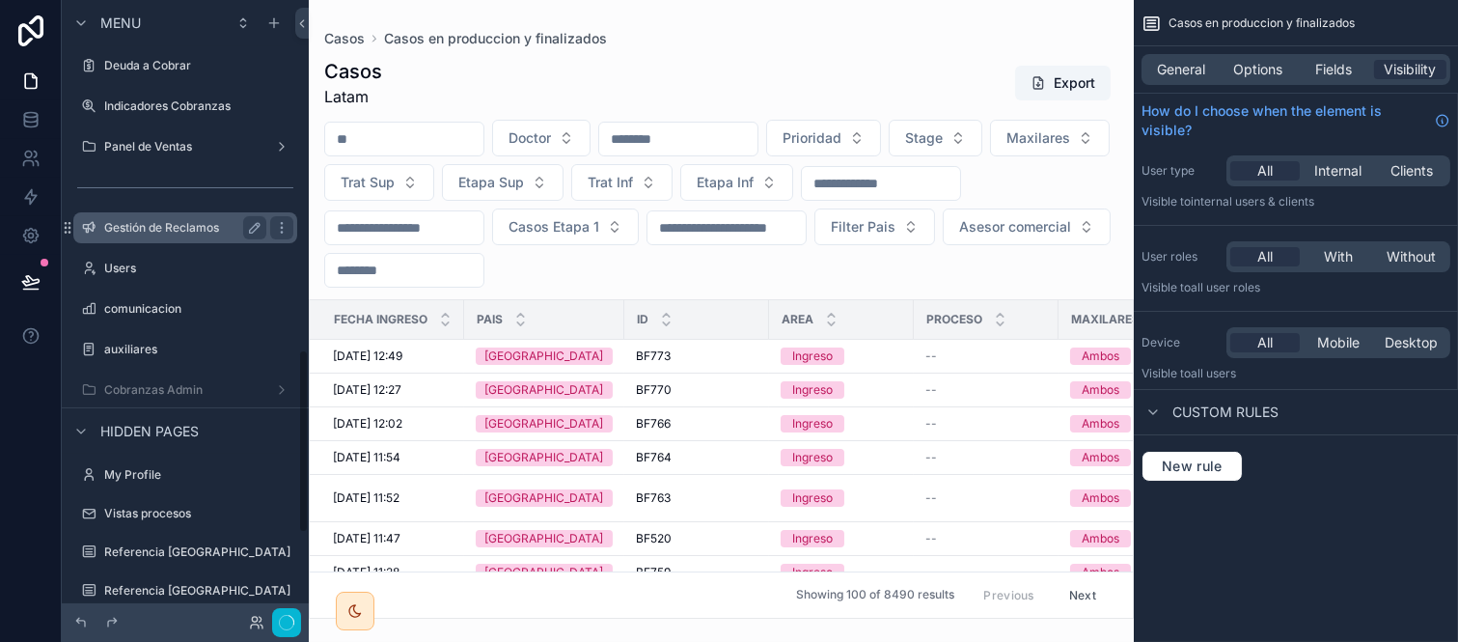
click at [157, 237] on div "Gestión de Reclamos" at bounding box center [185, 227] width 162 height 23
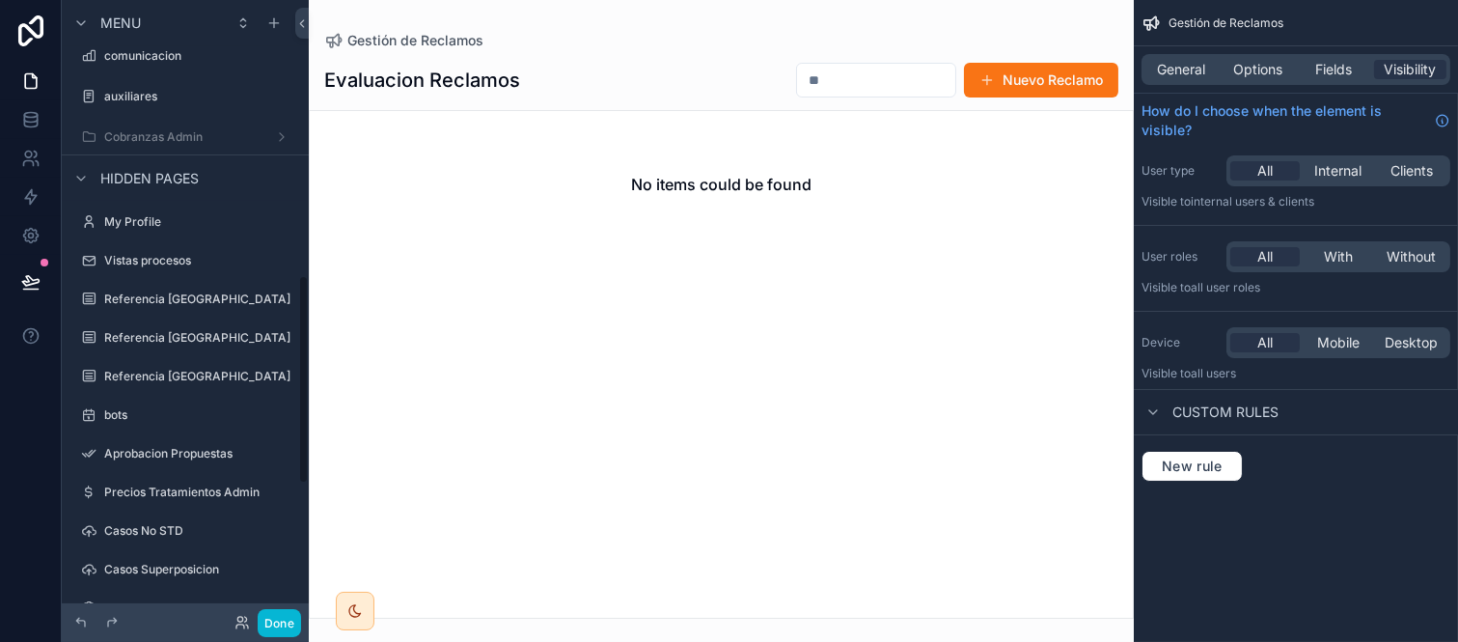
scroll to position [815, 0]
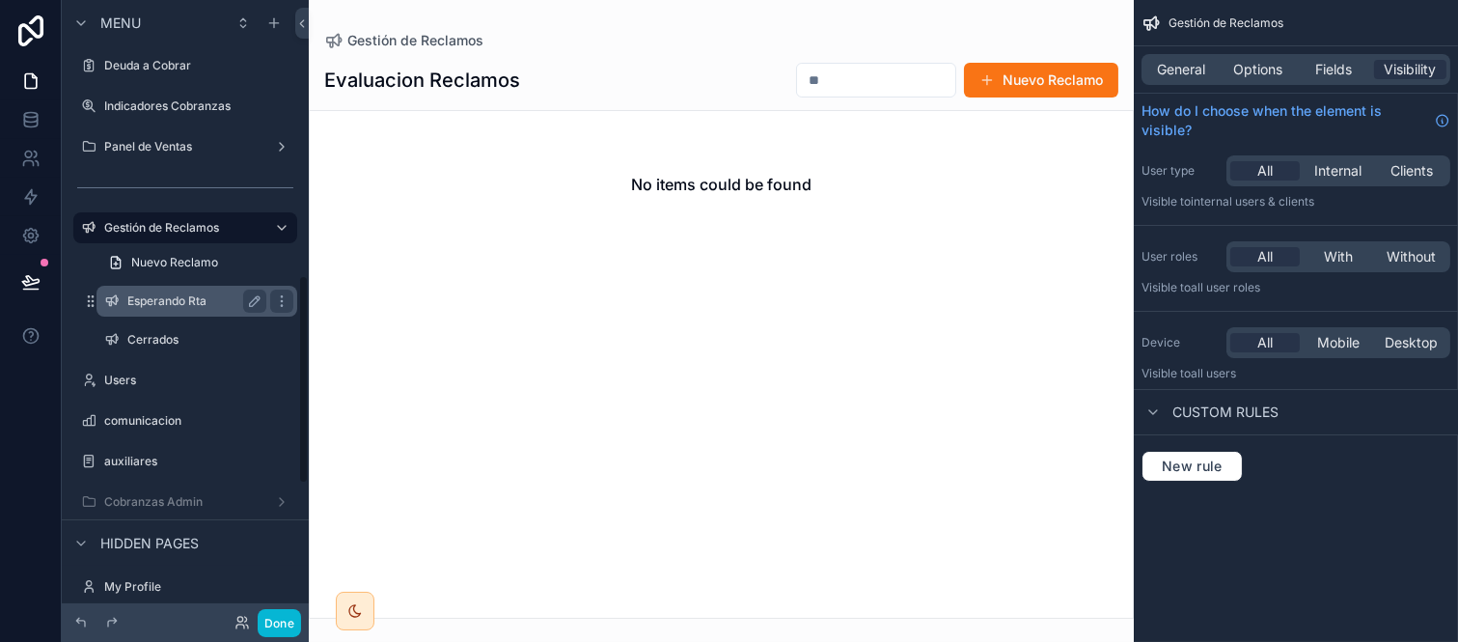
click at [159, 305] on label "Esperando Rta" at bounding box center [192, 300] width 131 height 15
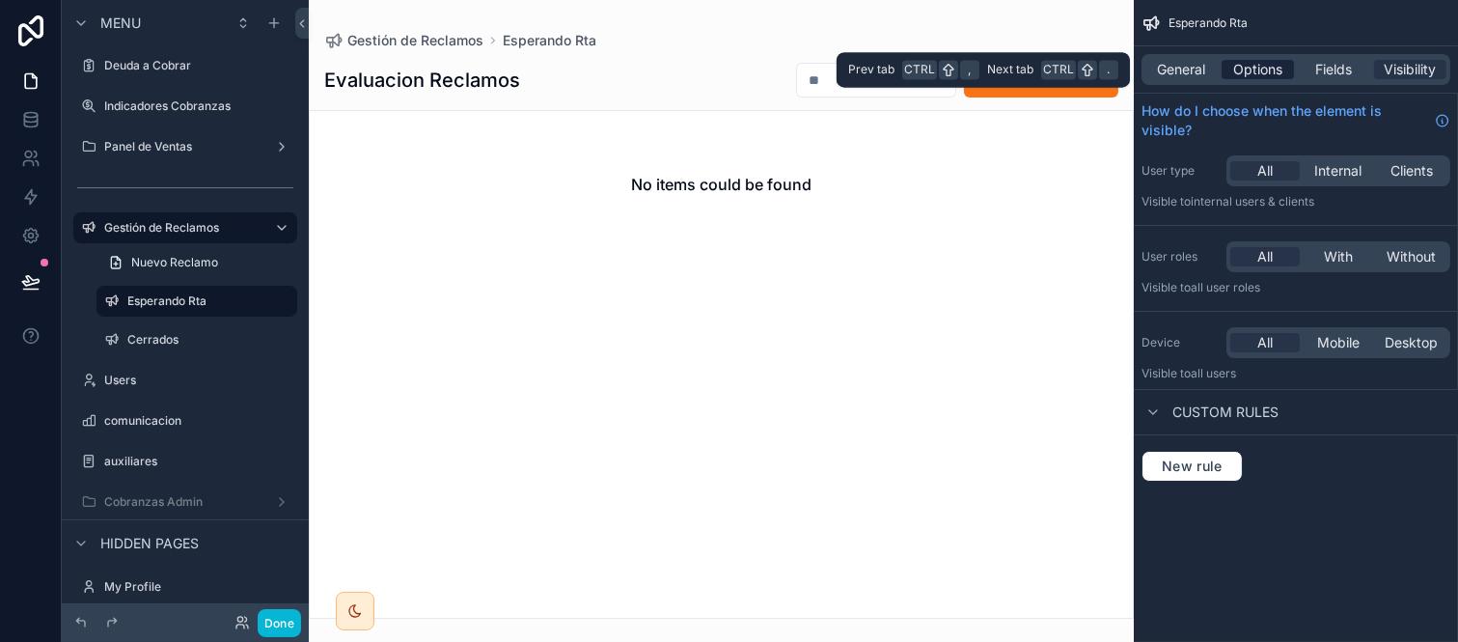
click at [1252, 61] on span "Options" at bounding box center [1258, 69] width 49 height 19
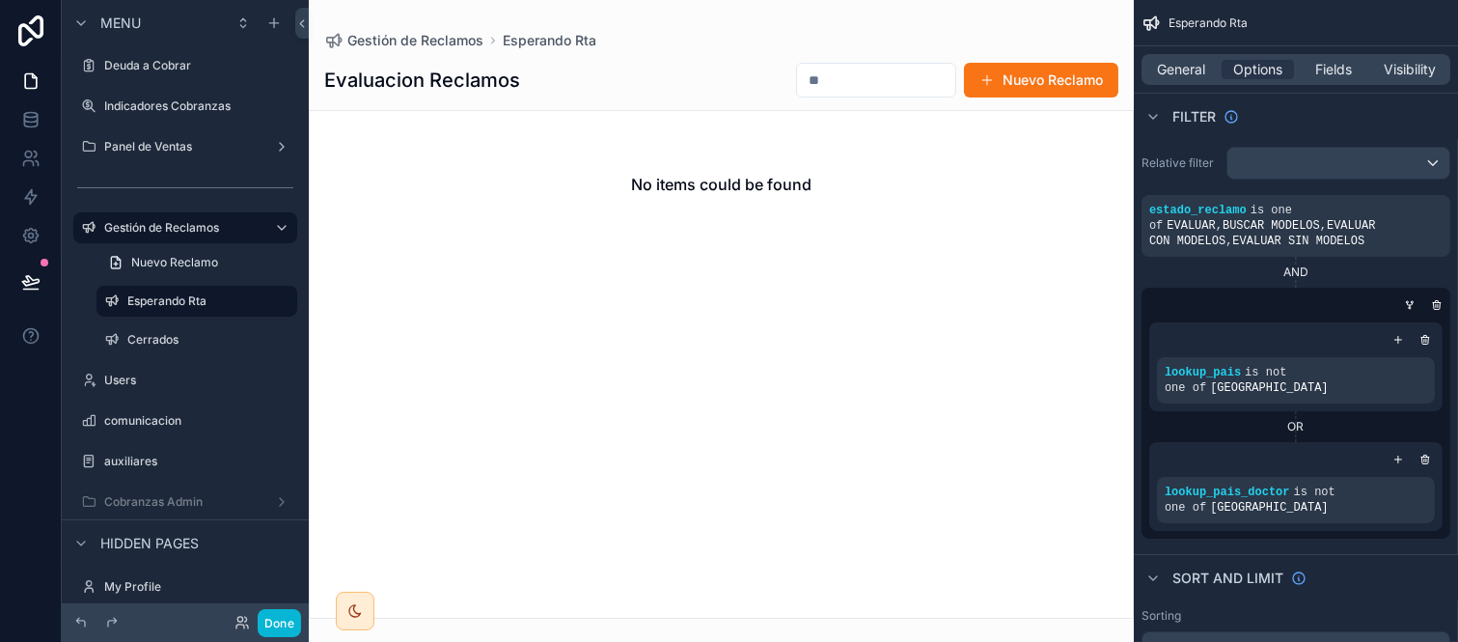
click at [1192, 56] on div "General Options Fields Visibility" at bounding box center [1296, 69] width 309 height 31
click at [1180, 46] on div "General Options Fields Visibility" at bounding box center [1296, 69] width 324 height 46
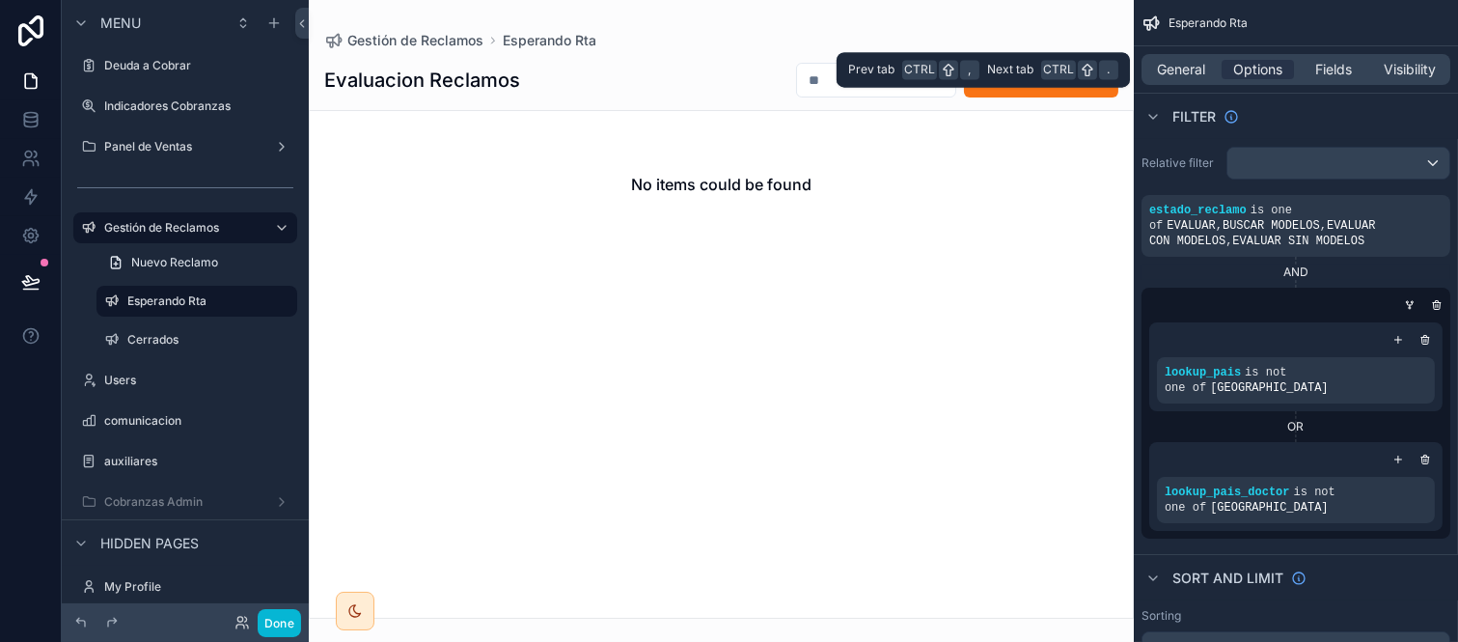
click at [1179, 58] on div "General Options Fields Visibility" at bounding box center [1296, 69] width 309 height 31
click at [1179, 69] on span "General" at bounding box center [1182, 69] width 48 height 19
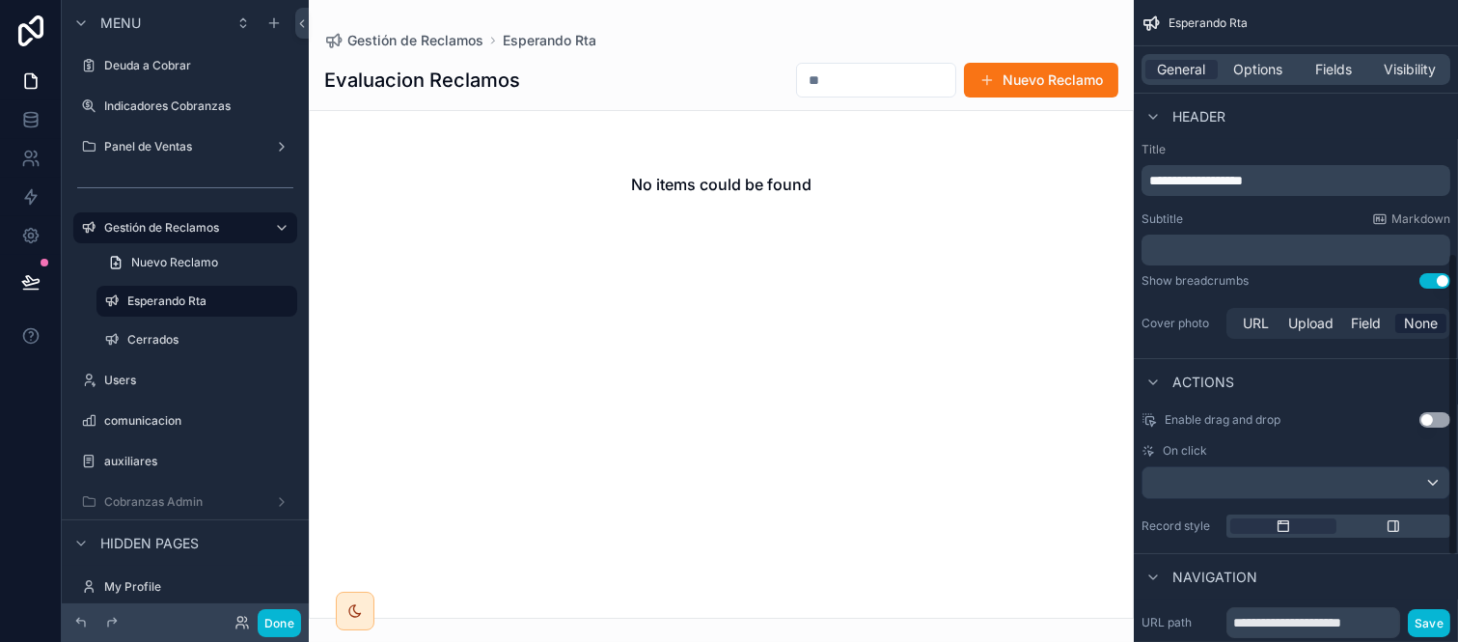
scroll to position [718, 0]
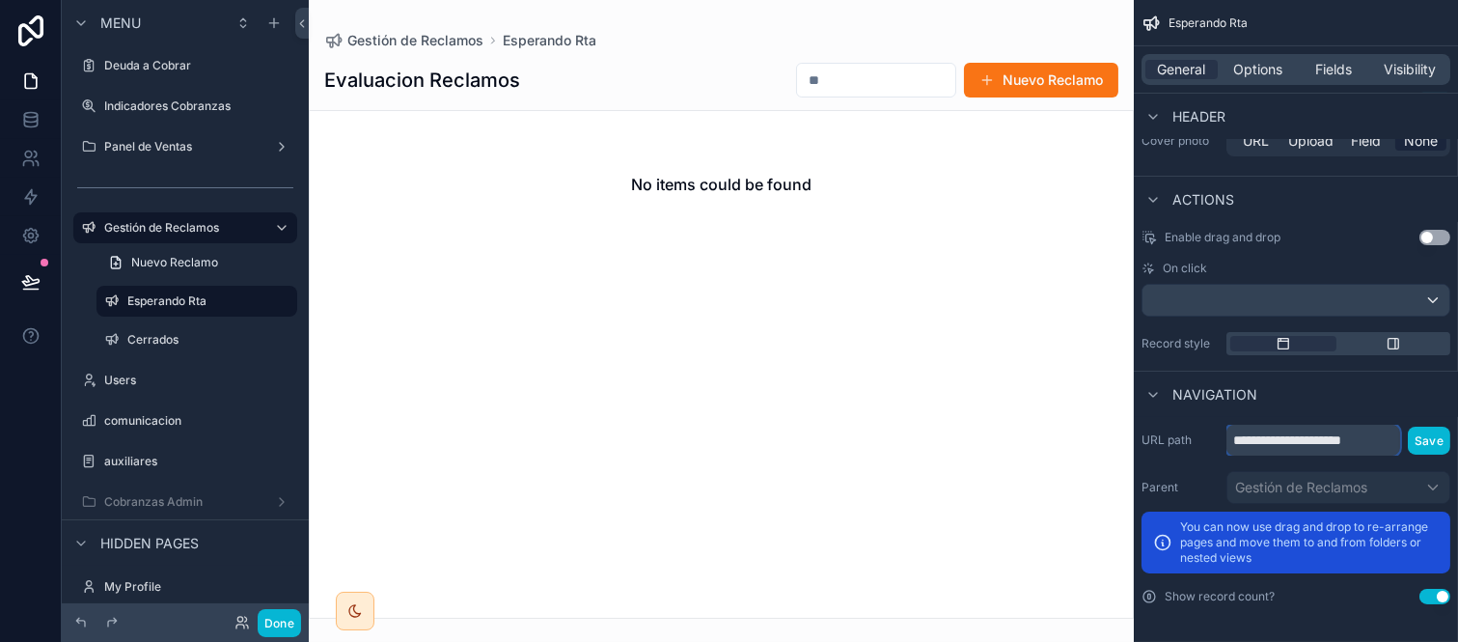
drag, startPoint x: 1347, startPoint y: 432, endPoint x: 1304, endPoint y: 431, distance: 43.4
click at [1346, 432] on input "**********" at bounding box center [1314, 440] width 174 height 31
drag, startPoint x: 1352, startPoint y: 438, endPoint x: 1387, endPoint y: 439, distance: 34.8
click at [1387, 439] on input "**********" at bounding box center [1314, 440] width 174 height 31
type input "**********"
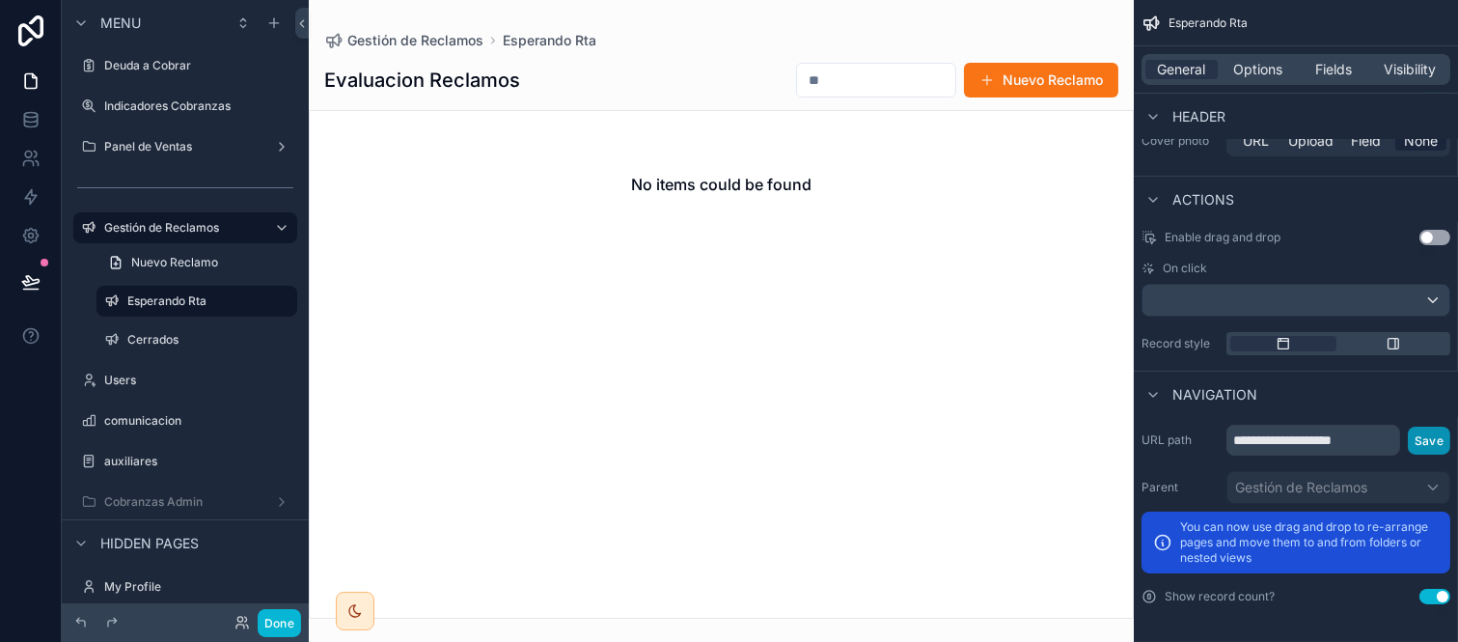
click at [1434, 446] on button "Save" at bounding box center [1429, 441] width 42 height 28
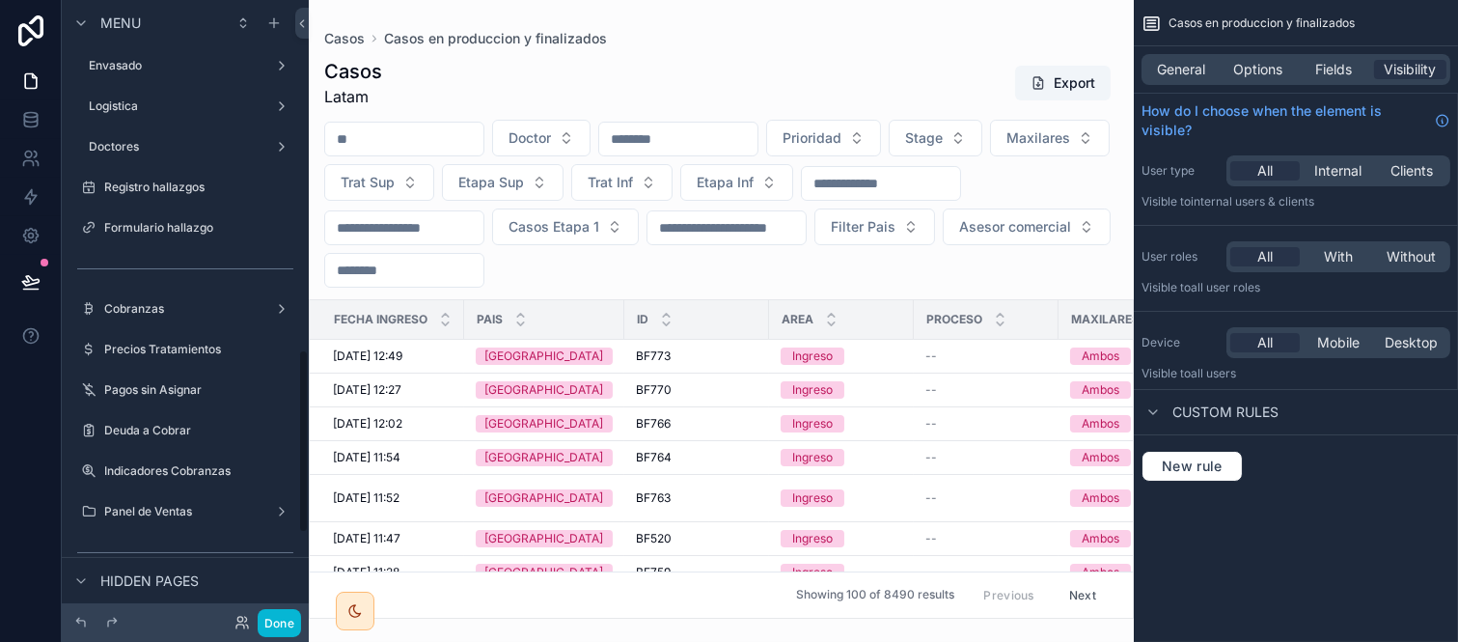
scroll to position [1179, 0]
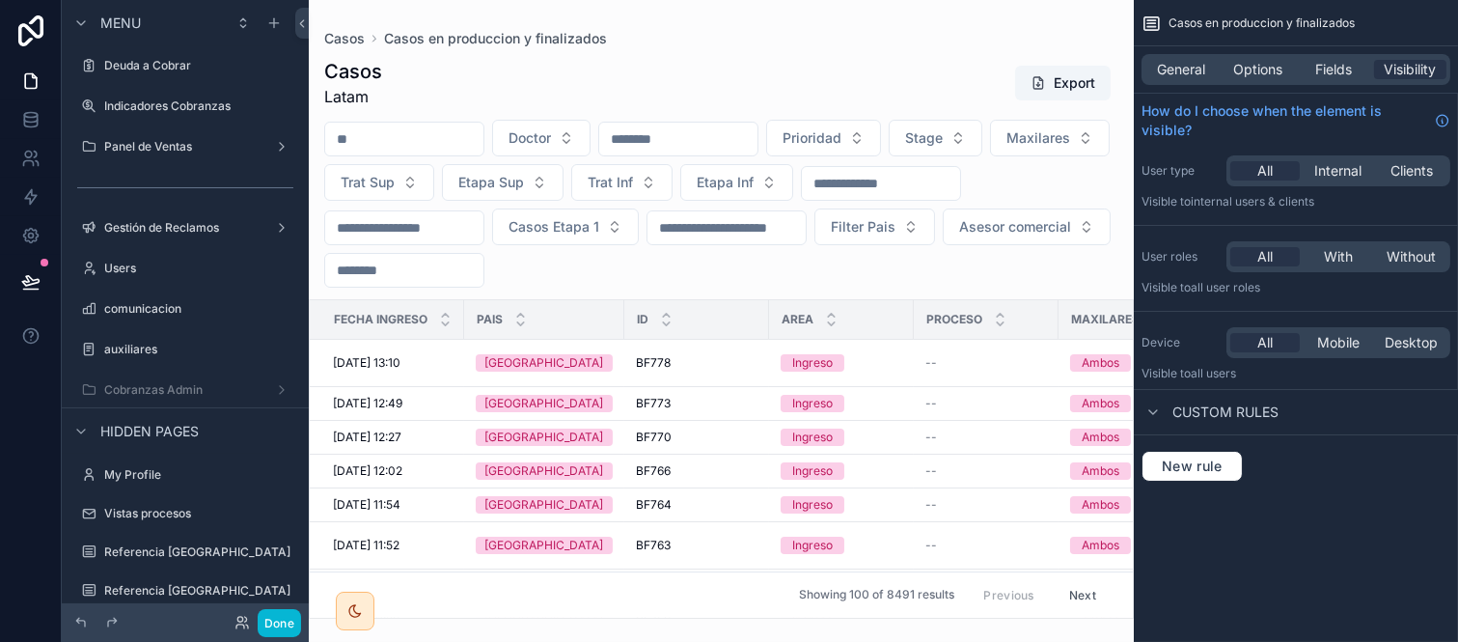
click at [176, 210] on div "Gestión de Reclamos" at bounding box center [185, 227] width 247 height 35
click at [171, 236] on div "Gestión de Reclamos" at bounding box center [185, 227] width 162 height 23
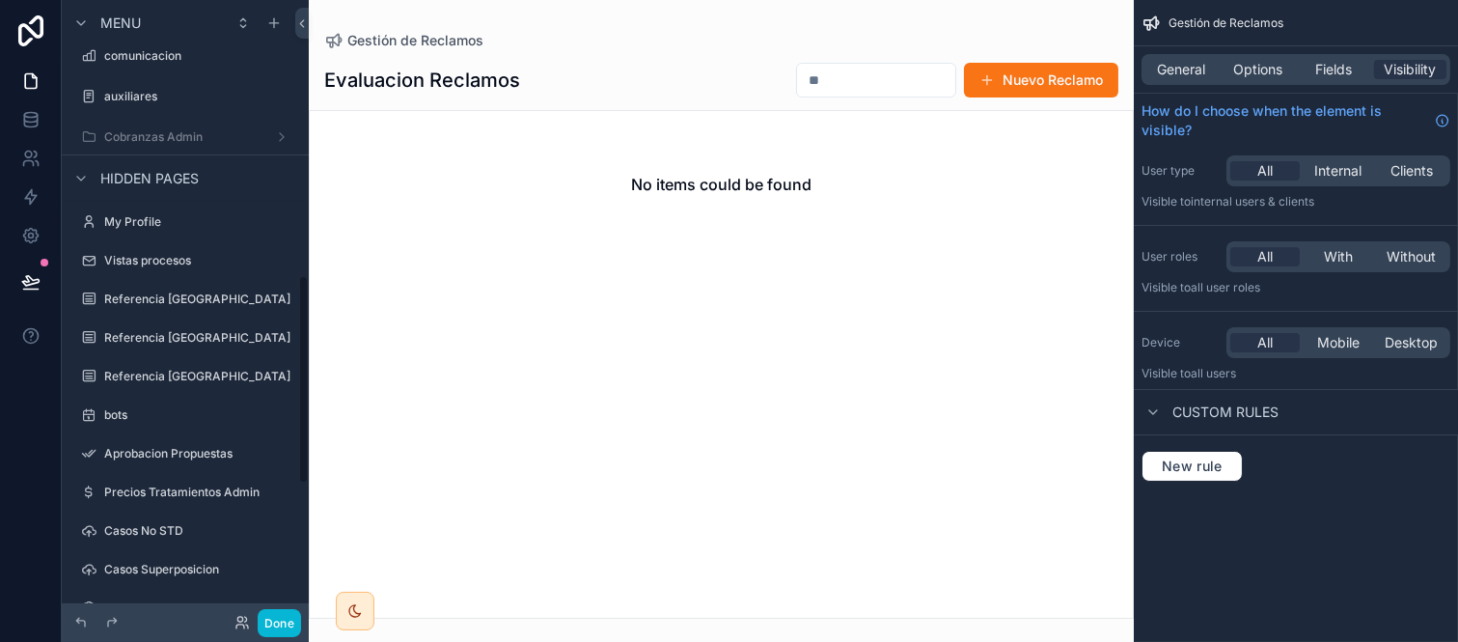
scroll to position [815, 0]
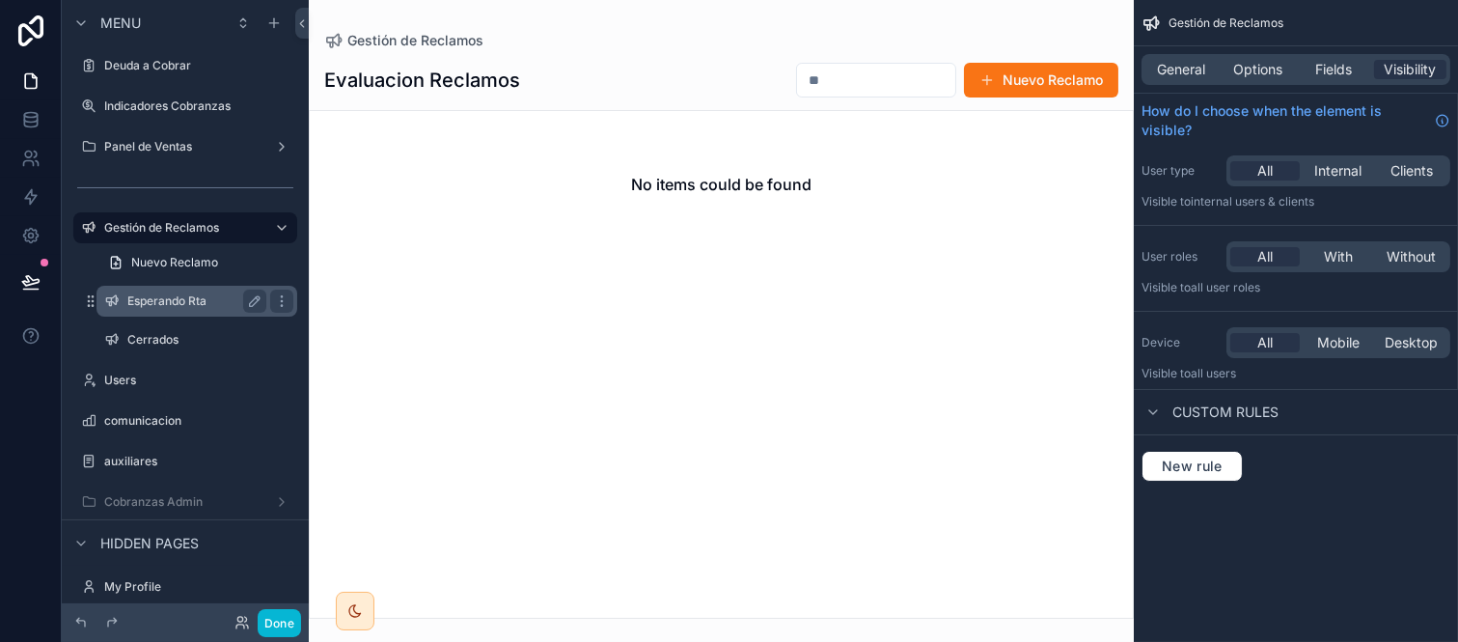
click at [164, 304] on label "Esperando Rta" at bounding box center [192, 300] width 131 height 15
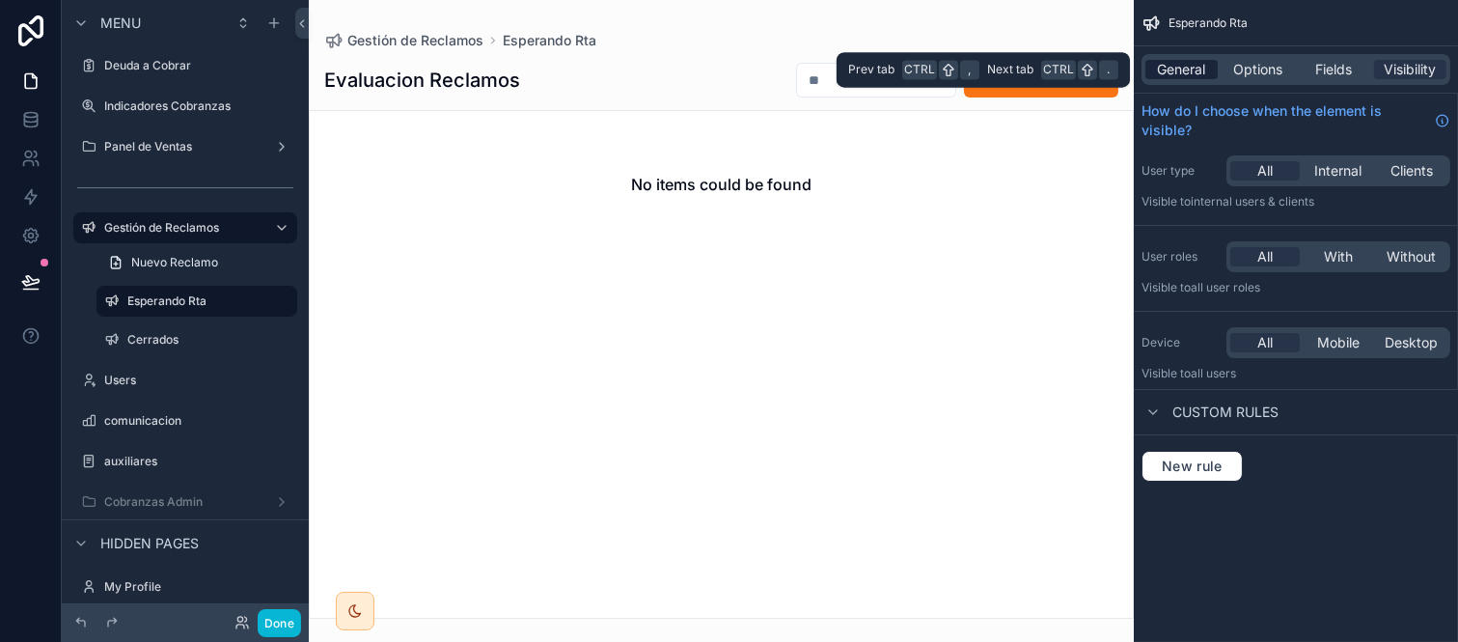
click at [1205, 61] on span "General" at bounding box center [1182, 69] width 48 height 19
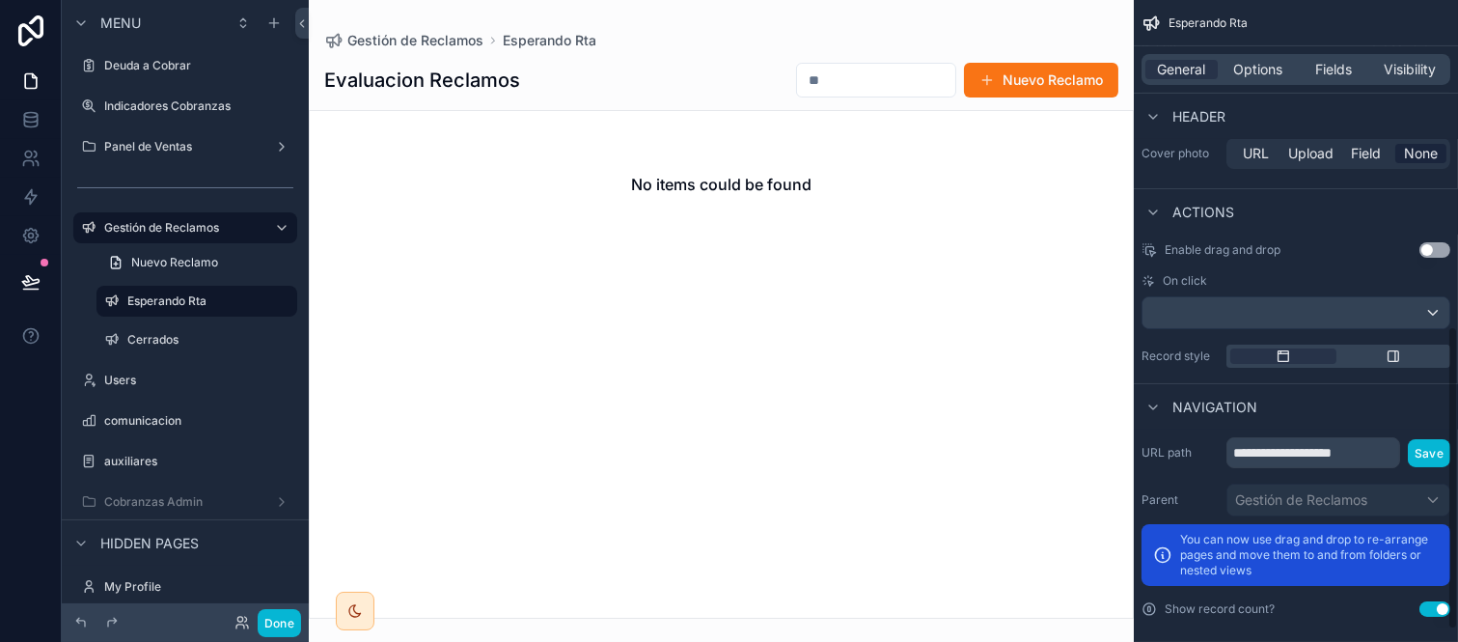
scroll to position [718, 0]
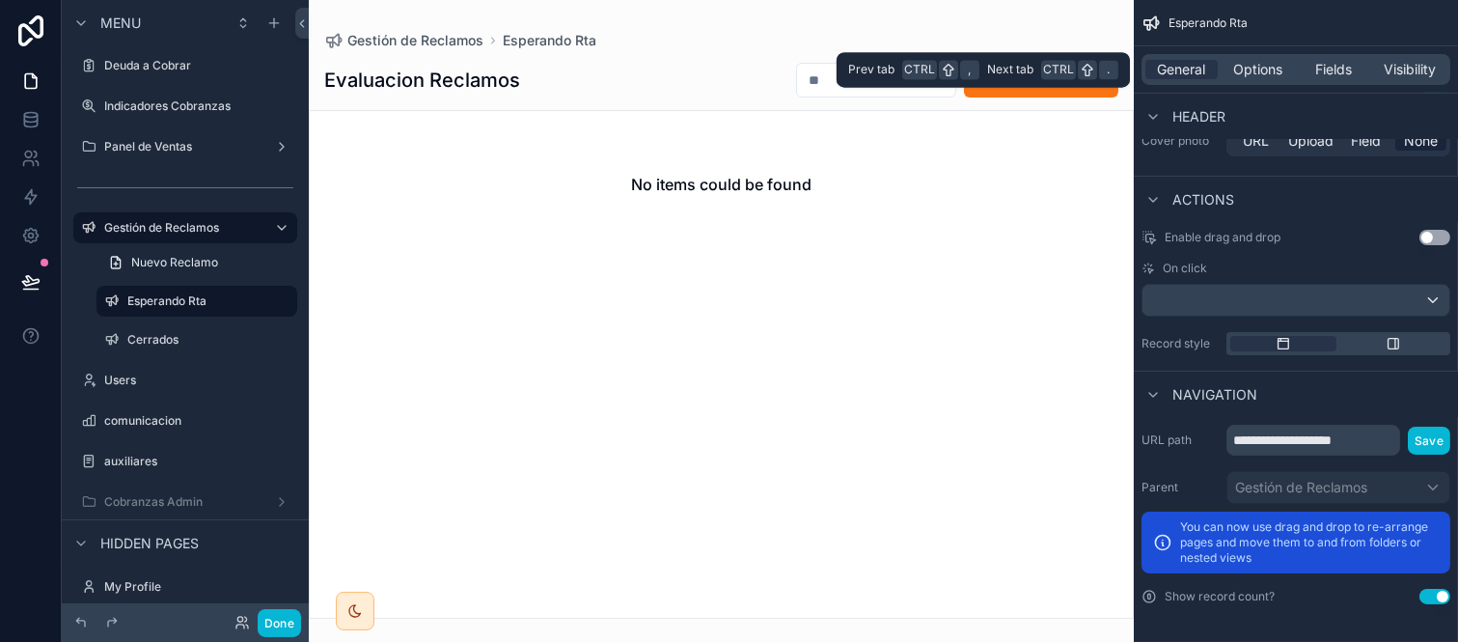
click at [1262, 80] on div "General Options Fields Visibility" at bounding box center [1296, 69] width 309 height 31
click at [1272, 69] on span "Options" at bounding box center [1258, 69] width 49 height 19
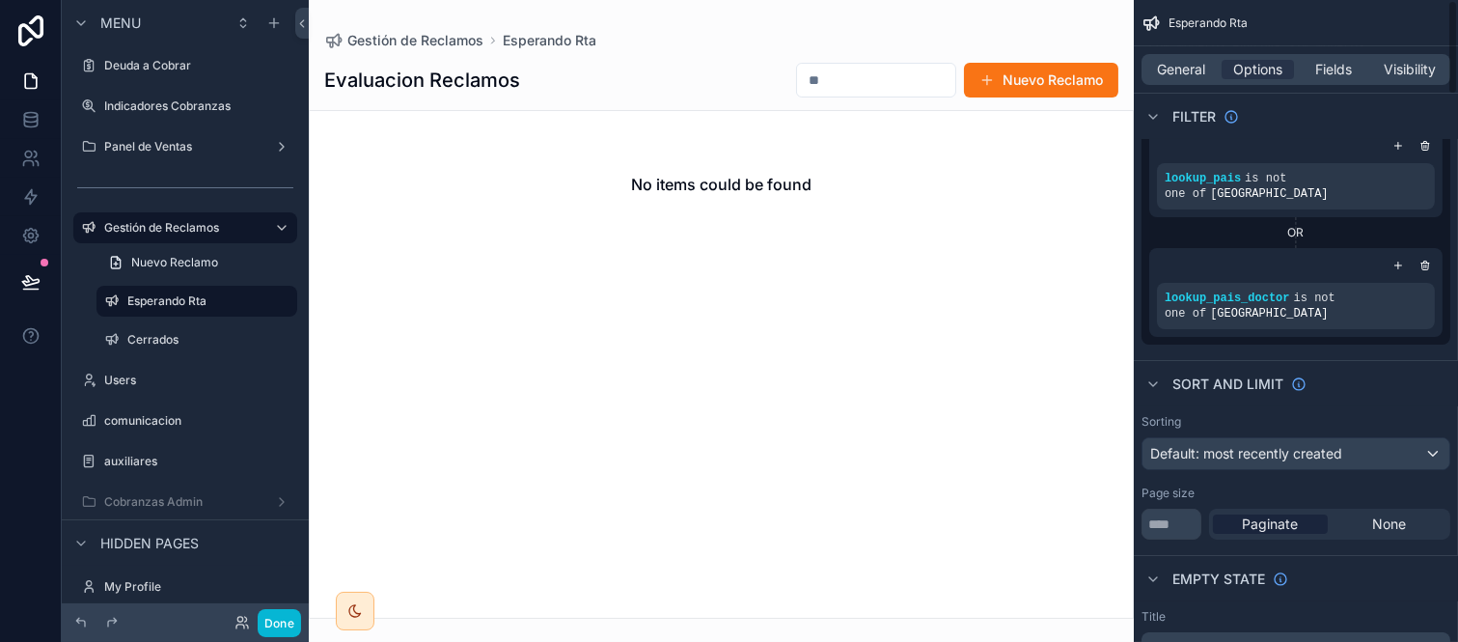
scroll to position [0, 0]
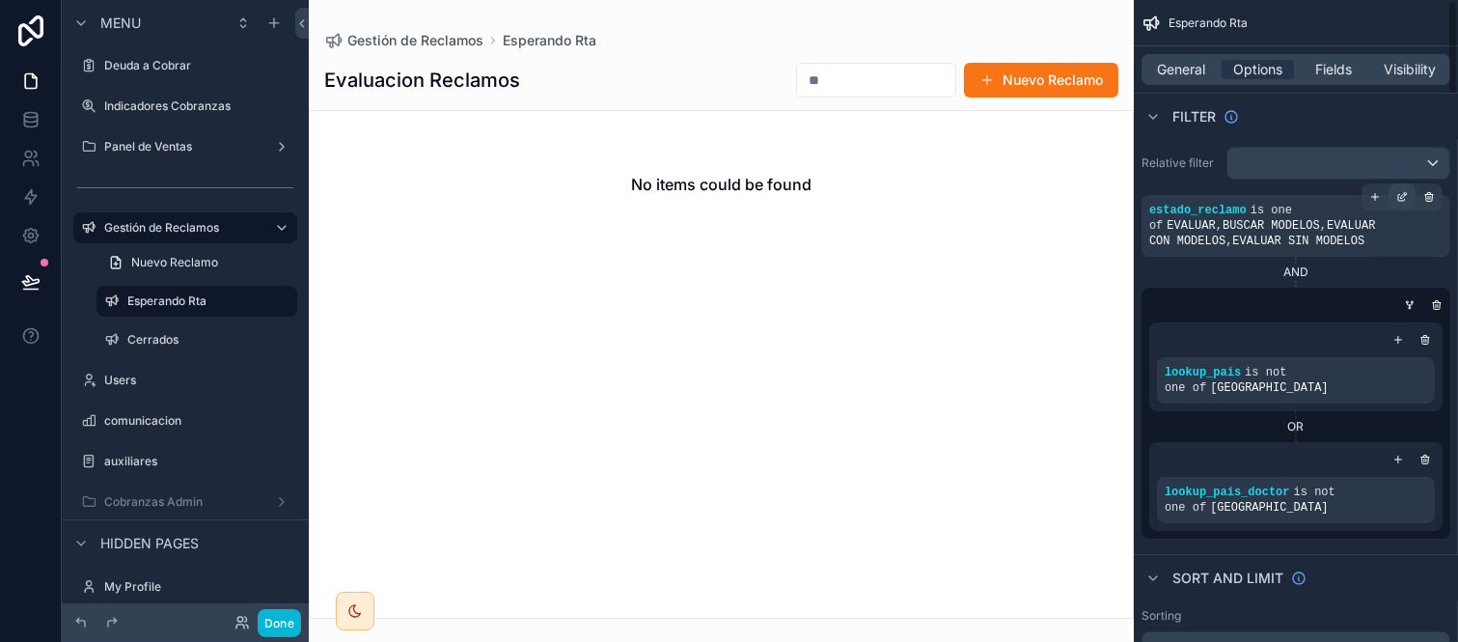
click at [1409, 194] on div "scrollable content" at bounding box center [1402, 196] width 27 height 27
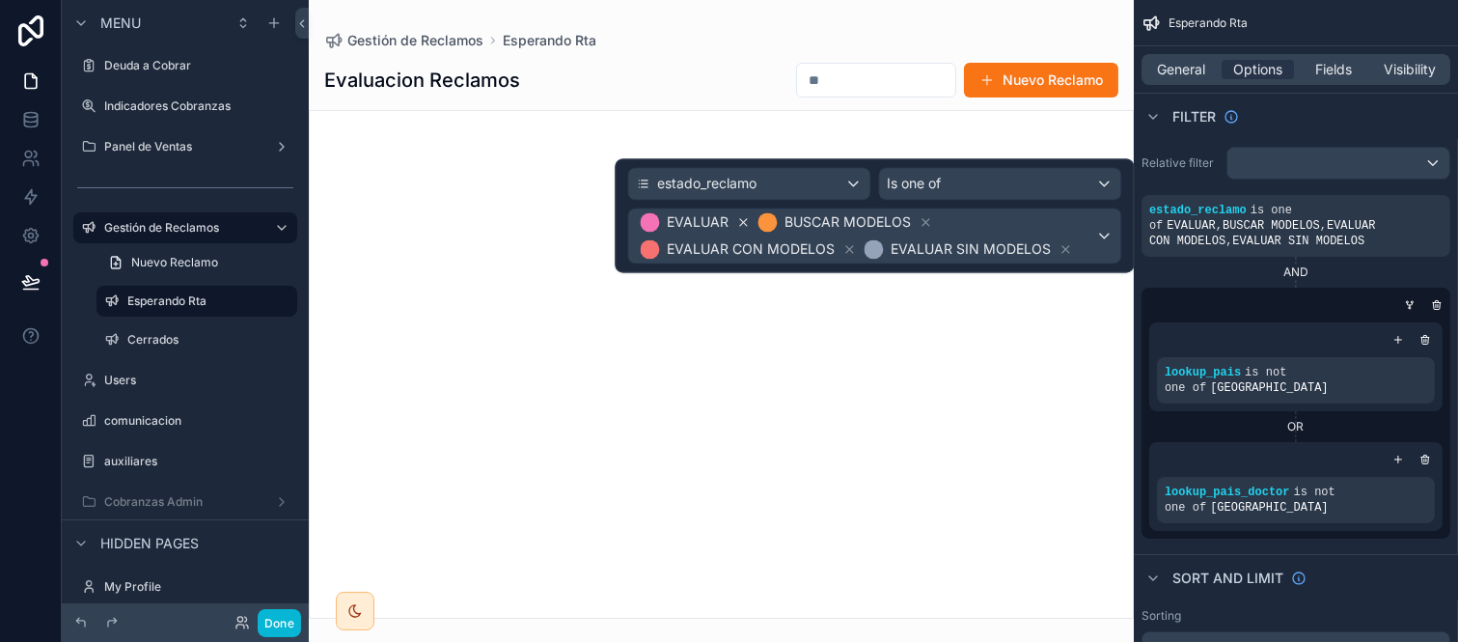
click at [741, 223] on icon at bounding box center [743, 222] width 14 height 14
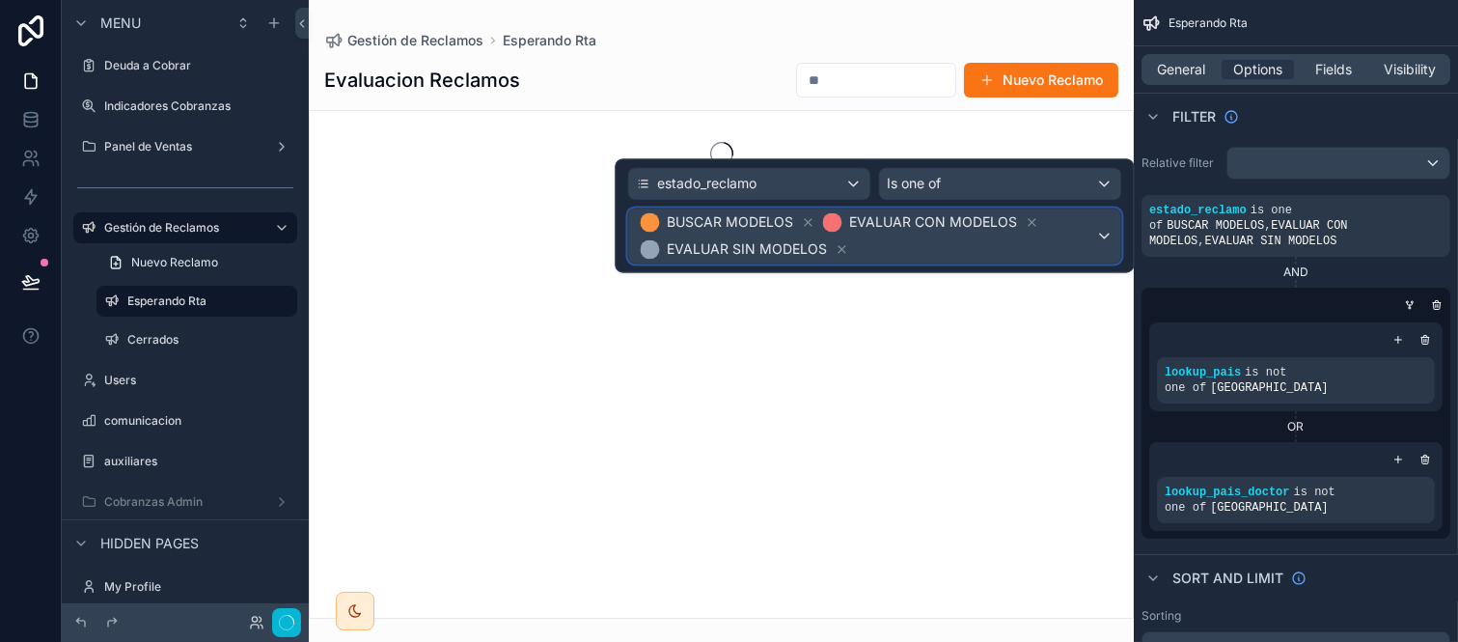
click at [741, 223] on span "BUSCAR MODELOS" at bounding box center [730, 221] width 126 height 19
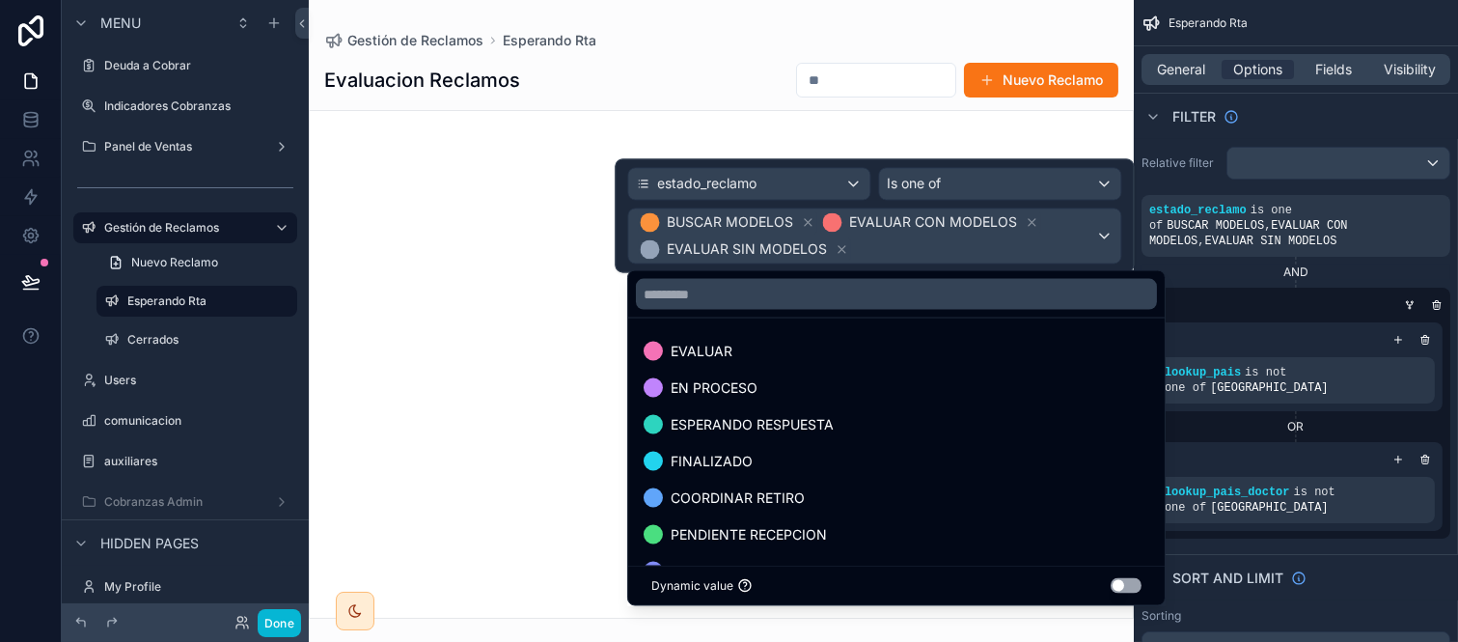
click at [809, 214] on div at bounding box center [874, 215] width 519 height 114
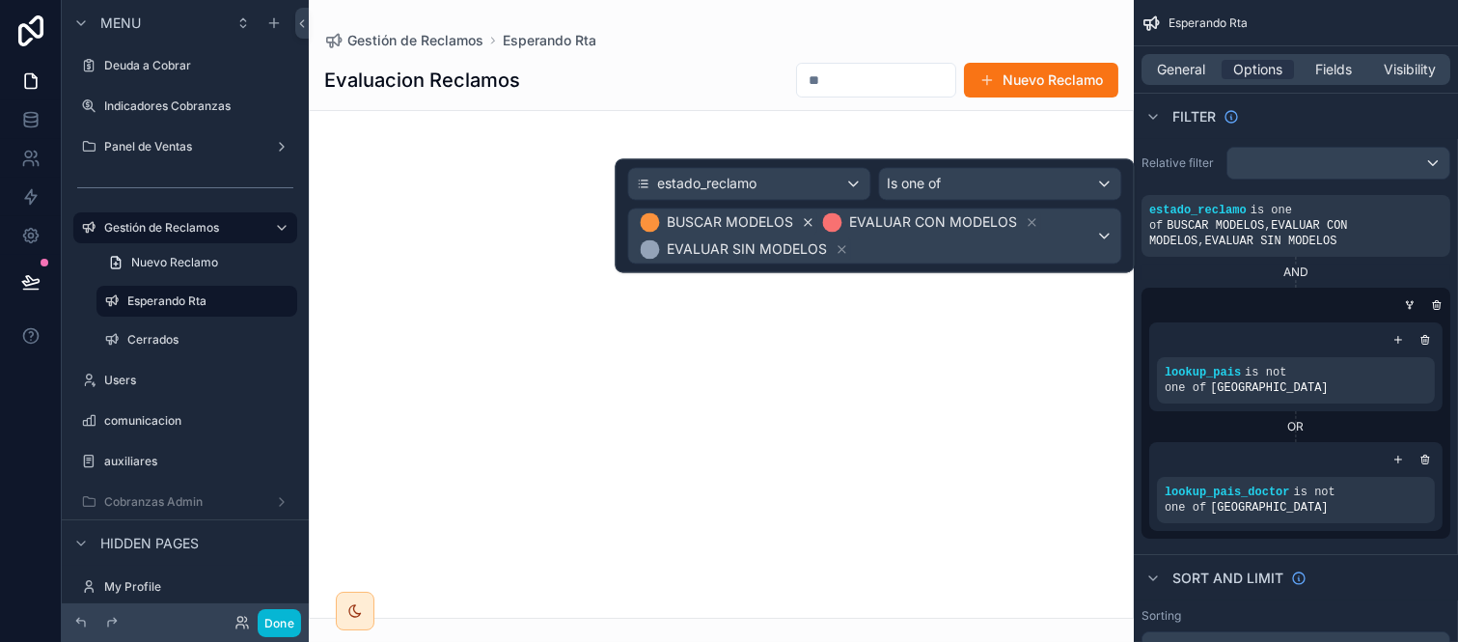
click at [801, 225] on icon at bounding box center [808, 222] width 14 height 14
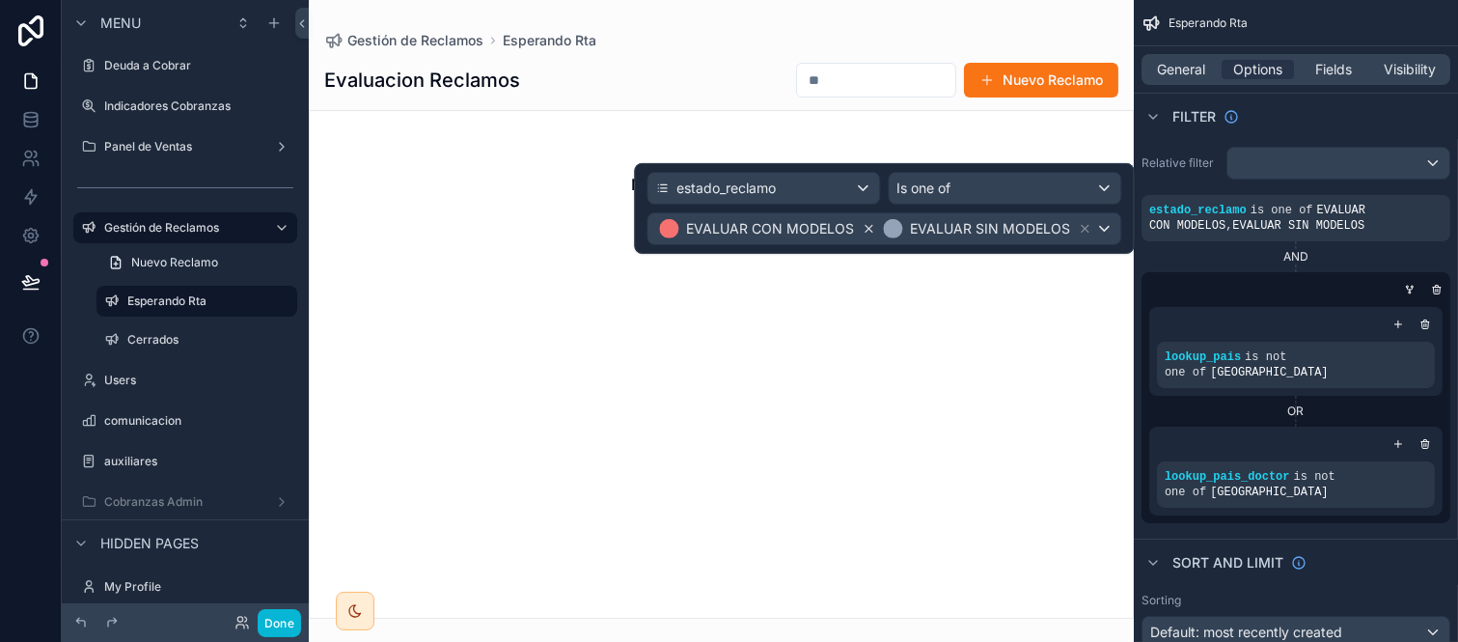
click at [870, 224] on icon at bounding box center [869, 229] width 14 height 14
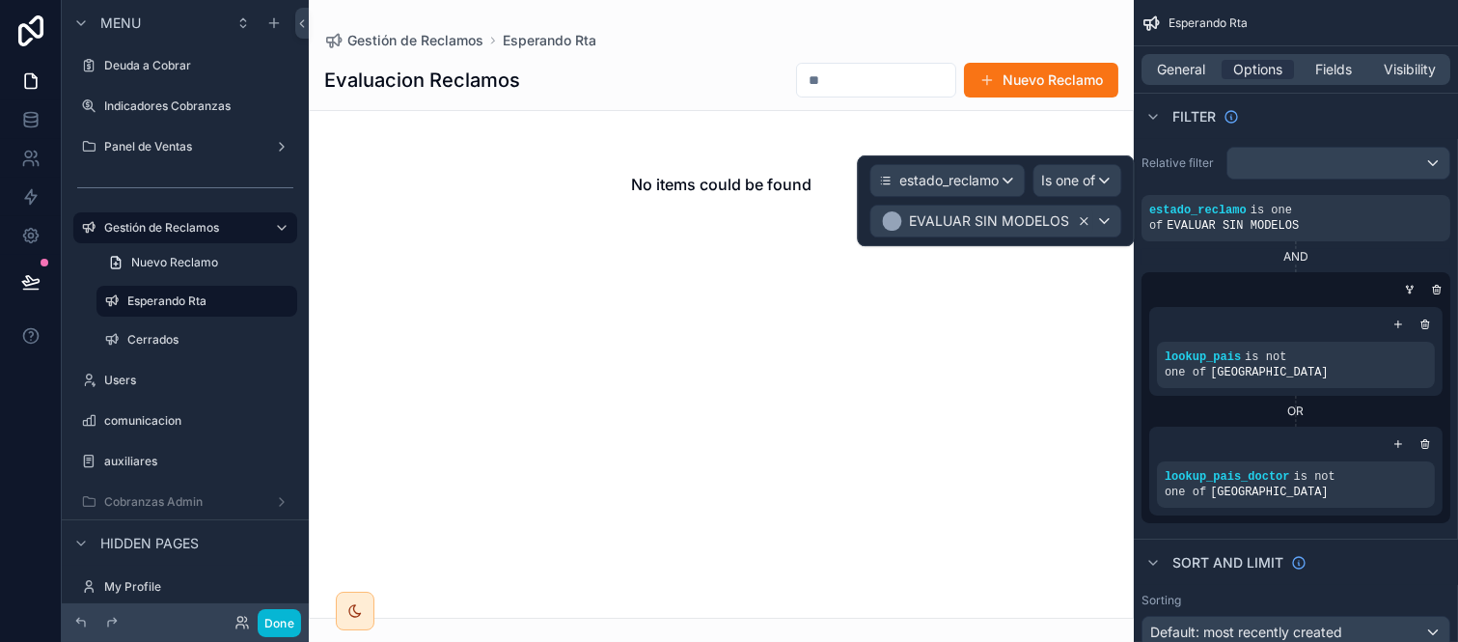
click at [1082, 215] on icon at bounding box center [1084, 221] width 14 height 14
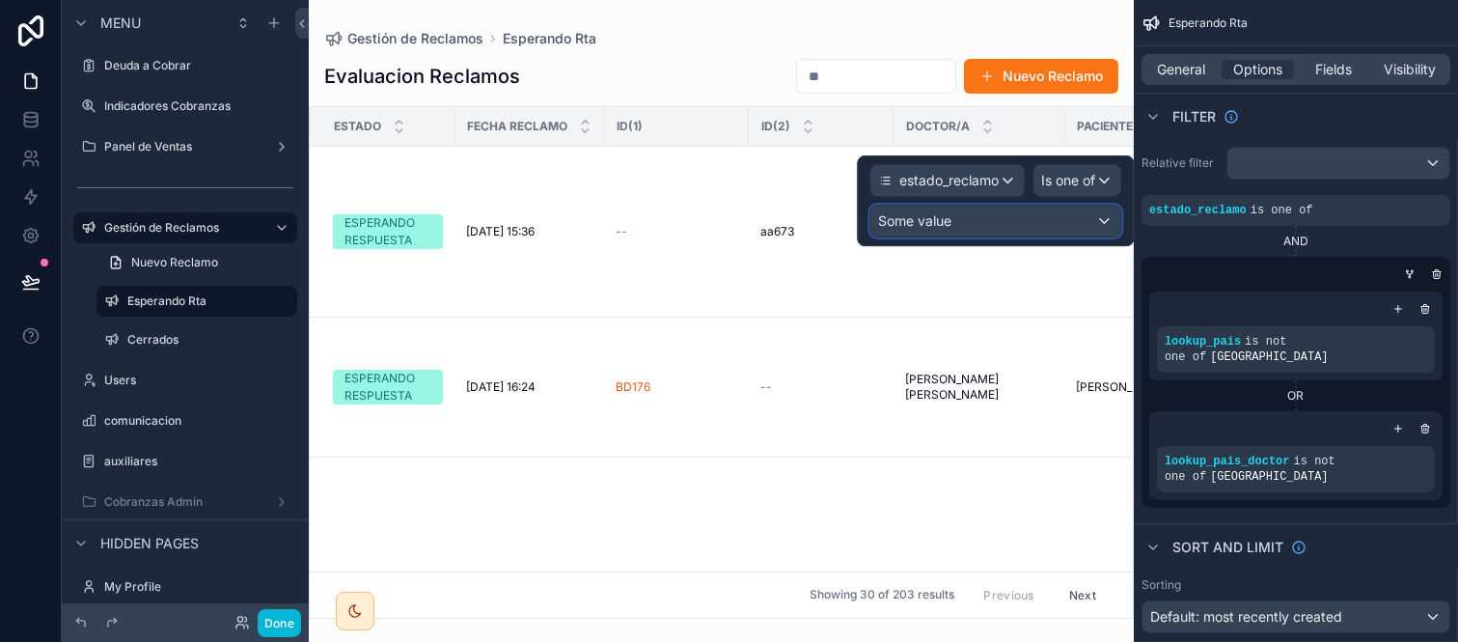
click at [1008, 228] on div "Some value" at bounding box center [996, 221] width 250 height 31
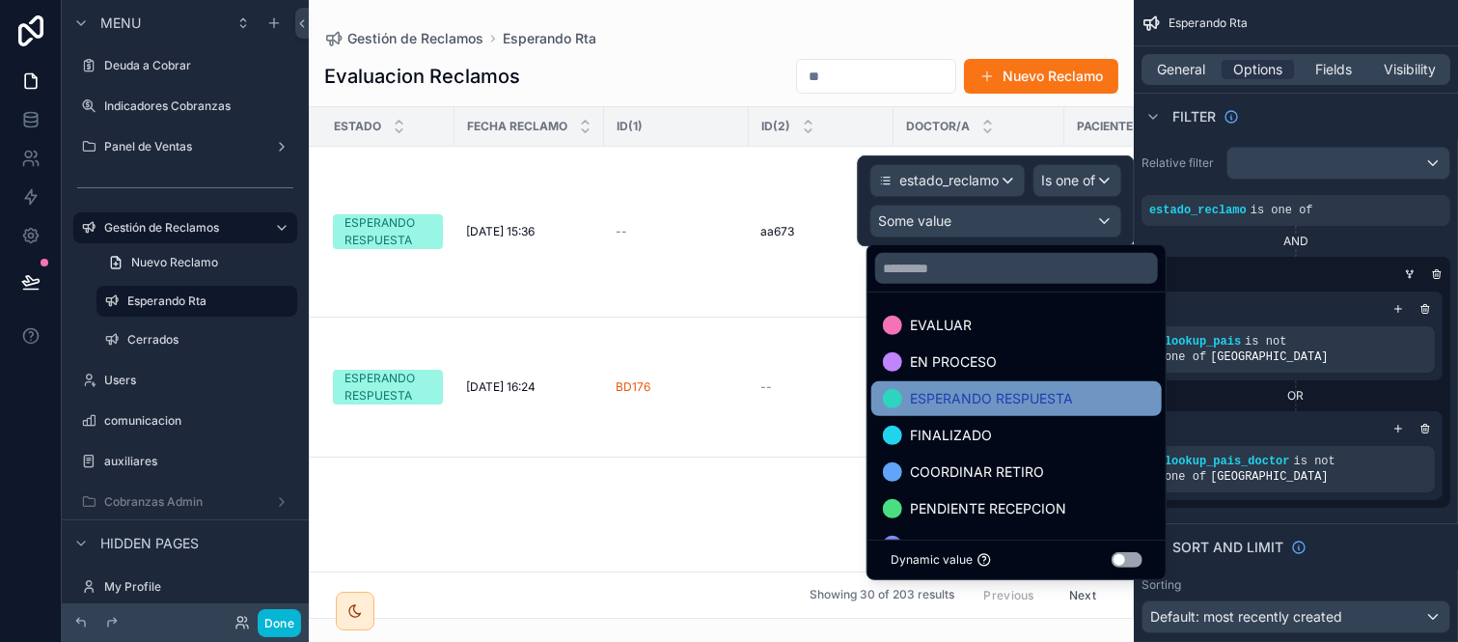
click at [1015, 392] on span "ESPERANDO RESPUESTA" at bounding box center [991, 398] width 163 height 23
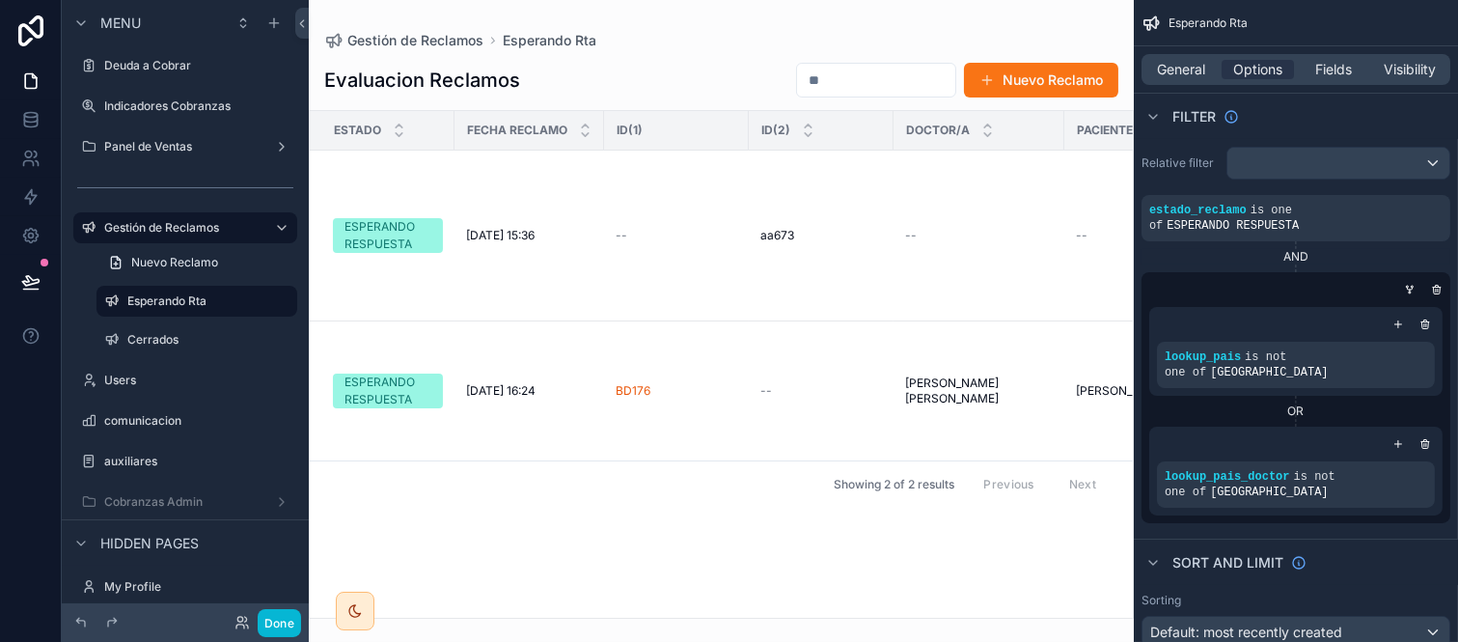
drag, startPoint x: 835, startPoint y: 606, endPoint x: 1068, endPoint y: 605, distance: 232.6
click at [1068, 605] on div at bounding box center [721, 321] width 825 height 642
click at [1337, 249] on div "AND" at bounding box center [1296, 256] width 309 height 15
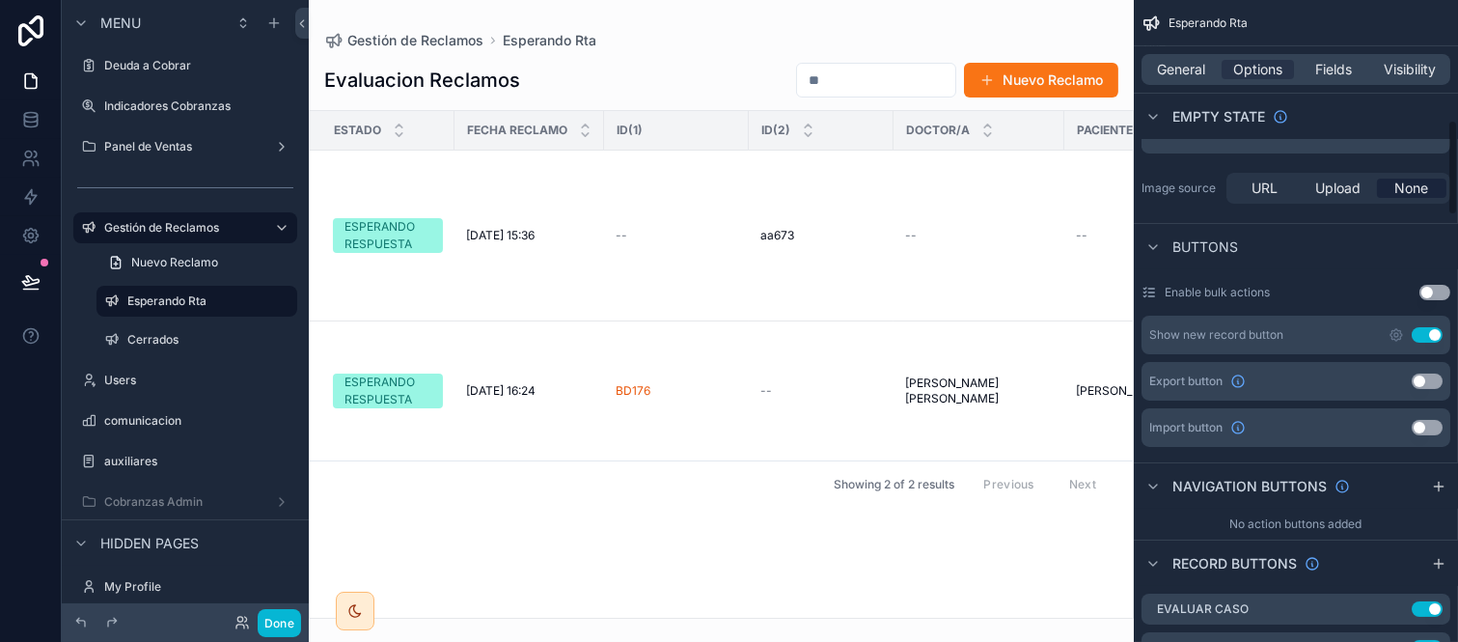
scroll to position [1072, 0]
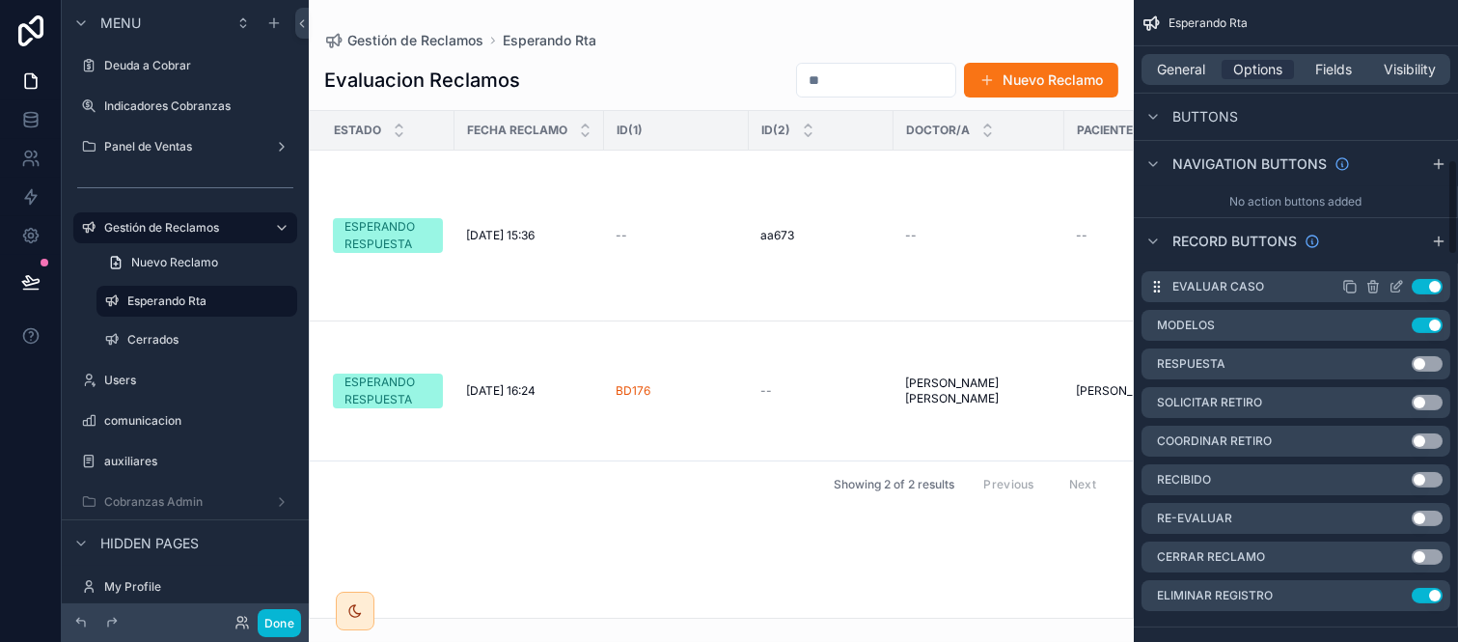
click at [1427, 279] on button "Use setting" at bounding box center [1427, 286] width 31 height 15
click at [1429, 318] on button "Use setting" at bounding box center [1427, 325] width 31 height 15
click at [1415, 356] on button "Use setting" at bounding box center [1427, 363] width 31 height 15
click at [1433, 588] on button "Use setting" at bounding box center [1427, 595] width 31 height 15
click at [1402, 358] on icon "scrollable content" at bounding box center [1399, 362] width 8 height 8
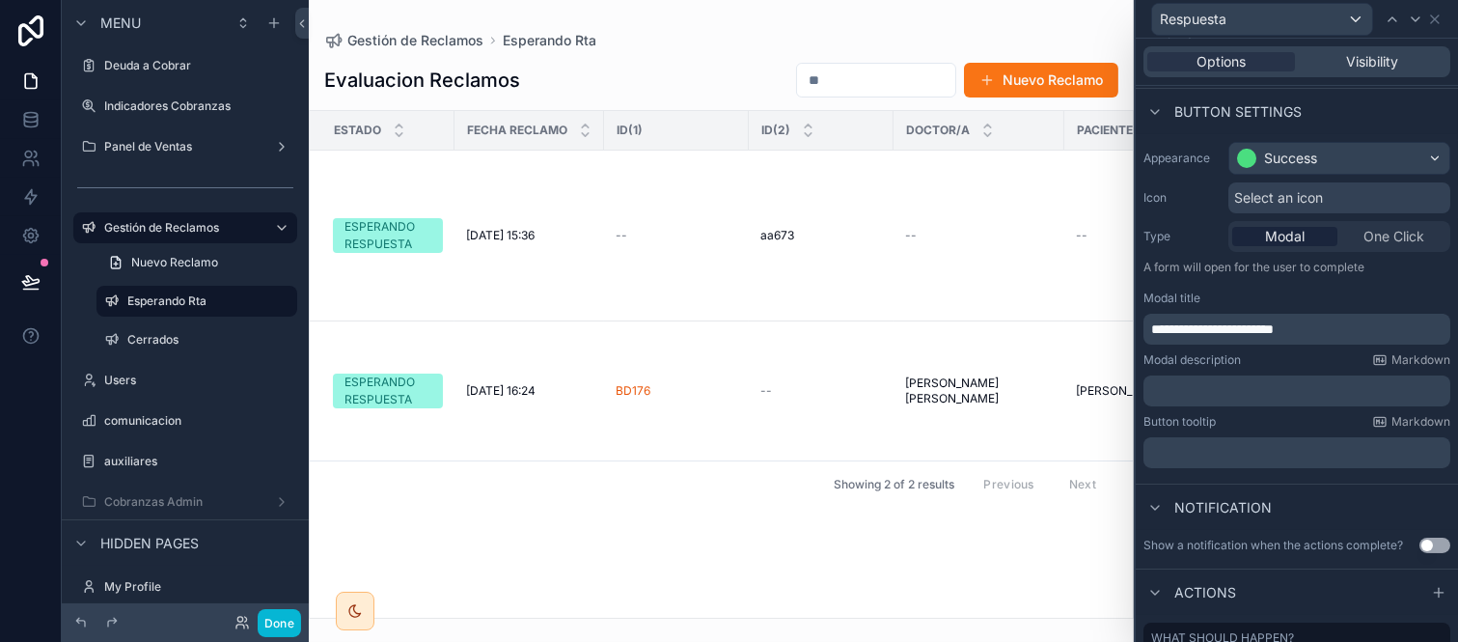
scroll to position [302, 0]
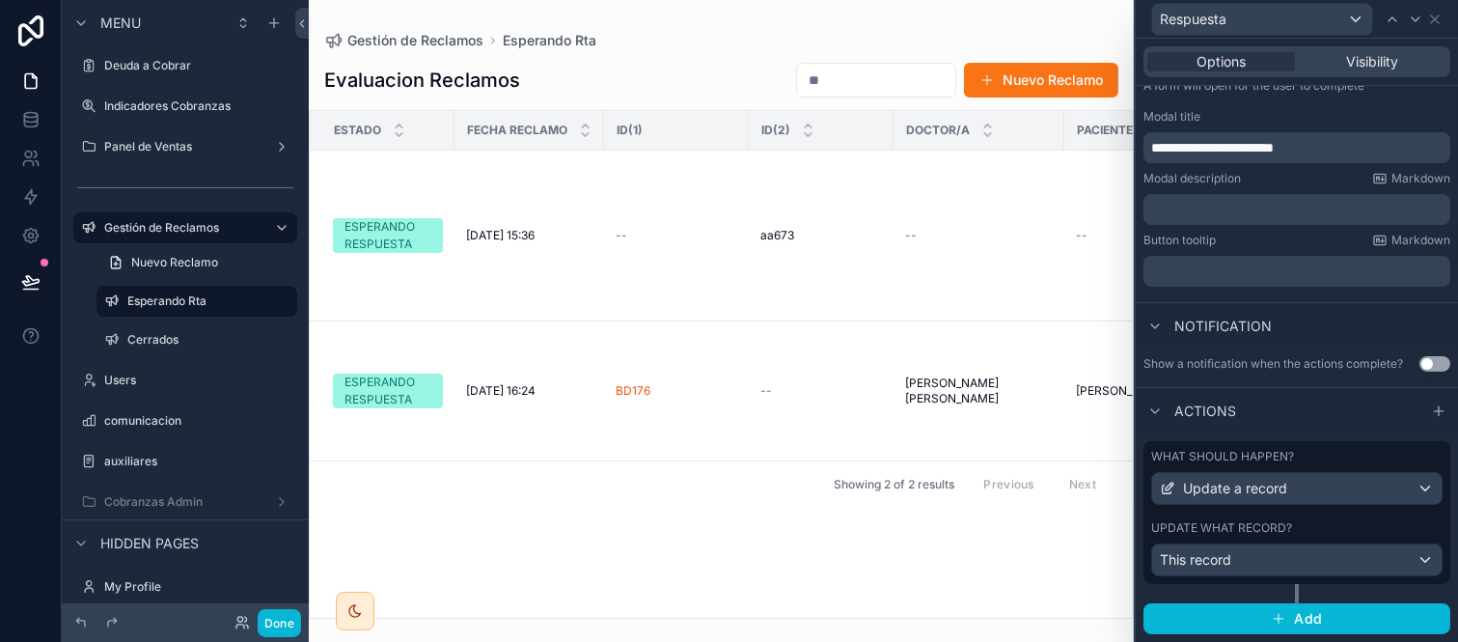
click at [1277, 516] on div "What should happen? Update a record Update what record? This record" at bounding box center [1297, 512] width 307 height 143
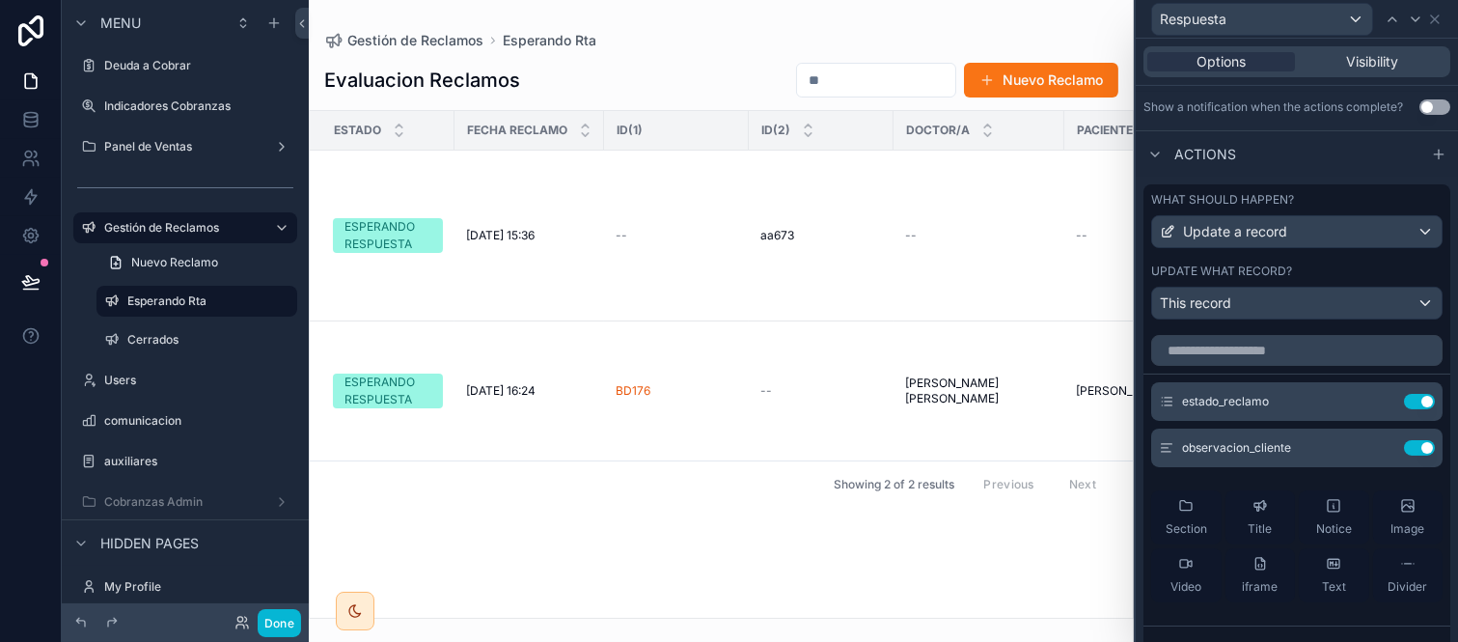
scroll to position [624, 0]
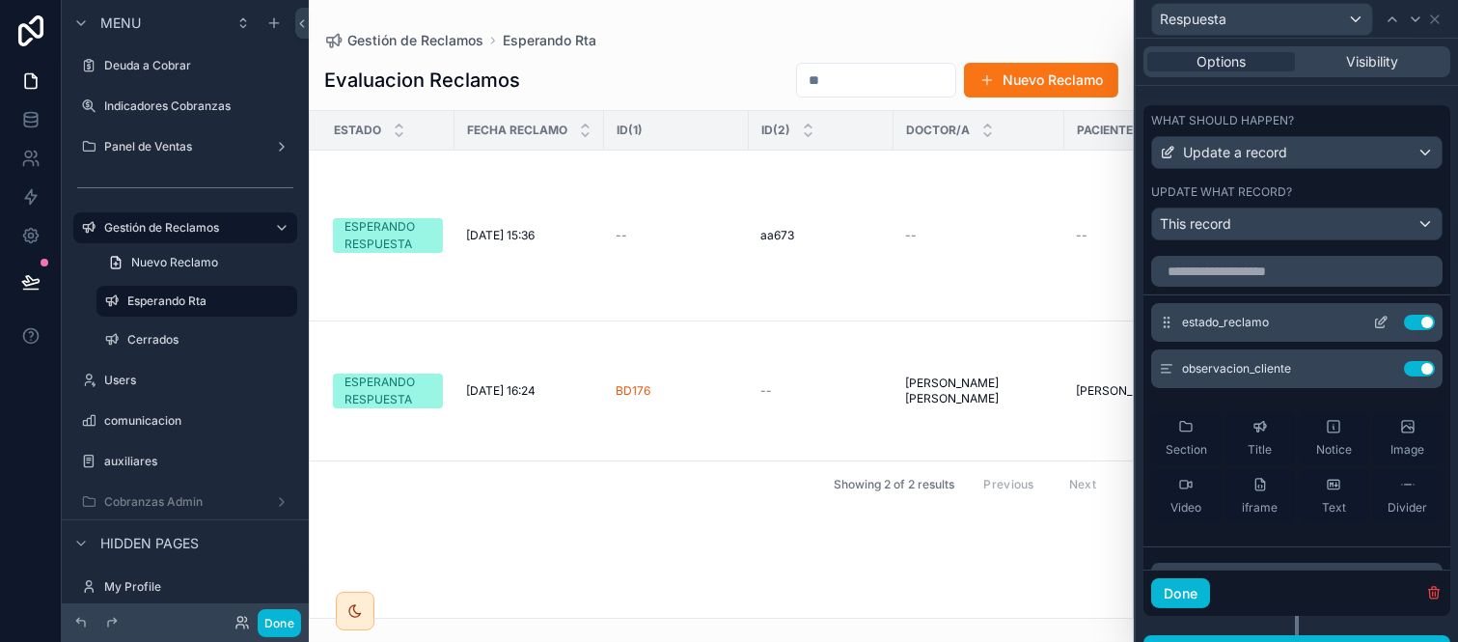
click at [1373, 330] on icon at bounding box center [1380, 322] width 15 height 15
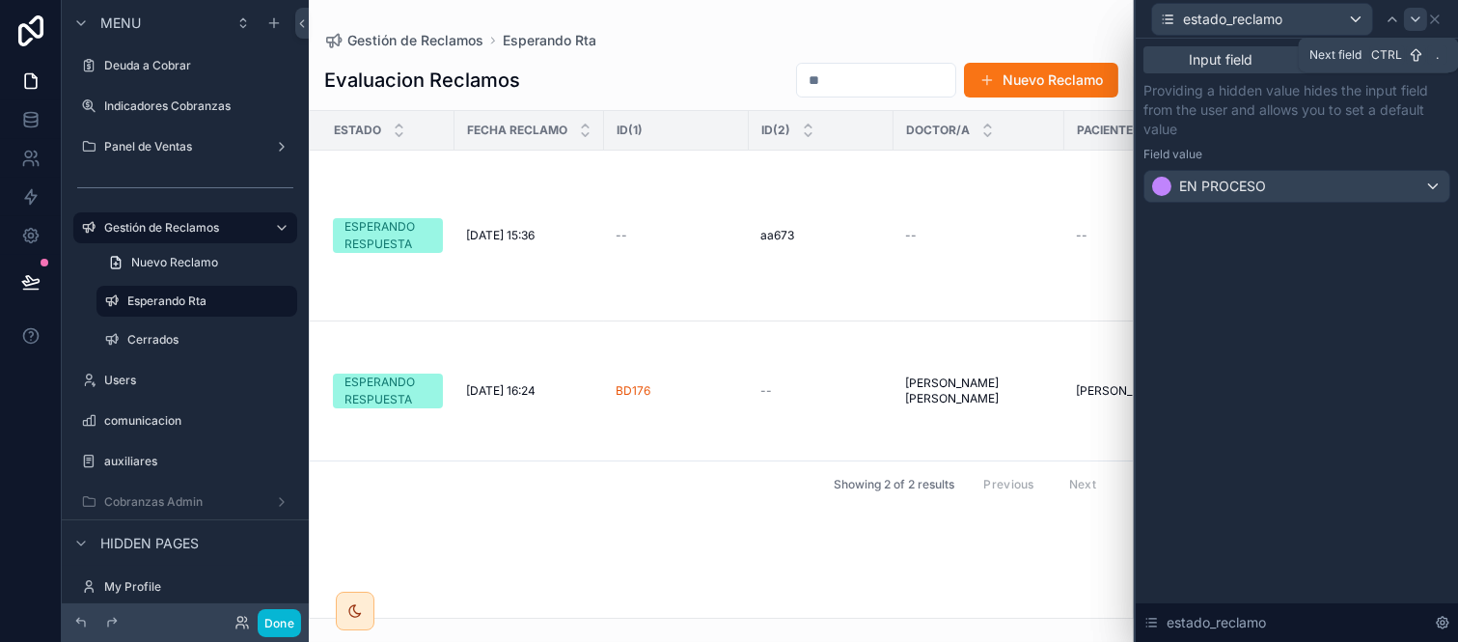
click at [1415, 21] on icon at bounding box center [1415, 19] width 15 height 15
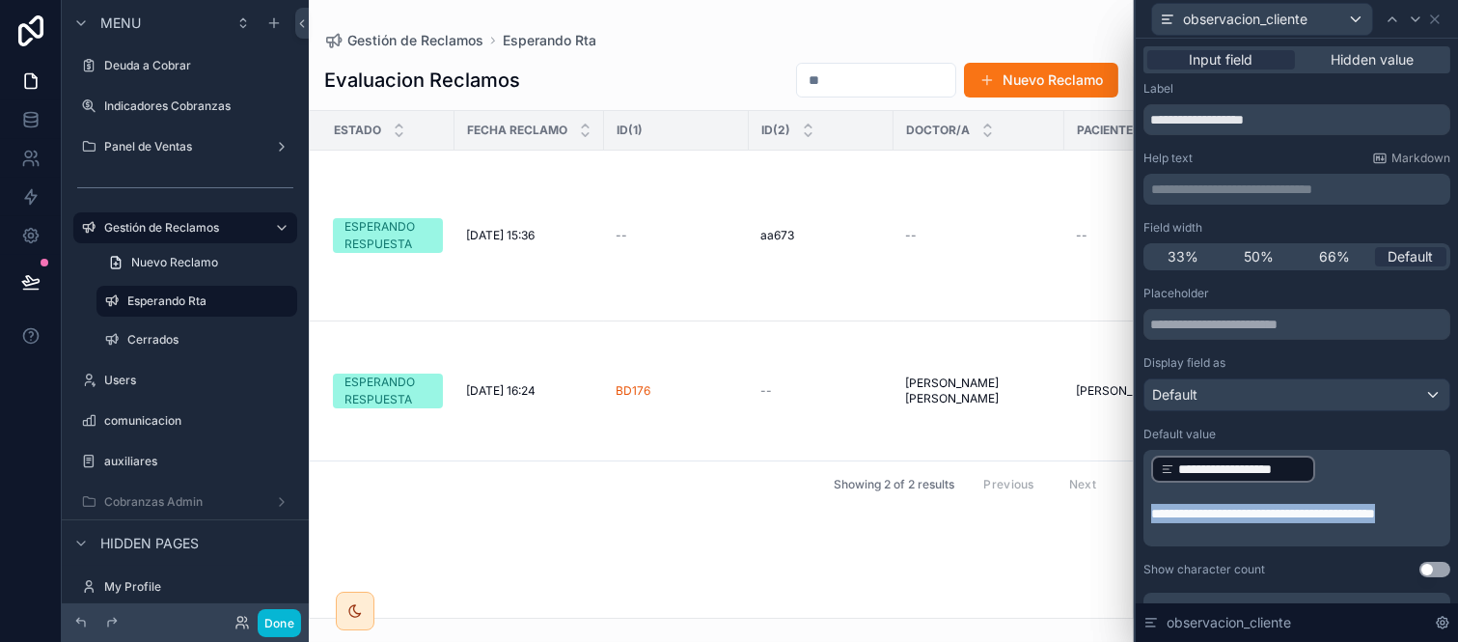
drag, startPoint x: 1231, startPoint y: 526, endPoint x: 1146, endPoint y: 510, distance: 86.5
click at [1146, 510] on div "**********" at bounding box center [1297, 498] width 307 height 97
click at [1289, 284] on div "**********" at bounding box center [1297, 429] width 307 height 697
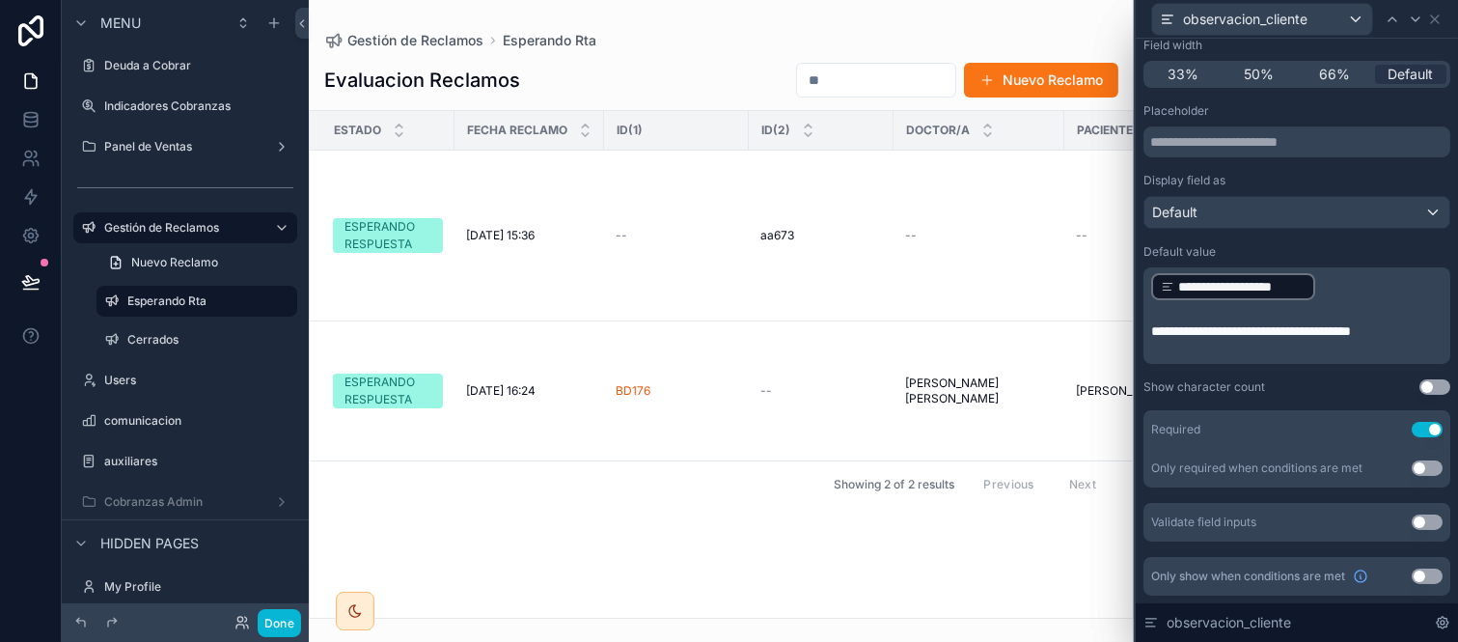
scroll to position [0, 0]
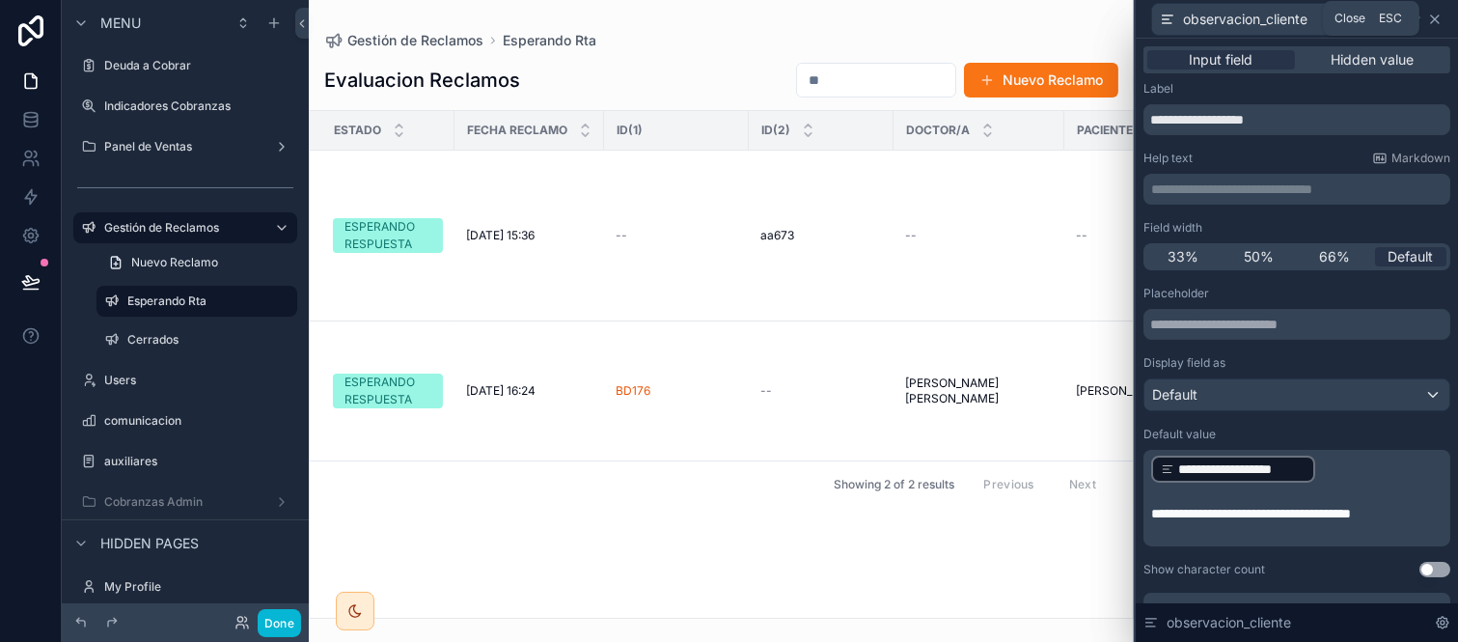
click at [1433, 16] on icon at bounding box center [1435, 19] width 8 height 8
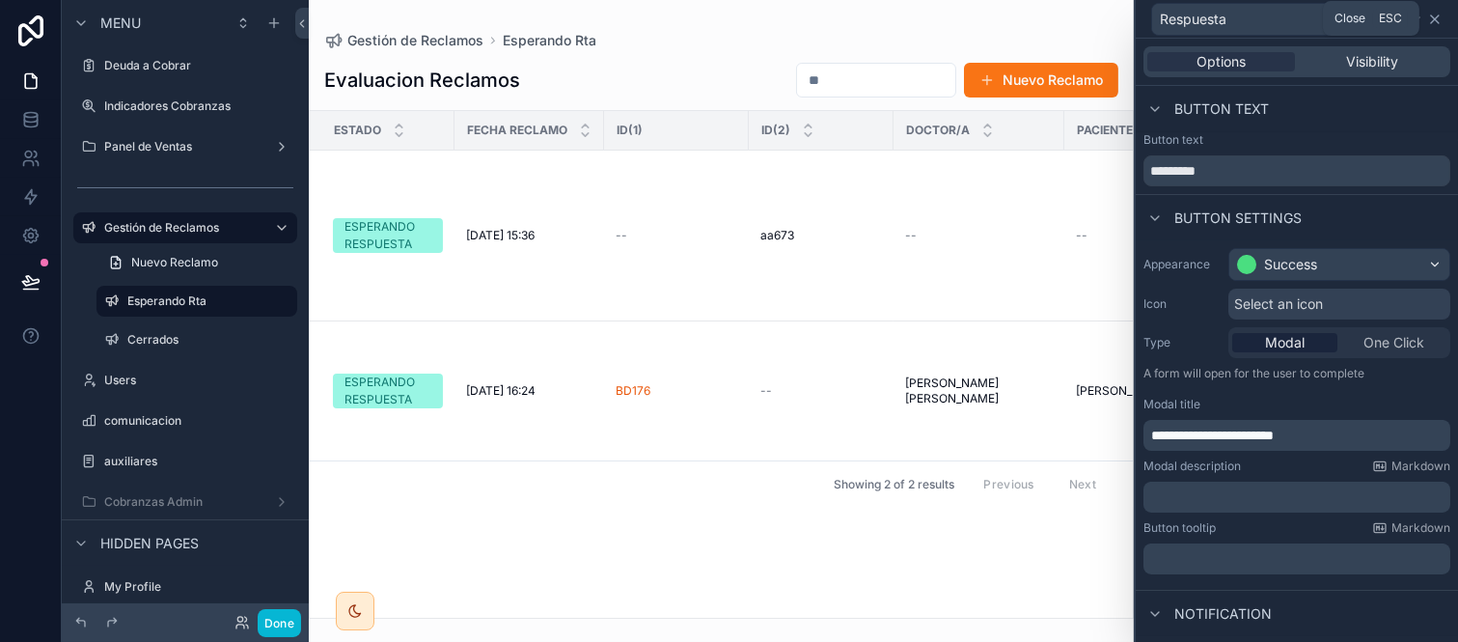
click at [1435, 21] on icon at bounding box center [1435, 19] width 15 height 15
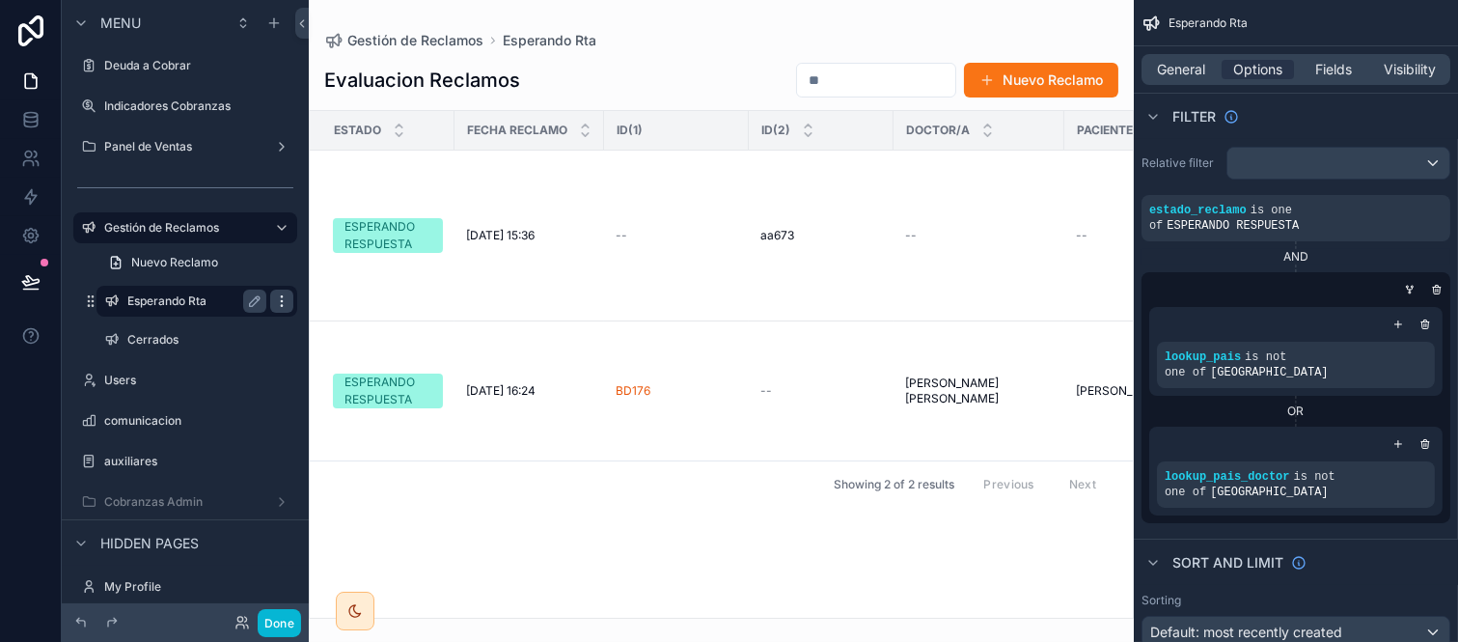
click at [276, 300] on icon "scrollable content" at bounding box center [281, 300] width 15 height 15
click at [334, 321] on icon at bounding box center [327, 321] width 15 height 15
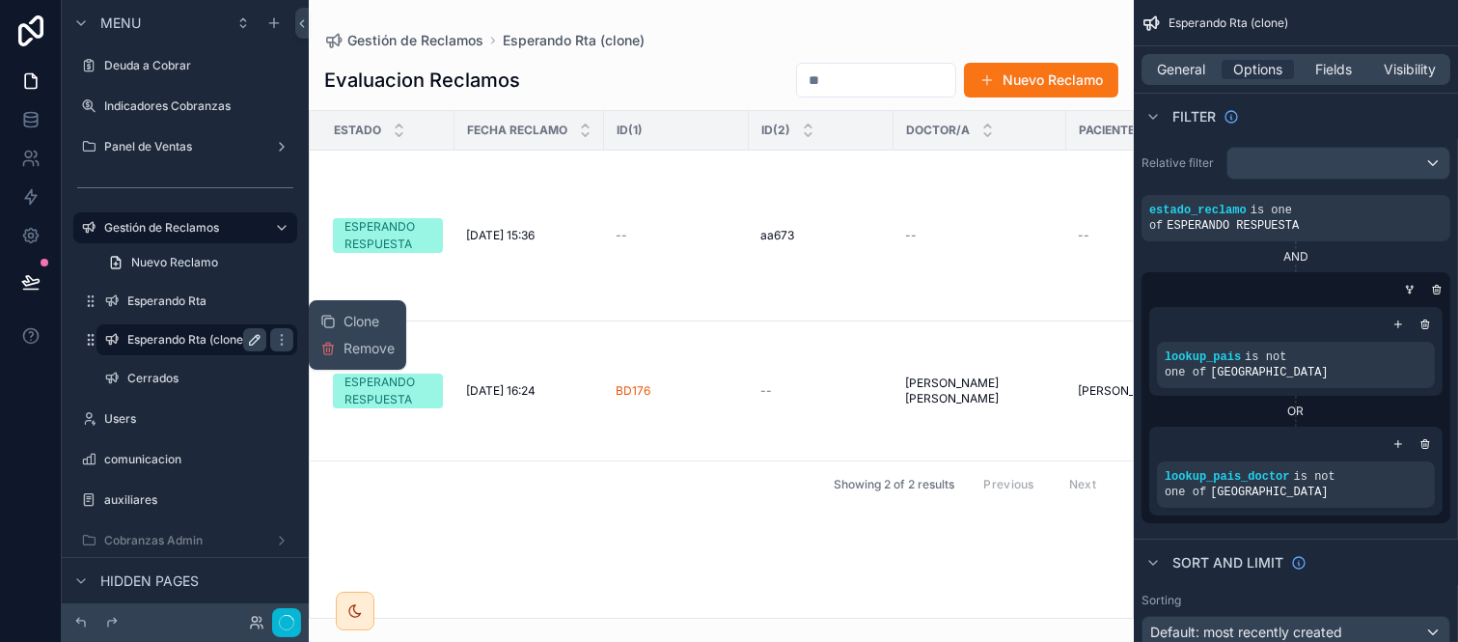
click at [256, 336] on icon "scrollable content" at bounding box center [254, 339] width 15 height 15
click at [138, 332] on input "**********" at bounding box center [181, 339] width 108 height 23
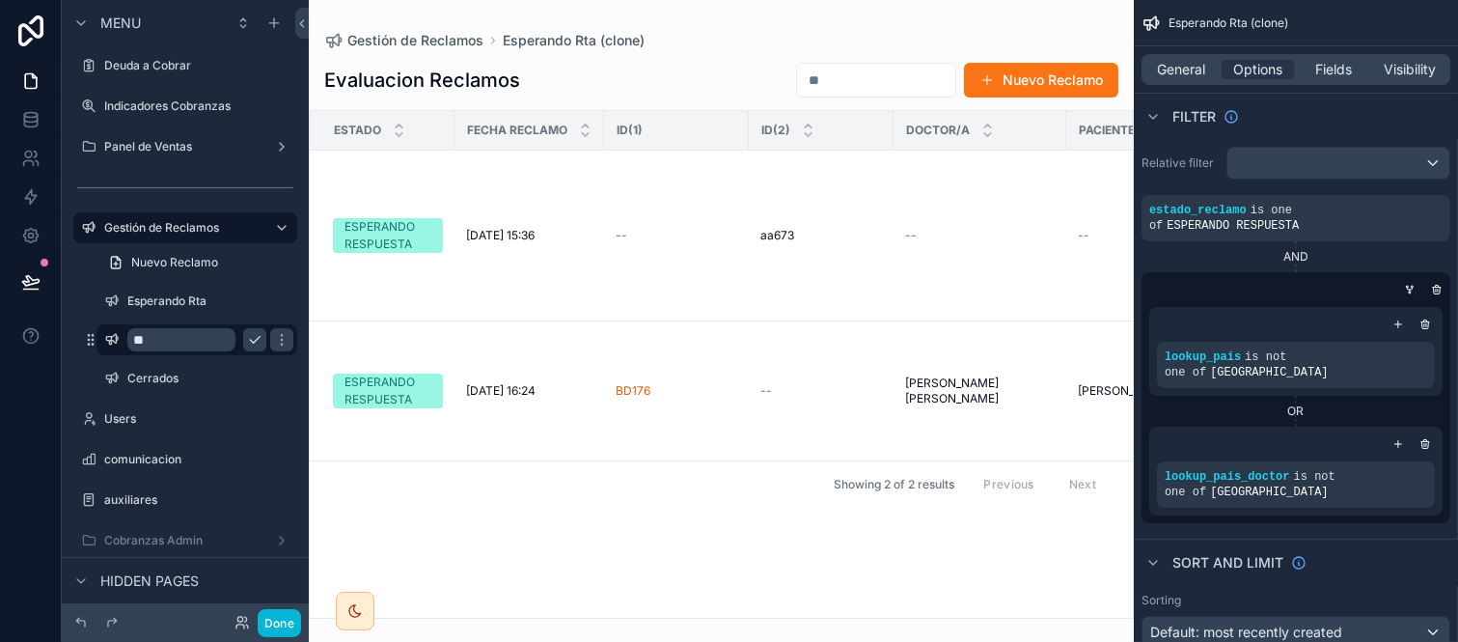
type input "*"
type input "**********"
click at [274, 341] on icon "scrollable content" at bounding box center [281, 339] width 15 height 15
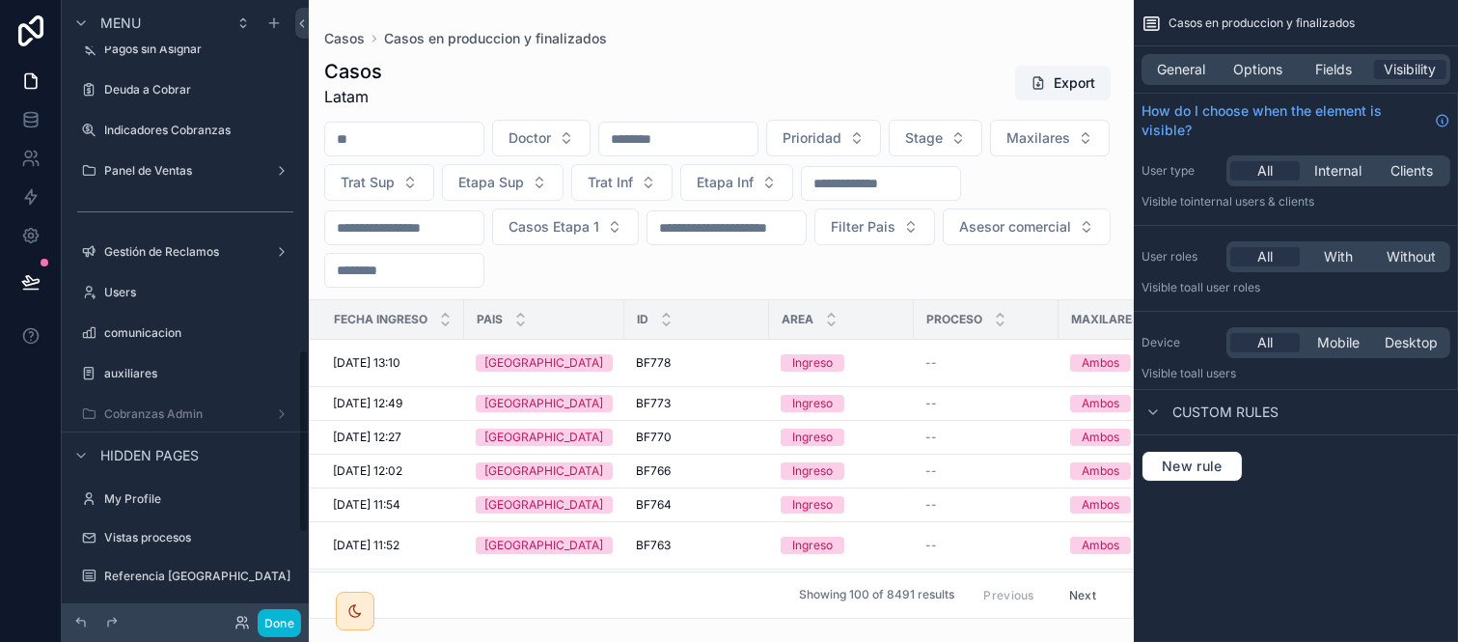
scroll to position [1179, 0]
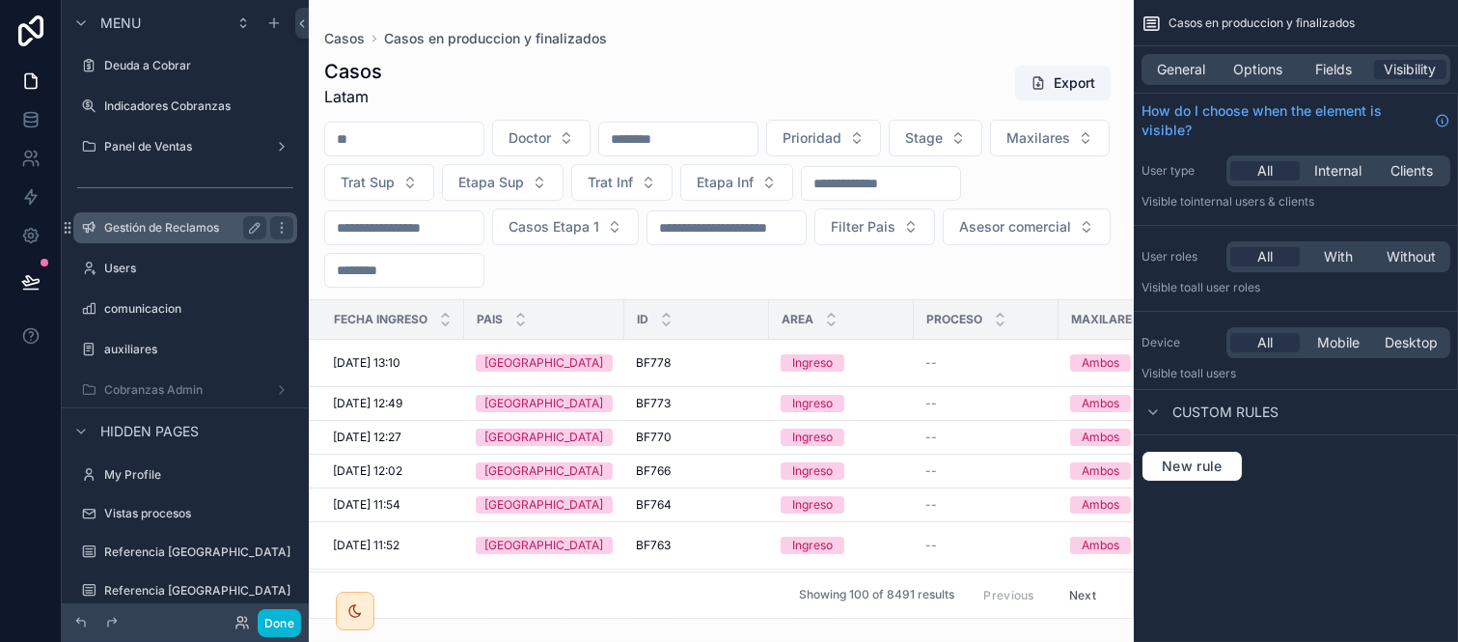
click at [208, 216] on div "Gestión de Reclamos" at bounding box center [185, 227] width 162 height 23
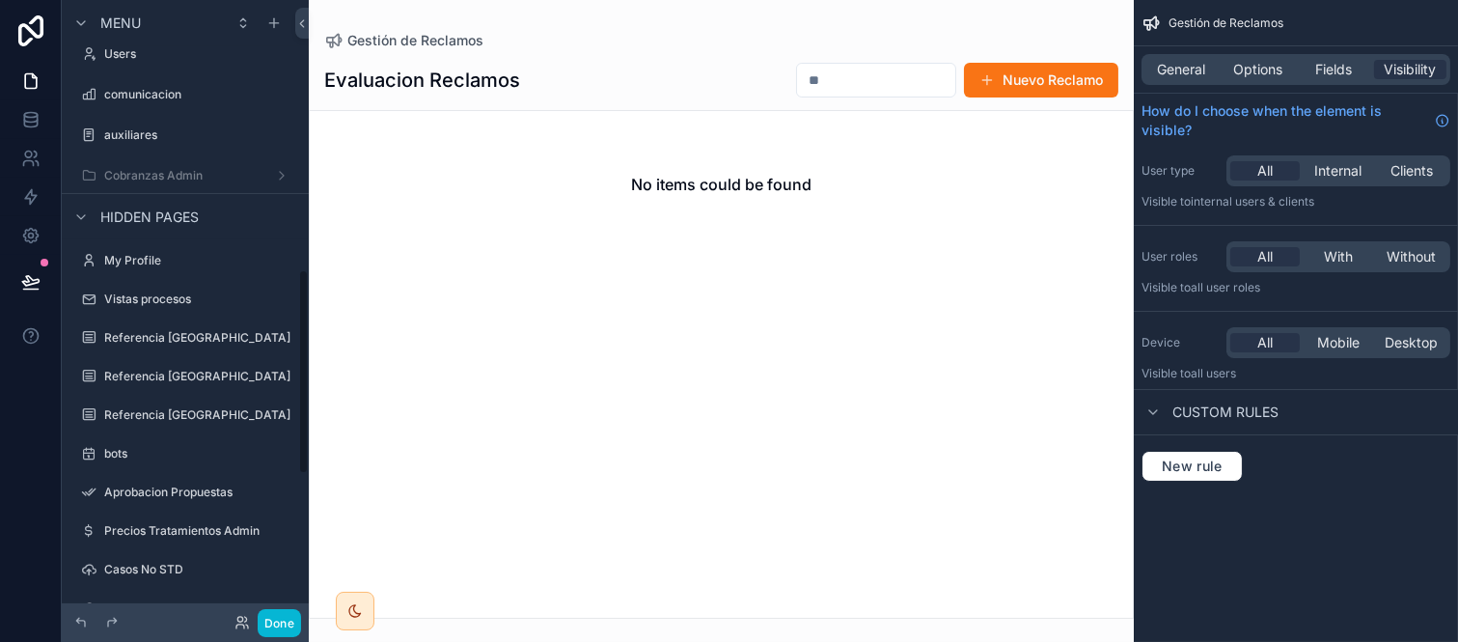
scroll to position [815, 0]
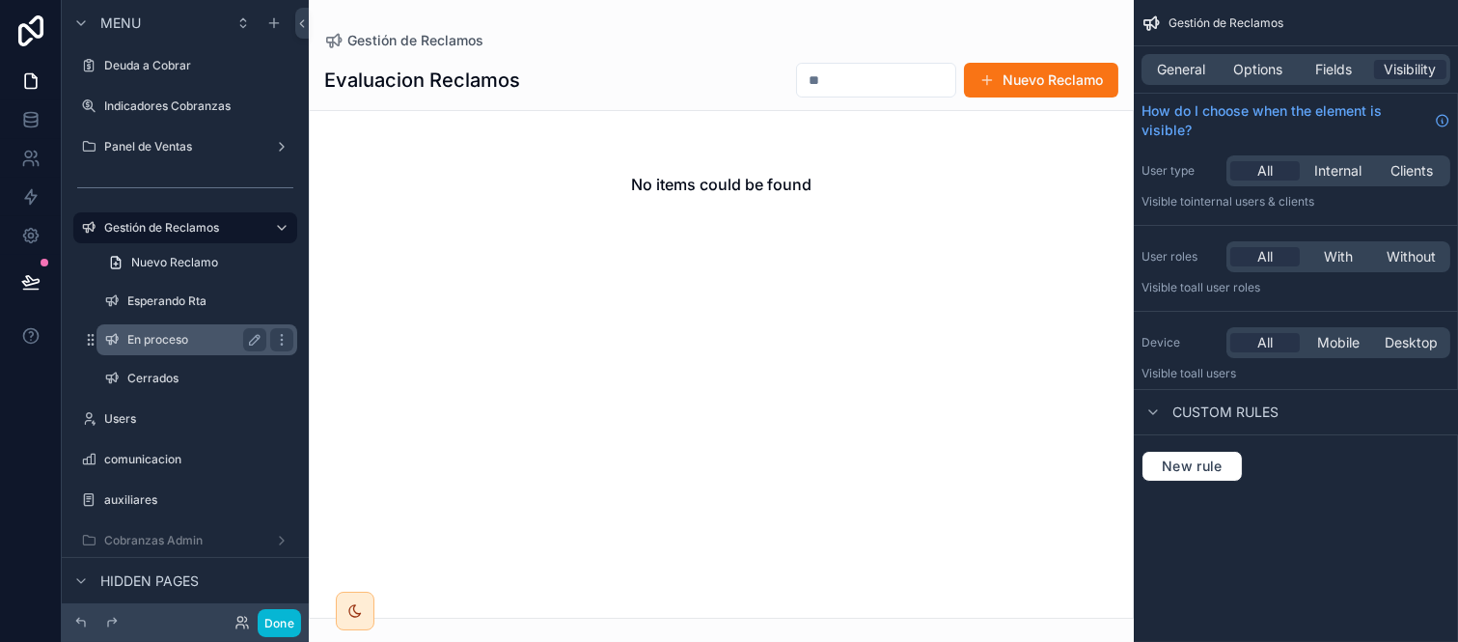
click at [176, 336] on label "En proceso" at bounding box center [192, 339] width 131 height 15
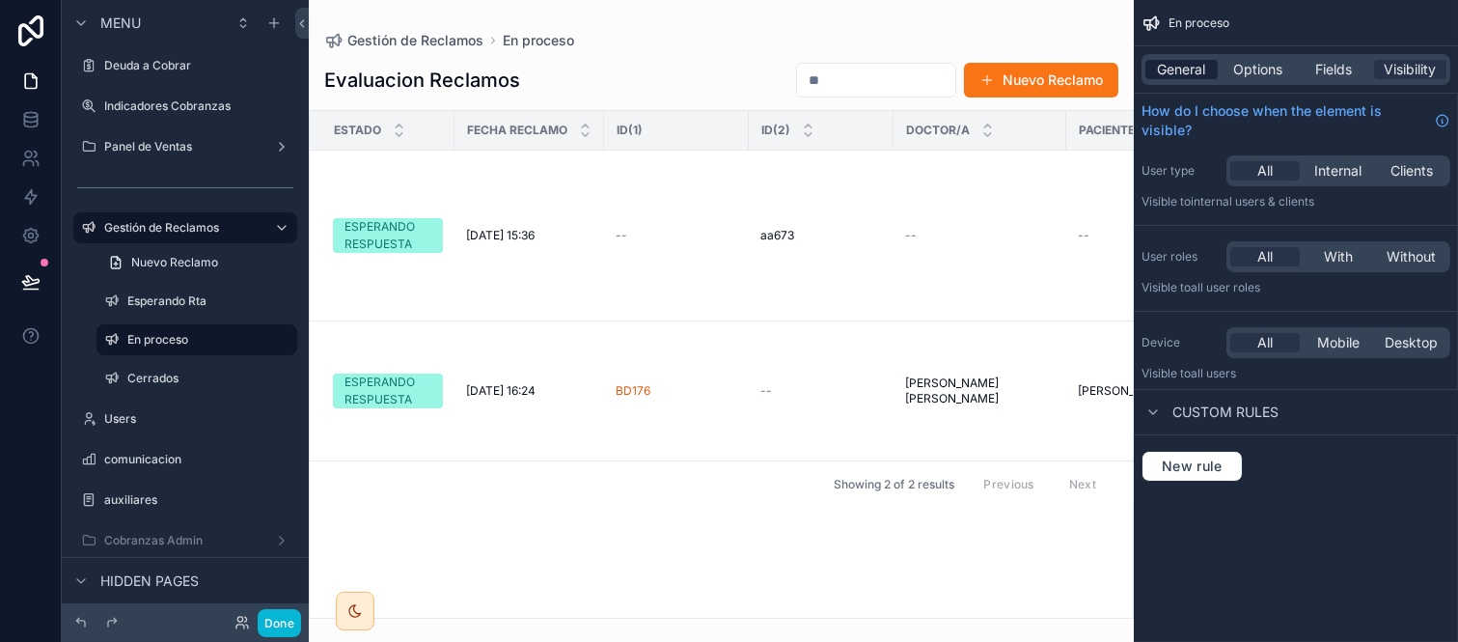
click at [1179, 61] on span "General" at bounding box center [1182, 69] width 48 height 19
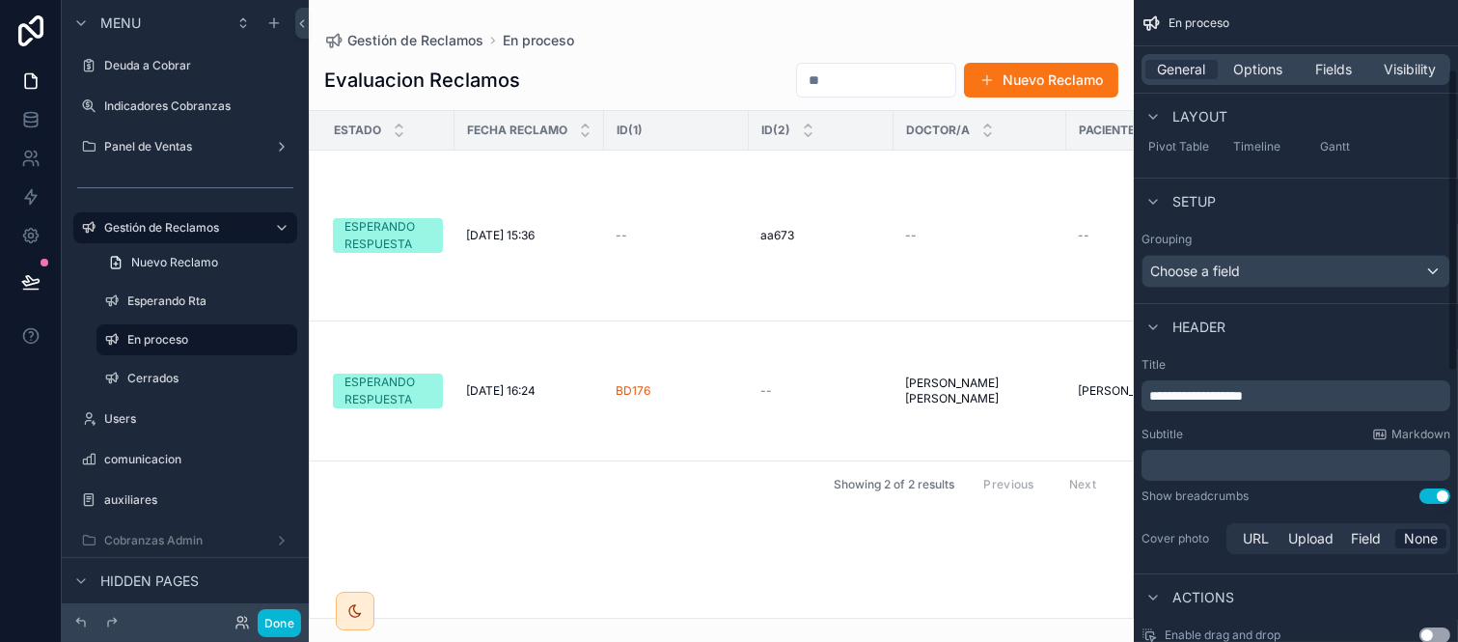
scroll to position [321, 0]
drag, startPoint x: 1333, startPoint y: 390, endPoint x: 1037, endPoint y: 391, distance: 296.3
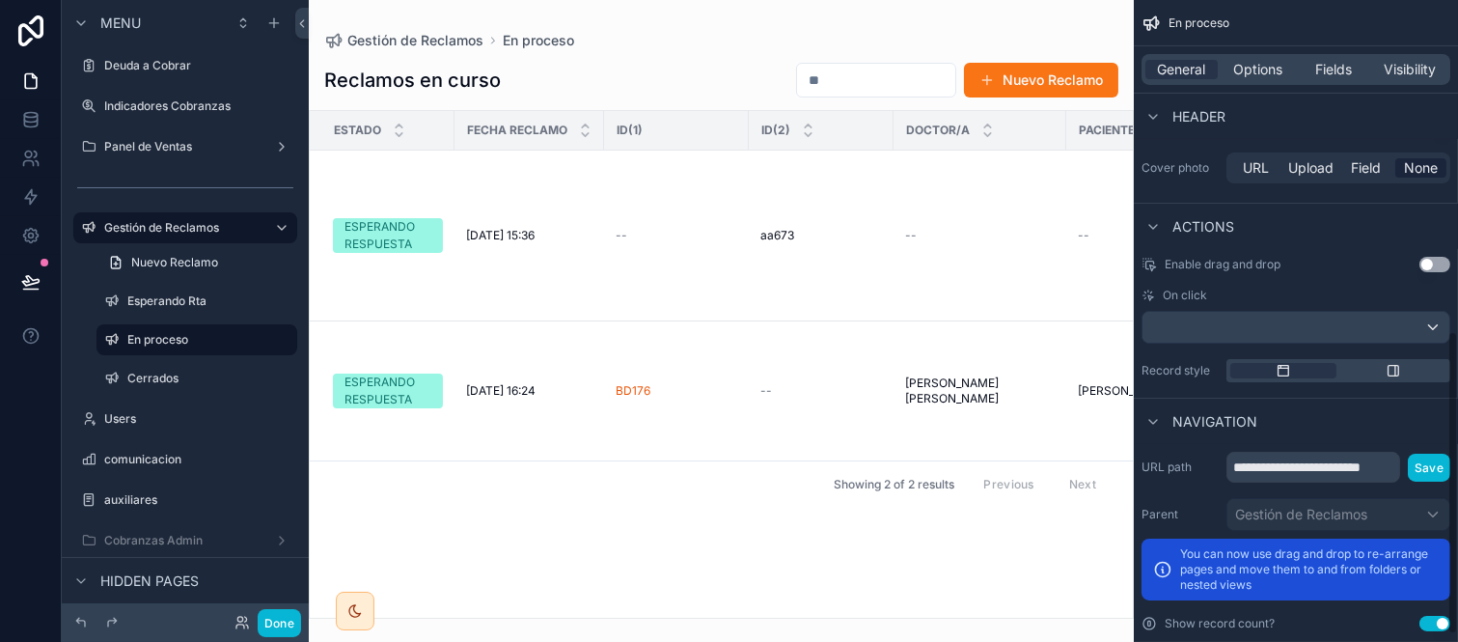
scroll to position [718, 0]
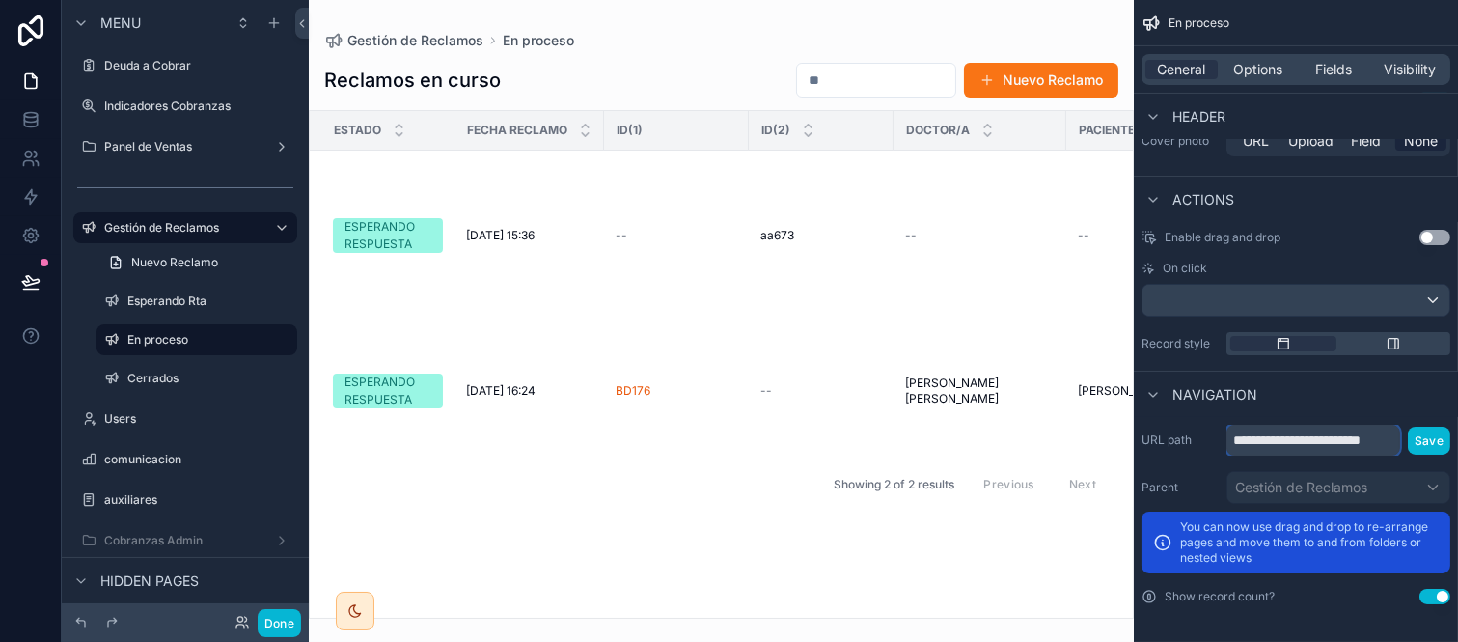
click at [1354, 434] on input "**********" at bounding box center [1314, 440] width 174 height 31
type input "**********"
click at [1444, 444] on button "Save" at bounding box center [1430, 440] width 42 height 28
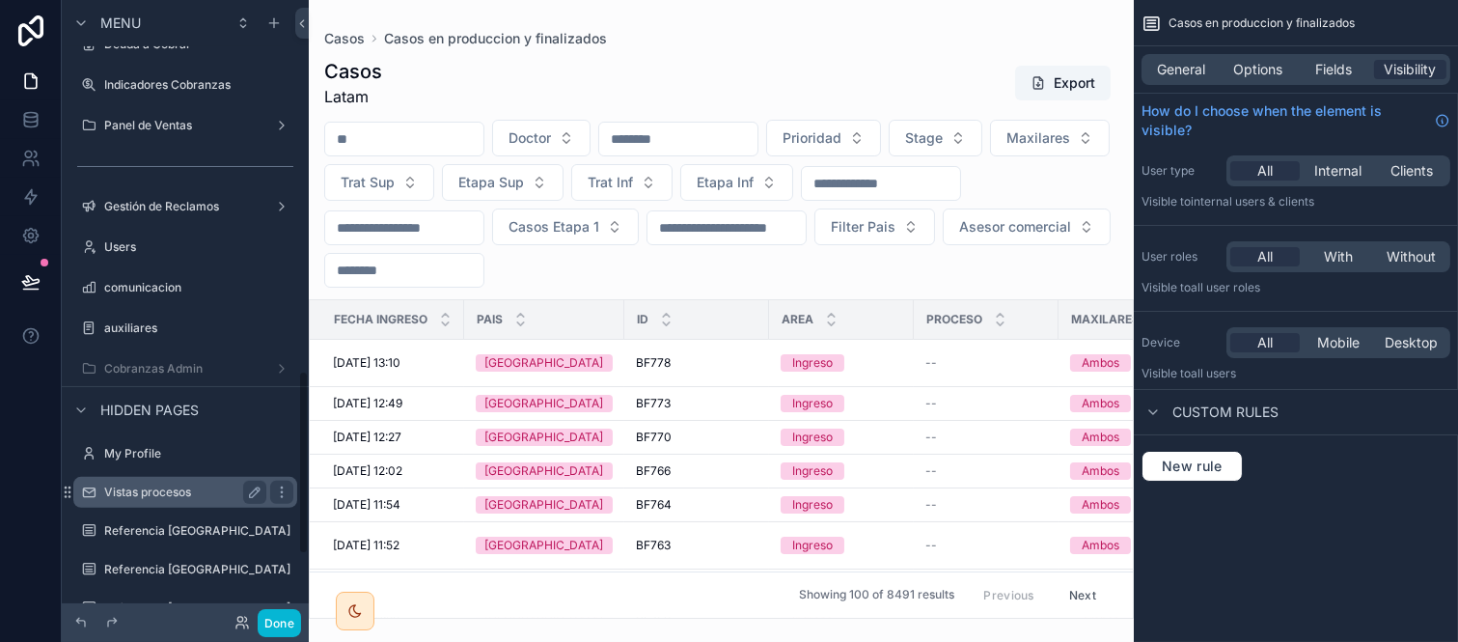
scroll to position [1179, 0]
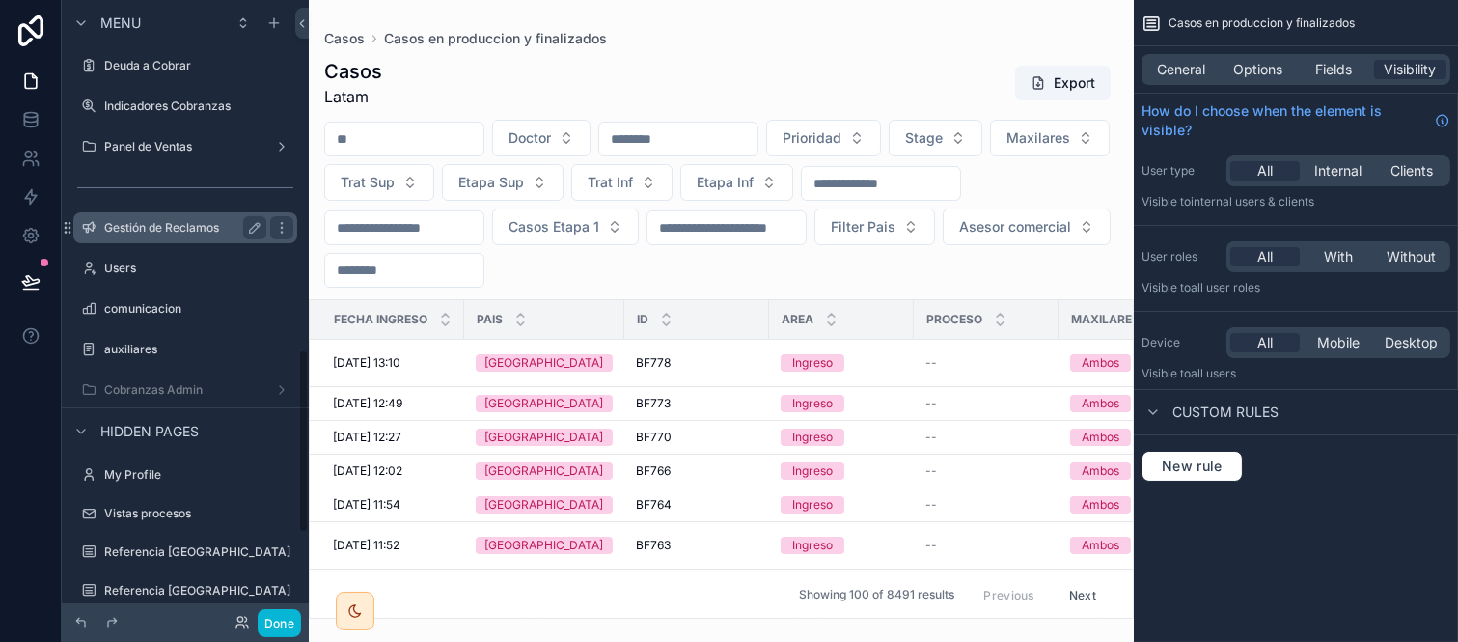
click at [196, 225] on label "Gestión de Reclamos" at bounding box center [181, 227] width 154 height 15
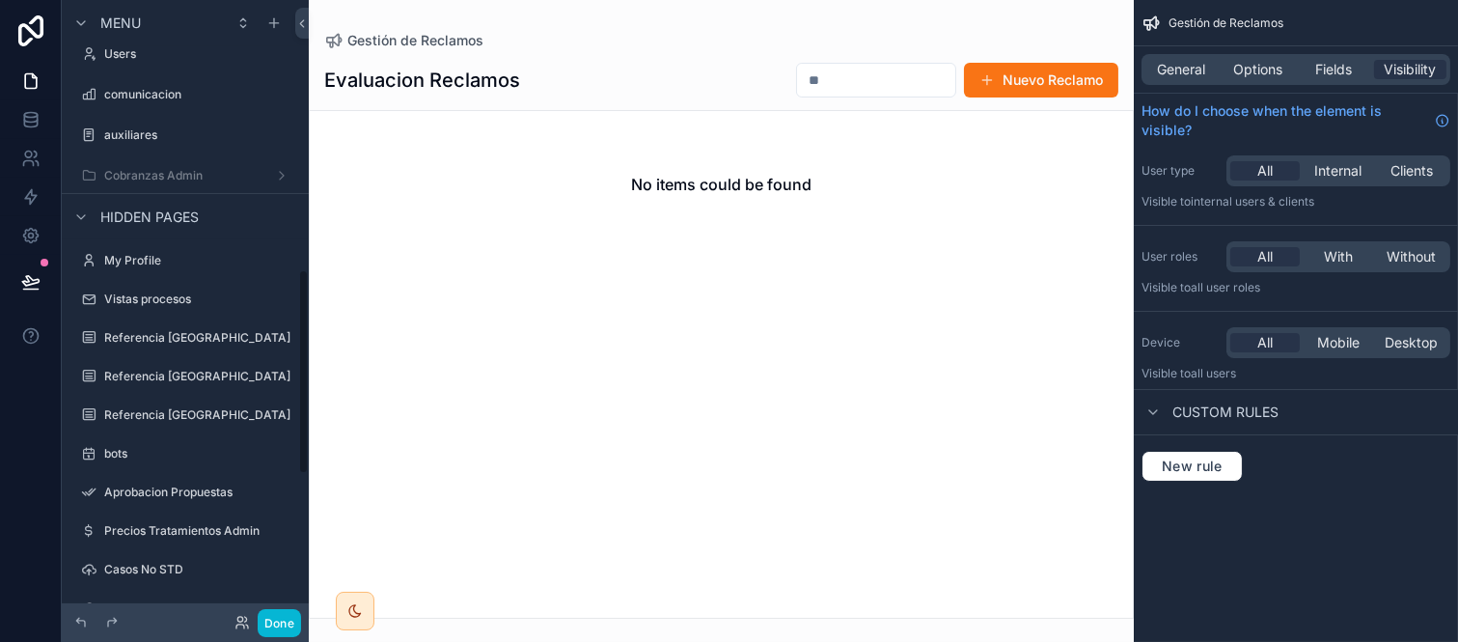
scroll to position [815, 0]
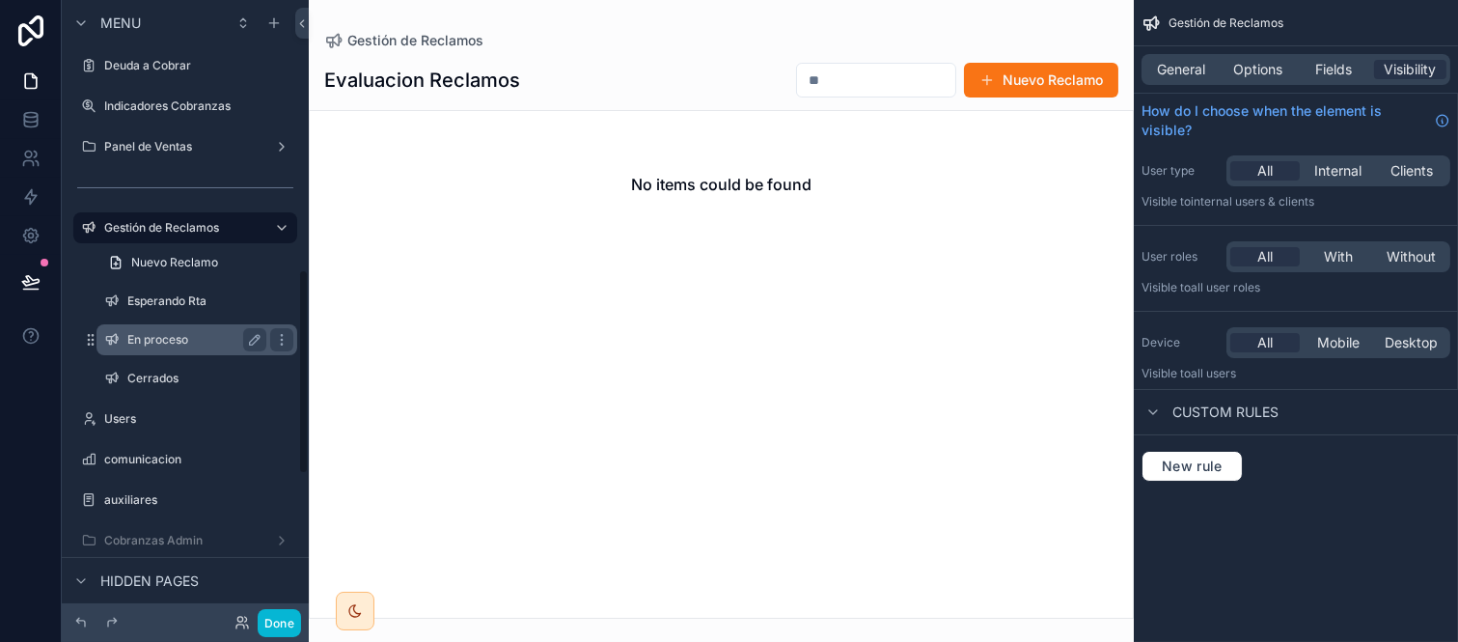
click at [128, 325] on div "En proceso" at bounding box center [196, 339] width 193 height 31
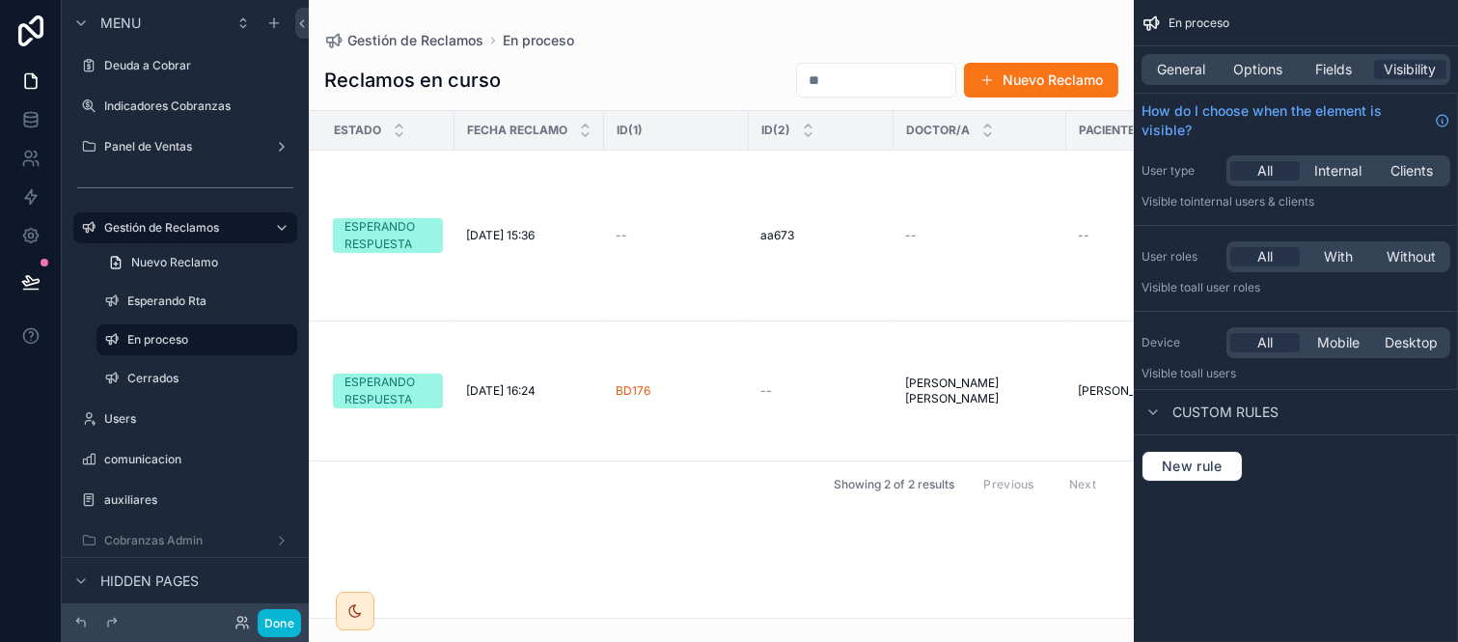
click at [1251, 54] on div "General Options Fields Visibility" at bounding box center [1296, 69] width 309 height 31
click at [1266, 74] on span "Options" at bounding box center [1258, 69] width 49 height 19
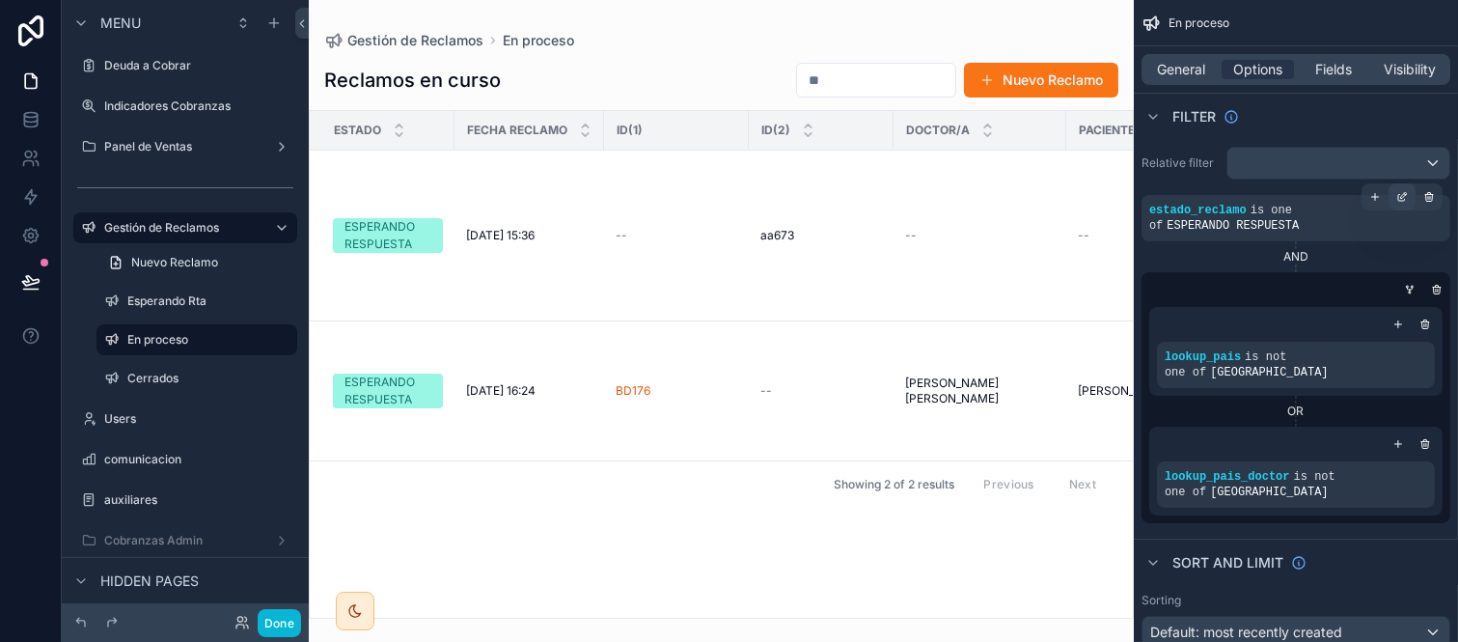
click at [1402, 196] on icon "scrollable content" at bounding box center [1403, 197] width 12 height 12
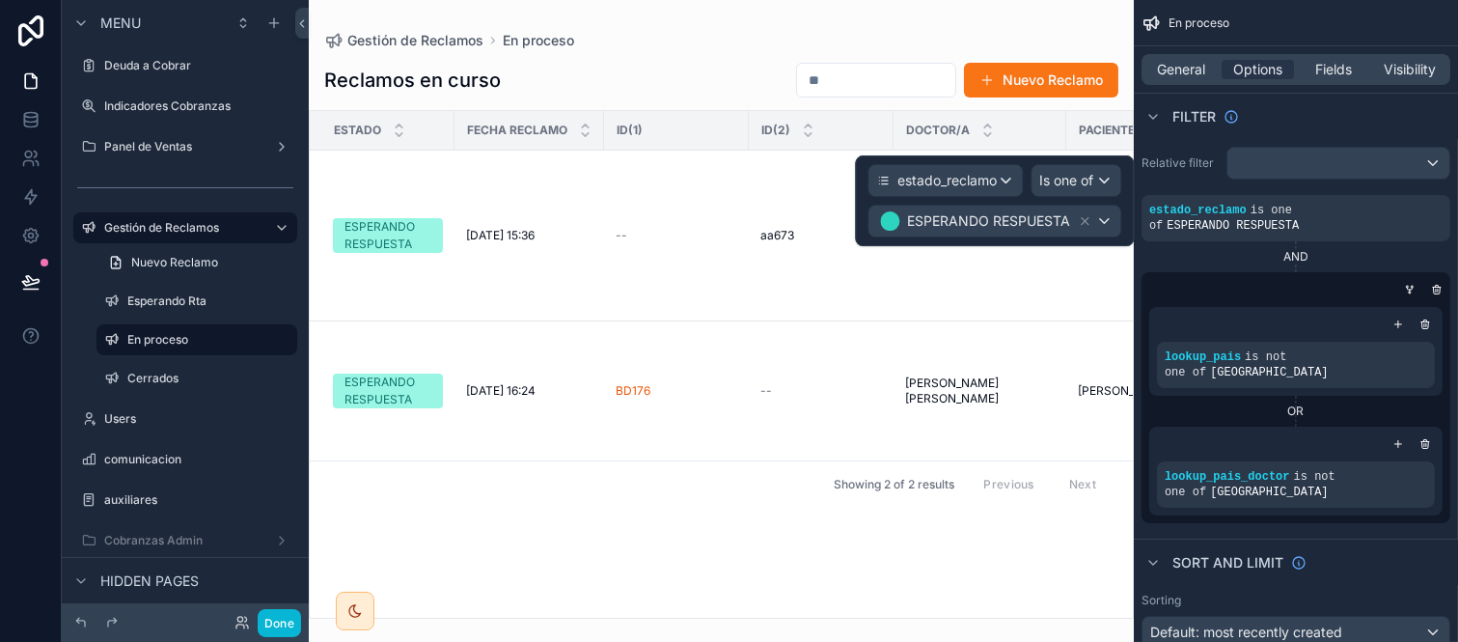
drag, startPoint x: 1079, startPoint y: 217, endPoint x: 1004, endPoint y: 224, distance: 75.6
click at [1078, 217] on icon at bounding box center [1085, 221] width 14 height 14
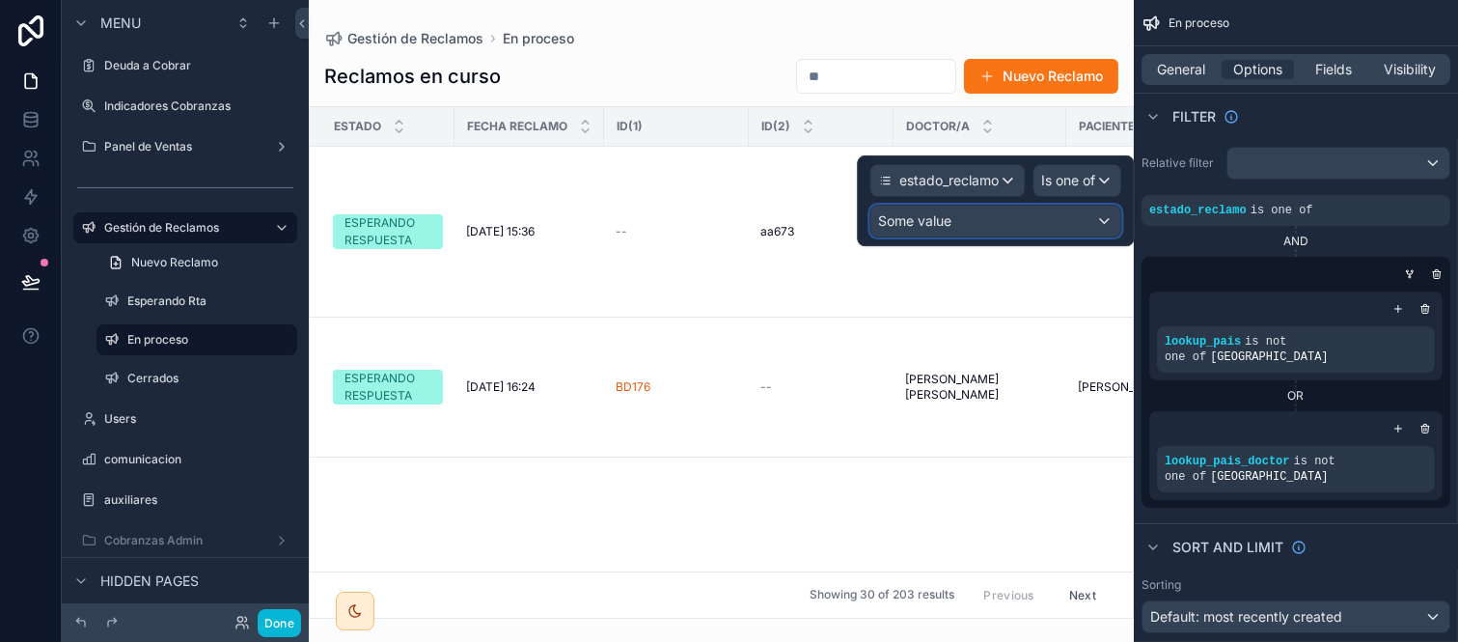
click at [1043, 223] on div "Some value" at bounding box center [996, 221] width 250 height 31
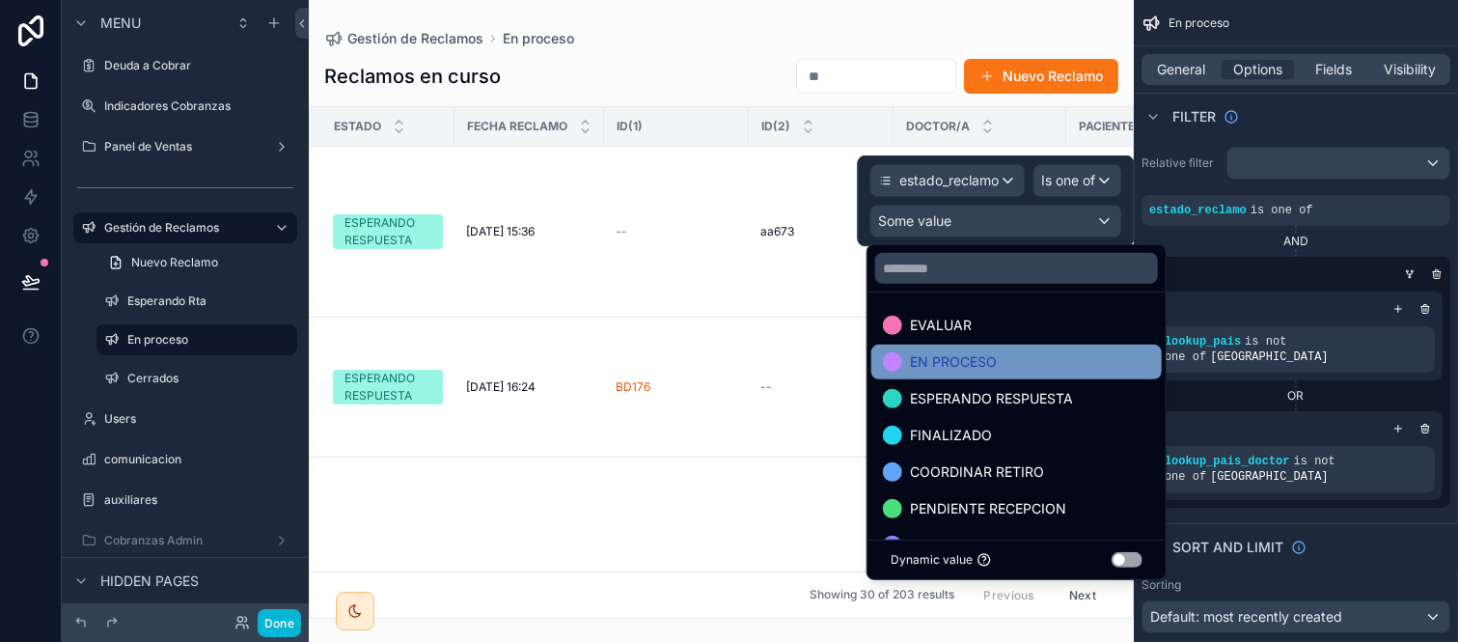
click at [1005, 357] on div "EN PROCESO" at bounding box center [1016, 361] width 267 height 23
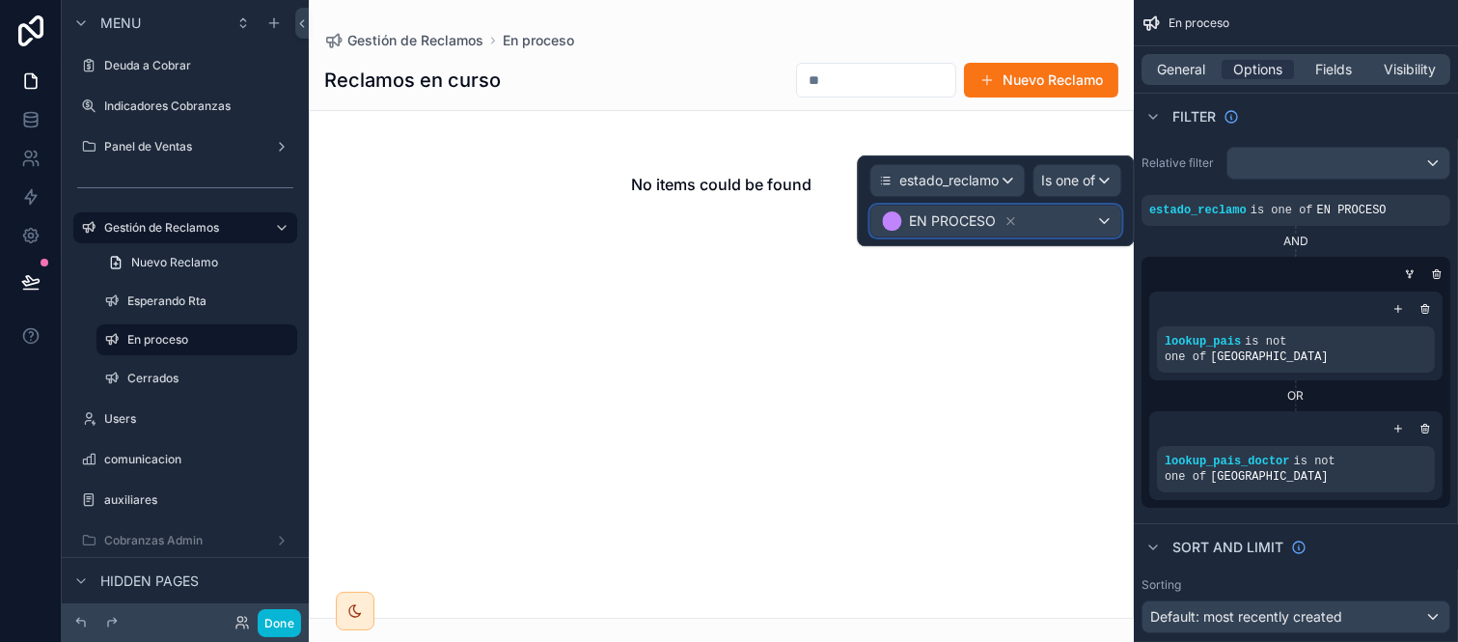
click at [1086, 212] on div "EN PROCESO" at bounding box center [996, 221] width 250 height 31
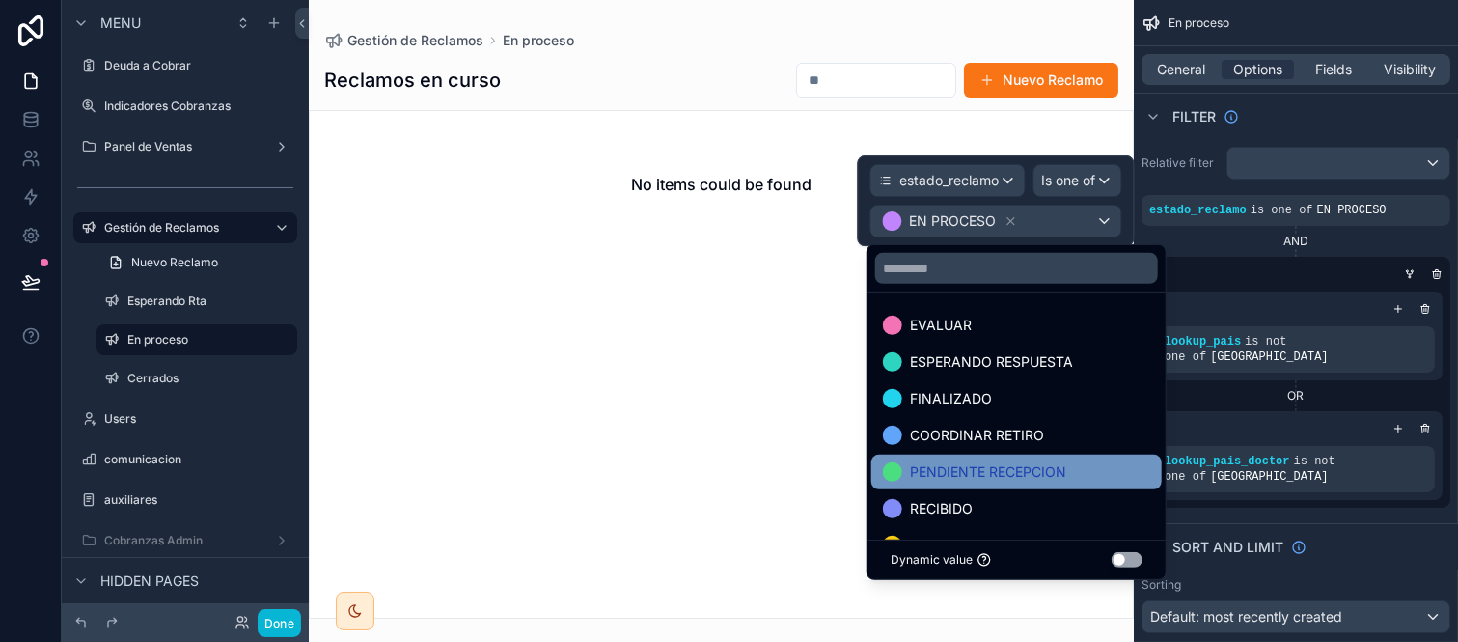
click at [1047, 461] on span "PENDIENTE RECEPCION" at bounding box center [988, 471] width 156 height 23
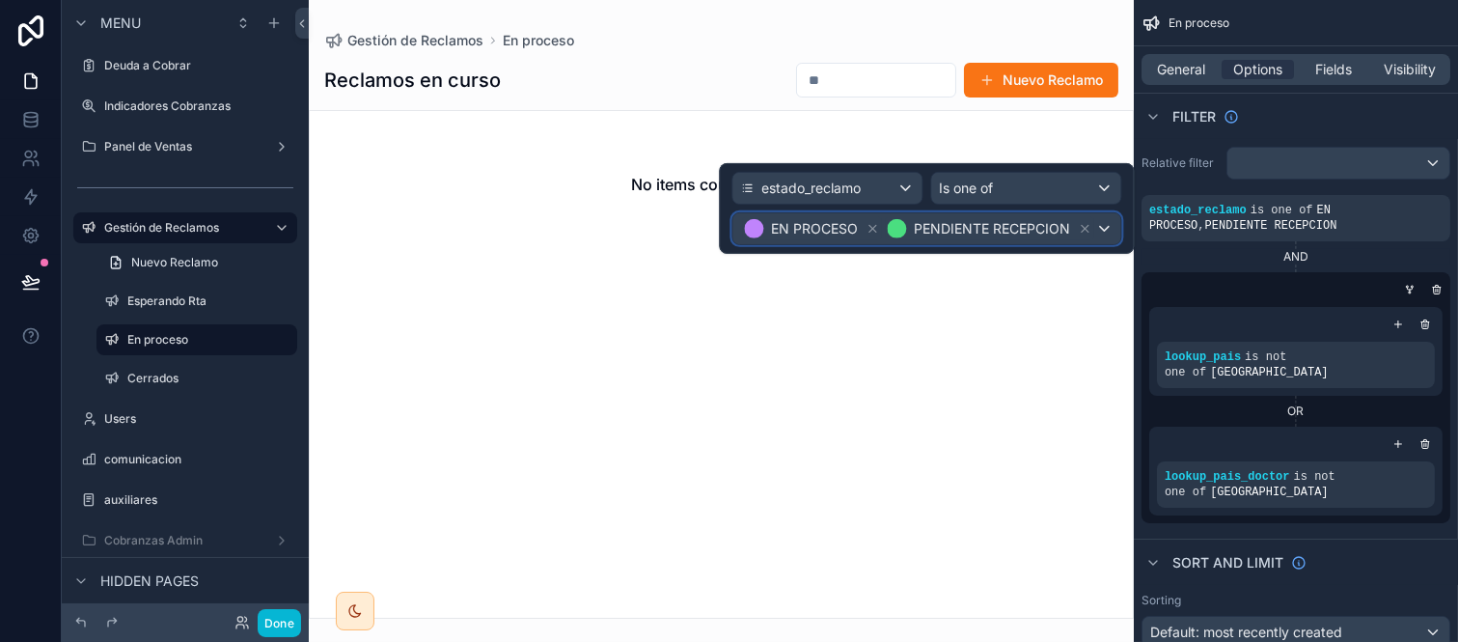
click at [1089, 238] on div "PENDIENTE RECEPCION" at bounding box center [989, 228] width 208 height 23
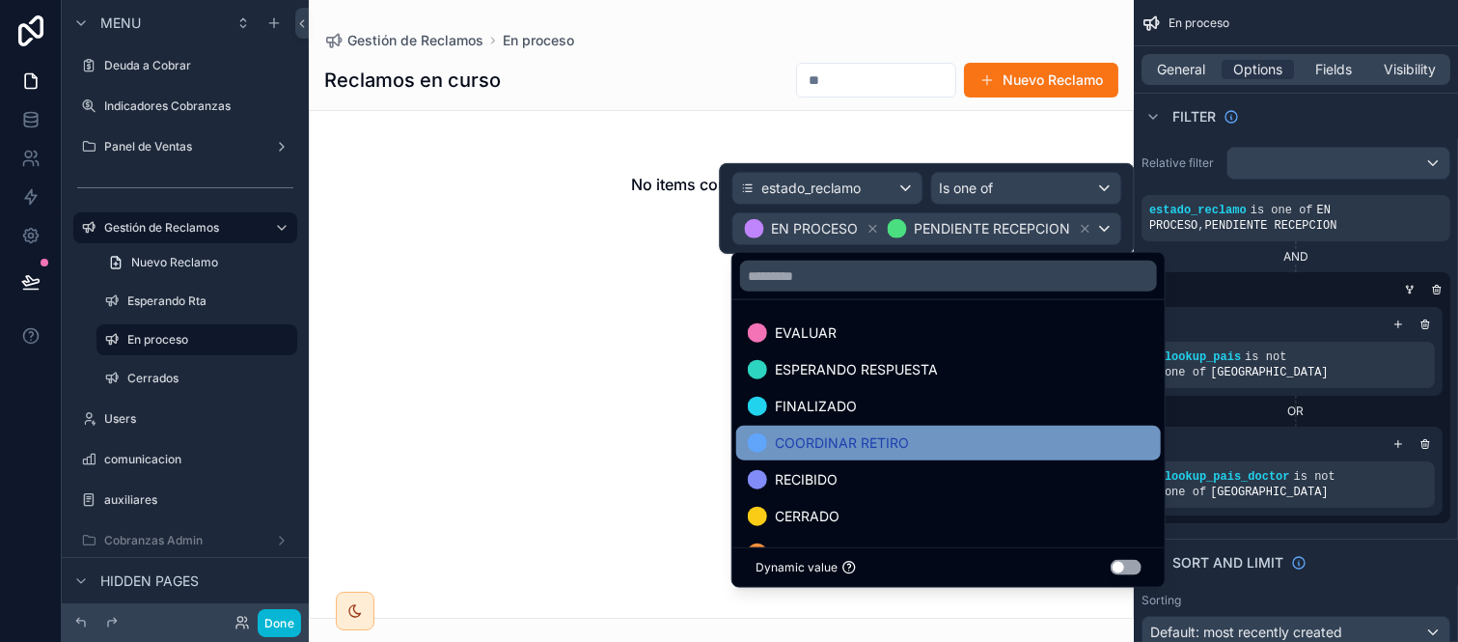
click at [860, 444] on span "COORDINAR RETIRO" at bounding box center [842, 442] width 134 height 23
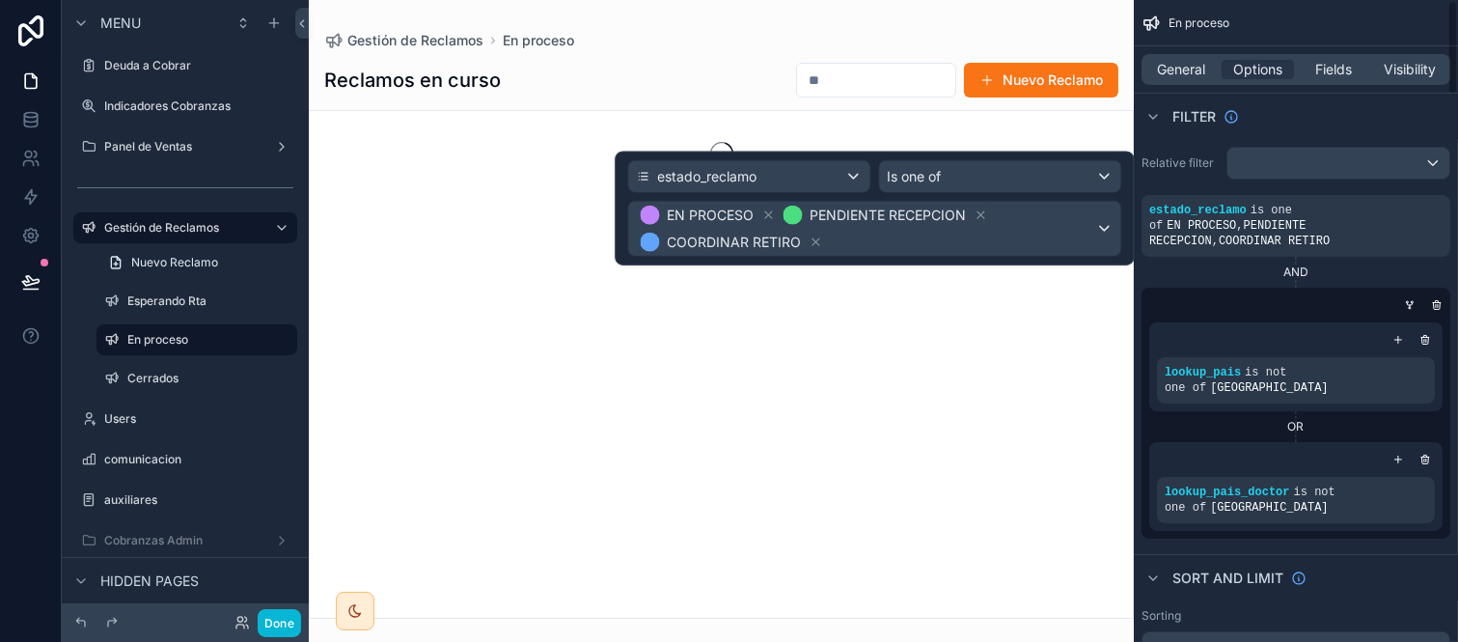
click at [1349, 288] on div "lookup_pais is not one of Argentina OR lookup_pais_doctor is not one of Argenti…" at bounding box center [1296, 413] width 309 height 251
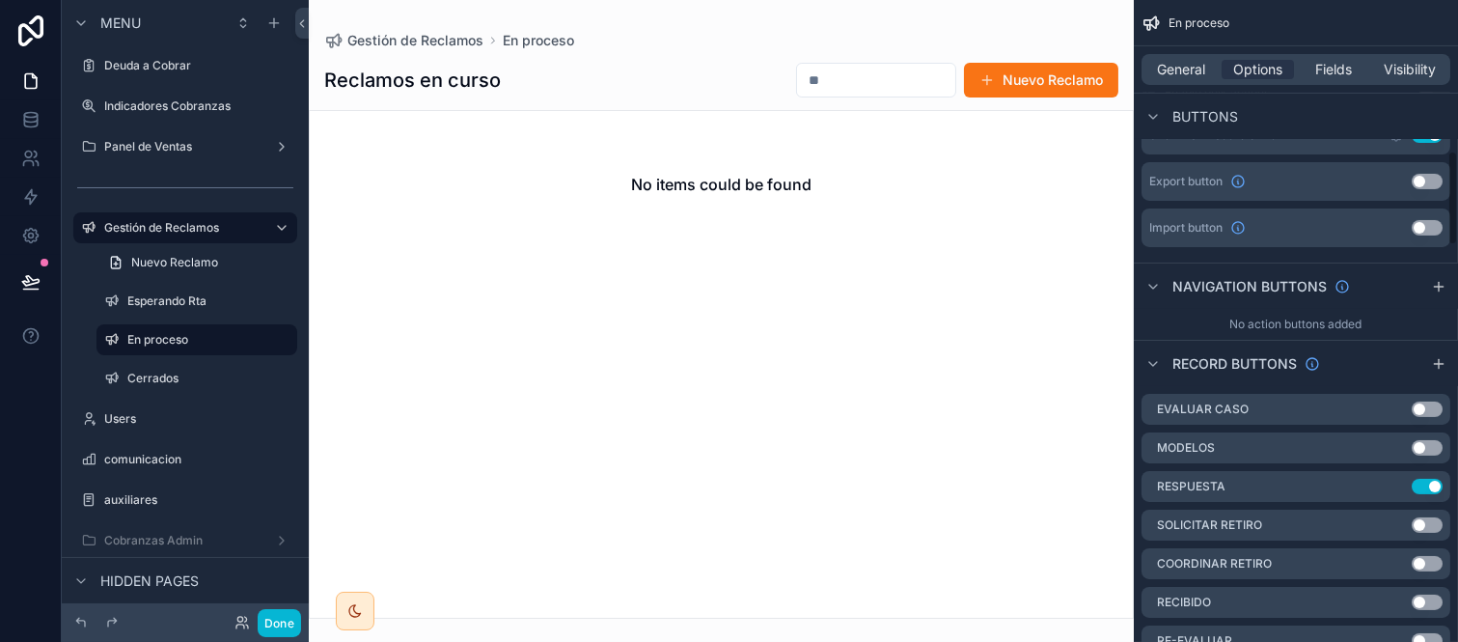
scroll to position [1072, 0]
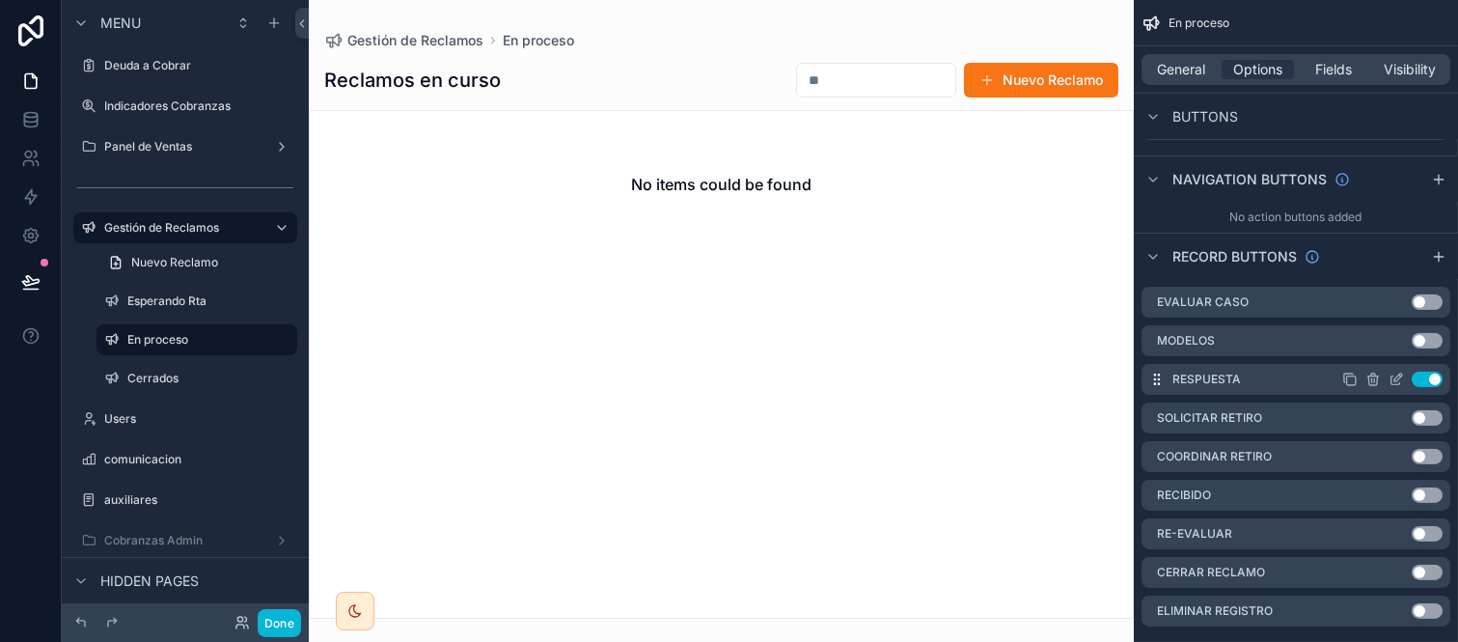
click at [1430, 372] on button "Use setting" at bounding box center [1427, 379] width 31 height 15
click at [1427, 410] on button "Use setting" at bounding box center [1427, 417] width 31 height 15
click at [1426, 449] on button "Use setting" at bounding box center [1427, 456] width 31 height 15
click at [1421, 487] on button "Use setting" at bounding box center [1427, 494] width 31 height 15
click at [1434, 565] on button "Use setting" at bounding box center [1427, 572] width 31 height 15
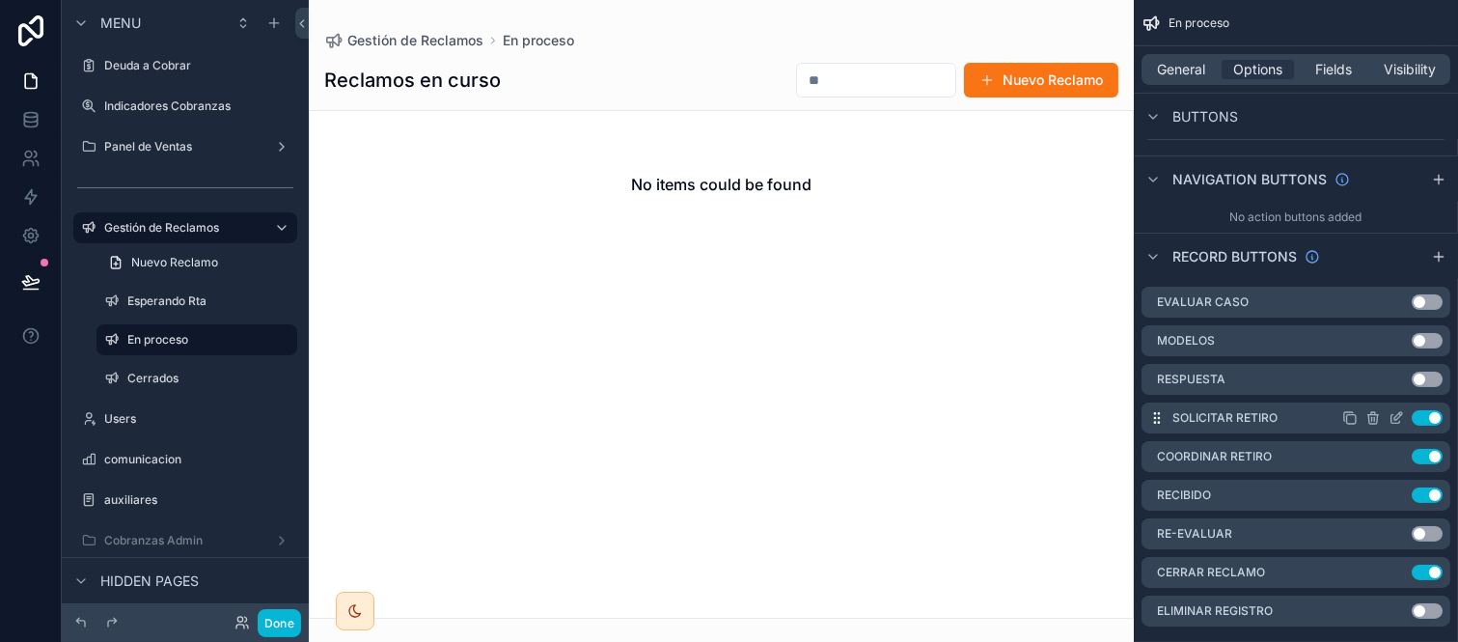
click at [1397, 412] on icon "scrollable content" at bounding box center [1399, 416] width 8 height 8
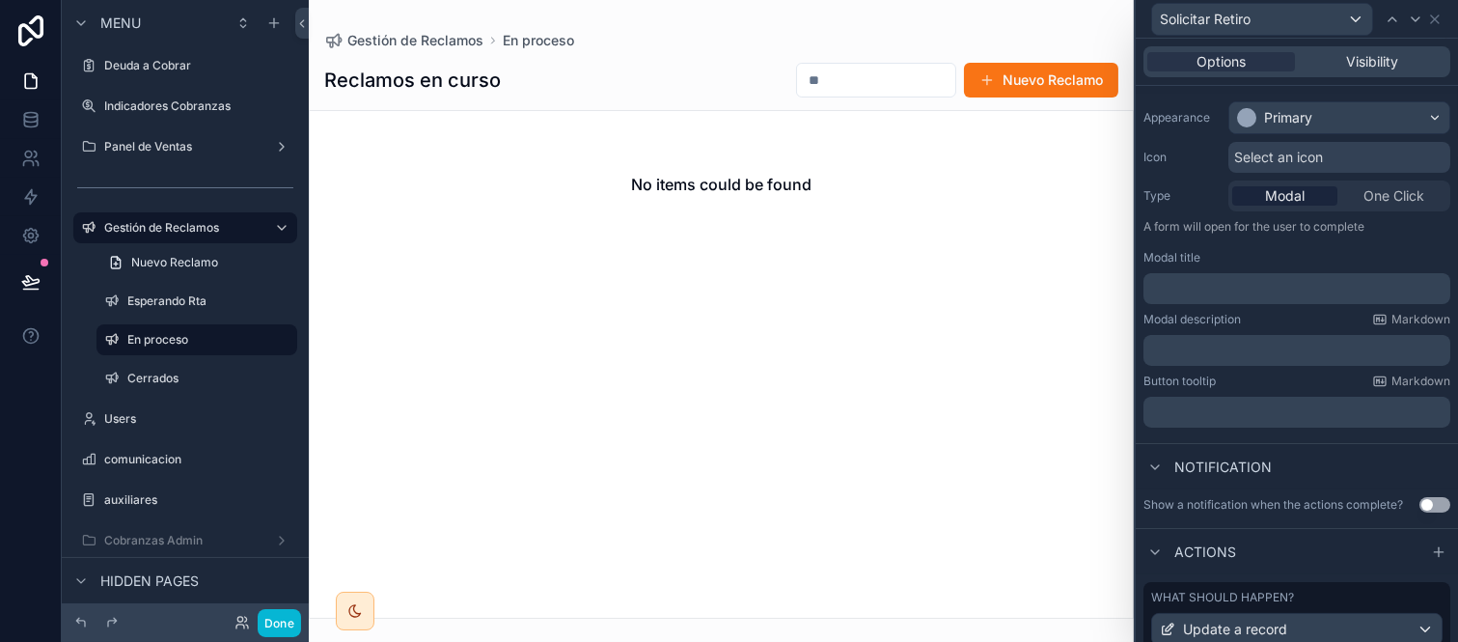
scroll to position [302, 0]
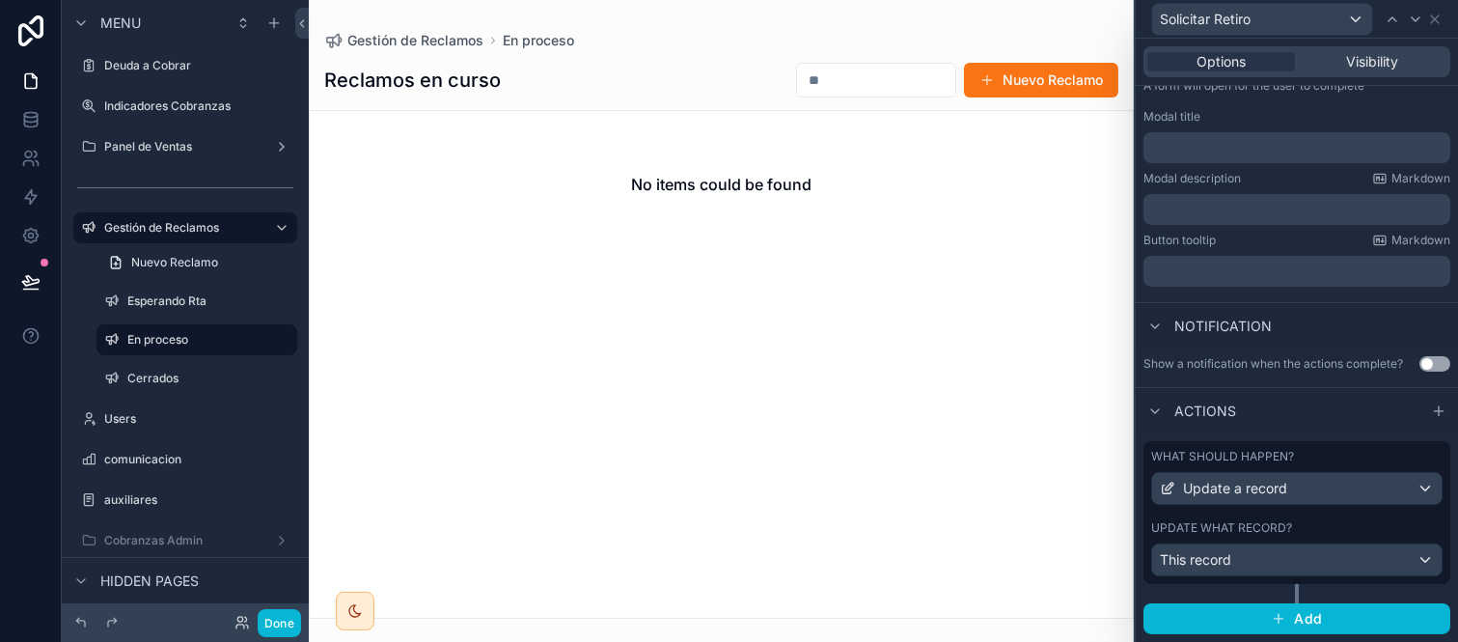
drag, startPoint x: 1281, startPoint y: 517, endPoint x: 1306, endPoint y: 493, distance: 34.8
click at [1281, 517] on div "What should happen? Update a record Update what record? This record" at bounding box center [1297, 512] width 307 height 143
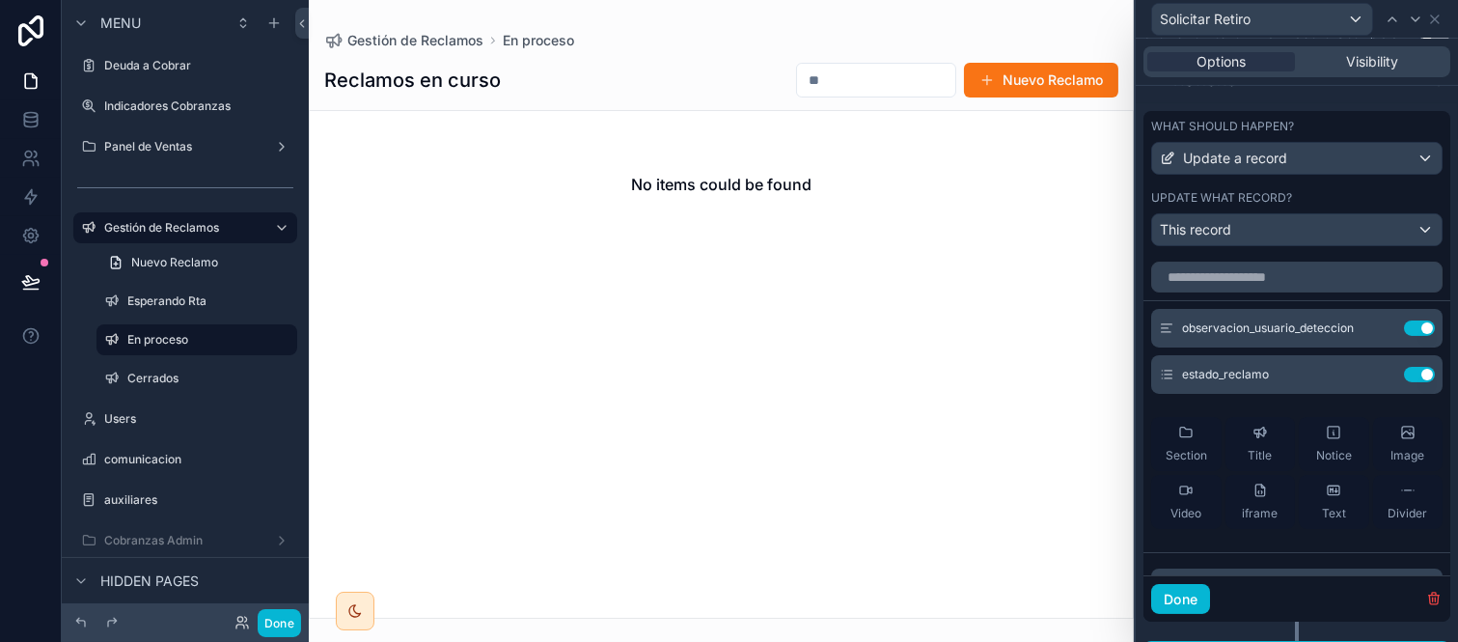
scroll to position [624, 0]
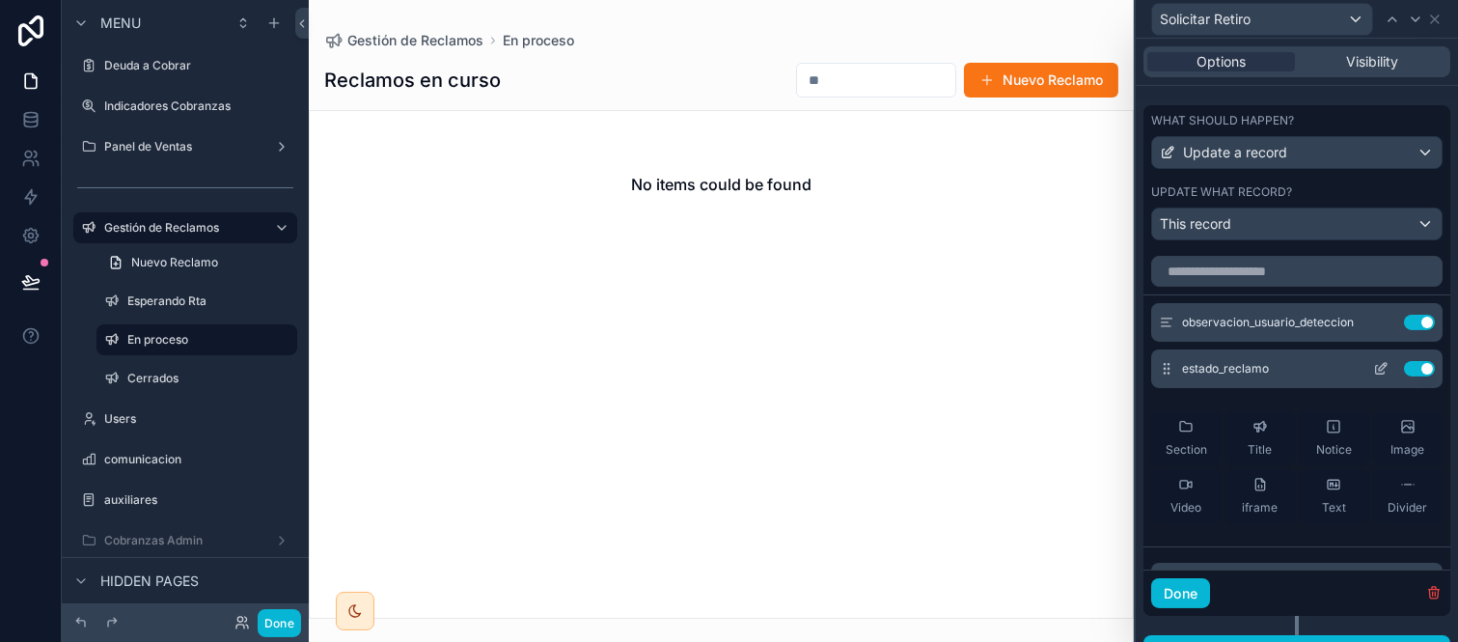
click at [1373, 376] on icon at bounding box center [1380, 368] width 15 height 15
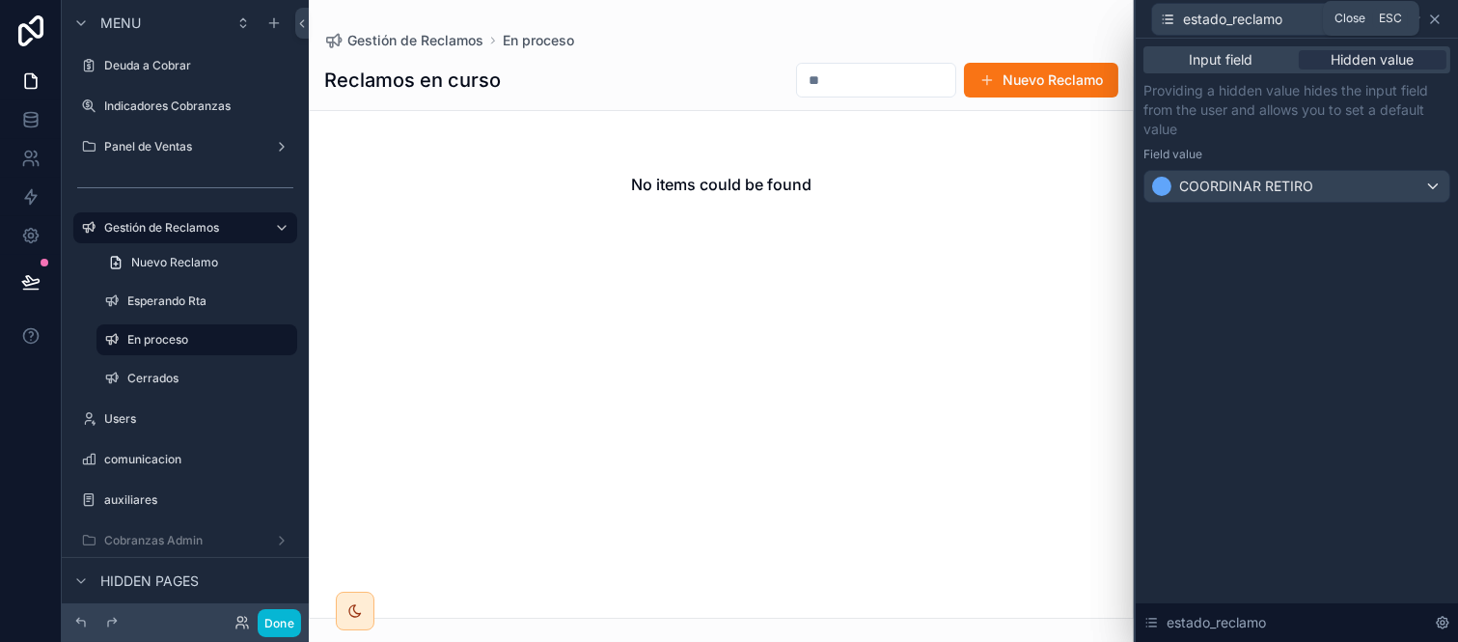
click at [1439, 15] on icon at bounding box center [1435, 19] width 8 height 8
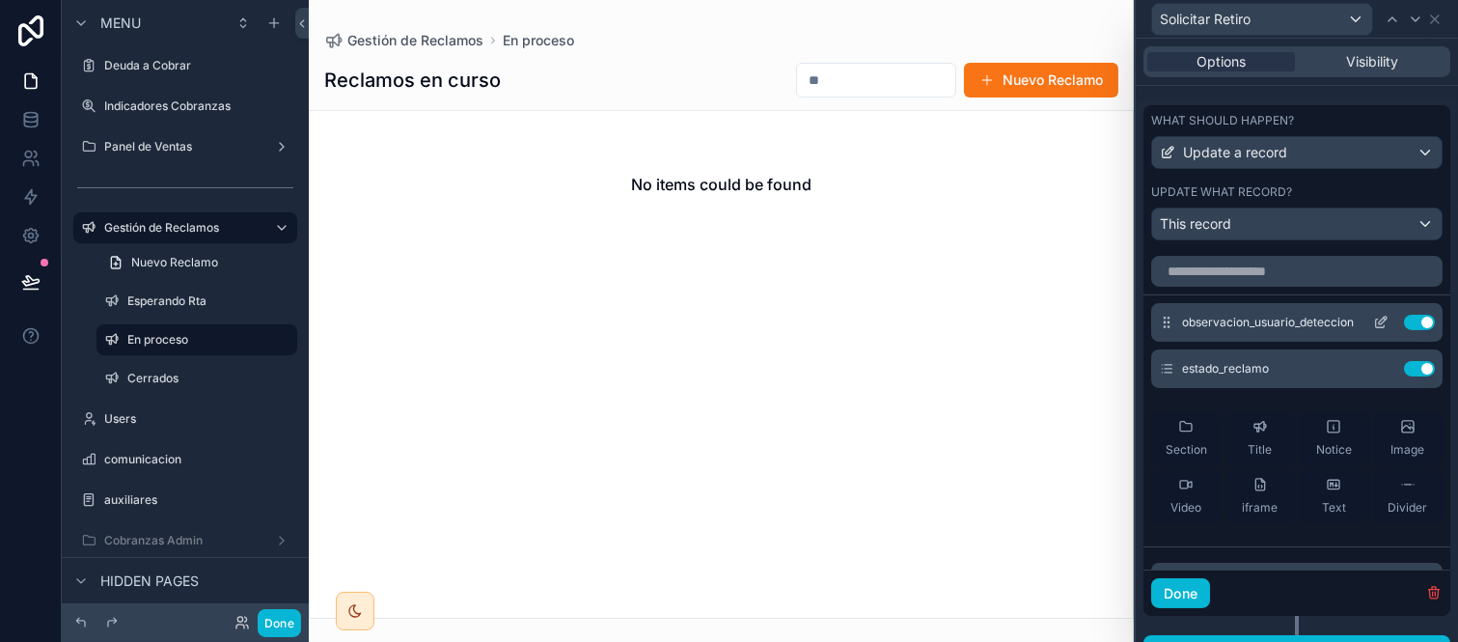
click at [1384, 319] on icon at bounding box center [1385, 319] width 2 height 2
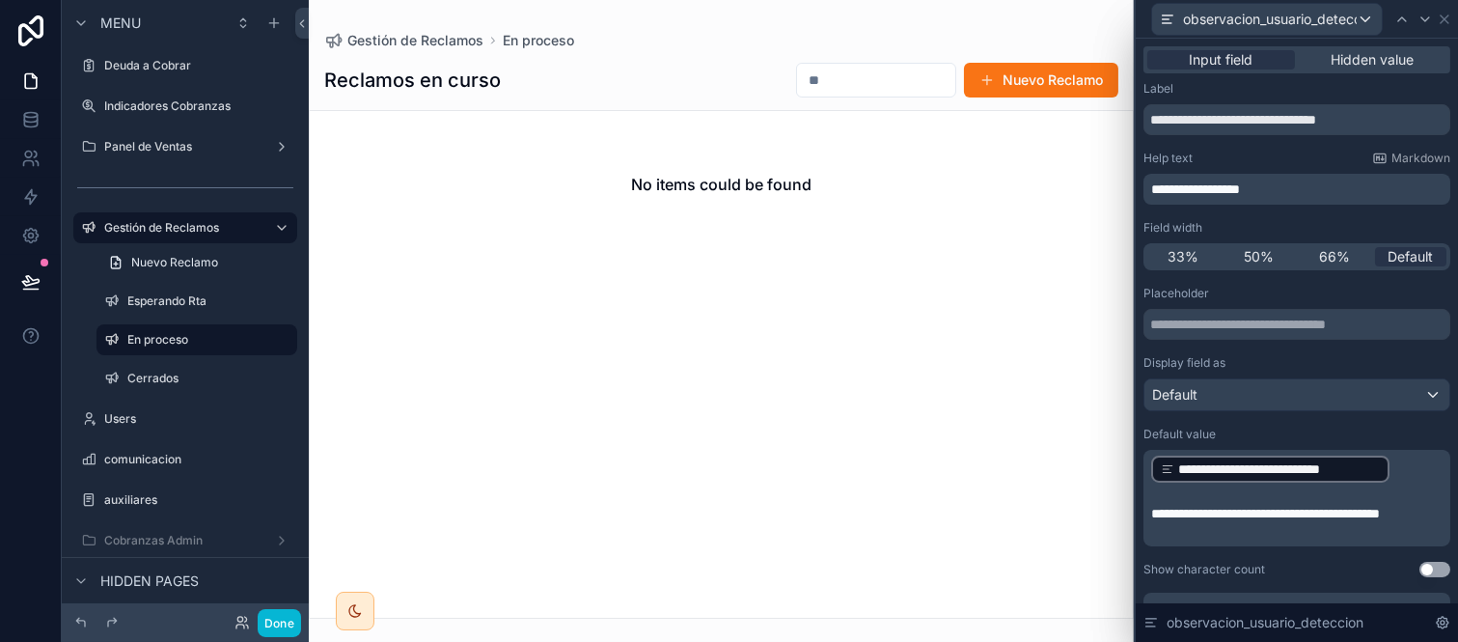
click at [1213, 520] on span "**********" at bounding box center [1265, 514] width 229 height 14
click at [1221, 520] on span "**********" at bounding box center [1265, 514] width 229 height 14
drag, startPoint x: 1231, startPoint y: 526, endPoint x: 1143, endPoint y: 509, distance: 89.5
click at [1144, 509] on div "**********" at bounding box center [1297, 498] width 307 height 97
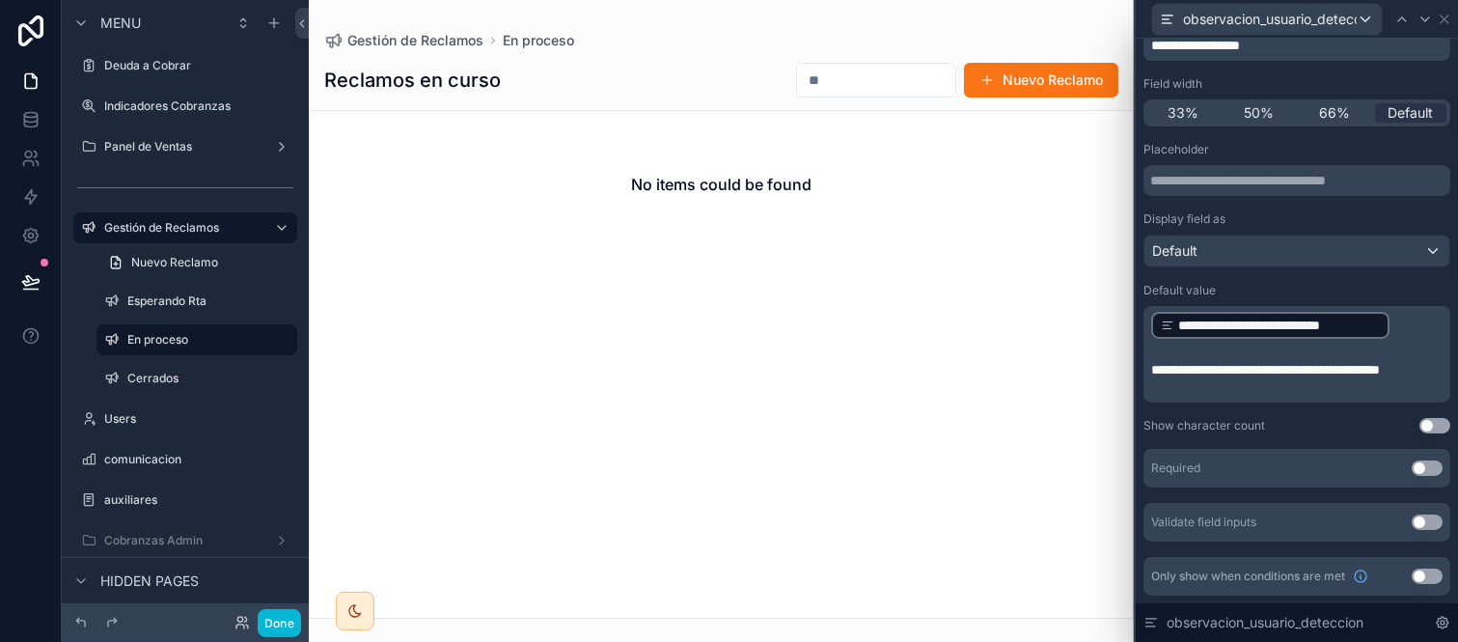
scroll to position [0, 0]
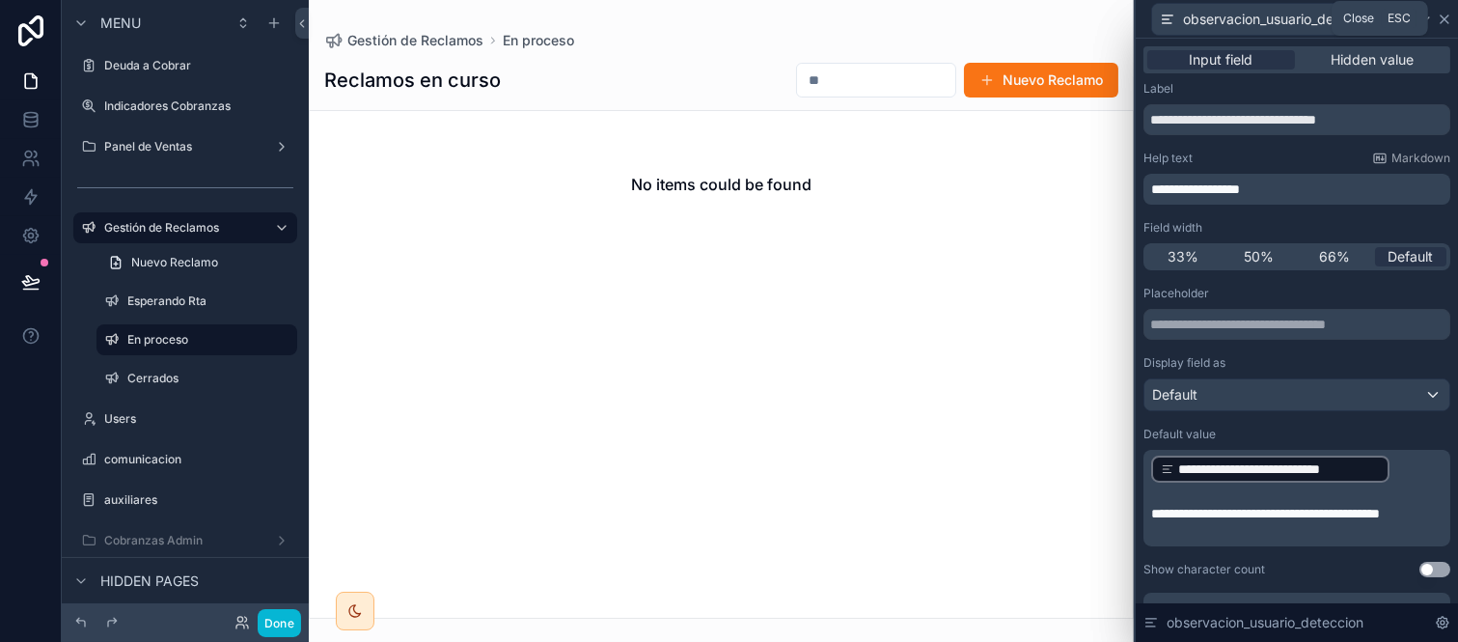
click at [1444, 15] on icon at bounding box center [1444, 19] width 15 height 15
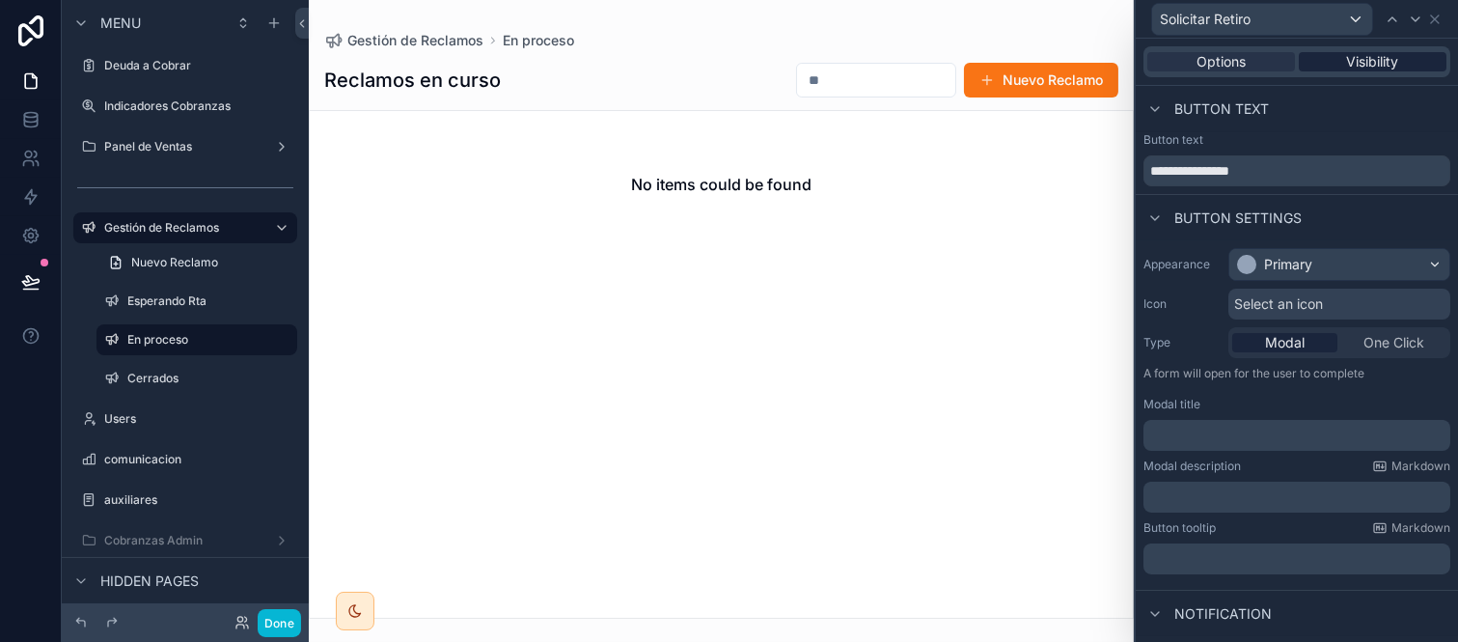
click at [1366, 69] on span "Visibility" at bounding box center [1373, 61] width 52 height 19
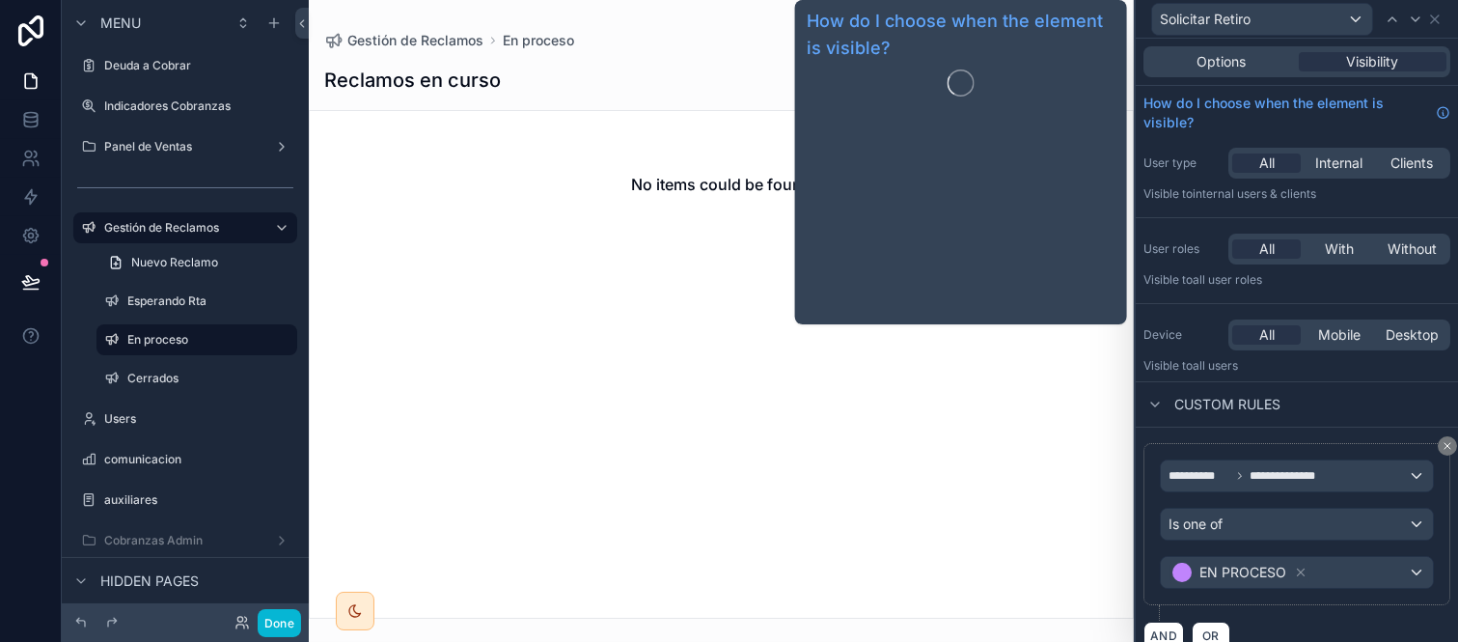
scroll to position [23, 0]
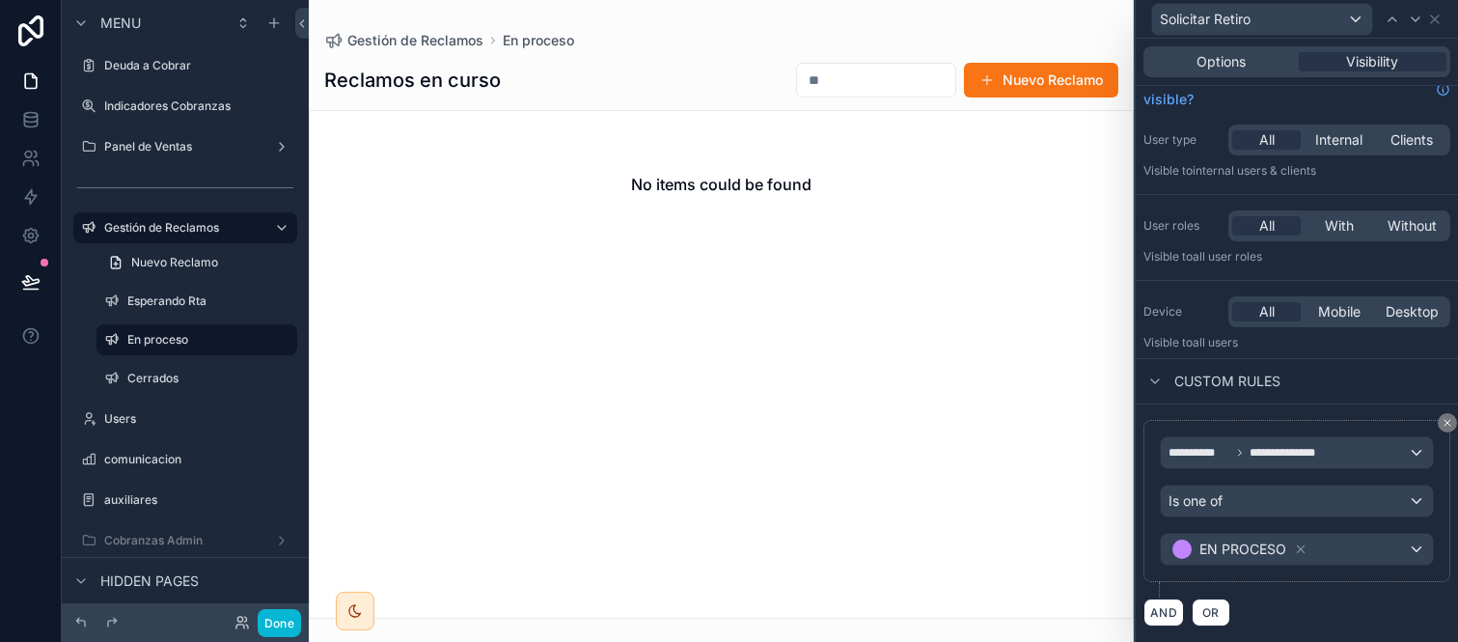
click at [1431, 7] on div "Solicitar Retiro" at bounding box center [1297, 19] width 307 height 38
click at [1433, 14] on icon at bounding box center [1435, 19] width 15 height 15
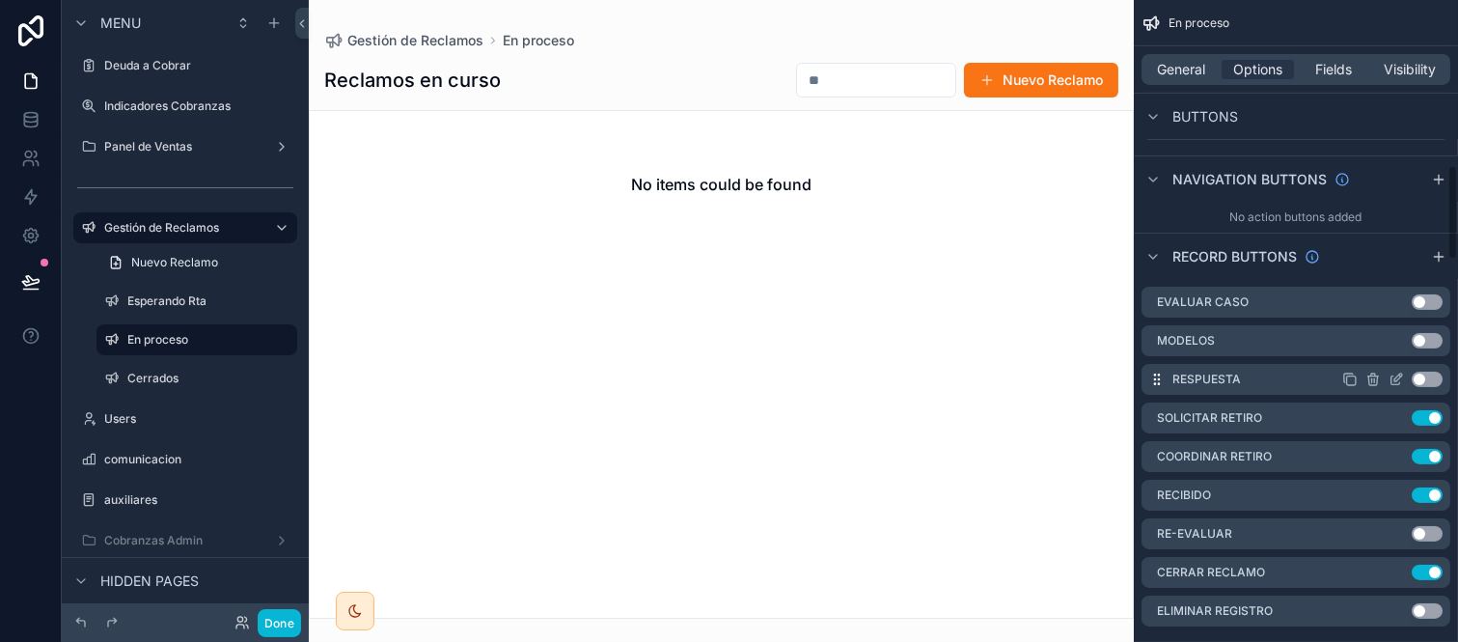
scroll to position [1179, 0]
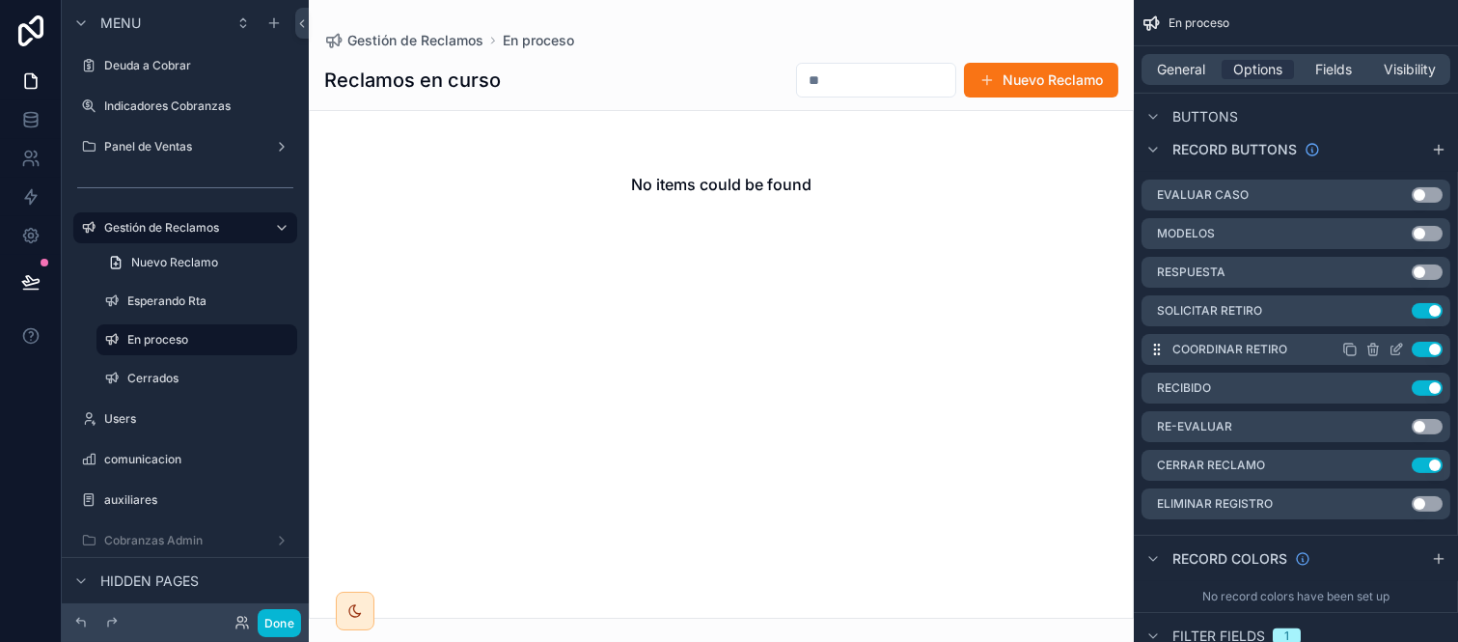
click at [1397, 344] on icon "scrollable content" at bounding box center [1399, 348] width 8 height 8
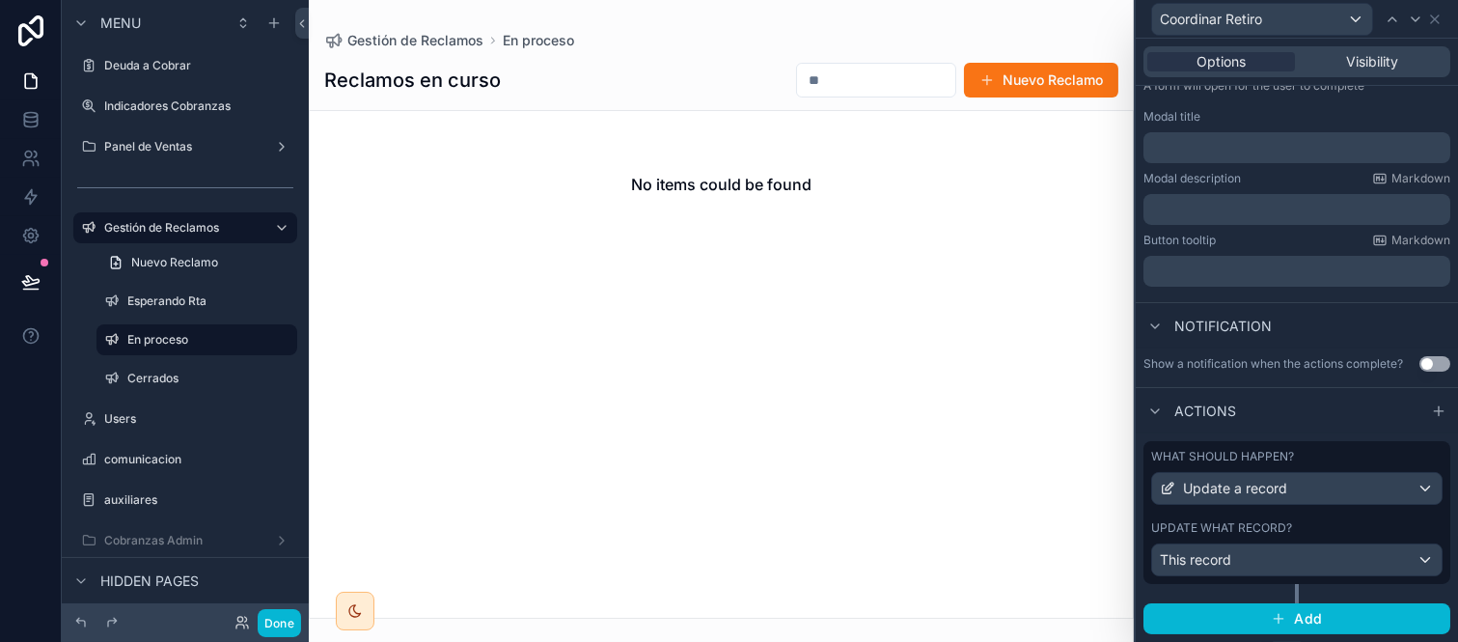
scroll to position [302, 0]
click at [1340, 523] on div "Update what record?" at bounding box center [1296, 527] width 291 height 15
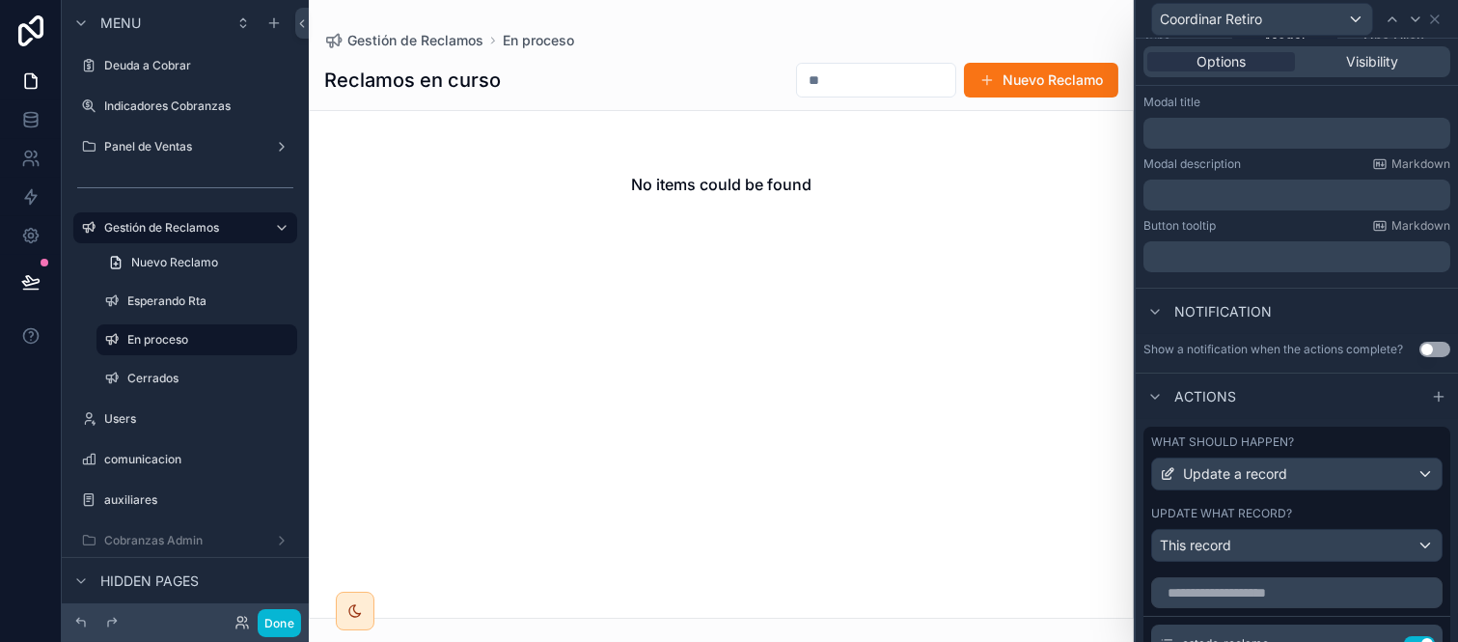
scroll to position [516, 0]
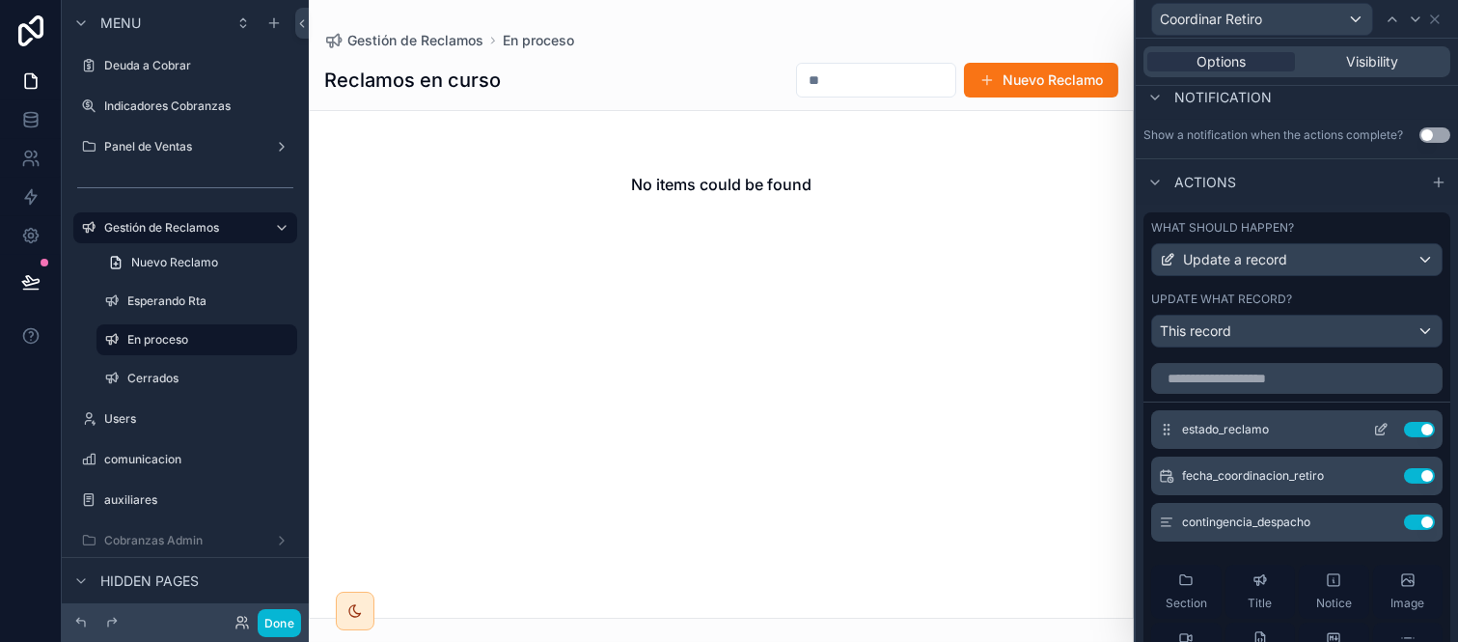
click at [1373, 437] on icon at bounding box center [1380, 429] width 15 height 15
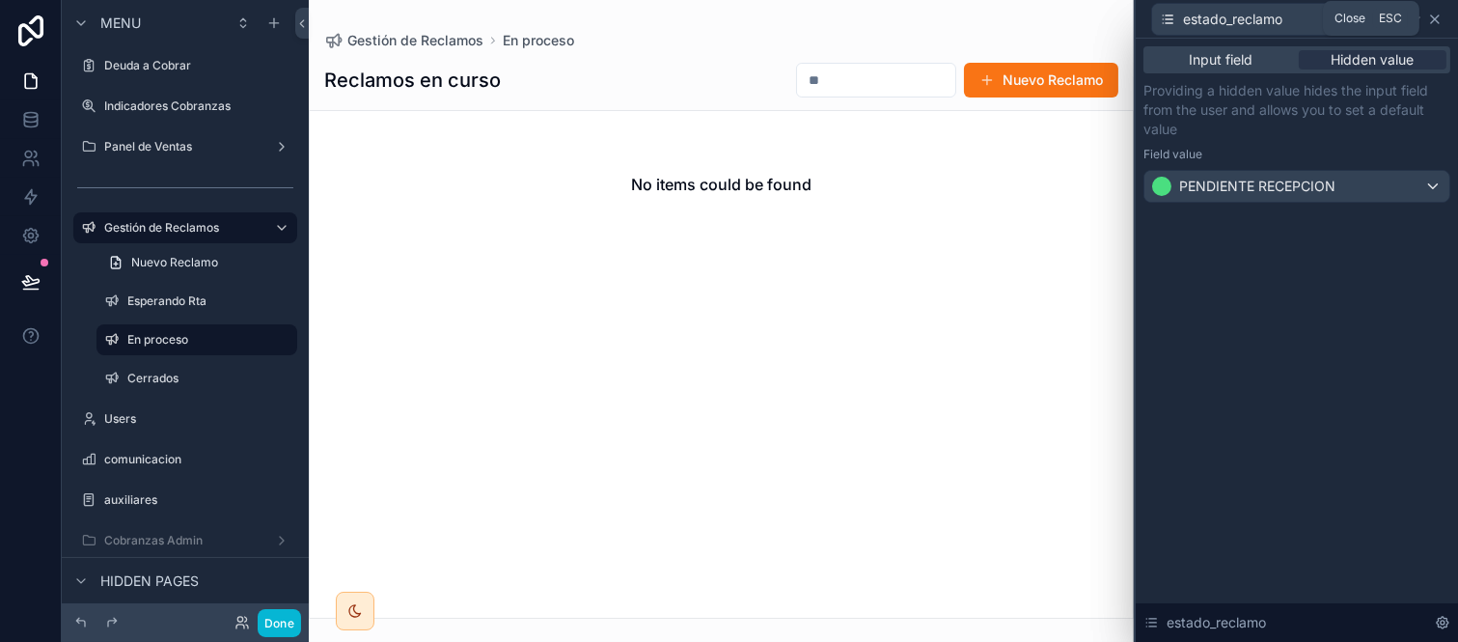
click at [1439, 16] on icon at bounding box center [1435, 19] width 15 height 15
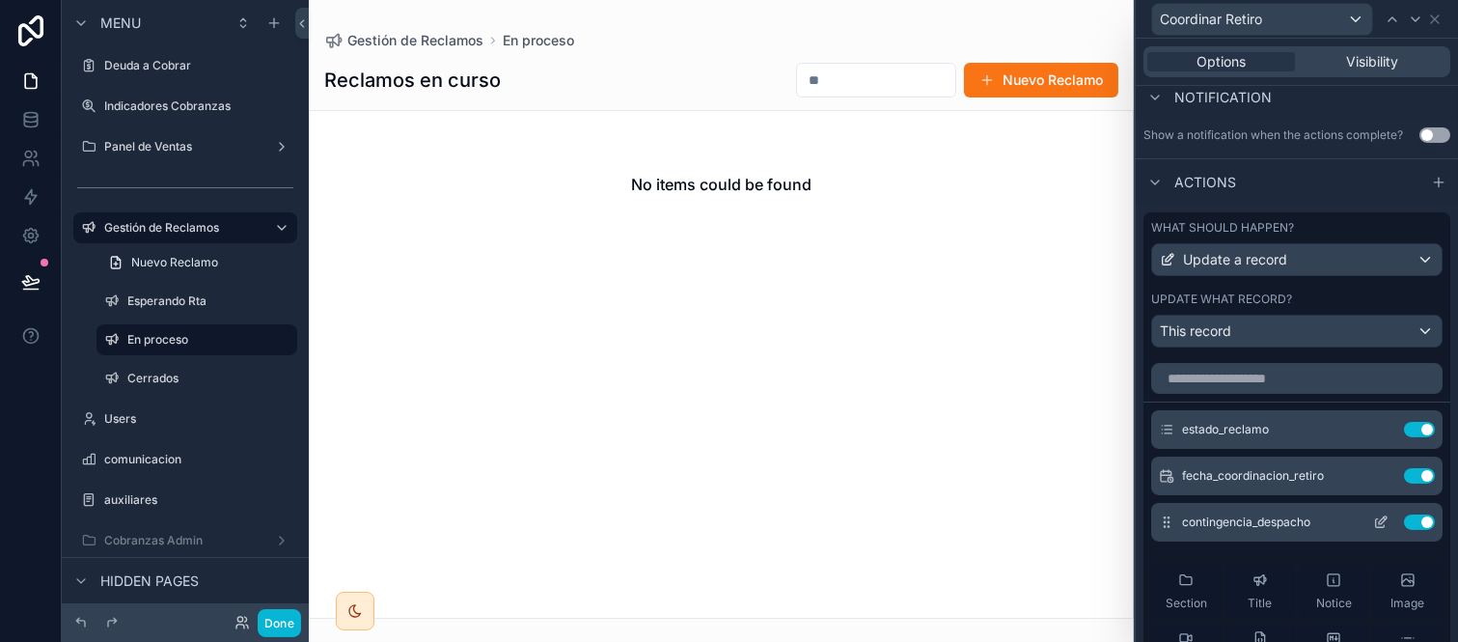
click at [1373, 530] on icon at bounding box center [1380, 521] width 15 height 15
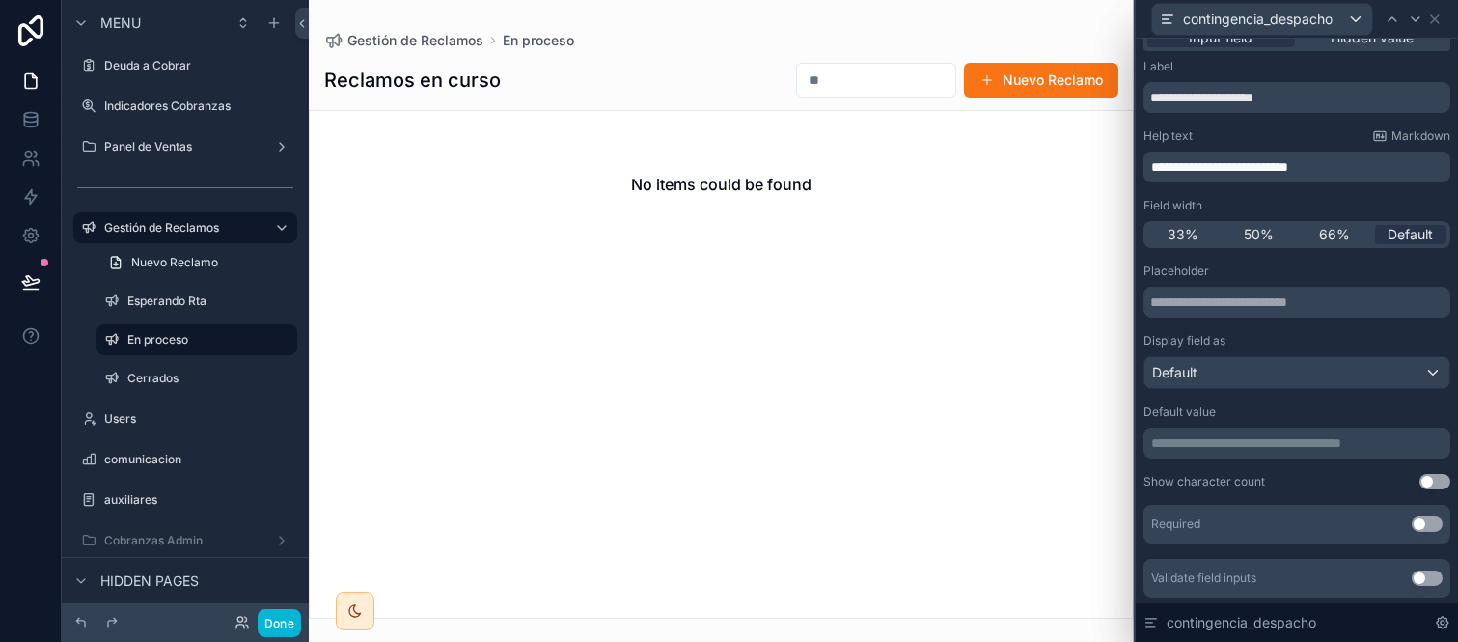
scroll to position [0, 0]
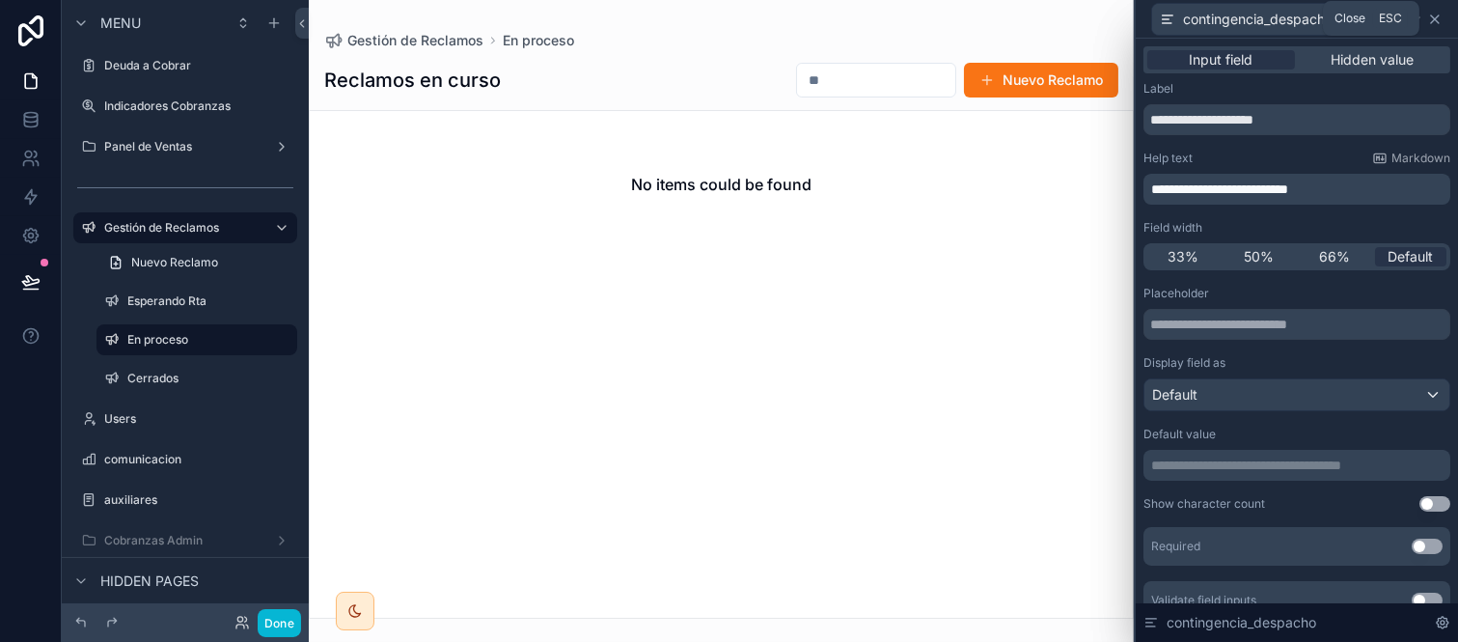
click at [1430, 12] on icon at bounding box center [1435, 19] width 15 height 15
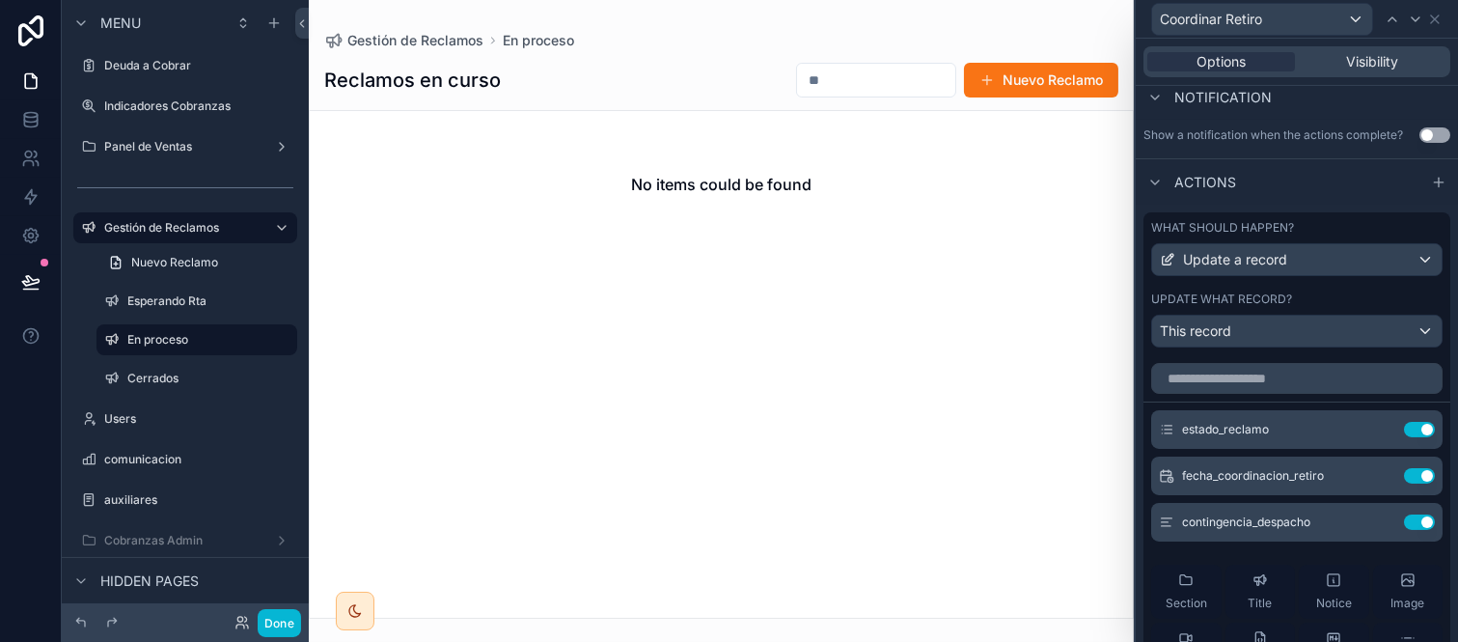
click at [1433, 10] on div "Coordinar Retiro" at bounding box center [1297, 19] width 307 height 38
click at [1433, 15] on icon at bounding box center [1435, 19] width 15 height 15
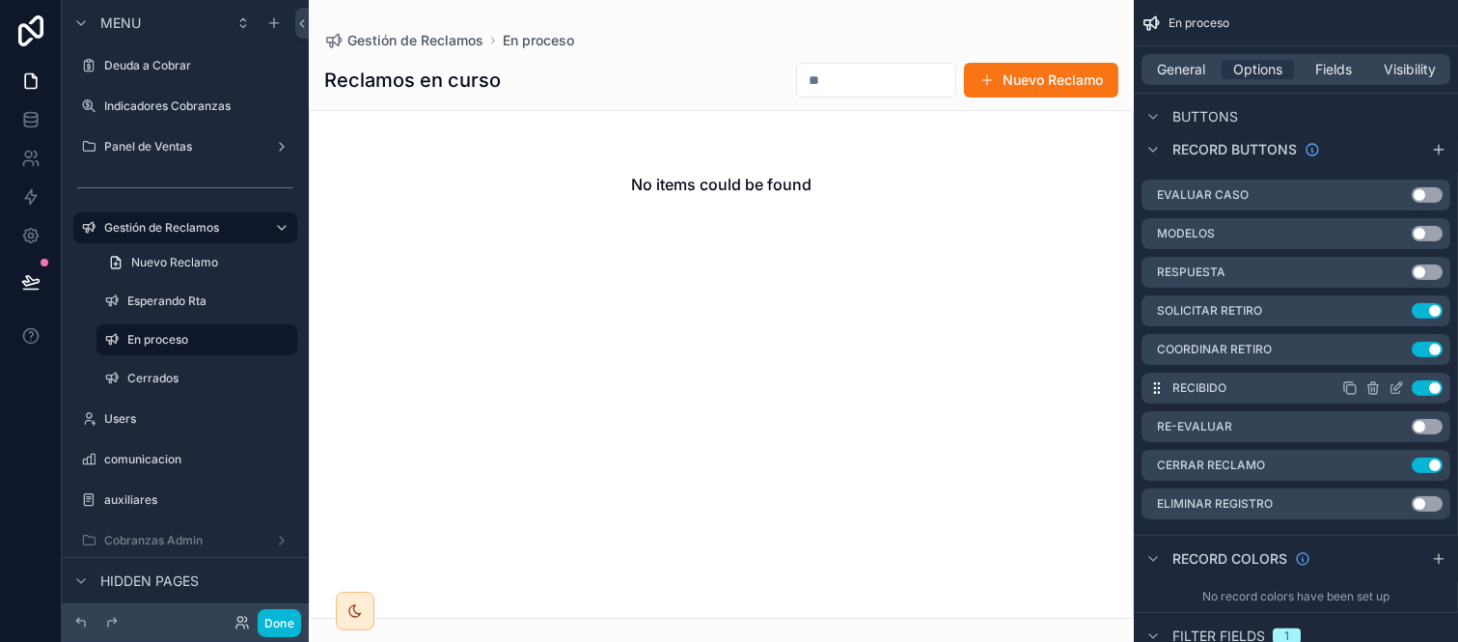
click at [1396, 380] on icon "scrollable content" at bounding box center [1396, 387] width 15 height 15
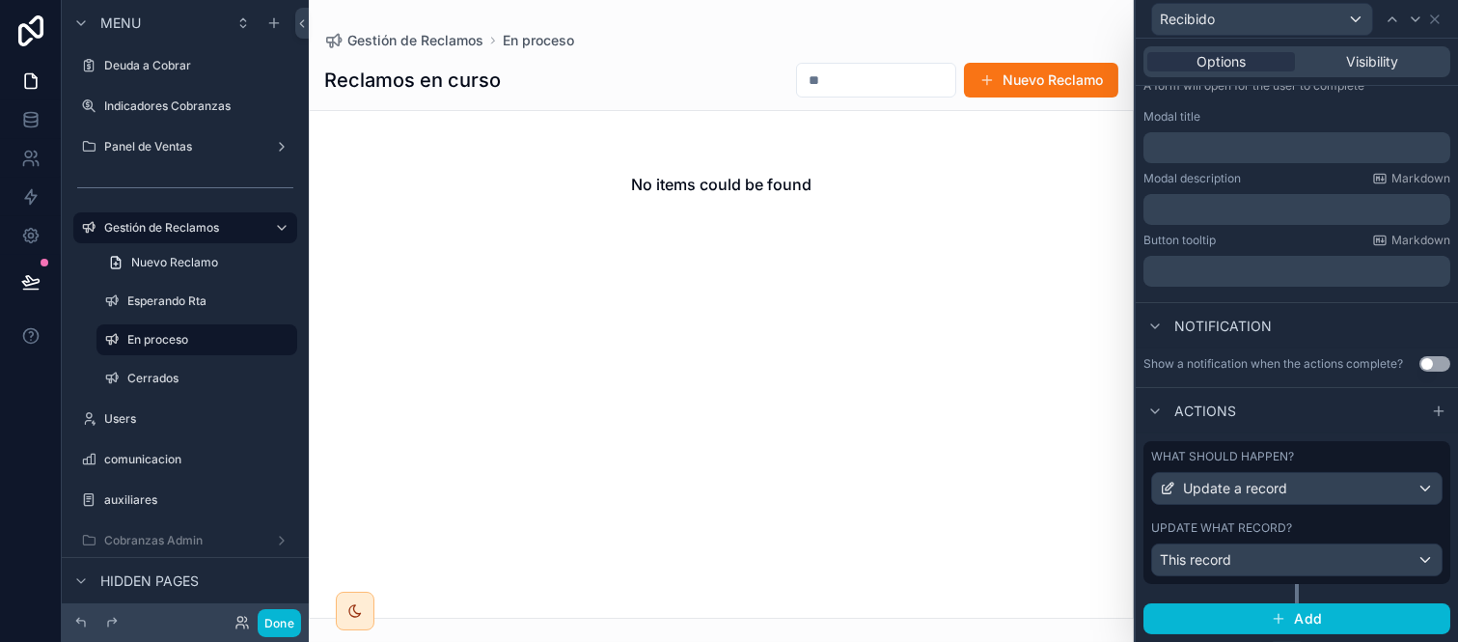
scroll to position [302, 0]
click at [1262, 521] on label "Update what record?" at bounding box center [1221, 527] width 141 height 15
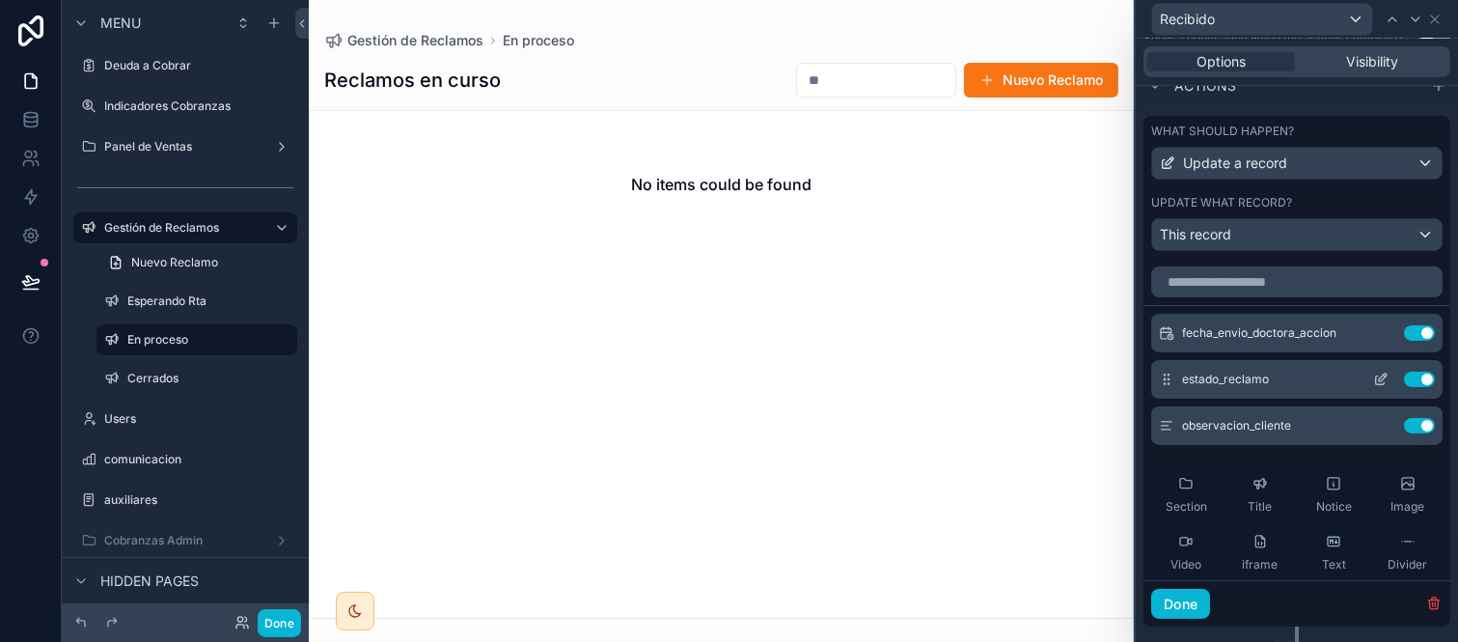
scroll to position [624, 0]
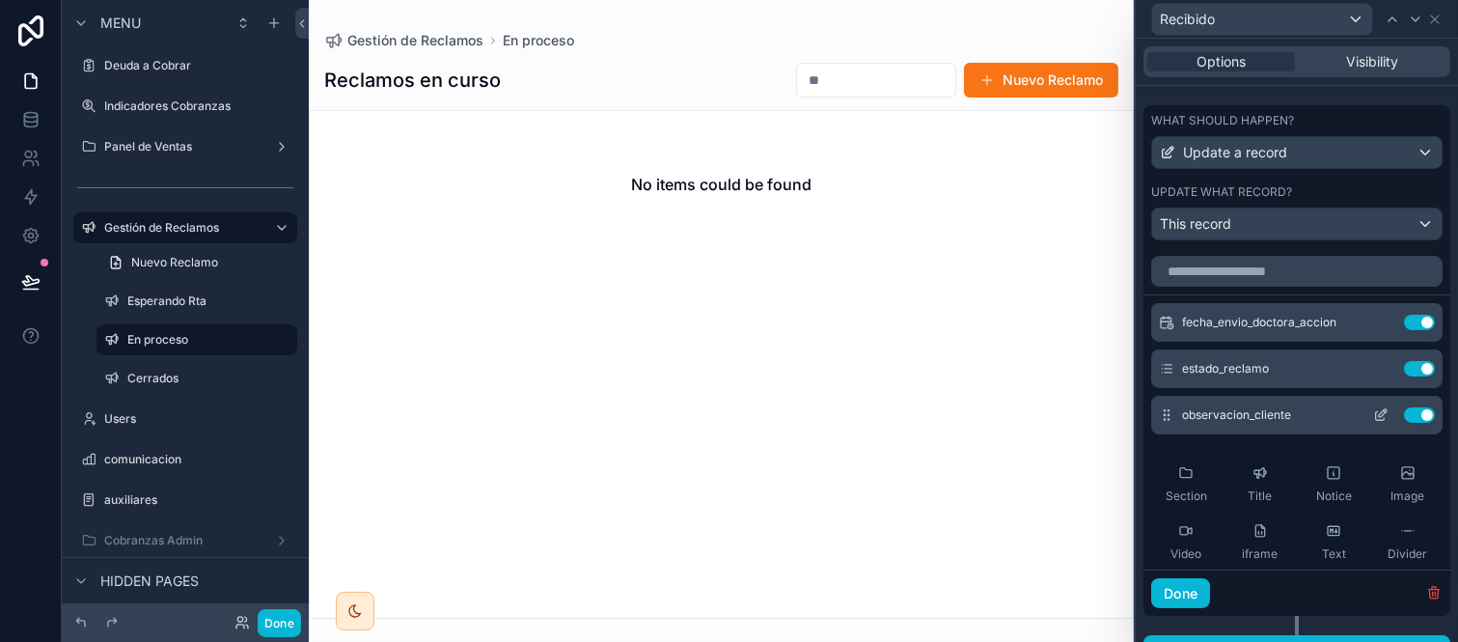
click at [1373, 423] on icon at bounding box center [1380, 414] width 15 height 15
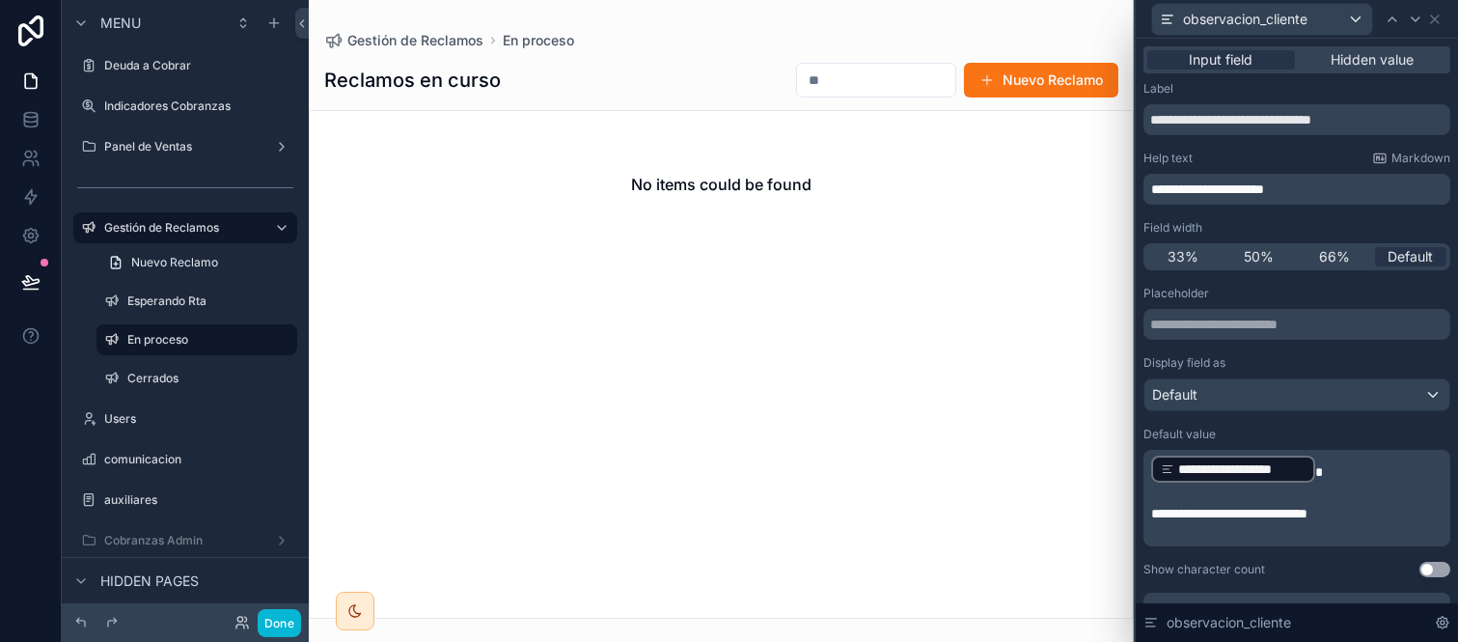
scroll to position [107, 0]
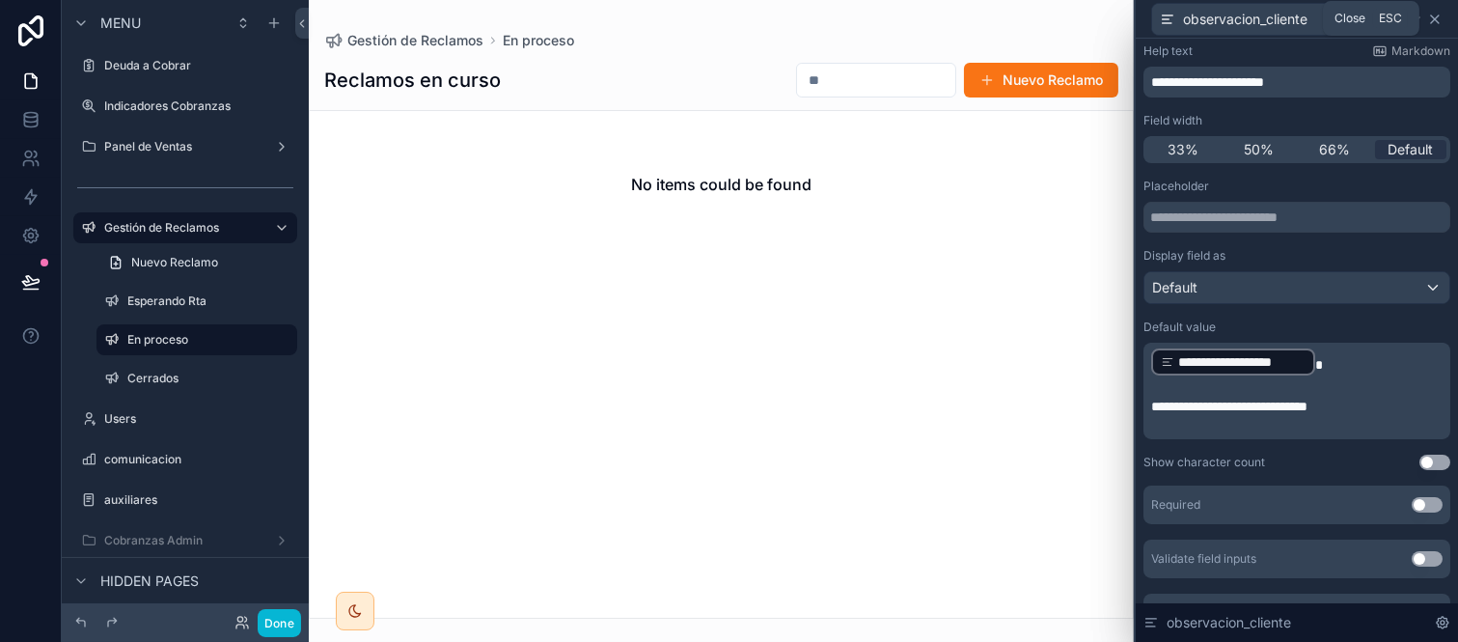
click at [1433, 22] on icon at bounding box center [1435, 19] width 15 height 15
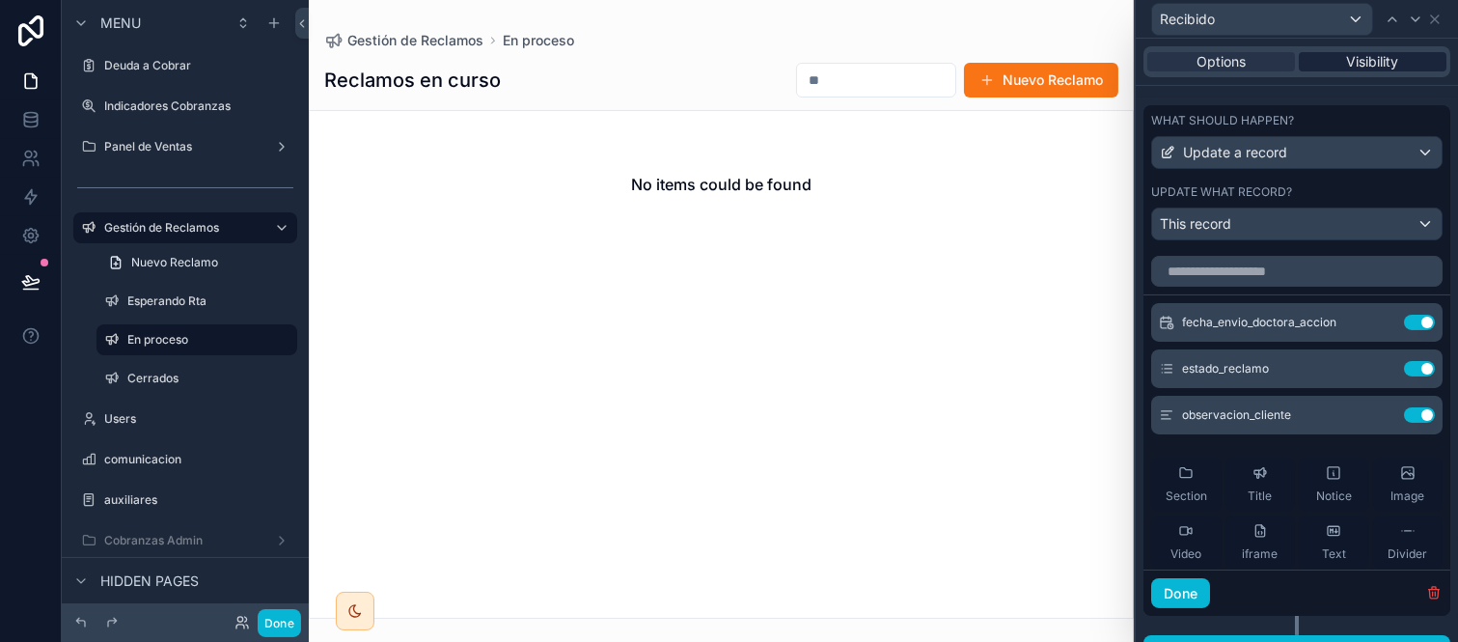
click at [1378, 60] on span "Visibility" at bounding box center [1373, 61] width 52 height 19
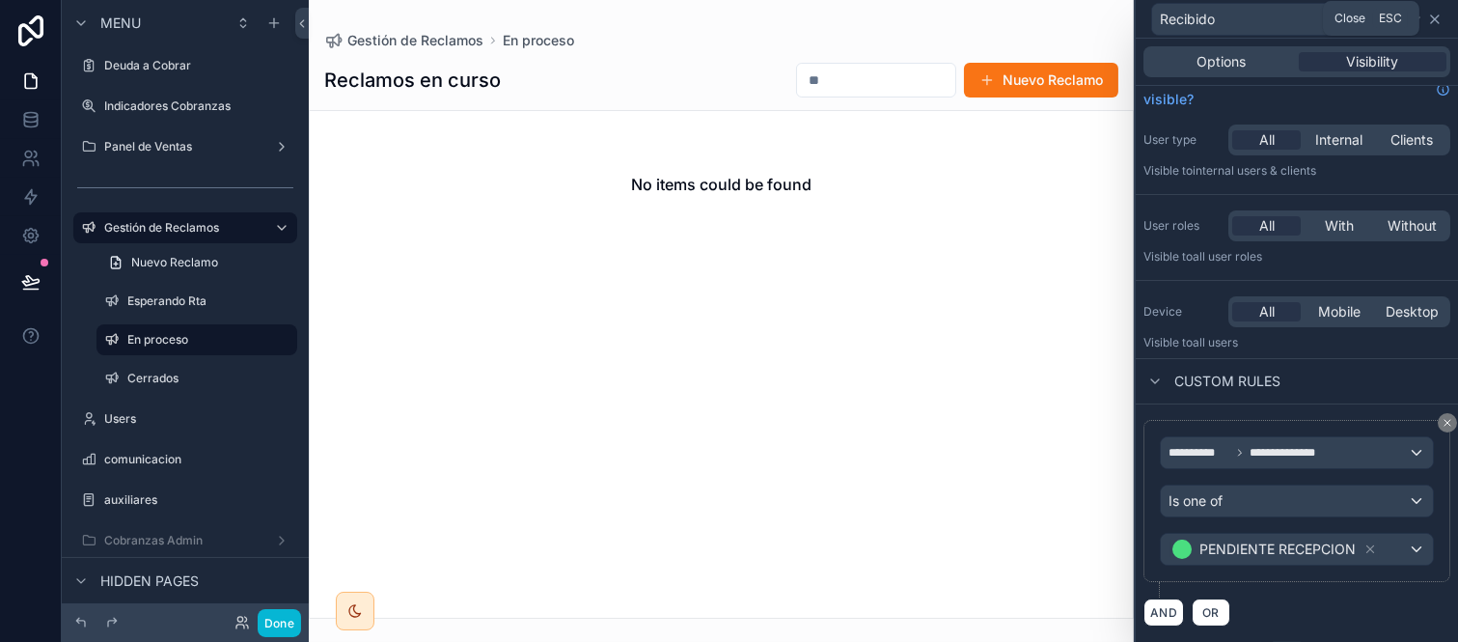
click at [1434, 14] on icon at bounding box center [1435, 19] width 15 height 15
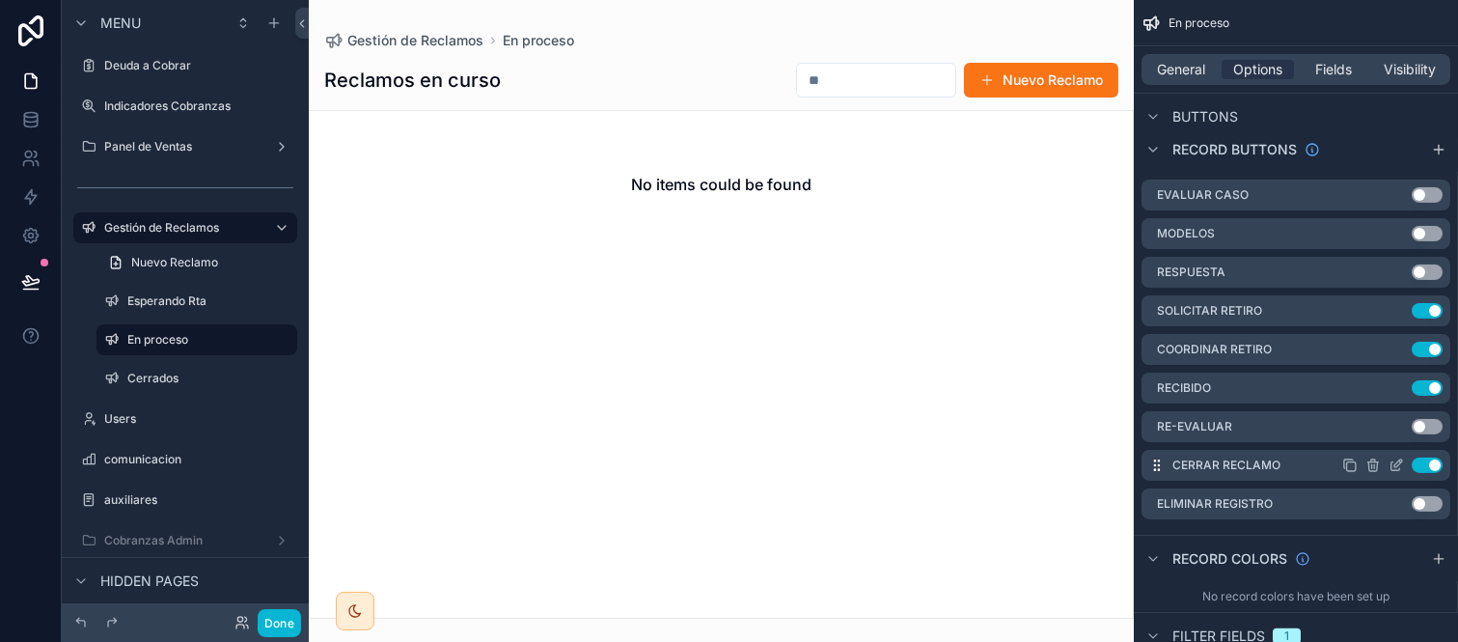
click at [1397, 458] on icon "scrollable content" at bounding box center [1396, 465] width 15 height 15
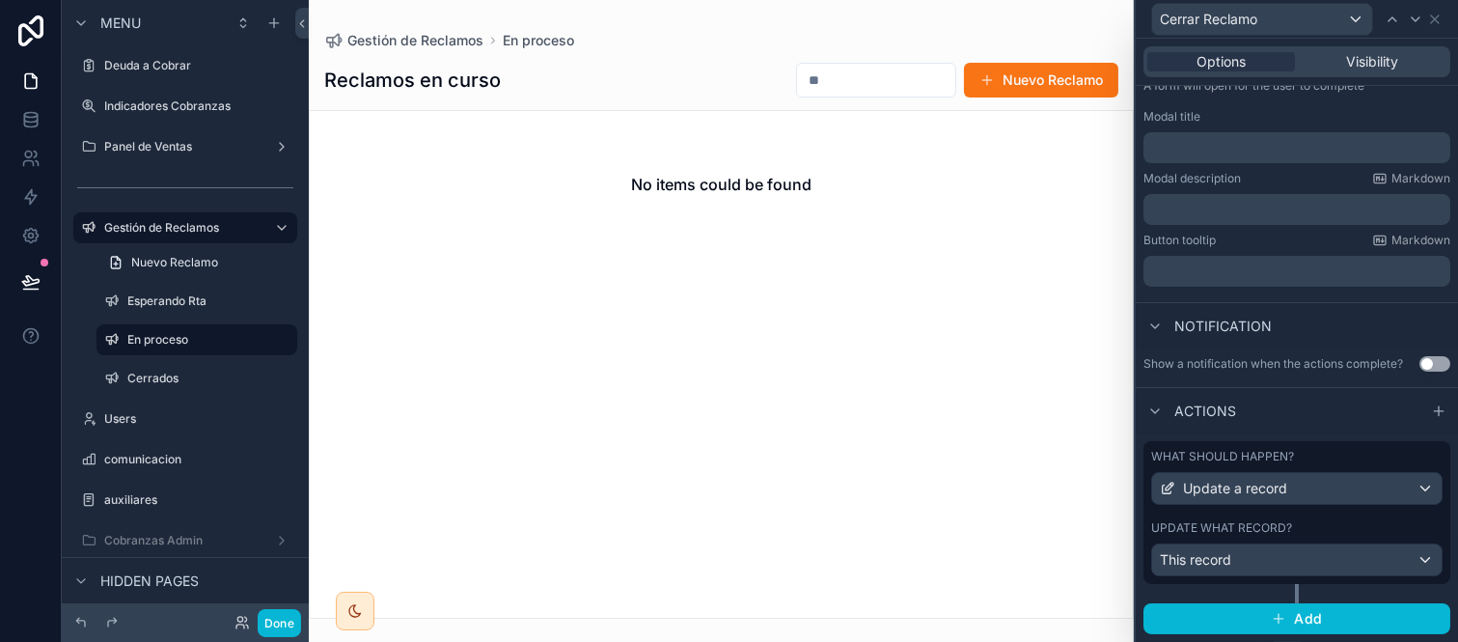
scroll to position [302, 0]
click at [1323, 526] on div "Update what record?" at bounding box center [1296, 527] width 291 height 15
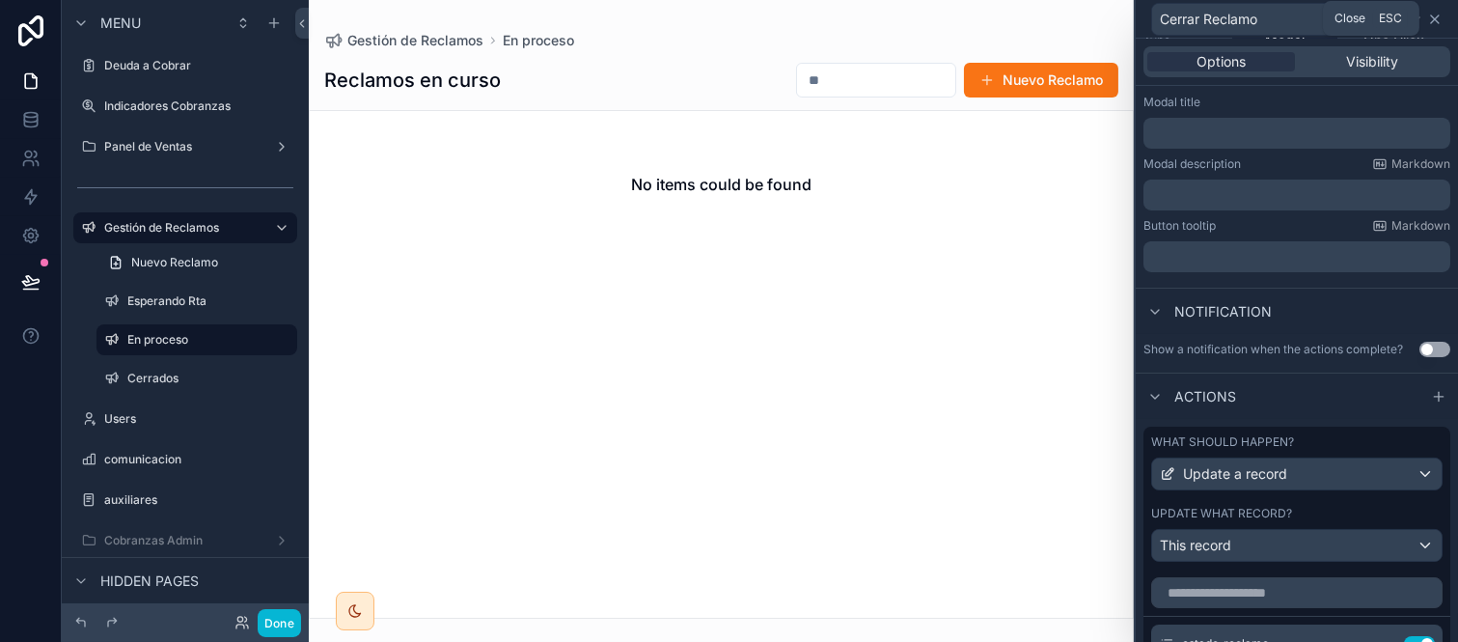
click at [1430, 12] on icon at bounding box center [1435, 19] width 15 height 15
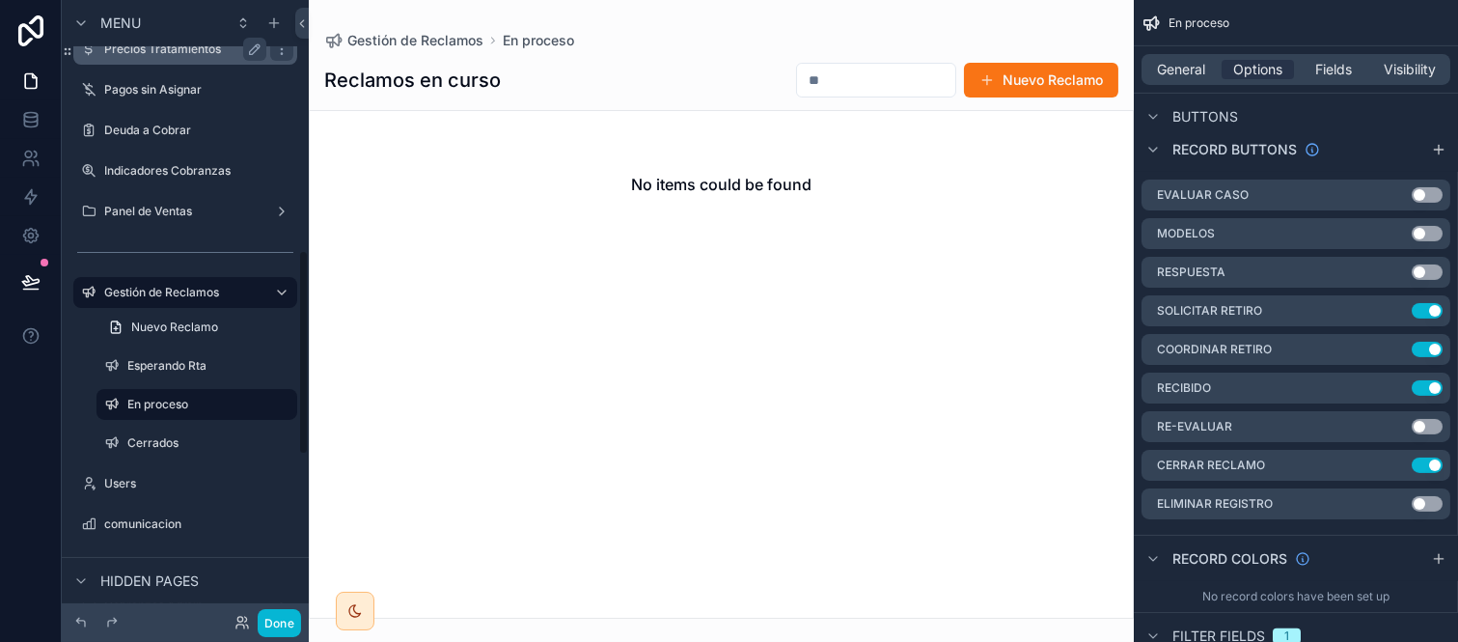
scroll to position [857, 0]
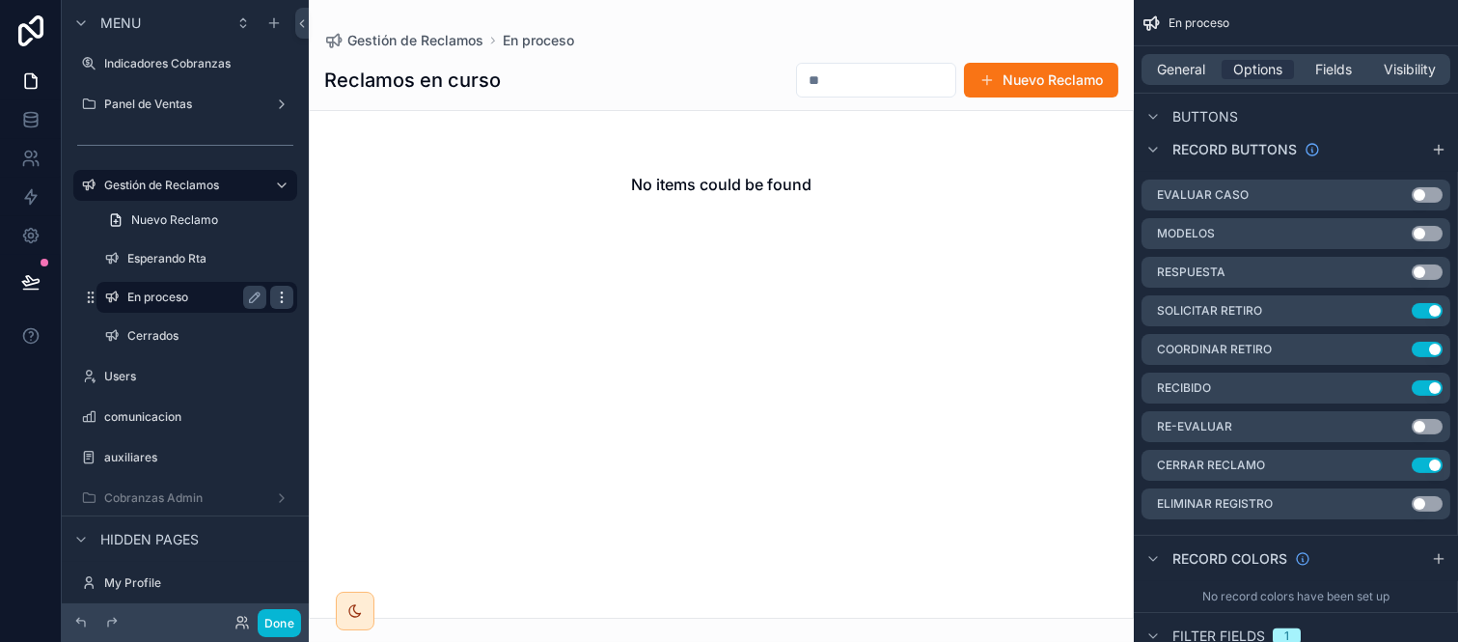
click at [281, 297] on icon "scrollable content" at bounding box center [281, 297] width 15 height 15
click at [369, 276] on span "Clone" at bounding box center [362, 282] width 36 height 19
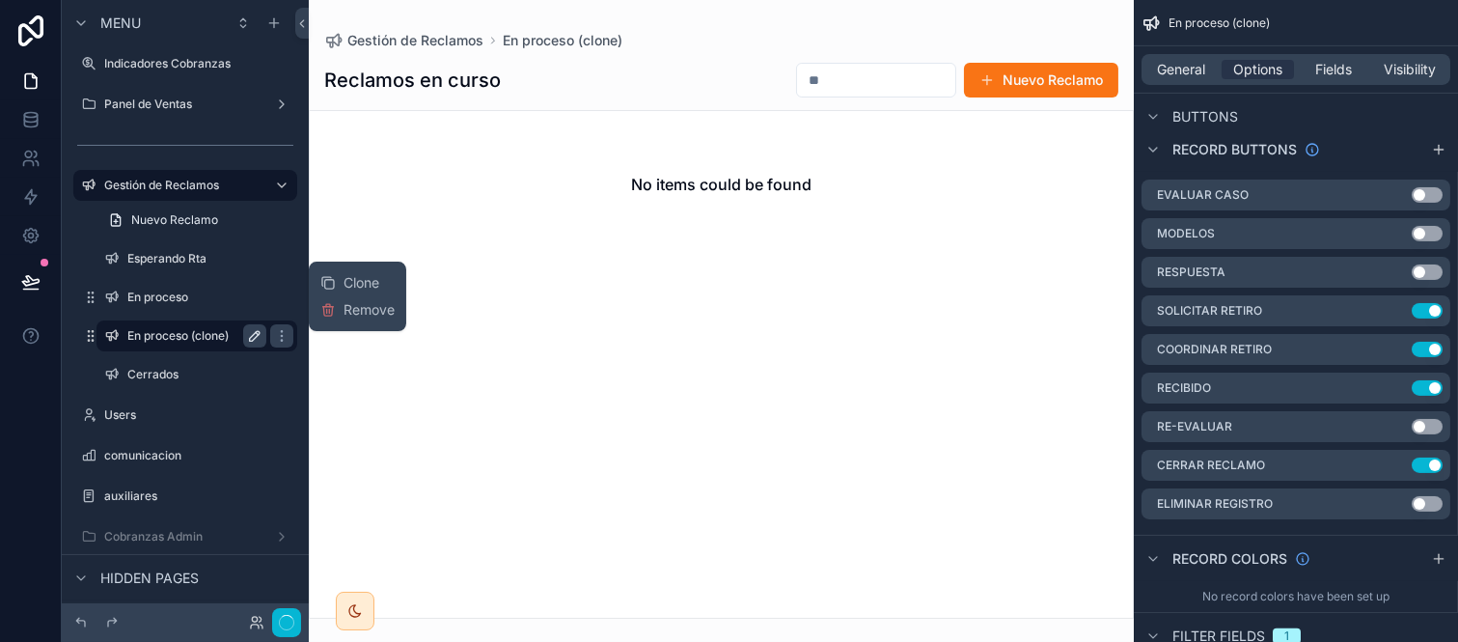
click at [257, 331] on icon "scrollable content" at bounding box center [255, 336] width 10 height 10
click at [136, 333] on input "**********" at bounding box center [181, 335] width 108 height 23
type input "*"
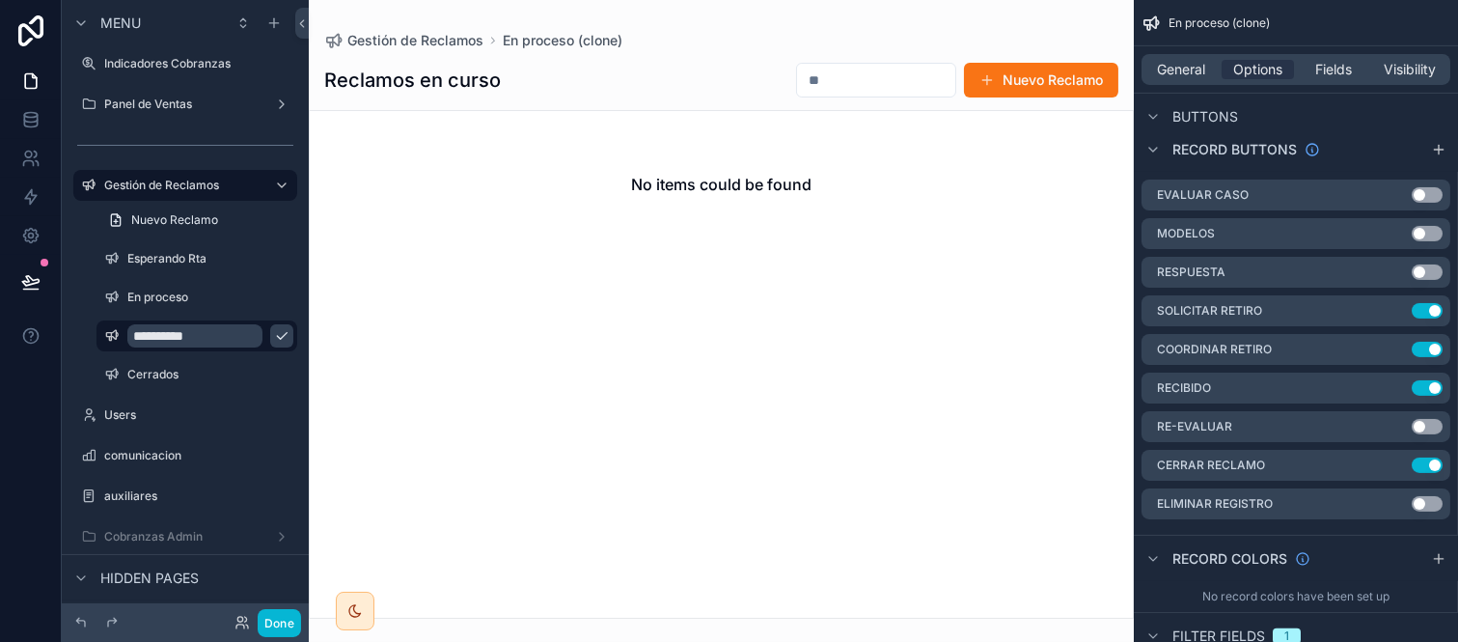
type input "**********"
click at [274, 339] on icon "scrollable content" at bounding box center [281, 335] width 15 height 15
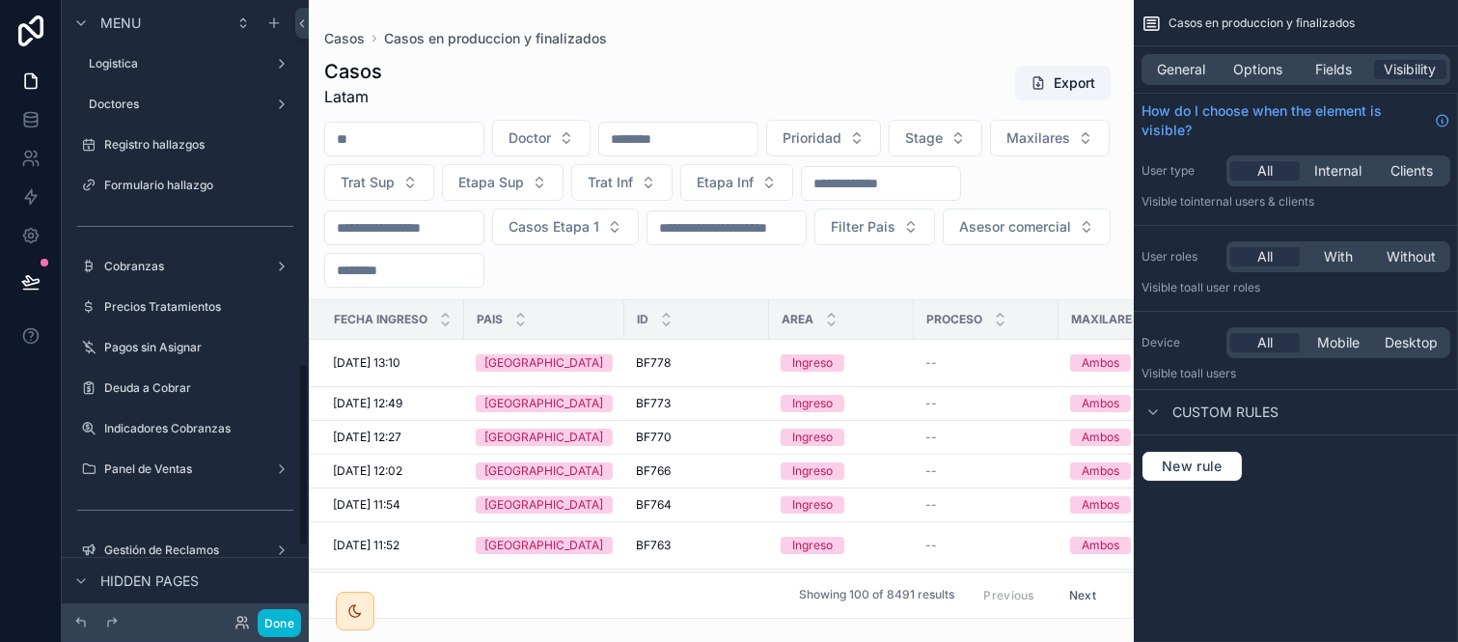
scroll to position [1222, 0]
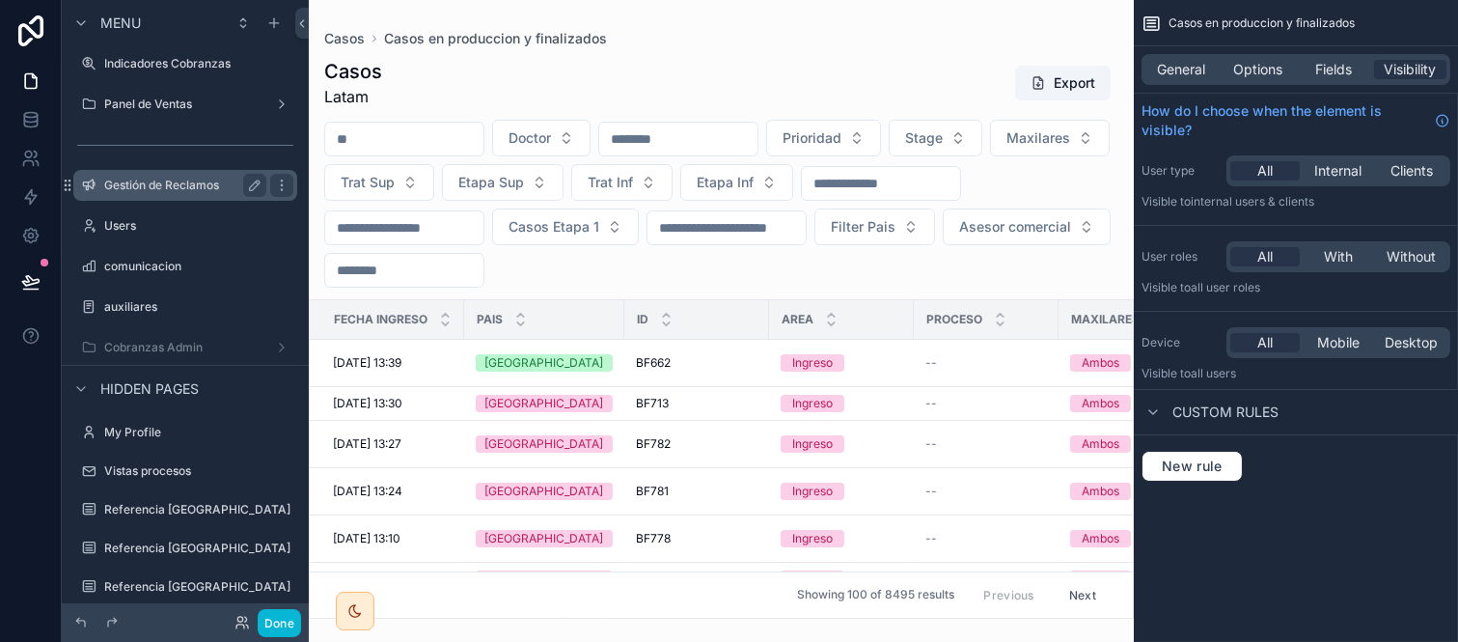
click at [200, 183] on label "Gestión de Reclamos" at bounding box center [181, 185] width 154 height 15
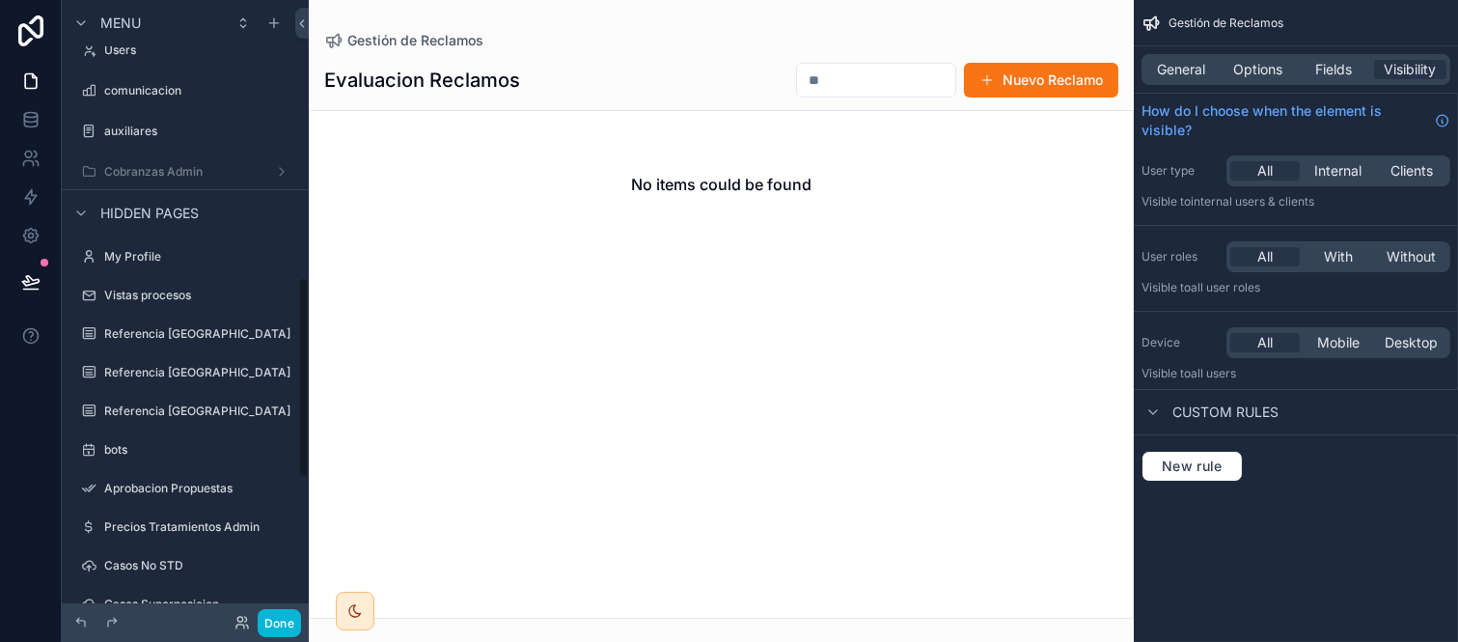
scroll to position [857, 0]
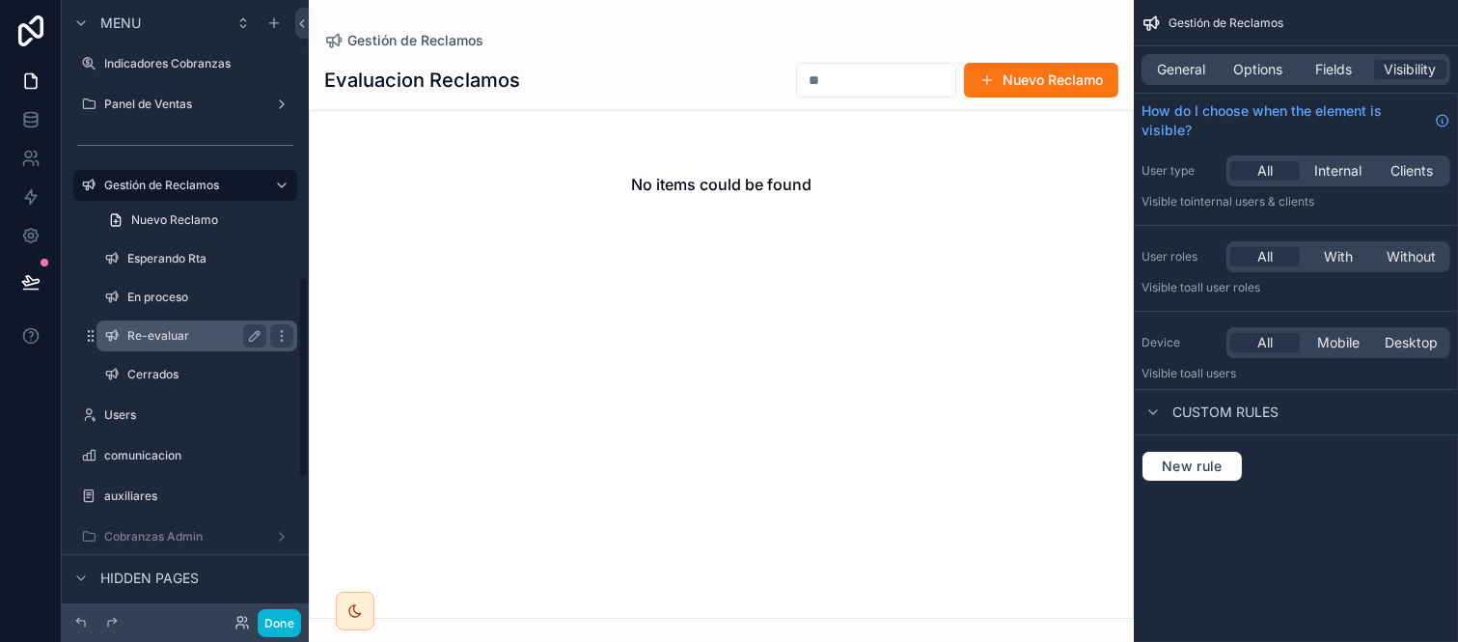
click at [154, 332] on label "Re-evaluar" at bounding box center [192, 335] width 131 height 15
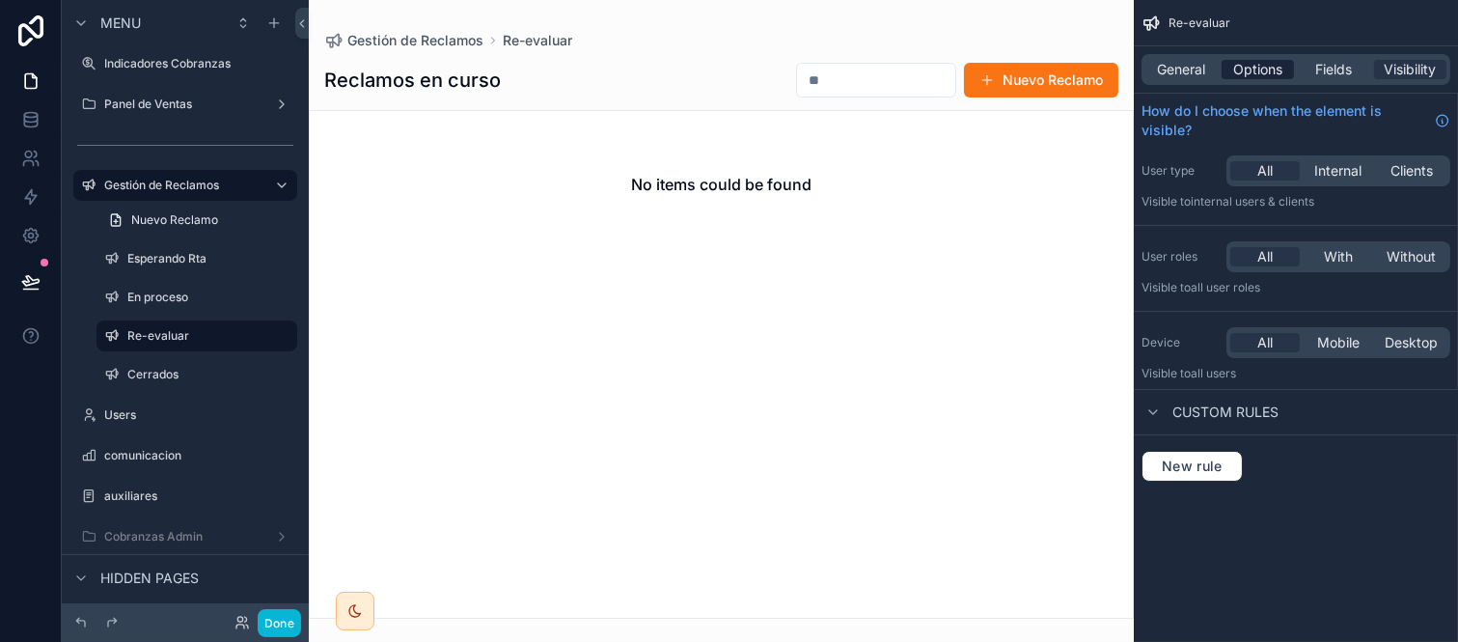
click at [1248, 70] on span "Options" at bounding box center [1258, 69] width 49 height 19
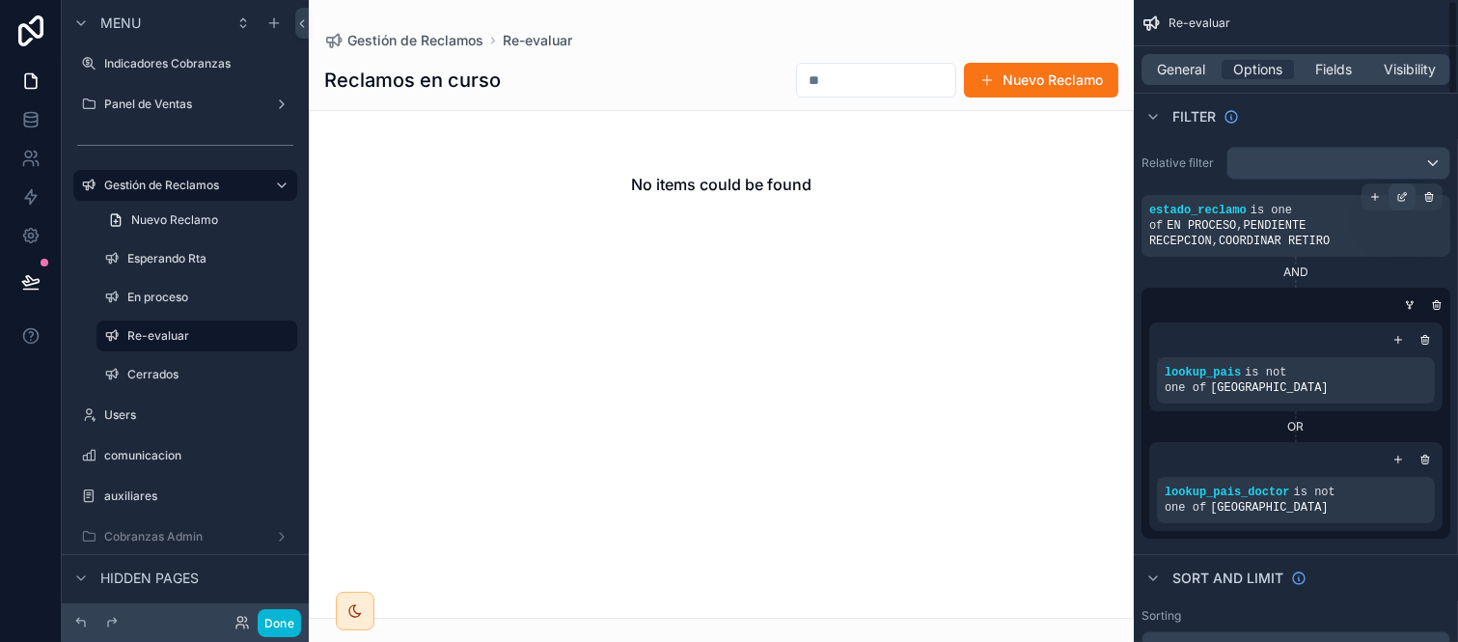
click at [1404, 195] on icon "scrollable content" at bounding box center [1403, 197] width 12 height 12
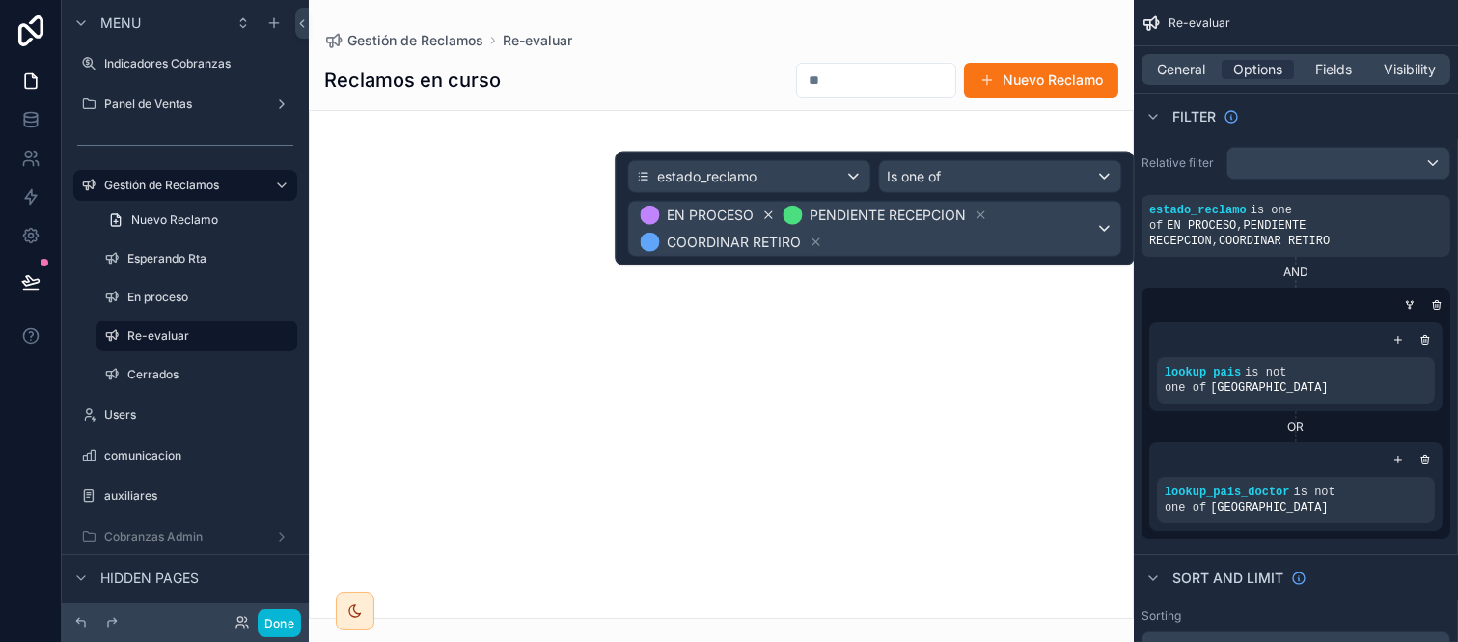
click at [764, 209] on icon at bounding box center [769, 215] width 14 height 14
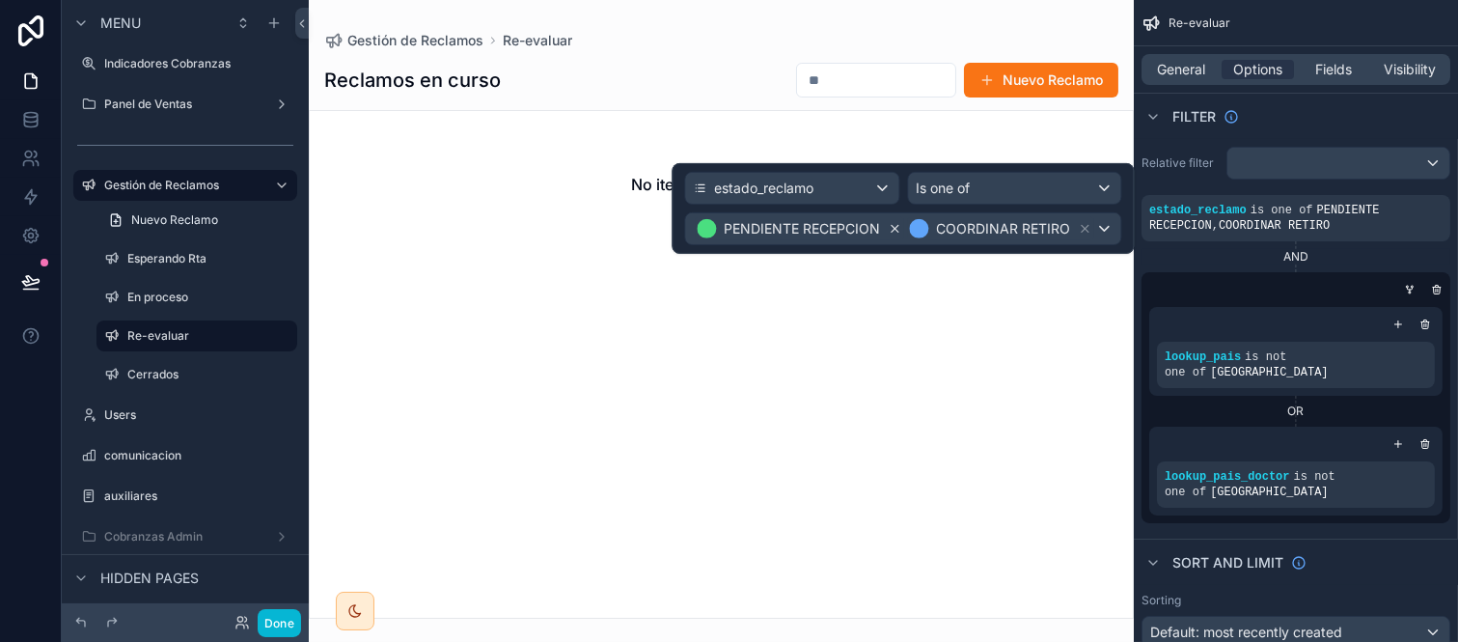
click at [891, 224] on icon at bounding box center [895, 229] width 14 height 14
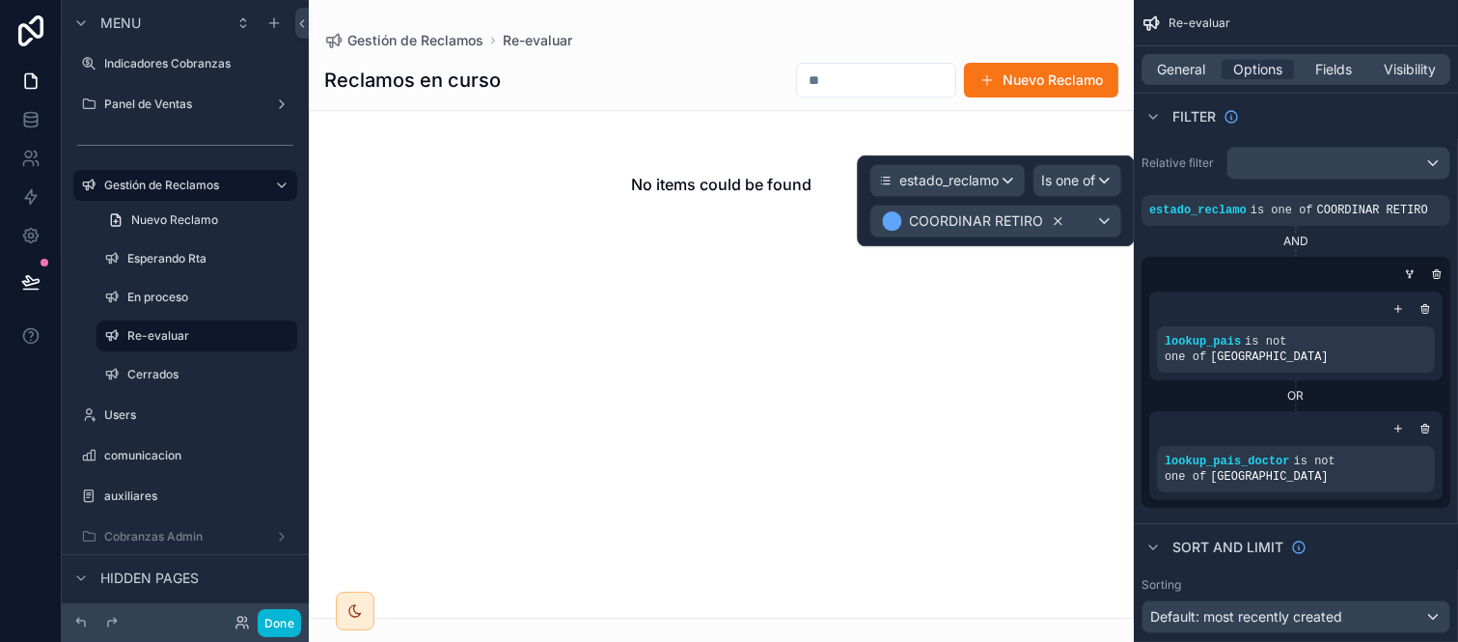
click at [1051, 219] on icon at bounding box center [1058, 221] width 14 height 14
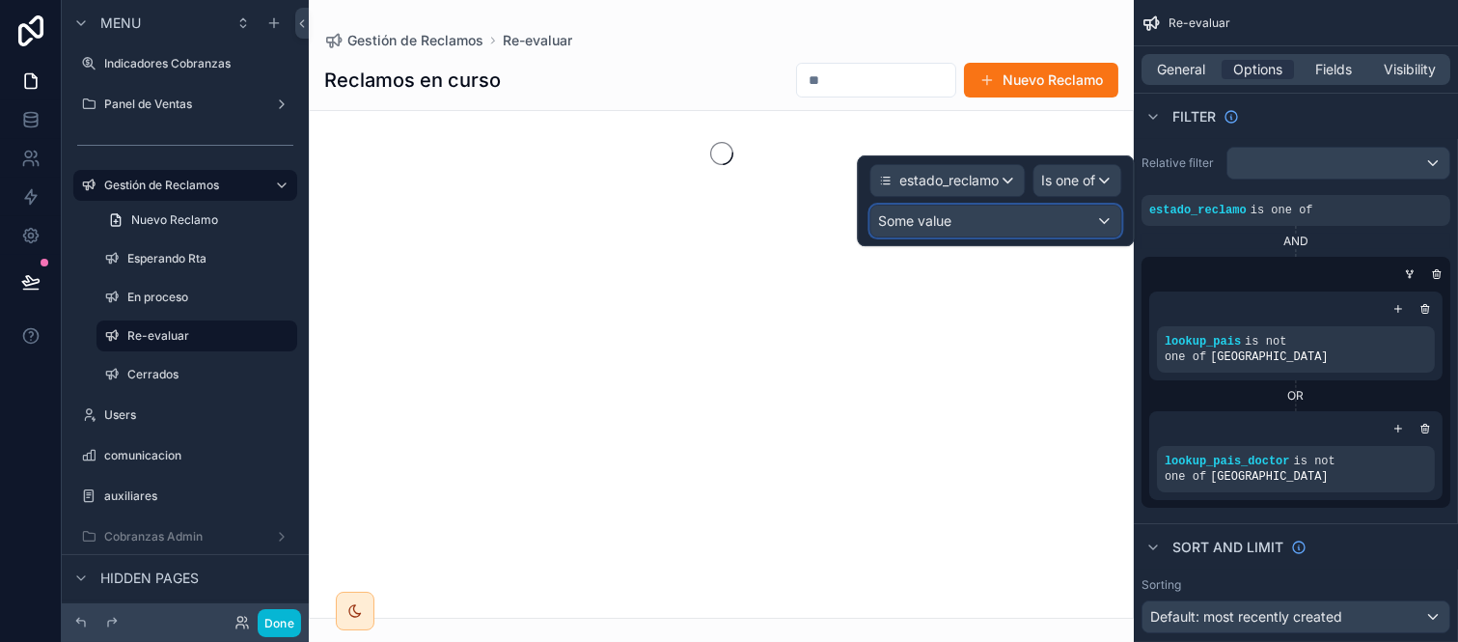
click at [1047, 219] on div "Some value" at bounding box center [996, 221] width 250 height 31
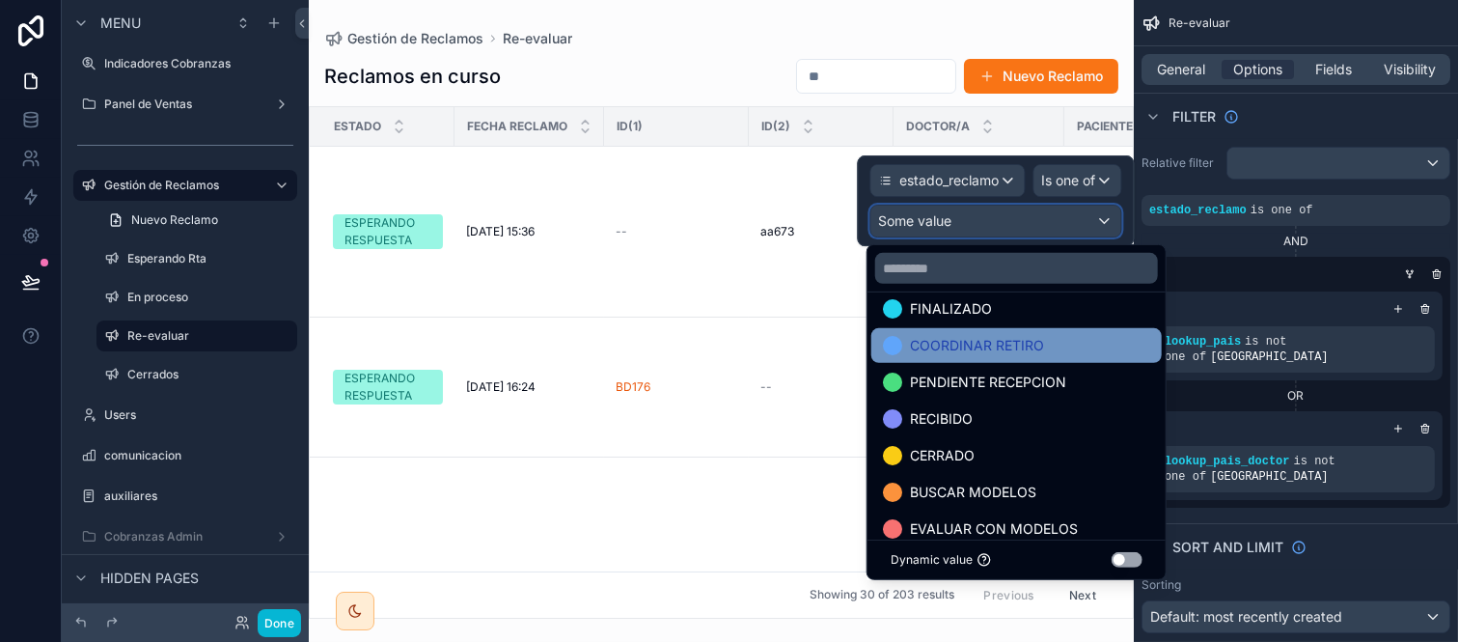
scroll to position [214, 0]
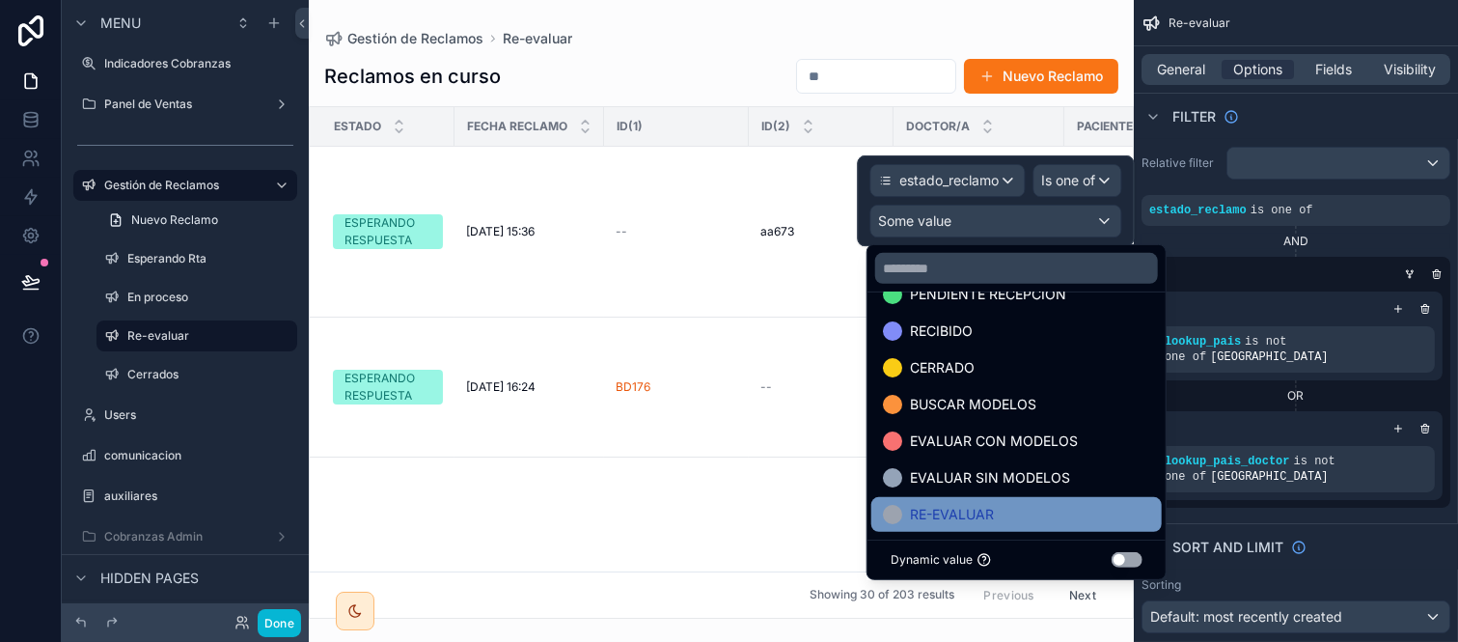
click at [975, 528] on div "RE-EVALUAR" at bounding box center [1017, 514] width 291 height 35
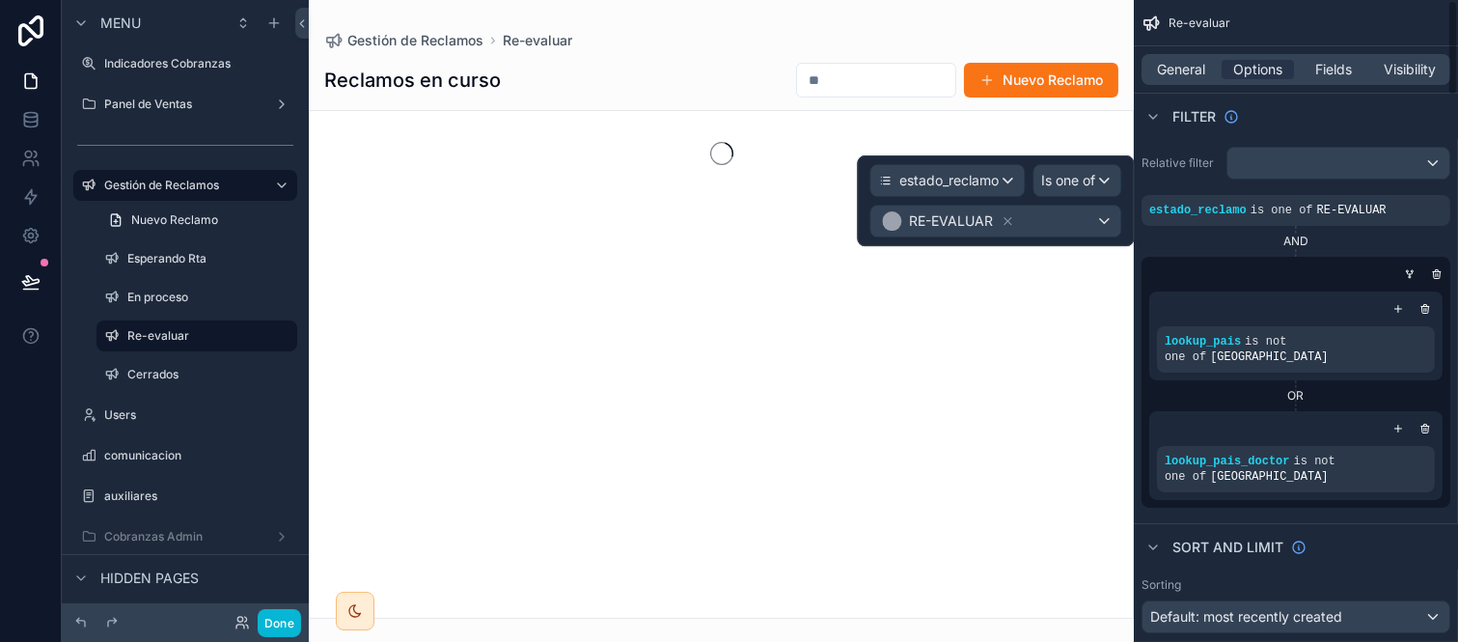
click at [1349, 227] on div "AND" at bounding box center [1296, 241] width 309 height 31
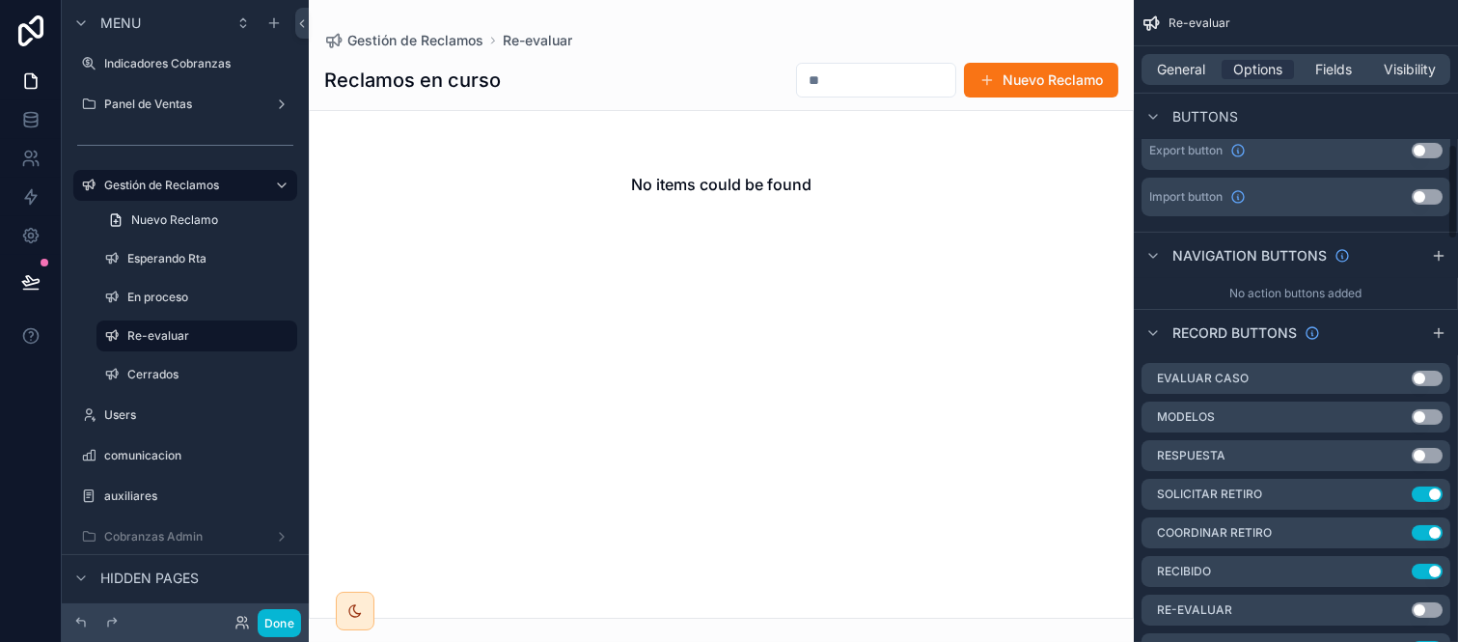
scroll to position [1072, 0]
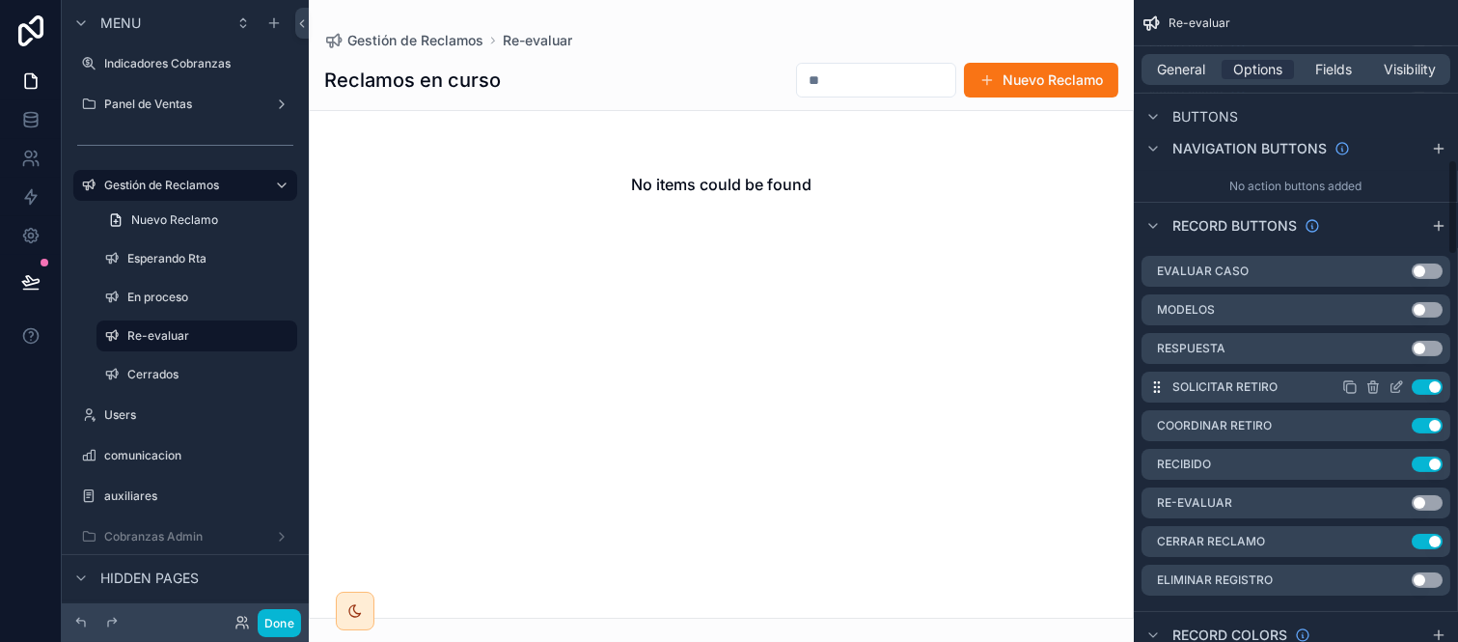
click at [1422, 379] on button "Use setting" at bounding box center [1427, 386] width 31 height 15
click at [1439, 418] on button "Use setting" at bounding box center [1427, 425] width 31 height 15
click at [1431, 457] on button "Use setting" at bounding box center [1427, 464] width 31 height 15
click at [1433, 534] on button "Use setting" at bounding box center [1427, 541] width 31 height 15
click at [1435, 495] on button "Use setting" at bounding box center [1427, 502] width 31 height 15
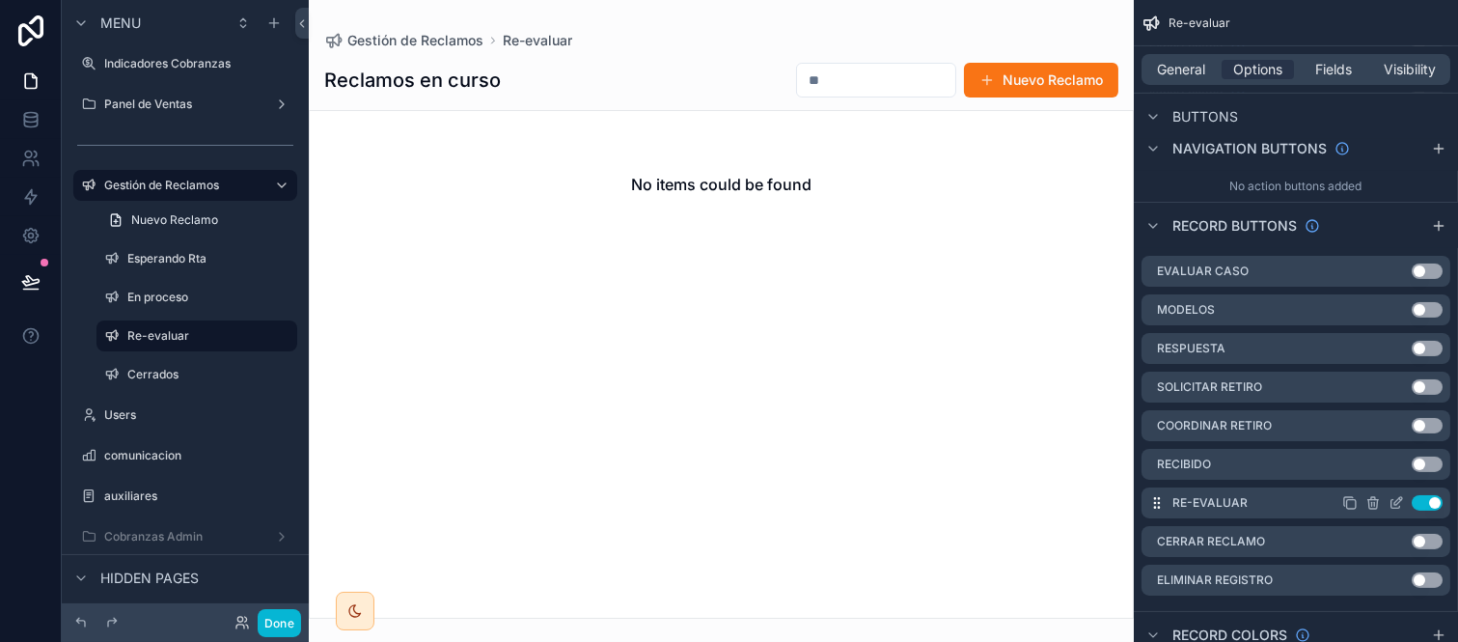
click at [1397, 495] on icon "scrollable content" at bounding box center [1396, 502] width 15 height 15
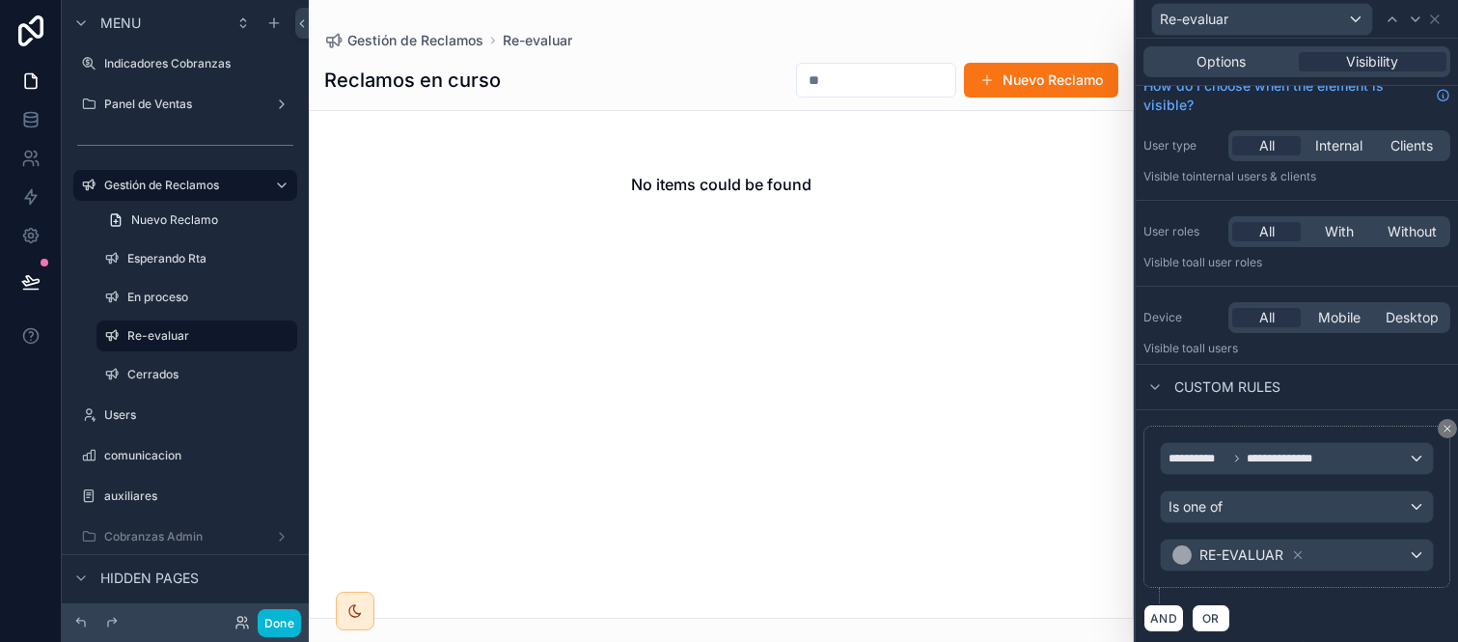
scroll to position [23, 0]
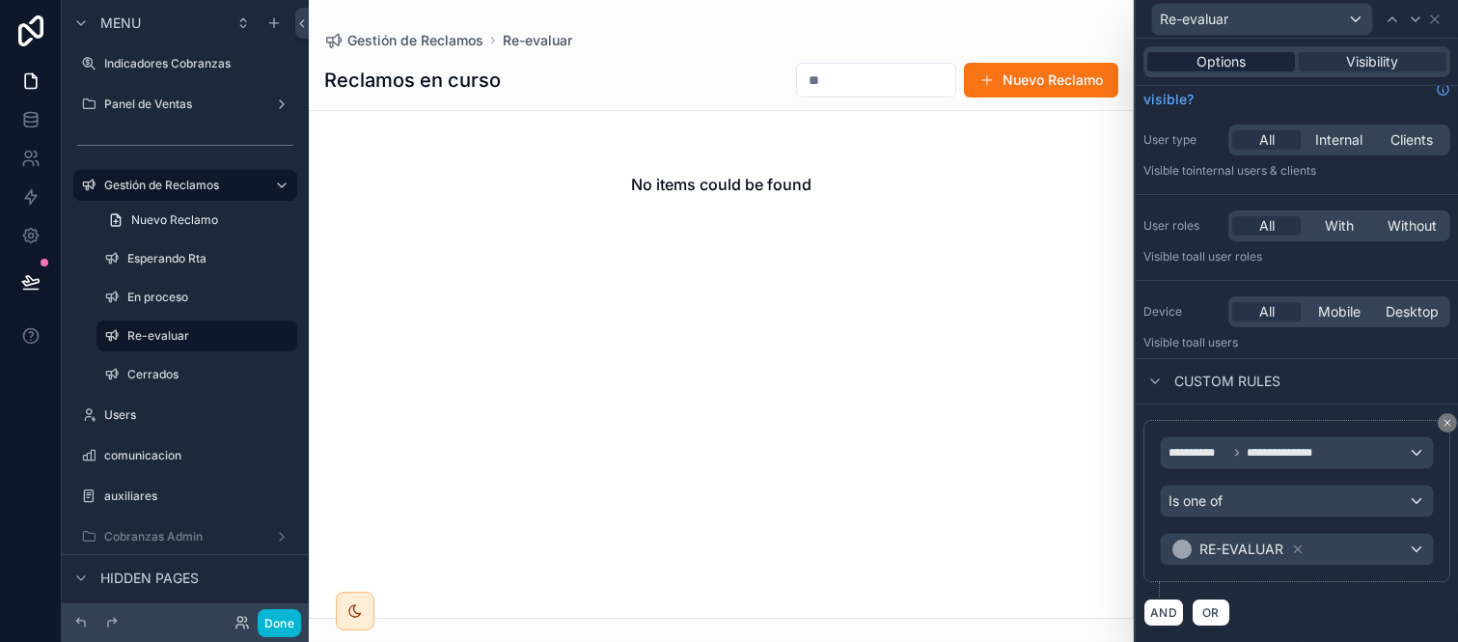
click at [1229, 70] on span "Options" at bounding box center [1221, 61] width 49 height 19
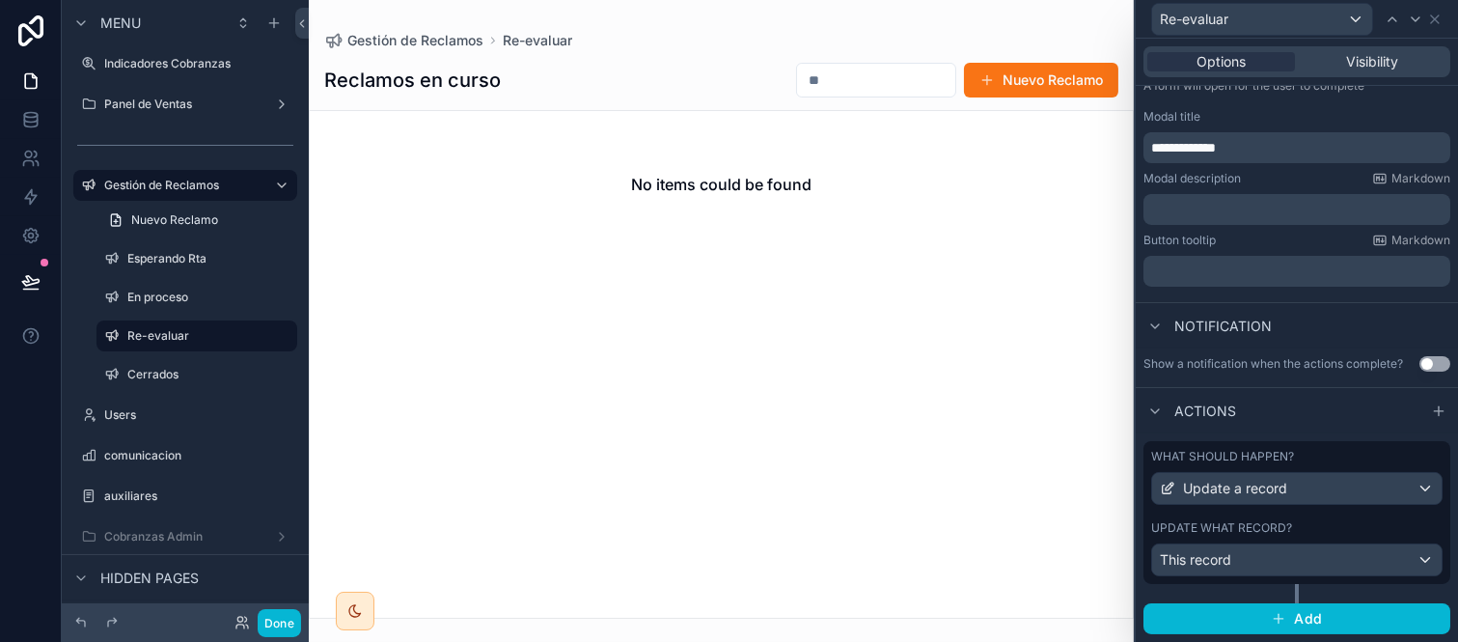
scroll to position [302, 0]
click at [1337, 524] on div "Update what record?" at bounding box center [1296, 527] width 291 height 15
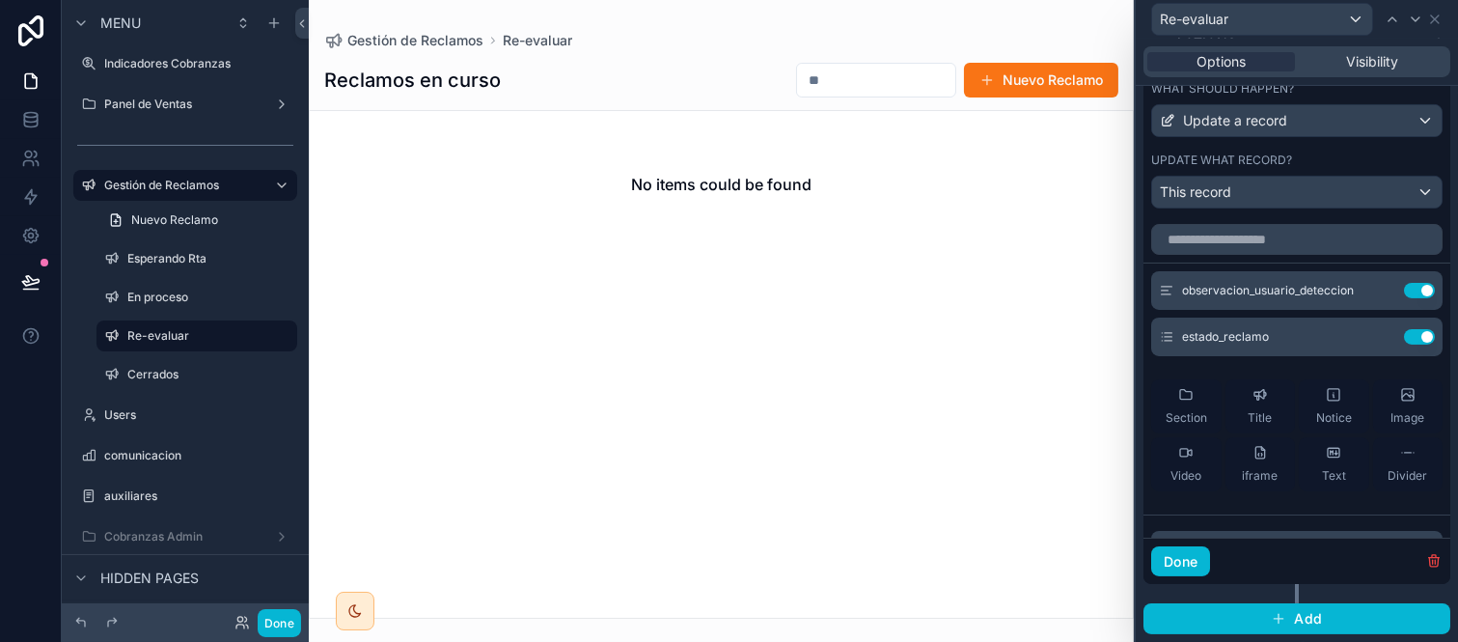
scroll to position [671, 0]
click at [1373, 283] on icon at bounding box center [1380, 290] width 15 height 15
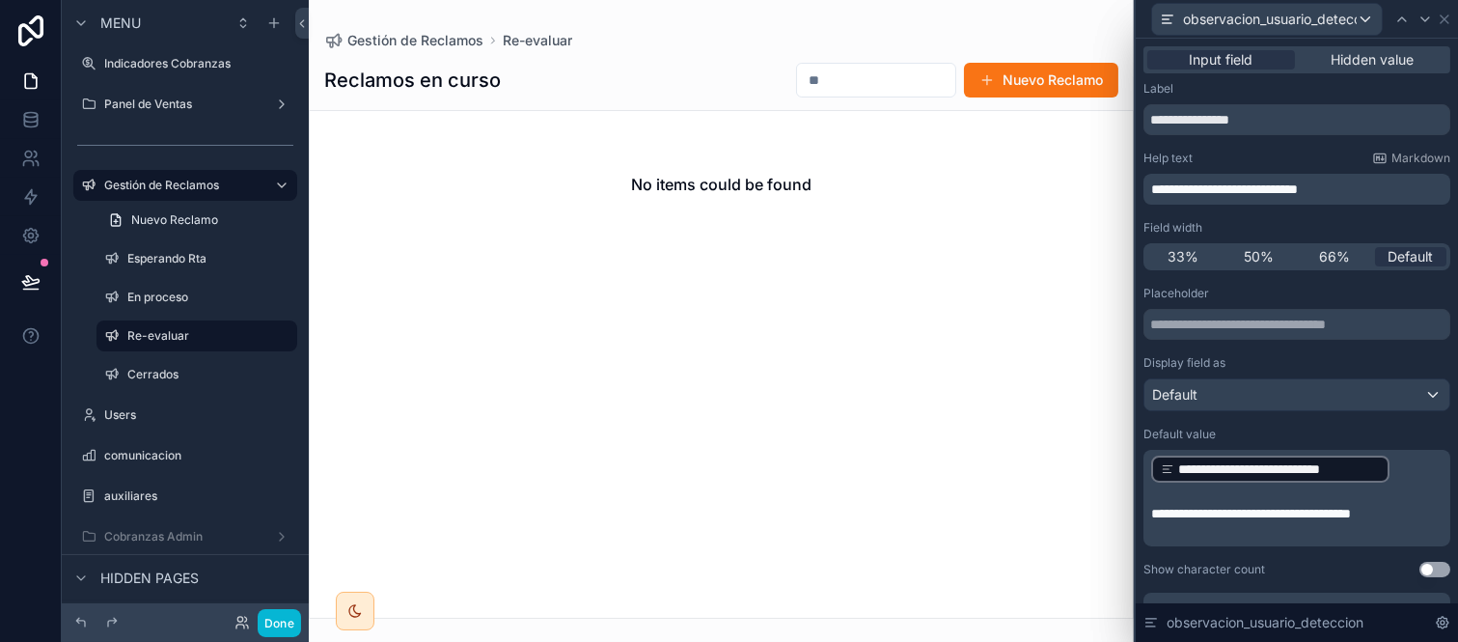
scroll to position [107, 0]
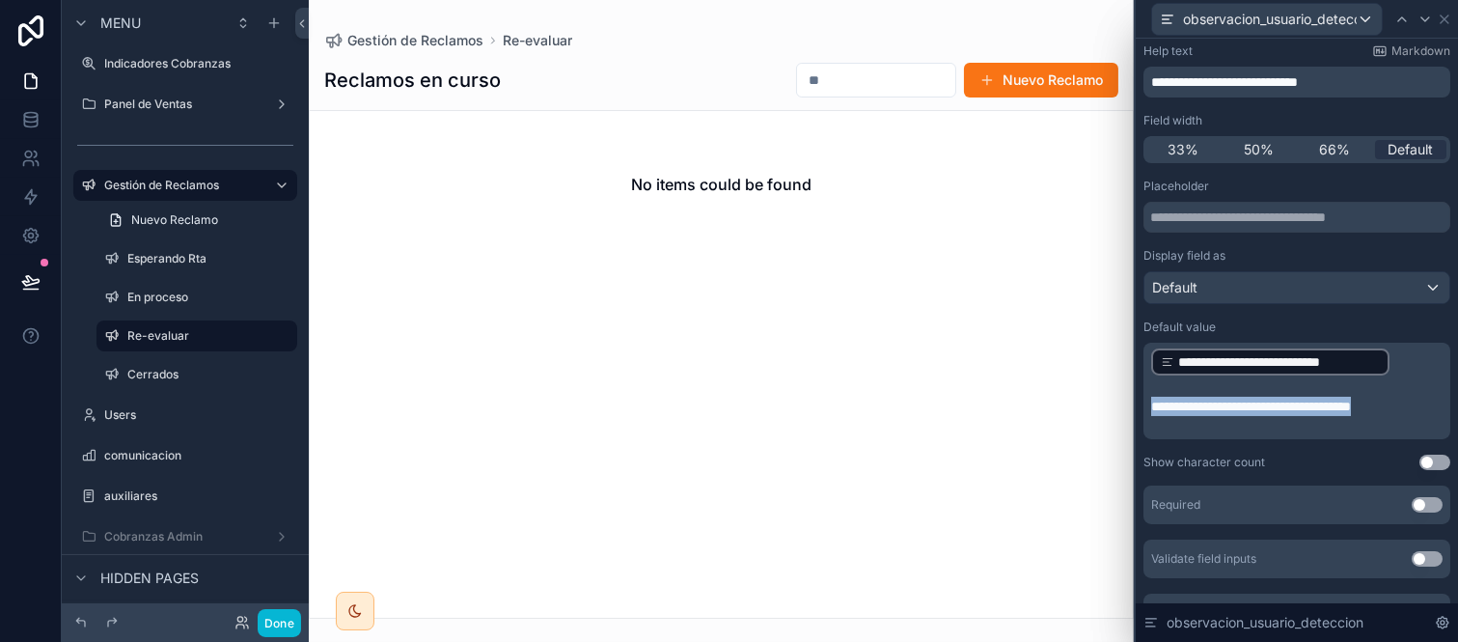
drag, startPoint x: 1241, startPoint y: 419, endPoint x: 1150, endPoint y: 396, distance: 94.6
click at [1151, 397] on p "**********" at bounding box center [1298, 406] width 295 height 19
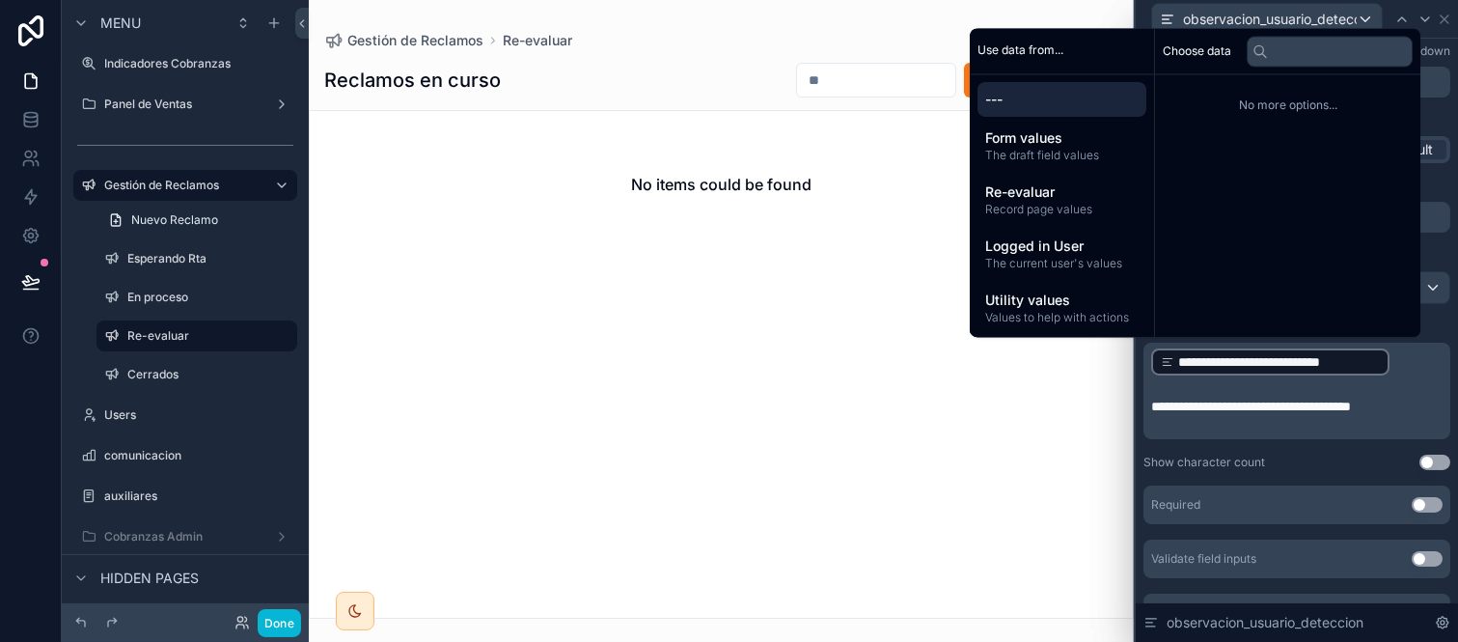
click at [1236, 432] on p "﻿" at bounding box center [1298, 425] width 295 height 19
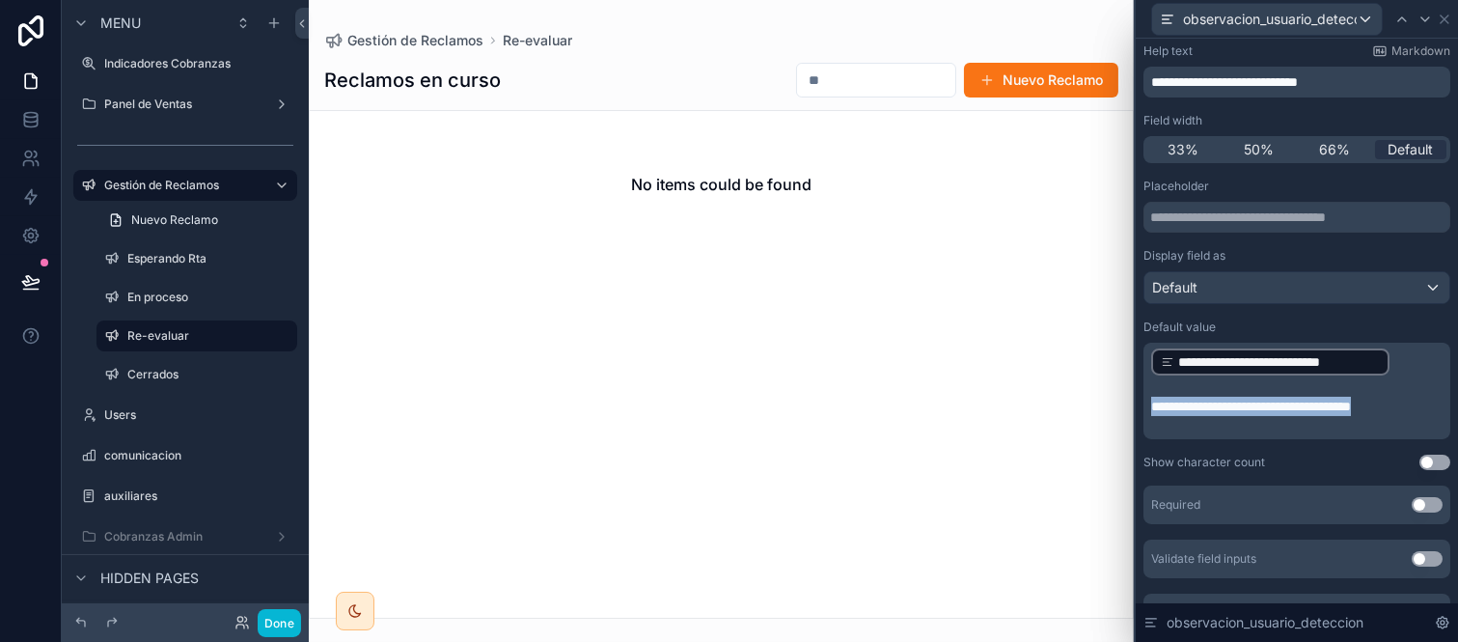
drag, startPoint x: 1250, startPoint y: 428, endPoint x: 1129, endPoint y: 399, distance: 124.1
click at [1129, 399] on div "**********" at bounding box center [729, 321] width 1458 height 642
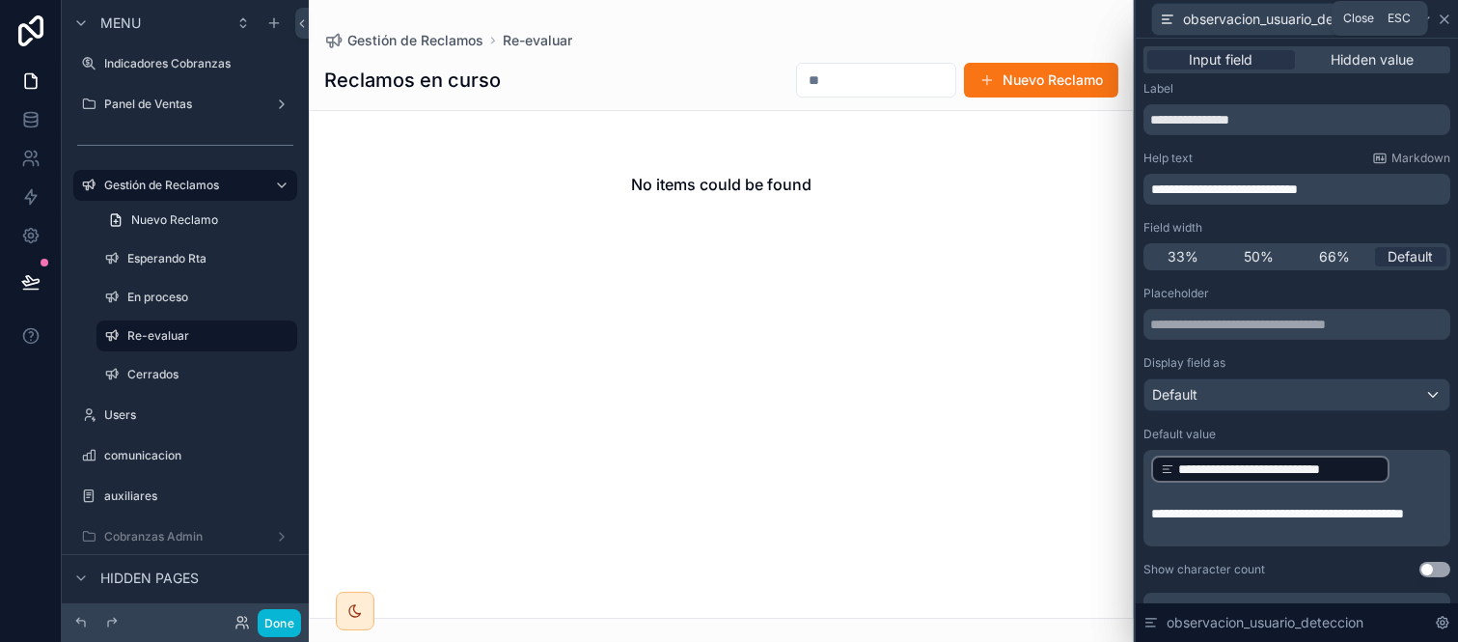
click at [1446, 14] on icon at bounding box center [1444, 19] width 15 height 15
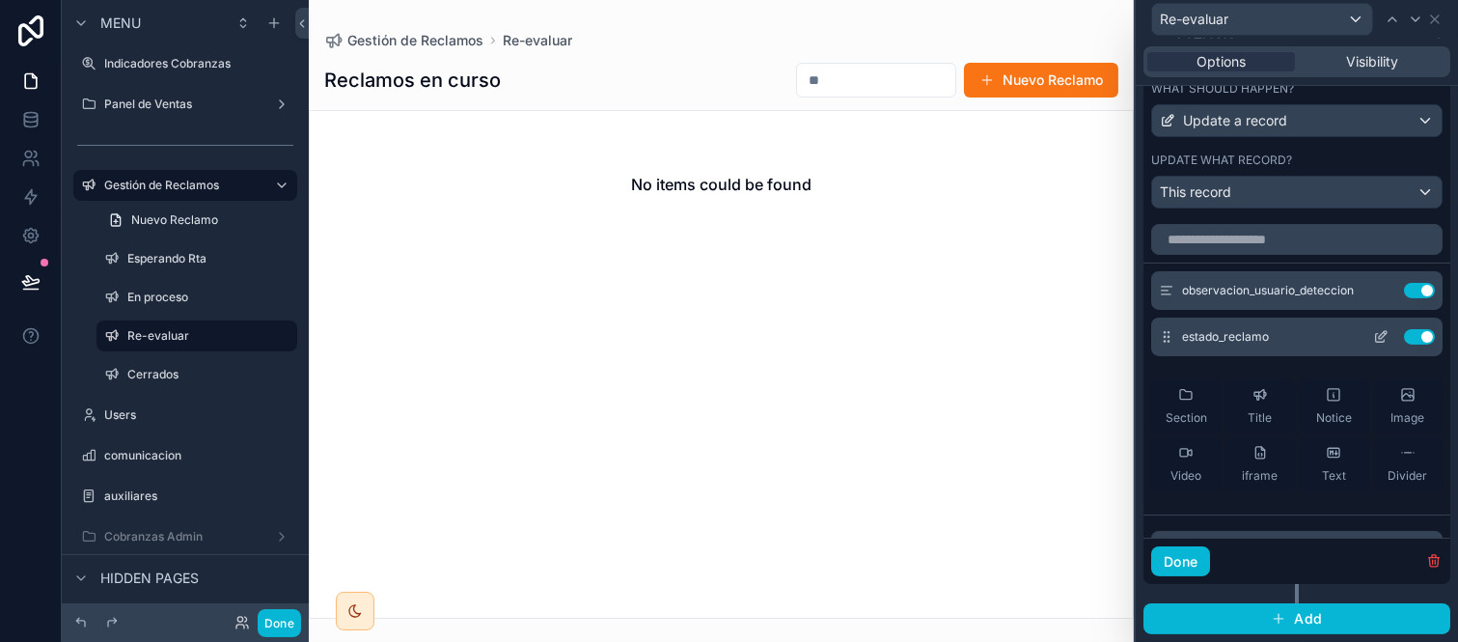
click at [1379, 336] on icon at bounding box center [1383, 335] width 8 height 8
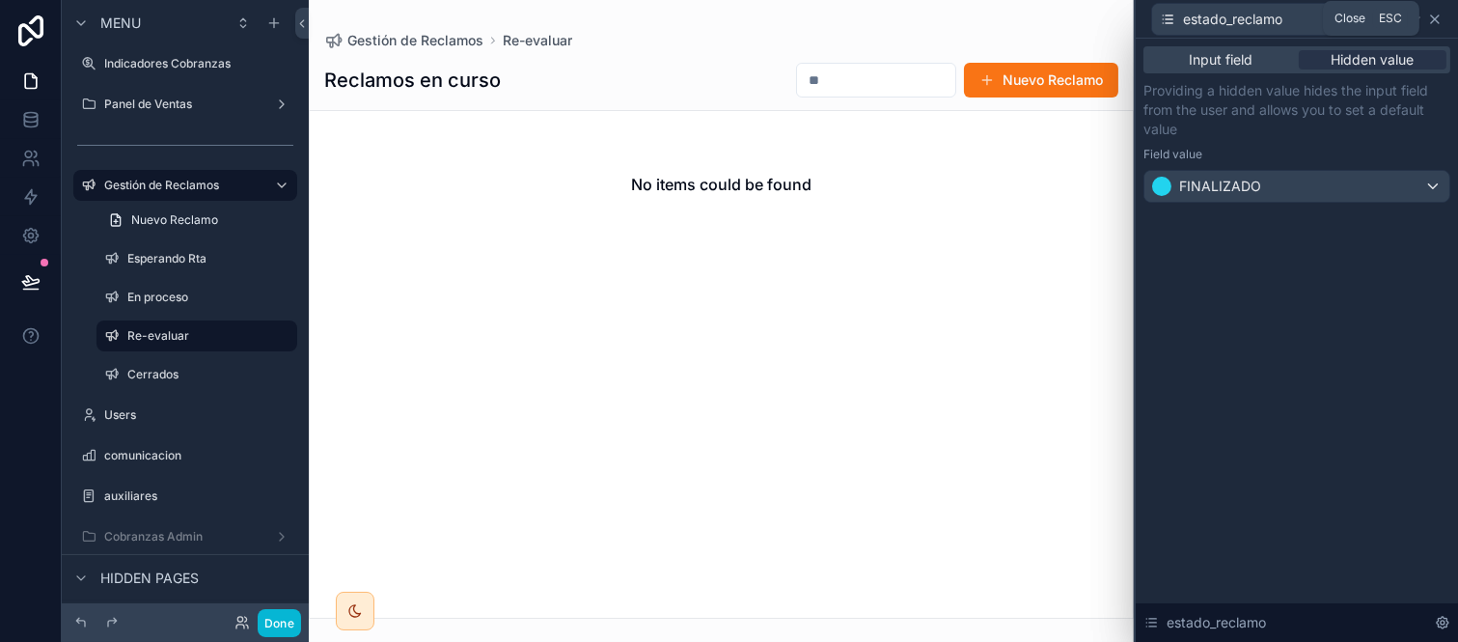
click at [1433, 16] on icon at bounding box center [1435, 19] width 8 height 8
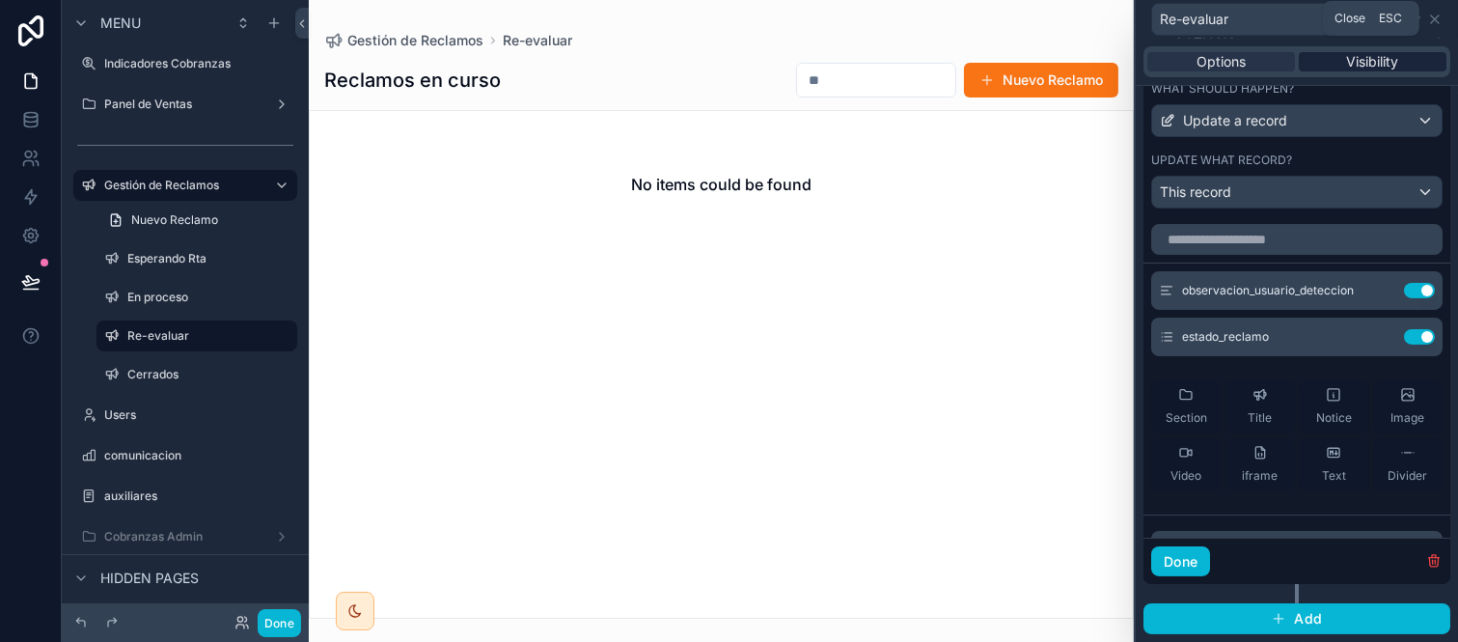
drag, startPoint x: 1438, startPoint y: 14, endPoint x: 1414, endPoint y: 69, distance: 61.0
click at [1438, 14] on icon at bounding box center [1435, 19] width 15 height 15
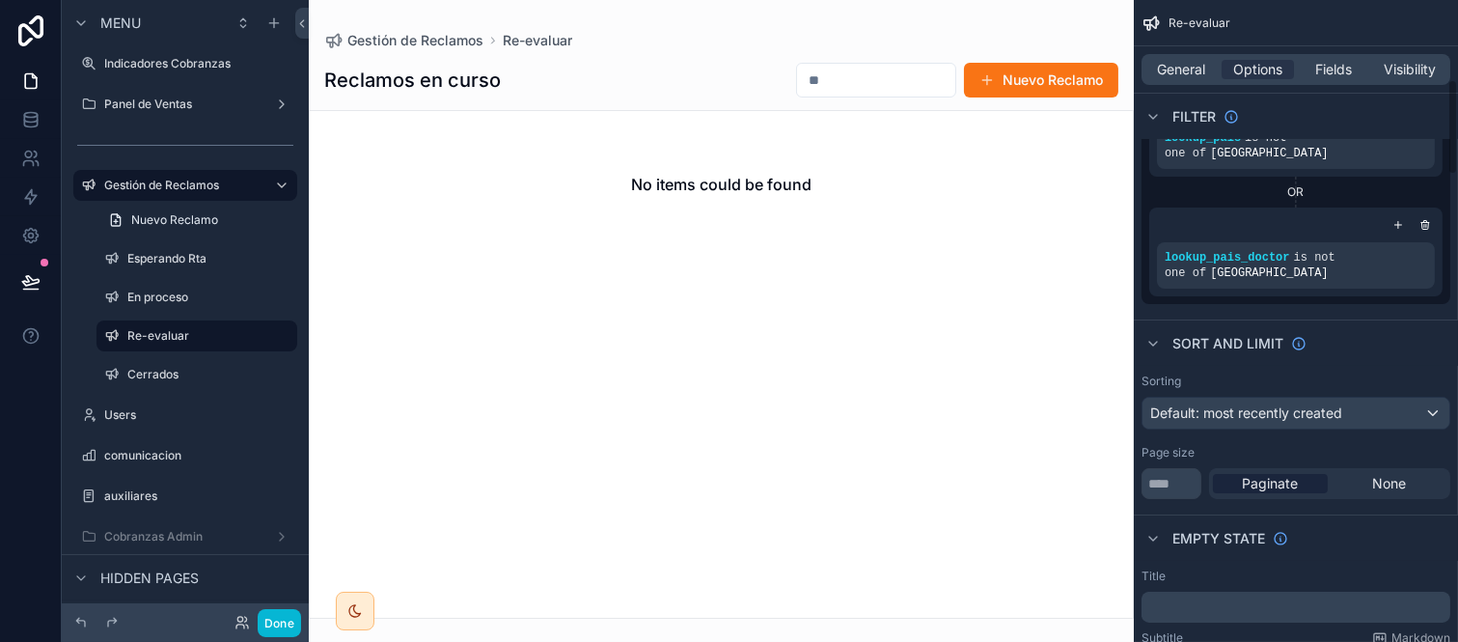
scroll to position [536, 0]
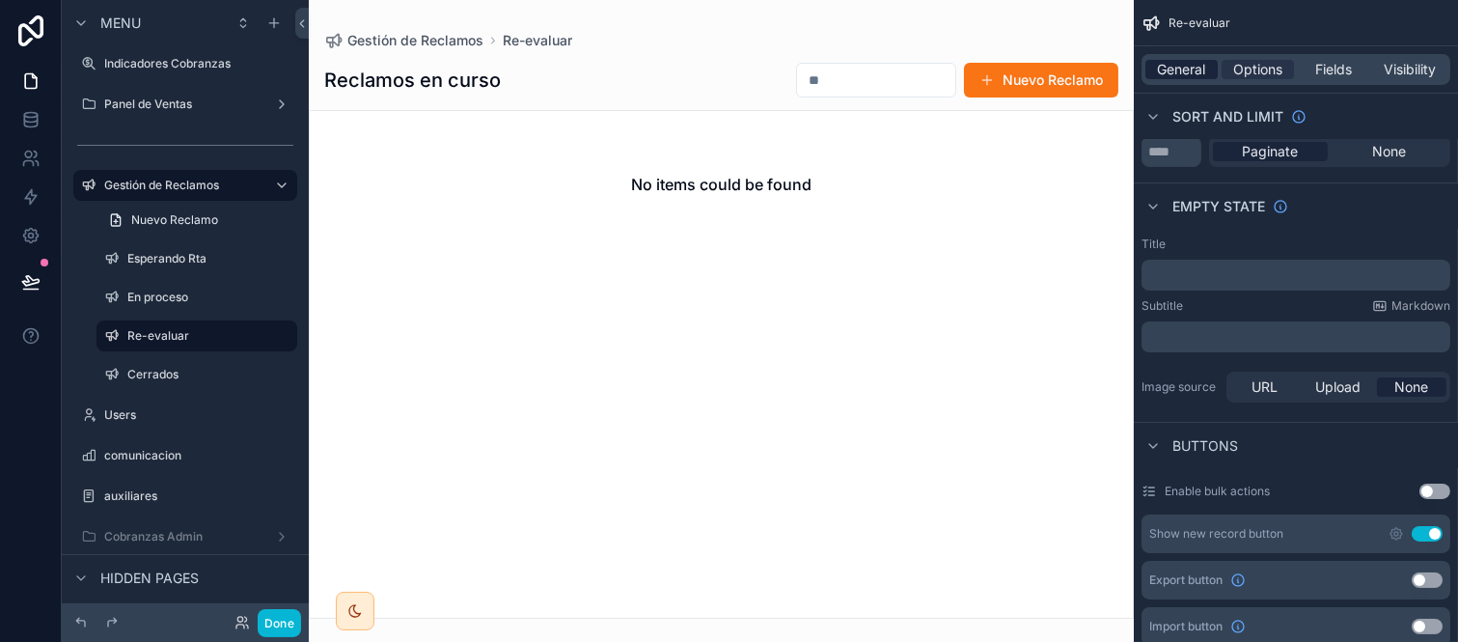
click at [1169, 64] on span "General" at bounding box center [1182, 69] width 48 height 19
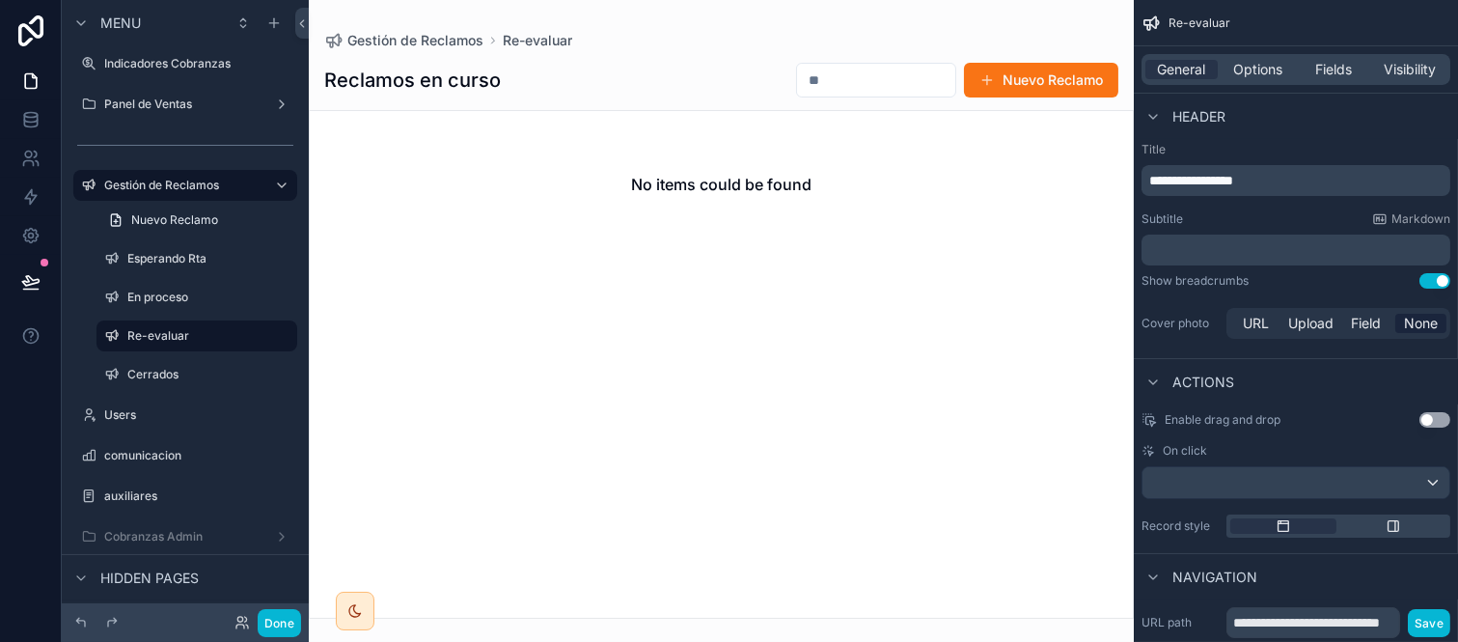
scroll to position [718, 0]
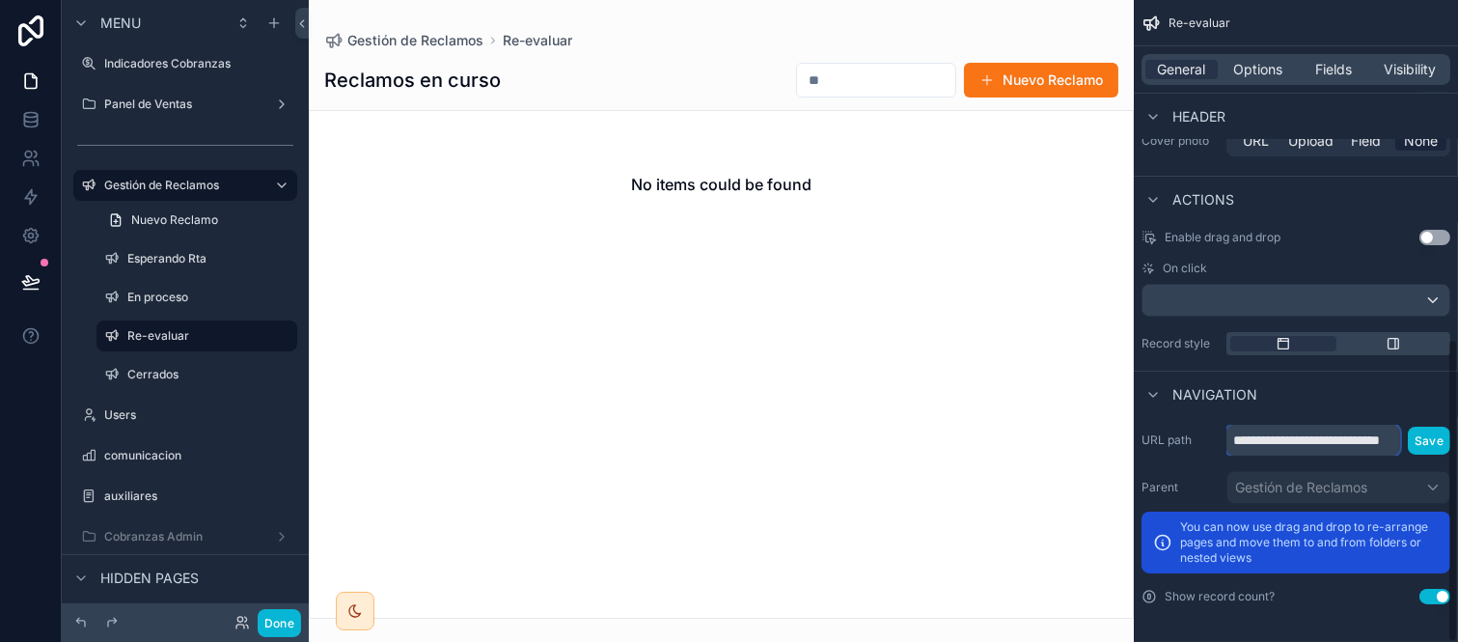
click at [1348, 425] on input "**********" at bounding box center [1314, 440] width 174 height 31
type input "**********"
click at [1425, 439] on button "Save" at bounding box center [1430, 440] width 42 height 28
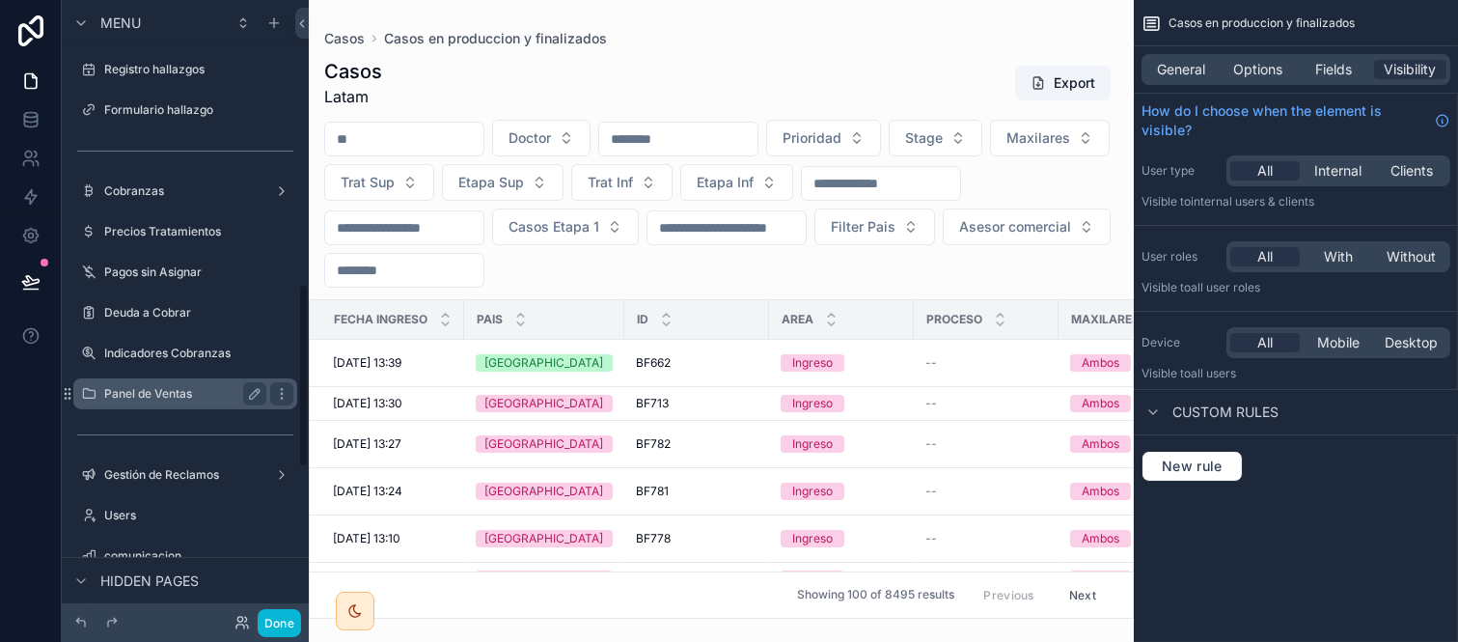
scroll to position [1040, 0]
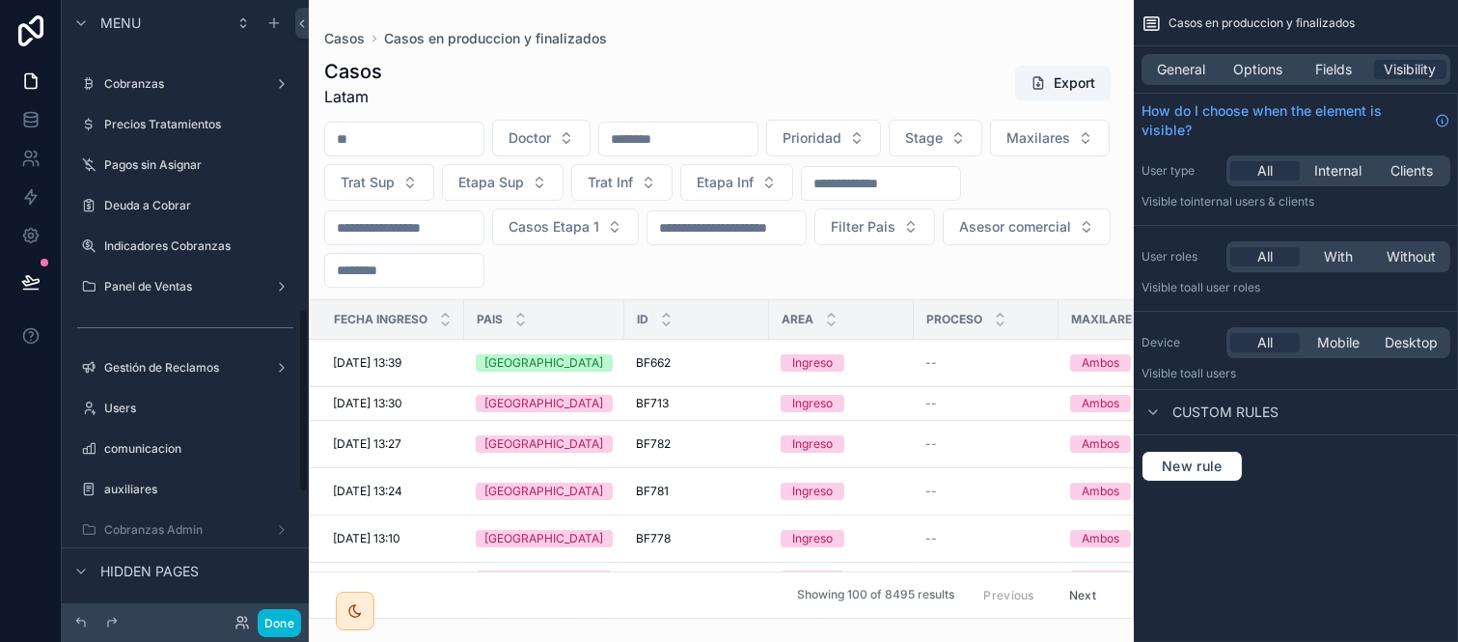
click at [136, 345] on div "scrollable content" at bounding box center [185, 347] width 247 height 4
click at [133, 362] on label "Gestión de Reclamos" at bounding box center [181, 367] width 154 height 15
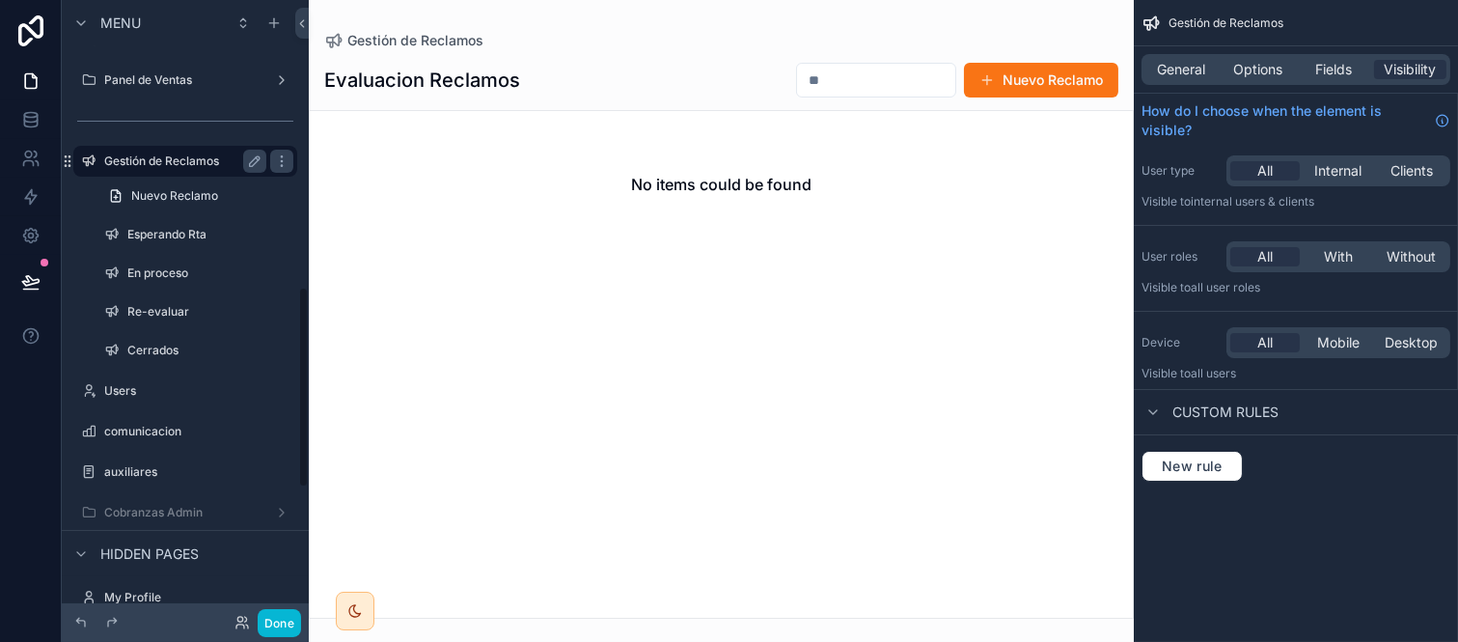
scroll to position [890, 0]
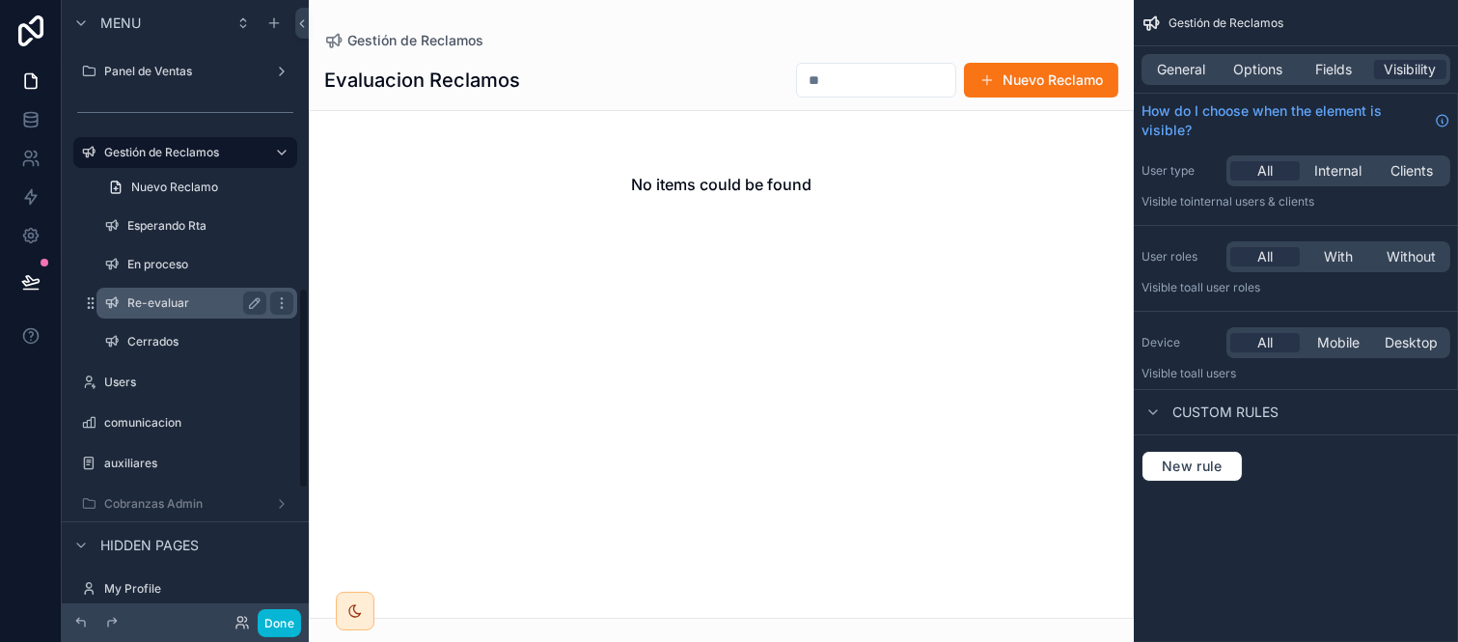
click at [174, 301] on label "Re-evaluar" at bounding box center [192, 302] width 131 height 15
click at [281, 300] on icon "scrollable content" at bounding box center [281, 302] width 15 height 15
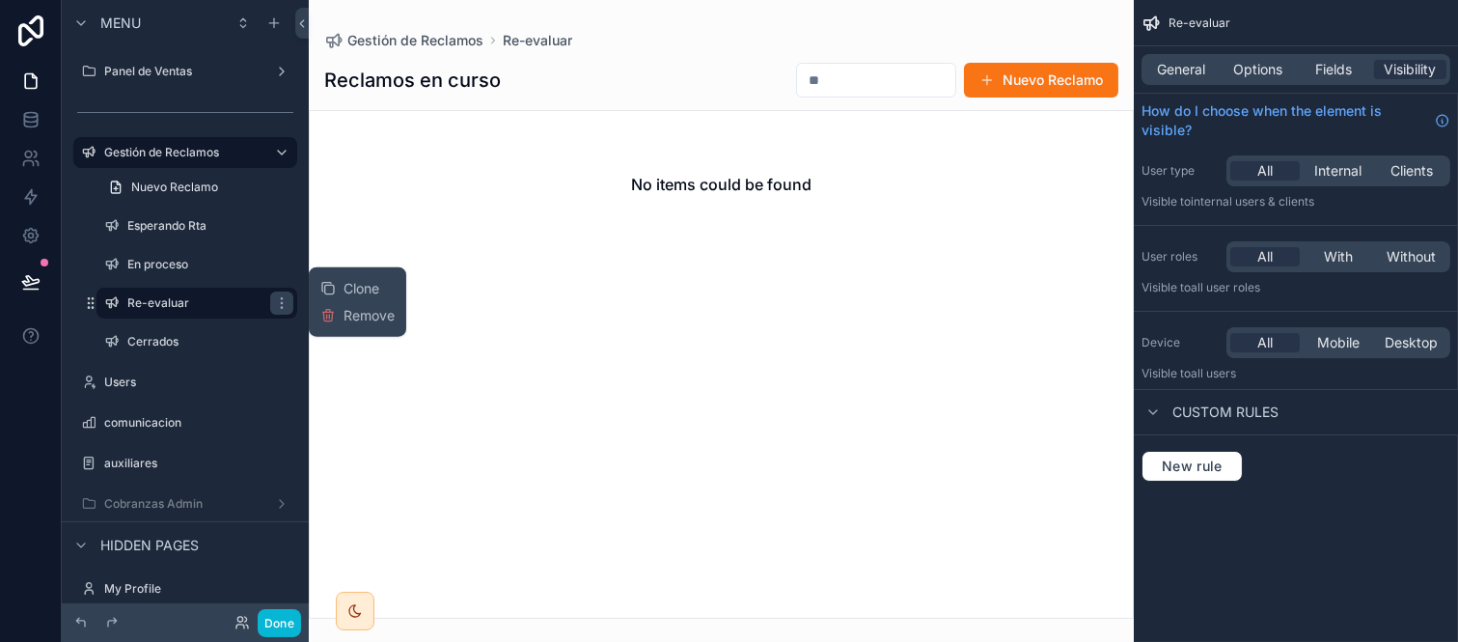
click at [380, 279] on button "Clone" at bounding box center [357, 288] width 74 height 19
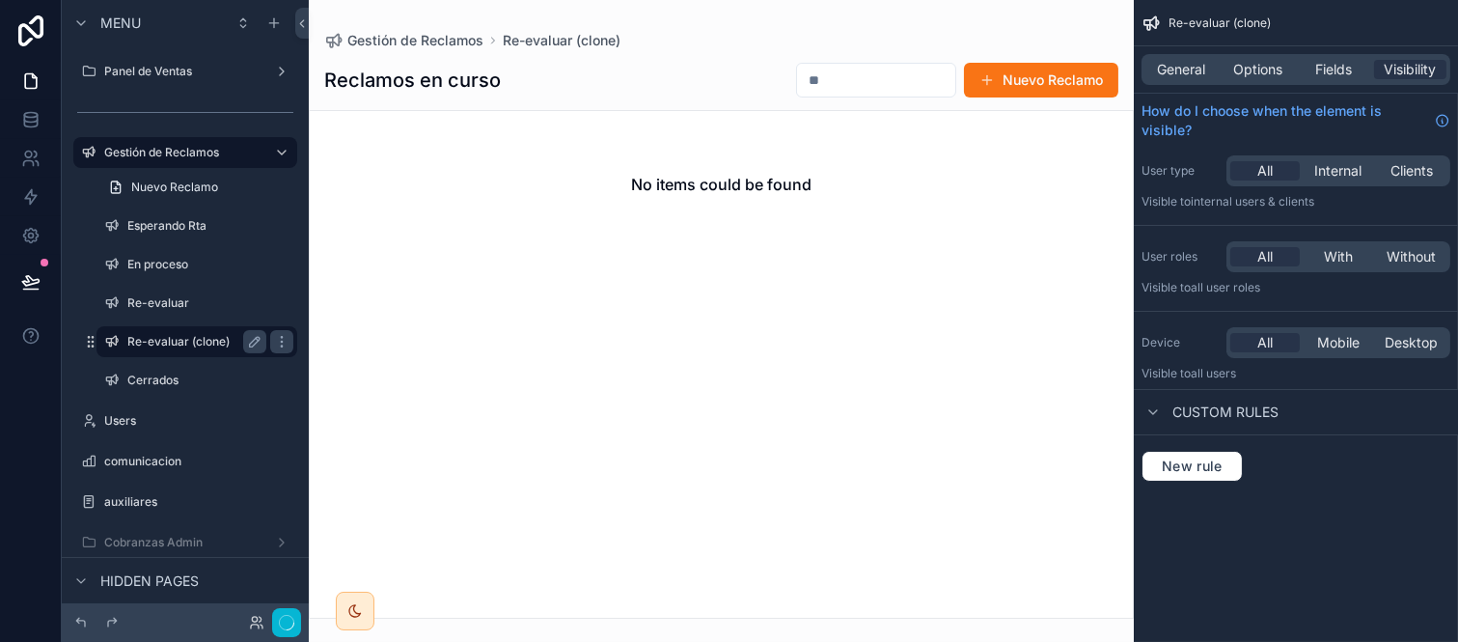
click at [149, 340] on label "Re-evaluar (clone)" at bounding box center [192, 341] width 131 height 15
click at [261, 336] on icon "scrollable content" at bounding box center [254, 341] width 15 height 15
click at [136, 338] on input "**********" at bounding box center [181, 341] width 108 height 23
type input "*"
type input "**********"
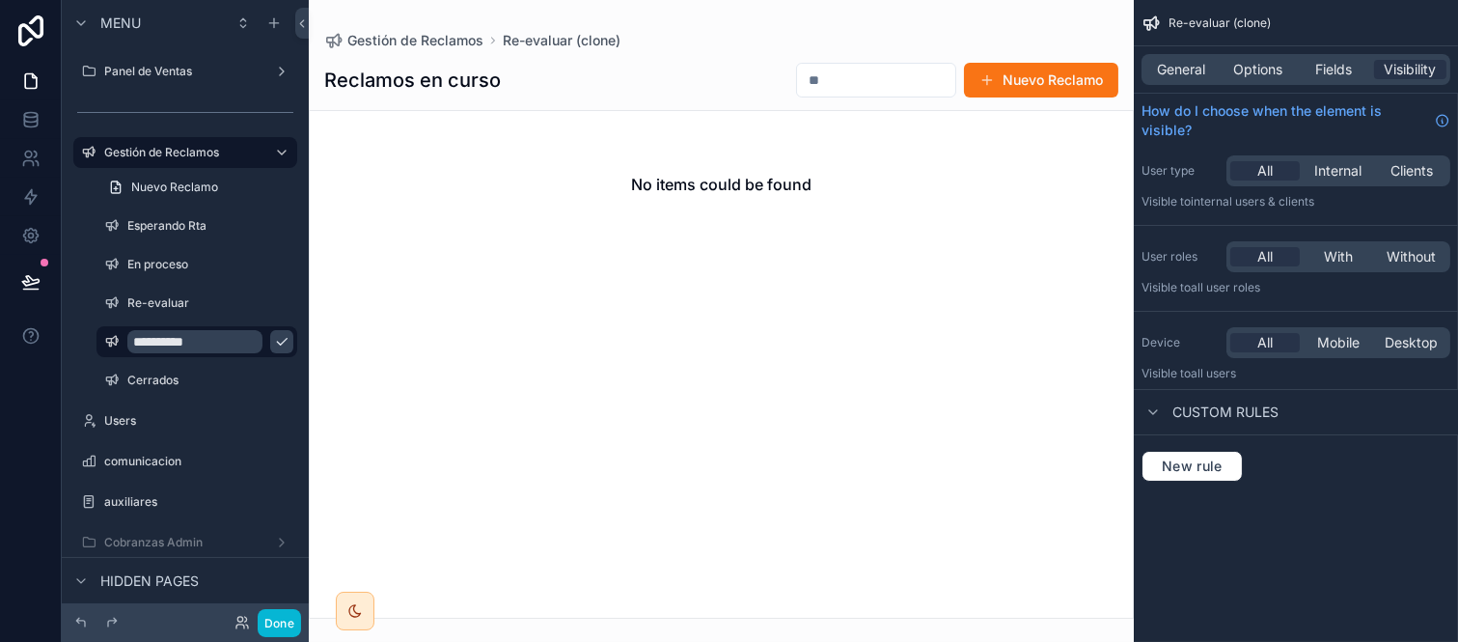
click at [270, 336] on button "scrollable content" at bounding box center [281, 341] width 23 height 23
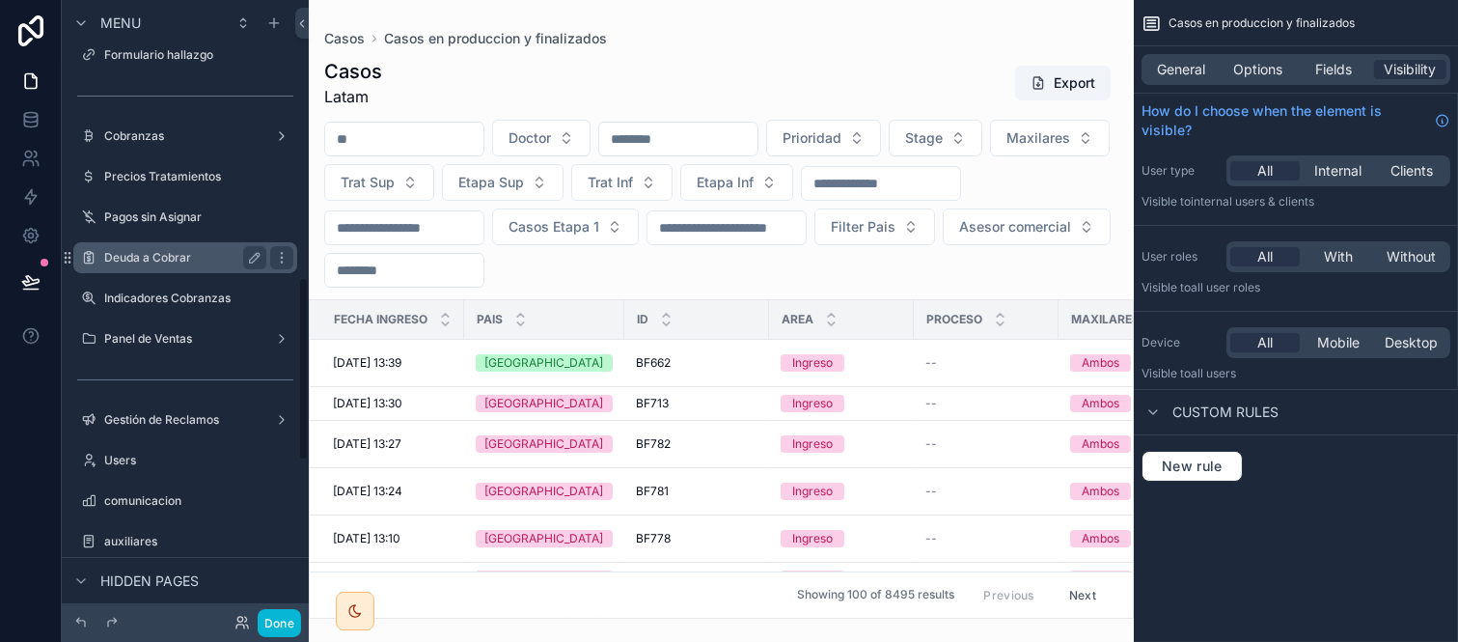
scroll to position [932, 0]
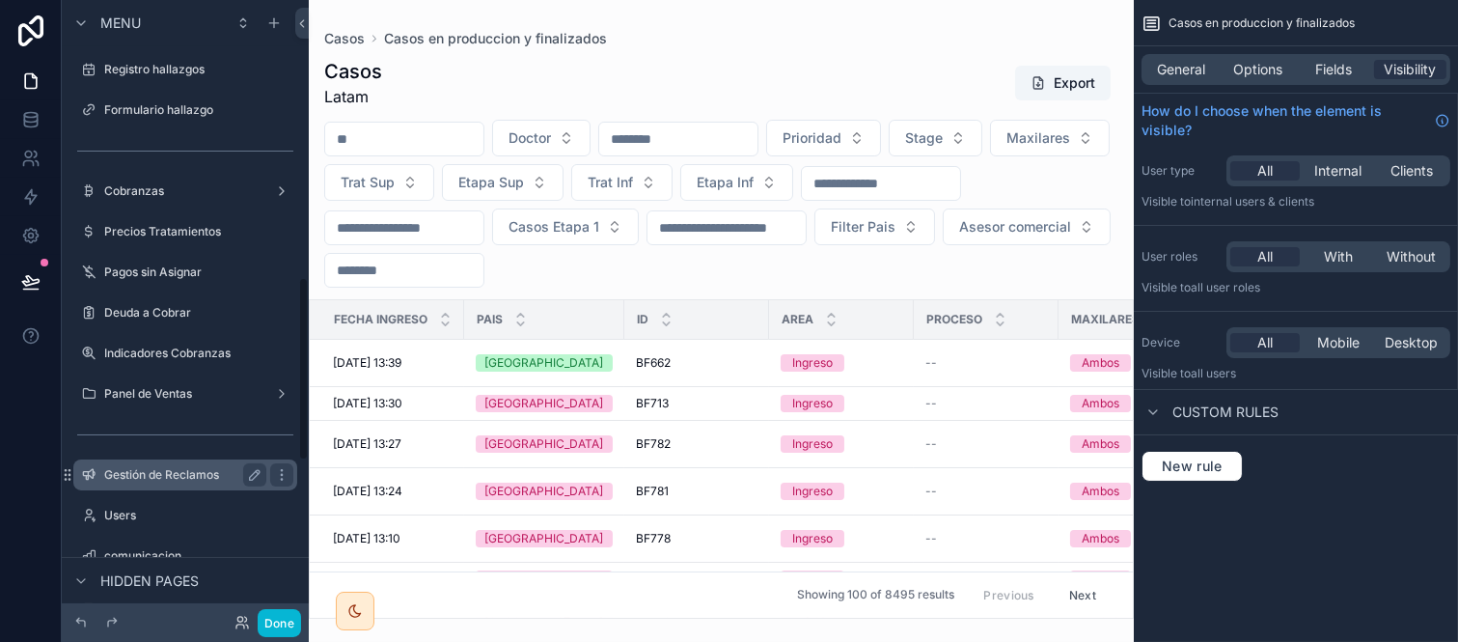
click at [155, 467] on label "Gestión de Reclamos" at bounding box center [181, 474] width 154 height 15
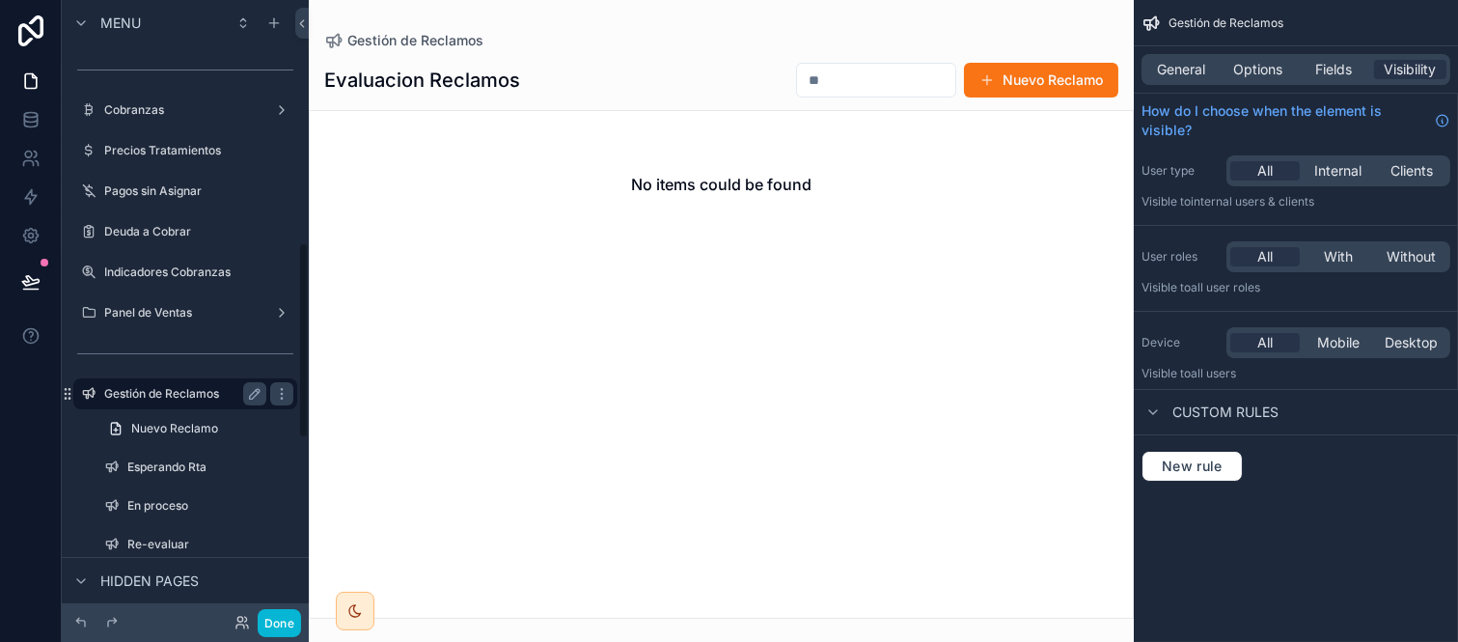
scroll to position [783, 0]
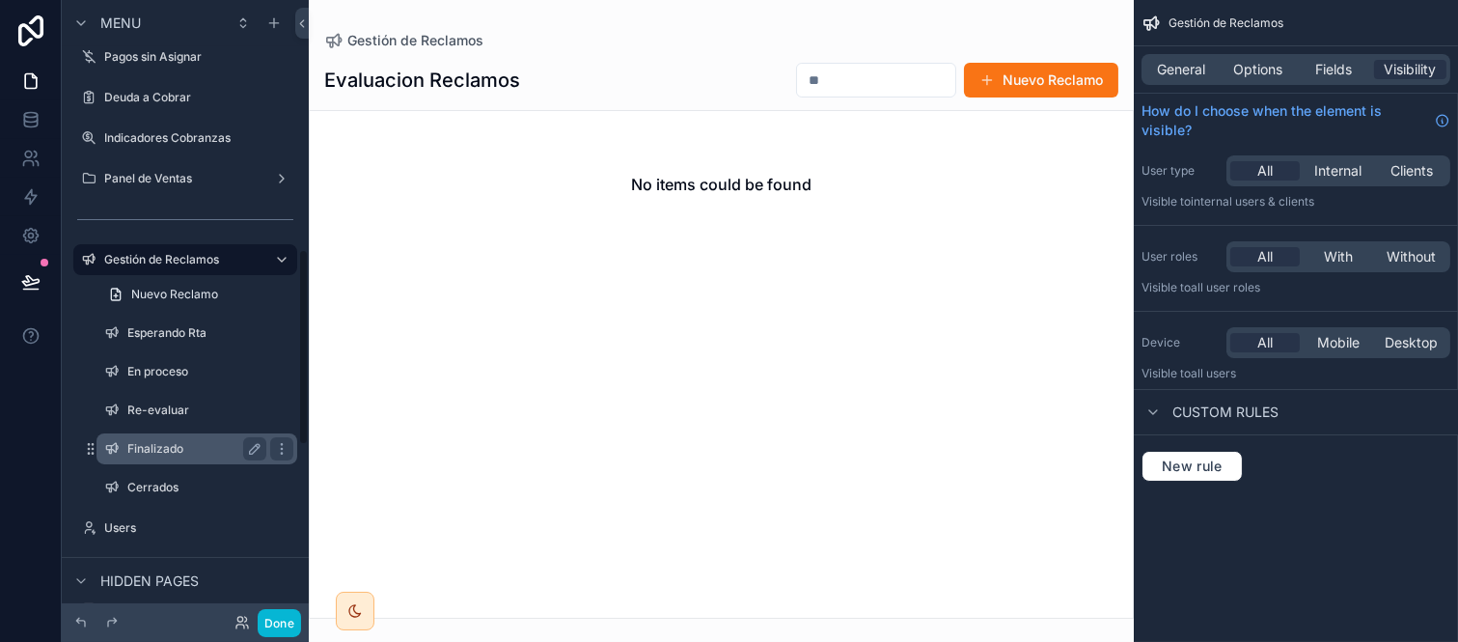
click at [162, 441] on label "Finalizado" at bounding box center [192, 448] width 131 height 15
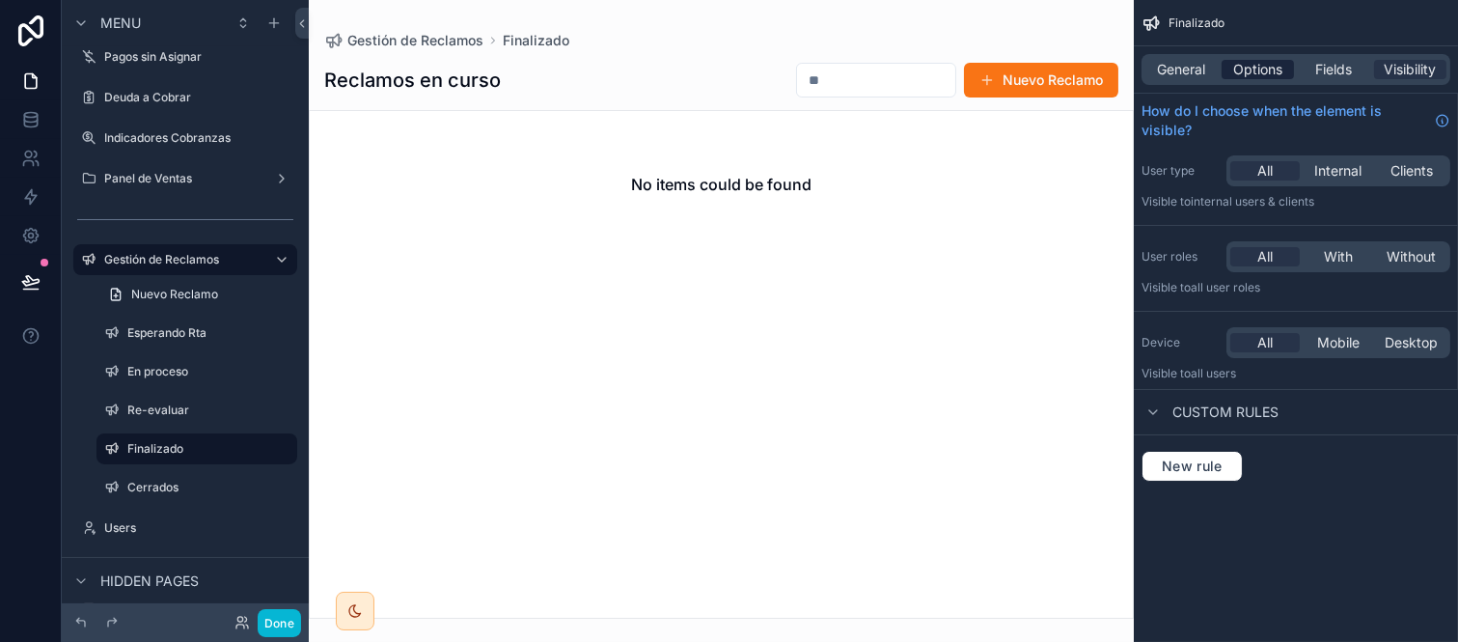
click at [1232, 63] on div "Options" at bounding box center [1258, 69] width 72 height 19
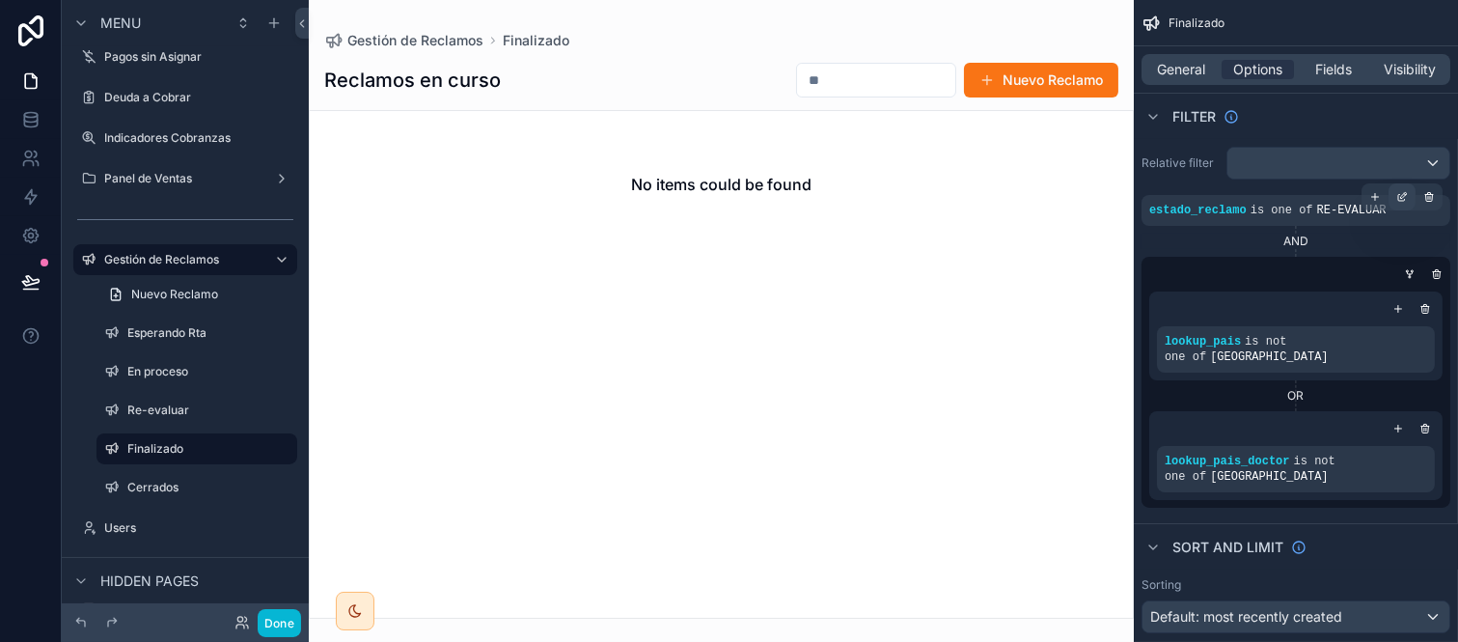
click at [1399, 200] on icon "scrollable content" at bounding box center [1402, 198] width 7 height 7
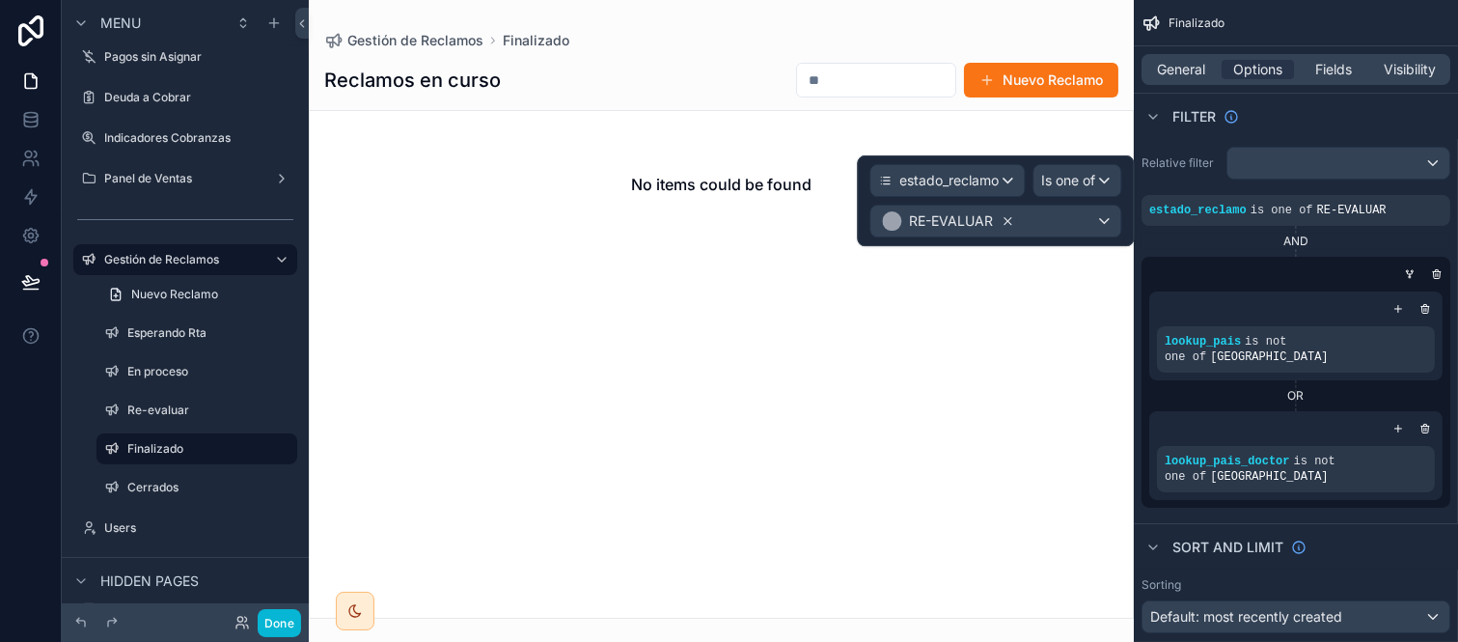
click at [1007, 222] on icon at bounding box center [1008, 221] width 14 height 14
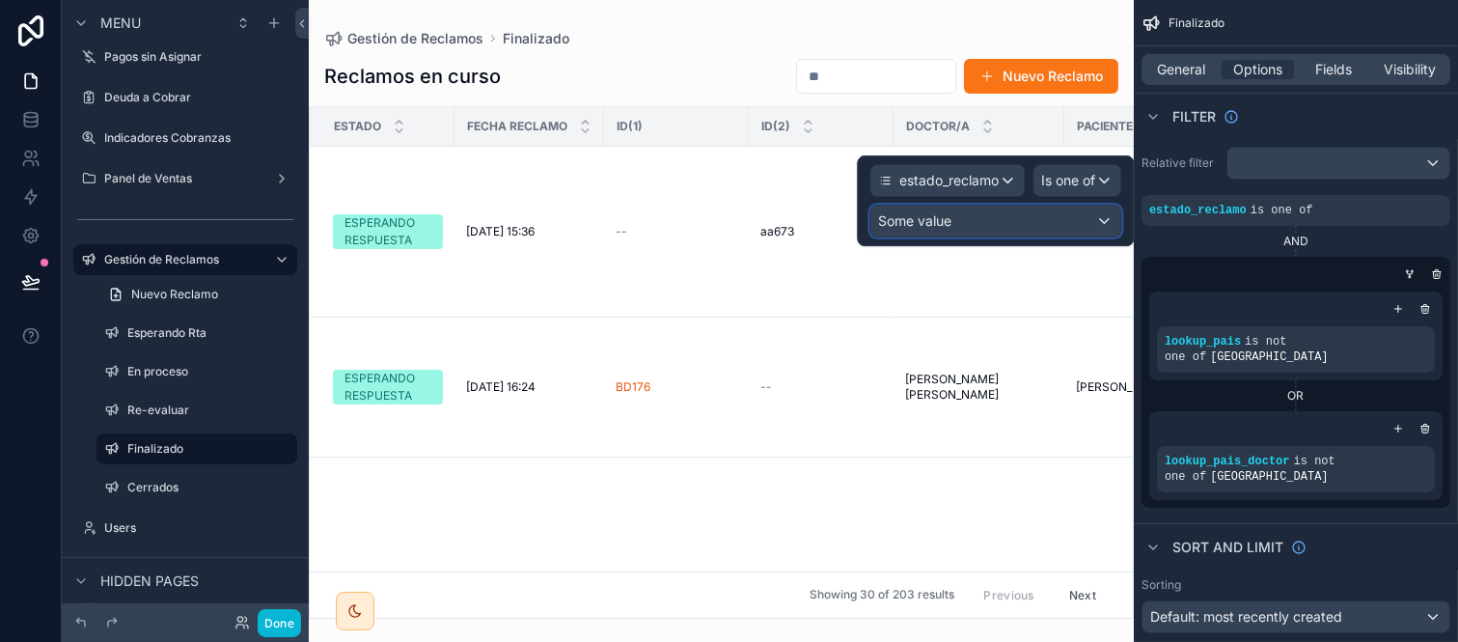
click at [1023, 220] on div "Some value" at bounding box center [996, 221] width 250 height 31
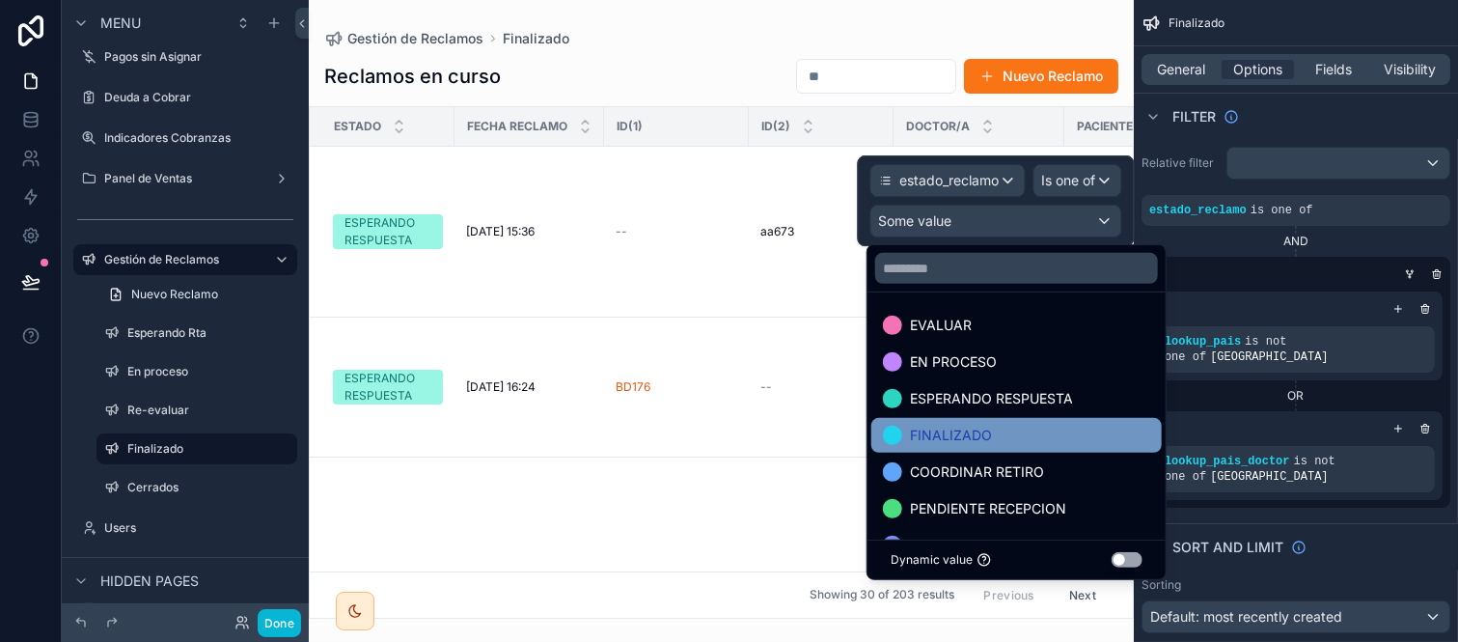
click at [1018, 429] on div "FINALIZADO" at bounding box center [1016, 435] width 267 height 23
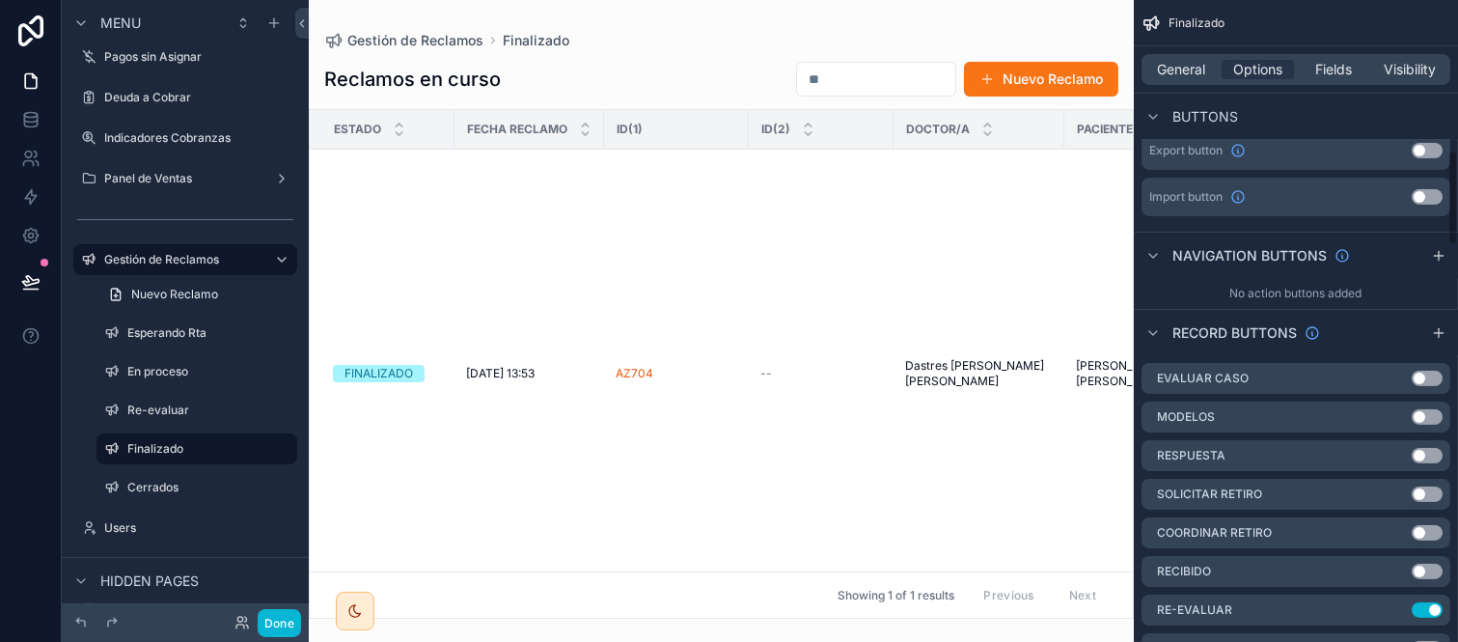
scroll to position [1072, 0]
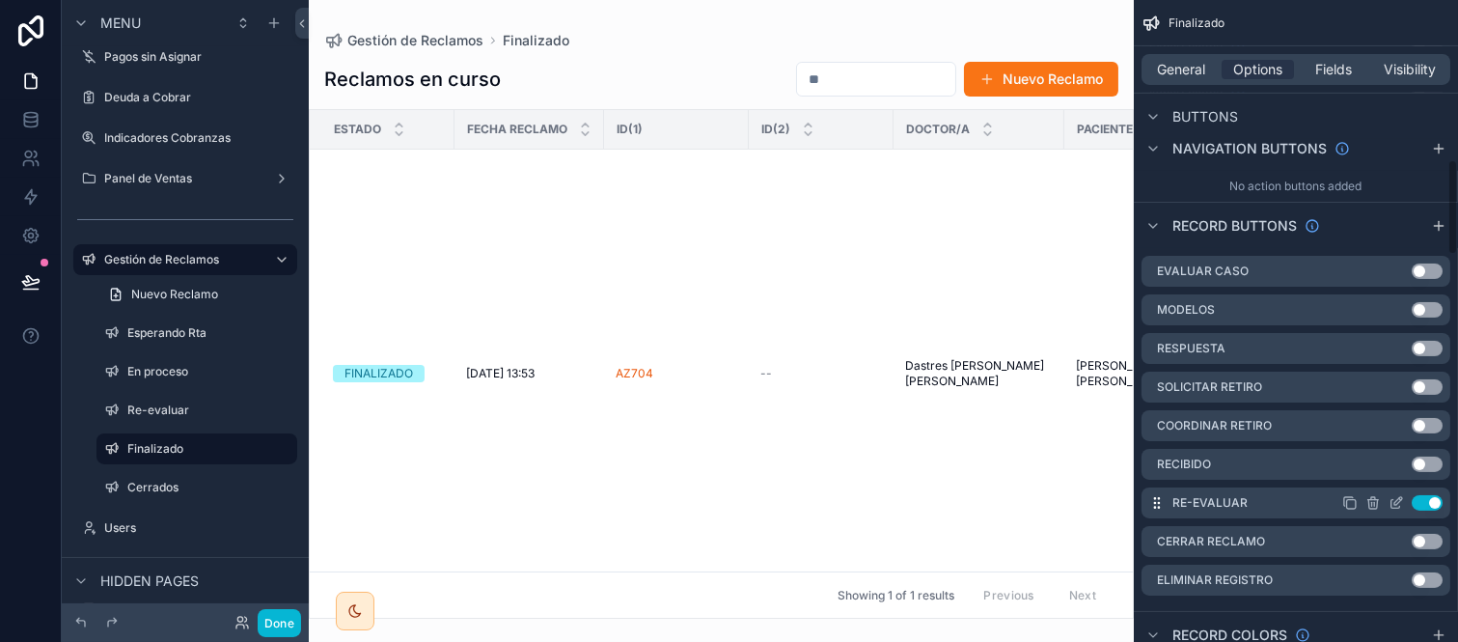
click at [1426, 495] on button "Use setting" at bounding box center [1427, 502] width 31 height 15
click at [1427, 534] on button "Use setting" at bounding box center [1427, 541] width 31 height 15
click at [1402, 536] on icon "scrollable content" at bounding box center [1399, 540] width 8 height 8
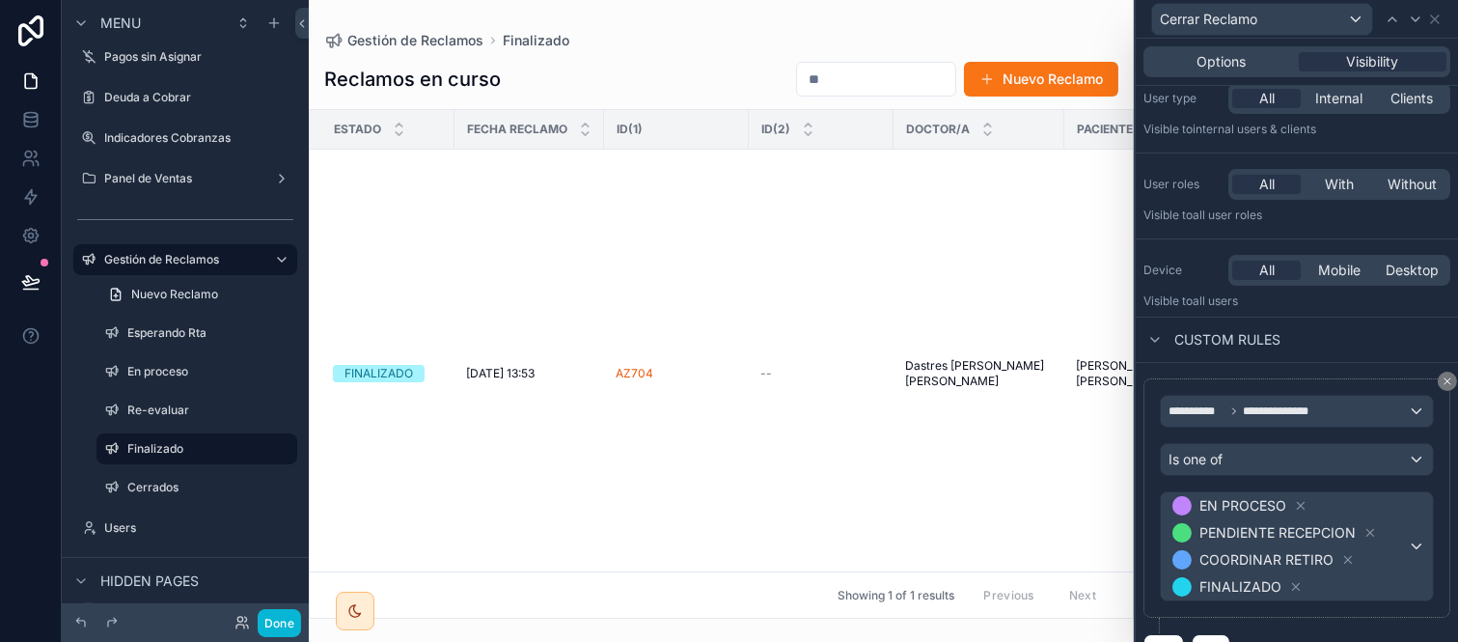
scroll to position [100, 0]
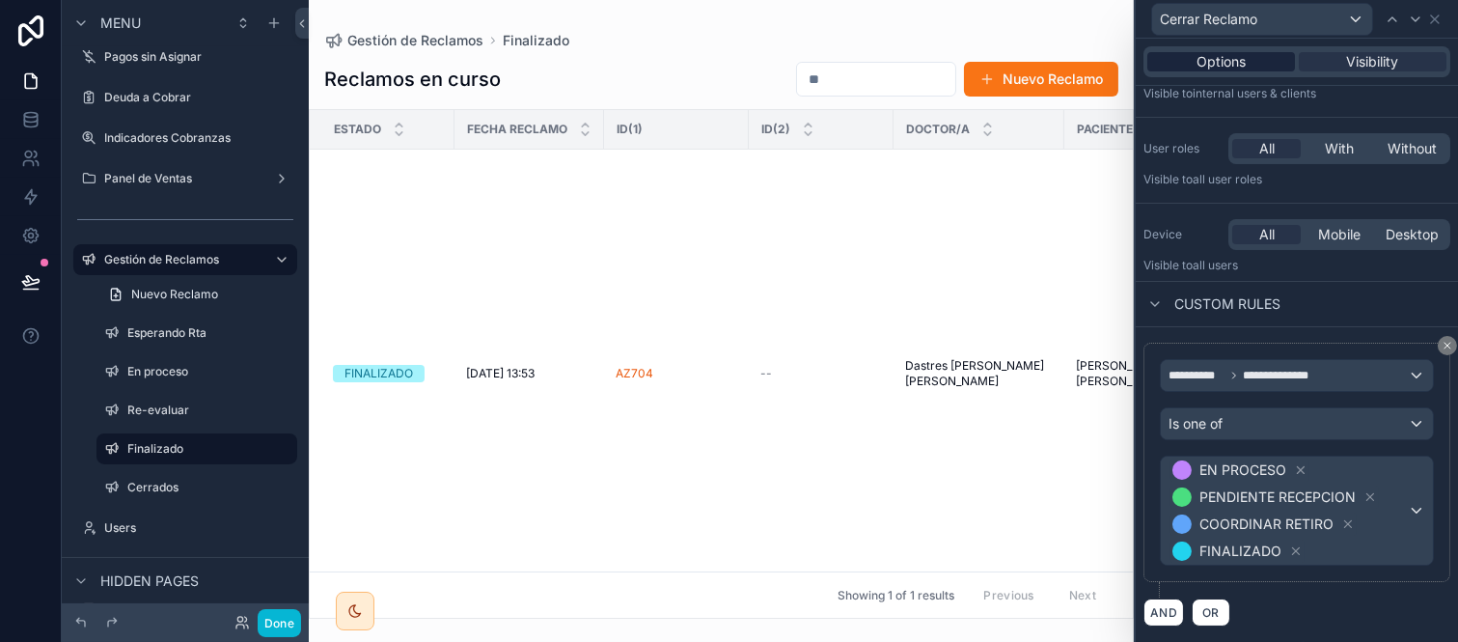
click at [1238, 63] on span "Options" at bounding box center [1221, 61] width 49 height 19
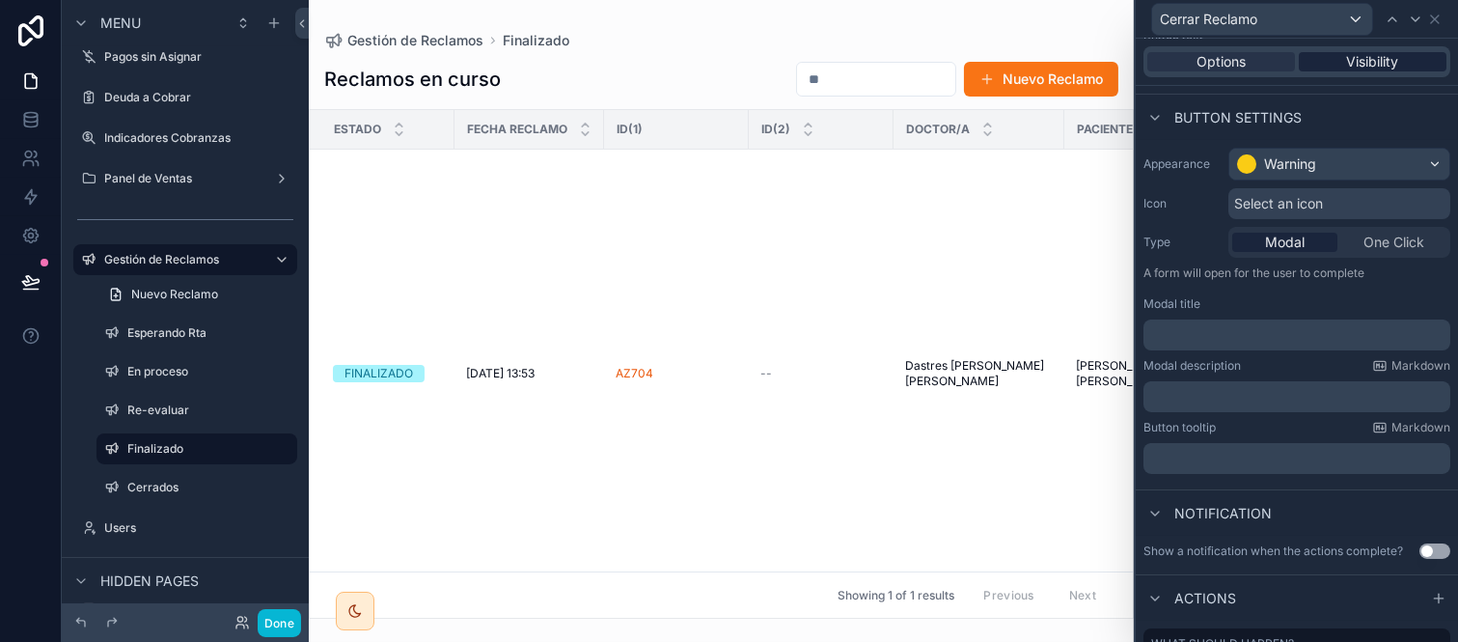
click at [1397, 62] on div "Visibility" at bounding box center [1373, 61] width 148 height 19
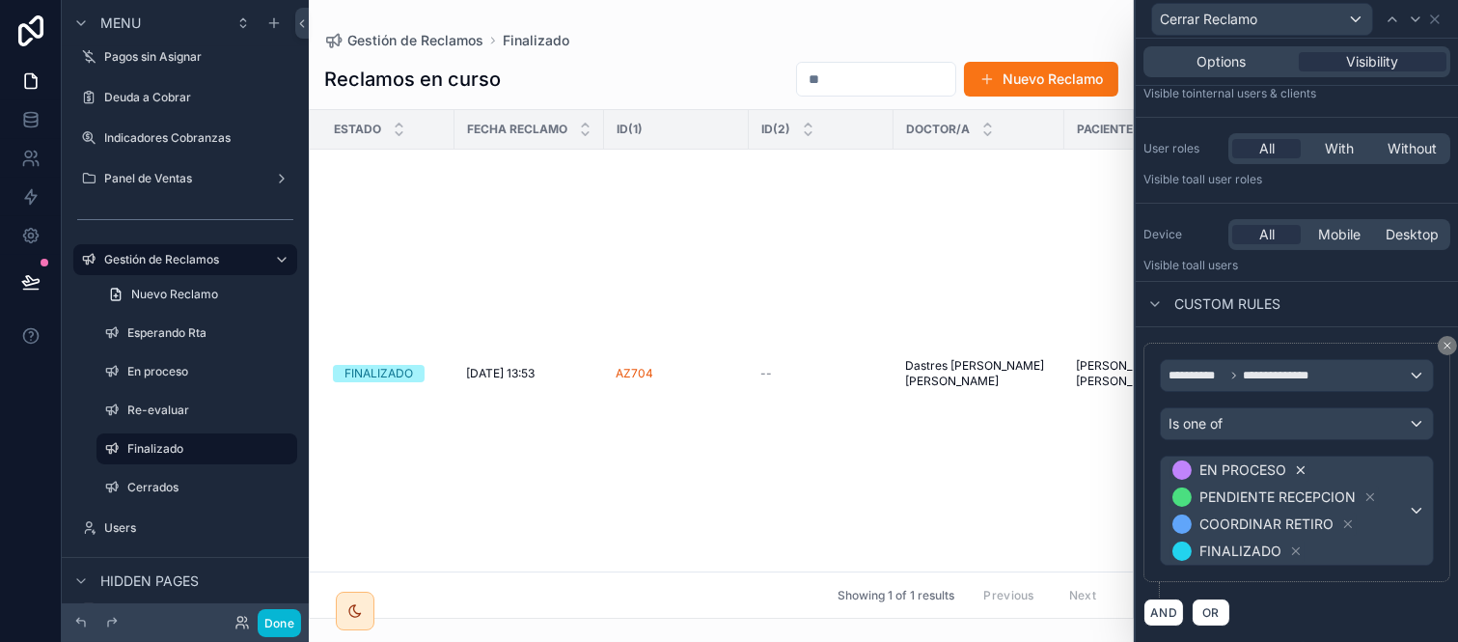
click at [1298, 467] on icon at bounding box center [1301, 470] width 14 height 14
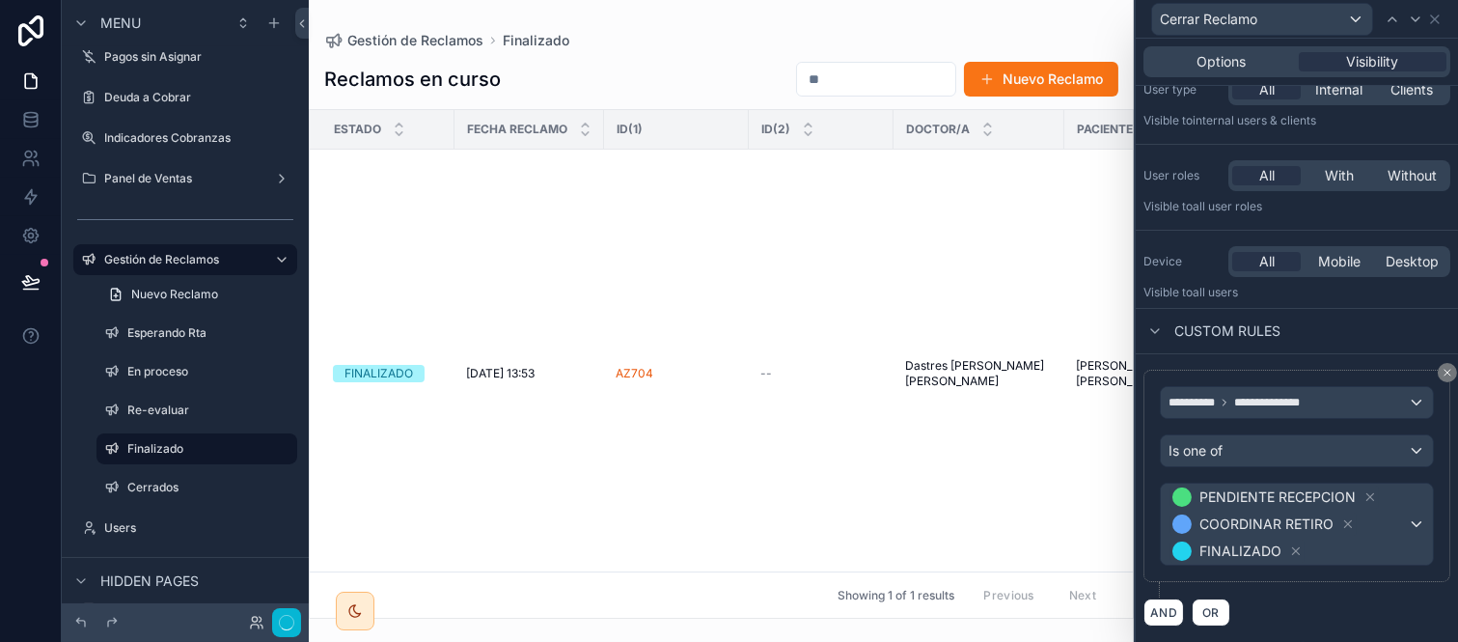
scroll to position [73, 0]
click at [1369, 496] on icon at bounding box center [1371, 497] width 7 height 7
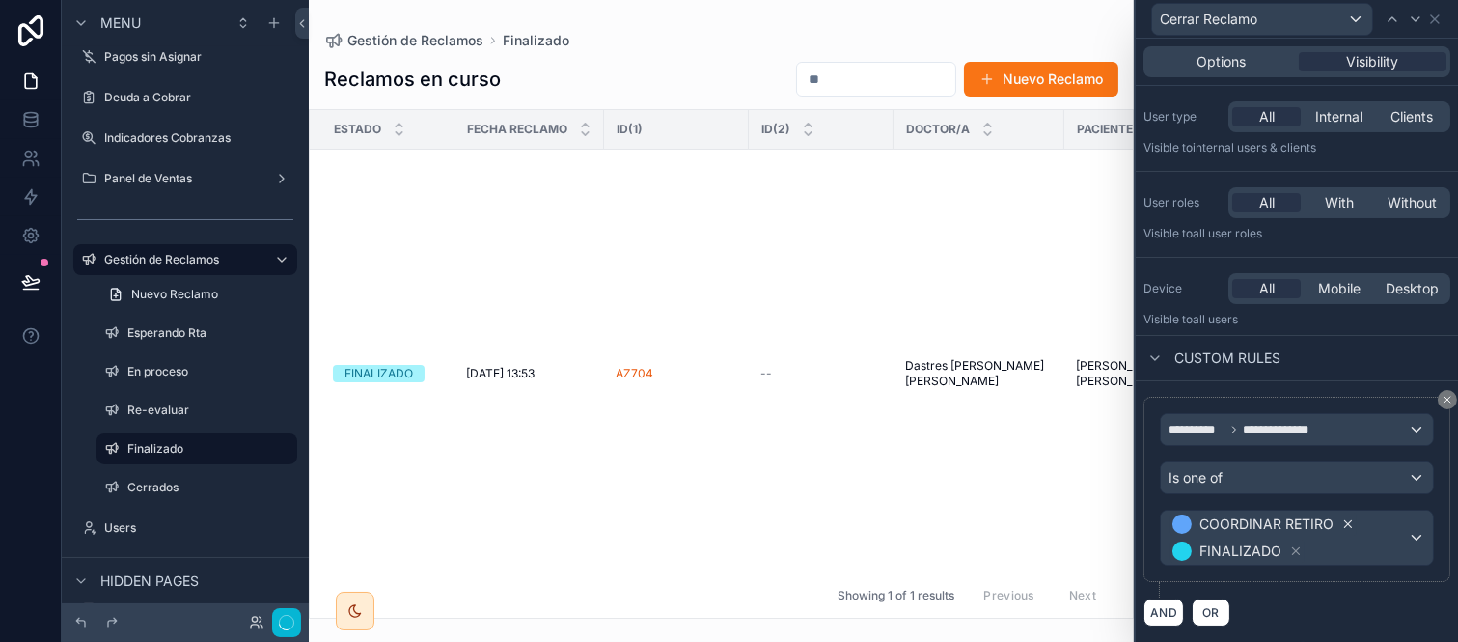
scroll to position [46, 0]
click at [1344, 522] on icon at bounding box center [1349, 524] width 14 height 14
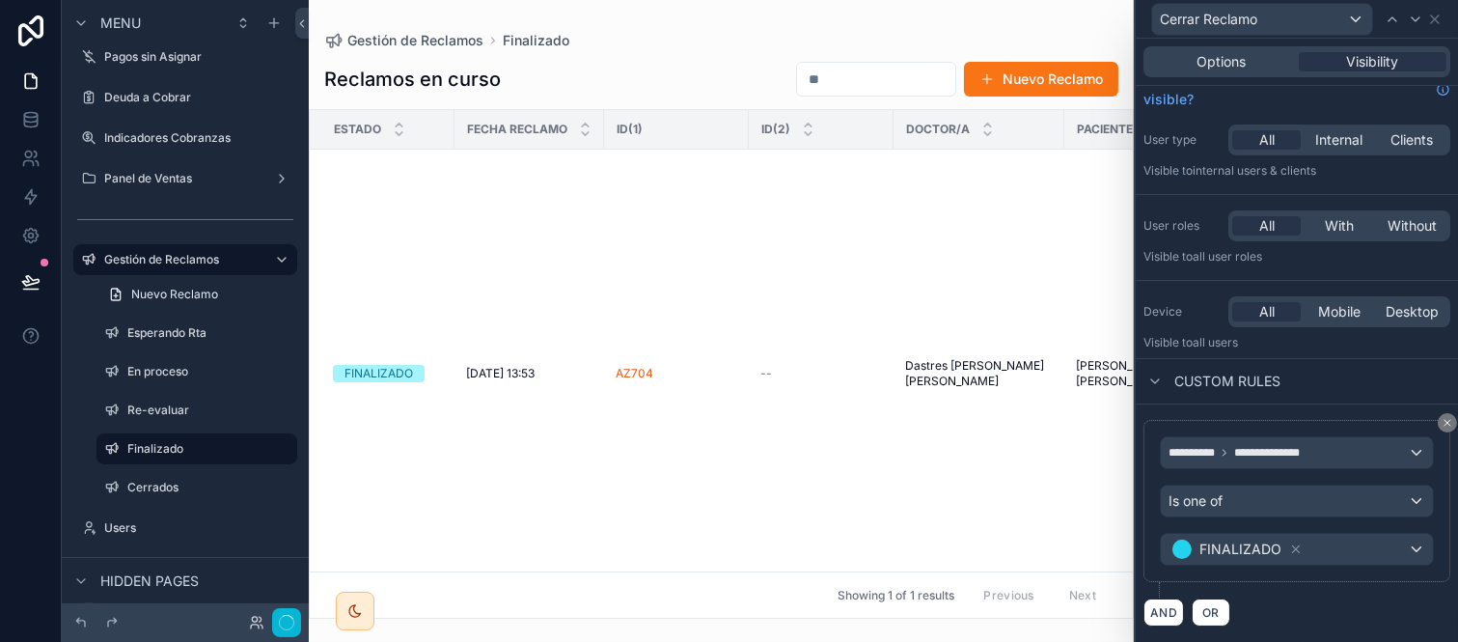
scroll to position [23, 0]
drag, startPoint x: 1208, startPoint y: 68, endPoint x: 1216, endPoint y: 80, distance: 14.7
click at [1208, 68] on span "Options" at bounding box center [1221, 61] width 49 height 19
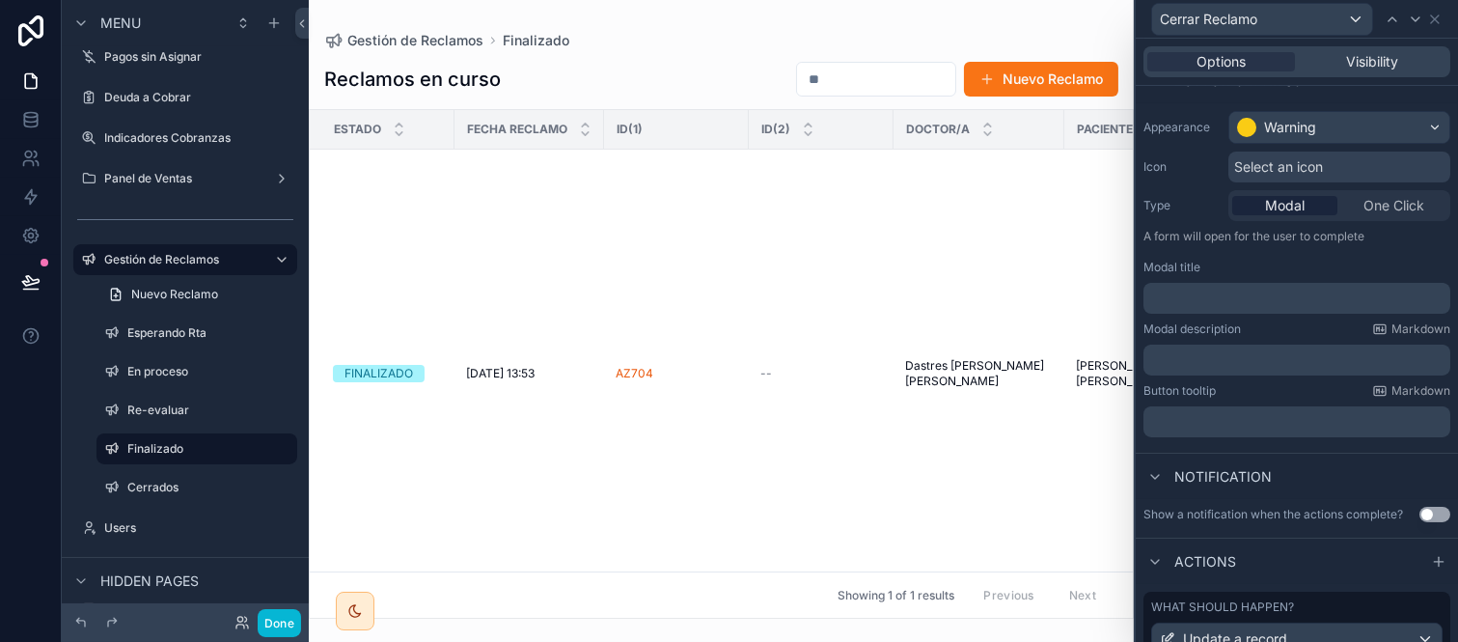
scroll to position [302, 0]
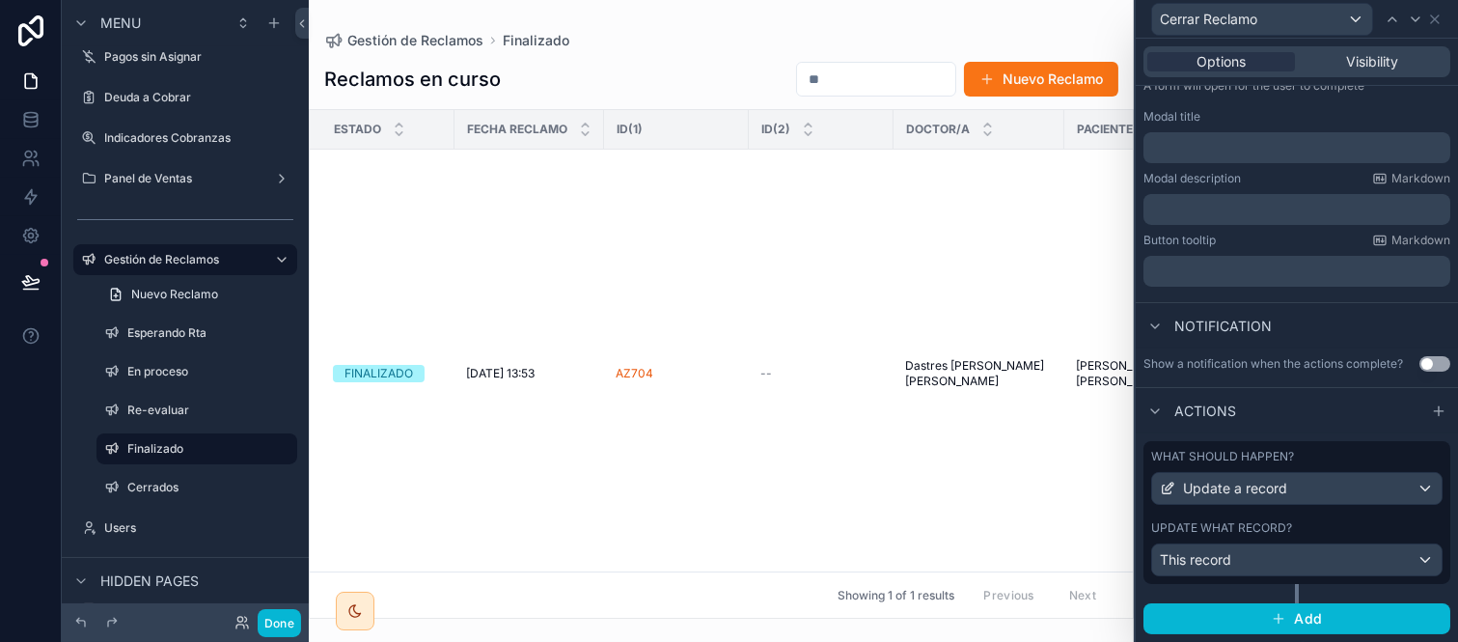
click at [1221, 515] on div "What should happen? Update a record Update what record? This record" at bounding box center [1297, 512] width 307 height 143
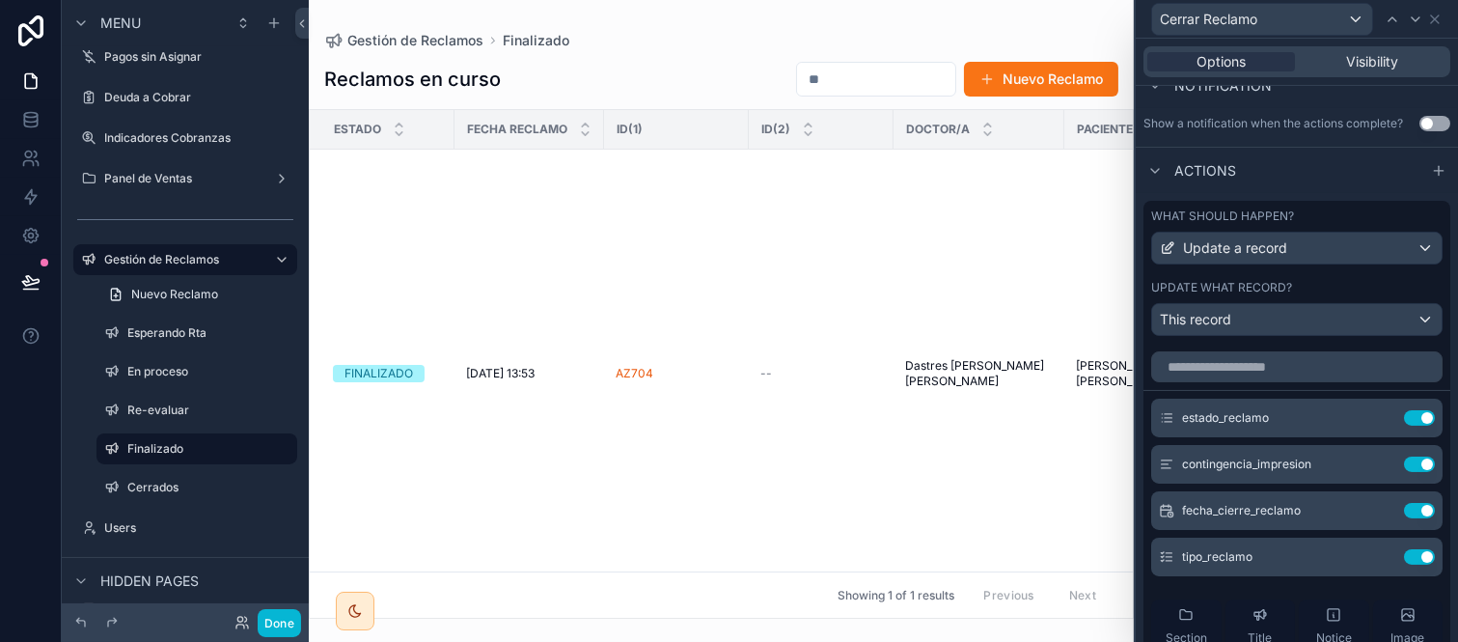
scroll to position [624, 0]
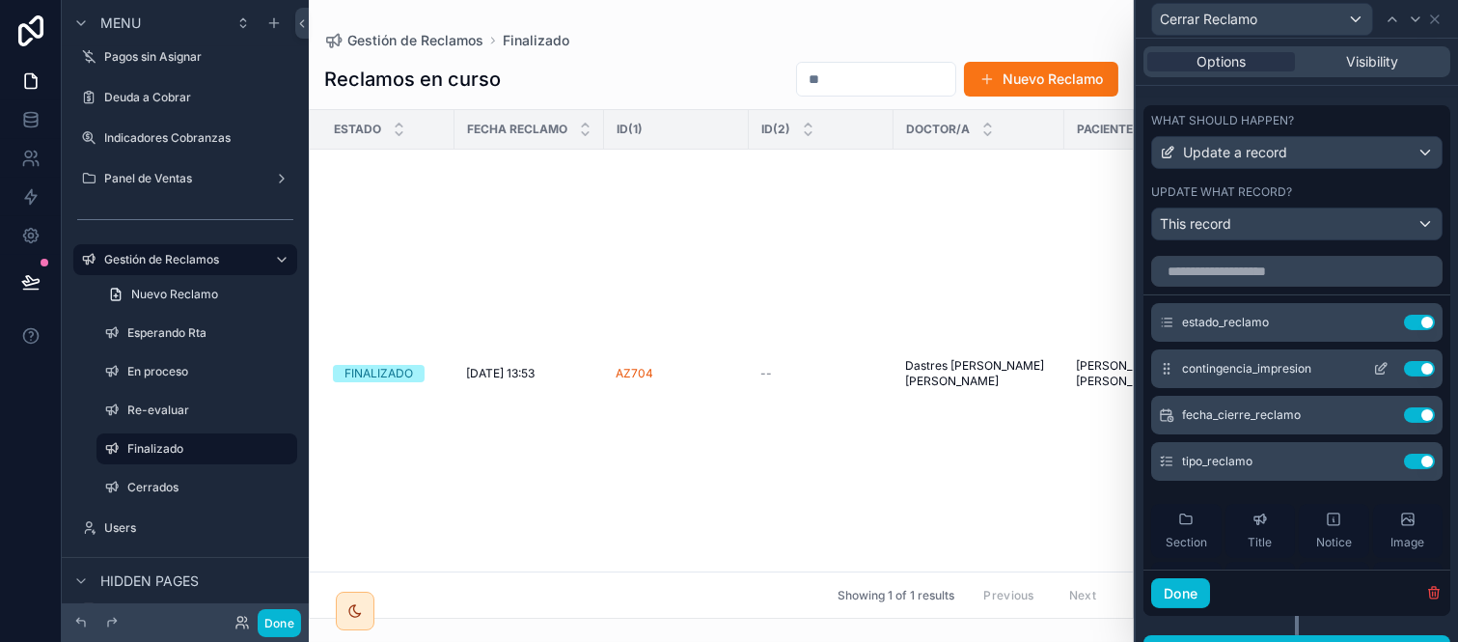
click at [1373, 376] on icon at bounding box center [1380, 368] width 15 height 15
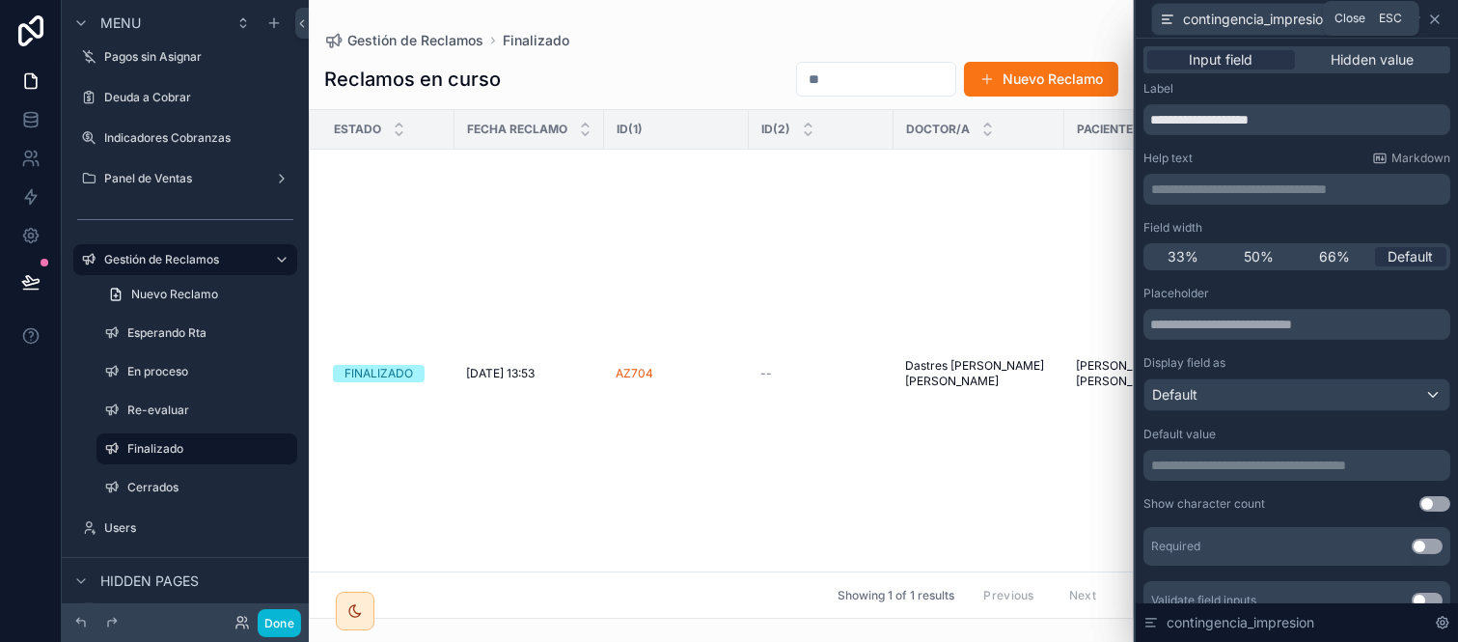
click at [1436, 16] on icon at bounding box center [1435, 19] width 8 height 8
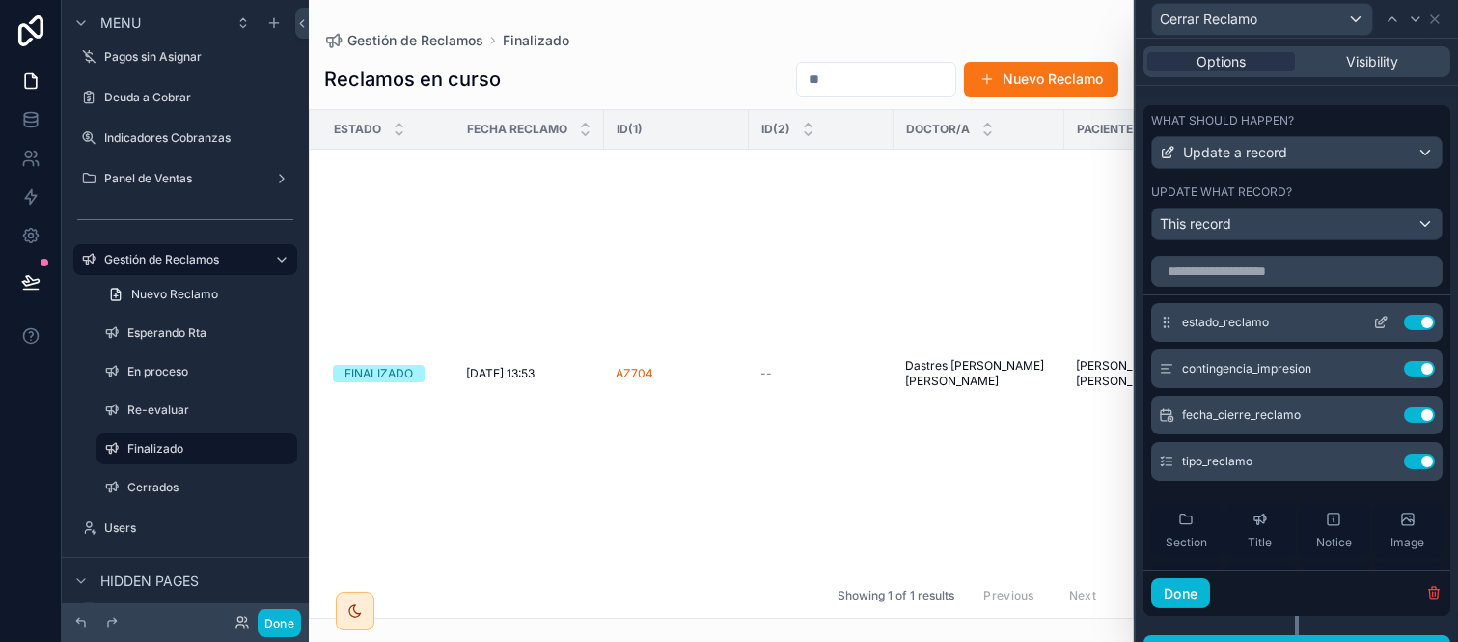
click at [1373, 330] on icon at bounding box center [1380, 322] width 15 height 15
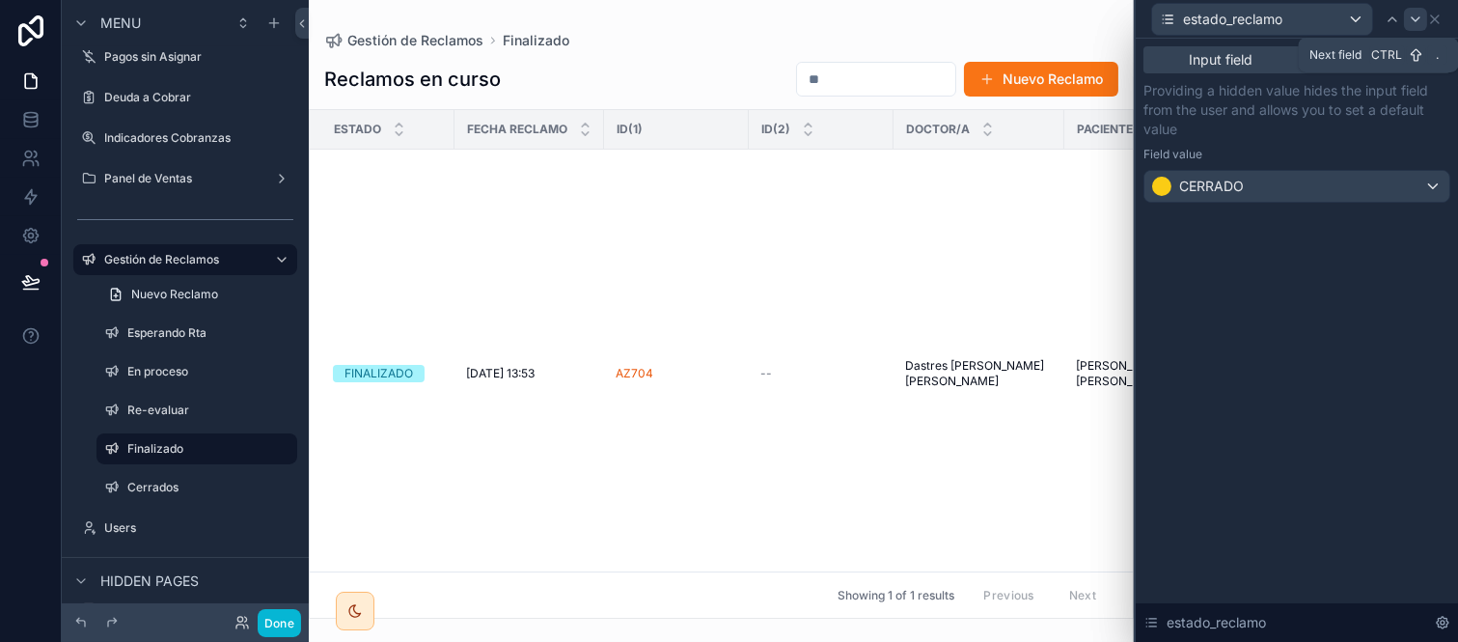
click at [1410, 17] on icon at bounding box center [1415, 19] width 15 height 15
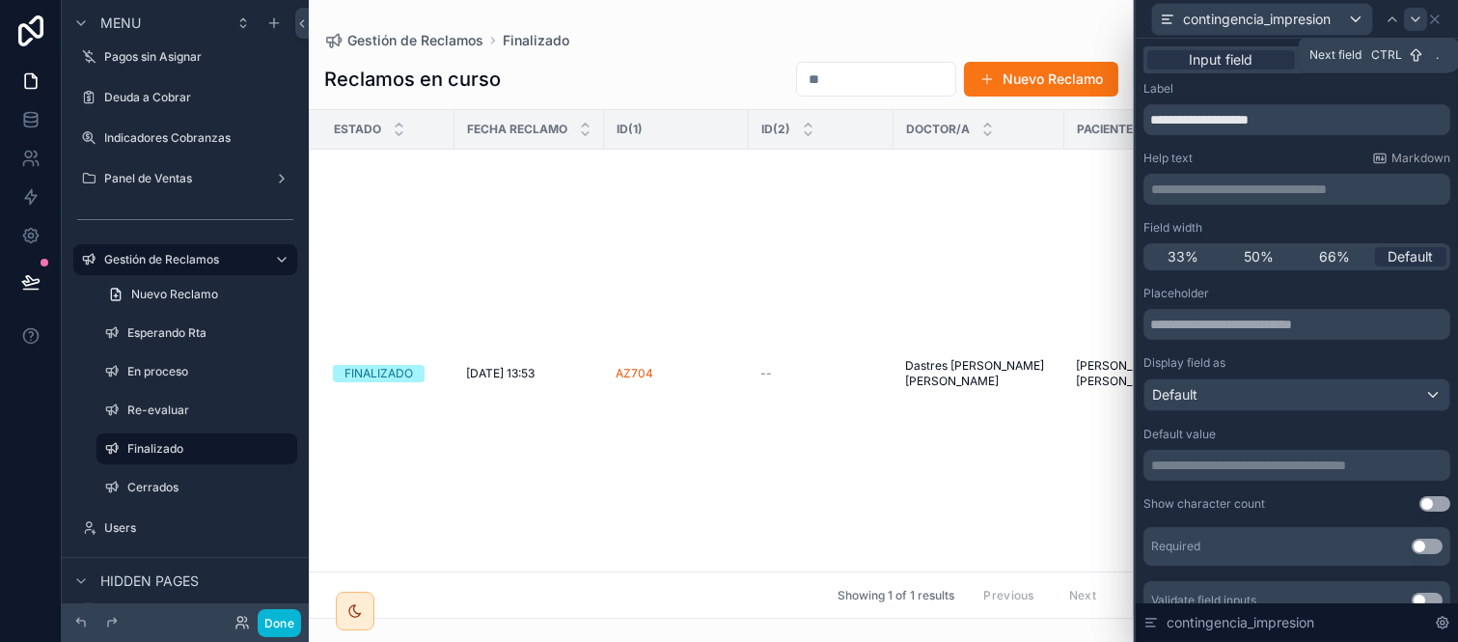
click at [1412, 17] on icon at bounding box center [1415, 19] width 15 height 15
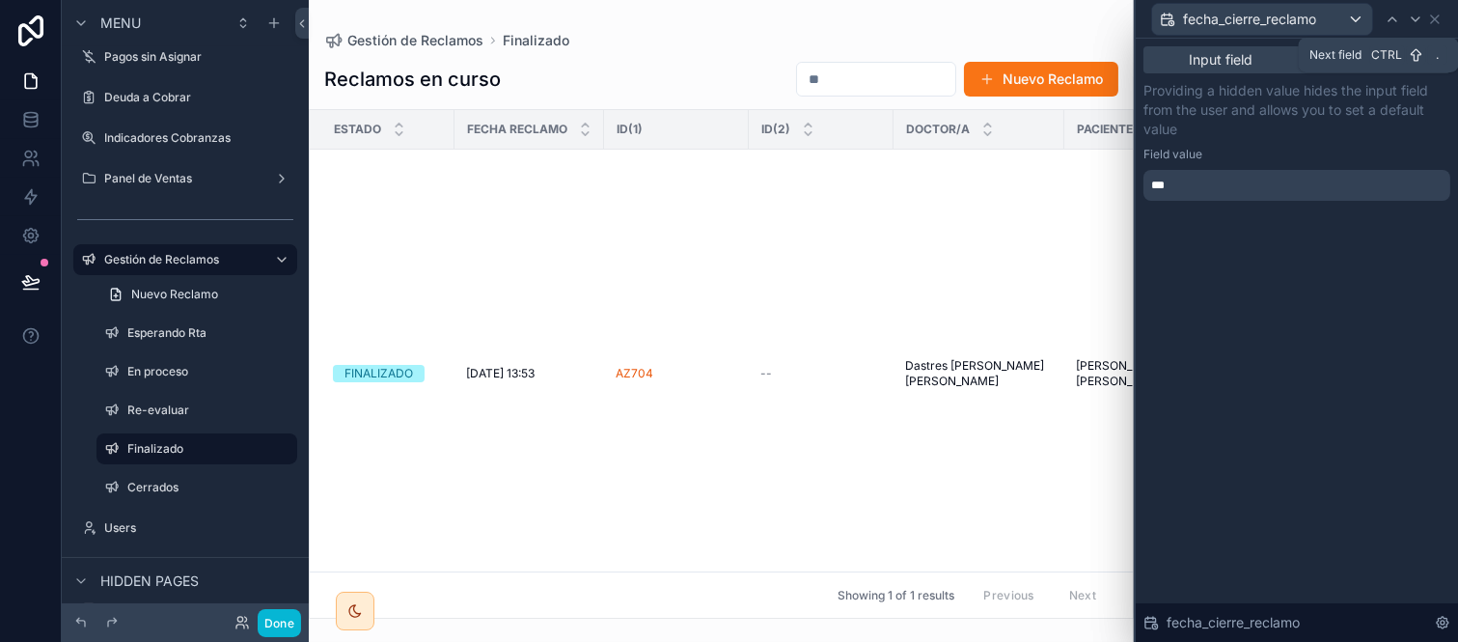
click at [1412, 17] on icon at bounding box center [1415, 19] width 15 height 15
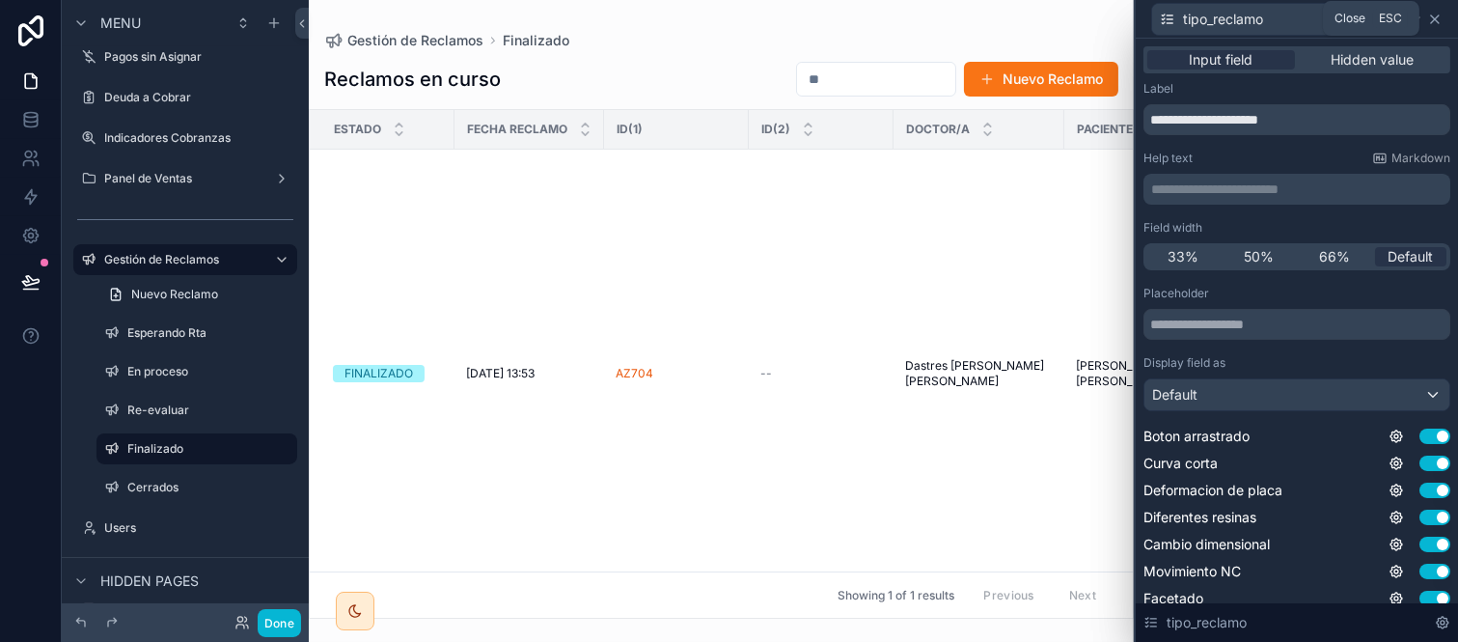
click at [1439, 16] on icon at bounding box center [1435, 19] width 15 height 15
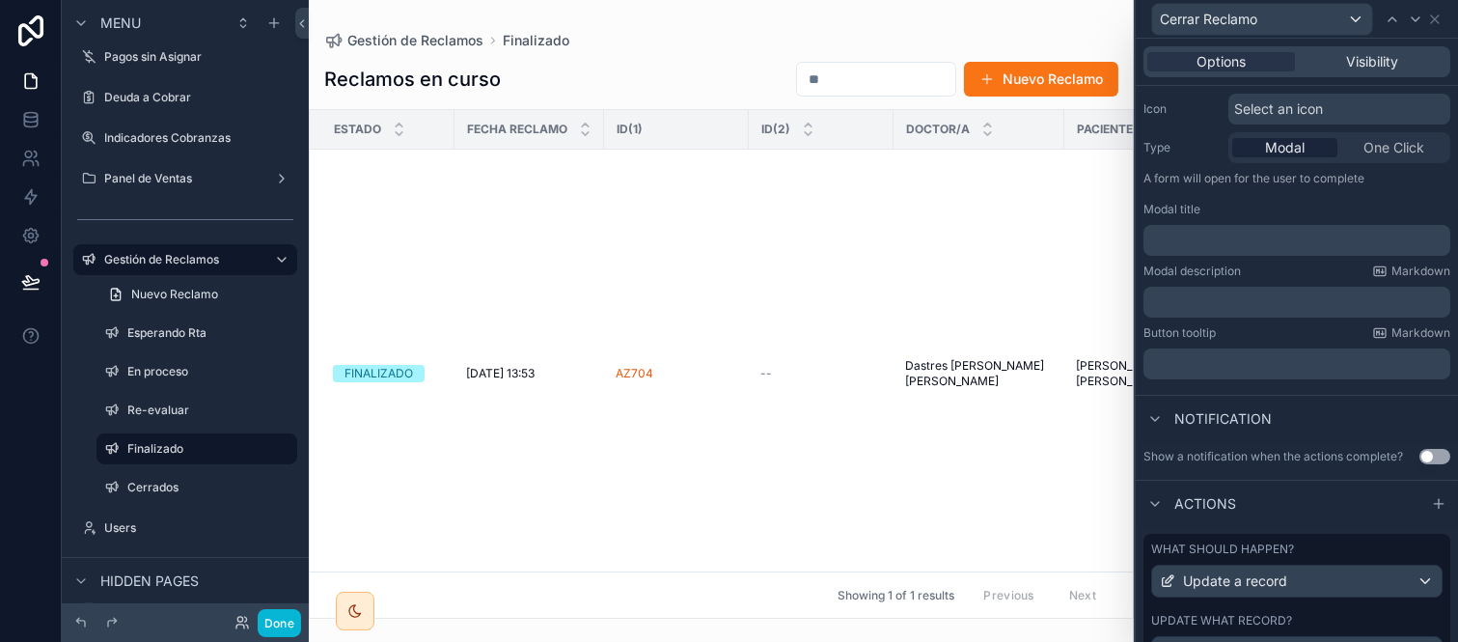
scroll to position [0, 0]
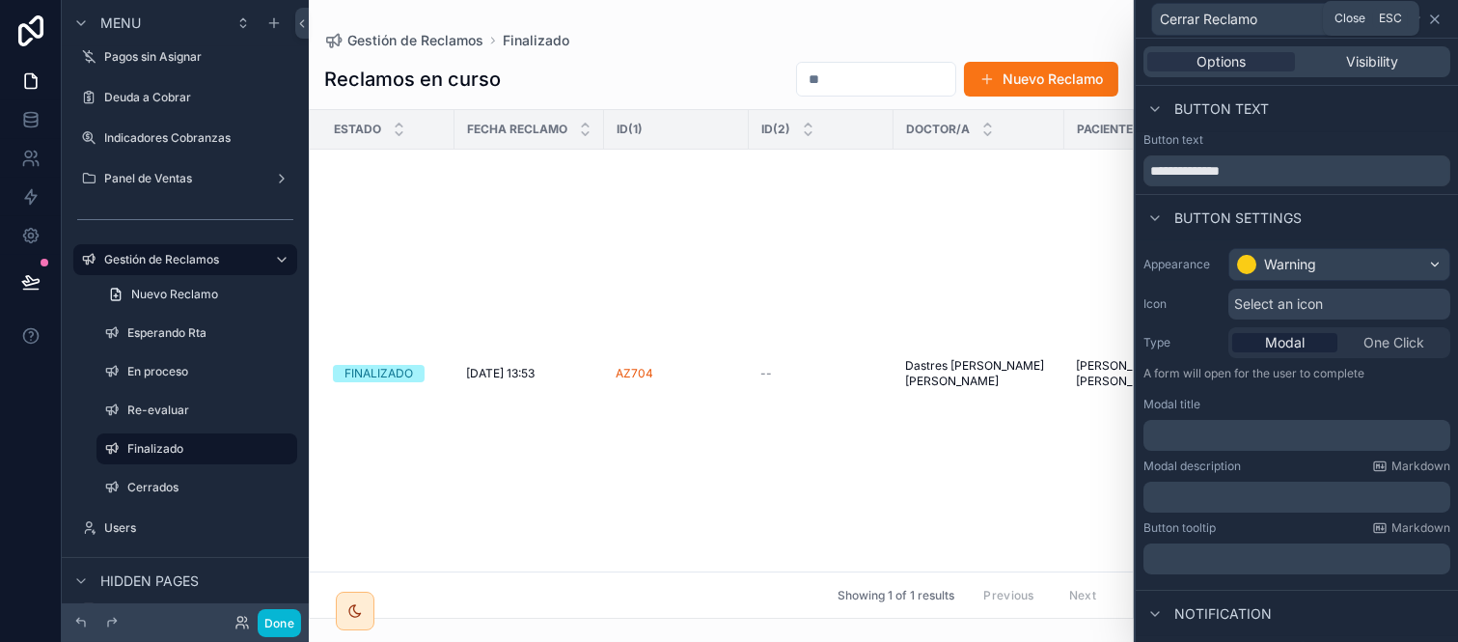
click at [1428, 22] on icon at bounding box center [1435, 19] width 15 height 15
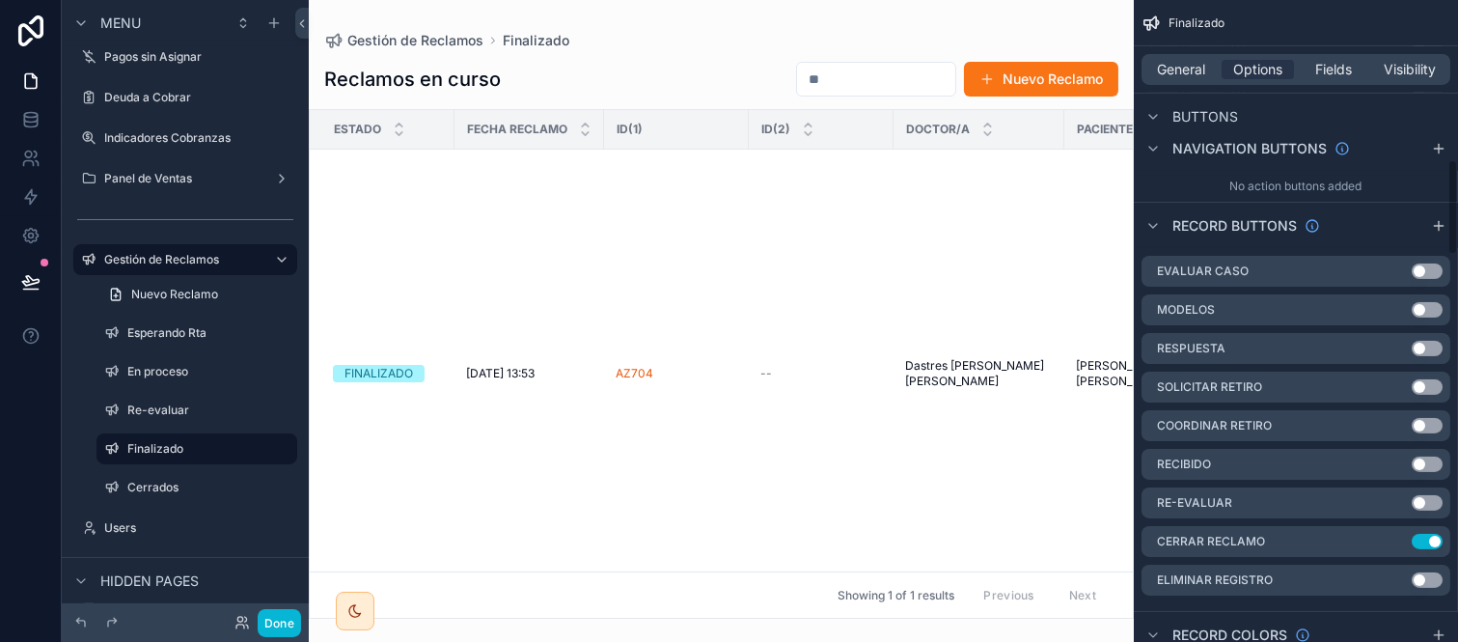
click at [1402, 84] on div "General Options Fields Visibility" at bounding box center [1296, 69] width 309 height 31
click at [1406, 73] on span "Visibility" at bounding box center [1411, 69] width 52 height 19
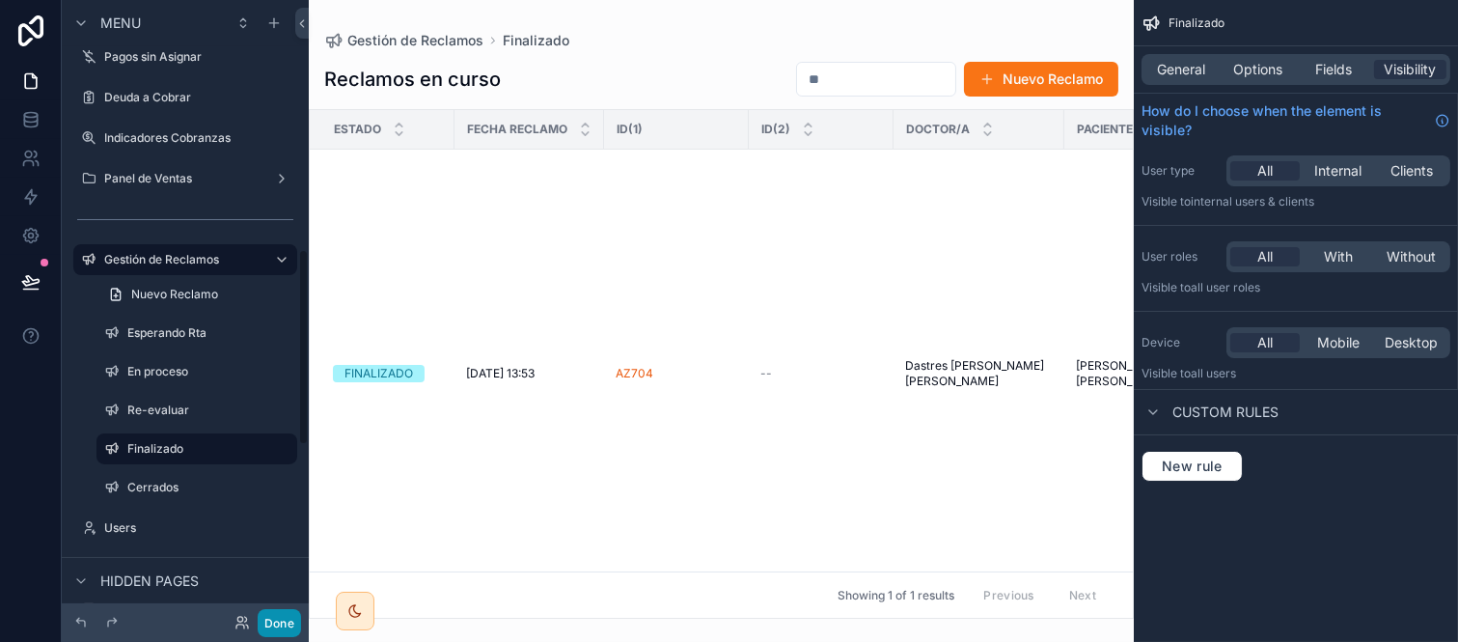
click at [274, 622] on button "Done" at bounding box center [279, 623] width 43 height 28
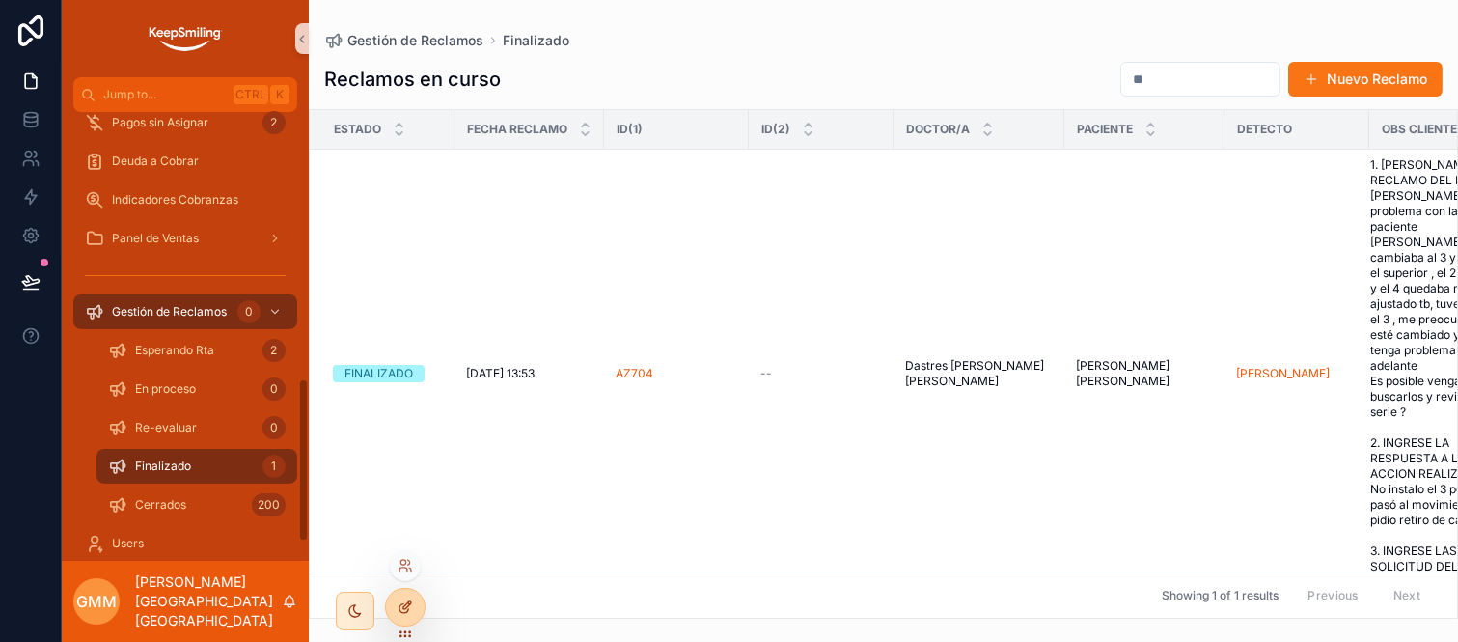
click at [405, 614] on icon at bounding box center [405, 606] width 15 height 15
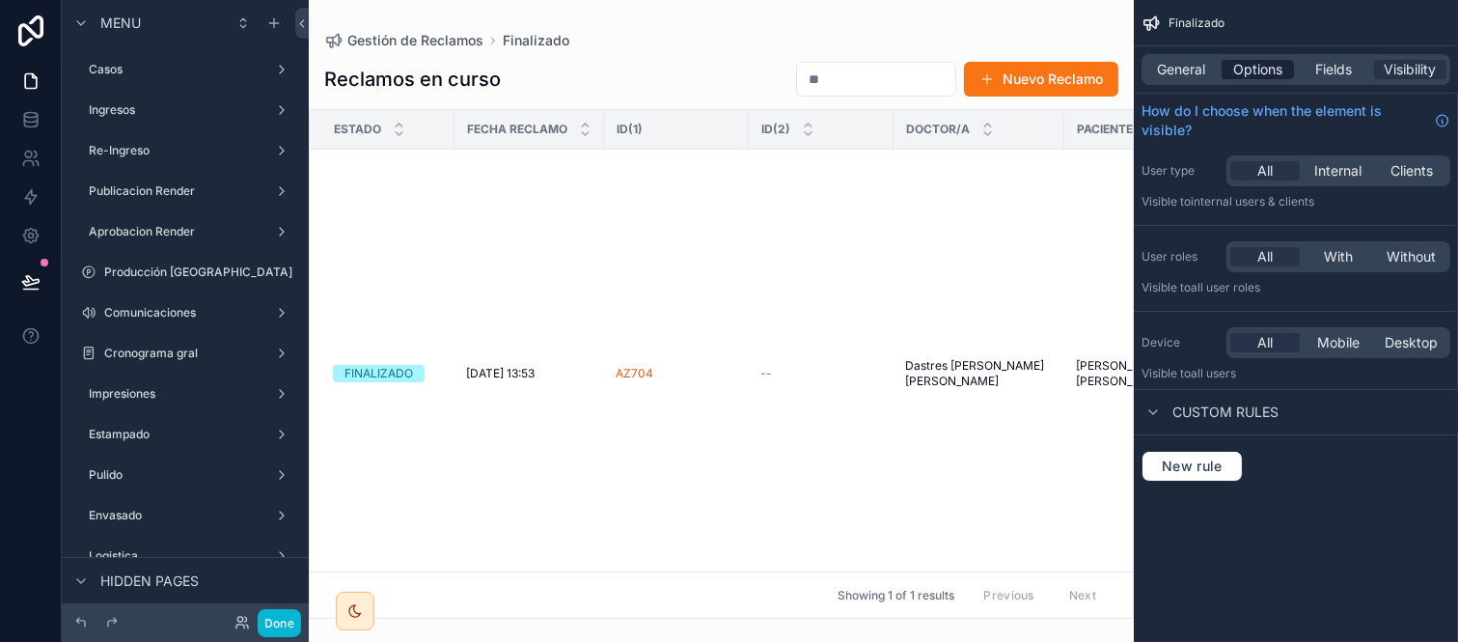
click at [1278, 68] on span "Options" at bounding box center [1258, 69] width 49 height 19
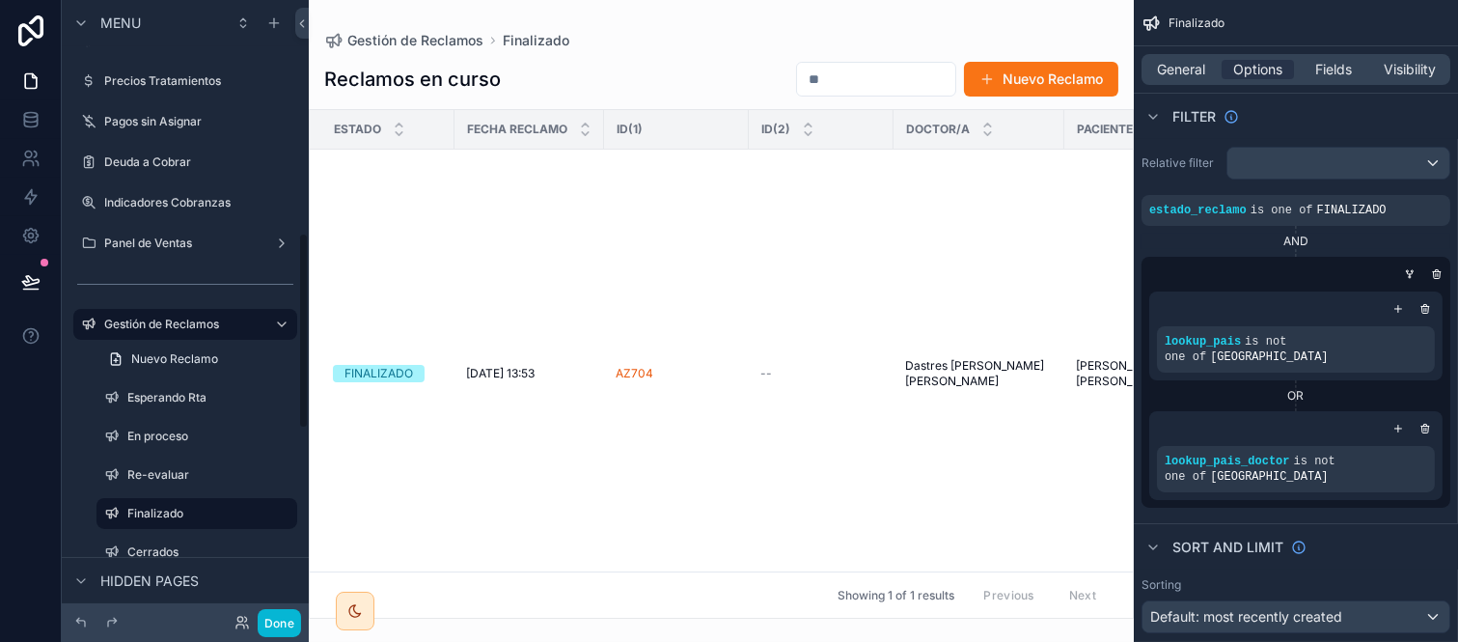
scroll to position [750, 0]
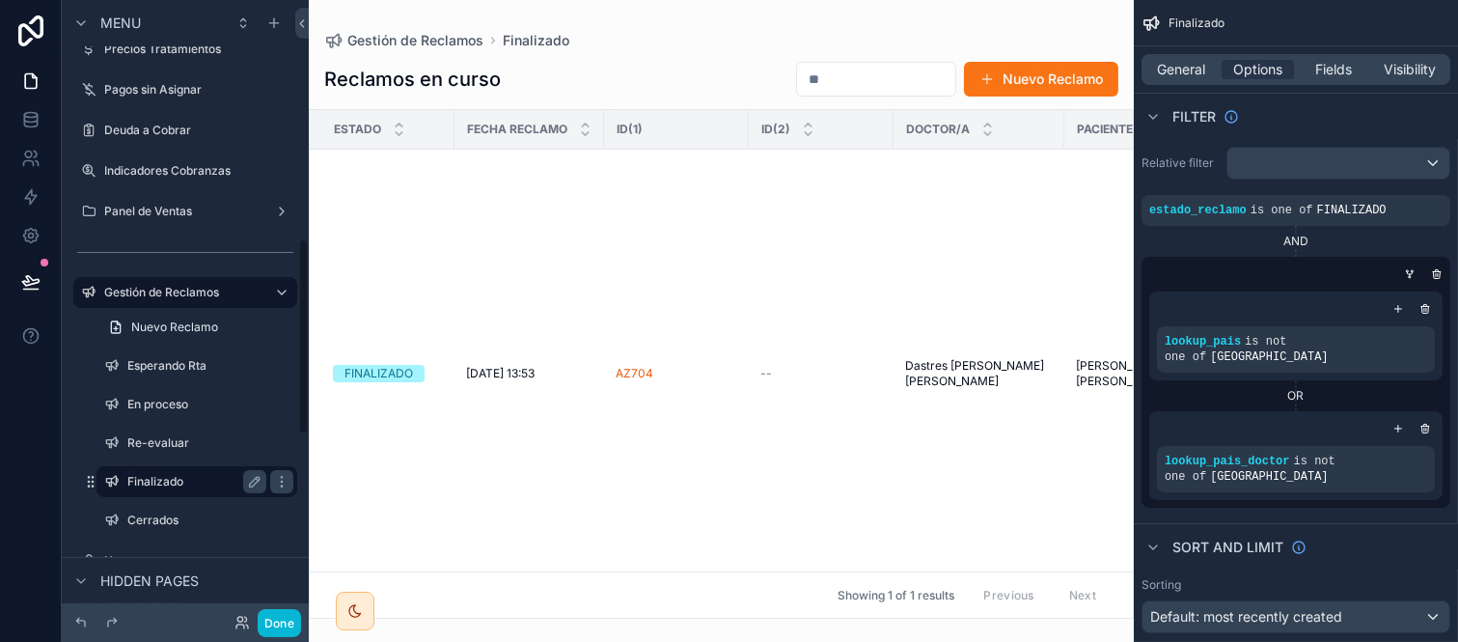
click at [140, 474] on label "Finalizado" at bounding box center [192, 481] width 131 height 15
click at [171, 273] on div "scrollable content" at bounding box center [185, 274] width 224 height 2
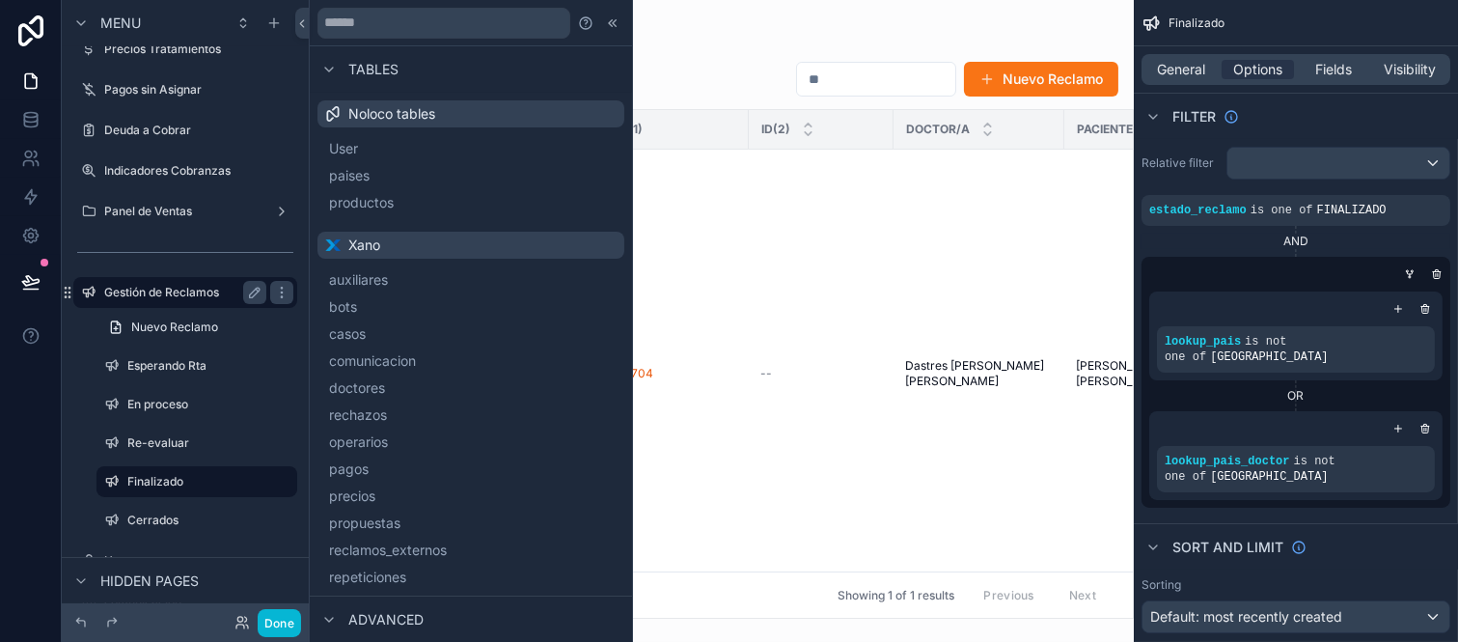
click at [171, 288] on label "Gestión de Reclamos" at bounding box center [181, 292] width 154 height 15
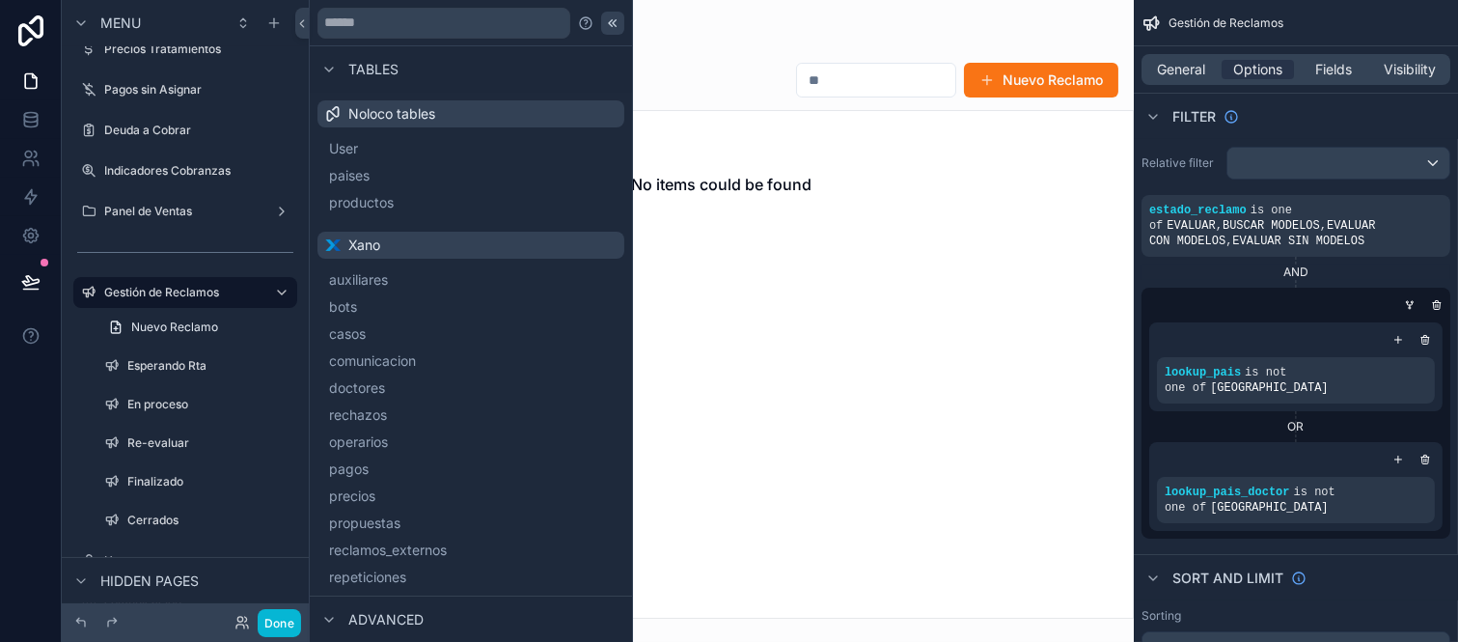
click at [605, 15] on icon at bounding box center [612, 22] width 15 height 15
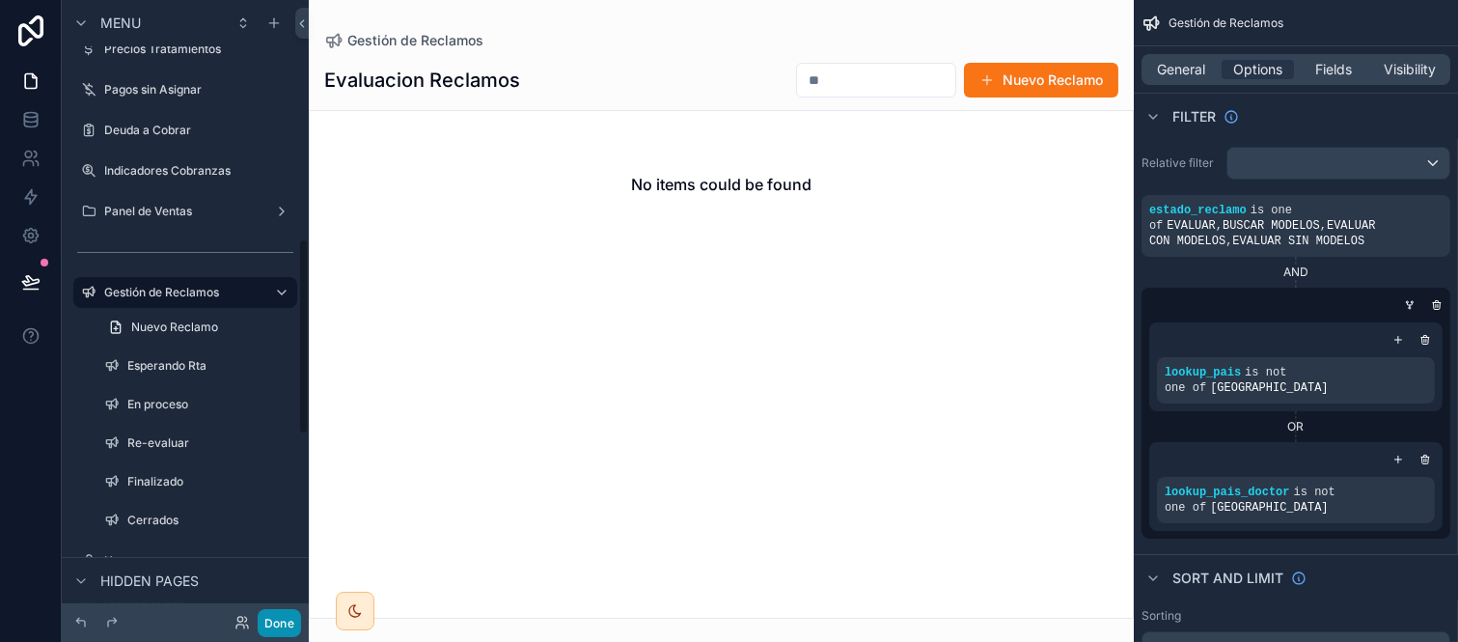
click at [291, 623] on button "Done" at bounding box center [279, 623] width 43 height 28
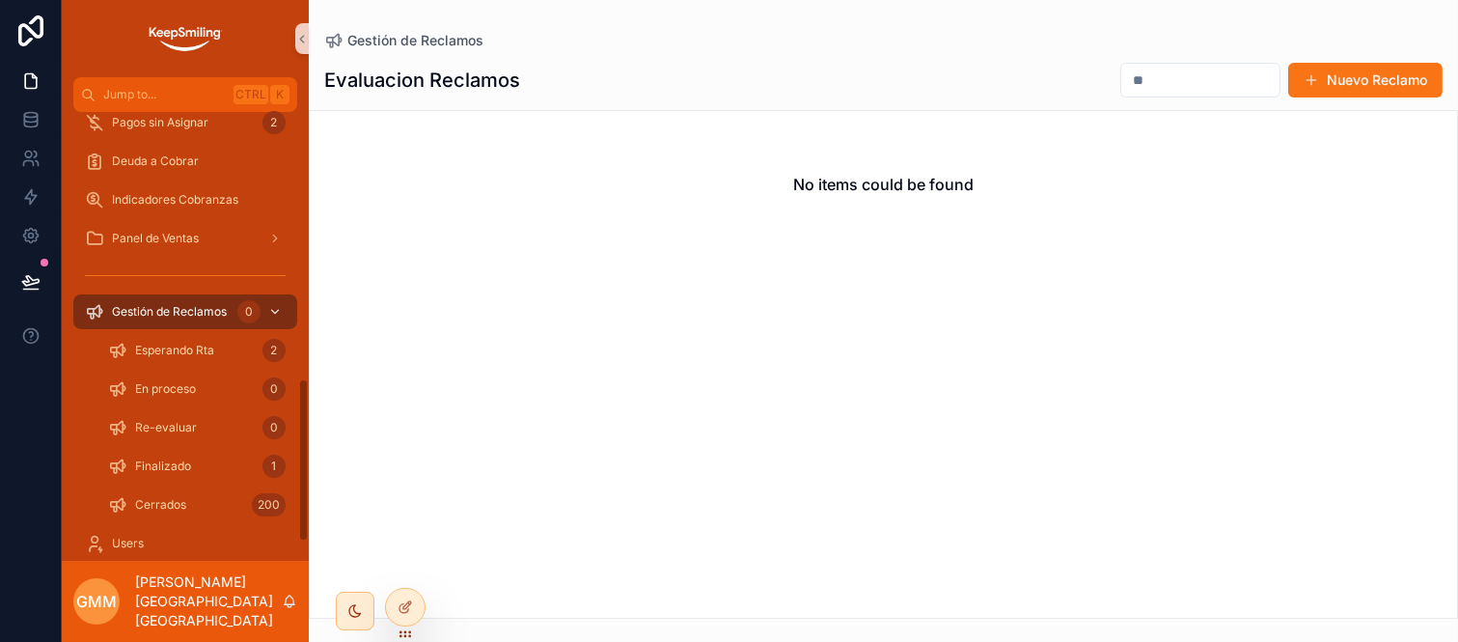
click at [159, 306] on span "Gestión de Reclamos" at bounding box center [169, 311] width 115 height 15
click at [183, 350] on span "Esperando Rta" at bounding box center [174, 350] width 79 height 15
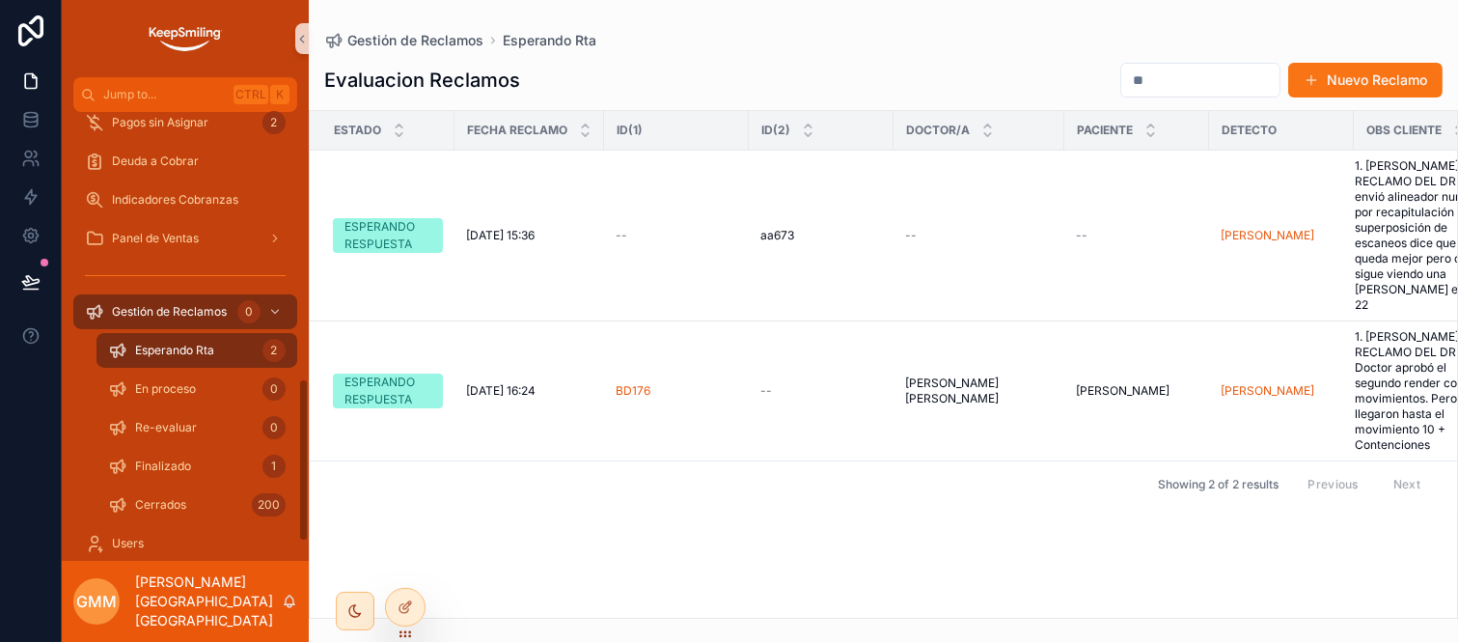
click at [157, 370] on div "En proceso 0" at bounding box center [197, 389] width 224 height 39
click at [162, 400] on div "En proceso 0" at bounding box center [197, 389] width 178 height 31
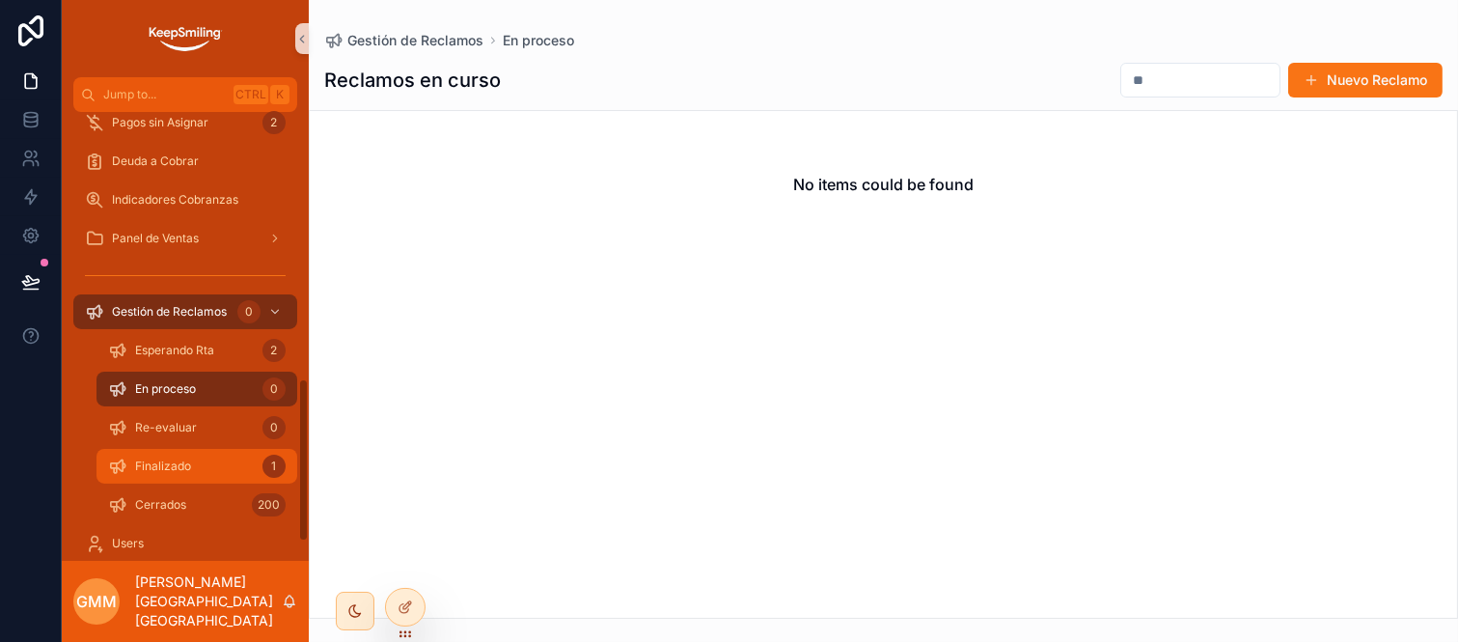
click at [235, 460] on div "Finalizado 1" at bounding box center [197, 466] width 178 height 31
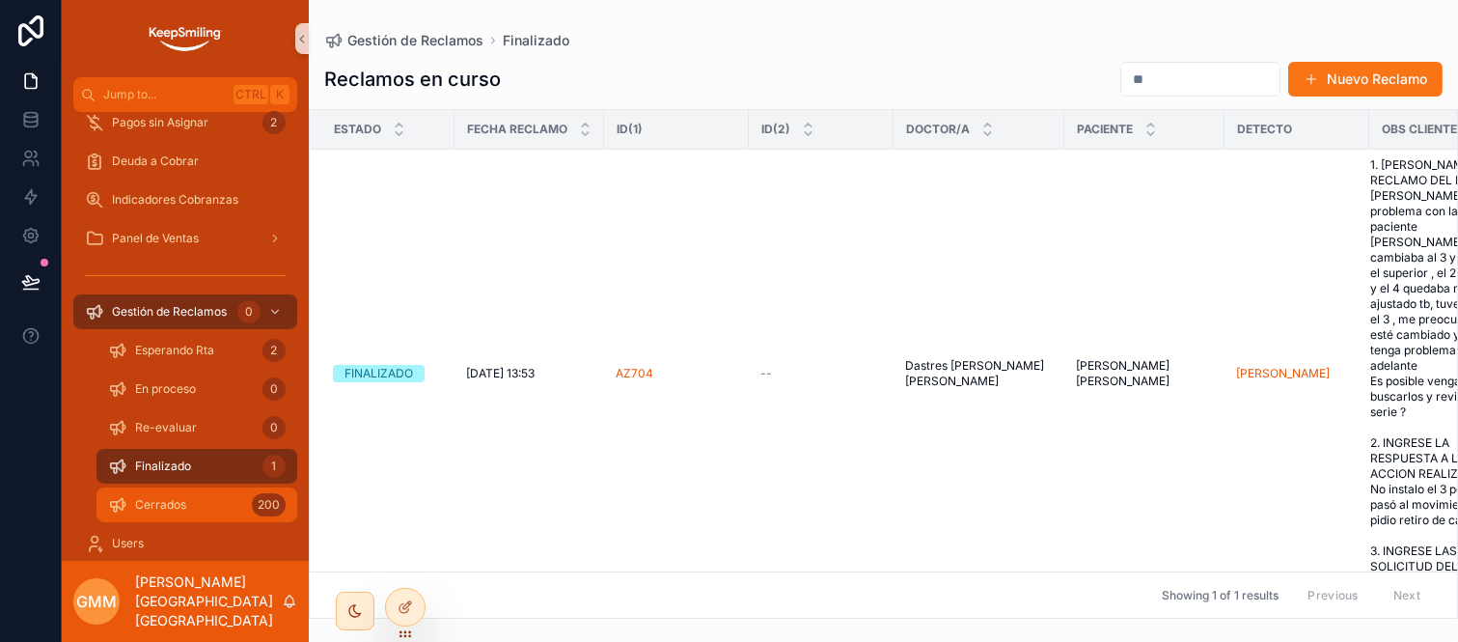
click at [233, 504] on div "Cerrados 200" at bounding box center [197, 504] width 178 height 31
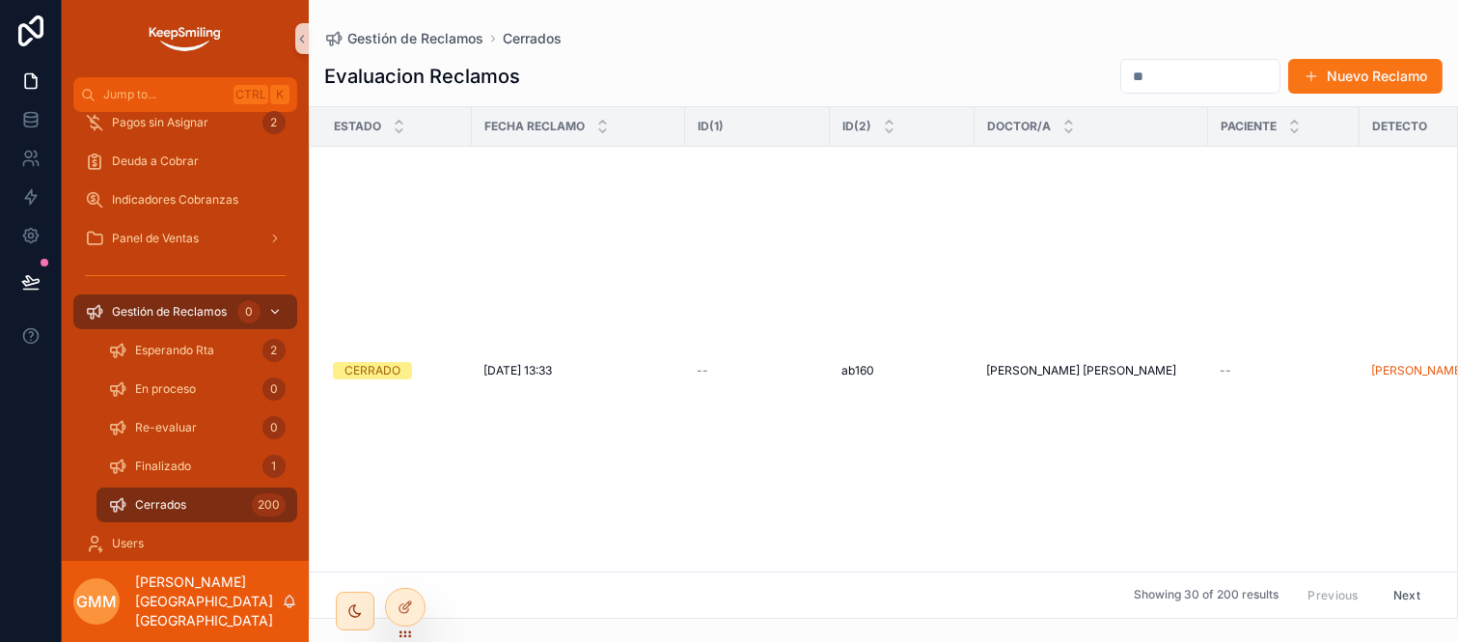
click at [195, 315] on span "Gestión de Reclamos" at bounding box center [169, 311] width 115 height 15
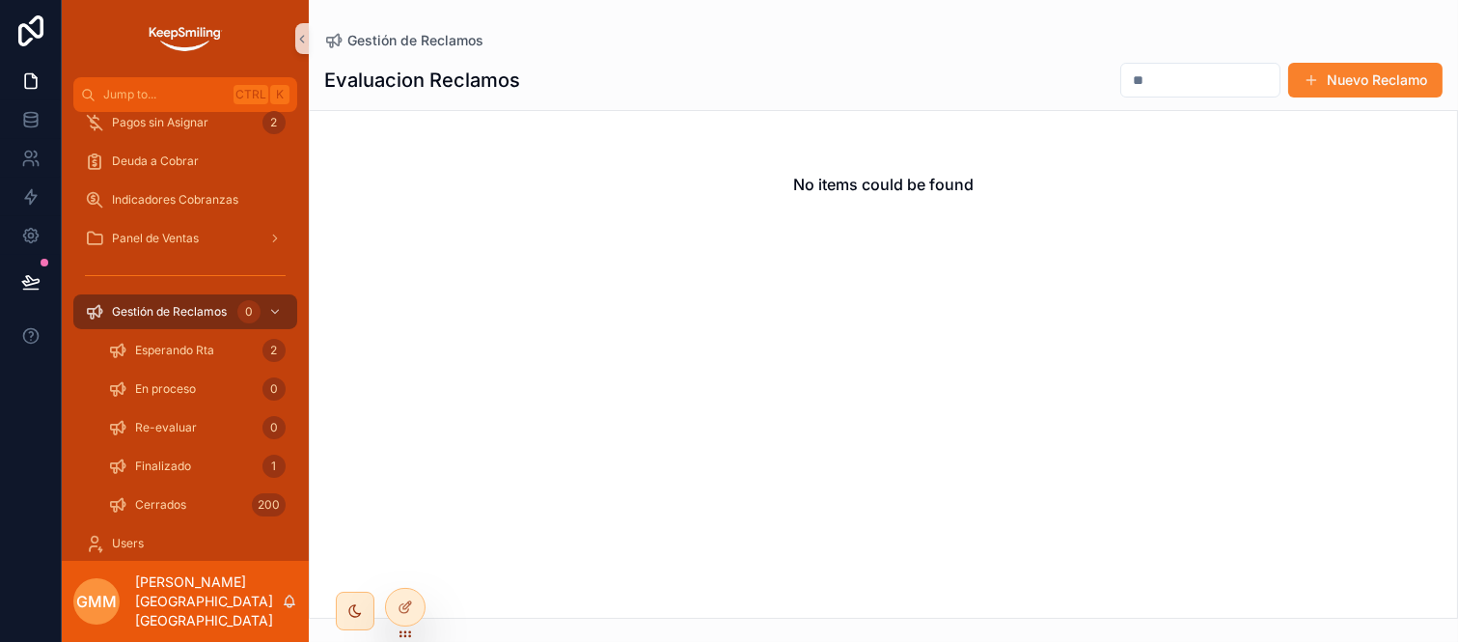
click at [1336, 75] on button "Nuevo Reclamo" at bounding box center [1366, 80] width 154 height 35
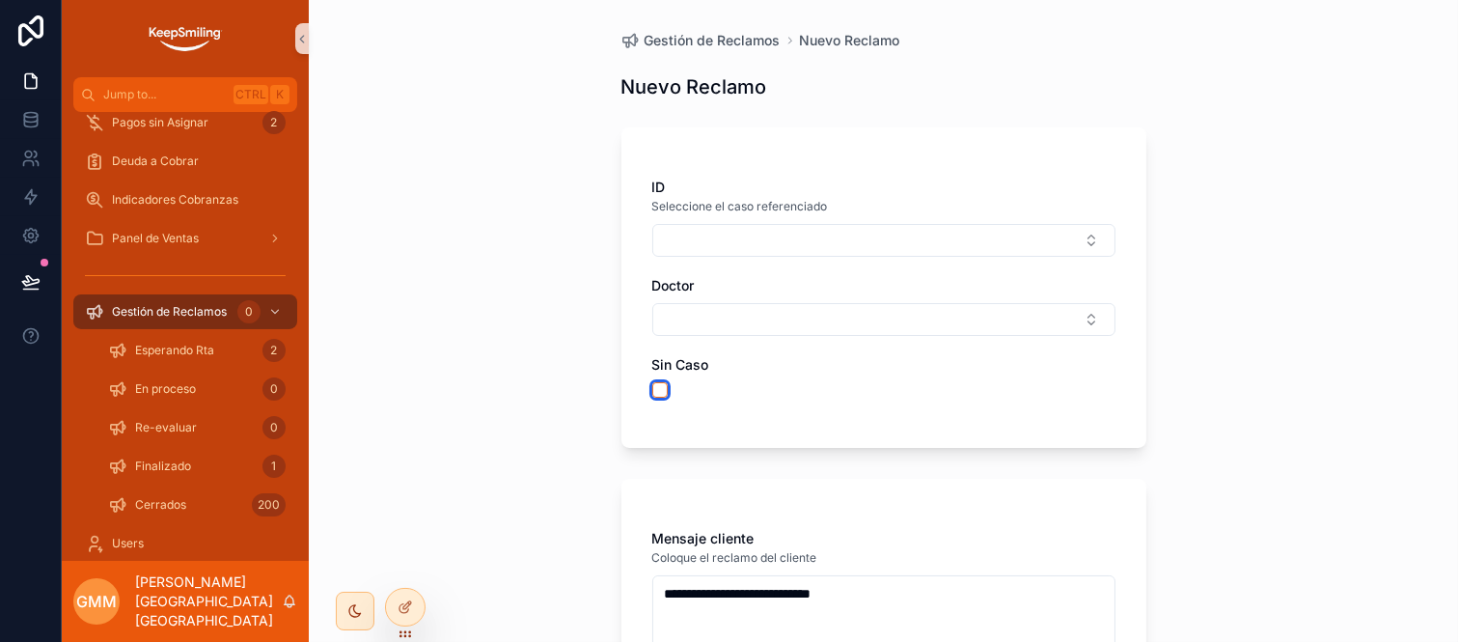
click at [652, 382] on button "button" at bounding box center [659, 389] width 15 height 15
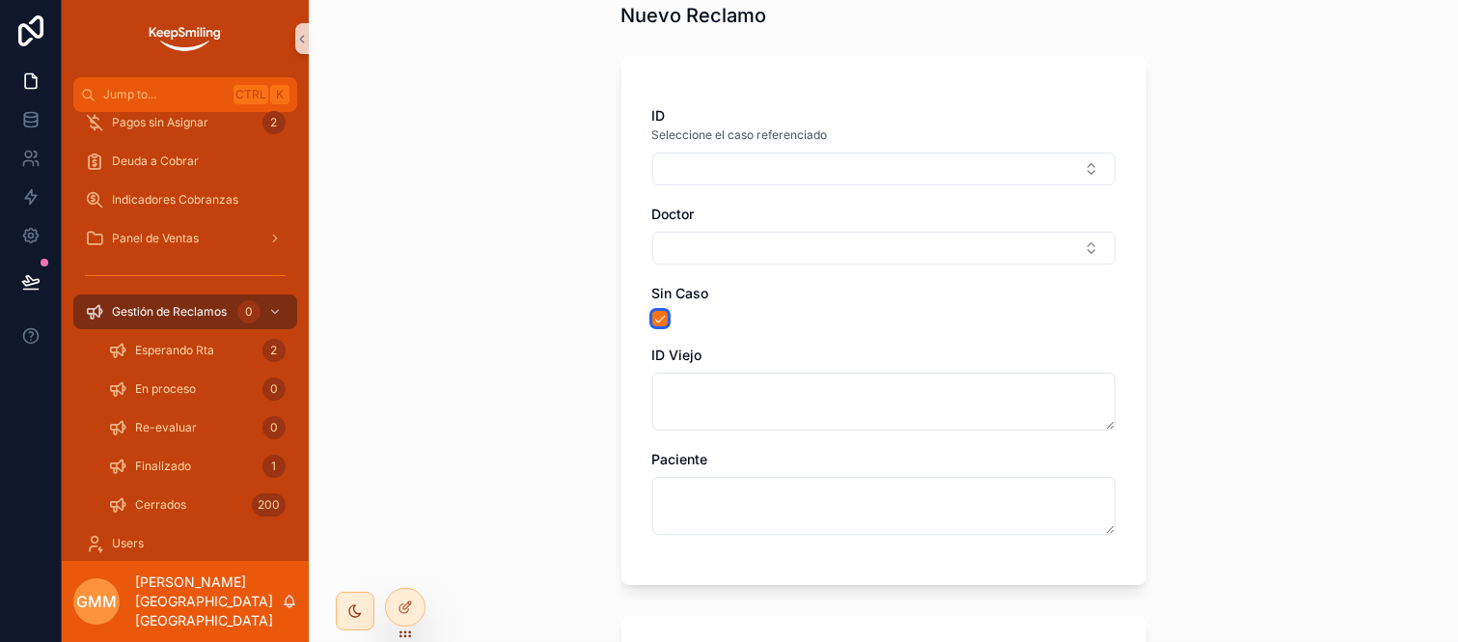
scroll to position [107, 0]
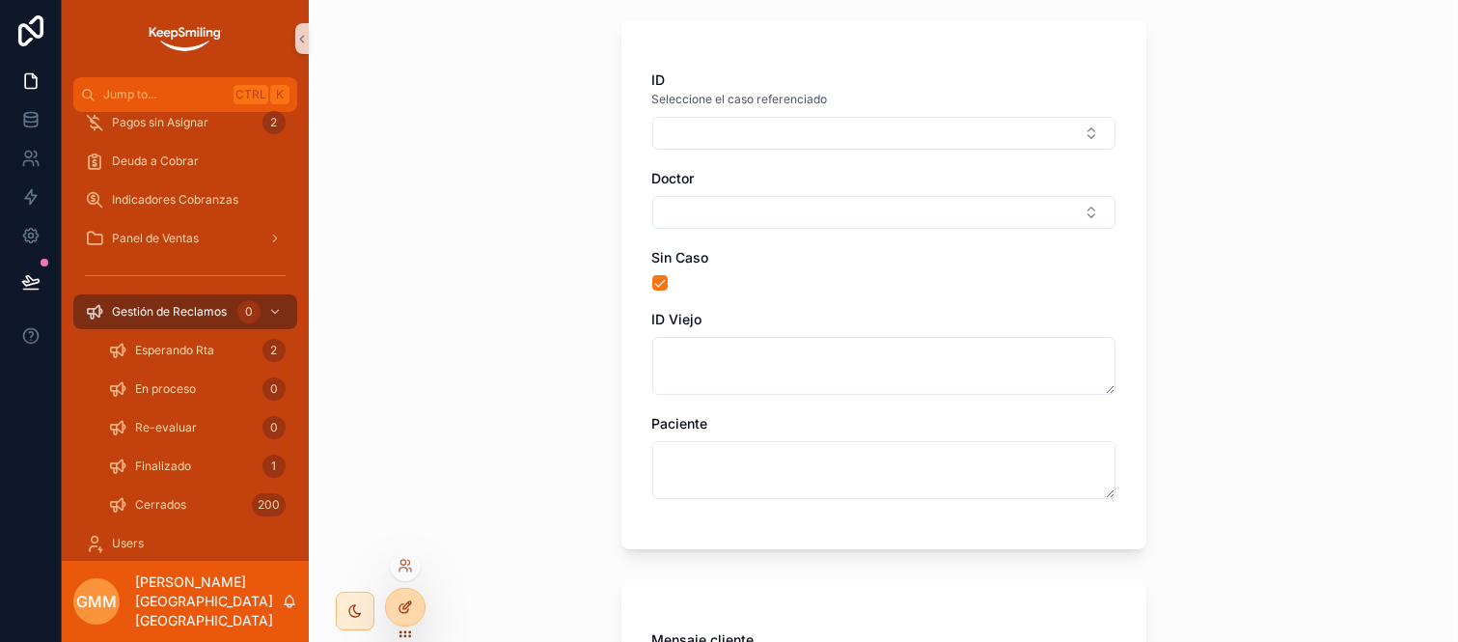
click at [405, 608] on icon at bounding box center [405, 606] width 15 height 15
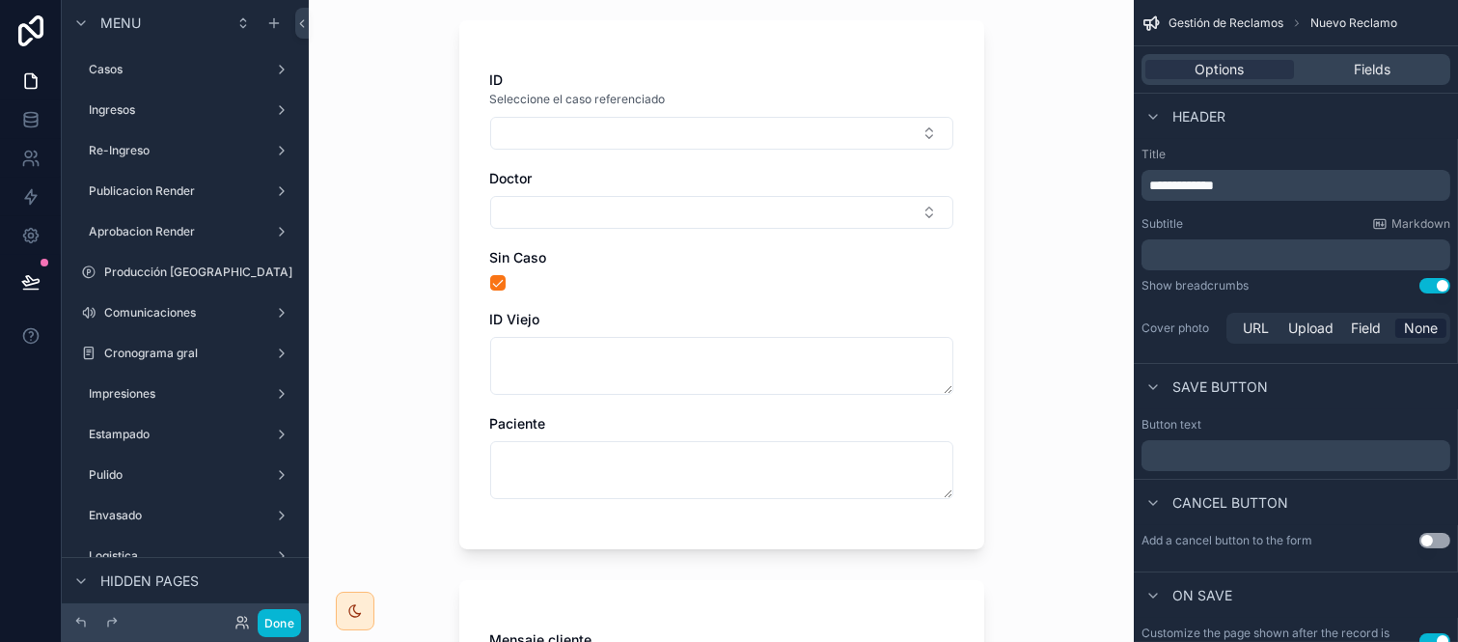
scroll to position [0, 0]
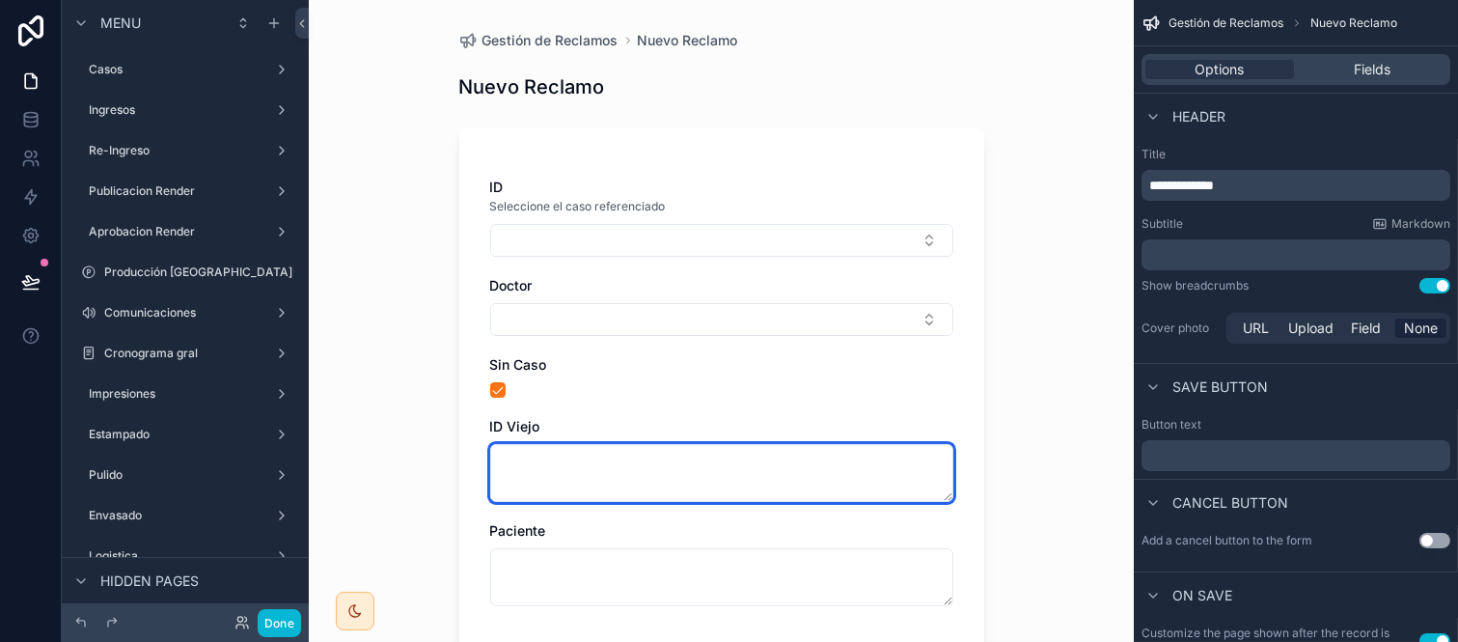
click at [937, 451] on textarea at bounding box center [721, 473] width 463 height 58
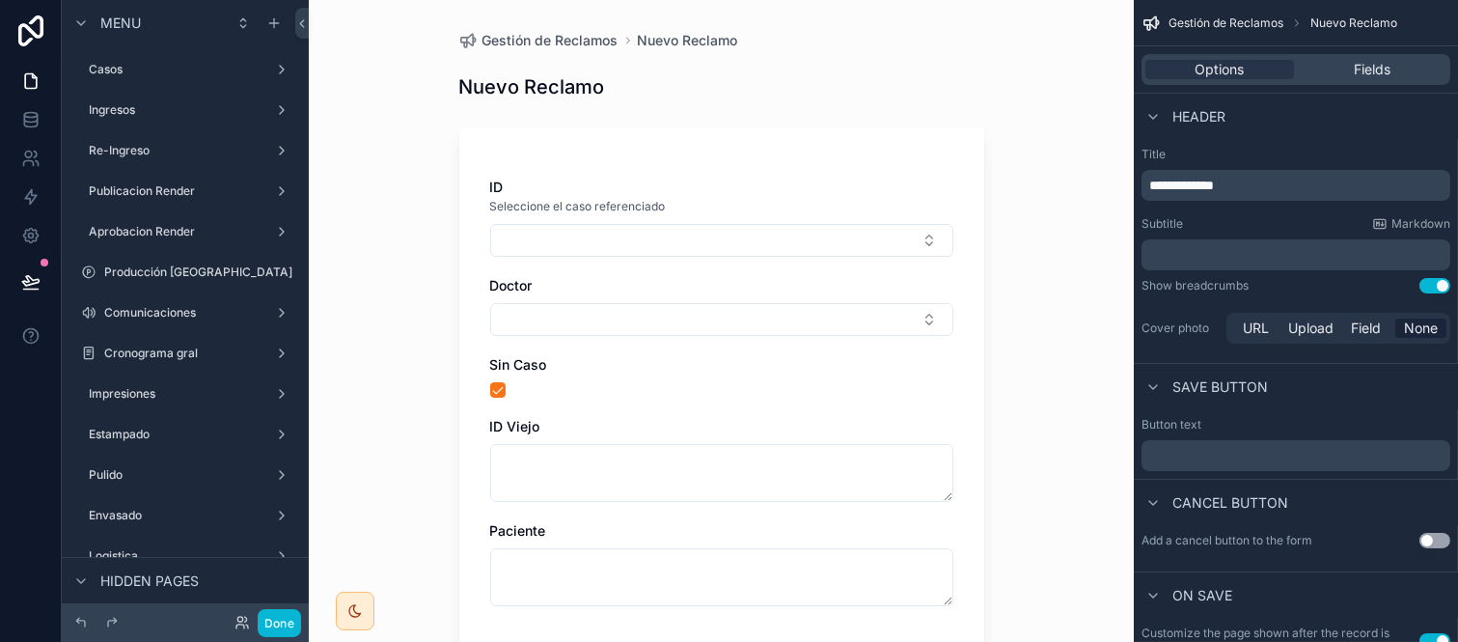
click at [958, 449] on div "ID Seleccione el caso referenciado Doctor Sin Caso ID Viejo Paciente" at bounding box center [721, 391] width 525 height 529
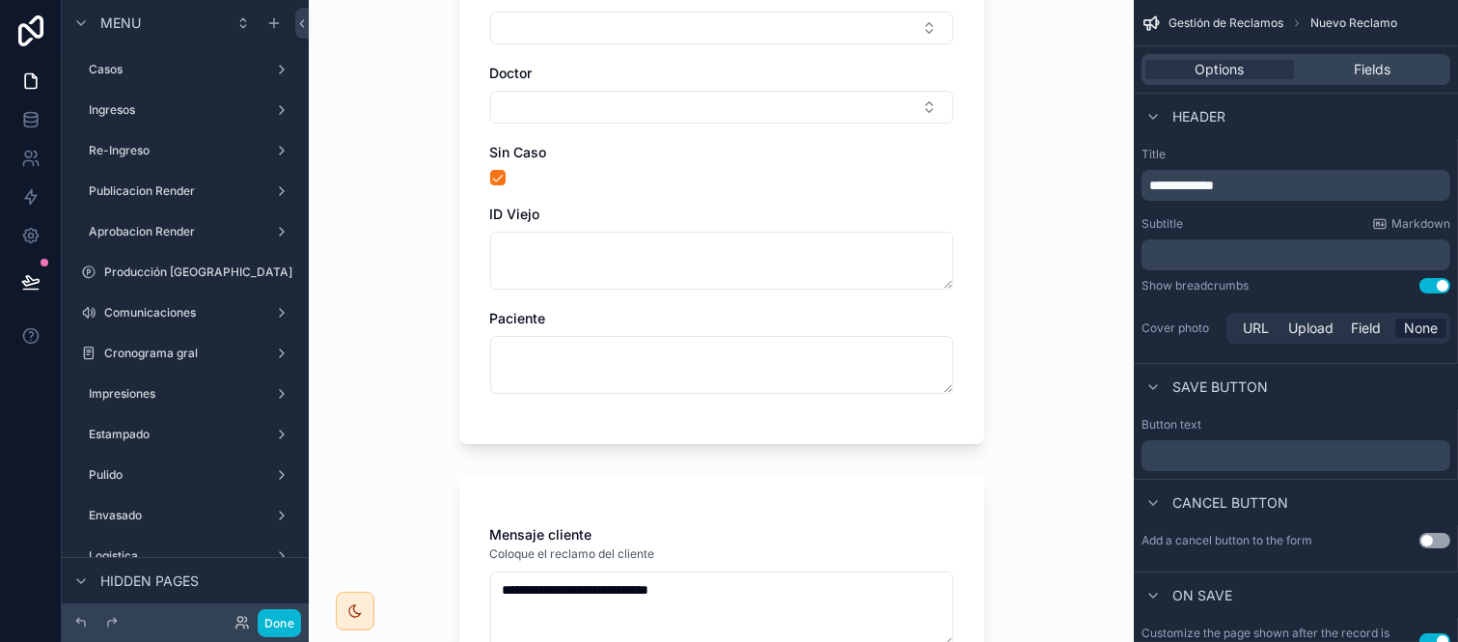
scroll to position [214, 0]
click at [1402, 69] on div "Fields" at bounding box center [1372, 69] width 149 height 19
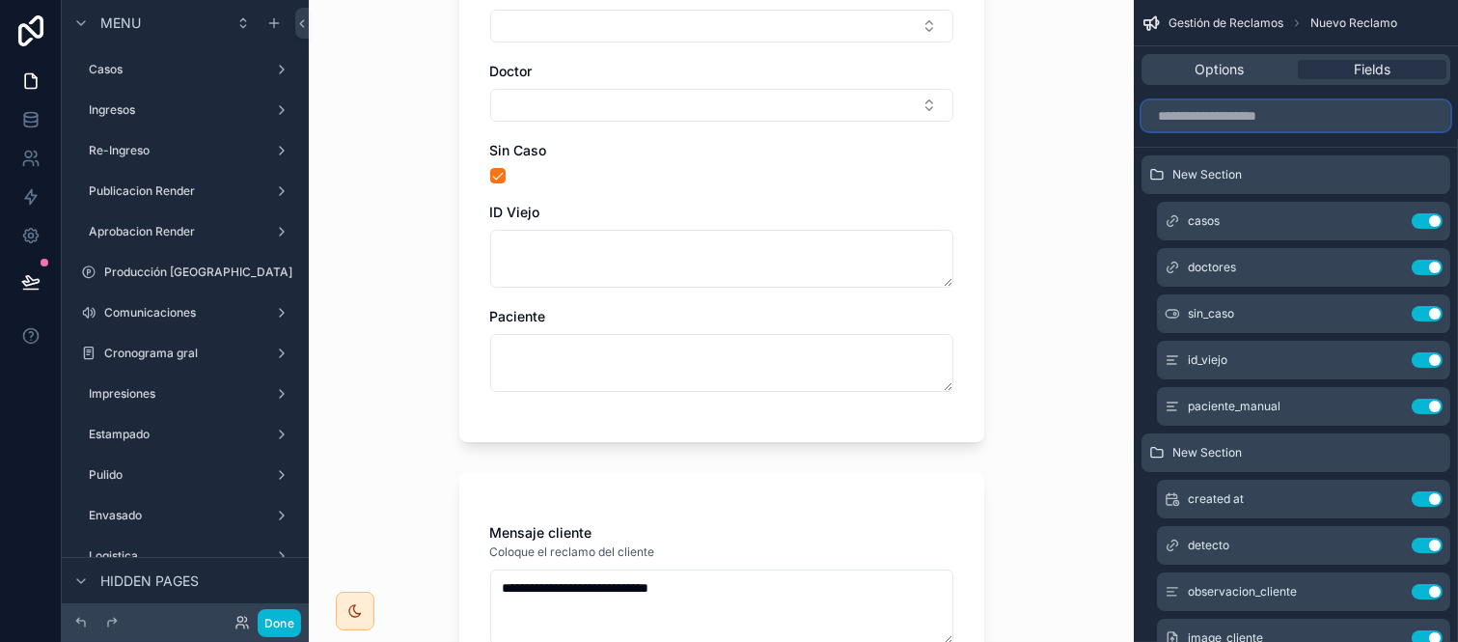
click at [1241, 116] on input "scrollable content" at bounding box center [1296, 115] width 309 height 31
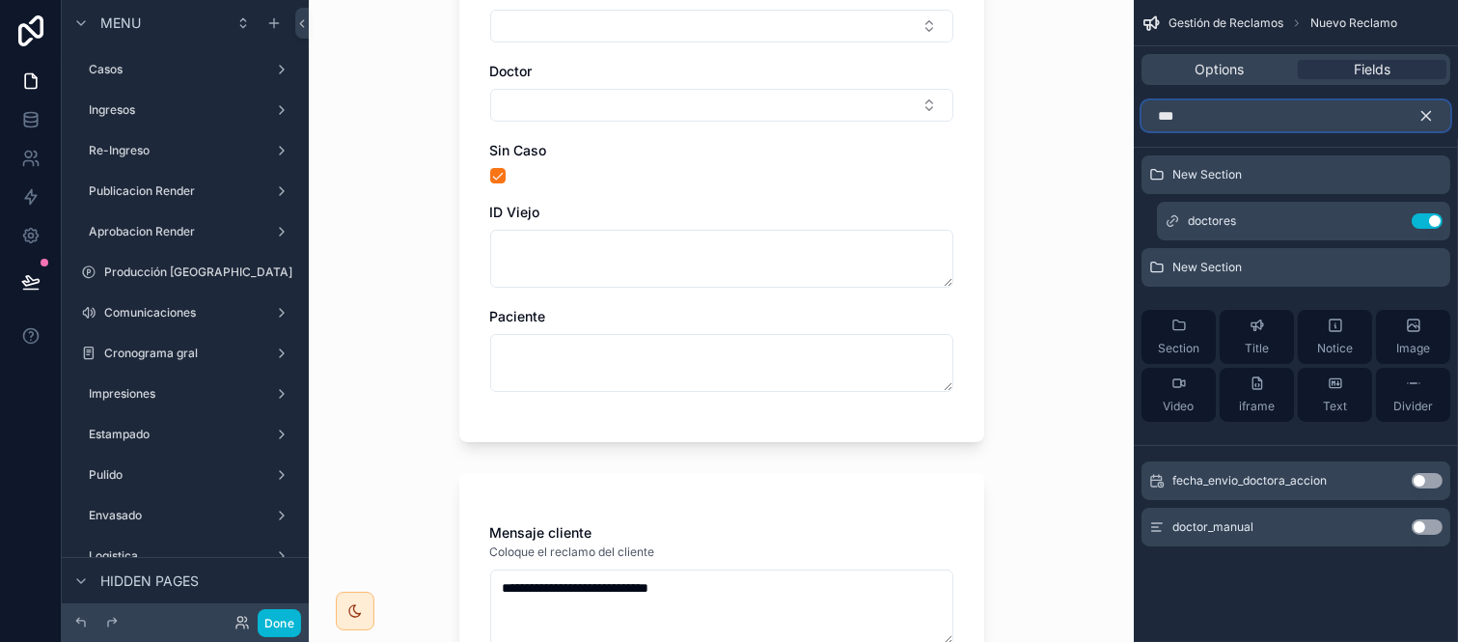
type input "***"
click at [1427, 107] on icon "scrollable content" at bounding box center [1426, 115] width 17 height 17
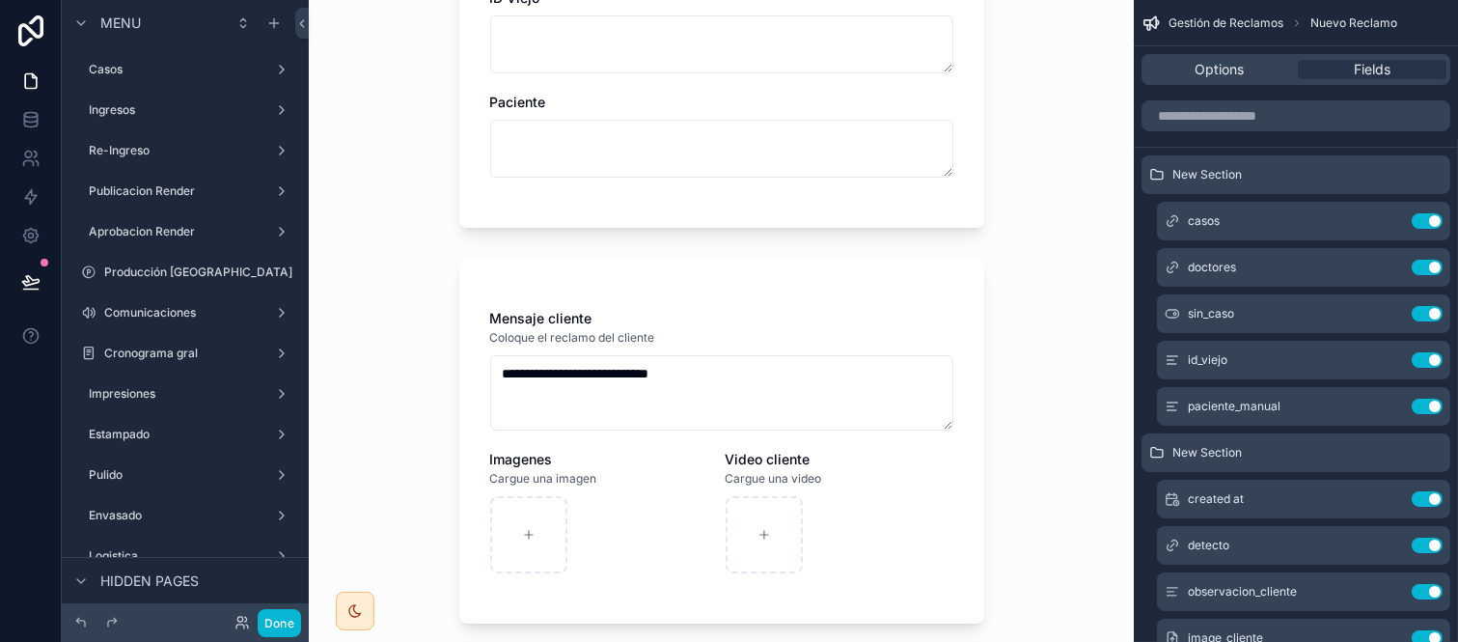
scroll to position [536, 0]
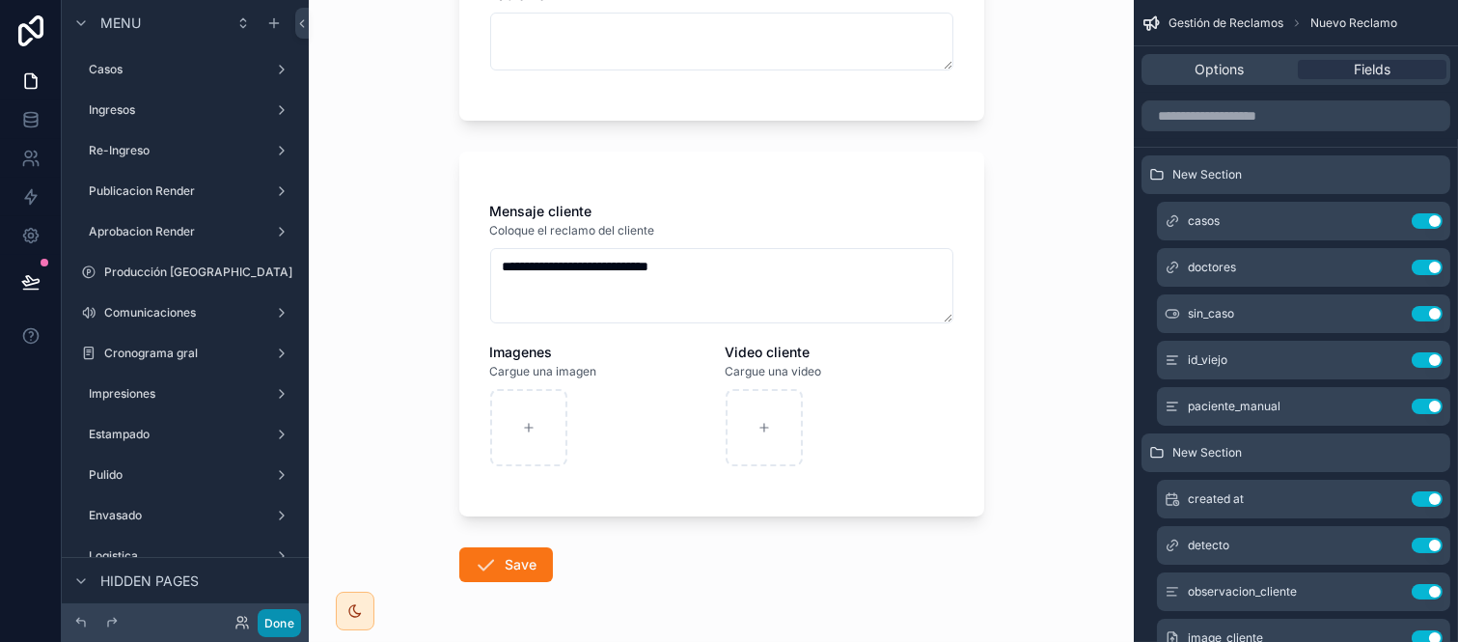
click at [283, 629] on button "Done" at bounding box center [279, 623] width 43 height 28
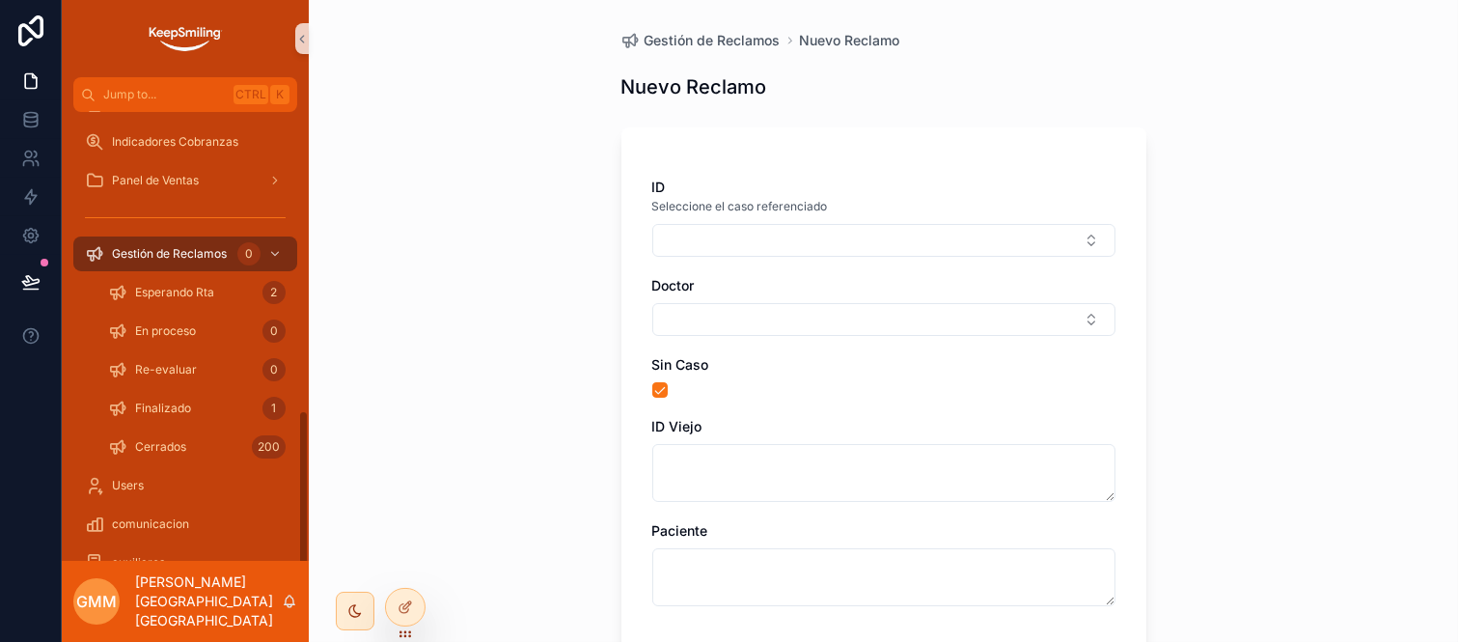
scroll to position [840, 0]
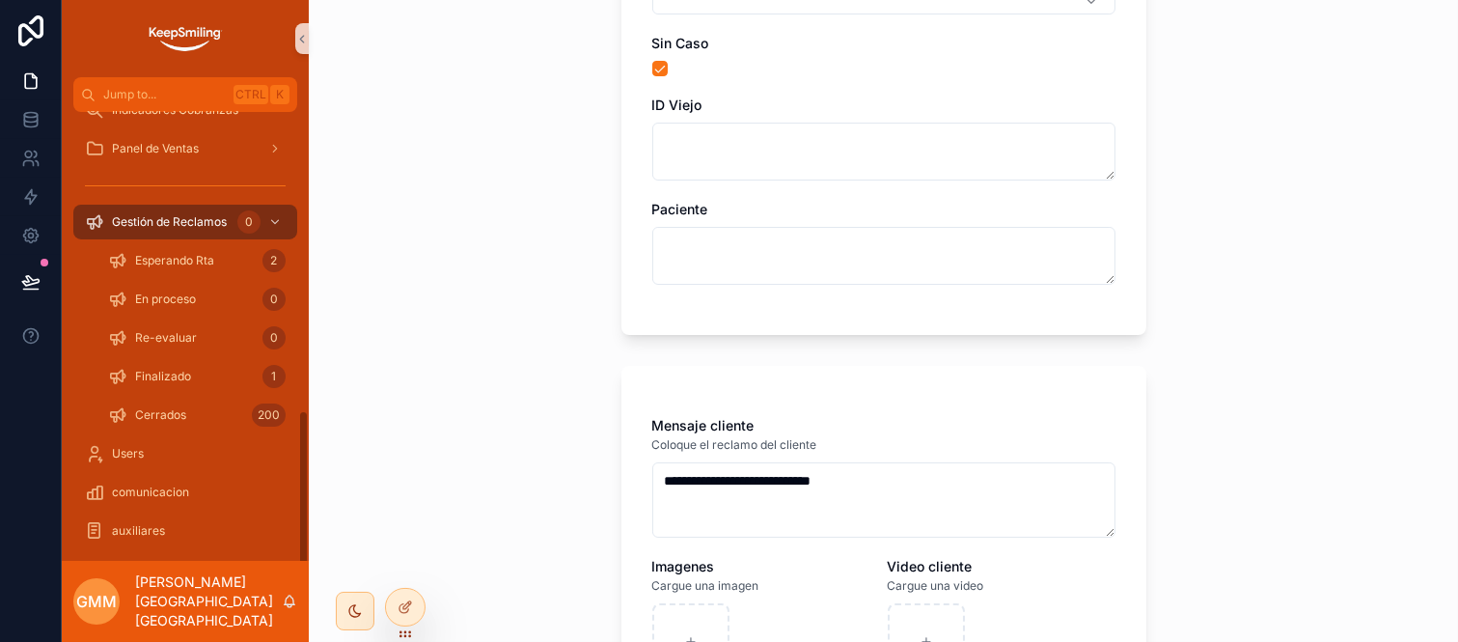
drag, startPoint x: 418, startPoint y: 608, endPoint x: 459, endPoint y: 553, distance: 68.9
click at [418, 608] on div at bounding box center [405, 607] width 39 height 37
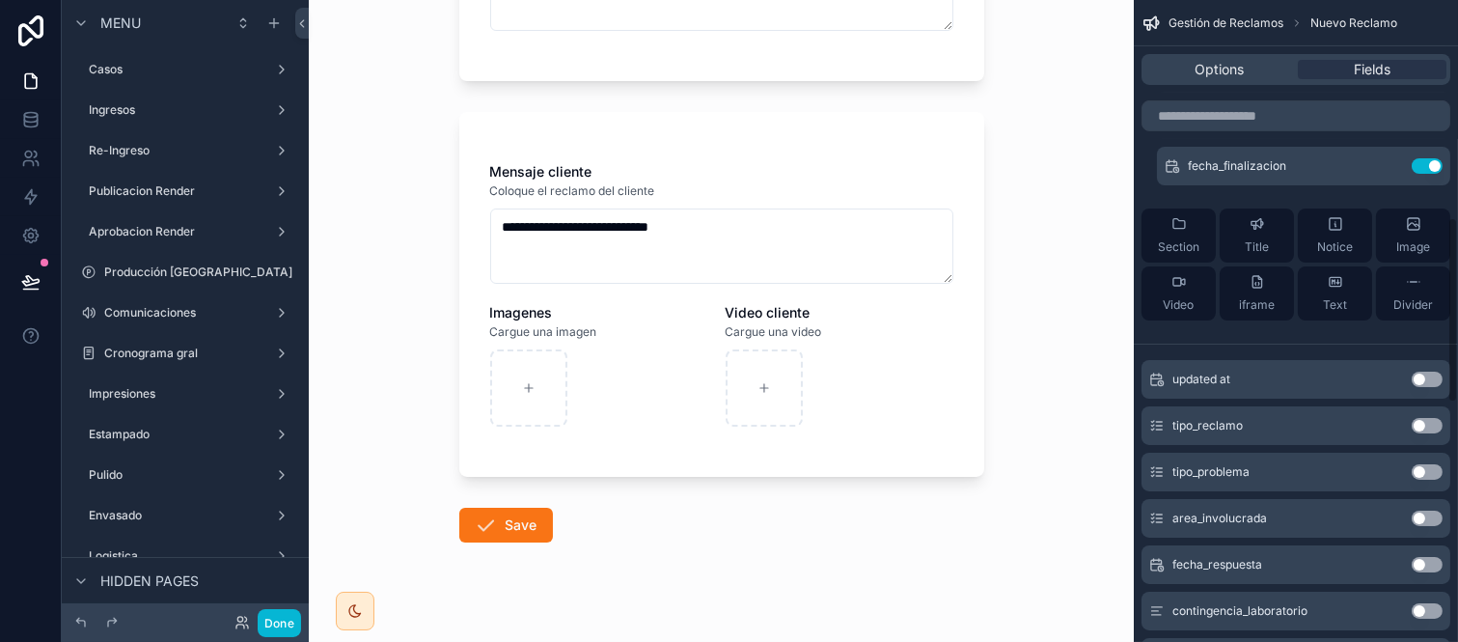
scroll to position [599, 0]
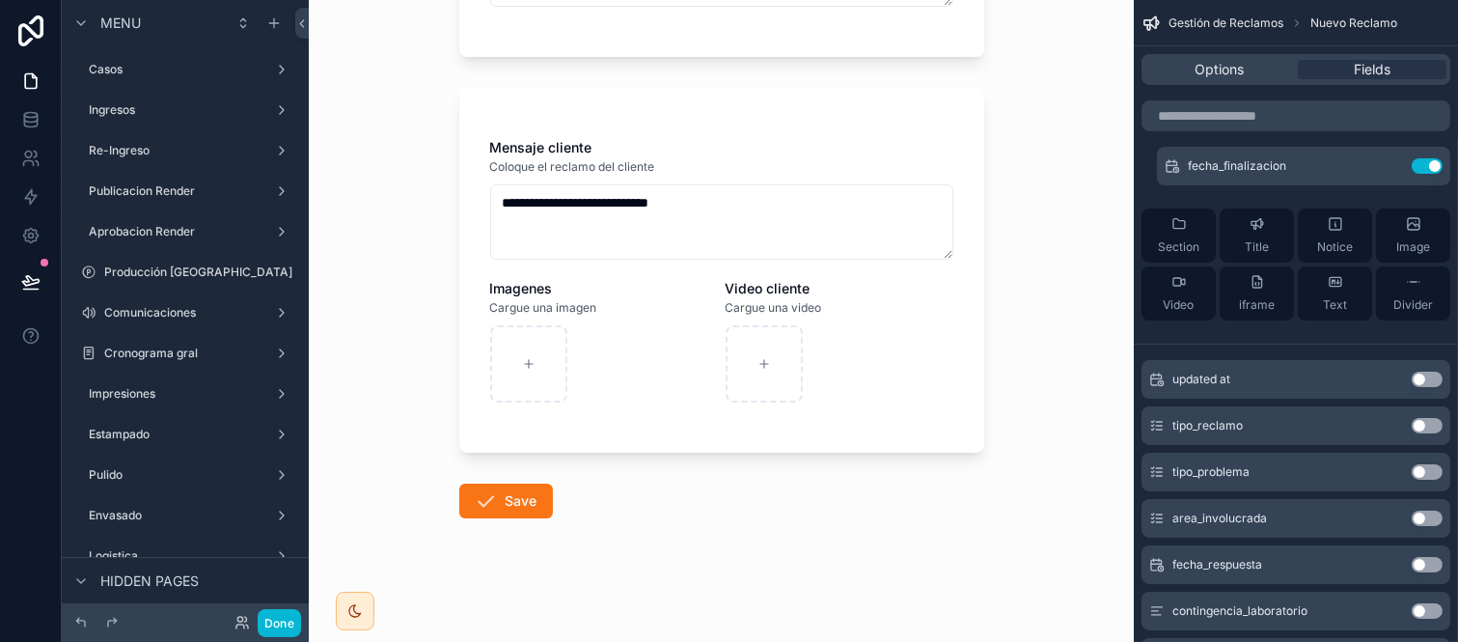
click at [590, 522] on form "**********" at bounding box center [721, 78] width 525 height 1125
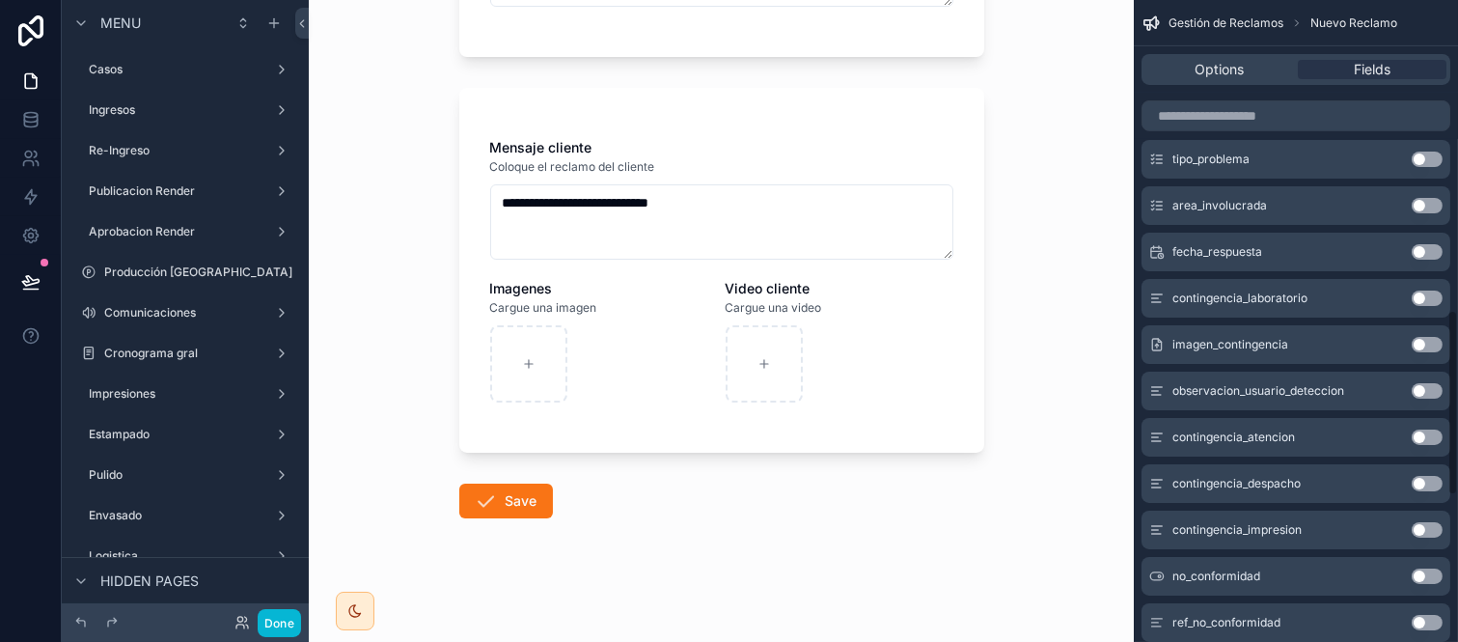
scroll to position [1072, 0]
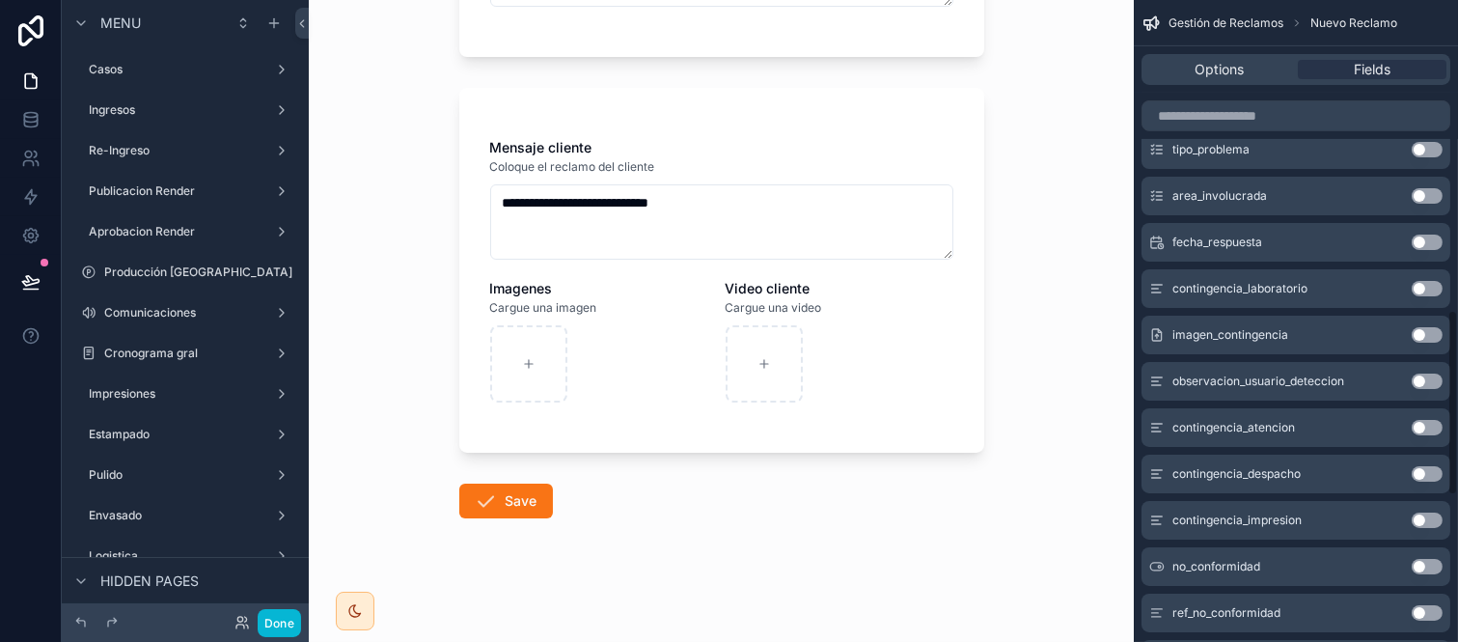
click at [1227, 56] on div "Options Fields" at bounding box center [1296, 69] width 309 height 31
click at [1261, 69] on div "Options" at bounding box center [1220, 69] width 149 height 19
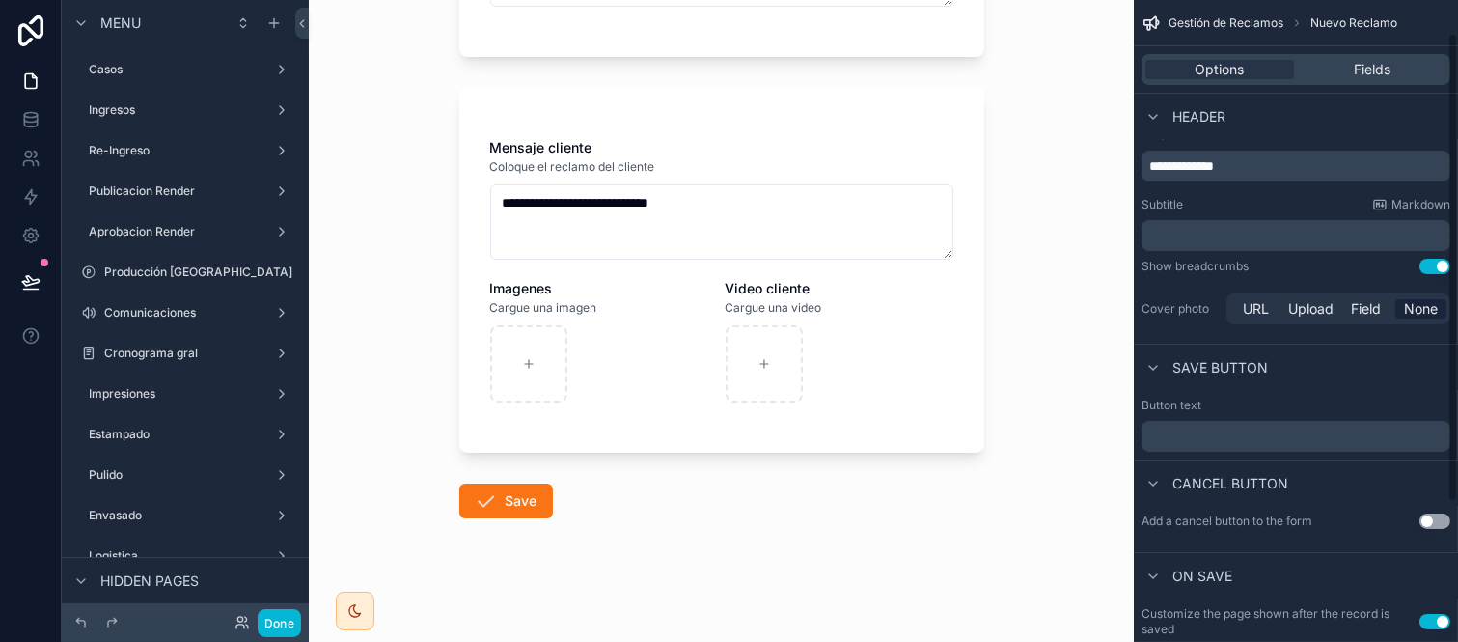
scroll to position [0, 0]
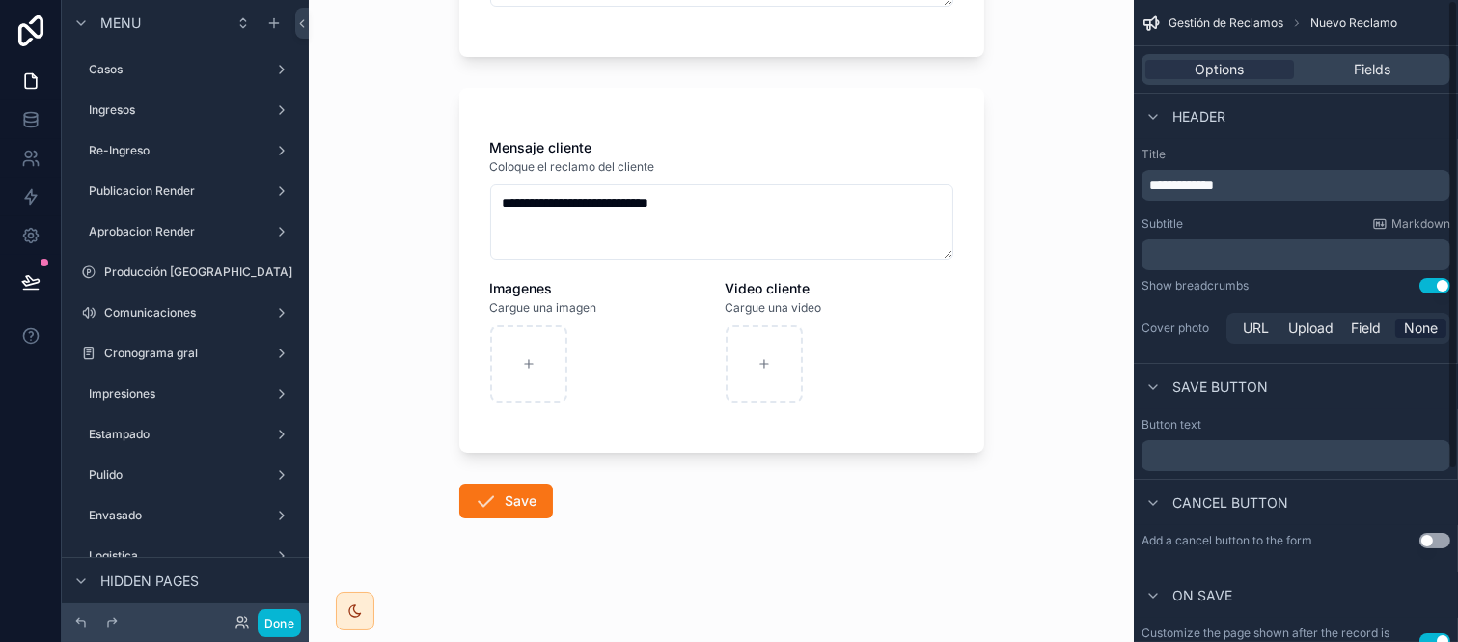
click at [1184, 446] on div "﻿" at bounding box center [1296, 455] width 309 height 31
click at [1184, 464] on div "﻿" at bounding box center [1296, 455] width 309 height 31
click at [1185, 445] on div "﻿" at bounding box center [1296, 455] width 309 height 31
click at [1185, 452] on p "﻿" at bounding box center [1298, 455] width 297 height 15
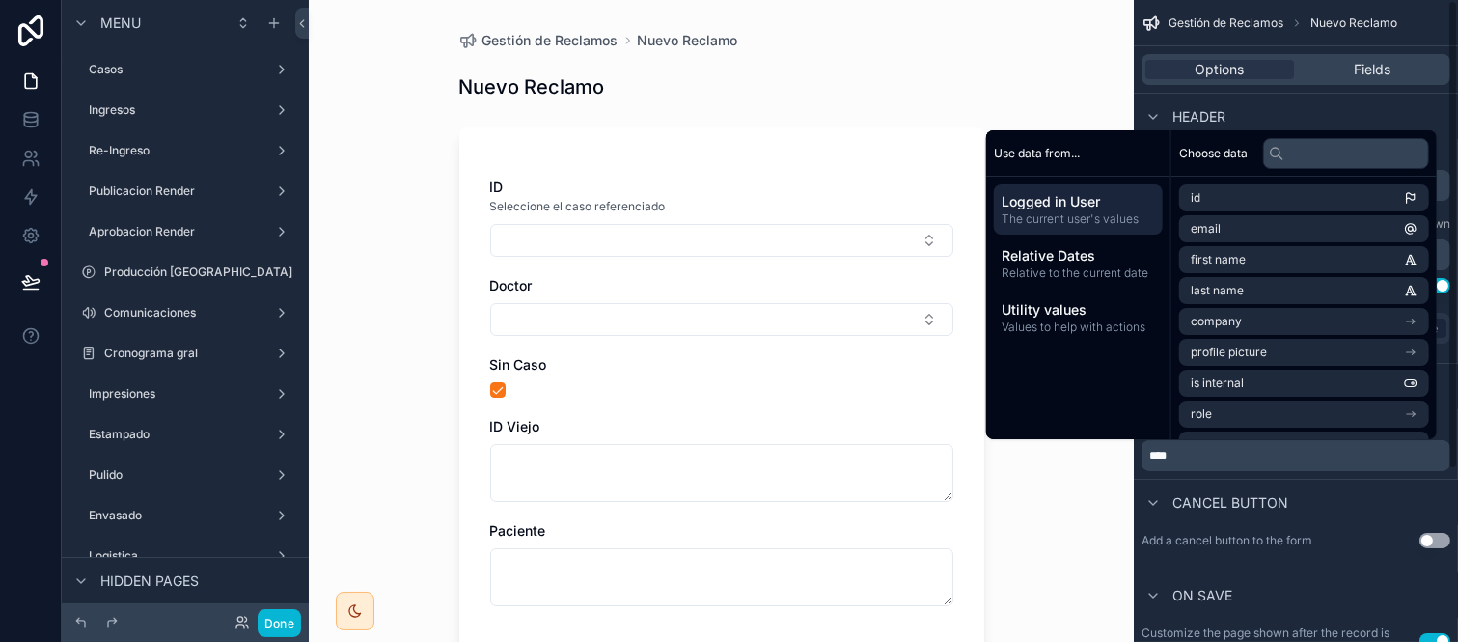
click at [1232, 452] on p "****" at bounding box center [1298, 455] width 297 height 15
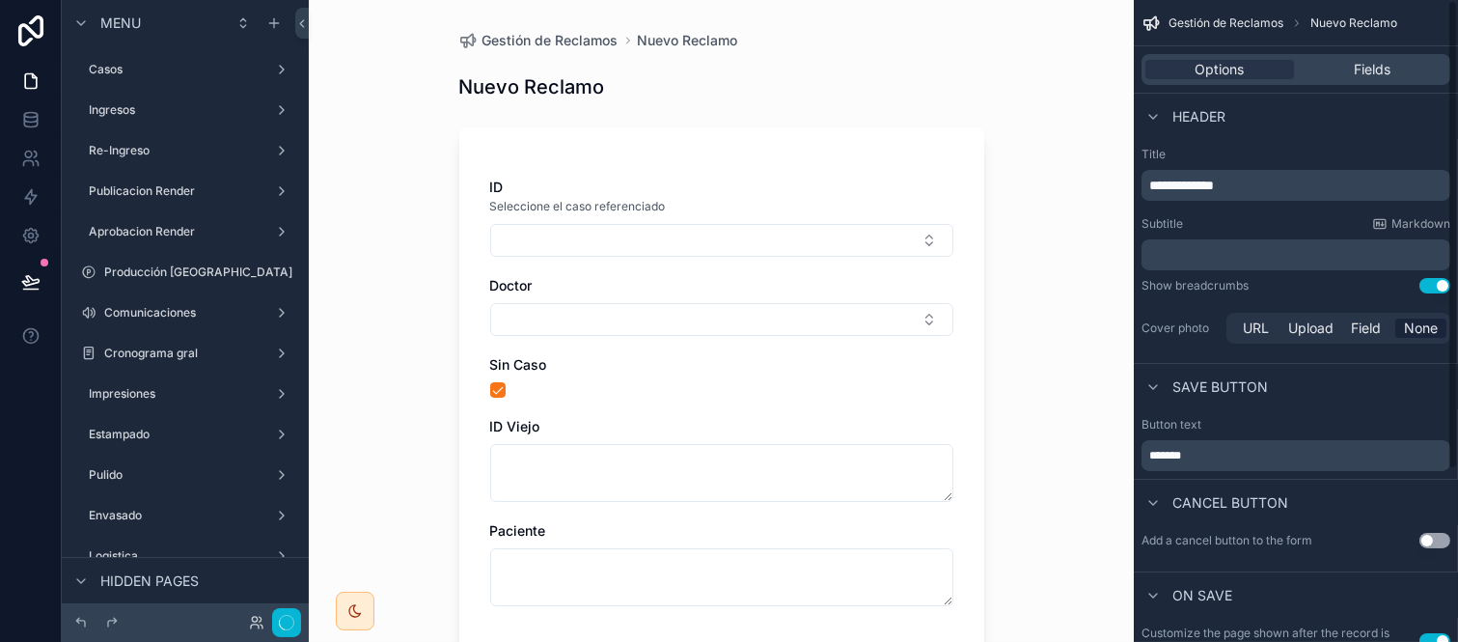
click at [1293, 480] on div "Cancel button" at bounding box center [1296, 502] width 324 height 46
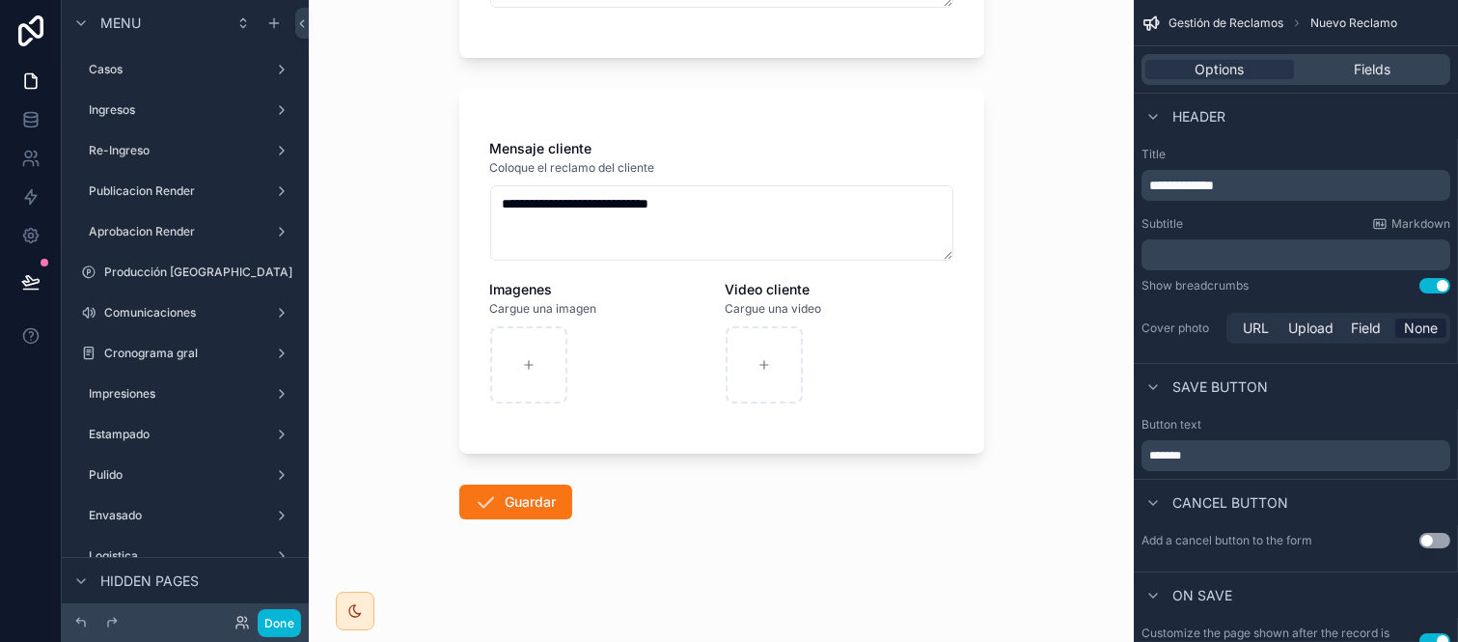
scroll to position [599, 0]
click at [281, 622] on button "Done" at bounding box center [279, 623] width 43 height 28
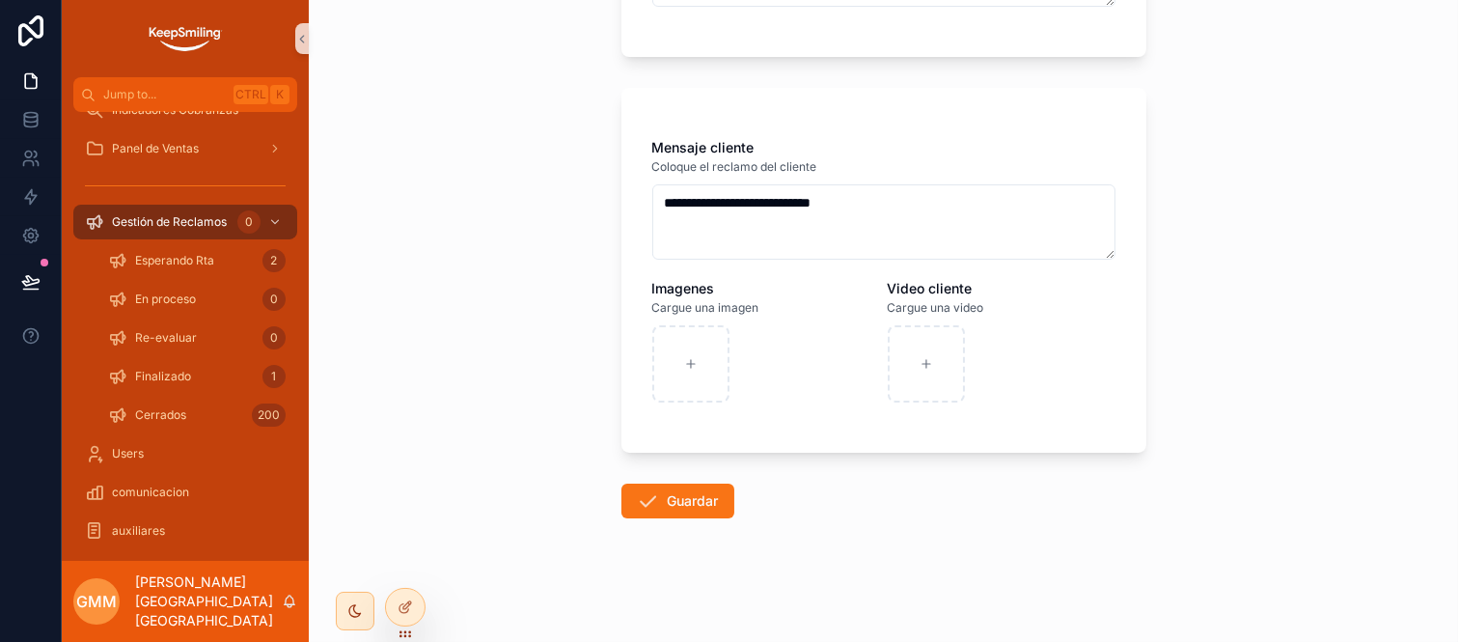
scroll to position [0, 0]
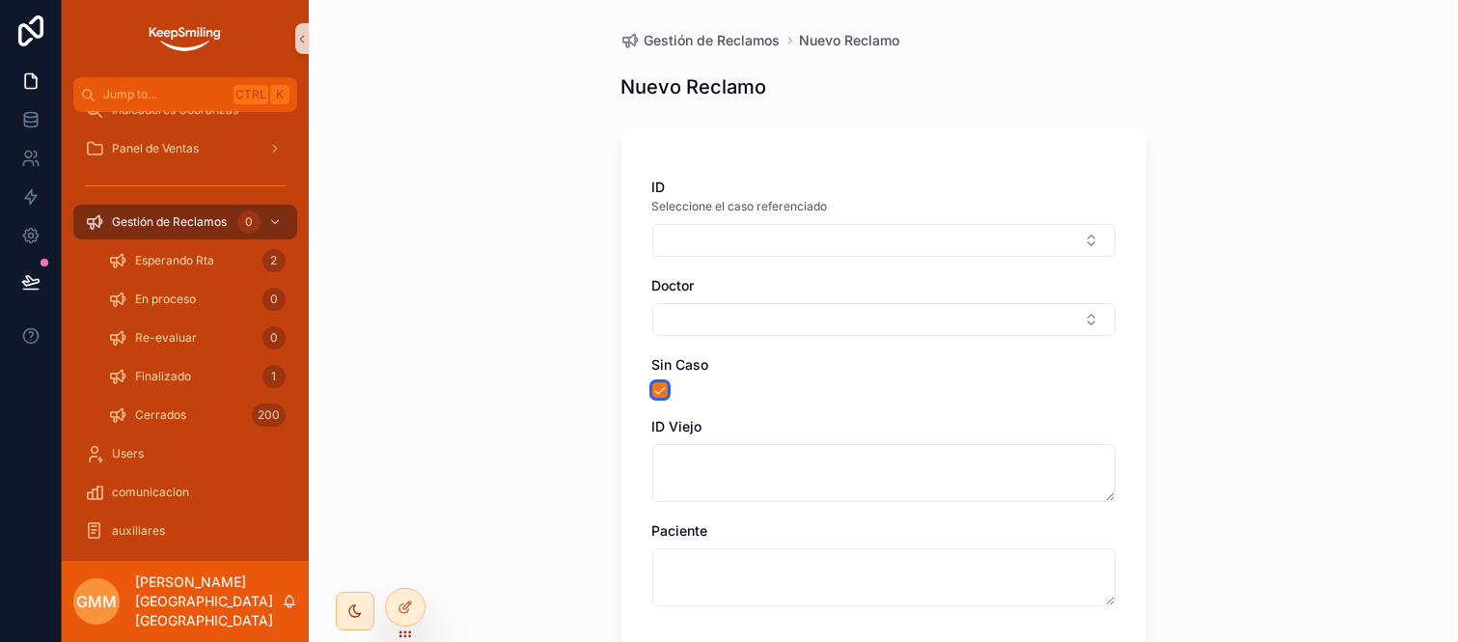
click at [652, 384] on button "button" at bounding box center [659, 389] width 15 height 15
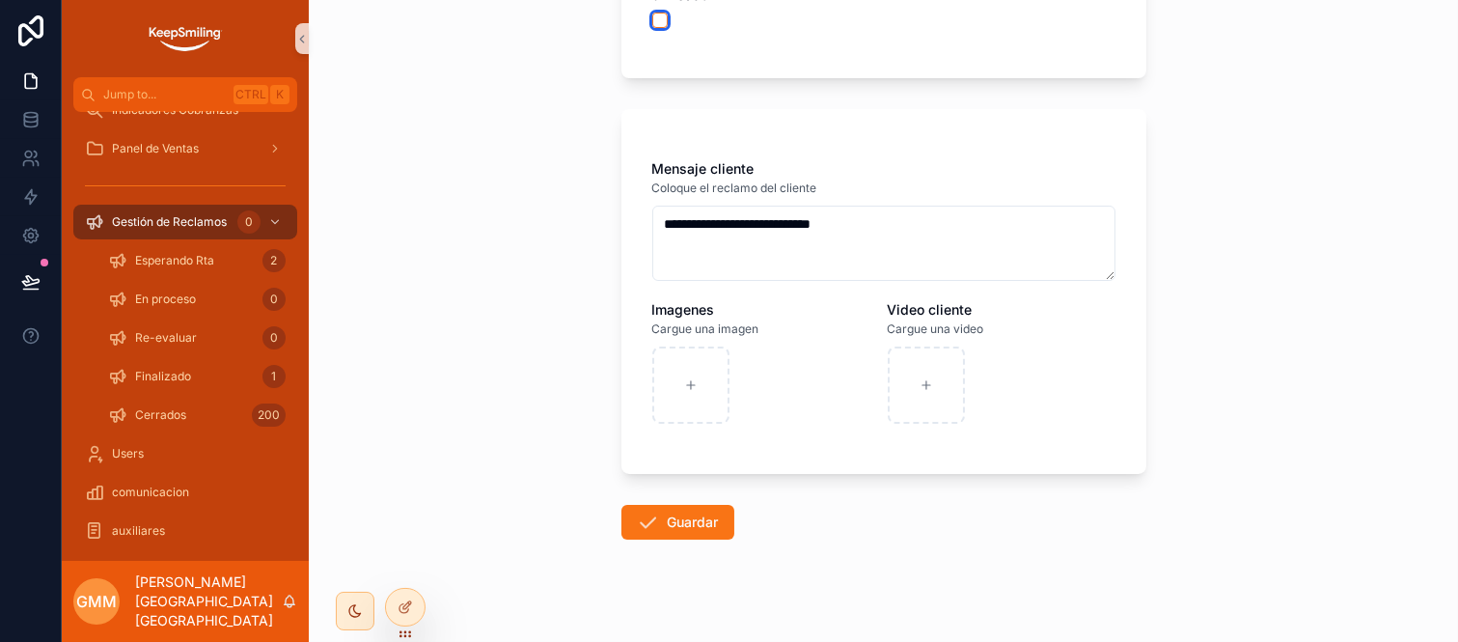
scroll to position [390, 0]
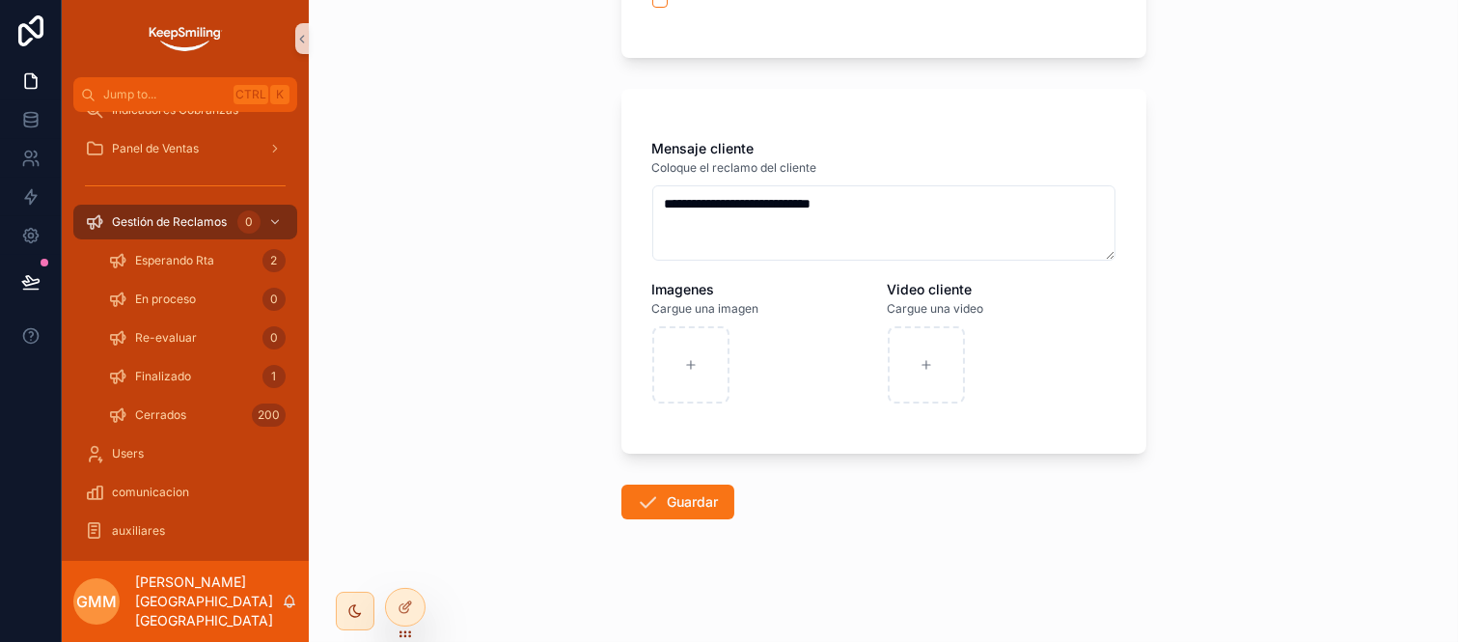
click at [1318, 445] on div "**********" at bounding box center [884, 321] width 1150 height 642
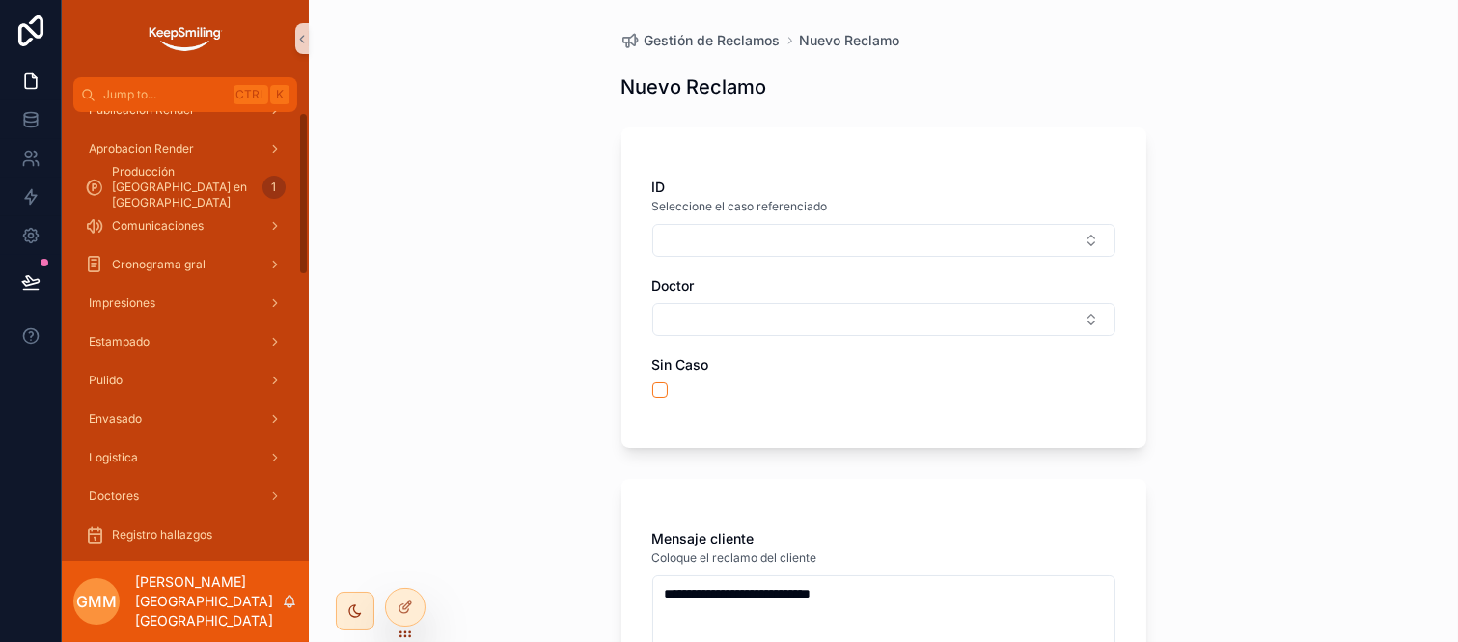
scroll to position [0, 0]
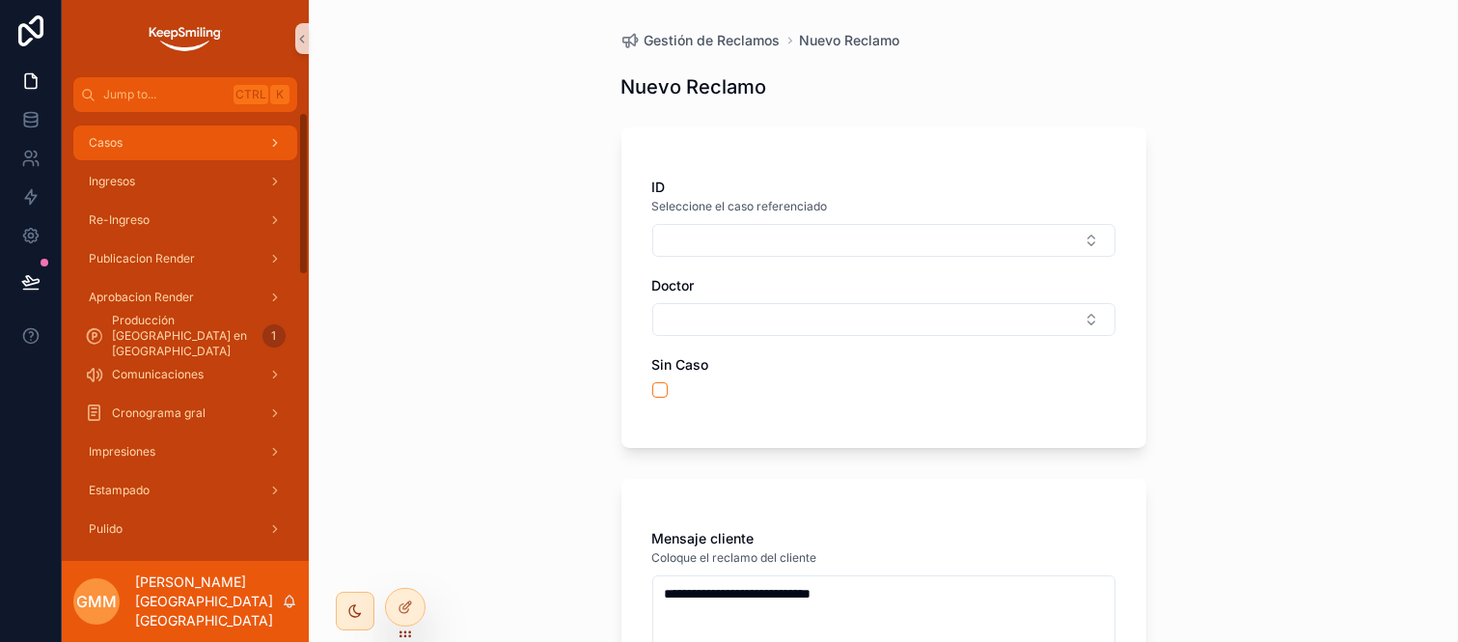
click at [153, 152] on div "Casos" at bounding box center [185, 142] width 201 height 31
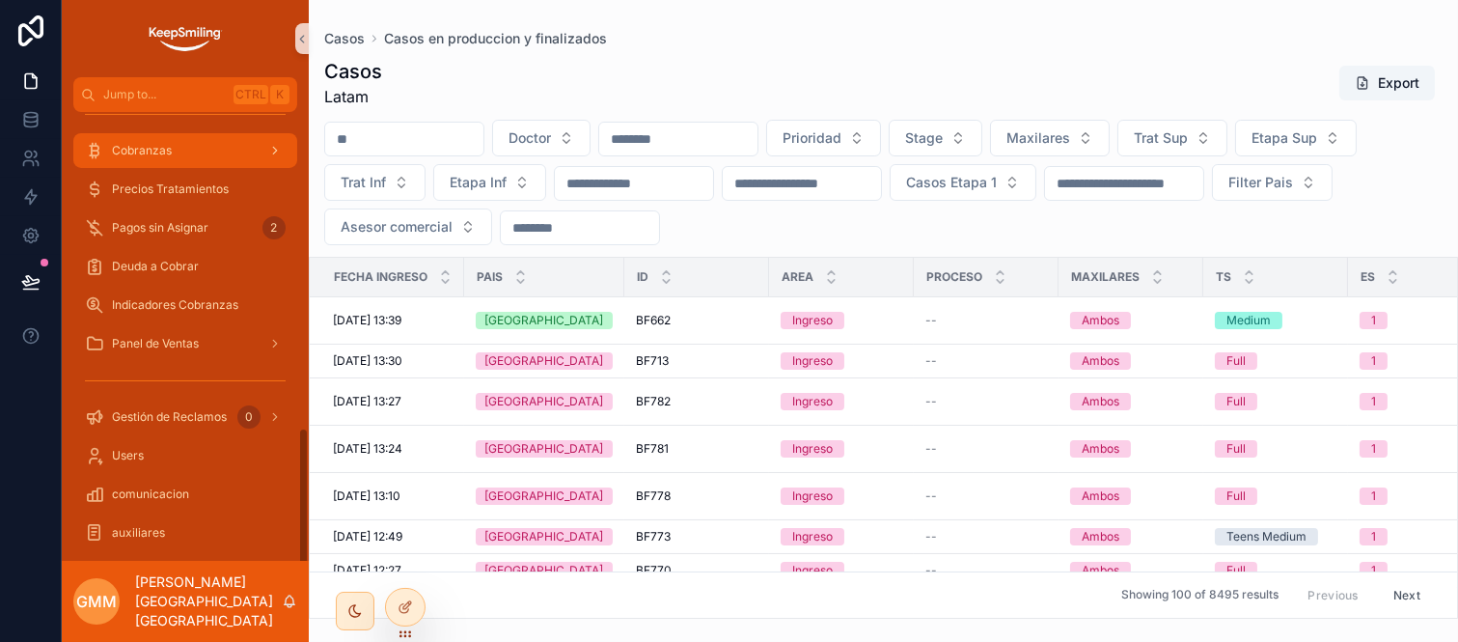
scroll to position [994, 0]
click at [195, 393] on div "scrollable content" at bounding box center [185, 378] width 247 height 35
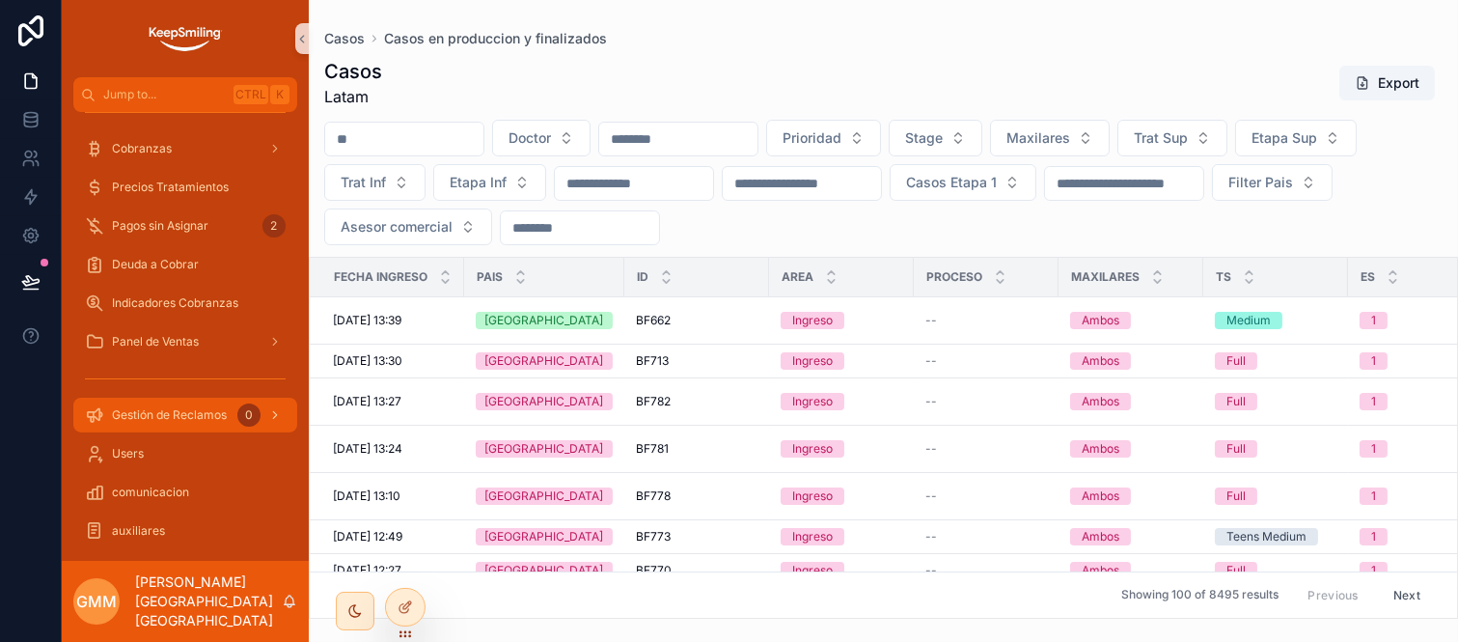
click at [194, 400] on div "Gestión de Reclamos 0" at bounding box center [185, 415] width 201 height 31
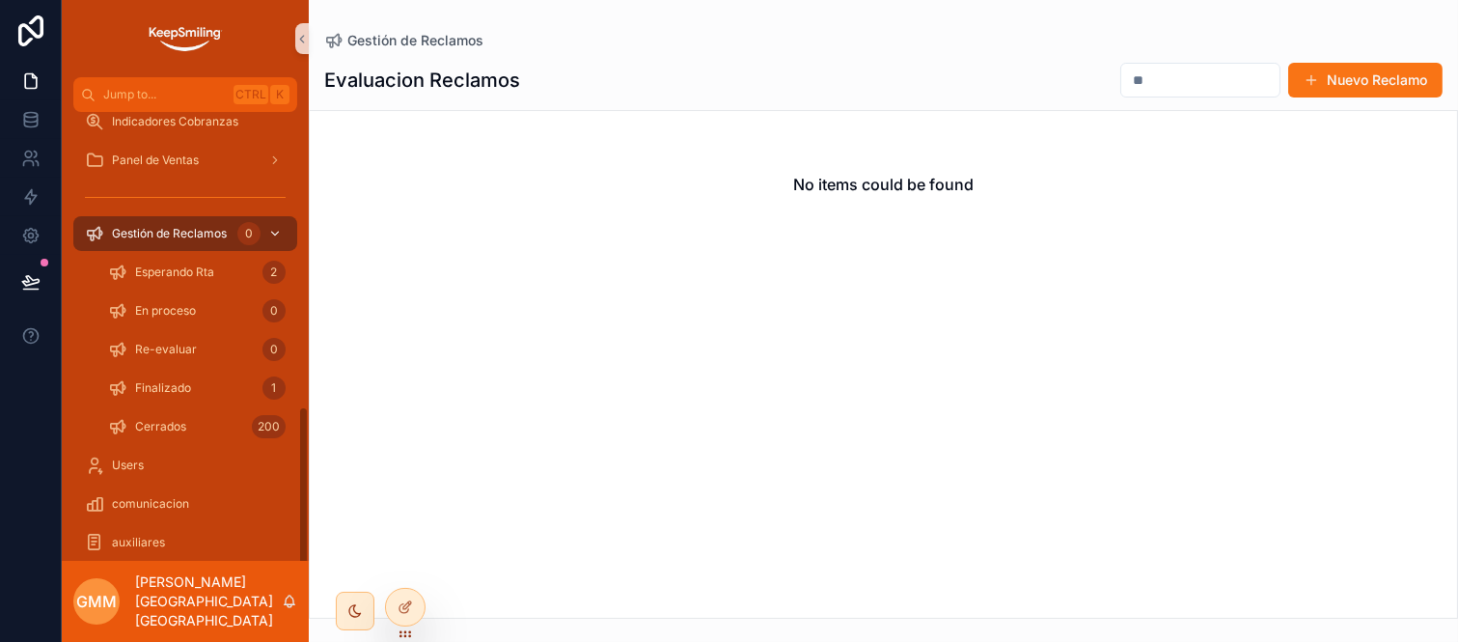
scroll to position [840, 0]
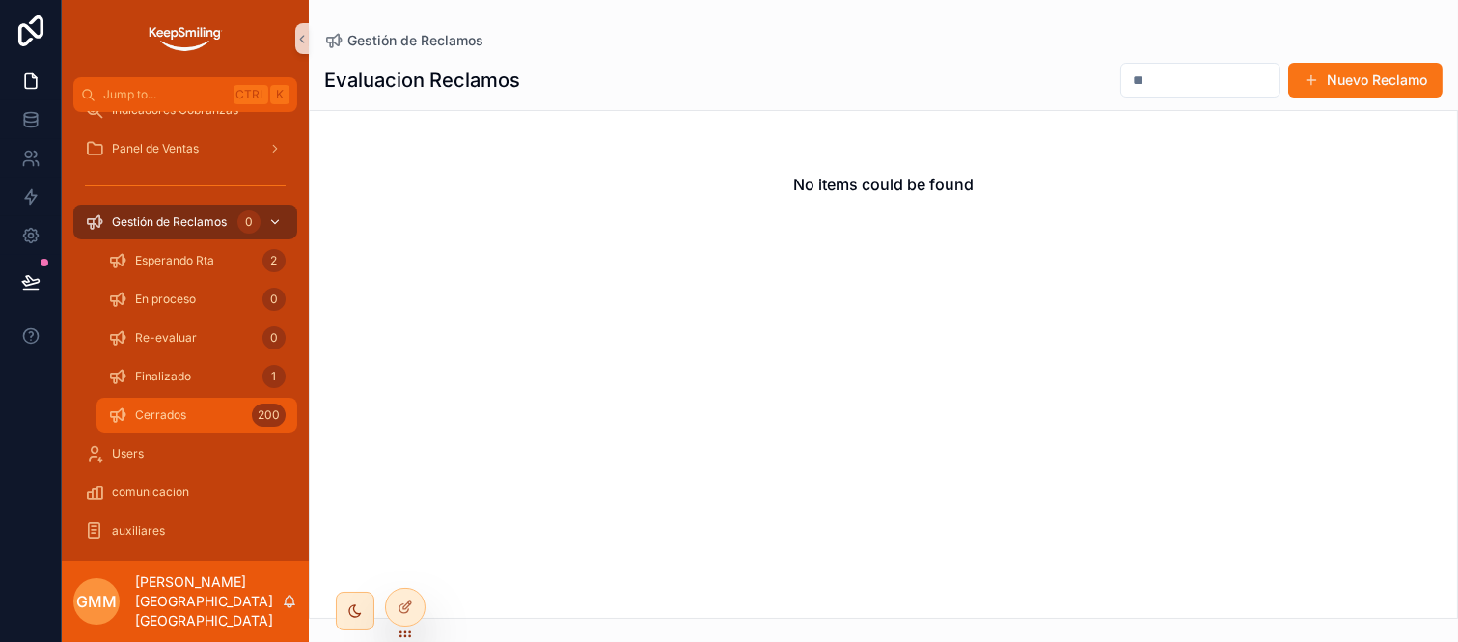
click at [194, 400] on div "Cerrados 200" at bounding box center [197, 415] width 178 height 31
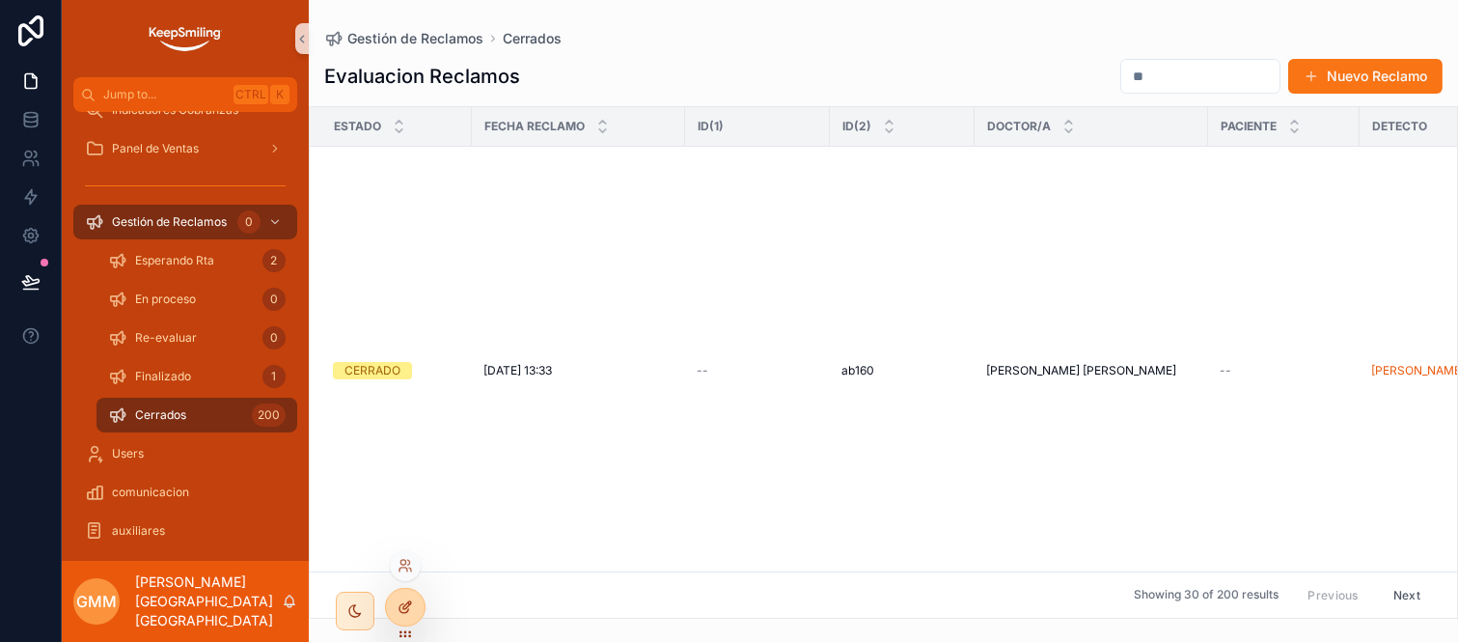
click at [405, 601] on icon at bounding box center [405, 606] width 15 height 15
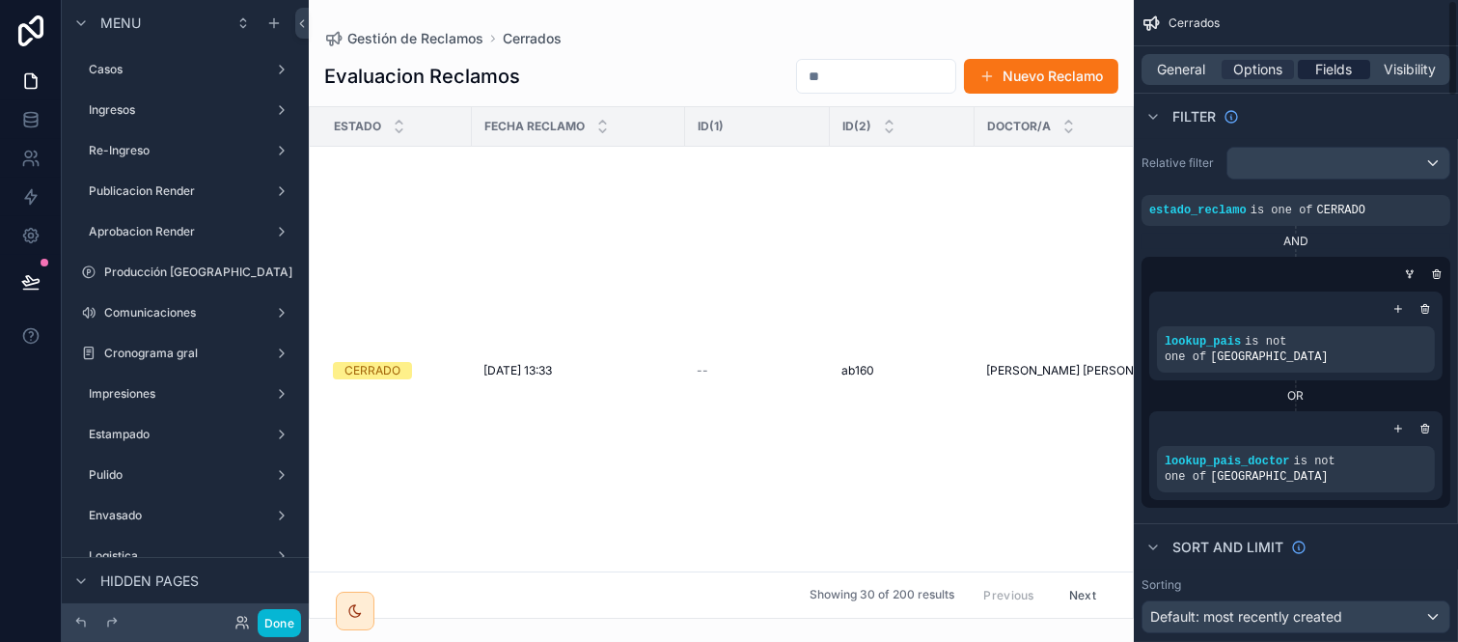
click at [1345, 66] on span "Fields" at bounding box center [1335, 69] width 37 height 19
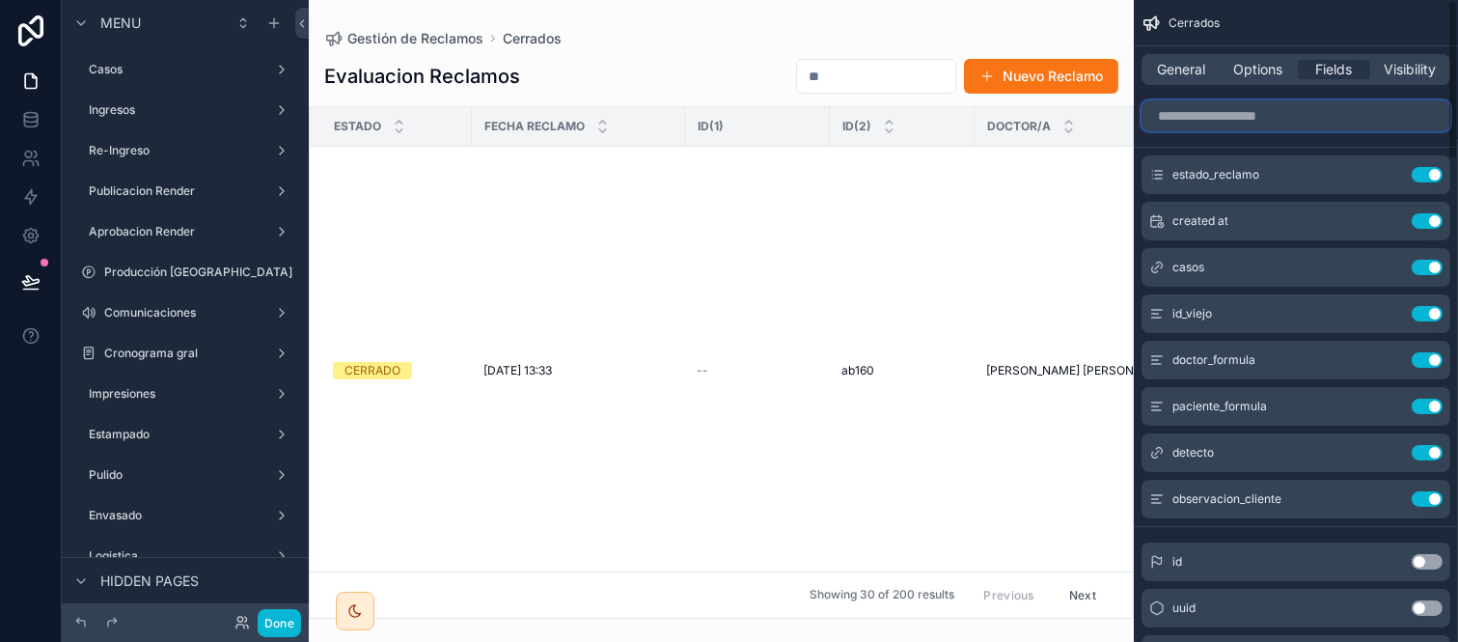
click at [1258, 110] on input "scrollable content" at bounding box center [1296, 115] width 309 height 31
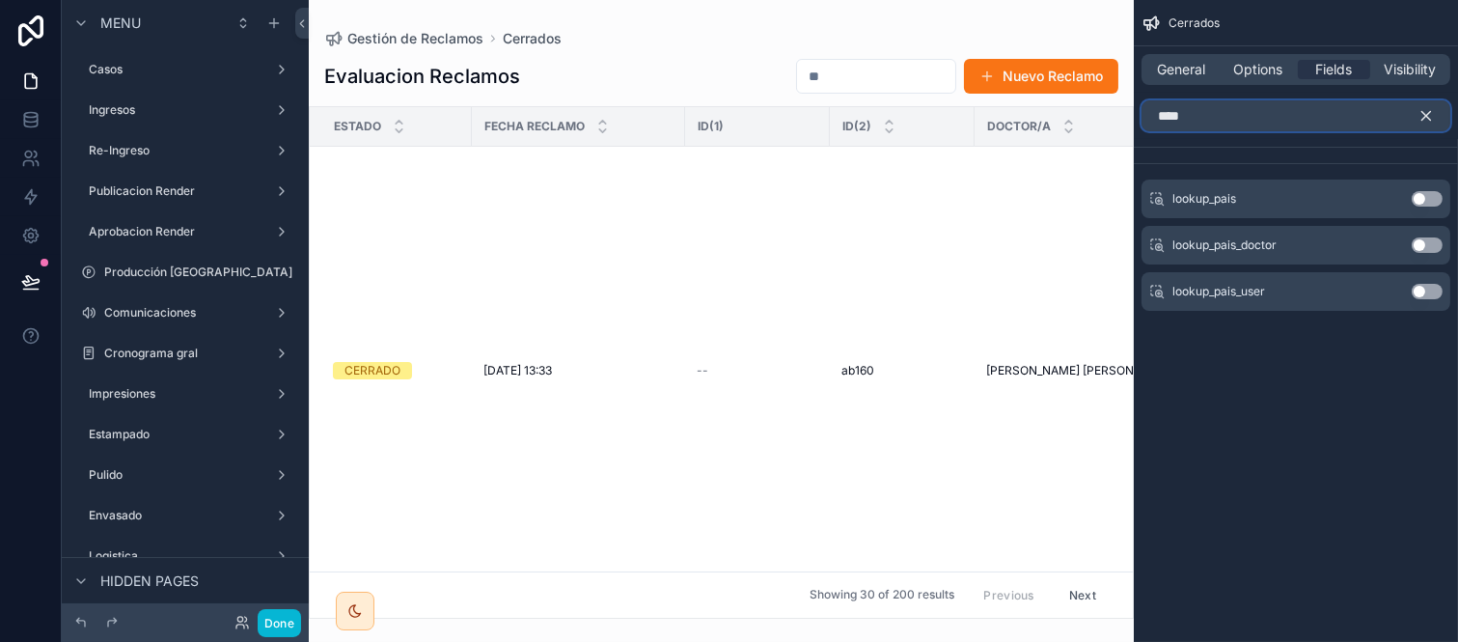
type input "****"
click at [1436, 193] on button "Use setting" at bounding box center [1427, 198] width 31 height 15
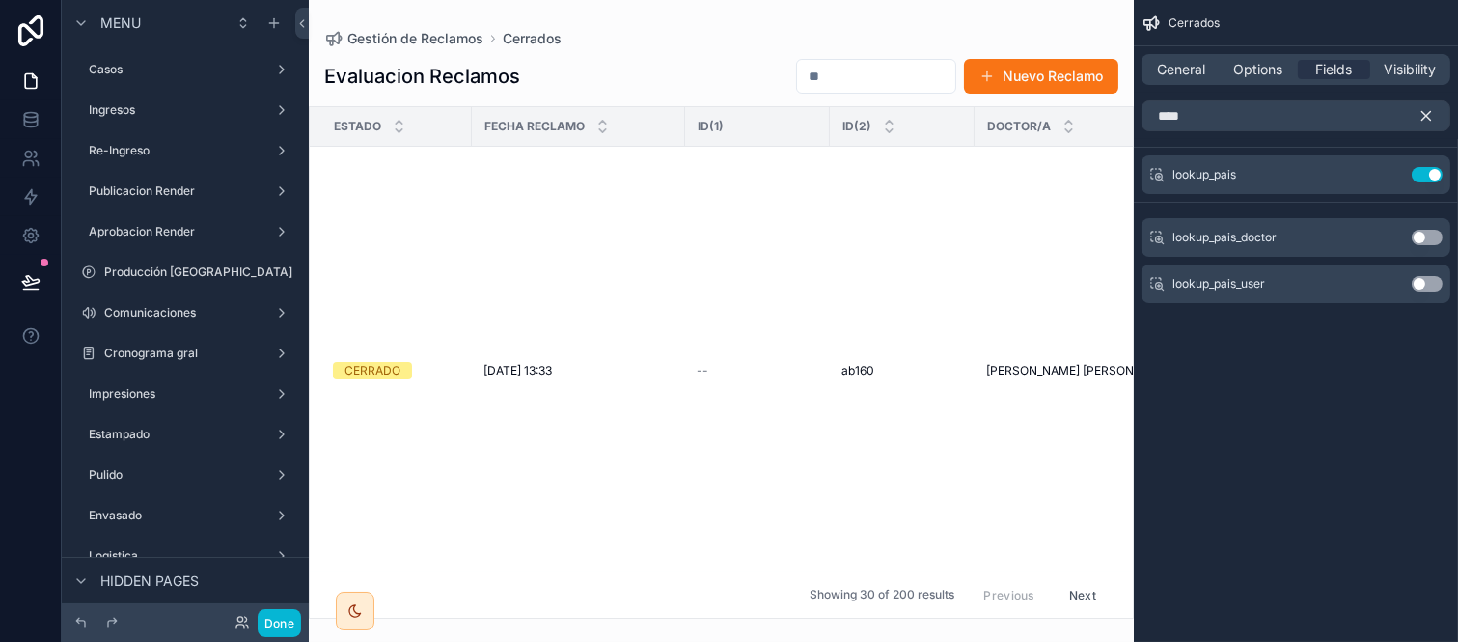
click at [1433, 109] on icon "scrollable content" at bounding box center [1426, 115] width 17 height 17
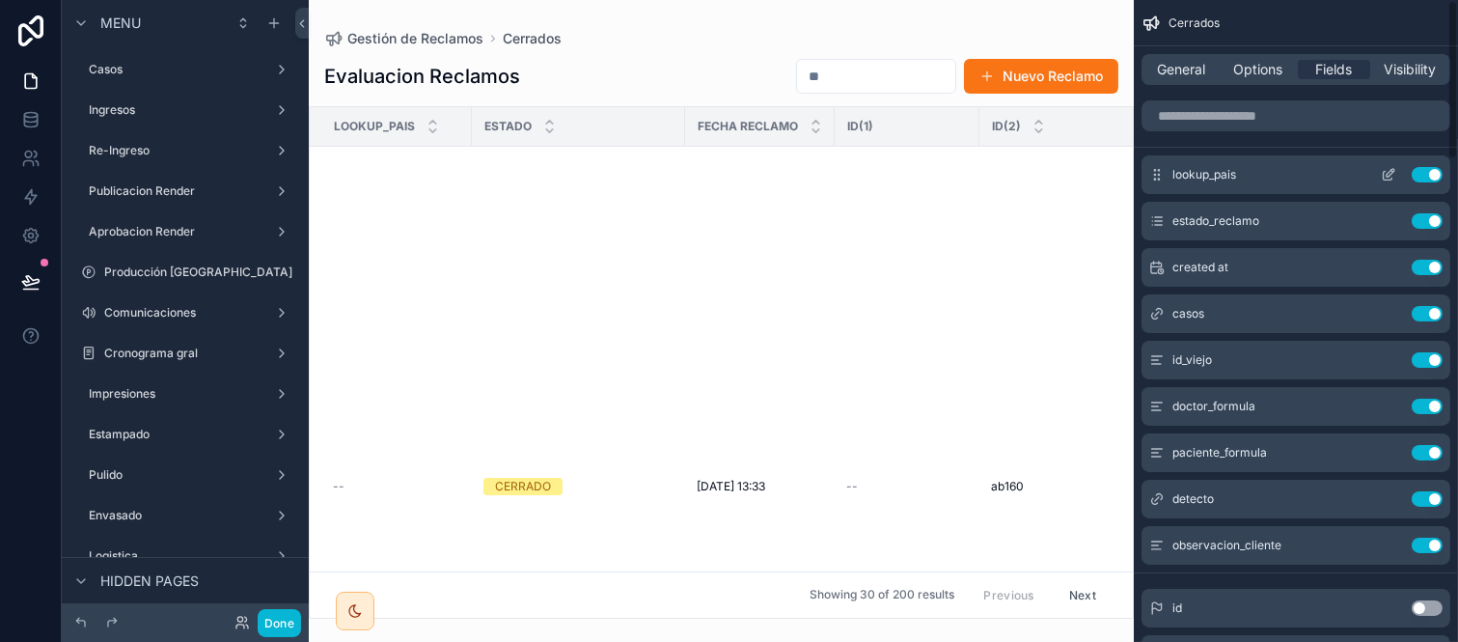
click at [1430, 176] on button "Use setting" at bounding box center [1427, 174] width 31 height 15
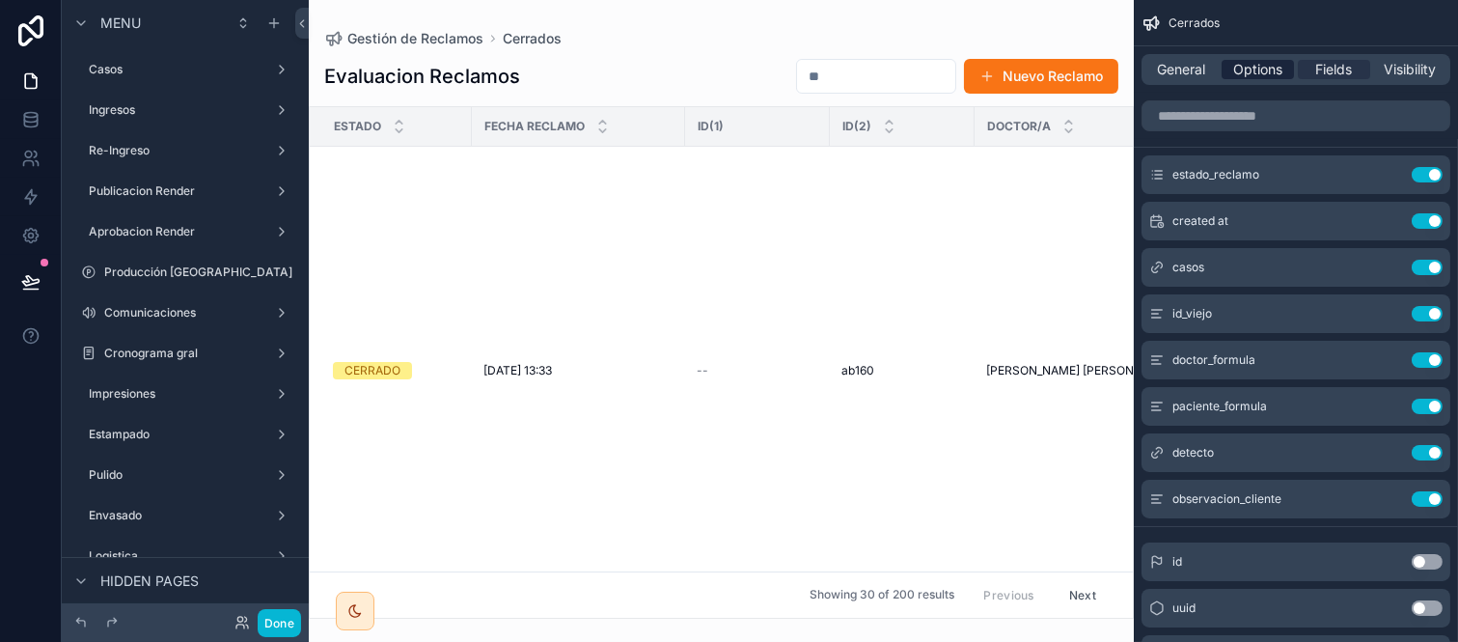
click at [1267, 77] on span "Options" at bounding box center [1258, 69] width 49 height 19
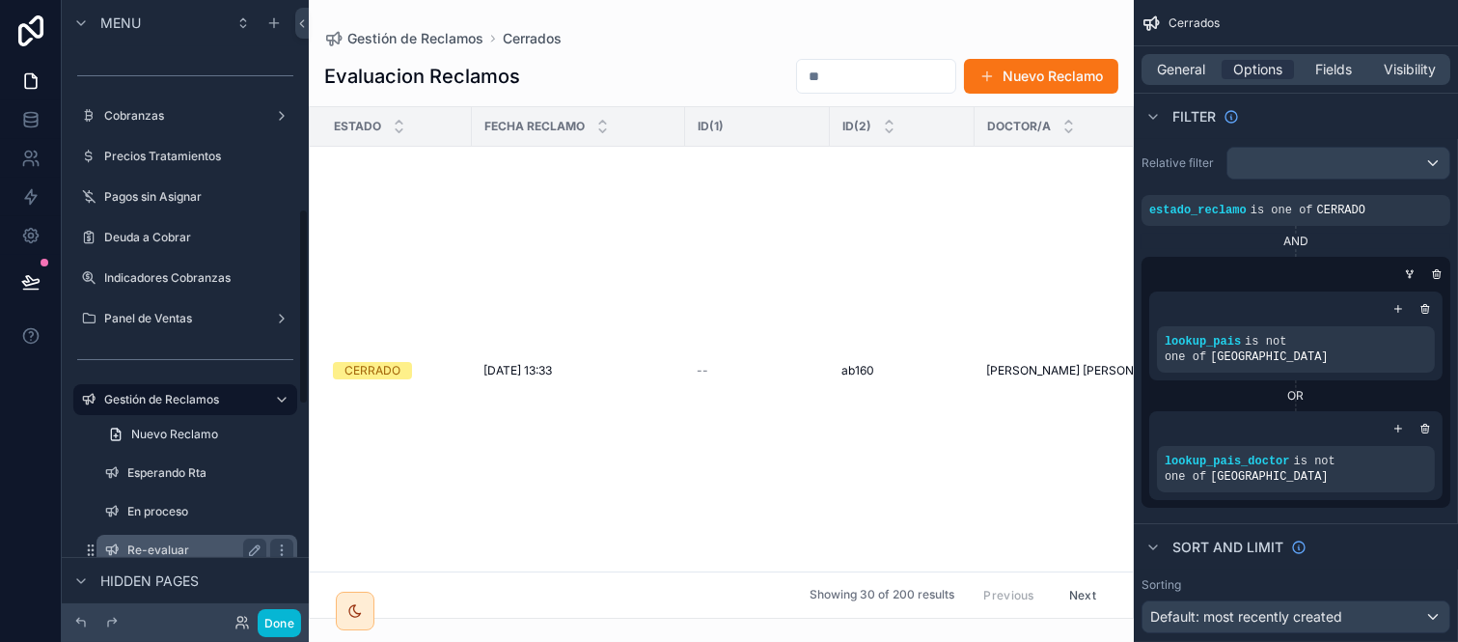
scroll to position [750, 0]
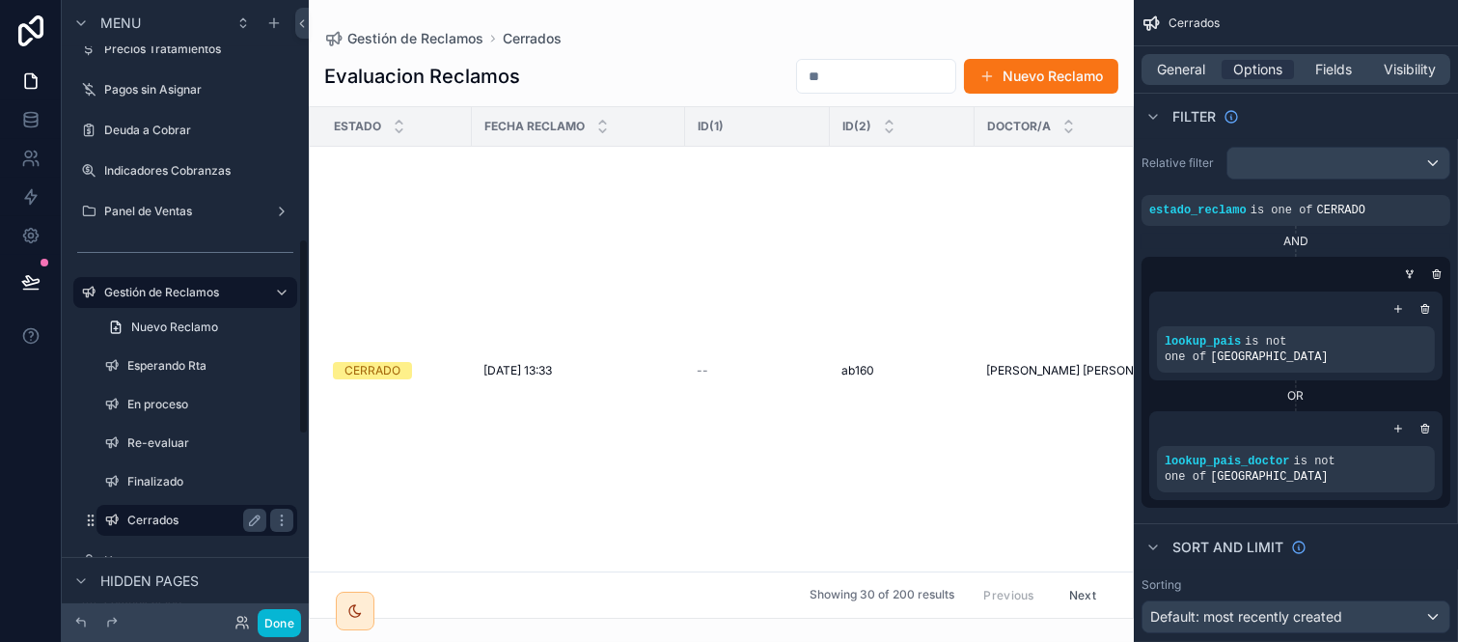
click at [166, 519] on label "Cerrados" at bounding box center [192, 520] width 131 height 15
click at [155, 514] on label "Cerrados" at bounding box center [192, 520] width 131 height 15
click at [1194, 68] on span "General" at bounding box center [1182, 69] width 48 height 19
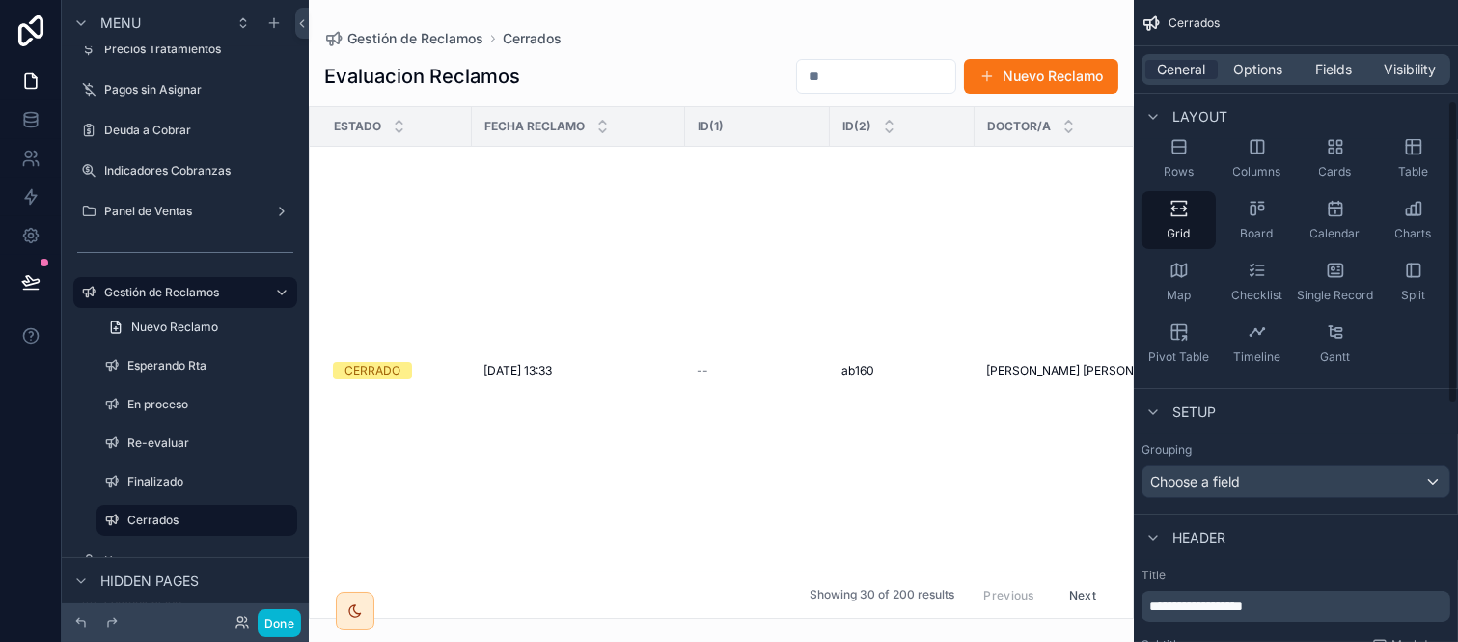
scroll to position [214, 0]
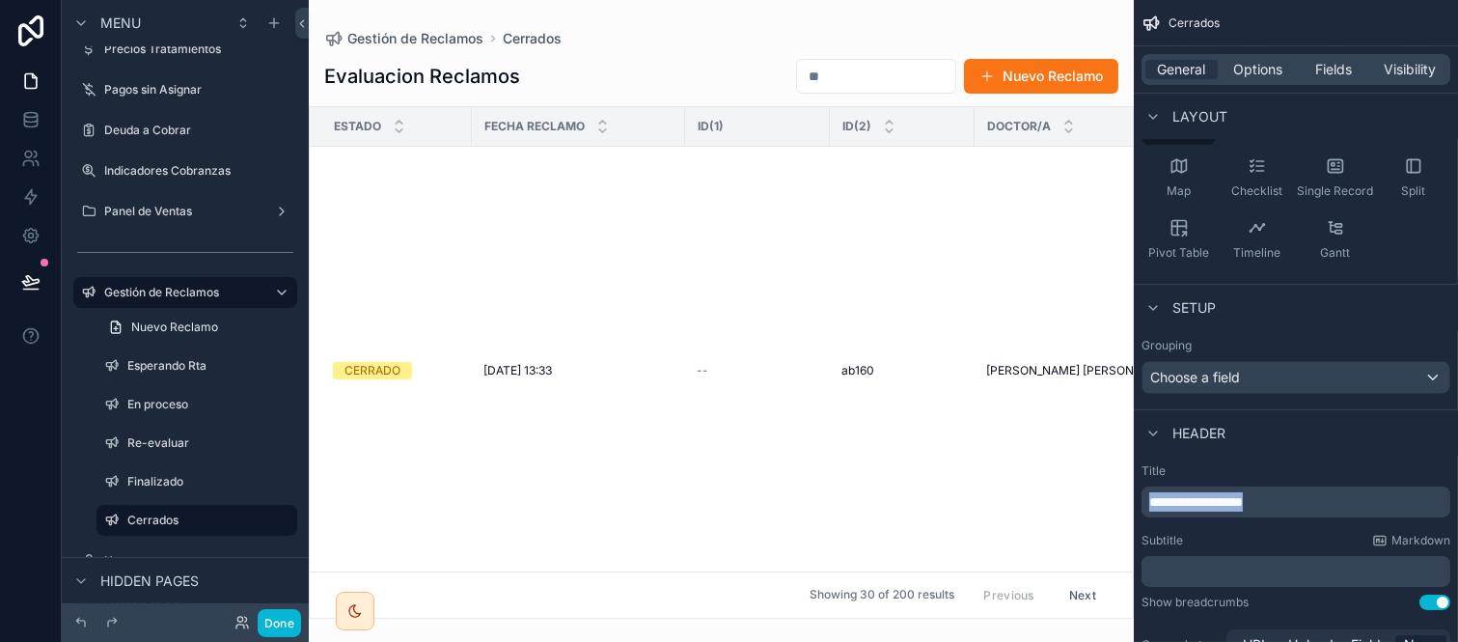
drag, startPoint x: 1323, startPoint y: 499, endPoint x: 1085, endPoint y: 499, distance: 238.4
click at [1085, 499] on div "Jump to... Ctrl K Casos Ingresos Re-Ingreso Publicacion Render Aprobacion Rende…" at bounding box center [884, 321] width 1150 height 642
click at [1182, 507] on span "**********" at bounding box center [1197, 502] width 94 height 14
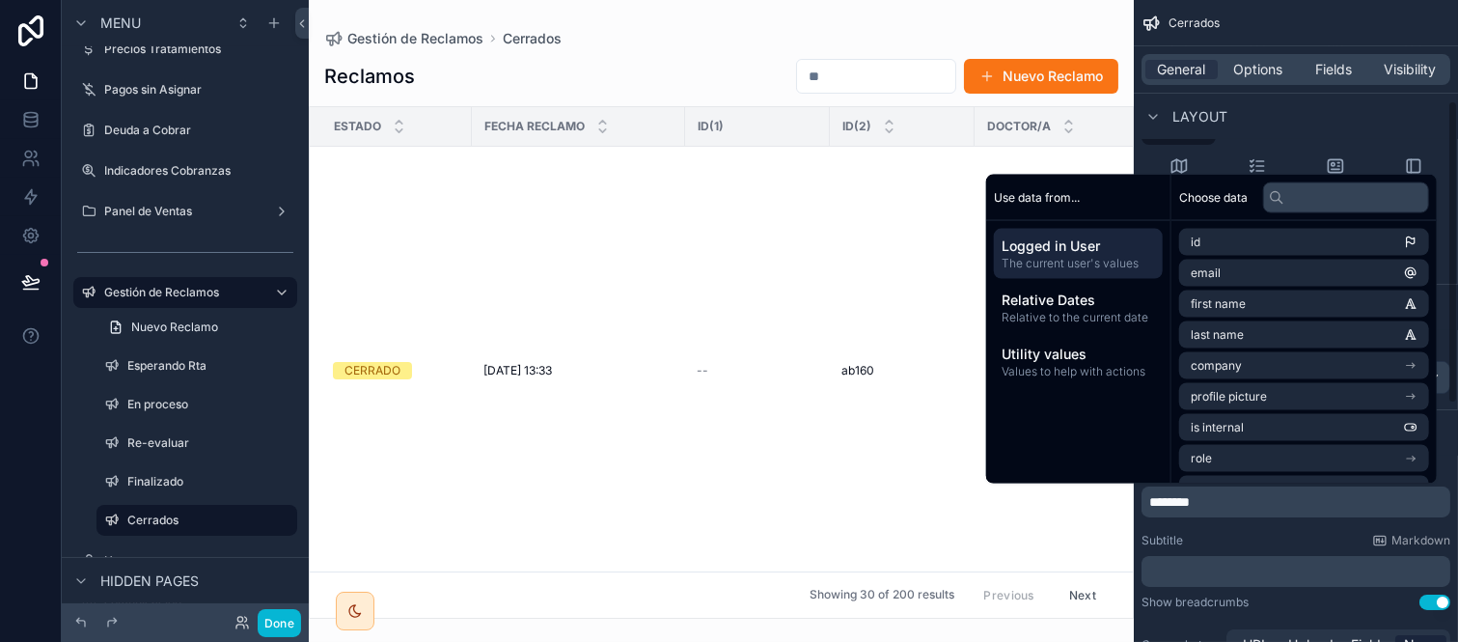
click at [1227, 494] on p "********" at bounding box center [1298, 501] width 297 height 19
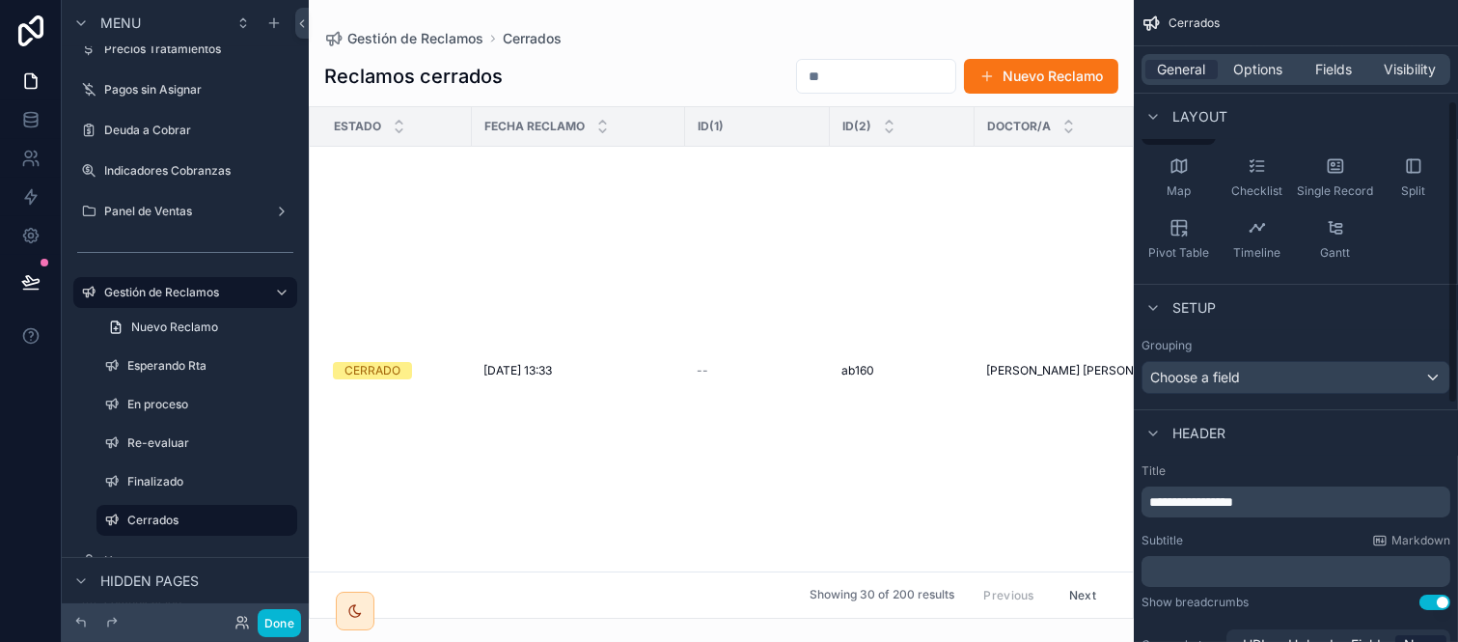
click at [1334, 541] on div "Subtitle Markdown" at bounding box center [1296, 540] width 309 height 15
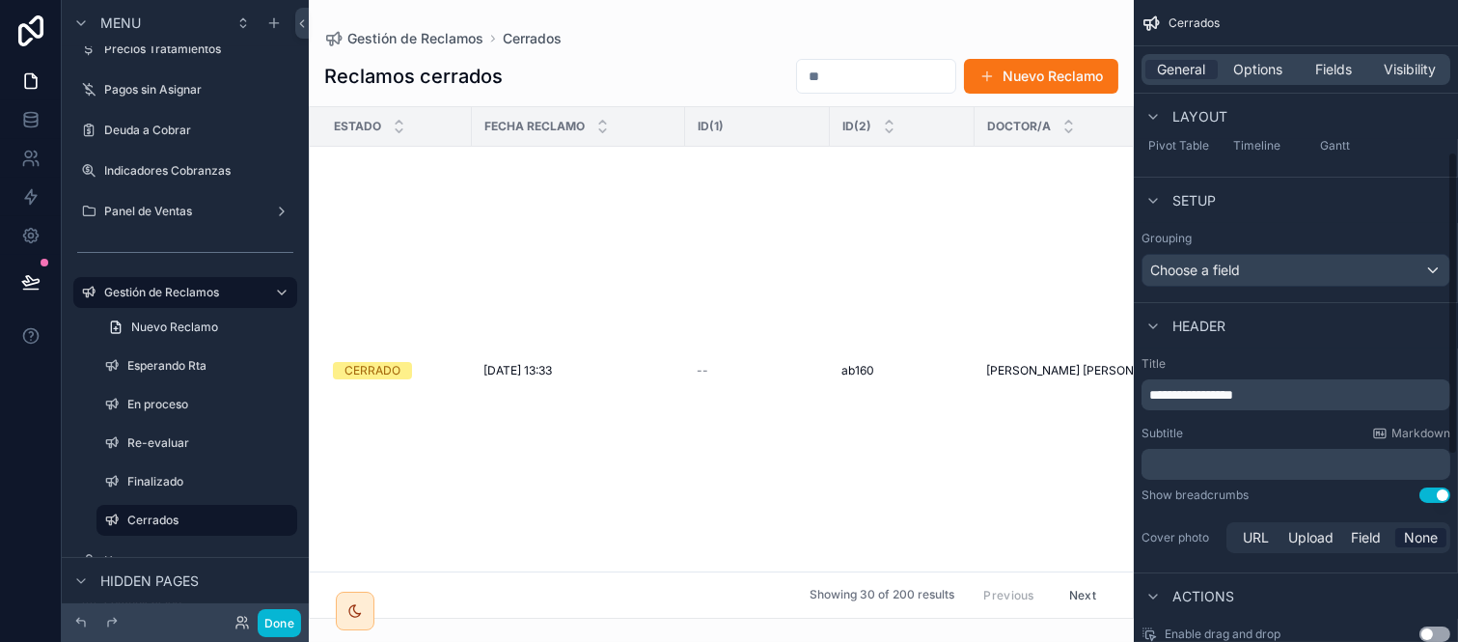
click at [1426, 493] on button "Use setting" at bounding box center [1435, 494] width 31 height 15
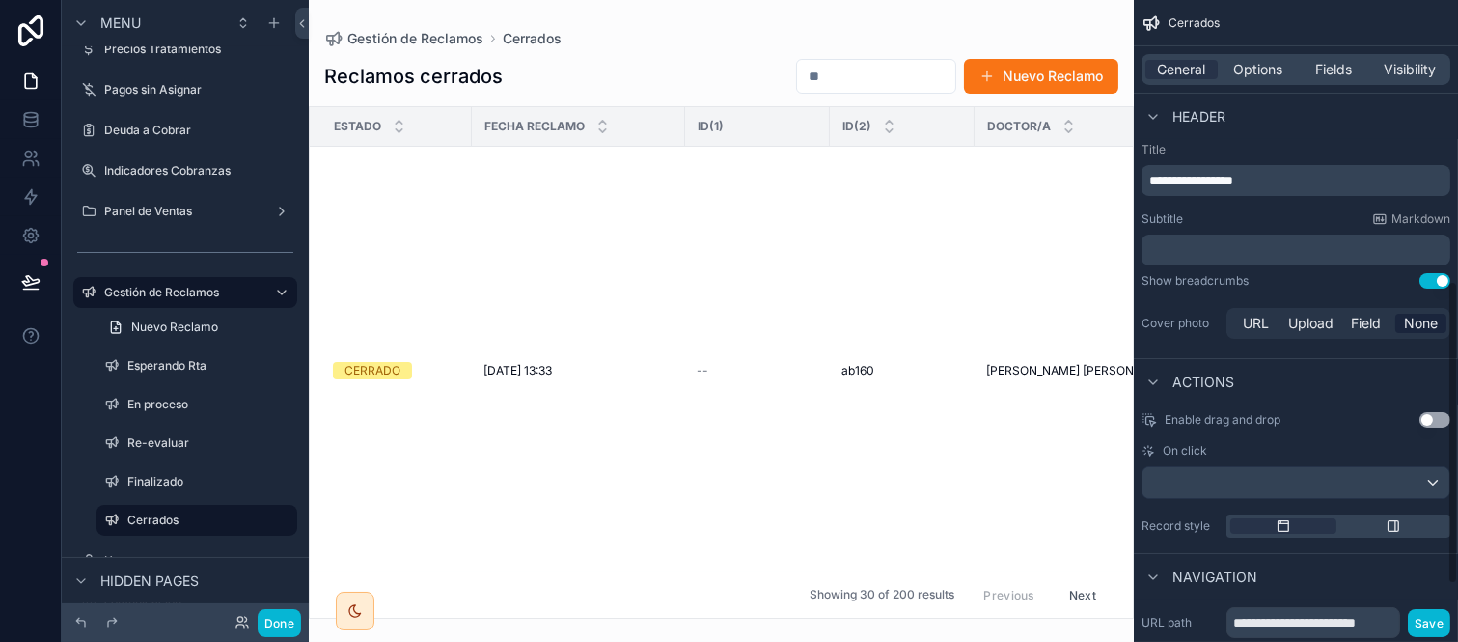
scroll to position [718, 0]
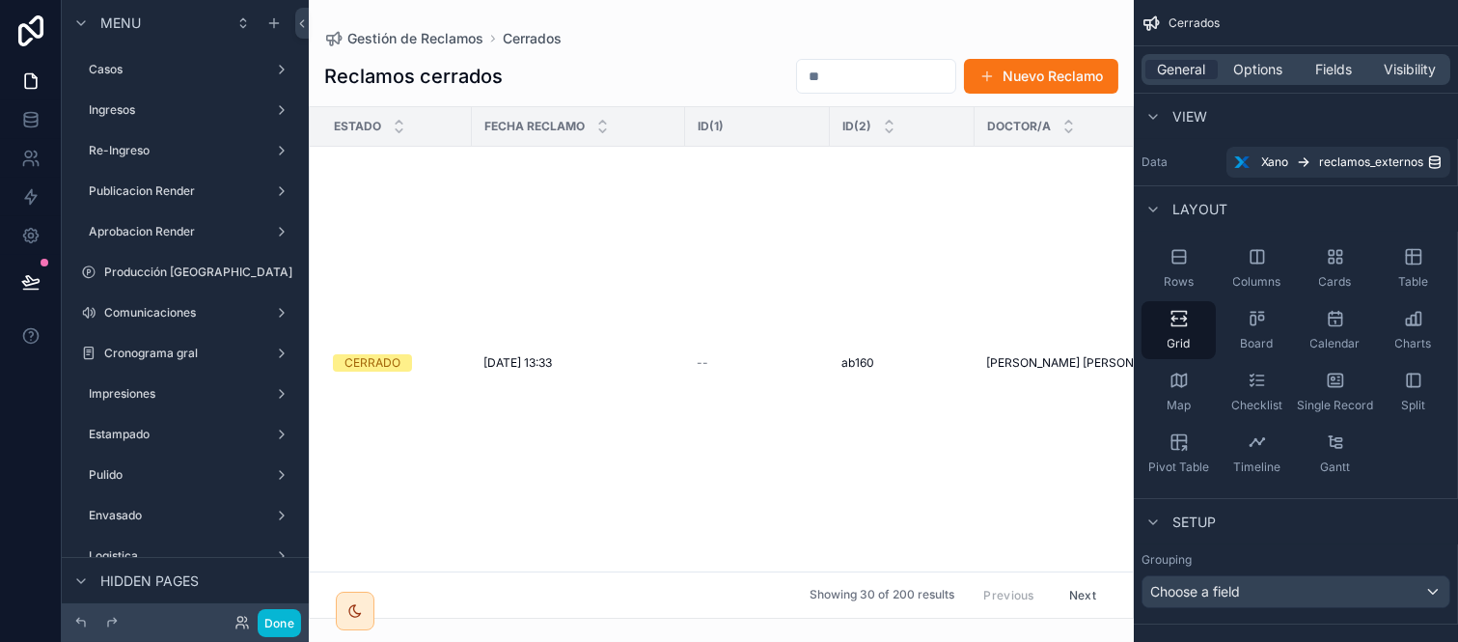
scroll to position [718, 0]
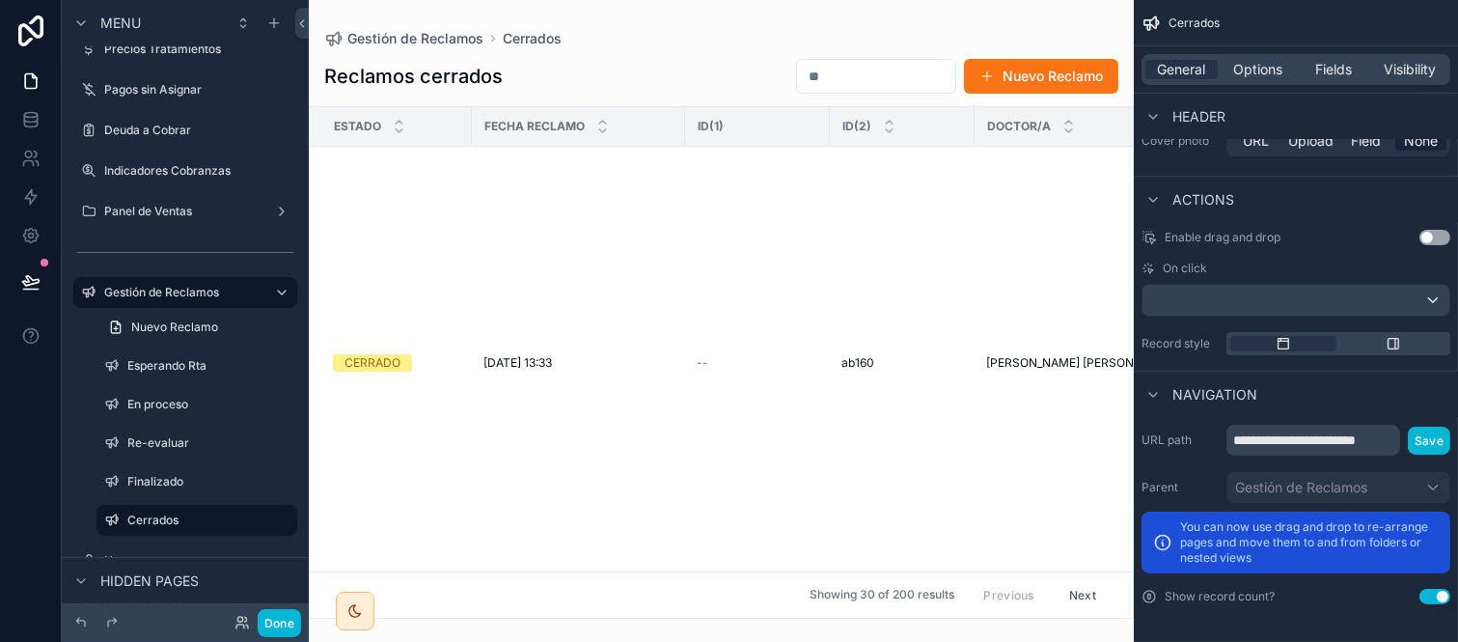
click at [1445, 594] on button "Use setting" at bounding box center [1435, 596] width 31 height 15
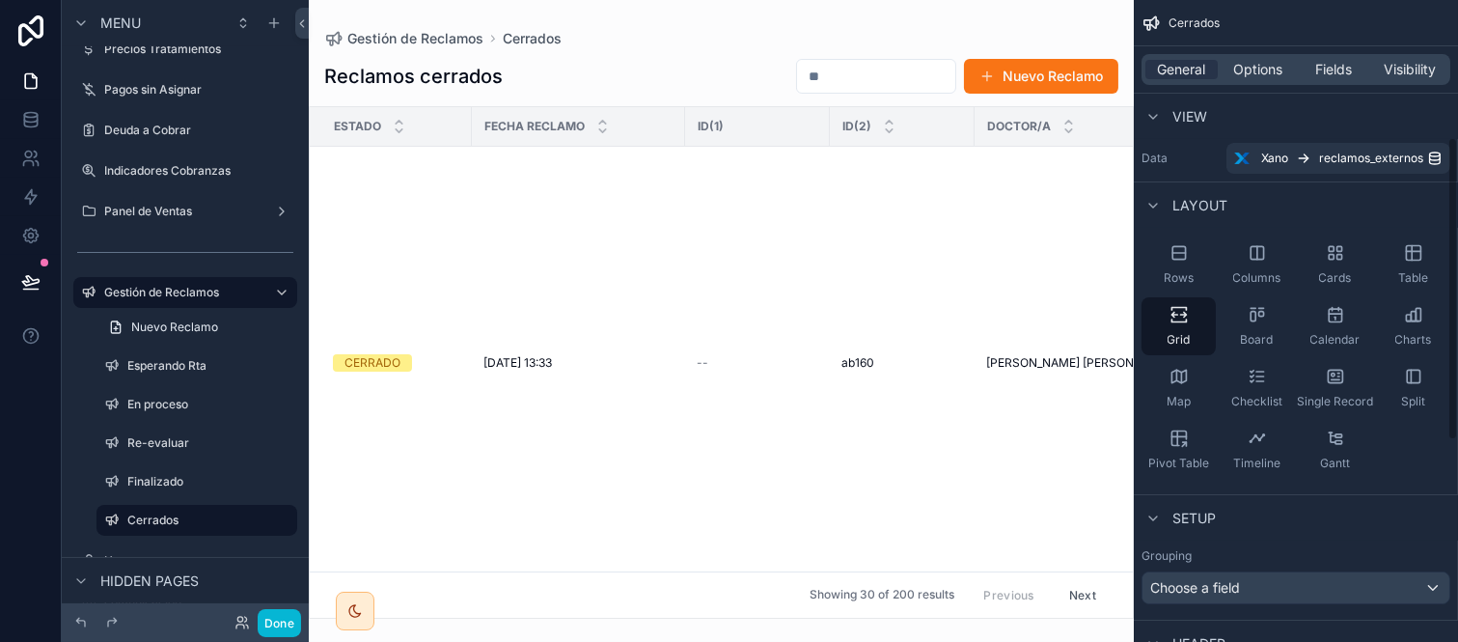
scroll to position [0, 0]
click at [290, 635] on button "Done" at bounding box center [279, 623] width 43 height 28
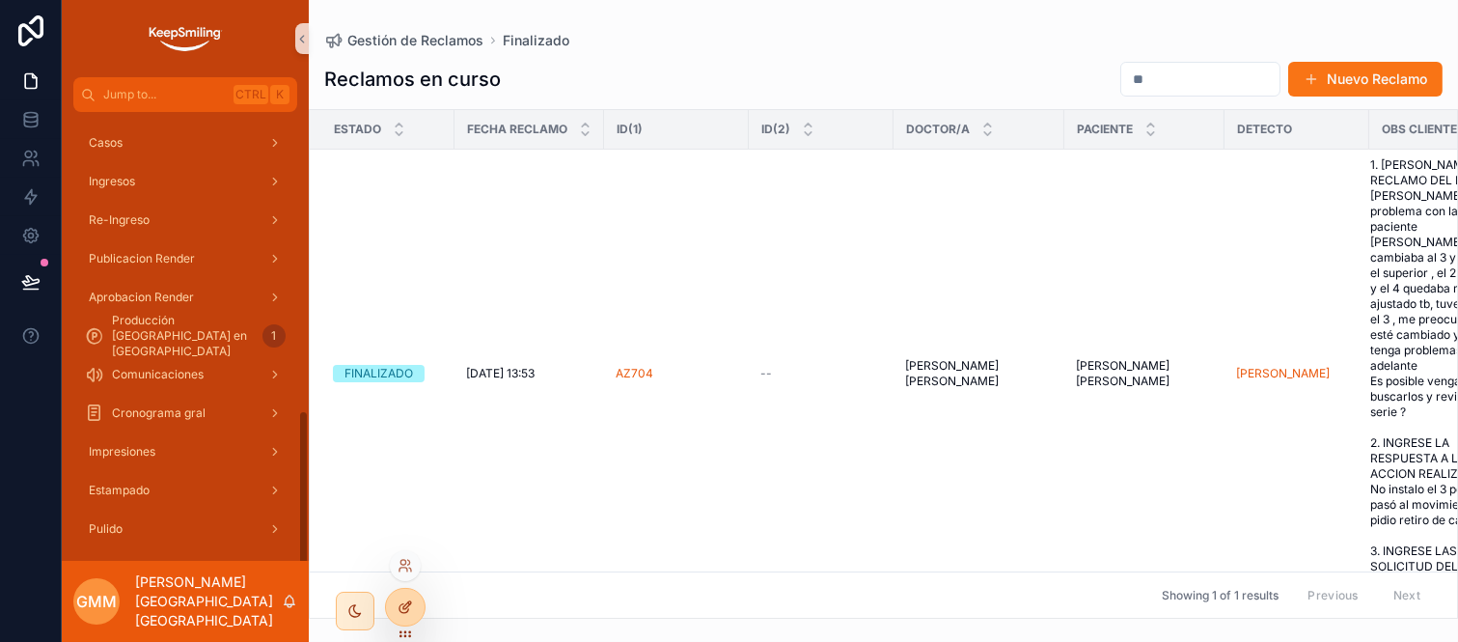
click at [418, 611] on div at bounding box center [405, 607] width 39 height 37
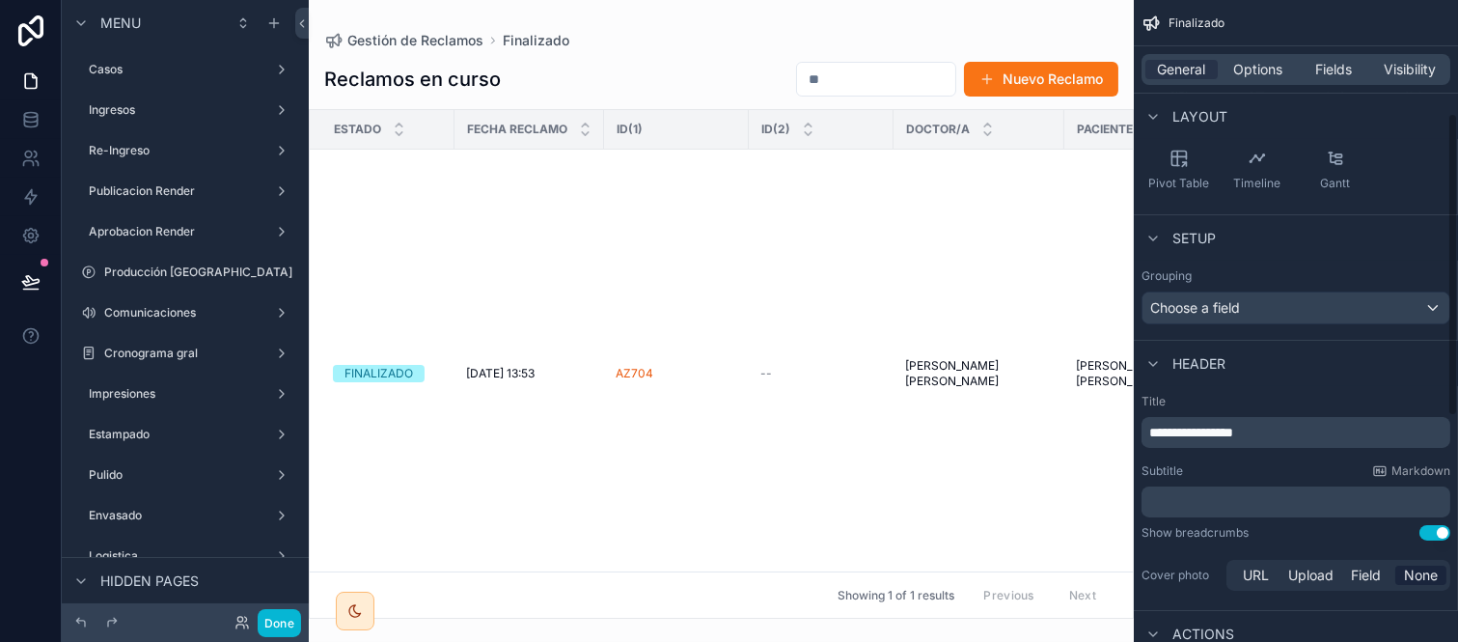
scroll to position [321, 0]
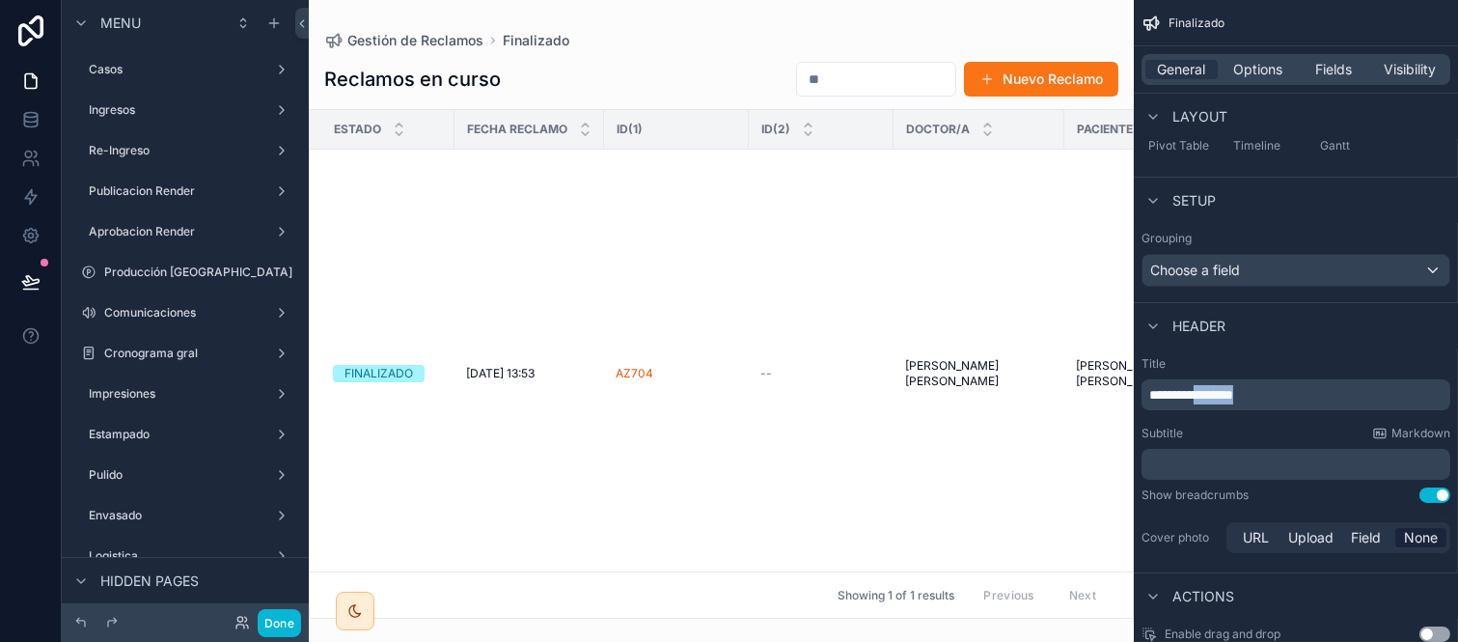
drag, startPoint x: 1217, startPoint y: 396, endPoint x: 1358, endPoint y: 396, distance: 140.9
click at [1358, 396] on p "**********" at bounding box center [1298, 394] width 297 height 19
drag, startPoint x: 1366, startPoint y: 394, endPoint x: 1219, endPoint y: 394, distance: 146.7
click at [1219, 394] on p "**********" at bounding box center [1298, 394] width 297 height 19
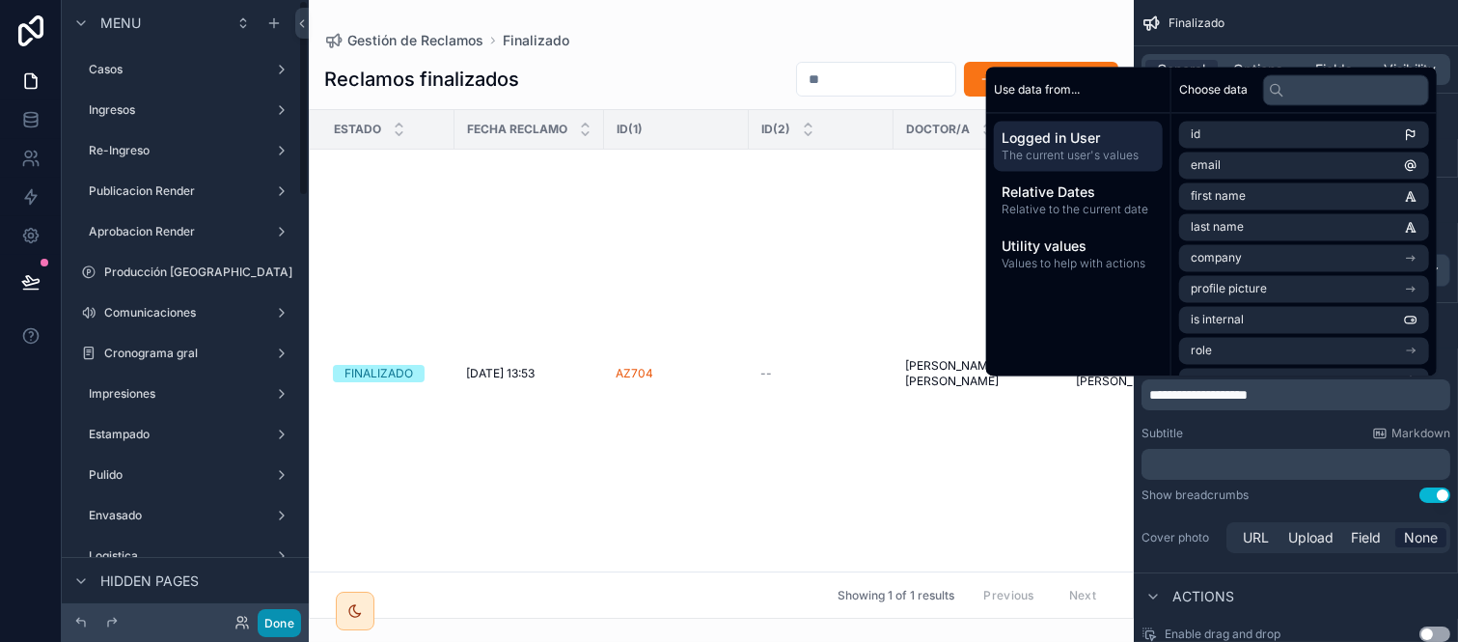
click at [293, 625] on button "Done" at bounding box center [279, 623] width 43 height 28
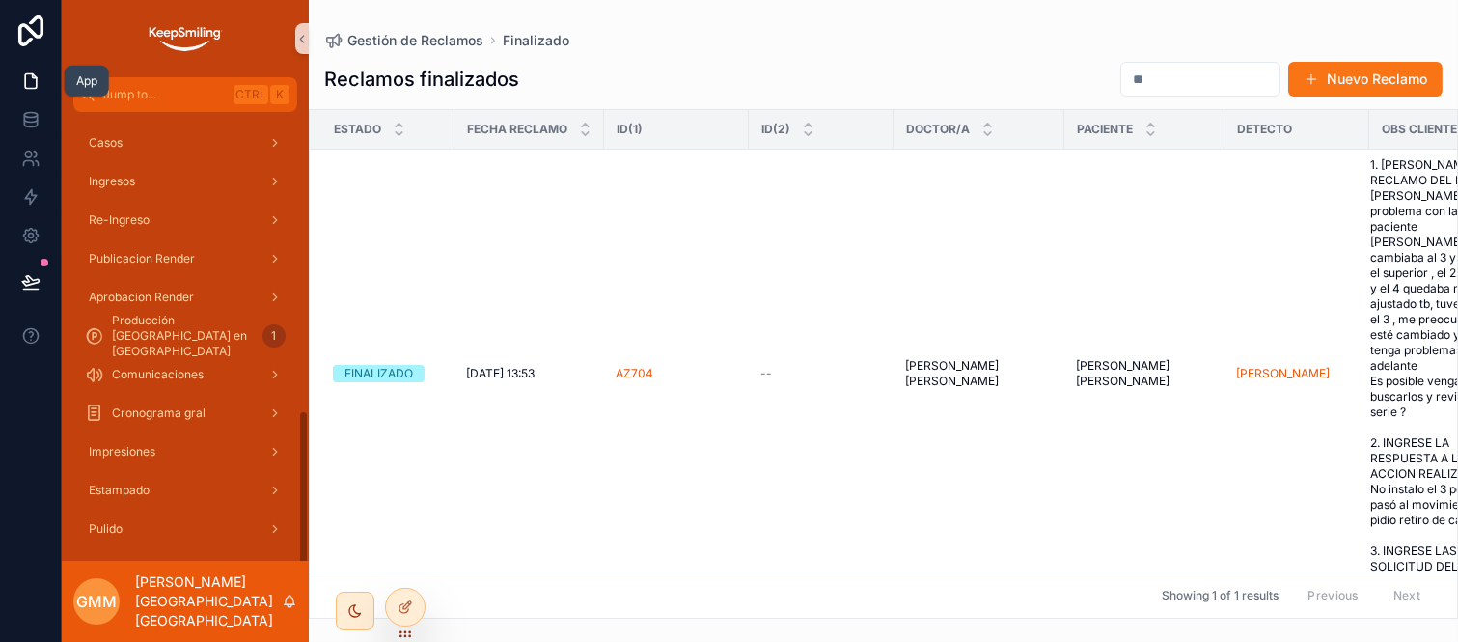
click at [15, 69] on link at bounding box center [30, 81] width 61 height 39
